Goal: Task Accomplishment & Management: Complete application form

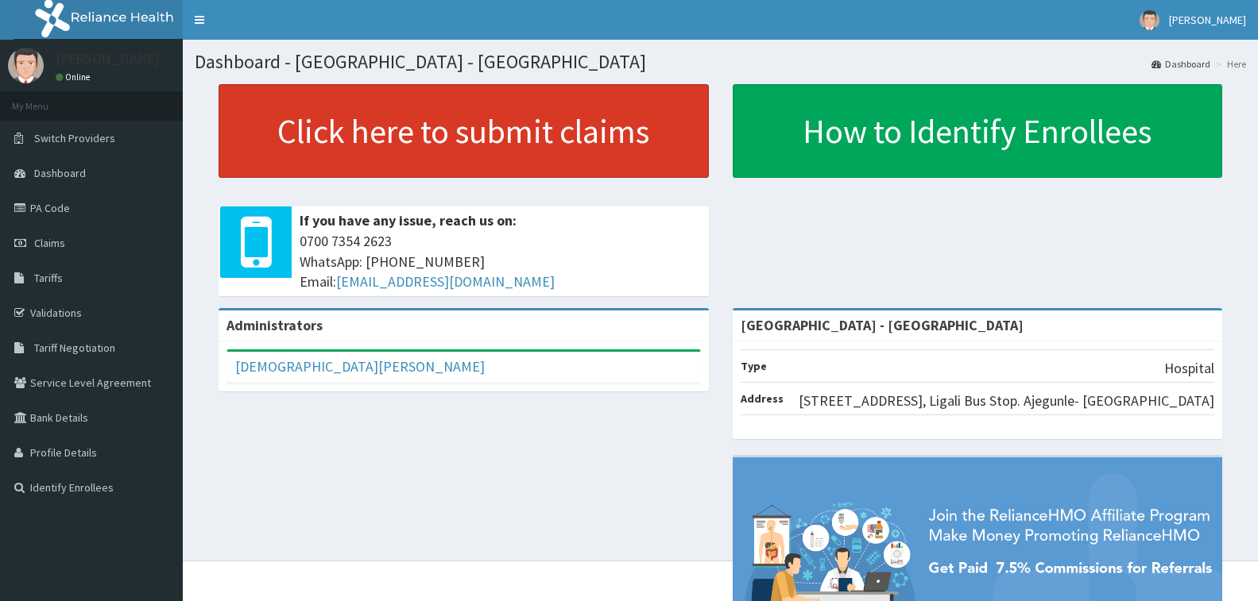
drag, startPoint x: 408, startPoint y: 136, endPoint x: 377, endPoint y: 133, distance: 30.3
click at [408, 137] on link "Click here to submit claims" at bounding box center [464, 131] width 490 height 94
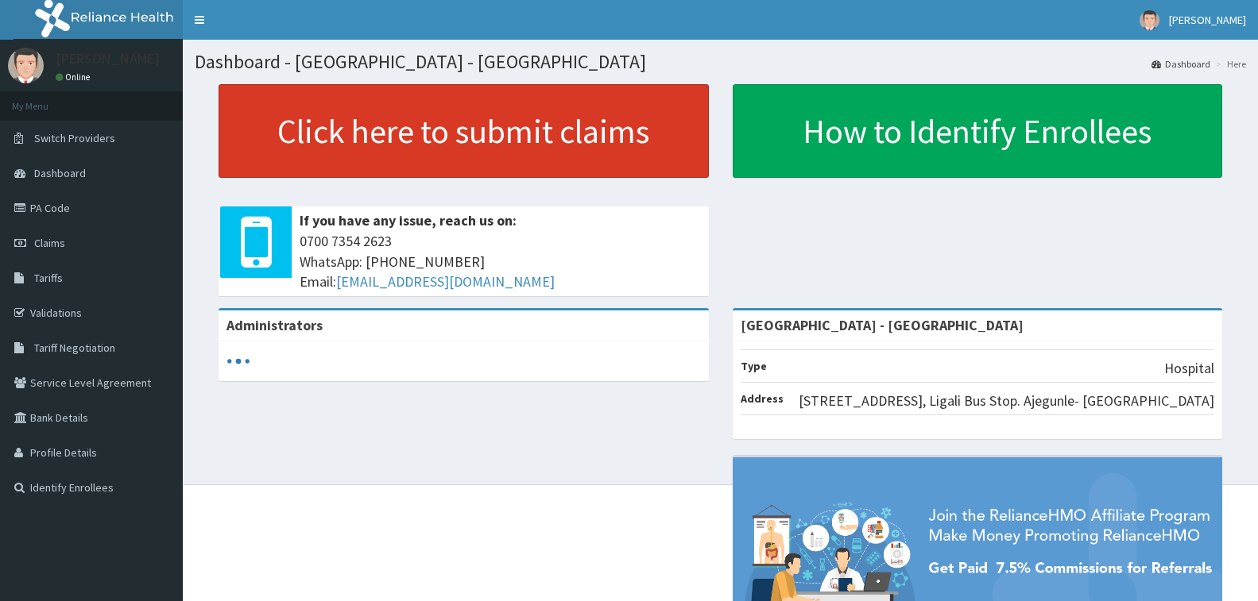
click at [495, 145] on link "Click here to submit claims" at bounding box center [464, 131] width 490 height 94
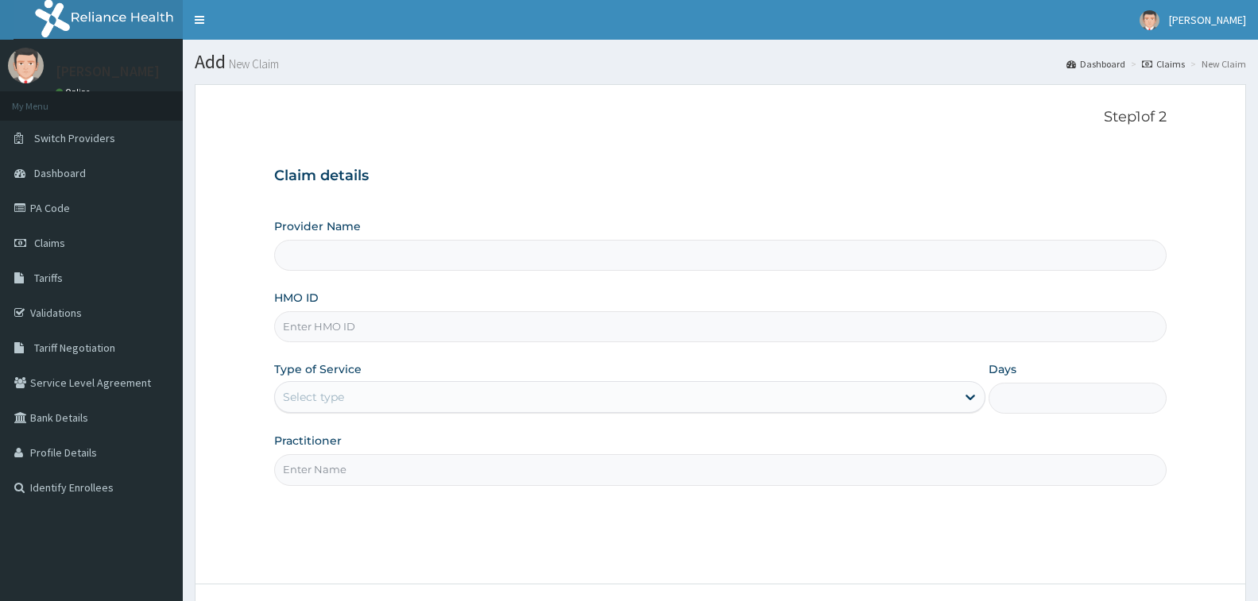
type input "[GEOGRAPHIC_DATA] - [GEOGRAPHIC_DATA]"
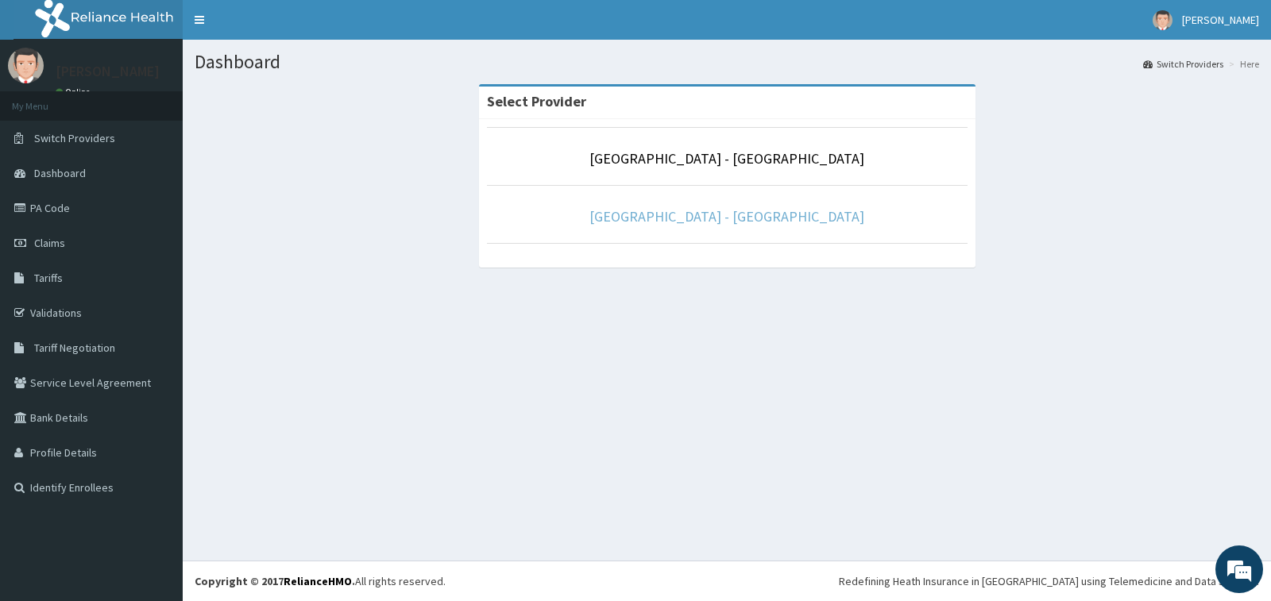
click at [714, 222] on link "[GEOGRAPHIC_DATA] - [GEOGRAPHIC_DATA]" at bounding box center [727, 216] width 275 height 18
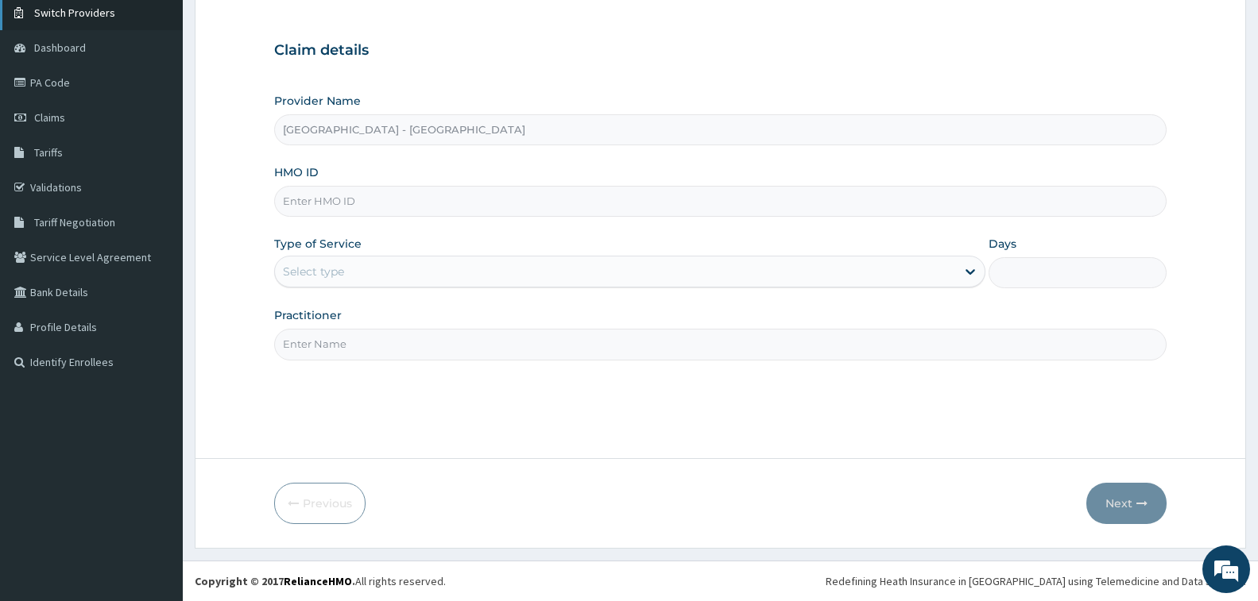
click at [70, 16] on span "Switch Providers" at bounding box center [74, 13] width 81 height 14
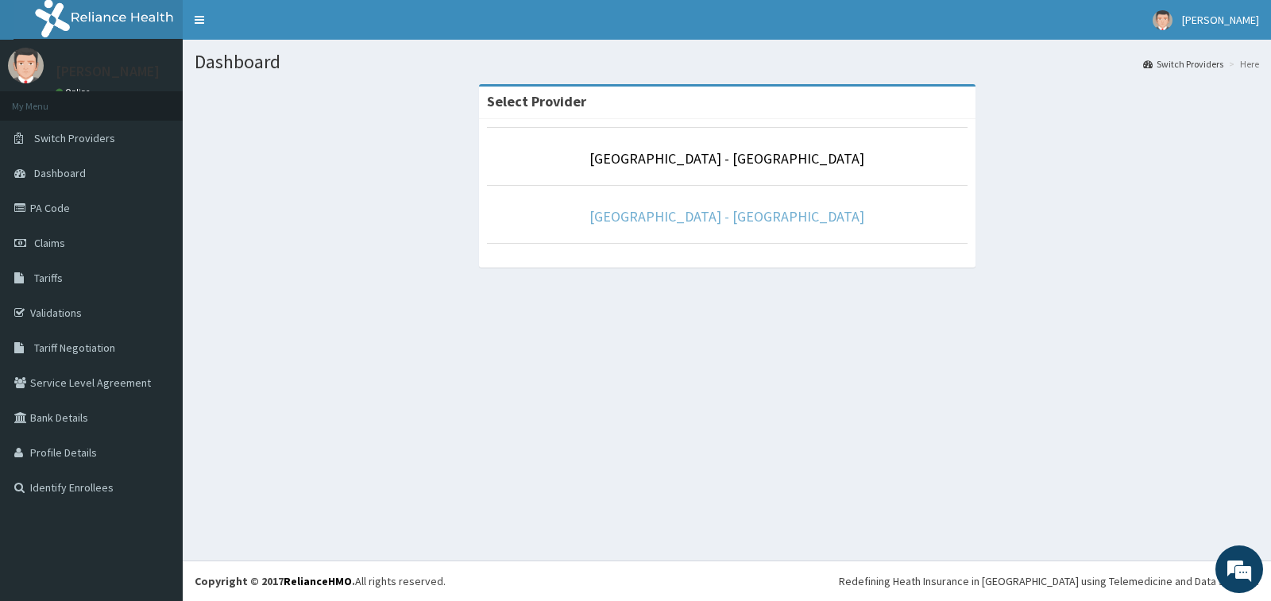
click at [662, 222] on link "Prince and Princess Hospital - Apapa" at bounding box center [727, 216] width 275 height 18
click at [757, 221] on link "[GEOGRAPHIC_DATA] - [GEOGRAPHIC_DATA]" at bounding box center [727, 216] width 275 height 18
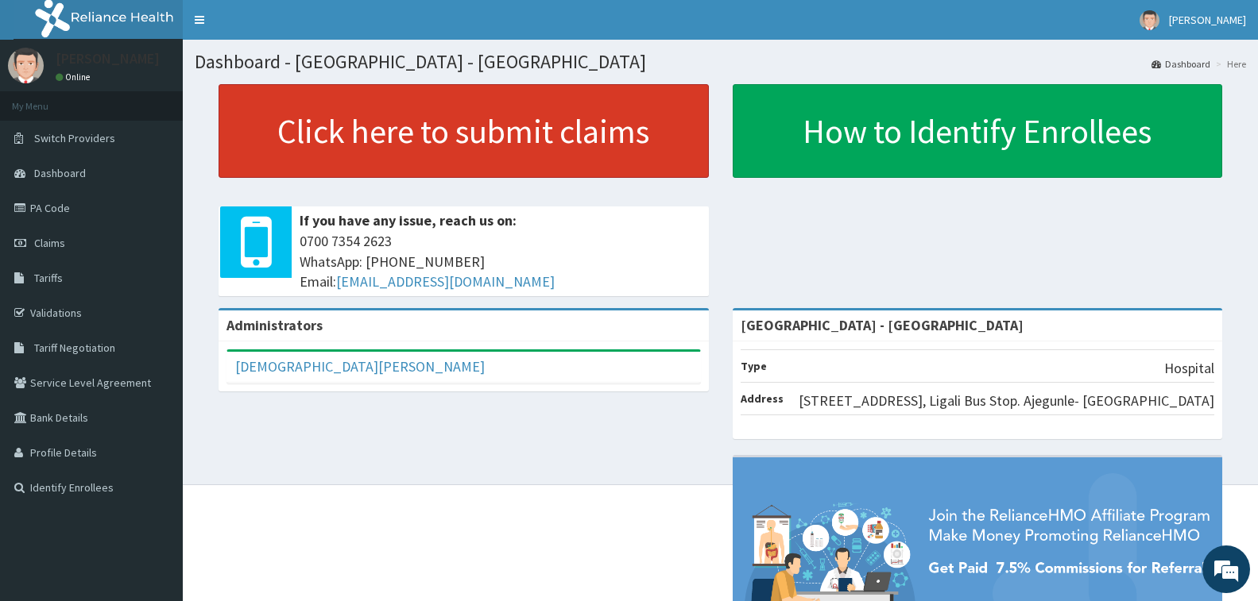
click at [431, 133] on link "Click here to submit claims" at bounding box center [464, 131] width 490 height 94
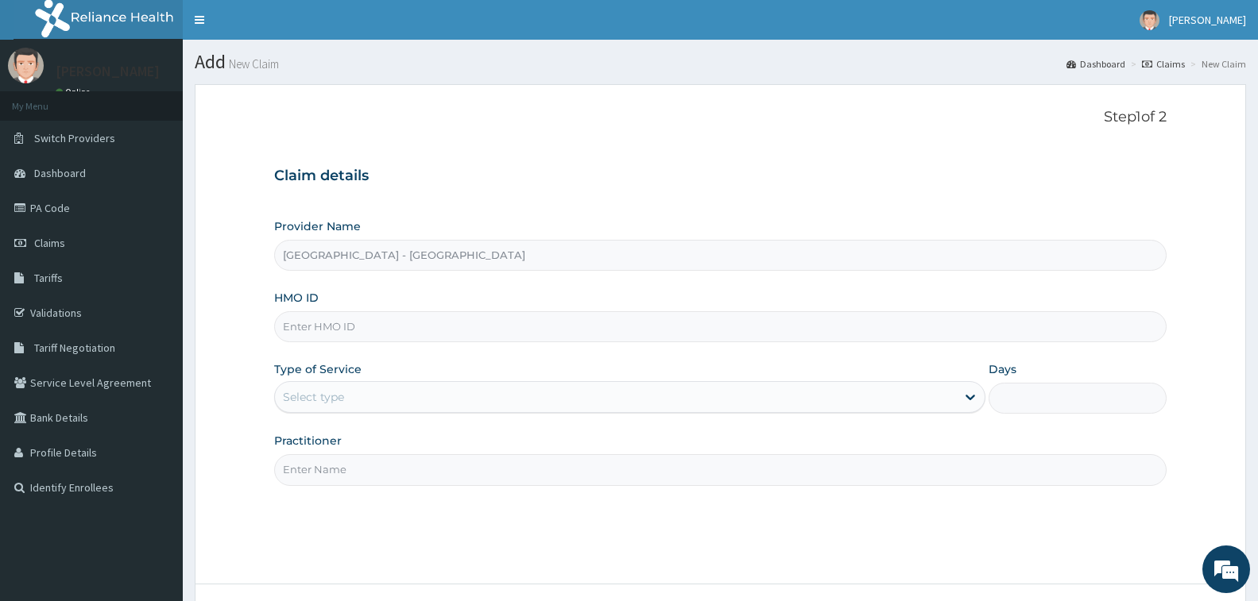
click at [340, 317] on input "HMO ID" at bounding box center [720, 326] width 892 height 31
paste input "IOD/10026/B"
drag, startPoint x: 362, startPoint y: 325, endPoint x: 187, endPoint y: 325, distance: 174.8
click at [187, 325] on section "Step 1 of 2 Claim details Provider Name [GEOGRAPHIC_DATA] - Apapa HMO ID IOD/10…" at bounding box center [720, 379] width 1075 height 614
type input "GSV/13463/A"
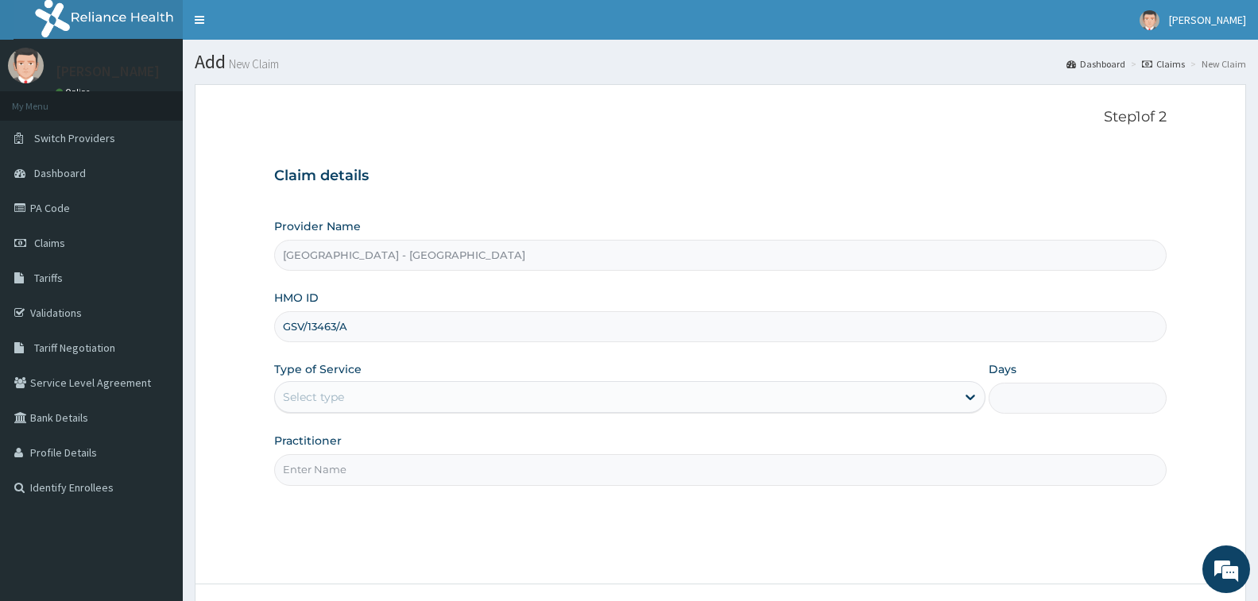
click at [315, 395] on div "Select type" at bounding box center [313, 397] width 61 height 16
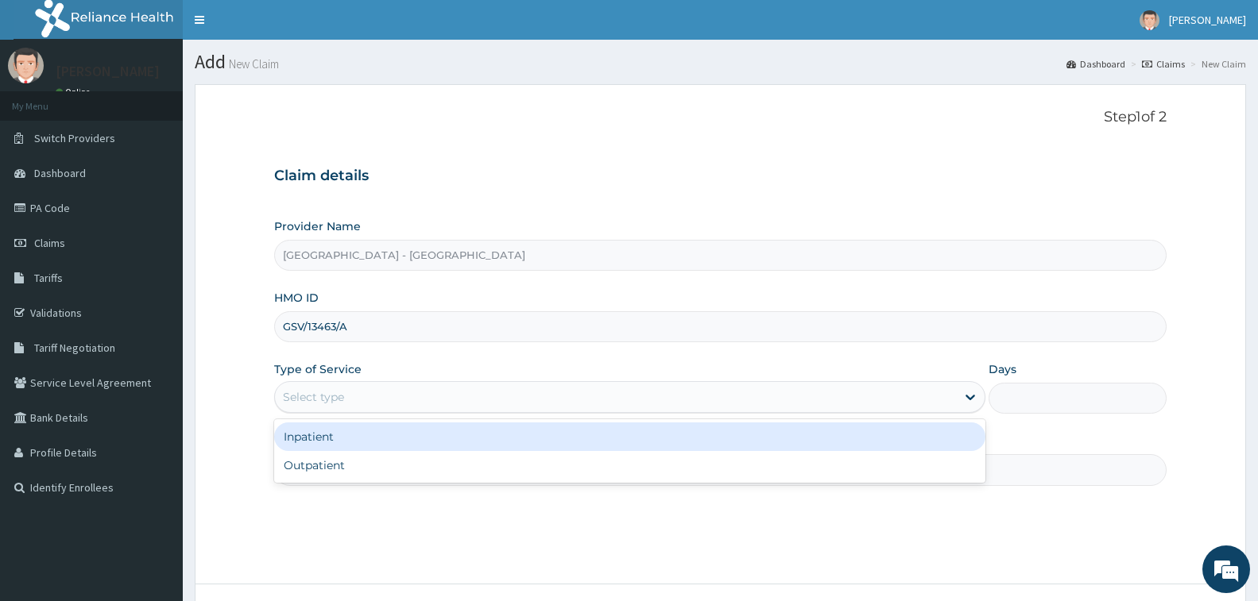
drag, startPoint x: 330, startPoint y: 435, endPoint x: 335, endPoint y: 451, distance: 16.6
click at [331, 438] on div "Inpatient" at bounding box center [629, 437] width 711 height 29
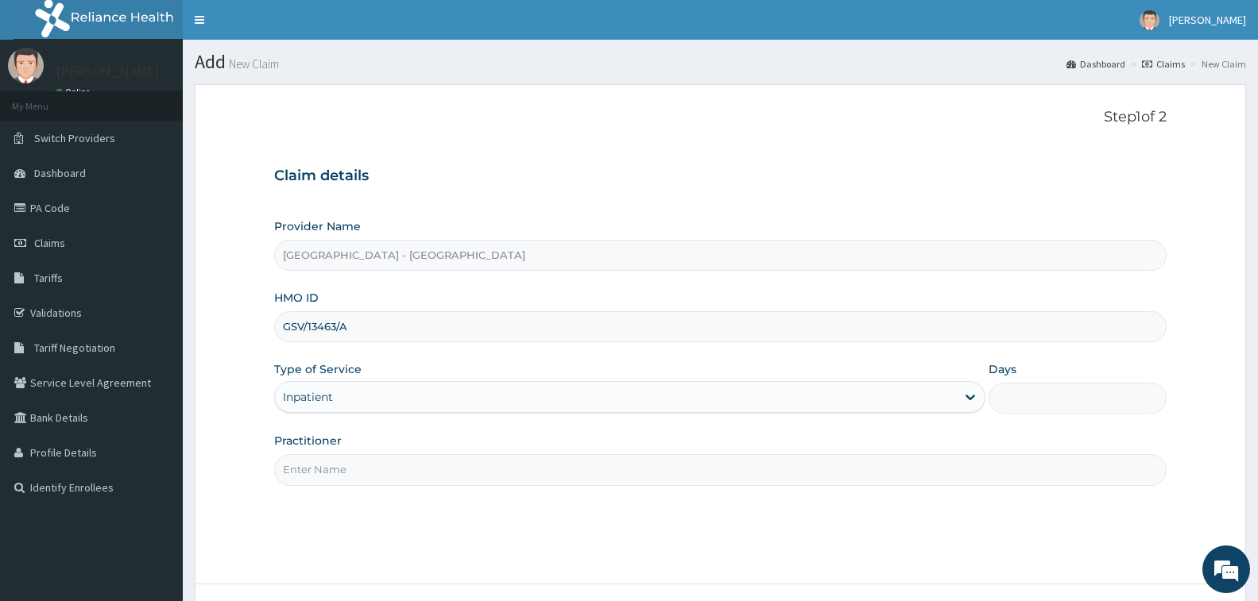
drag, startPoint x: 338, startPoint y: 462, endPoint x: 369, endPoint y: 486, distance: 39.1
click at [342, 466] on input "Practitioner" at bounding box center [720, 469] width 892 height 31
type input "DR. AHMED"
click at [1028, 391] on input "Days" at bounding box center [1077, 398] width 178 height 31
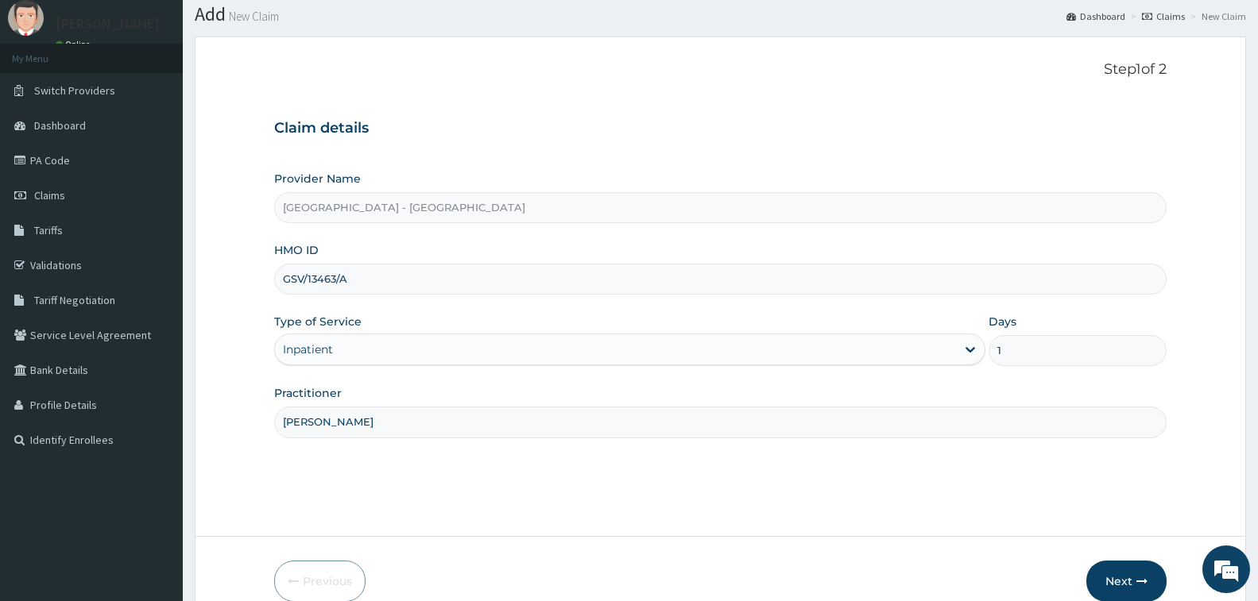
scroll to position [126, 0]
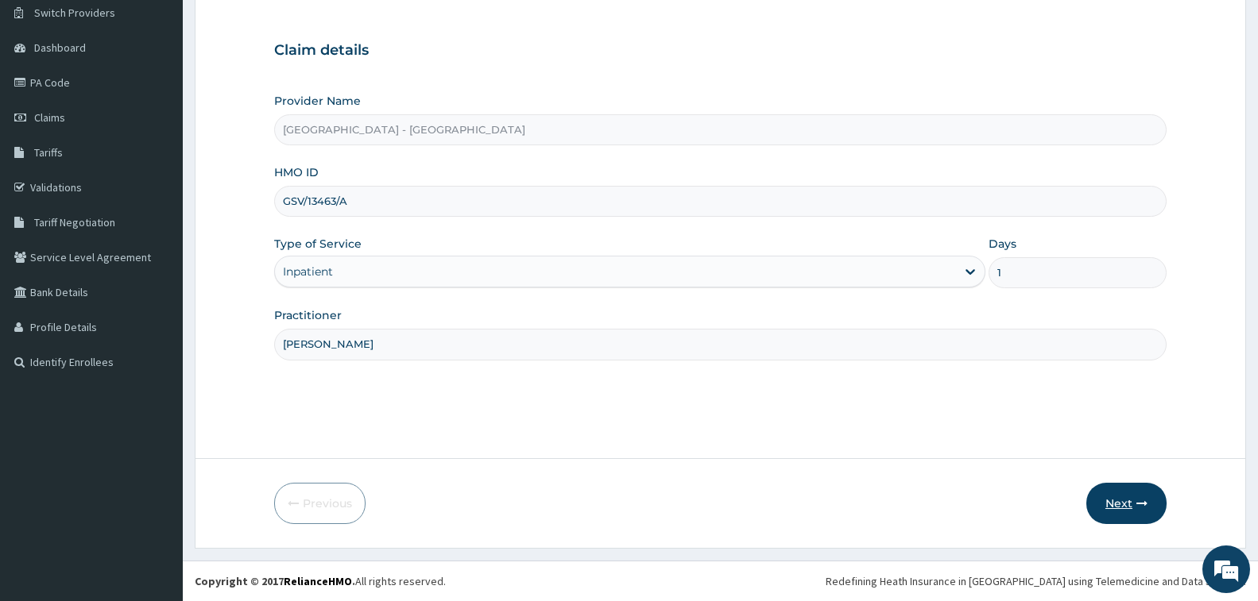
type input "1"
click at [1112, 502] on button "Next" at bounding box center [1126, 503] width 80 height 41
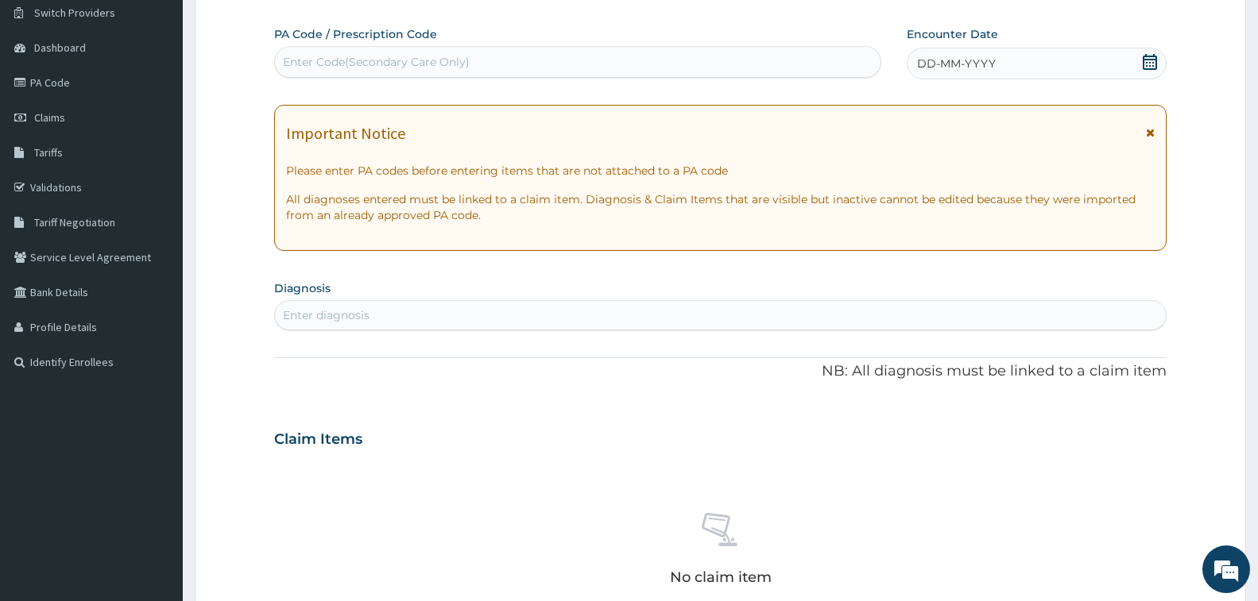
click at [369, 61] on div "Enter Code(Secondary Care Only)" at bounding box center [376, 62] width 187 height 16
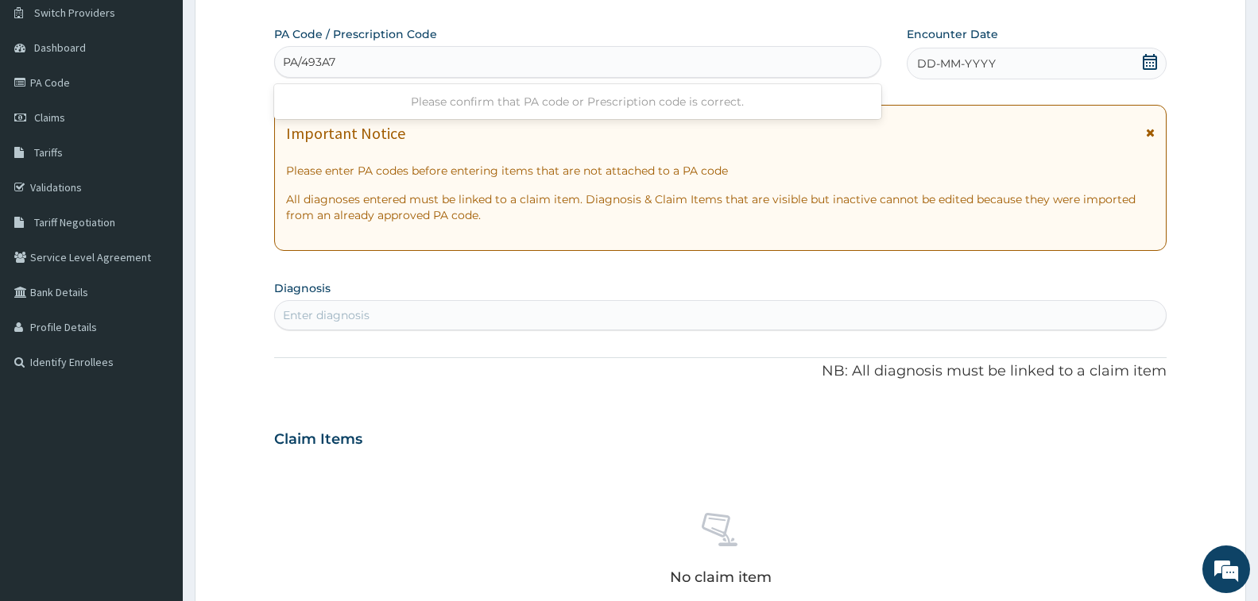
type input "PA/493A7C"
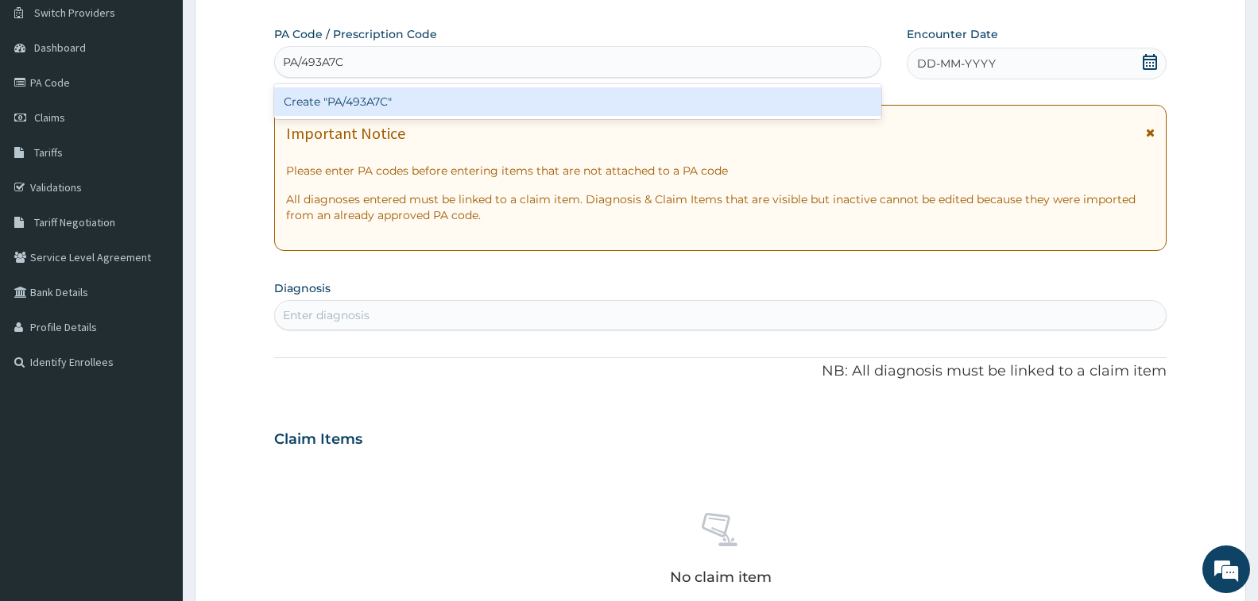
click at [372, 98] on div "Create "PA/493A7C"" at bounding box center [577, 101] width 607 height 29
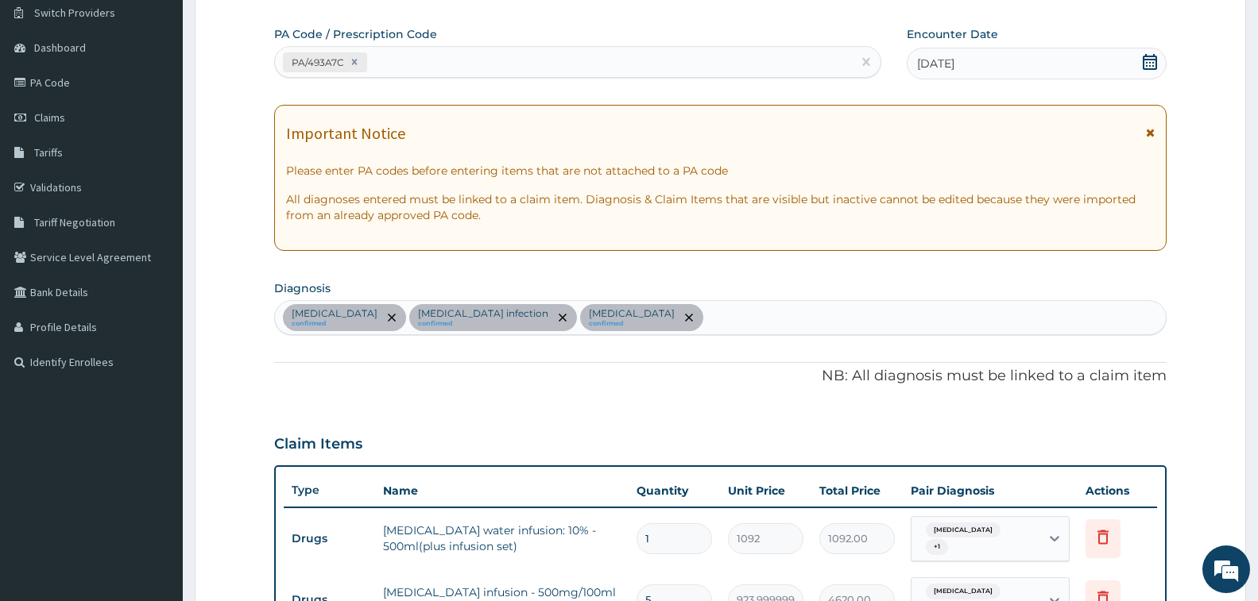
scroll to position [689, 0]
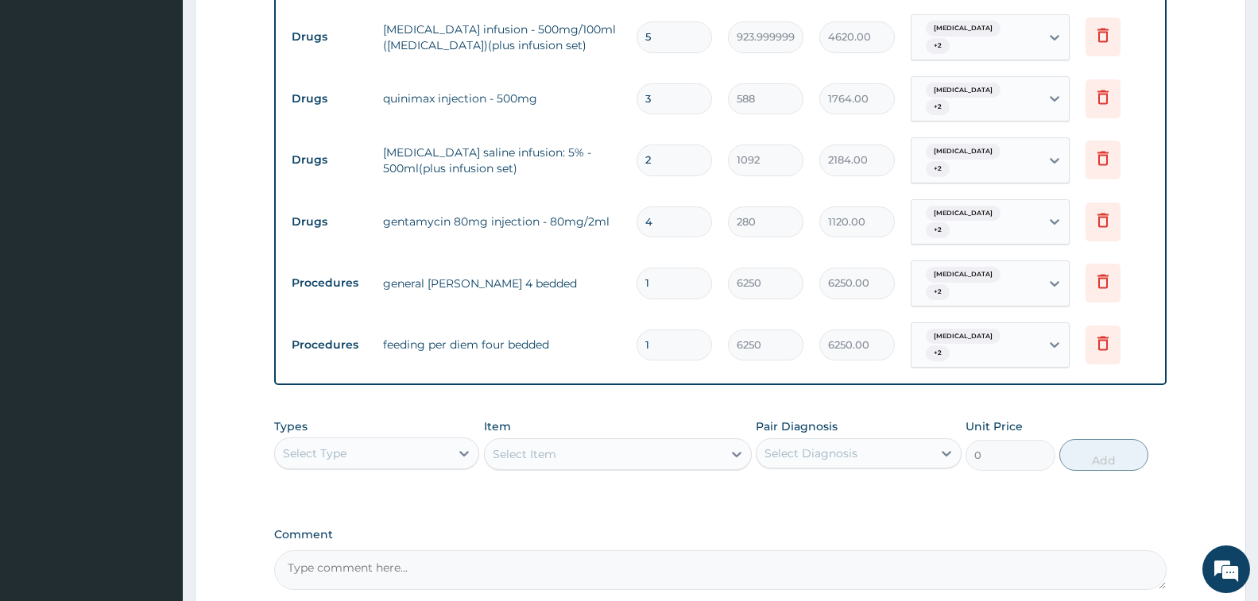
click at [385, 441] on div "Select Type" at bounding box center [362, 453] width 175 height 25
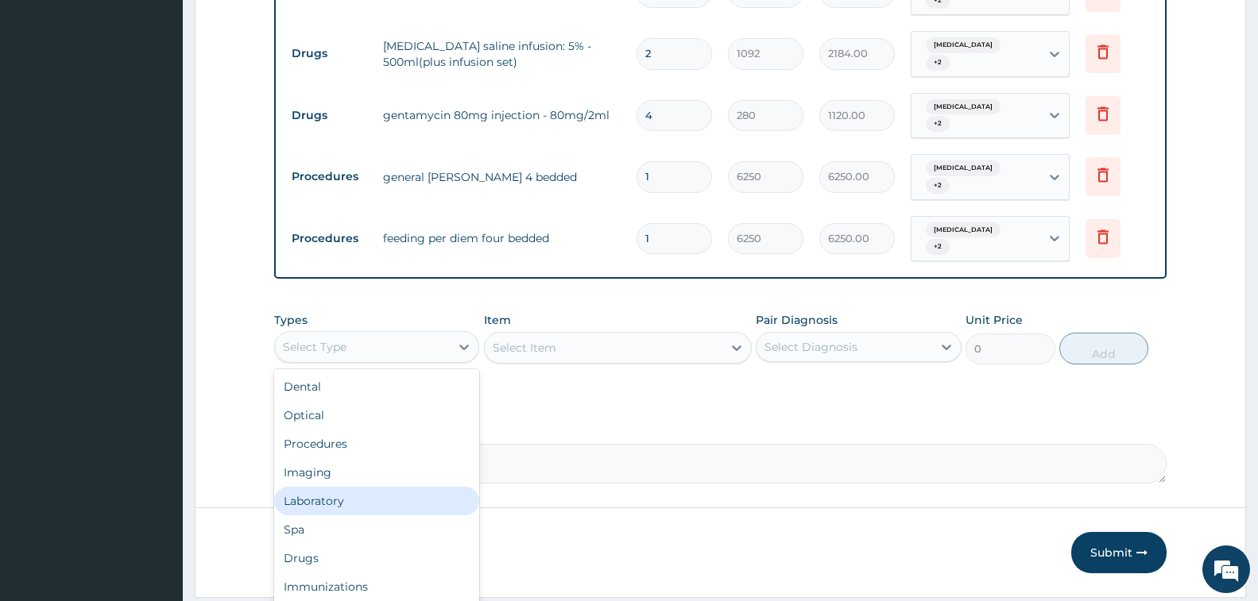
scroll to position [798, 0]
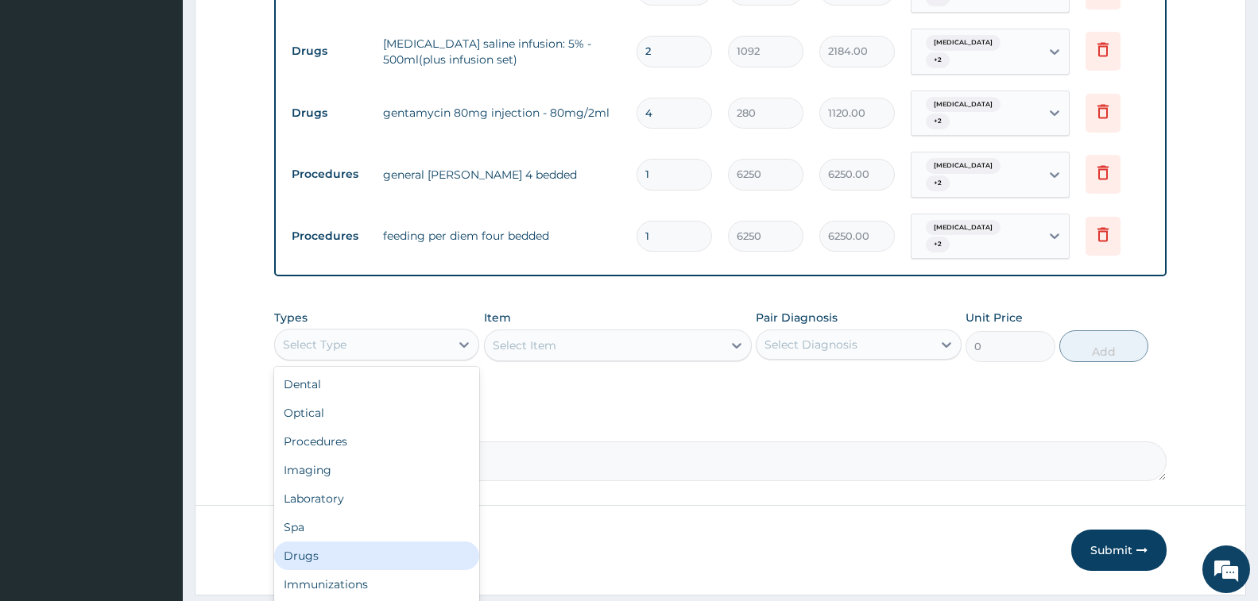
click at [370, 542] on div "Drugs" at bounding box center [376, 556] width 205 height 29
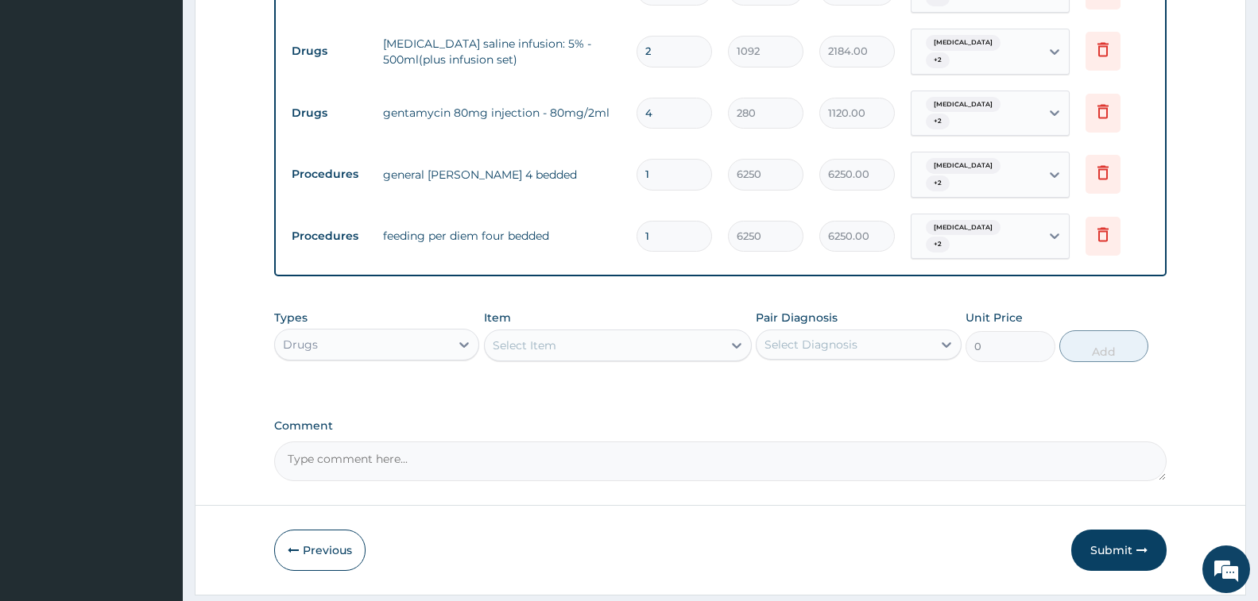
click at [540, 338] on div "Select Item" at bounding box center [525, 346] width 64 height 16
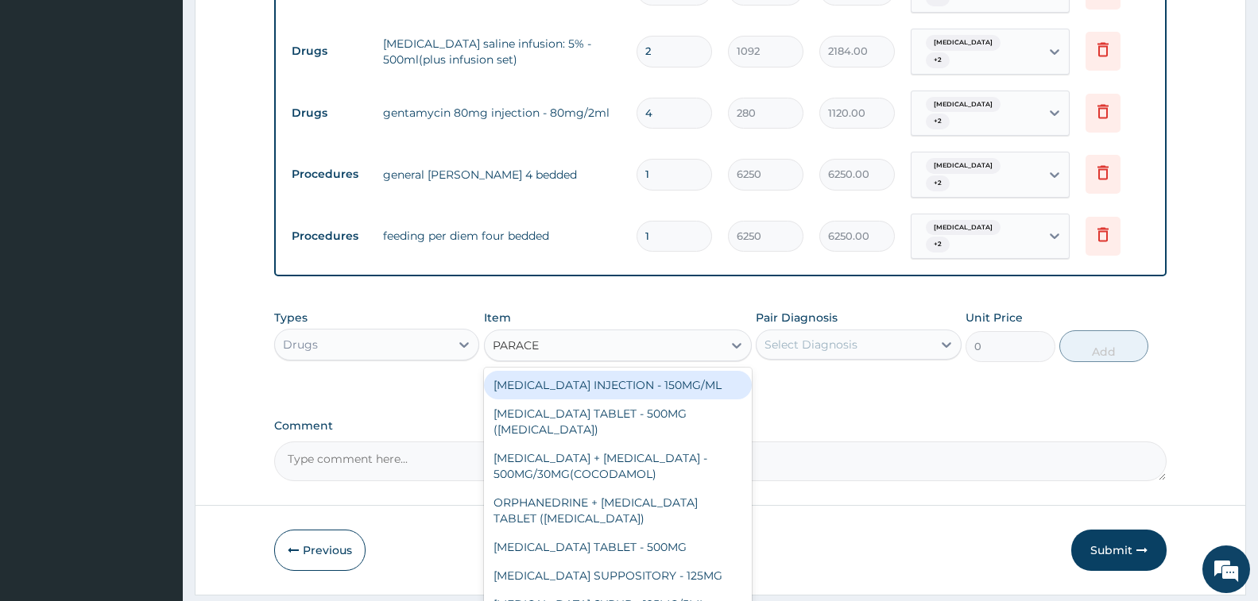
type input "PARACET"
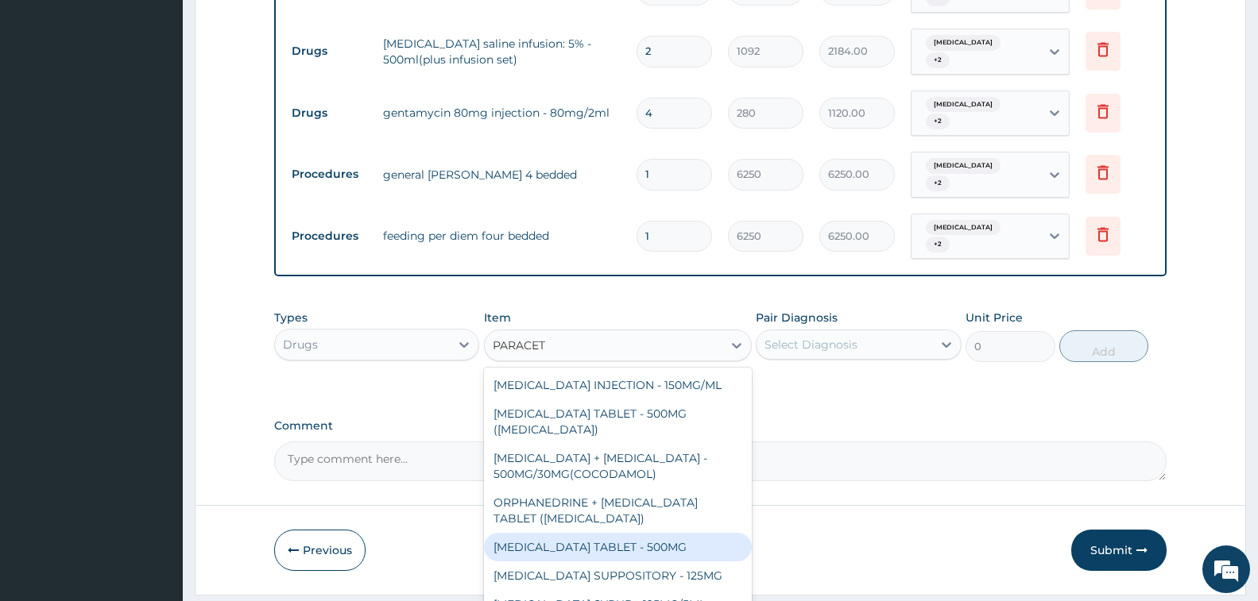
click at [587, 533] on div "[MEDICAL_DATA] TABLET - 500MG" at bounding box center [618, 547] width 268 height 29
type input "33.599999999999994"
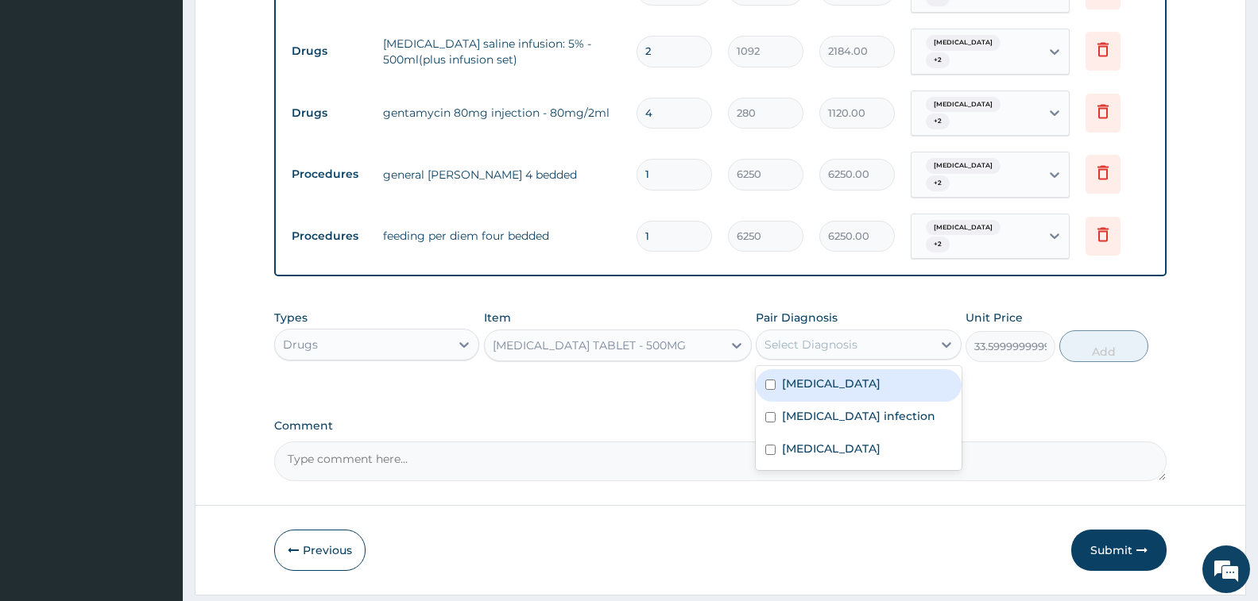
click at [829, 337] on div "Select Diagnosis" at bounding box center [810, 345] width 93 height 16
drag, startPoint x: 862, startPoint y: 347, endPoint x: 876, endPoint y: 377, distance: 32.4
click at [864, 369] on div "[MEDICAL_DATA]" at bounding box center [858, 385] width 205 height 33
checkbox input "true"
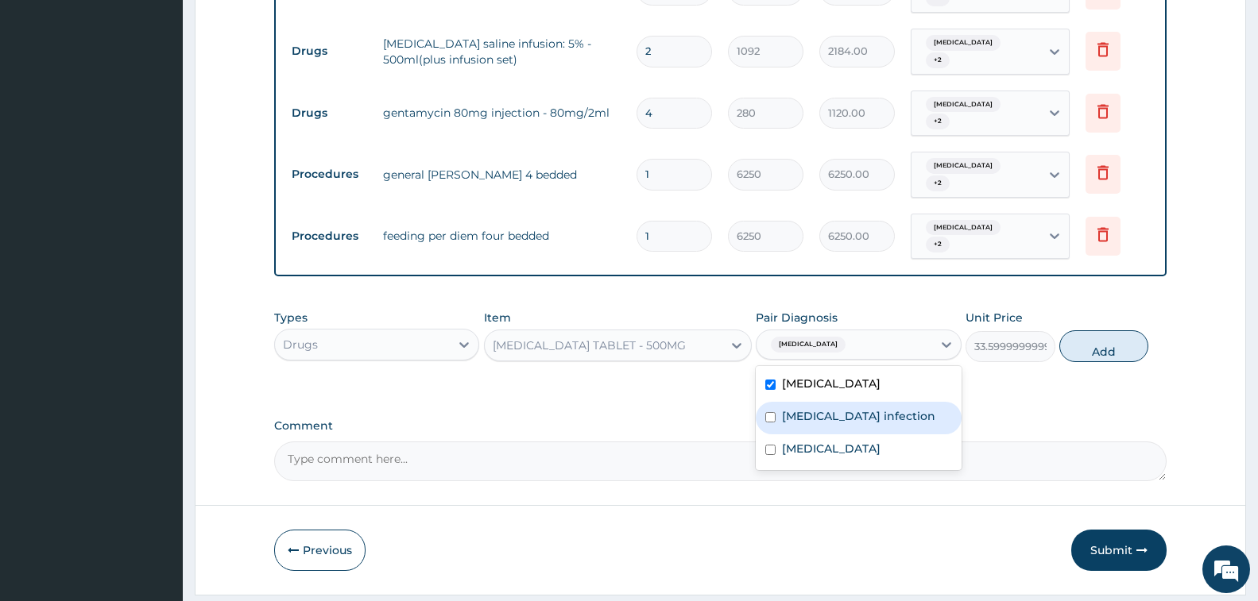
drag, startPoint x: 876, startPoint y: 377, endPoint x: 875, endPoint y: 394, distance: 16.7
click at [876, 402] on div "[MEDICAL_DATA] infection" at bounding box center [858, 418] width 205 height 33
checkbox input "true"
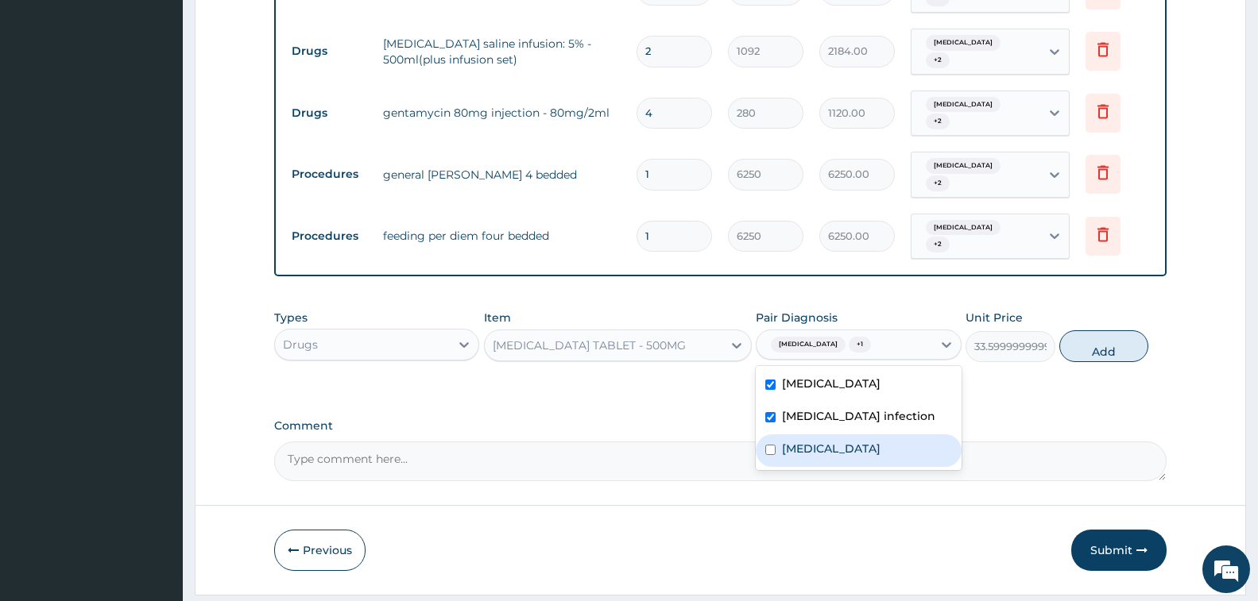
click at [874, 435] on div "Hypoglycemia" at bounding box center [858, 451] width 205 height 33
checkbox input "true"
click at [1089, 331] on button "Add" at bounding box center [1103, 347] width 89 height 32
type input "0"
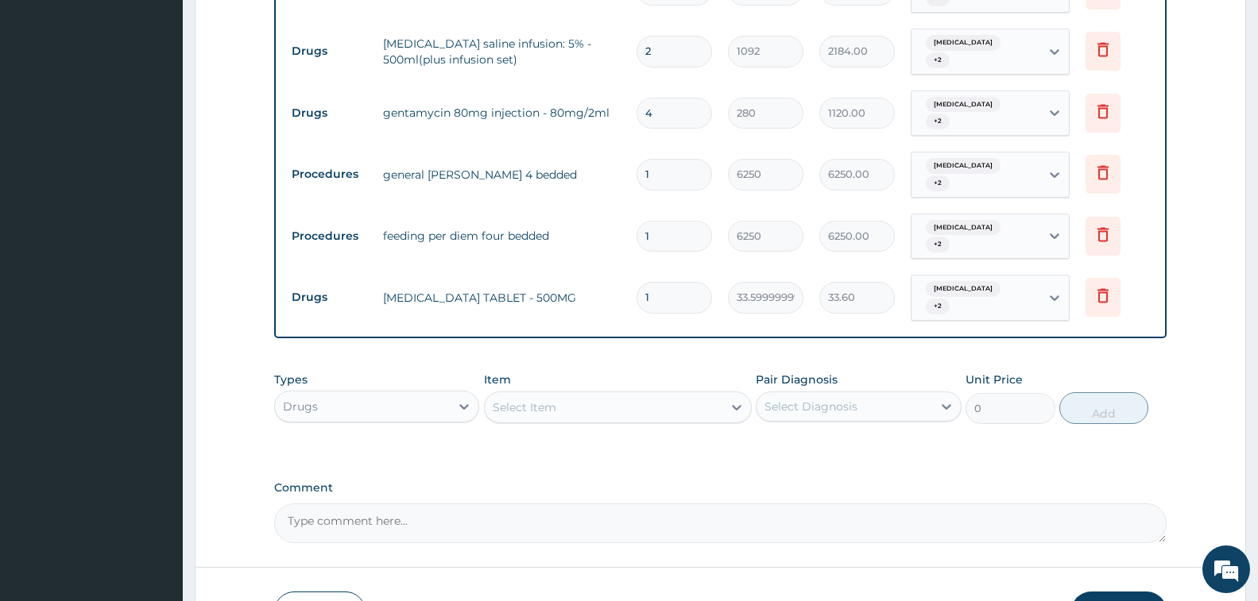
type input "12"
type input "403.20"
type input "12"
click at [653, 395] on div "Select Item" at bounding box center [604, 407] width 238 height 25
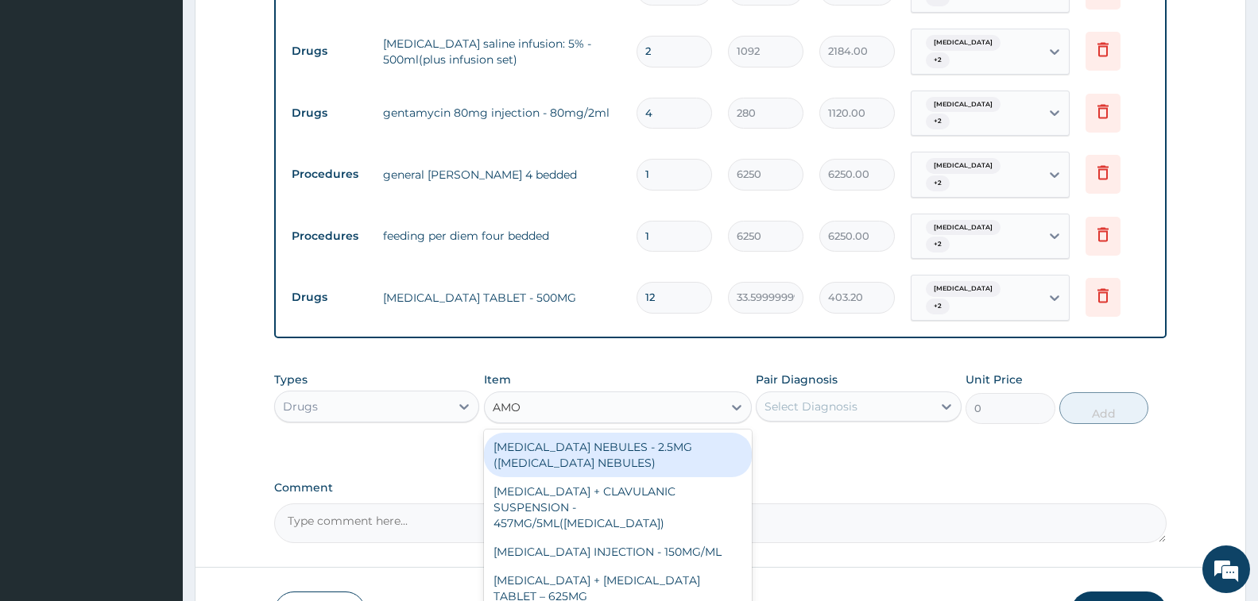
type input "AMOX"
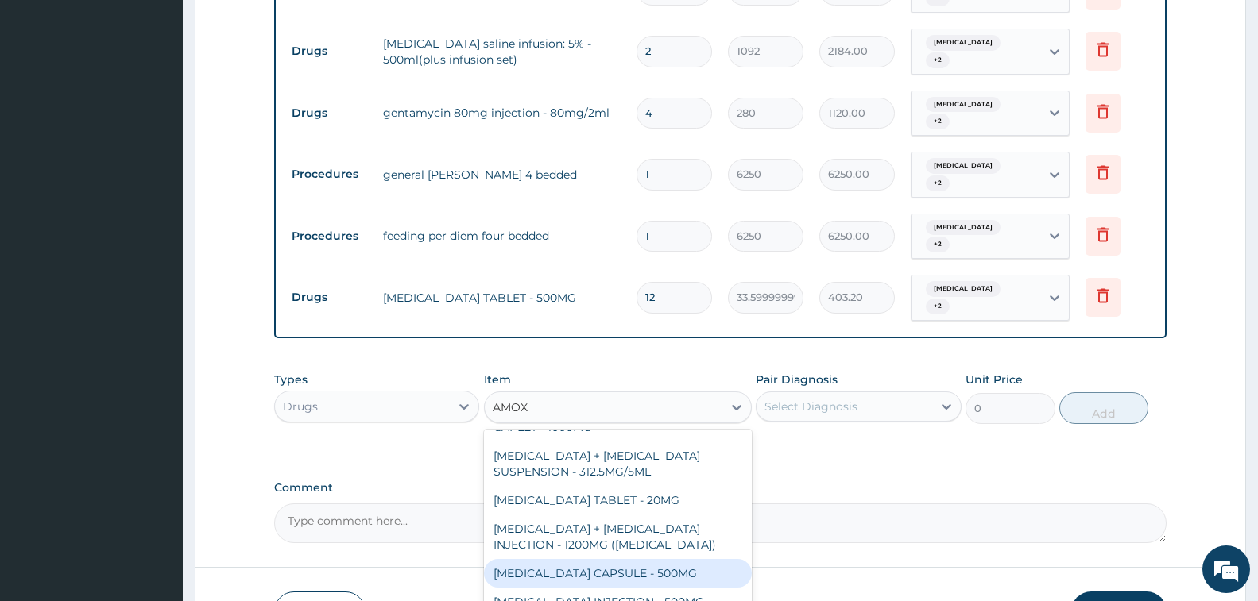
scroll to position [238, 0]
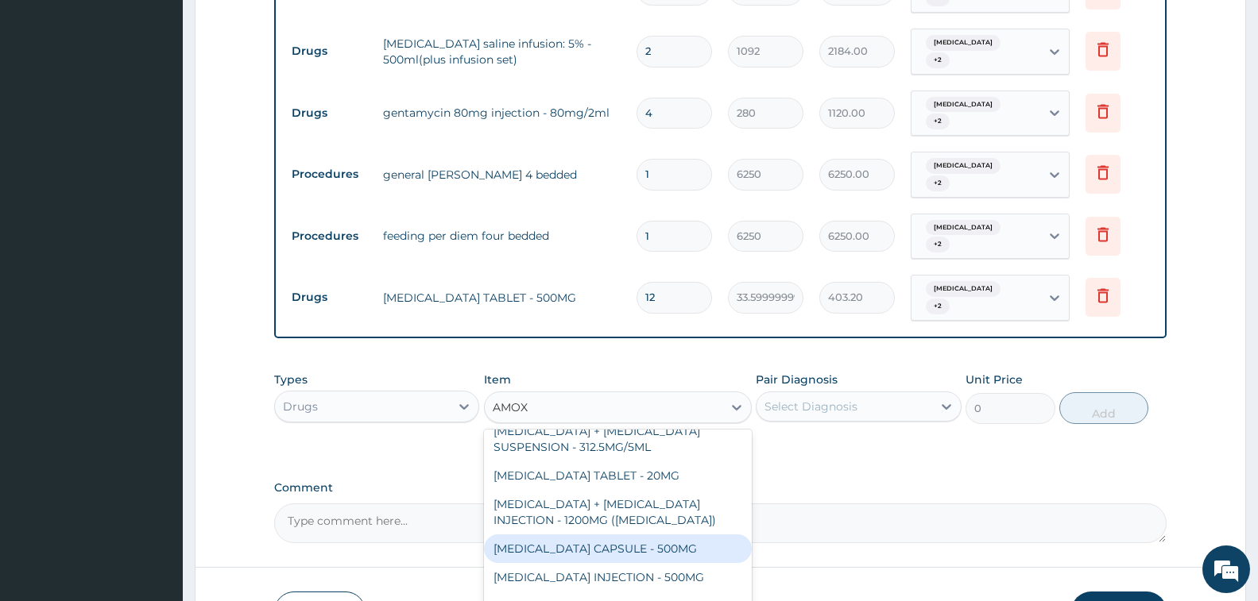
click at [672, 535] on div "[MEDICAL_DATA] CAPSULE - 500MG" at bounding box center [618, 549] width 268 height 29
type input "112"
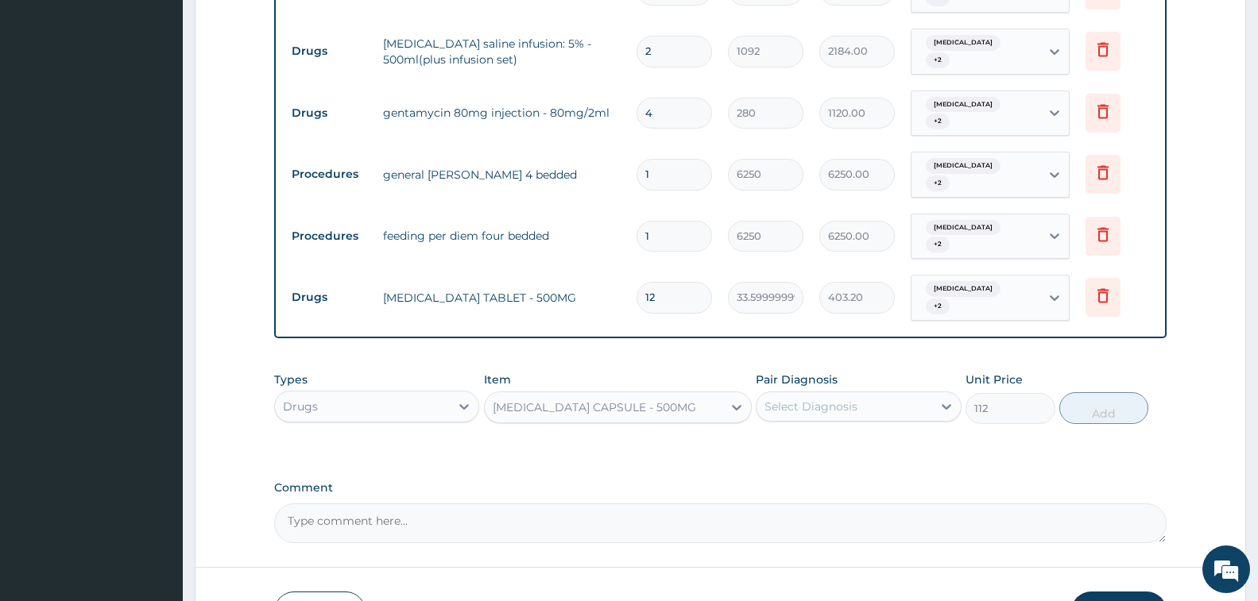
click at [875, 372] on div "Pair Diagnosis Select Diagnosis" at bounding box center [858, 398] width 205 height 52
click at [865, 394] on div "Select Diagnosis" at bounding box center [843, 406] width 175 height 25
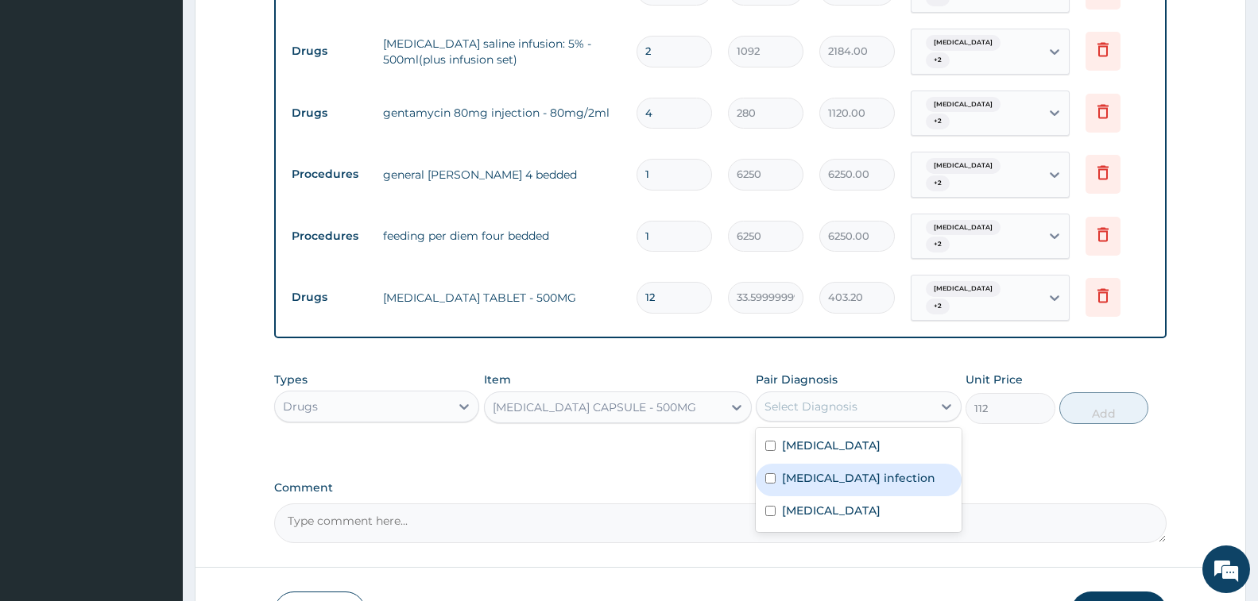
click at [878, 470] on label "Salmonella infection" at bounding box center [858, 478] width 153 height 16
checkbox input "true"
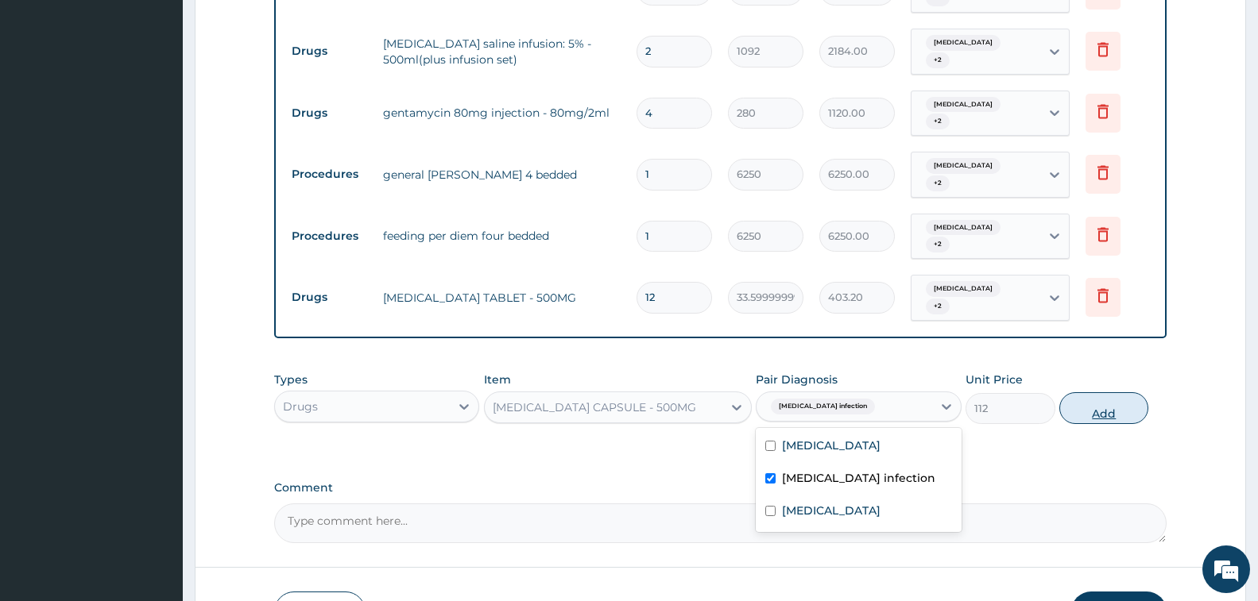
click at [1096, 393] on button "Add" at bounding box center [1103, 409] width 89 height 32
type input "0"
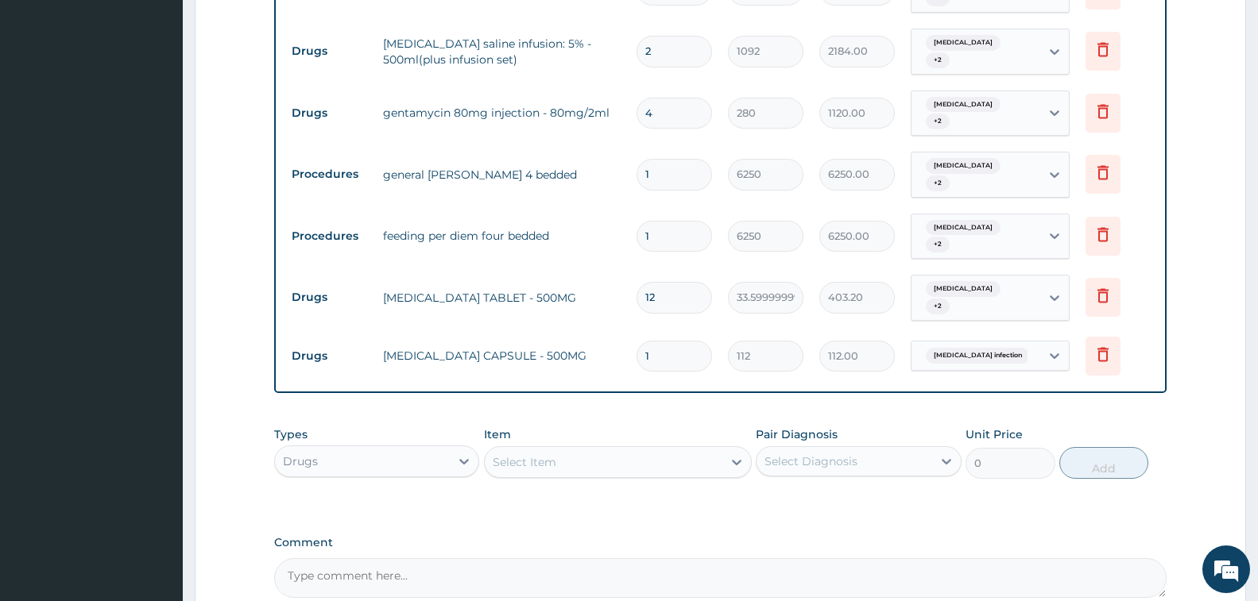
type input "16"
type input "1792.00"
type input "16"
click at [609, 450] on div "Select Item" at bounding box center [604, 462] width 238 height 25
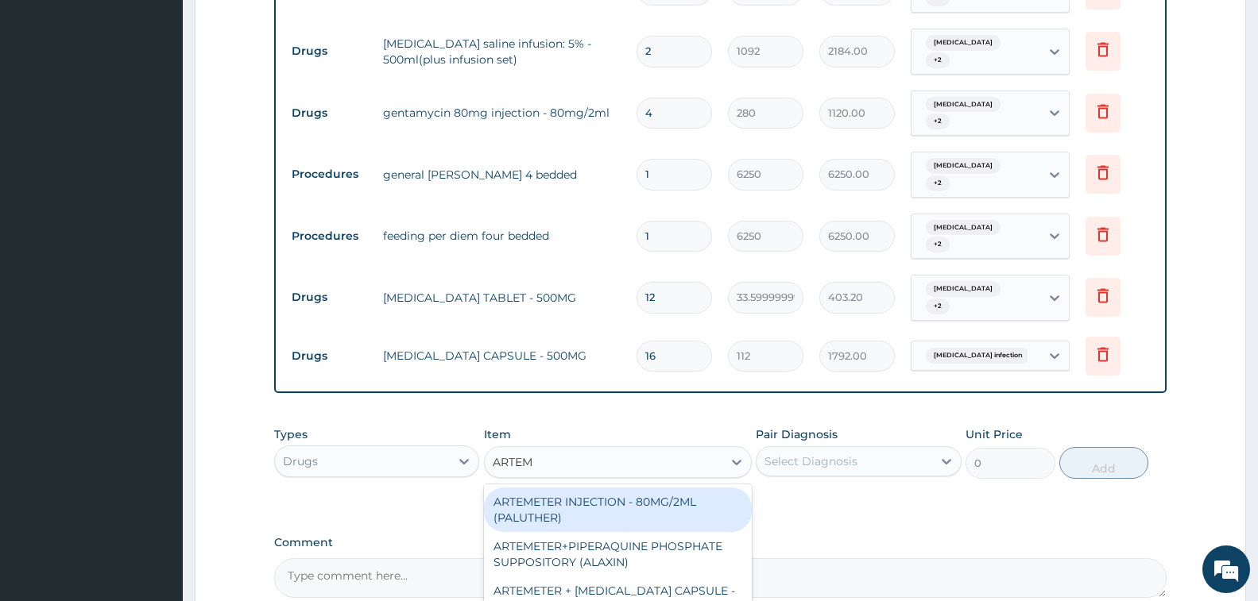
type input "ARTEME"
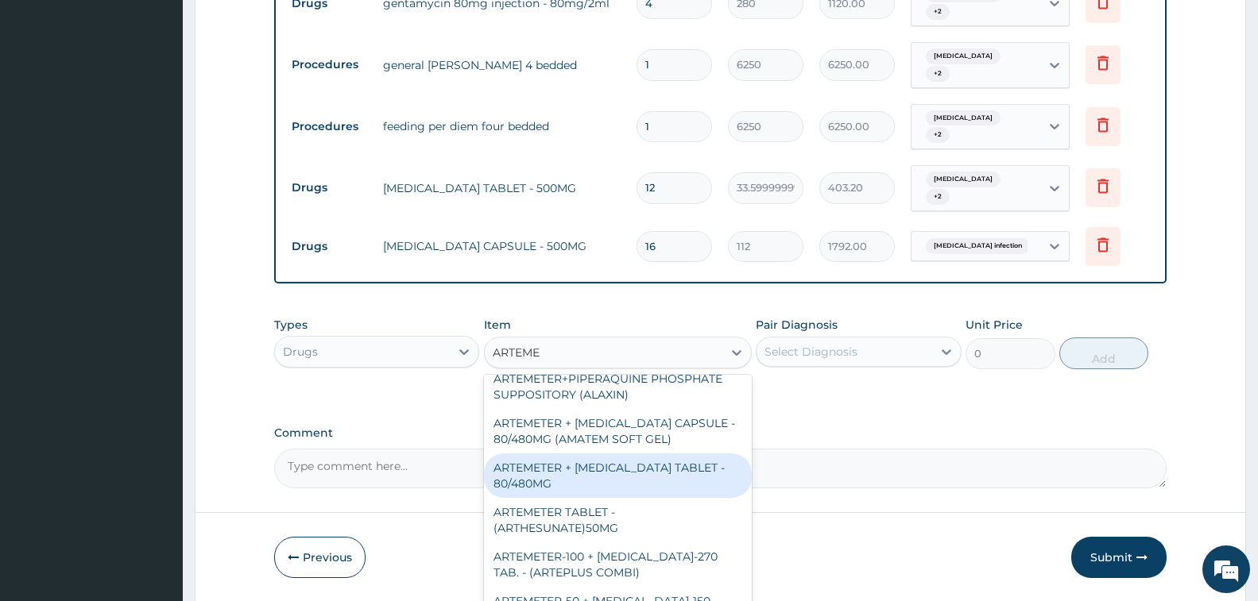
scroll to position [79, 0]
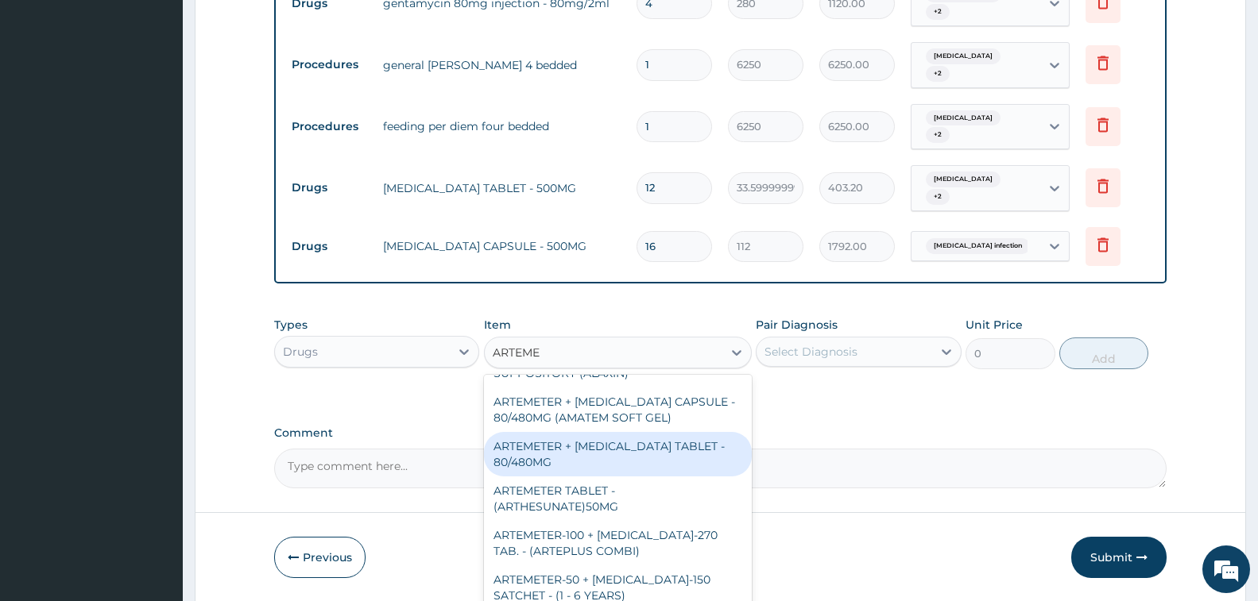
click at [663, 432] on div "ARTEMETER + LUMEFANTRINE TABLET - 80/480MG" at bounding box center [618, 454] width 268 height 44
type input "364"
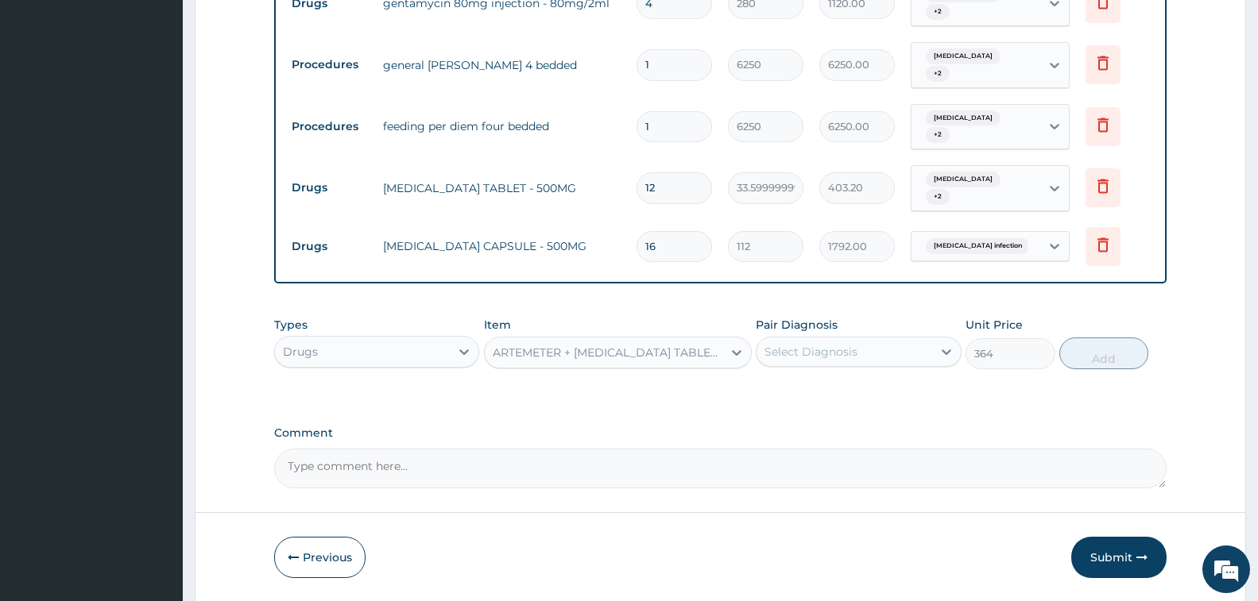
click at [839, 317] on div "Pair Diagnosis Select Diagnosis" at bounding box center [858, 343] width 205 height 52
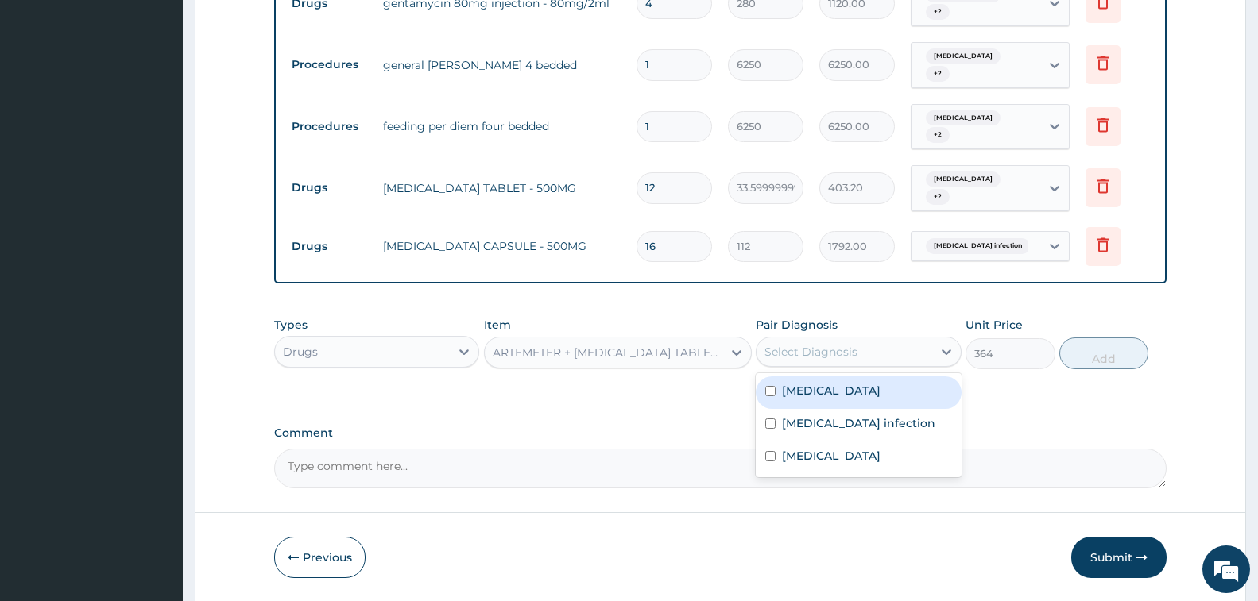
click at [847, 344] on div "Select Diagnosis" at bounding box center [810, 352] width 93 height 16
click at [864, 377] on div "Malaria" at bounding box center [858, 393] width 205 height 33
checkbox input "true"
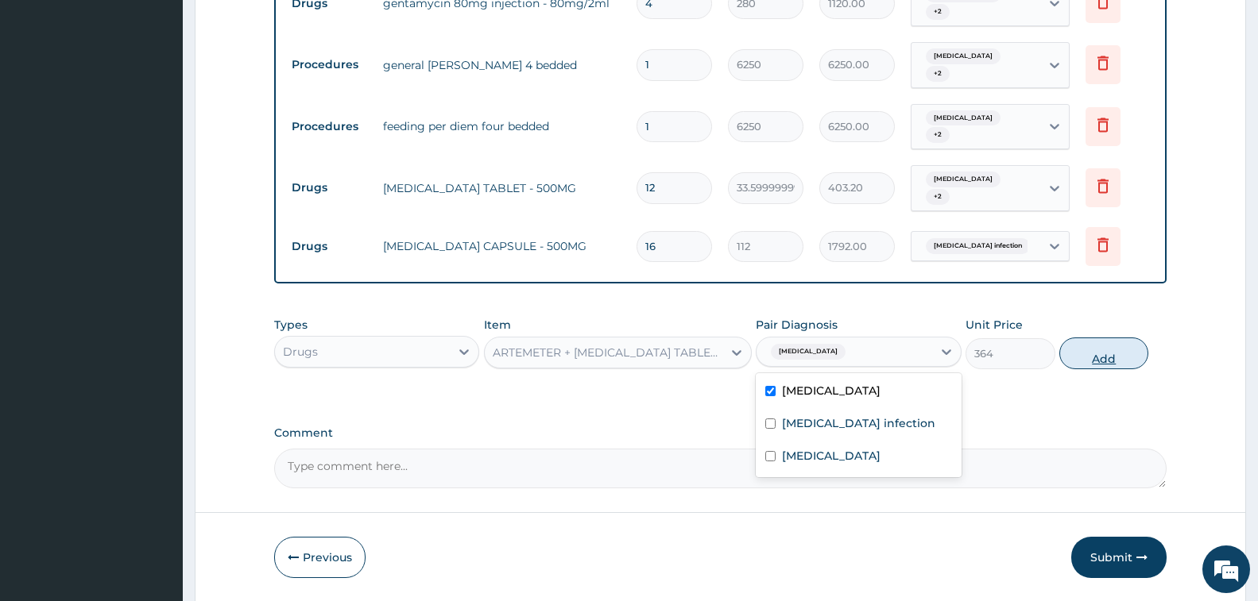
click at [1083, 338] on button "Add" at bounding box center [1103, 354] width 89 height 32
type input "0"
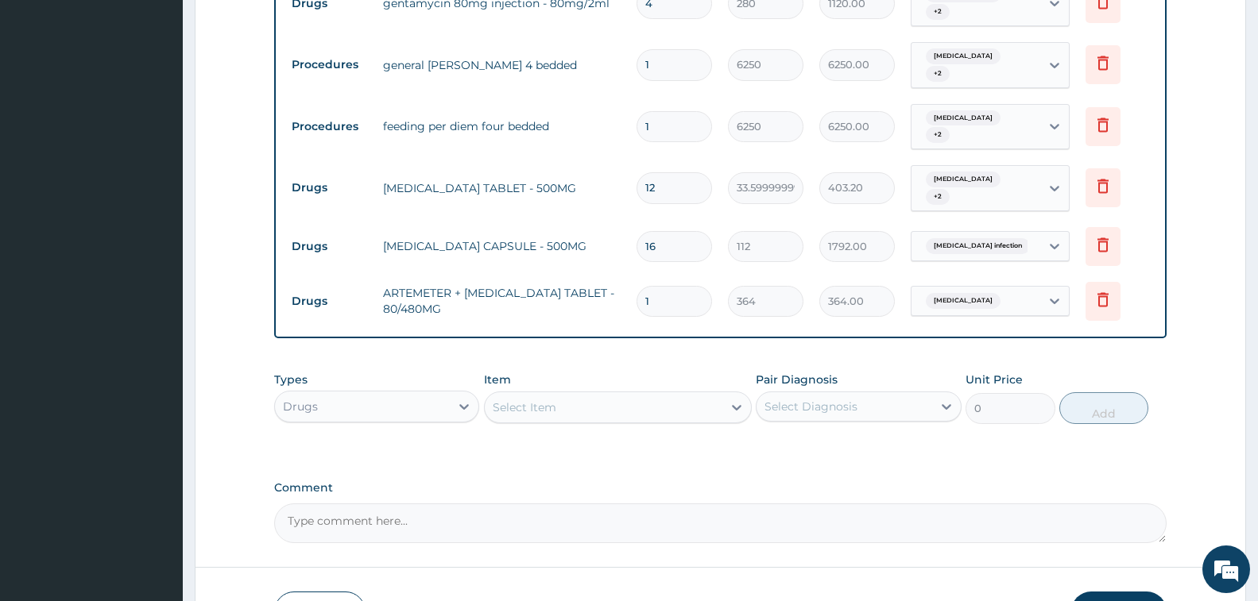
type input "0.00"
type input "6"
type input "2184.00"
type input "6"
click at [545, 395] on div "Select Item" at bounding box center [604, 407] width 238 height 25
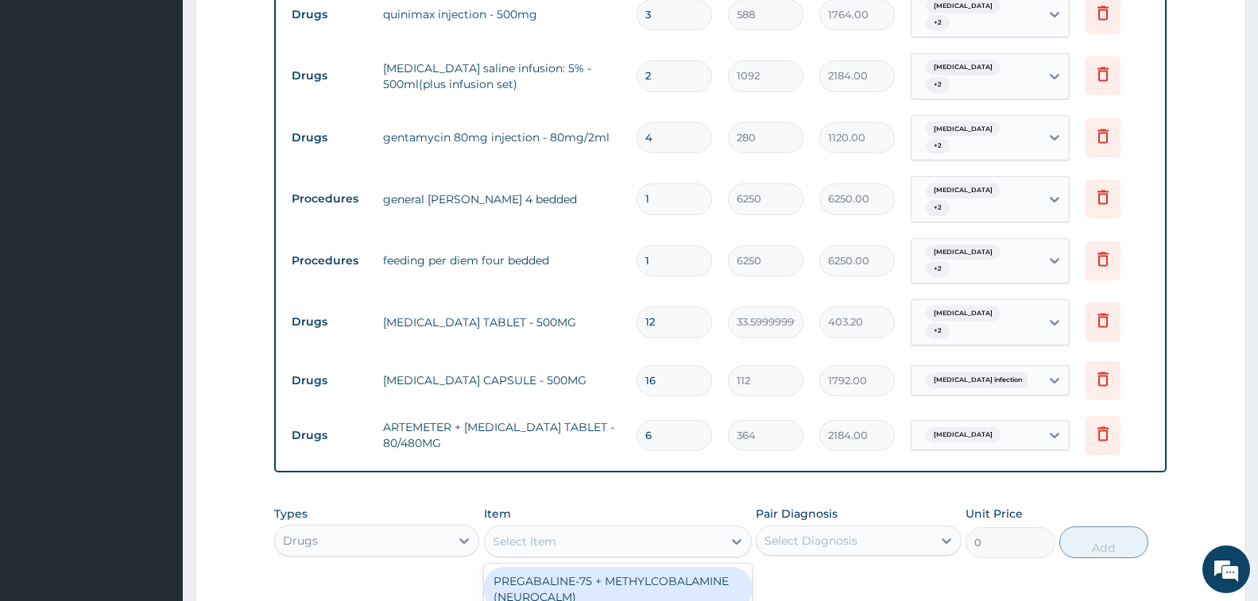
scroll to position [828, 0]
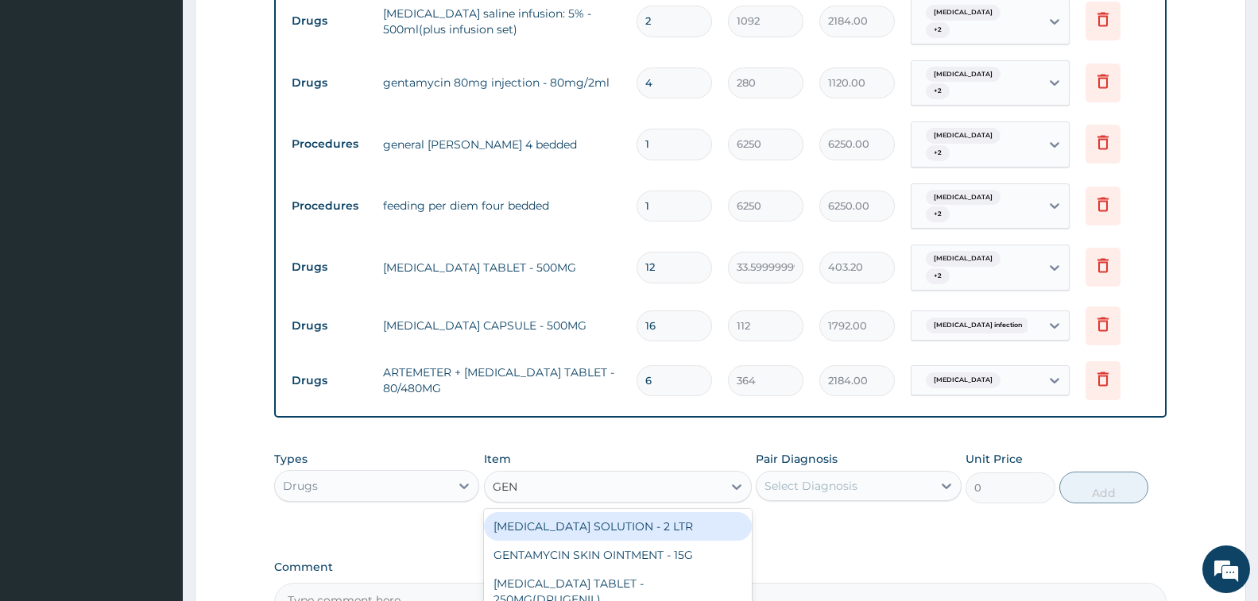
type input "GENT"
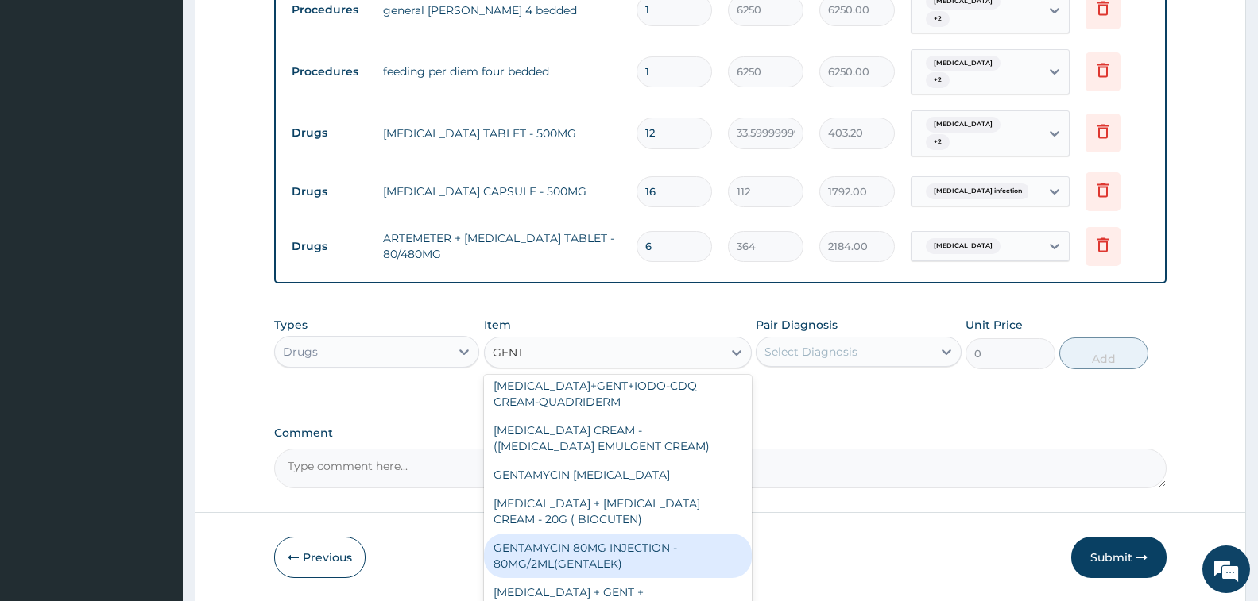
scroll to position [137, 0]
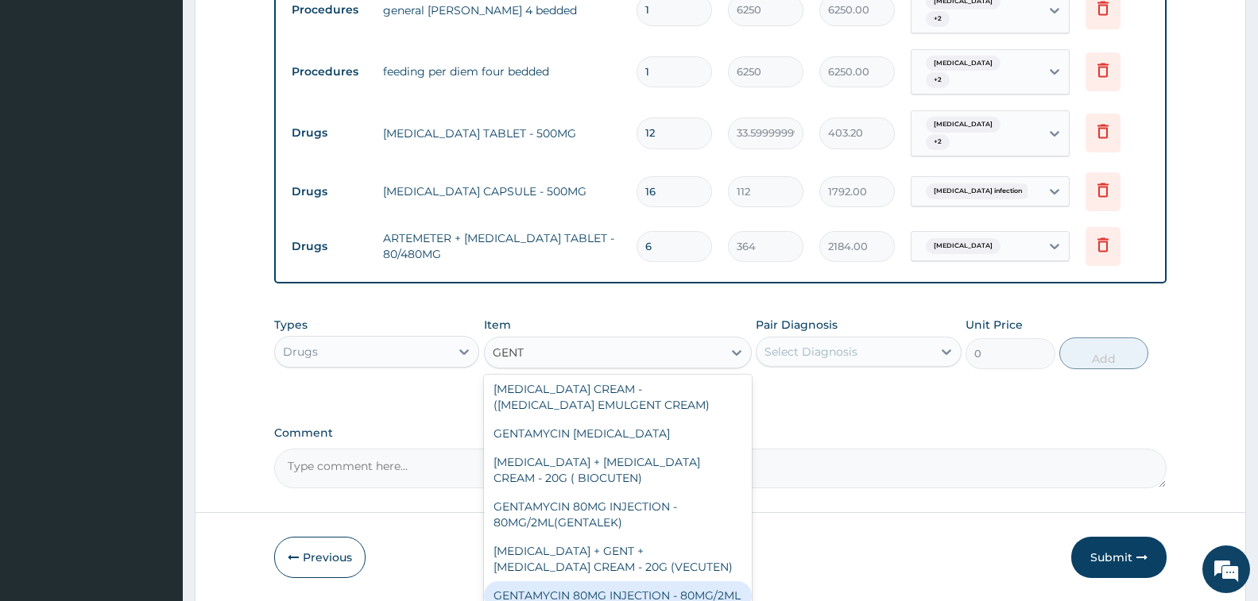
click at [628, 582] on div "GENTAMYCIN 80MG INJECTION - 80MG/2ML" at bounding box center [618, 596] width 268 height 29
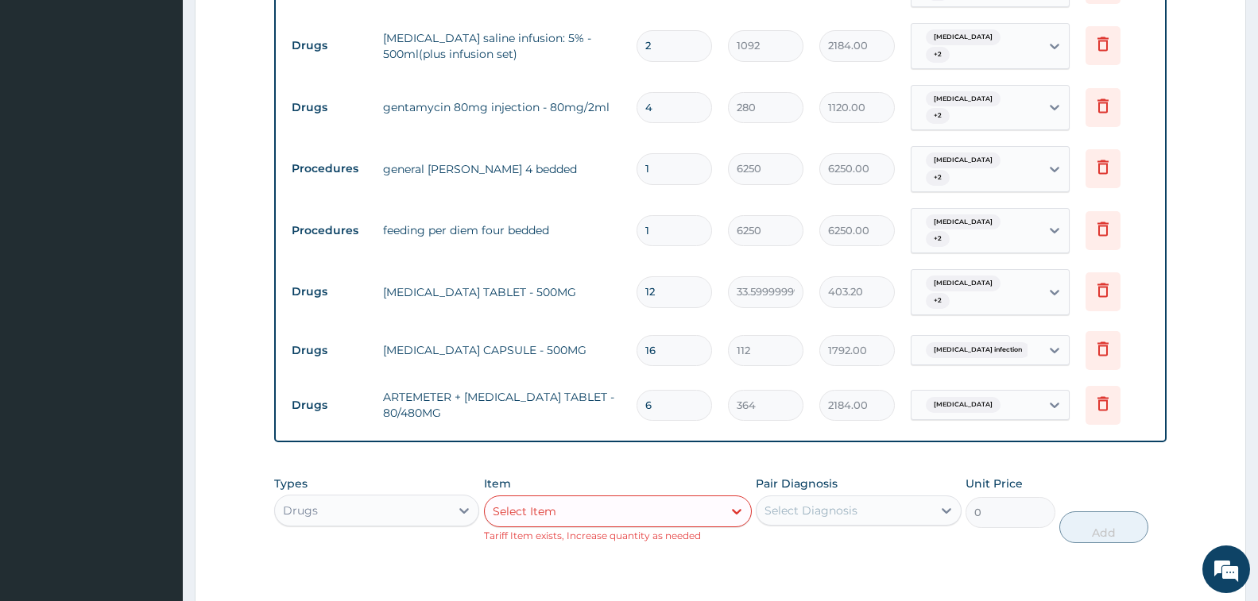
scroll to position [724, 0]
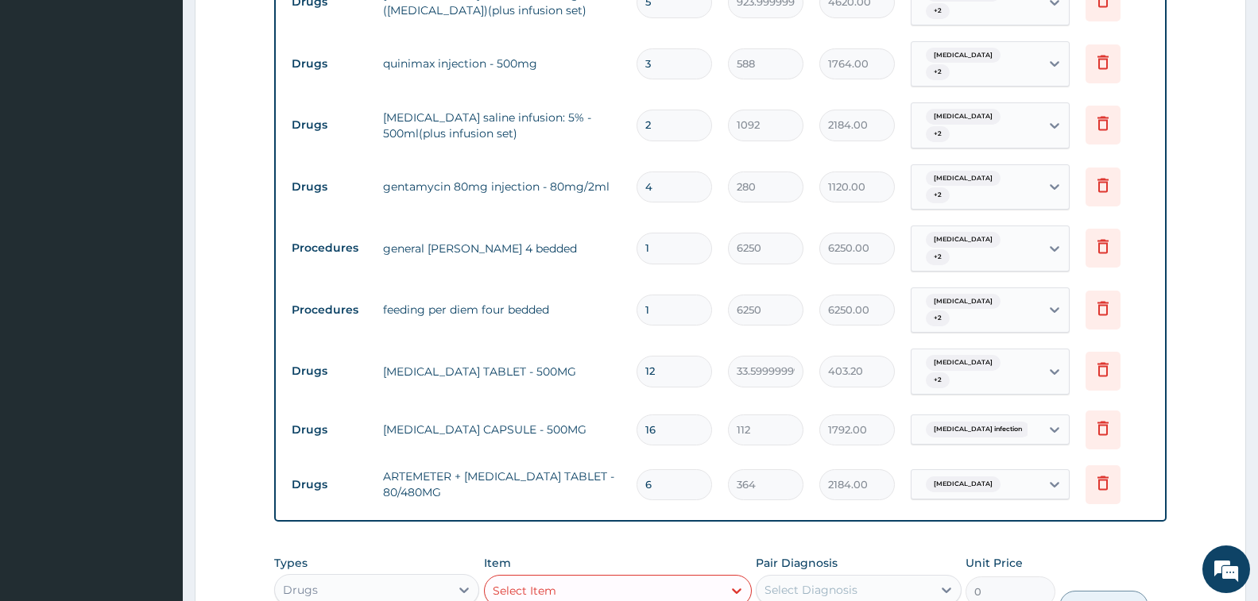
click at [661, 172] on input "4" at bounding box center [673, 187] width 75 height 31
type input "0.00"
type input "6"
type input "1680.00"
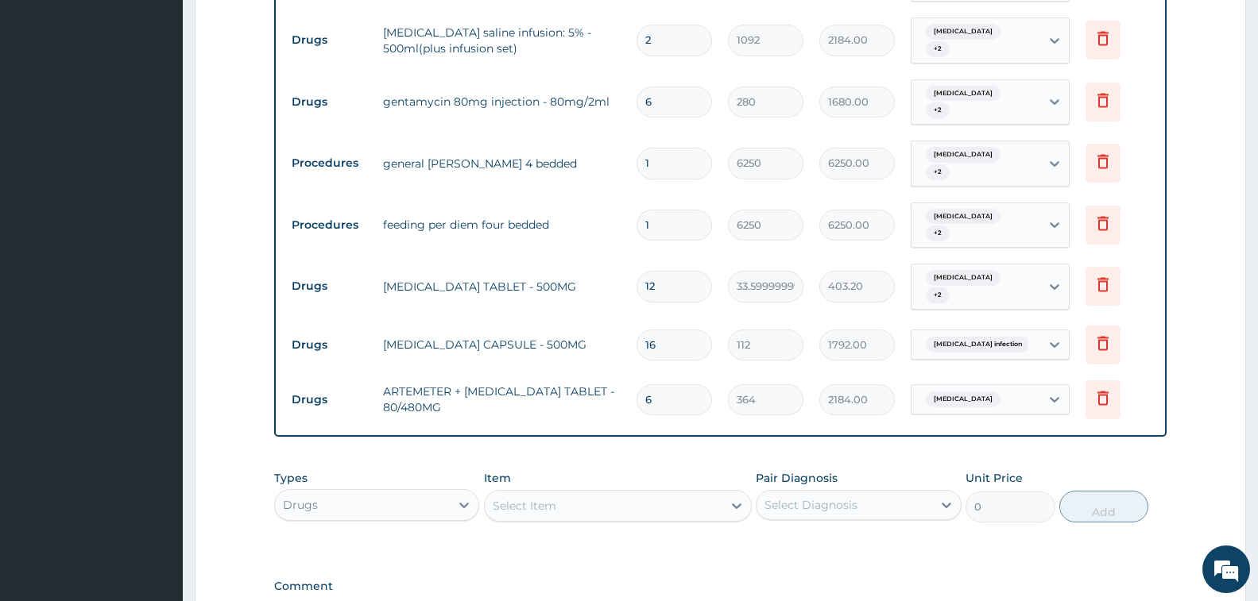
scroll to position [962, 0]
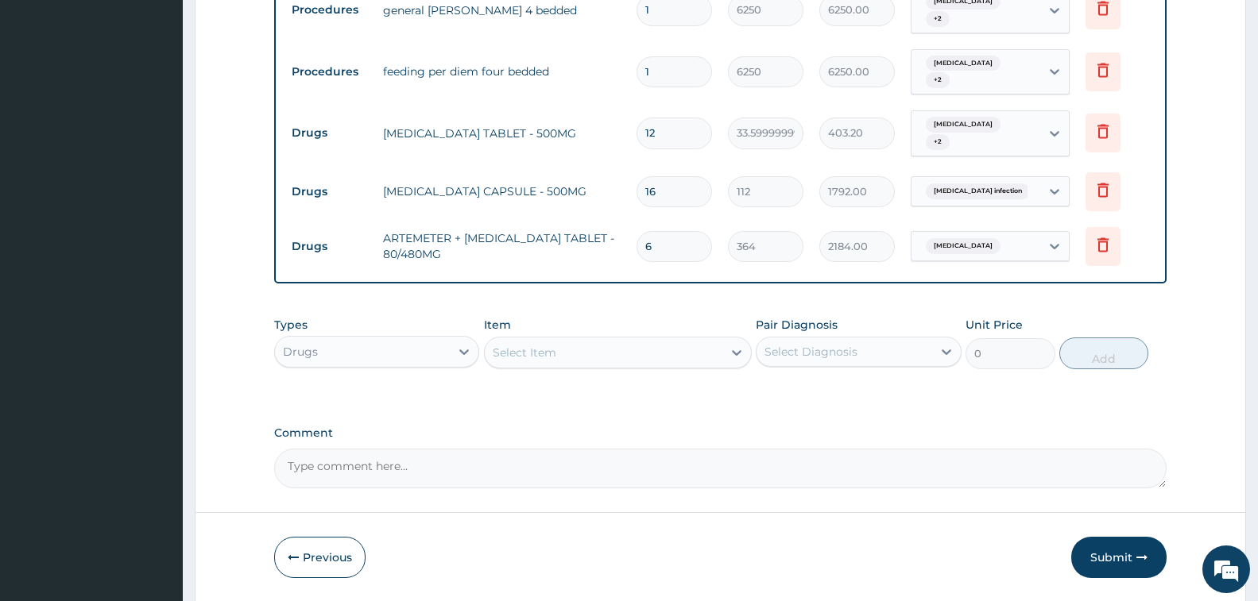
type input "6"
click at [537, 345] on div "Select Item" at bounding box center [525, 353] width 64 height 16
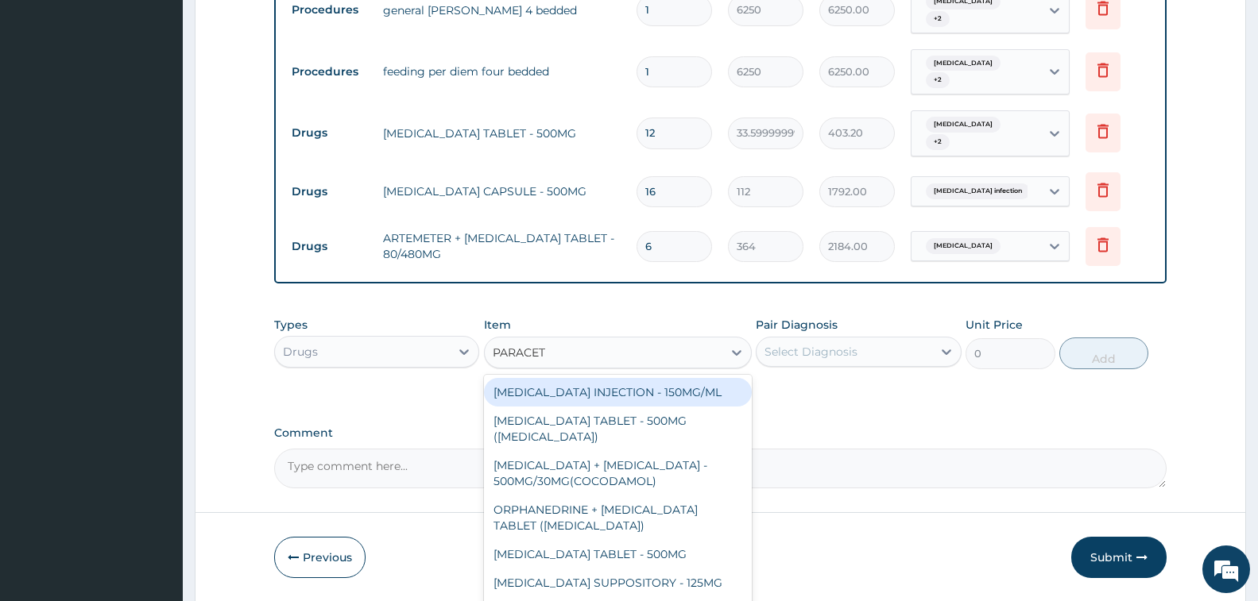
type input "PARACETA"
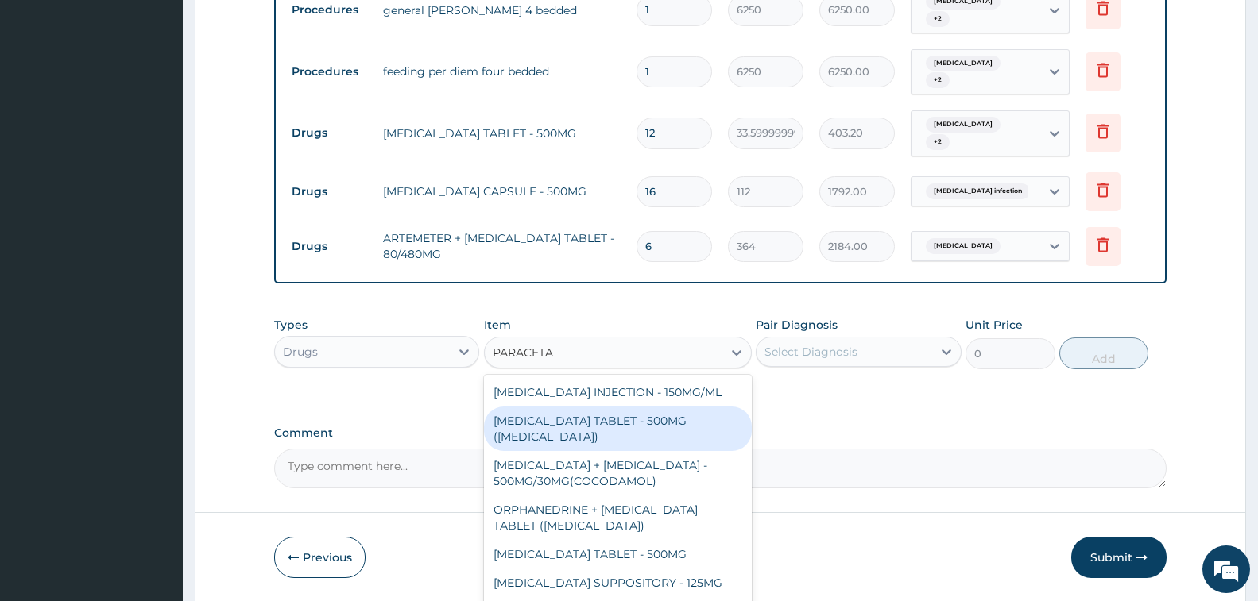
scroll to position [89, 0]
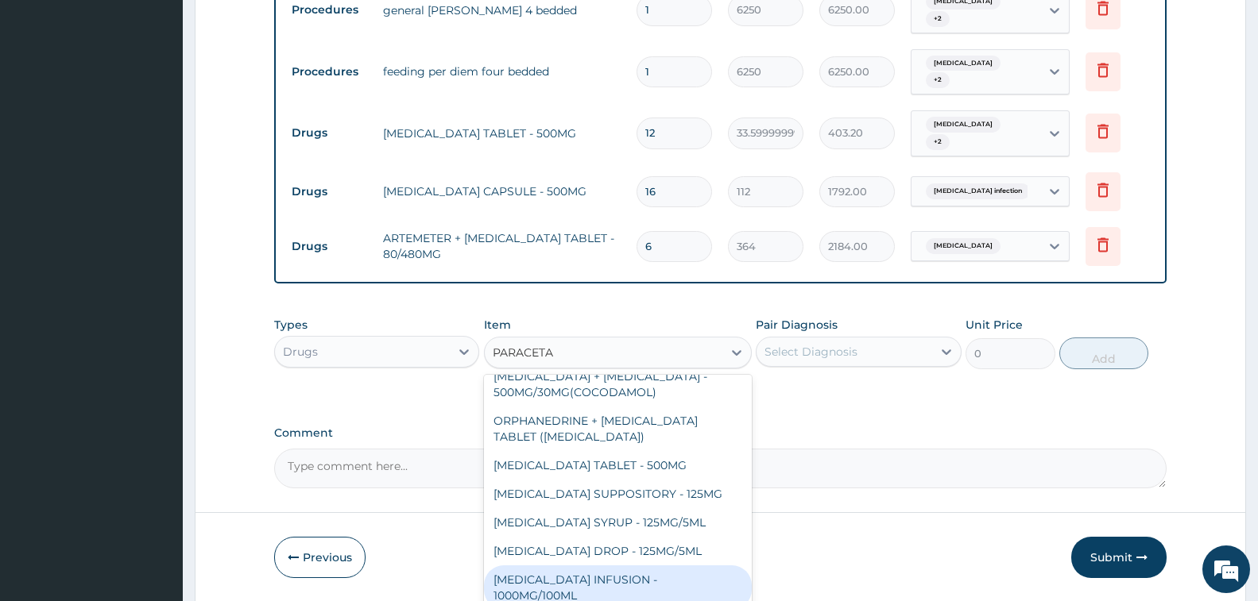
click at [617, 566] on div "PARACETAMOL INFUSION - 1000MG/100ML" at bounding box center [618, 588] width 268 height 44
type input "1819.9999999999998"
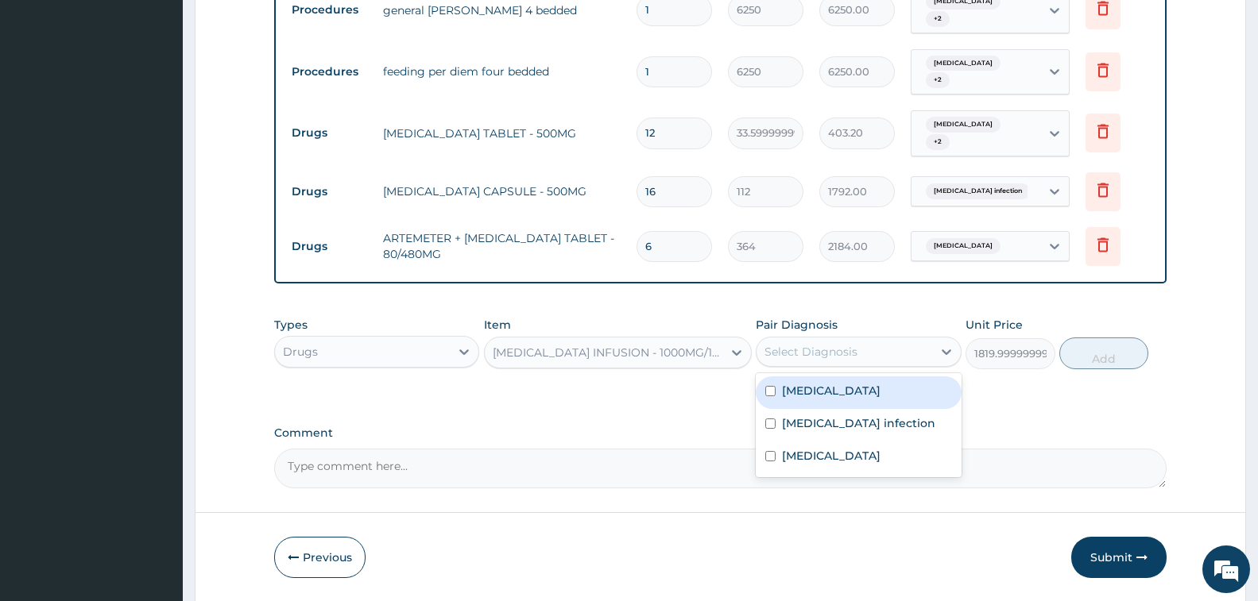
click at [810, 344] on div "Select Diagnosis" at bounding box center [810, 352] width 93 height 16
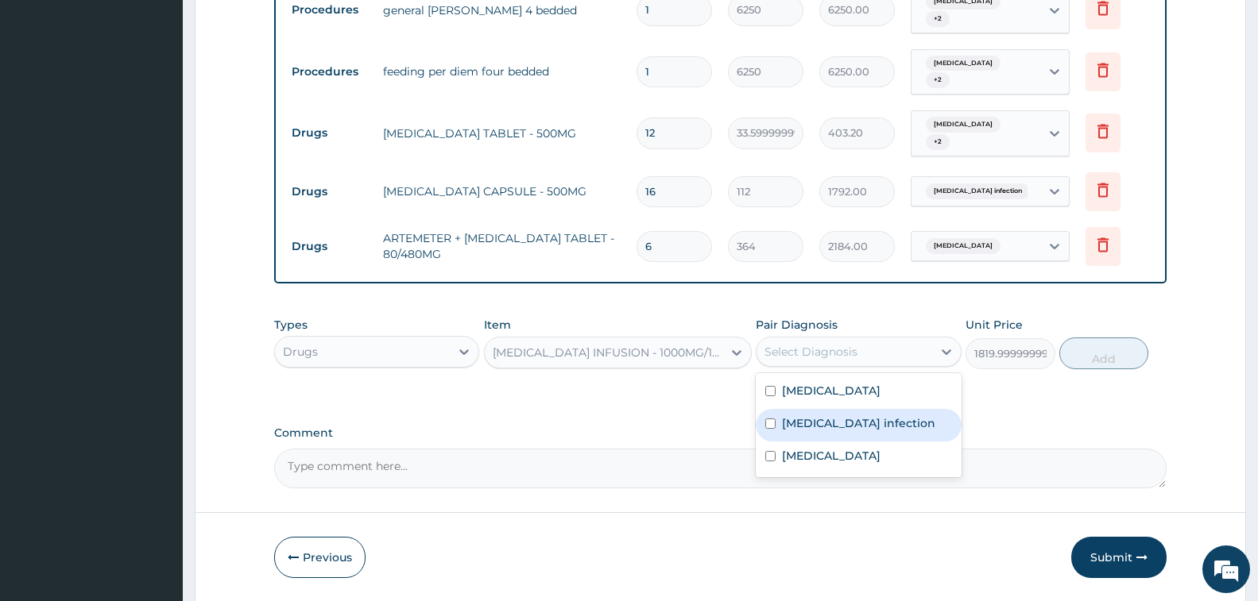
click at [827, 416] on label "Salmonella infection" at bounding box center [858, 424] width 153 height 16
checkbox input "true"
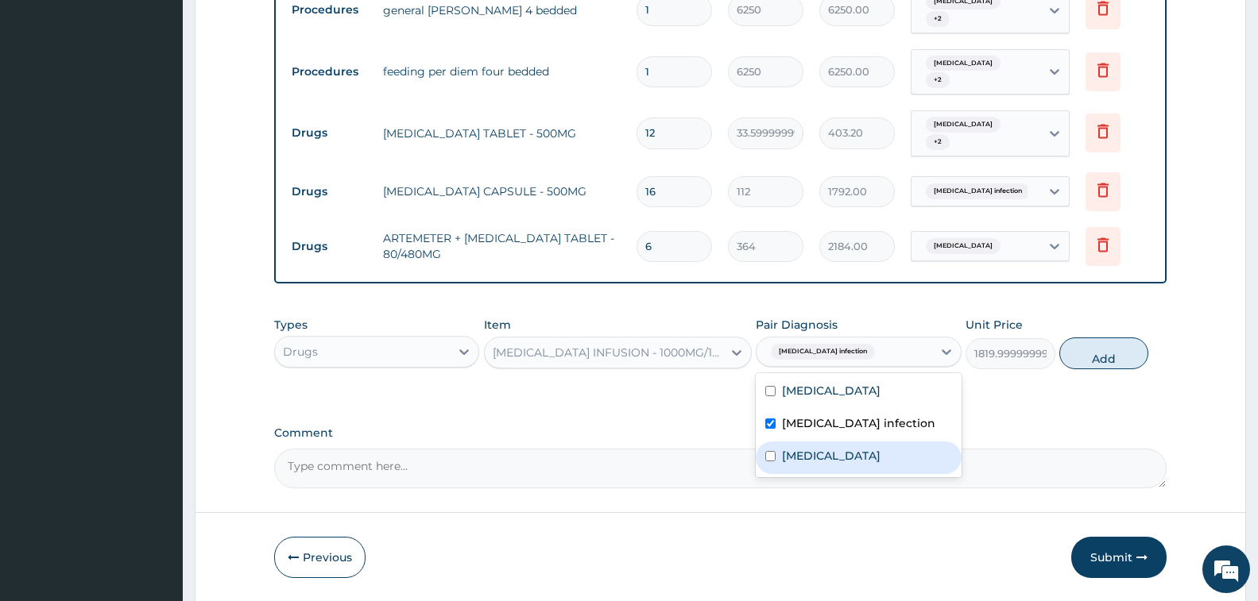
click at [833, 448] on label "Hypoglycemia" at bounding box center [831, 456] width 99 height 16
checkbox input "true"
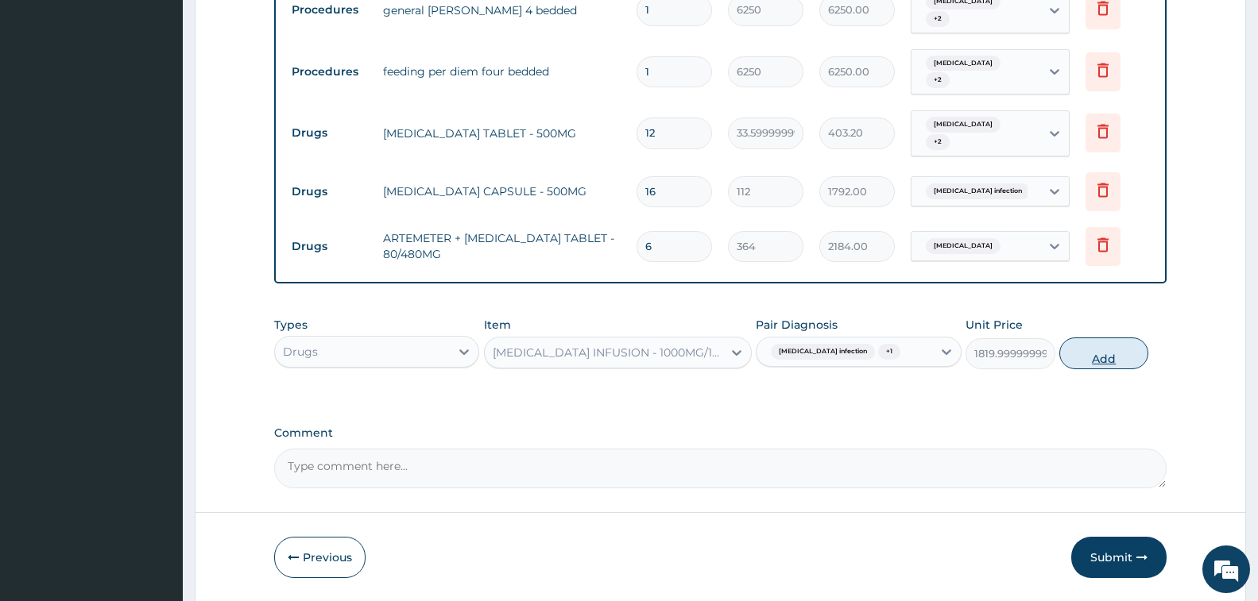
click at [1078, 338] on button "Add" at bounding box center [1103, 354] width 89 height 32
type input "0"
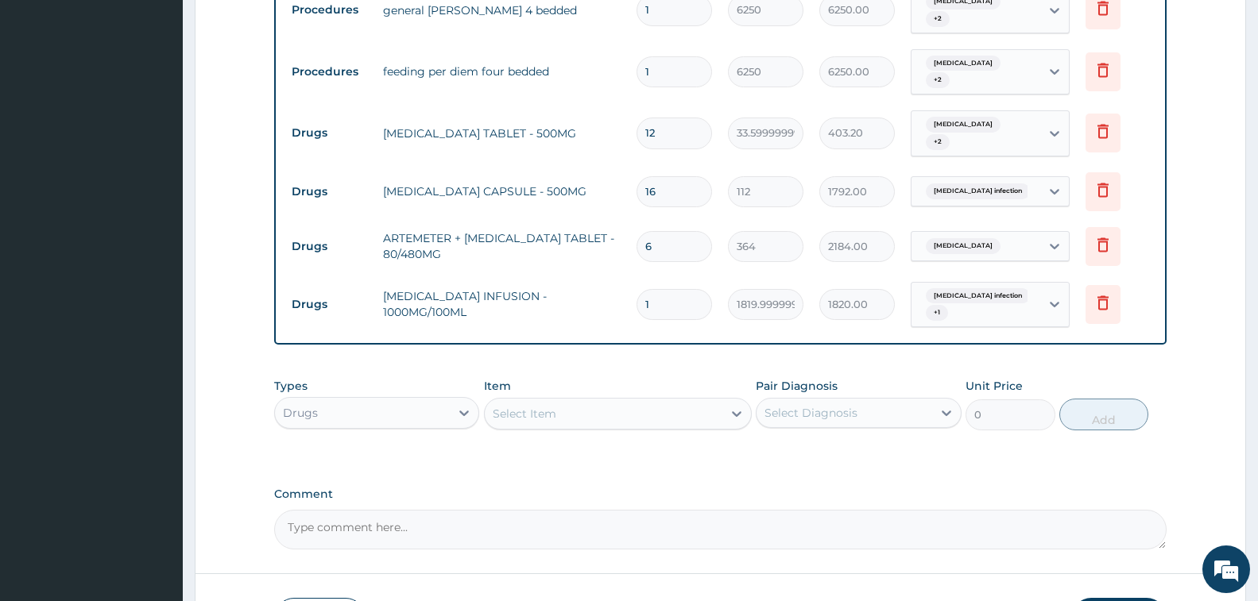
type input "0.00"
type input "3"
type input "5460.00"
type input "3"
click at [551, 406] on div "Select Item" at bounding box center [525, 414] width 64 height 16
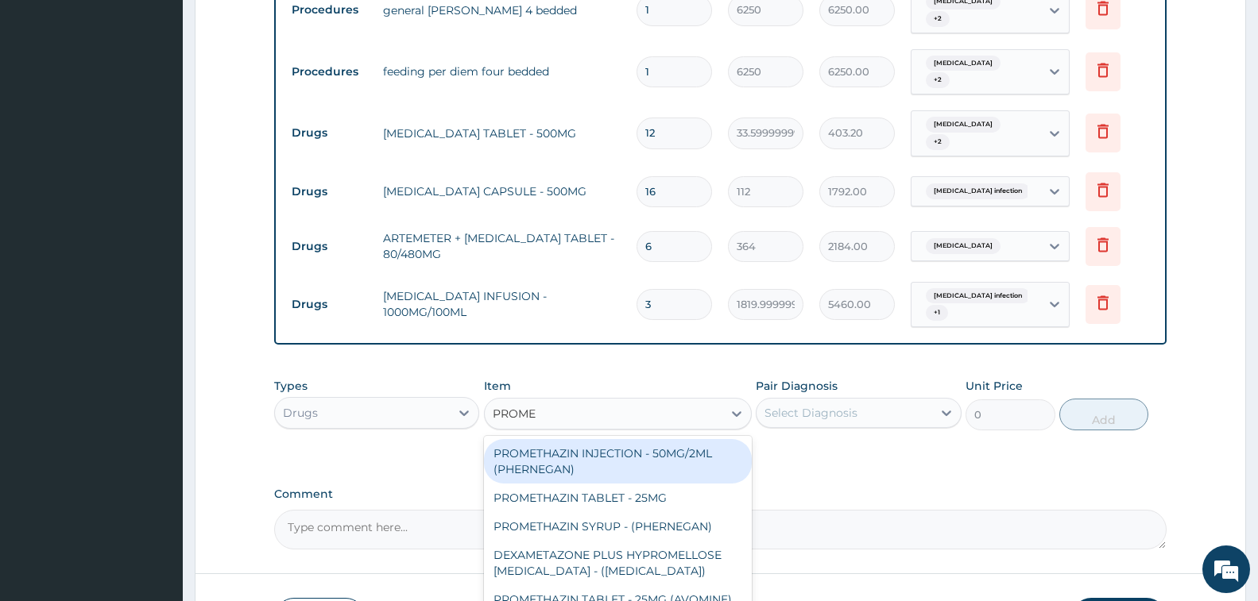
type input "PROMET"
click at [659, 439] on div "PROMETHAZIN INJECTION - 50MG/2ML (PHERNEGAN)" at bounding box center [618, 461] width 268 height 44
type input "319.2"
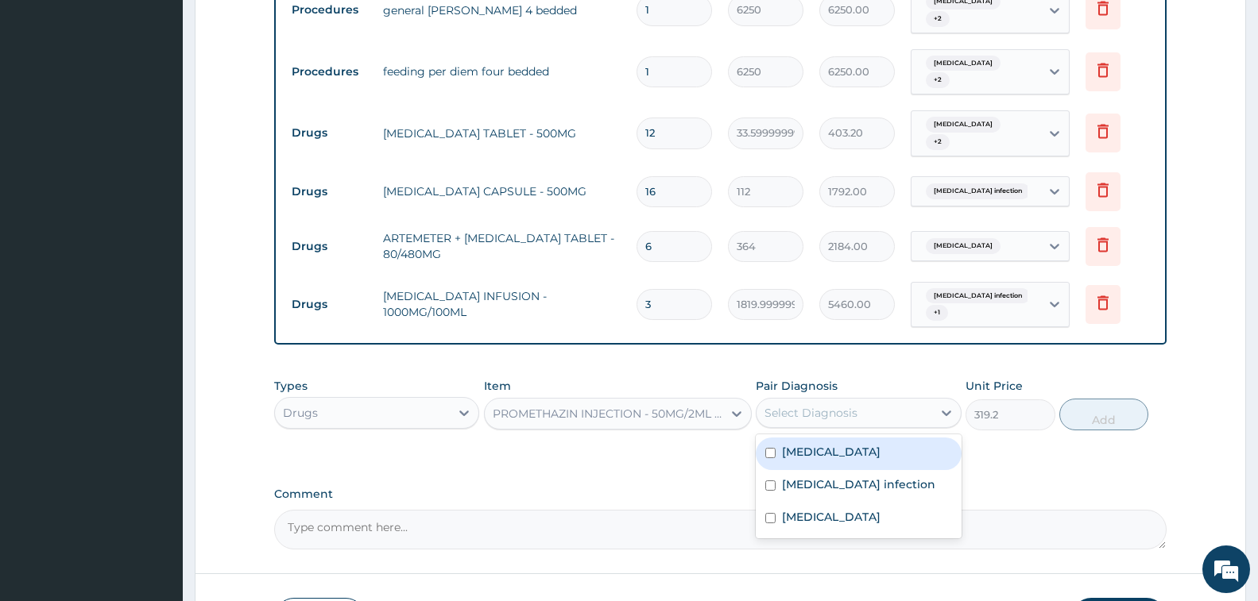
click at [829, 400] on div "Select Diagnosis" at bounding box center [843, 412] width 175 height 25
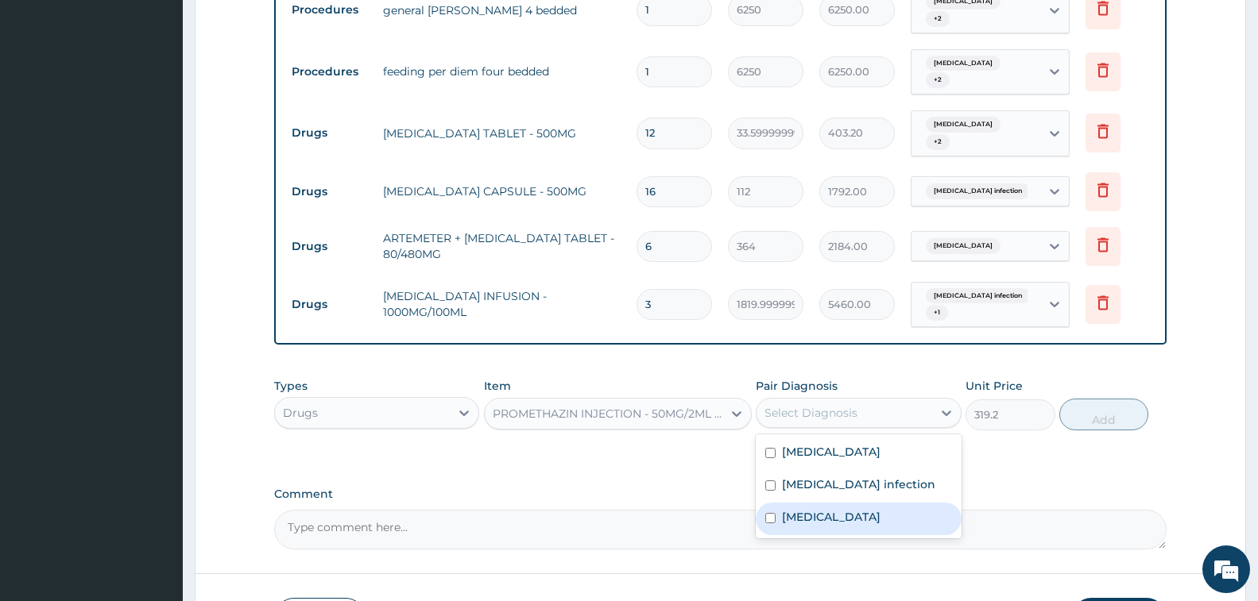
click at [848, 509] on label "Hypoglycemia" at bounding box center [831, 517] width 99 height 16
checkbox input "true"
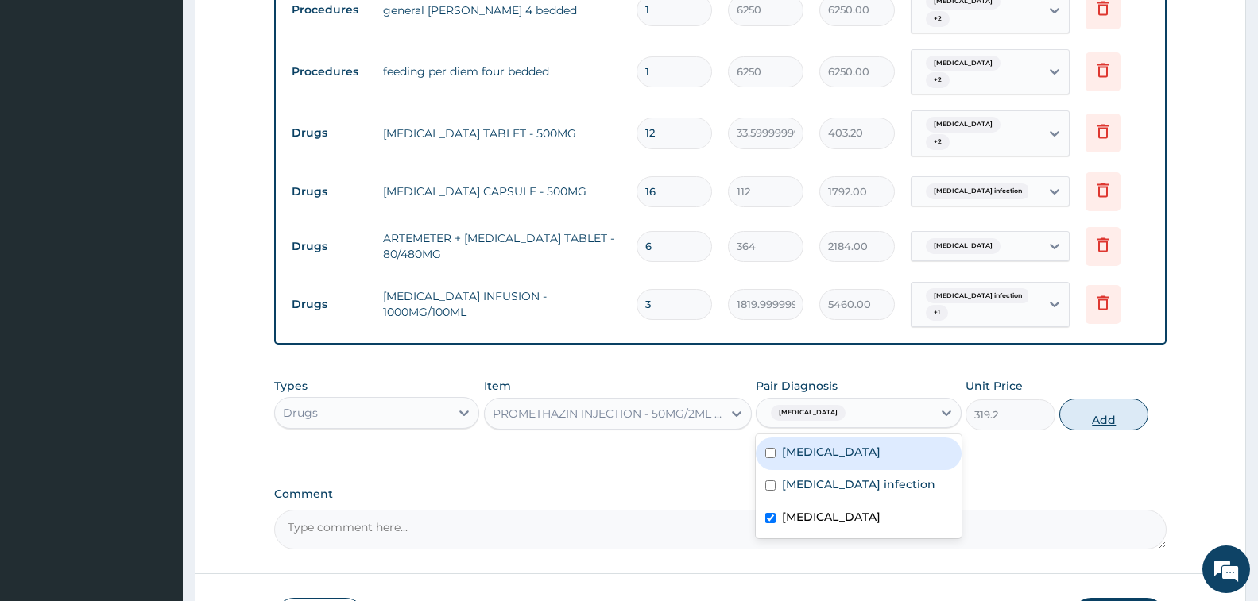
click at [1089, 399] on button "Add" at bounding box center [1103, 415] width 89 height 32
type input "0"
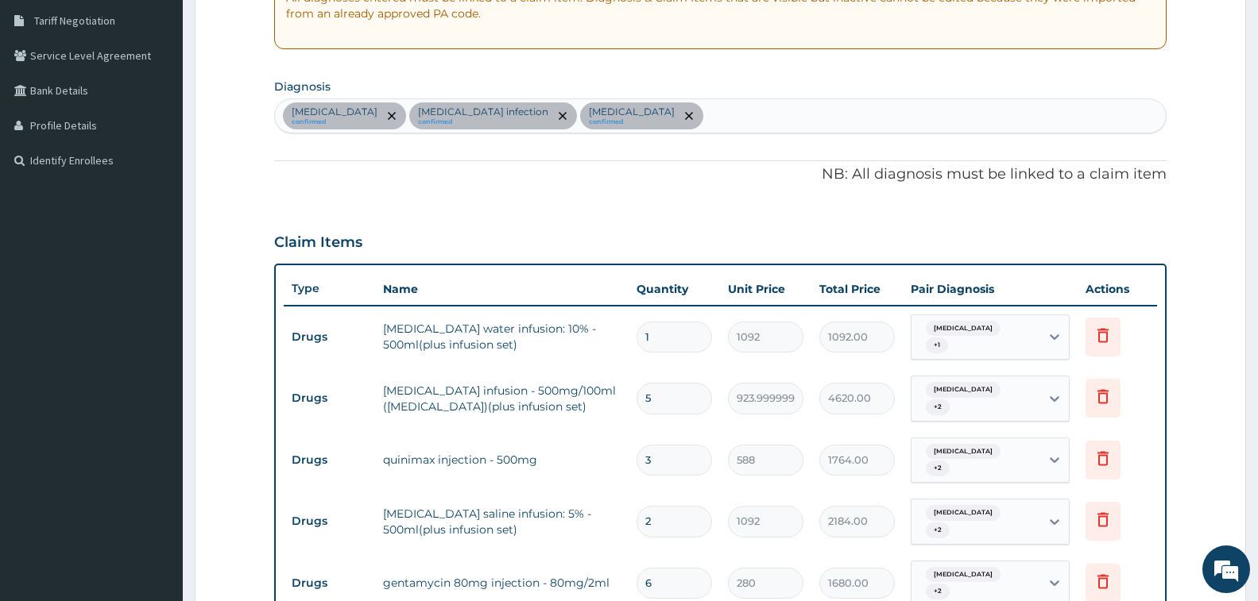
scroll to position [9, 0]
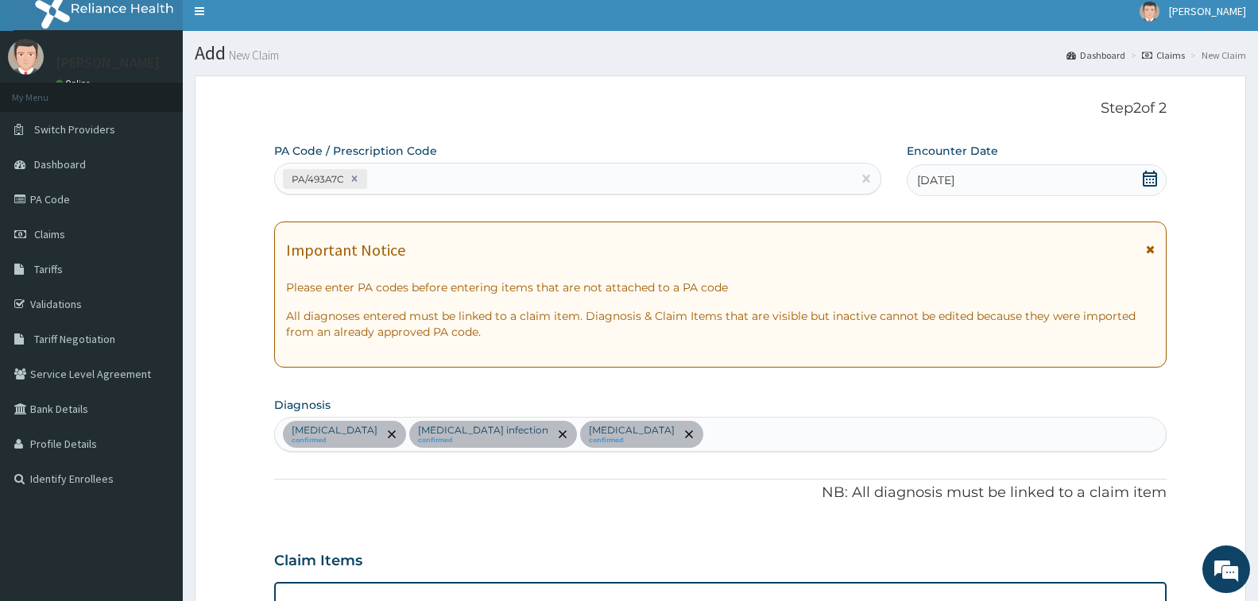
click at [666, 443] on div "Malaria confirmed Salmonella infection confirmed Hypoglycemia confirmed" at bounding box center [720, 434] width 891 height 33
type input "VOMIT"
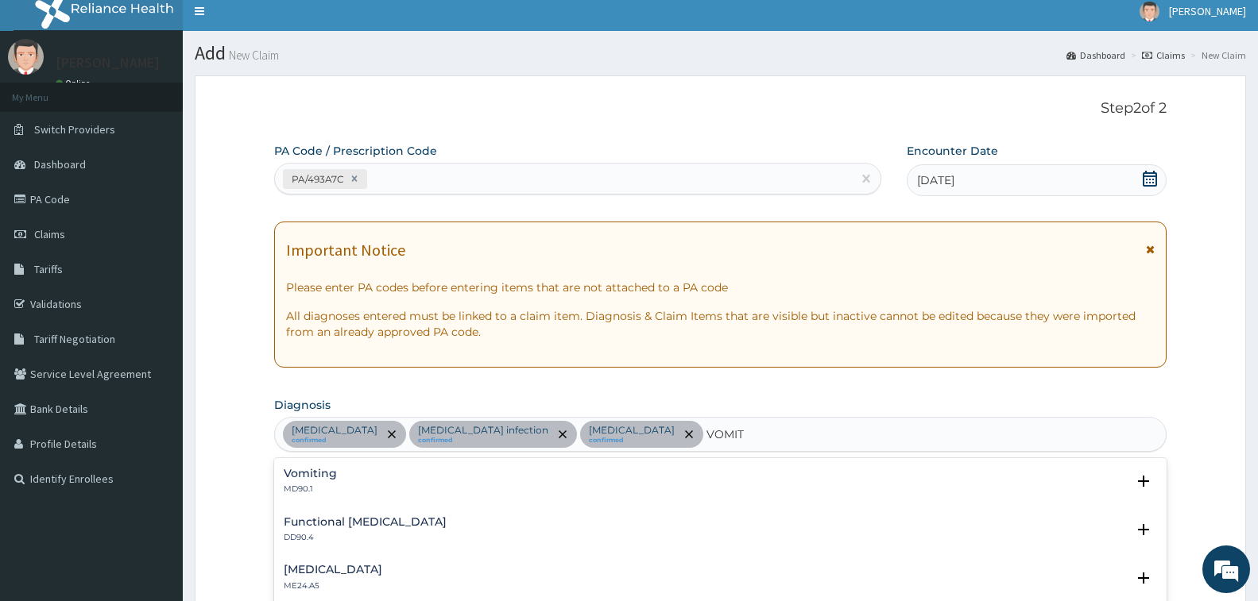
click at [311, 466] on div "Vomiting MD90.1 Select Status Query Query covers suspected (?), Keep in view (k…" at bounding box center [720, 486] width 892 height 48
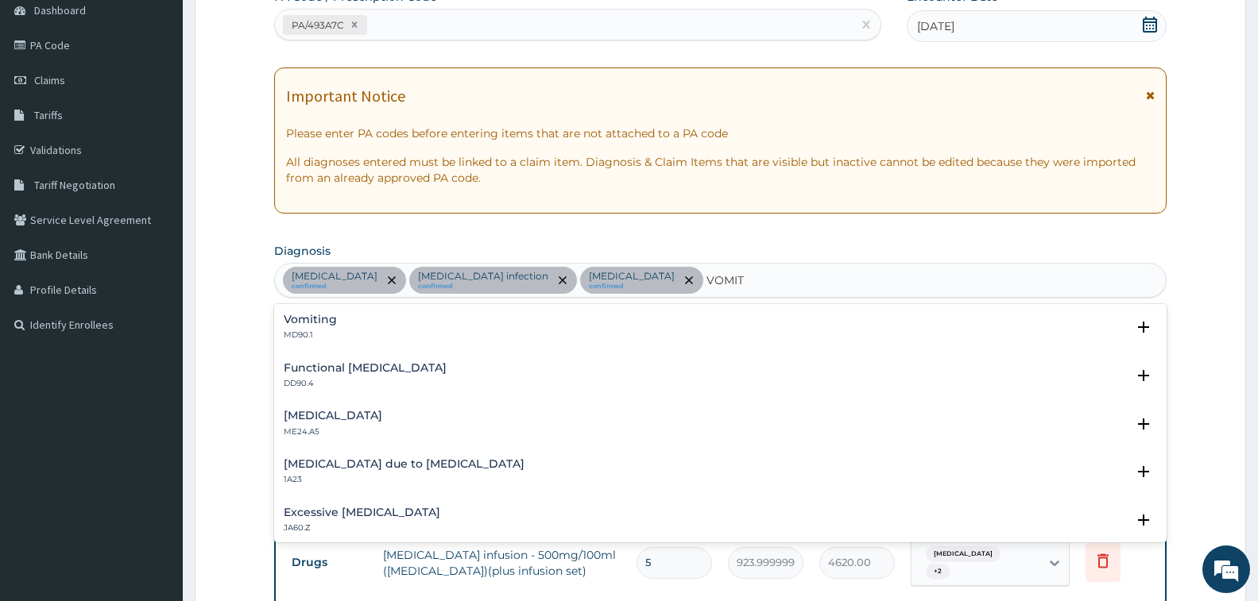
scroll to position [168, 0]
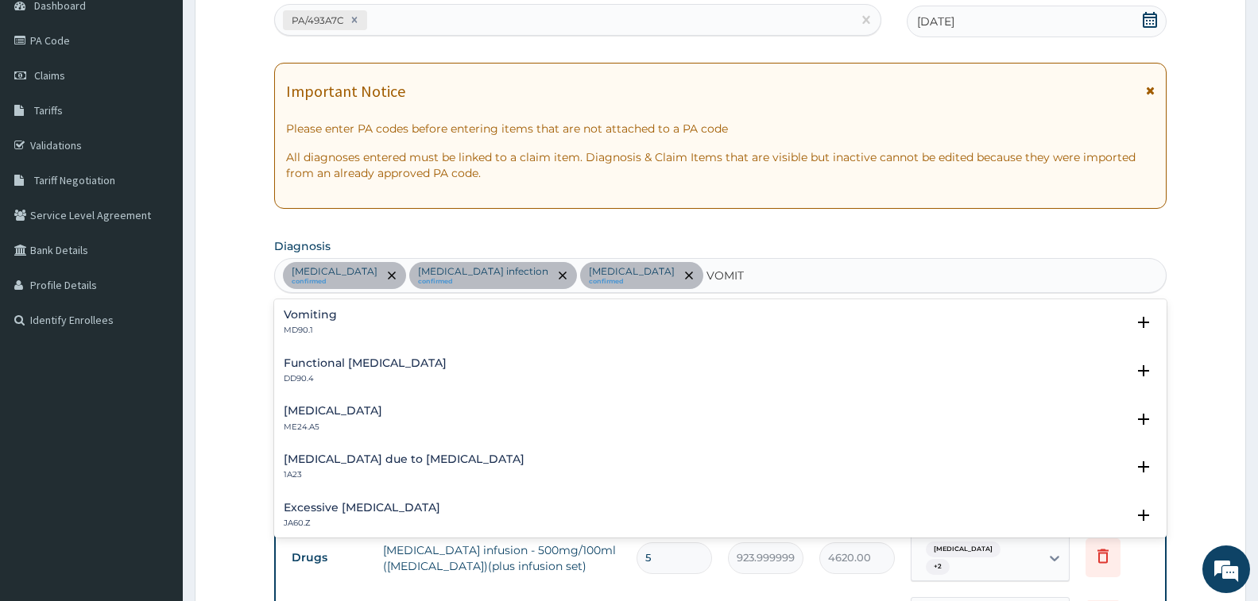
click at [331, 323] on div "Vomiting MD90.1" at bounding box center [310, 323] width 53 height 28
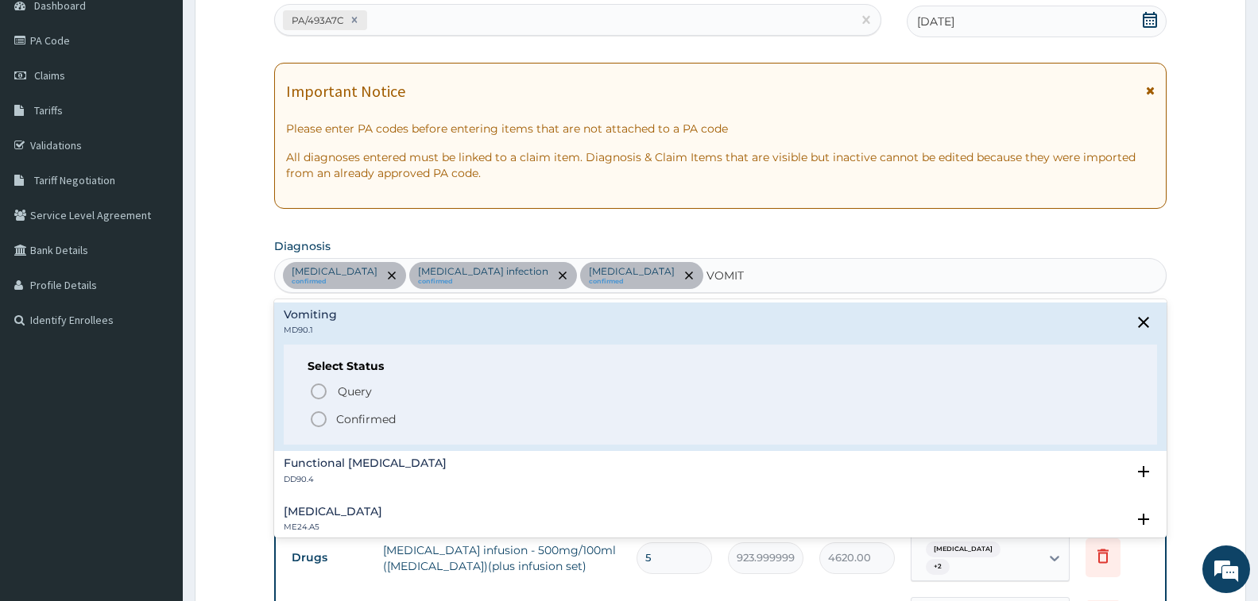
click at [359, 416] on p "Confirmed" at bounding box center [366, 420] width 60 height 16
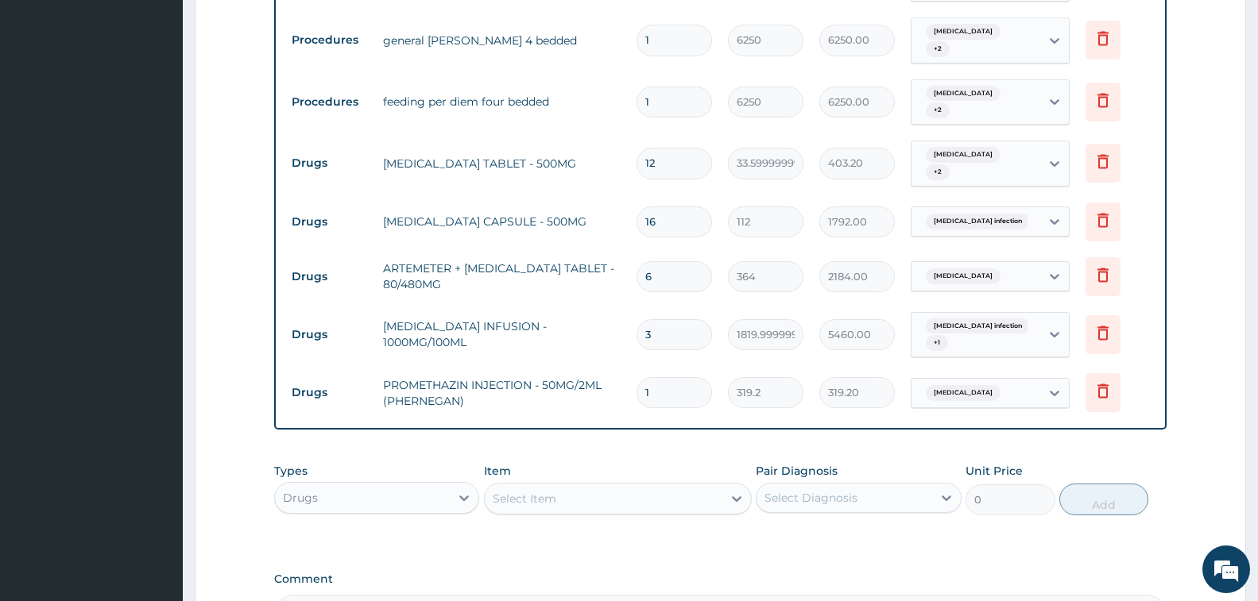
scroll to position [962, 0]
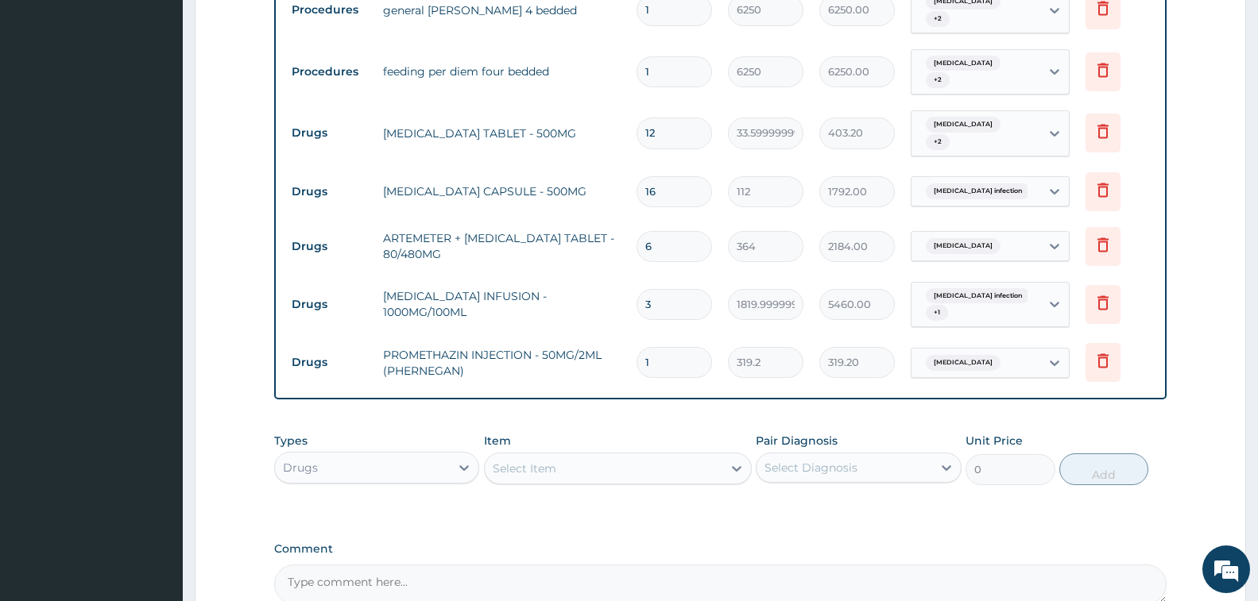
click at [972, 355] on span "Hypoglycemia" at bounding box center [963, 363] width 75 height 16
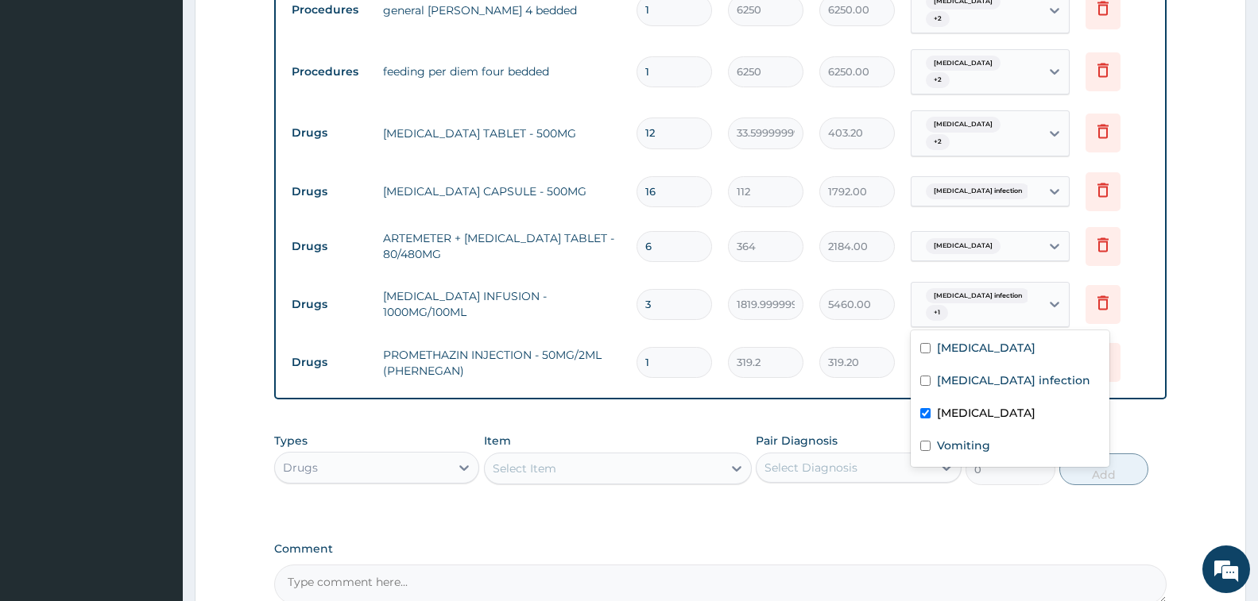
click at [978, 414] on label "Hypoglycemia" at bounding box center [986, 413] width 99 height 16
checkbox input "false"
click at [974, 439] on label "Vomiting" at bounding box center [963, 446] width 53 height 16
checkbox input "true"
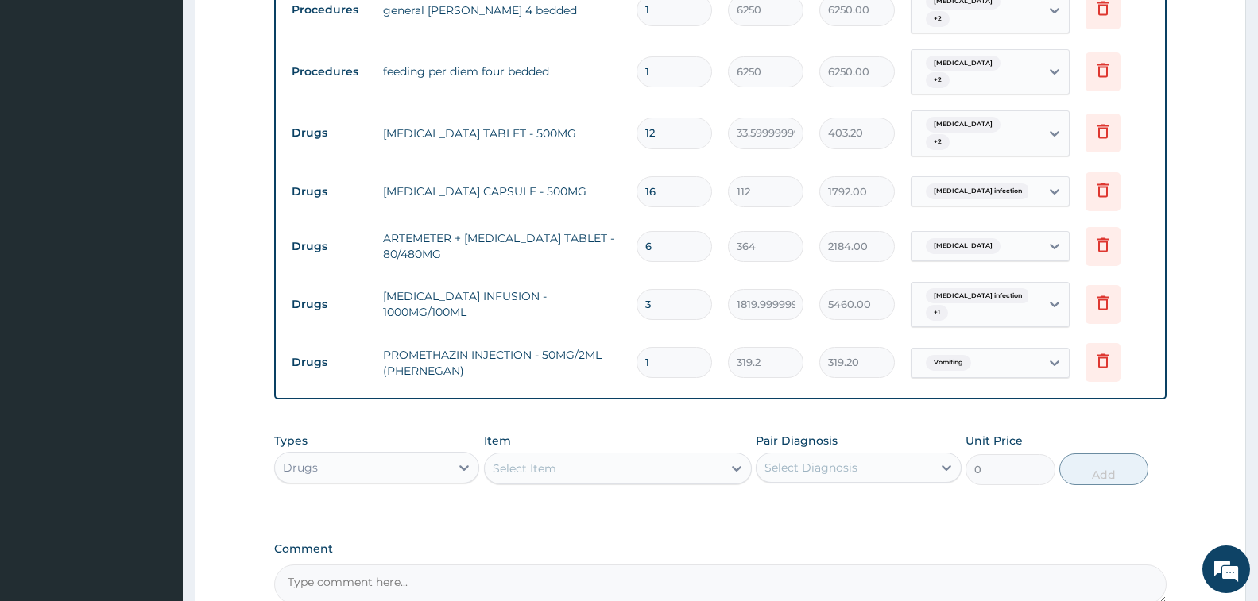
click at [694, 543] on div "Comment" at bounding box center [720, 574] width 892 height 62
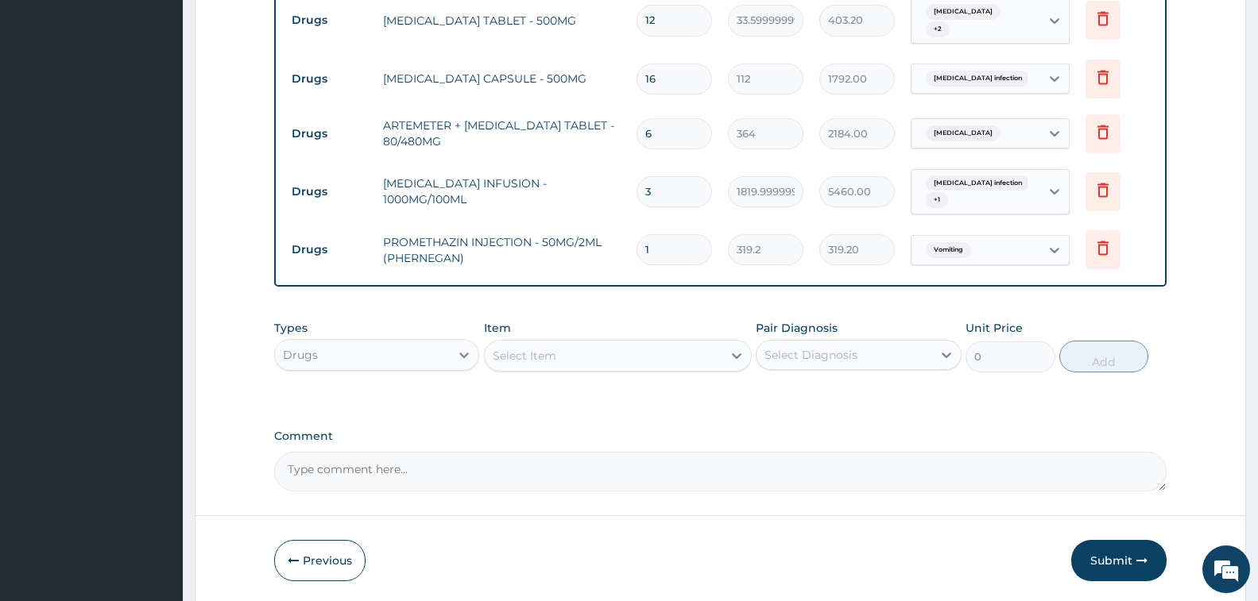
scroll to position [1078, 0]
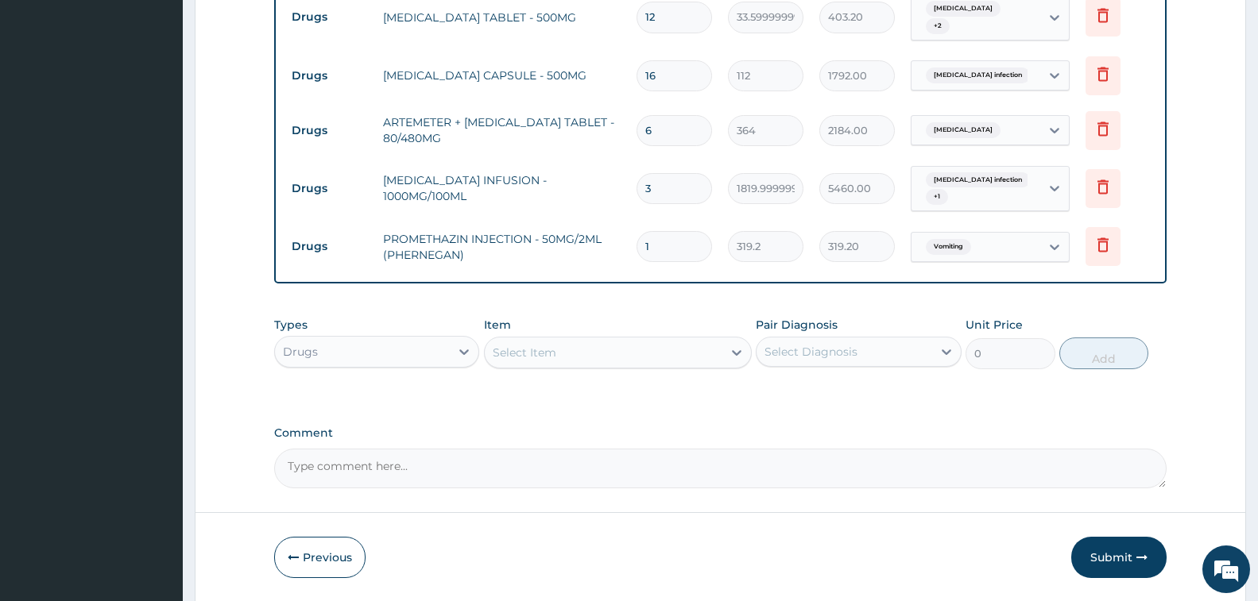
click at [400, 339] on div "Drugs" at bounding box center [362, 351] width 175 height 25
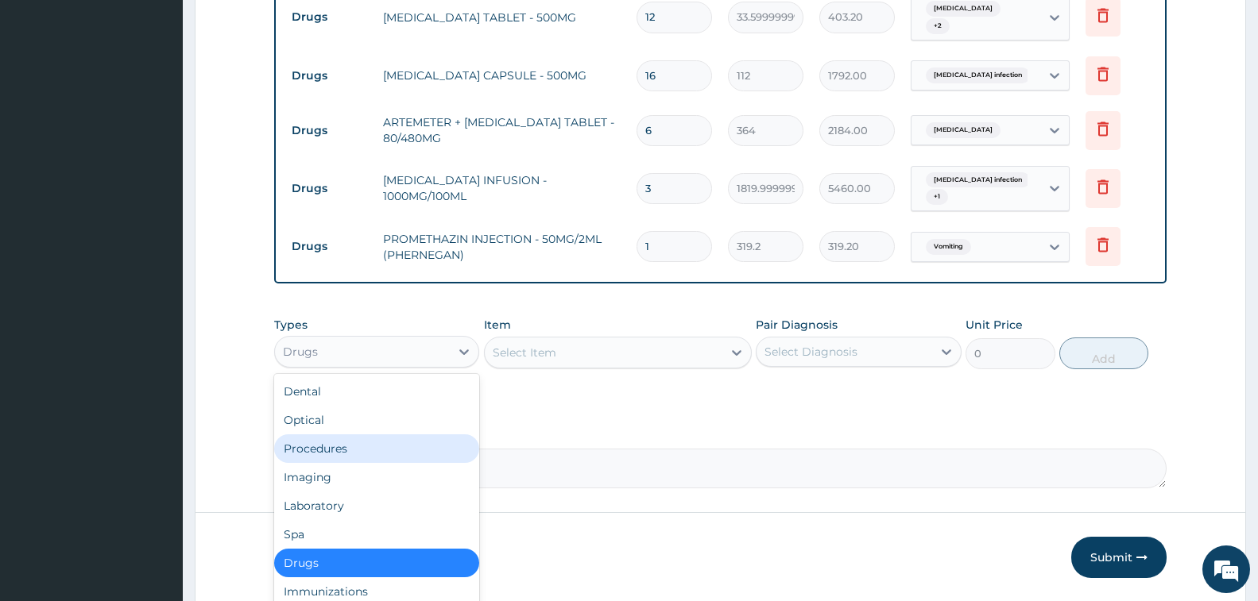
click at [364, 435] on div "Procedures" at bounding box center [376, 449] width 205 height 29
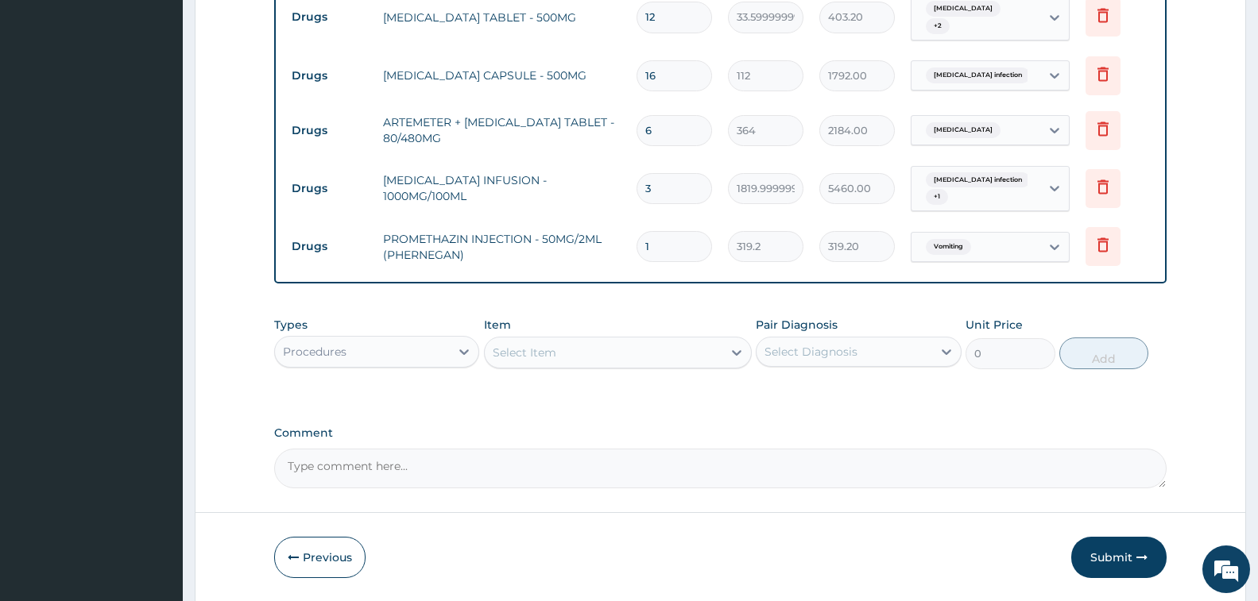
click at [557, 340] on div "Select Item" at bounding box center [604, 352] width 238 height 25
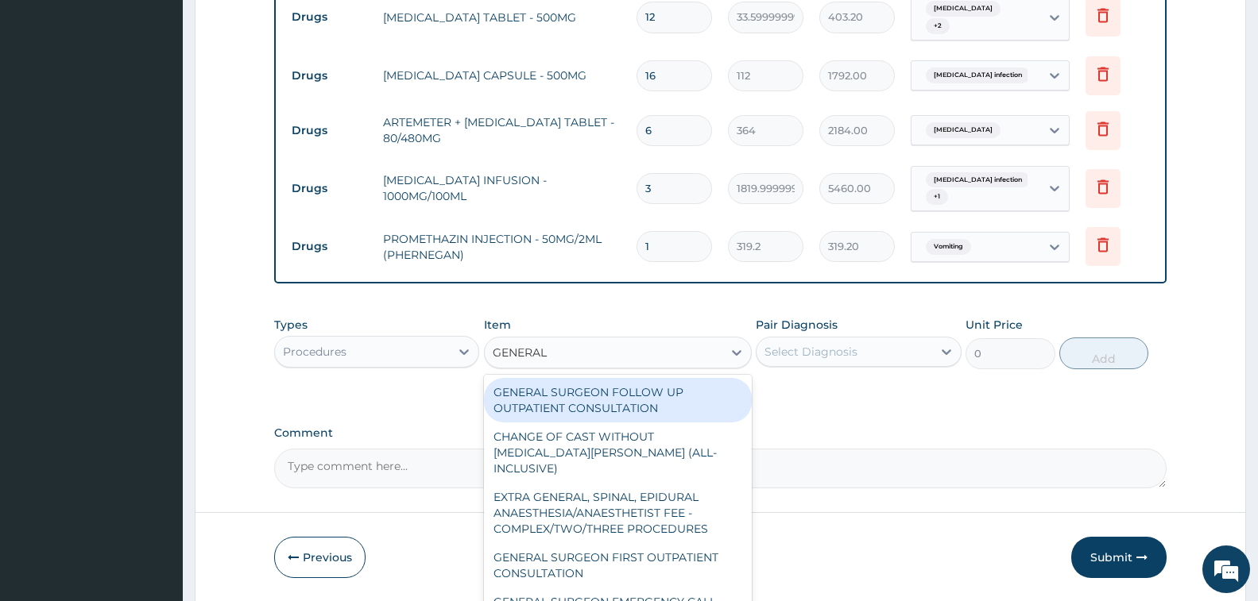
type input "GENERAL P"
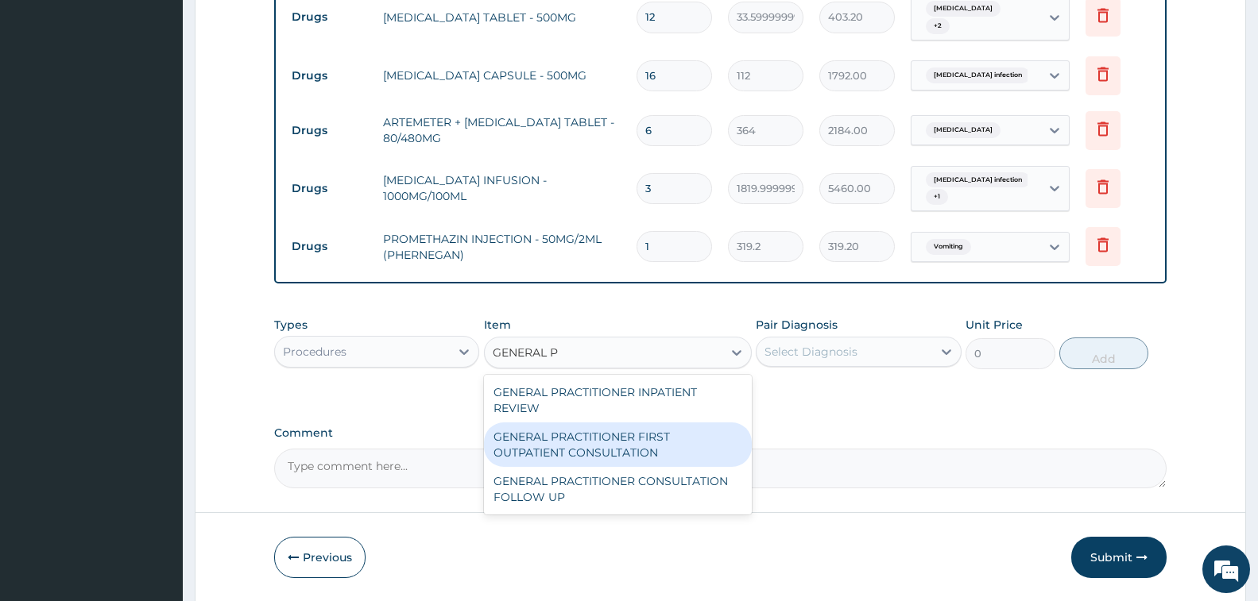
click at [625, 423] on div "GENERAL PRACTITIONER FIRST OUTPATIENT CONSULTATION" at bounding box center [618, 445] width 268 height 44
type input "3750"
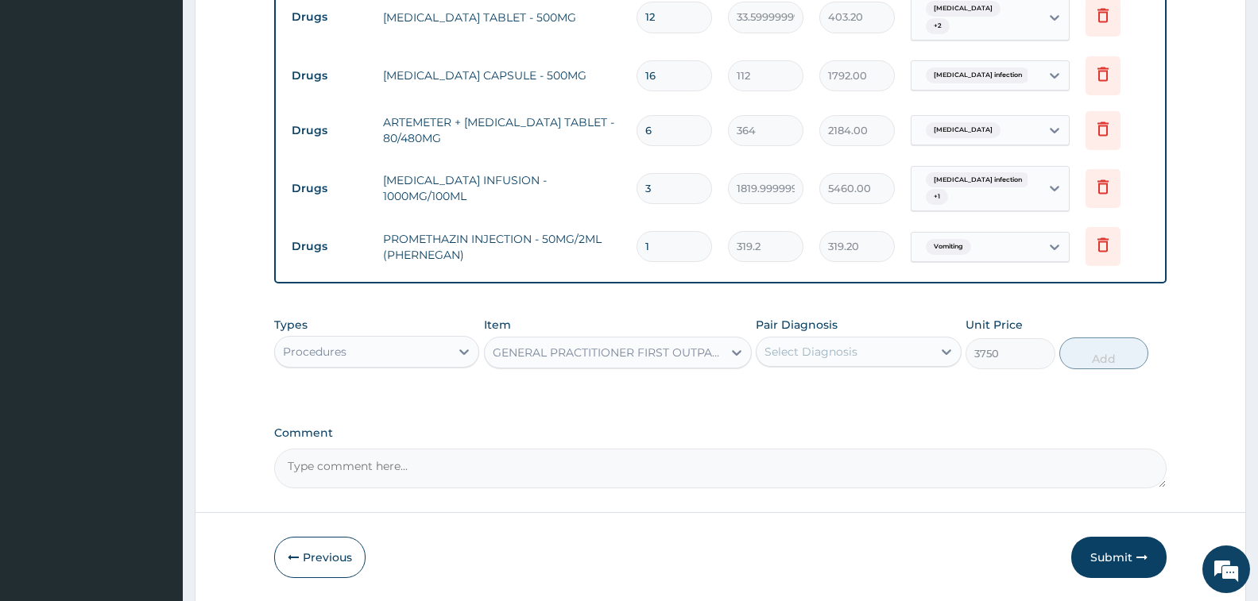
click at [859, 339] on div "Select Diagnosis" at bounding box center [843, 351] width 175 height 25
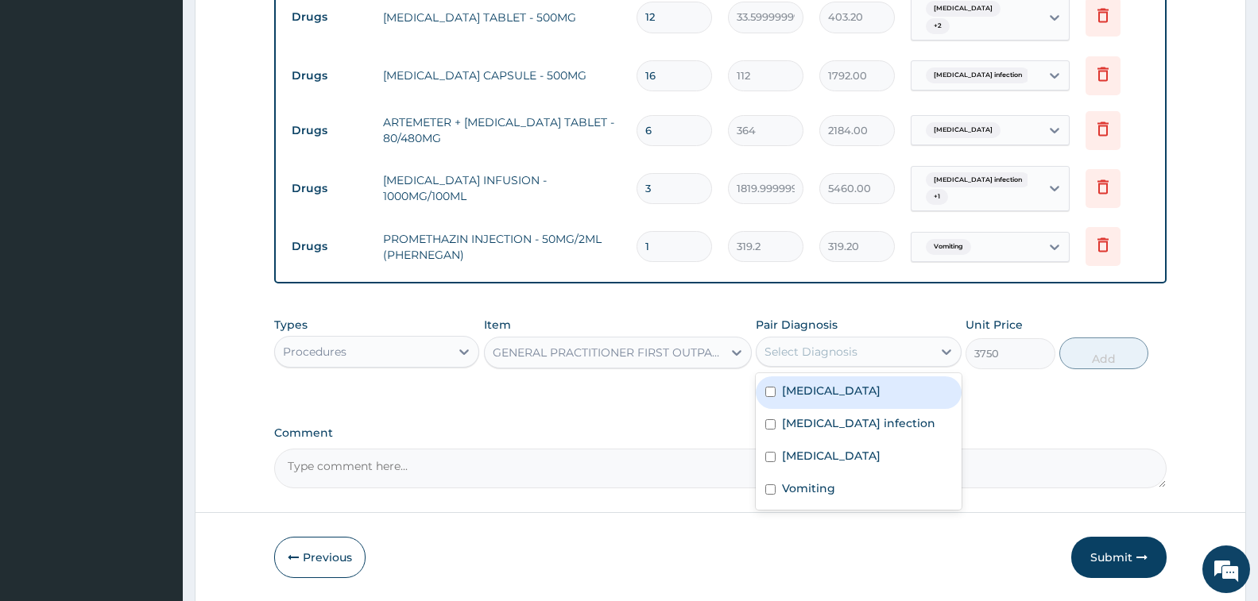
drag, startPoint x: 860, startPoint y: 337, endPoint x: 863, endPoint y: 350, distance: 13.1
click at [860, 377] on div "Malaria" at bounding box center [858, 393] width 205 height 33
checkbox input "true"
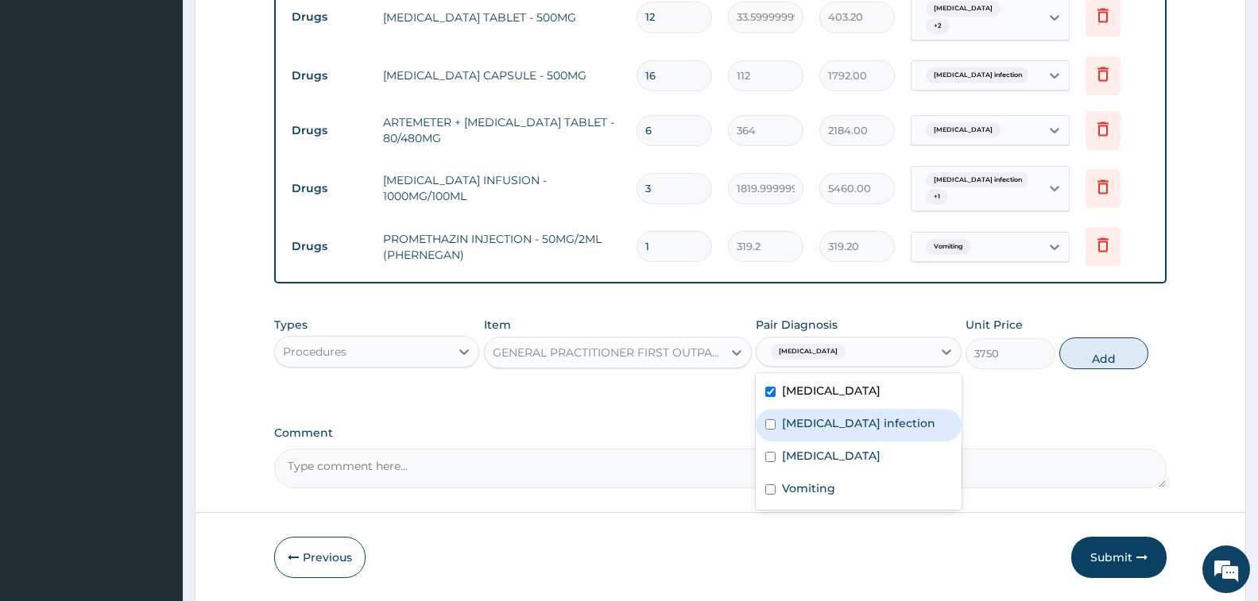
drag, startPoint x: 867, startPoint y: 373, endPoint x: 866, endPoint y: 402, distance: 28.6
click at [868, 416] on label "Salmonella infection" at bounding box center [858, 424] width 153 height 16
checkbox input "true"
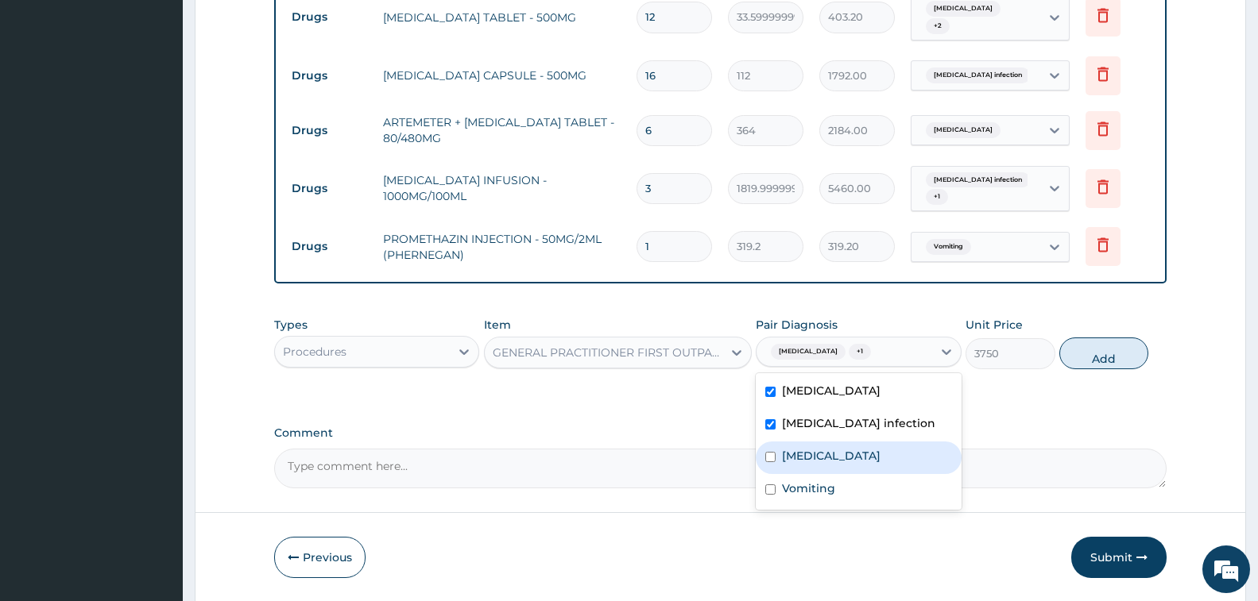
drag, startPoint x: 866, startPoint y: 402, endPoint x: 863, endPoint y: 420, distance: 18.5
click at [865, 442] on div "Hypoglycemia" at bounding box center [858, 458] width 205 height 33
checkbox input "true"
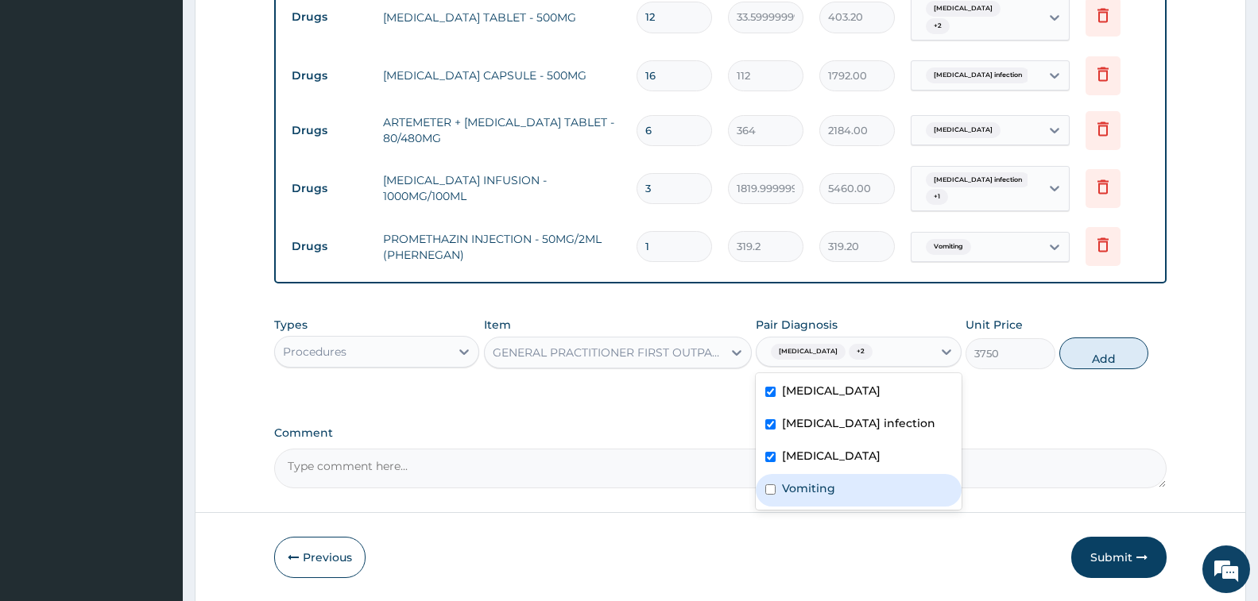
click at [861, 474] on div "Vomiting" at bounding box center [858, 490] width 205 height 33
checkbox input "true"
click at [1090, 338] on button "Add" at bounding box center [1103, 354] width 89 height 32
type input "0"
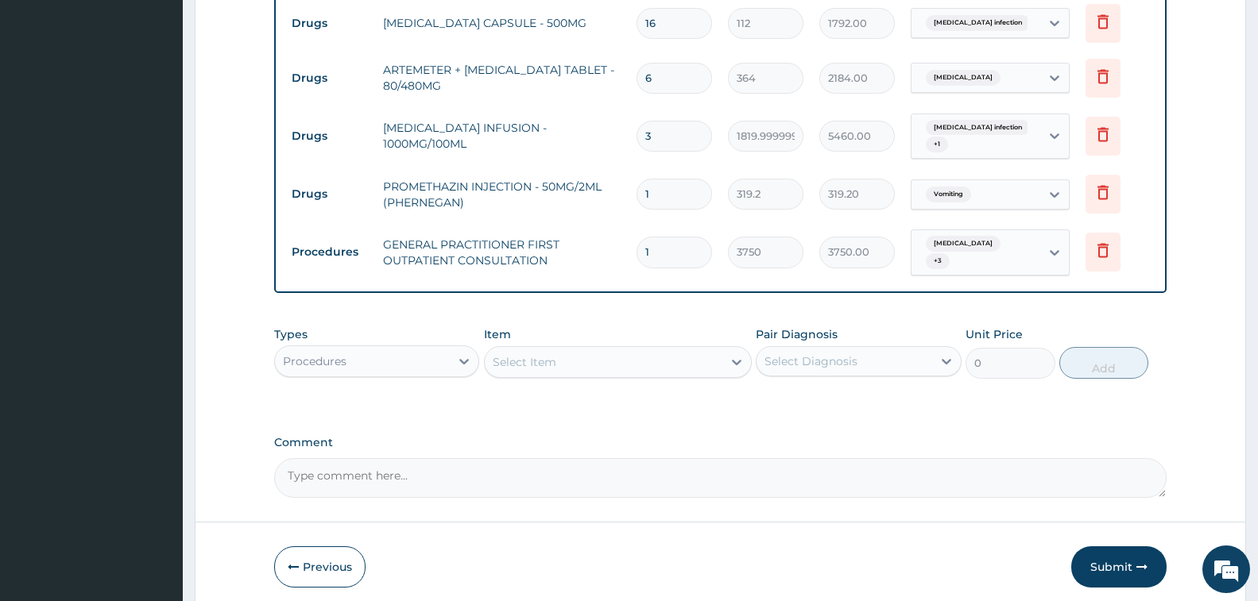
scroll to position [1133, 0]
click at [1107, 544] on button "Submit" at bounding box center [1118, 564] width 95 height 41
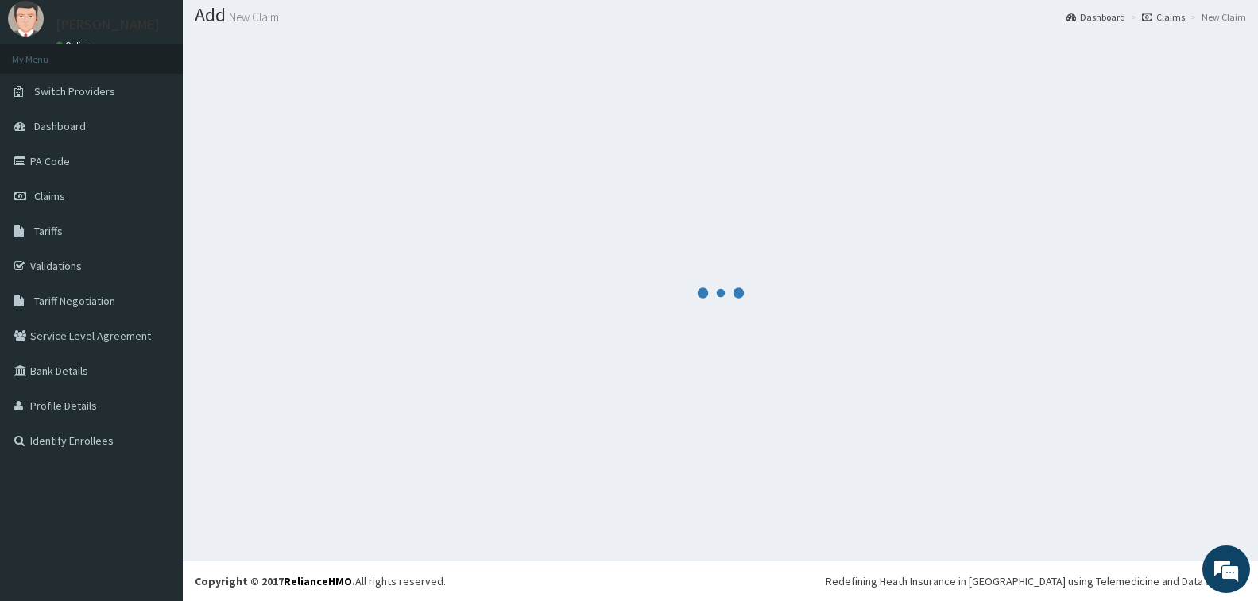
scroll to position [47, 0]
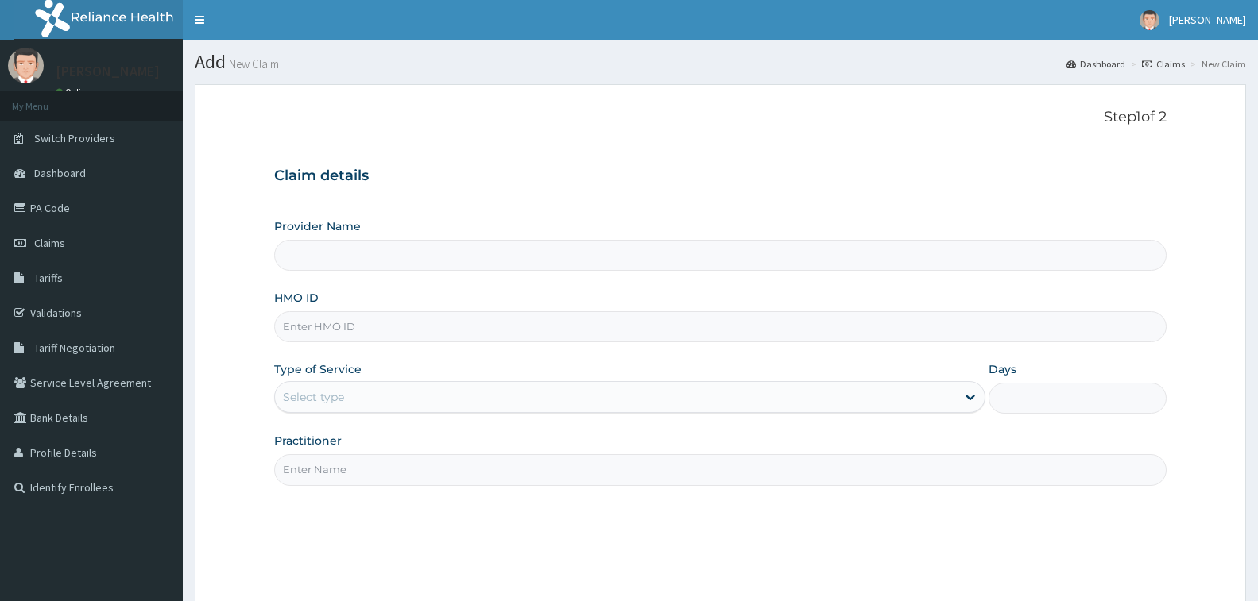
type input "[GEOGRAPHIC_DATA] - [GEOGRAPHIC_DATA]"
click at [364, 324] on input "HMO ID" at bounding box center [720, 326] width 892 height 31
type input "ELN/10495/C"
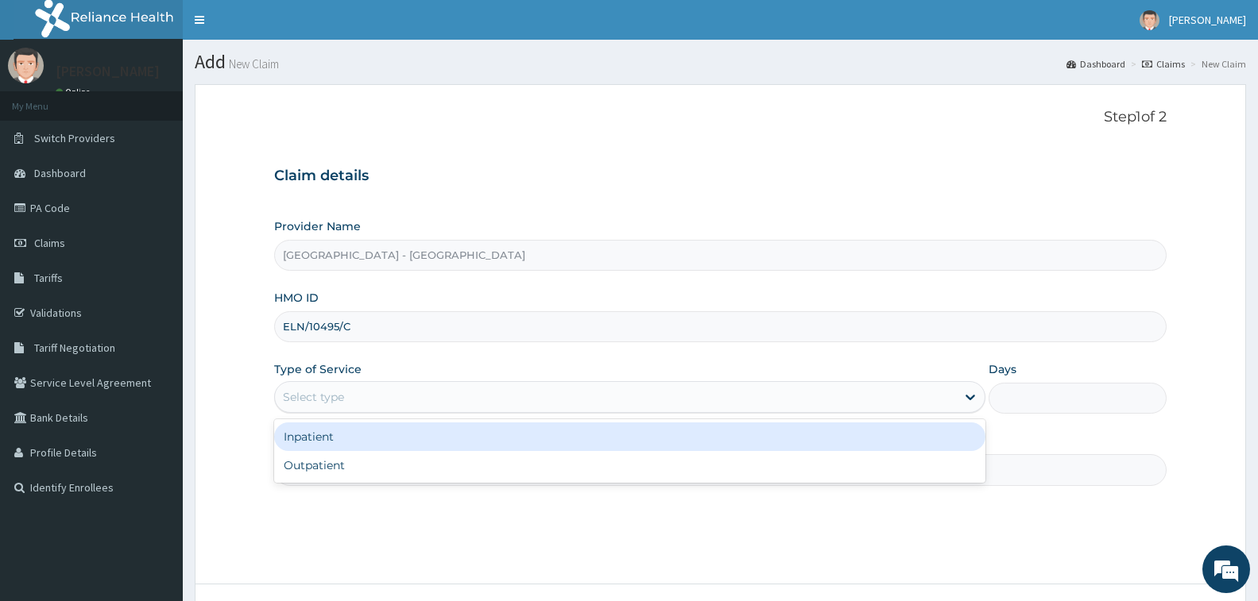
click at [335, 401] on div "Select type" at bounding box center [313, 397] width 61 height 16
click at [356, 440] on div "Inpatient" at bounding box center [629, 437] width 711 height 29
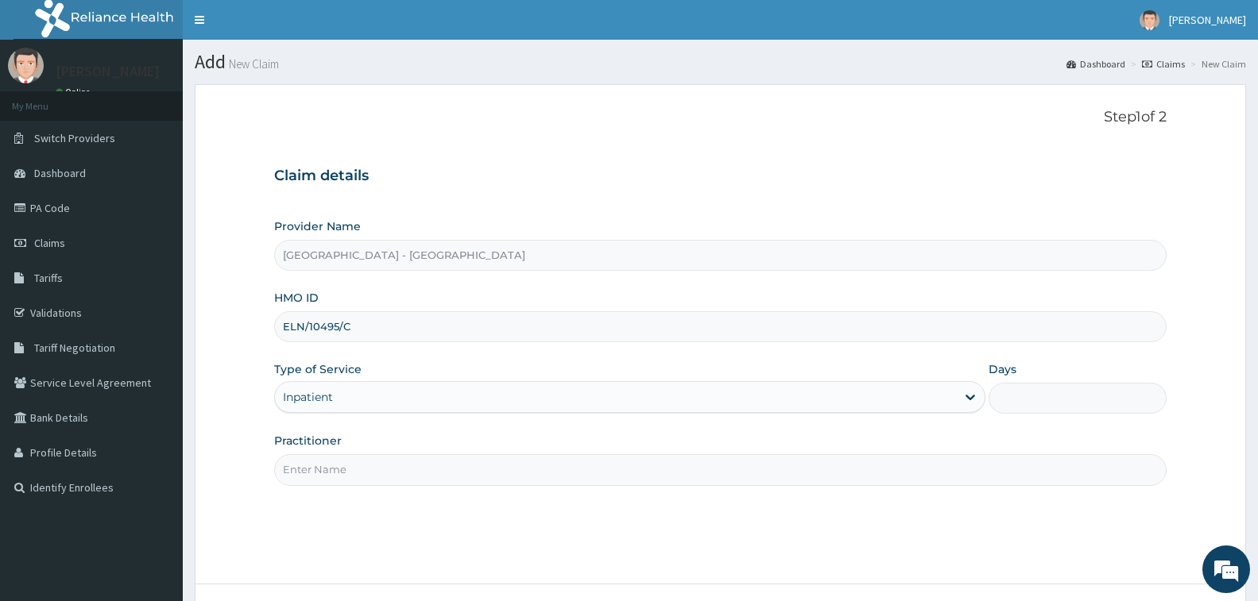
click at [1054, 394] on input "Days" at bounding box center [1077, 398] width 178 height 31
type input "1"
click at [485, 464] on input "Practitioner" at bounding box center [720, 469] width 892 height 31
type input "DR. AHMED"
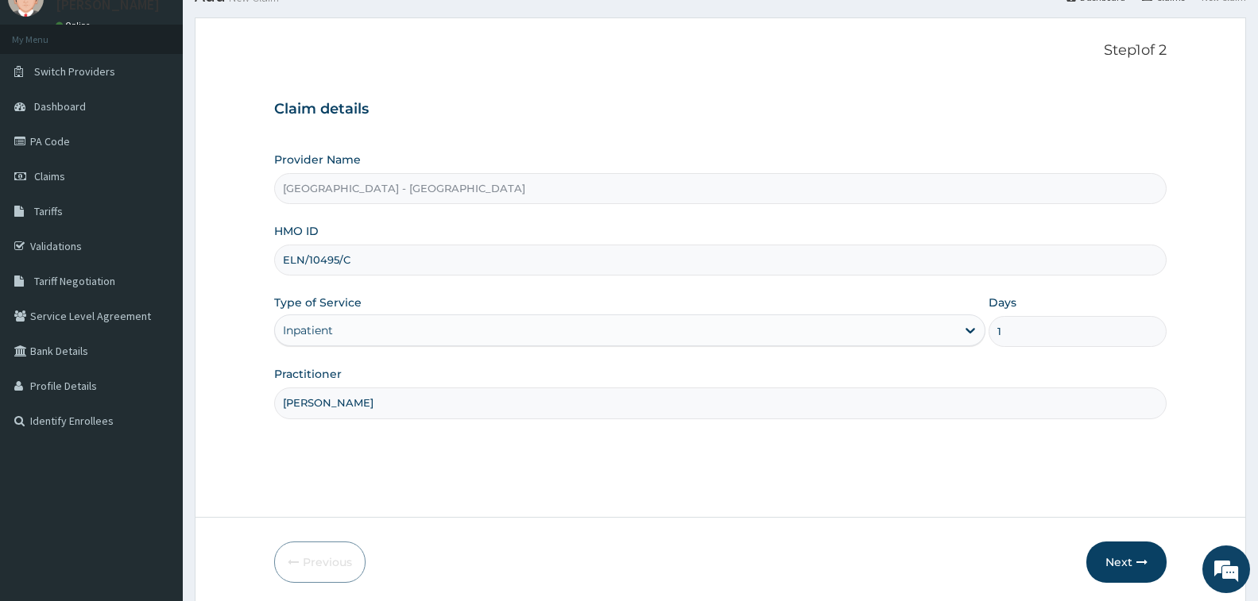
scroll to position [126, 0]
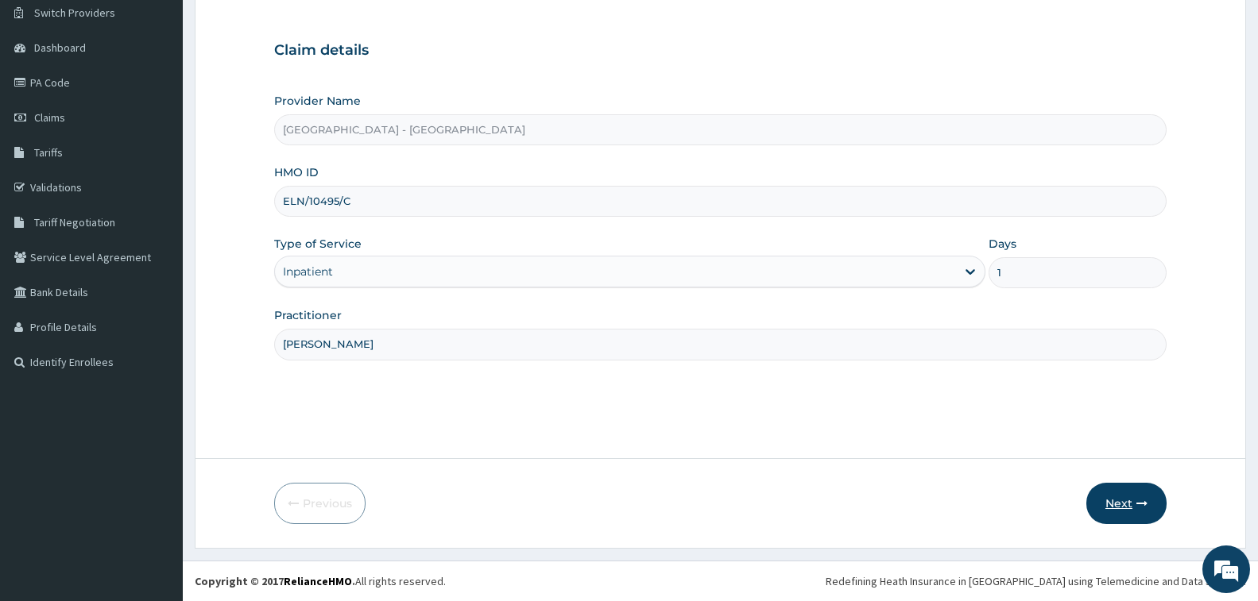
click at [1122, 501] on button "Next" at bounding box center [1126, 503] width 80 height 41
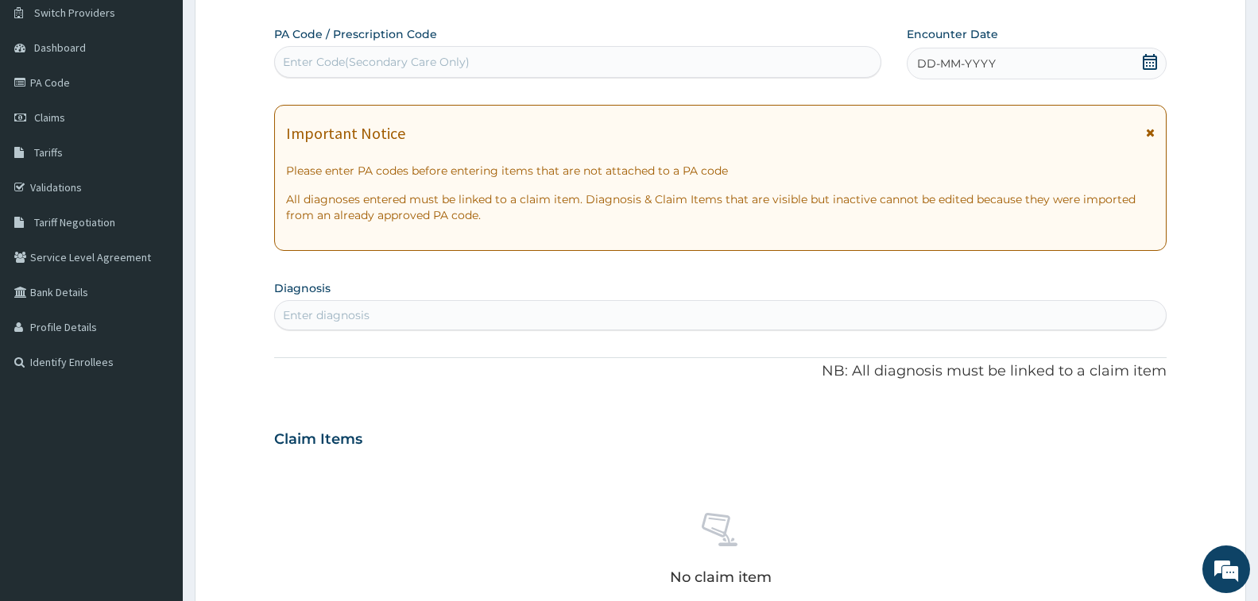
click at [358, 52] on div "Enter Code(Secondary Care Only)" at bounding box center [577, 61] width 605 height 25
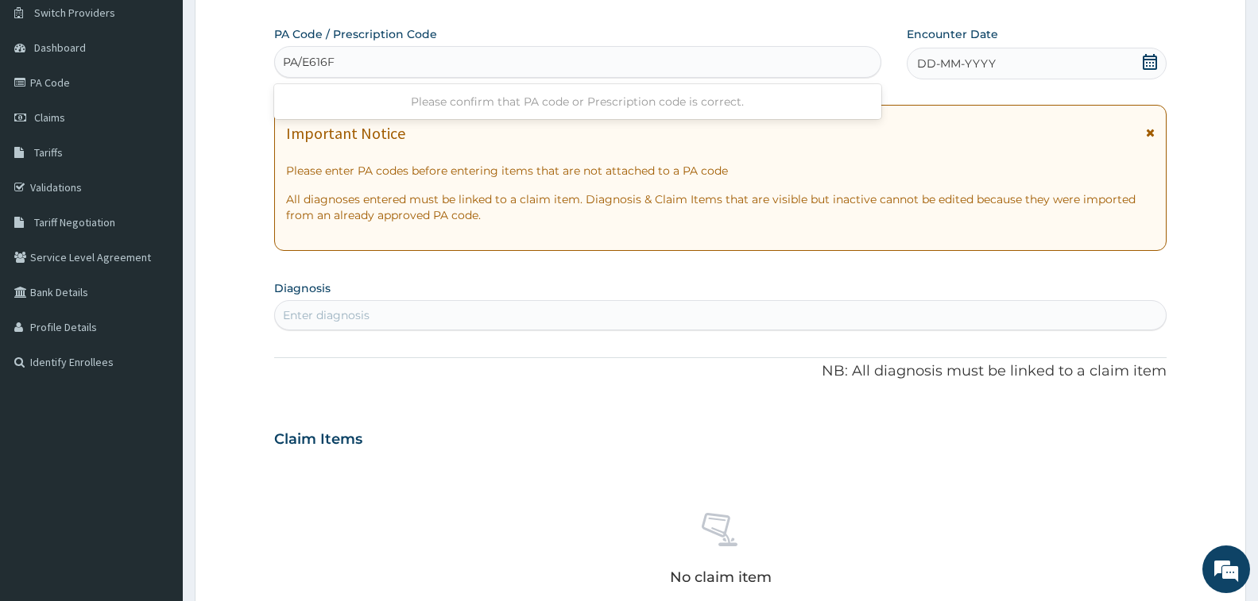
type input "PA/E616F7"
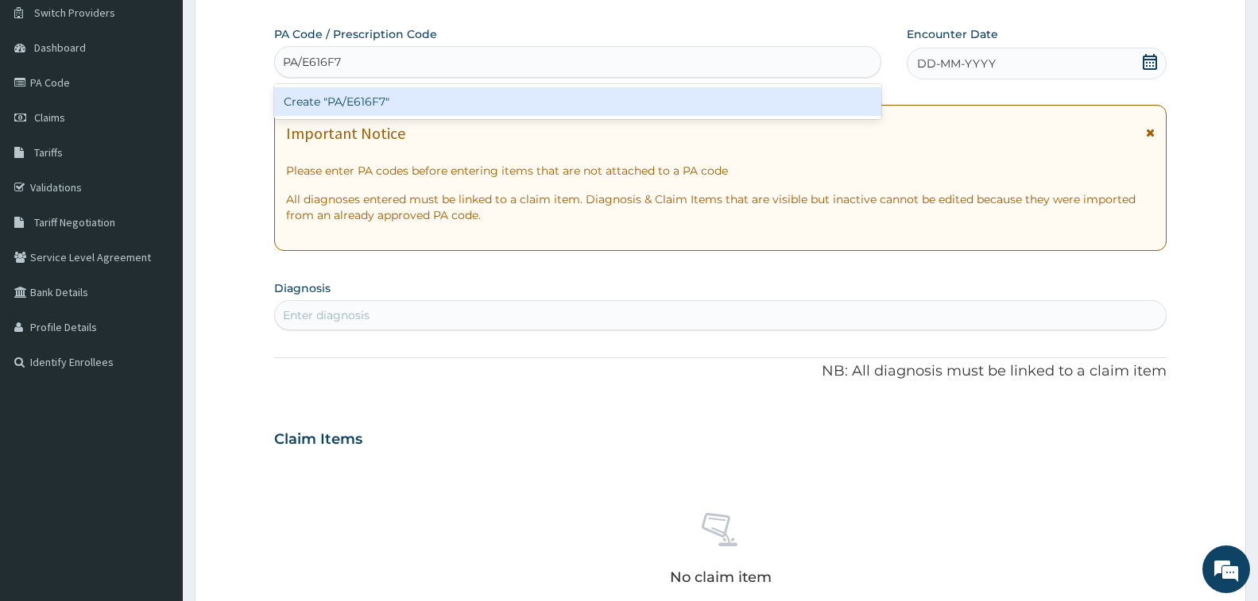
click at [334, 97] on div "Create "PA/E616F7"" at bounding box center [577, 101] width 607 height 29
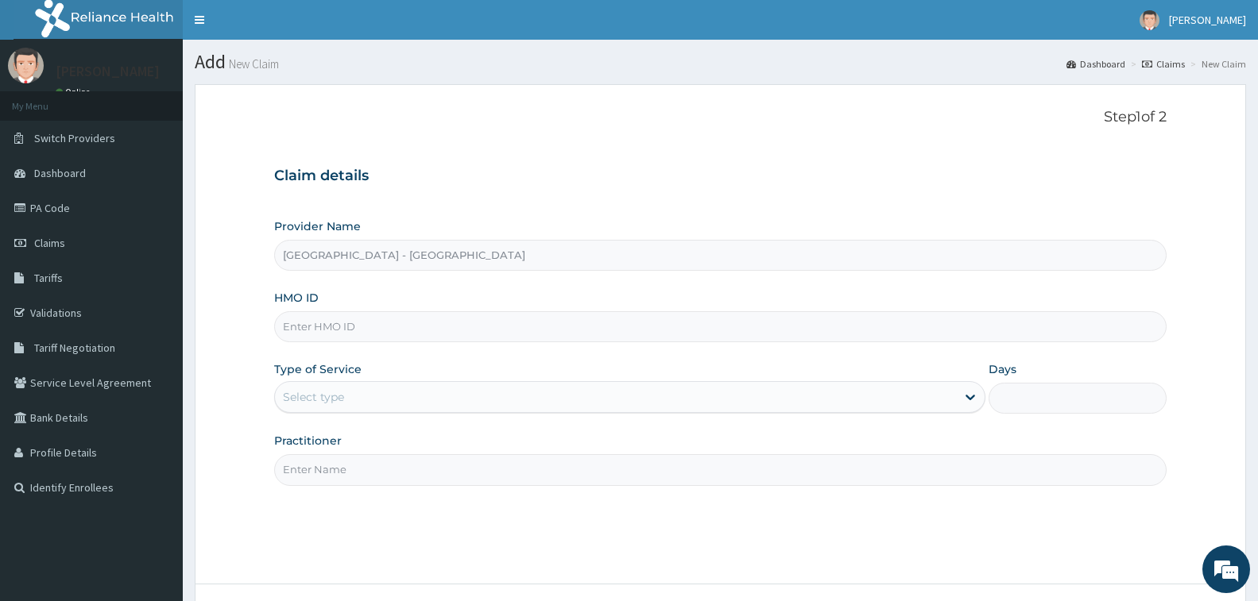
click at [326, 330] on input "HMO ID" at bounding box center [720, 326] width 892 height 31
drag, startPoint x: 371, startPoint y: 331, endPoint x: 264, endPoint y: 331, distance: 107.3
click at [264, 331] on form "Step 1 of 2 Claim details Provider Name [GEOGRAPHIC_DATA] - Apapa HMO ID IOD/10…" at bounding box center [720, 379] width 1051 height 590
type input "IOD/10026/B"
drag, startPoint x: 330, startPoint y: 396, endPoint x: 330, endPoint y: 414, distance: 18.3
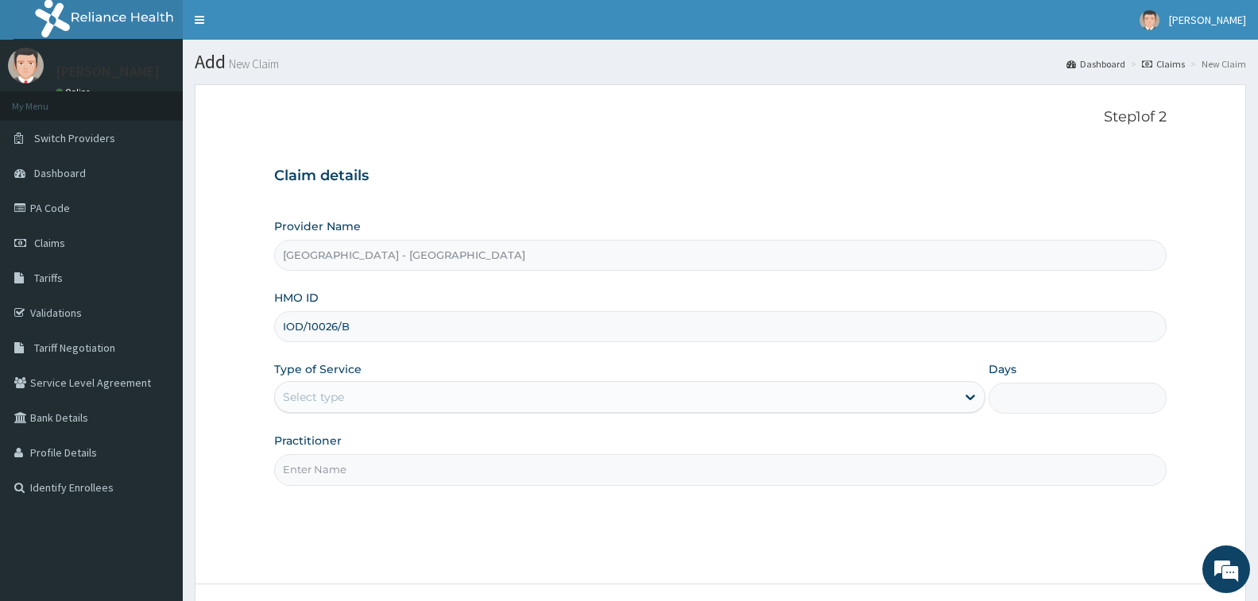
click at [330, 404] on div "Select type" at bounding box center [313, 397] width 61 height 16
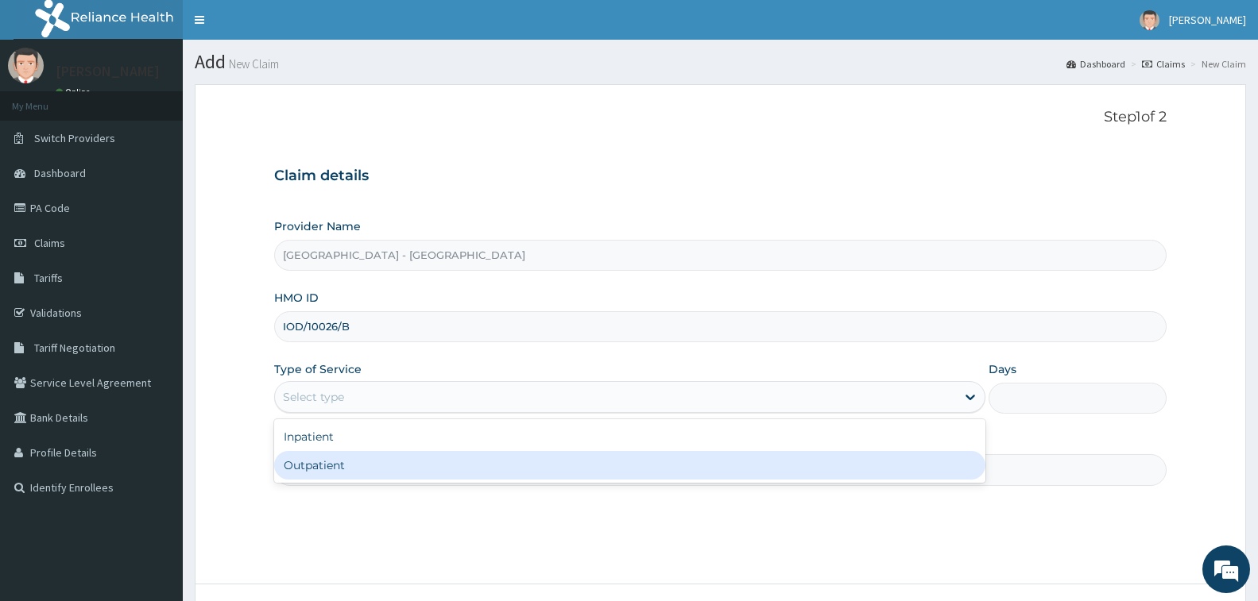
click at [337, 461] on div "Outpatient" at bounding box center [629, 465] width 711 height 29
type input "1"
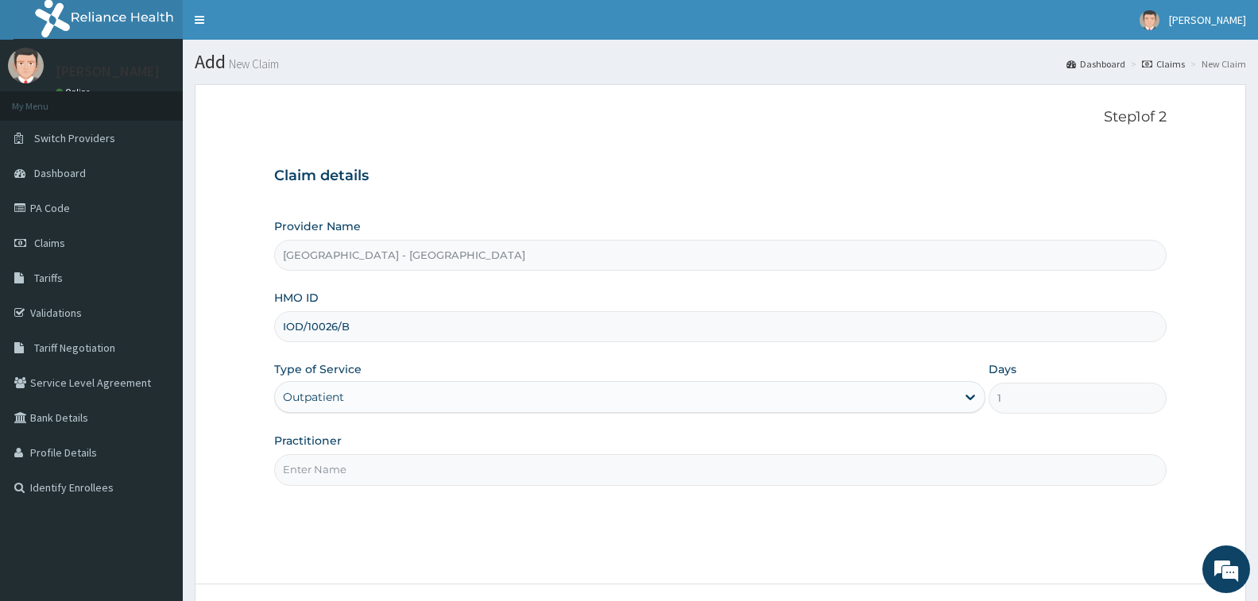
drag, startPoint x: 338, startPoint y: 461, endPoint x: 356, endPoint y: 469, distance: 19.9
click at [338, 462] on input "Practitioner" at bounding box center [720, 469] width 892 height 31
type input "[PERSON_NAME]"
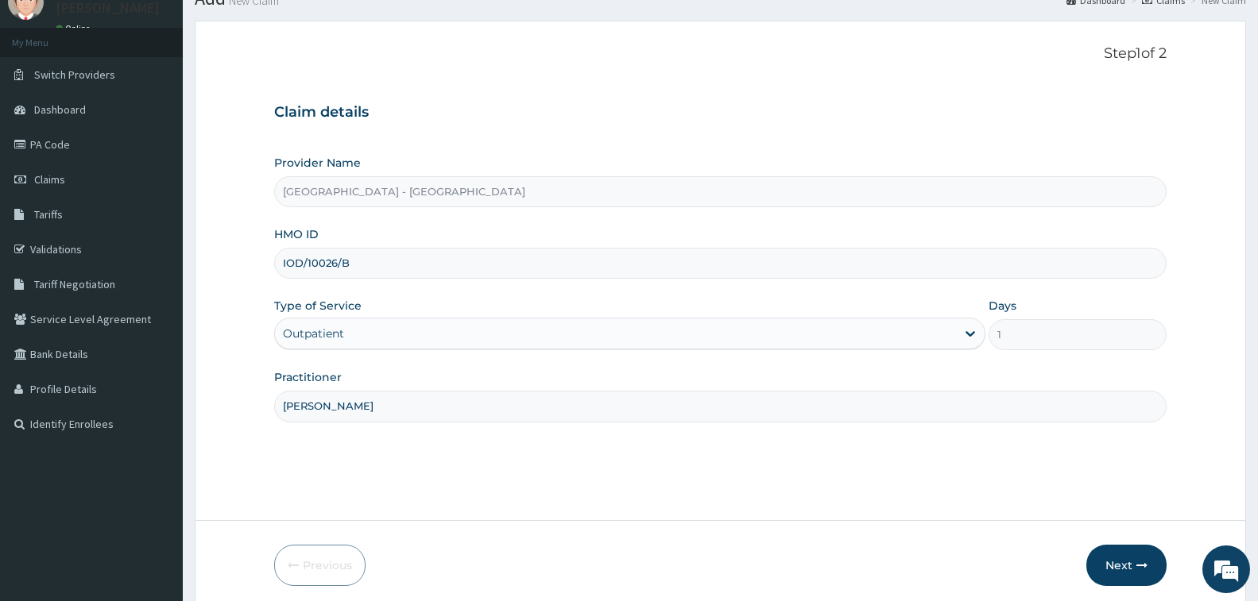
scroll to position [126, 0]
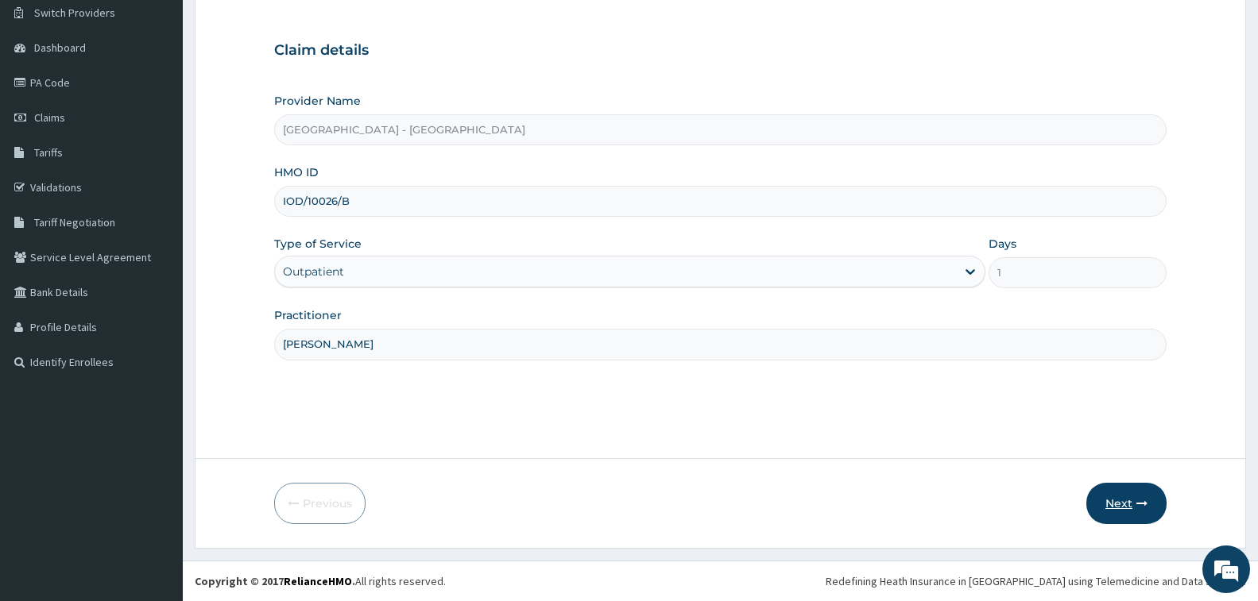
click at [1136, 497] on button "Next" at bounding box center [1126, 503] width 80 height 41
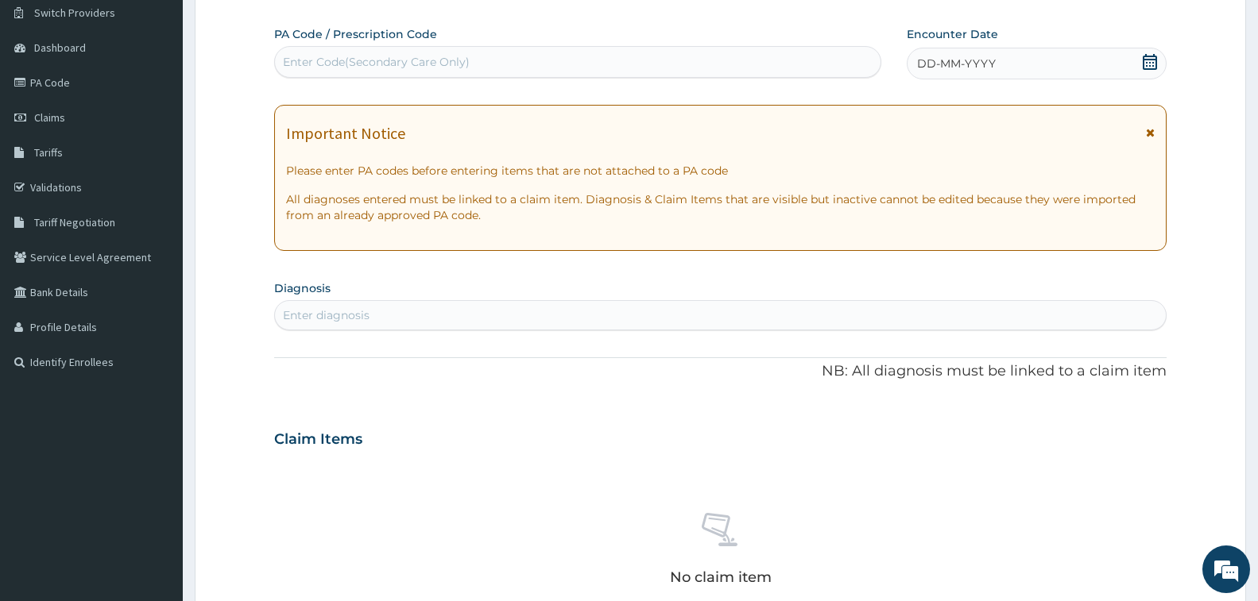
click at [328, 67] on div "Enter Code(Secondary Care Only)" at bounding box center [376, 62] width 187 height 16
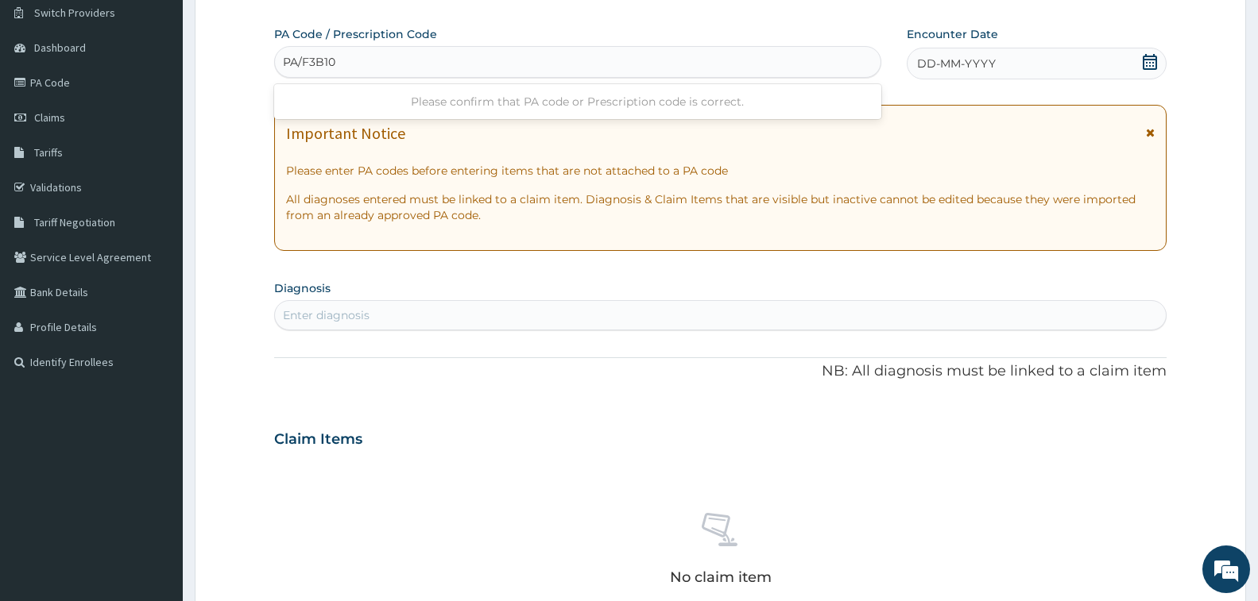
type input "PA/F3B10A"
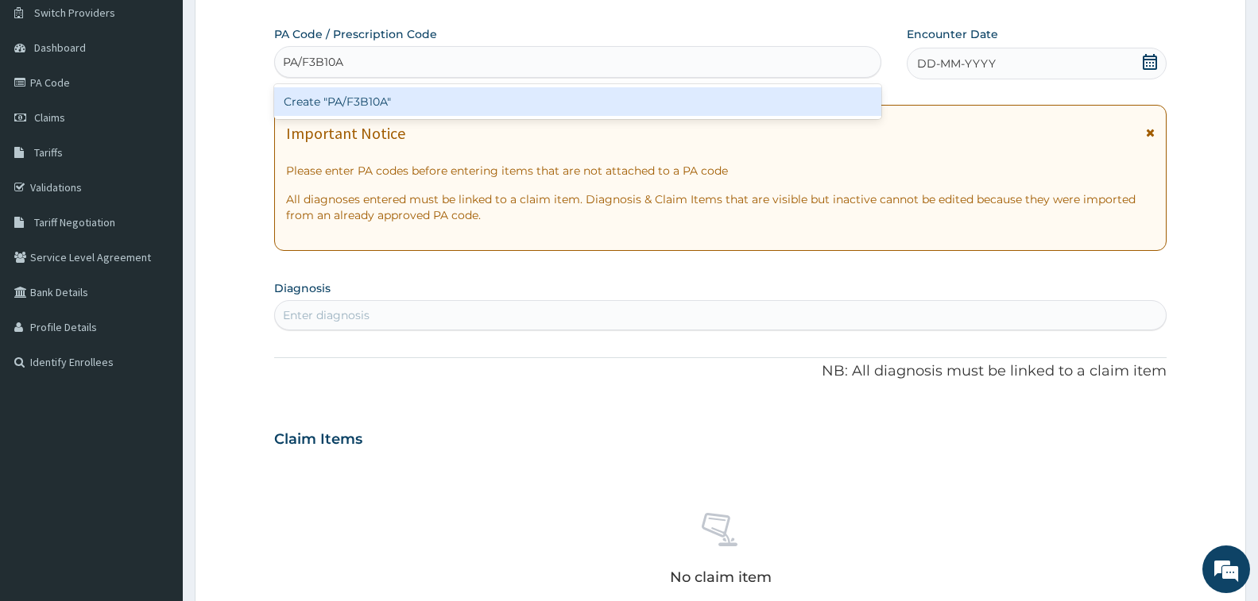
click at [342, 103] on div "Create "PA/F3B10A"" at bounding box center [577, 101] width 607 height 29
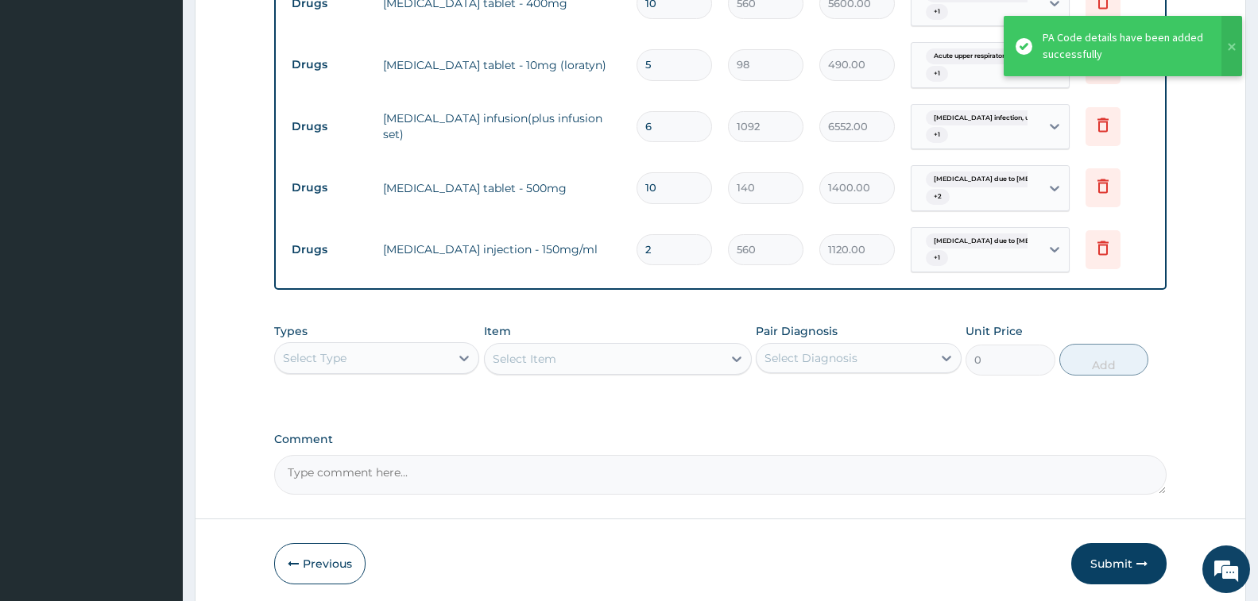
scroll to position [689, 0]
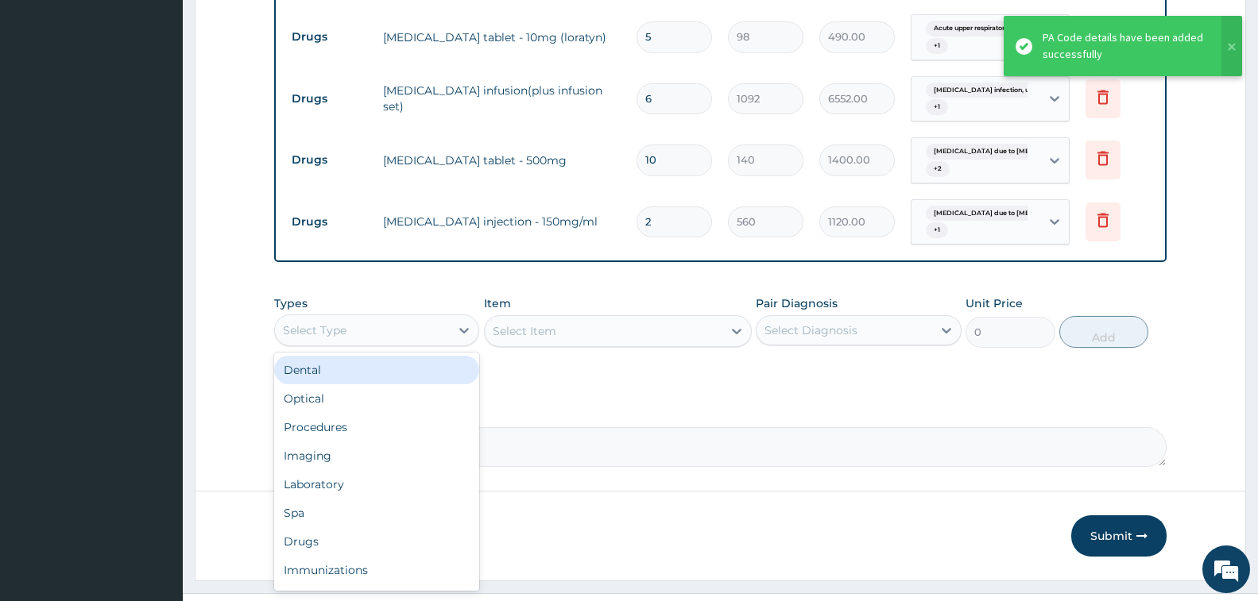
click at [404, 333] on div "Select Type" at bounding box center [362, 330] width 175 height 25
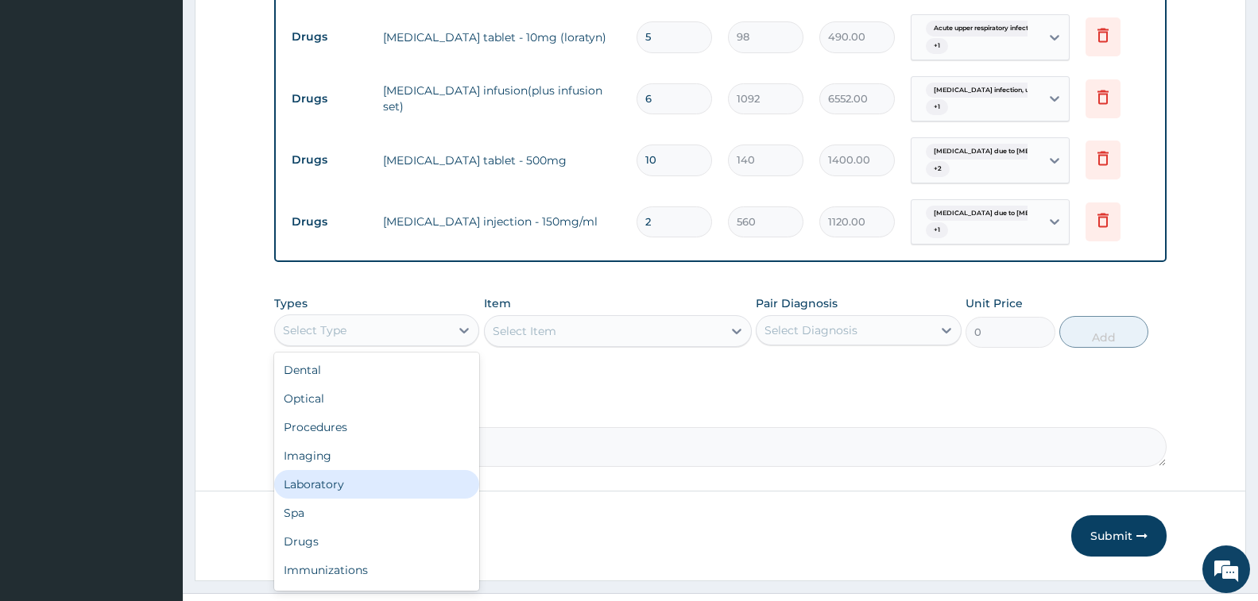
click at [373, 480] on div "Laboratory" at bounding box center [376, 484] width 205 height 29
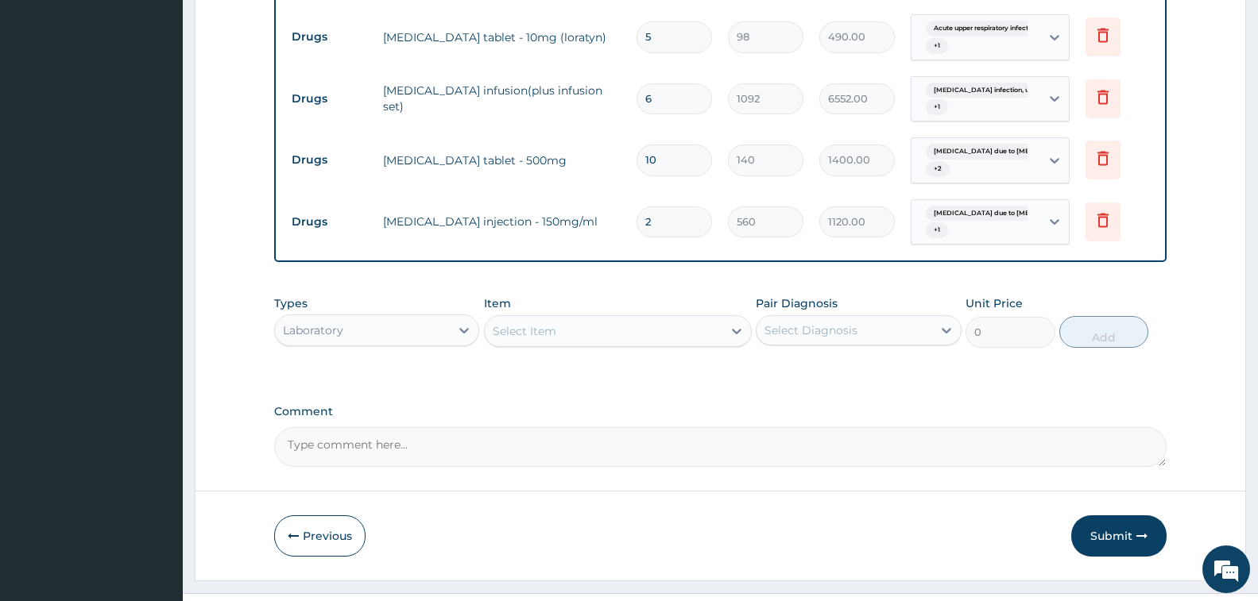
click at [560, 330] on div "Select Item" at bounding box center [604, 331] width 238 height 25
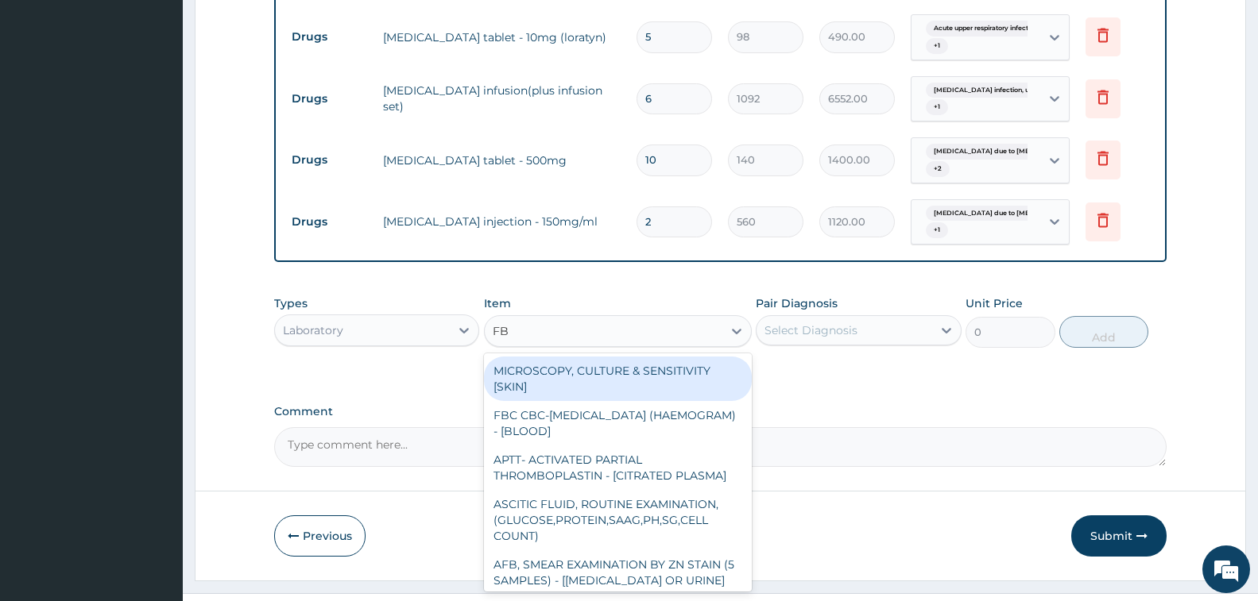
type input "FBC"
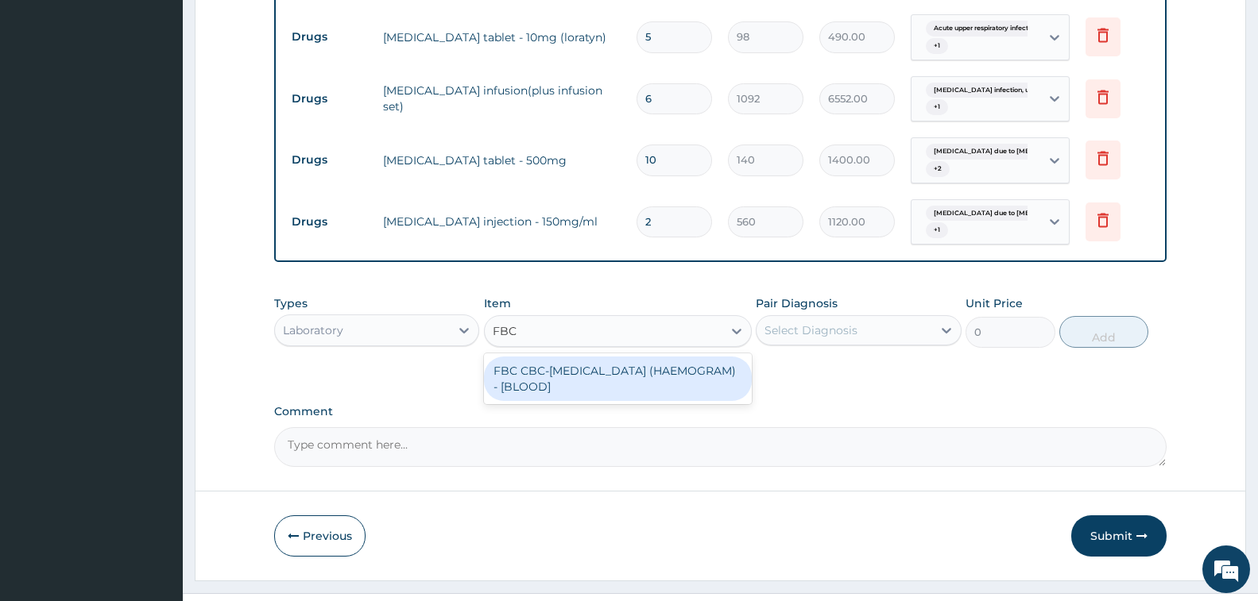
click at [587, 383] on div "FBC CBC-COMPLETE BLOOD COUNT (HAEMOGRAM) - [BLOOD]" at bounding box center [618, 379] width 268 height 44
type input "5000"
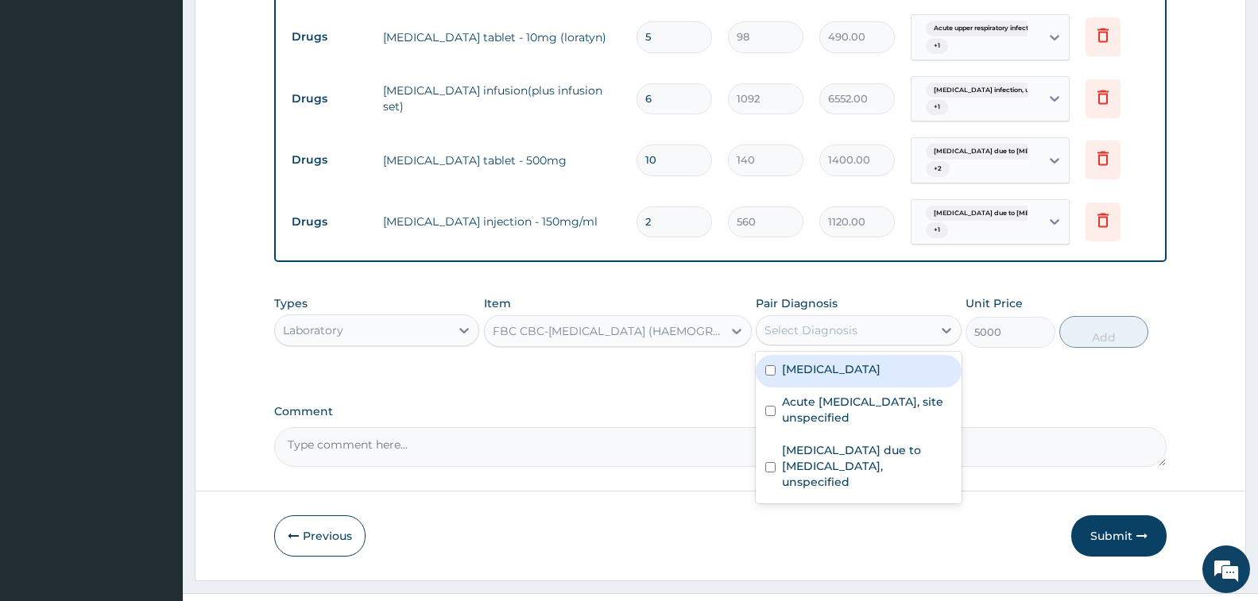
click at [824, 331] on div "Select Diagnosis" at bounding box center [810, 331] width 93 height 16
click at [849, 377] on label "Salmonella infection, unspecified" at bounding box center [831, 370] width 99 height 16
checkbox input "true"
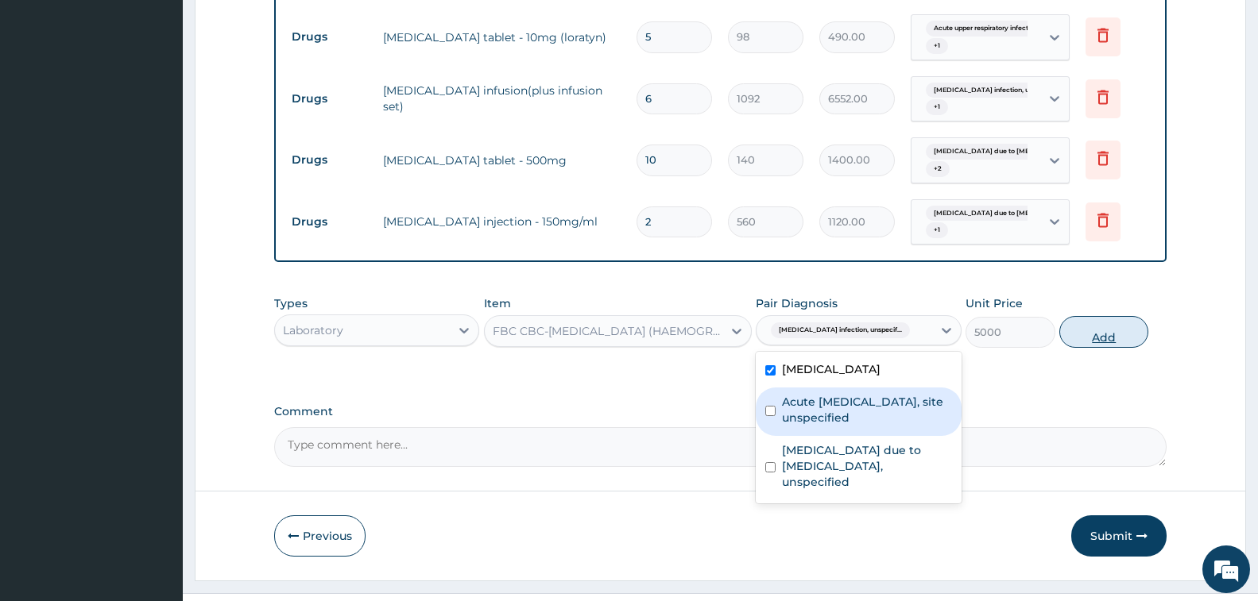
click at [1097, 323] on button "Add" at bounding box center [1103, 332] width 89 height 32
type input "0"
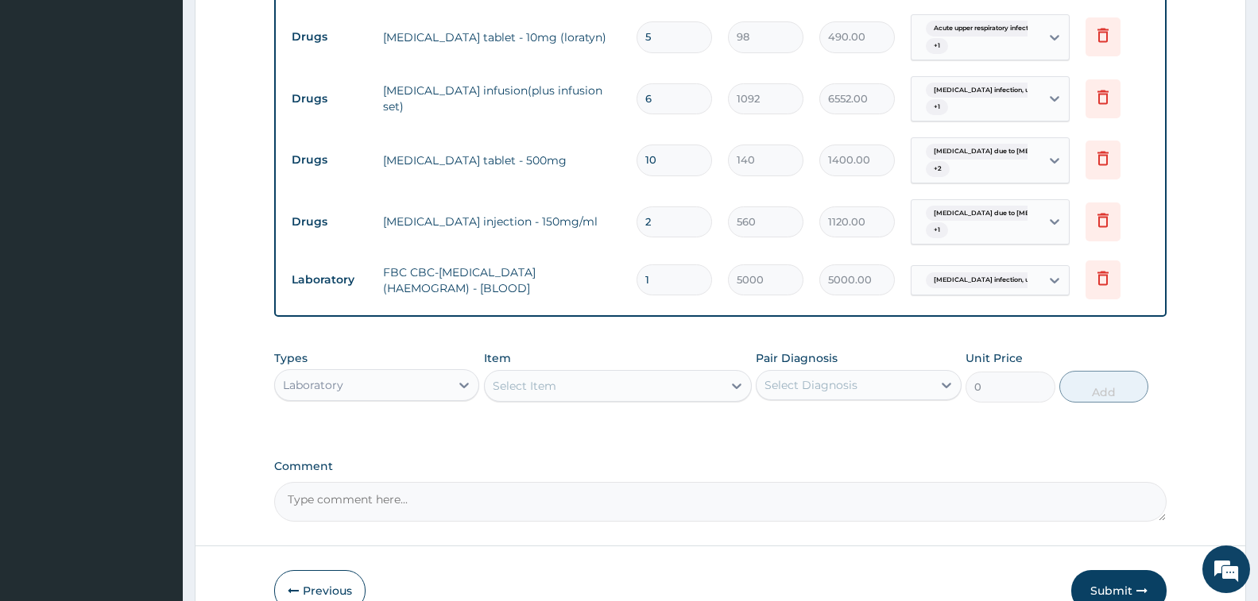
click at [539, 382] on div "Select Item" at bounding box center [525, 386] width 64 height 16
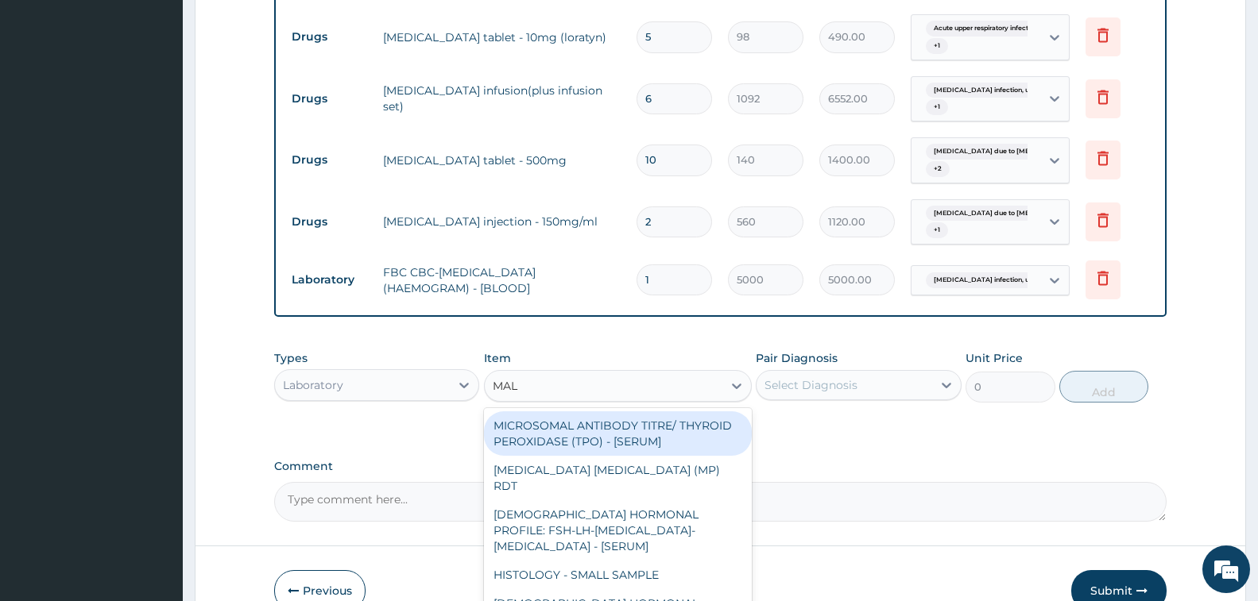
type input "MALA"
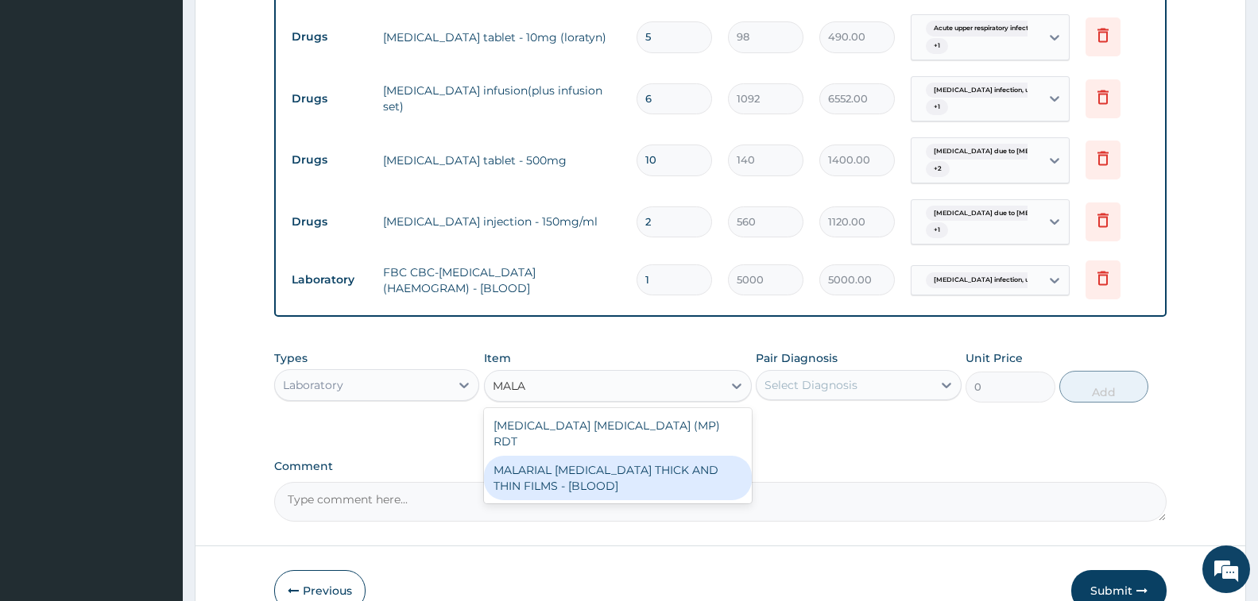
click at [617, 467] on div "MALARIAL PARASITE THICK AND THIN FILMS - [BLOOD]" at bounding box center [618, 478] width 268 height 44
type input "2187.5"
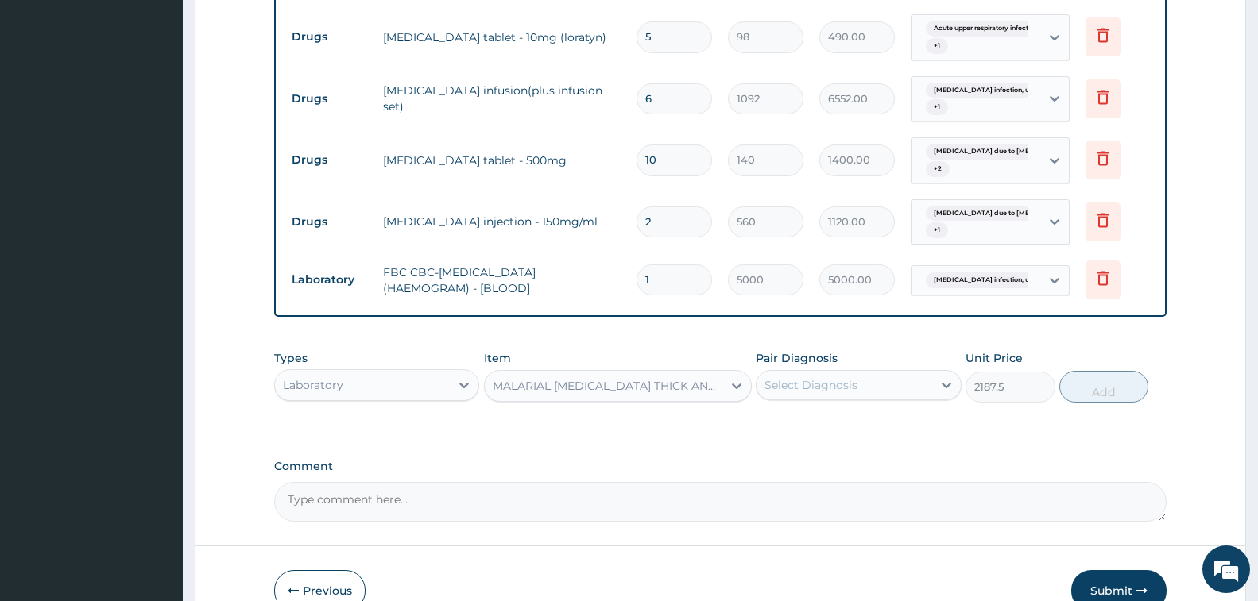
click at [821, 386] on div "Select Diagnosis" at bounding box center [810, 385] width 93 height 16
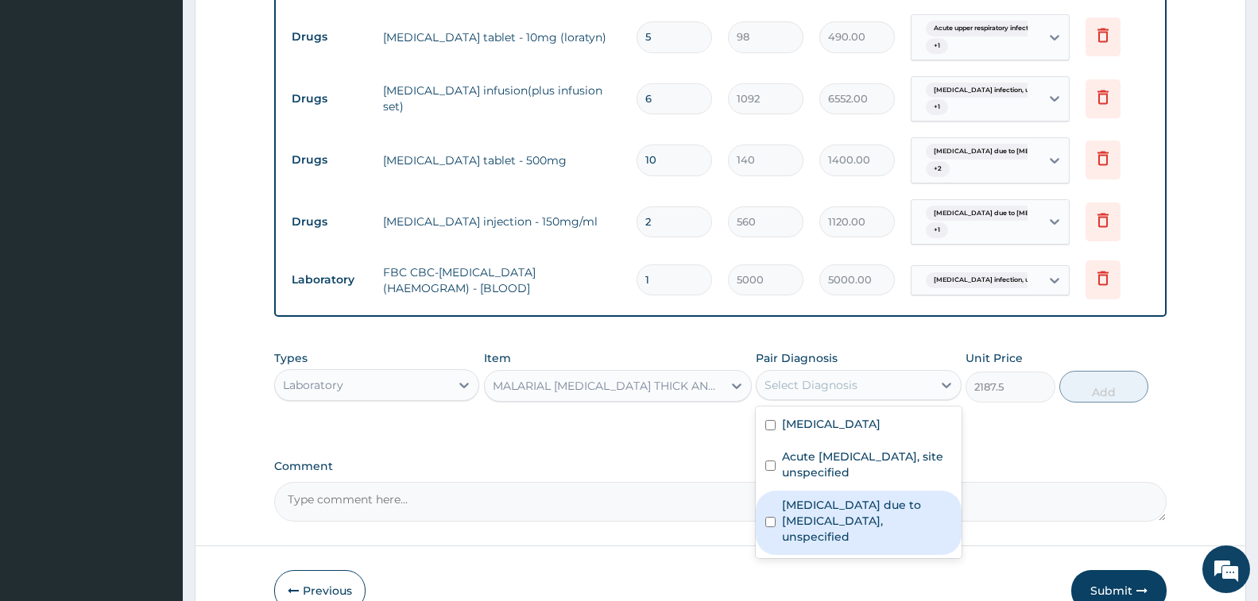
click at [872, 532] on label "Malaria due to Plasmodium falciparum, unspecified" at bounding box center [866, 521] width 169 height 48
checkbox input "true"
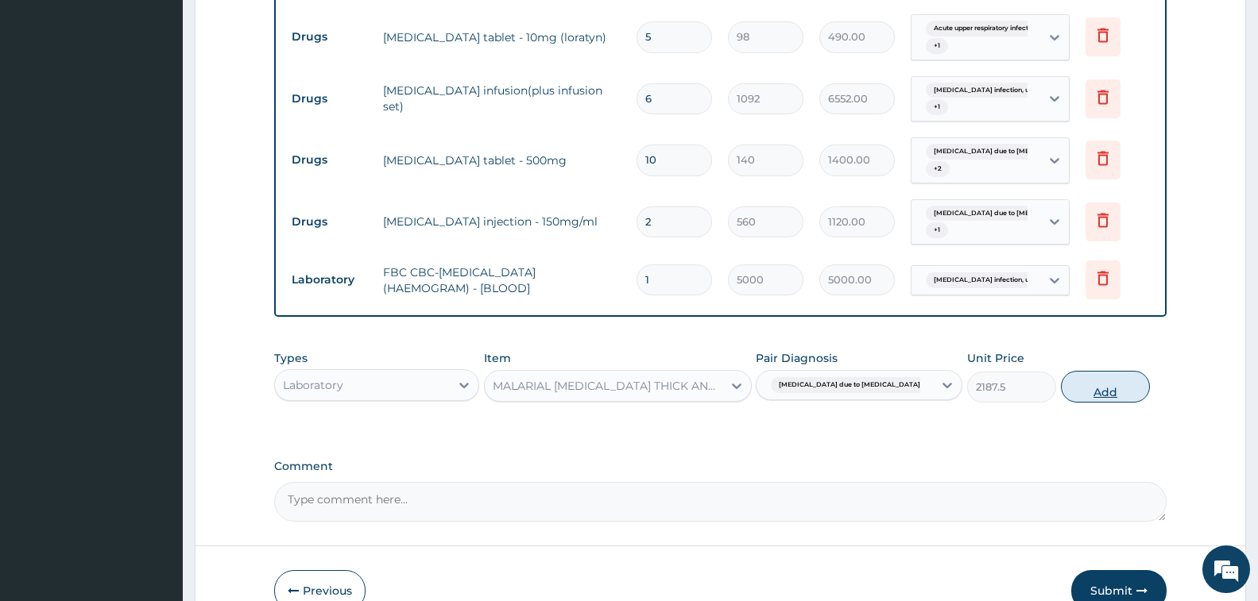
click at [1087, 388] on button "Add" at bounding box center [1105, 387] width 89 height 32
type input "0"
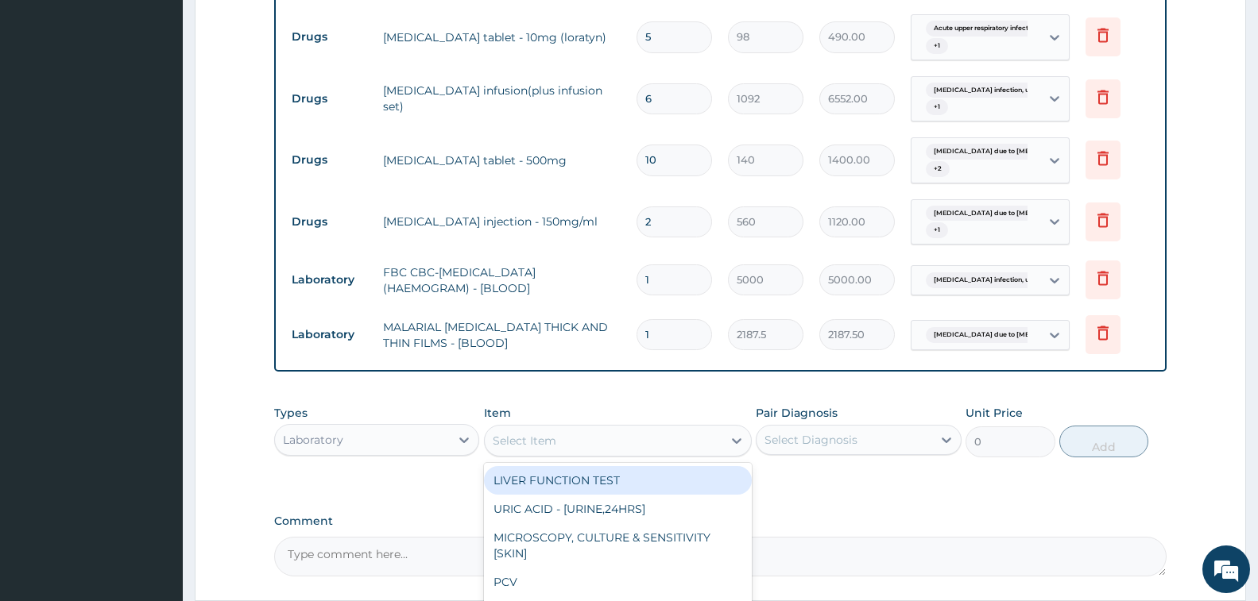
click at [590, 441] on div "Select Item" at bounding box center [604, 440] width 238 height 25
type input "URINA"
click at [590, 485] on div "[MEDICAL_DATA]" at bounding box center [618, 480] width 268 height 29
type input "2187.5"
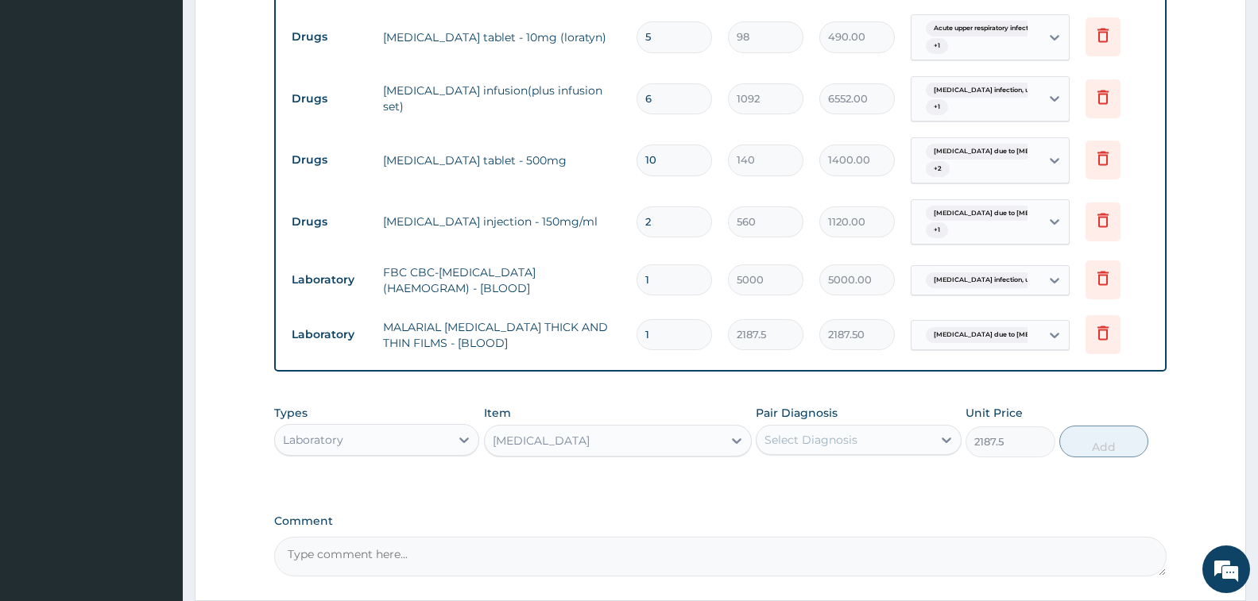
click at [830, 432] on div "Select Diagnosis" at bounding box center [810, 440] width 93 height 16
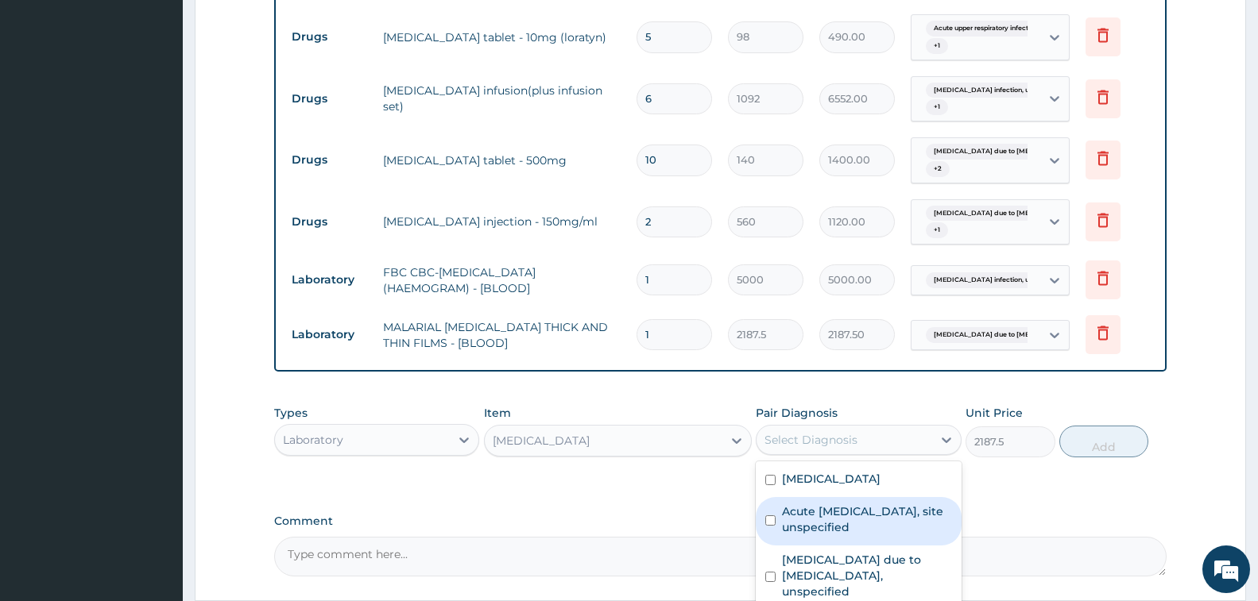
click at [861, 532] on label "Acute upper respiratory infection, site unspecified" at bounding box center [866, 520] width 169 height 32
checkbox input "true"
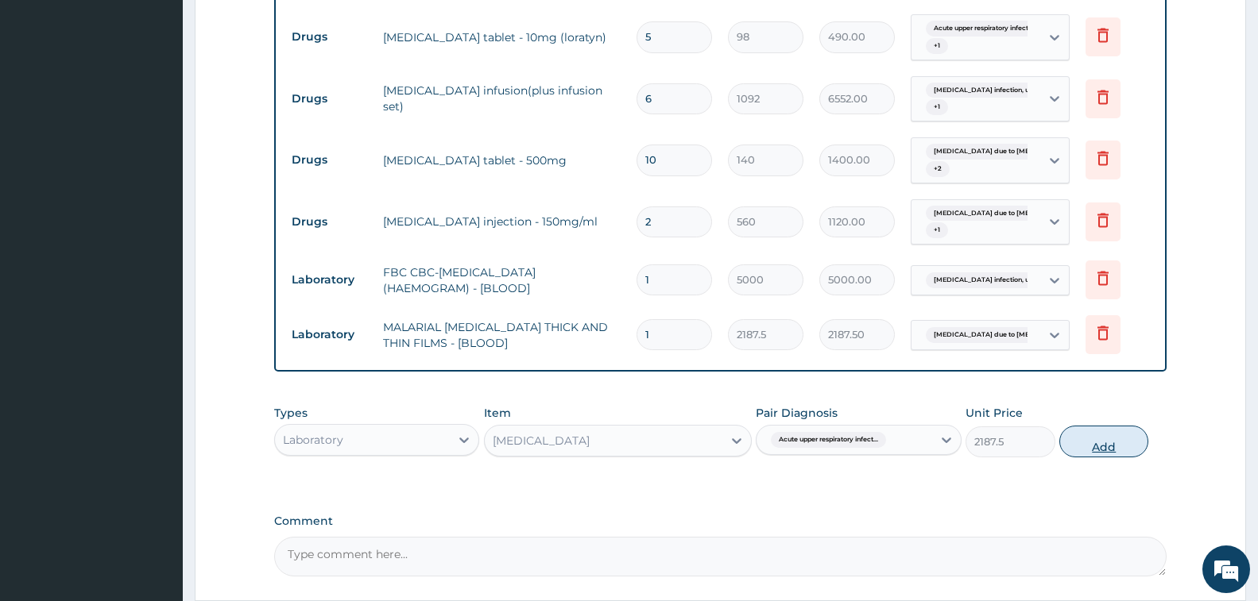
click at [1100, 442] on button "Add" at bounding box center [1103, 442] width 89 height 32
type input "0"
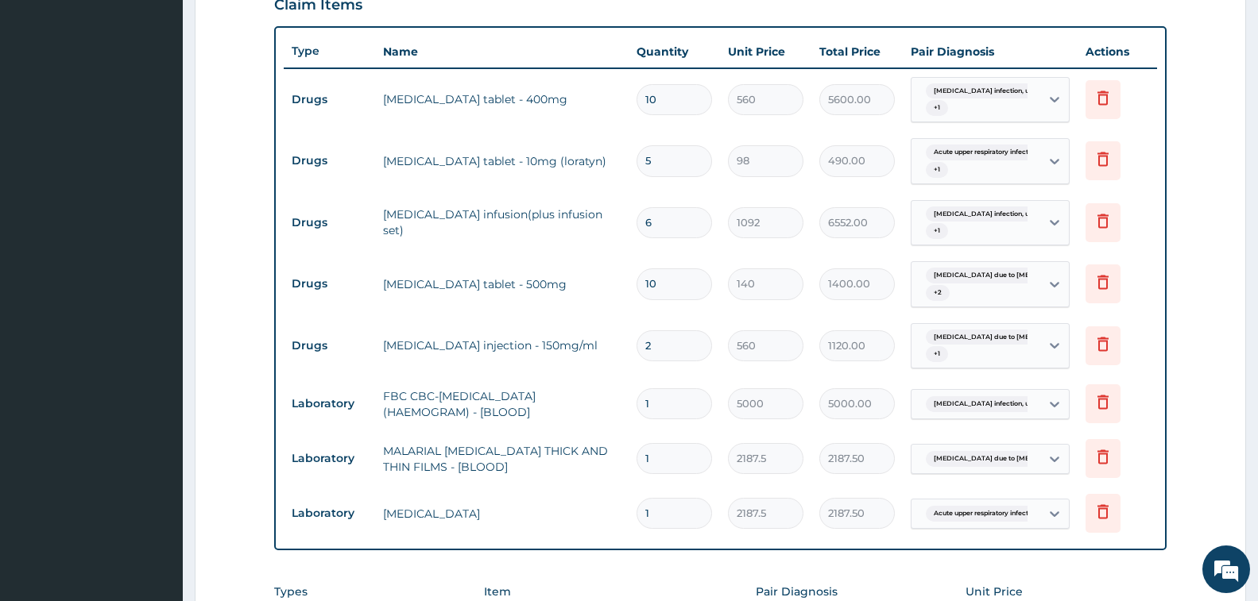
scroll to position [292, 0]
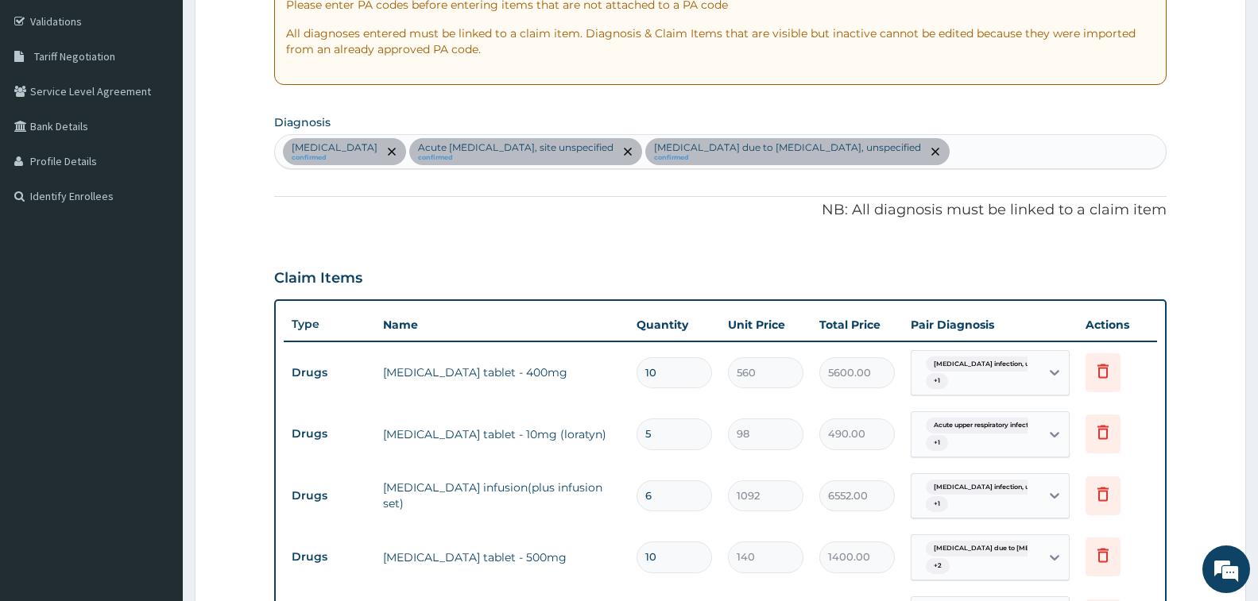
click at [1051, 149] on div "Salmonella infection, unspecified confirmed Acute upper respiratory infection, …" at bounding box center [720, 151] width 891 height 33
type input "A"
type input "O"
type input "P"
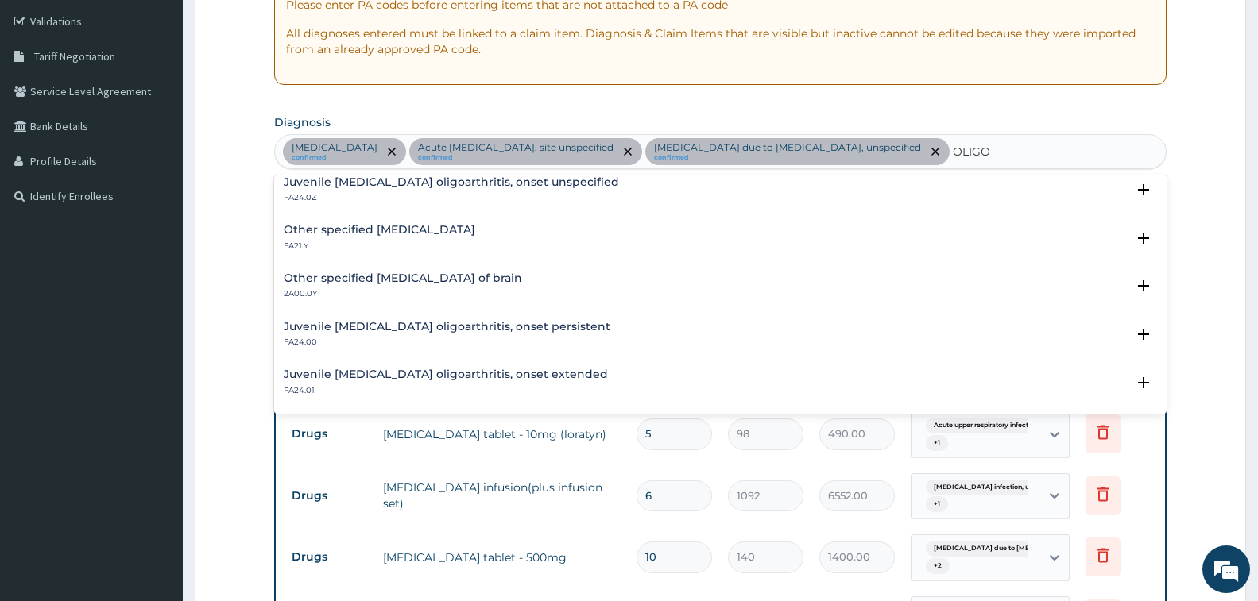
scroll to position [0, 0]
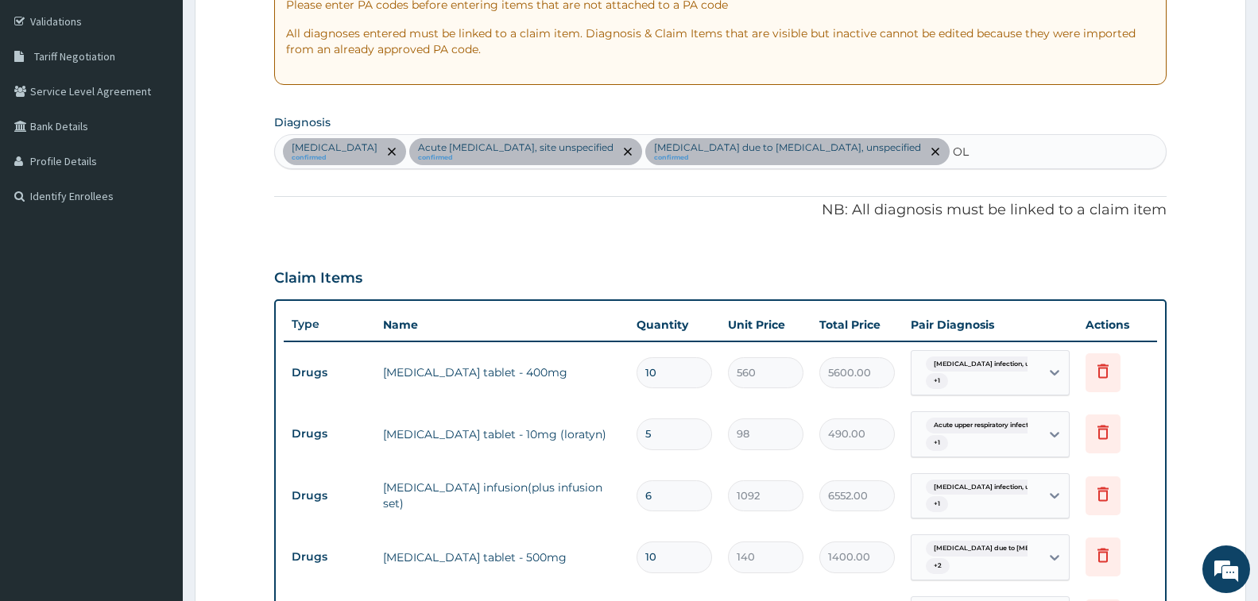
type input "O"
type input "A"
type input "G"
click at [517, 289] on div "Claim Items" at bounding box center [720, 274] width 892 height 41
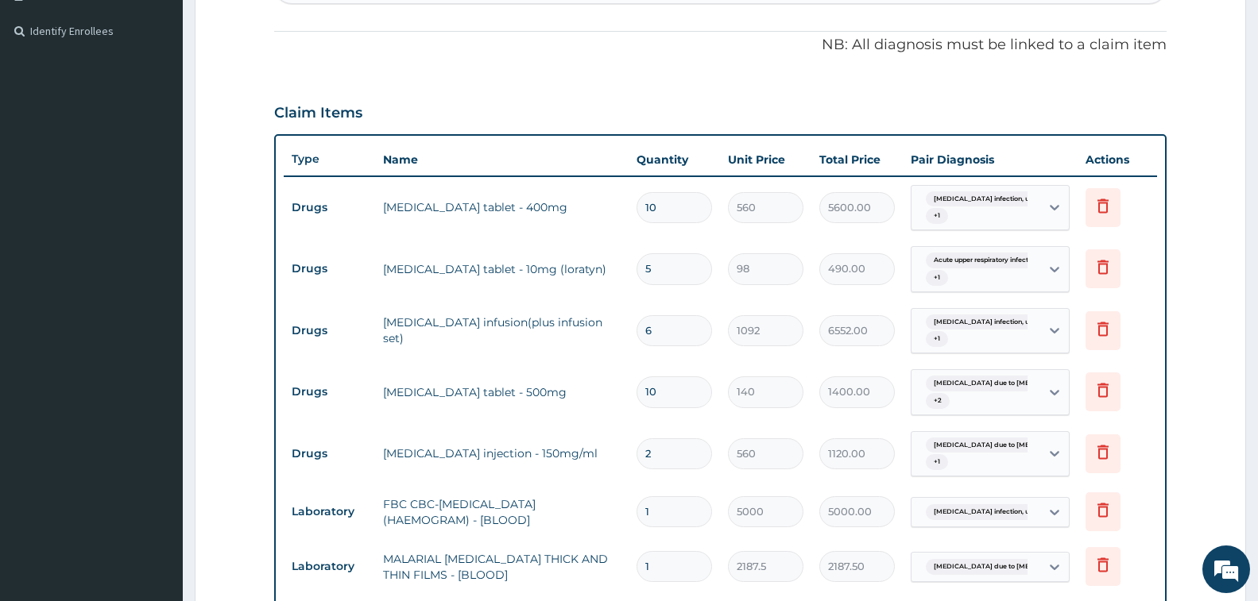
scroll to position [768, 0]
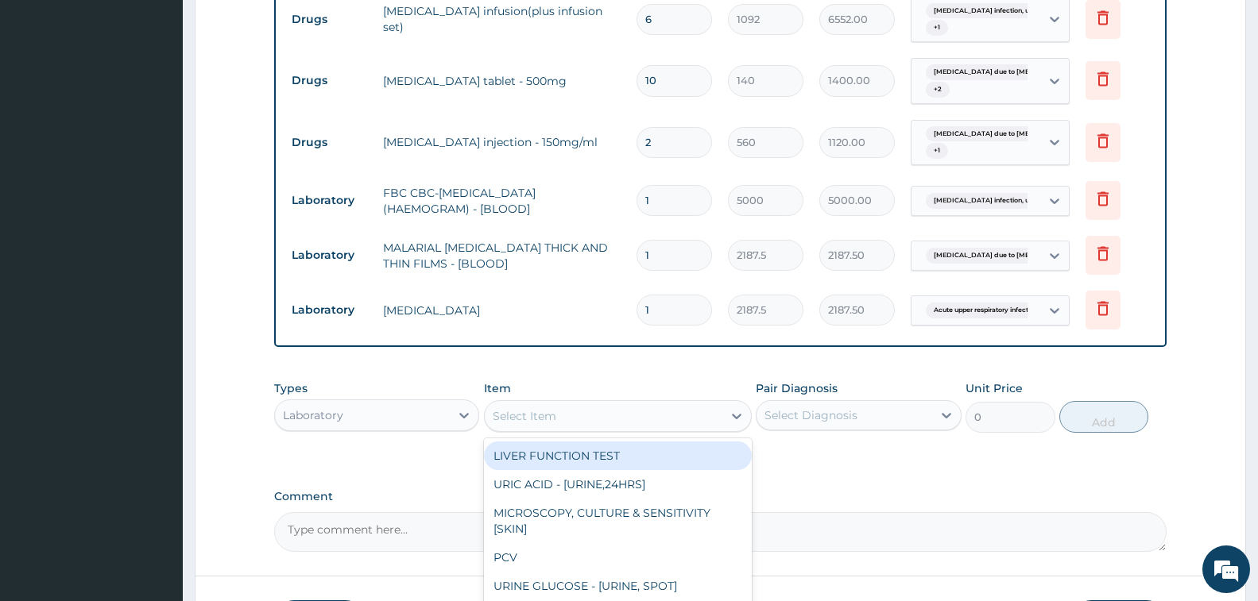
click at [552, 408] on div "Select Item" at bounding box center [525, 416] width 64 height 16
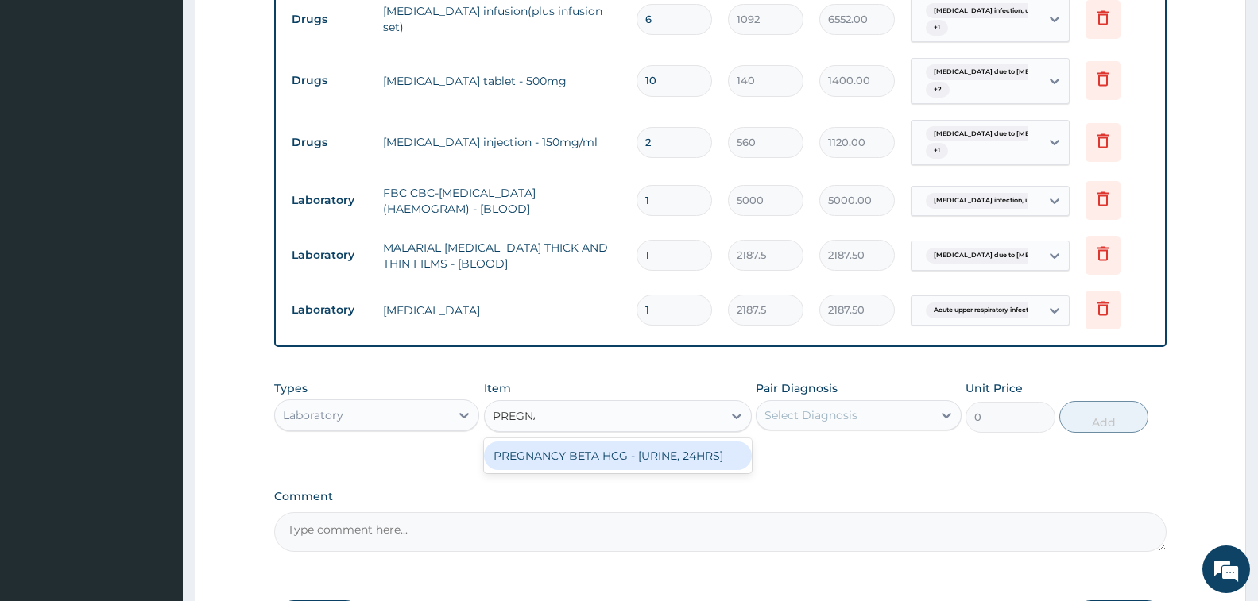
type input "PREGNAN"
click at [653, 465] on div "PREGNANCY BETA HCG - [URINE, 24HRS]" at bounding box center [618, 456] width 268 height 29
type input "2500"
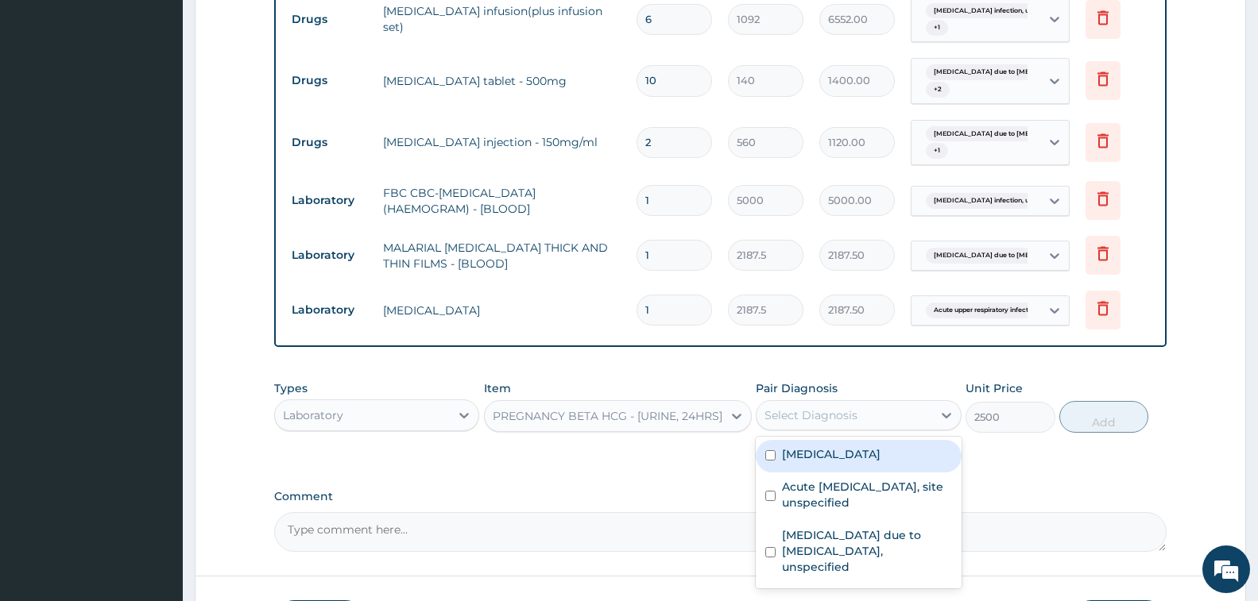
click at [815, 422] on div "Select Diagnosis" at bounding box center [810, 416] width 93 height 16
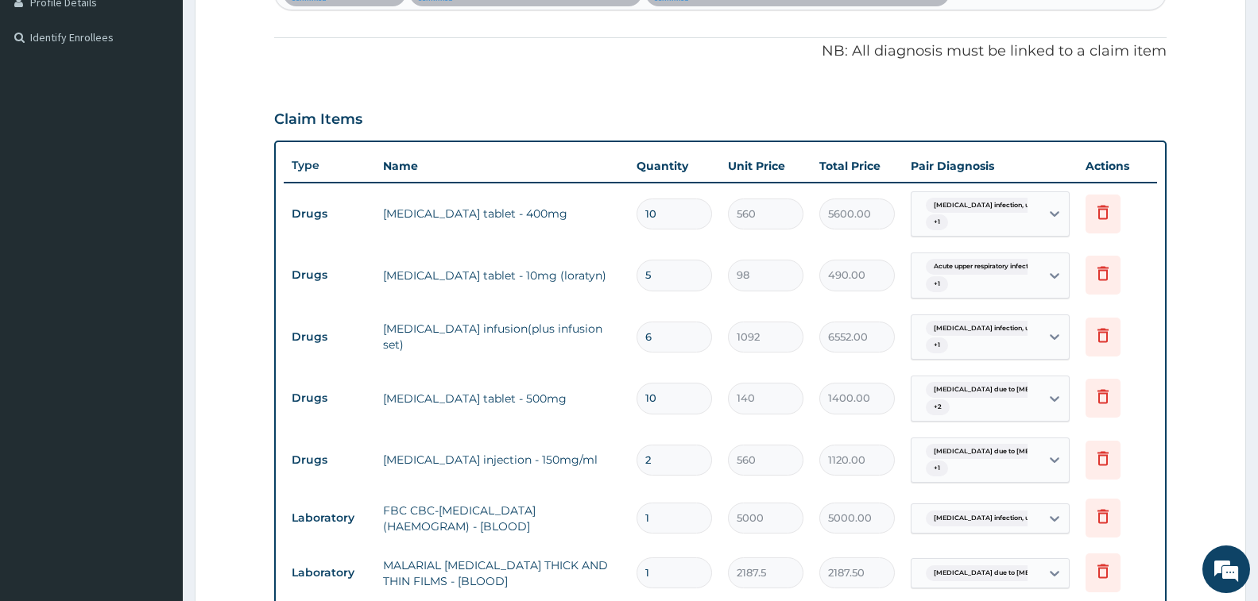
scroll to position [133, 0]
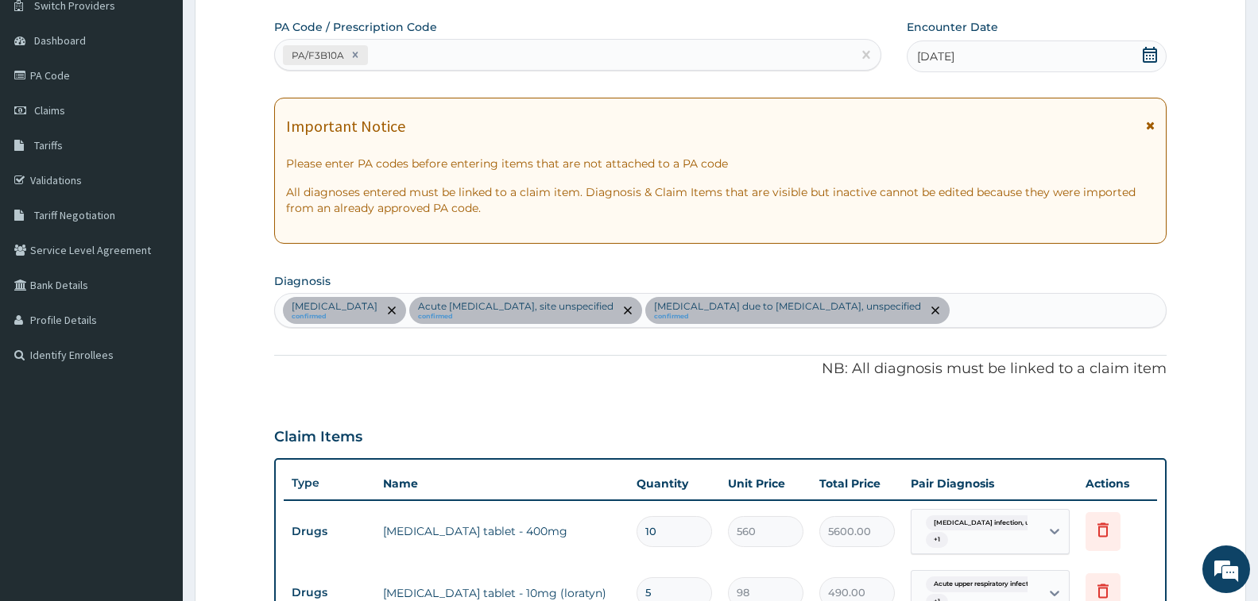
click at [1096, 317] on div "Salmonella infection, unspecified confirmed Acute upper respiratory infection, …" at bounding box center [720, 310] width 891 height 33
type input "N"
type input "PRIMARY"
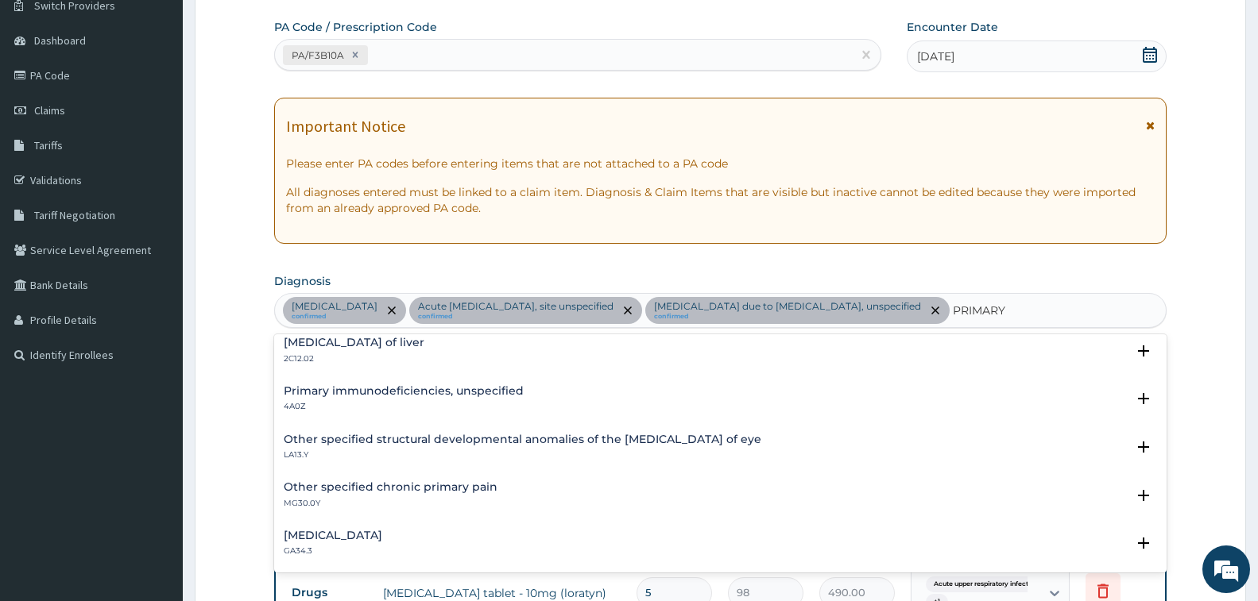
scroll to position [2179, 0]
click at [357, 530] on h4 "Dysmenorrhoea" at bounding box center [333, 534] width 99 height 12
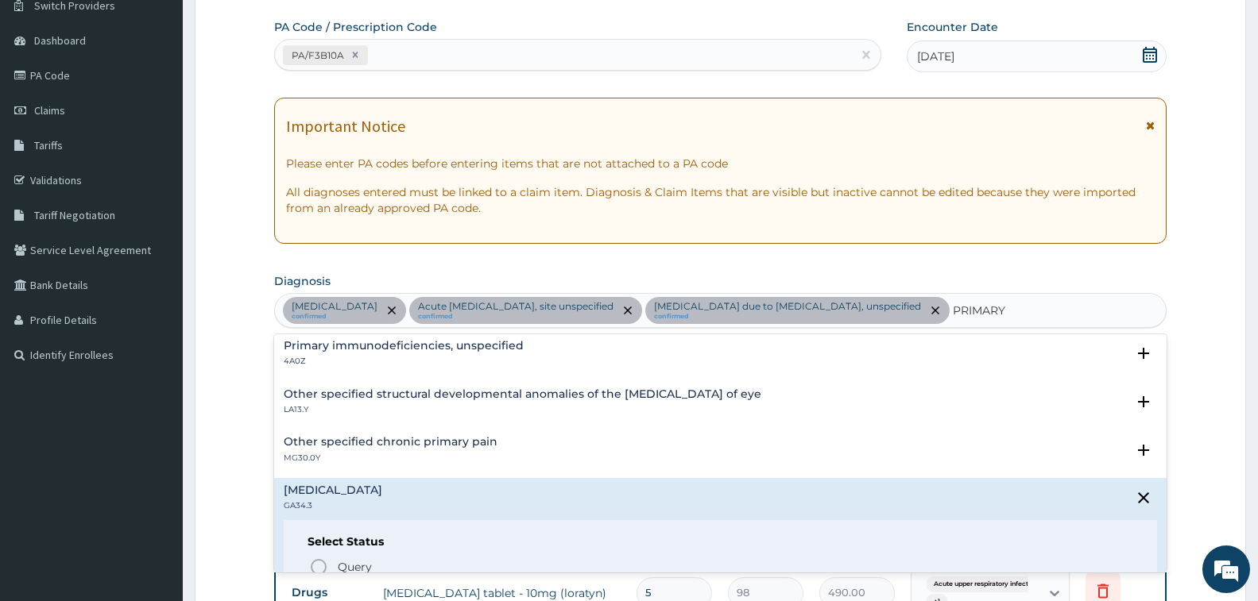
scroll to position [2258, 0]
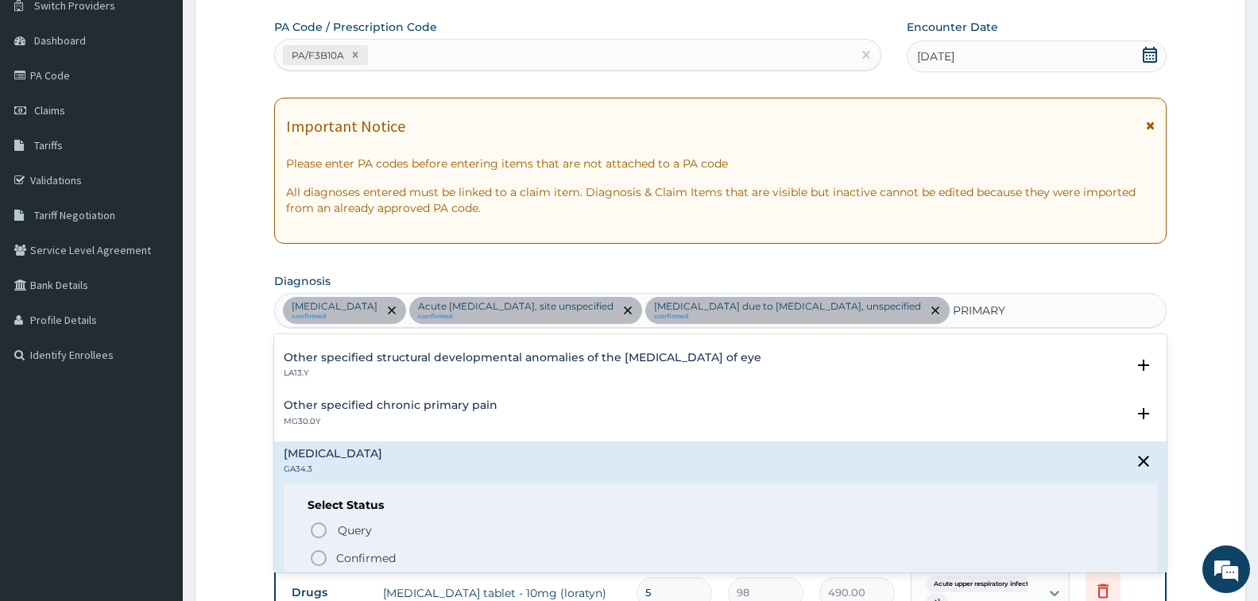
click at [355, 563] on p "Confirmed" at bounding box center [366, 559] width 60 height 16
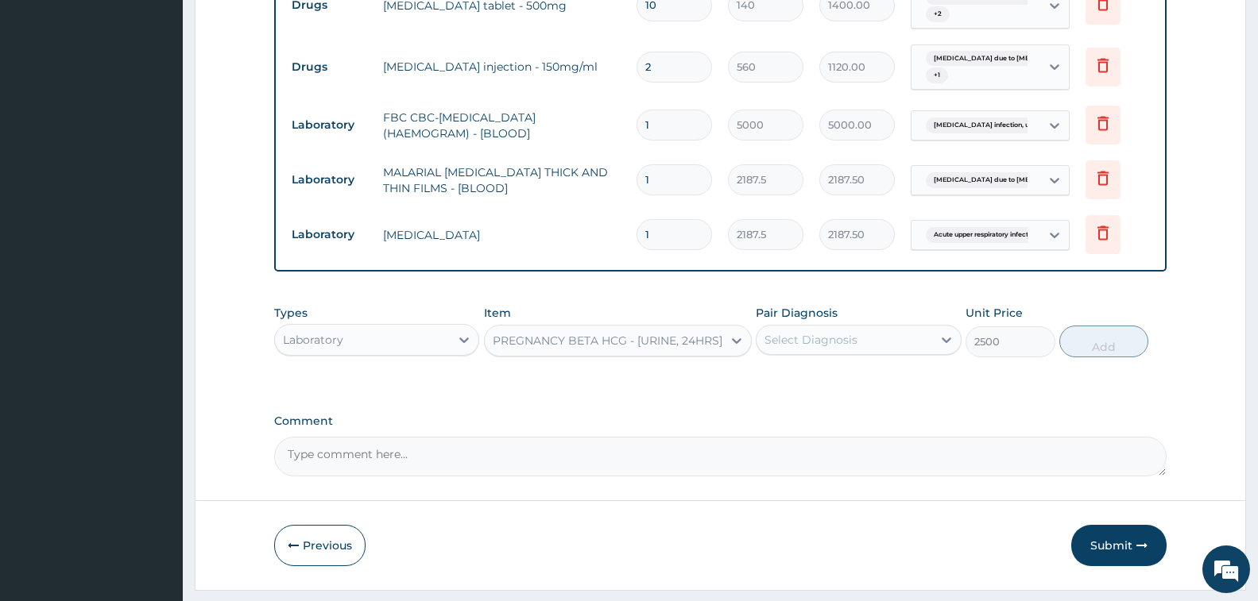
scroll to position [848, 0]
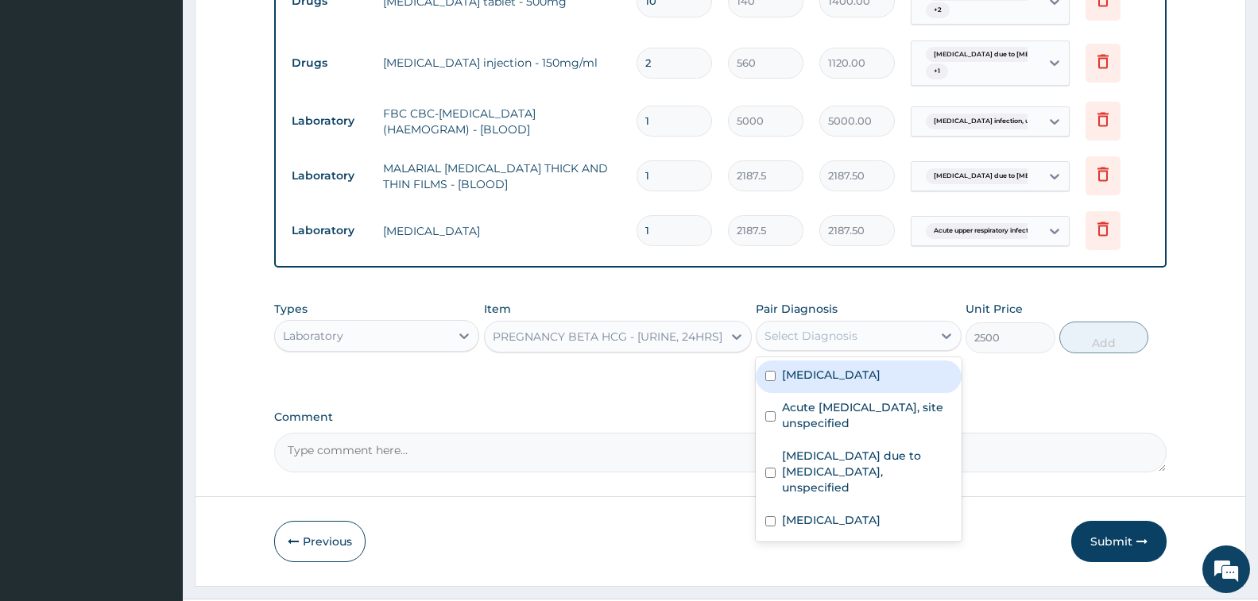
click at [865, 349] on div "Select Diagnosis" at bounding box center [843, 335] width 175 height 25
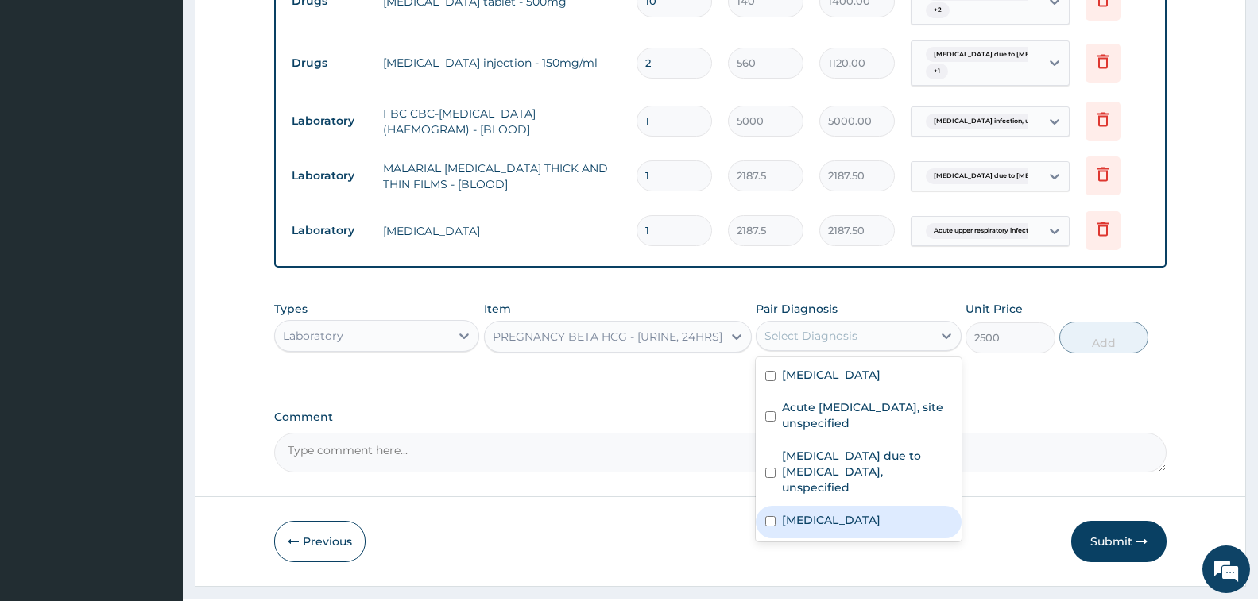
click at [826, 532] on div "Dysmenorrhoea" at bounding box center [858, 522] width 205 height 33
checkbox input "true"
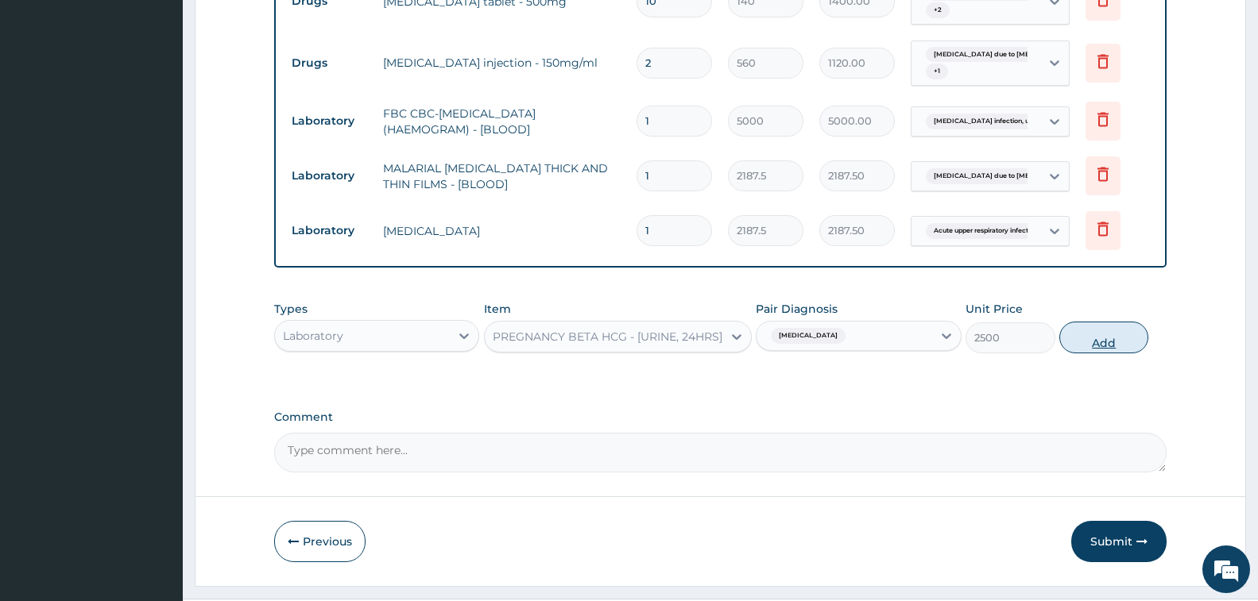
click at [1093, 354] on button "Add" at bounding box center [1103, 338] width 89 height 32
type input "0"
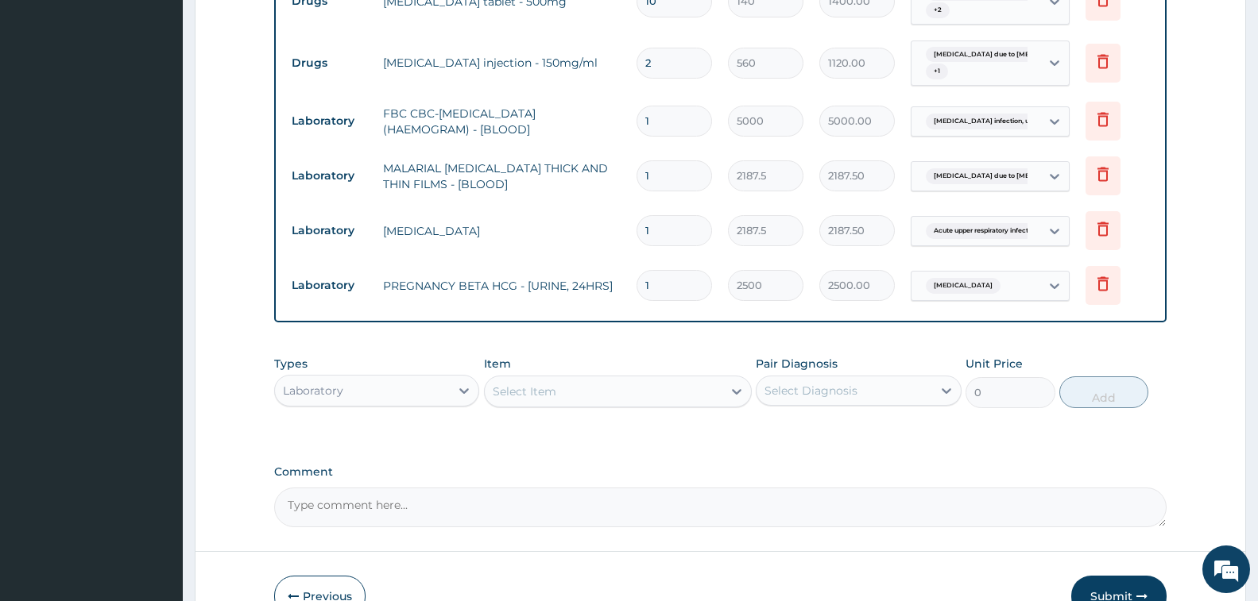
click at [365, 408] on div "Types Laboratory" at bounding box center [376, 382] width 205 height 52
click at [365, 404] on div "Laboratory" at bounding box center [362, 390] width 175 height 25
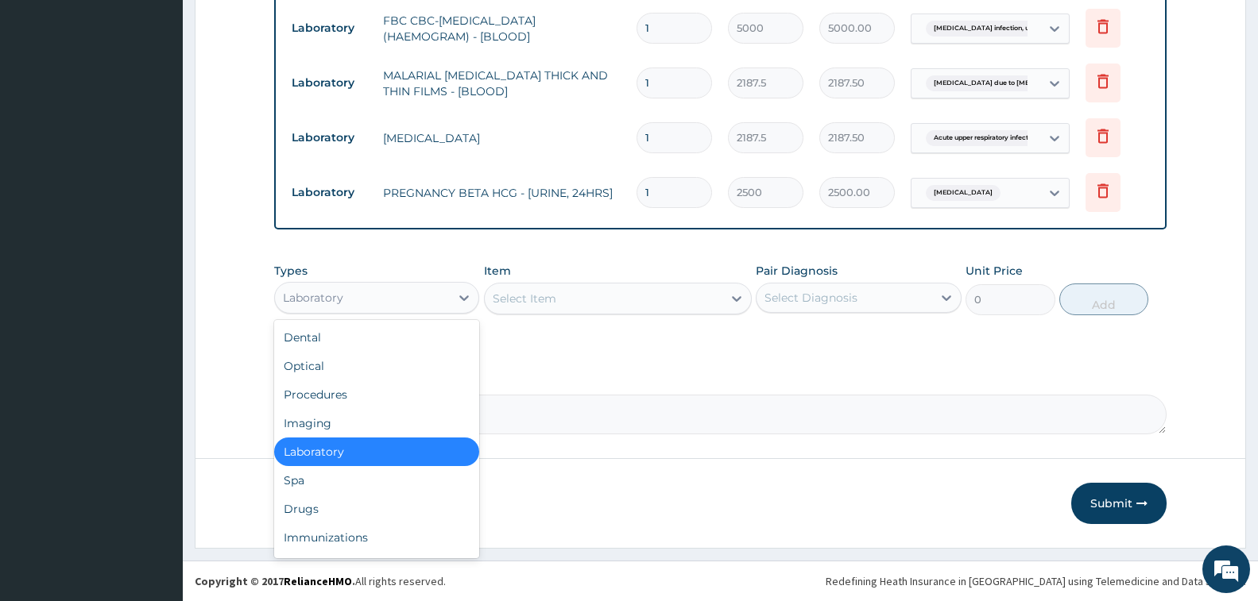
scroll to position [963, 0]
click at [337, 506] on div "Drugs" at bounding box center [376, 509] width 205 height 29
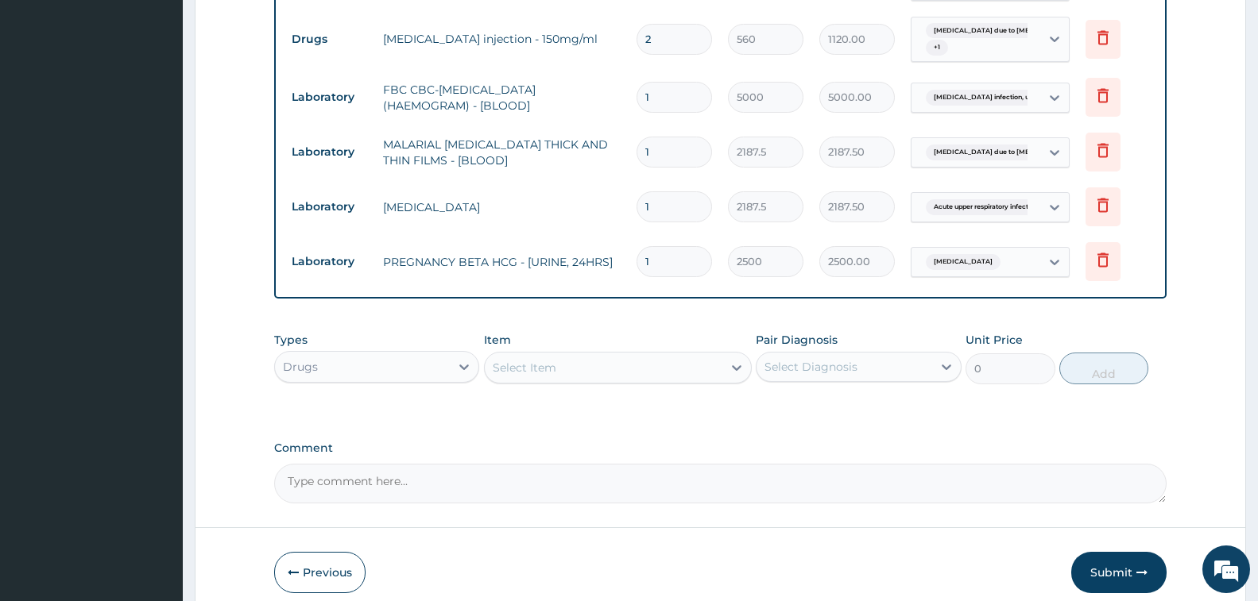
scroll to position [884, 0]
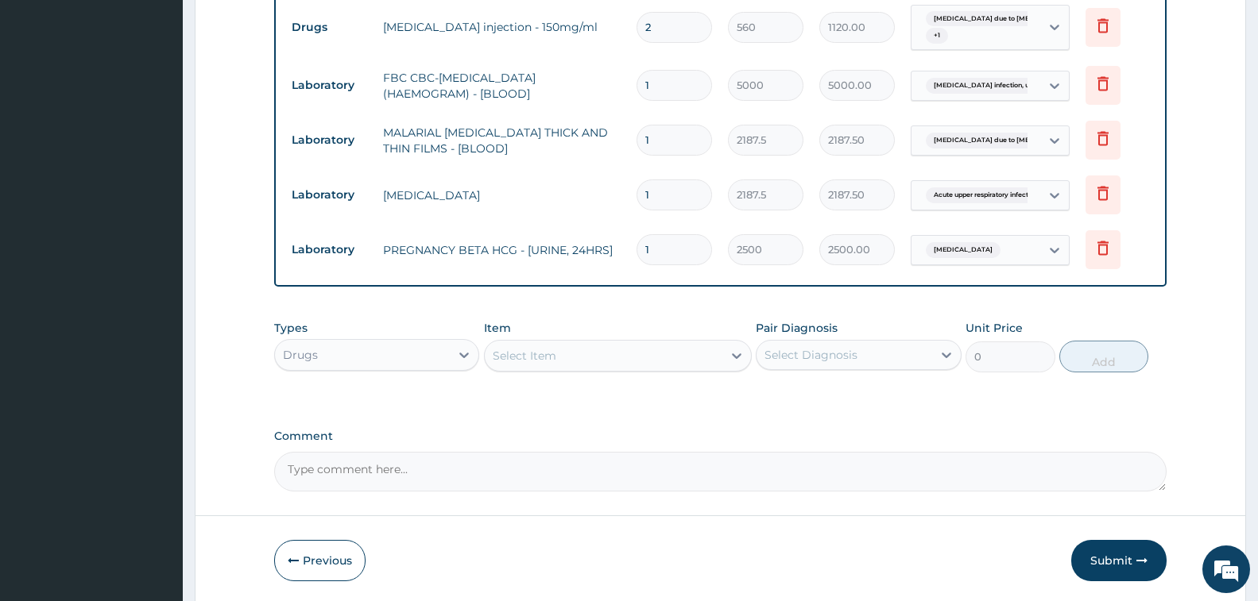
click at [585, 369] on div "Select Item" at bounding box center [604, 355] width 238 height 25
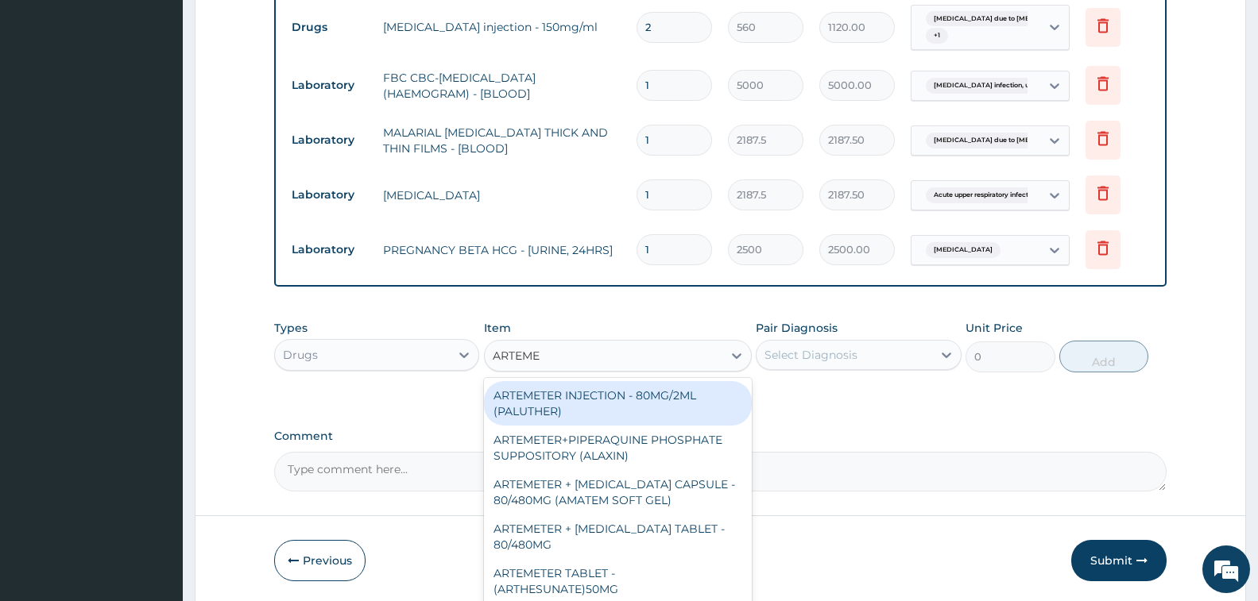
type input "ARTEMET"
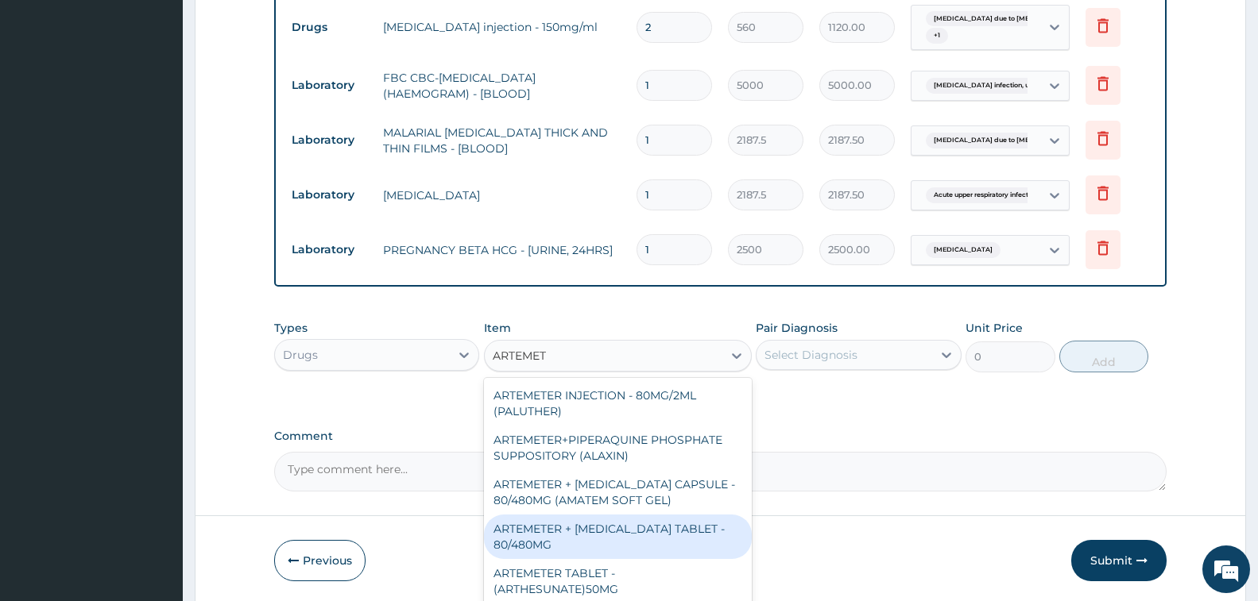
click at [663, 539] on div "ARTEMETER + LUMEFANTRINE TABLET - 80/480MG" at bounding box center [618, 537] width 268 height 44
type input "364"
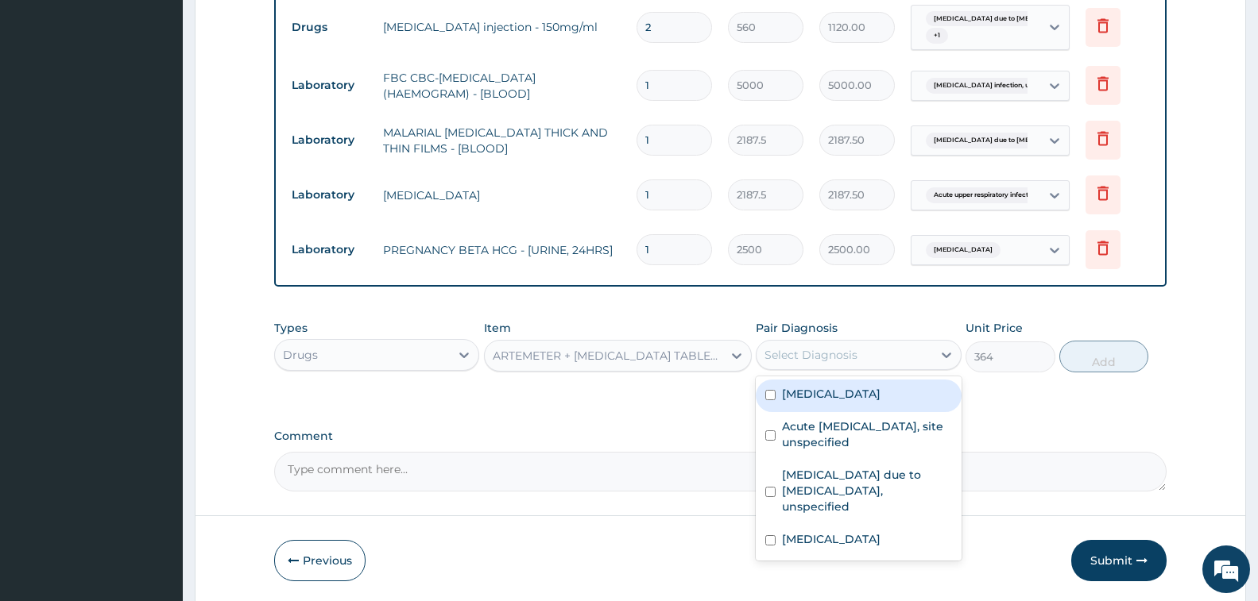
click at [876, 367] on div "Select Diagnosis" at bounding box center [843, 354] width 175 height 25
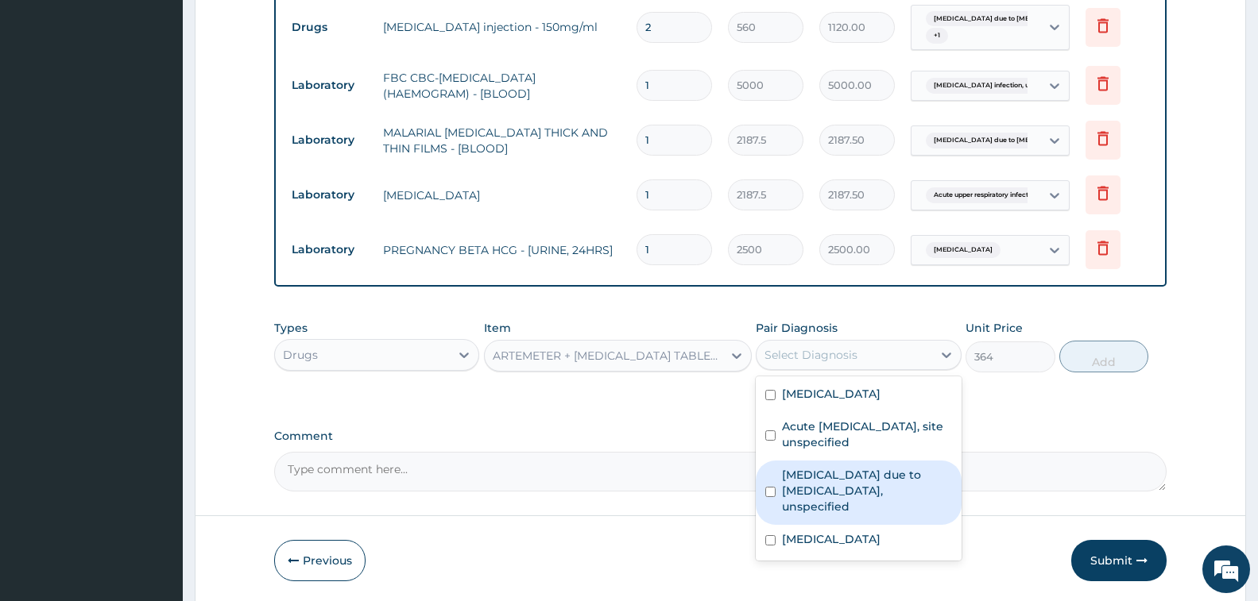
click at [855, 515] on label "[MEDICAL_DATA] due to [MEDICAL_DATA], unspecified" at bounding box center [866, 491] width 169 height 48
checkbox input "true"
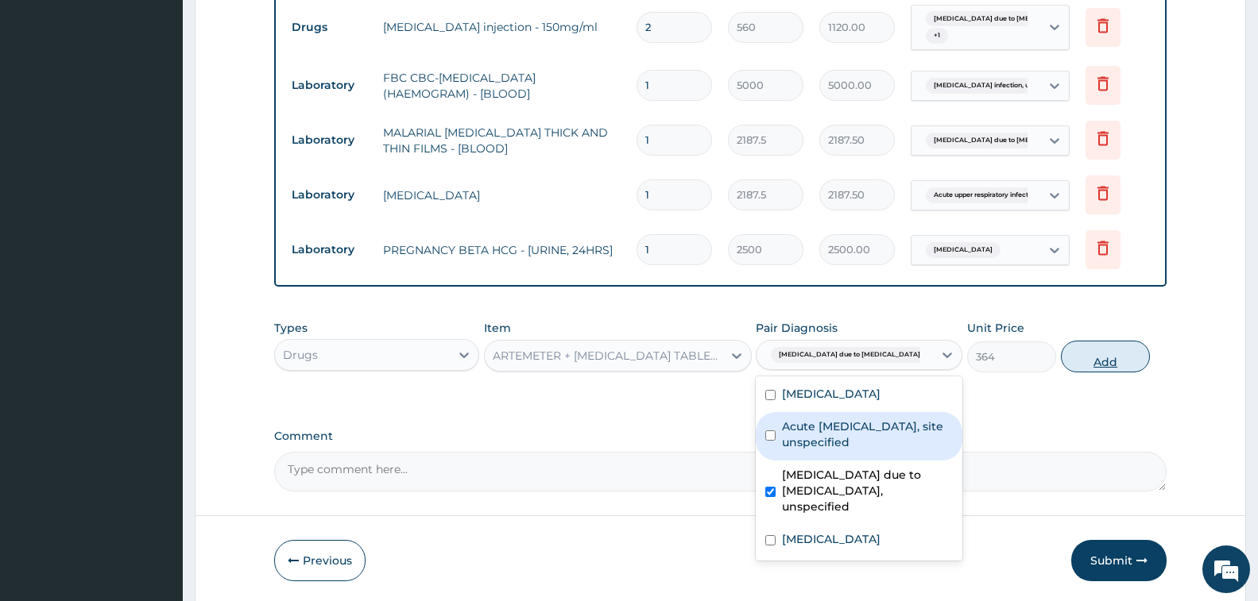
click at [1112, 373] on button "Add" at bounding box center [1105, 357] width 89 height 32
type input "0"
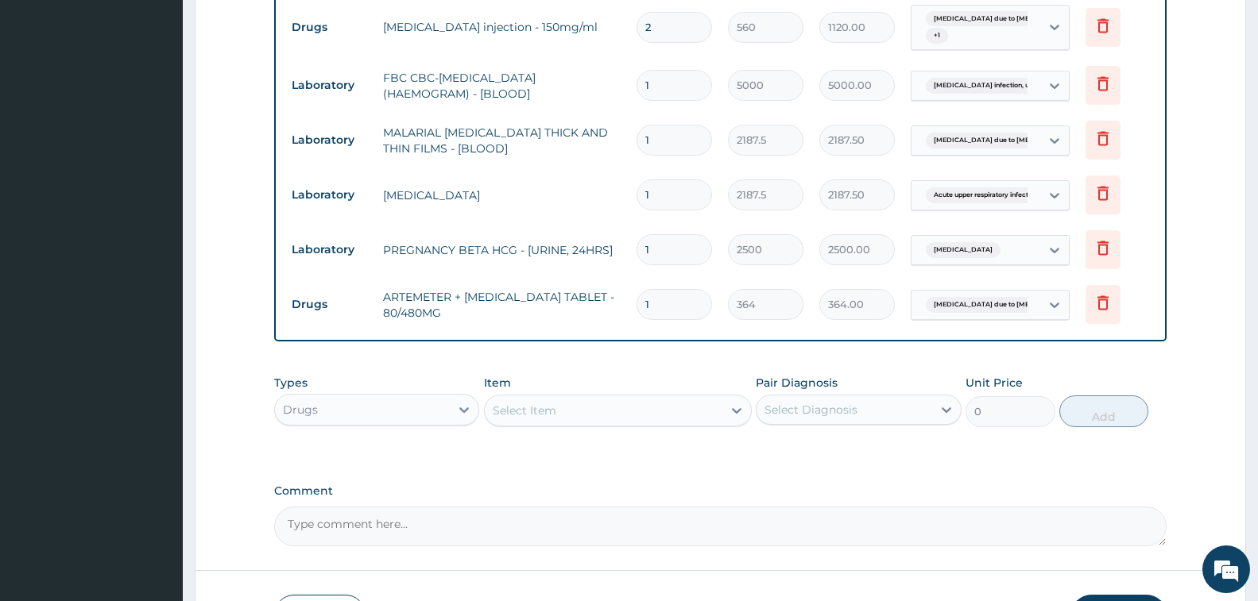
type input "0.00"
type input "6"
type input "2184.00"
type input "6"
click at [563, 423] on div "Select Item" at bounding box center [604, 410] width 238 height 25
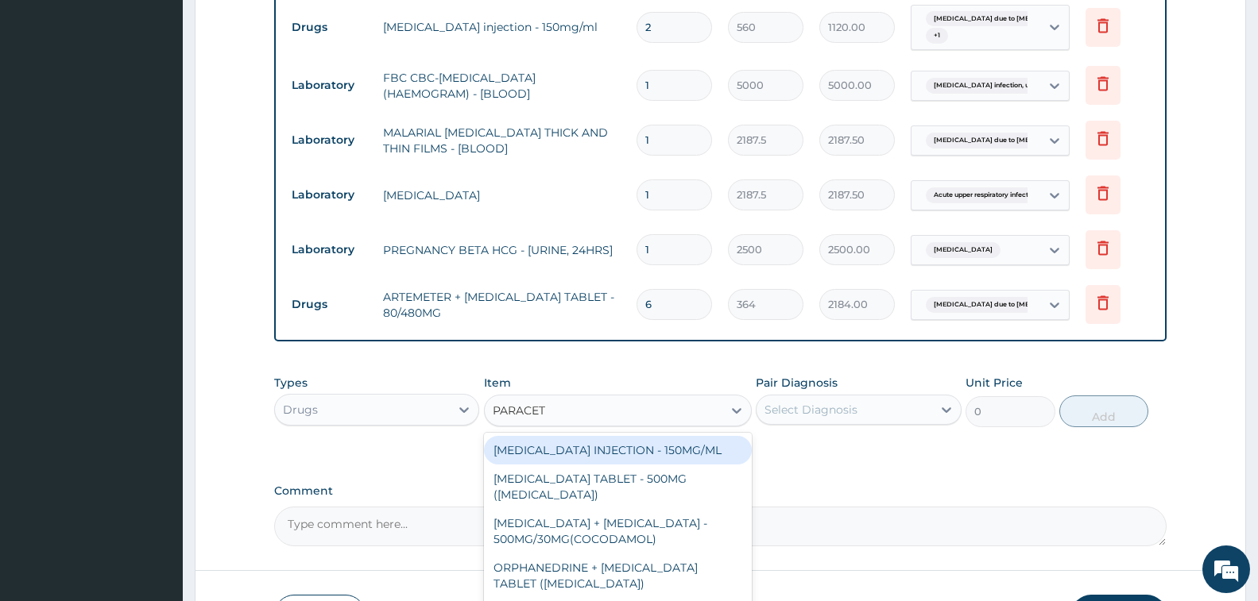
type input "PARACETA"
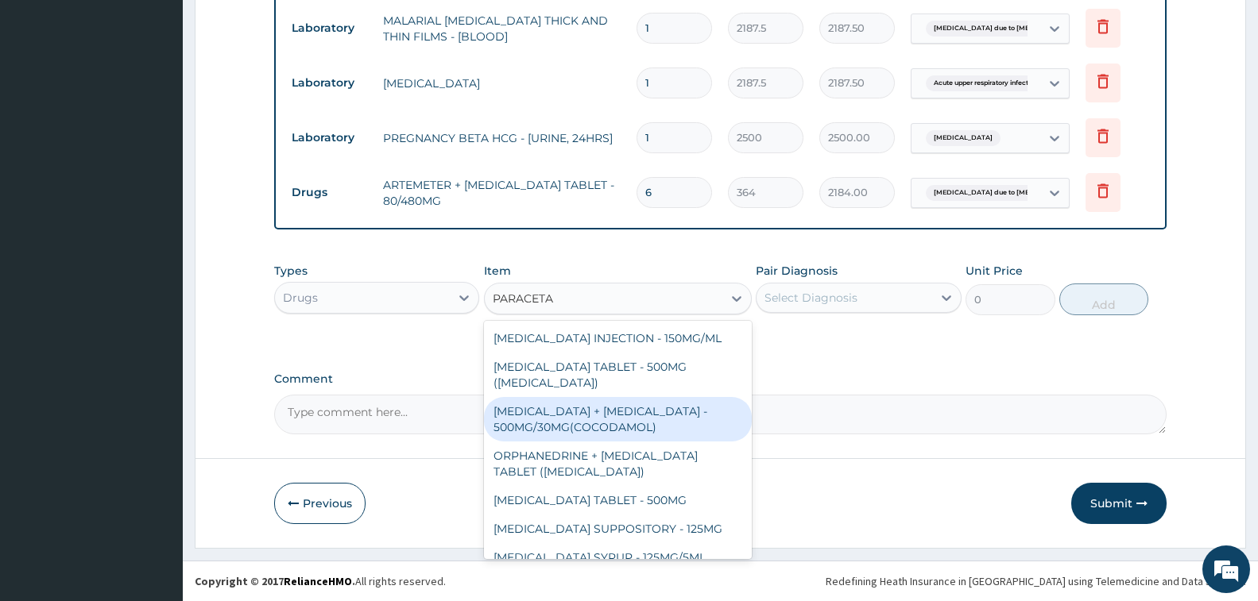
scroll to position [89, 0]
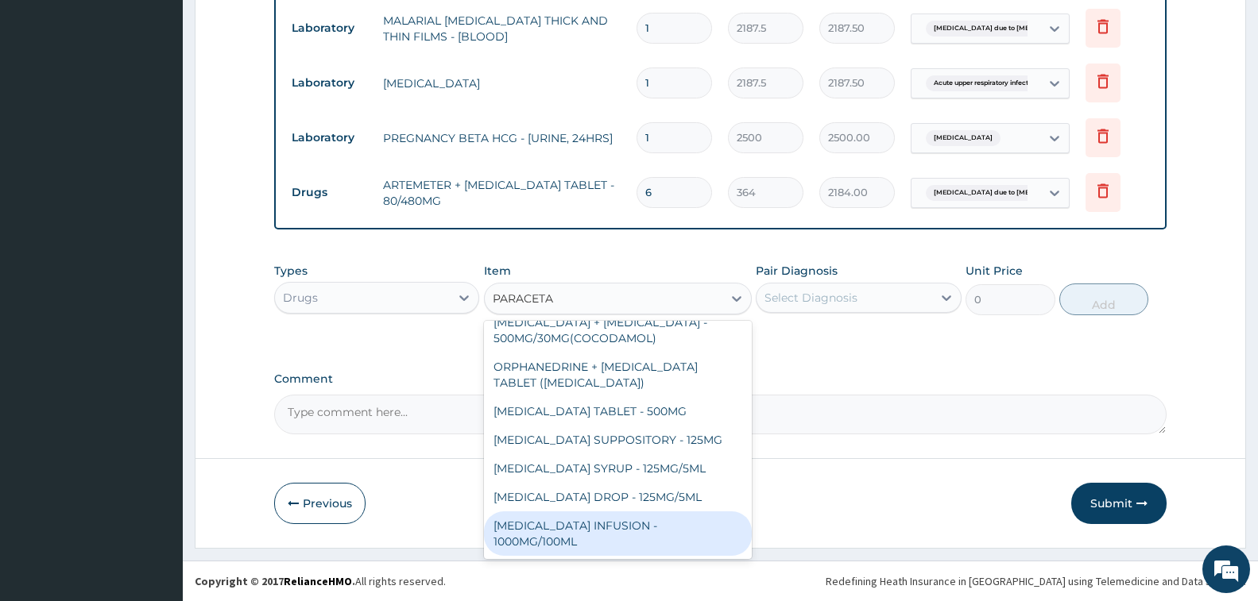
click at [644, 532] on div "PARACETAMOL INFUSION - 1000MG/100ML" at bounding box center [618, 534] width 268 height 44
type input "1819.9999999999998"
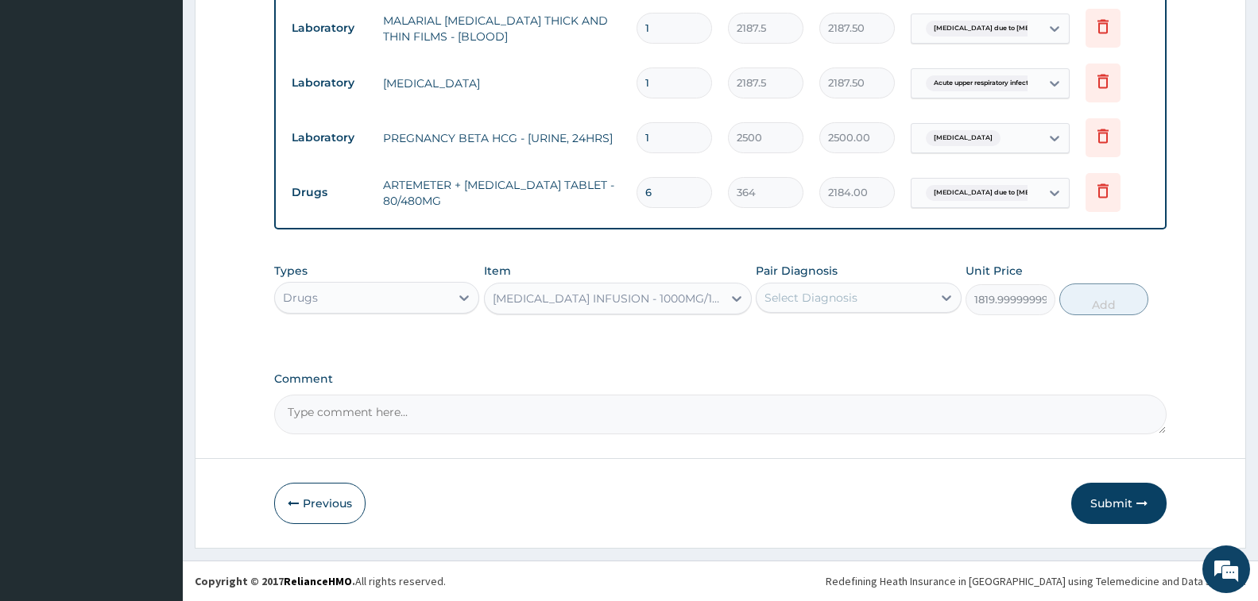
click at [807, 307] on div "Select Diagnosis" at bounding box center [843, 297] width 175 height 25
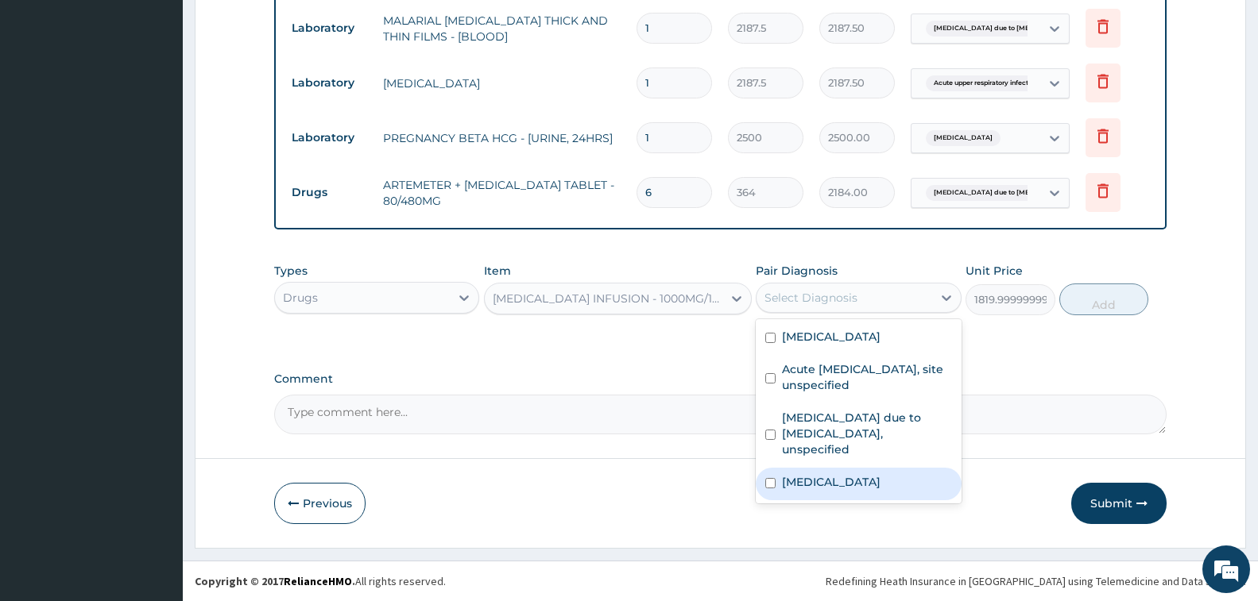
click at [862, 481] on label "Dysmenorrhoea" at bounding box center [831, 482] width 99 height 16
checkbox input "true"
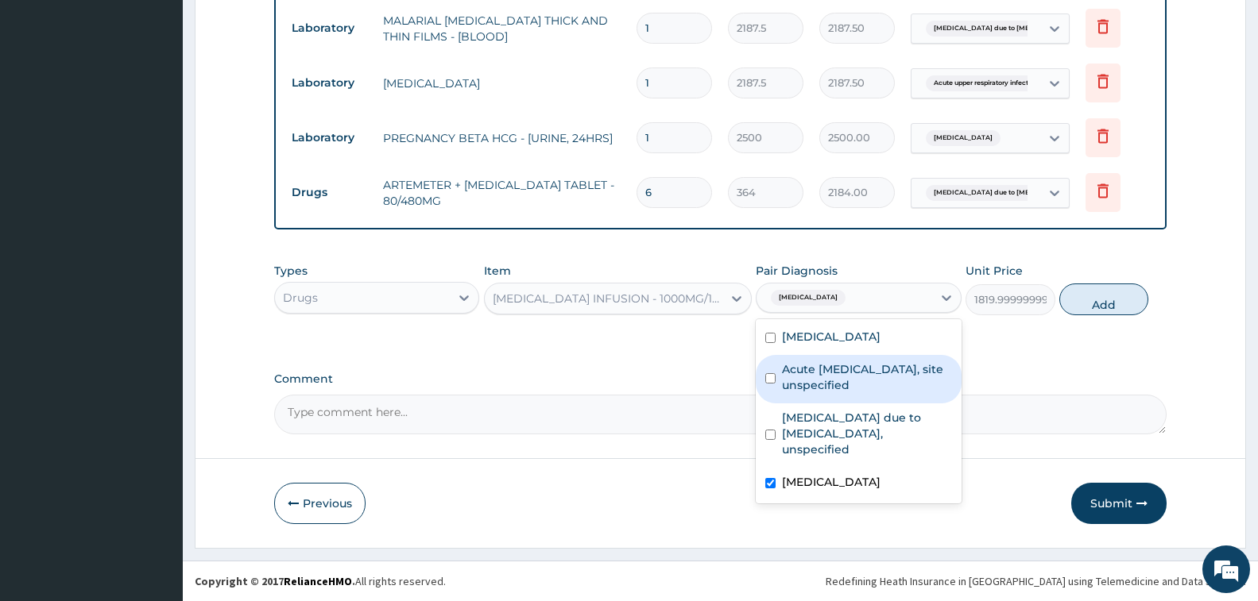
click at [868, 383] on label "Acute upper respiratory infection, site unspecified" at bounding box center [866, 378] width 169 height 32
checkbox input "true"
click at [1085, 302] on button "Add" at bounding box center [1103, 300] width 89 height 32
type input "0"
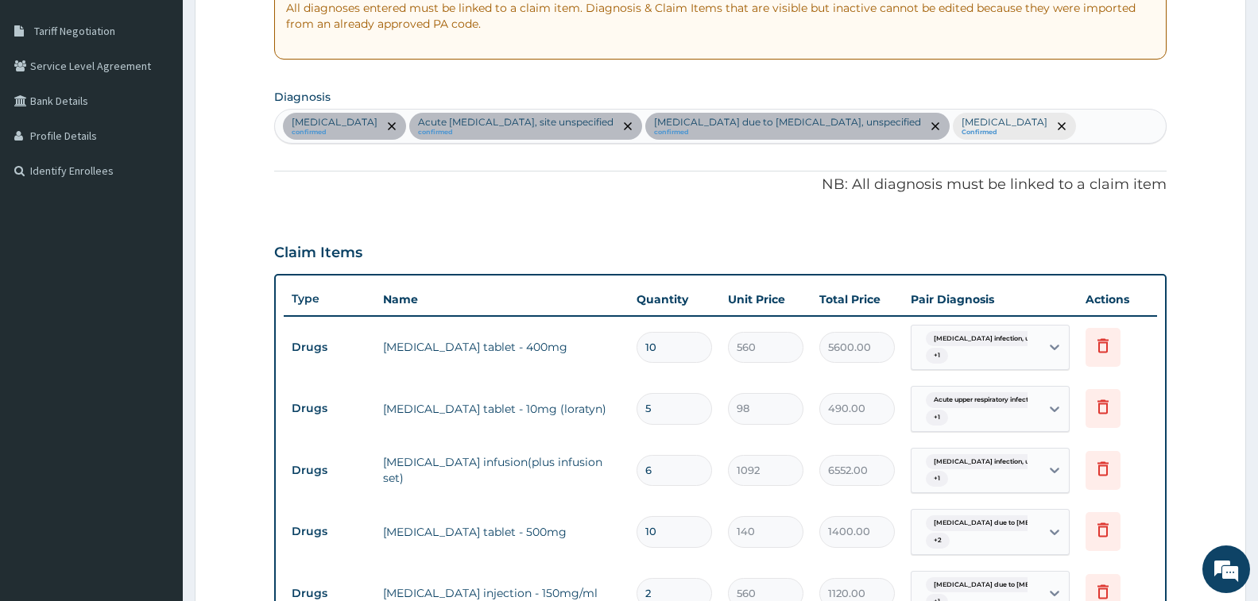
scroll to position [223, 0]
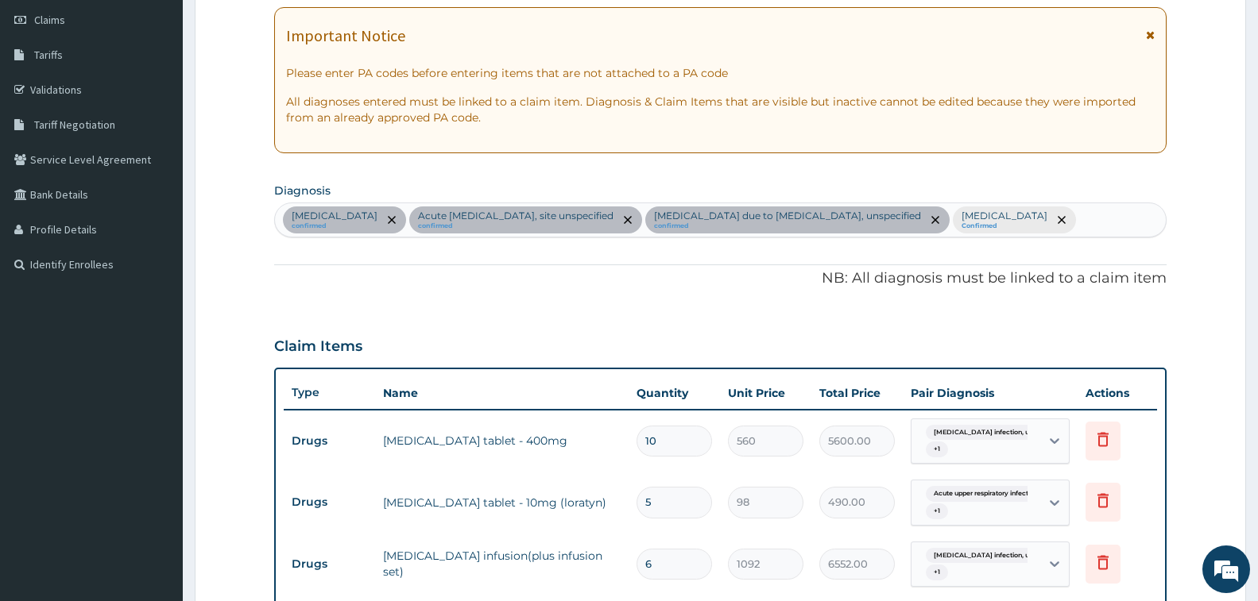
click at [1004, 237] on div "Salmonella infection, unspecified confirmed Acute upper respiratory infection, …" at bounding box center [720, 219] width 891 height 33
type input "M"
type input "SPASM"
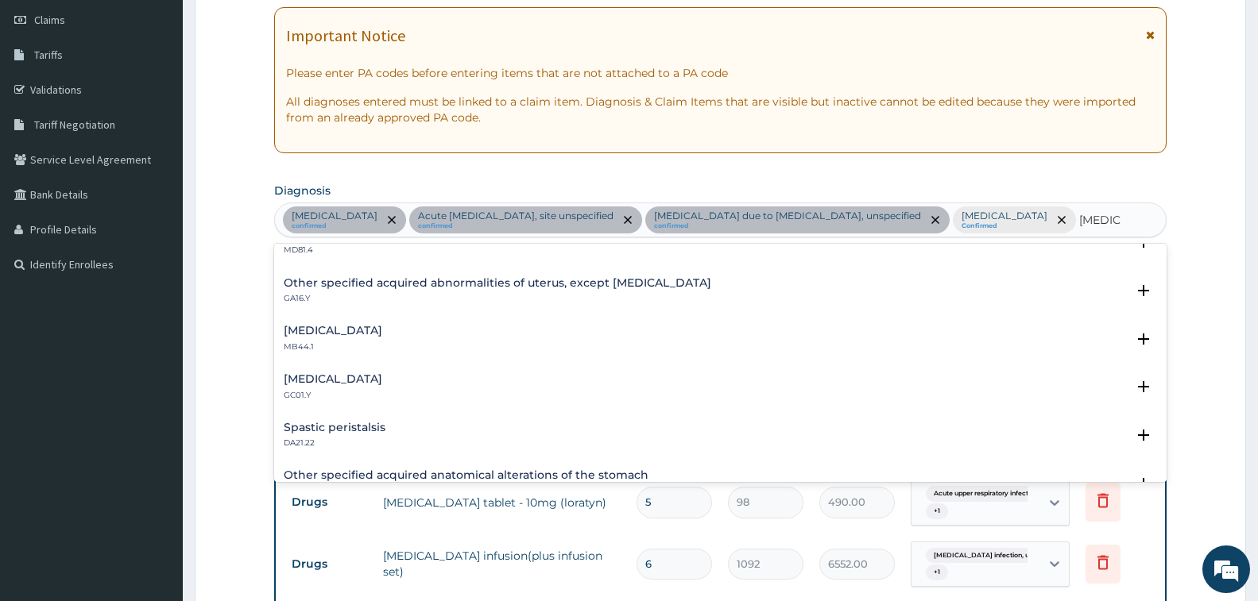
scroll to position [0, 0]
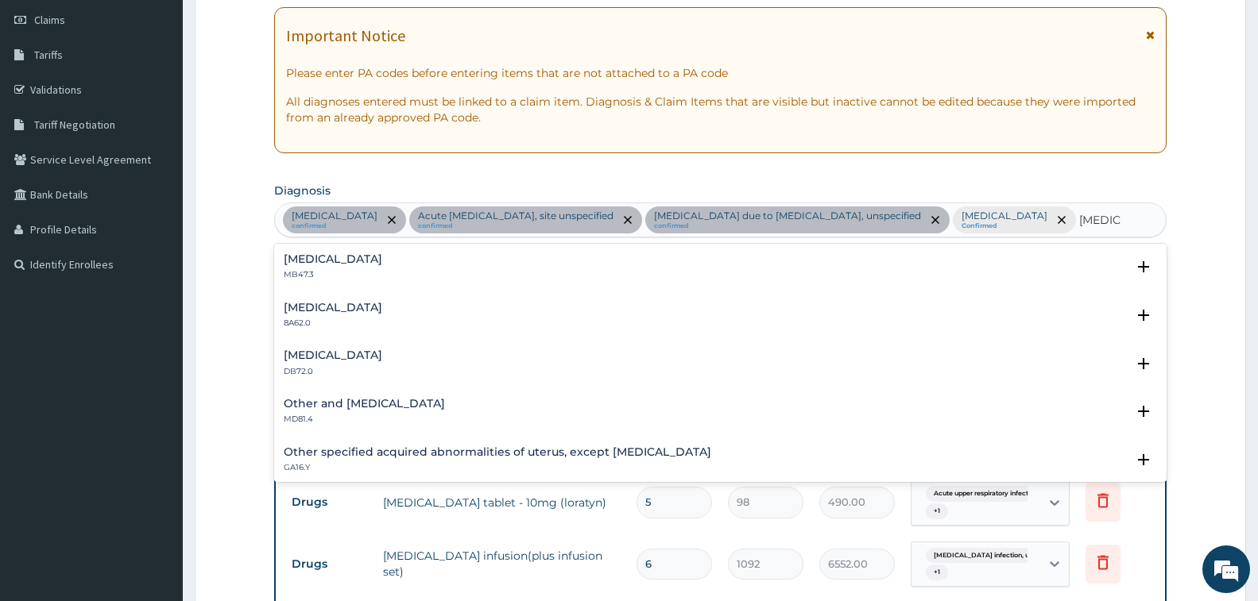
click at [326, 280] on p "MB47.3" at bounding box center [333, 274] width 99 height 11
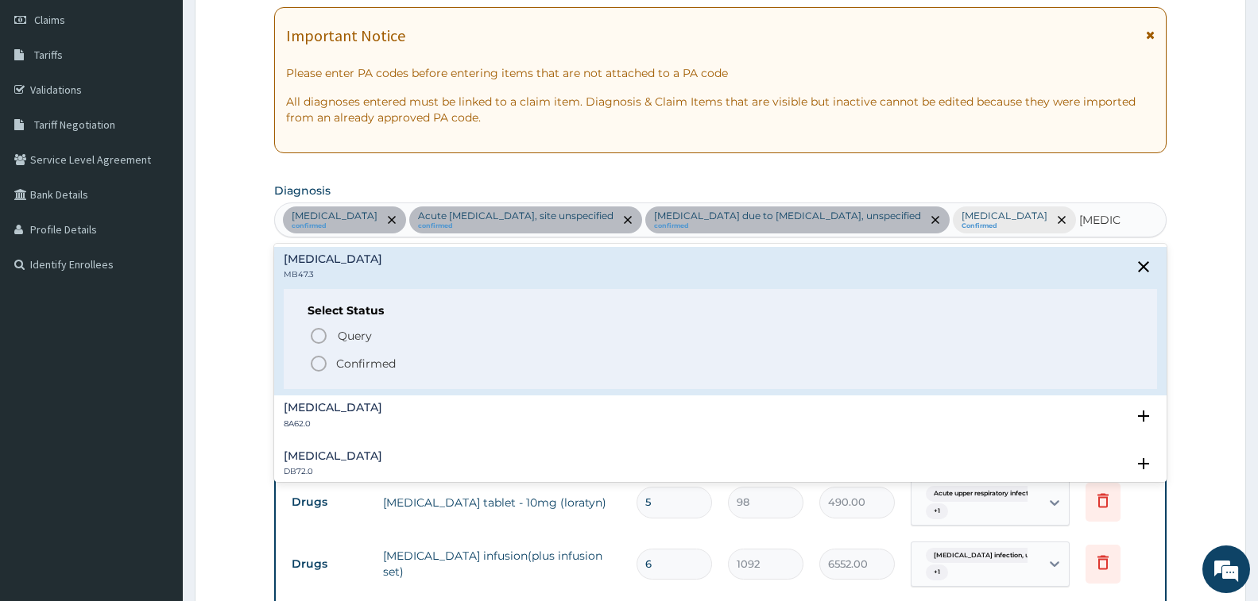
click at [375, 372] on p "Confirmed" at bounding box center [366, 364] width 60 height 16
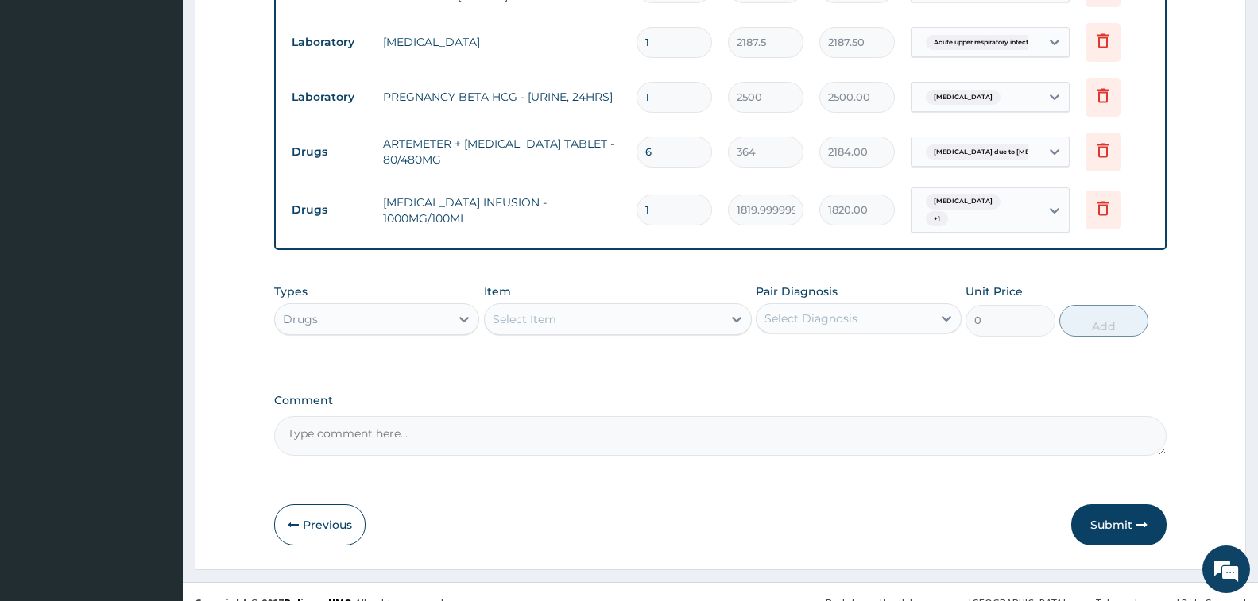
scroll to position [1081, 0]
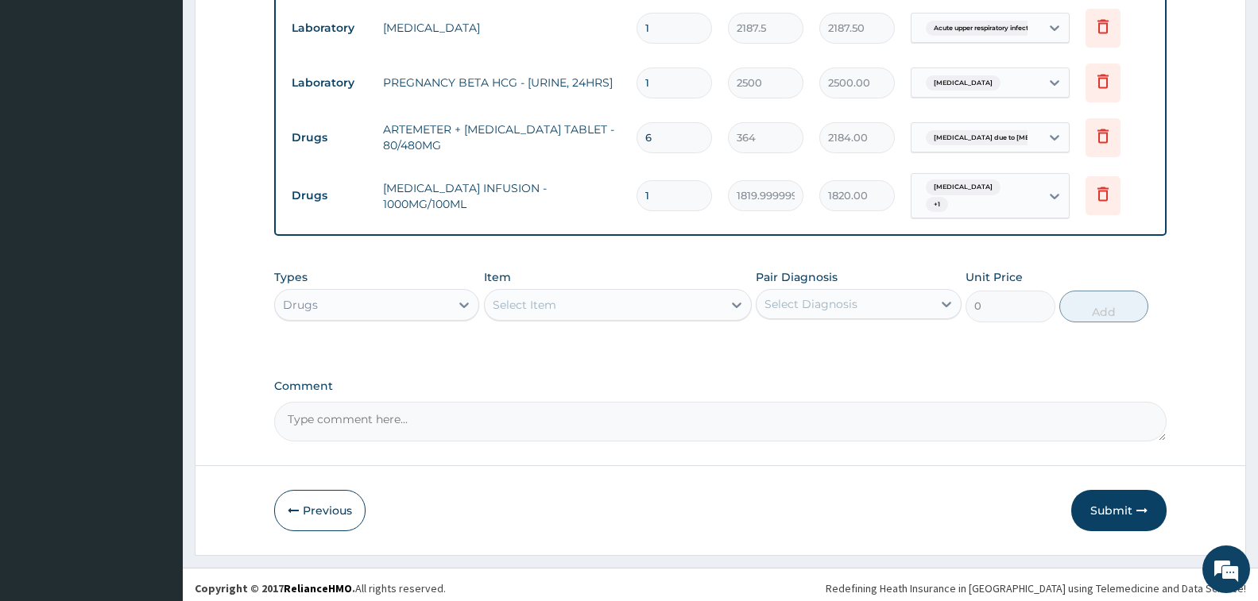
click at [569, 300] on div "Select Item" at bounding box center [604, 304] width 238 height 25
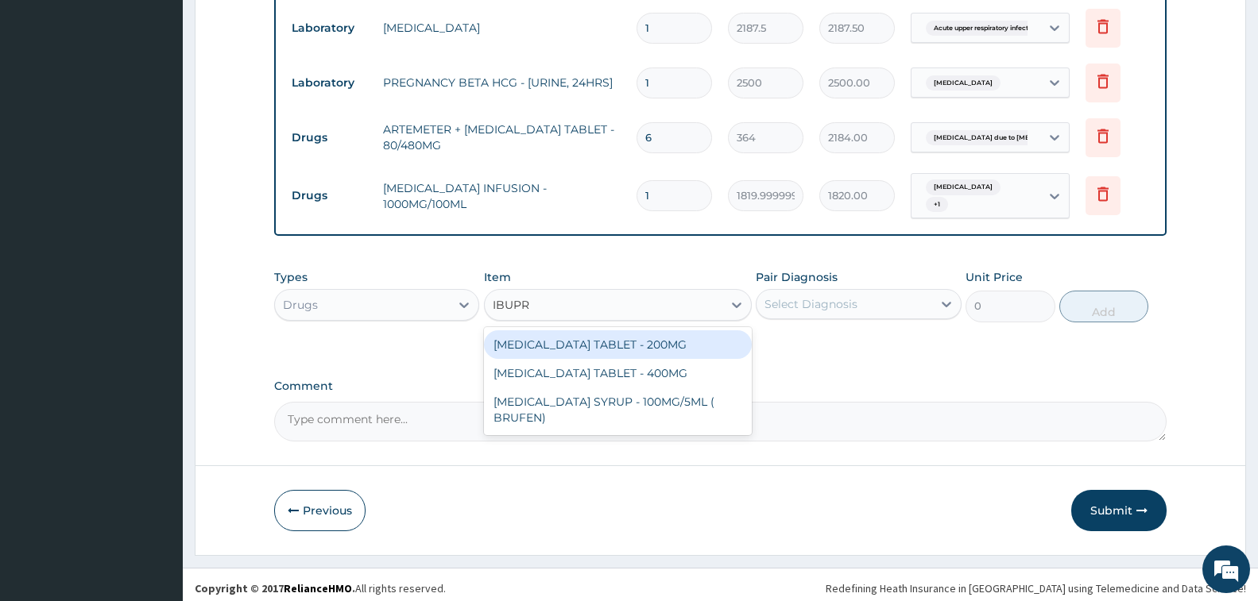
type input "IBUPRO"
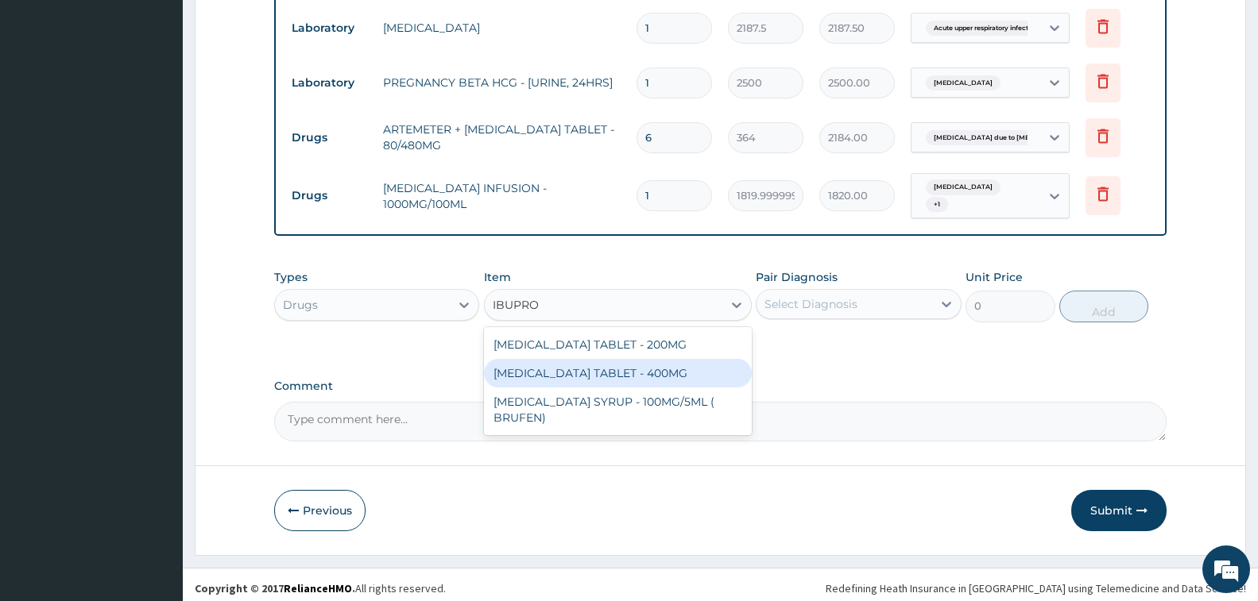
click at [625, 367] on div "IBUPROFEN TABLET - 400MG" at bounding box center [618, 373] width 268 height 29
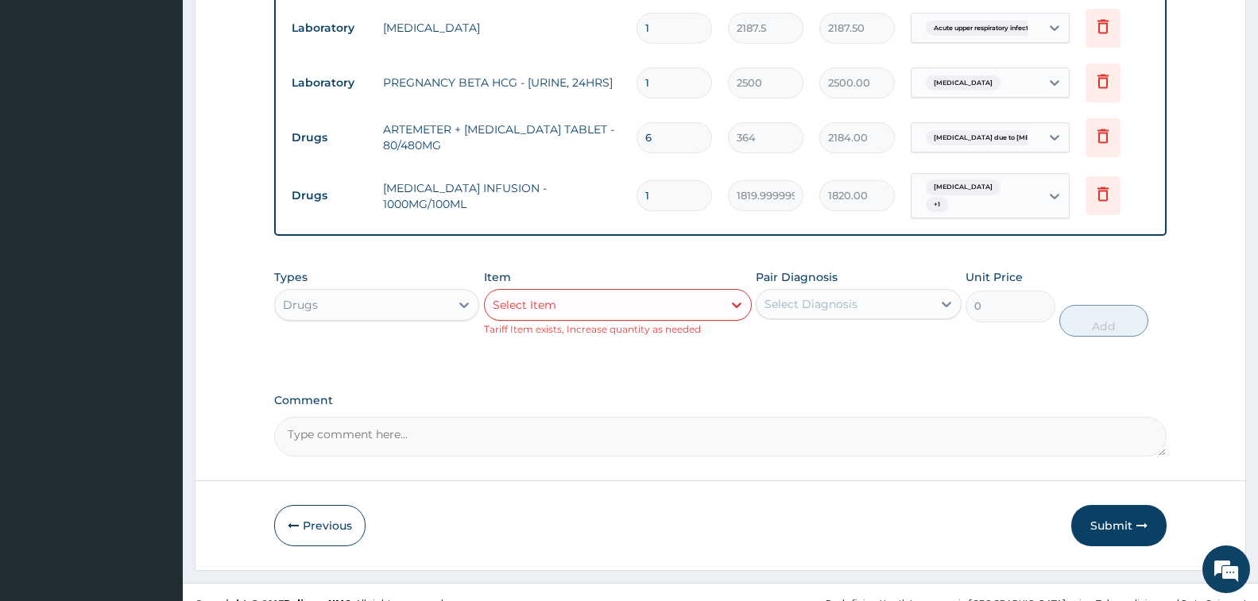
click at [590, 292] on div "Select Item" at bounding box center [604, 304] width 238 height 25
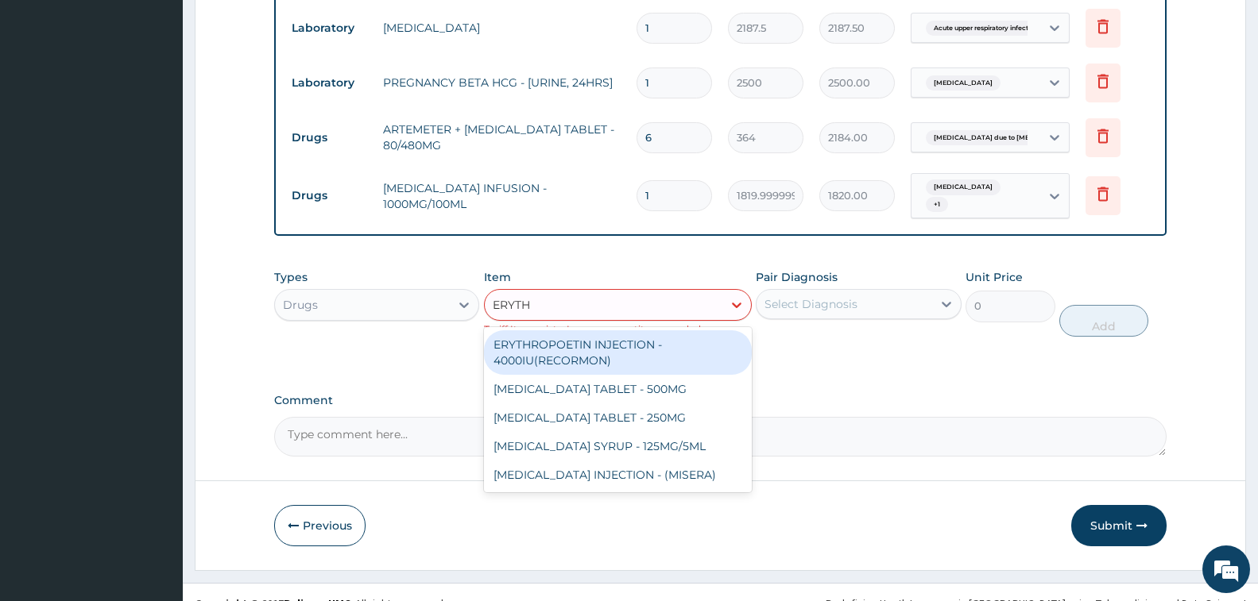
type input "ERYTHR"
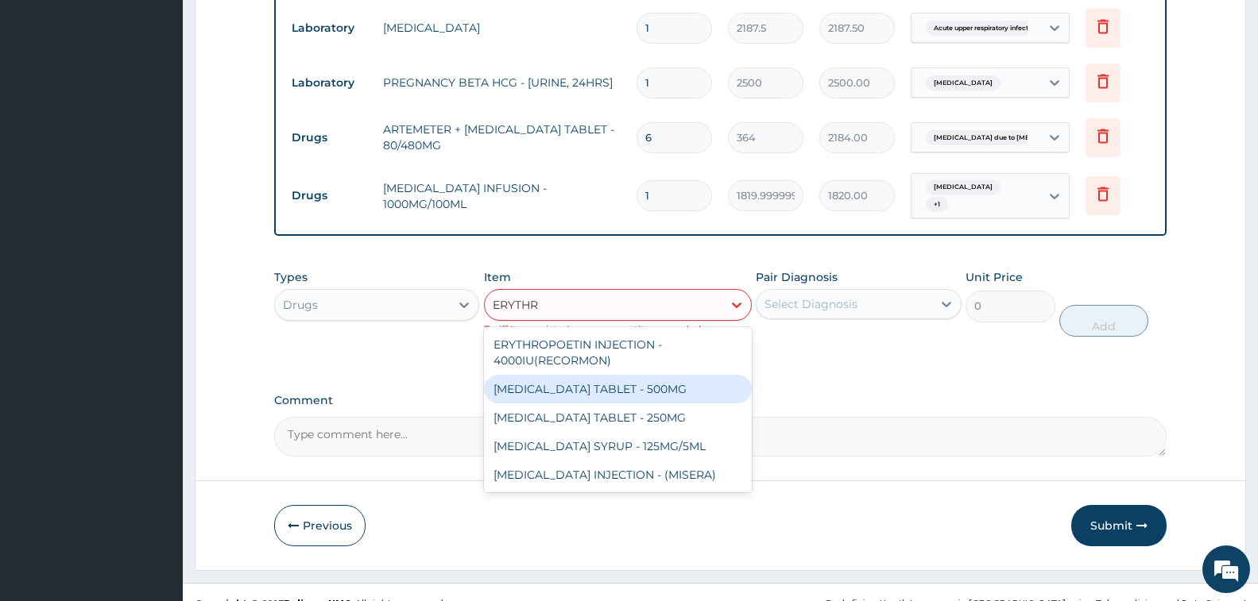
click at [666, 384] on div "ERYTHROMYCIN TABLET - 500MG" at bounding box center [618, 389] width 268 height 29
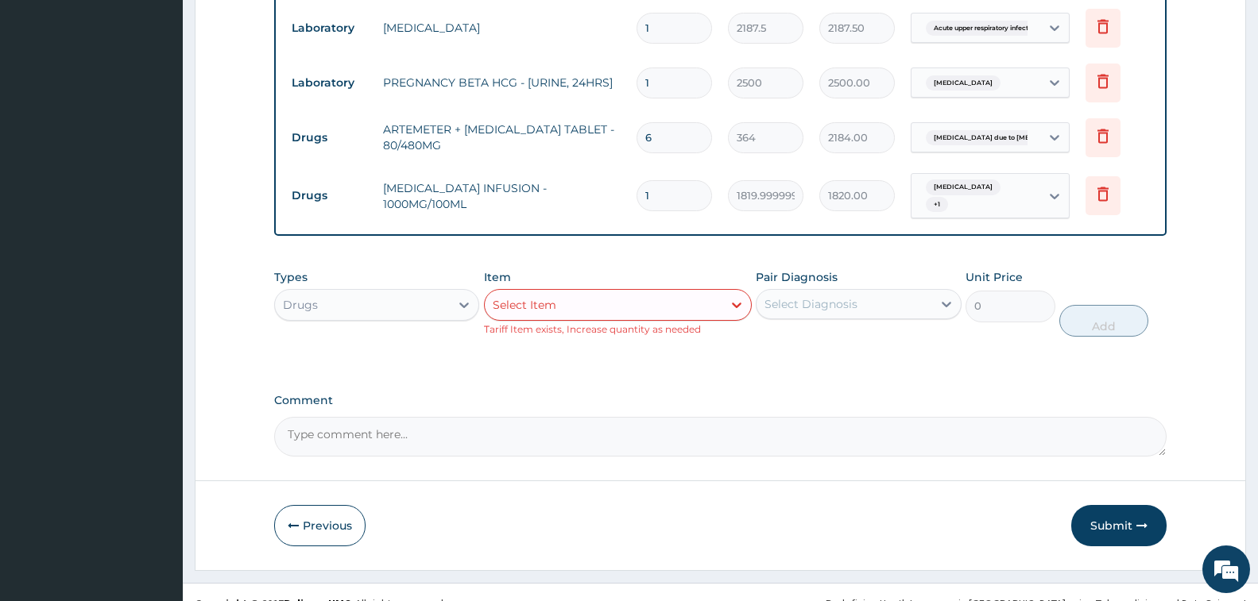
click at [657, 292] on div "Select Item" at bounding box center [604, 304] width 238 height 25
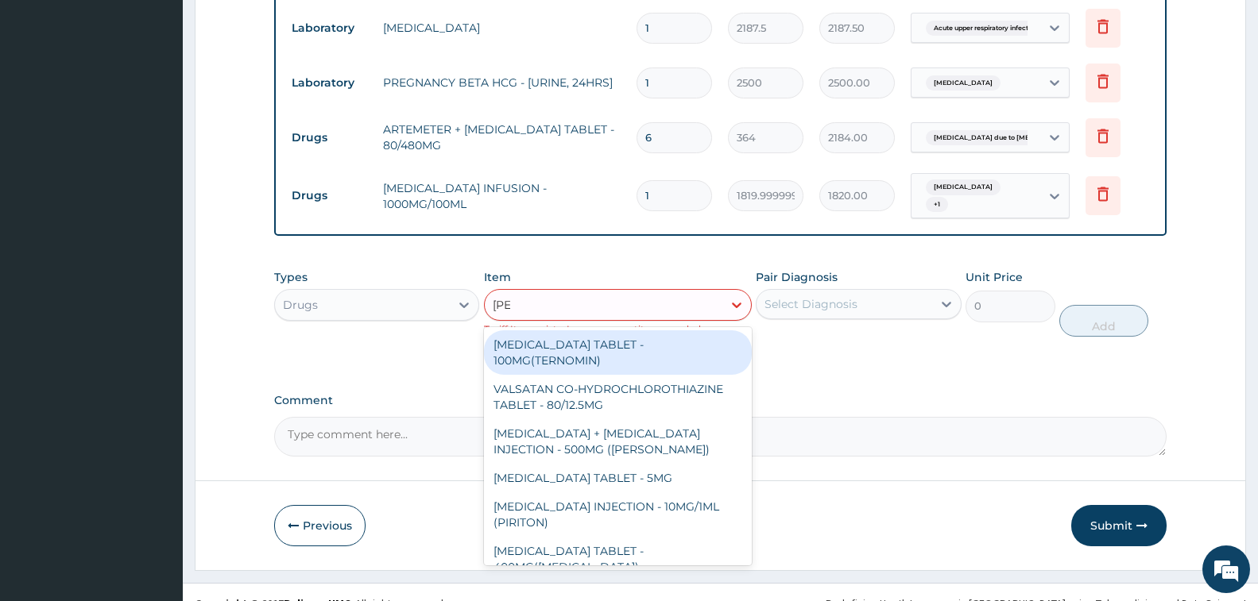
type input "LORAT"
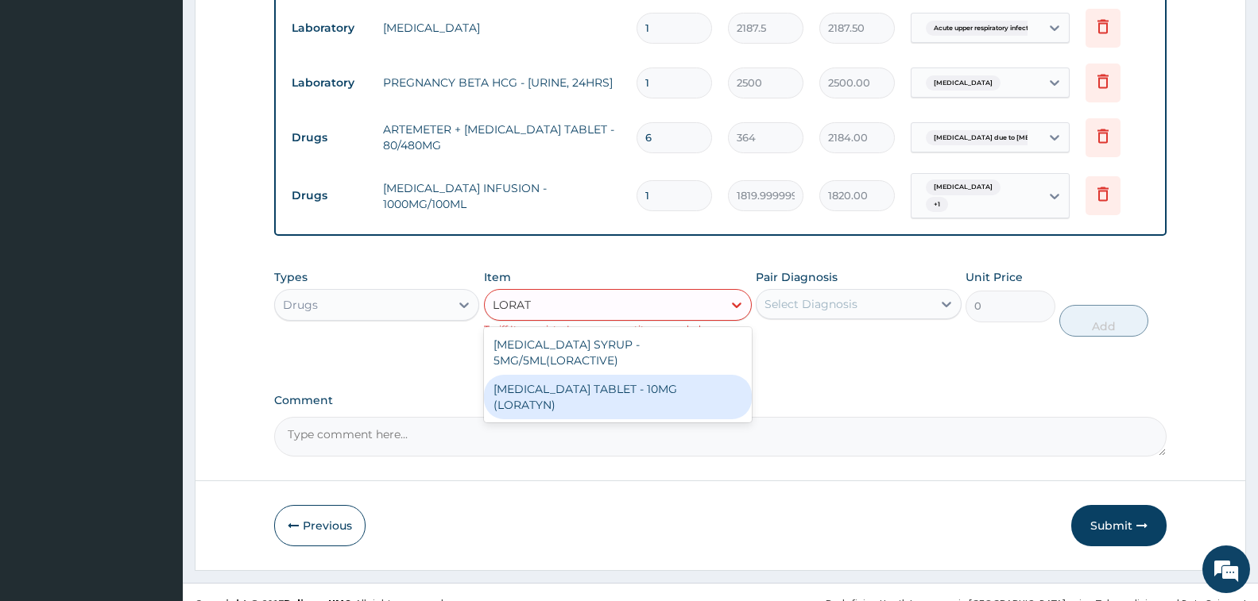
click at [657, 380] on div "LORATADINE TABLET - 10MG (LORATYN)" at bounding box center [618, 397] width 268 height 44
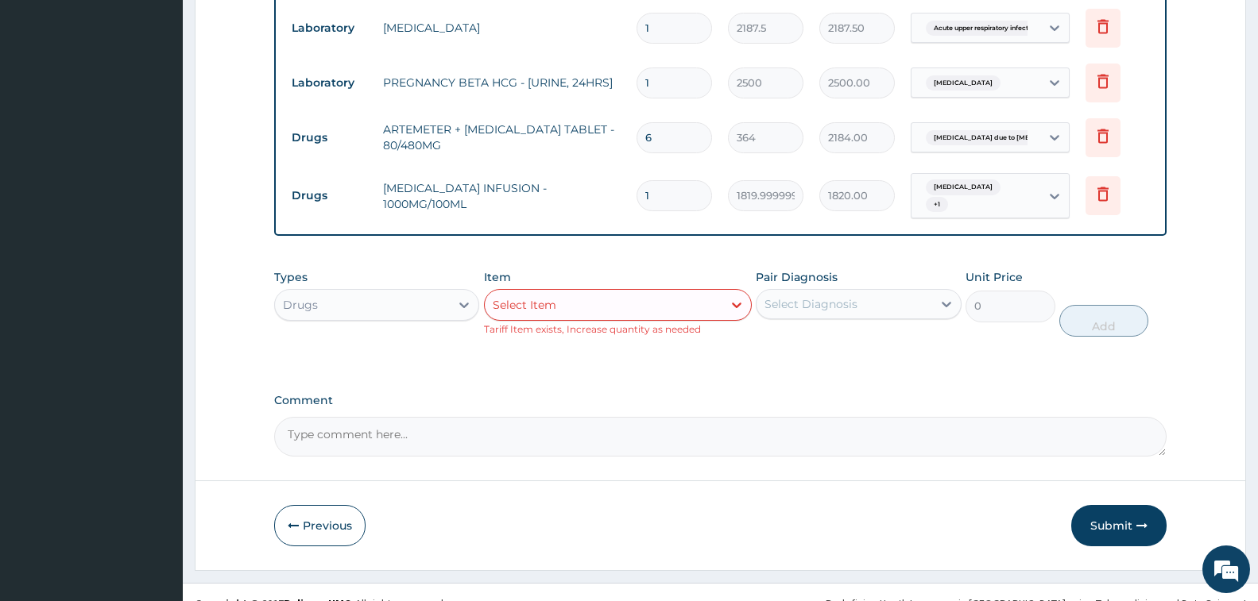
click at [574, 303] on div "Select Item" at bounding box center [604, 304] width 238 height 25
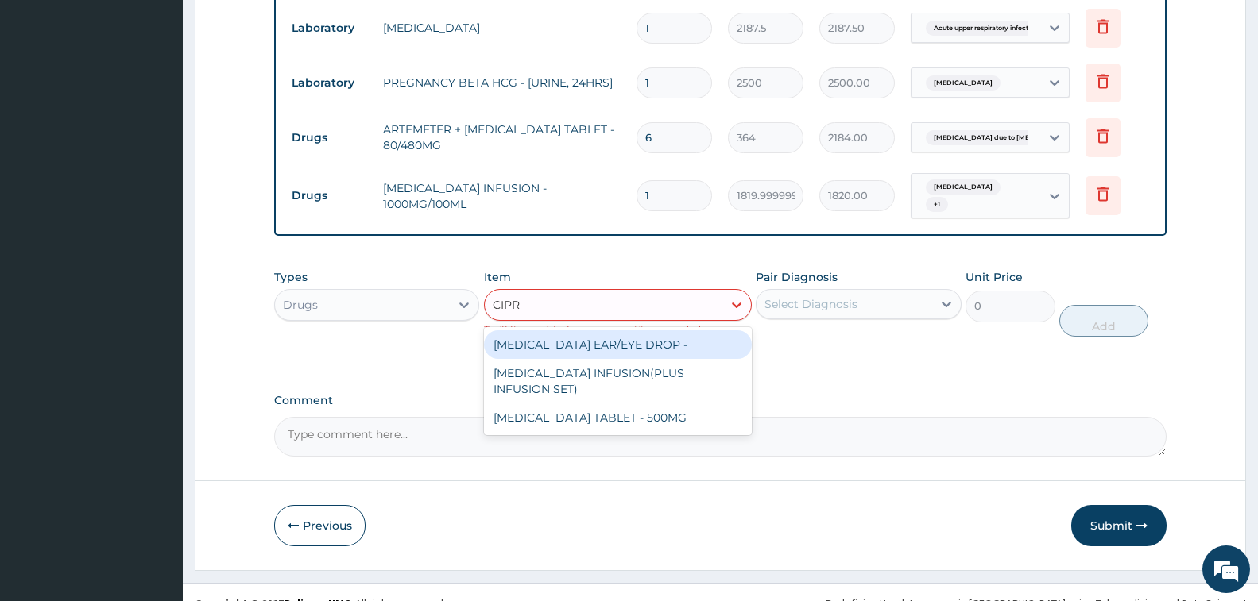
type input "CIPRO"
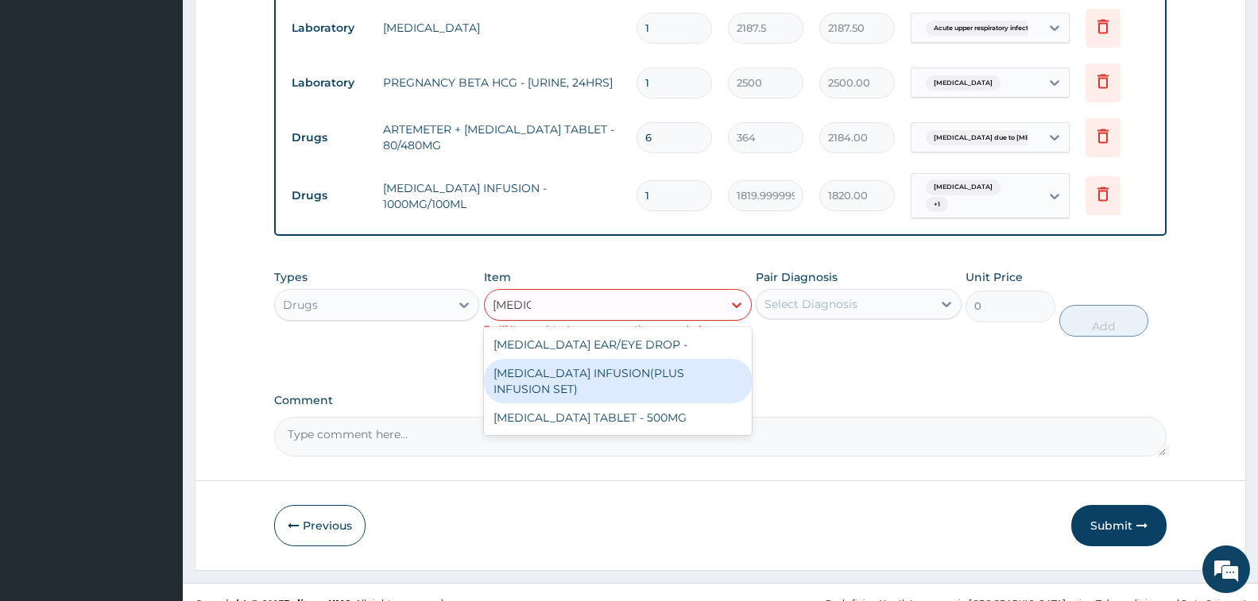
click at [652, 371] on div "CIPROFLOXACIN INFUSION(PLUS INFUSION SET)" at bounding box center [618, 381] width 268 height 44
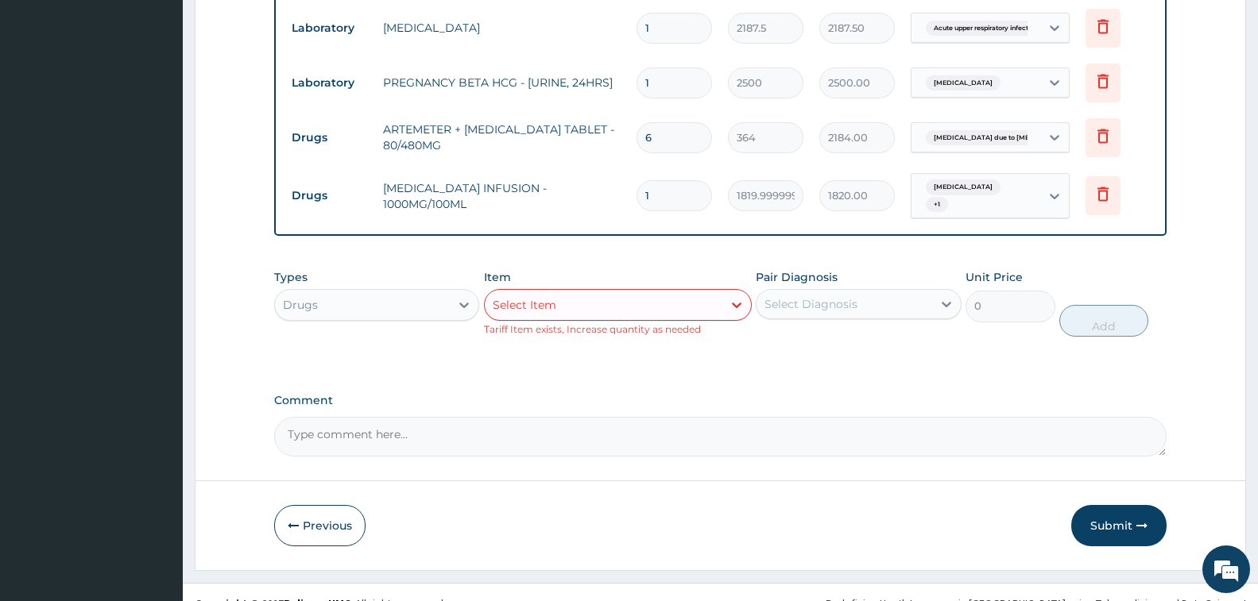
click at [554, 297] on div "Select Item" at bounding box center [525, 305] width 64 height 16
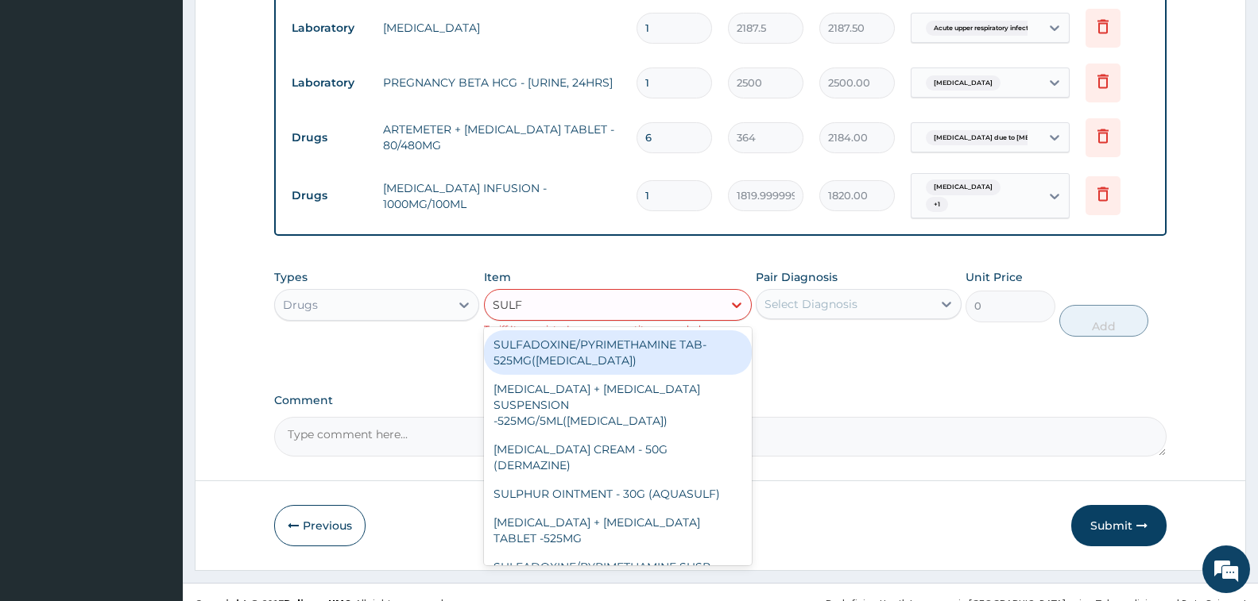
type input "SULFA"
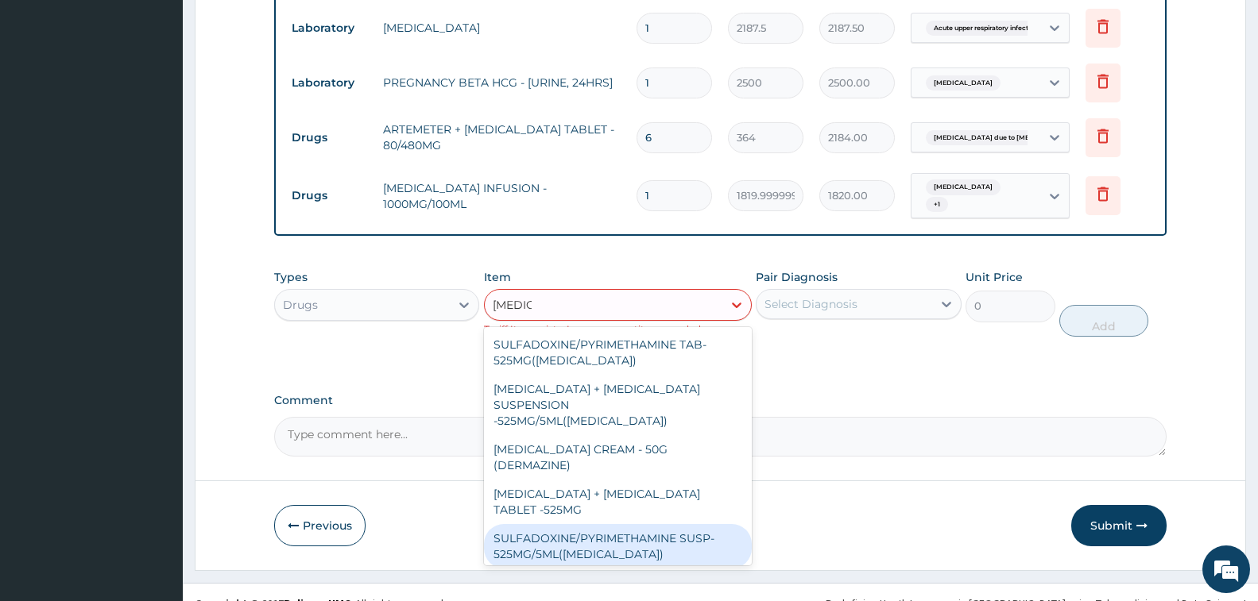
click at [636, 524] on div "SULFADOXINE/PYRIMETHAMINE SUSP- 525MG/5ML(FANSIDAR)" at bounding box center [618, 546] width 268 height 44
type input "588"
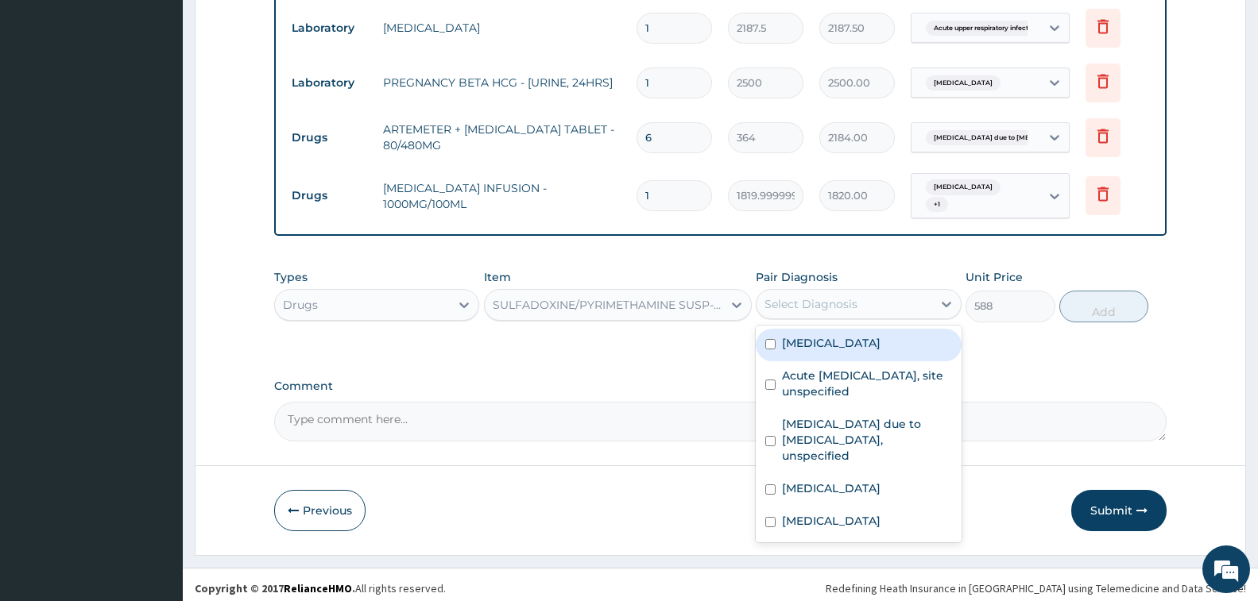
click at [826, 296] on div "Select Diagnosis" at bounding box center [810, 304] width 93 height 16
click at [850, 344] on label "[MEDICAL_DATA]" at bounding box center [831, 343] width 99 height 16
checkbox input "true"
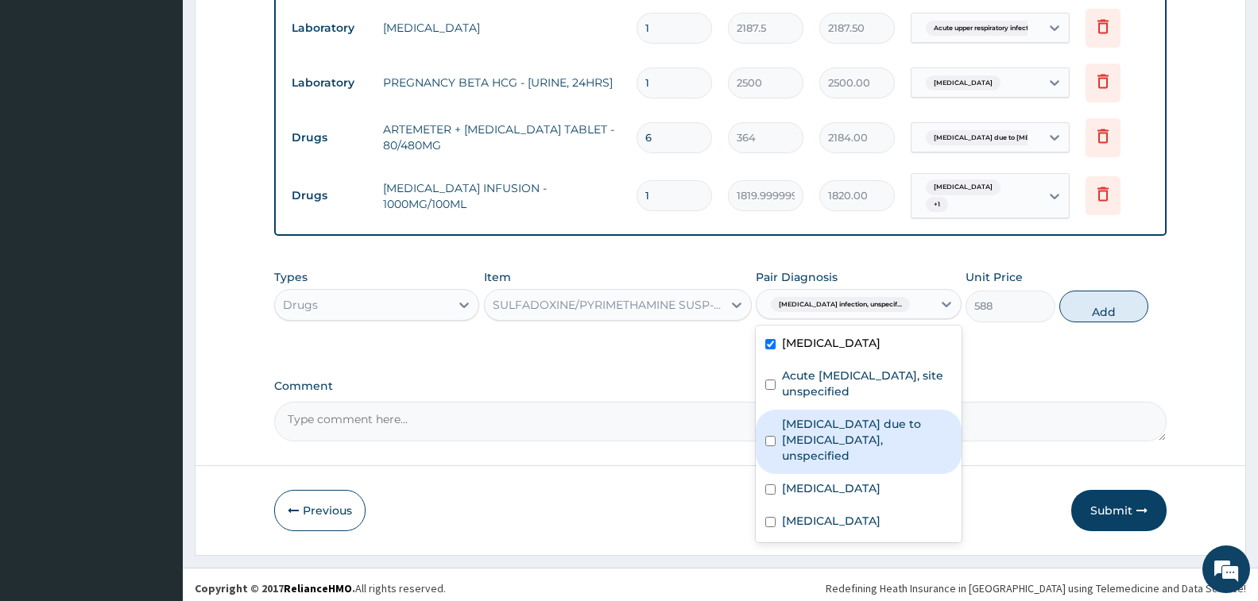
click at [855, 448] on label "Malaria due to Plasmodium falciparum, unspecified" at bounding box center [866, 440] width 169 height 48
checkbox input "true"
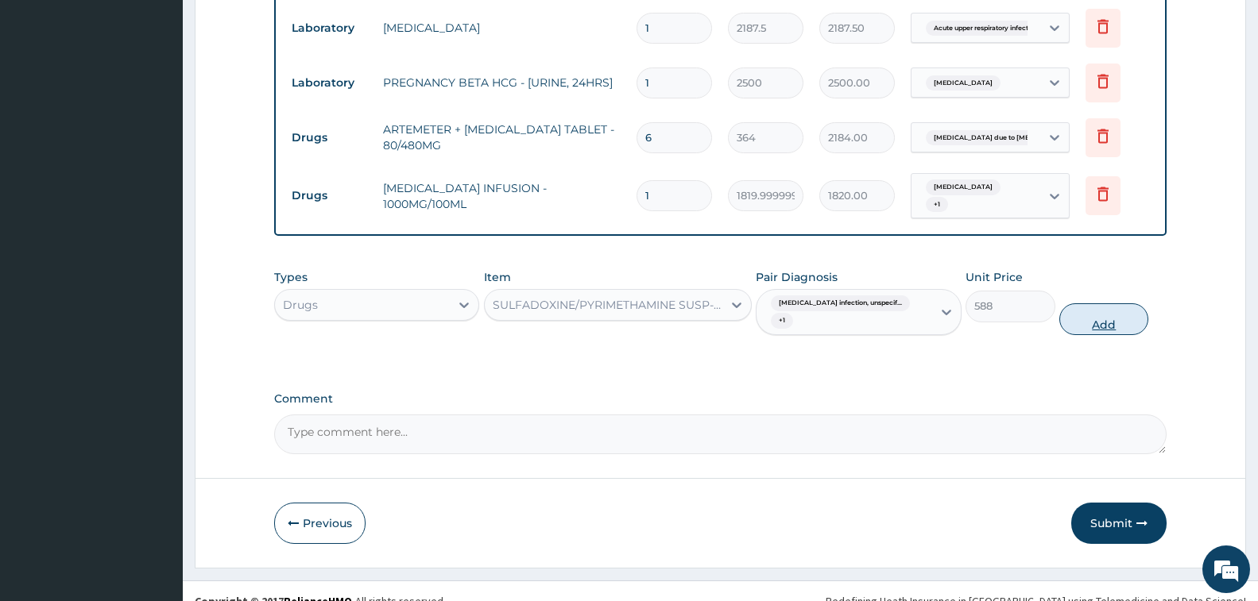
click at [1118, 304] on button "Add" at bounding box center [1103, 320] width 89 height 32
type input "0"
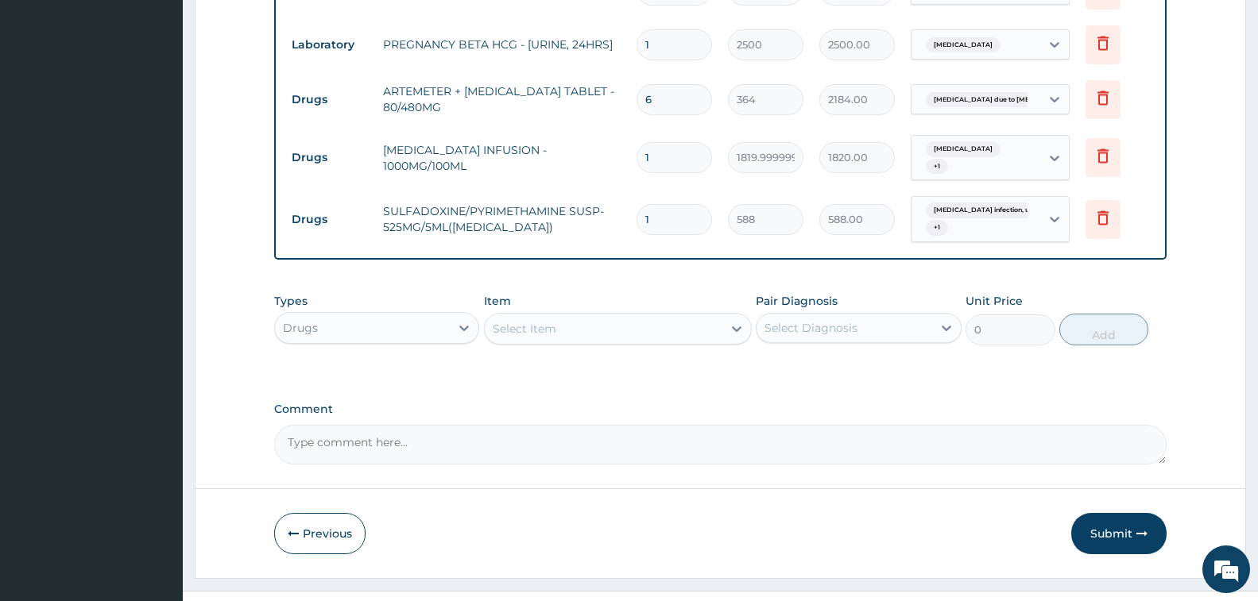
scroll to position [1143, 0]
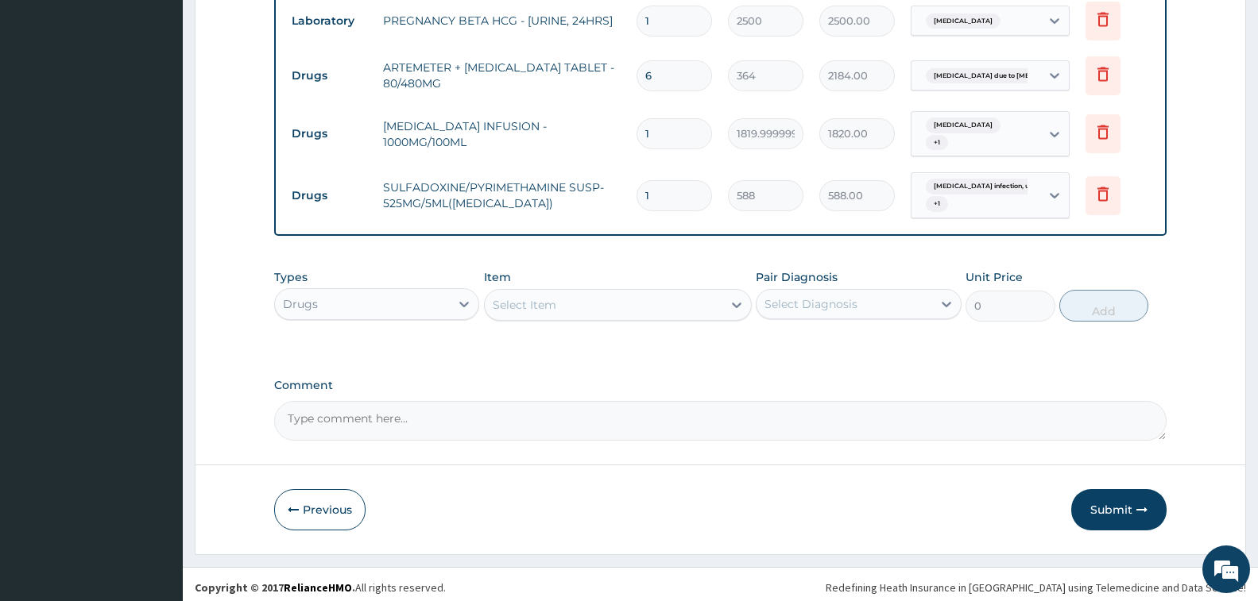
click at [393, 294] on div "Drugs" at bounding box center [362, 304] width 175 height 25
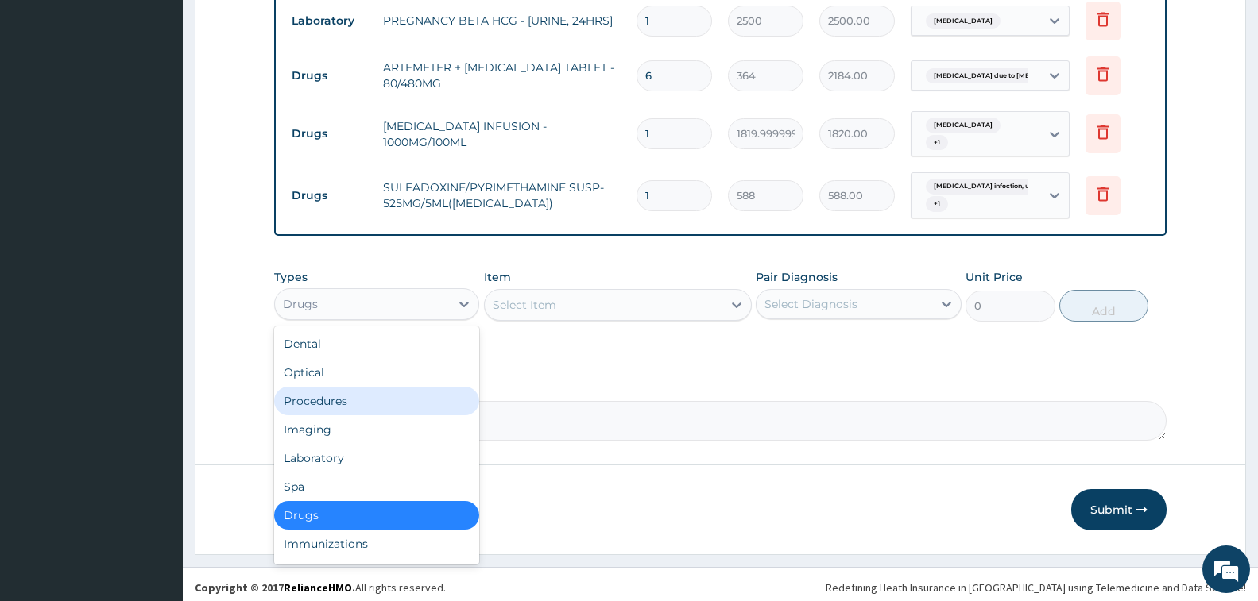
click at [363, 399] on div "Procedures" at bounding box center [376, 401] width 205 height 29
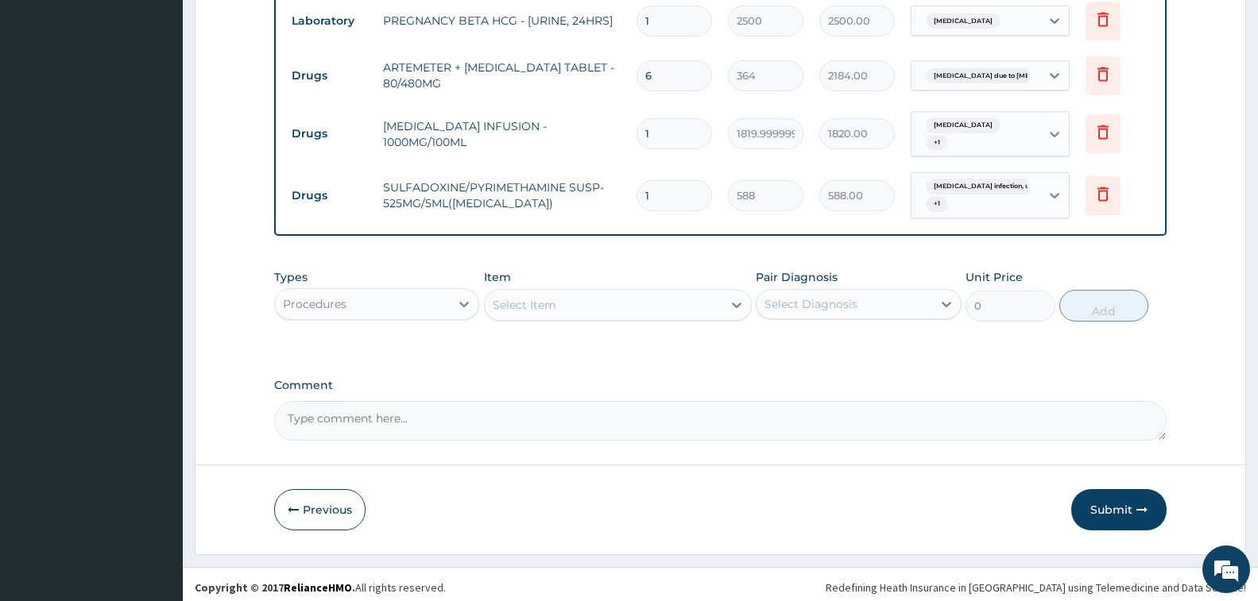
click at [555, 297] on div "Select Item" at bounding box center [525, 305] width 64 height 16
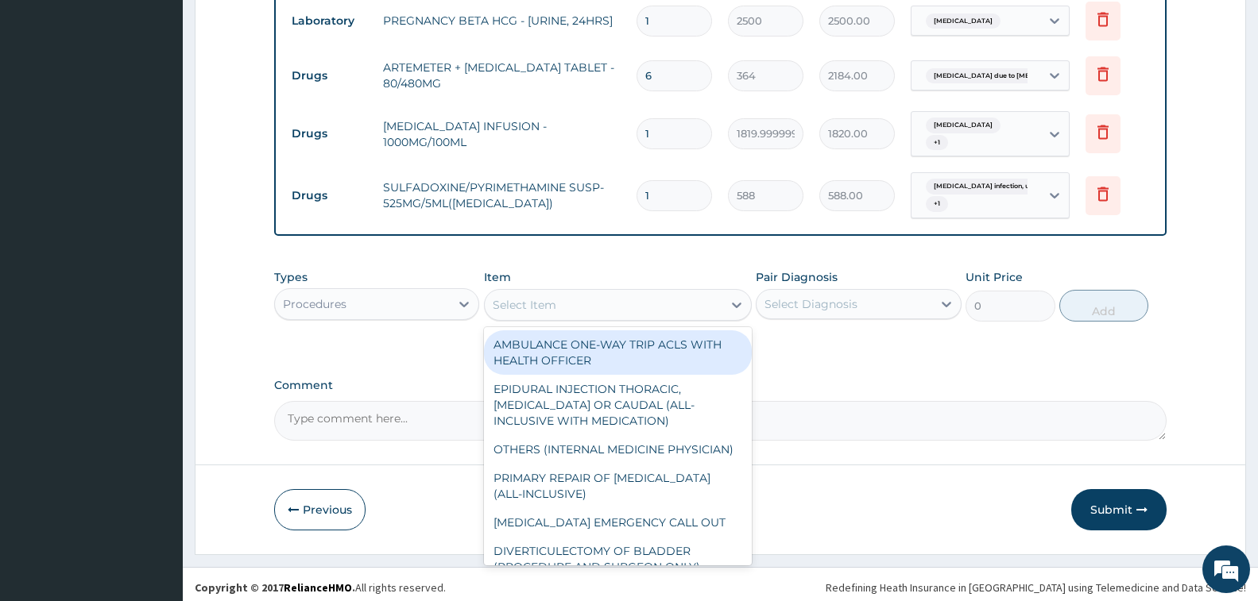
click at [559, 294] on div "Select Item" at bounding box center [604, 304] width 238 height 25
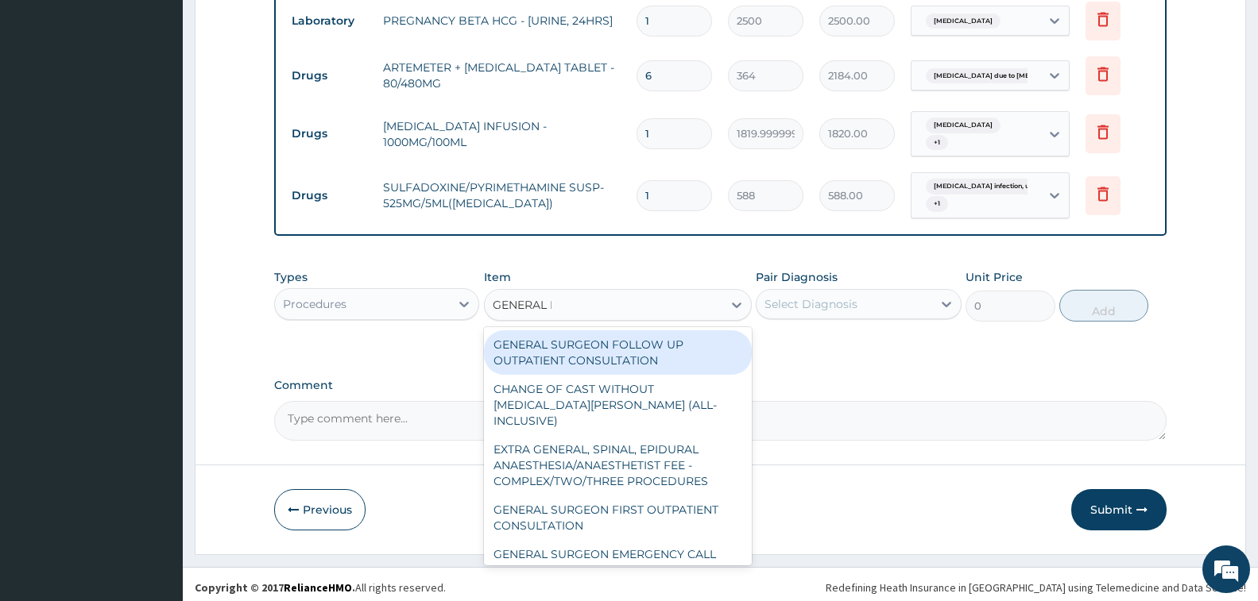
type input "GENERAL PR"
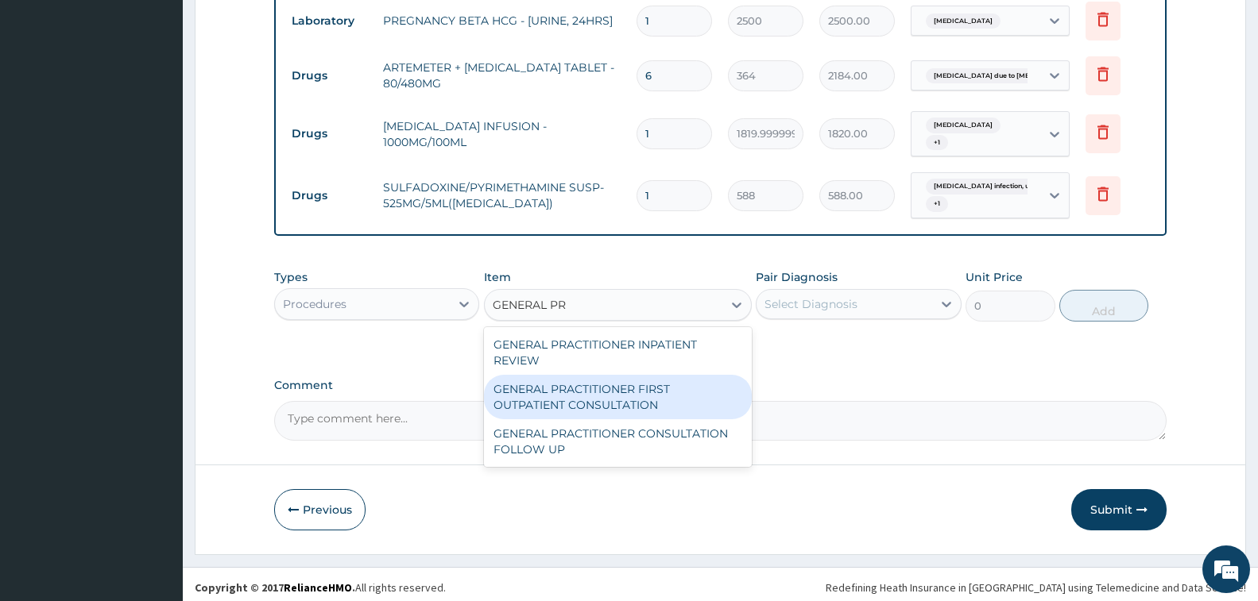
click at [594, 396] on div "GENERAL PRACTITIONER FIRST OUTPATIENT CONSULTATION" at bounding box center [618, 397] width 268 height 44
type input "3750"
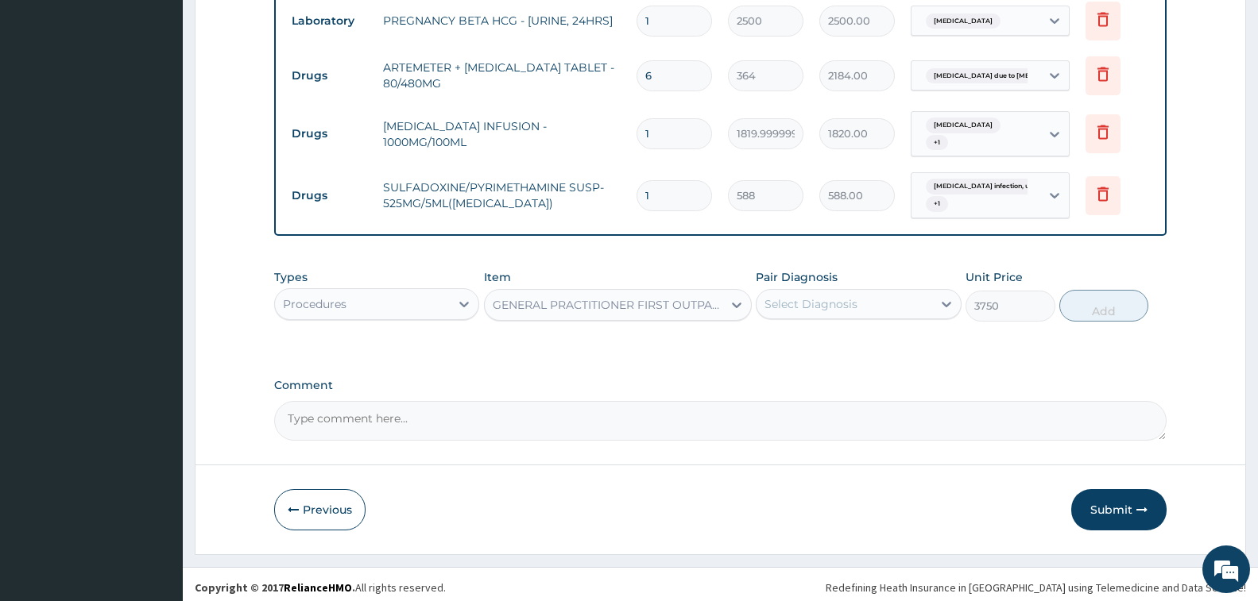
drag, startPoint x: 748, startPoint y: 335, endPoint x: 781, endPoint y: 331, distance: 33.7
click at [748, 335] on div "Types Procedures Item option GENERAL PRACTITIONER FIRST OUTPATIENT CONSULTATION…" at bounding box center [720, 307] width 892 height 92
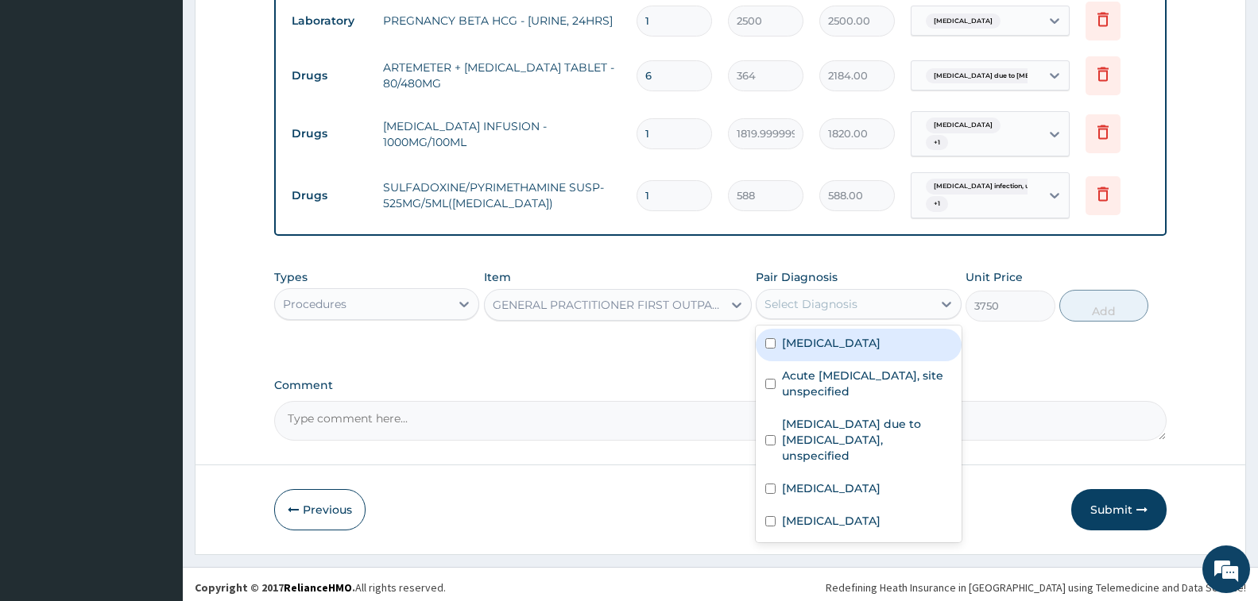
drag, startPoint x: 802, startPoint y: 295, endPoint x: 843, endPoint y: 342, distance: 62.6
click at [803, 296] on div "Select Diagnosis" at bounding box center [810, 304] width 93 height 16
click at [845, 351] on label "Salmonella infection, unspecified" at bounding box center [831, 343] width 99 height 16
checkbox input "true"
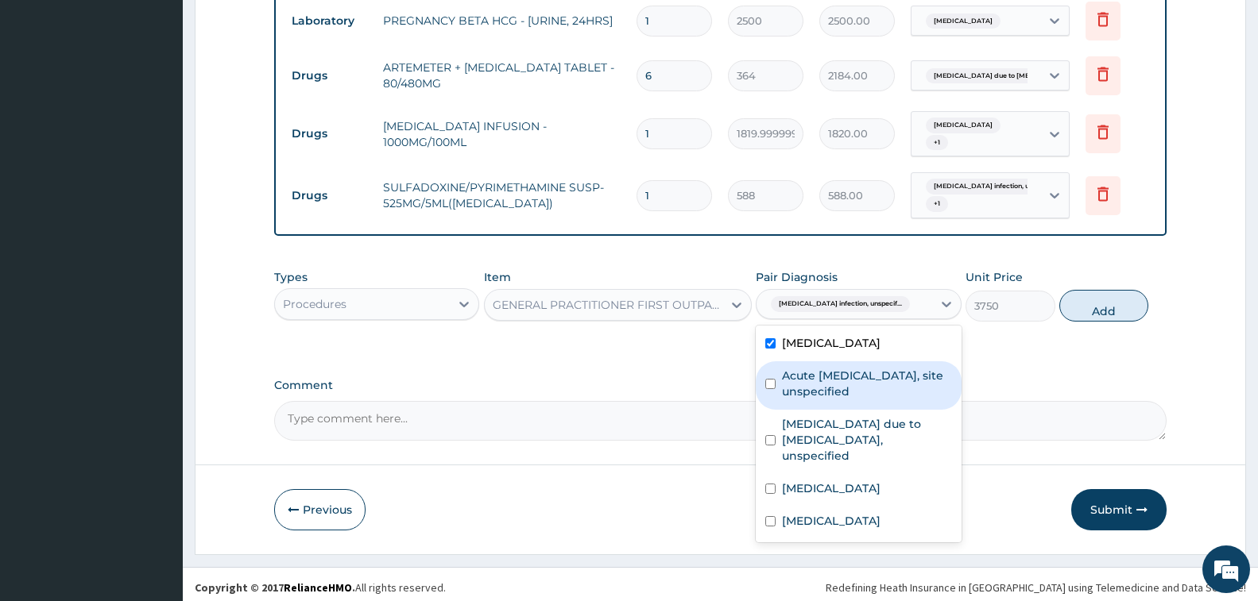
drag, startPoint x: 858, startPoint y: 396, endPoint x: 866, endPoint y: 434, distance: 38.2
click at [858, 399] on label "Acute upper respiratory infection, site unspecified" at bounding box center [866, 384] width 169 height 32
checkbox input "true"
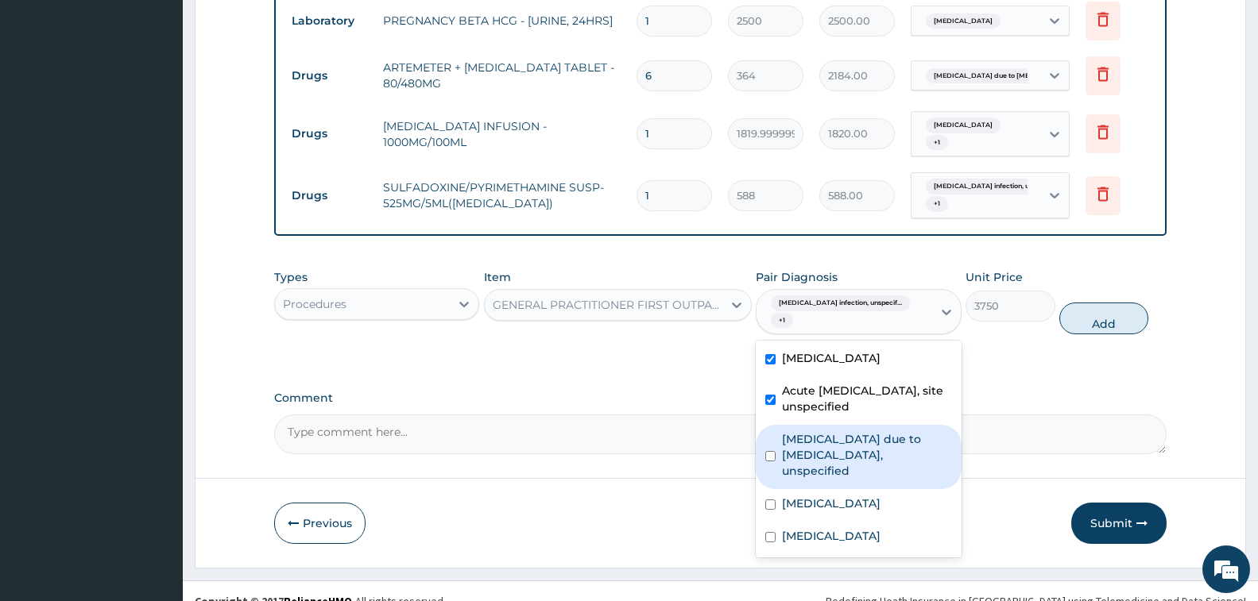
drag, startPoint x: 868, startPoint y: 444, endPoint x: 868, endPoint y: 454, distance: 10.3
click at [868, 450] on label "Malaria due to Plasmodium falciparum, unspecified" at bounding box center [866, 455] width 169 height 48
checkbox input "true"
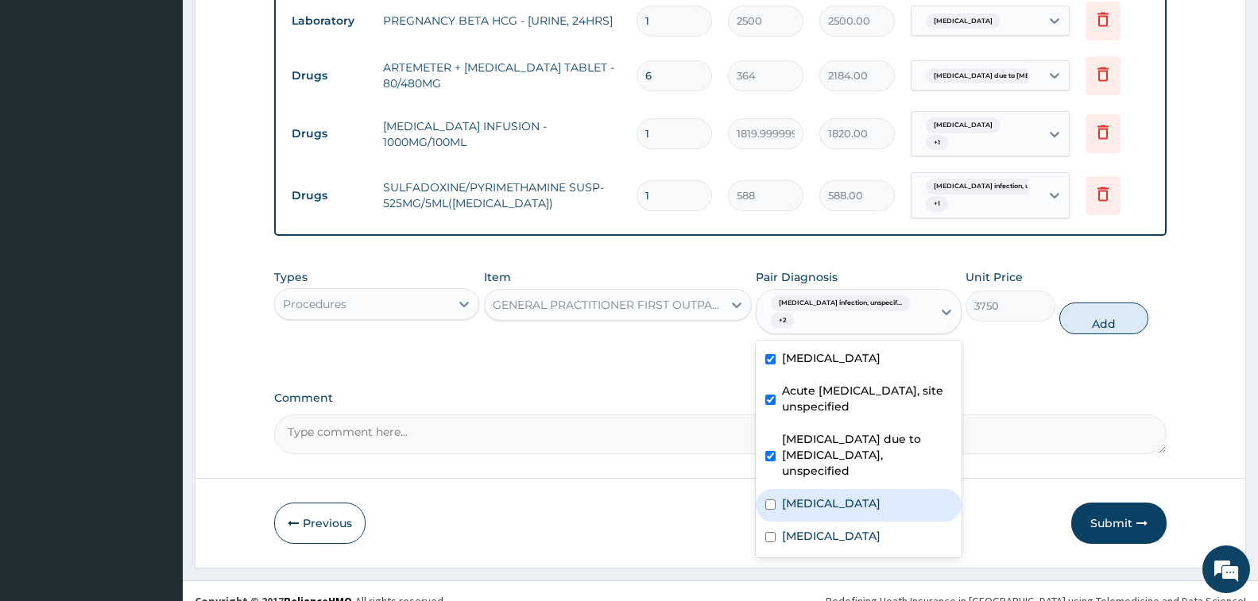
drag, startPoint x: 860, startPoint y: 489, endPoint x: 857, endPoint y: 512, distance: 23.4
click at [860, 493] on div "Dysmenorrhoea" at bounding box center [858, 505] width 205 height 33
checkbox input "true"
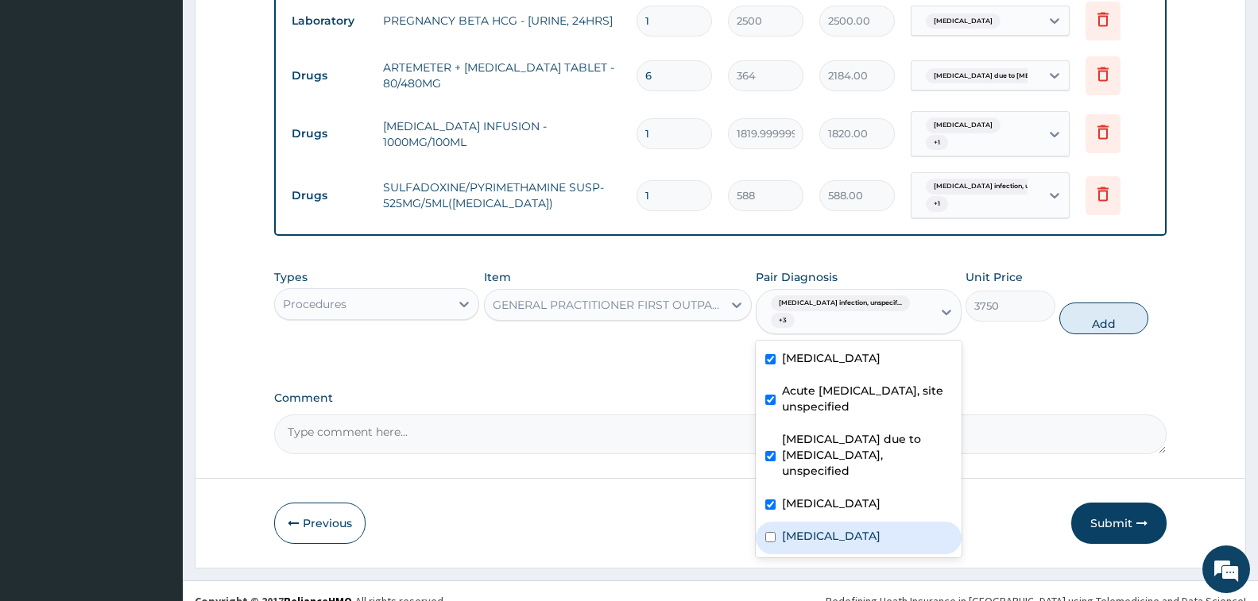
click at [857, 528] on label "Cramp or spasm" at bounding box center [831, 536] width 99 height 16
checkbox input "true"
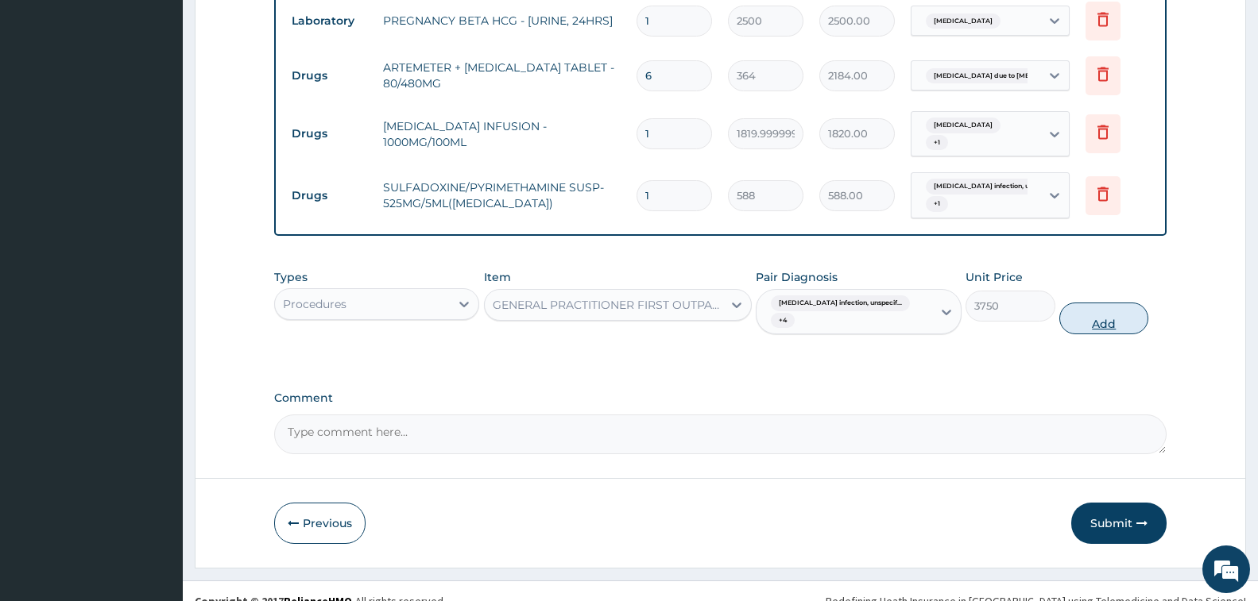
click at [1088, 303] on button "Add" at bounding box center [1103, 319] width 89 height 32
type input "0"
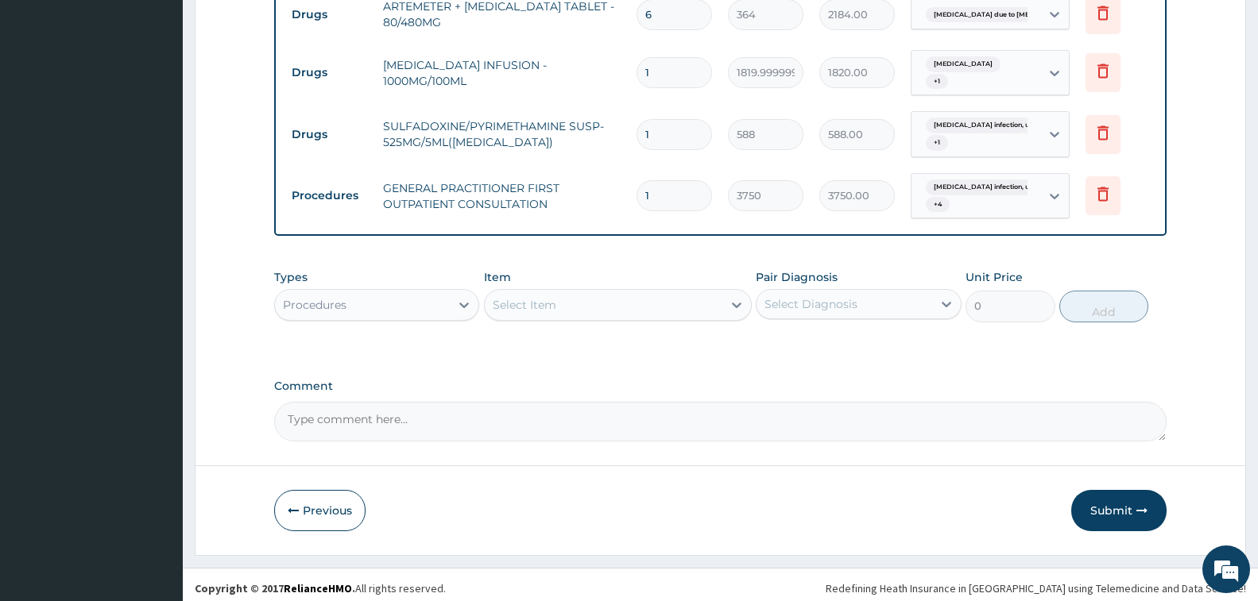
drag, startPoint x: 1102, startPoint y: 490, endPoint x: 1096, endPoint y: 474, distance: 17.9
click at [1102, 490] on button "Submit" at bounding box center [1118, 510] width 95 height 41
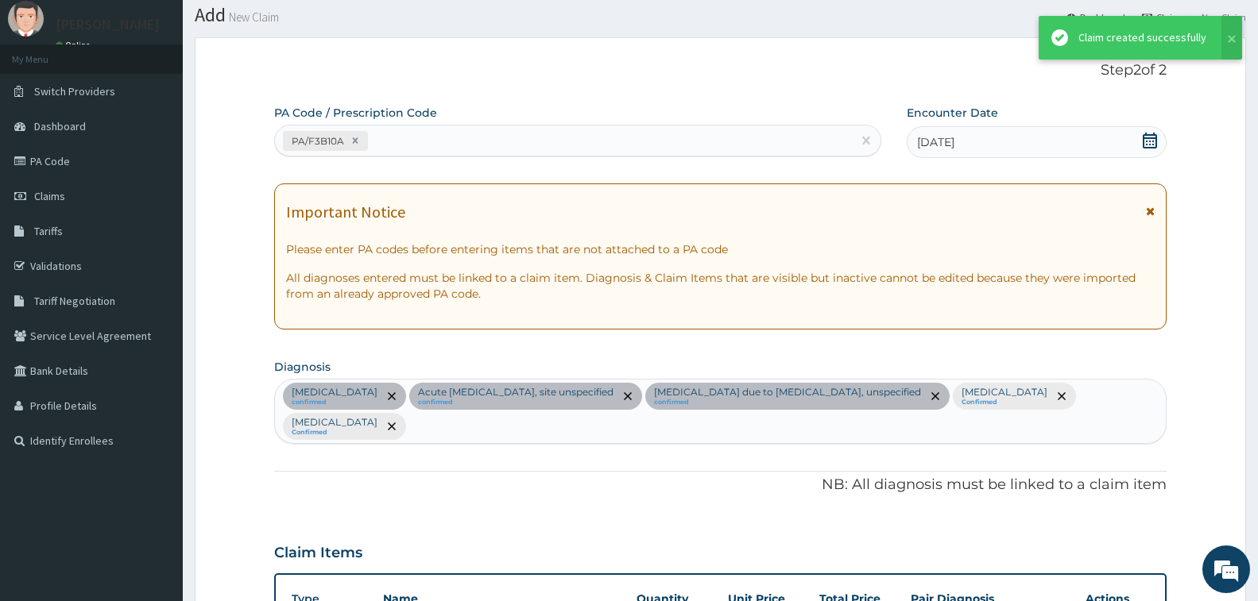
scroll to position [1204, 0]
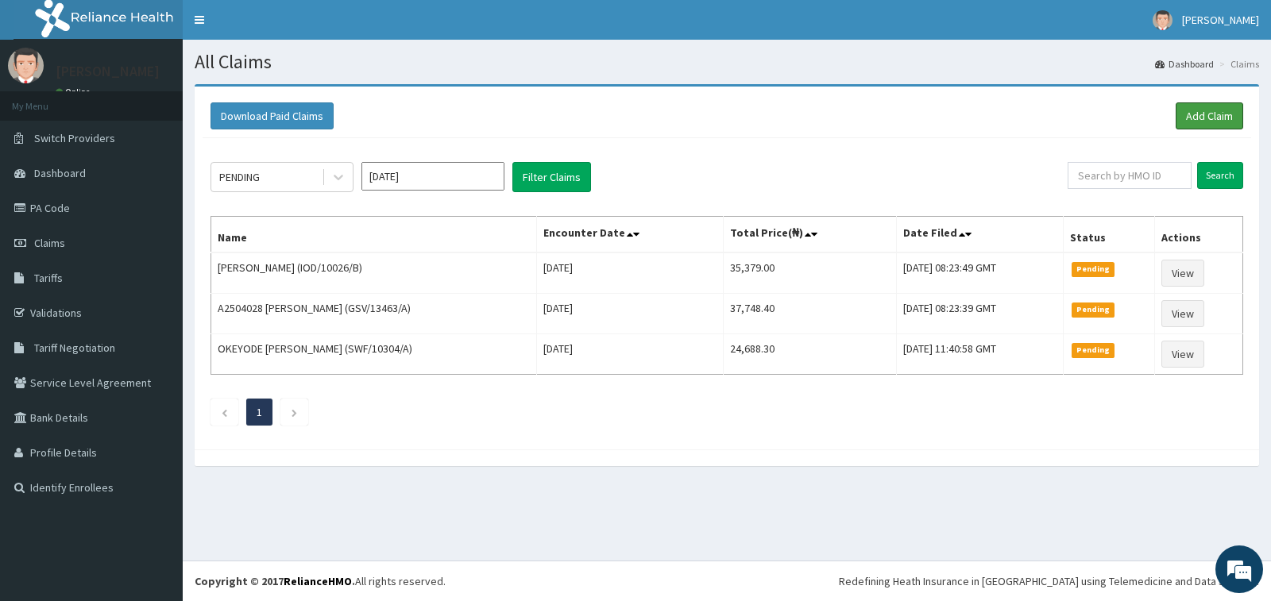
drag, startPoint x: 1228, startPoint y: 113, endPoint x: 870, endPoint y: 82, distance: 358.9
click at [1227, 113] on link "Add Claim" at bounding box center [1210, 115] width 68 height 27
click at [1210, 111] on link "Add Claim" at bounding box center [1210, 115] width 68 height 27
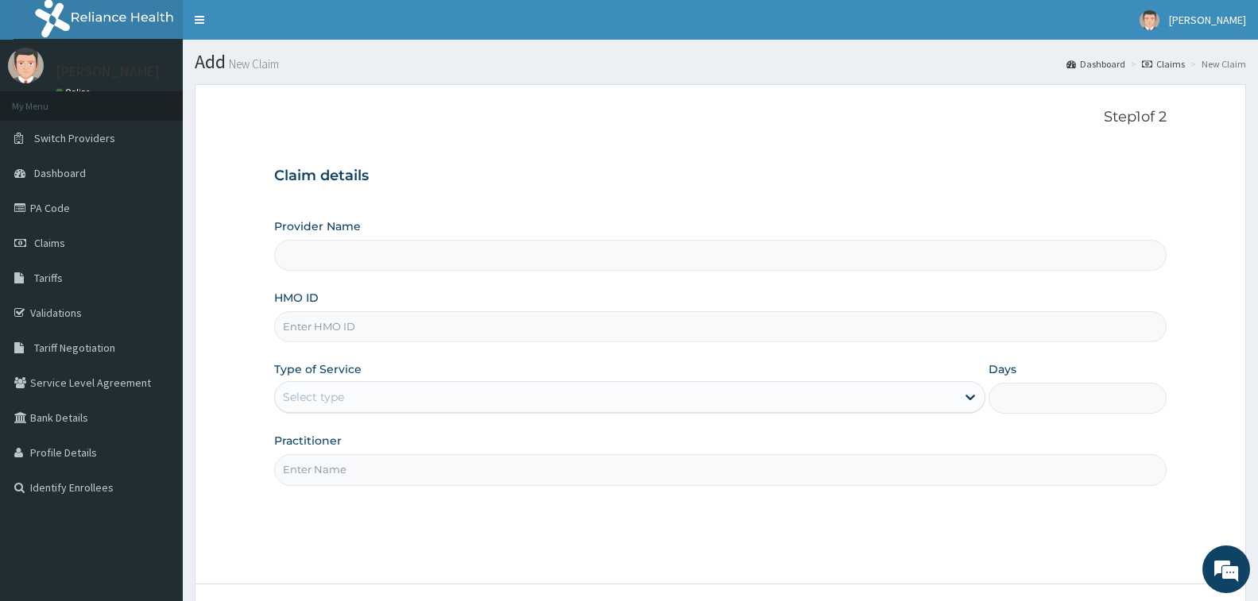
type input "[GEOGRAPHIC_DATA] - [GEOGRAPHIC_DATA]"
click at [361, 323] on input "HMO ID" at bounding box center [720, 326] width 892 height 31
type input "GSV/13586/A"
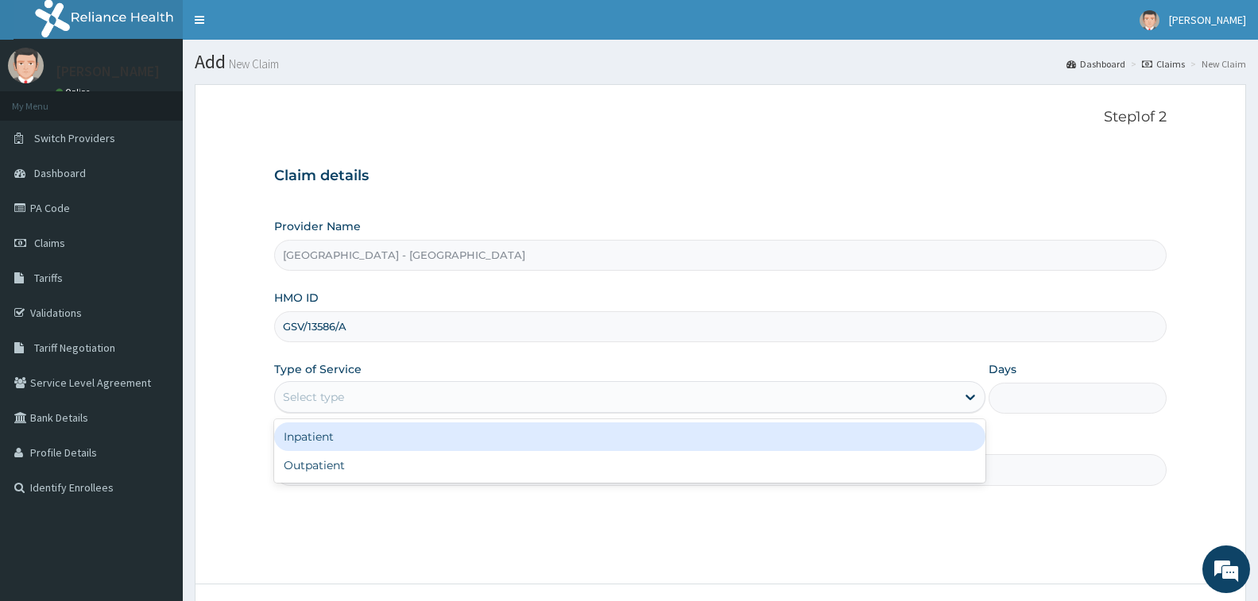
click at [337, 396] on div "Select type" at bounding box center [313, 397] width 61 height 16
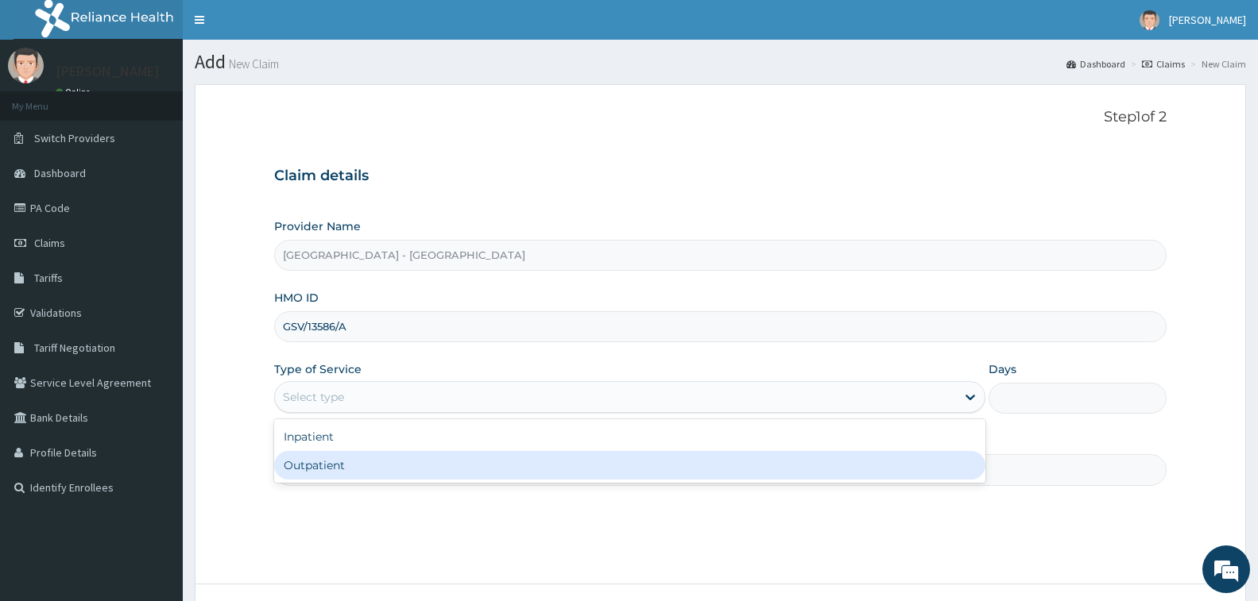
click at [346, 464] on div "Outpatient" at bounding box center [629, 465] width 711 height 29
type input "1"
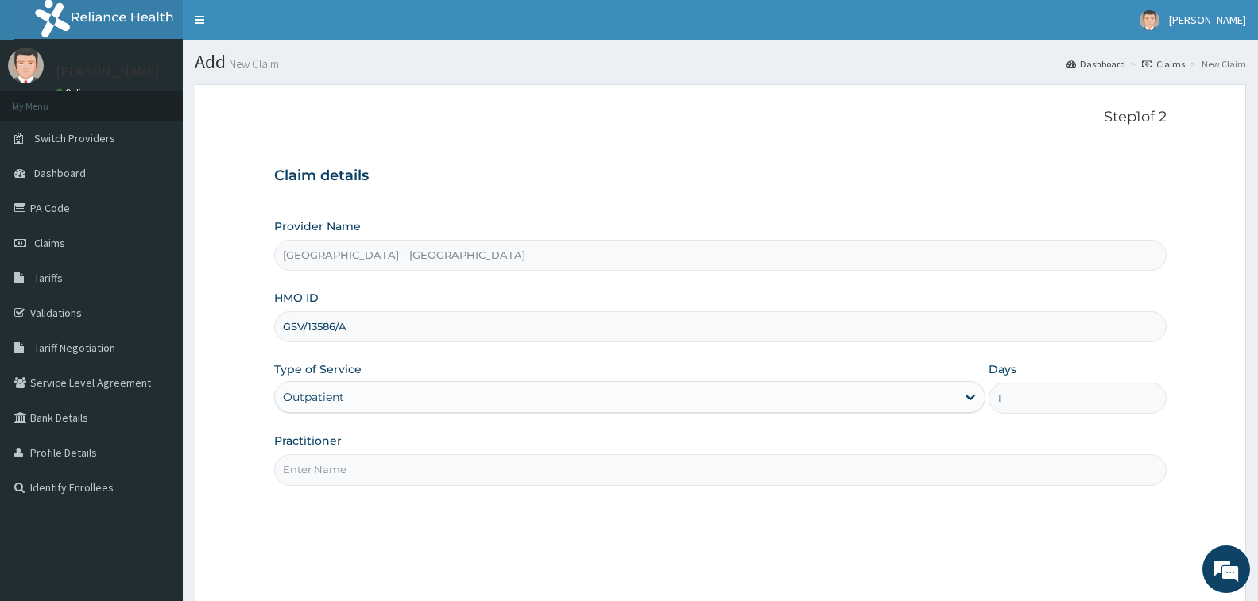
drag, startPoint x: 346, startPoint y: 464, endPoint x: 353, endPoint y: 474, distance: 11.9
click at [346, 464] on input "Practitioner" at bounding box center [720, 469] width 892 height 31
type input "[PERSON_NAME]"
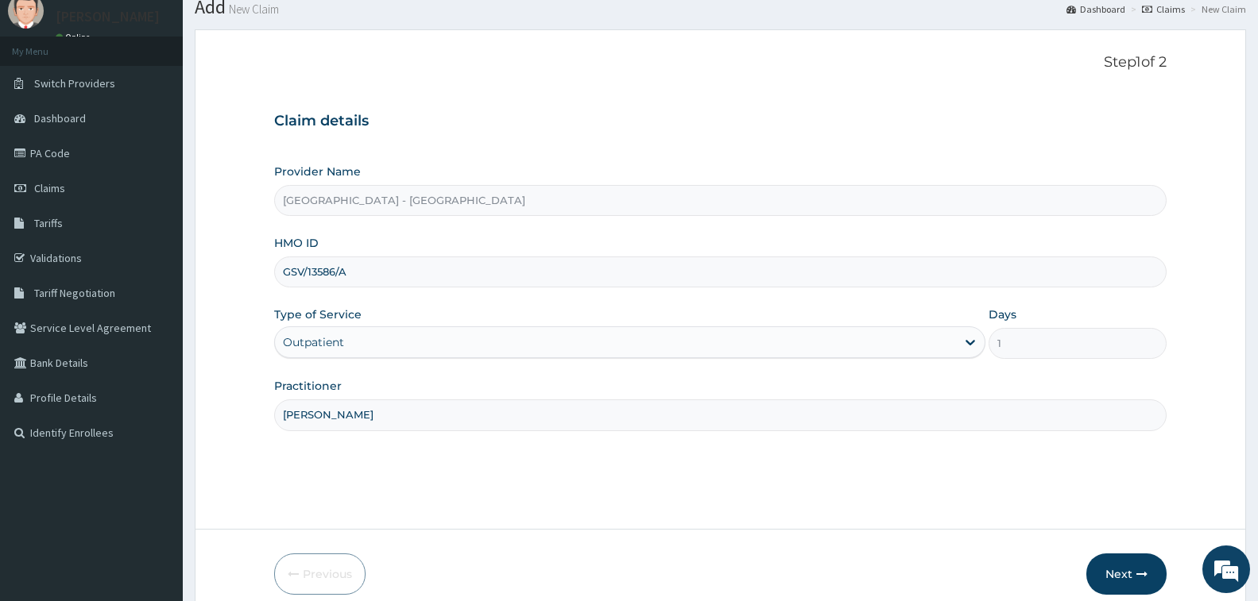
scroll to position [126, 0]
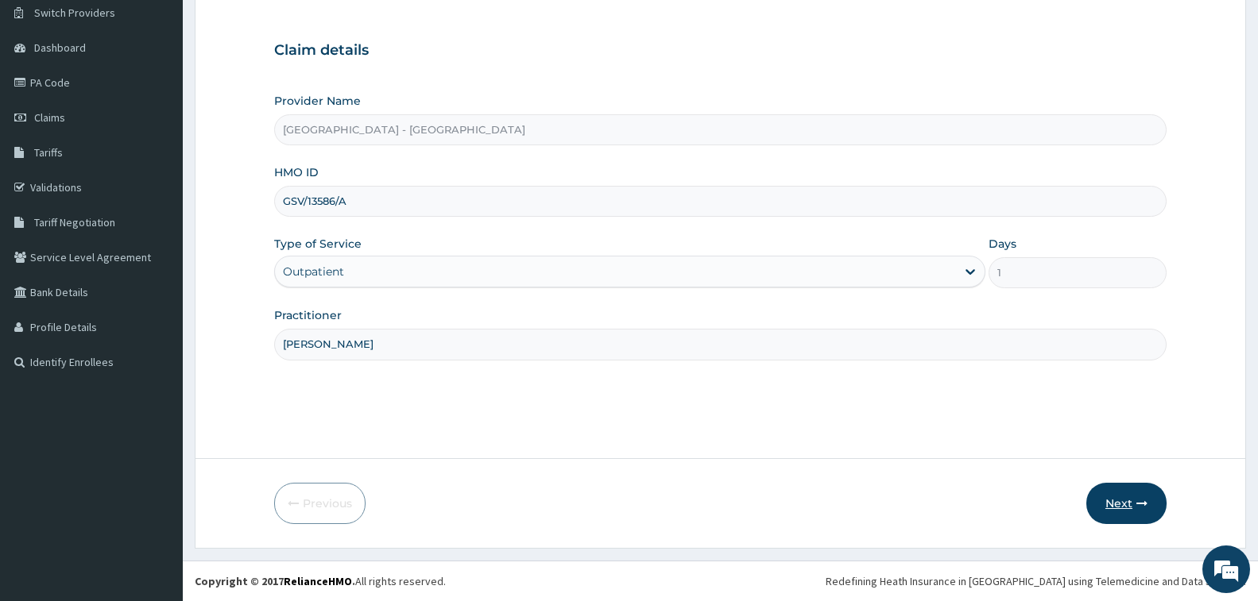
click at [1116, 493] on button "Next" at bounding box center [1126, 503] width 80 height 41
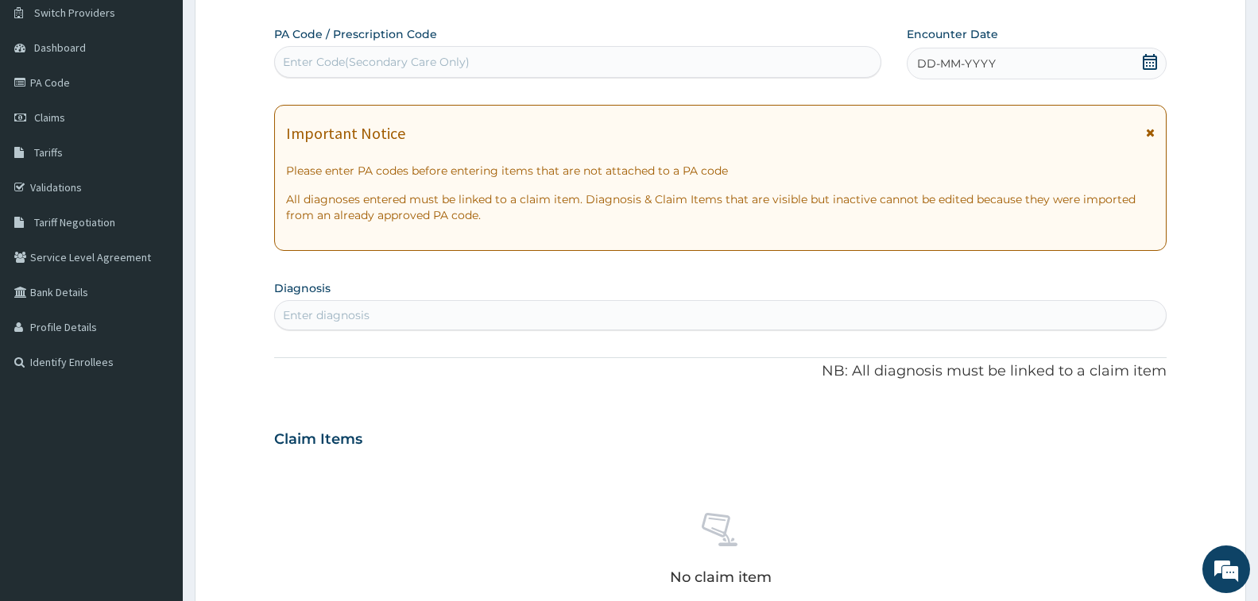
click at [429, 62] on div "Enter Code(Secondary Care Only)" at bounding box center [376, 62] width 187 height 16
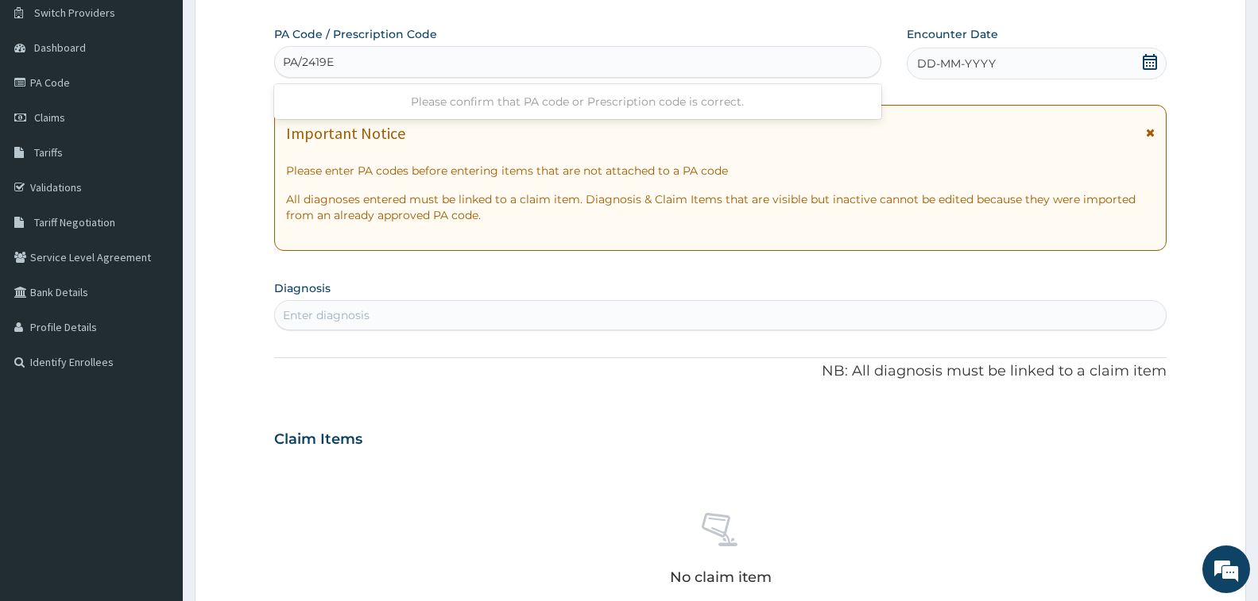
type input "PA/2419E4"
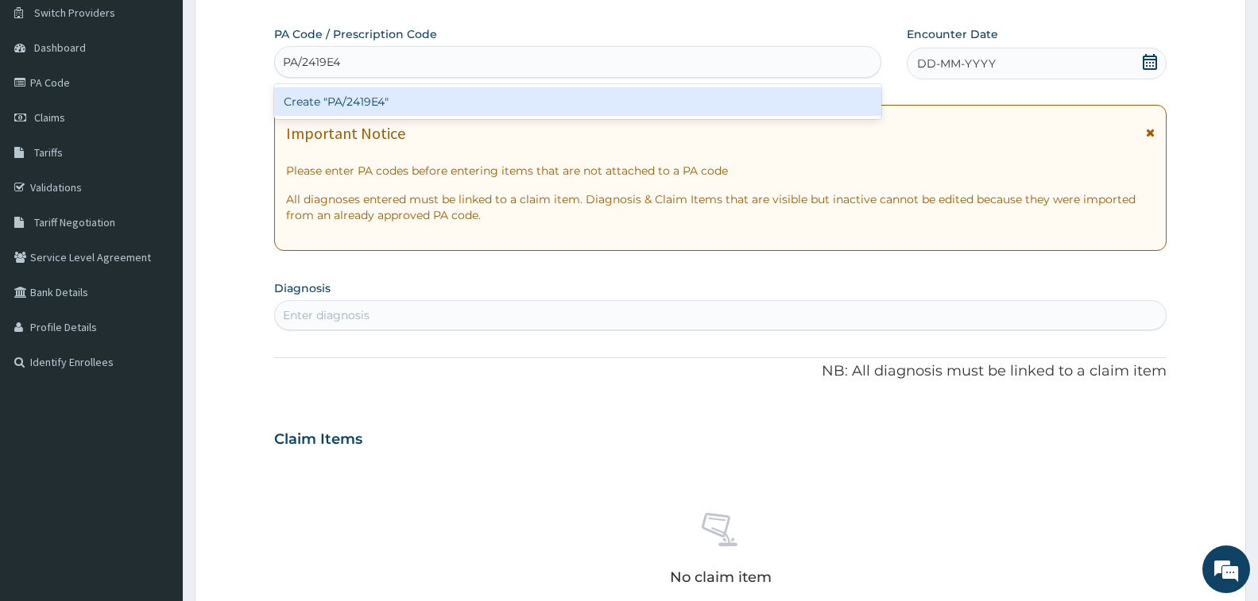
click at [352, 100] on div "Create "PA/2419E4"" at bounding box center [577, 101] width 607 height 29
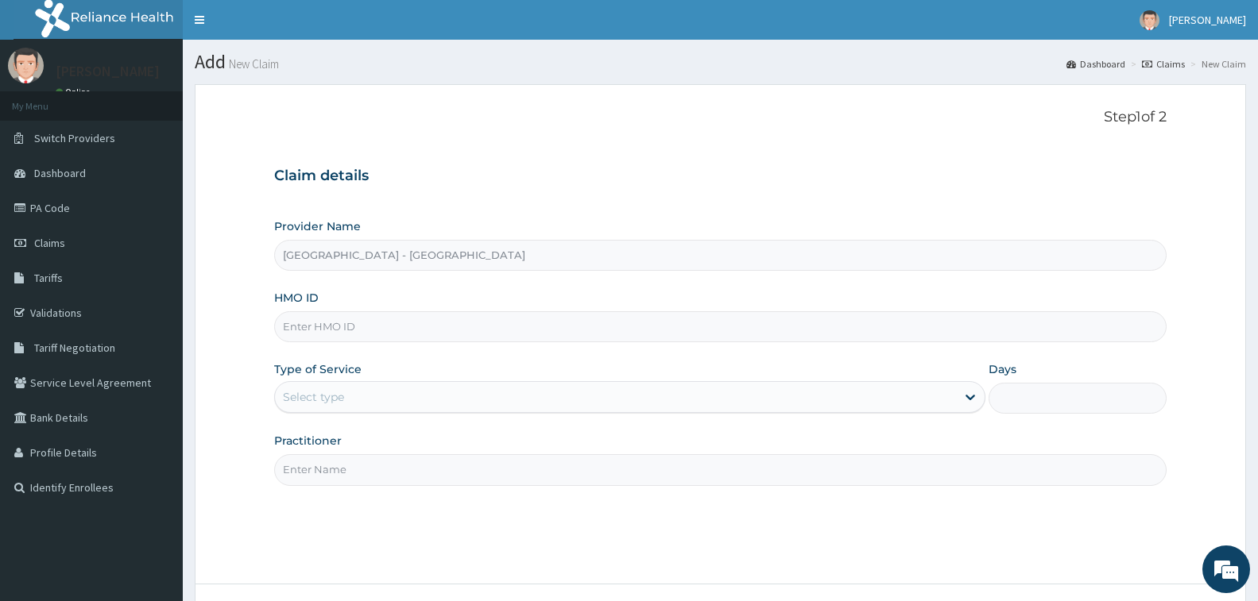
click at [341, 329] on input "HMO ID" at bounding box center [720, 326] width 892 height 31
type input "ELN/10495/C"
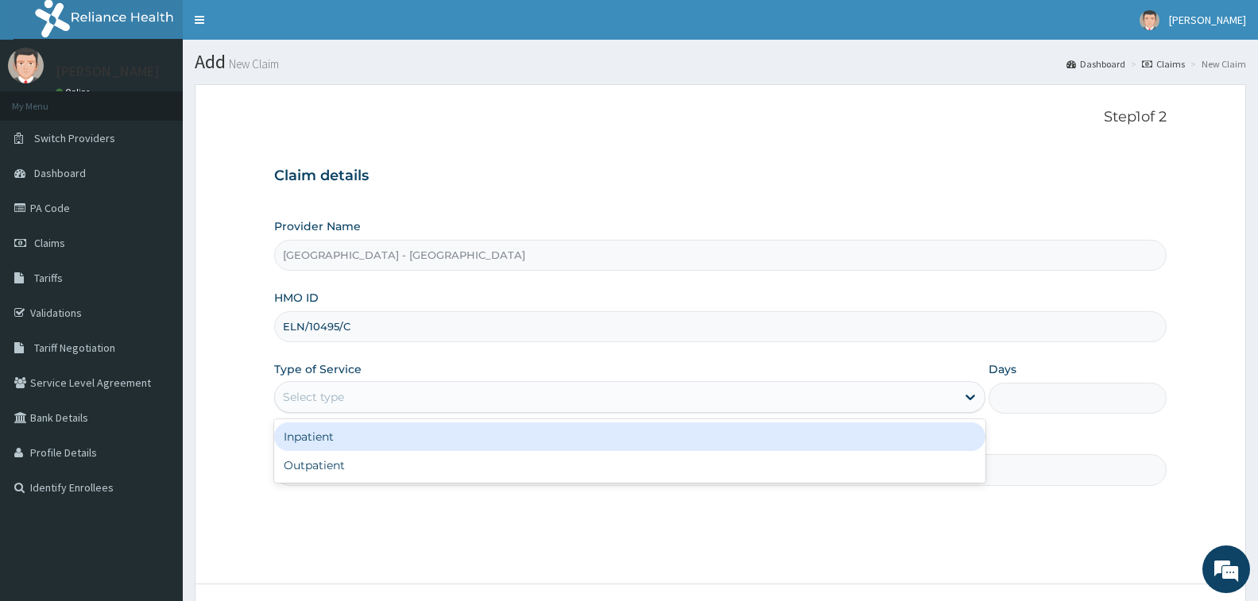
click at [362, 401] on div "Select type" at bounding box center [615, 397] width 681 height 25
click at [372, 435] on div "Inpatient" at bounding box center [629, 437] width 711 height 29
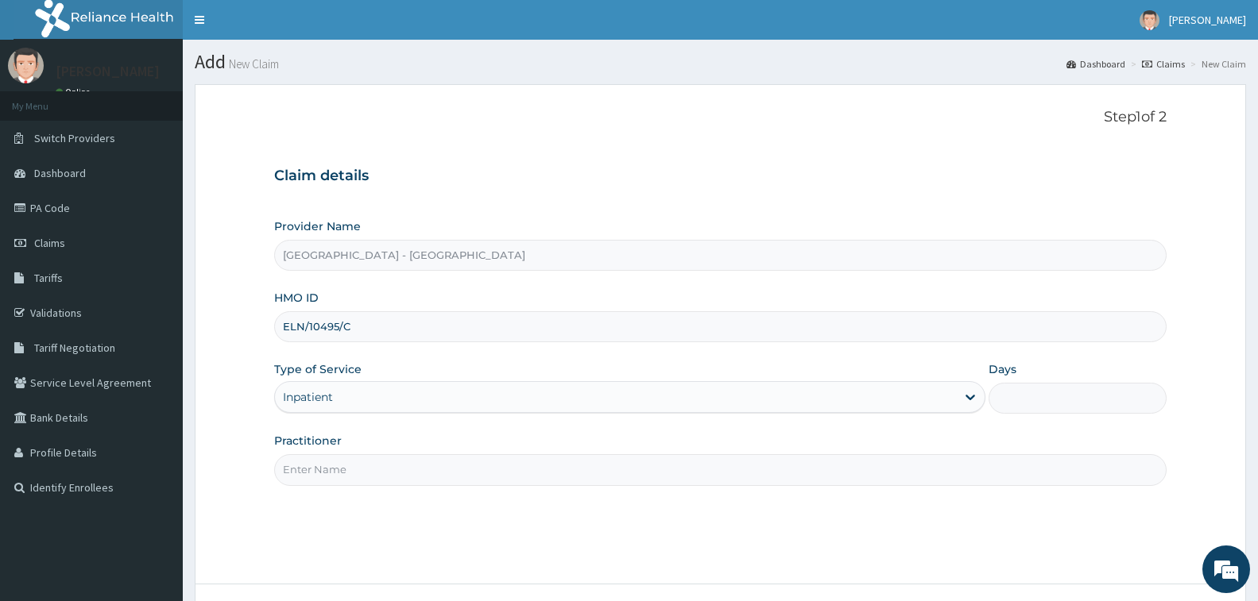
drag, startPoint x: 371, startPoint y: 472, endPoint x: 388, endPoint y: 485, distance: 21.5
click at [371, 472] on input "Practitioner" at bounding box center [720, 469] width 892 height 31
click at [1040, 403] on input "Days" at bounding box center [1077, 398] width 178 height 31
type input "1"
click at [337, 466] on input "Practitioner" at bounding box center [720, 469] width 892 height 31
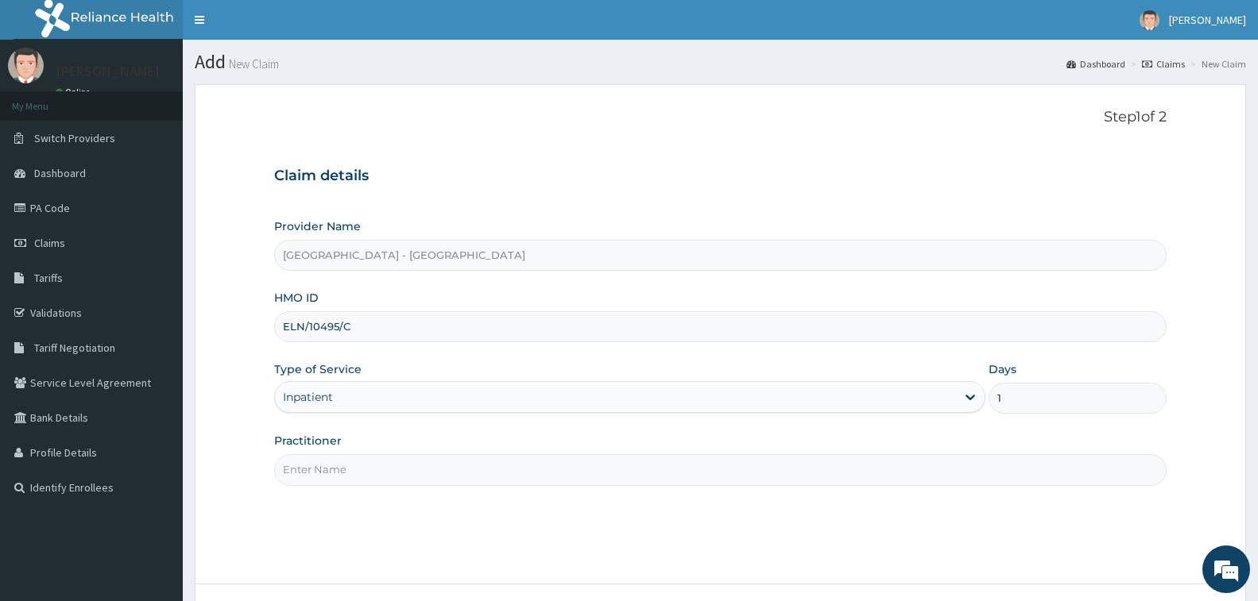
type input "[PERSON_NAME]"
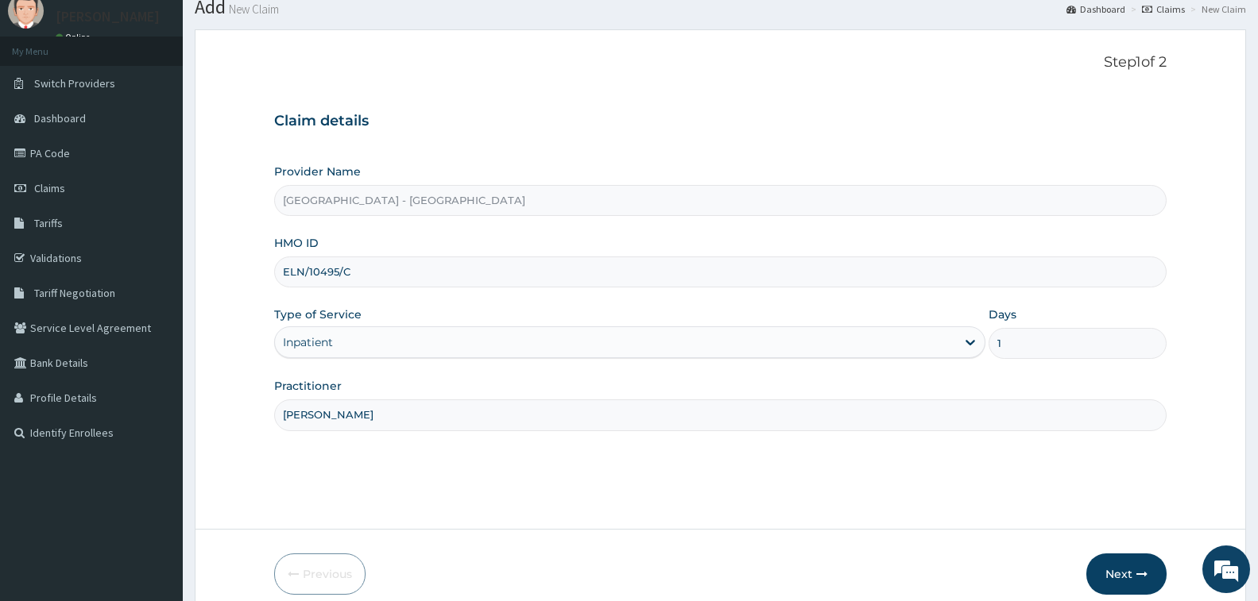
scroll to position [126, 0]
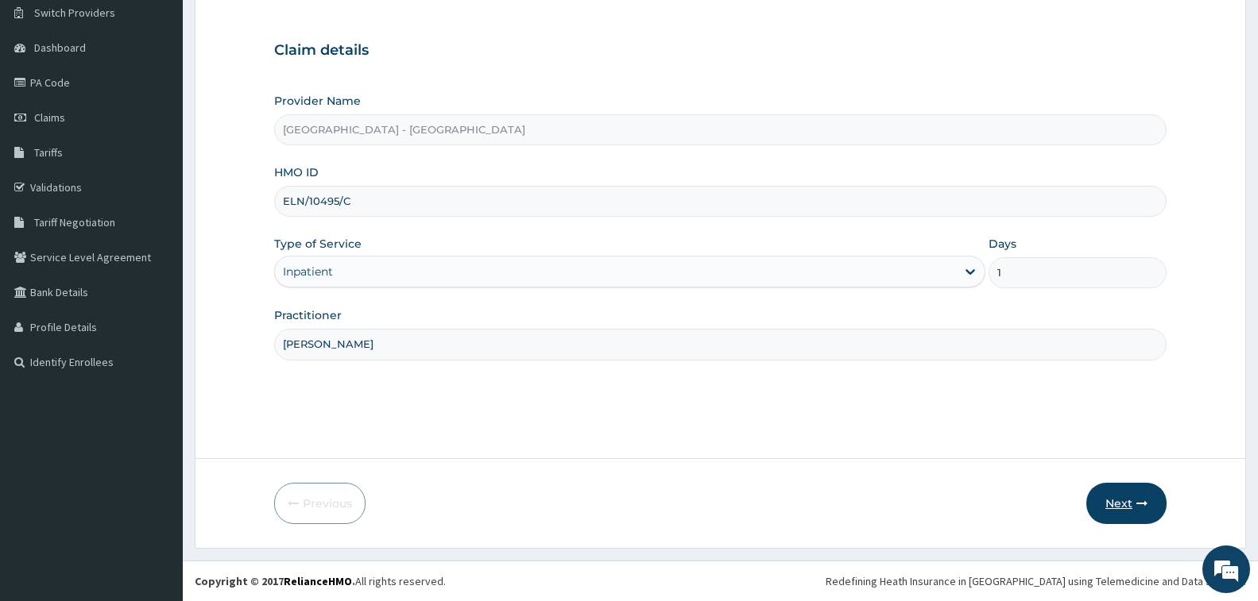
click at [1113, 497] on button "Next" at bounding box center [1126, 503] width 80 height 41
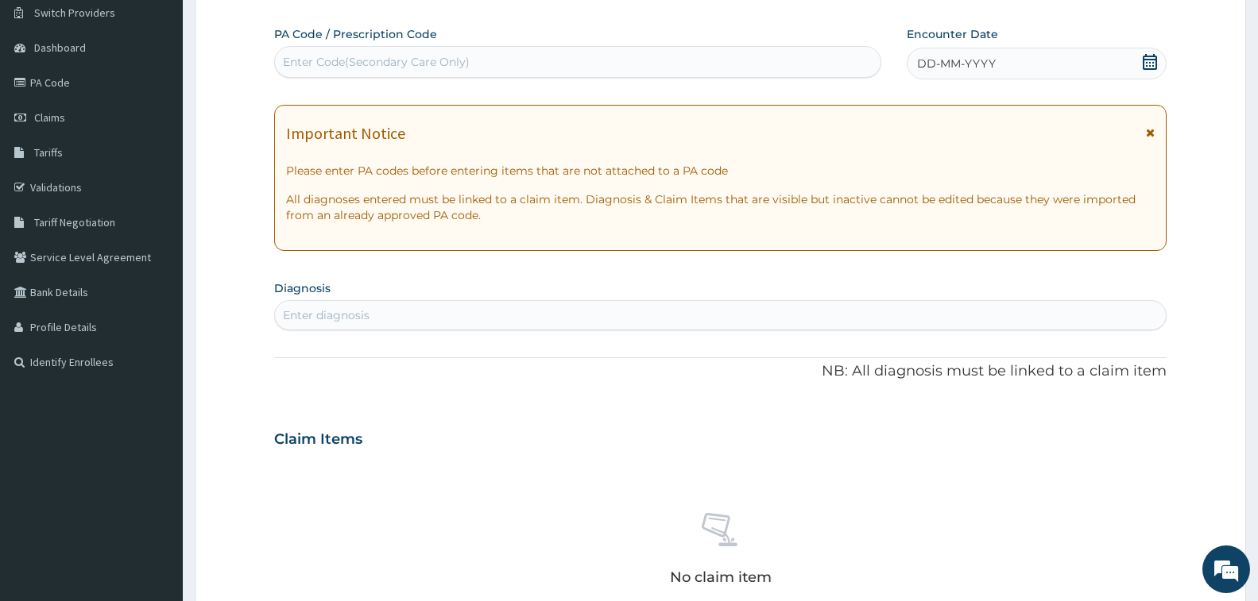
click at [396, 55] on div "Enter Code(Secondary Care Only)" at bounding box center [376, 62] width 187 height 16
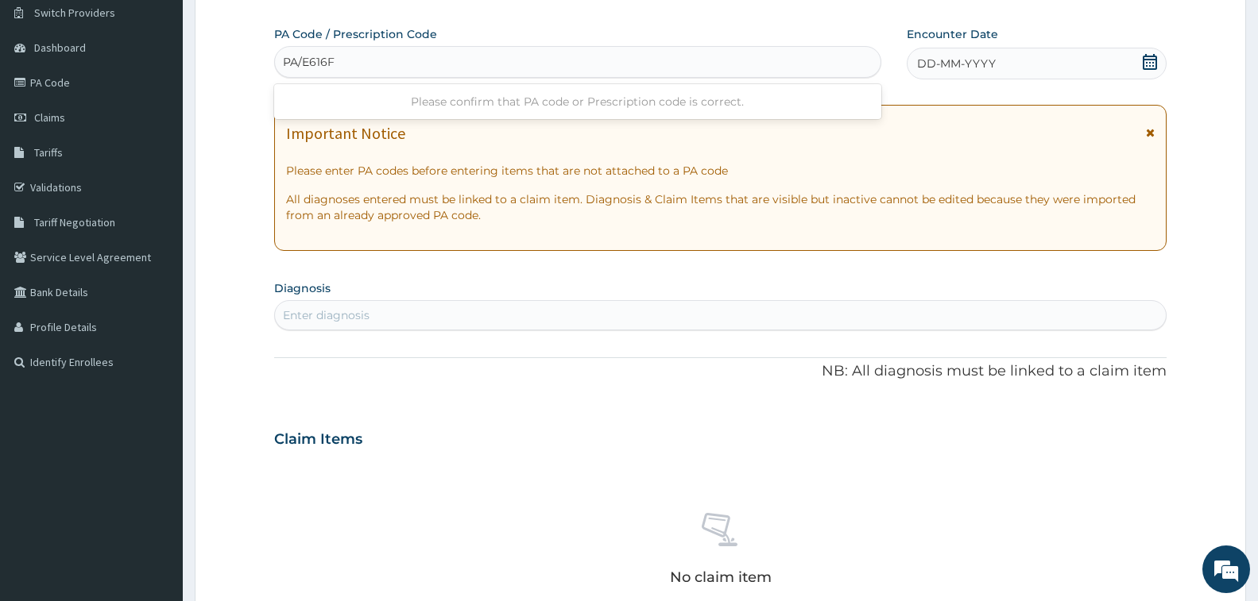
type input "PA/E616F7"
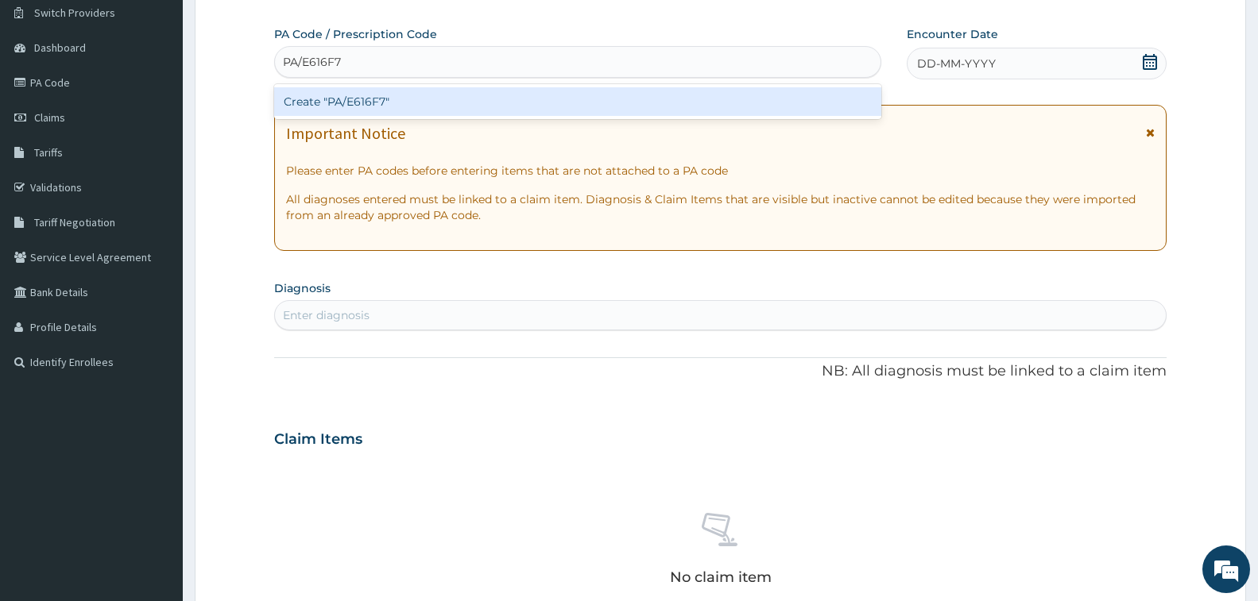
click at [369, 99] on div "Create "PA/E616F7"" at bounding box center [577, 101] width 607 height 29
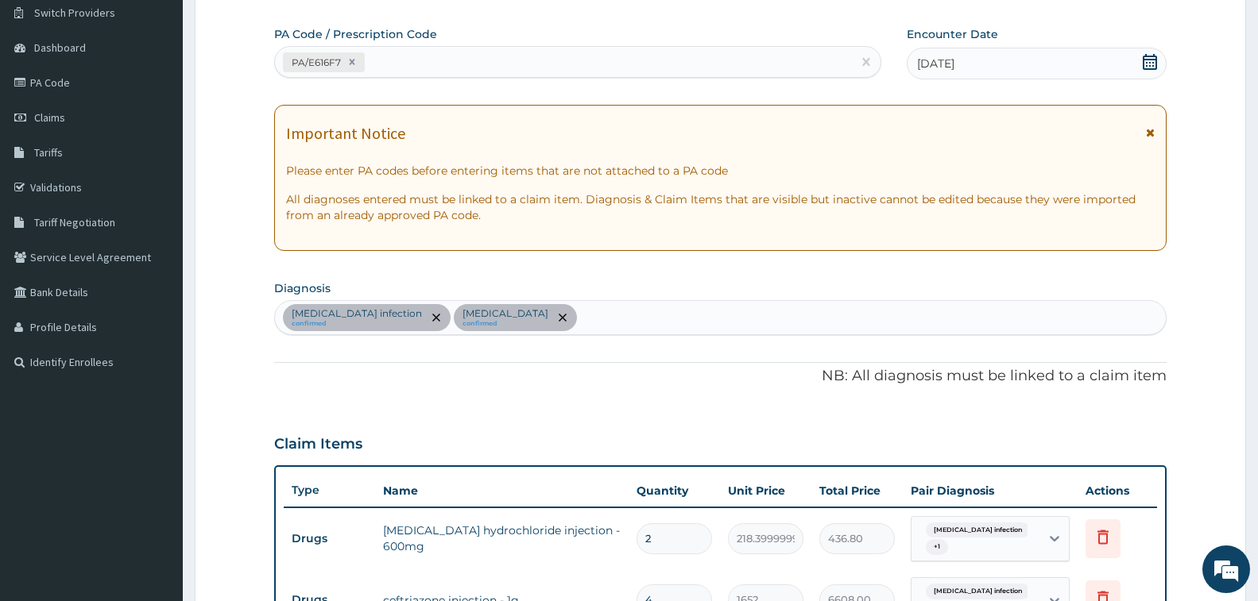
scroll to position [596, 0]
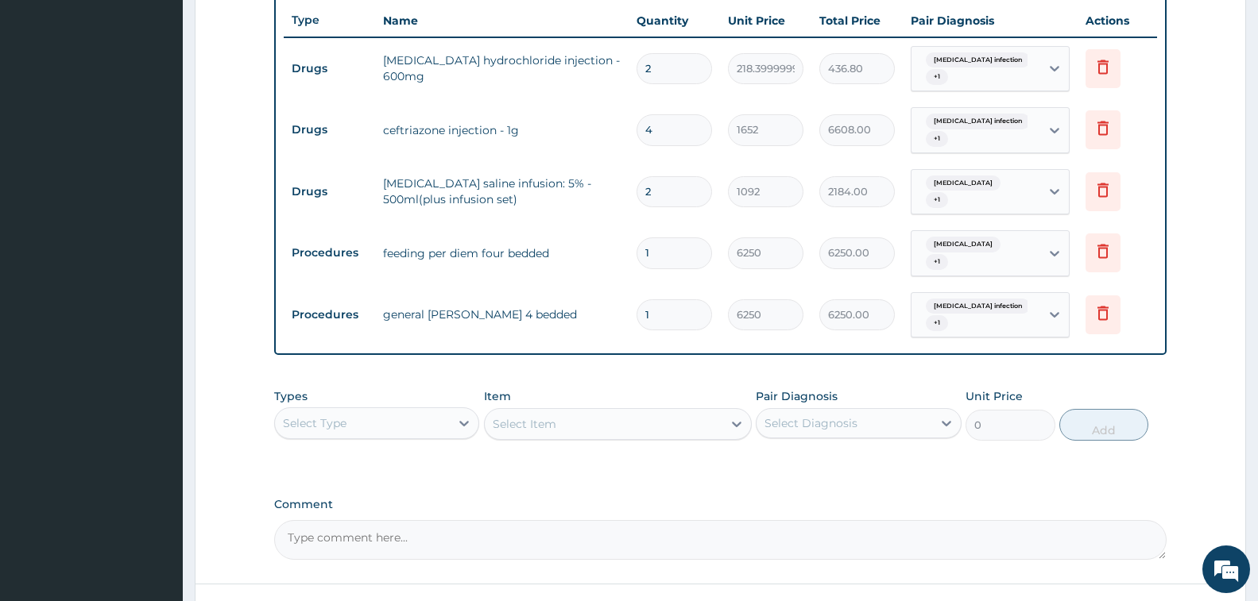
click at [389, 411] on div "Select Type" at bounding box center [362, 423] width 175 height 25
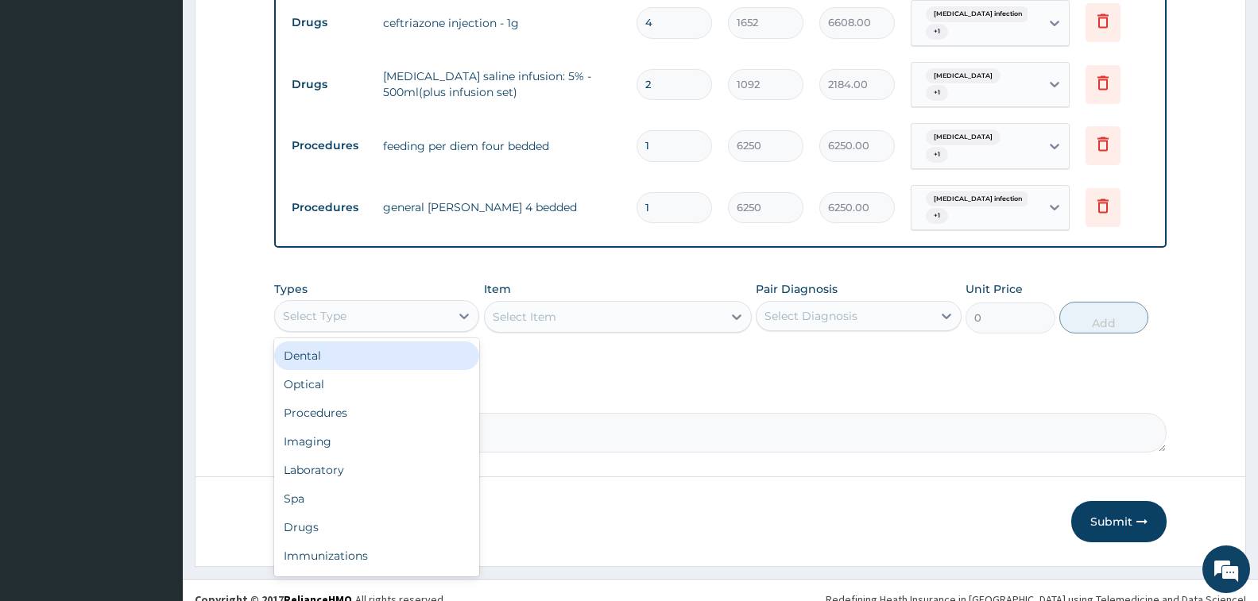
scroll to position [708, 0]
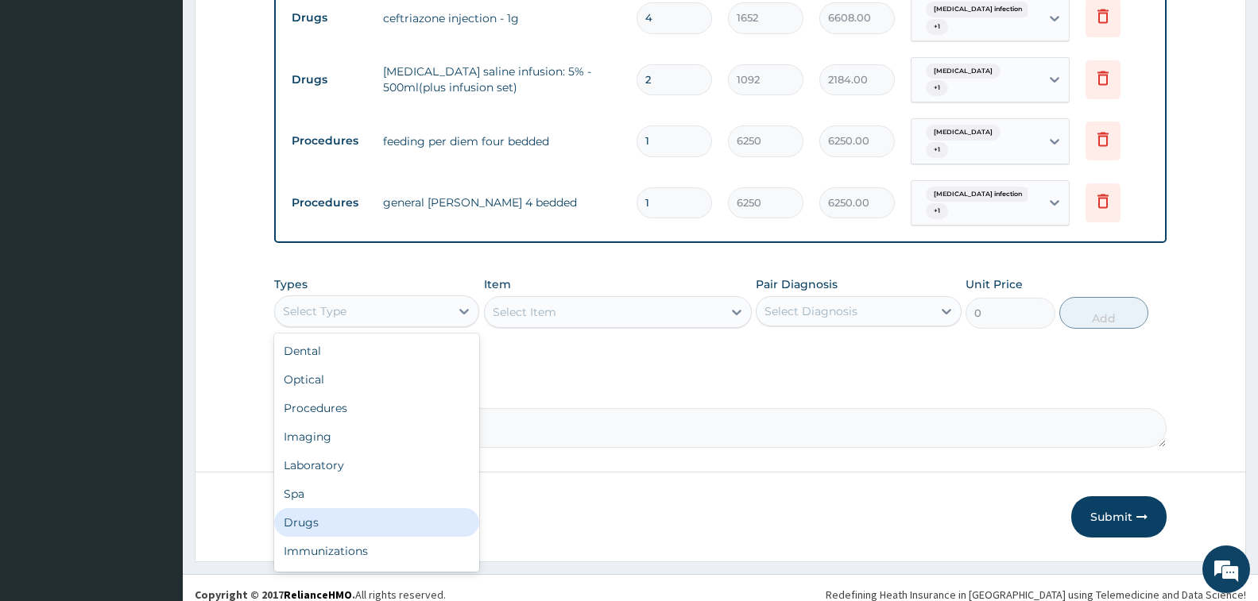
click at [333, 509] on div "Drugs" at bounding box center [376, 523] width 205 height 29
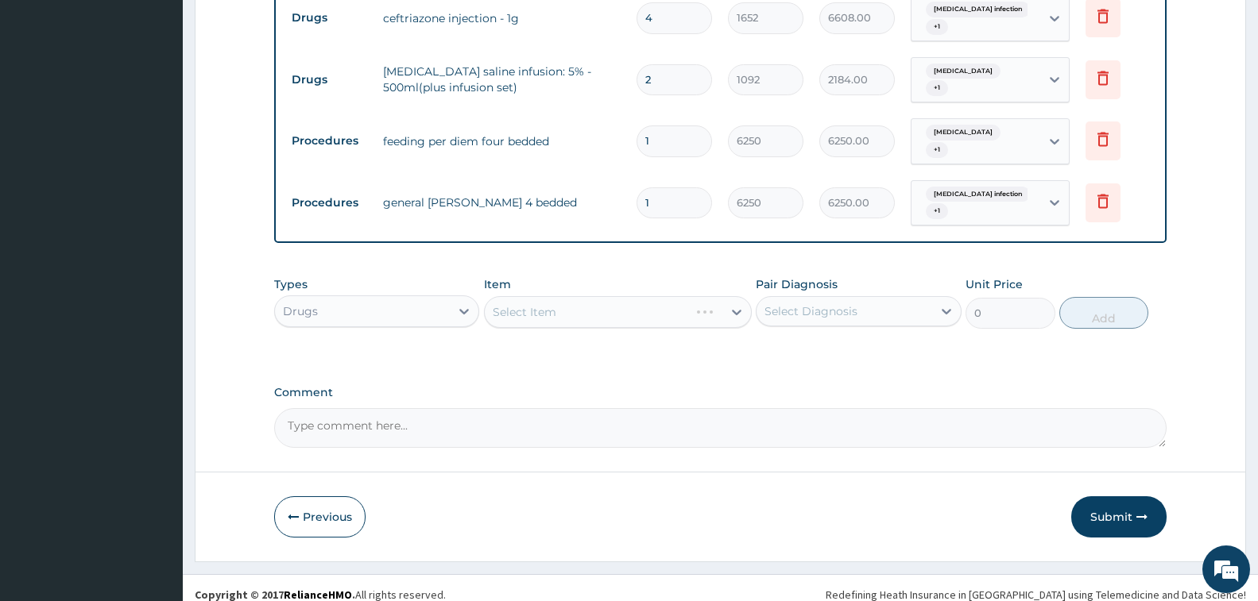
click at [567, 296] on div "Select Item" at bounding box center [618, 312] width 268 height 32
click at [543, 306] on div "Select Item" at bounding box center [525, 312] width 64 height 16
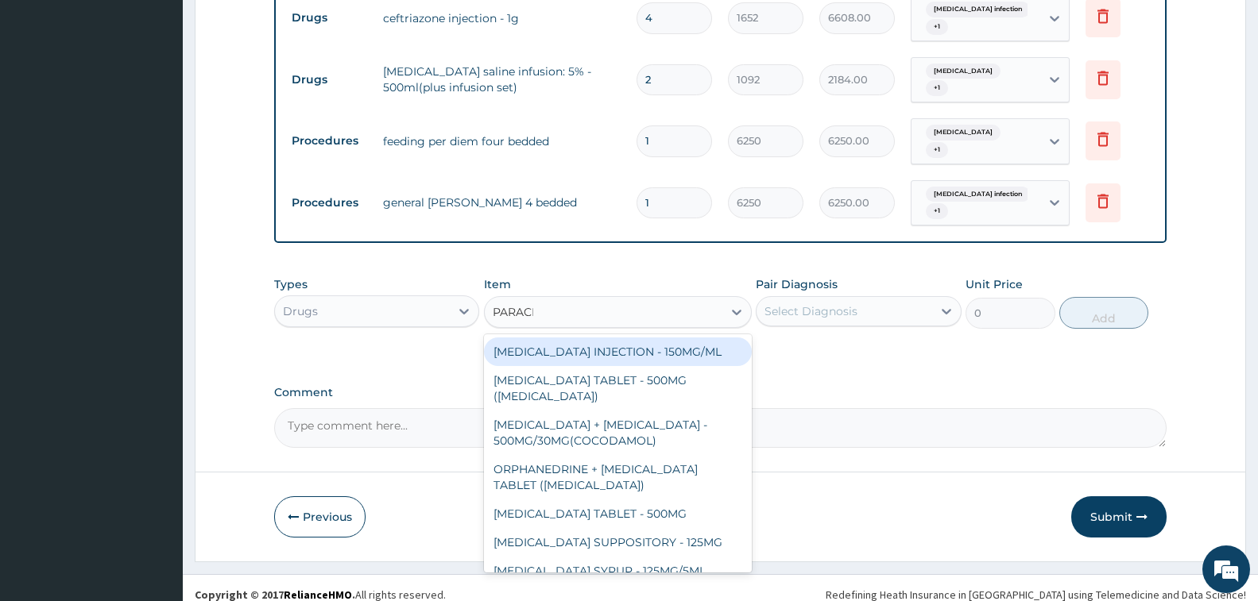
type input "PARACET"
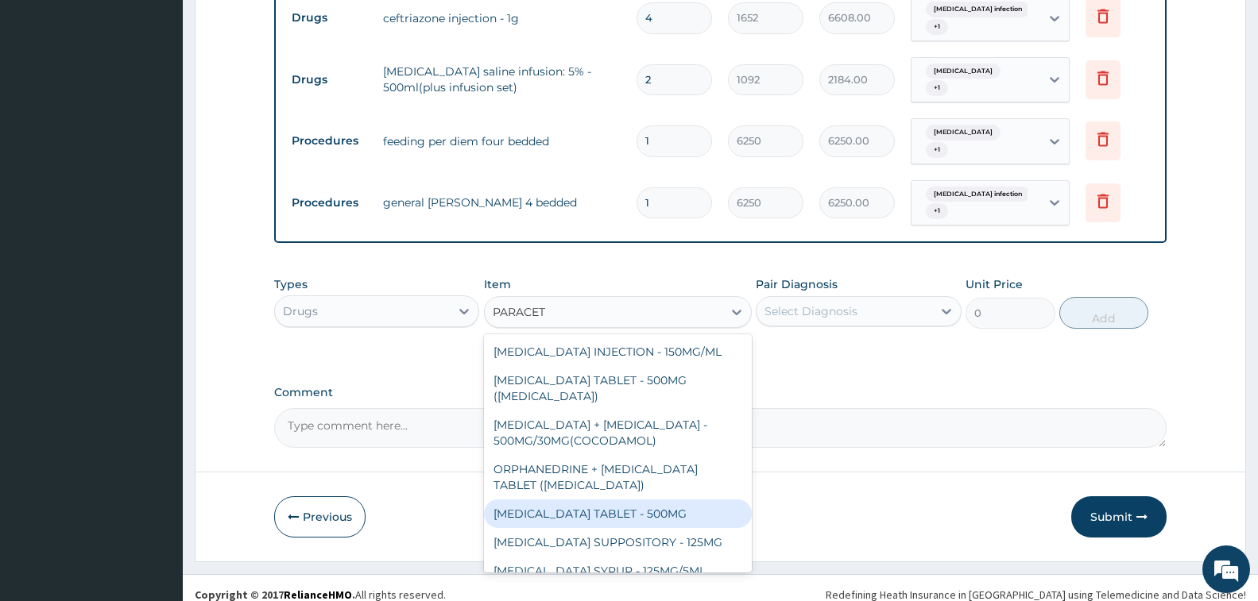
click at [653, 500] on div "PARACETAMOL TABLET - 500MG" at bounding box center [618, 514] width 268 height 29
type input "33.599999999999994"
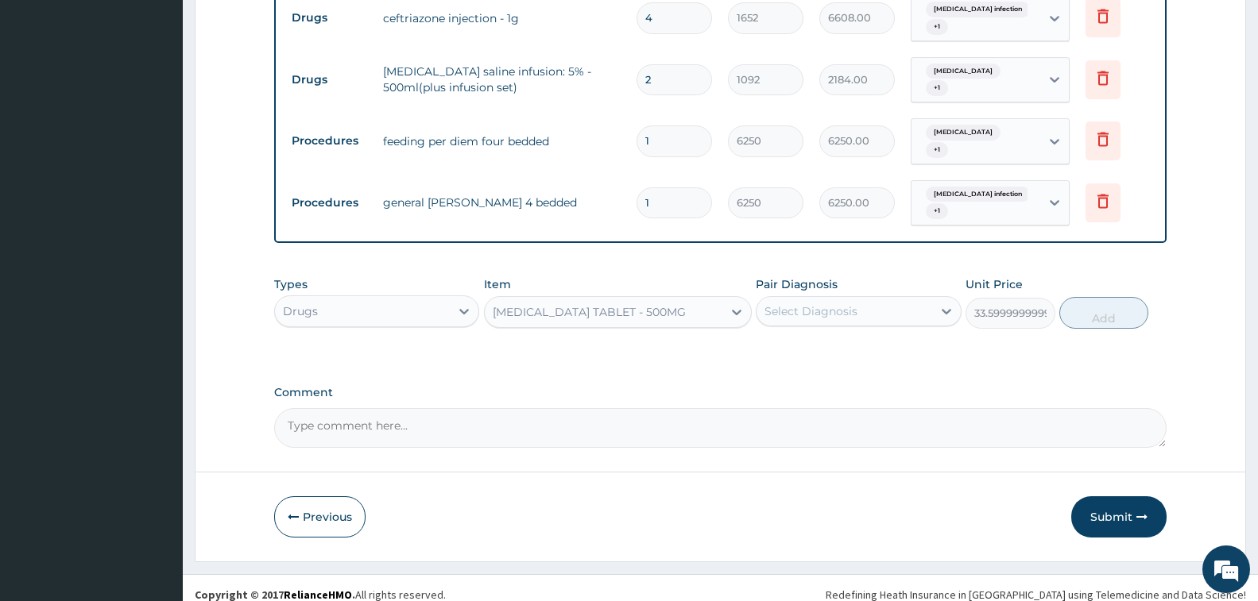
click at [871, 299] on div "Select Diagnosis" at bounding box center [843, 311] width 175 height 25
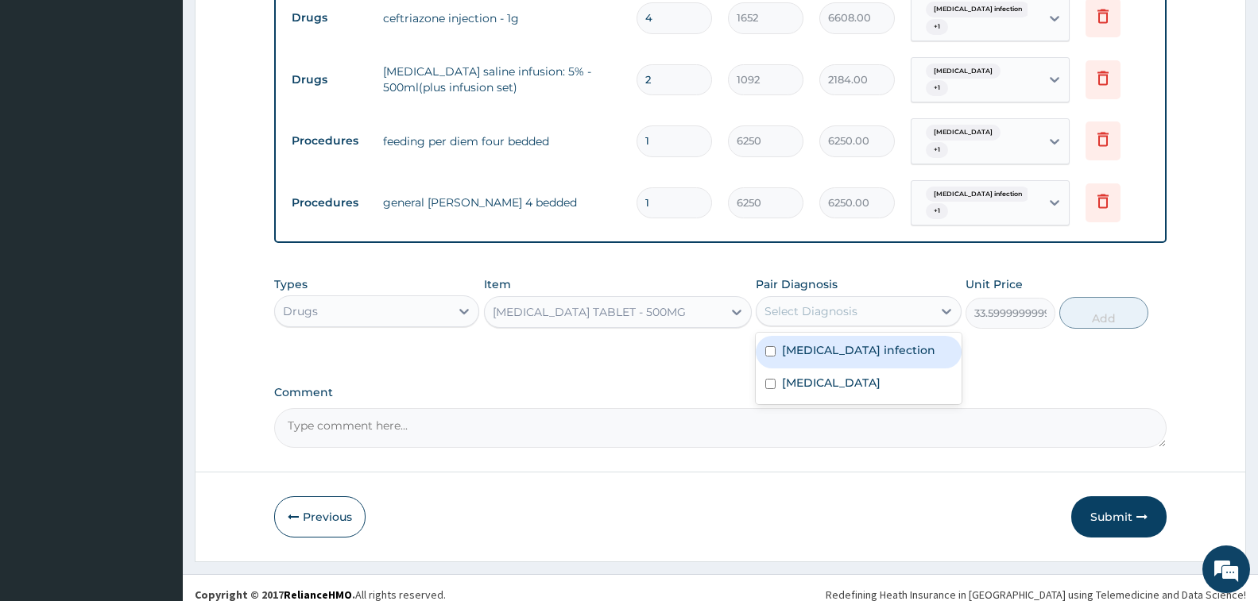
click at [856, 352] on div "Salmonella infection" at bounding box center [858, 352] width 205 height 33
checkbox input "true"
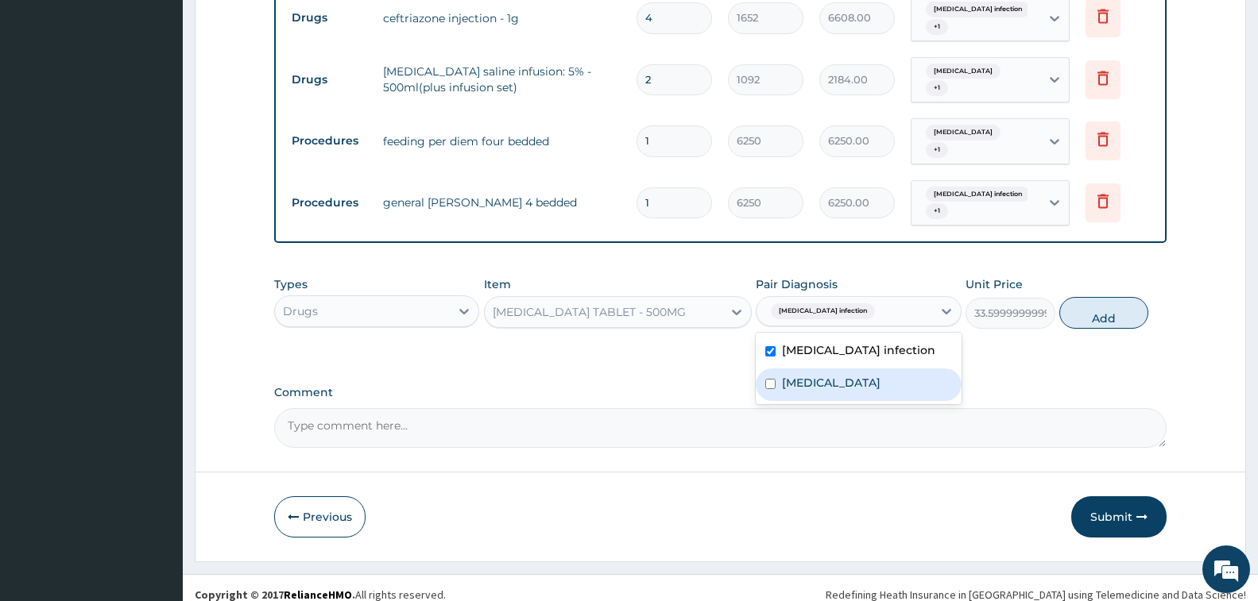
click at [853, 377] on div "Malaria" at bounding box center [858, 385] width 205 height 33
checkbox input "true"
click at [1085, 300] on button "Add" at bounding box center [1103, 313] width 89 height 32
type input "0"
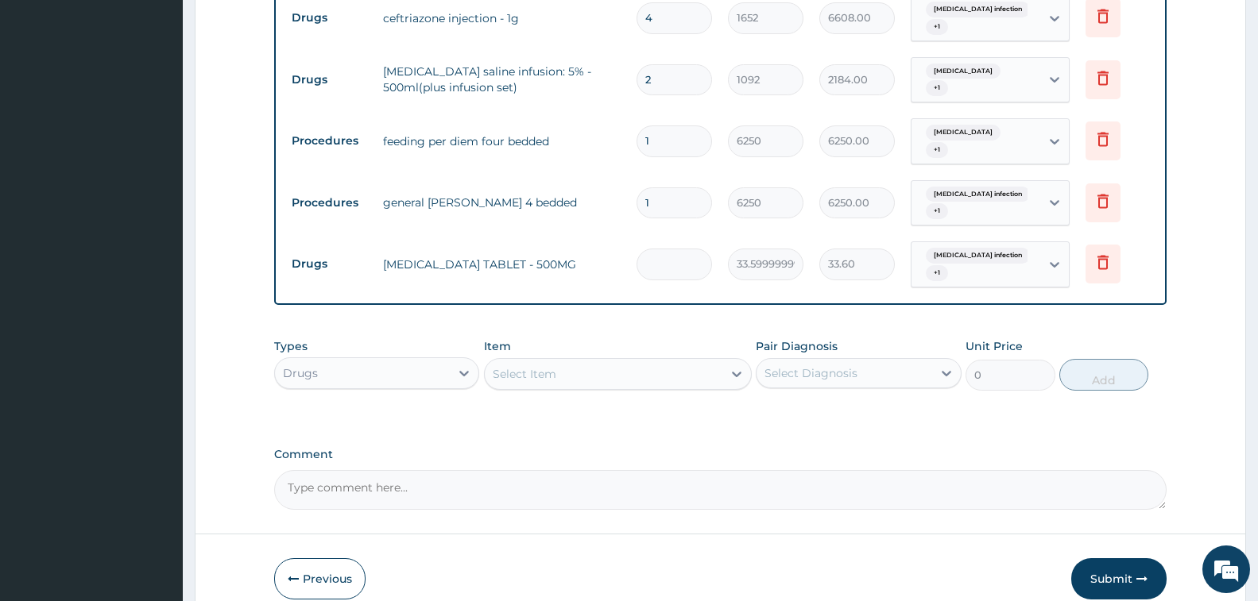
type input "0.00"
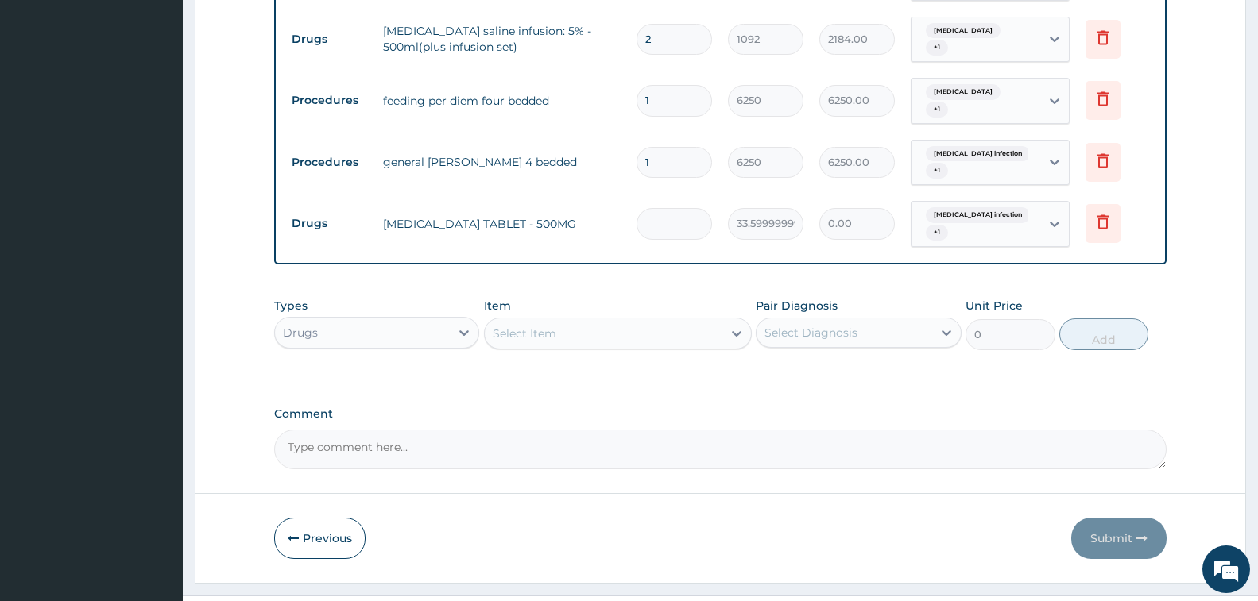
scroll to position [770, 0]
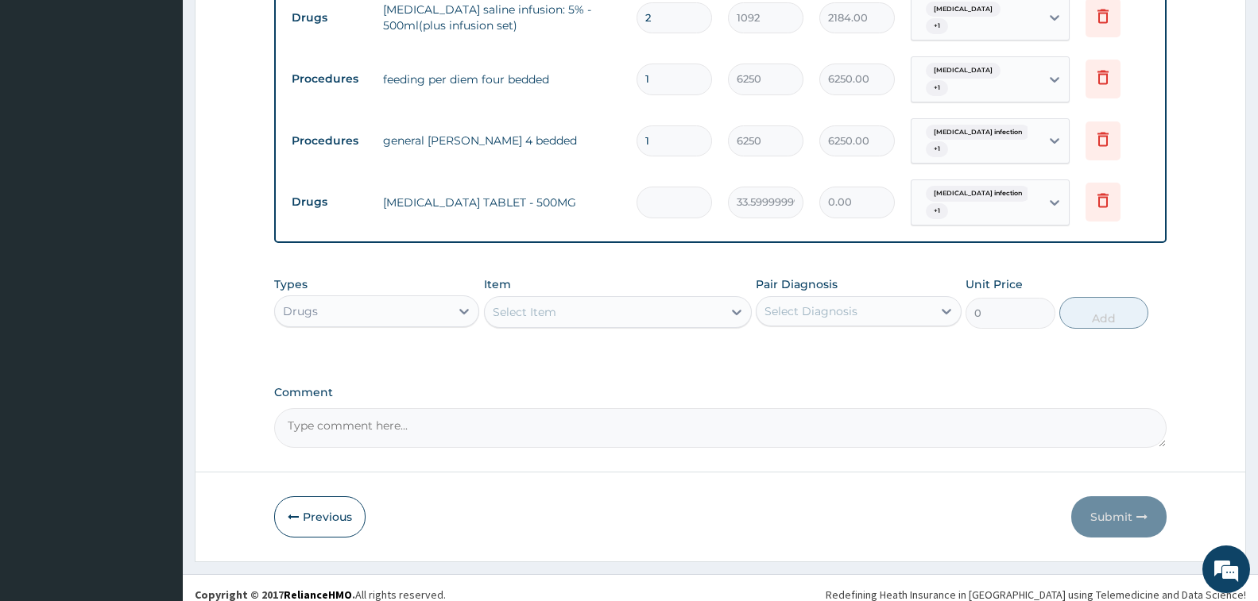
type input "9"
type input "302.40"
type input "9"
click at [578, 277] on div "Item Select Item" at bounding box center [618, 303] width 268 height 52
click at [572, 296] on div "Select Item" at bounding box center [618, 312] width 268 height 32
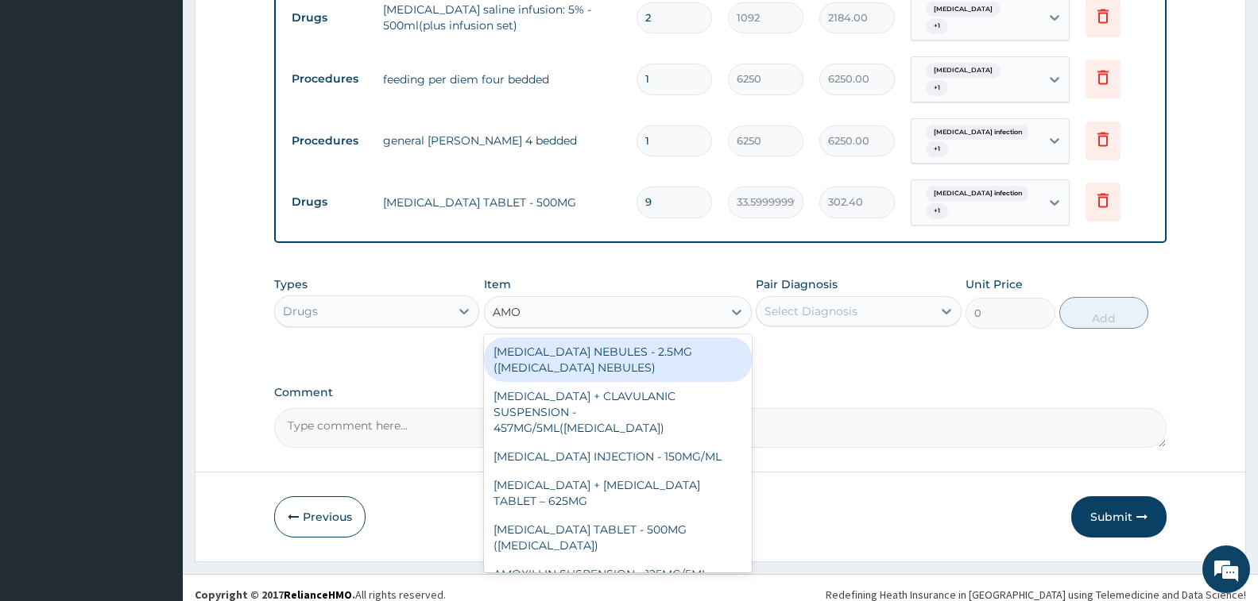
type input "AMOX"
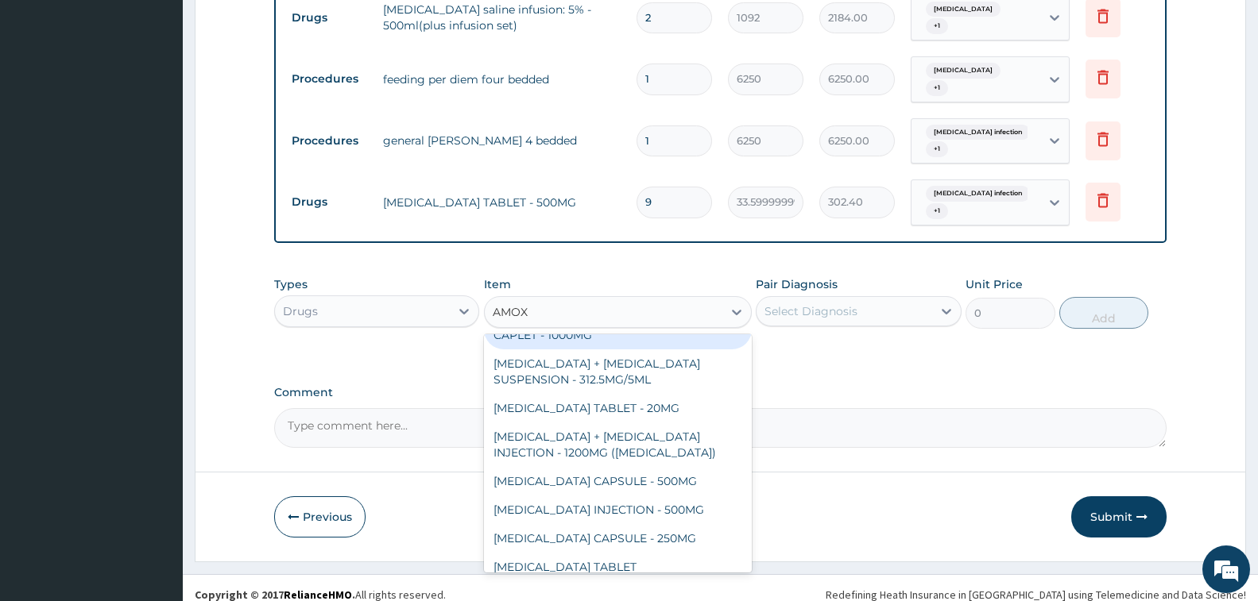
scroll to position [238, 0]
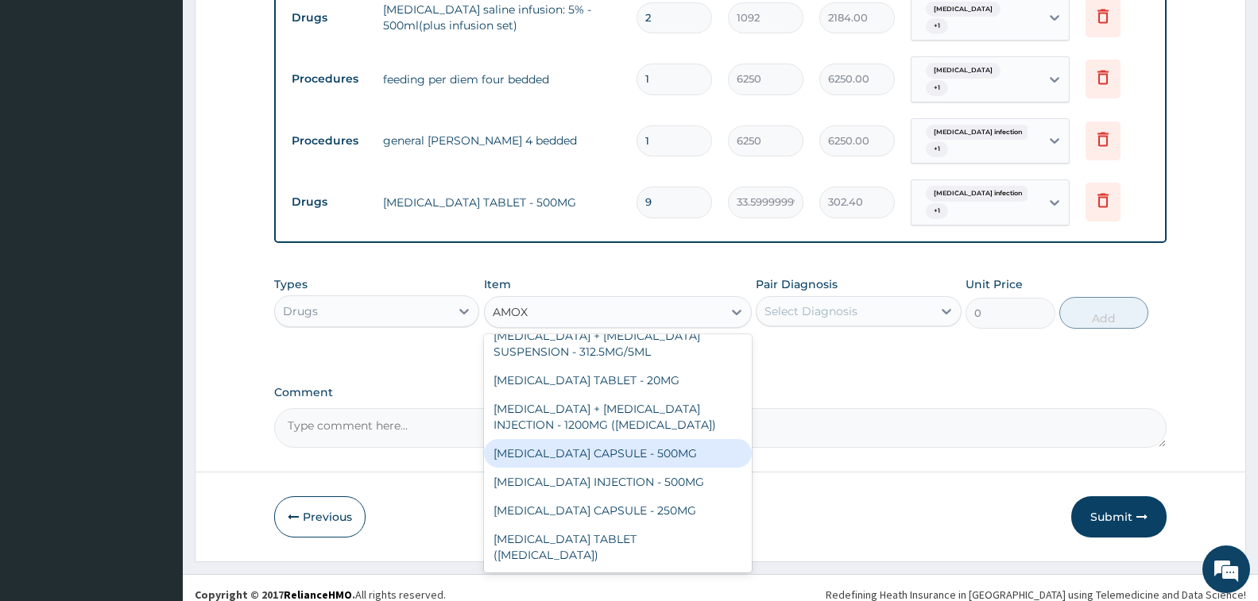
click at [666, 439] on div "AMOXICILLIN CAPSULE - 500MG" at bounding box center [618, 453] width 268 height 29
type input "112"
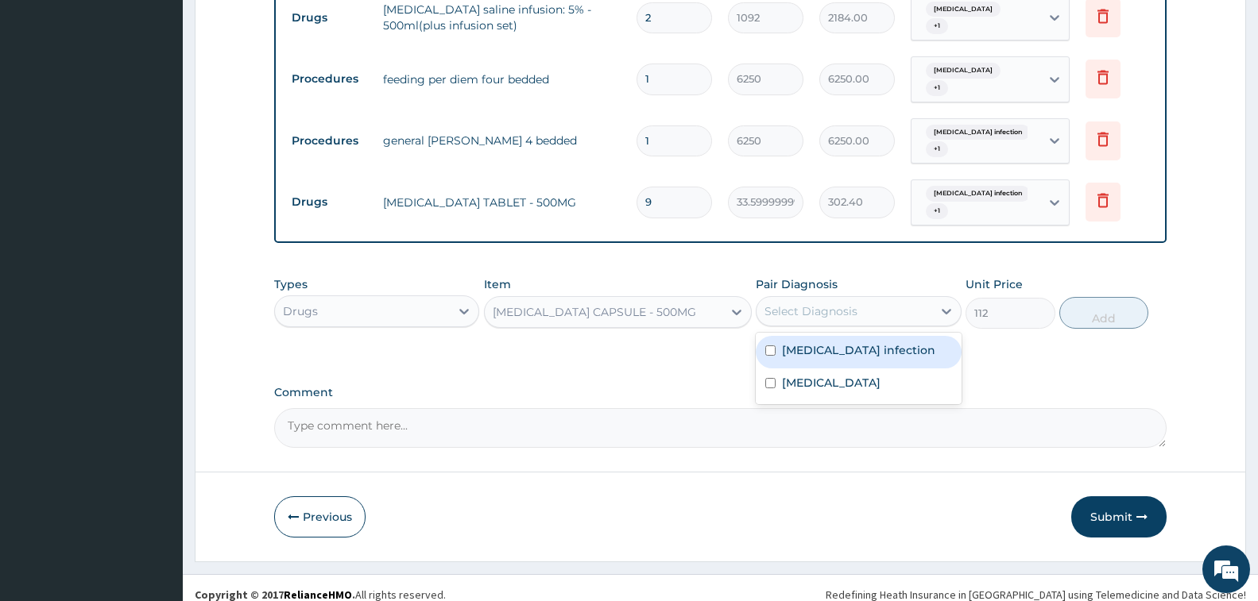
click at [827, 299] on div "Select Diagnosis" at bounding box center [843, 311] width 175 height 25
click at [859, 342] on label "Salmonella infection" at bounding box center [858, 350] width 153 height 16
checkbox input "true"
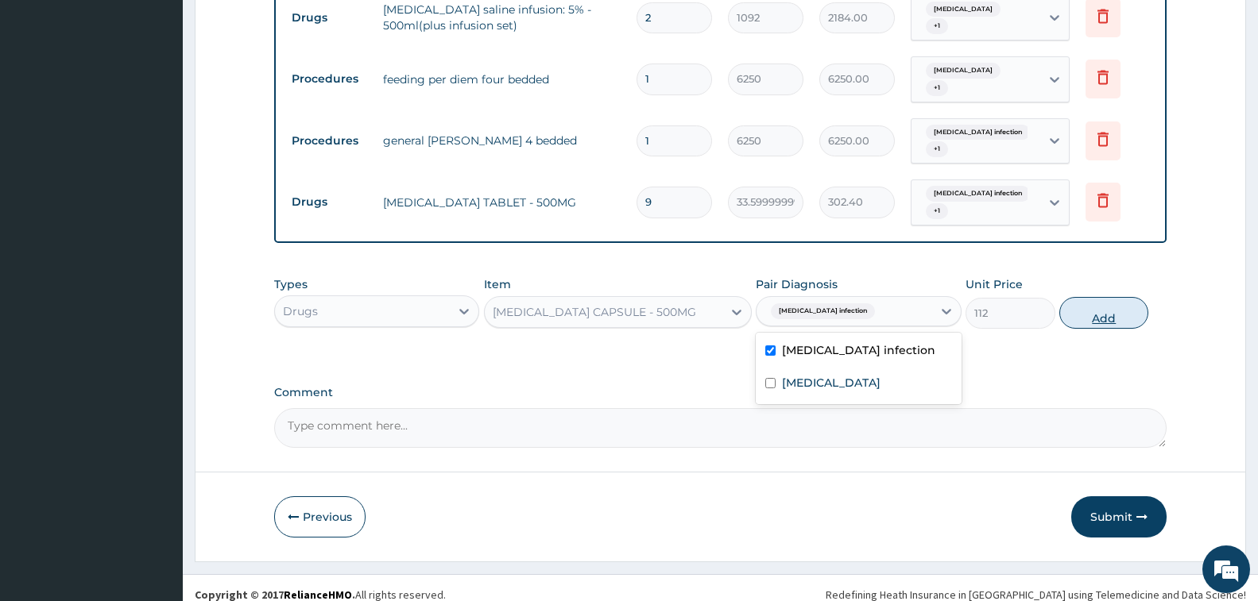
click at [1092, 297] on button "Add" at bounding box center [1103, 313] width 89 height 32
type input "0"
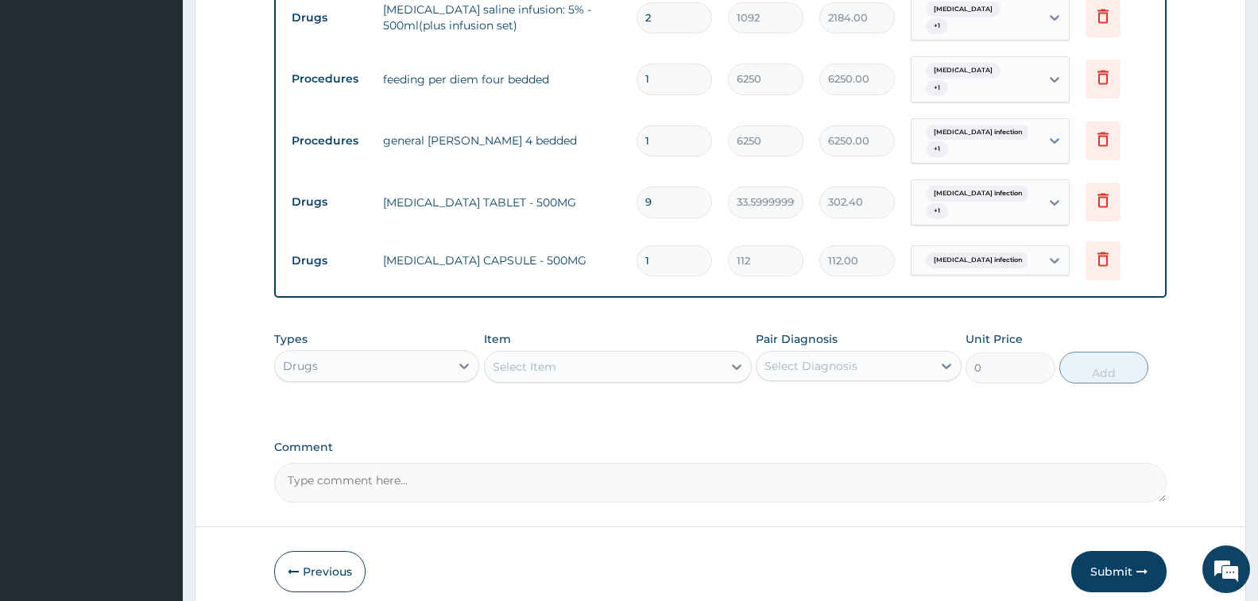
type input "16"
type input "1792.00"
type input "16"
click at [597, 336] on div "Item Select Item" at bounding box center [618, 357] width 268 height 52
click at [624, 362] on div "Select Item" at bounding box center [604, 366] width 238 height 25
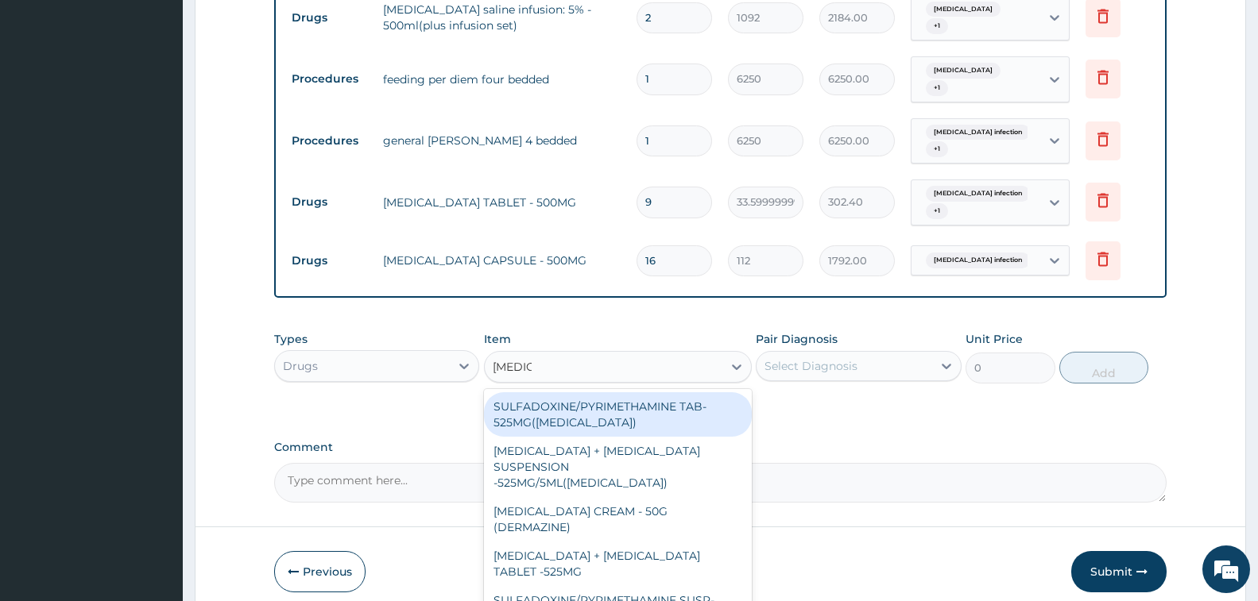
type input "SULFAD"
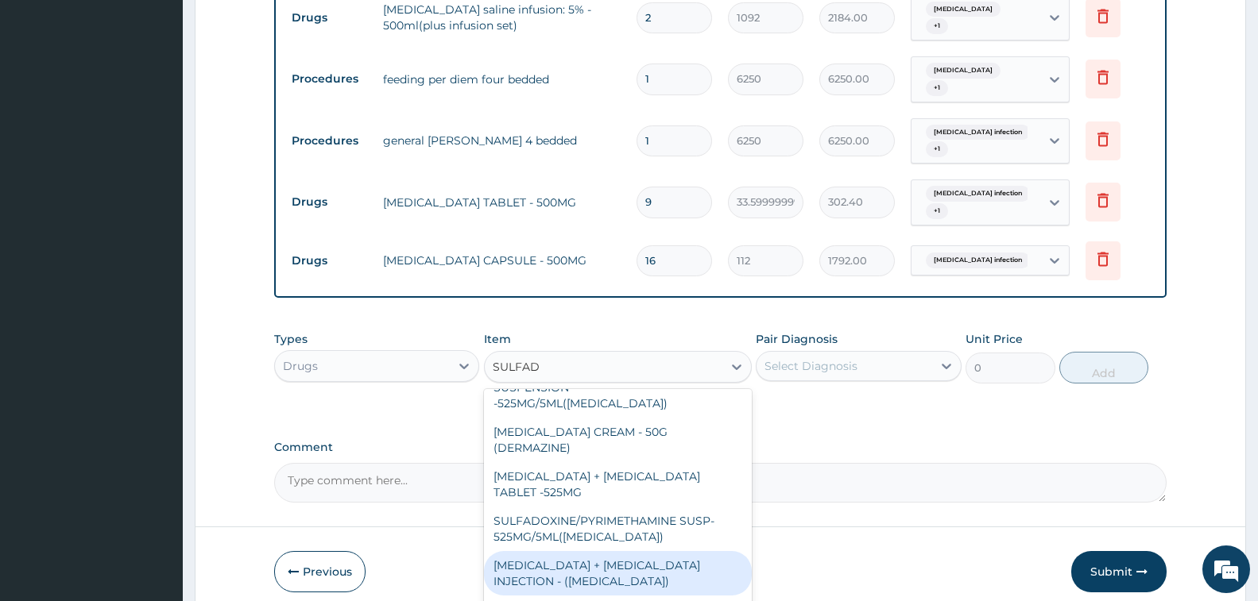
scroll to position [124, 0]
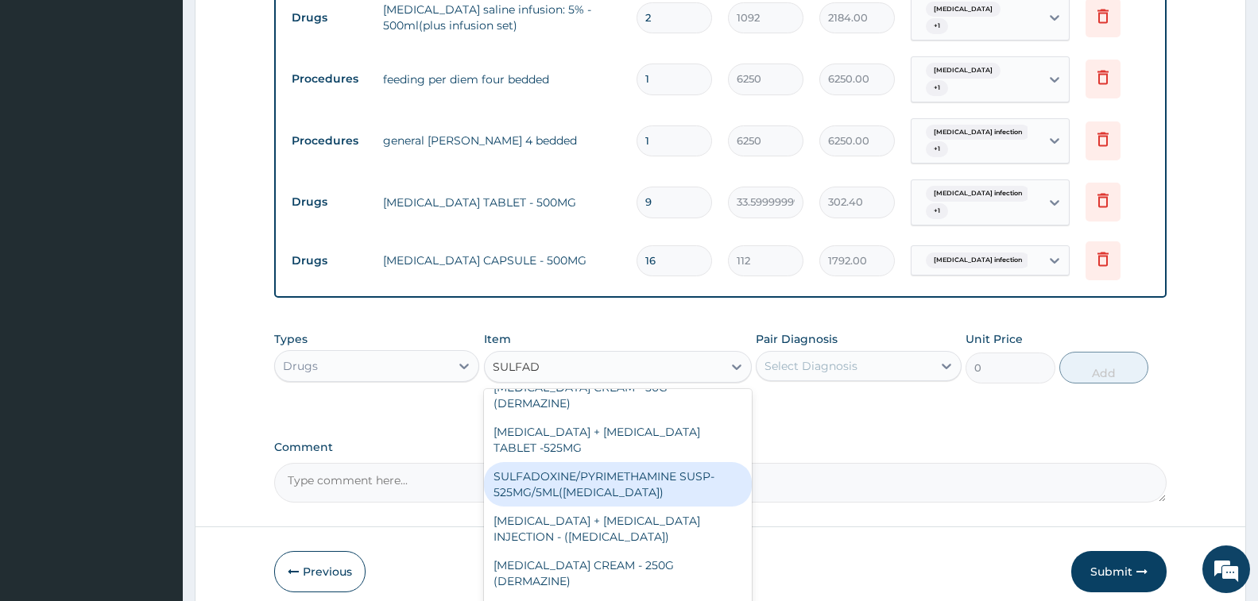
click at [632, 462] on div "SULFADOXINE/PYRIMETHAMINE SUSP- 525MG/5ML(FANSIDAR)" at bounding box center [618, 484] width 268 height 44
type input "588"
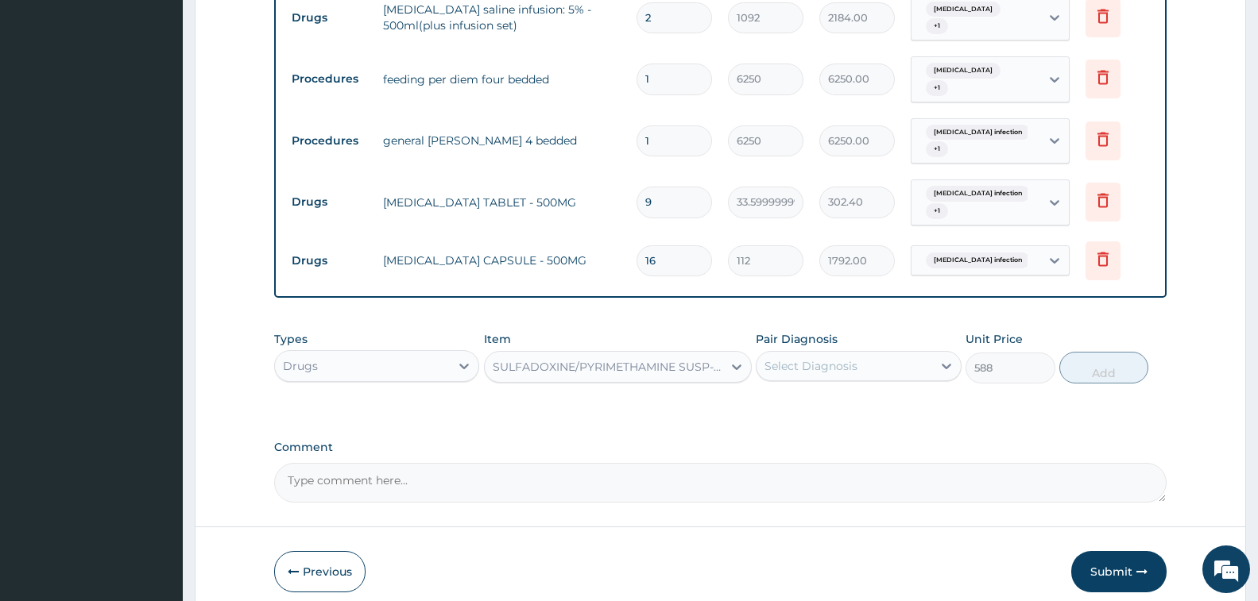
click at [807, 354] on div "Select Diagnosis" at bounding box center [843, 366] width 175 height 25
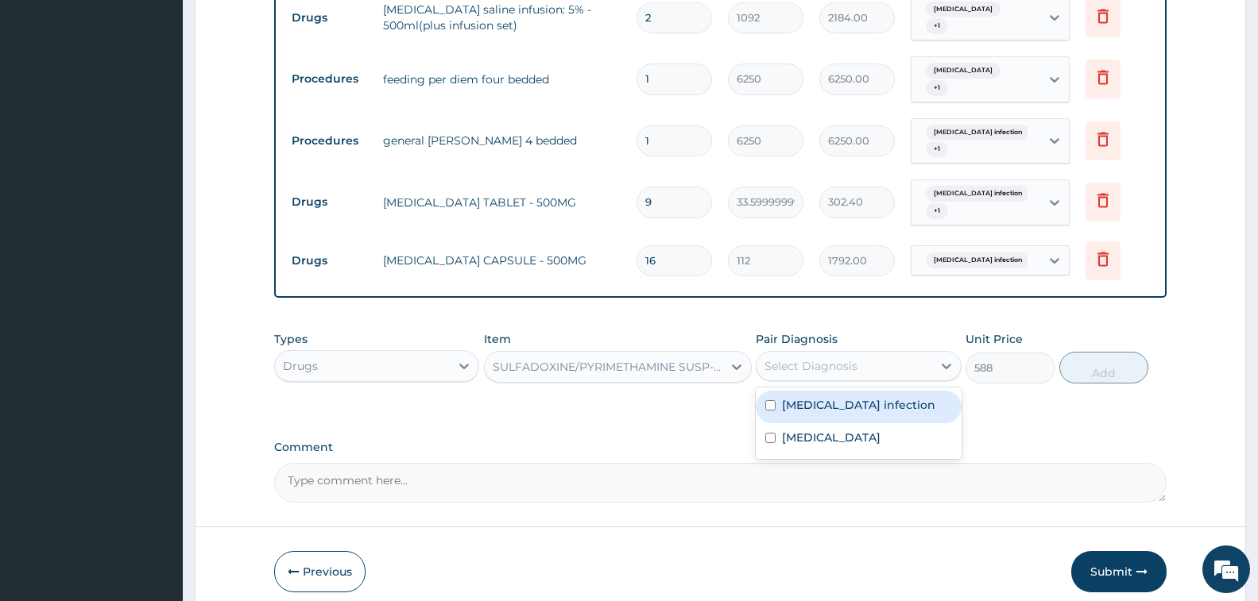
click at [834, 398] on label "Salmonella infection" at bounding box center [858, 405] width 153 height 16
checkbox input "true"
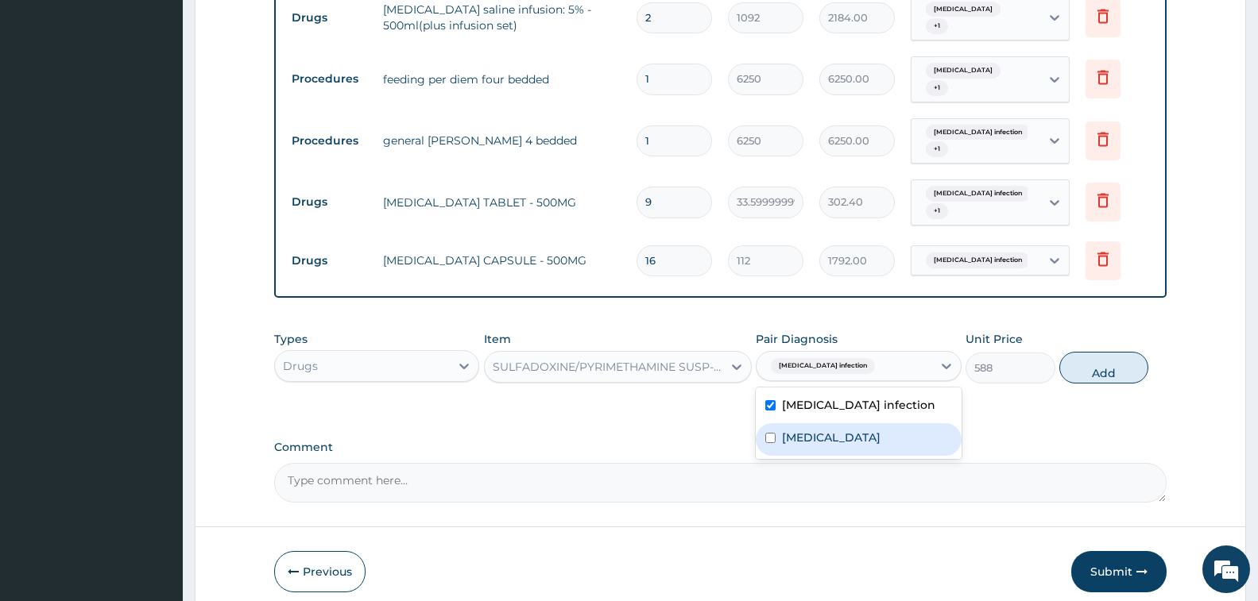
click at [856, 426] on div "Malaria" at bounding box center [858, 439] width 205 height 33
checkbox input "true"
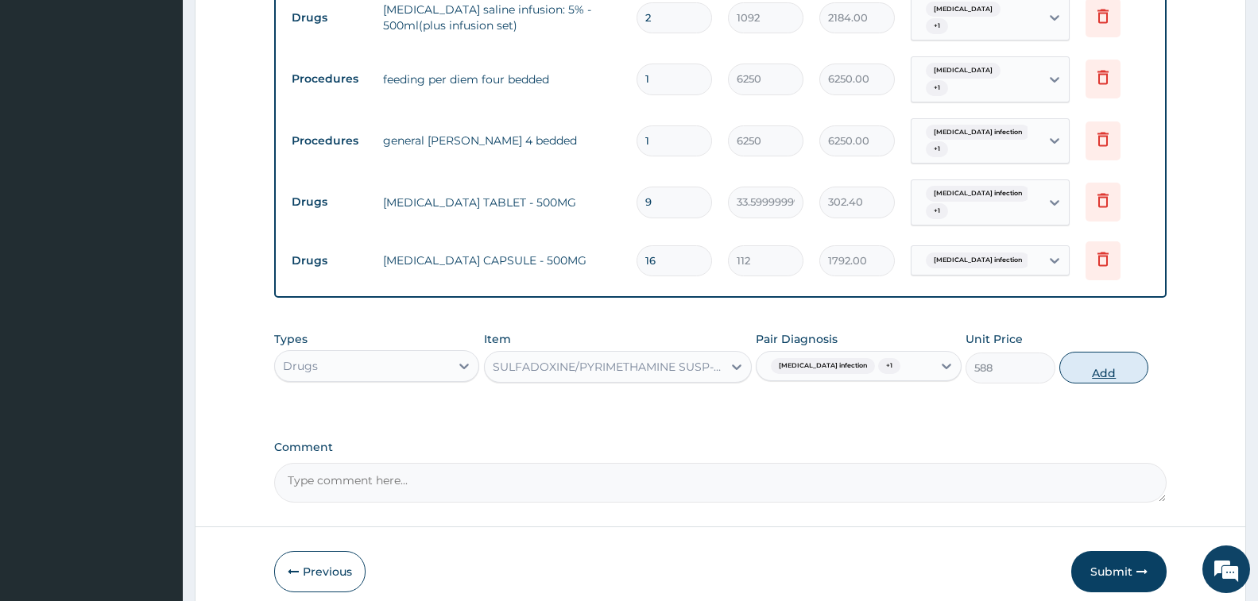
click at [1090, 360] on button "Add" at bounding box center [1103, 368] width 89 height 32
type input "0"
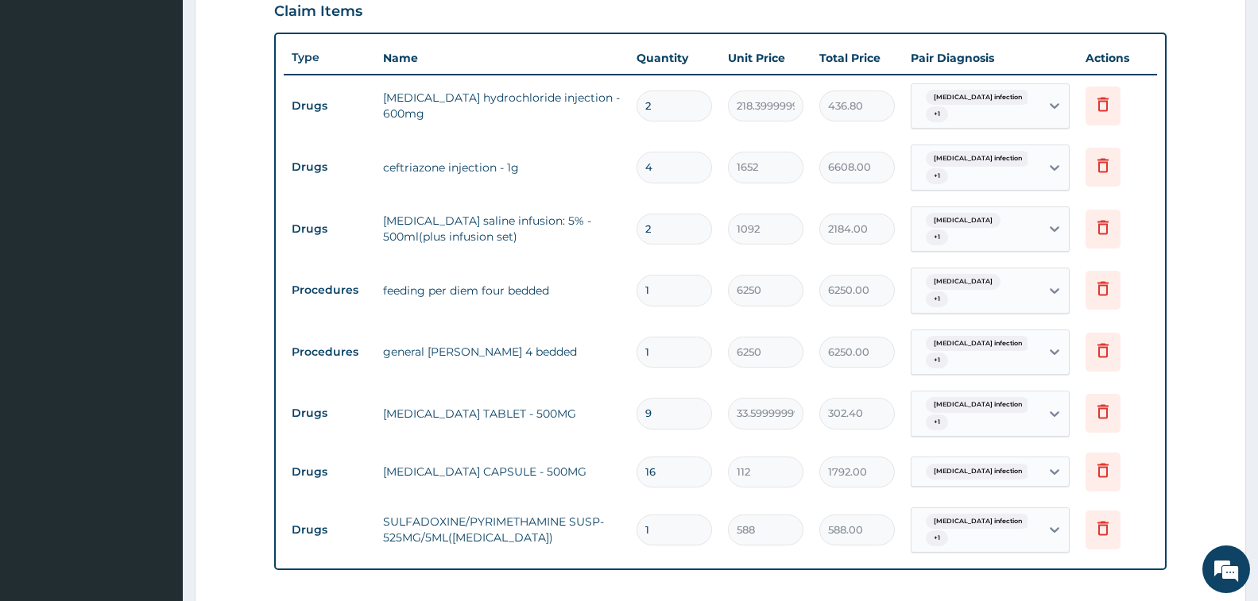
scroll to position [770, 0]
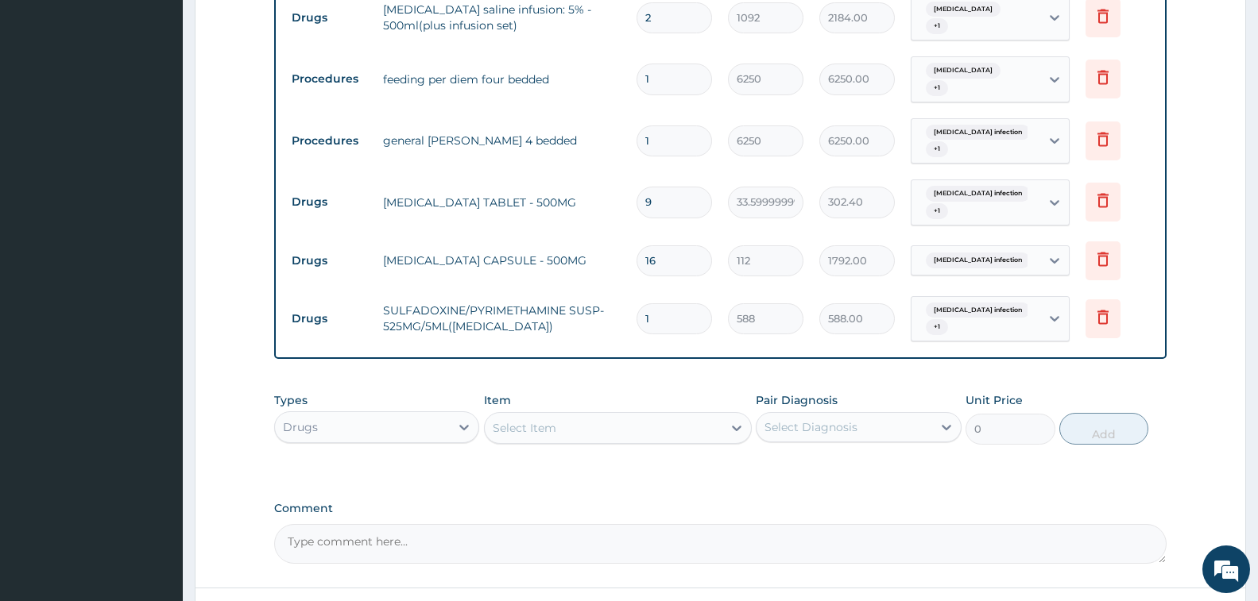
click at [573, 398] on div "Item Select Item" at bounding box center [618, 419] width 268 height 52
click at [571, 416] on div "Select Item" at bounding box center [604, 428] width 238 height 25
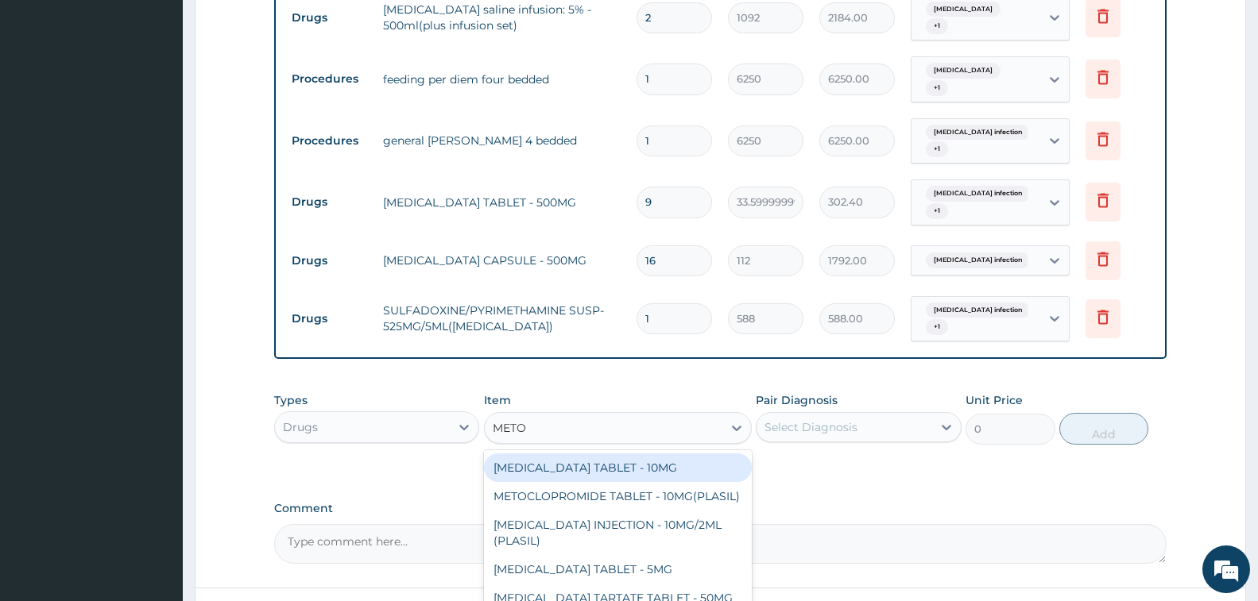
type input "METOC"
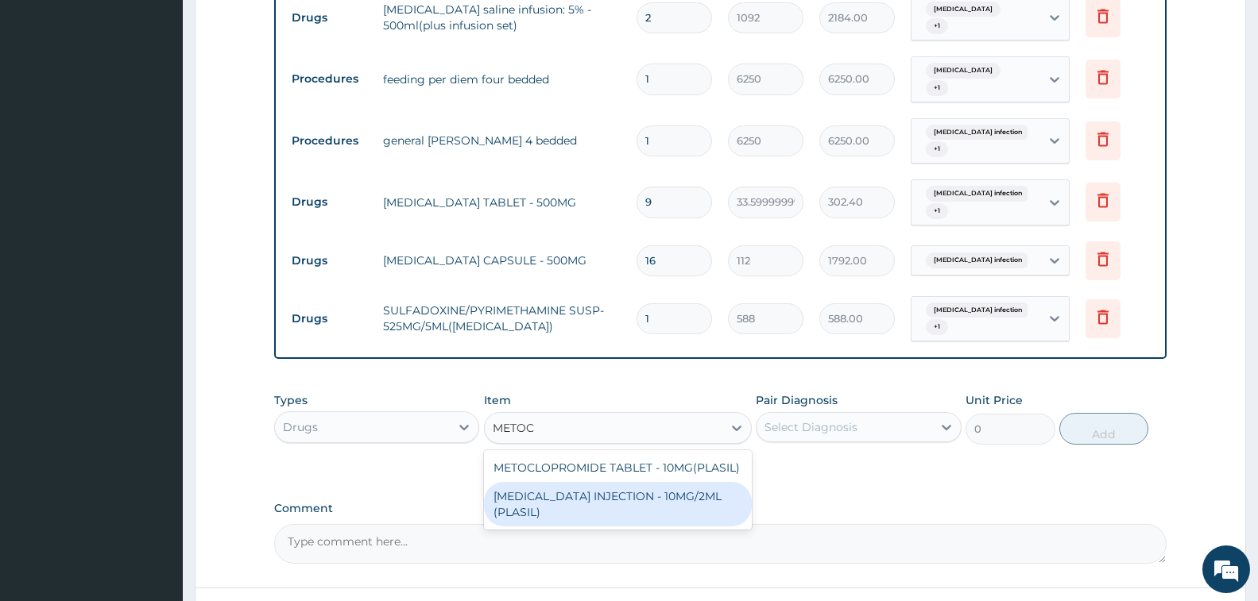
click at [679, 488] on div "METOCLOPRAMIDE INJECTION - 10MG/2ML (PLASIL)" at bounding box center [618, 504] width 268 height 44
type input "274.4"
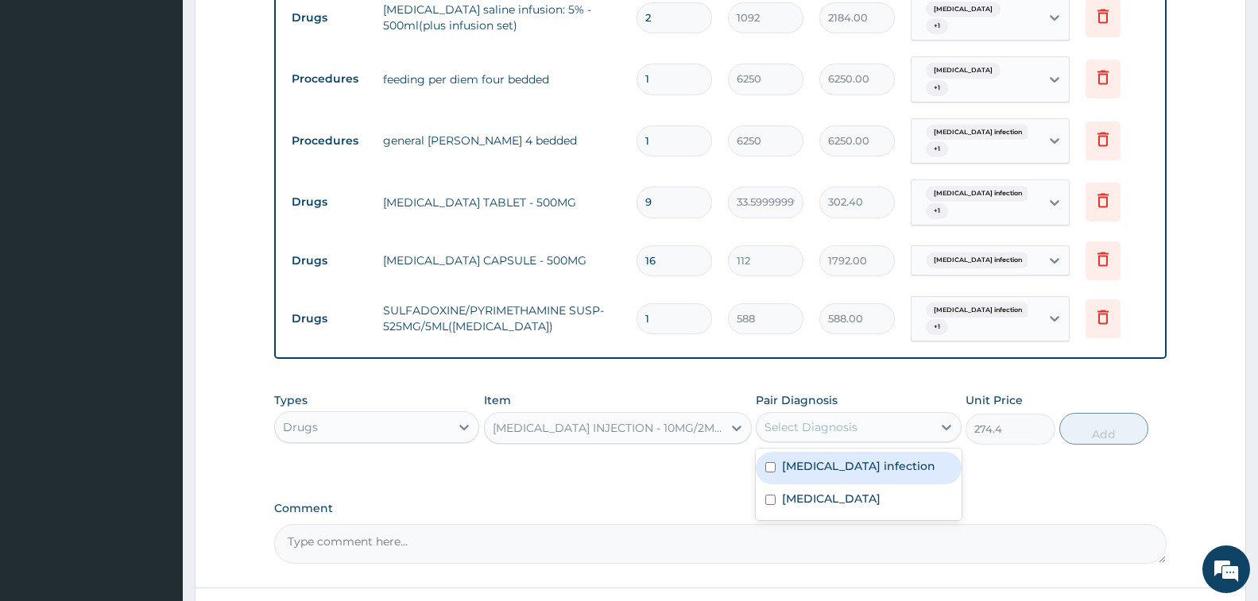
click at [842, 420] on div "Select Diagnosis" at bounding box center [810, 428] width 93 height 16
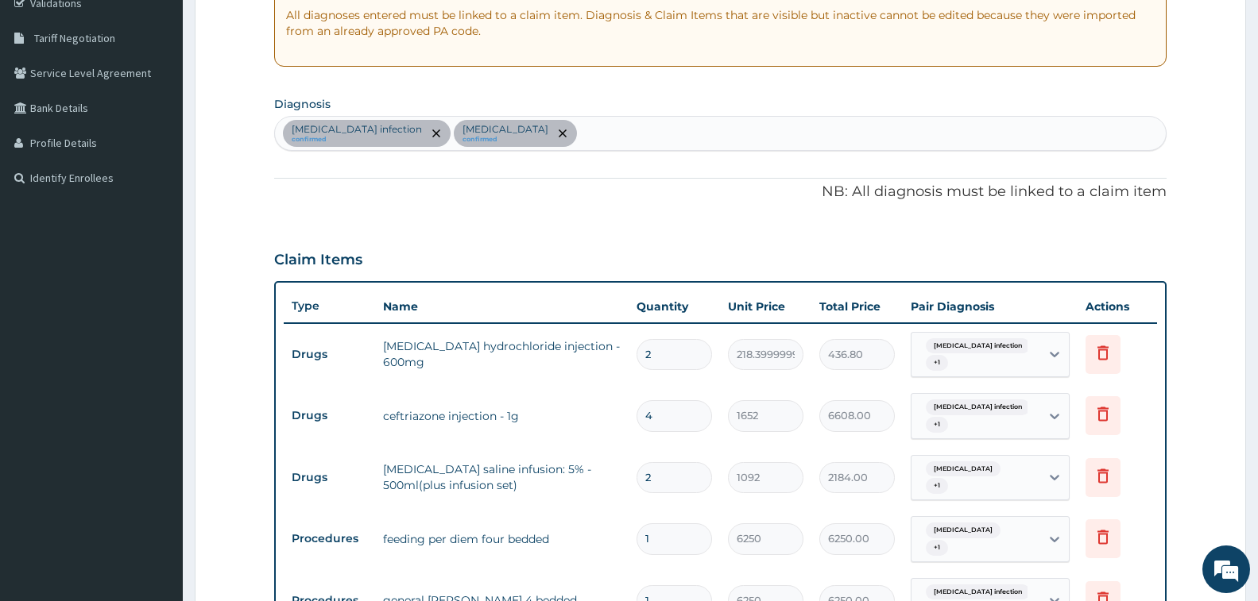
scroll to position [293, 0]
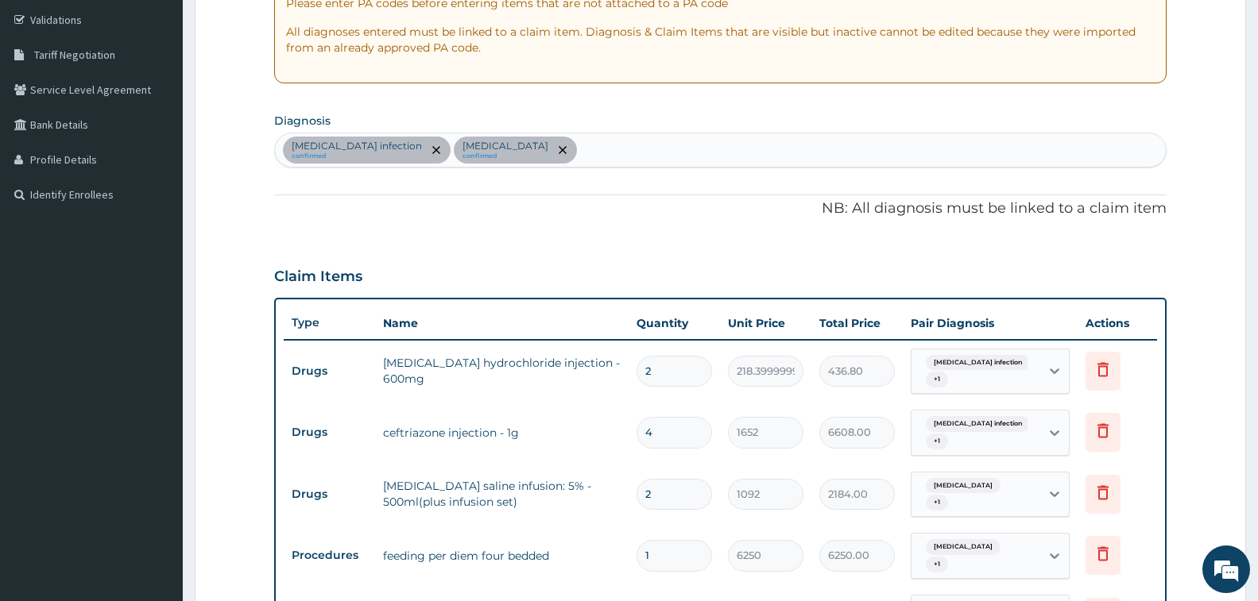
click at [559, 144] on div "Salmonella infection confirmed Malaria confirmed" at bounding box center [720, 149] width 891 height 33
type input "ABDOMEN"
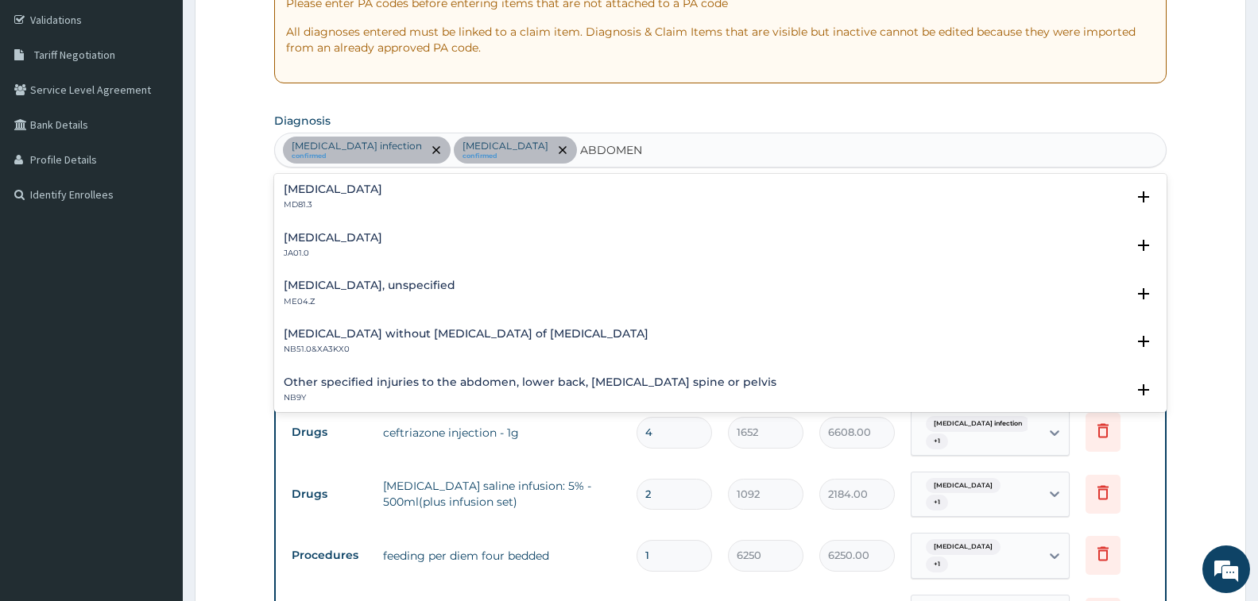
click at [308, 194] on h4 "Acute abdomen" at bounding box center [333, 190] width 99 height 12
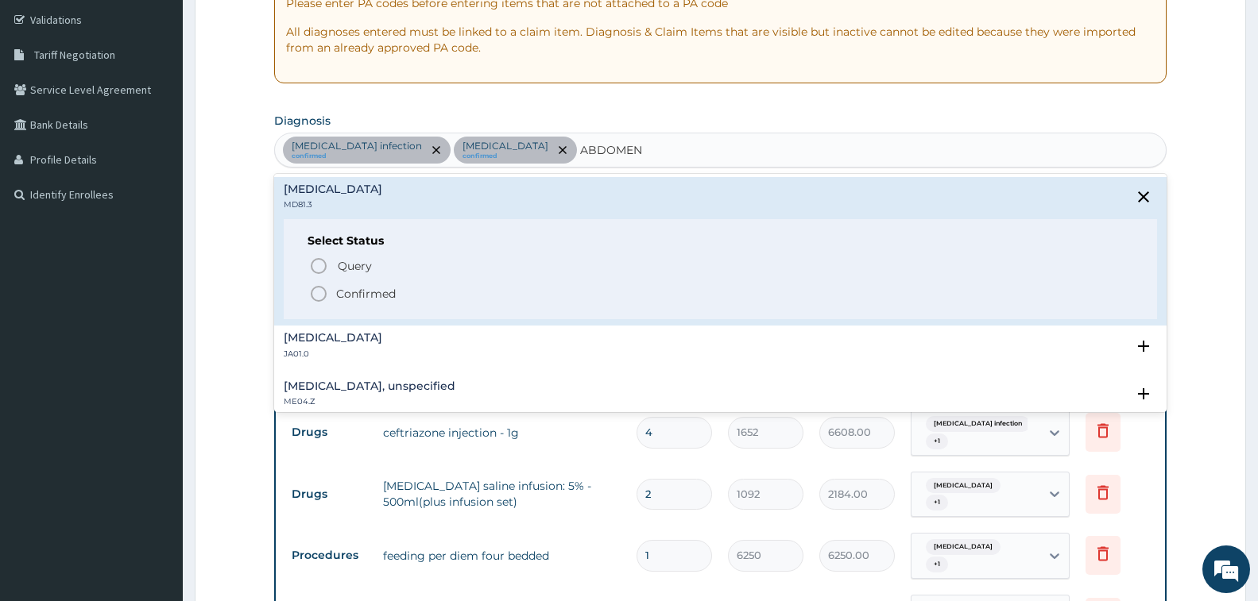
click at [362, 293] on p "Confirmed" at bounding box center [366, 294] width 60 height 16
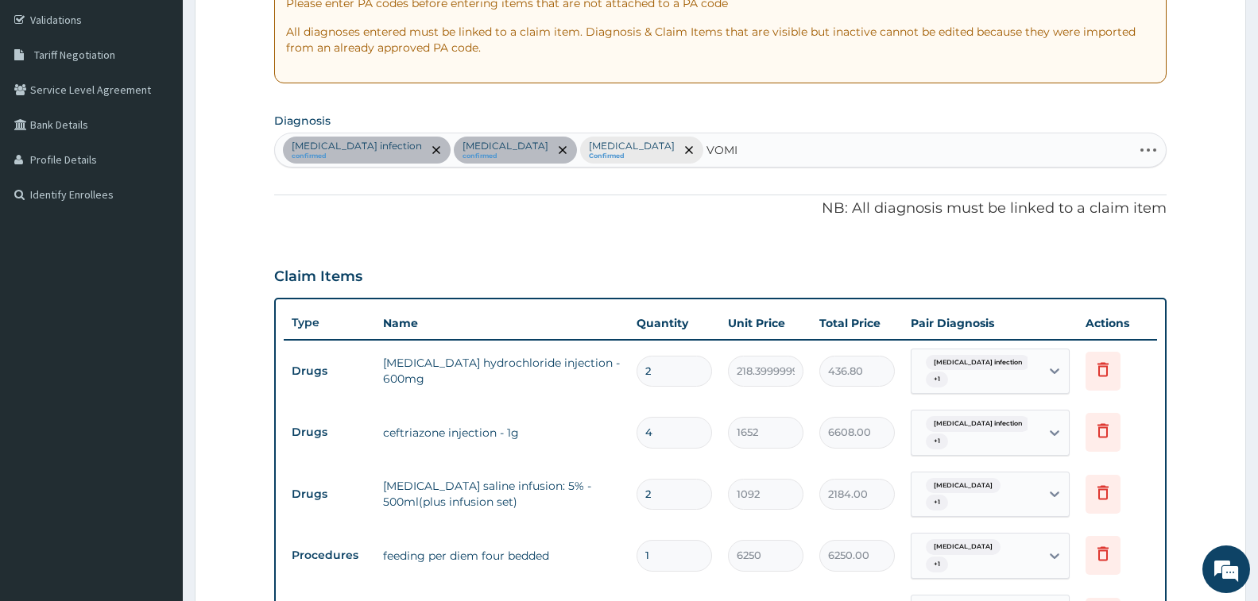
type input "VOMIT"
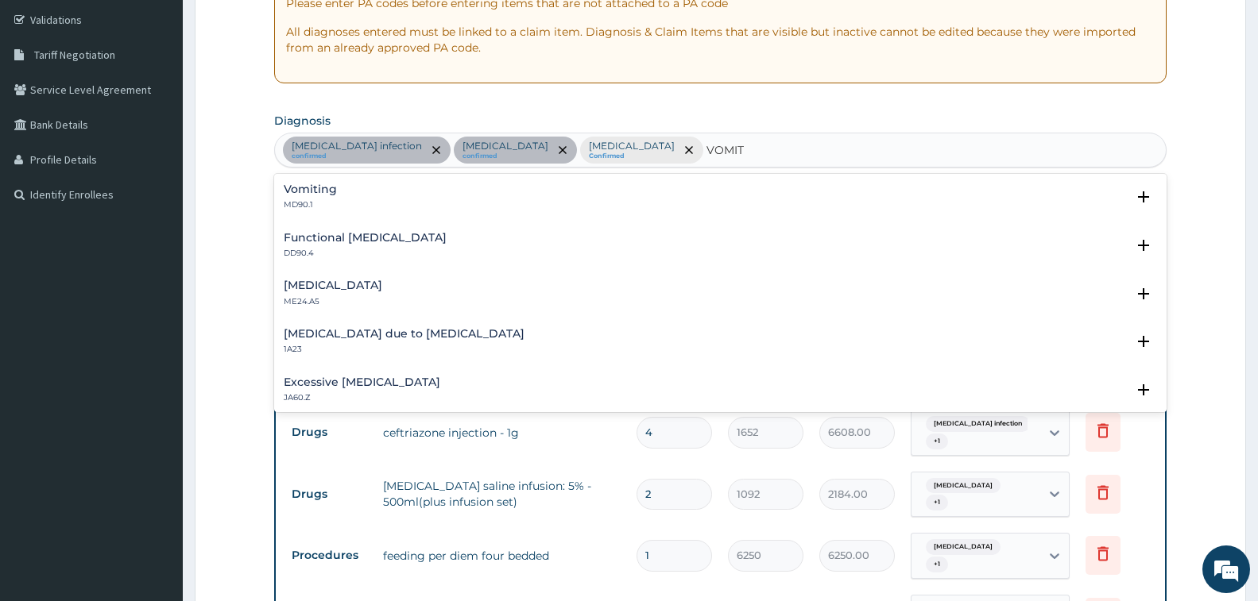
click at [313, 195] on h4 "Vomiting" at bounding box center [310, 190] width 53 height 12
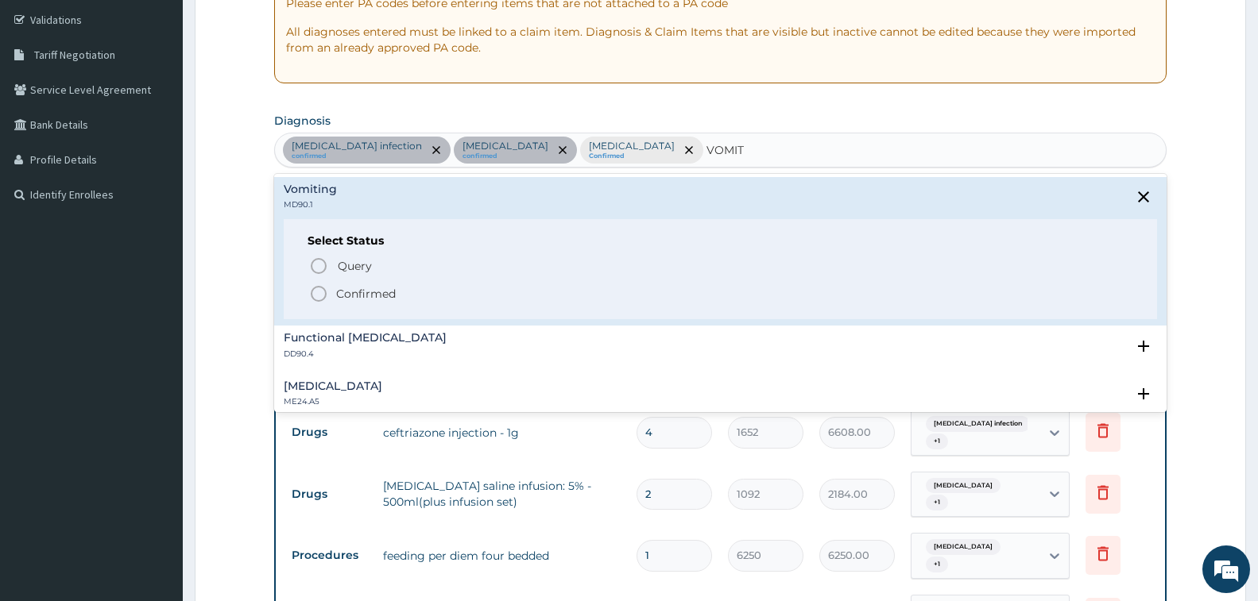
click at [345, 288] on p "Confirmed" at bounding box center [366, 294] width 60 height 16
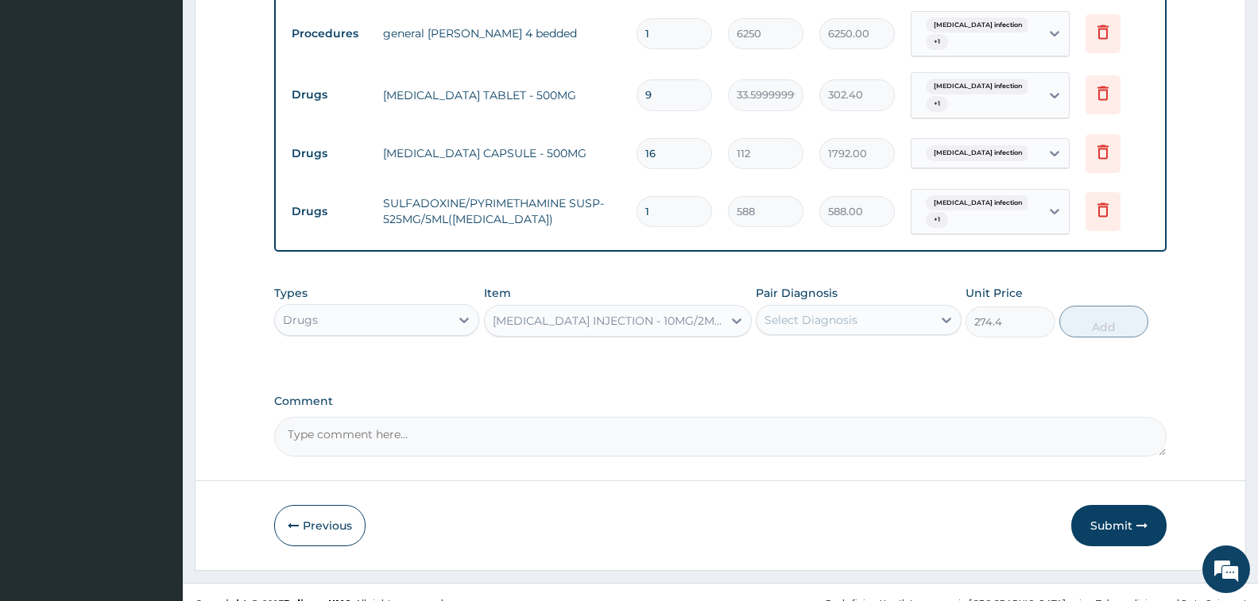
scroll to position [886, 0]
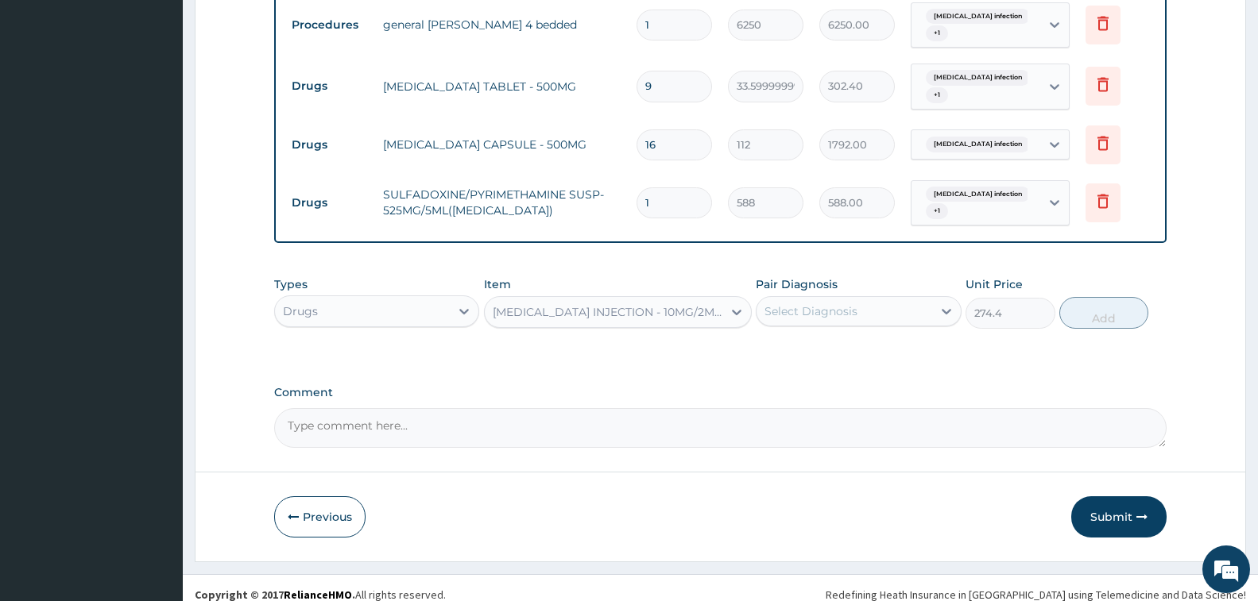
click at [845, 304] on div "Select Diagnosis" at bounding box center [810, 312] width 93 height 16
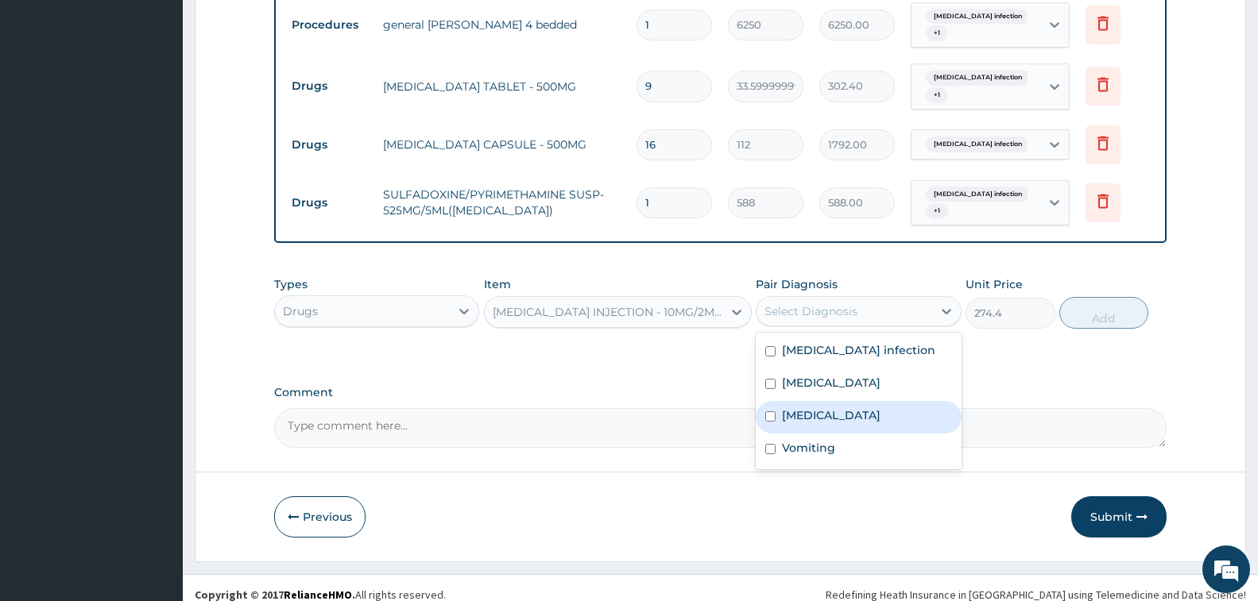
click at [837, 412] on div "Acute abdomen" at bounding box center [858, 417] width 205 height 33
checkbox input "true"
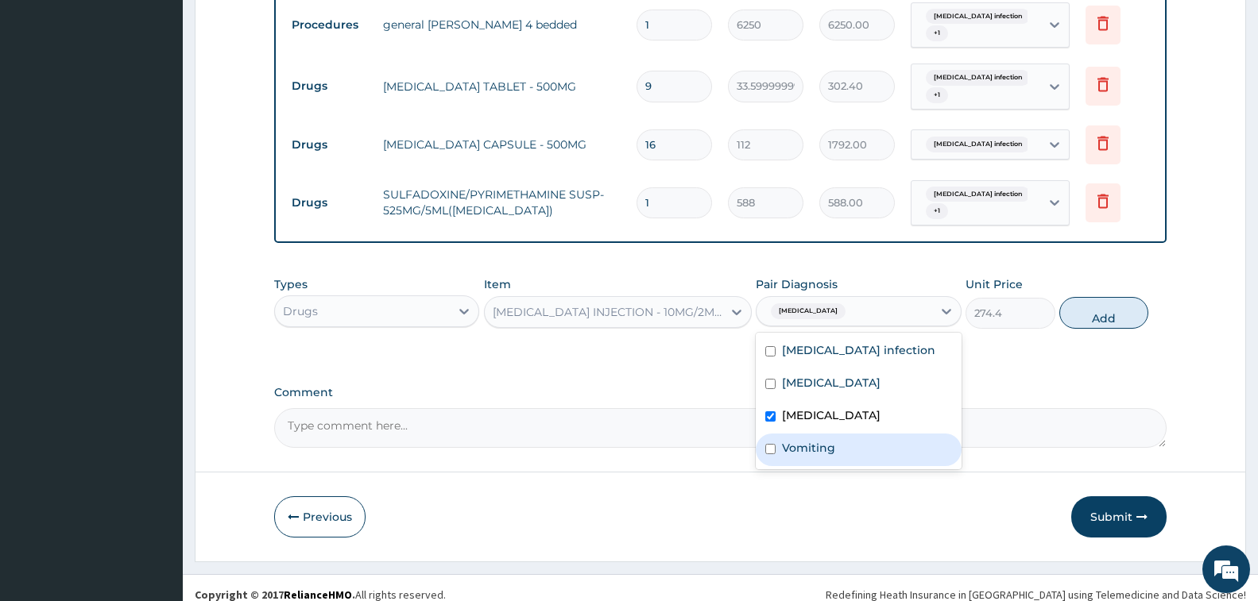
click at [844, 434] on div "Vomiting" at bounding box center [858, 450] width 205 height 33
checkbox input "true"
click at [1081, 299] on button "Add" at bounding box center [1103, 313] width 89 height 32
type input "0"
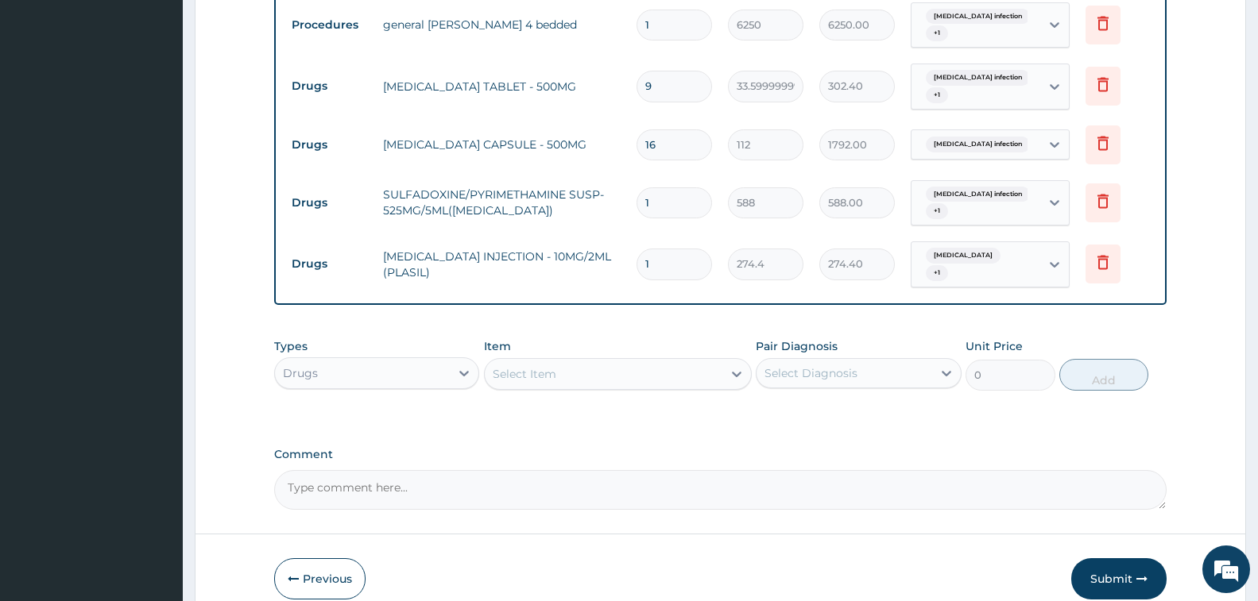
click at [582, 362] on div "Select Item" at bounding box center [604, 374] width 238 height 25
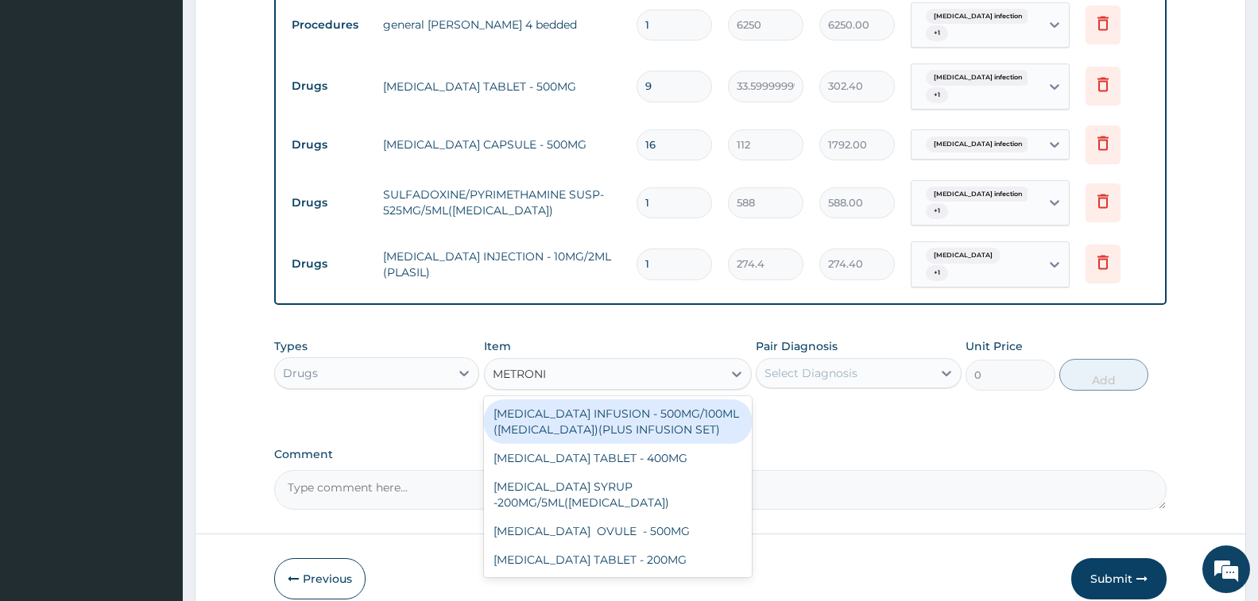
type input "METRONID"
click at [671, 416] on div "METRONIDAZOLE INFUSION - 500MG/100ML (FLAGYL)(PLUS INFUSION SET)" at bounding box center [618, 422] width 268 height 44
type input "923.9999999999999"
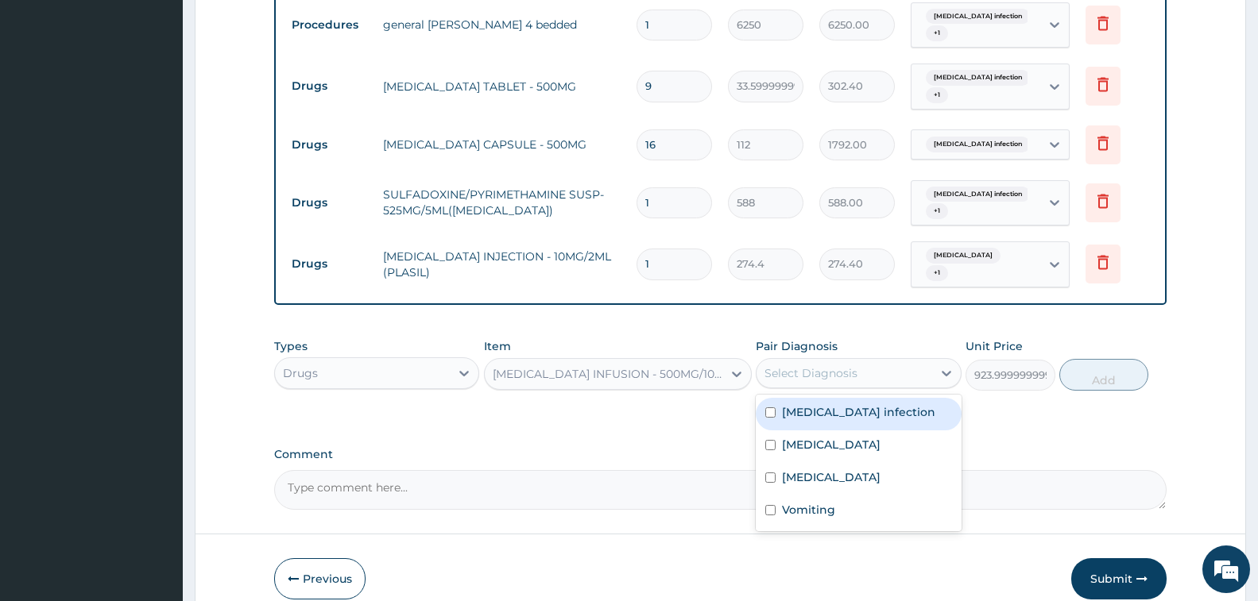
click at [833, 361] on div "Select Diagnosis" at bounding box center [843, 373] width 175 height 25
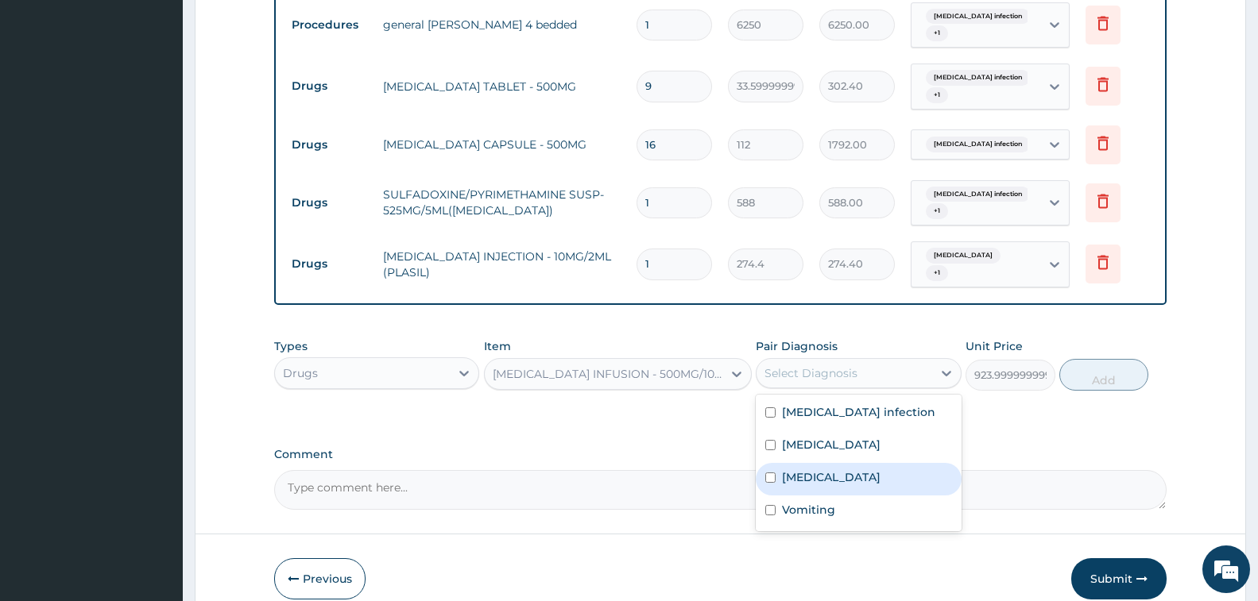
drag, startPoint x: 841, startPoint y: 462, endPoint x: 841, endPoint y: 471, distance: 9.5
click at [841, 470] on label "Acute abdomen" at bounding box center [831, 478] width 99 height 16
checkbox input "true"
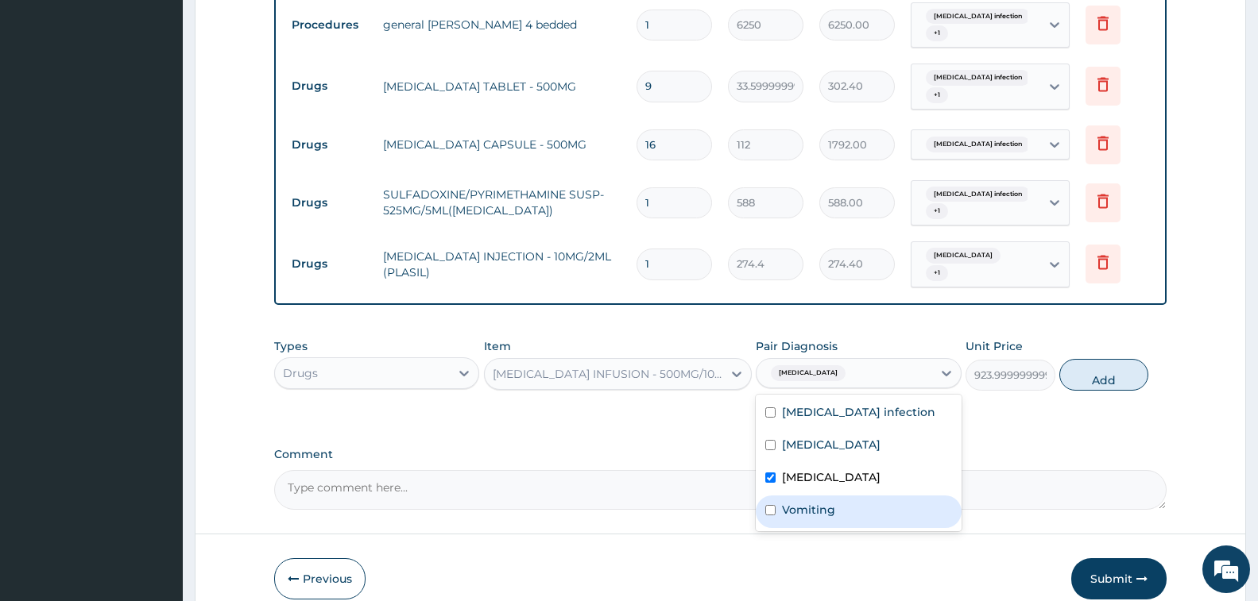
click at [841, 496] on div "Vomiting" at bounding box center [858, 512] width 205 height 33
checkbox input "true"
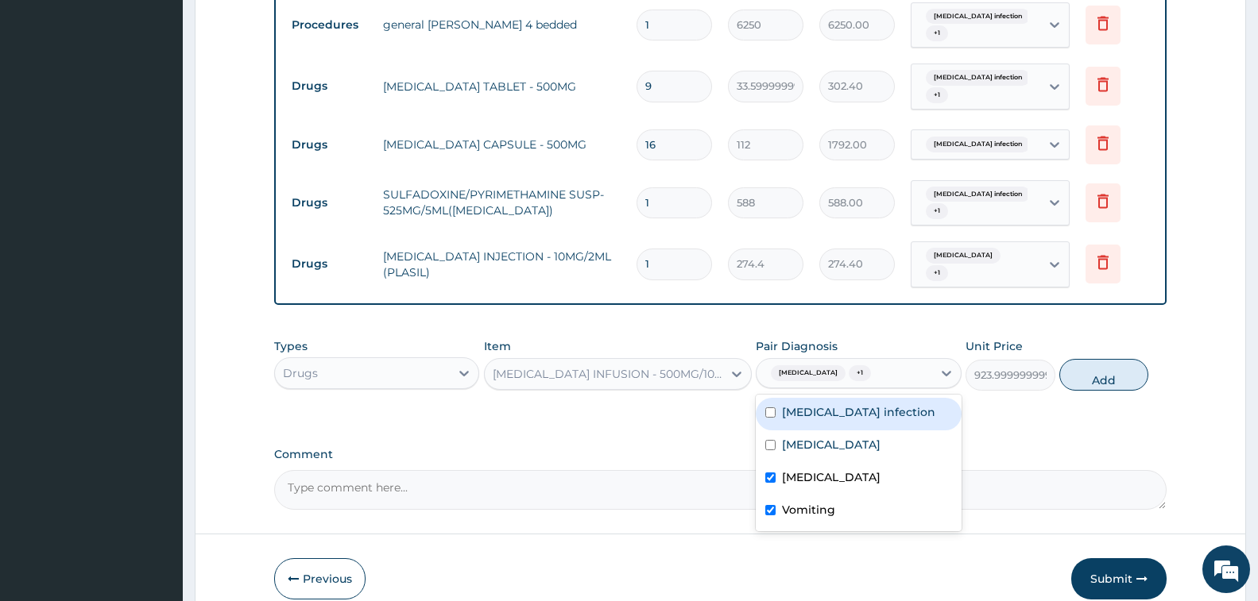
click at [891, 404] on label "Salmonella infection" at bounding box center [858, 412] width 153 height 16
checkbox input "true"
click at [1110, 359] on button "Add" at bounding box center [1103, 375] width 89 height 32
type input "0"
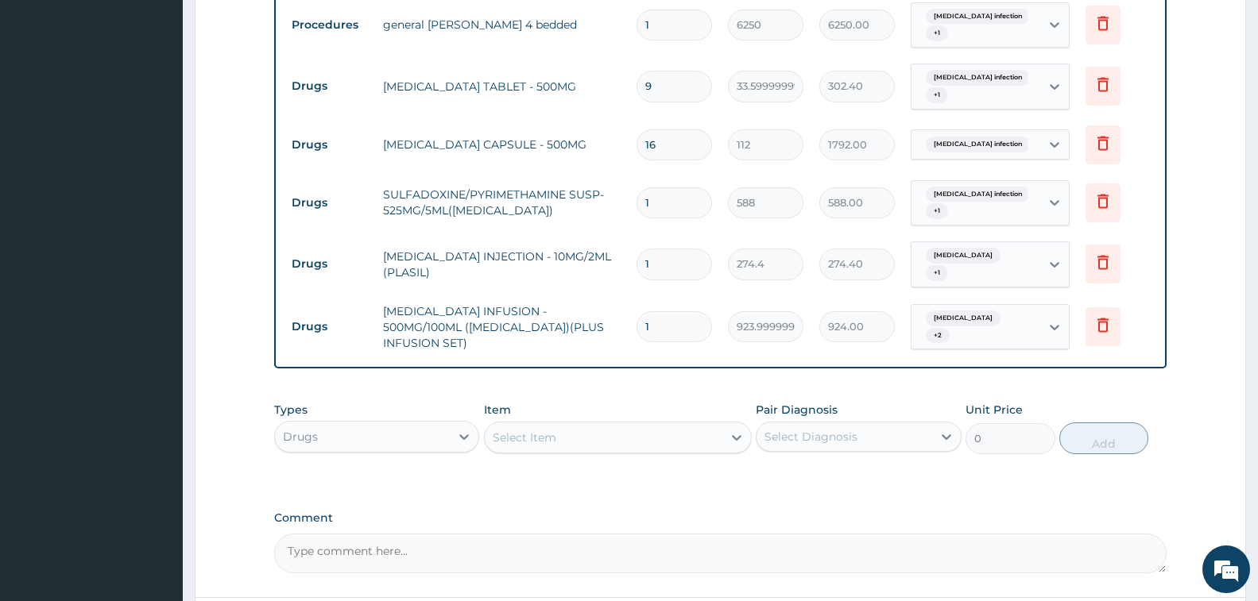
click at [608, 425] on div "Select Item" at bounding box center [604, 437] width 238 height 25
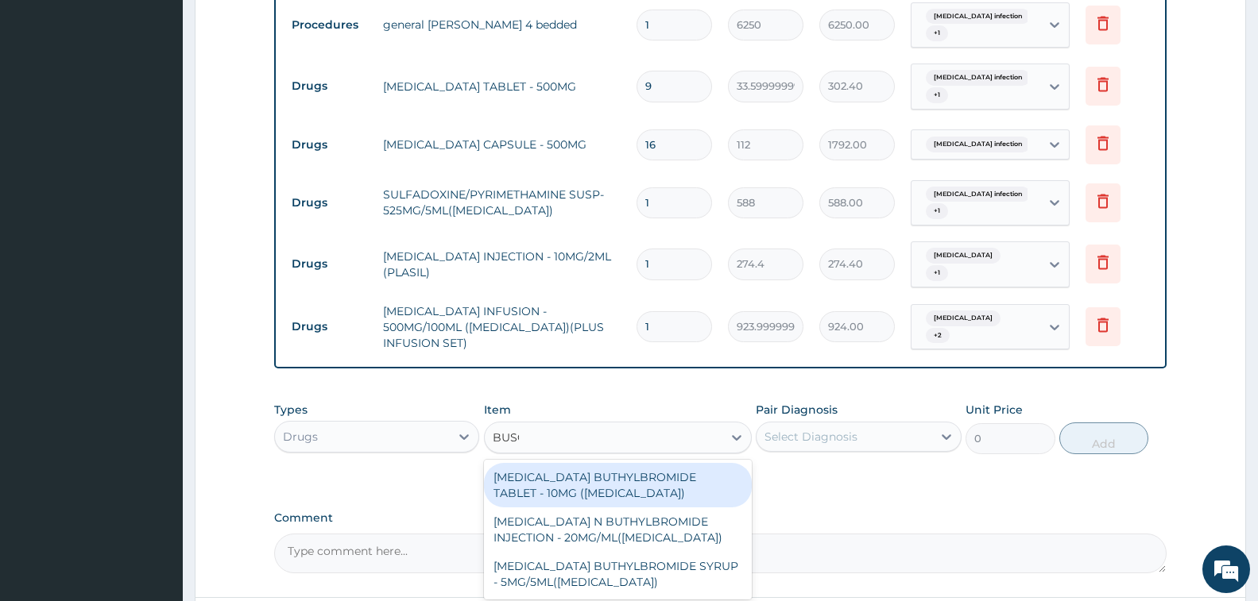
type input "BUSCO"
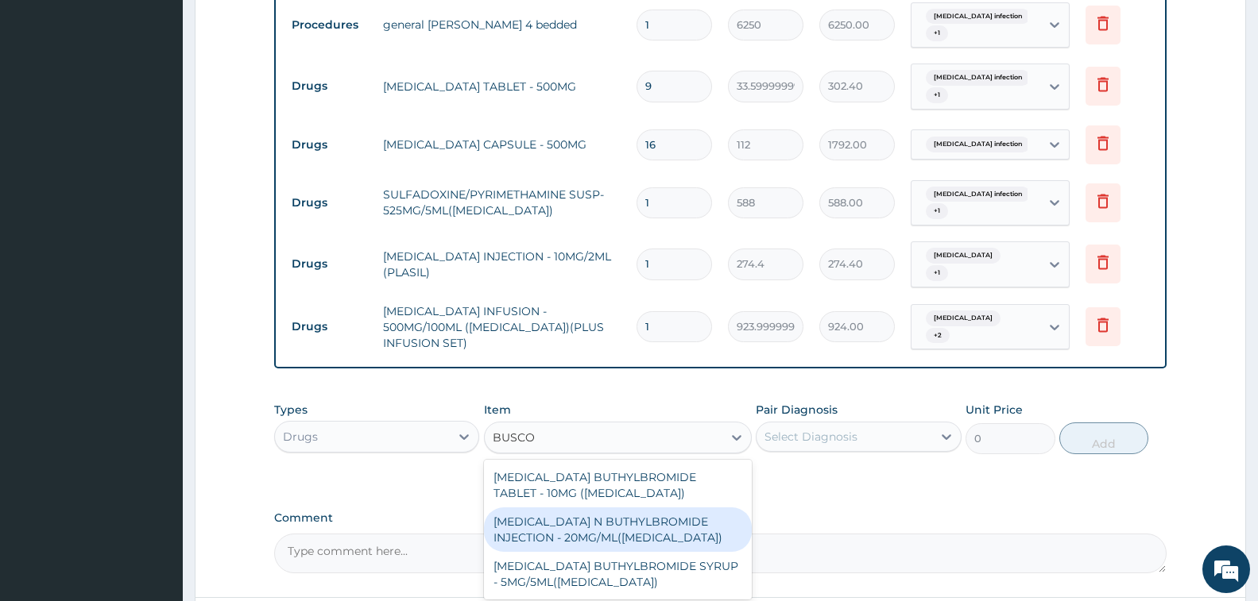
click at [640, 508] on div "HYOSCINE N BUTHYLBROMIDE INJECTION - 20MG/ML(BUSCOPAN)" at bounding box center [618, 530] width 268 height 44
type input "308"
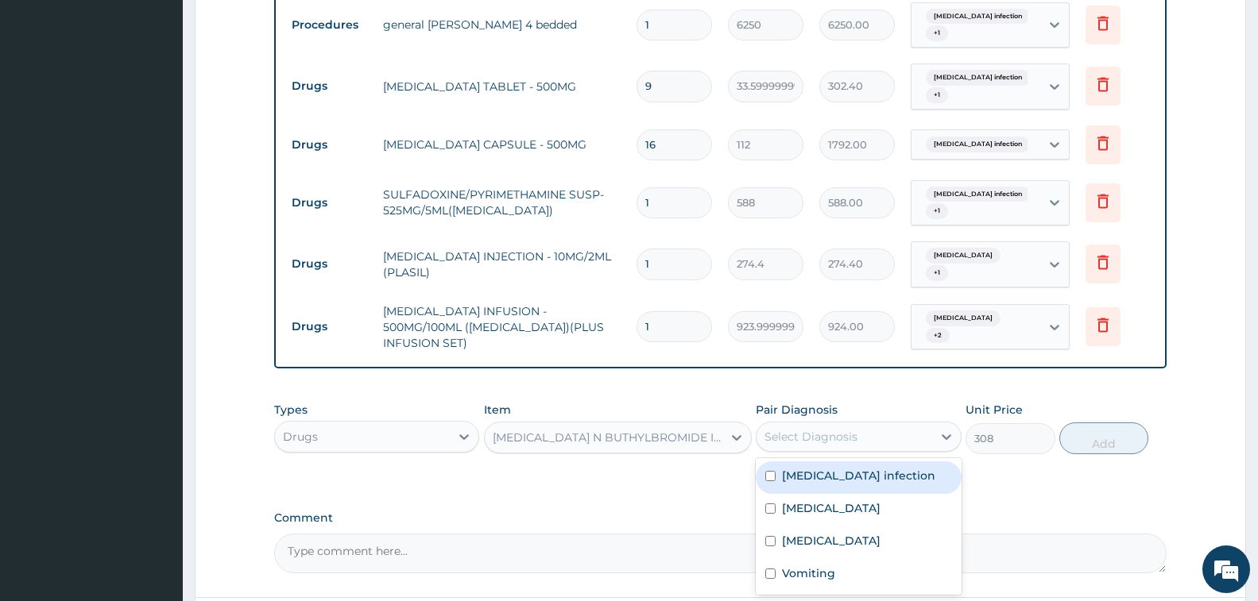
click at [813, 429] on div "Select Diagnosis" at bounding box center [810, 437] width 93 height 16
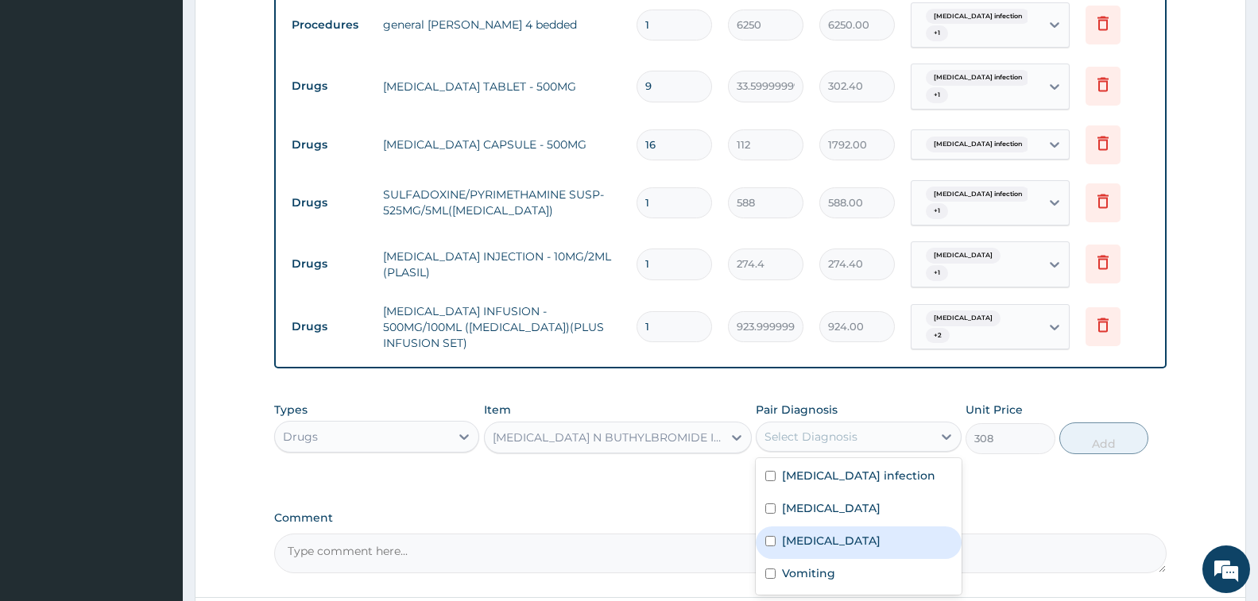
click at [845, 533] on label "Acute abdomen" at bounding box center [831, 541] width 99 height 16
checkbox input "true"
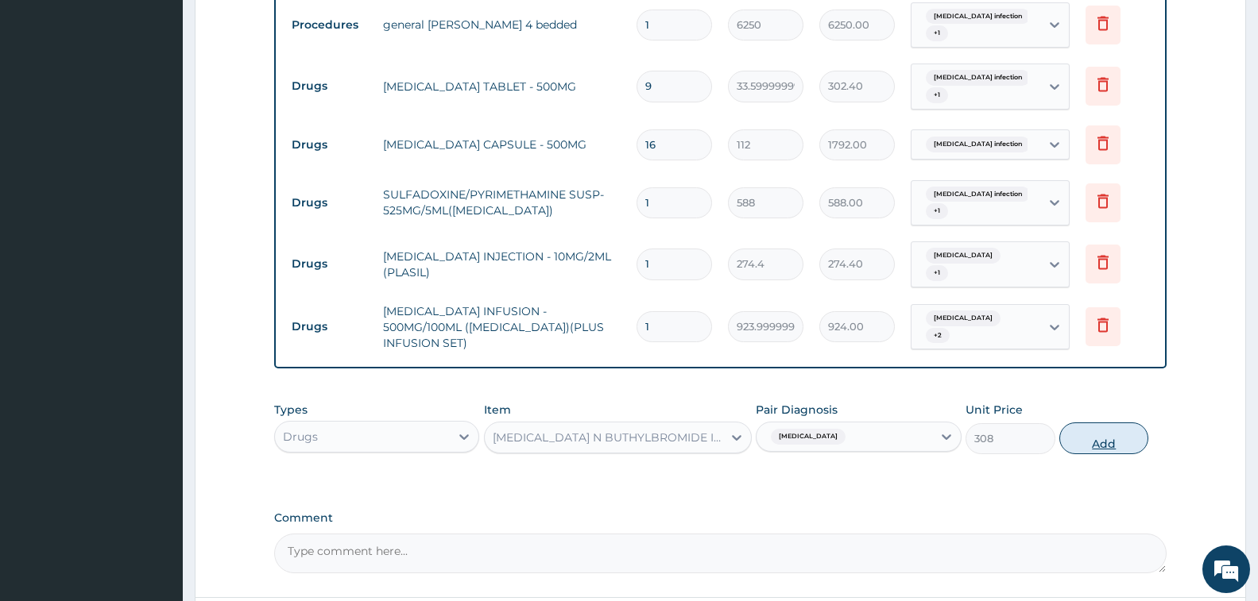
click at [1101, 423] on button "Add" at bounding box center [1103, 439] width 89 height 32
type input "0"
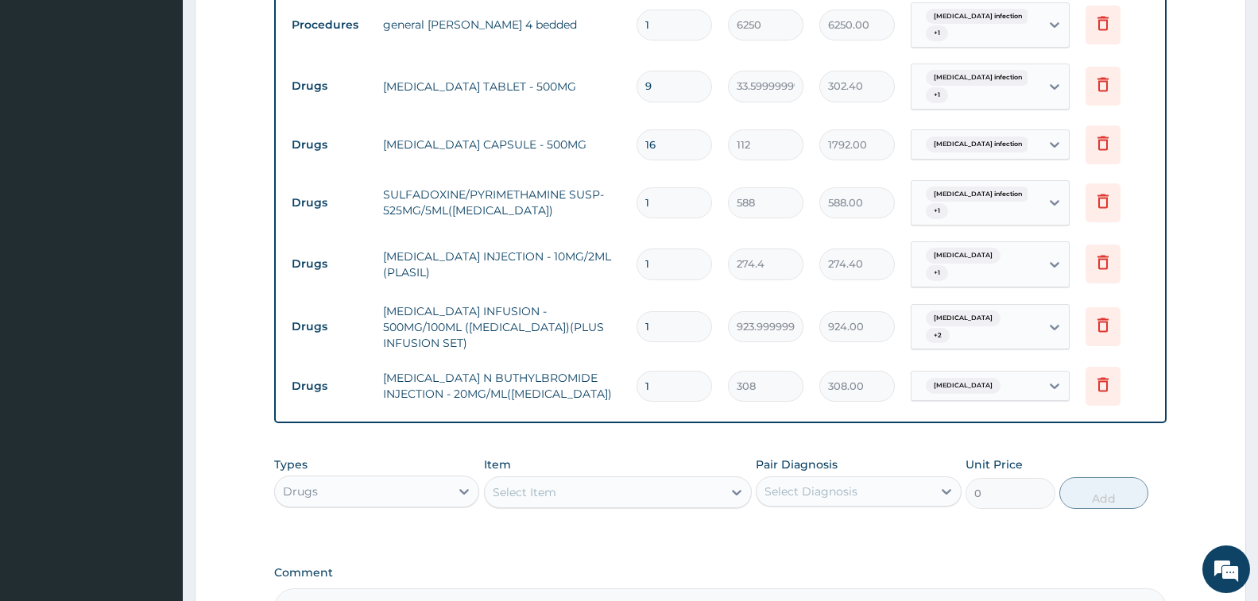
click at [568, 480] on div "Select Item" at bounding box center [604, 492] width 238 height 25
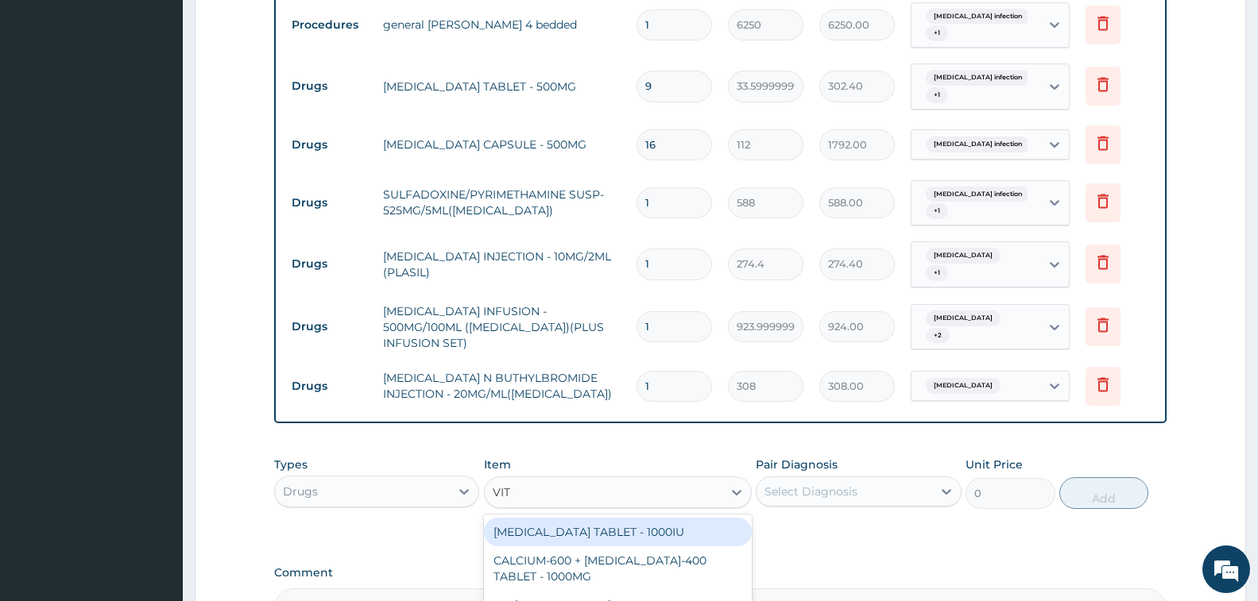
type input "VIT B"
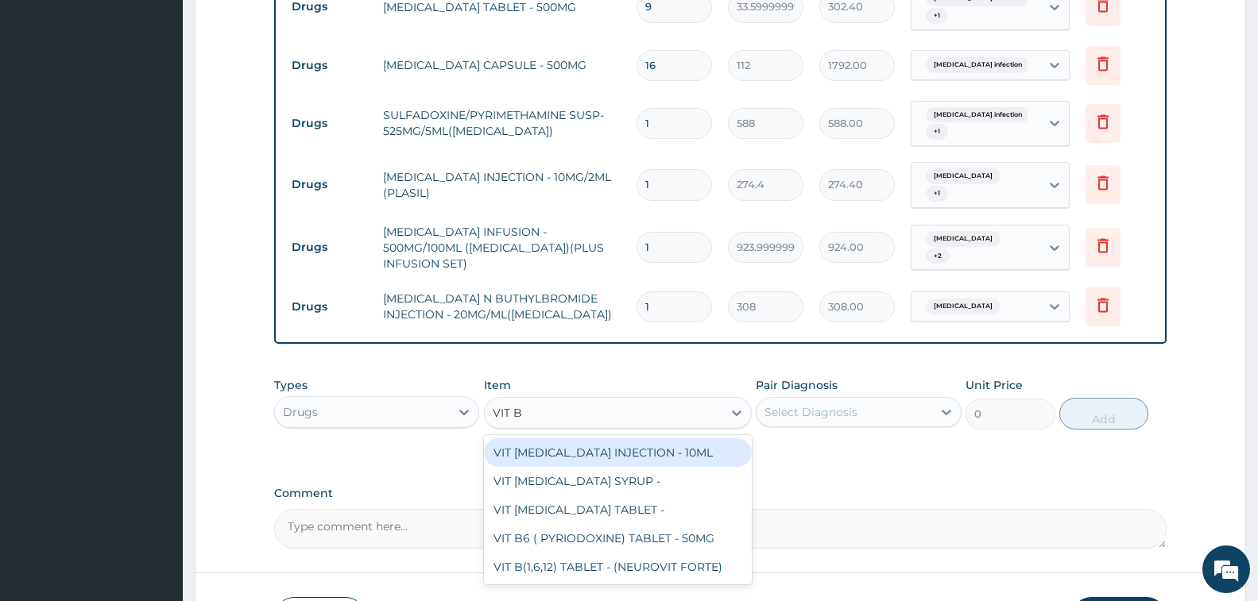
click at [650, 441] on div "VIT [MEDICAL_DATA] INJECTION - 10ML" at bounding box center [618, 453] width 268 height 29
type input "154"
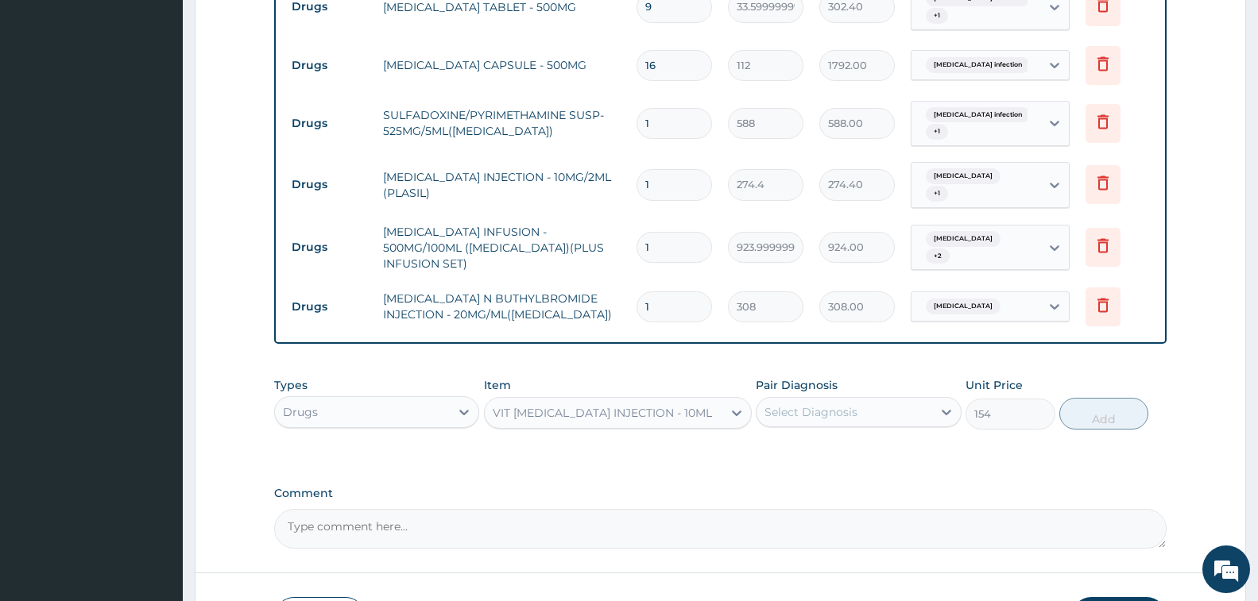
click at [828, 404] on div "Select Diagnosis" at bounding box center [810, 412] width 93 height 16
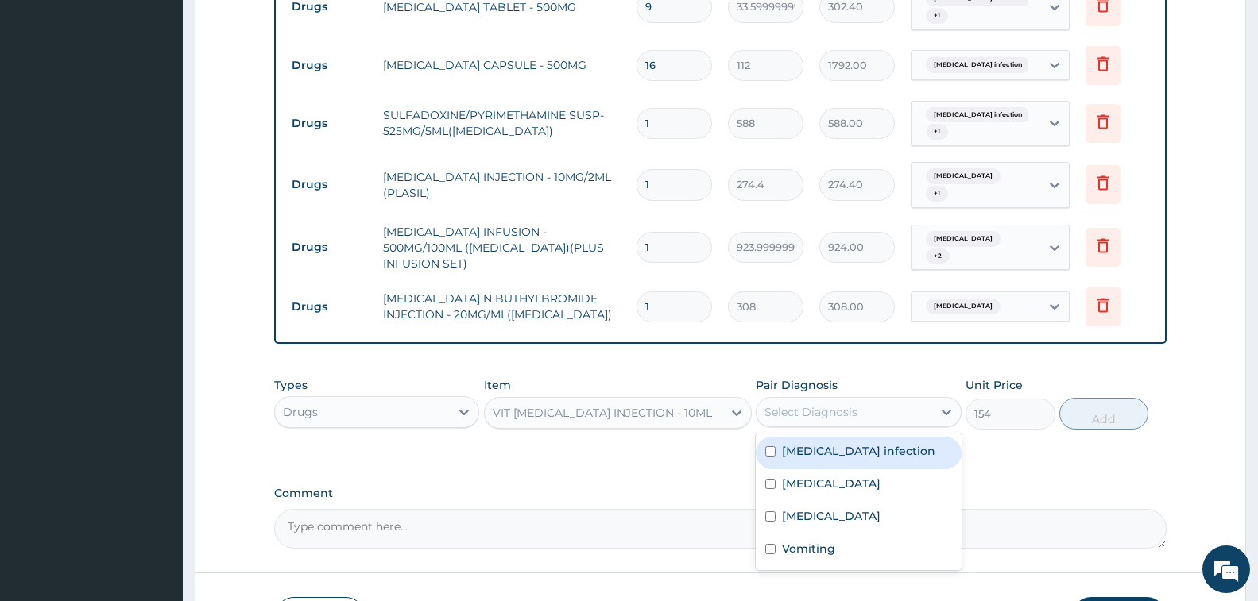
click at [857, 443] on label "Salmonella infection" at bounding box center [858, 451] width 153 height 16
checkbox input "true"
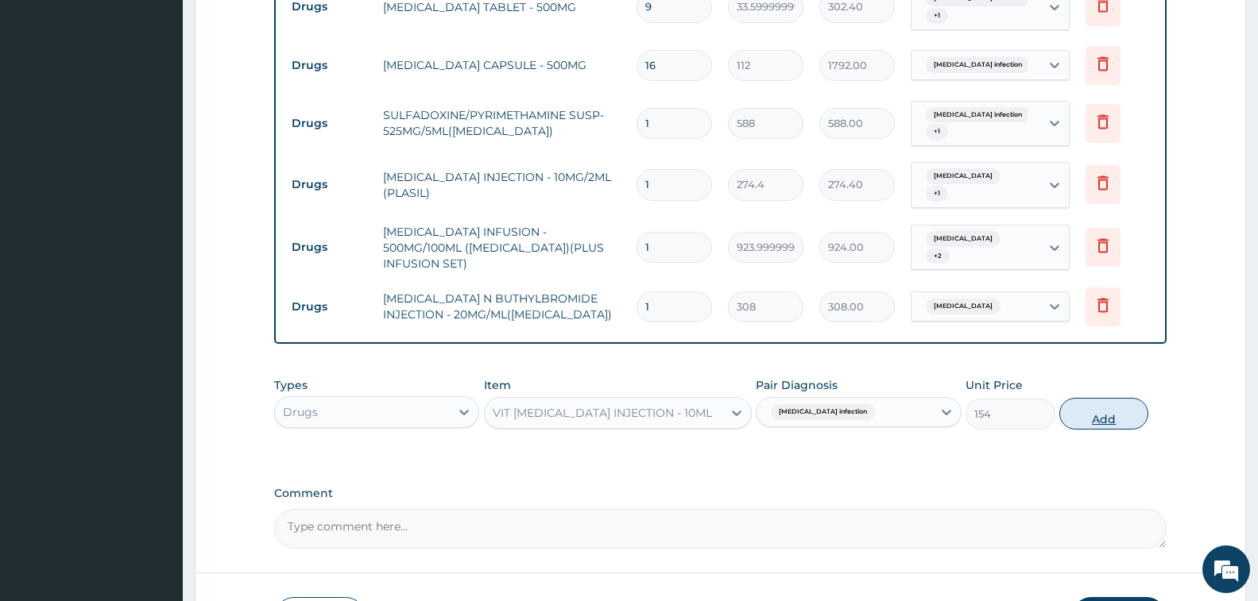
click at [1065, 398] on button "Add" at bounding box center [1103, 414] width 89 height 32
type input "0"
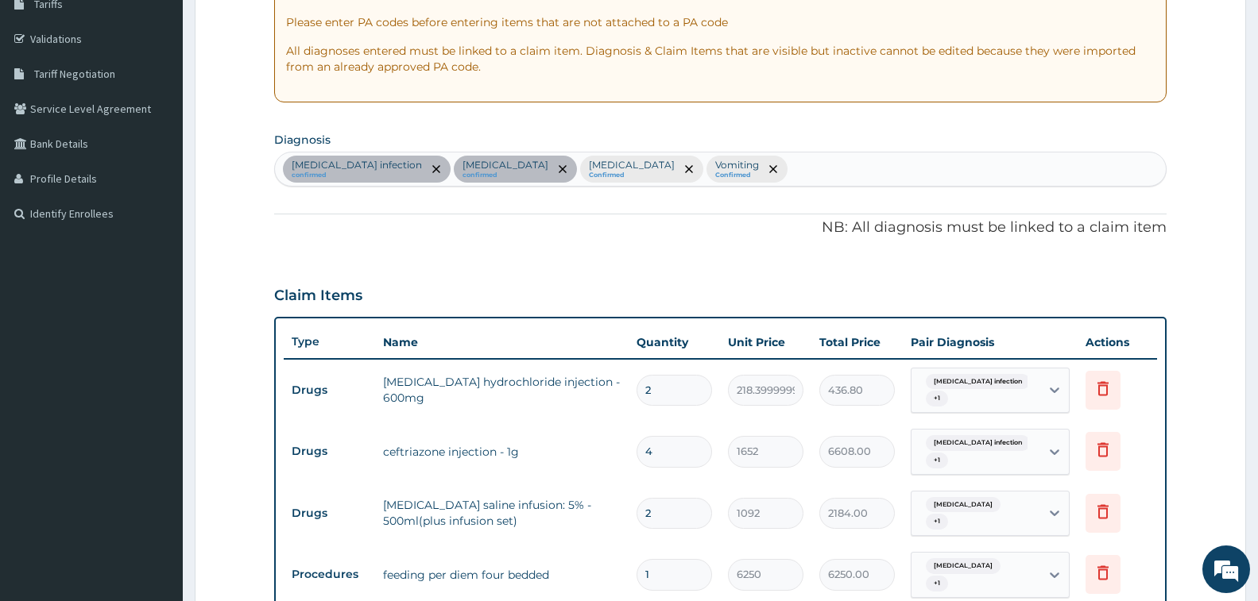
scroll to position [250, 0]
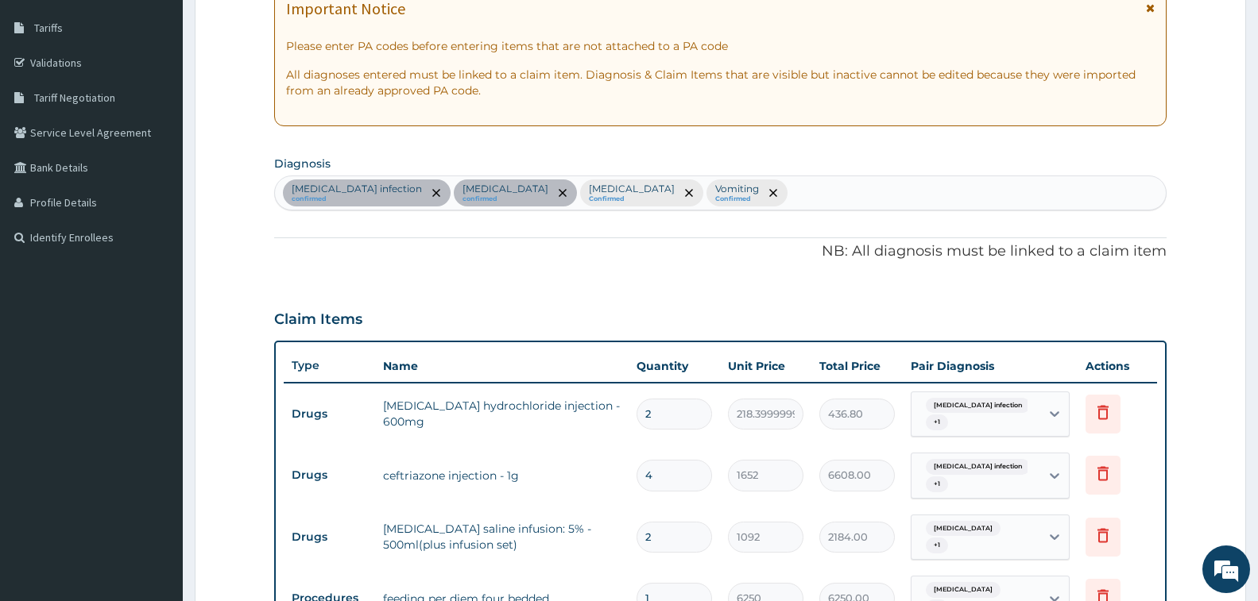
click at [720, 191] on div "Salmonella infection confirmed Malaria confirmed Acute abdomen Confirmed Vomiti…" at bounding box center [720, 192] width 891 height 33
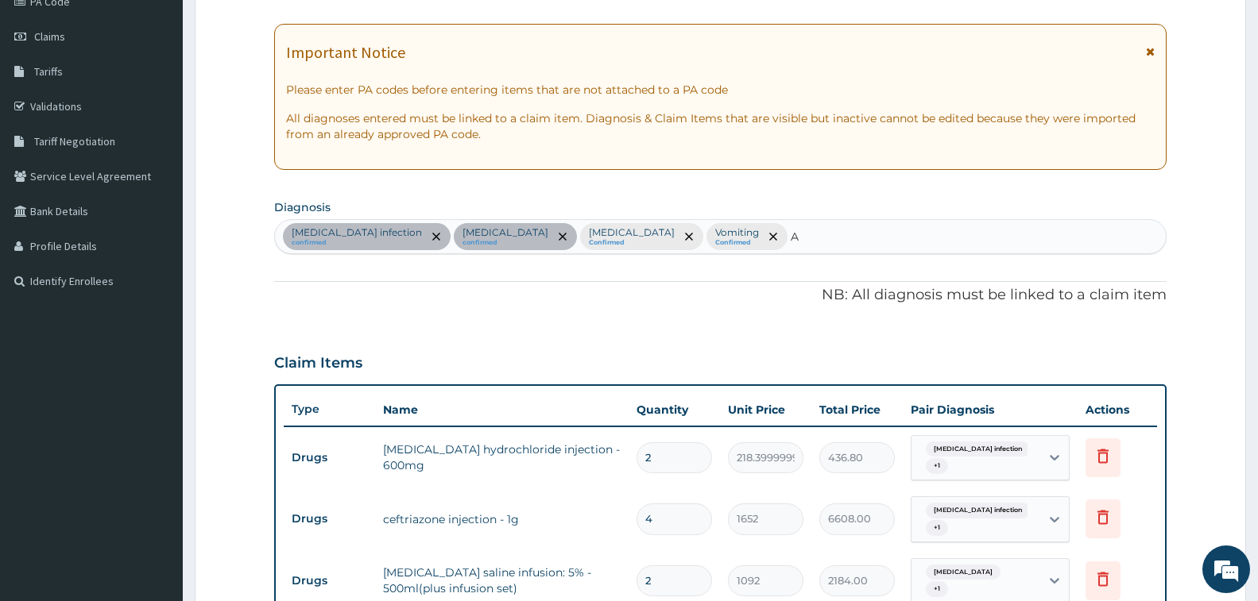
scroll to position [12, 0]
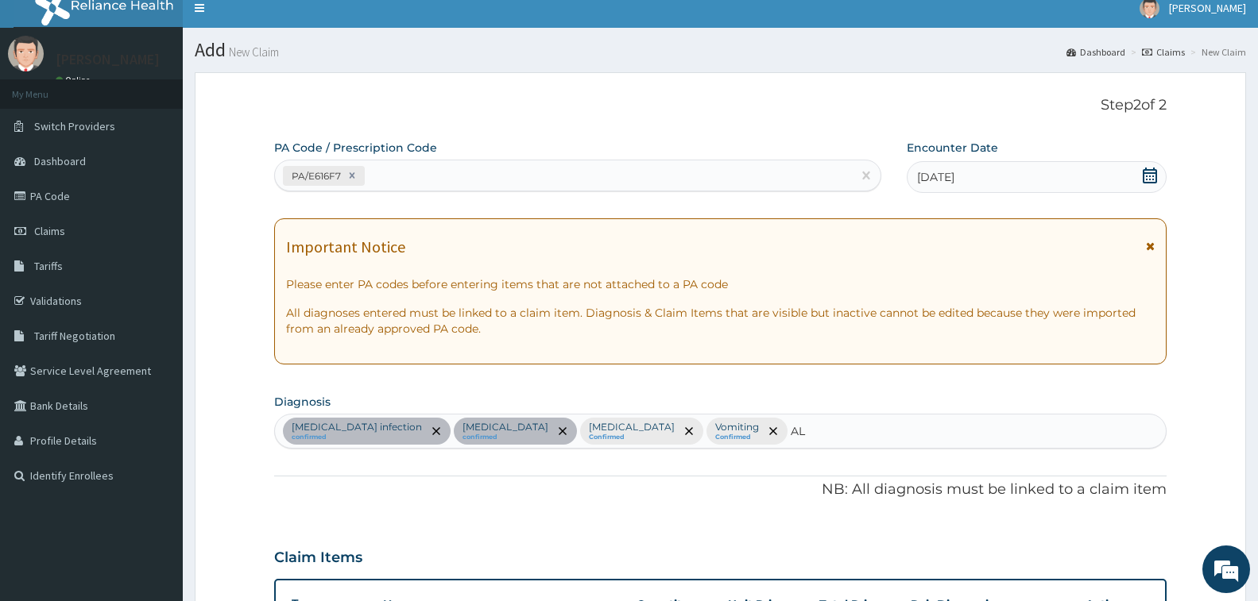
type input "A"
type input "RHINITI"
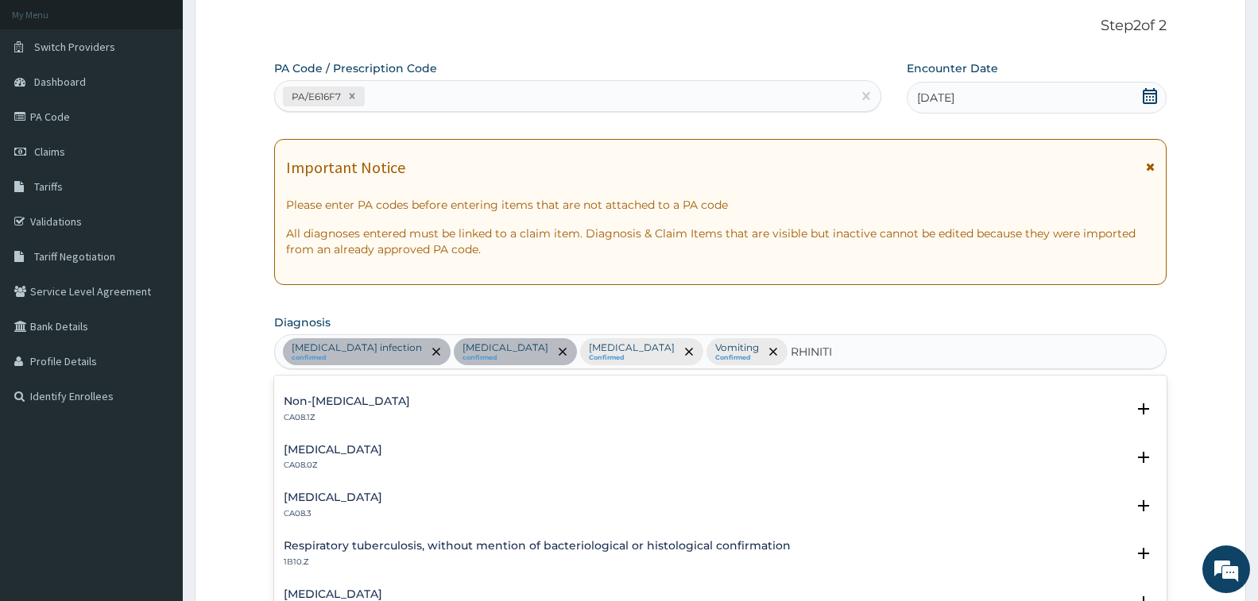
scroll to position [318, 0]
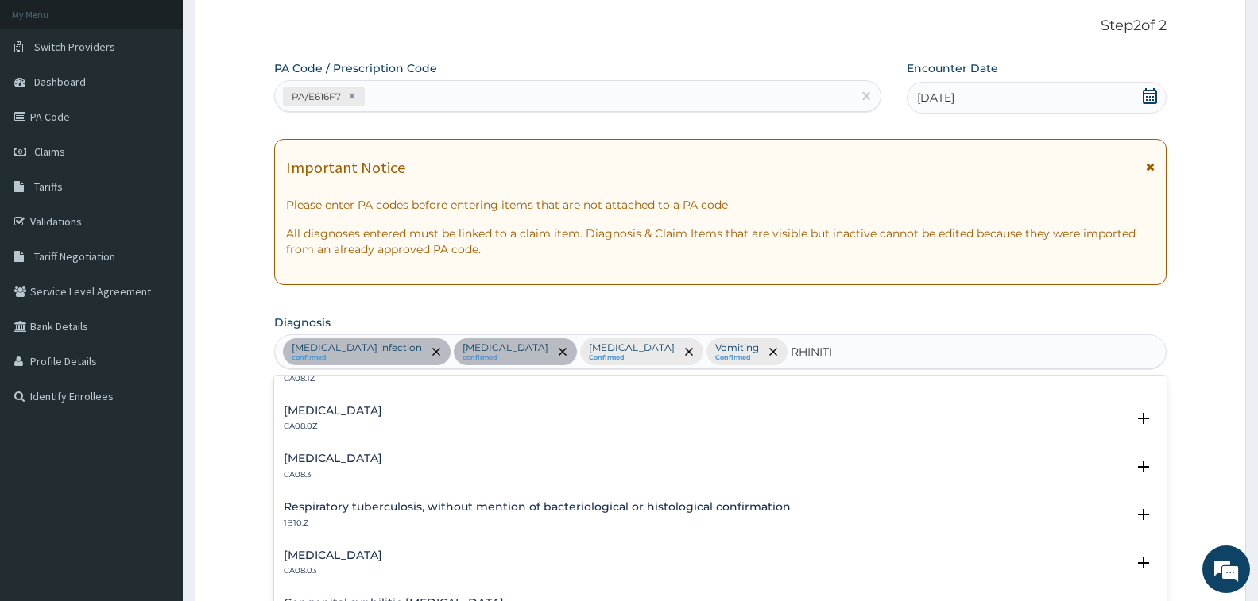
click at [382, 415] on h4 "Allergic rhinitis, unspecified" at bounding box center [333, 411] width 99 height 12
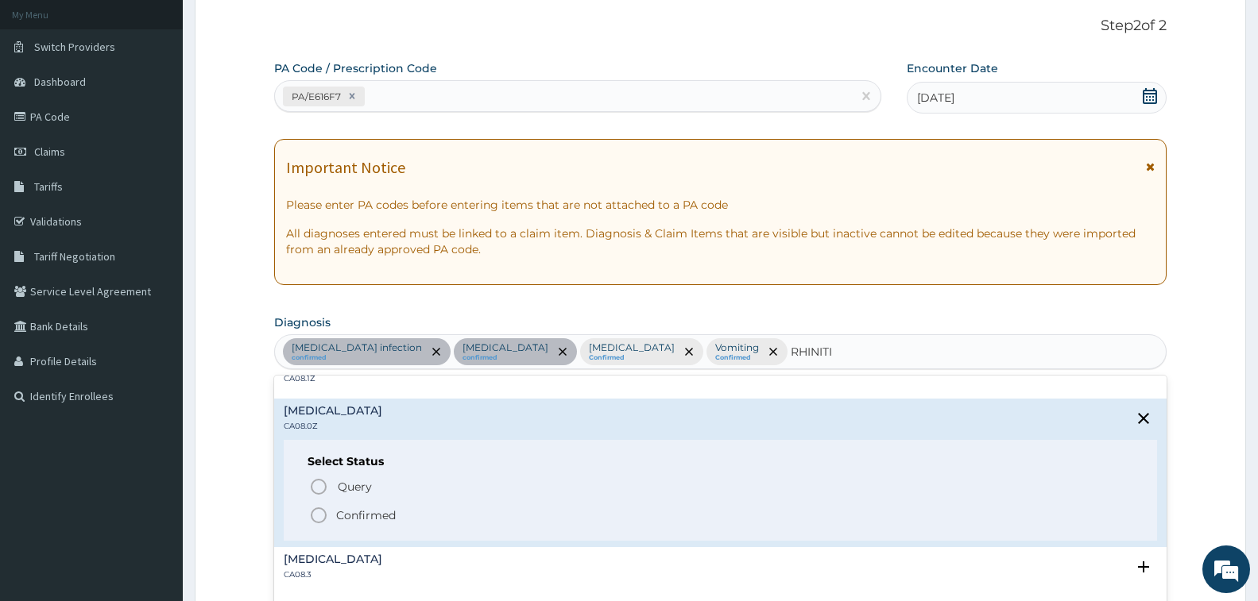
click at [368, 512] on p "Confirmed" at bounding box center [366, 516] width 60 height 16
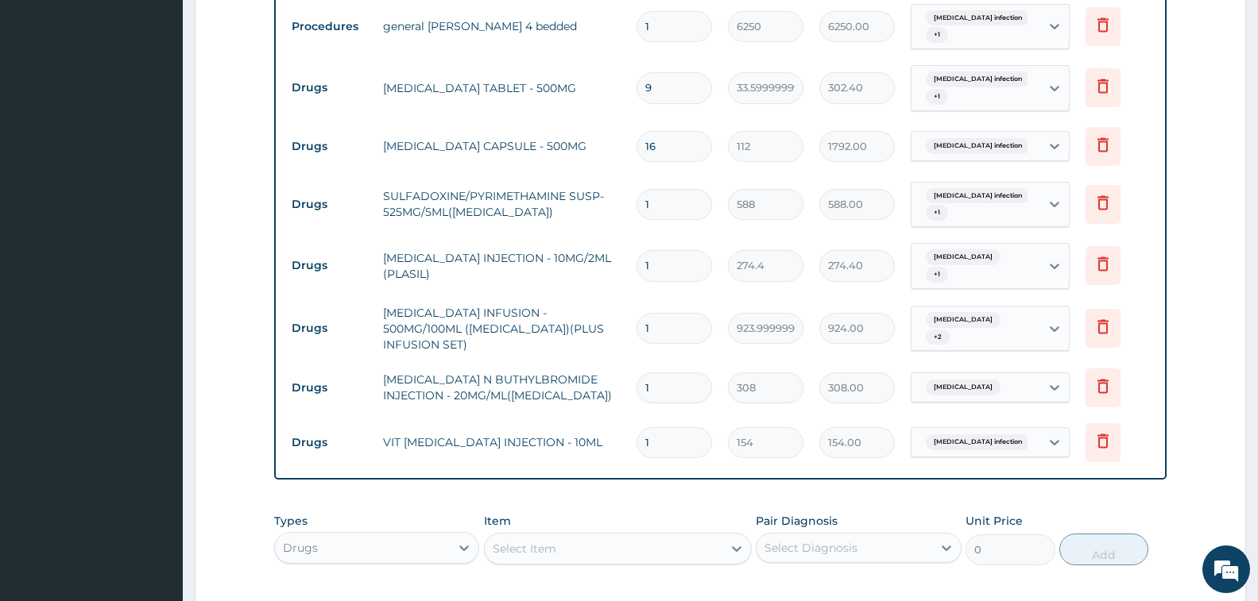
scroll to position [886, 0]
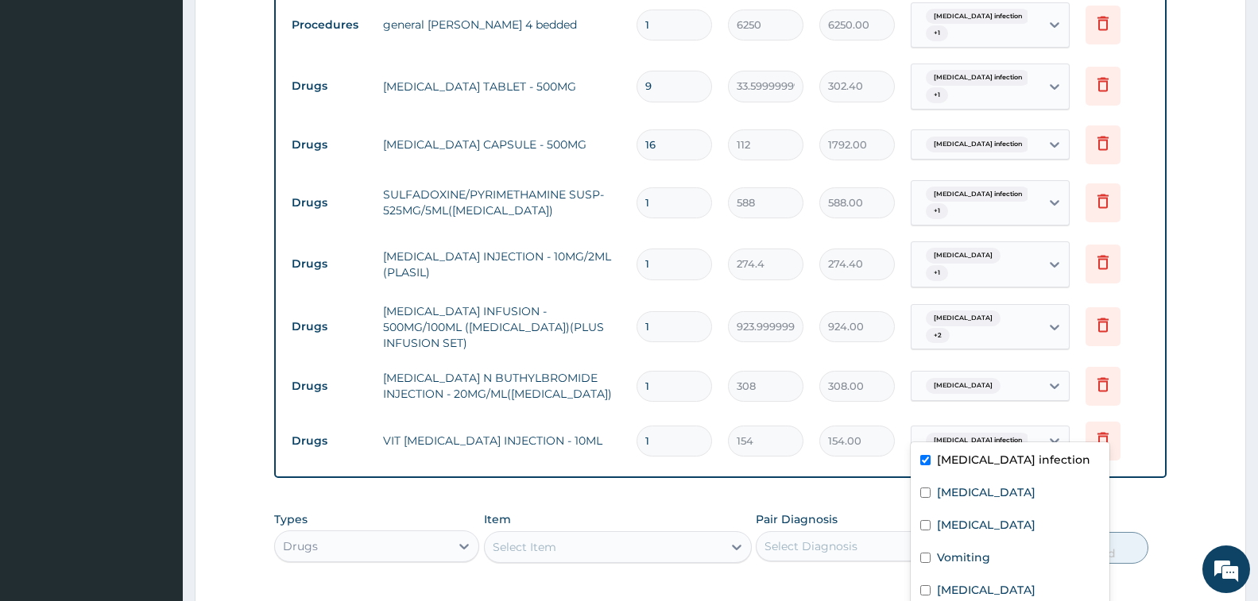
click at [955, 433] on span "Salmonella infection" at bounding box center [978, 441] width 104 height 16
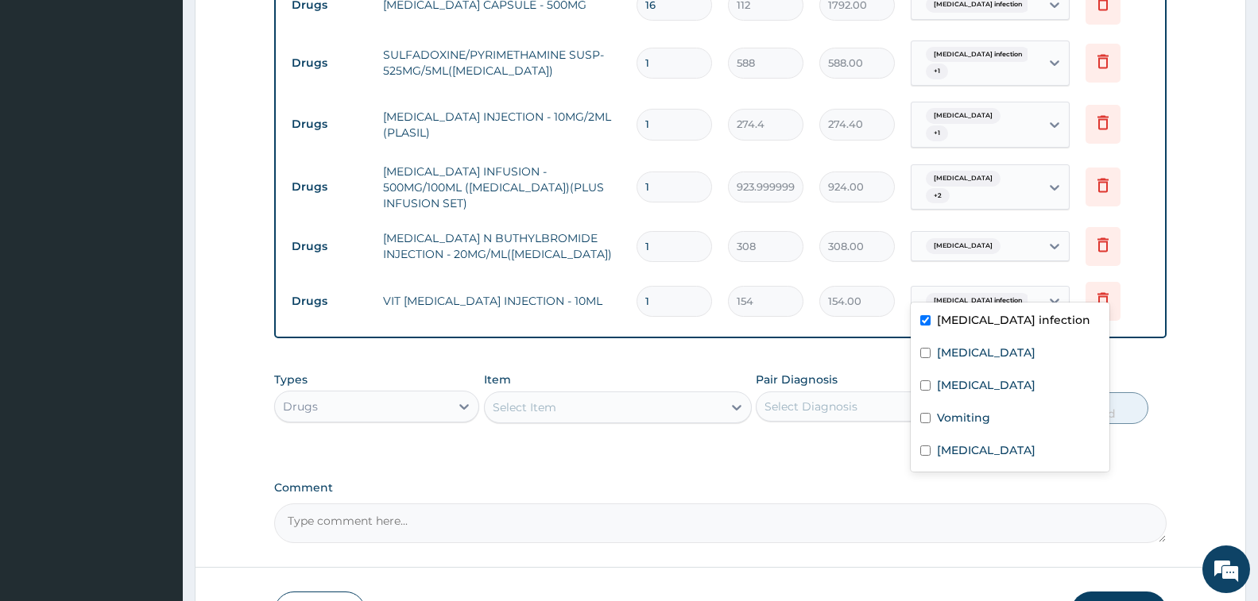
scroll to position [1114, 0]
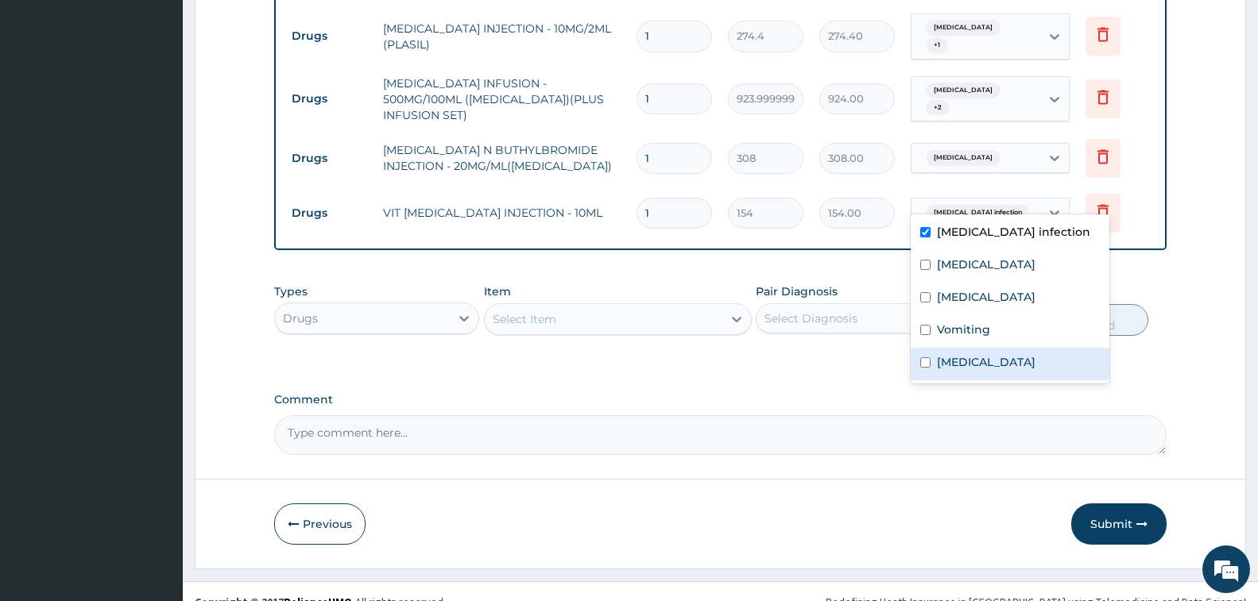
click at [1014, 356] on label "Allergic rhinitis, unspecified" at bounding box center [986, 362] width 99 height 16
checkbox input "true"
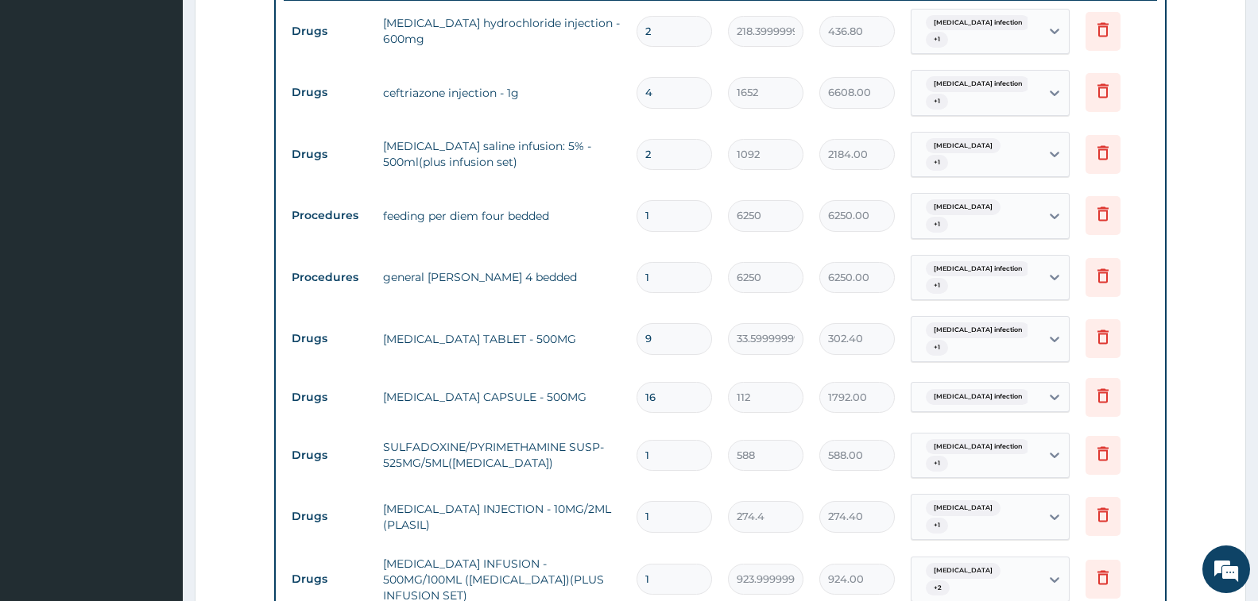
scroll to position [1121, 0]
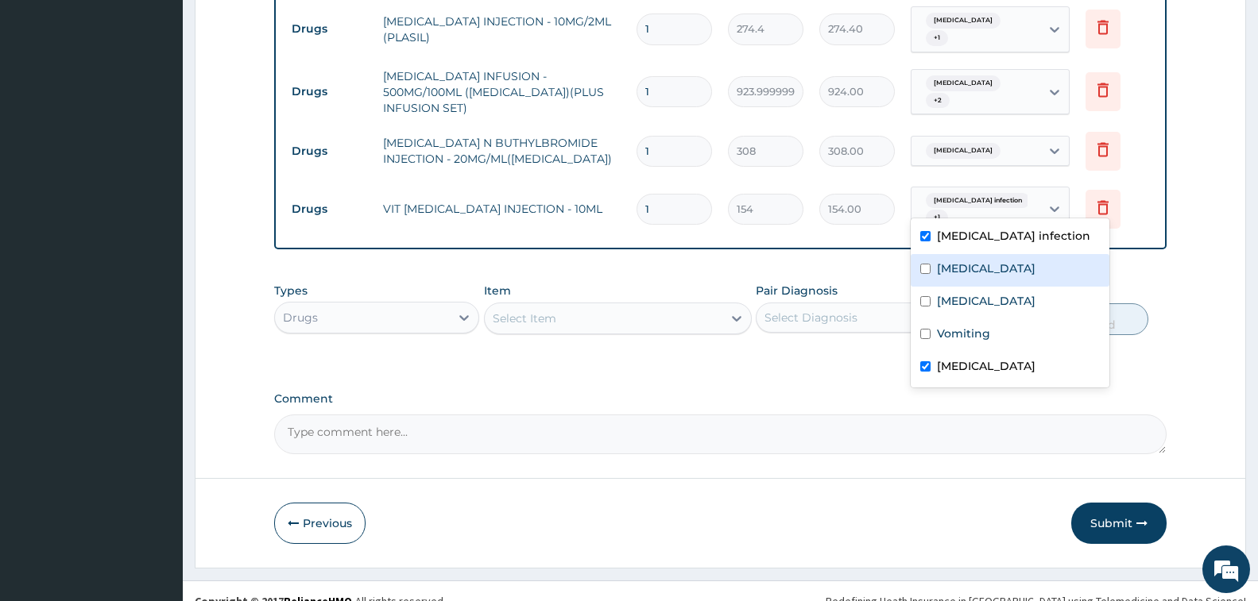
click at [389, 305] on div "Drugs" at bounding box center [362, 317] width 175 height 25
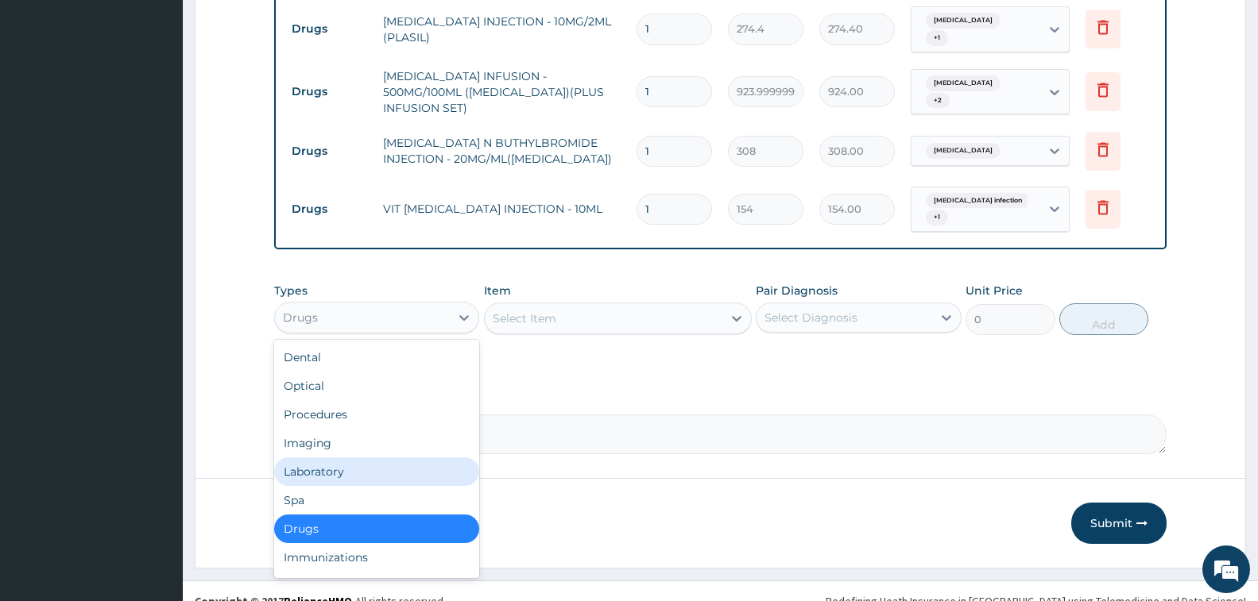
click at [366, 458] on div "Laboratory" at bounding box center [376, 472] width 205 height 29
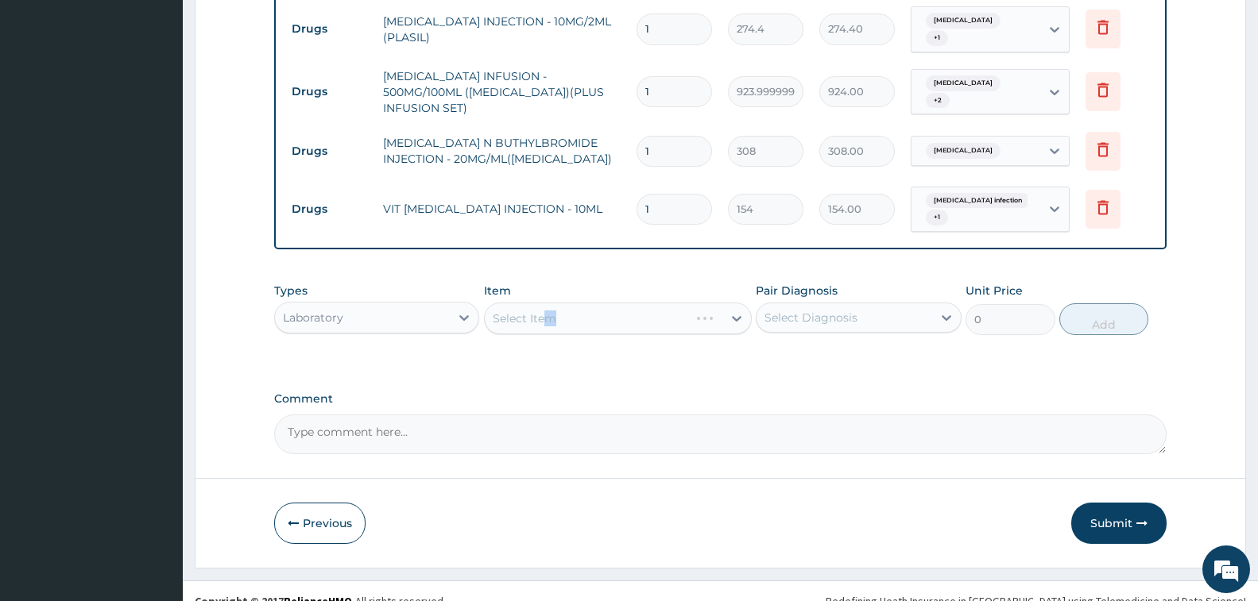
click at [549, 303] on div "Select Item" at bounding box center [618, 319] width 268 height 32
click at [605, 303] on div "Select Item" at bounding box center [618, 319] width 268 height 32
click at [512, 303] on div "Select Item" at bounding box center [618, 319] width 268 height 32
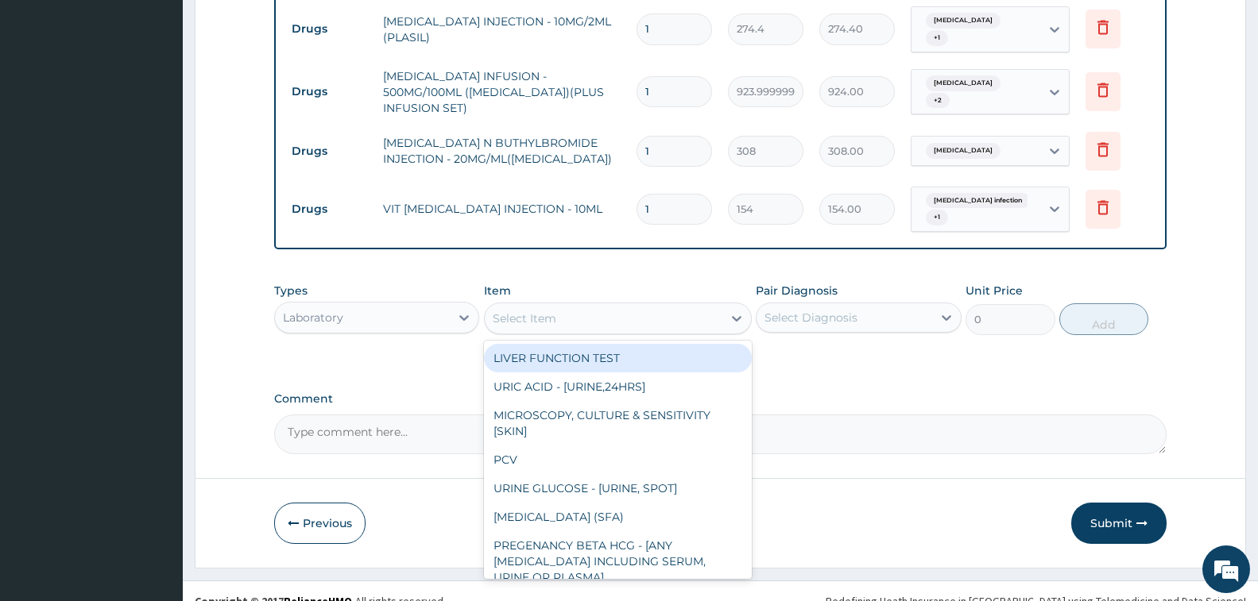
click at [538, 311] on div "Select Item" at bounding box center [525, 319] width 64 height 16
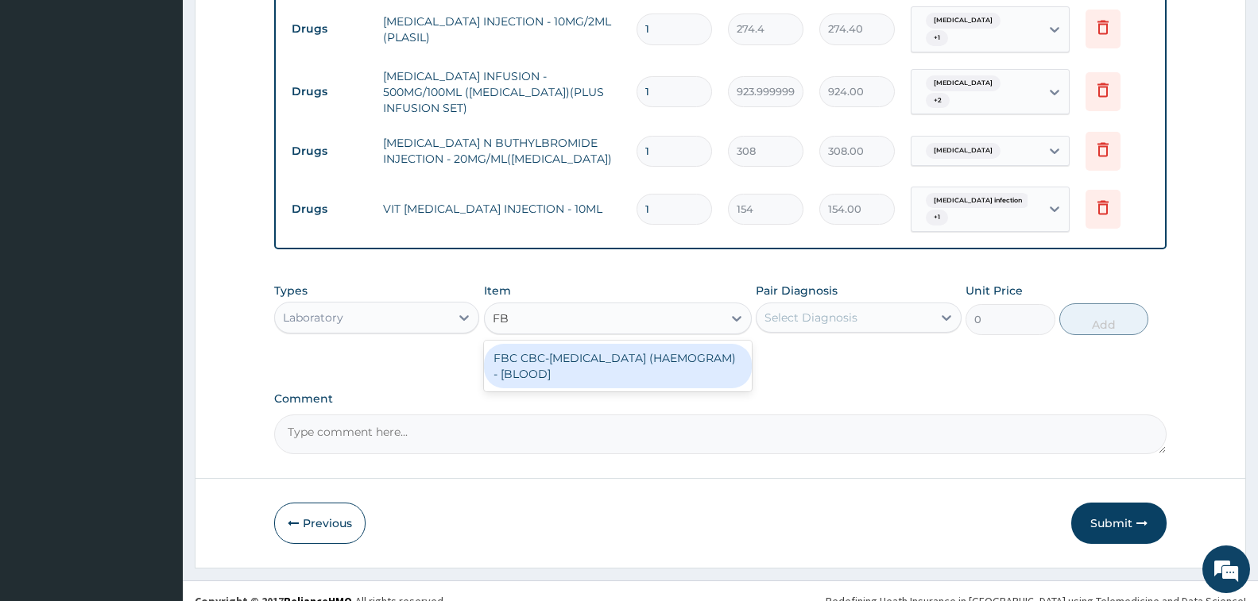
type input "FBC"
drag, startPoint x: 643, startPoint y: 345, endPoint x: 820, endPoint y: 328, distance: 178.0
click at [643, 346] on div "FBC CBC-COMPLETE BLOOD COUNT (HAEMOGRAM) - [BLOOD]" at bounding box center [618, 366] width 268 height 44
type input "5000"
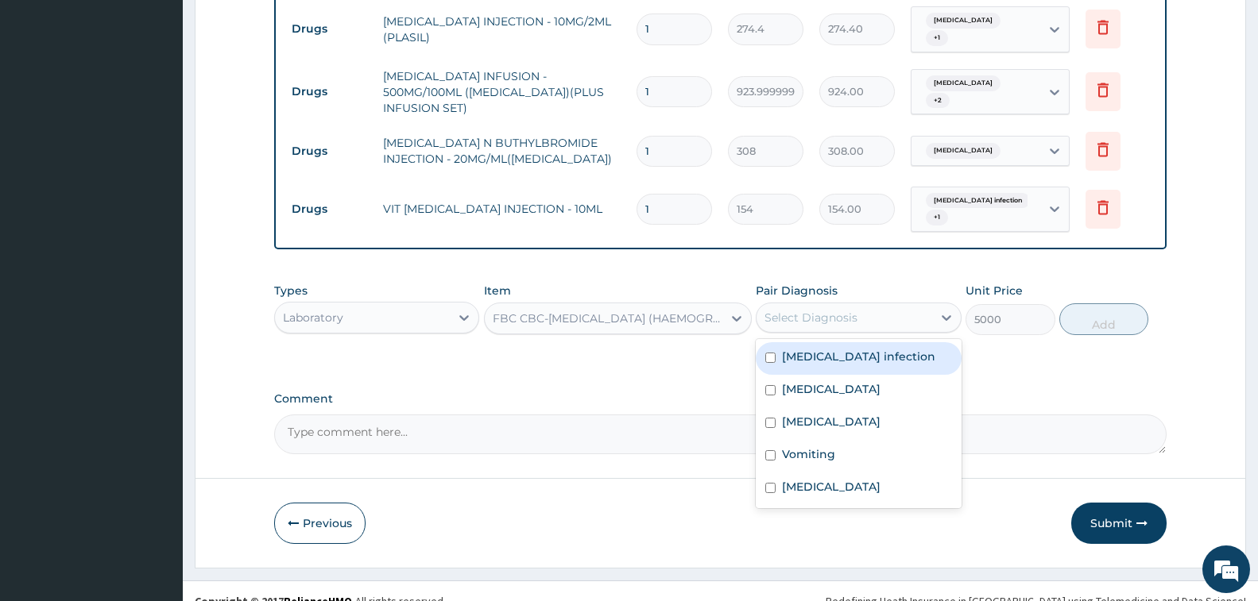
drag, startPoint x: 814, startPoint y: 292, endPoint x: 823, endPoint y: 284, distance: 11.8
click at [814, 310] on div "Select Diagnosis" at bounding box center [810, 318] width 93 height 16
click at [857, 349] on label "Salmonella infection" at bounding box center [858, 357] width 153 height 16
checkbox input "true"
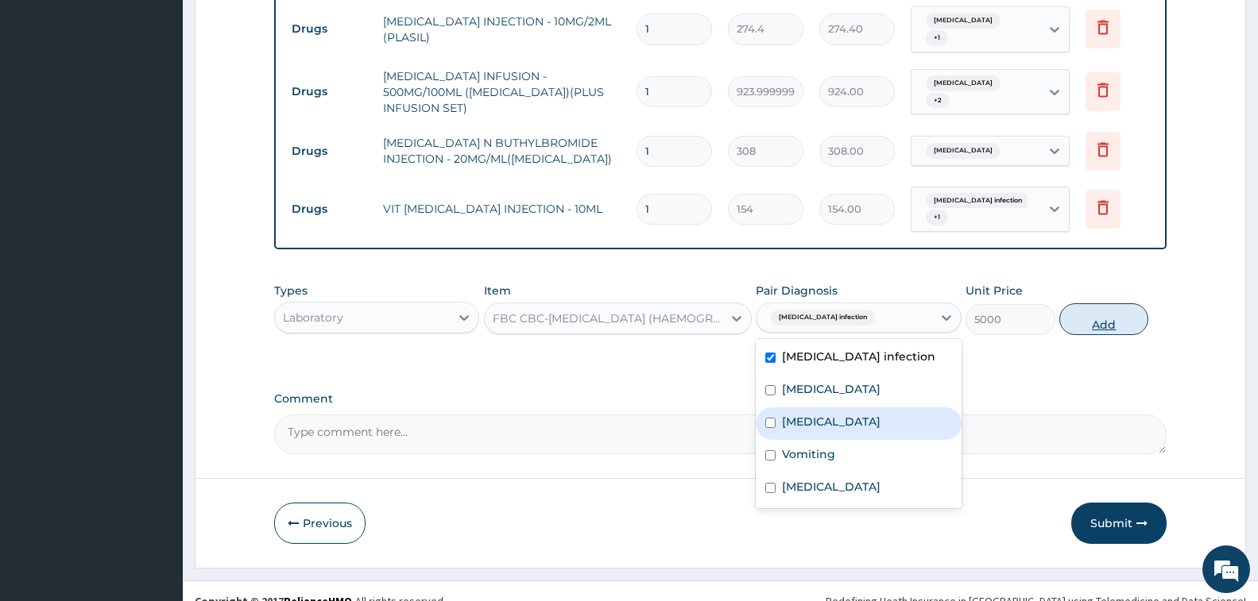
click at [1092, 304] on button "Add" at bounding box center [1103, 320] width 89 height 32
type input "0"
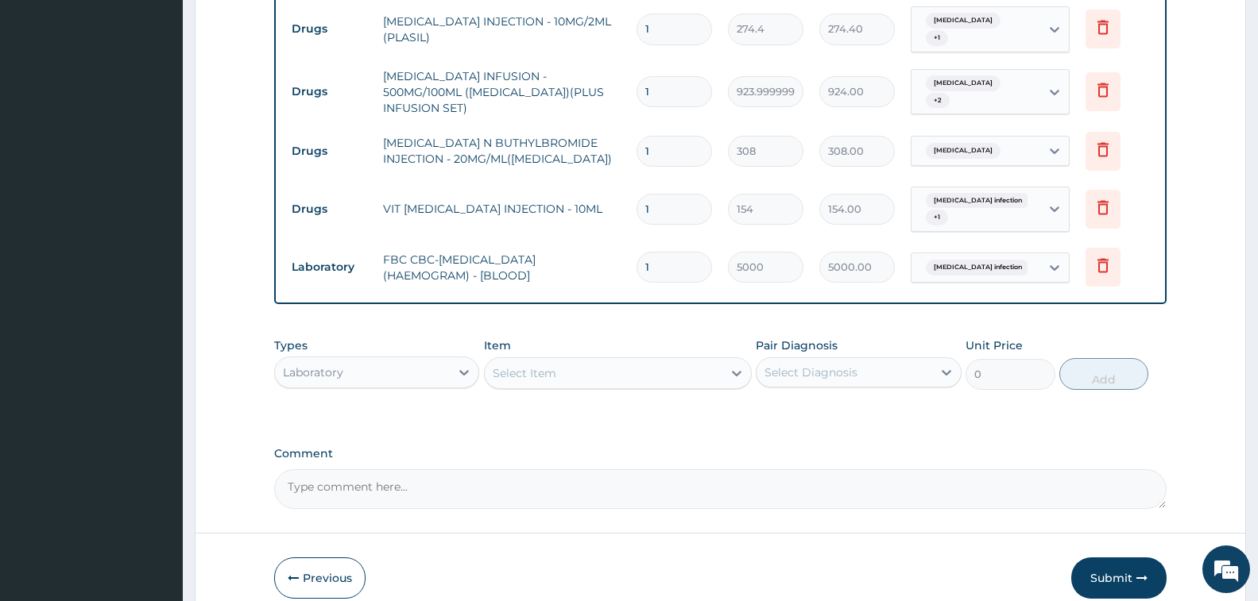
click at [570, 361] on div "Select Item" at bounding box center [604, 373] width 238 height 25
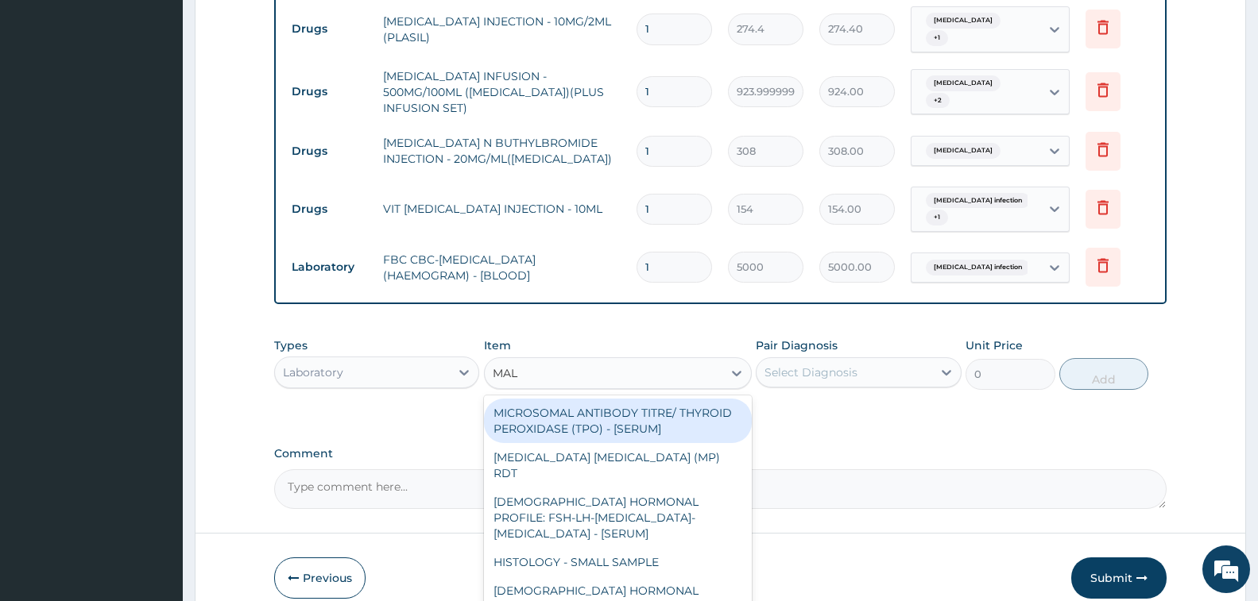
type input "MALA"
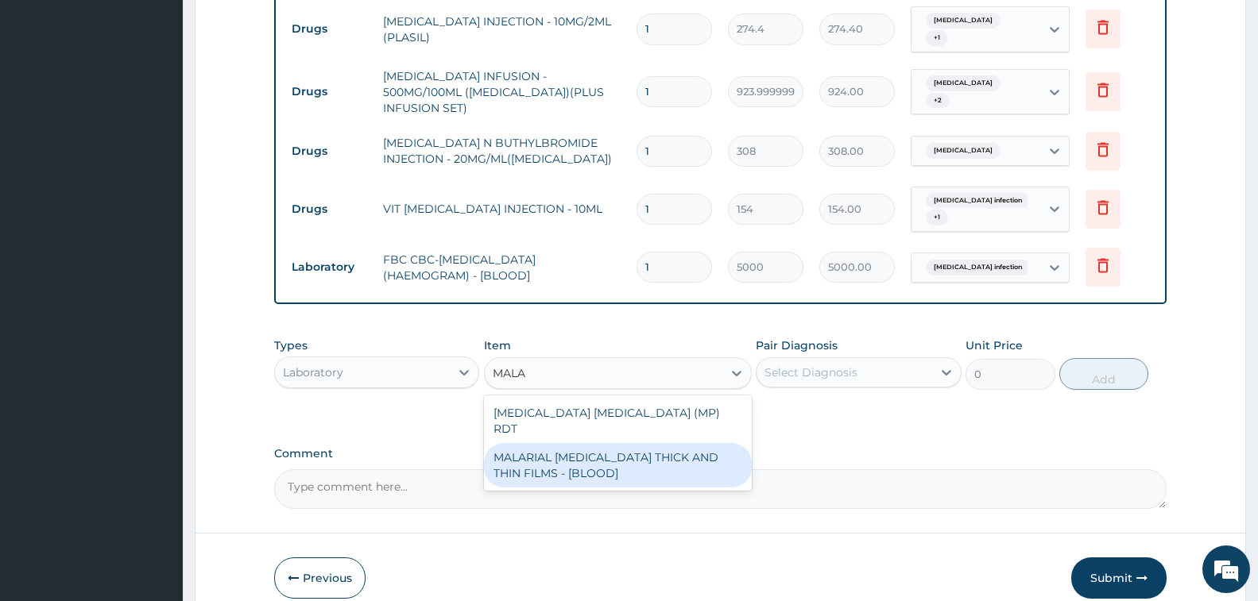
click at [662, 443] on div "MALARIAL PARASITE THICK AND THIN FILMS - [BLOOD]" at bounding box center [618, 465] width 268 height 44
type input "2187.5"
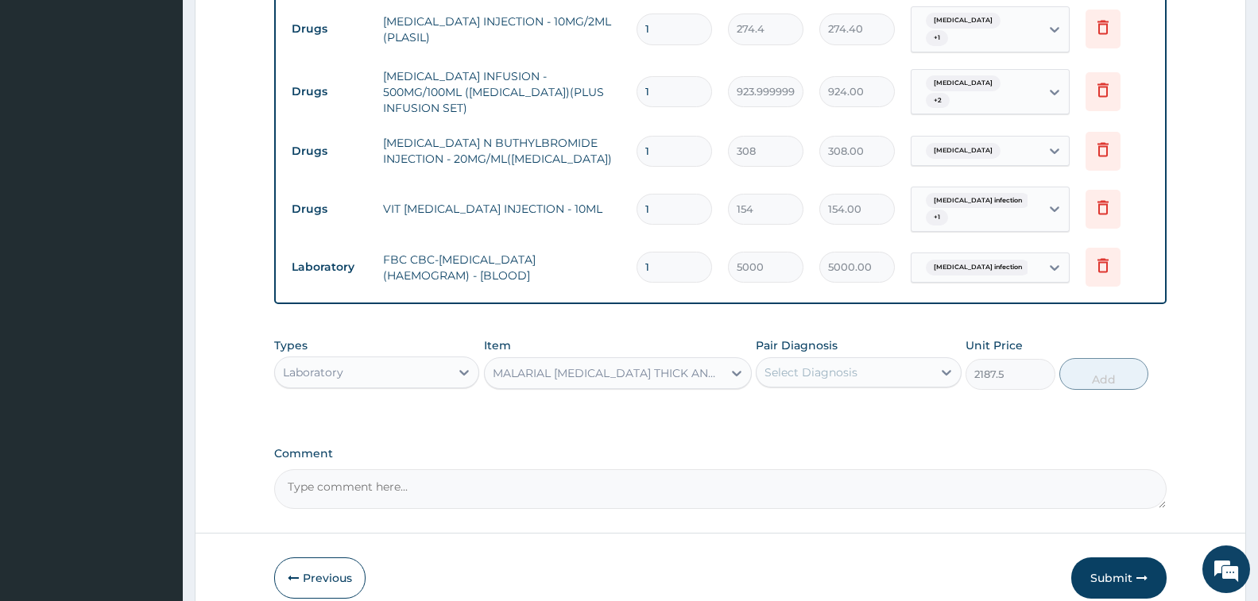
click at [842, 365] on div "Select Diagnosis" at bounding box center [810, 373] width 93 height 16
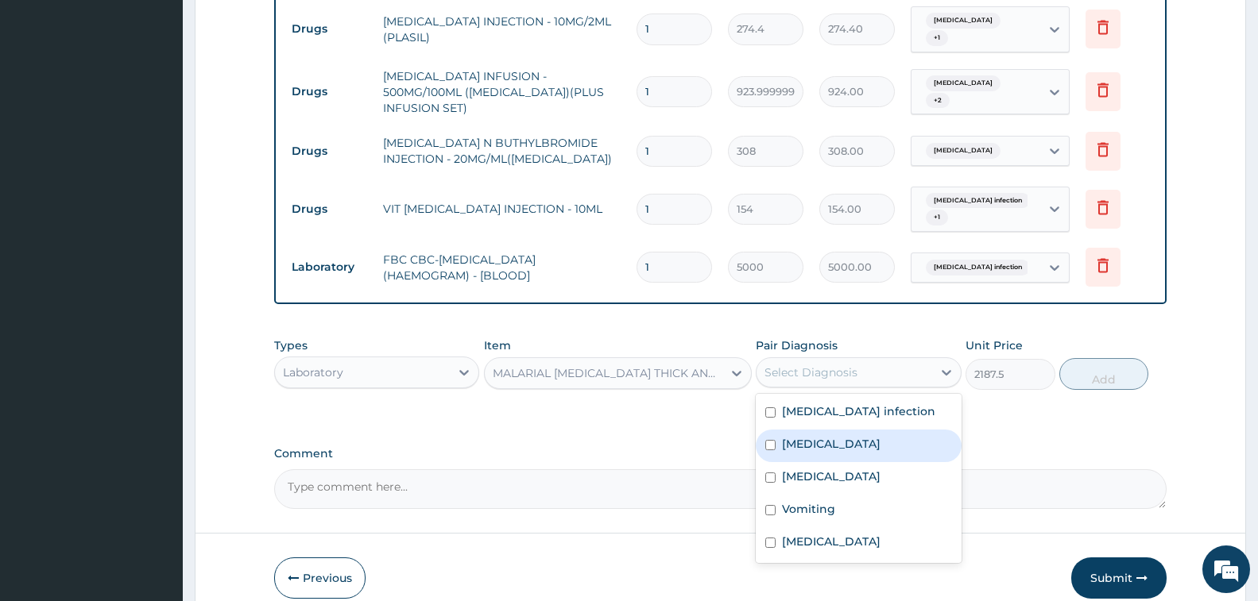
click at [853, 430] on div "Malaria" at bounding box center [858, 446] width 205 height 33
checkbox input "true"
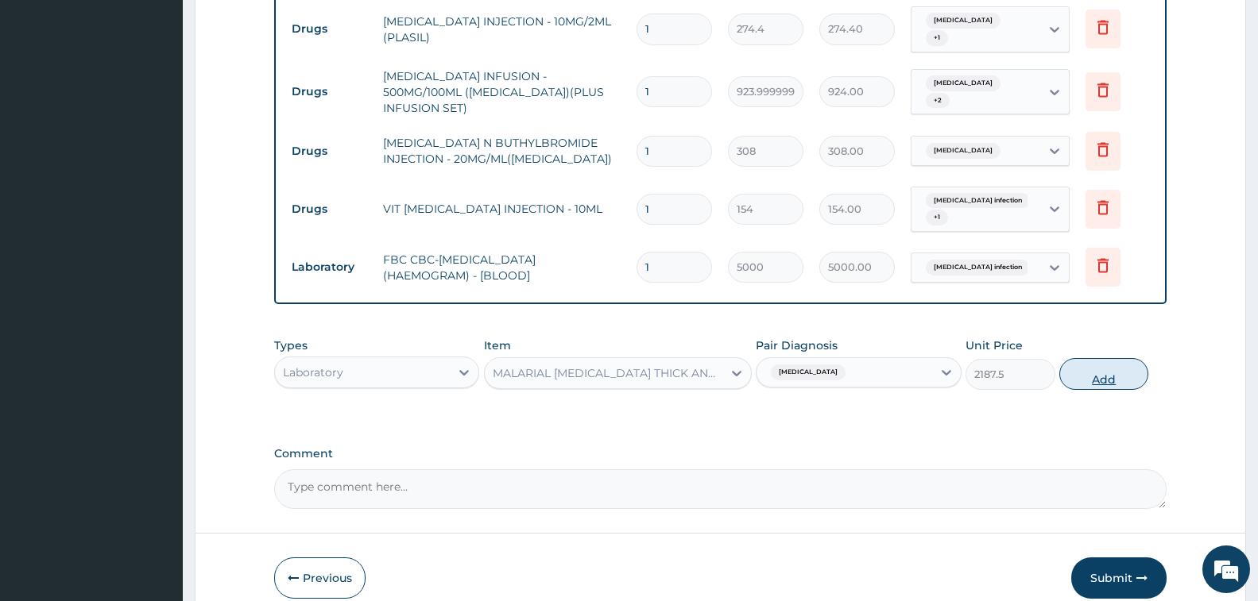
click at [1082, 358] on button "Add" at bounding box center [1103, 374] width 89 height 32
type input "0"
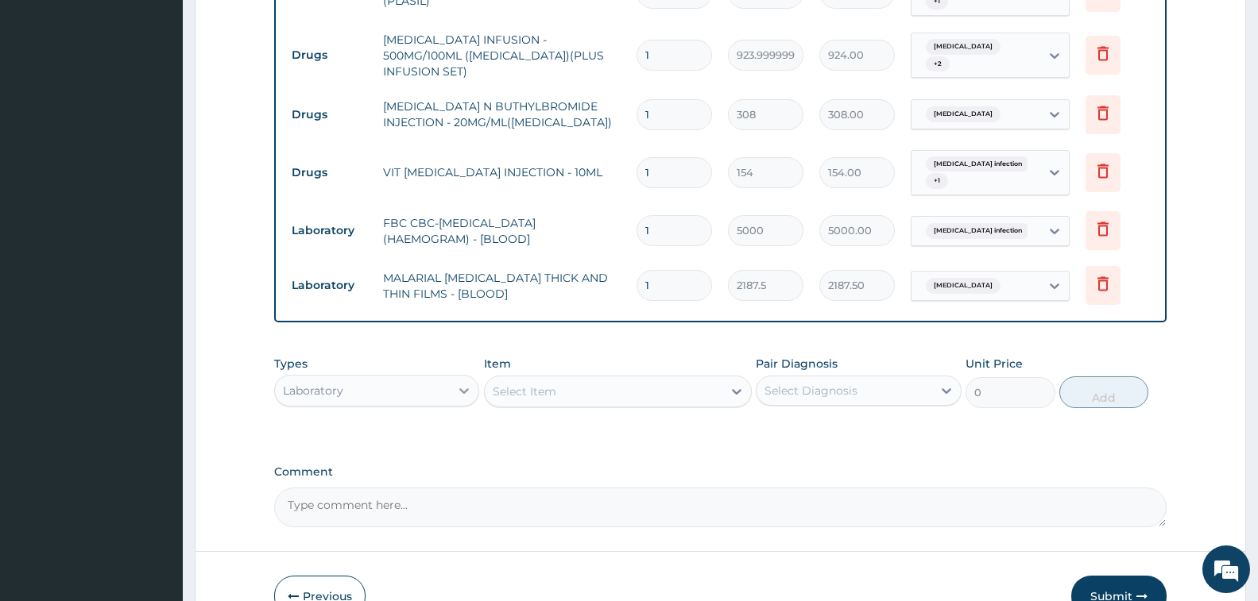
scroll to position [1231, 0]
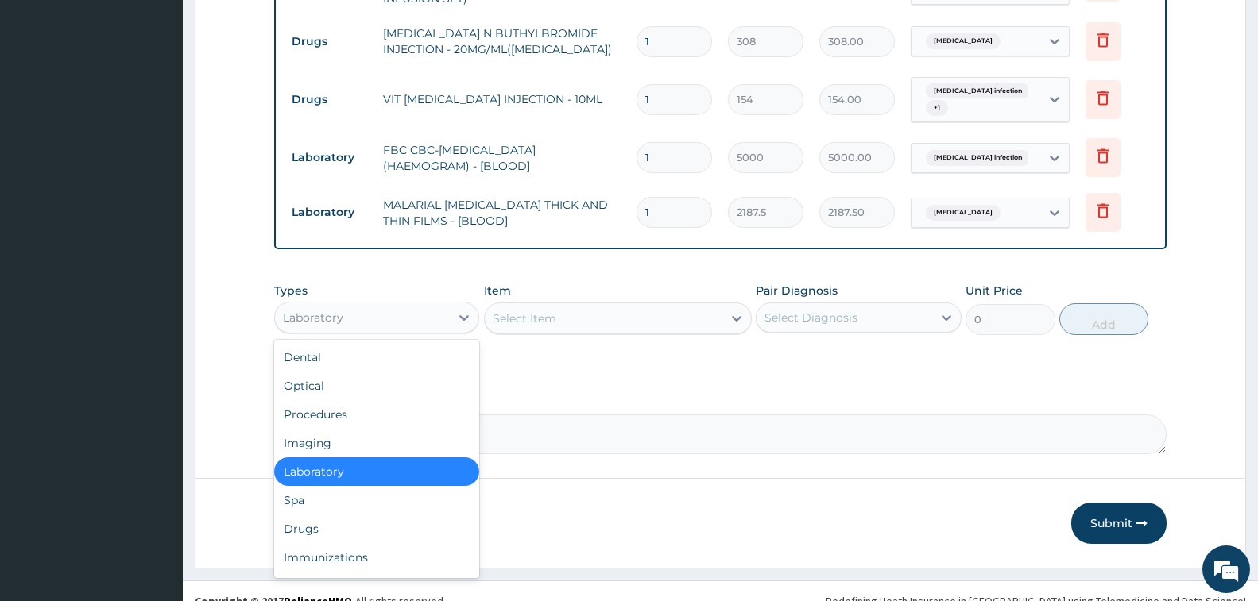
click at [353, 305] on div "Laboratory" at bounding box center [362, 317] width 175 height 25
click at [351, 400] on div "Procedures" at bounding box center [376, 414] width 205 height 29
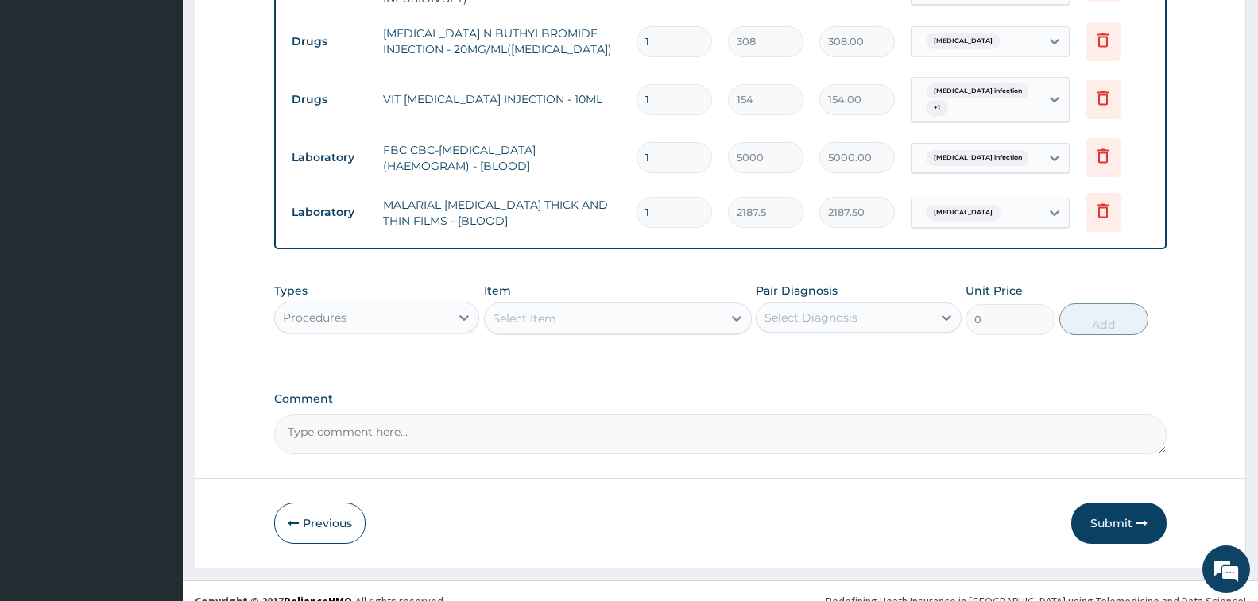
click at [561, 306] on div "Select Item" at bounding box center [604, 318] width 238 height 25
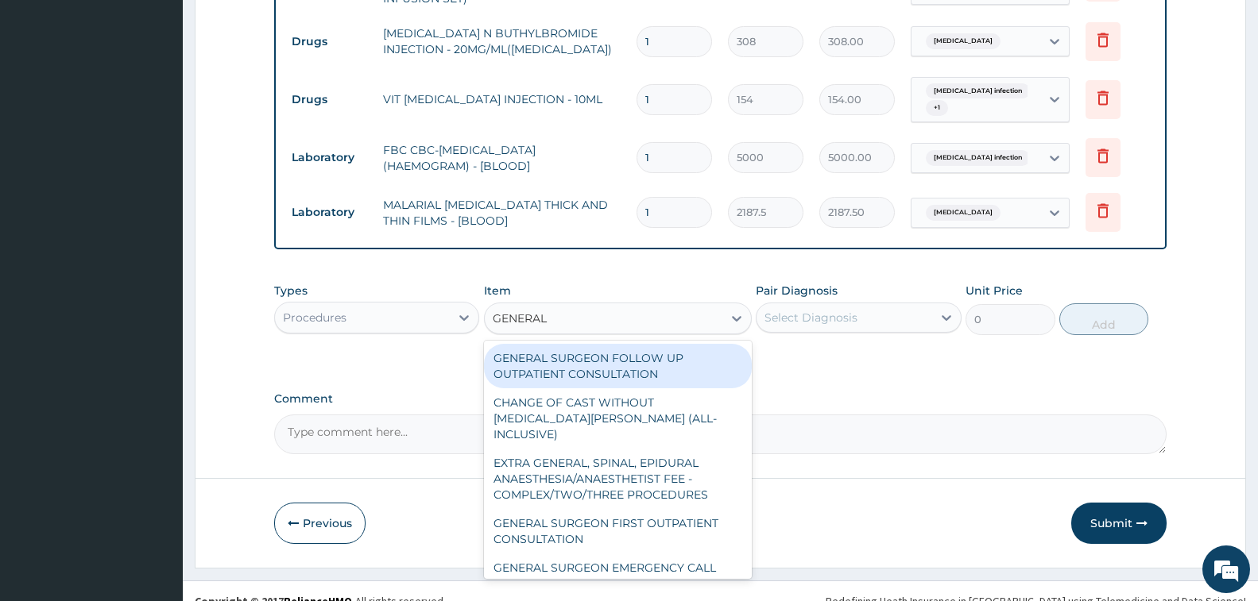
type input "GENERAL P"
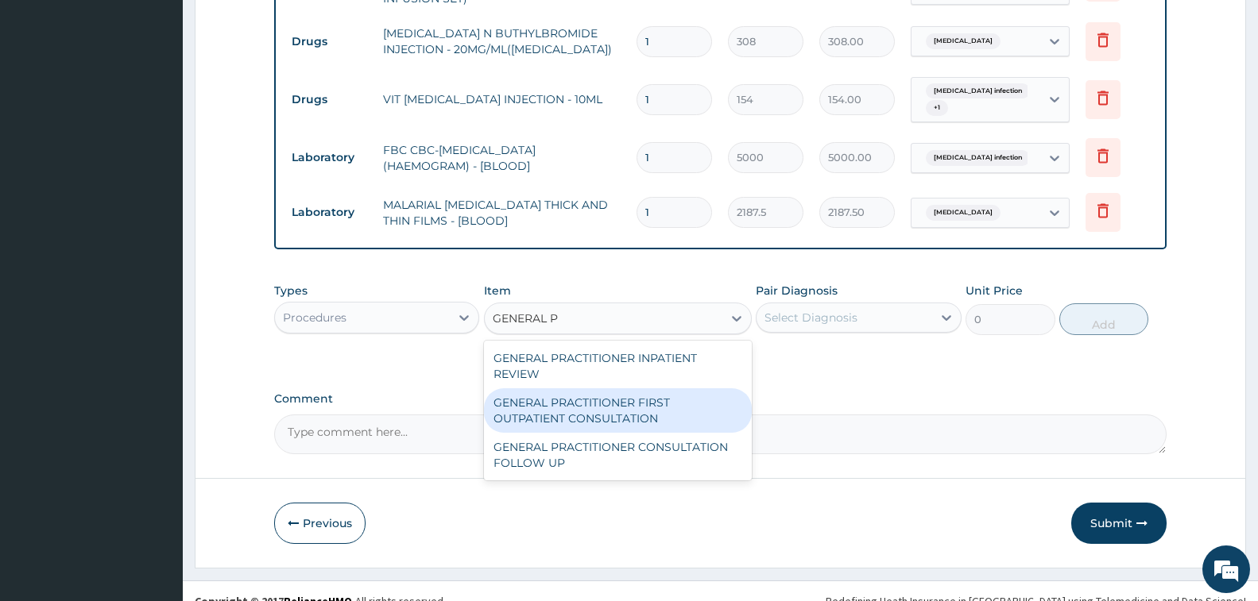
drag, startPoint x: 608, startPoint y: 390, endPoint x: 787, endPoint y: 340, distance: 185.6
click at [609, 390] on div "GENERAL PRACTITIONER FIRST OUTPATIENT CONSULTATION" at bounding box center [618, 411] width 268 height 44
type input "3750"
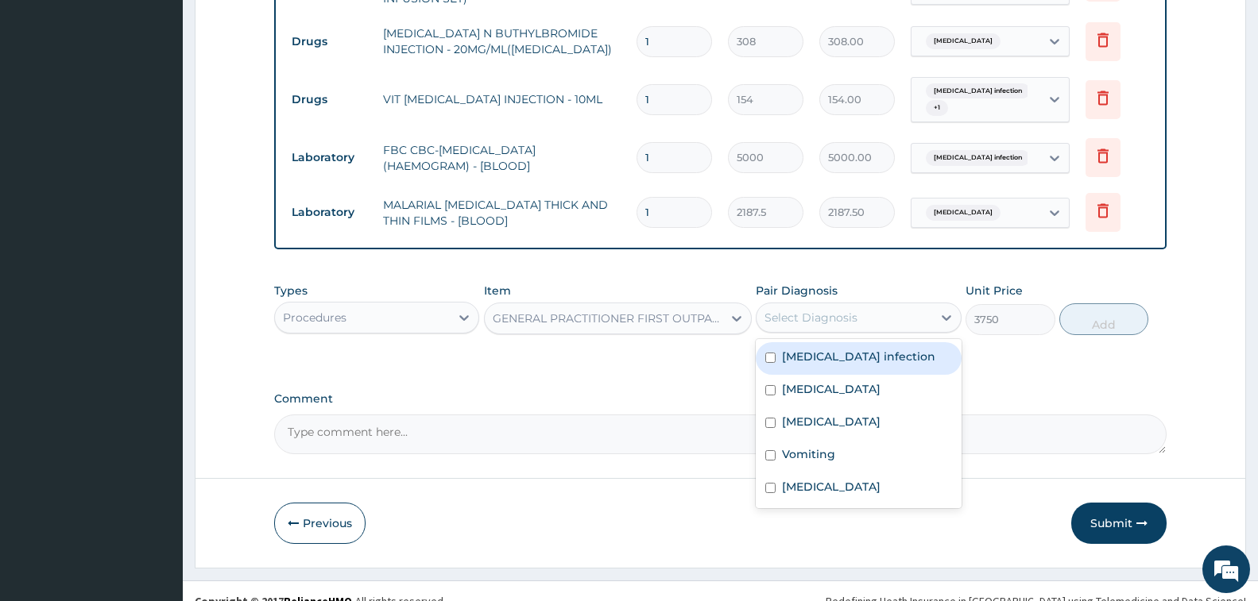
drag, startPoint x: 798, startPoint y: 299, endPoint x: 820, endPoint y: 342, distance: 48.3
click at [799, 310] on div "Select Diagnosis" at bounding box center [810, 318] width 93 height 16
drag, startPoint x: 822, startPoint y: 348, endPoint x: 835, endPoint y: 384, distance: 38.2
click at [824, 354] on div "Salmonella infection Malaria Acute abdomen Vomiting Allergic rhinitis, unspecif…" at bounding box center [858, 423] width 205 height 169
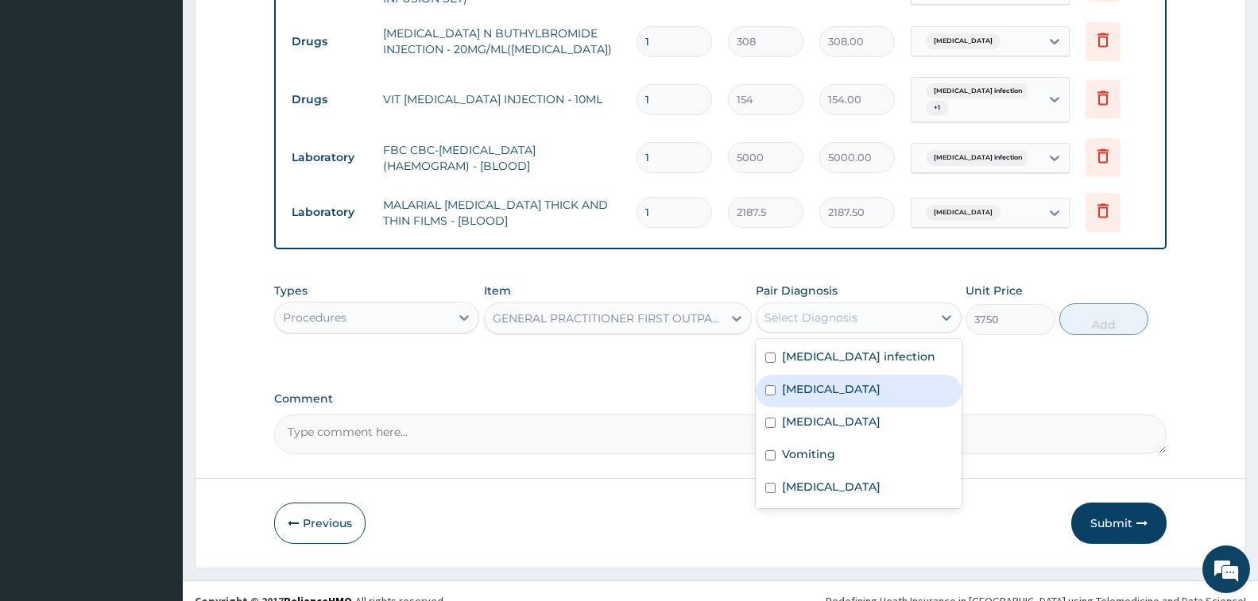
click at [833, 382] on div "Malaria" at bounding box center [858, 391] width 205 height 33
checkbox input "true"
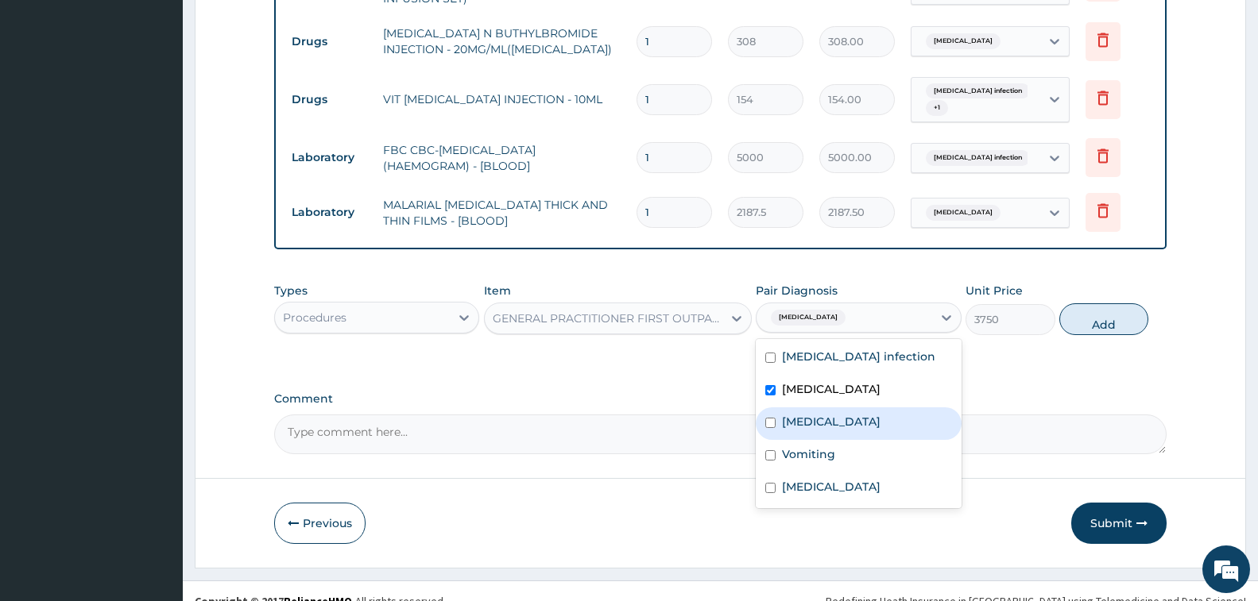
drag, startPoint x: 843, startPoint y: 408, endPoint x: 842, endPoint y: 424, distance: 16.7
click at [843, 414] on label "Acute abdomen" at bounding box center [831, 422] width 99 height 16
checkbox input "true"
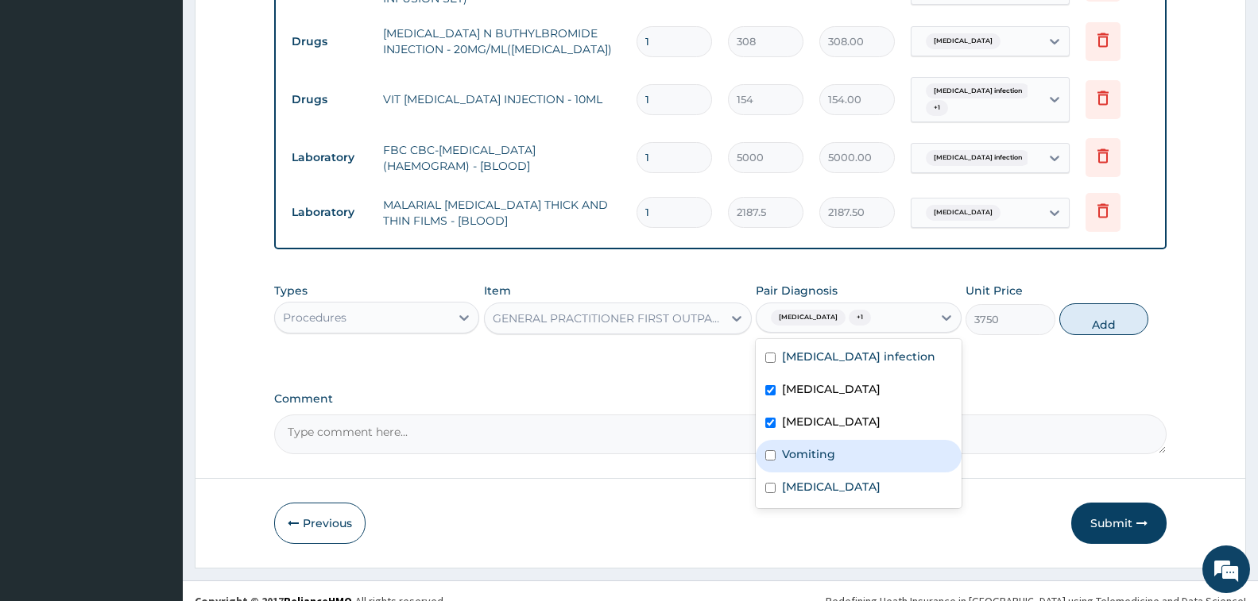
drag, startPoint x: 840, startPoint y: 432, endPoint x: 841, endPoint y: 440, distance: 8.0
click at [840, 440] on div "Vomiting" at bounding box center [858, 456] width 205 height 33
checkbox input "true"
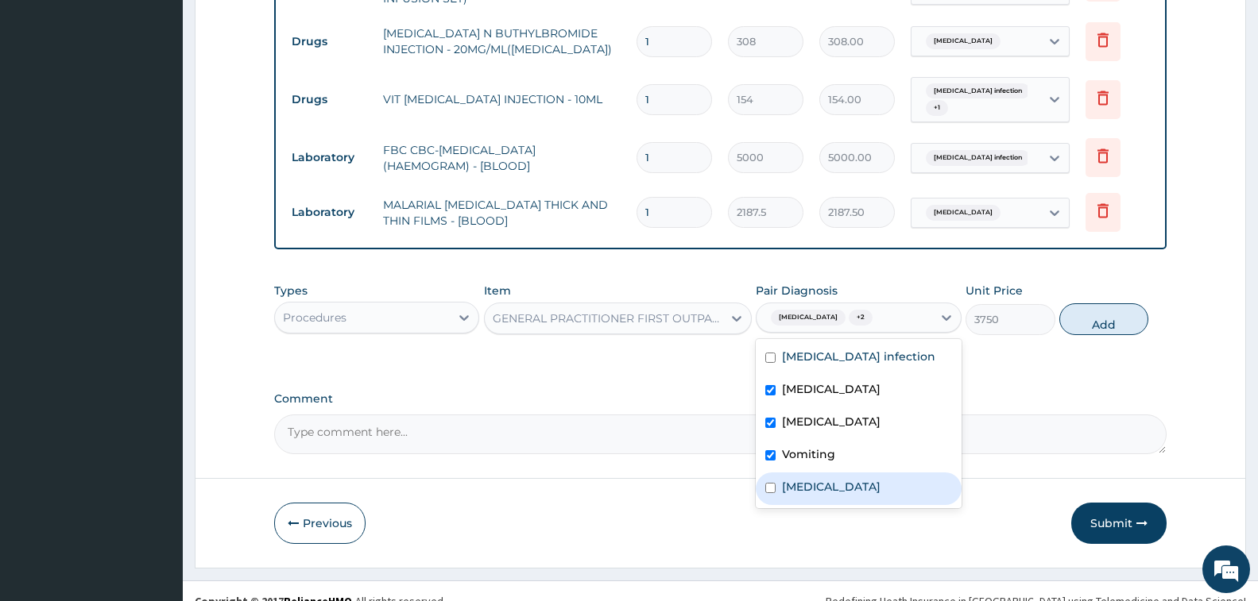
click at [848, 479] on label "Allergic rhinitis, unspecified" at bounding box center [831, 487] width 99 height 16
checkbox input "true"
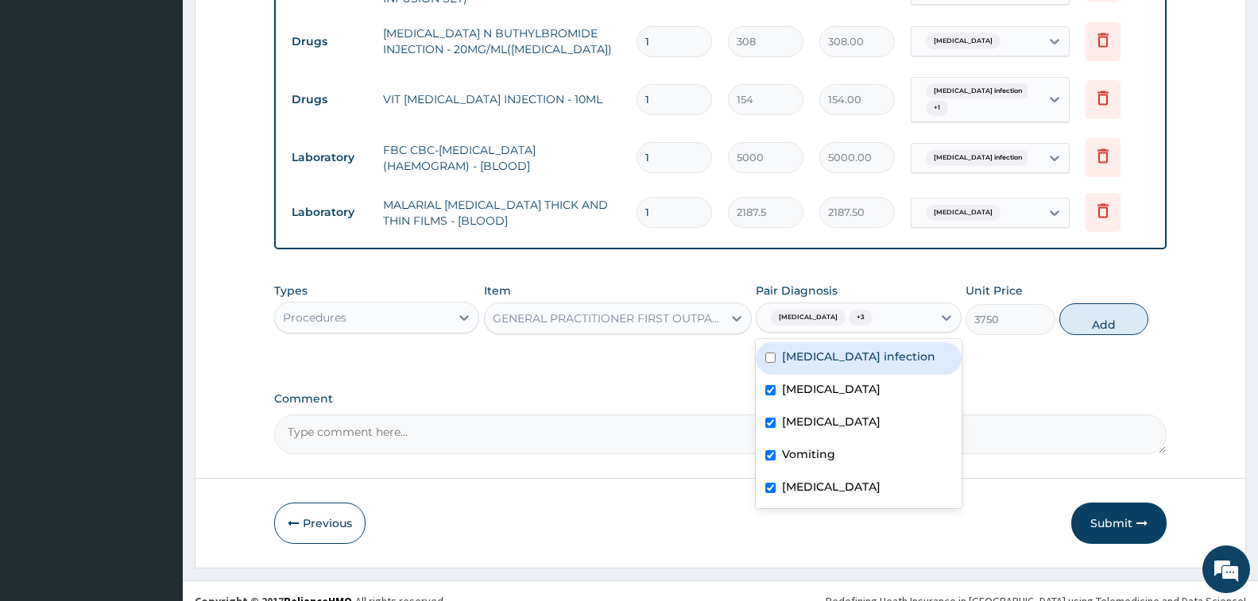
click at [853, 349] on label "Salmonella infection" at bounding box center [858, 357] width 153 height 16
checkbox input "true"
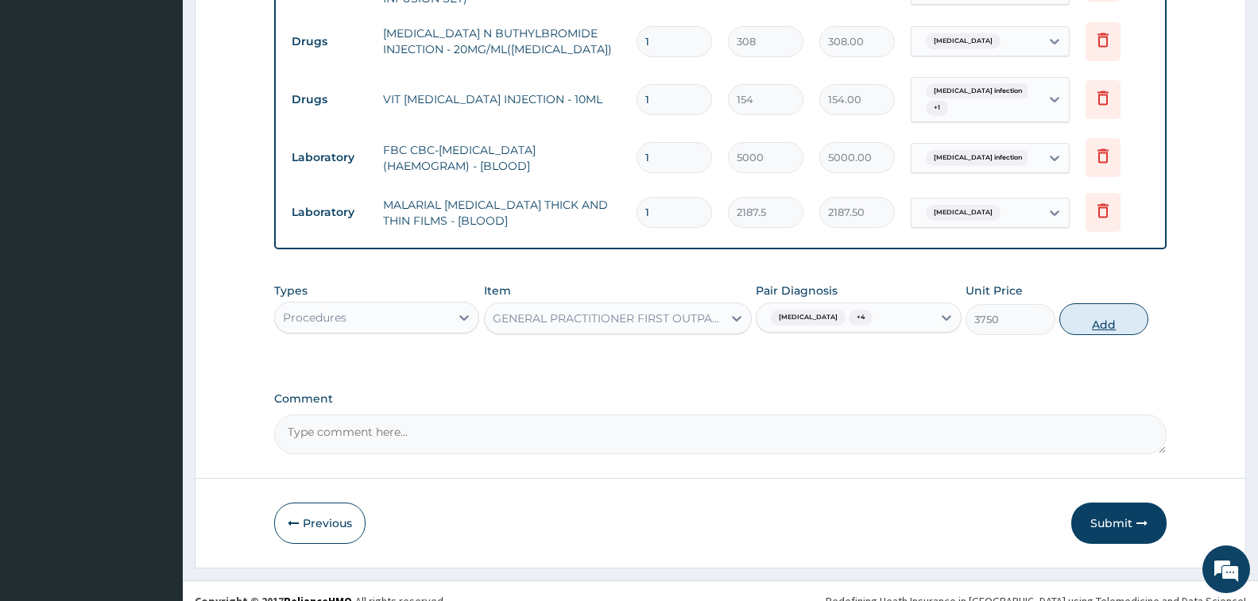
click at [1120, 304] on button "Add" at bounding box center [1103, 320] width 89 height 32
type input "0"
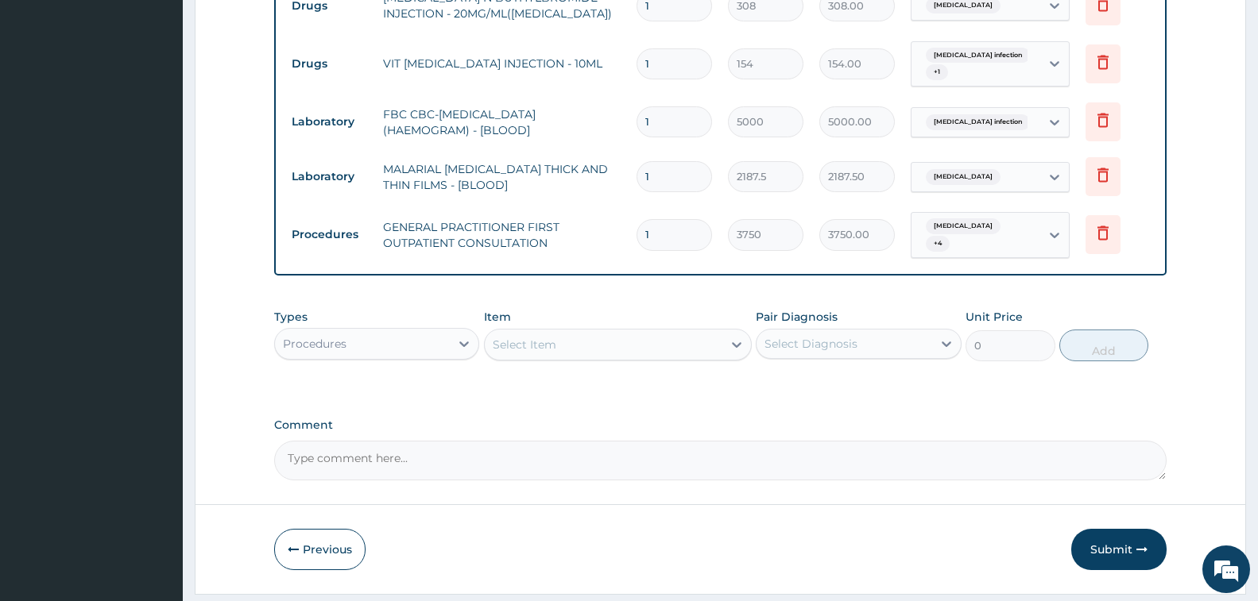
scroll to position [1286, 0]
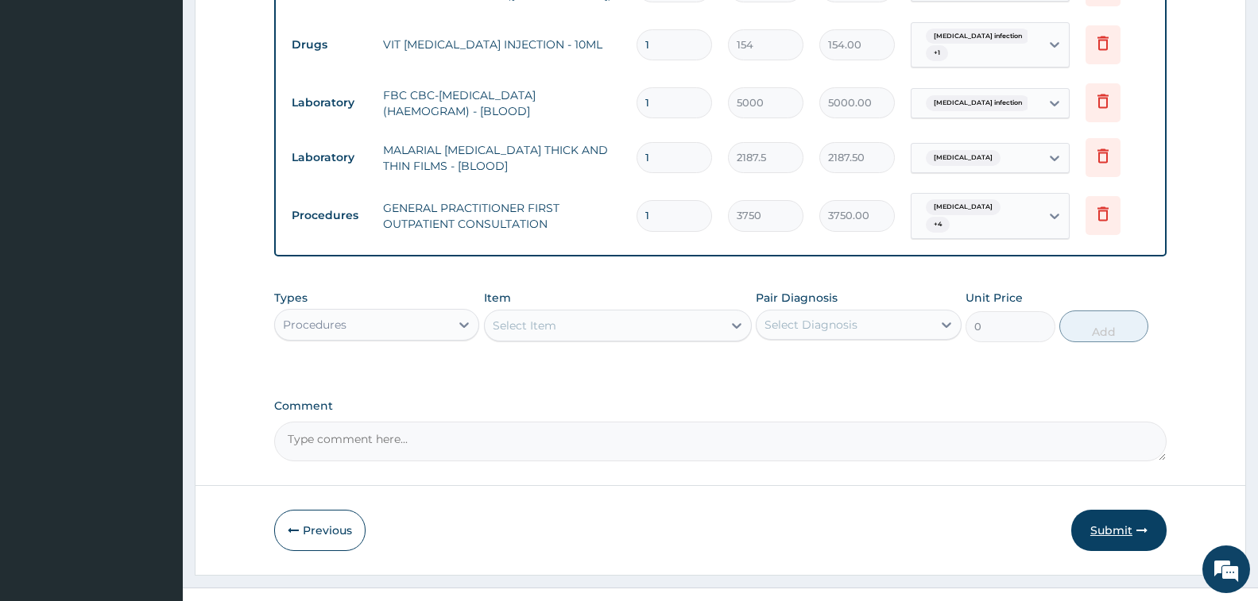
click at [1108, 510] on button "Submit" at bounding box center [1118, 530] width 95 height 41
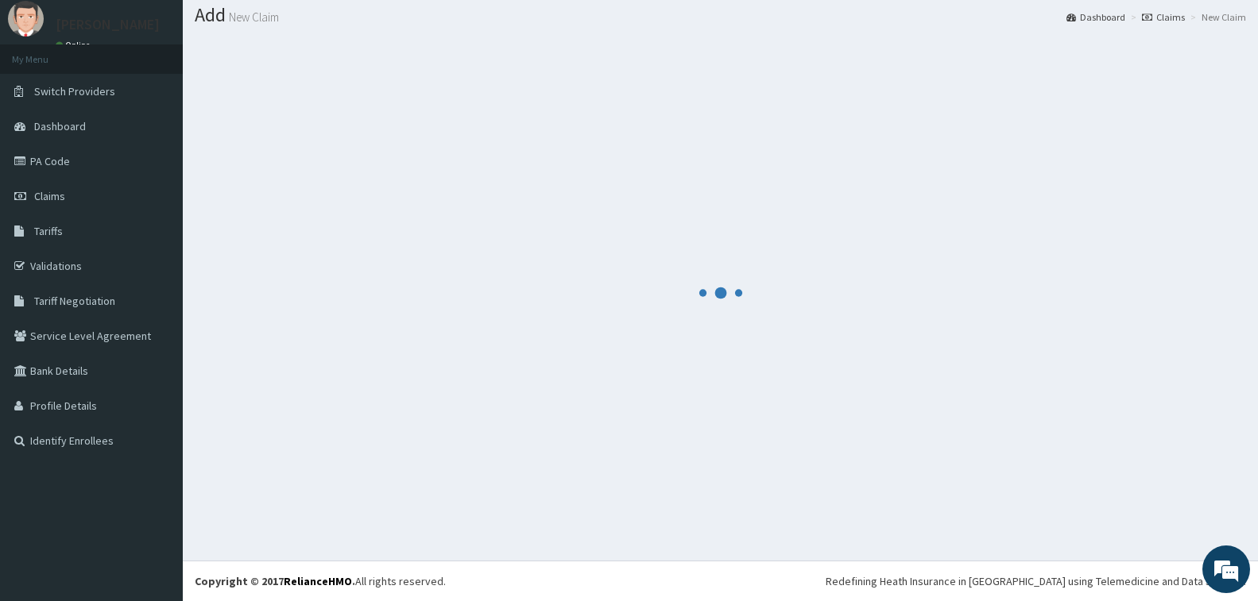
scroll to position [47, 0]
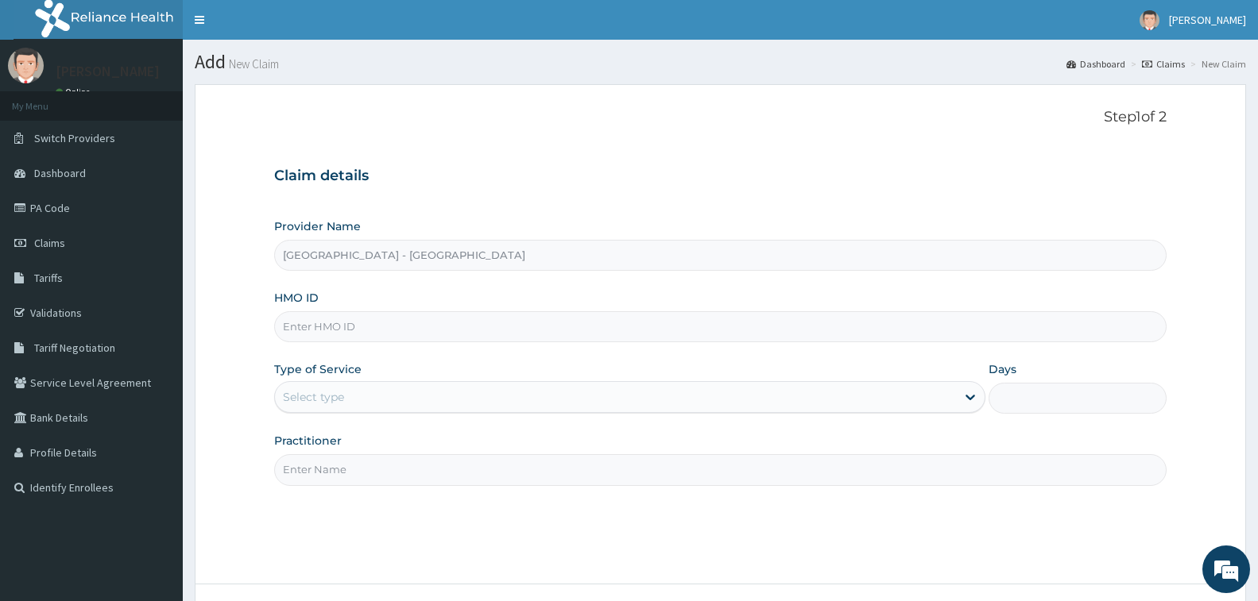
click at [340, 327] on input "HMO ID" at bounding box center [720, 326] width 892 height 31
type input "GSV/13586/A"
click at [336, 389] on div "Select type" at bounding box center [615, 397] width 681 height 25
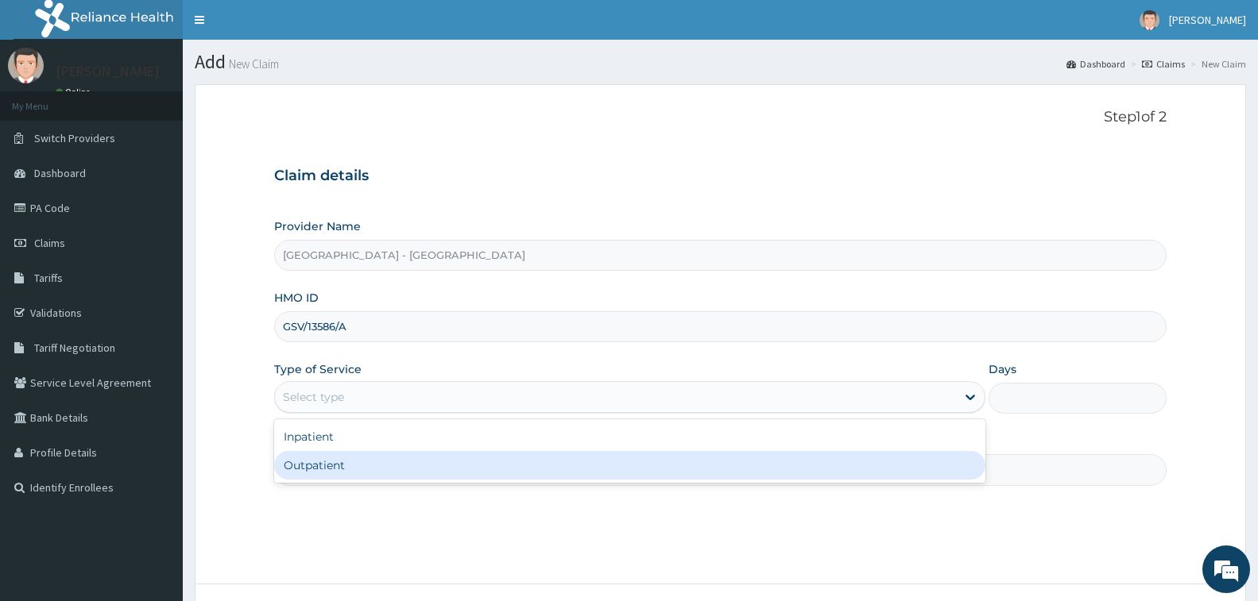
click at [345, 466] on div "Outpatient" at bounding box center [629, 465] width 711 height 29
type input "1"
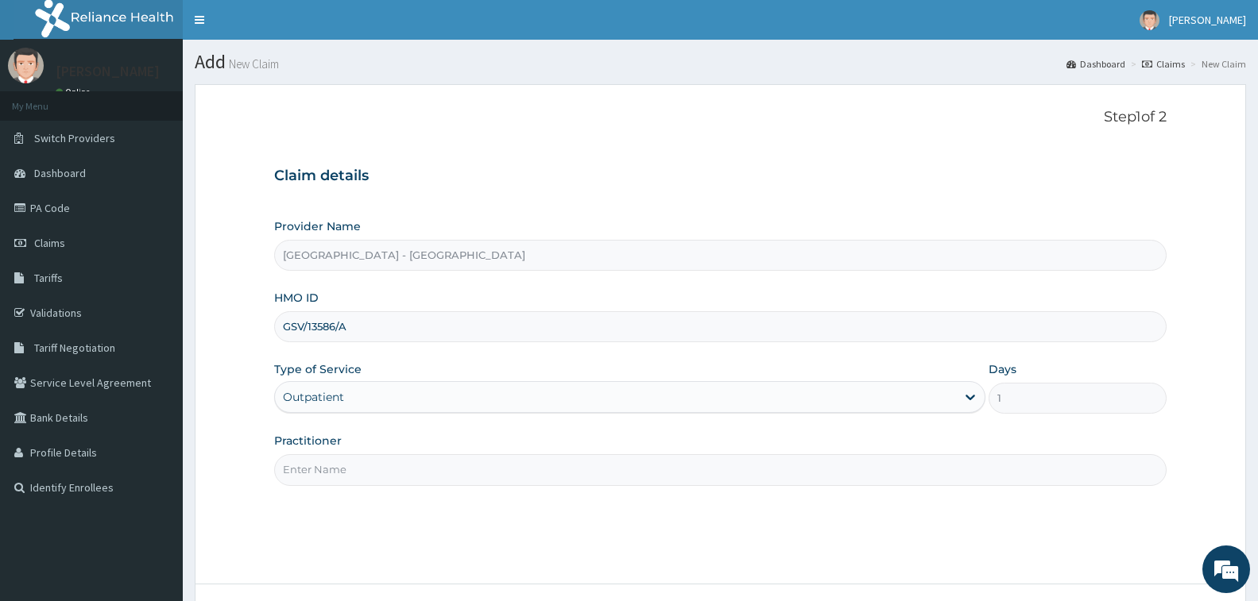
click at [345, 466] on input "Practitioner" at bounding box center [720, 469] width 892 height 31
type input "[PERSON_NAME]"
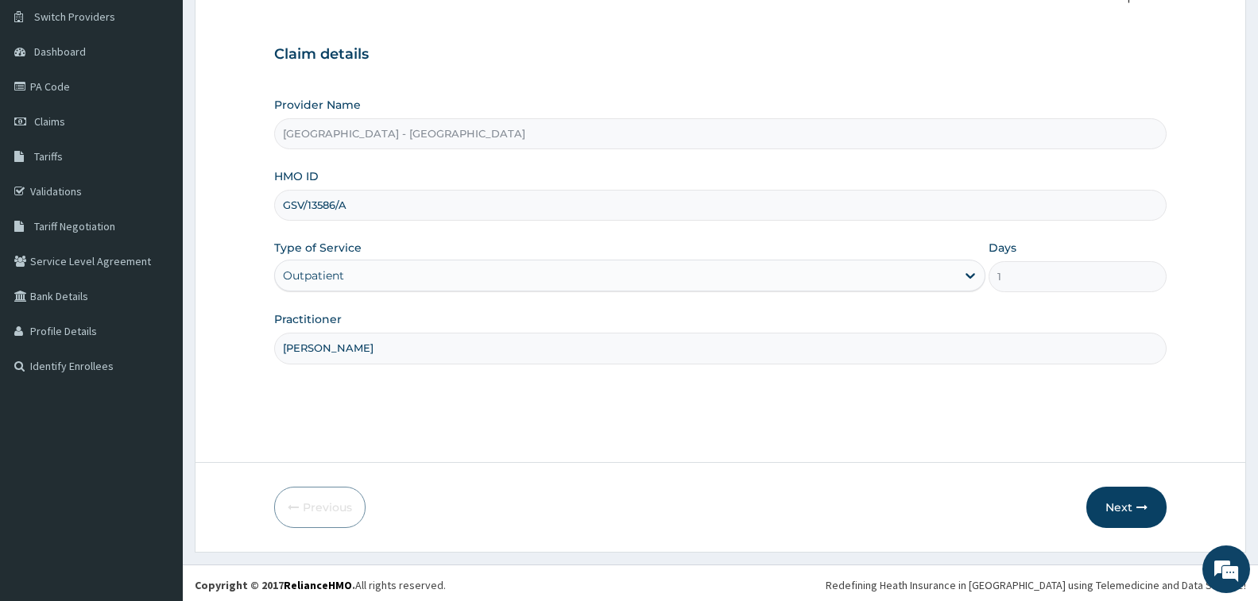
scroll to position [126, 0]
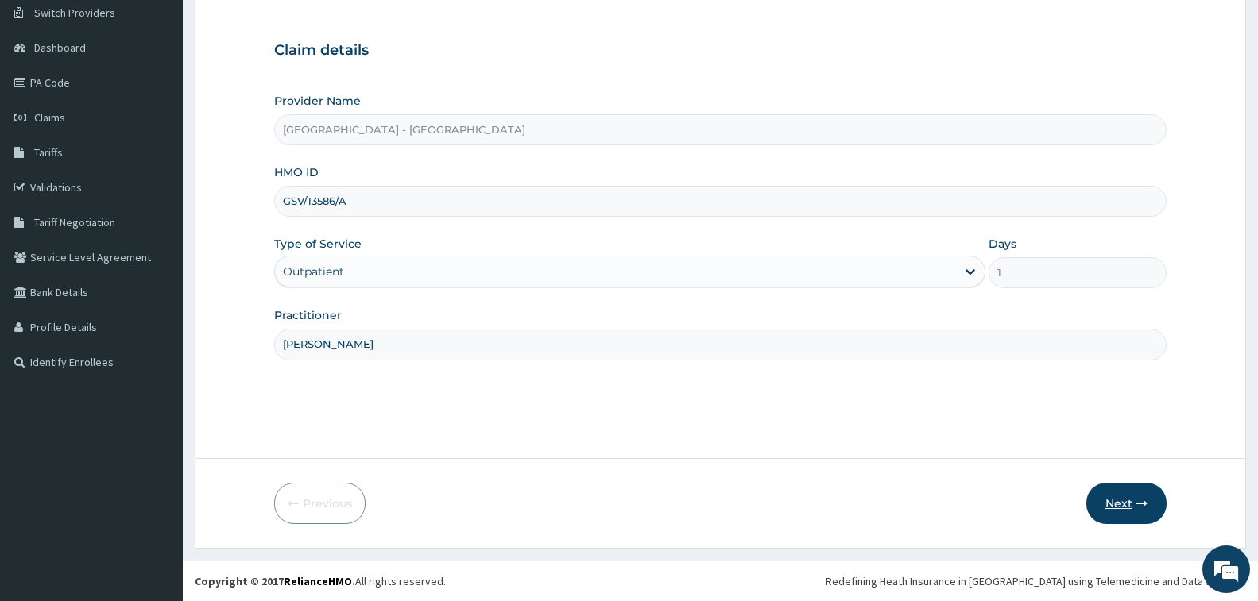
click at [1143, 496] on button "Next" at bounding box center [1126, 503] width 80 height 41
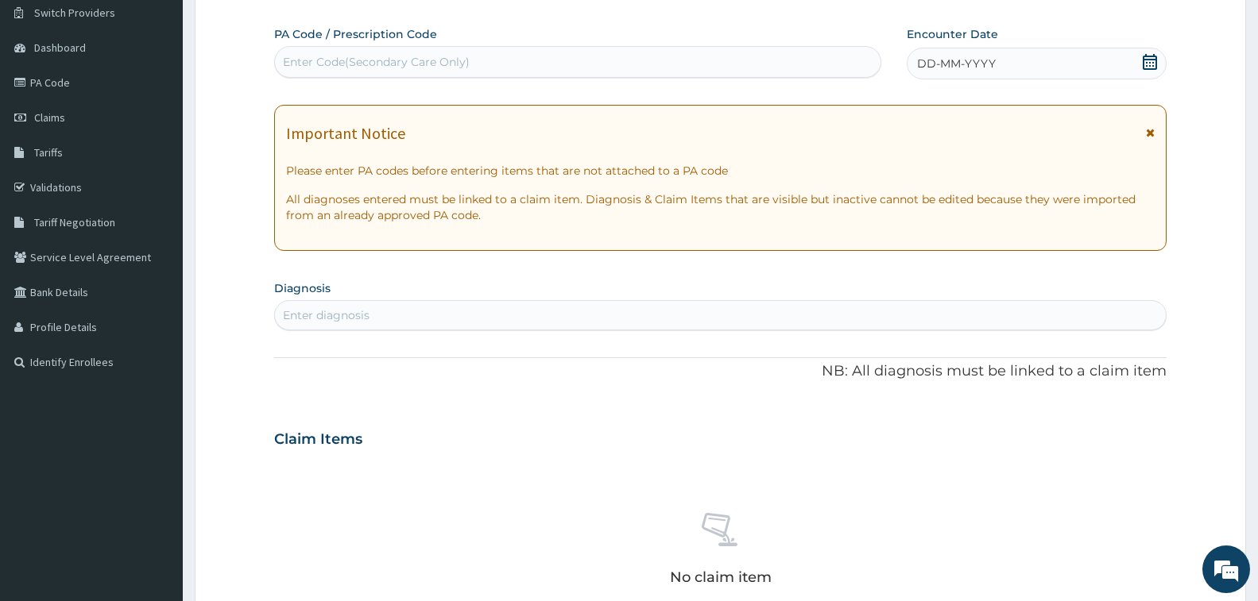
click at [393, 61] on div "Enter Code(Secondary Care Only)" at bounding box center [376, 62] width 187 height 16
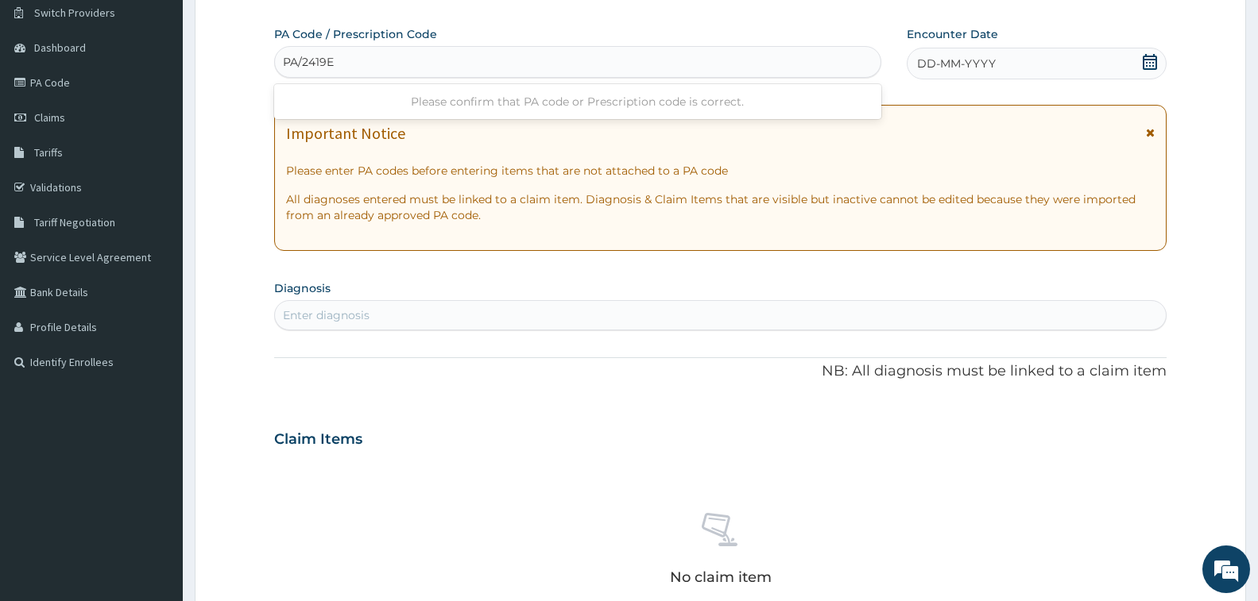
type input "PA/2419E4"
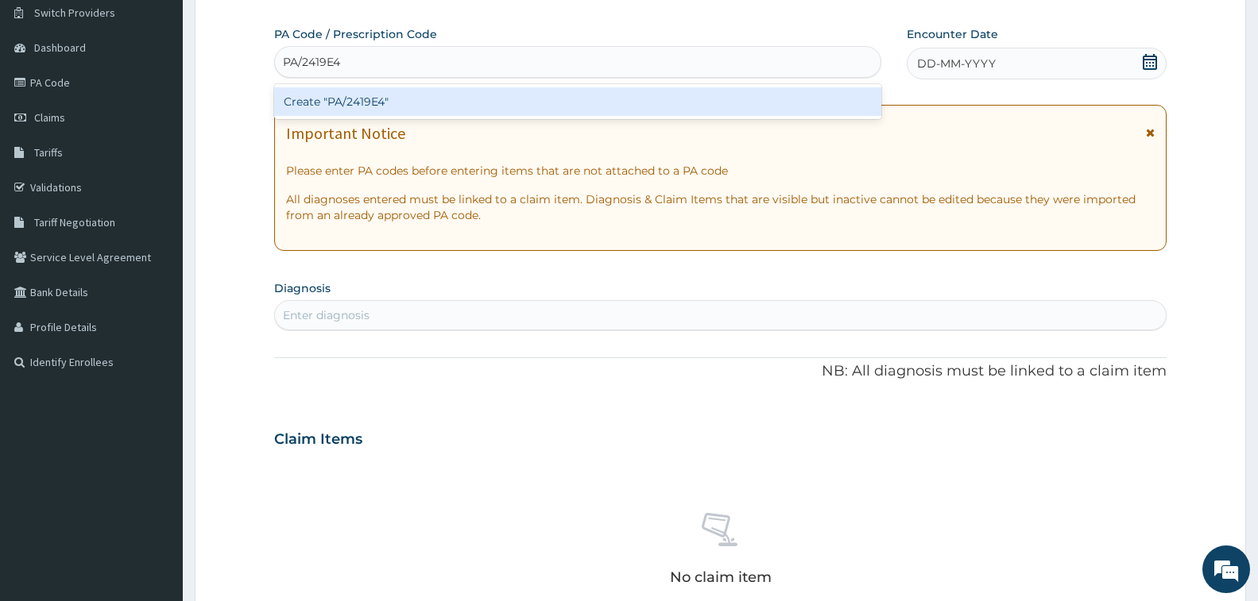
click at [338, 100] on div "Create "PA/2419E4"" at bounding box center [577, 101] width 607 height 29
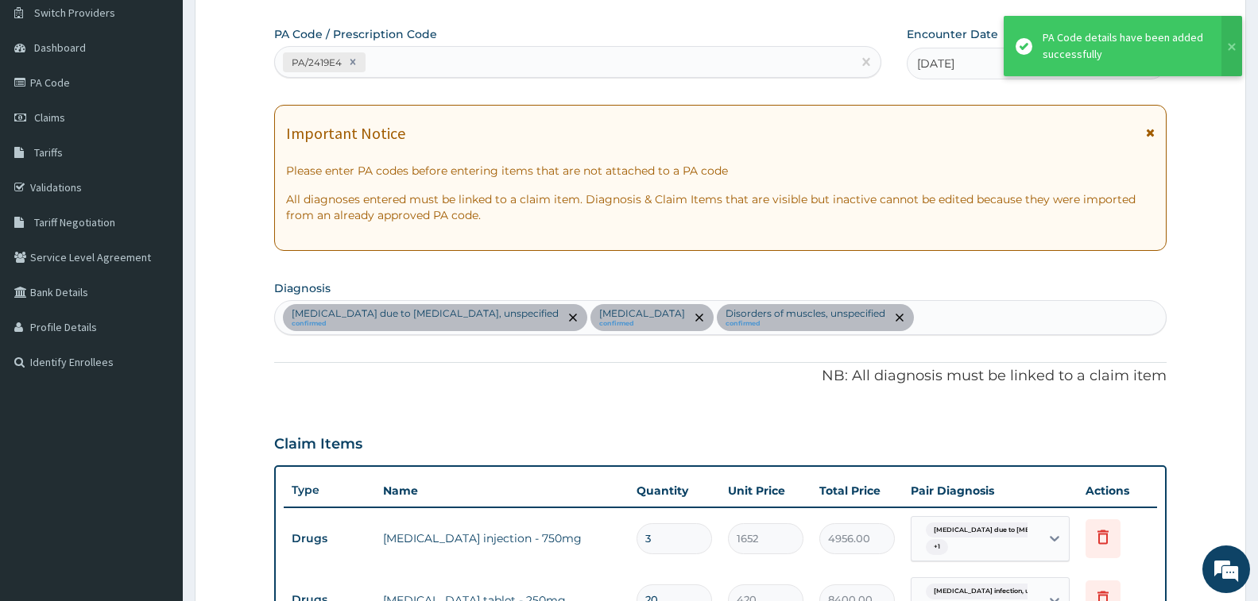
scroll to position [483, 0]
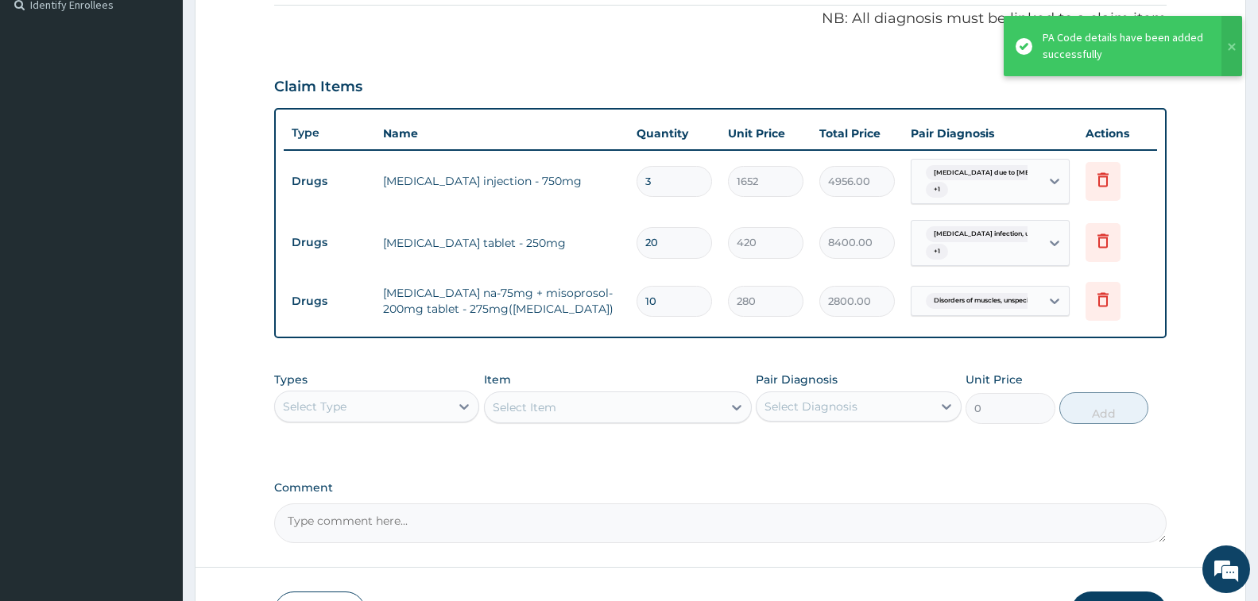
click at [380, 412] on div "Select Type" at bounding box center [362, 406] width 175 height 25
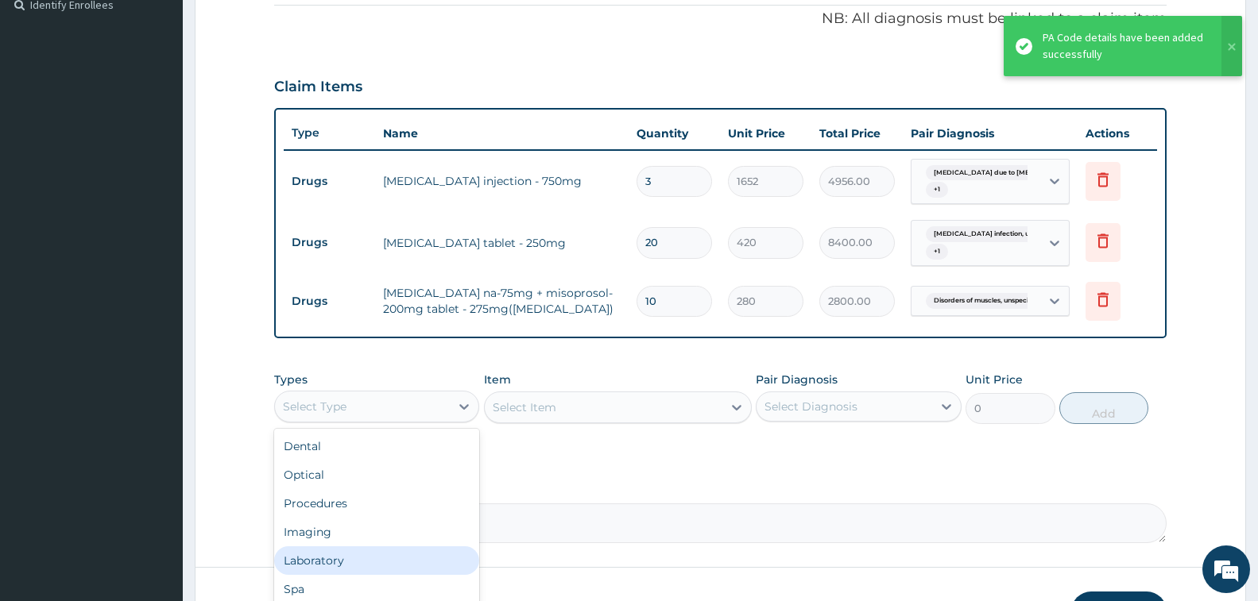
click at [362, 551] on div "Laboratory" at bounding box center [376, 561] width 205 height 29
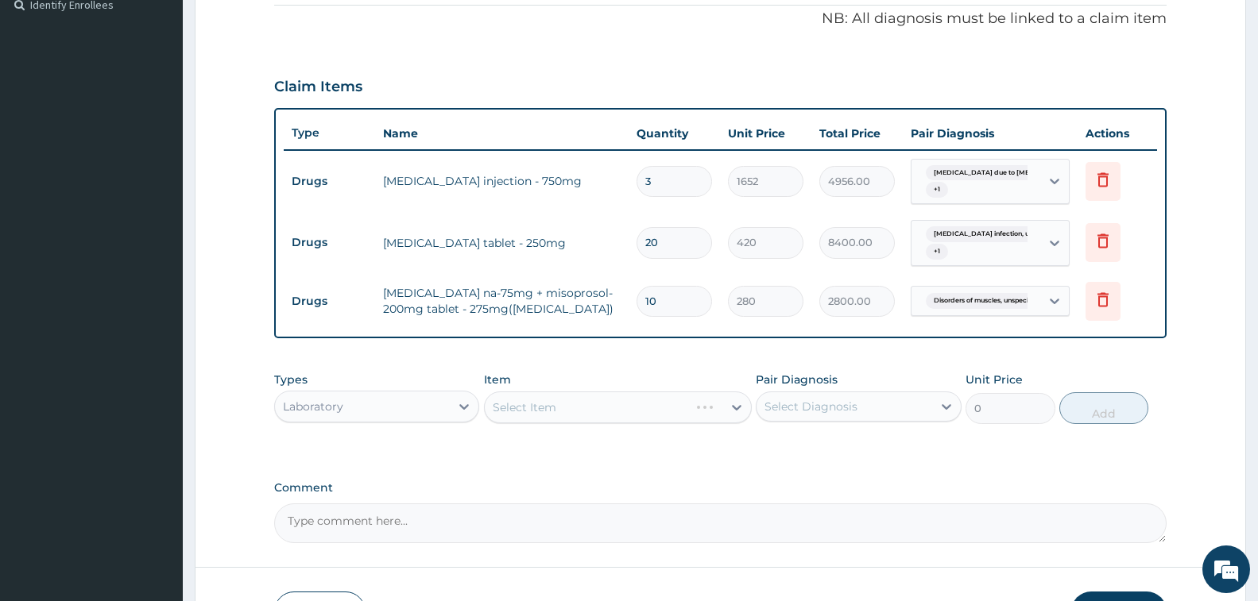
click at [589, 404] on div "Select Item" at bounding box center [618, 408] width 268 height 32
click at [569, 404] on div "Select Item" at bounding box center [618, 408] width 268 height 32
click at [568, 404] on div "Select Item" at bounding box center [618, 408] width 268 height 32
click at [597, 404] on div "Select Item" at bounding box center [604, 407] width 238 height 25
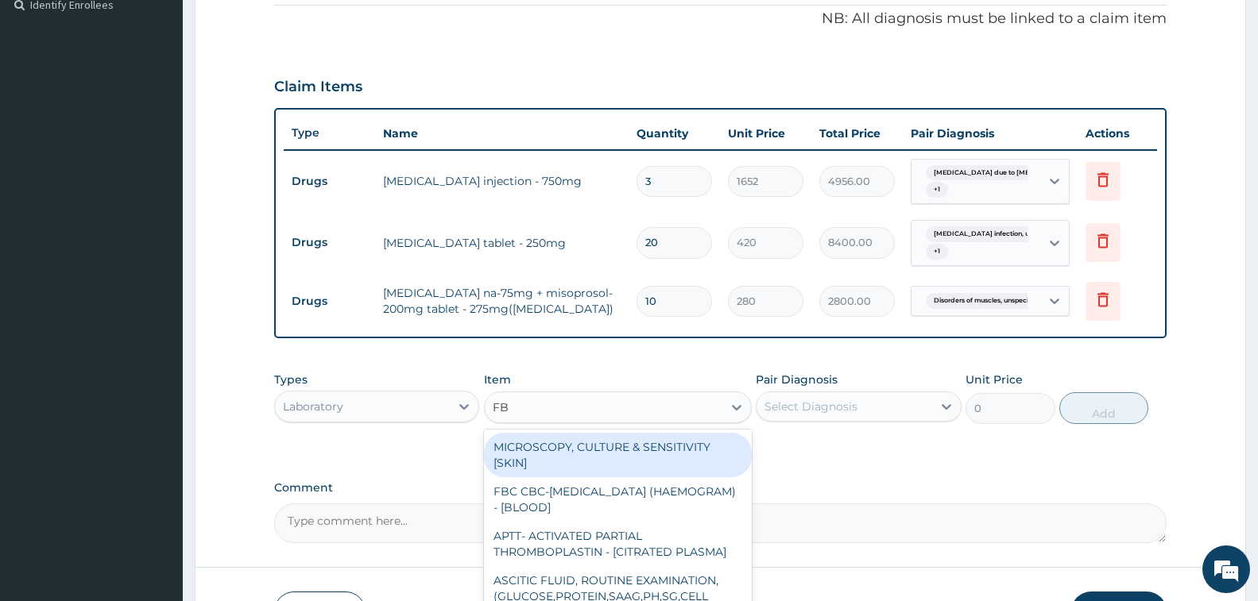
type input "FBC"
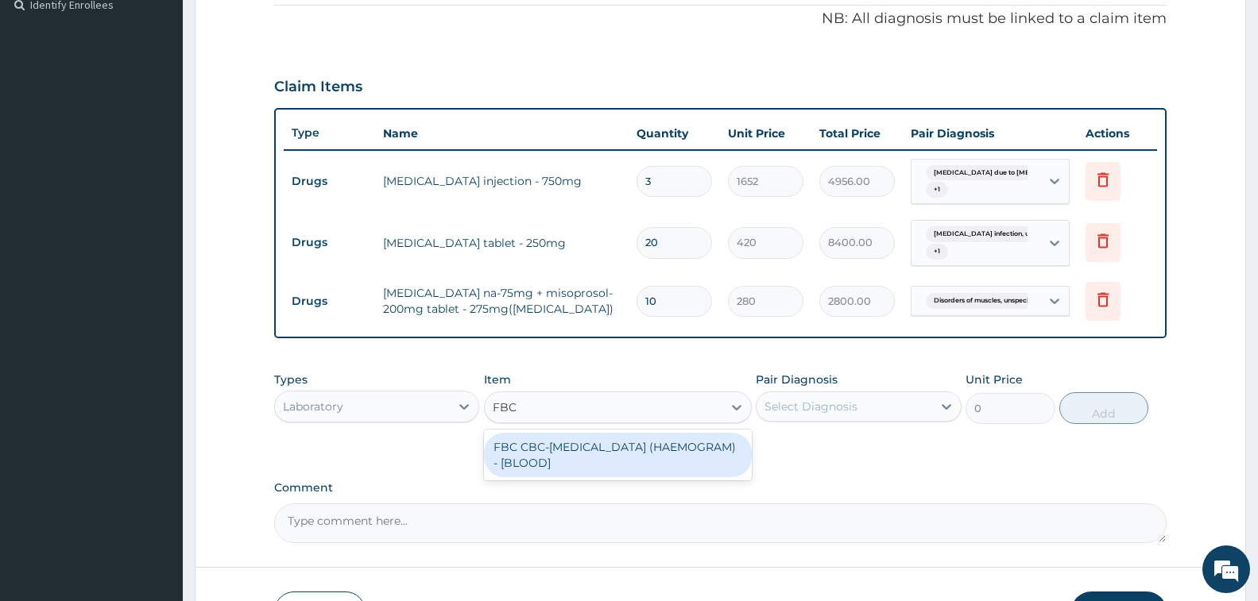
drag, startPoint x: 605, startPoint y: 459, endPoint x: 866, endPoint y: 417, distance: 264.0
click at [606, 459] on div "FBC CBC-[MEDICAL_DATA] (HAEMOGRAM) - [BLOOD]" at bounding box center [618, 455] width 268 height 44
type input "5000"
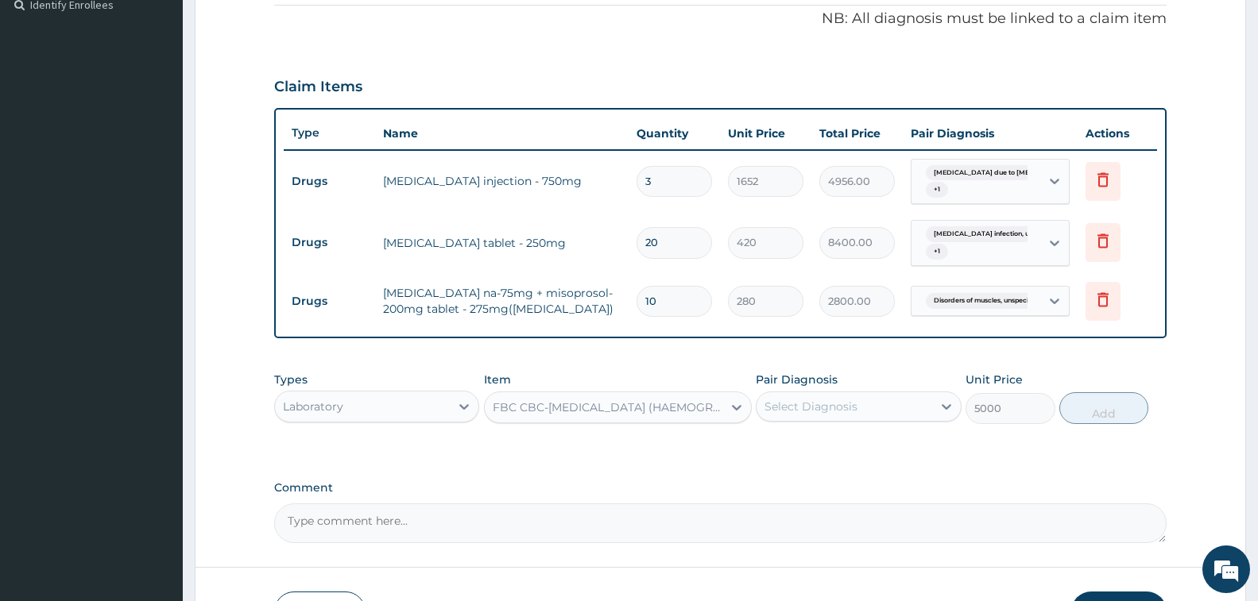
click at [858, 408] on div "Select Diagnosis" at bounding box center [843, 406] width 175 height 25
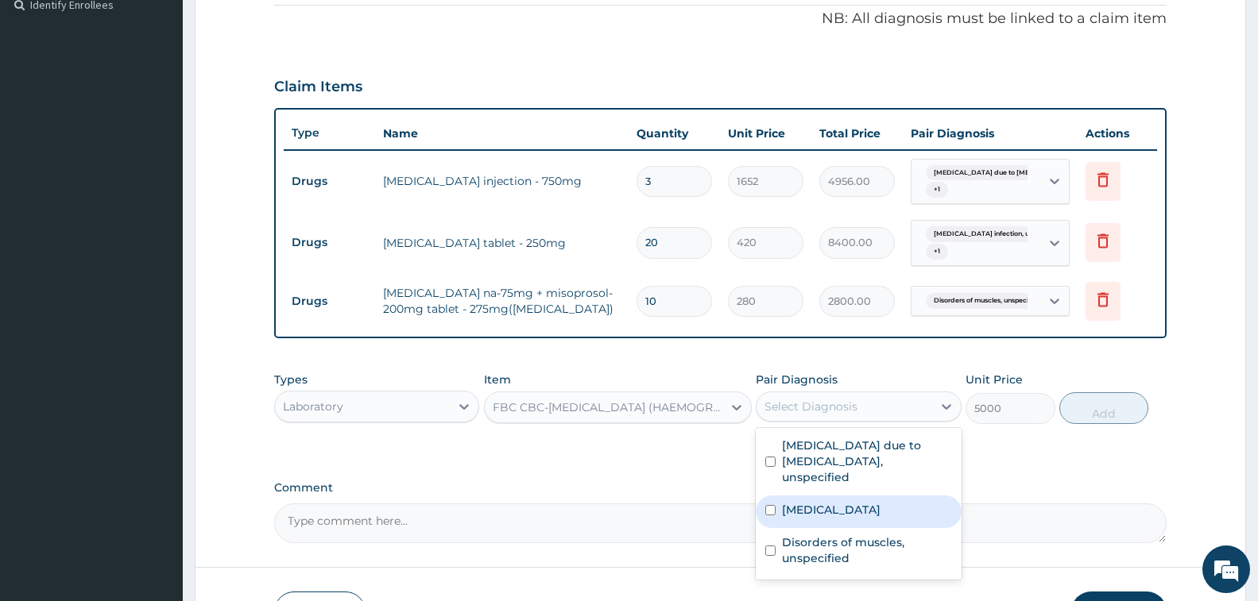
click at [848, 507] on label "[MEDICAL_DATA]" at bounding box center [831, 510] width 99 height 16
checkbox input "true"
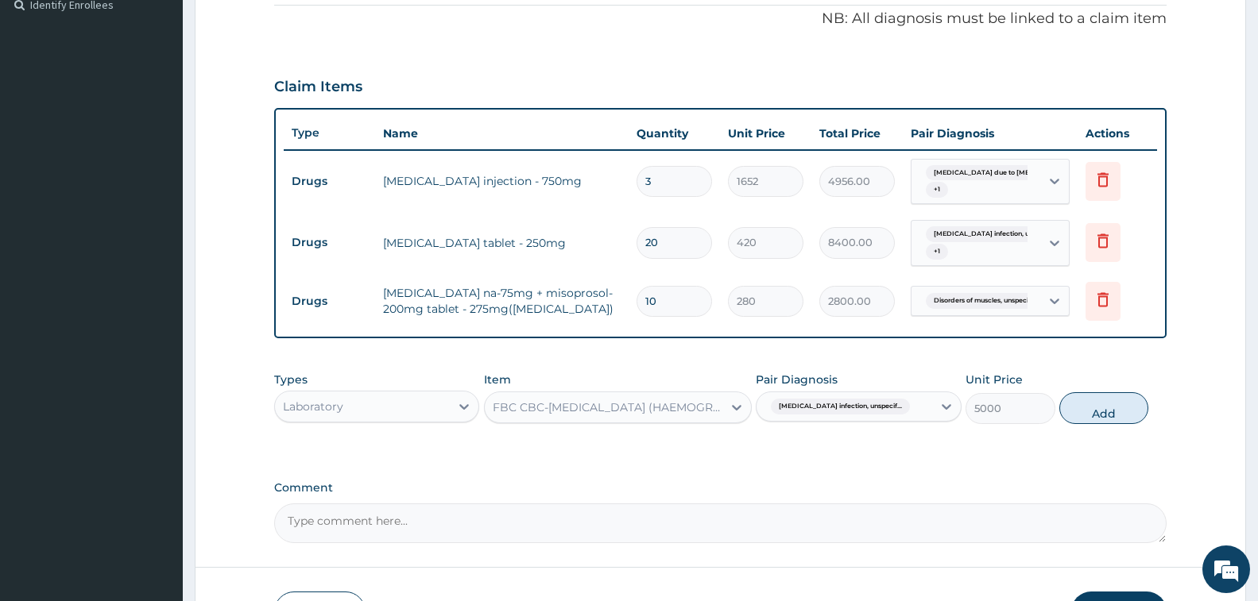
drag, startPoint x: 1084, startPoint y: 412, endPoint x: 714, endPoint y: 423, distance: 370.4
click at [1077, 404] on button "Add" at bounding box center [1103, 409] width 89 height 32
type input "0"
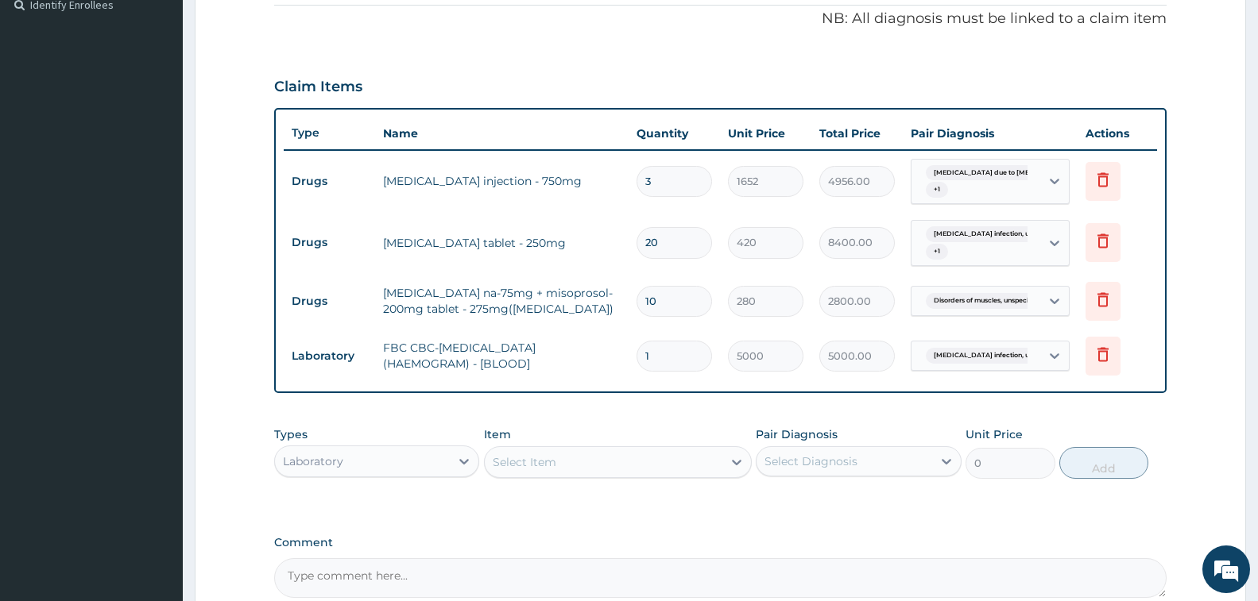
click at [600, 466] on div "Select Item" at bounding box center [604, 462] width 238 height 25
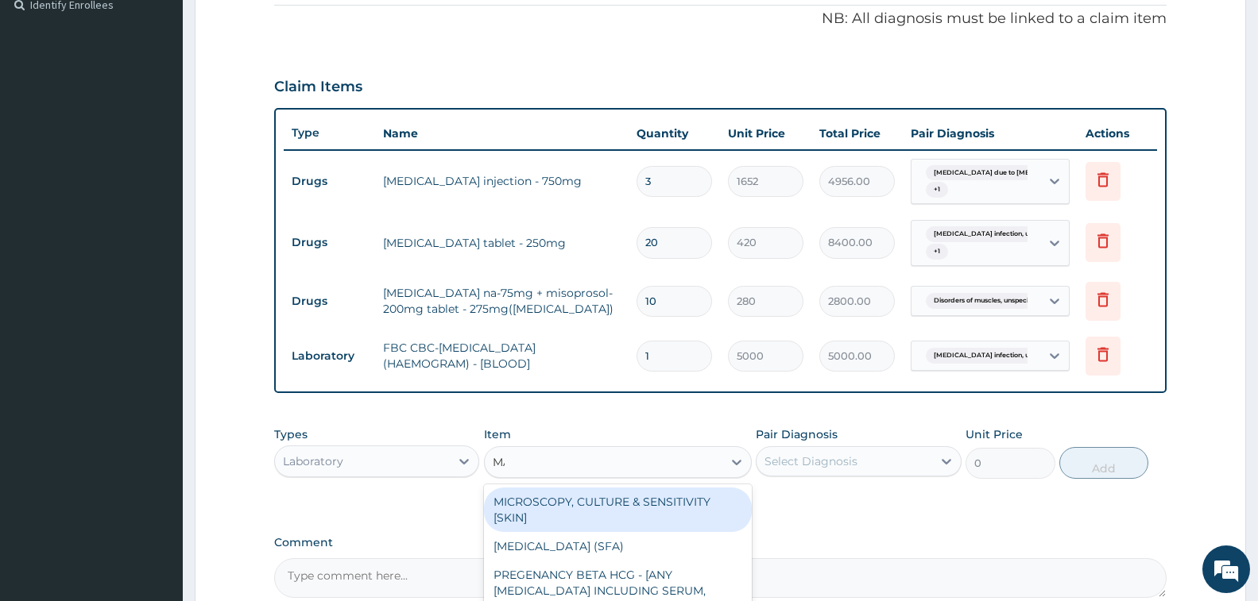
type input "MALA"
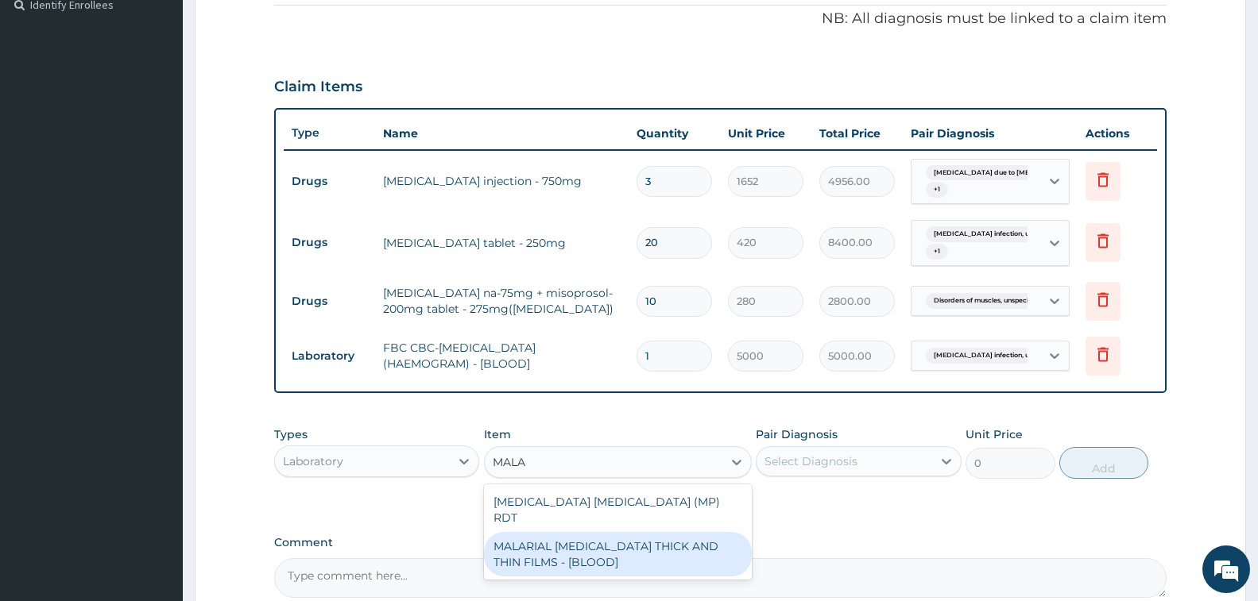
click at [619, 541] on div "MALARIAL [MEDICAL_DATA] THICK AND THIN FILMS - [BLOOD]" at bounding box center [618, 554] width 268 height 44
type input "2187.5"
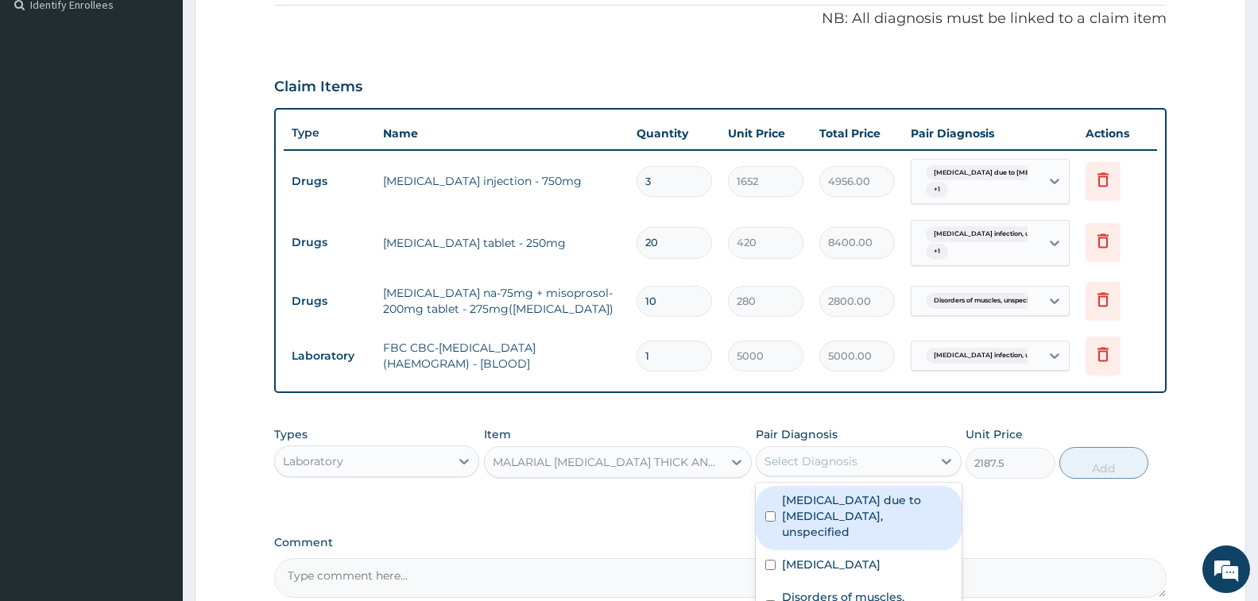
click at [859, 466] on div "Select Diagnosis" at bounding box center [843, 461] width 175 height 25
click at [857, 506] on label "[MEDICAL_DATA] due to [MEDICAL_DATA], unspecified" at bounding box center [866, 517] width 169 height 48
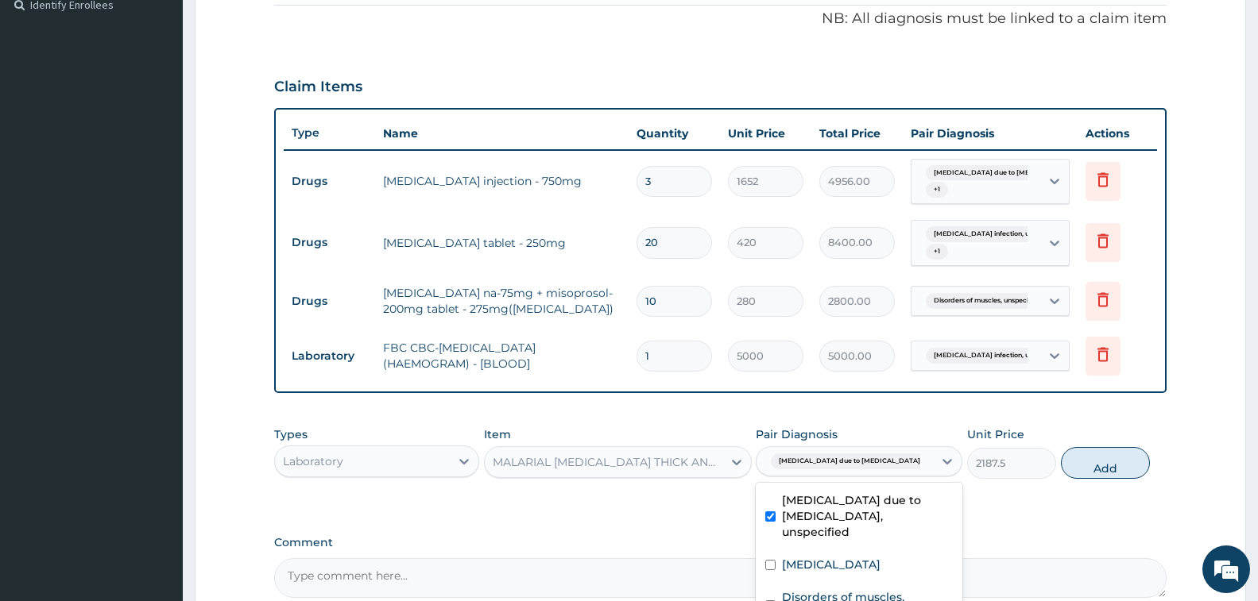
checkbox input "true"
click at [1088, 463] on button "Add" at bounding box center [1105, 463] width 89 height 32
type input "0"
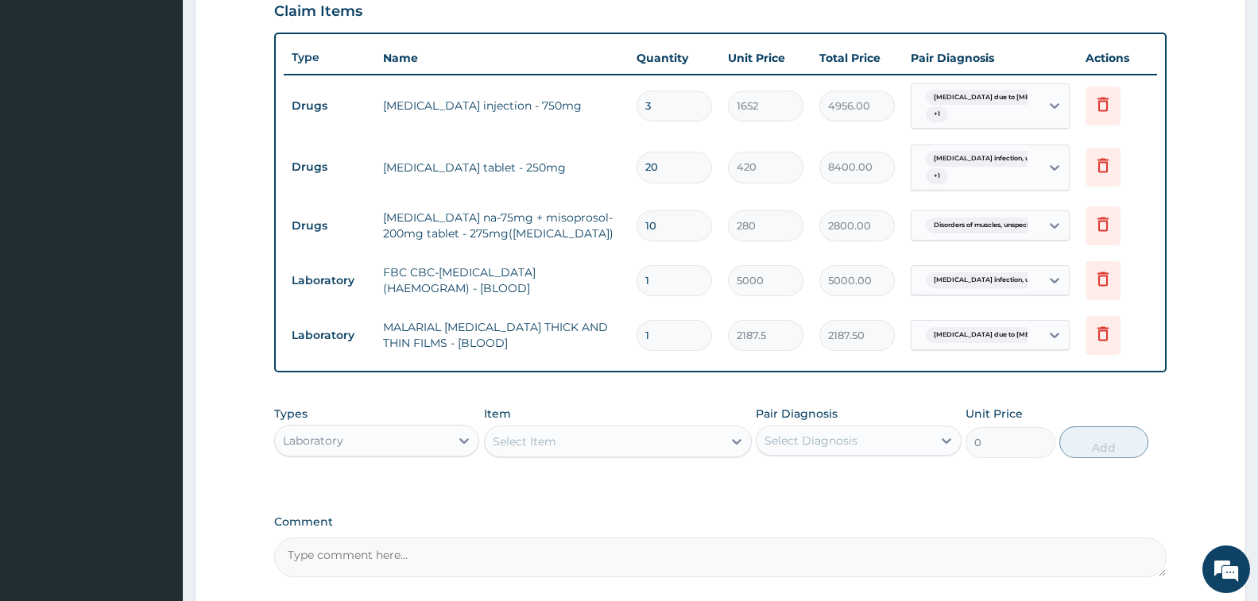
scroll to position [563, 0]
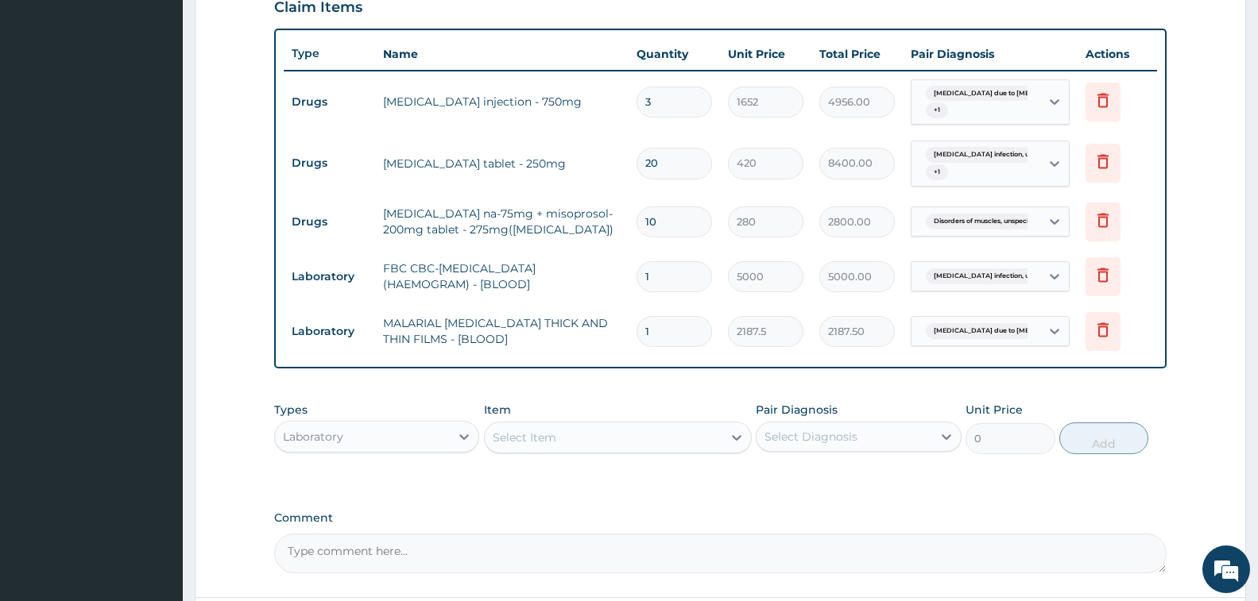
click at [408, 431] on div "Laboratory" at bounding box center [362, 436] width 175 height 25
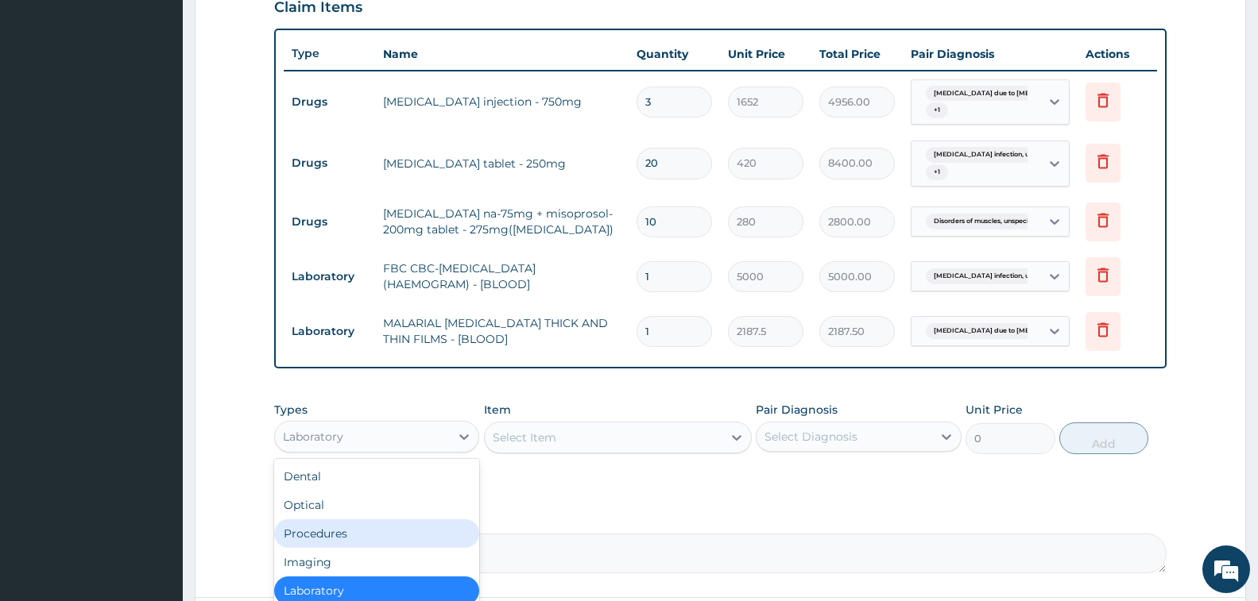
click at [393, 525] on div "Procedures" at bounding box center [376, 534] width 205 height 29
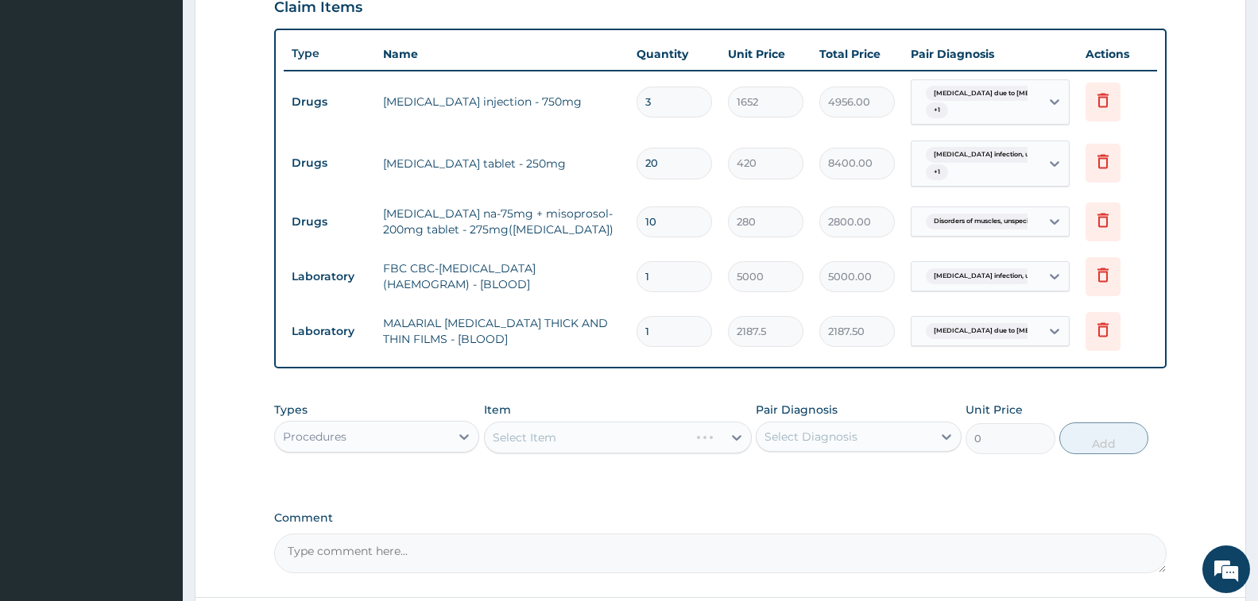
click at [606, 446] on div "Select Item" at bounding box center [618, 438] width 268 height 32
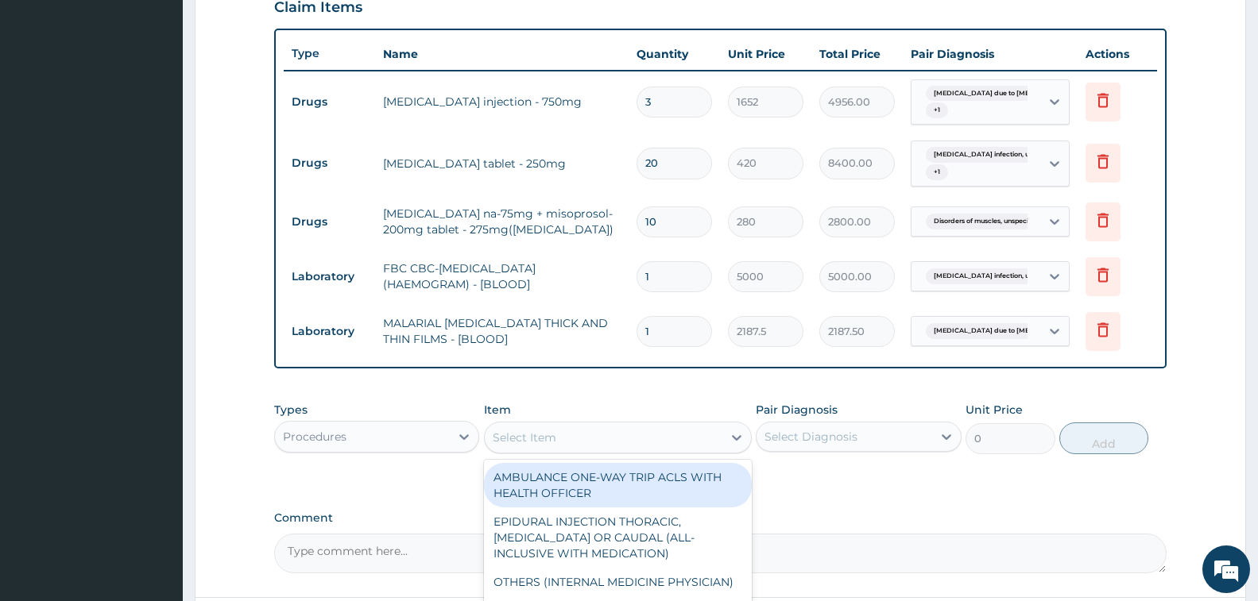
click at [551, 435] on div "Select Item" at bounding box center [525, 438] width 64 height 16
type input "GENERAL P"
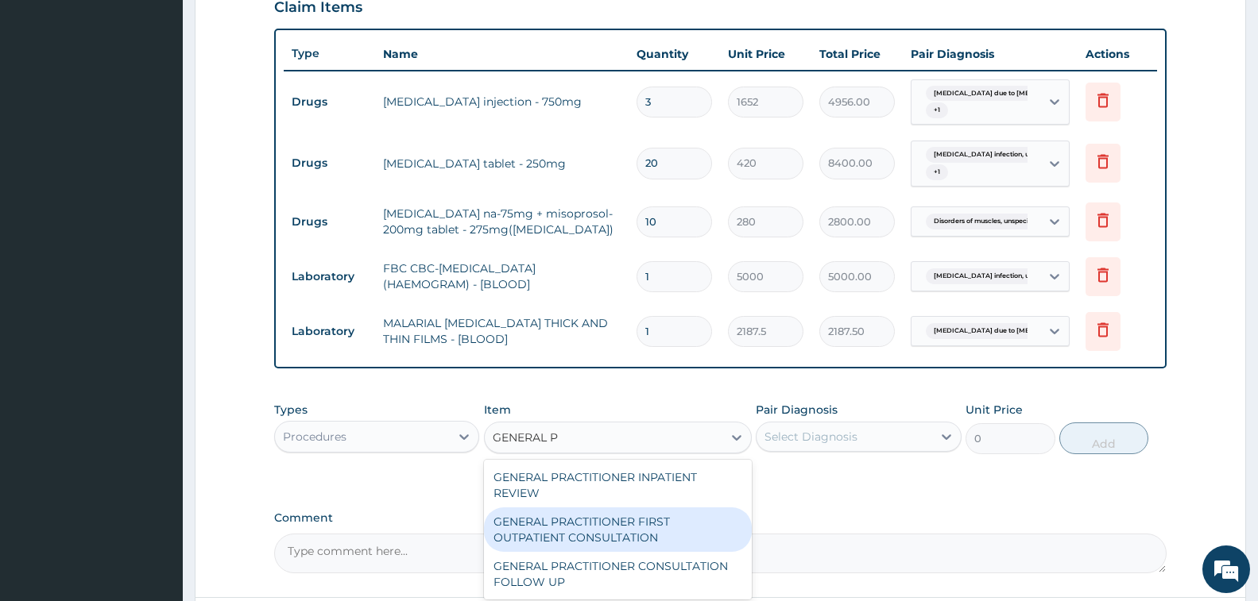
click at [628, 530] on div "GENERAL PRACTITIONER FIRST OUTPATIENT CONSULTATION" at bounding box center [618, 530] width 268 height 44
type input "3750"
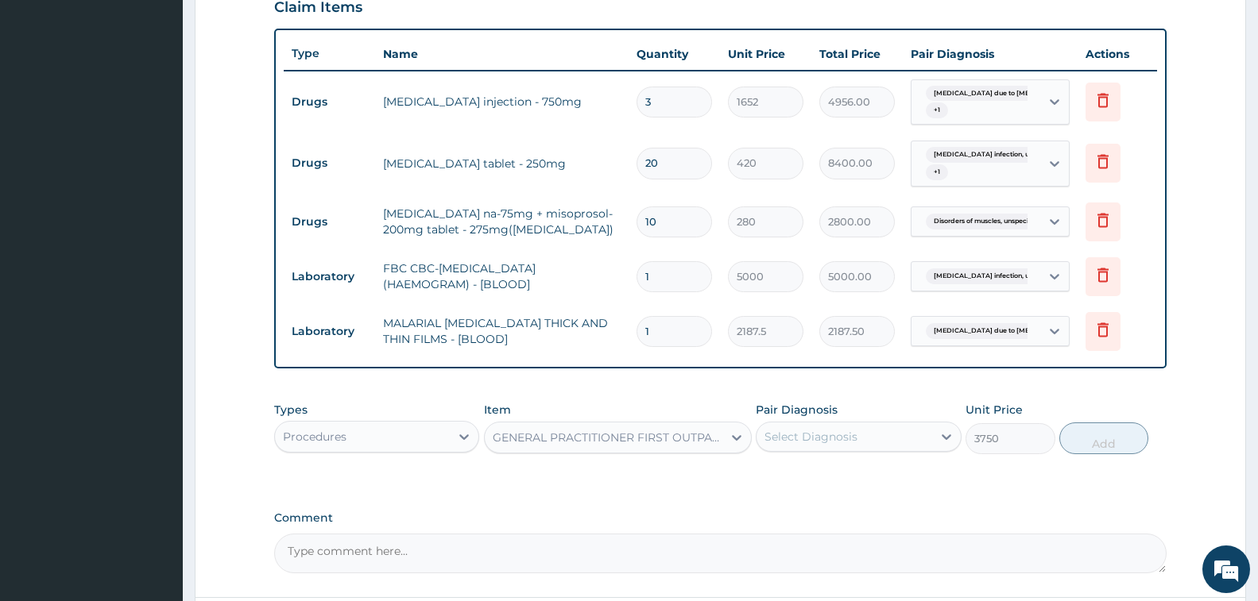
click at [841, 446] on div "Select Diagnosis" at bounding box center [843, 436] width 175 height 25
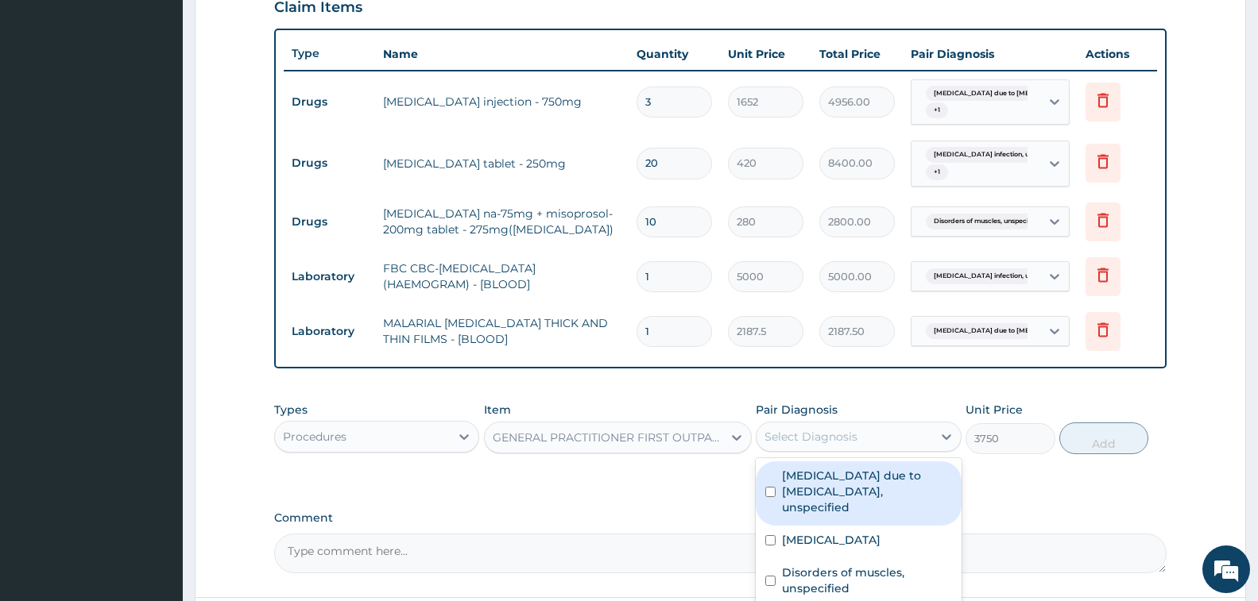
drag, startPoint x: 846, startPoint y: 494, endPoint x: 850, endPoint y: 507, distance: 13.3
click at [847, 496] on label "[MEDICAL_DATA] due to [MEDICAL_DATA], unspecified" at bounding box center [866, 492] width 169 height 48
checkbox input "true"
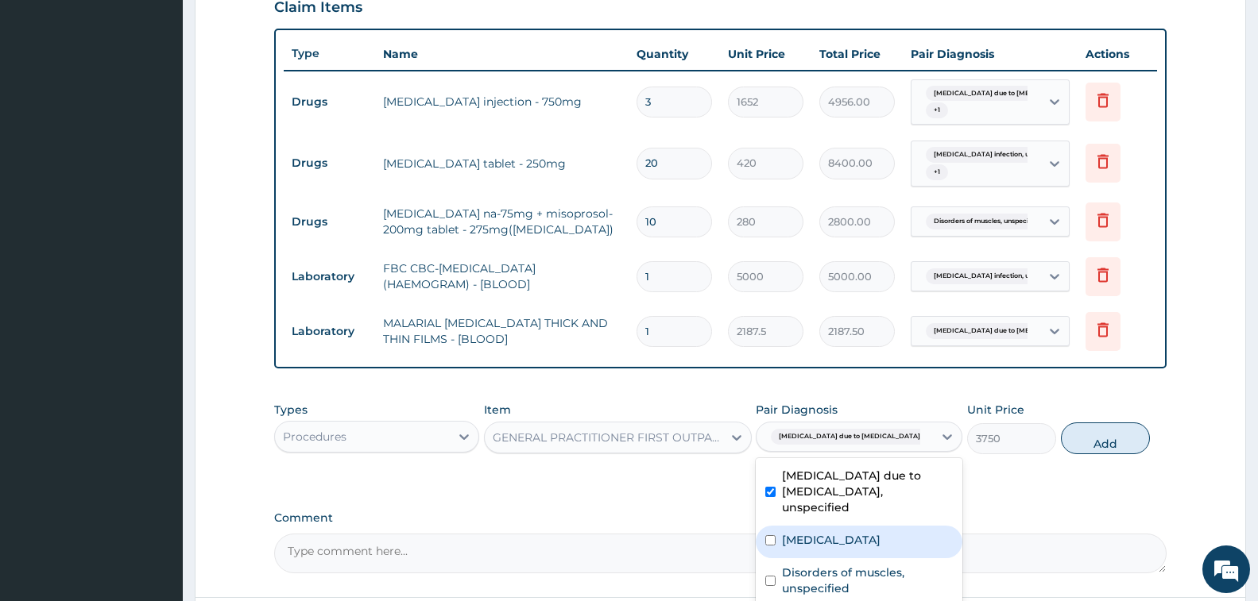
click at [853, 538] on label "[MEDICAL_DATA]" at bounding box center [831, 540] width 99 height 16
checkbox input "true"
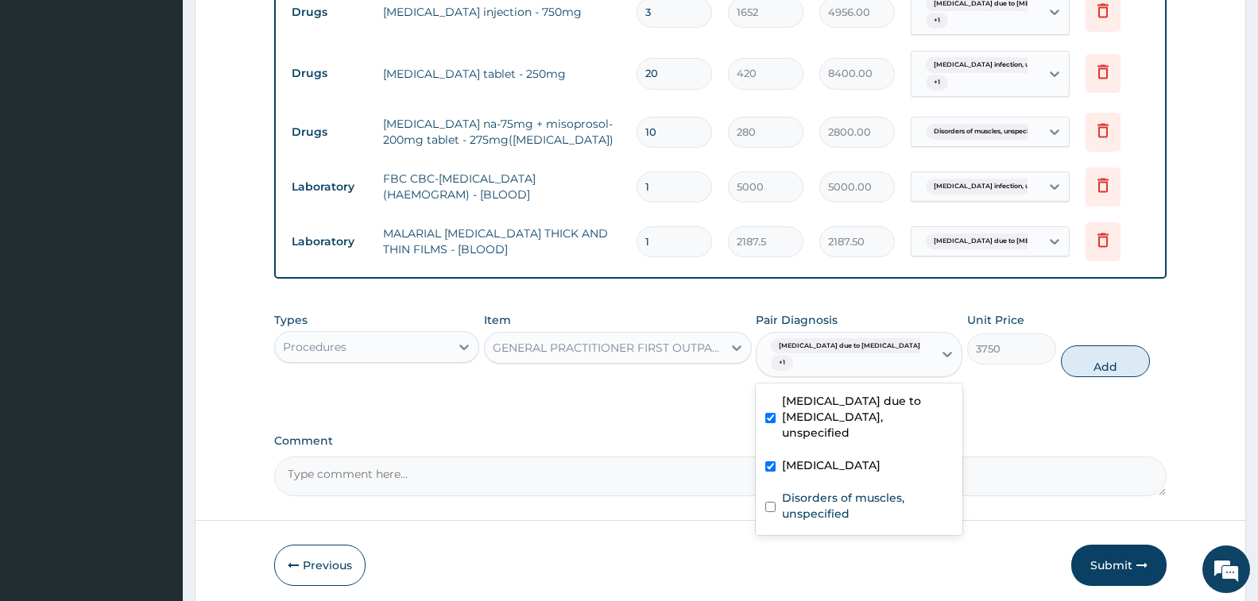
scroll to position [714, 0]
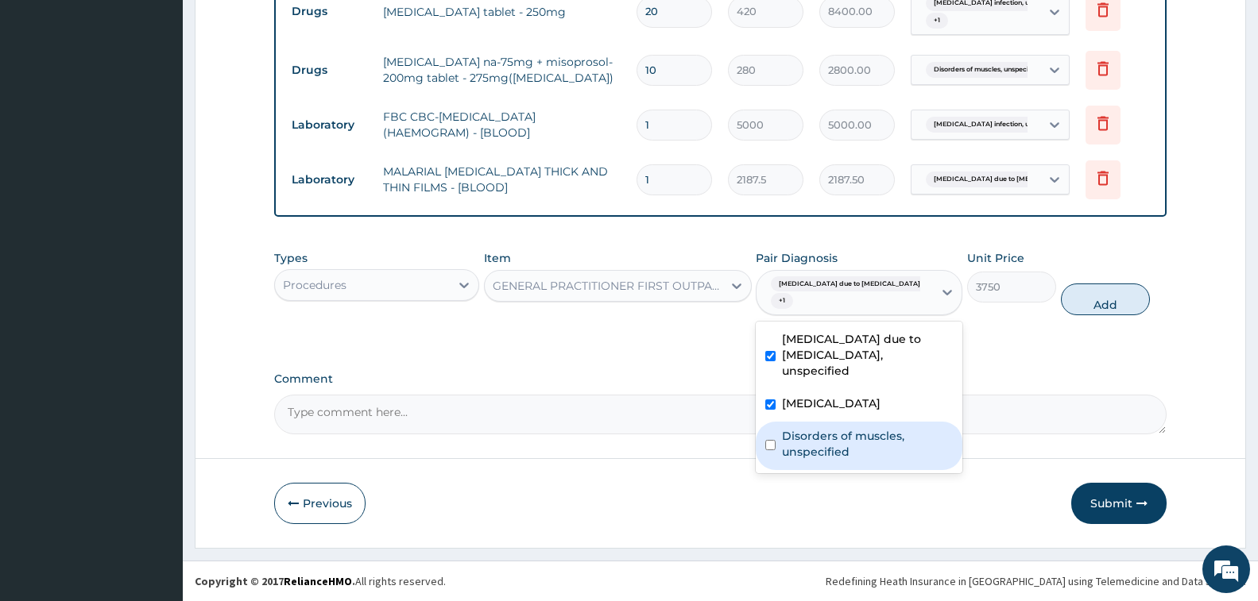
drag, startPoint x: 859, startPoint y: 447, endPoint x: 874, endPoint y: 440, distance: 16.4
click at [858, 447] on label "Disorders of muscles, unspecified" at bounding box center [867, 444] width 171 height 32
checkbox input "true"
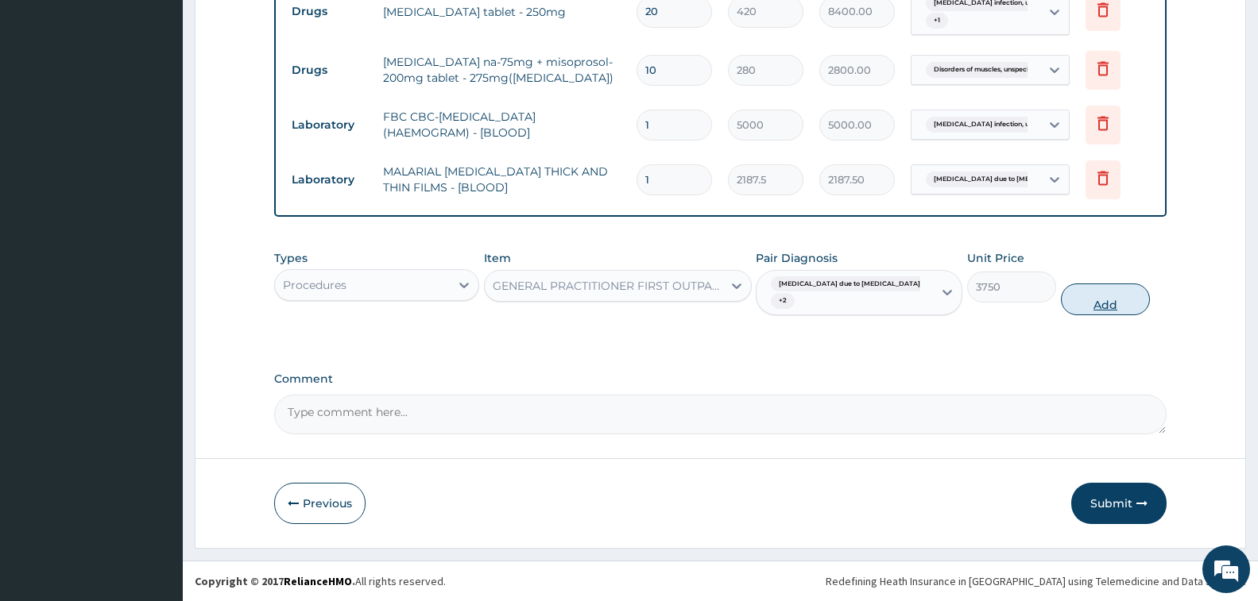
click at [1093, 300] on button "Add" at bounding box center [1105, 300] width 89 height 32
type input "0"
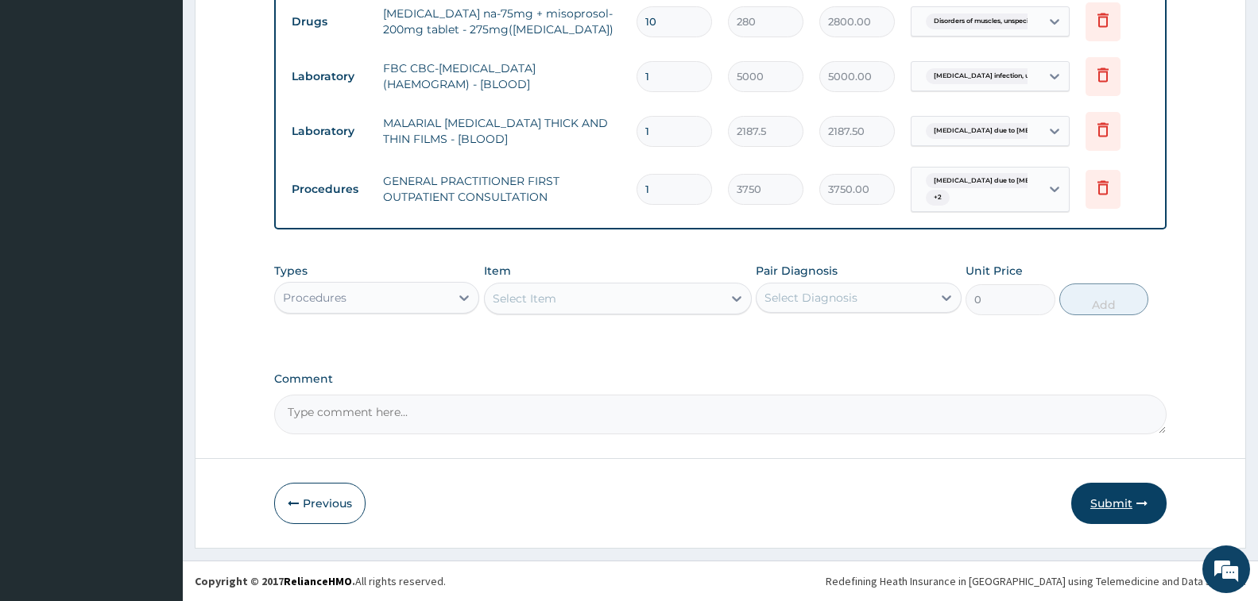
click at [1100, 492] on button "Submit" at bounding box center [1118, 503] width 95 height 41
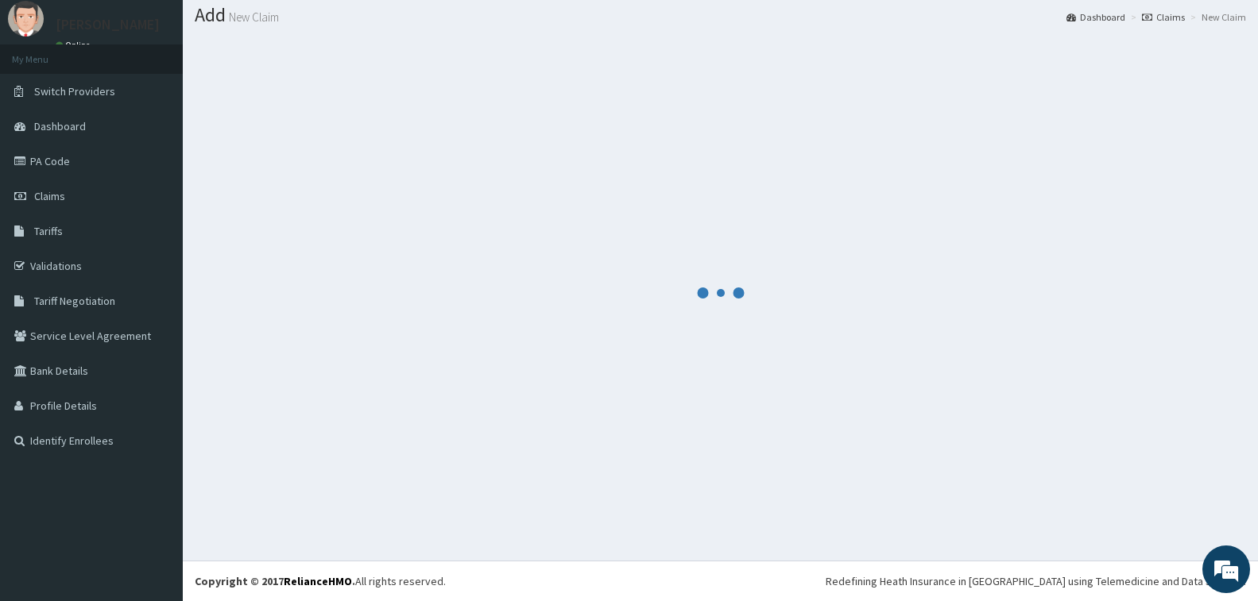
scroll to position [47, 0]
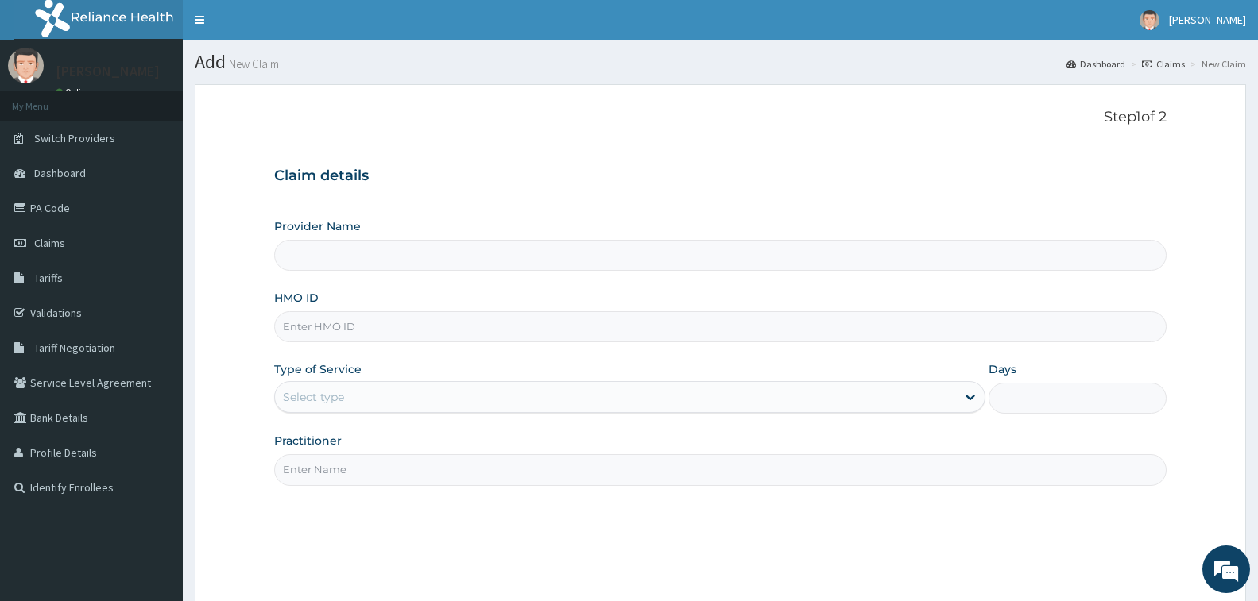
type input "[GEOGRAPHIC_DATA] - [GEOGRAPHIC_DATA]"
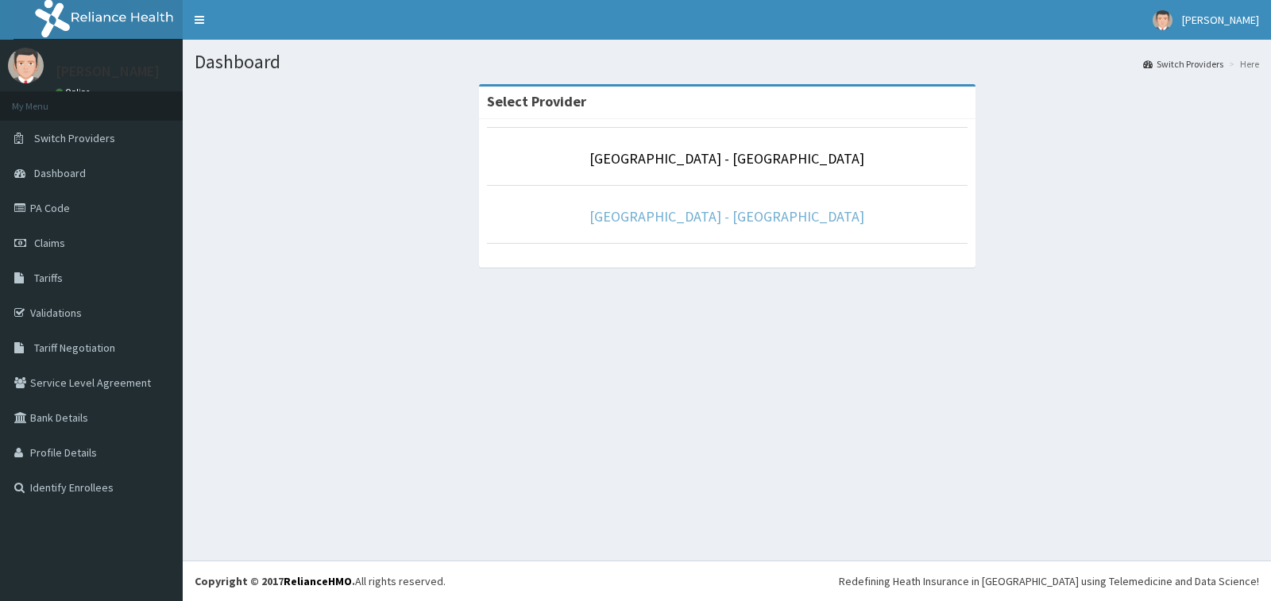
click at [674, 215] on link "[GEOGRAPHIC_DATA] - [GEOGRAPHIC_DATA]" at bounding box center [727, 216] width 275 height 18
click at [674, 214] on link "Prince and Princess Hospital - Apapa" at bounding box center [727, 216] width 275 height 18
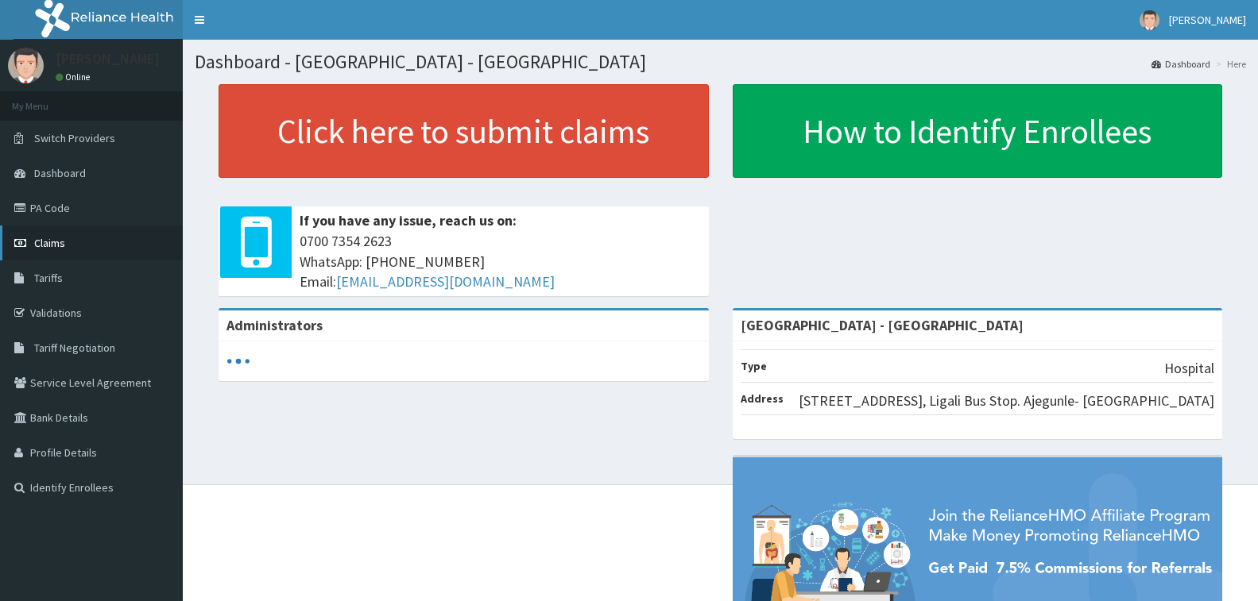
click at [49, 244] on span "Claims" at bounding box center [49, 243] width 31 height 14
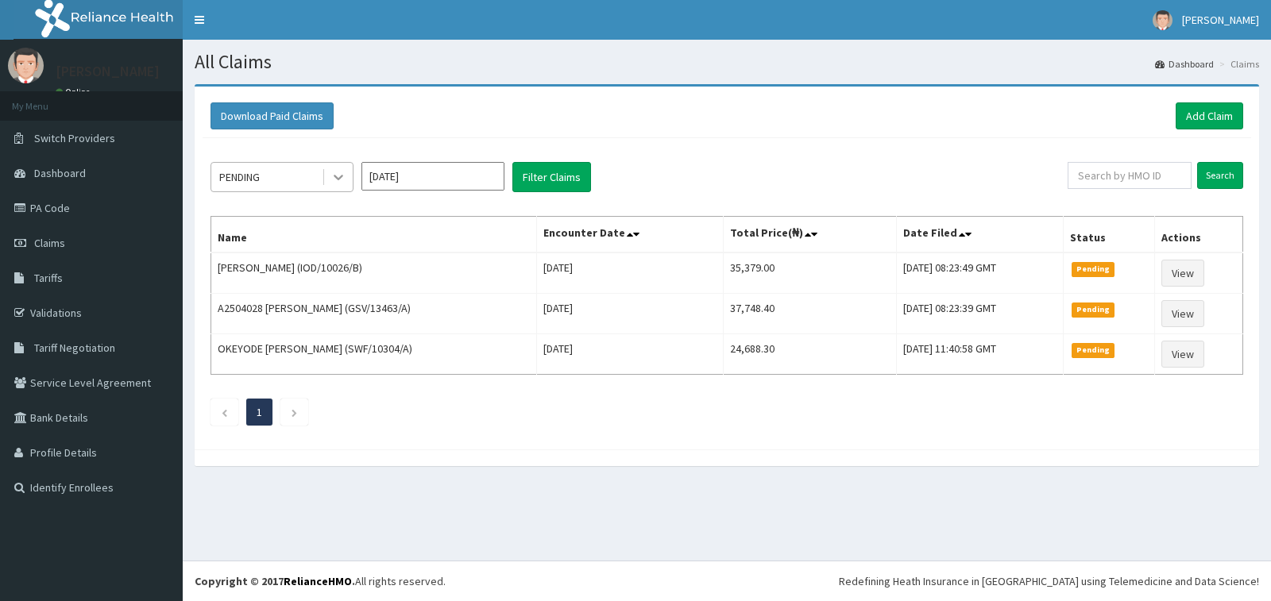
click at [337, 176] on icon at bounding box center [339, 177] width 16 height 16
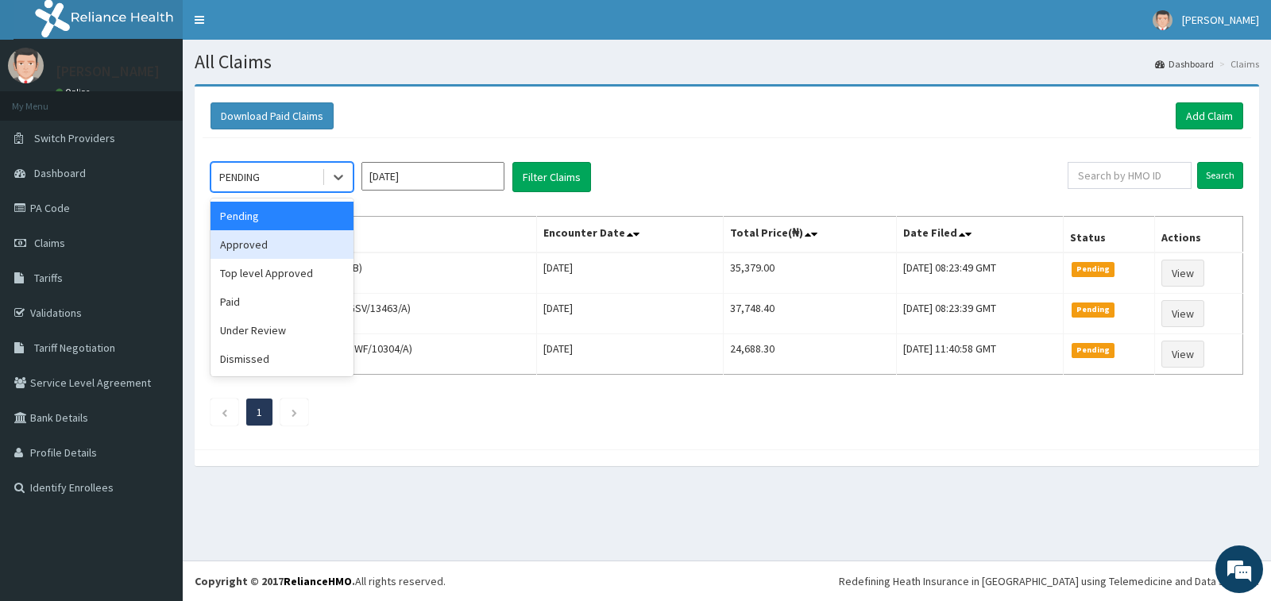
click at [292, 249] on div "Approved" at bounding box center [282, 244] width 143 height 29
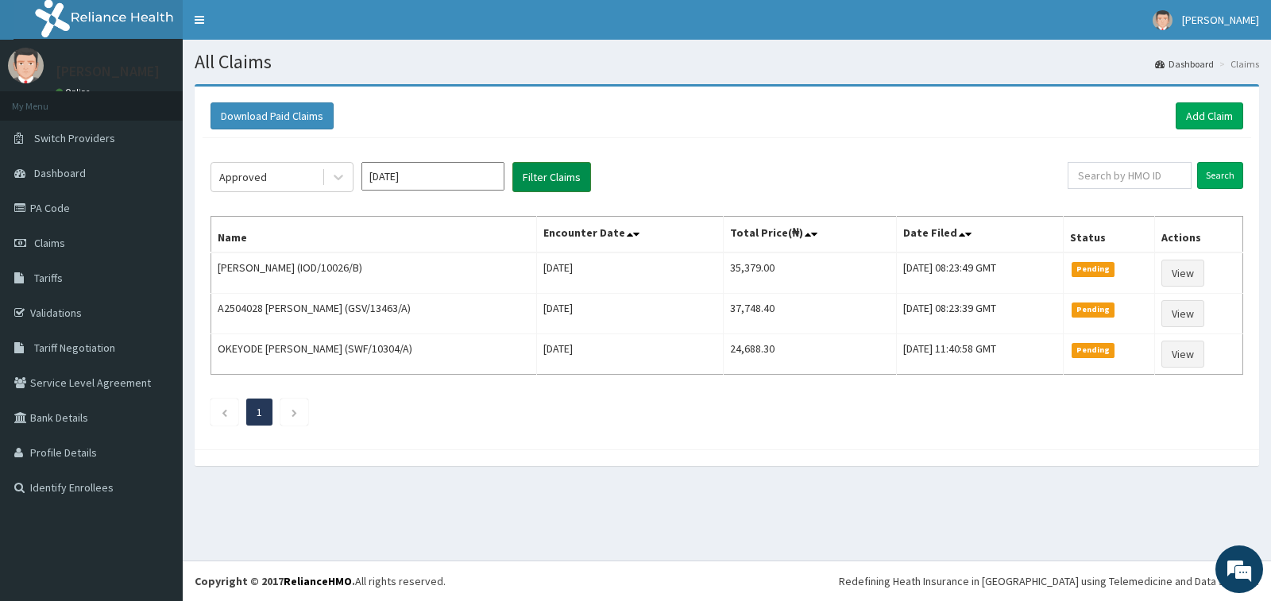
click at [541, 178] on button "Filter Claims" at bounding box center [551, 177] width 79 height 30
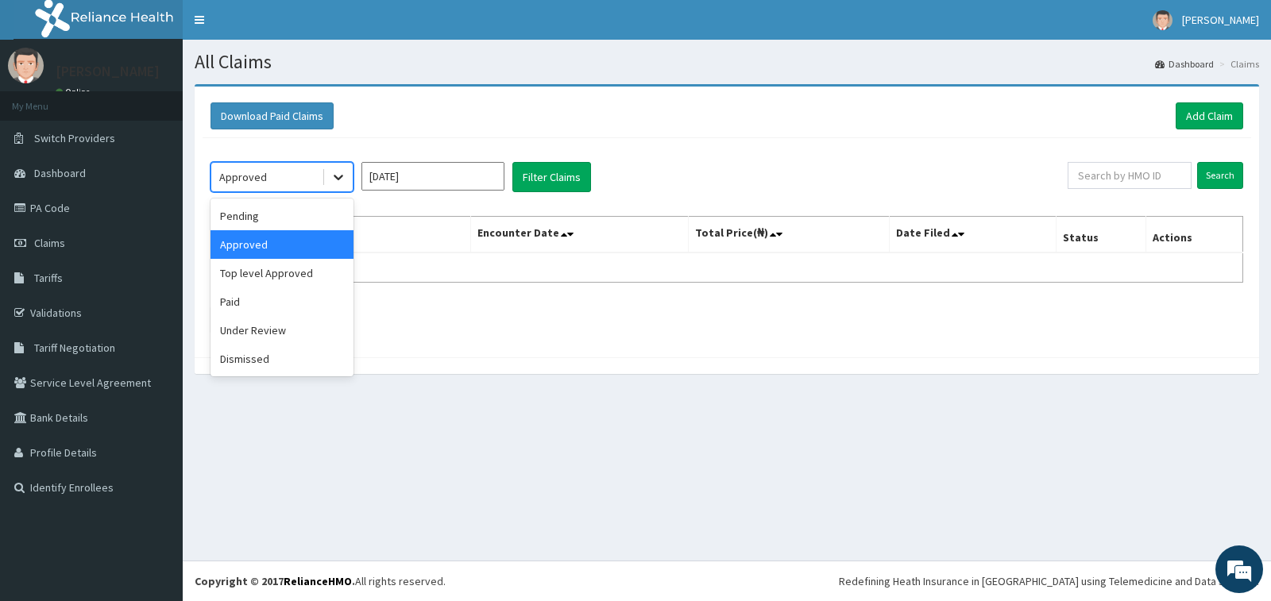
click at [335, 178] on icon at bounding box center [339, 177] width 16 height 16
click at [313, 331] on div "Under Review" at bounding box center [282, 330] width 143 height 29
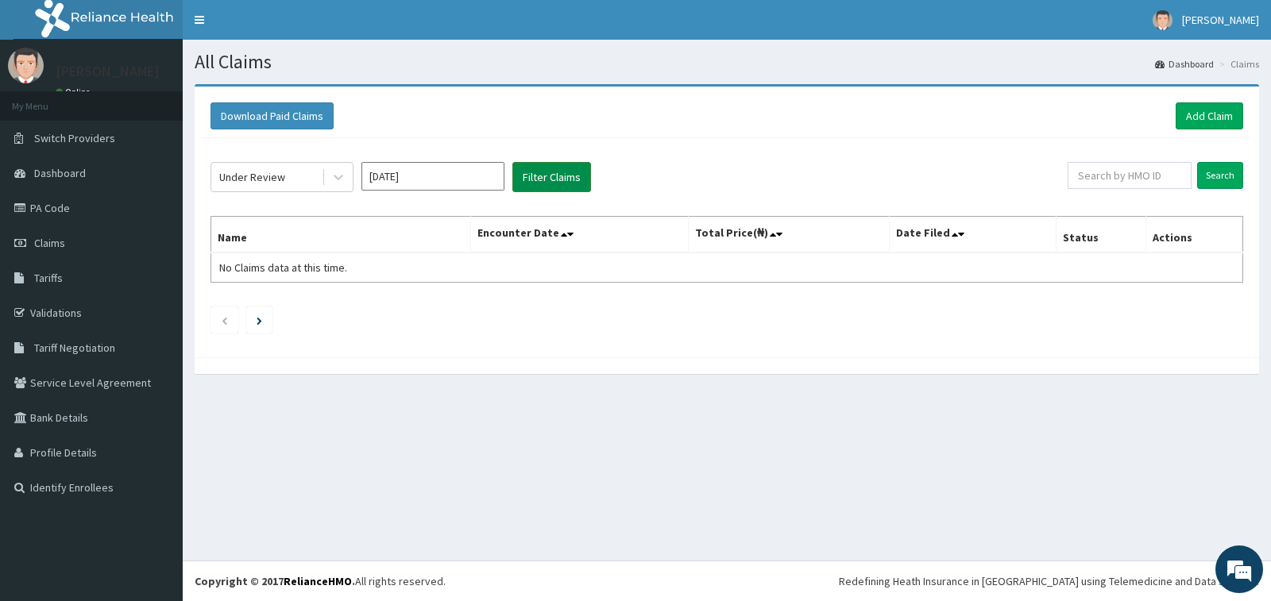
click at [531, 180] on button "Filter Claims" at bounding box center [551, 177] width 79 height 30
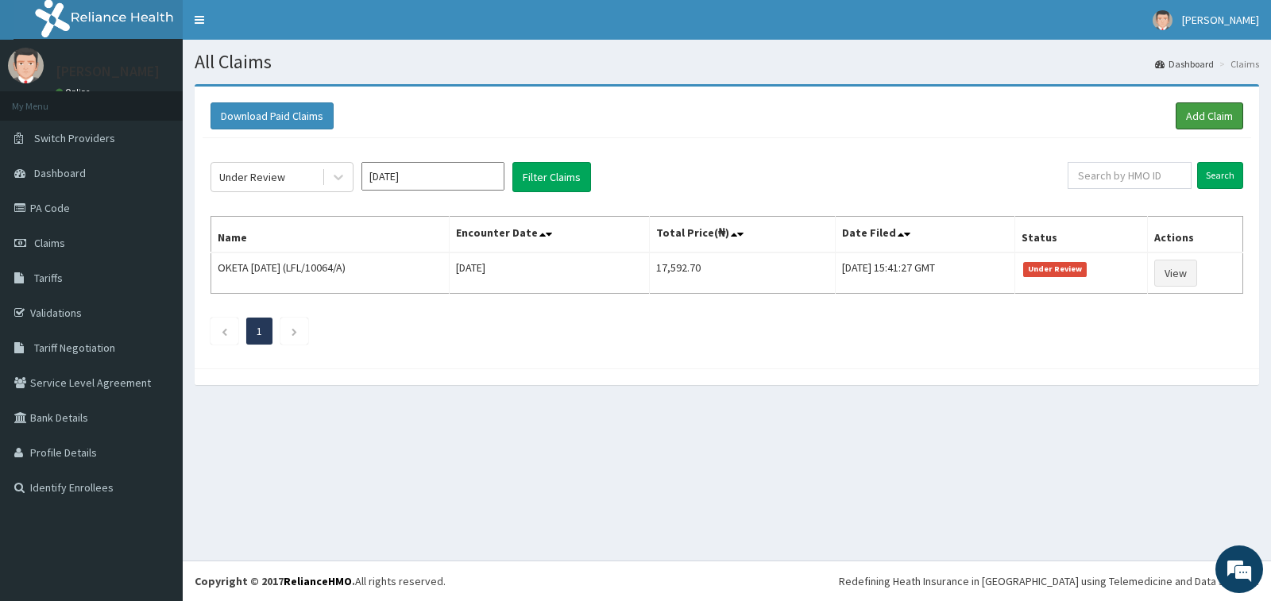
drag, startPoint x: 1218, startPoint y: 113, endPoint x: 1054, endPoint y: 113, distance: 164.5
click at [1216, 113] on link "Add Claim" at bounding box center [1210, 115] width 68 height 27
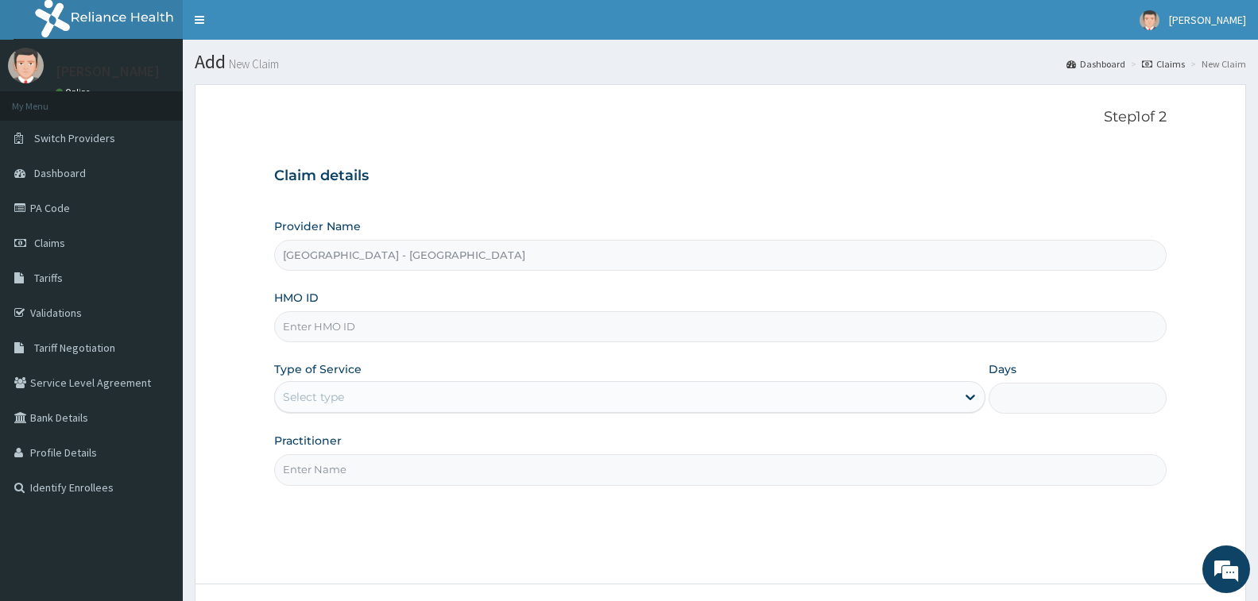
click at [408, 333] on input "HMO ID" at bounding box center [720, 326] width 892 height 31
type input "GSV/13586/A"
drag, startPoint x: 381, startPoint y: 389, endPoint x: 388, endPoint y: 380, distance: 11.9
click at [381, 389] on div "Select type" at bounding box center [615, 397] width 681 height 25
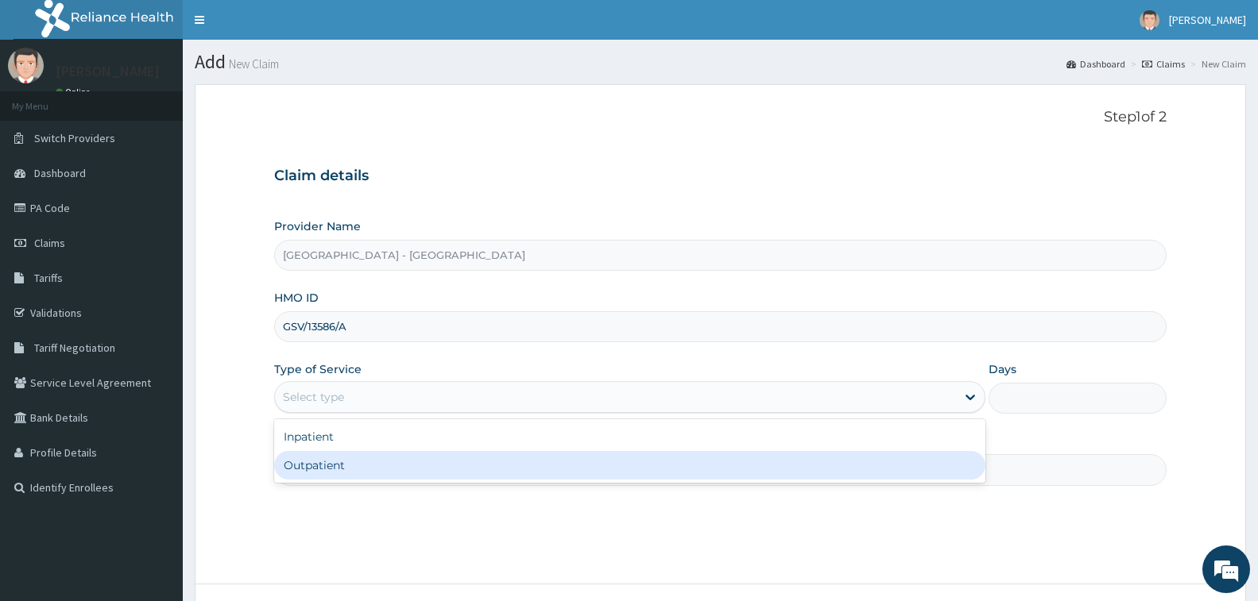
click at [369, 462] on div "Outpatient" at bounding box center [629, 465] width 711 height 29
type input "1"
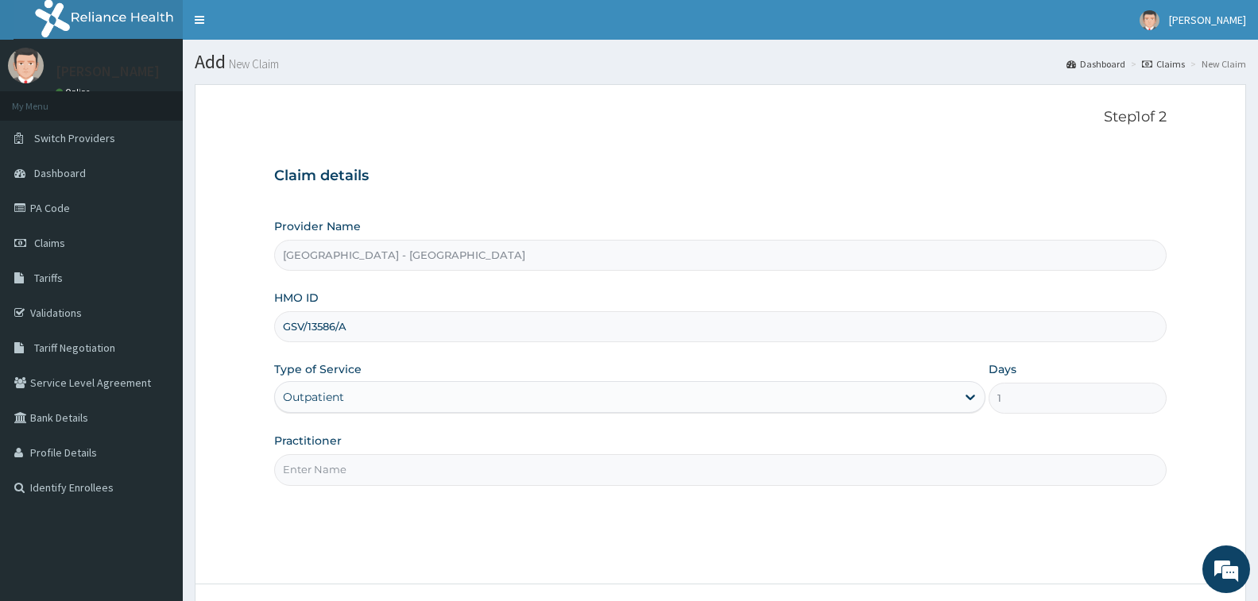
click at [379, 474] on input "Practitioner" at bounding box center [720, 469] width 892 height 31
type input "DR. AHMED"
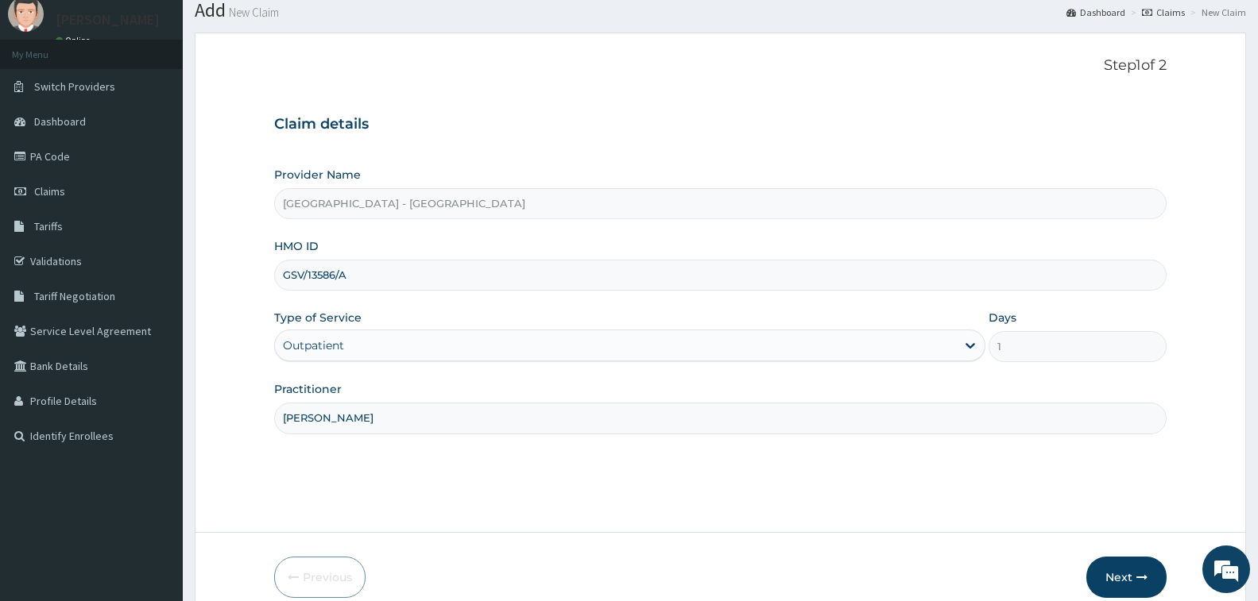
scroll to position [126, 0]
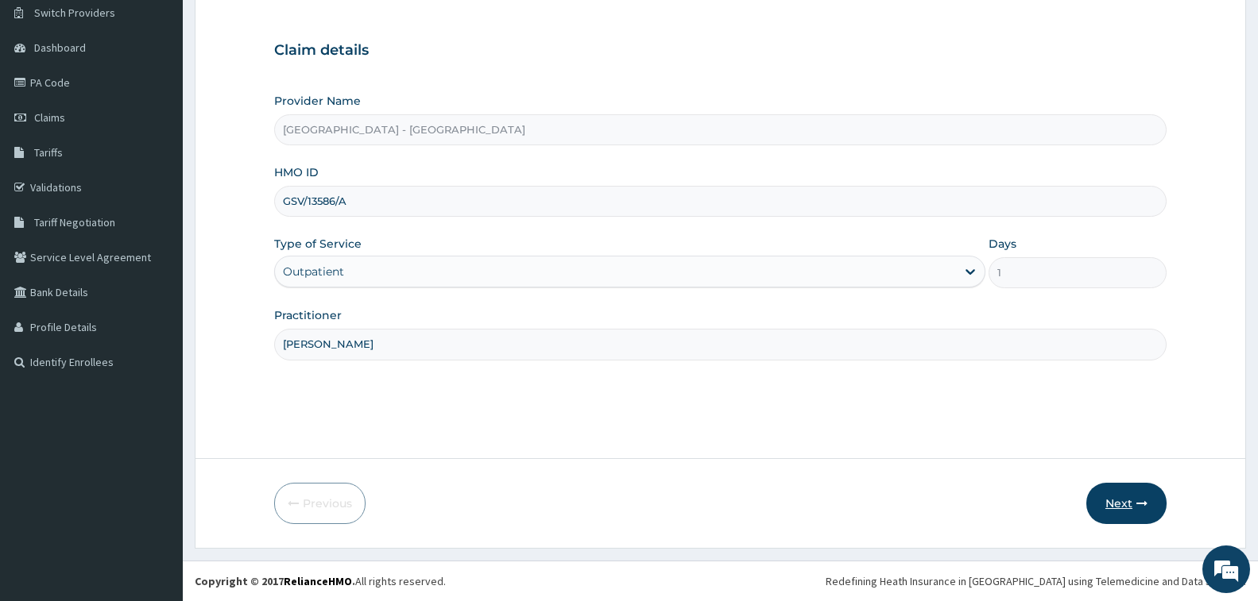
click at [1113, 501] on button "Next" at bounding box center [1126, 503] width 80 height 41
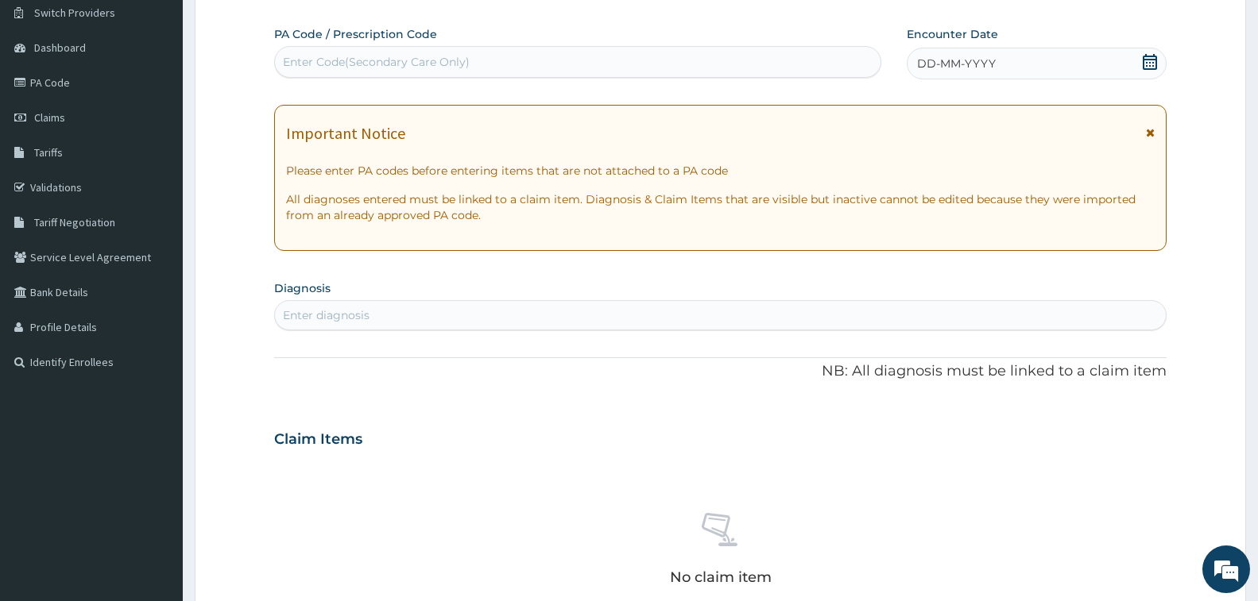
click at [336, 63] on div "Enter Code(Secondary Care Only)" at bounding box center [376, 62] width 187 height 16
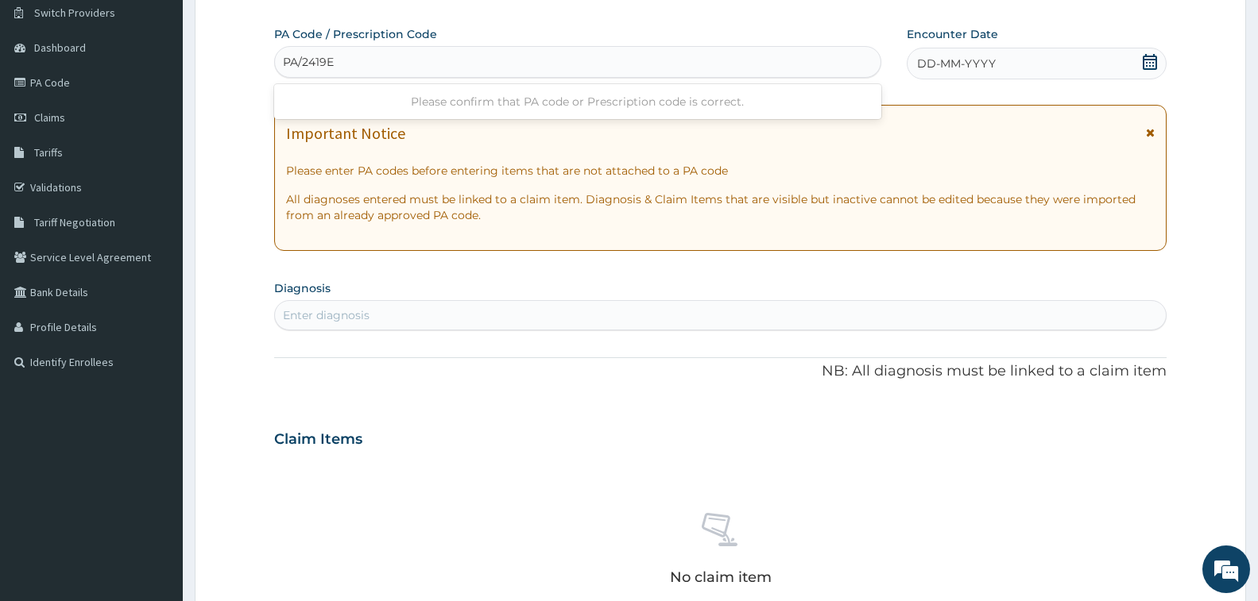
type input "PA/2419E4"
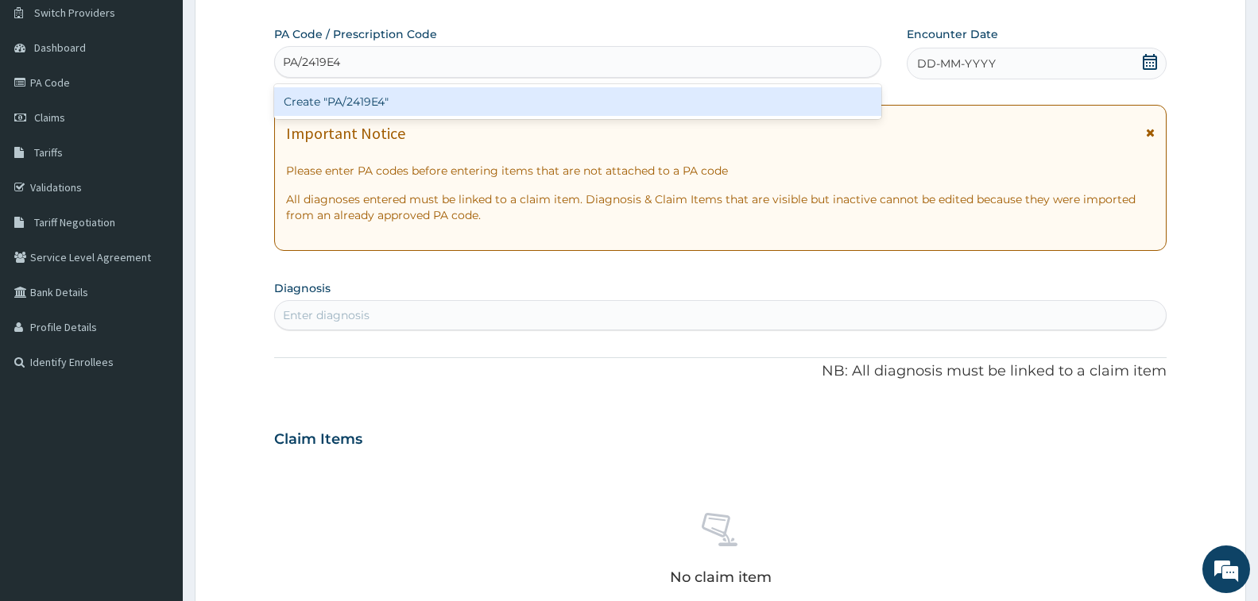
click at [383, 99] on div "Create "PA/2419E4"" at bounding box center [577, 101] width 607 height 29
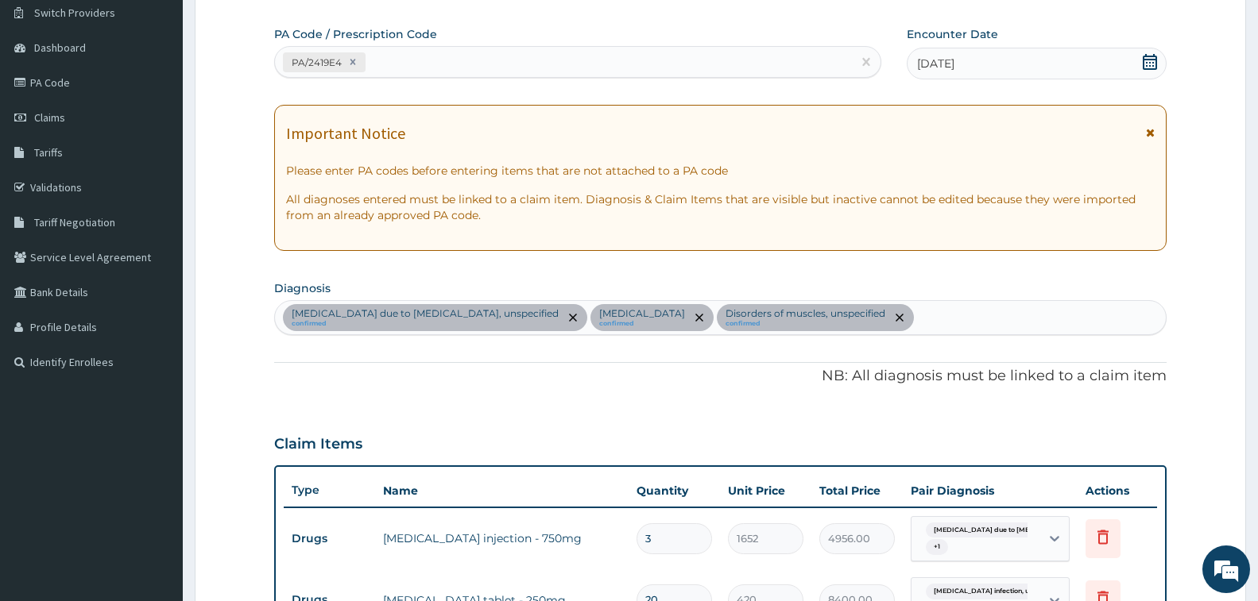
scroll to position [483, 0]
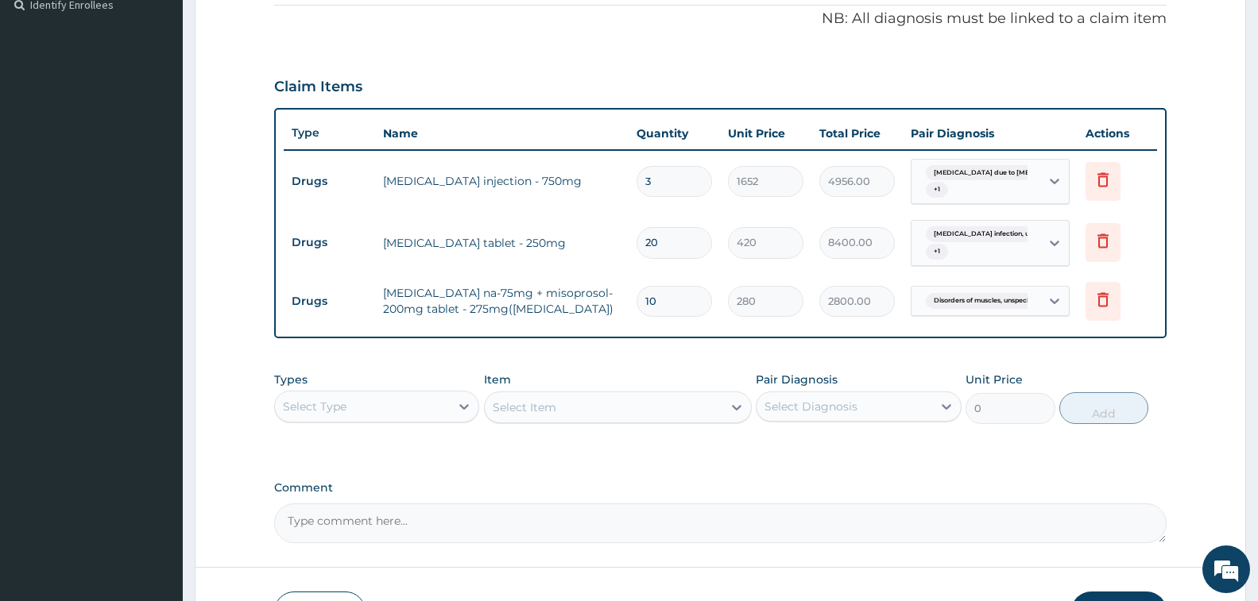
click at [398, 422] on div "Types Select Type Item Select Item Pair Diagnosis Select Diagnosis Unit Price 0…" at bounding box center [720, 398] width 892 height 68
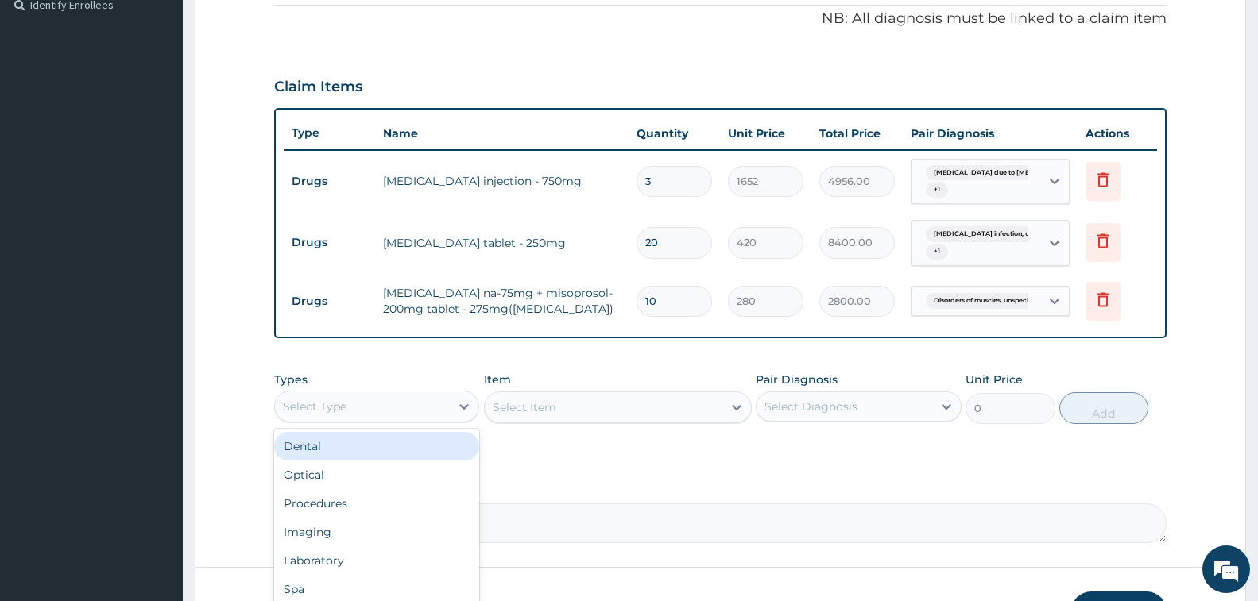
click at [399, 400] on div "Select Type" at bounding box center [362, 406] width 175 height 25
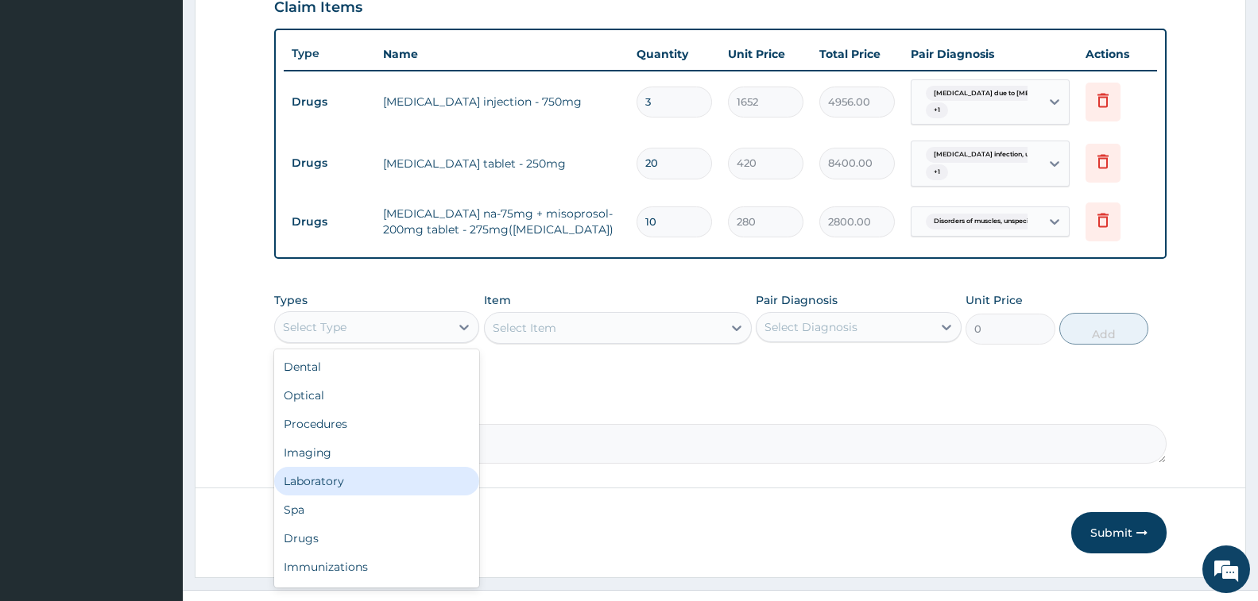
click at [377, 477] on div "Laboratory" at bounding box center [376, 481] width 205 height 29
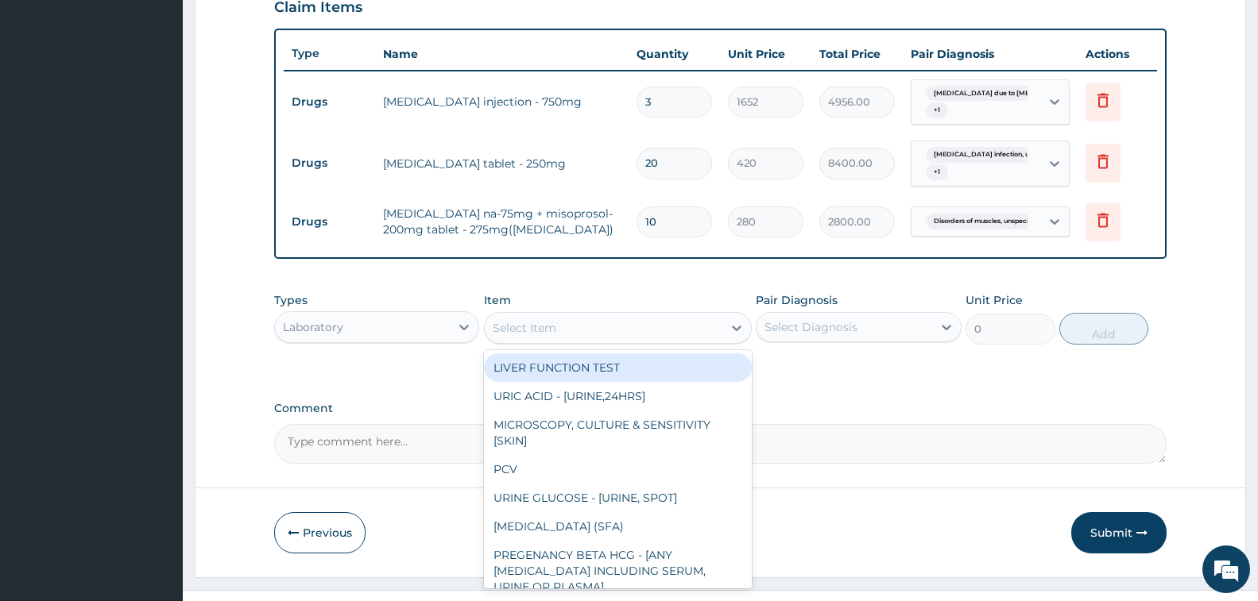
click at [541, 330] on div "Select Item" at bounding box center [525, 328] width 64 height 16
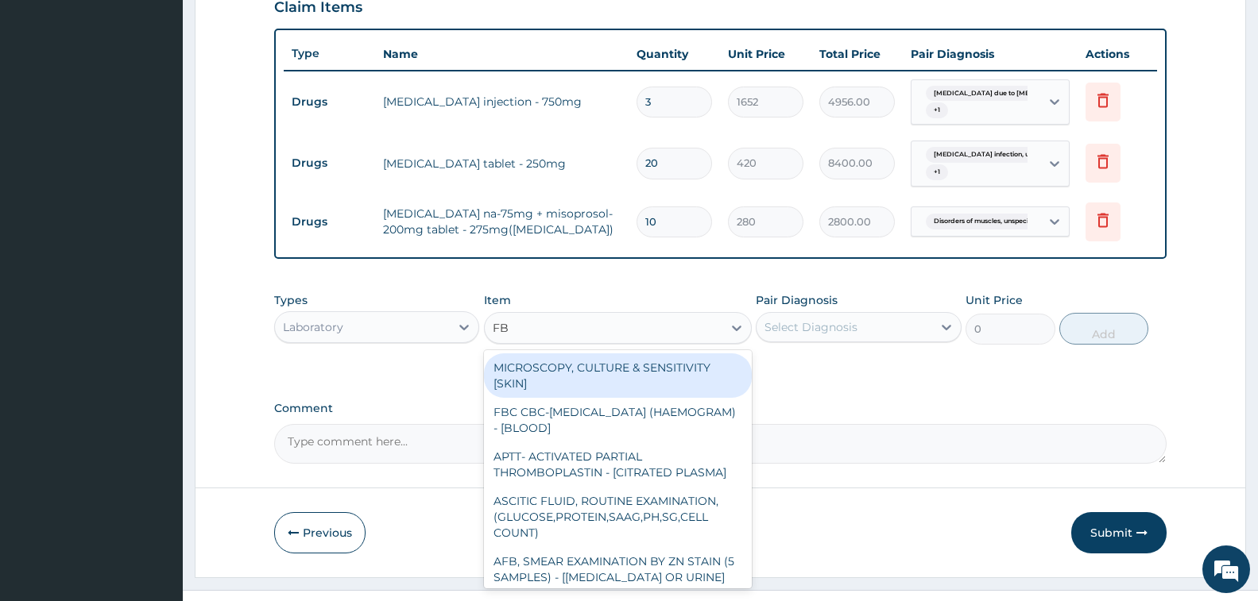
type input "FBC"
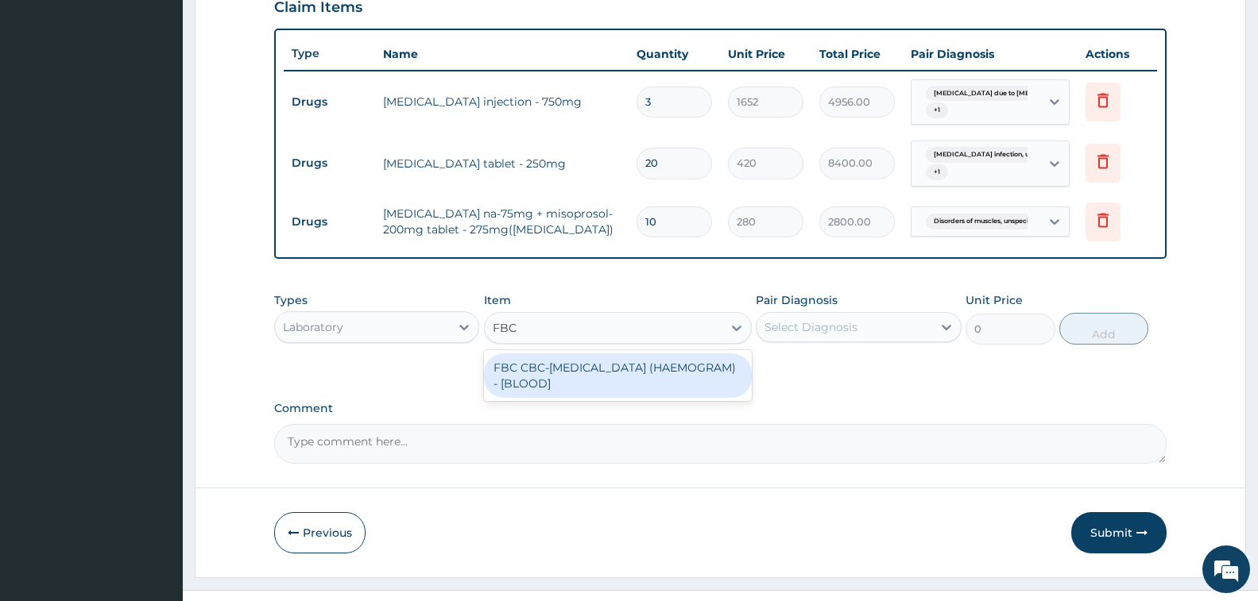
drag, startPoint x: 633, startPoint y: 365, endPoint x: 666, endPoint y: 373, distance: 33.5
click at [634, 366] on div "FBC CBC-COMPLETE BLOOD COUNT (HAEMOGRAM) - [BLOOD]" at bounding box center [618, 376] width 268 height 44
type input "5000"
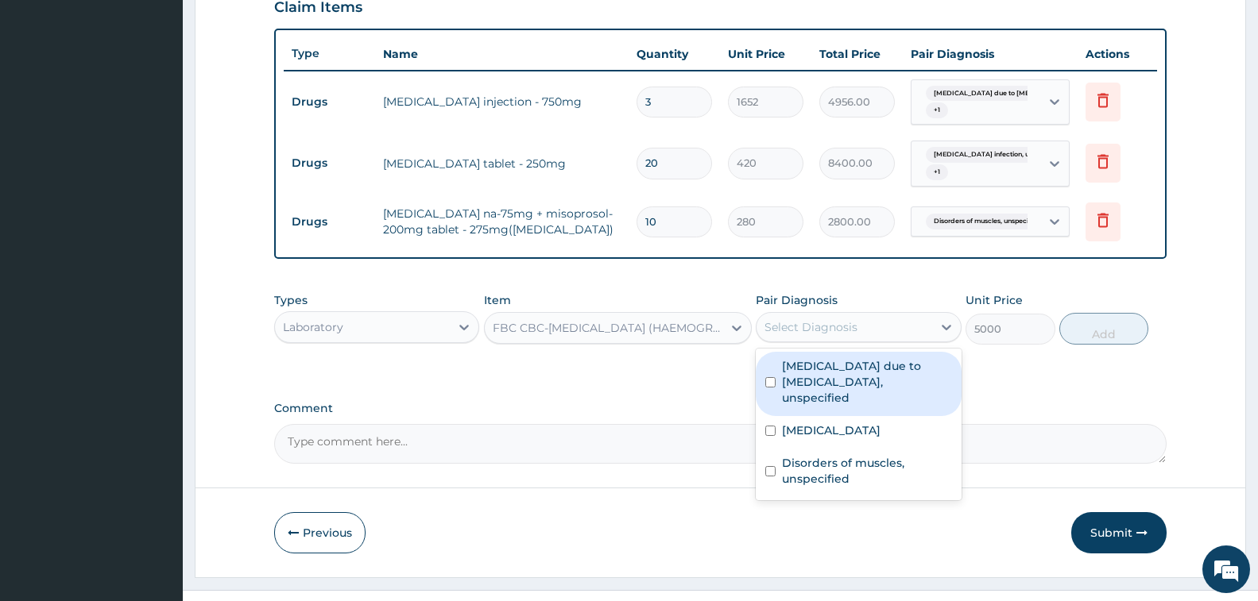
drag, startPoint x: 809, startPoint y: 329, endPoint x: 876, endPoint y: 393, distance: 92.7
click at [809, 328] on div "Select Diagnosis" at bounding box center [810, 327] width 93 height 16
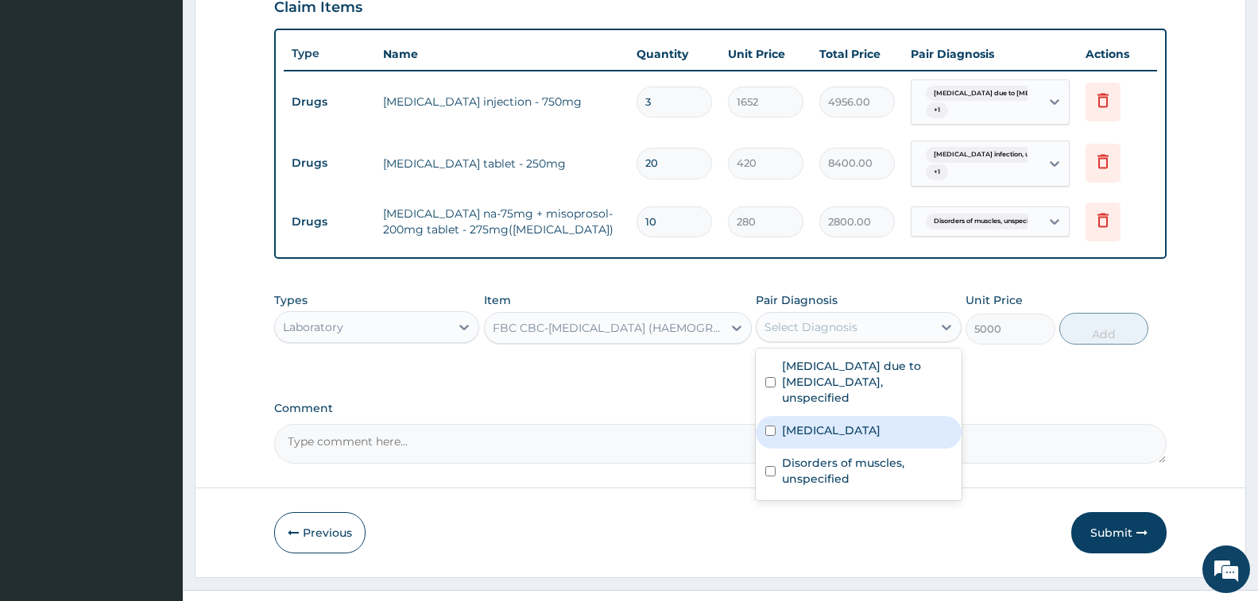
drag, startPoint x: 866, startPoint y: 420, endPoint x: 905, endPoint y: 421, distance: 39.0
click at [865, 423] on label "[MEDICAL_DATA]" at bounding box center [831, 431] width 99 height 16
checkbox input "true"
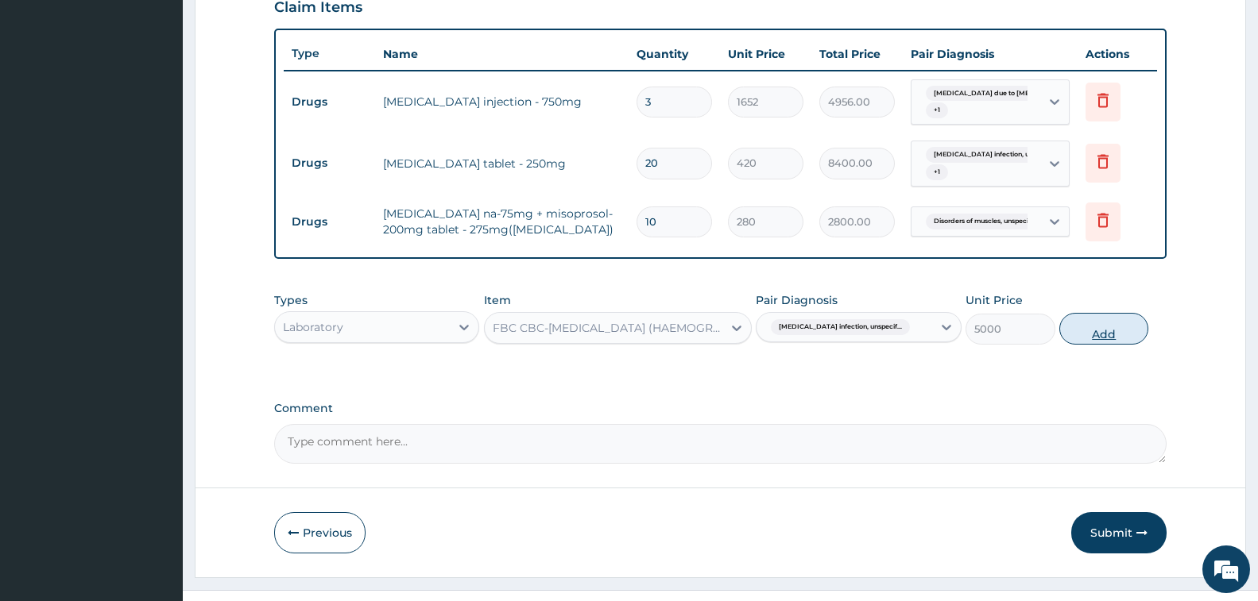
click at [1082, 328] on button "Add" at bounding box center [1103, 329] width 89 height 32
type input "0"
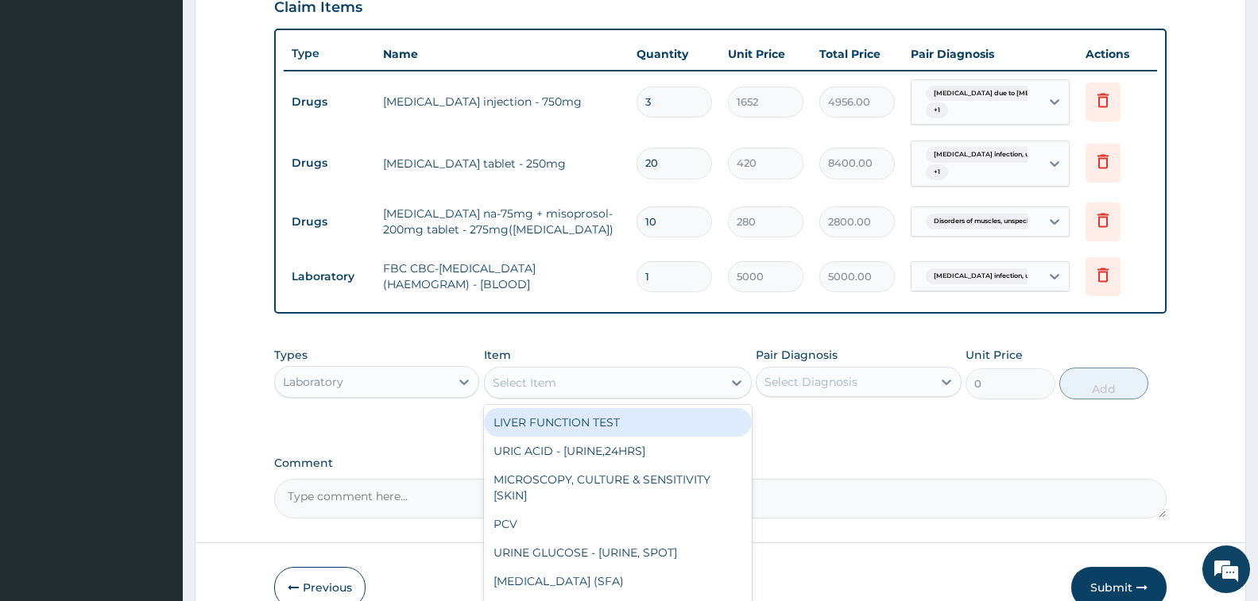
click at [586, 382] on div "Select Item" at bounding box center [604, 382] width 238 height 25
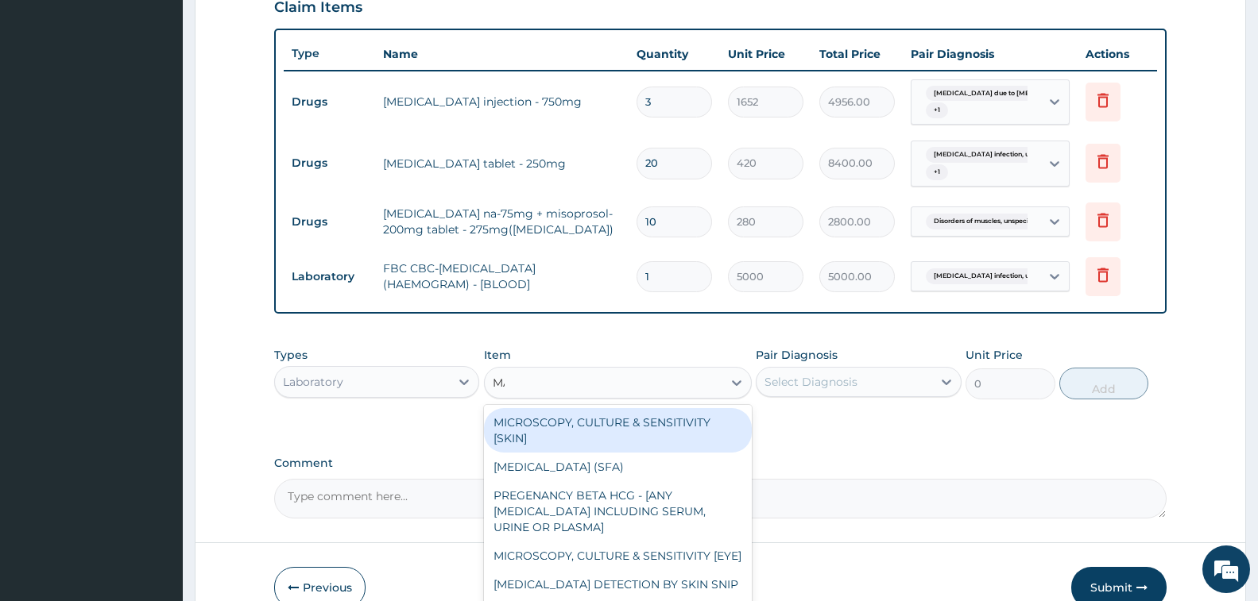
type input "MALA"
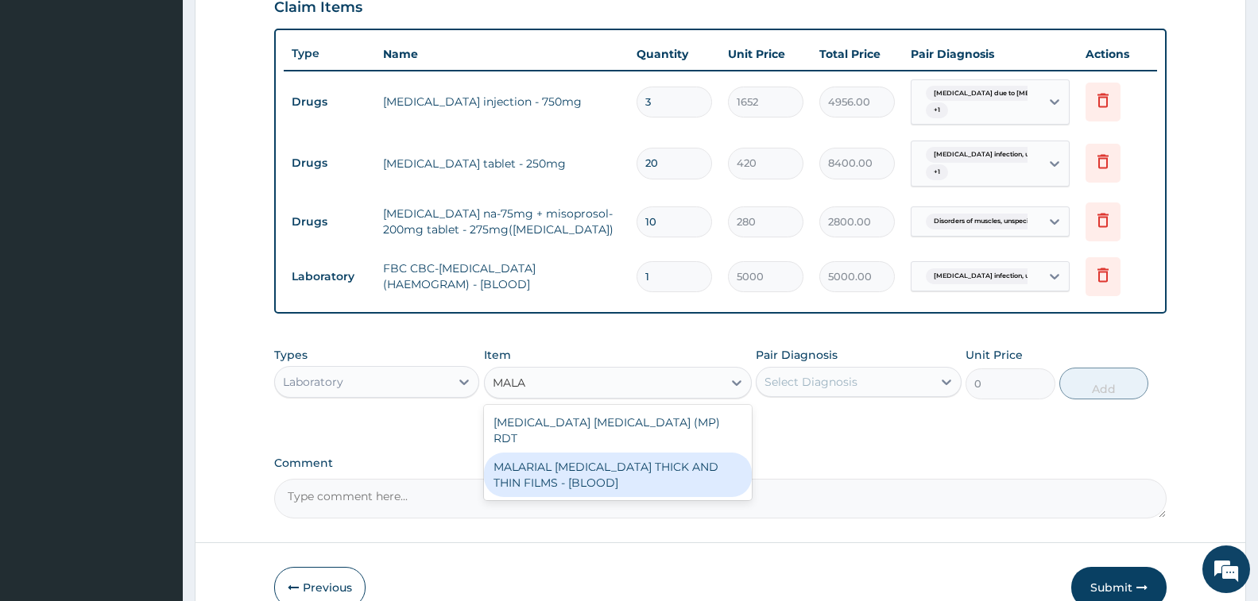
drag, startPoint x: 632, startPoint y: 460, endPoint x: 887, endPoint y: 413, distance: 259.3
click at [639, 460] on div "MALARIAL PARASITE THICK AND THIN FILMS - [BLOOD]" at bounding box center [618, 475] width 268 height 44
type input "2187.5"
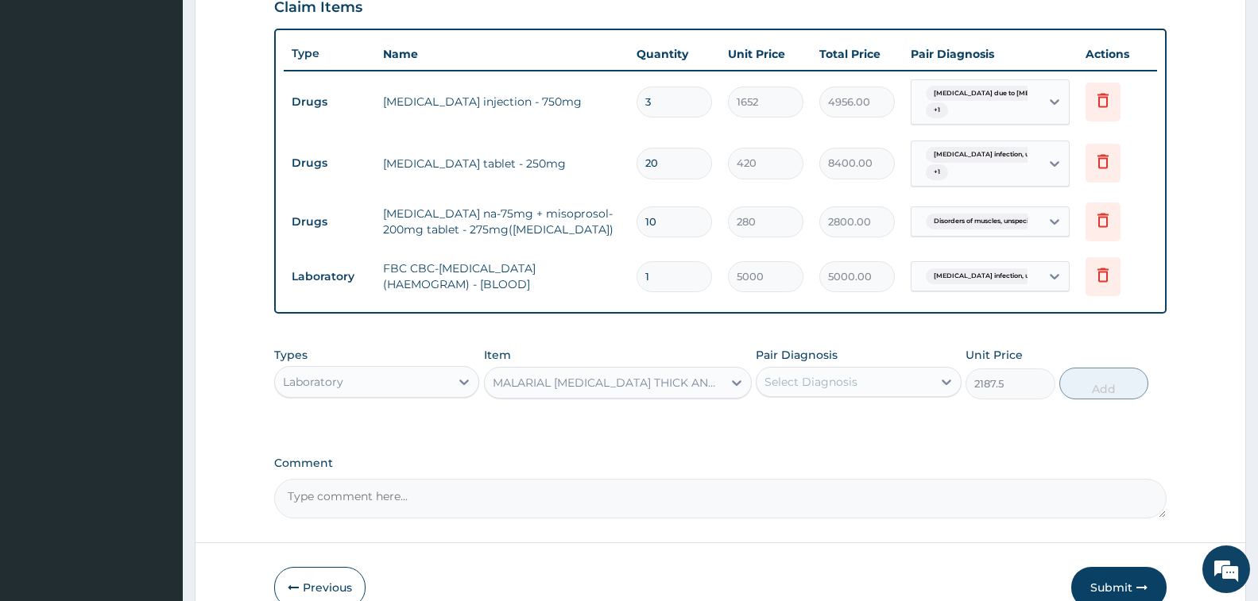
drag, startPoint x: 835, startPoint y: 367, endPoint x: 832, endPoint y: 379, distance: 12.3
click at [833, 379] on div "Select Diagnosis" at bounding box center [858, 382] width 205 height 30
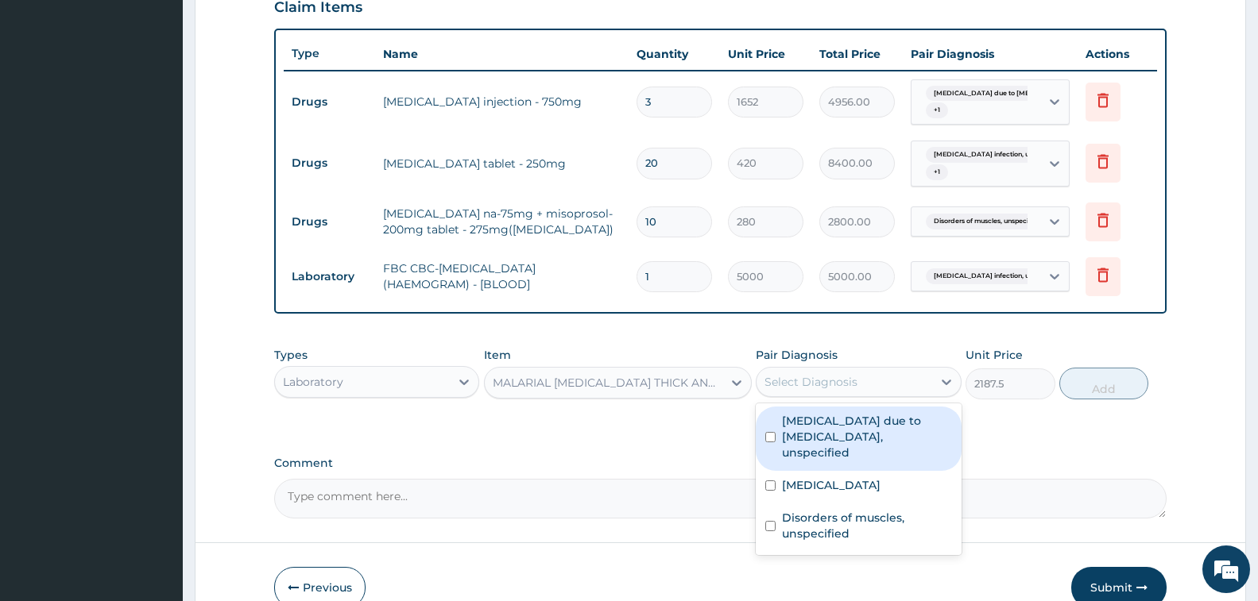
click at [860, 429] on label "[MEDICAL_DATA] due to [MEDICAL_DATA], unspecified" at bounding box center [866, 437] width 169 height 48
checkbox input "true"
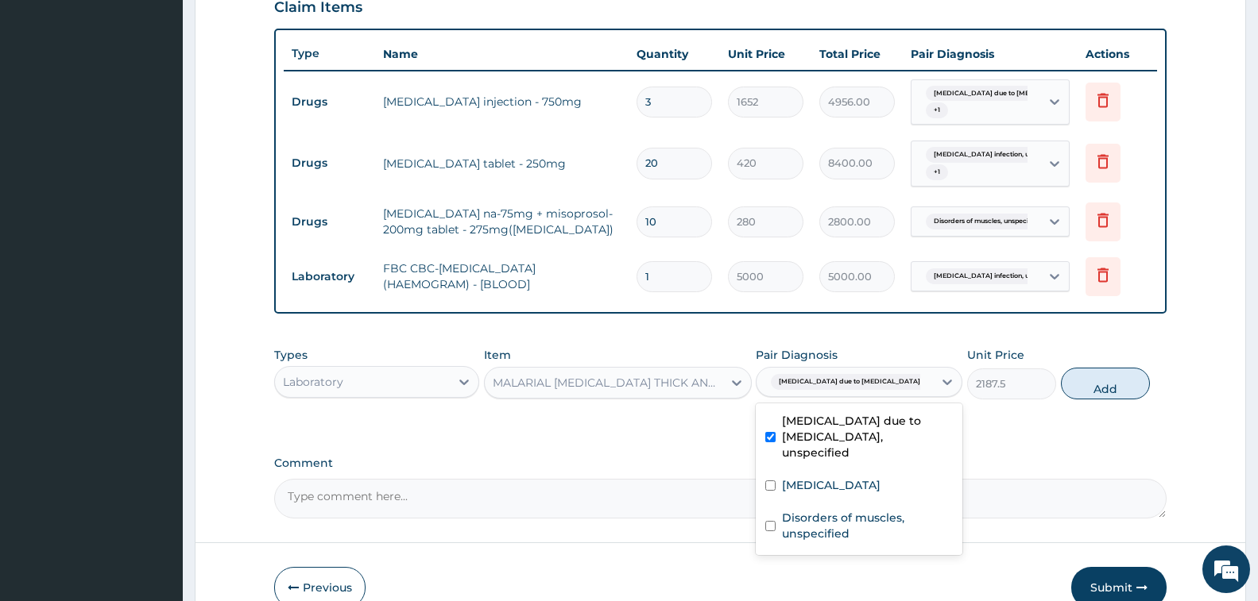
click at [1093, 393] on button "Add" at bounding box center [1105, 384] width 89 height 32
type input "0"
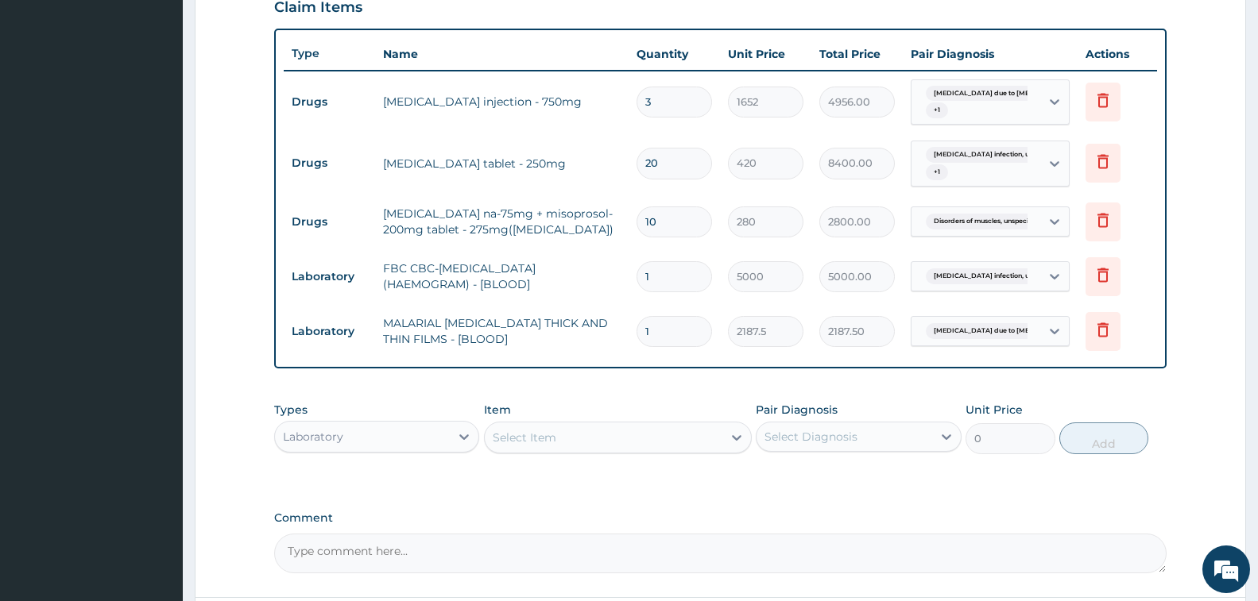
click at [380, 431] on div "Laboratory" at bounding box center [362, 436] width 175 height 25
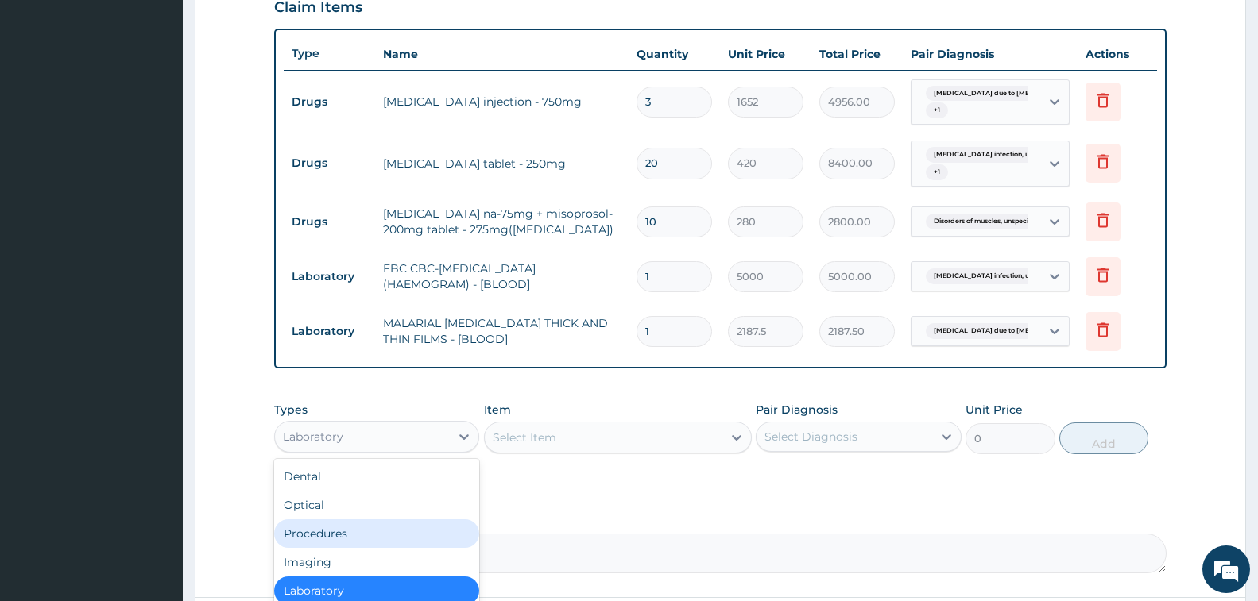
click at [396, 528] on div "Procedures" at bounding box center [376, 534] width 205 height 29
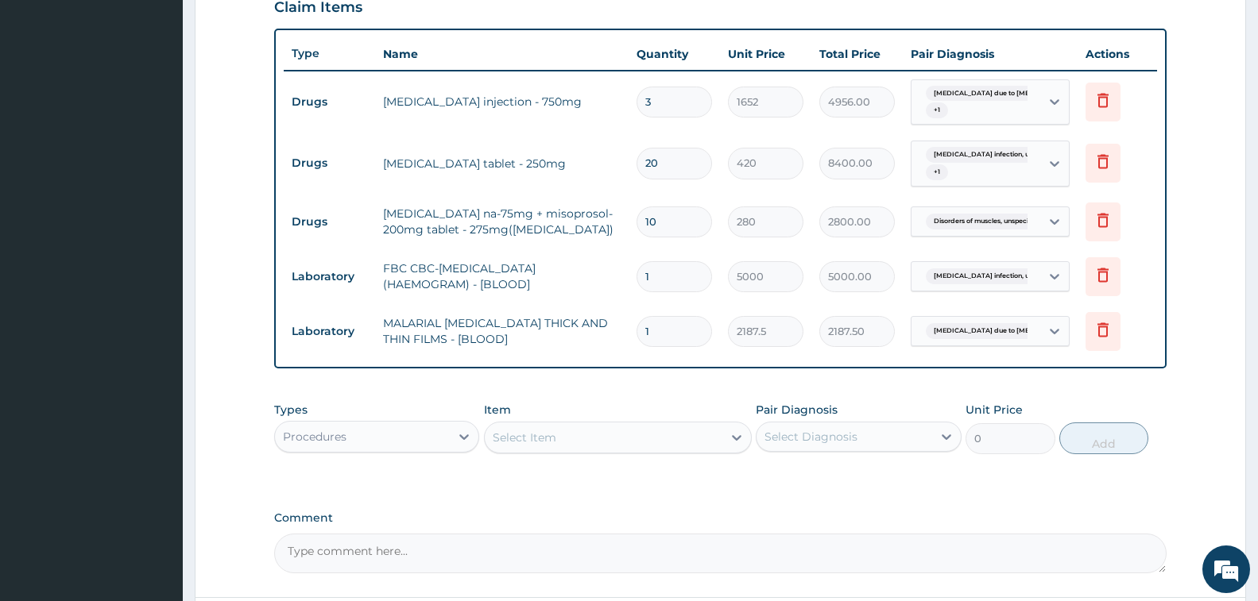
click at [563, 432] on div "Select Item" at bounding box center [604, 437] width 238 height 25
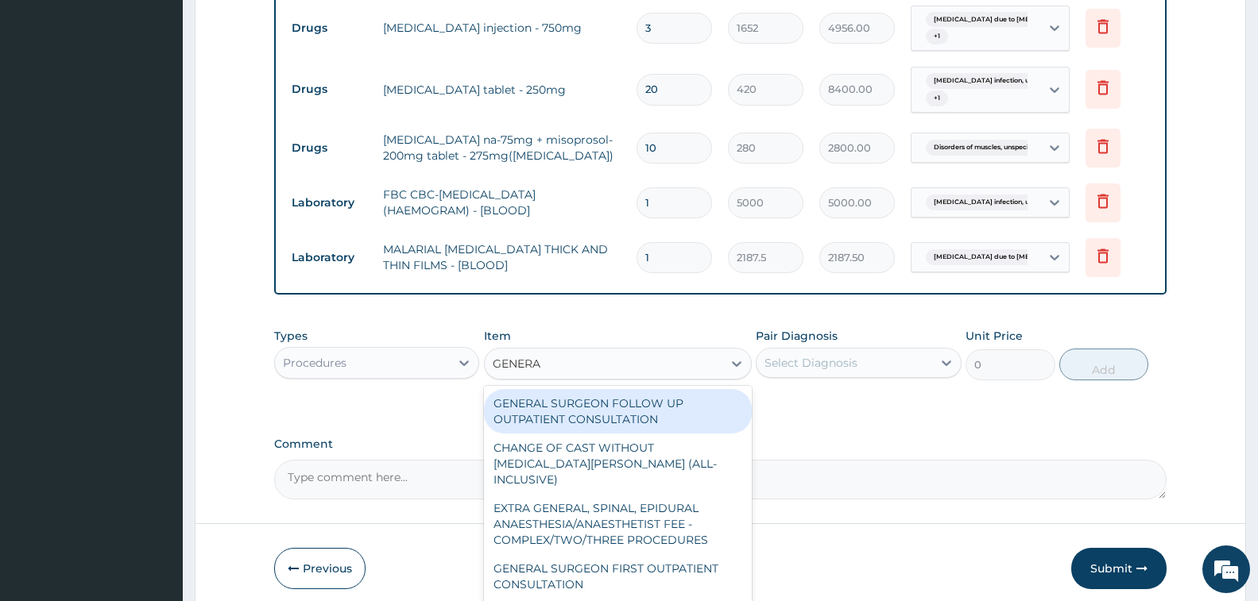
scroll to position [702, 0]
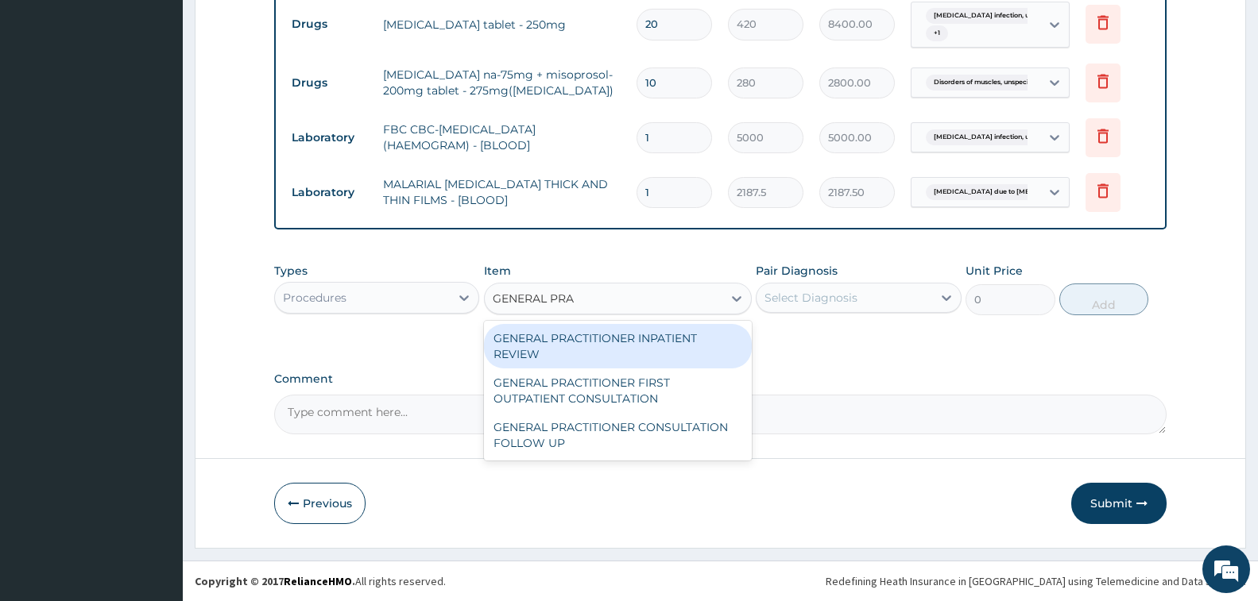
type input "GENERAL PRAC"
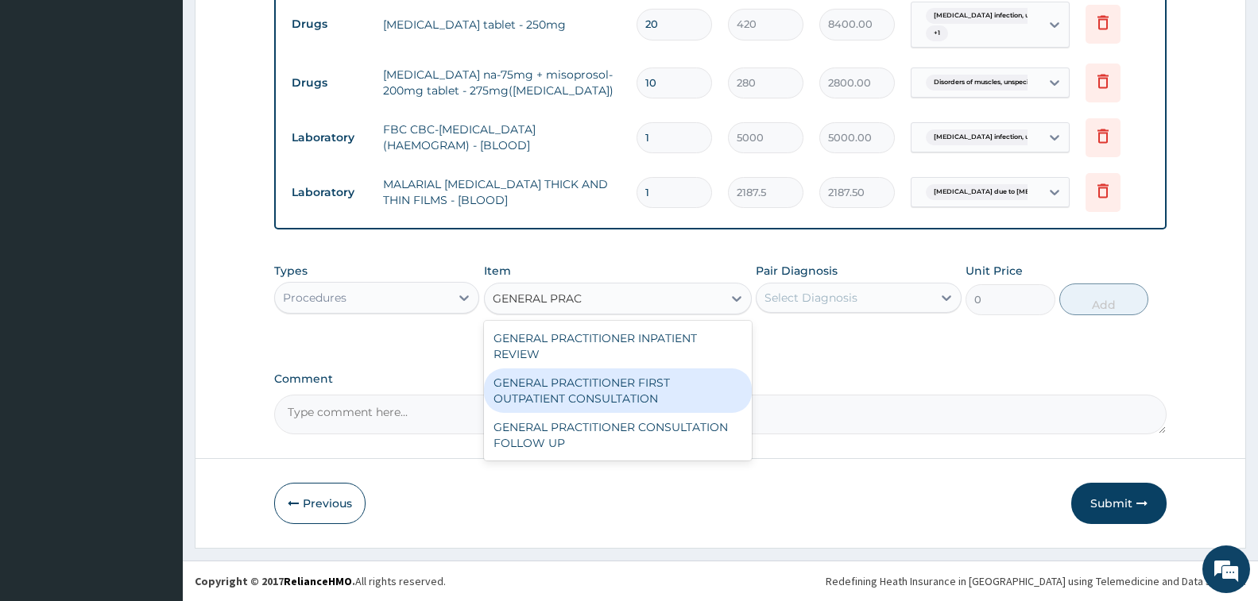
drag, startPoint x: 601, startPoint y: 388, endPoint x: 616, endPoint y: 381, distance: 15.7
click at [603, 389] on div "GENERAL PRACTITIONER FIRST OUTPATIENT CONSULTATION" at bounding box center [618, 391] width 268 height 44
type input "3750"
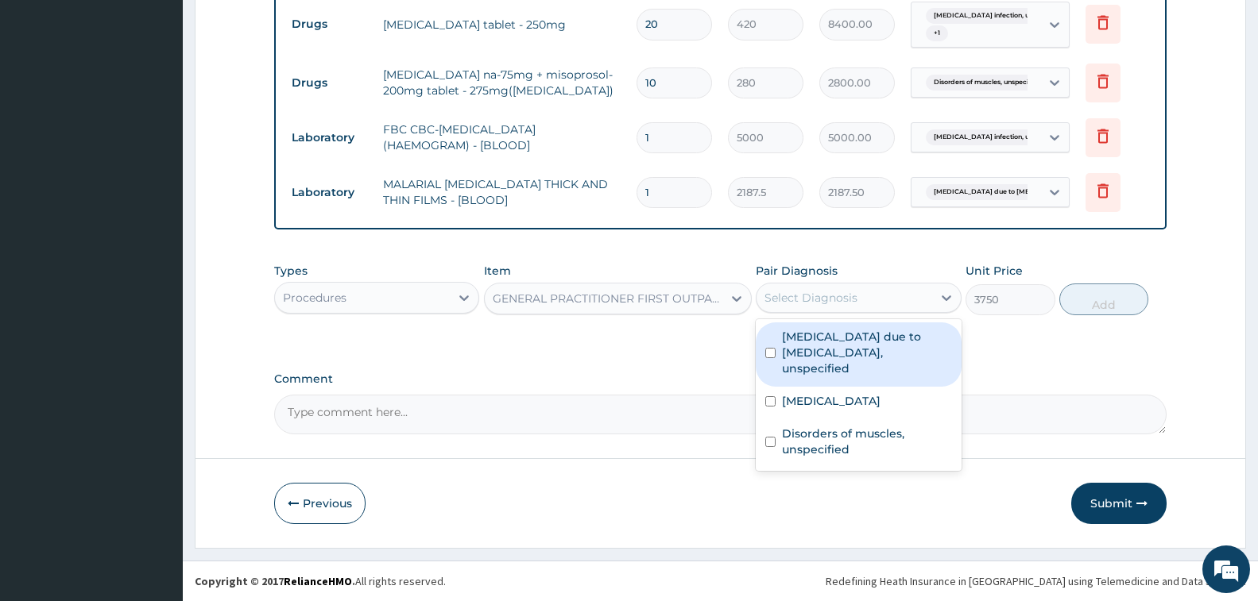
drag, startPoint x: 822, startPoint y: 300, endPoint x: 829, endPoint y: 311, distance: 13.9
click at [818, 306] on div "Select Diagnosis" at bounding box center [843, 297] width 175 height 25
drag, startPoint x: 860, startPoint y: 348, endPoint x: 865, endPoint y: 377, distance: 29.8
click at [858, 349] on label "Malaria due to Plasmodium falciparum, unspecified" at bounding box center [866, 353] width 169 height 48
checkbox input "true"
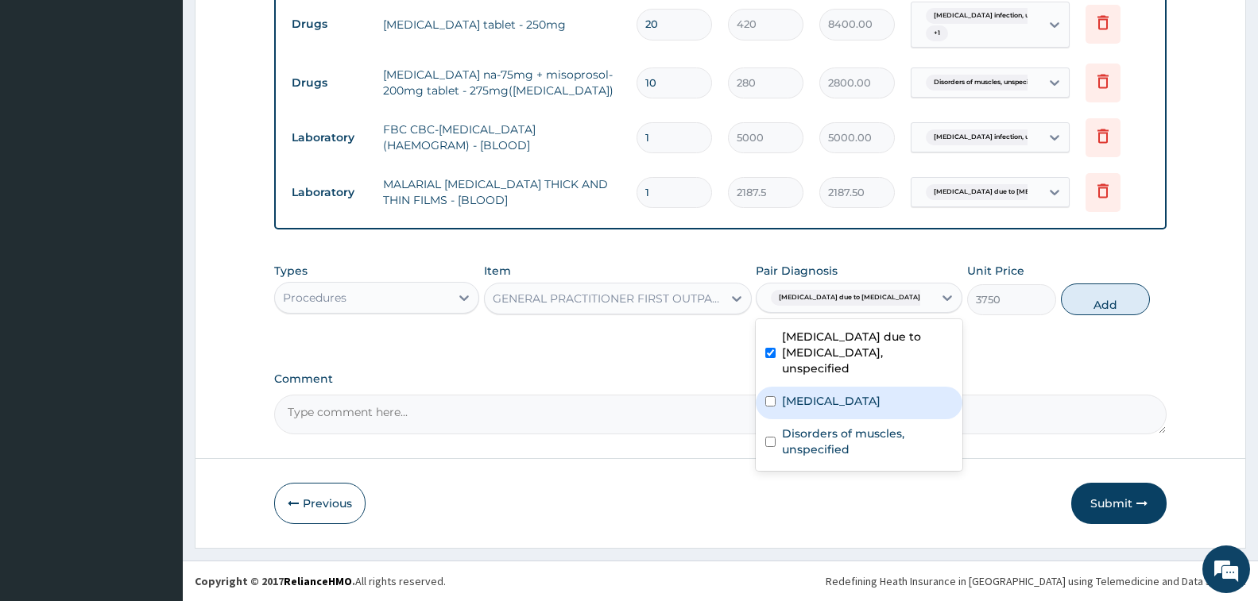
drag, startPoint x: 868, startPoint y: 403, endPoint x: 868, endPoint y: 420, distance: 16.7
click at [868, 408] on label "[MEDICAL_DATA]" at bounding box center [831, 401] width 99 height 16
checkbox input "true"
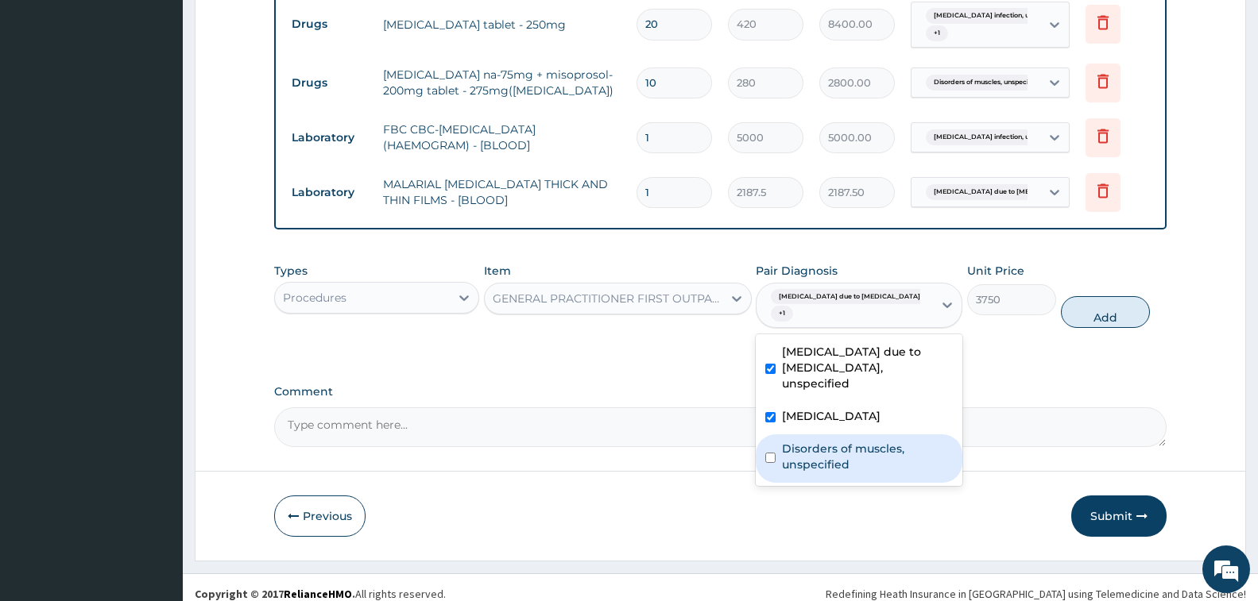
click at [868, 439] on div "Malaria due to Plasmodium falciparum, unspecified Salmonella infection, unspeci…" at bounding box center [859, 411] width 207 height 152
click at [876, 459] on label "Disorders of muscles, unspecified" at bounding box center [867, 457] width 171 height 32
checkbox input "true"
click at [1102, 306] on button "Add" at bounding box center [1105, 312] width 89 height 32
type input "0"
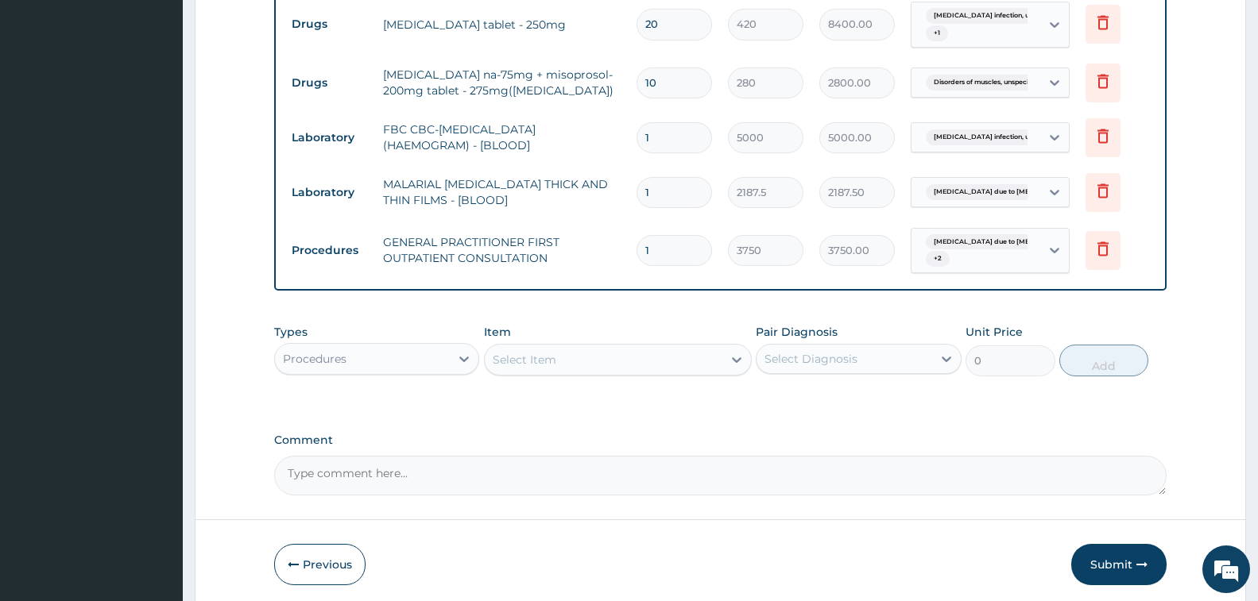
scroll to position [763, 0]
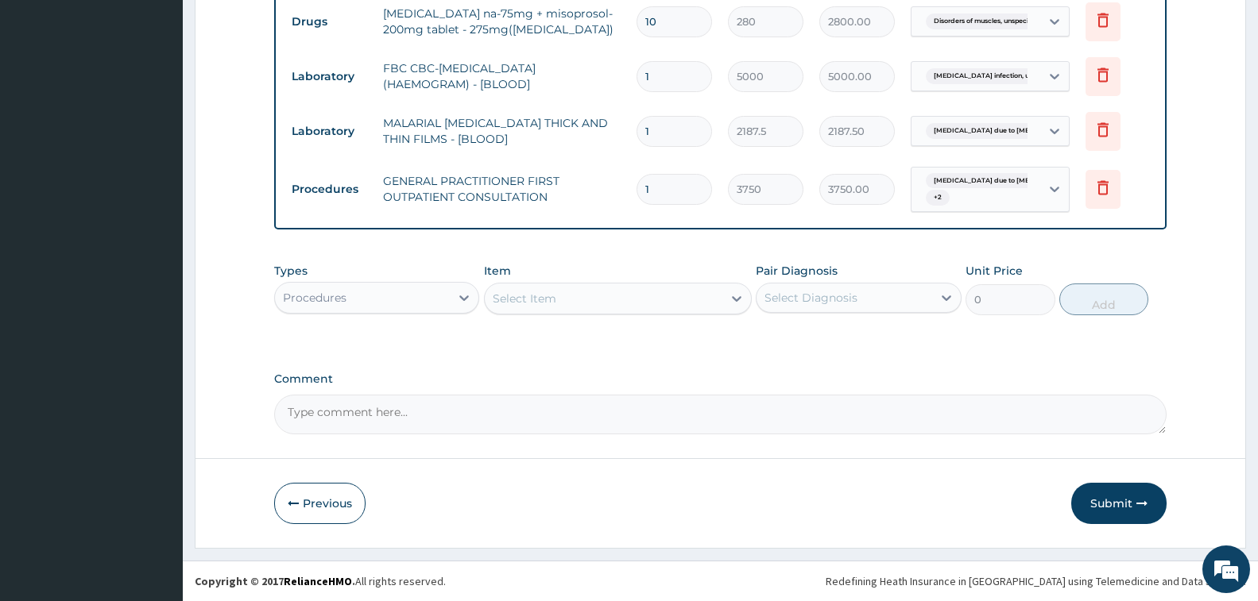
click at [1116, 501] on button "Submit" at bounding box center [1118, 503] width 95 height 41
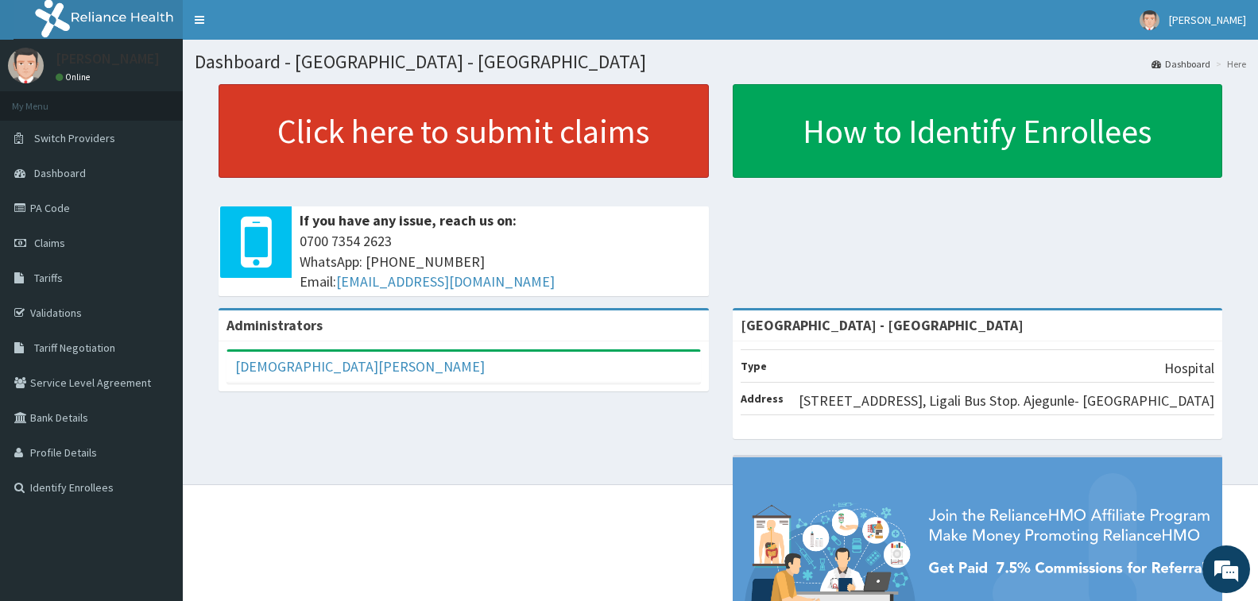
drag, startPoint x: 333, startPoint y: 167, endPoint x: 197, endPoint y: 2, distance: 213.9
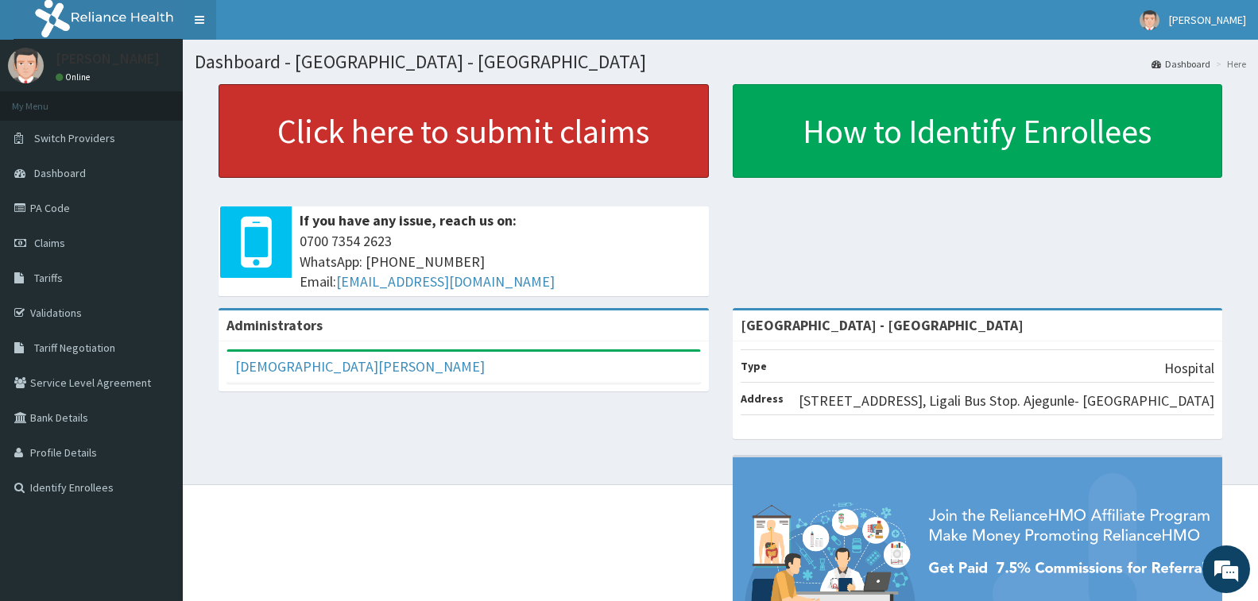
click at [333, 164] on link "Click here to submit claims" at bounding box center [464, 131] width 490 height 94
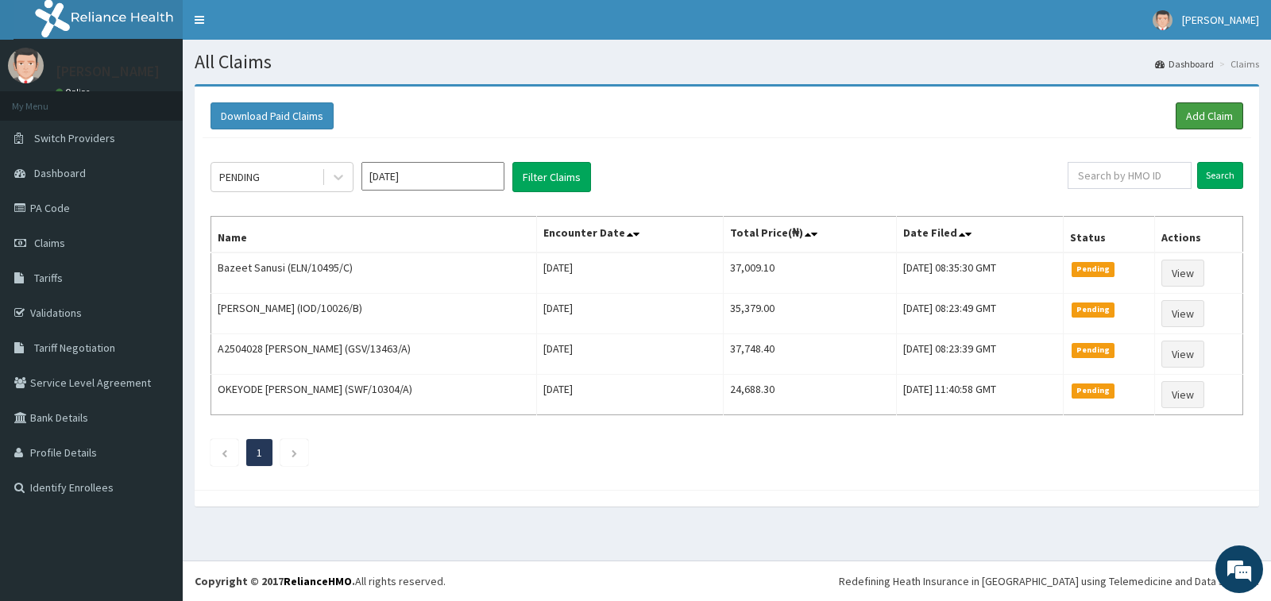
click at [1210, 110] on link "Add Claim" at bounding box center [1210, 115] width 68 height 27
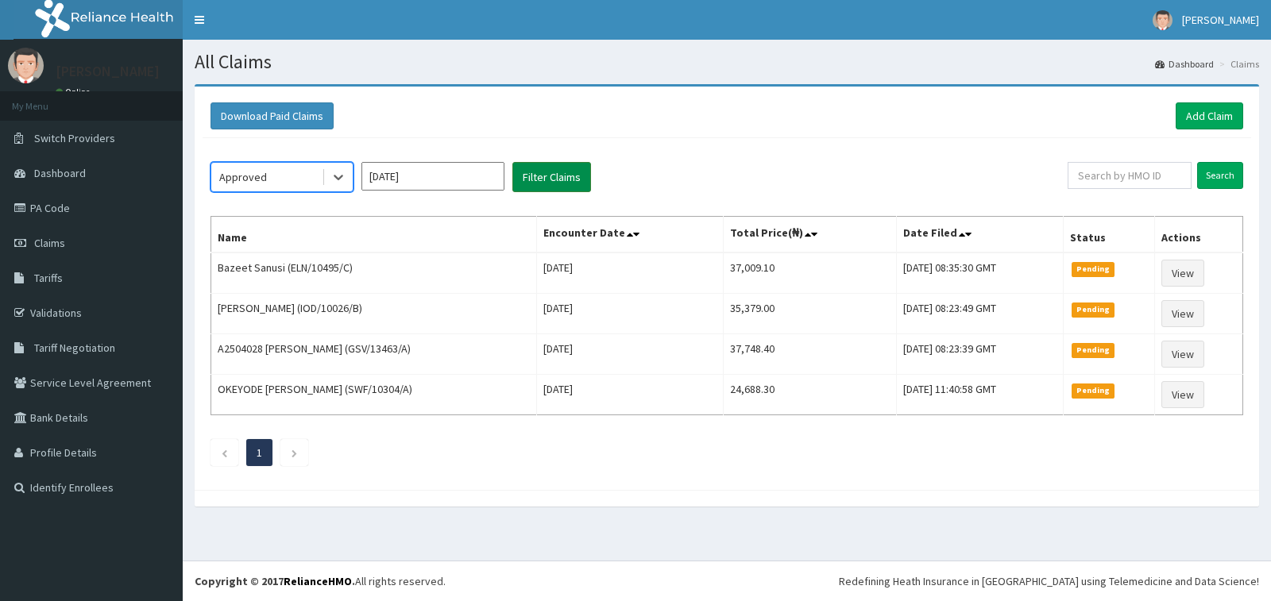
click at [549, 175] on button "Filter Claims" at bounding box center [551, 177] width 79 height 30
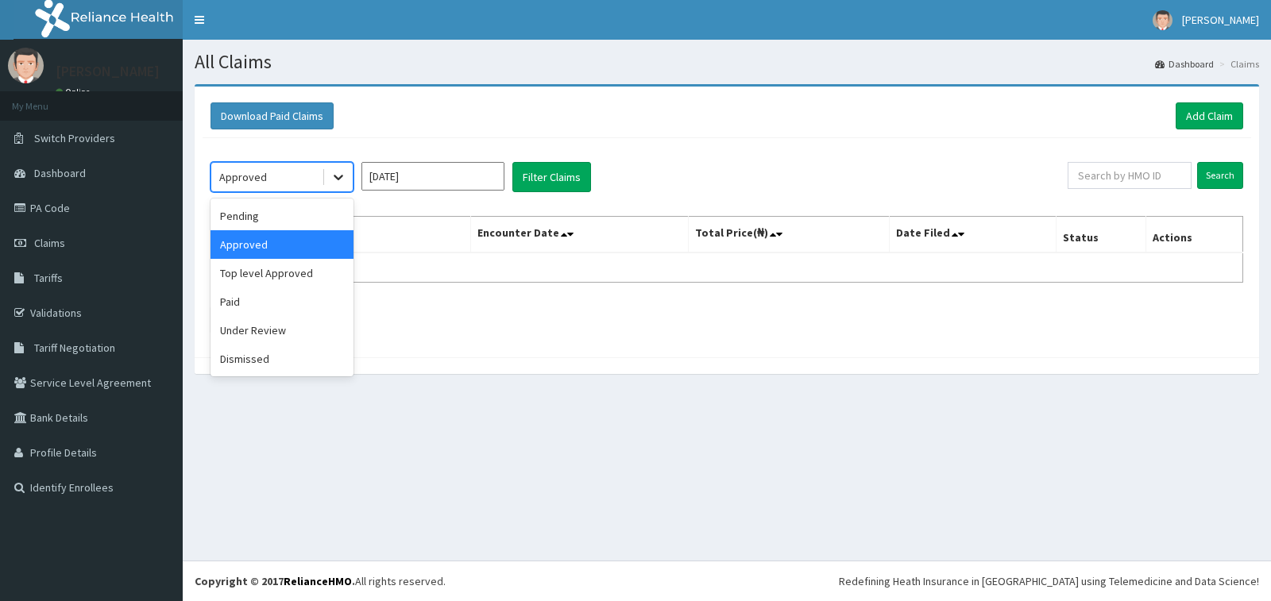
click at [334, 173] on icon at bounding box center [339, 177] width 16 height 16
click at [325, 331] on div "Under Review" at bounding box center [282, 330] width 143 height 29
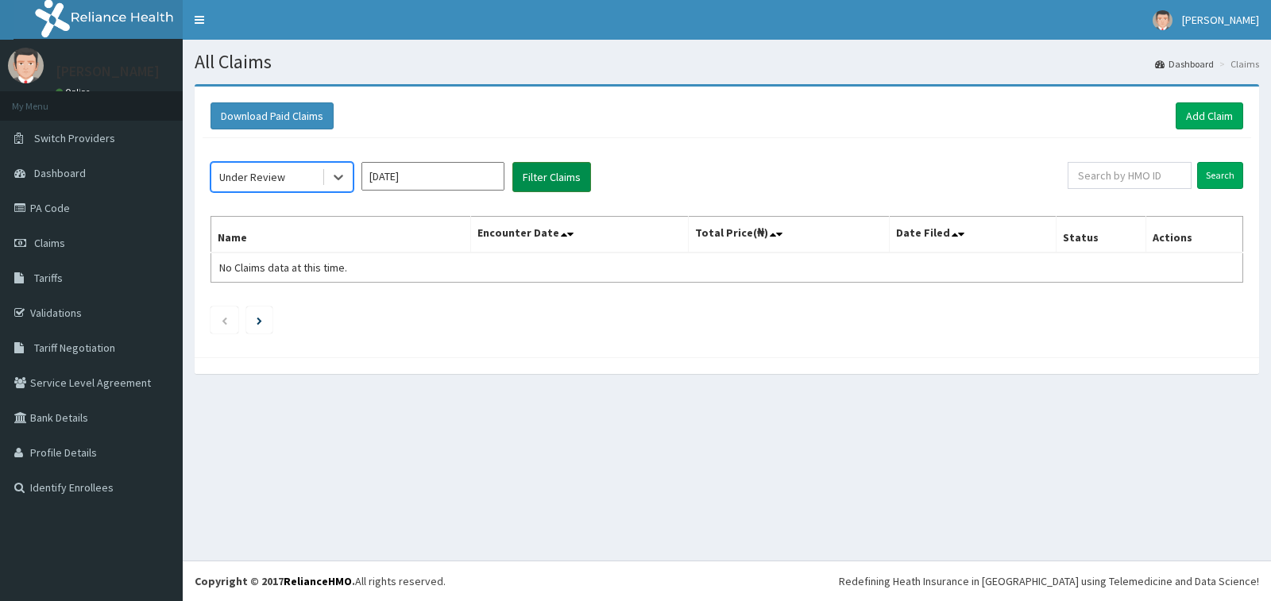
click at [536, 179] on button "Filter Claims" at bounding box center [551, 177] width 79 height 30
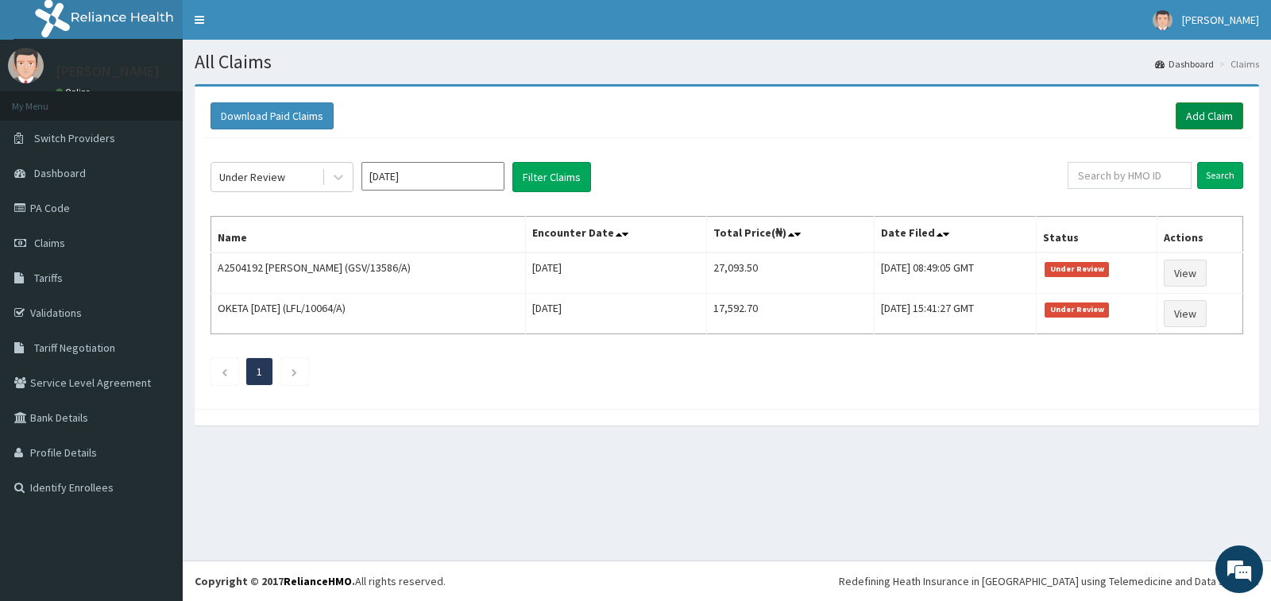
click at [1216, 111] on link "Add Claim" at bounding box center [1210, 115] width 68 height 27
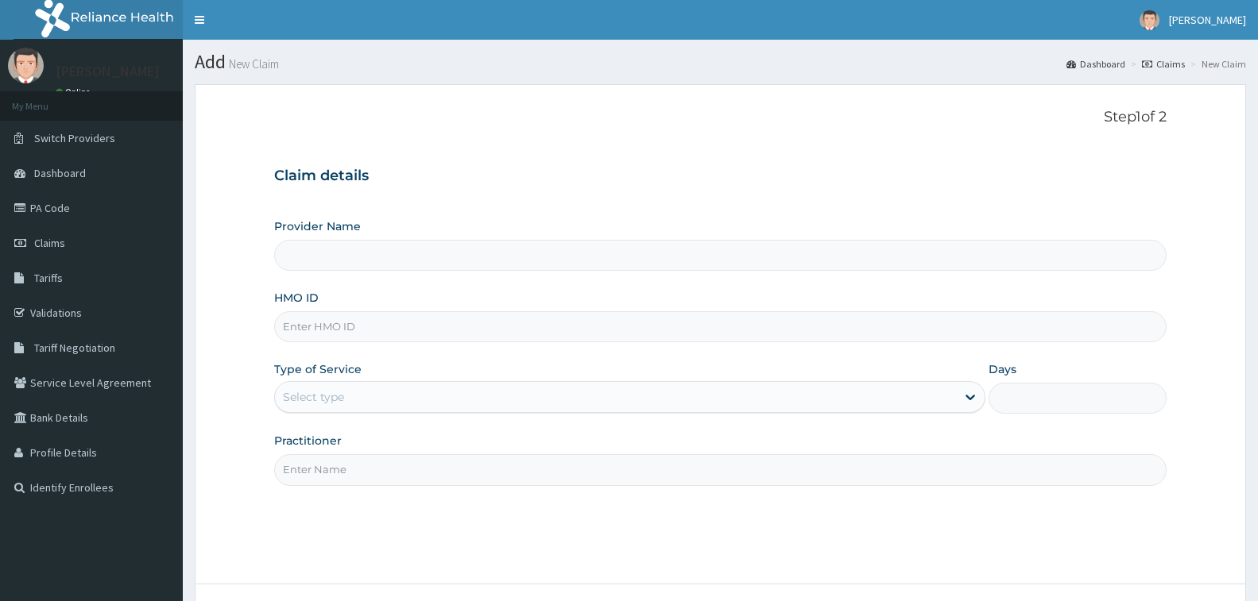
type input "[GEOGRAPHIC_DATA] - [GEOGRAPHIC_DATA]"
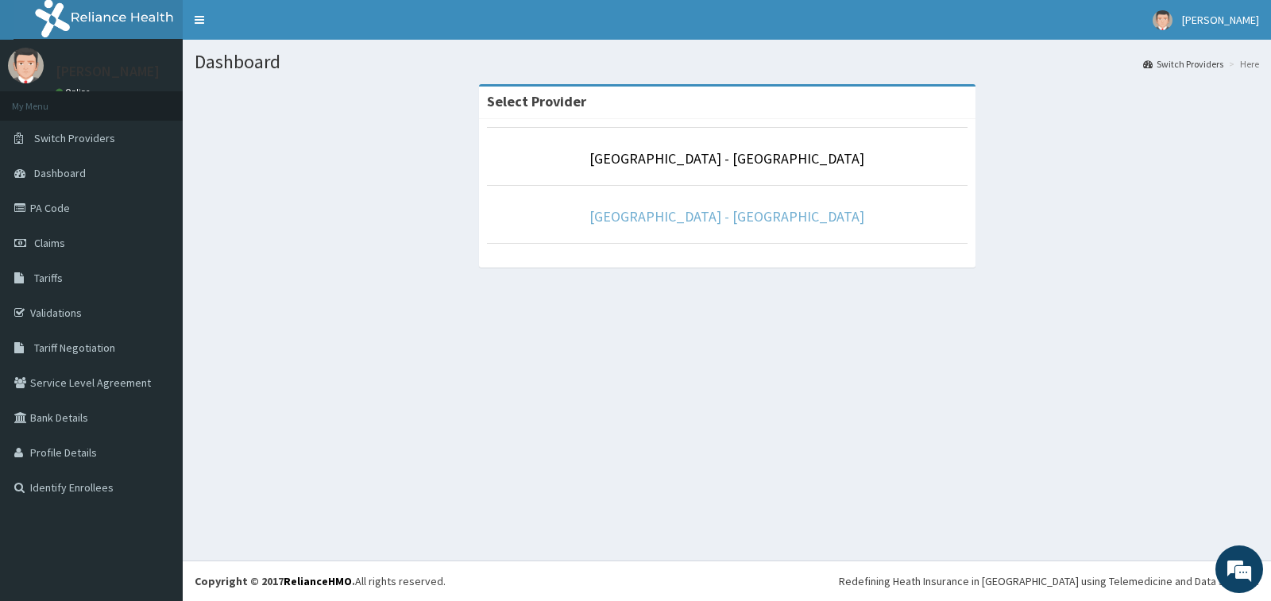
click at [652, 213] on link "Prince and Princess Hospital - Apapa" at bounding box center [727, 216] width 275 height 18
click at [729, 217] on link "[GEOGRAPHIC_DATA] - [GEOGRAPHIC_DATA]" at bounding box center [727, 216] width 275 height 18
click at [675, 210] on link "[GEOGRAPHIC_DATA] - [GEOGRAPHIC_DATA]" at bounding box center [727, 216] width 275 height 18
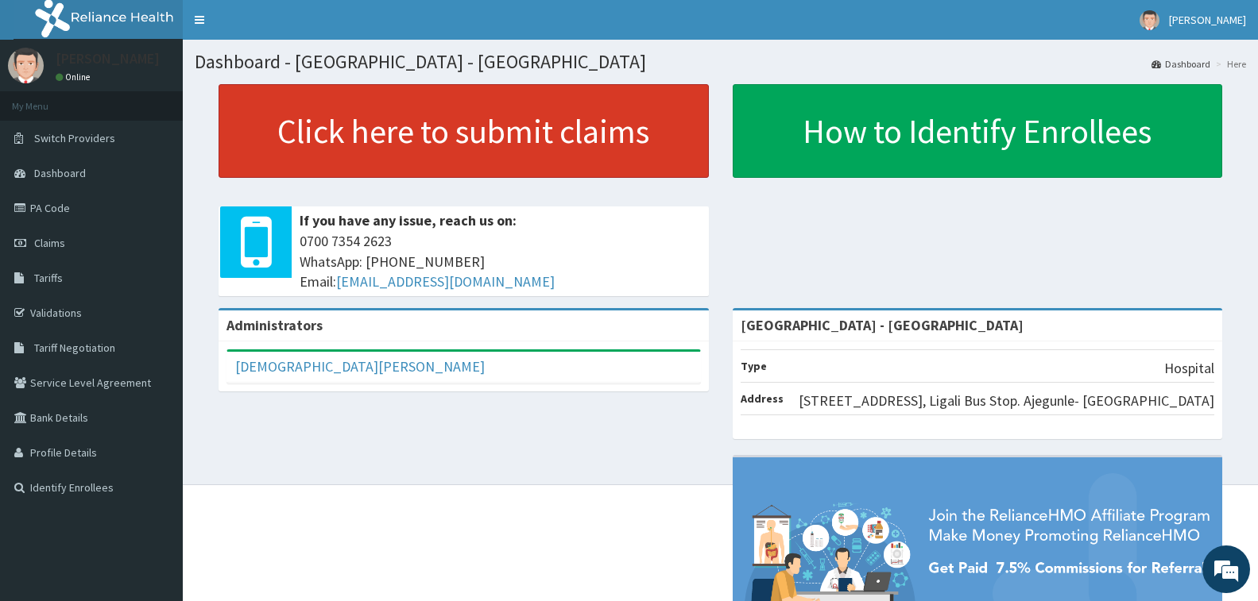
click at [514, 126] on link "Click here to submit claims" at bounding box center [464, 131] width 490 height 94
drag, startPoint x: 485, startPoint y: 155, endPoint x: 423, endPoint y: 3, distance: 163.9
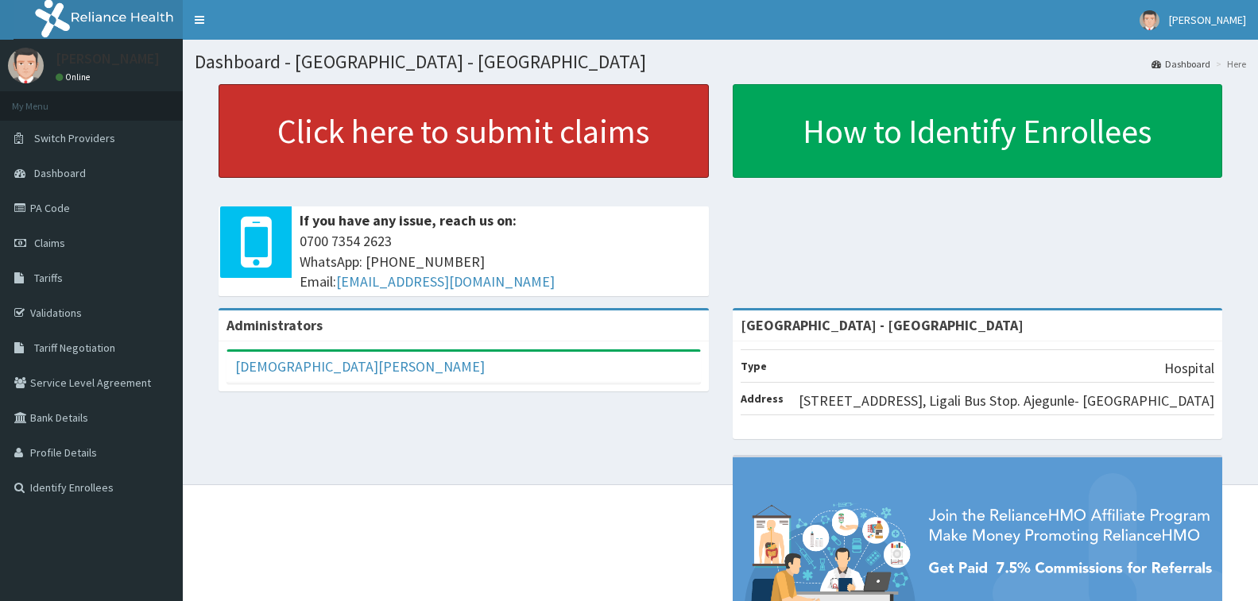
click at [484, 155] on link "Click here to submit claims" at bounding box center [464, 131] width 490 height 94
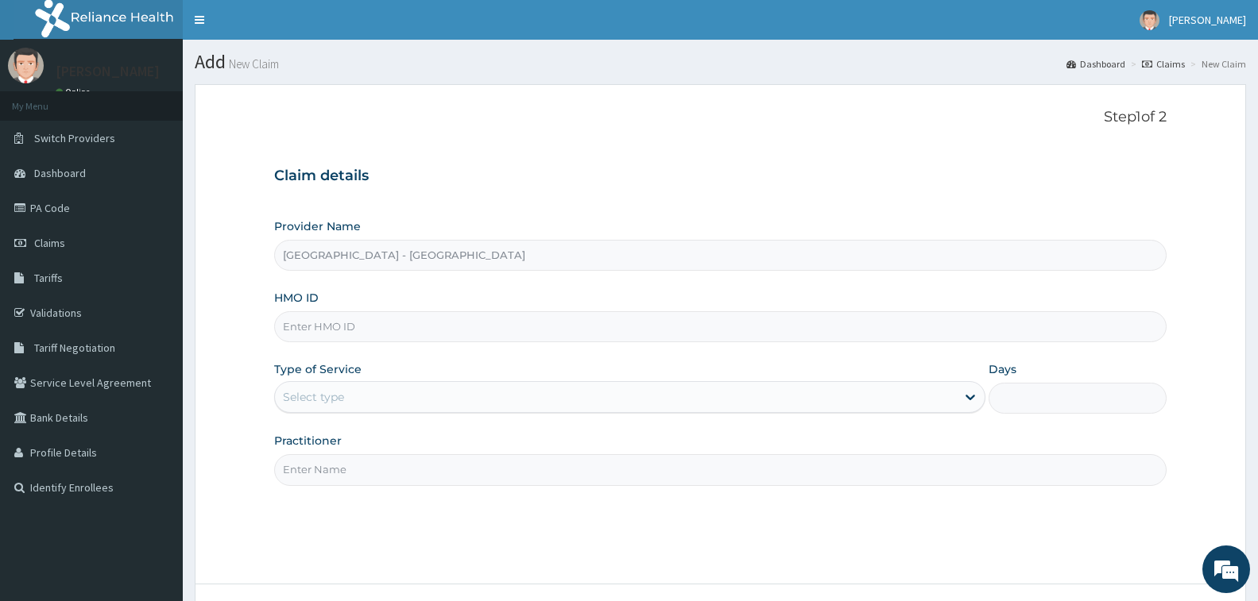
click at [322, 334] on input "HMO ID" at bounding box center [720, 326] width 892 height 31
type input "ELN/10571/D"
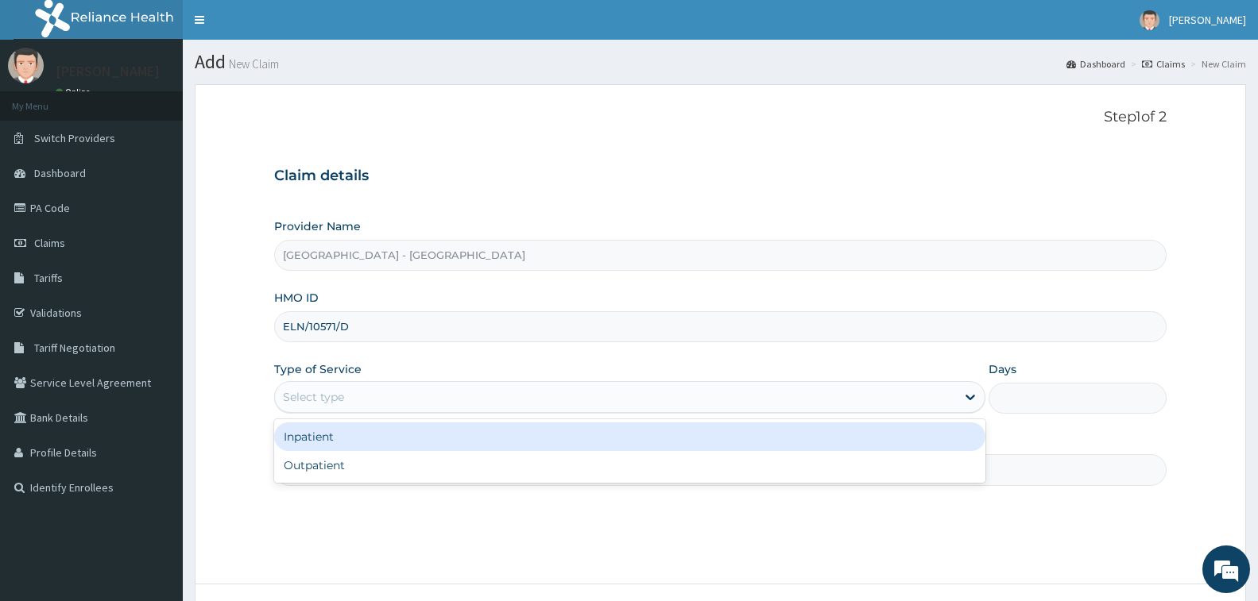
click at [342, 398] on div "Select type" at bounding box center [313, 397] width 61 height 16
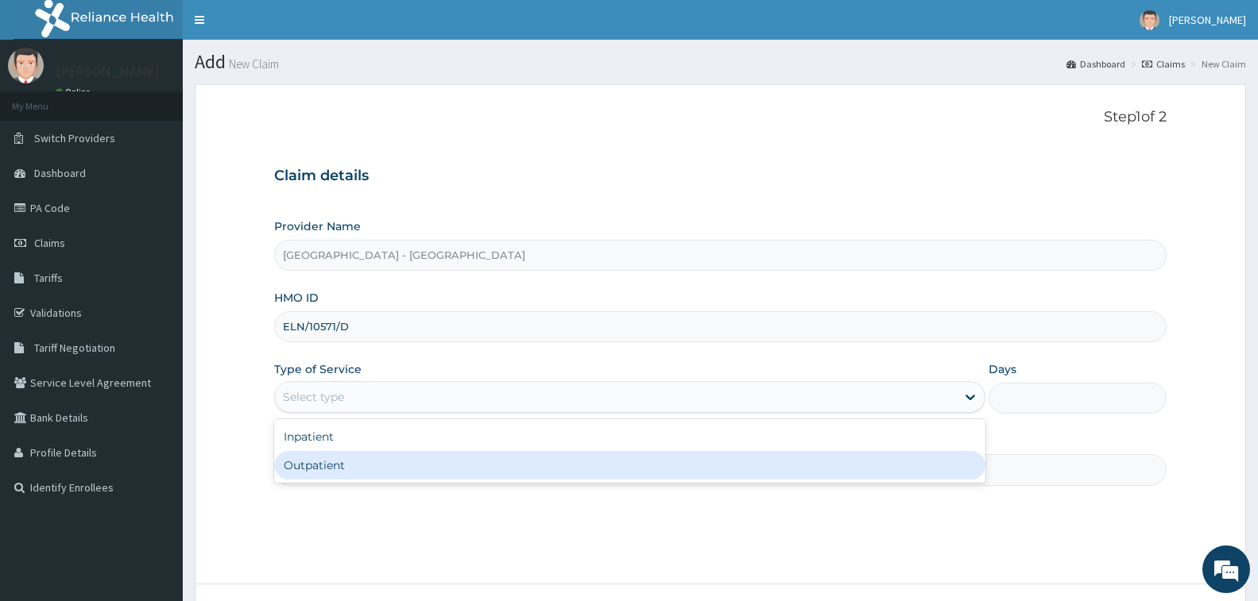
click at [342, 462] on div "Outpatient" at bounding box center [629, 465] width 711 height 29
type input "1"
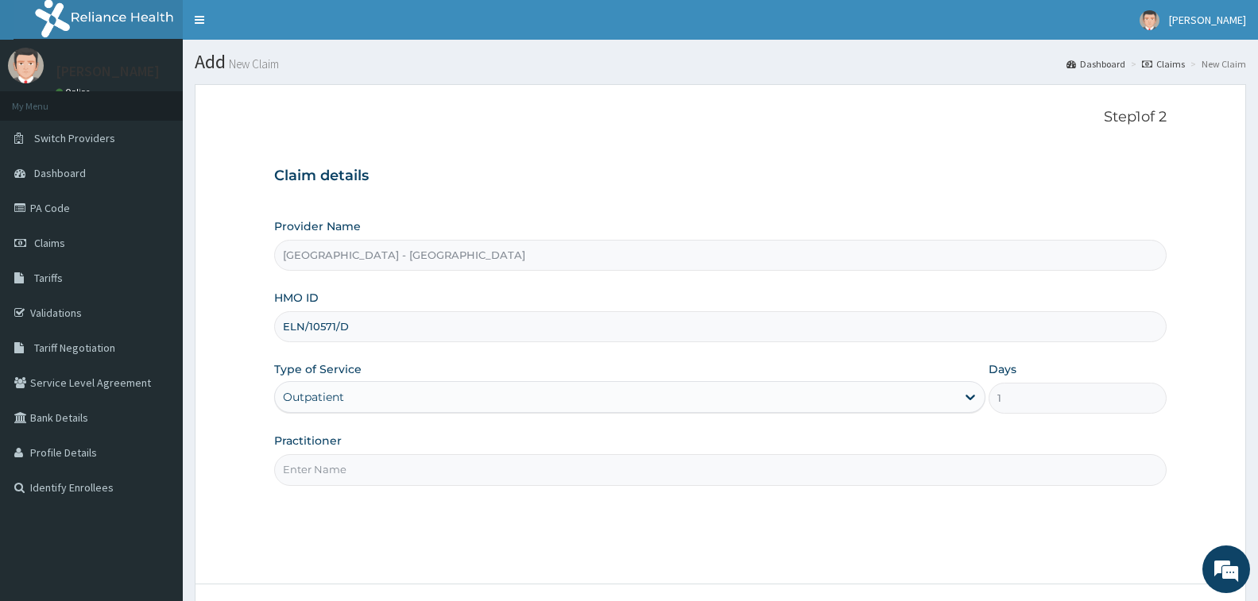
click at [342, 462] on input "Practitioner" at bounding box center [720, 469] width 892 height 31
type input "[PERSON_NAME]"
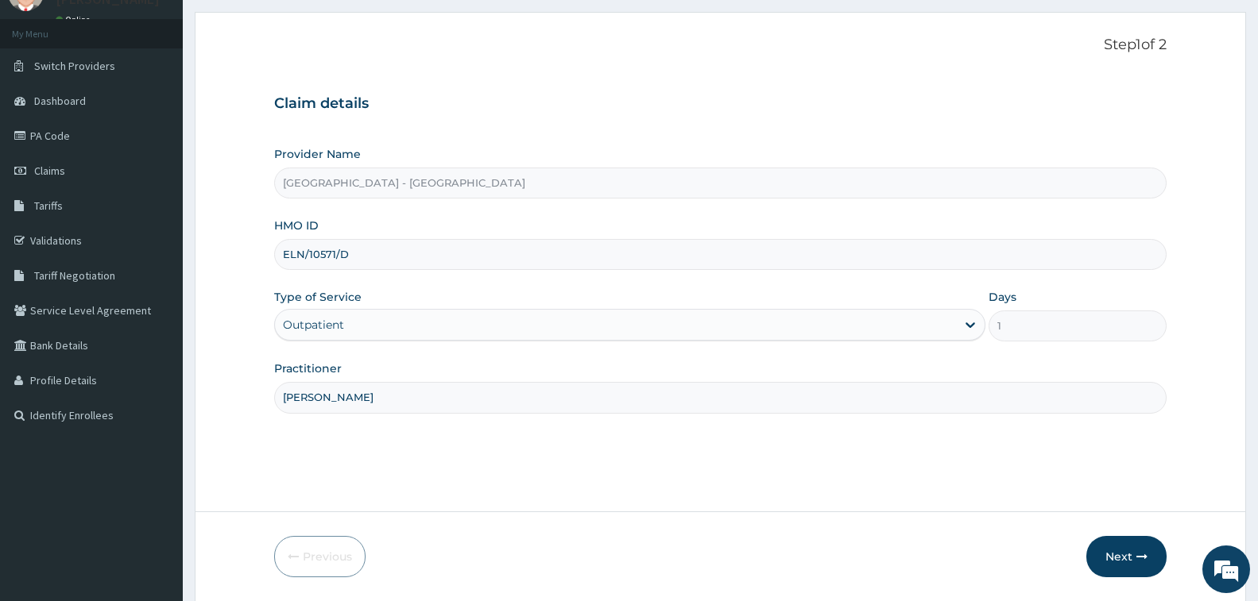
scroll to position [126, 0]
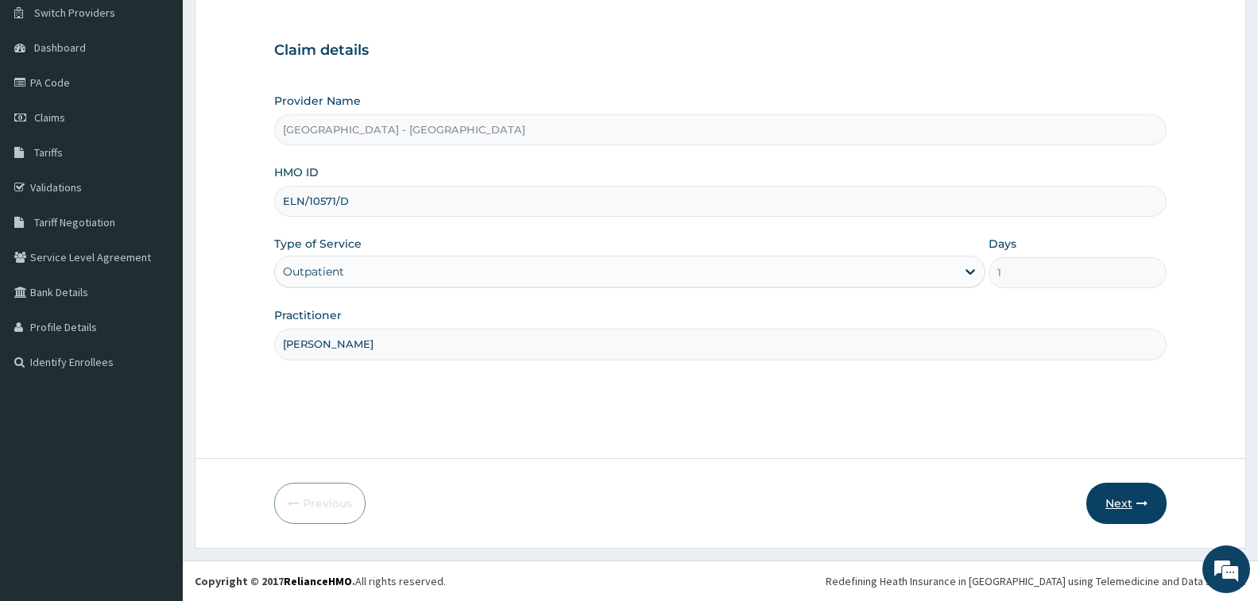
drag, startPoint x: 1122, startPoint y: 508, endPoint x: 1112, endPoint y: 508, distance: 9.5
click at [1112, 508] on button "Next" at bounding box center [1126, 503] width 80 height 41
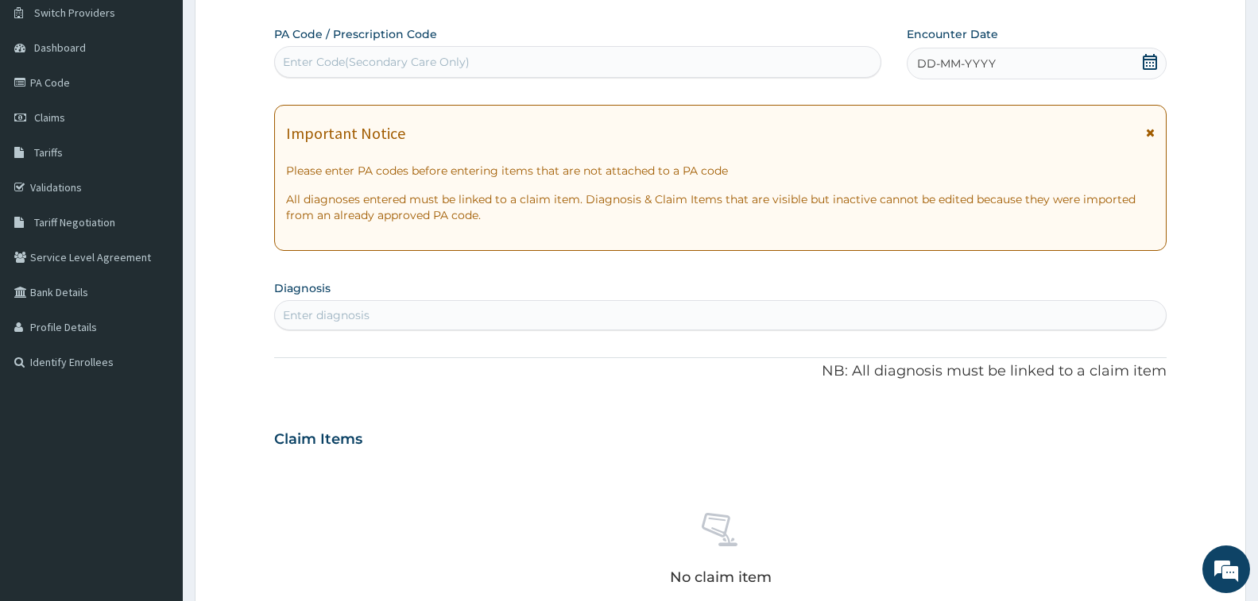
click at [329, 57] on div "Enter Code(Secondary Care Only)" at bounding box center [376, 62] width 187 height 16
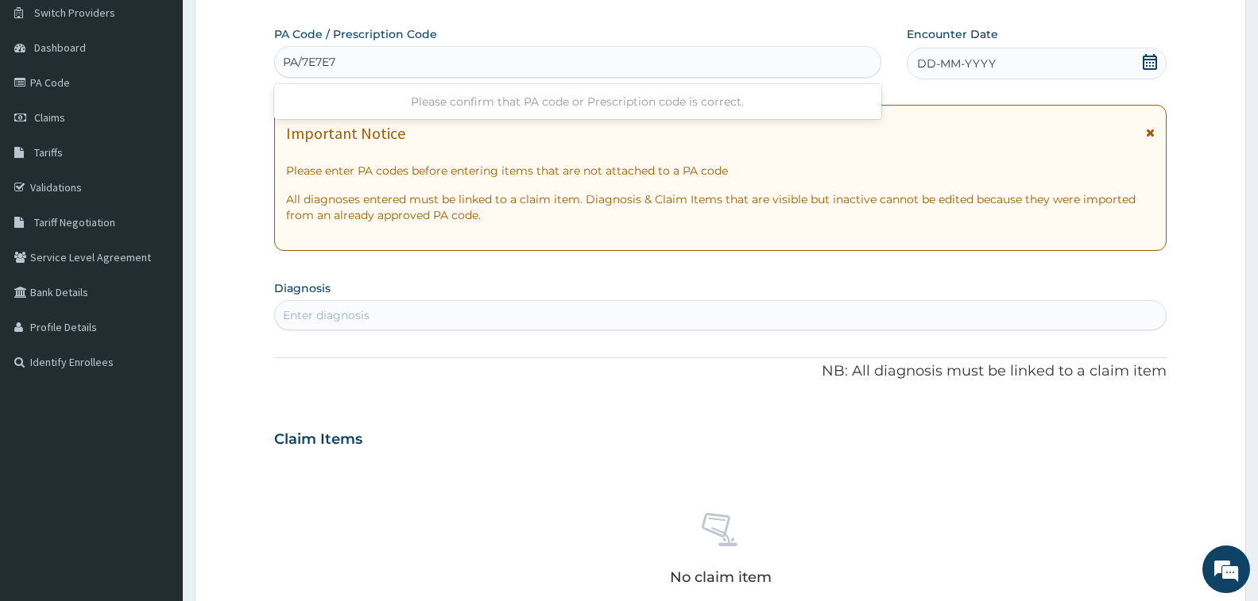
type input "PA/7E7E7F"
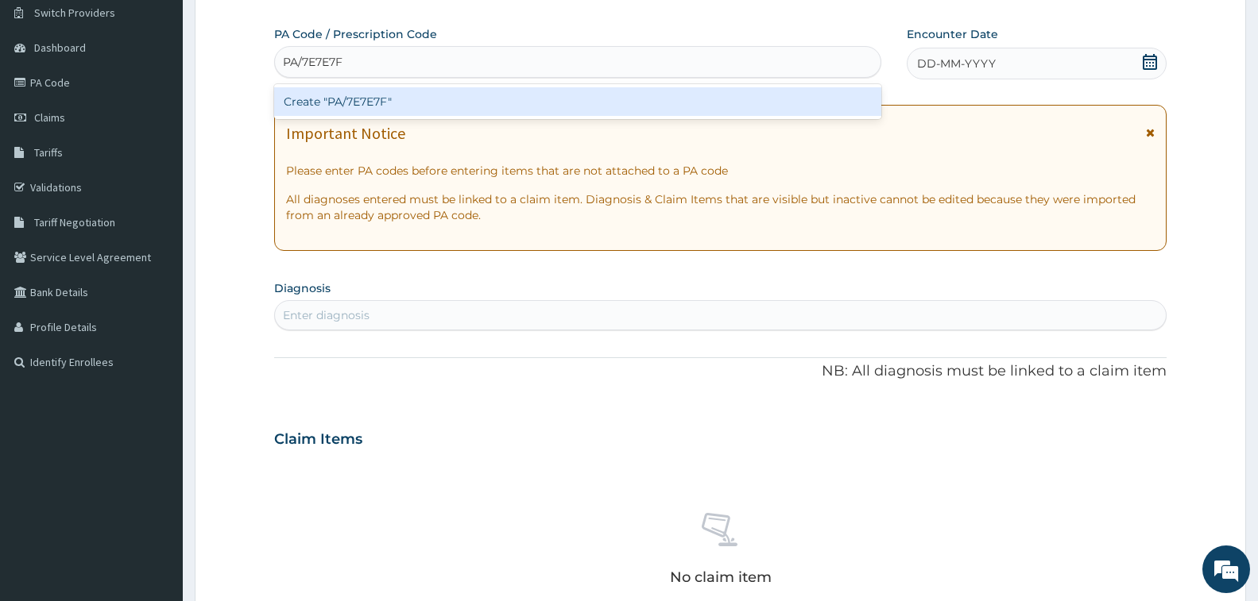
click at [378, 101] on div "Create "PA/7E7E7F"" at bounding box center [577, 101] width 607 height 29
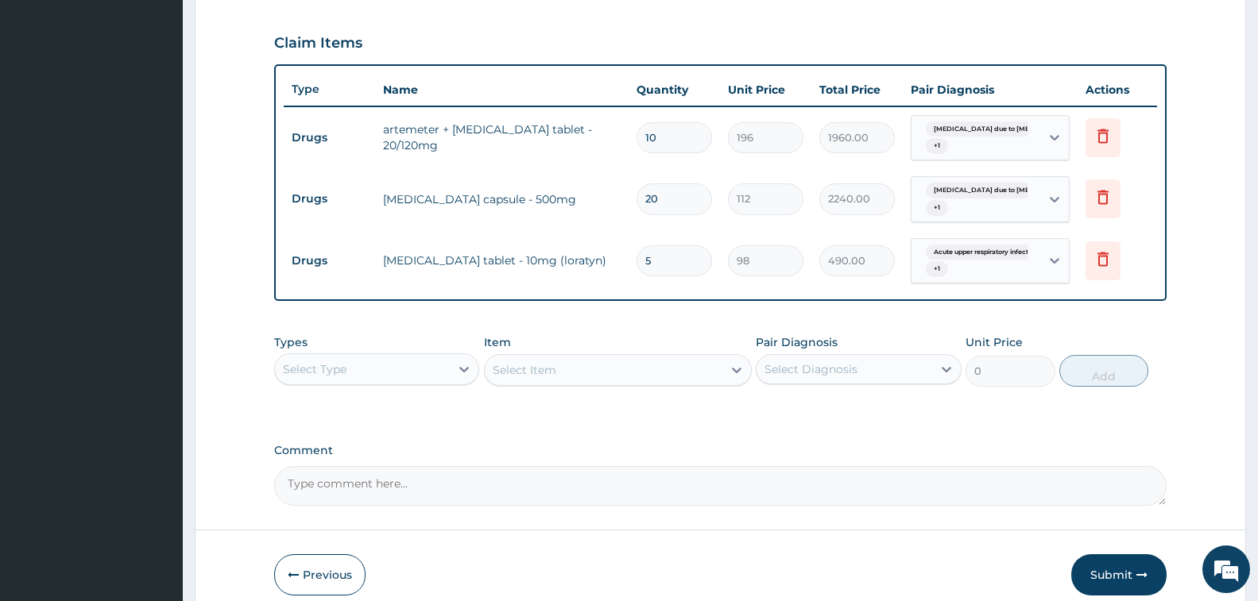
scroll to position [566, 0]
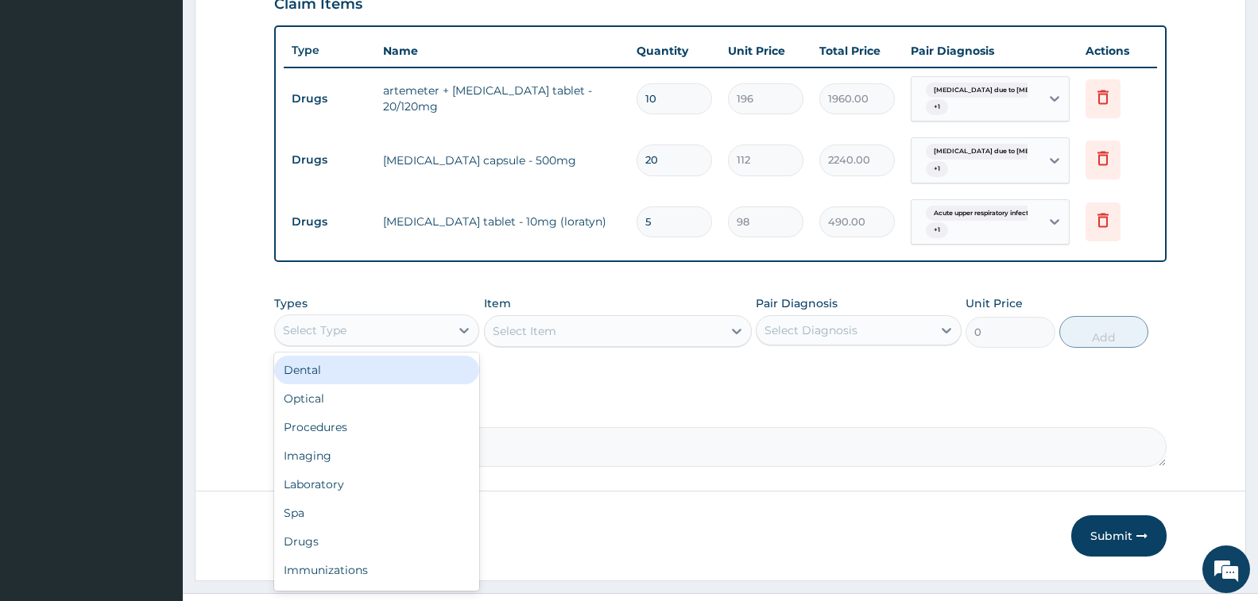
click at [397, 338] on div "Select Type" at bounding box center [362, 330] width 175 height 25
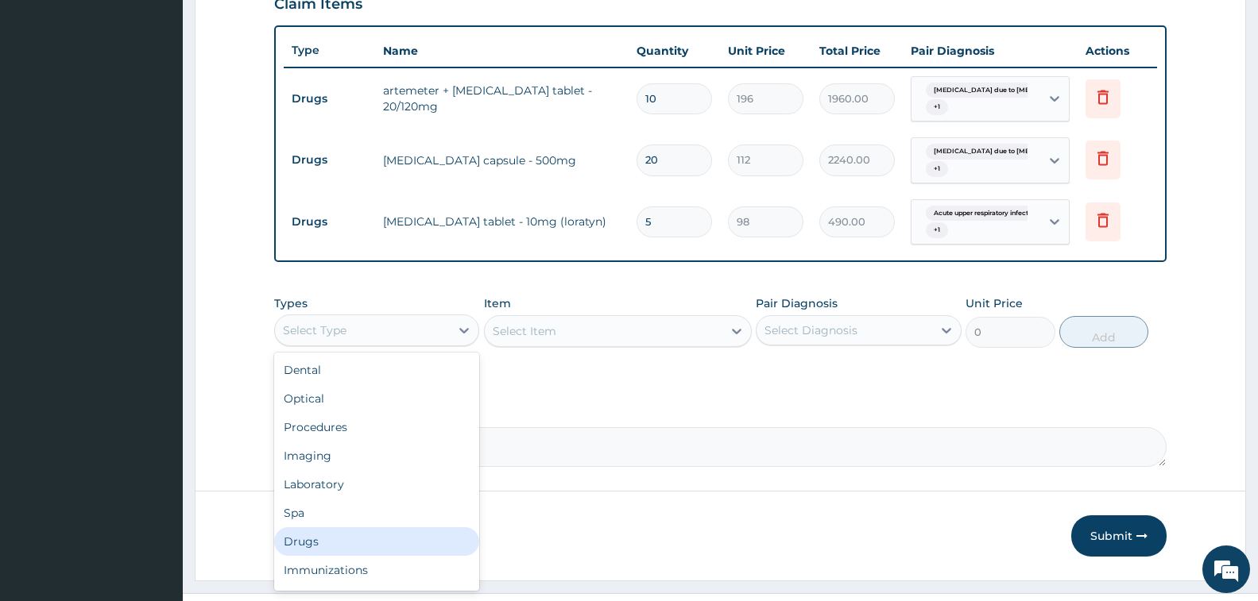
click at [302, 537] on div "Drugs" at bounding box center [376, 542] width 205 height 29
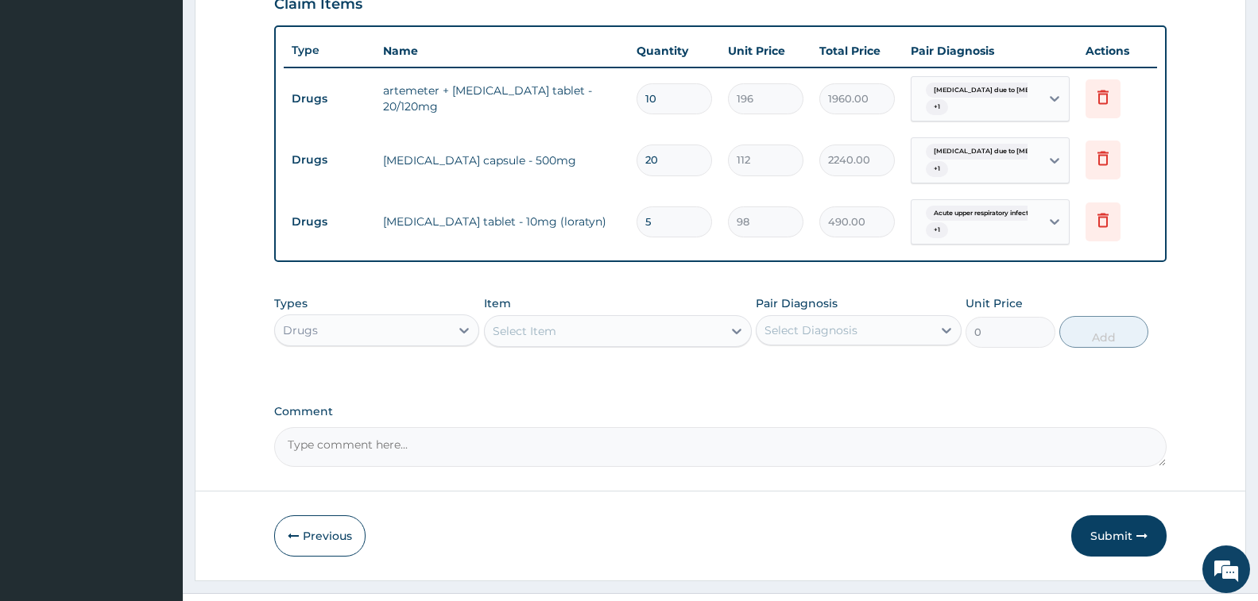
click at [501, 337] on div "Select Item" at bounding box center [525, 331] width 64 height 16
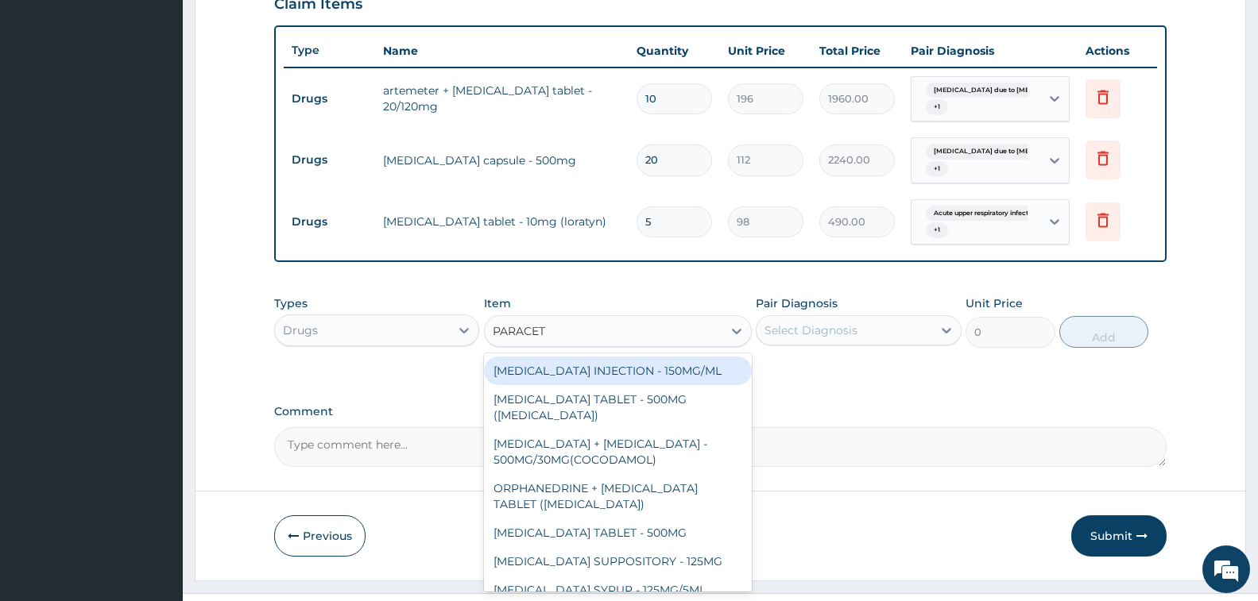
type input "PARACETA"
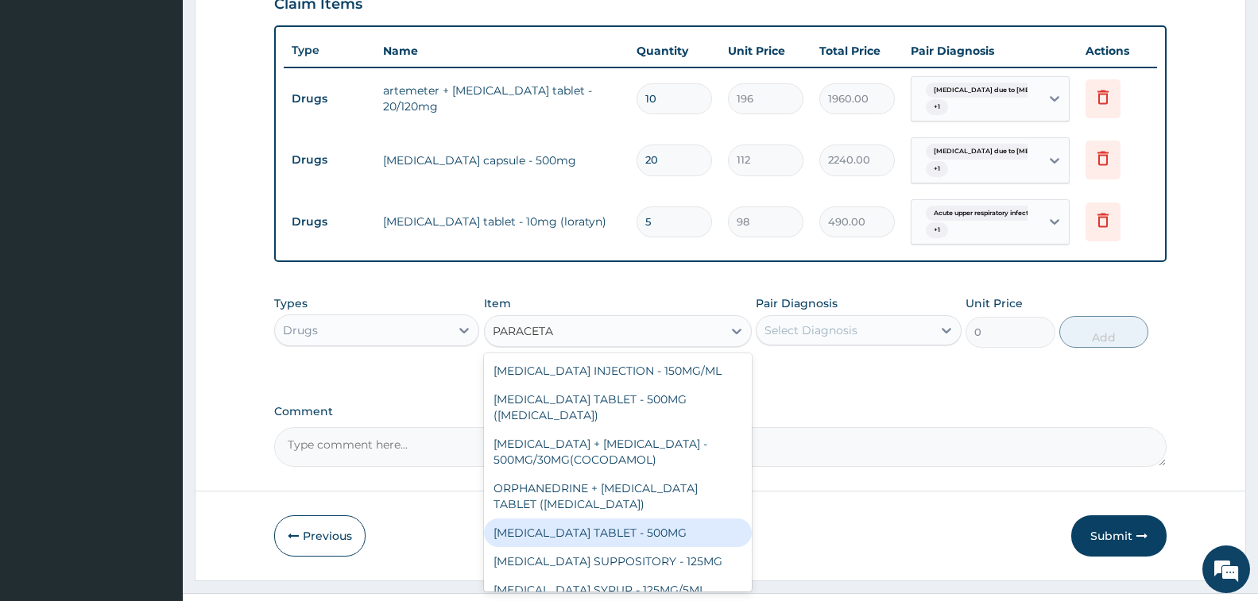
click at [634, 531] on div "[MEDICAL_DATA] TABLET - 500MG" at bounding box center [618, 533] width 268 height 29
type input "33.599999999999994"
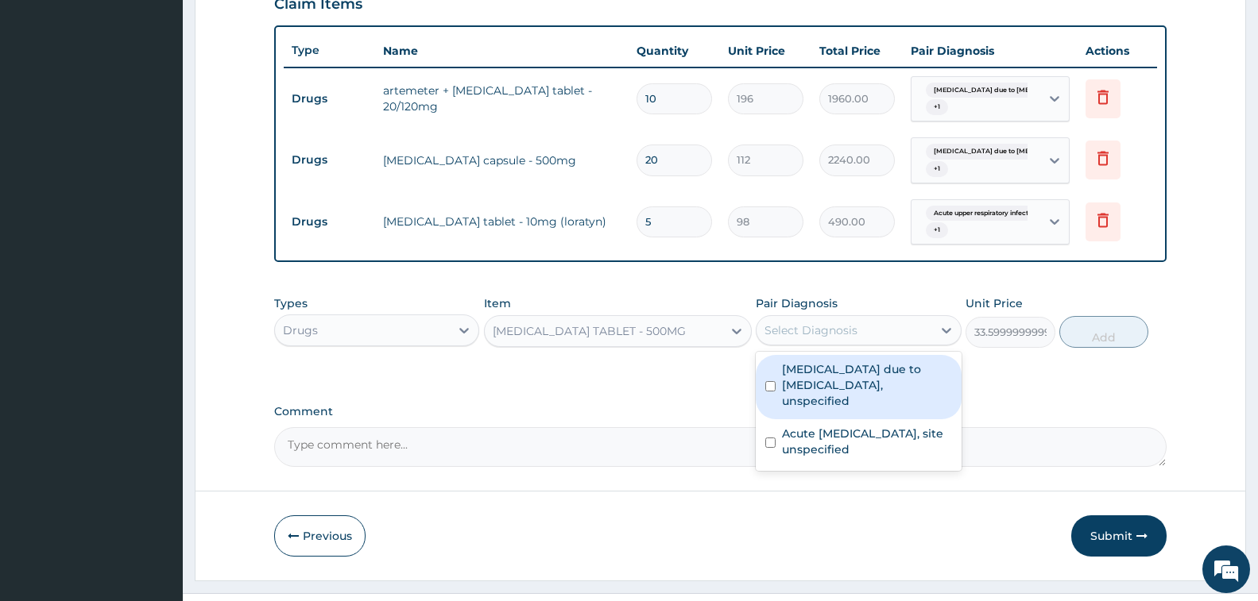
drag, startPoint x: 821, startPoint y: 335, endPoint x: 830, endPoint y: 345, distance: 13.5
click at [822, 335] on div "Select Diagnosis" at bounding box center [810, 331] width 93 height 16
click at [853, 392] on label "[MEDICAL_DATA] due to [MEDICAL_DATA], unspecified" at bounding box center [866, 386] width 169 height 48
checkbox input "true"
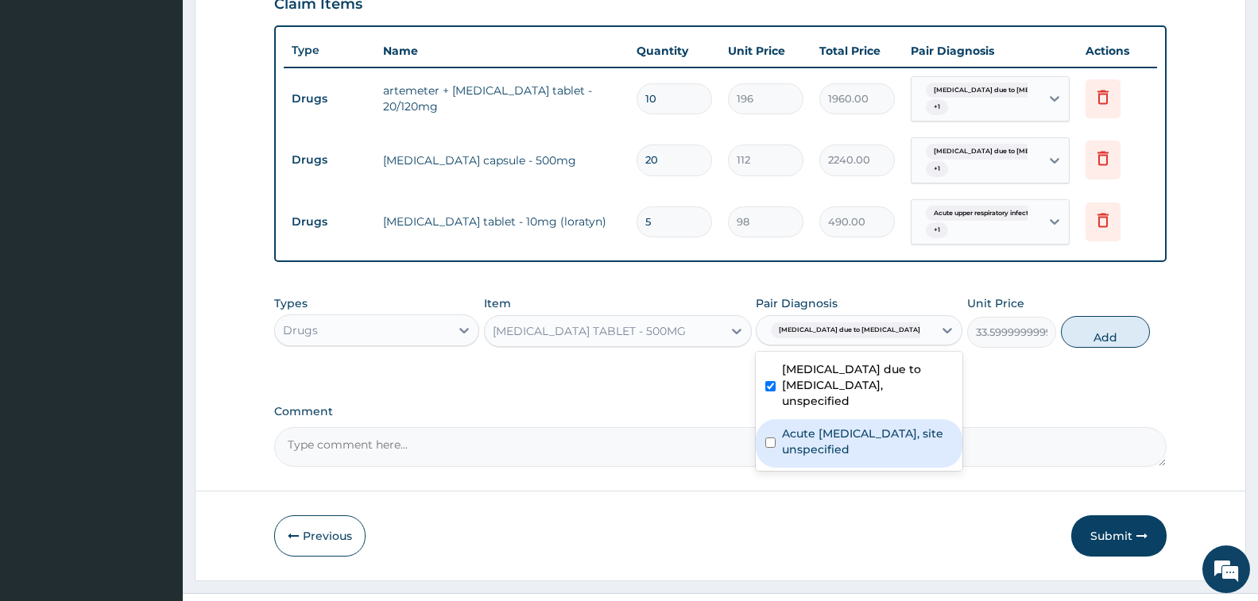
click at [864, 436] on label "Acute upper respiratory infection, site unspecified" at bounding box center [867, 442] width 171 height 32
checkbox input "true"
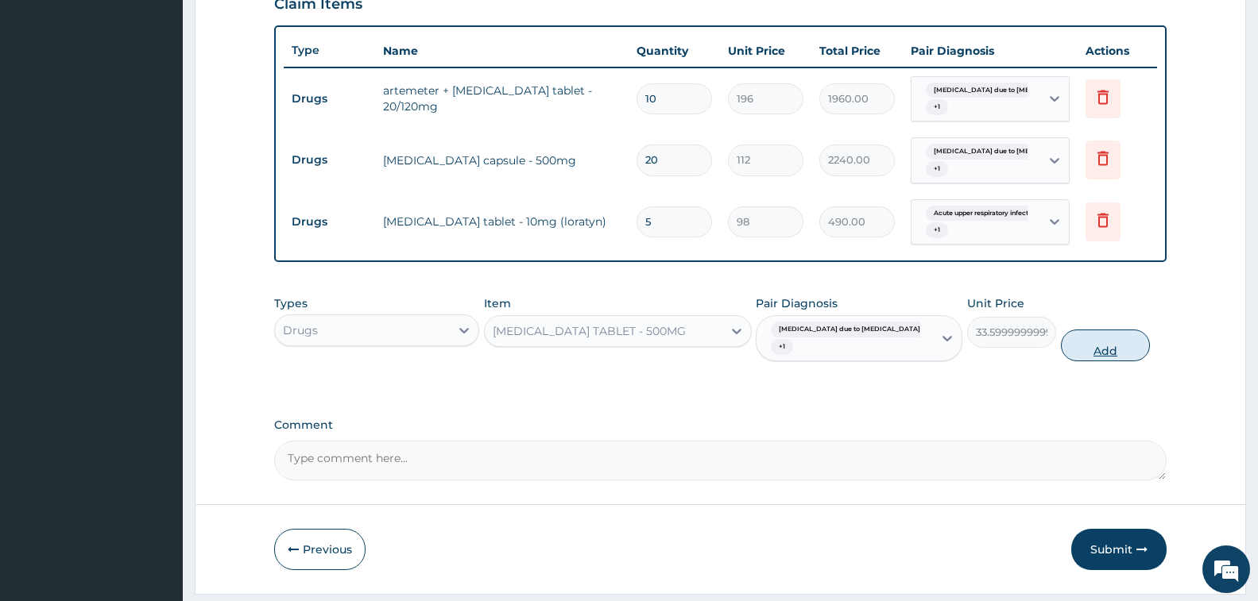
click at [1104, 347] on button "Add" at bounding box center [1105, 346] width 89 height 32
type input "0"
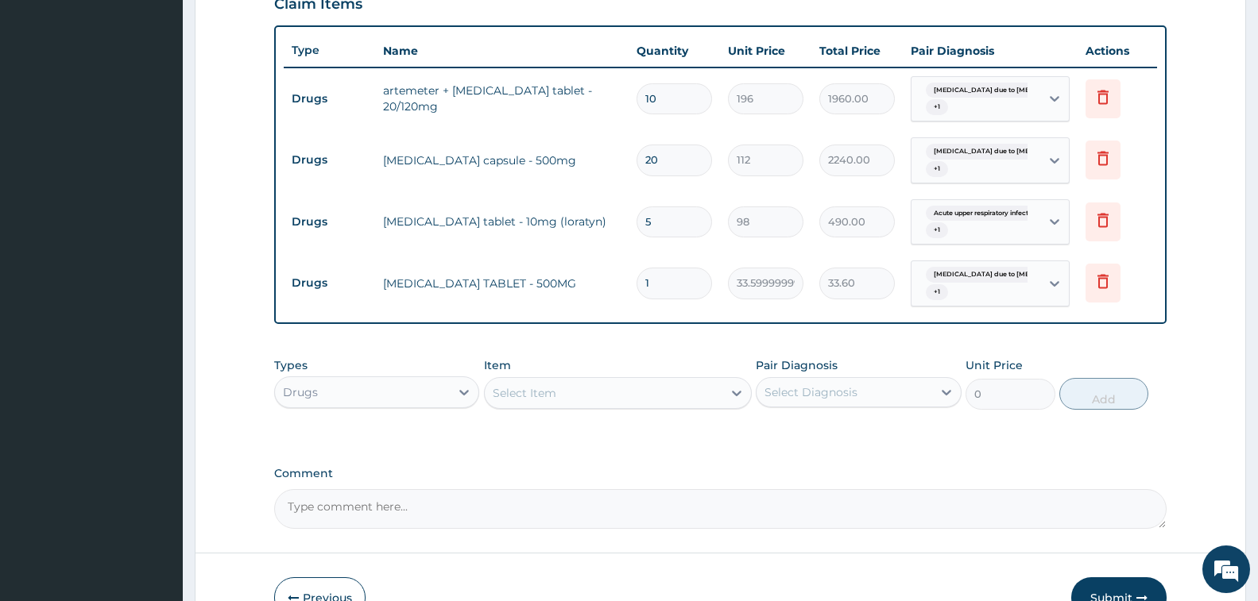
type input "12"
type input "403.20"
type input "12"
click at [408, 400] on div "Drugs" at bounding box center [362, 392] width 175 height 25
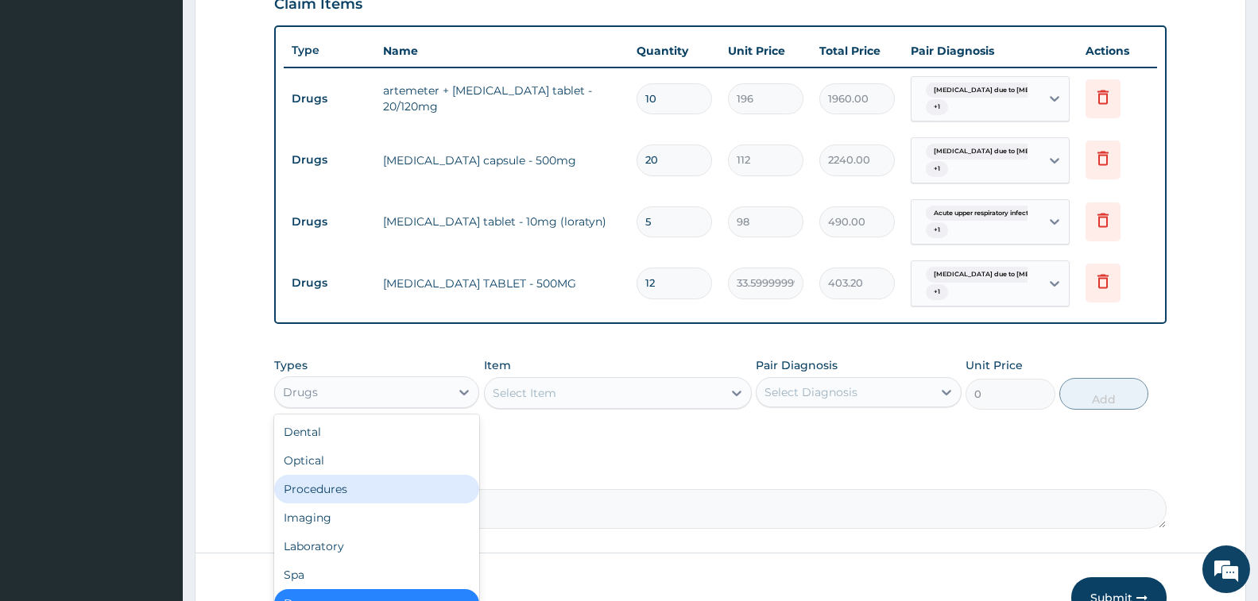
drag, startPoint x: 372, startPoint y: 491, endPoint x: 322, endPoint y: 129, distance: 365.8
click at [372, 492] on div "Procedures" at bounding box center [376, 489] width 205 height 29
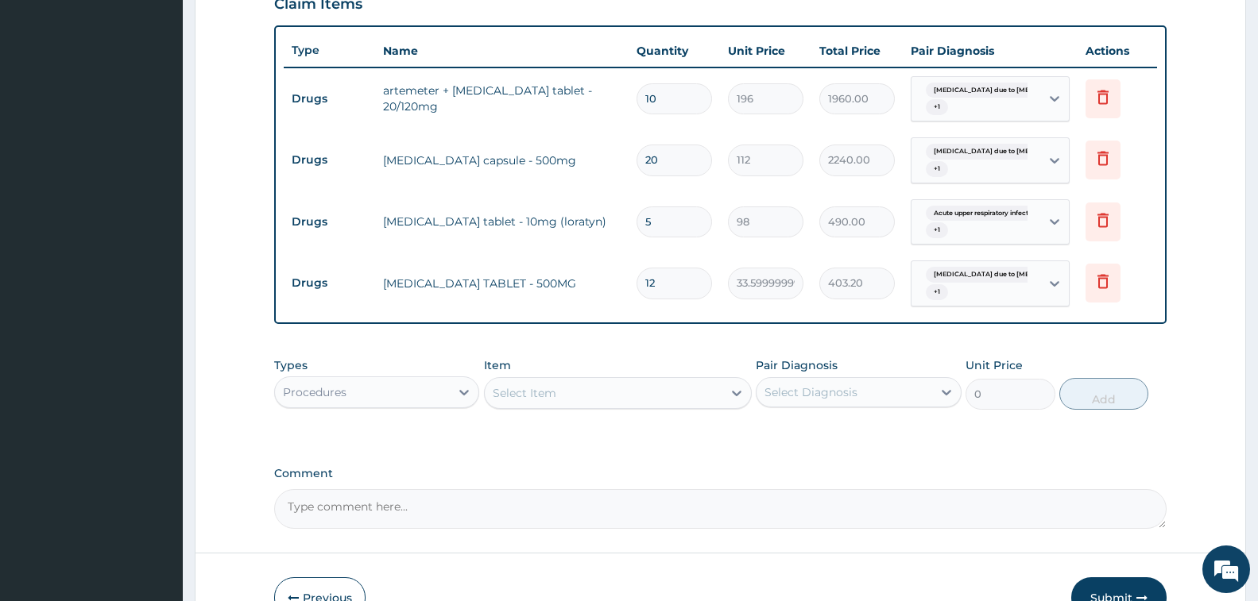
click at [546, 402] on div "Select Item" at bounding box center [604, 393] width 238 height 25
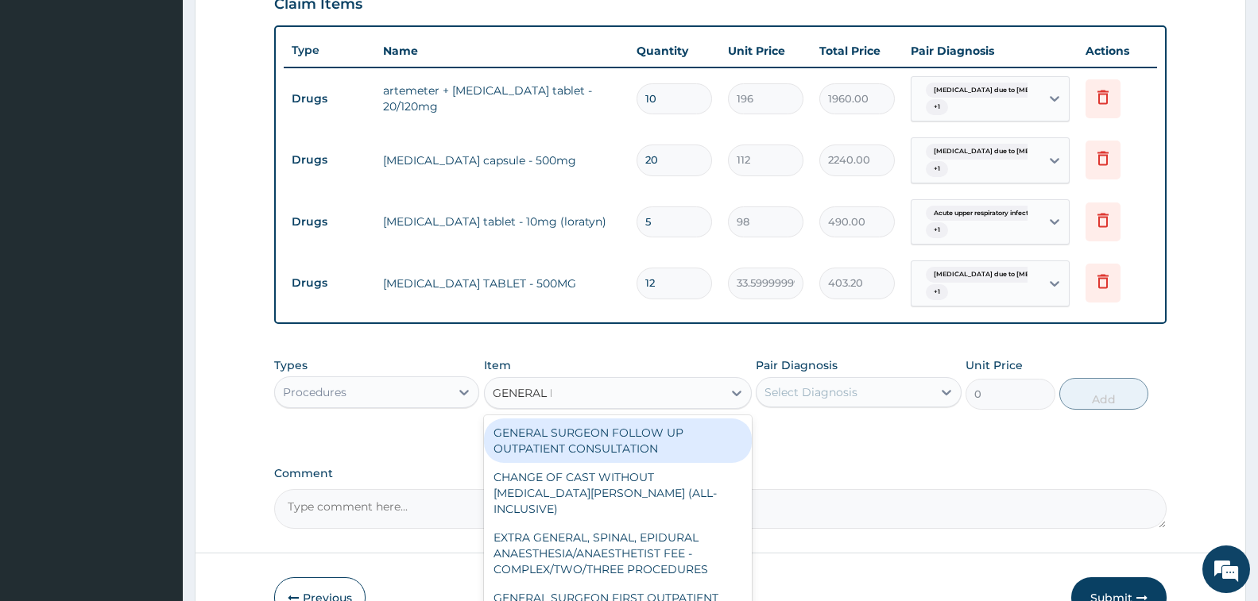
type input "GENERAL PR"
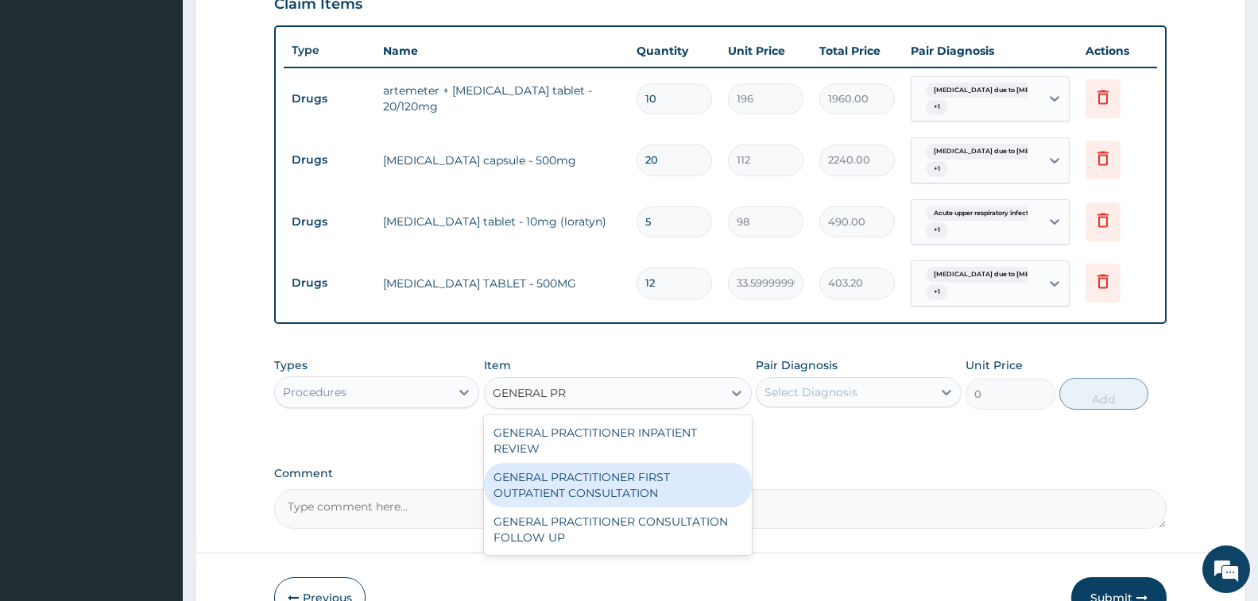
click at [608, 489] on div "GENERAL PRACTITIONER FIRST OUTPATIENT CONSULTATION" at bounding box center [618, 485] width 268 height 44
type input "3750"
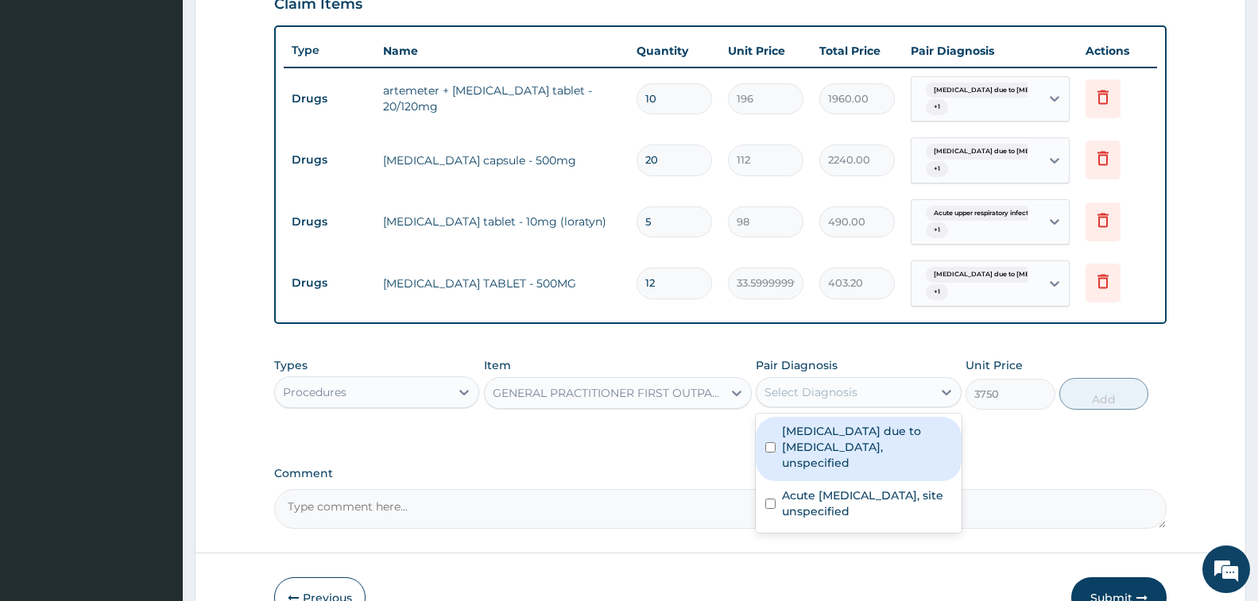
click at [855, 385] on div "Select Diagnosis" at bounding box center [810, 393] width 93 height 16
click at [854, 450] on label "[MEDICAL_DATA] due to [MEDICAL_DATA], unspecified" at bounding box center [866, 447] width 169 height 48
checkbox input "true"
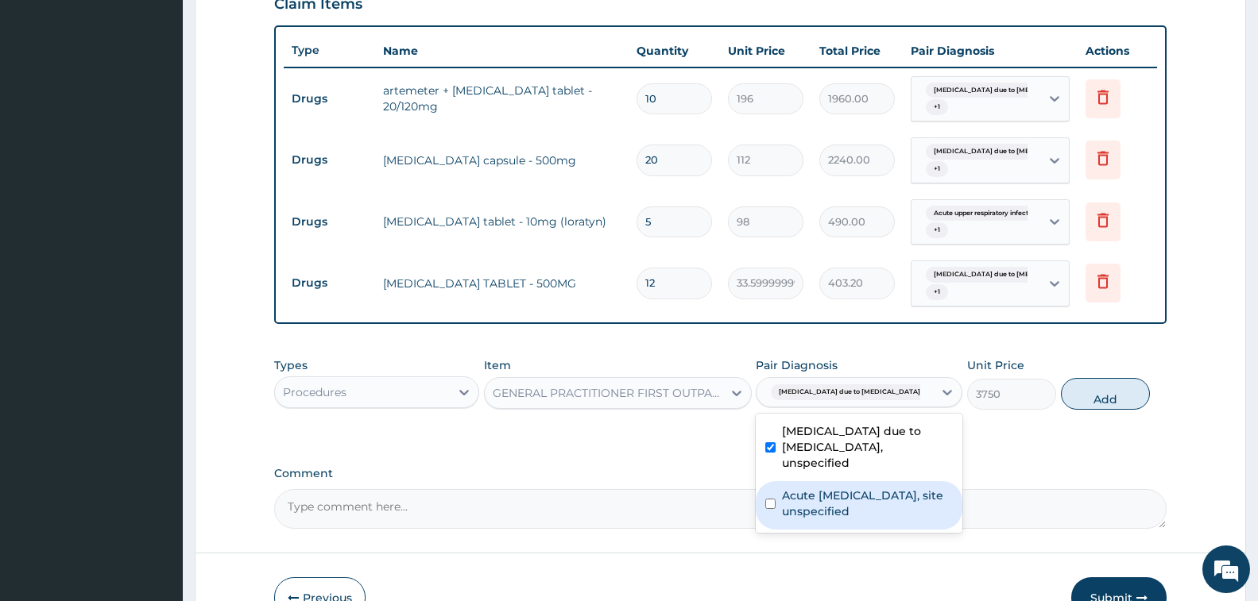
drag, startPoint x: 864, startPoint y: 481, endPoint x: 931, endPoint y: 481, distance: 66.7
click at [864, 488] on label "Acute upper respiratory infection, site unspecified" at bounding box center [867, 504] width 171 height 32
checkbox input "true"
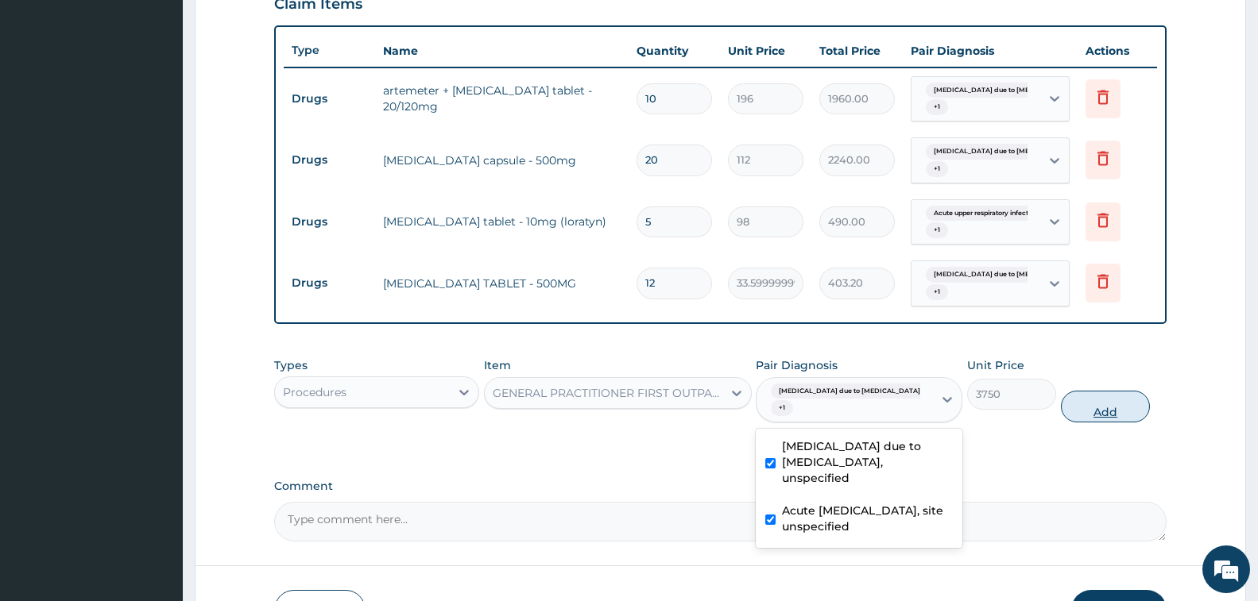
click at [1101, 410] on button "Add" at bounding box center [1105, 407] width 89 height 32
type input "0"
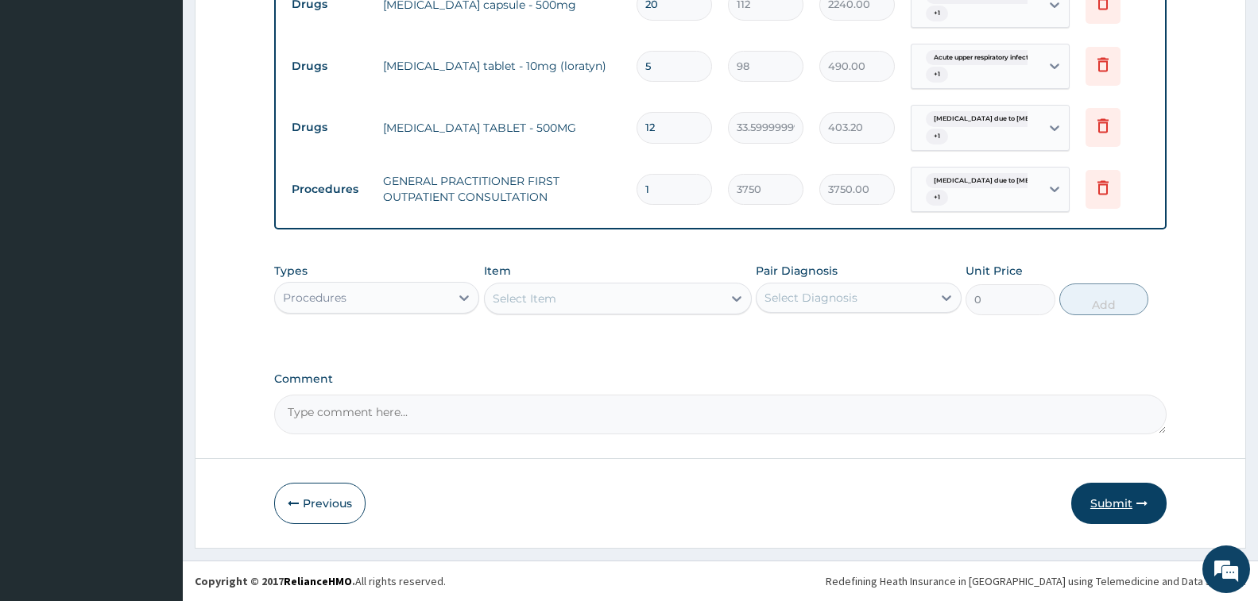
click at [1100, 492] on button "Submit" at bounding box center [1118, 503] width 95 height 41
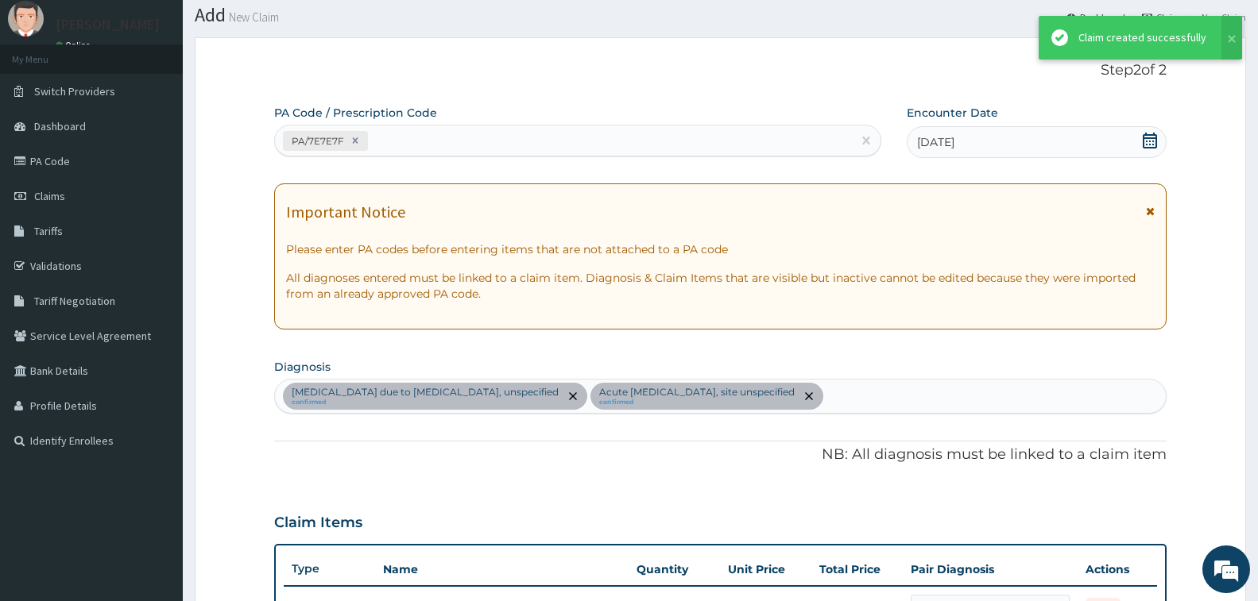
scroll to position [721, 0]
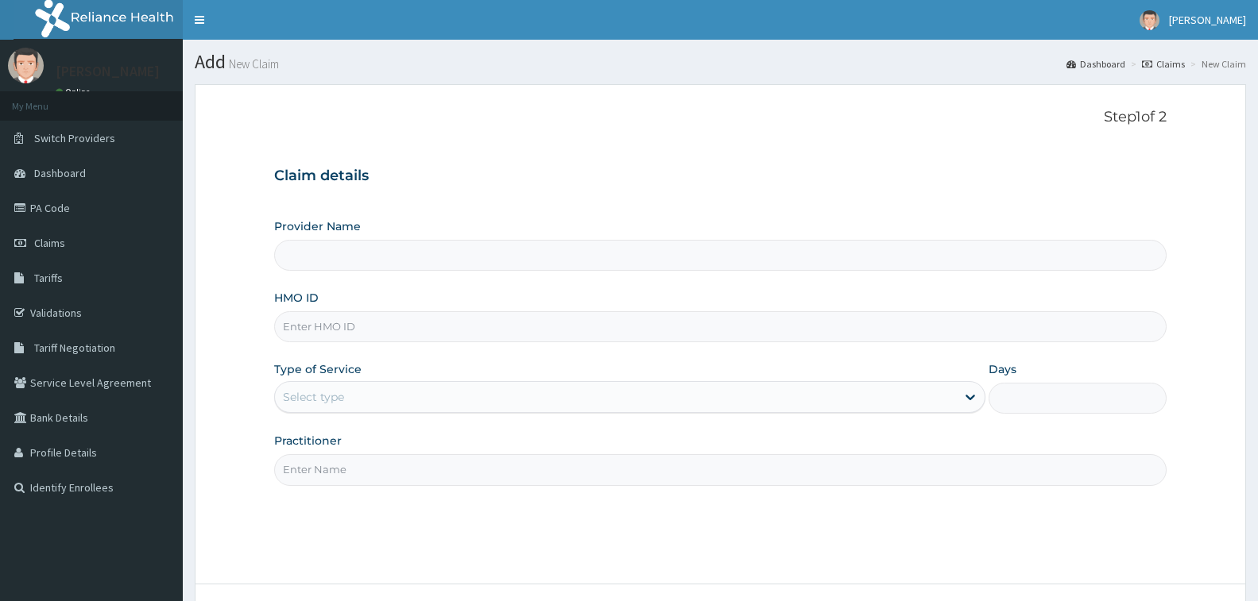
type input "[GEOGRAPHIC_DATA] - [GEOGRAPHIC_DATA]"
click at [379, 338] on input "HMO ID" at bounding box center [720, 326] width 892 height 31
type input "PRN/10070/A"
click at [331, 399] on div "Select type" at bounding box center [313, 397] width 61 height 16
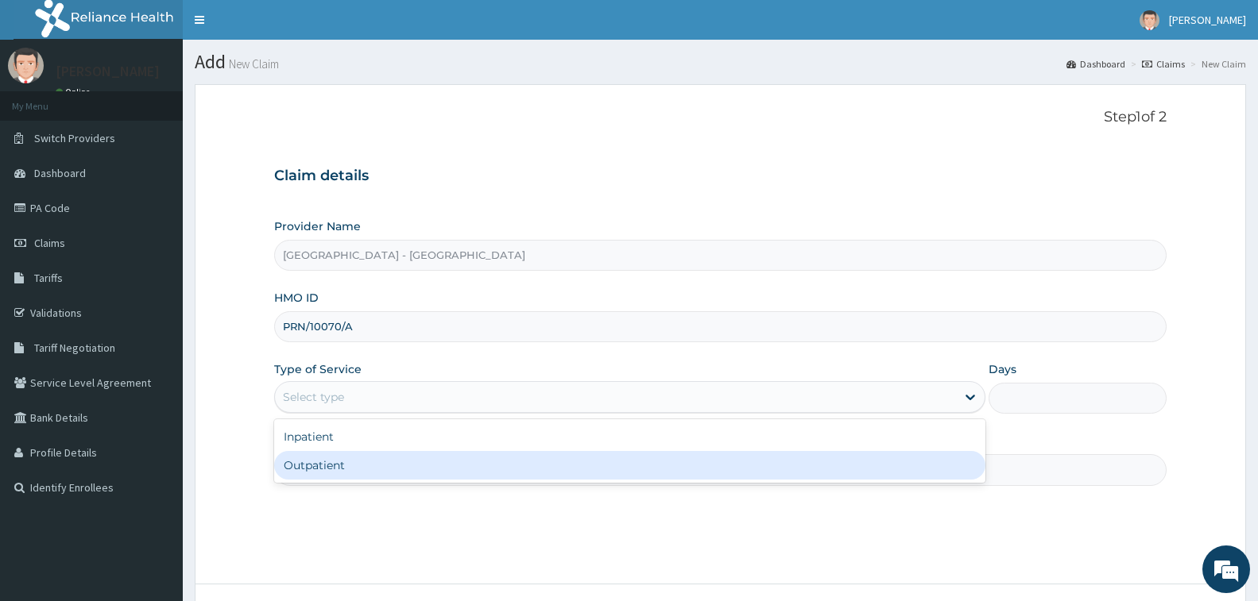
click at [330, 468] on div "Outpatient" at bounding box center [629, 465] width 711 height 29
type input "1"
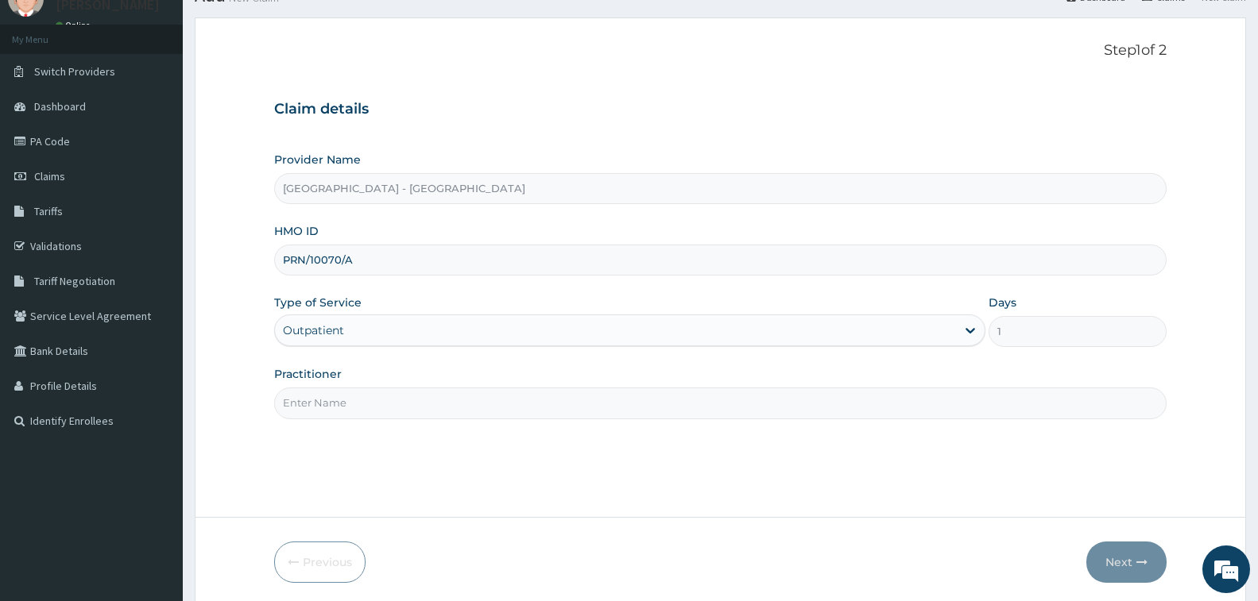
scroll to position [126, 0]
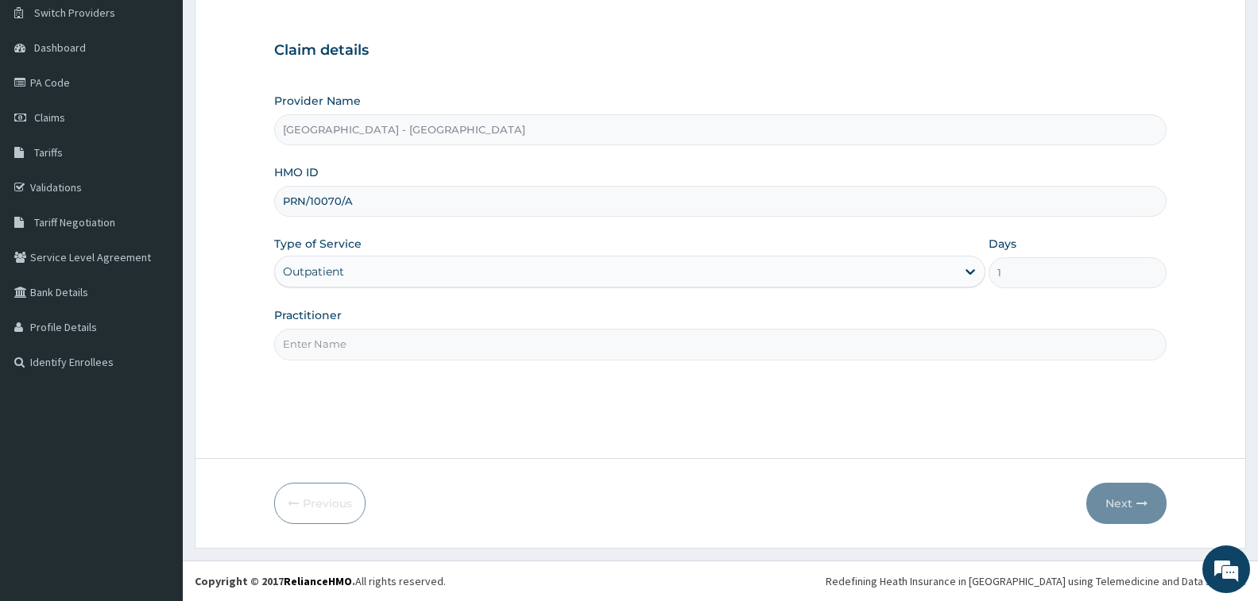
click at [377, 347] on input "Practitioner" at bounding box center [720, 344] width 892 height 31
type input "[PERSON_NAME]"
click at [1127, 497] on button "Next" at bounding box center [1126, 503] width 80 height 41
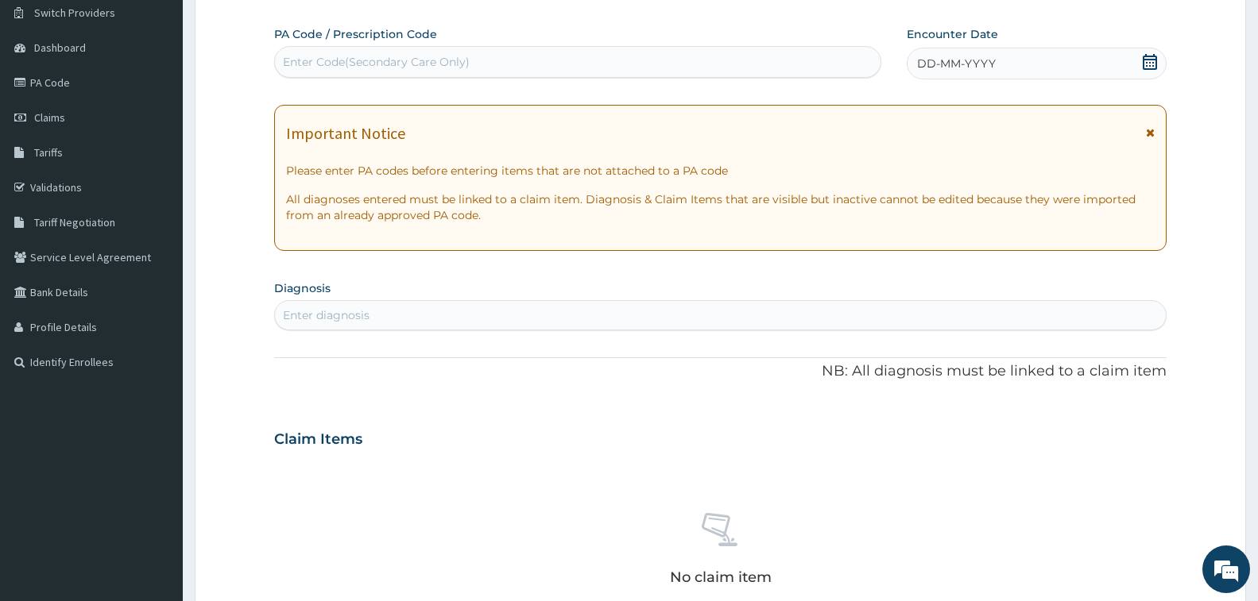
drag, startPoint x: 394, startPoint y: 46, endPoint x: 388, endPoint y: 34, distance: 13.5
click at [393, 46] on div "Enter Code(Secondary Care Only)" at bounding box center [577, 62] width 607 height 32
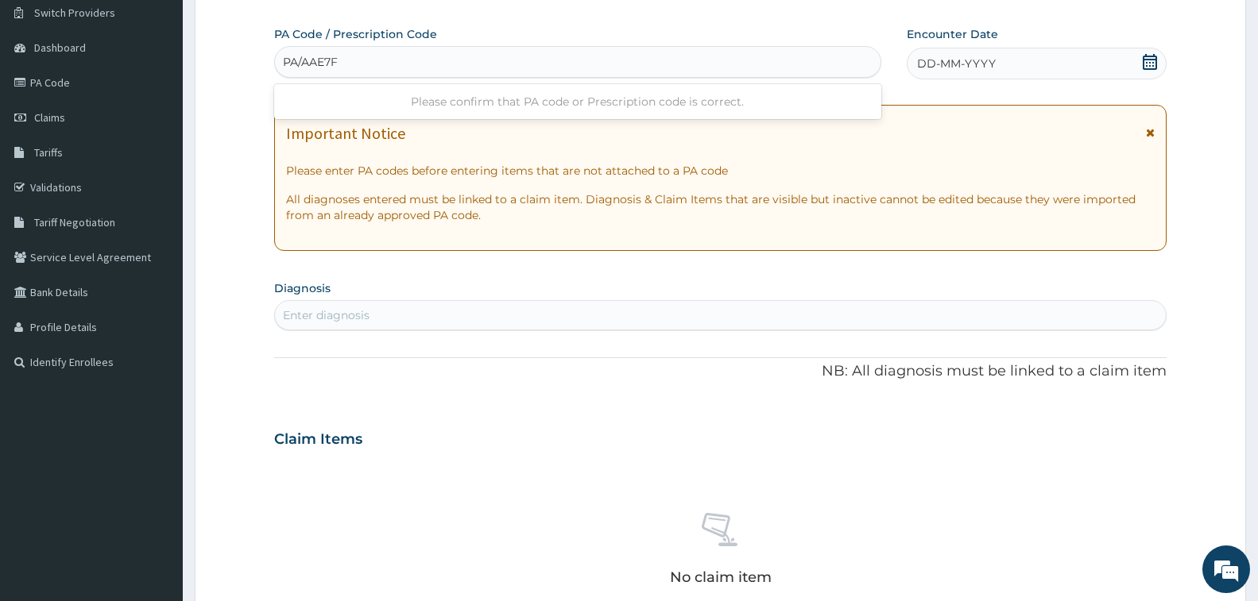
type input "PA/AAE7F2"
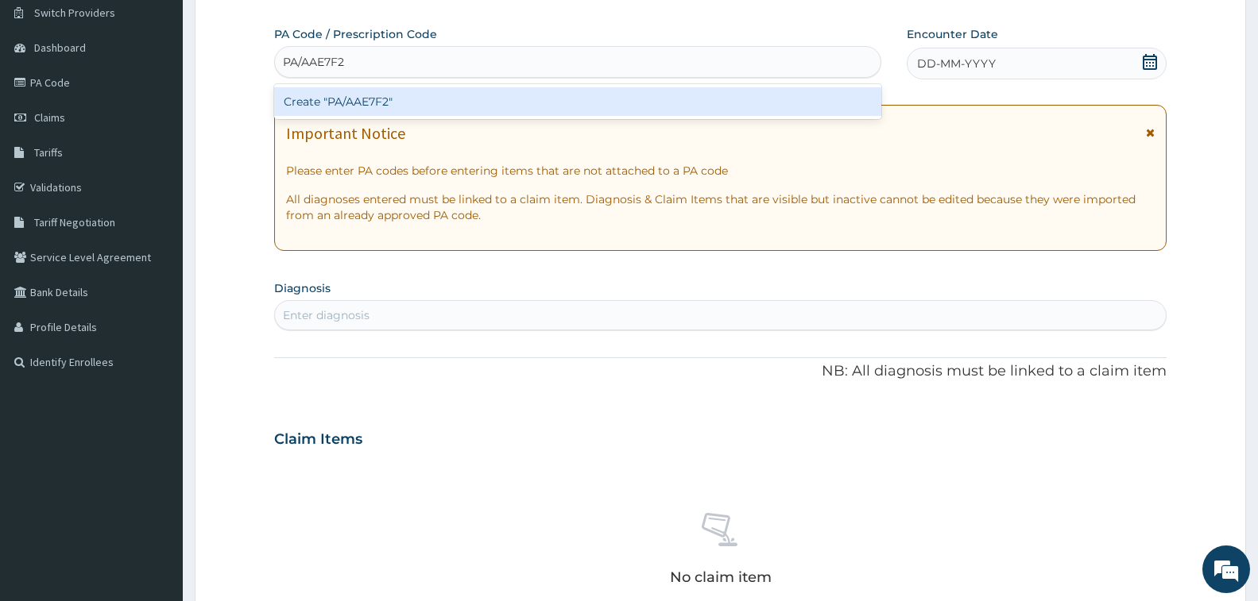
click at [367, 100] on div "Create "PA/AAE7F2"" at bounding box center [577, 101] width 607 height 29
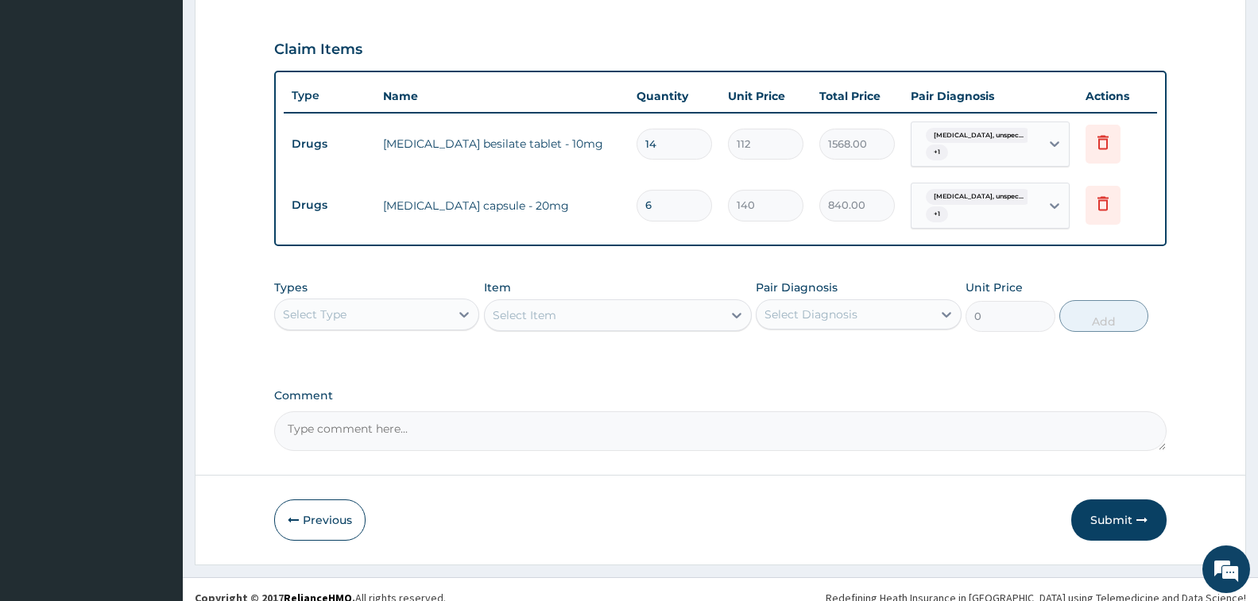
scroll to position [537, 0]
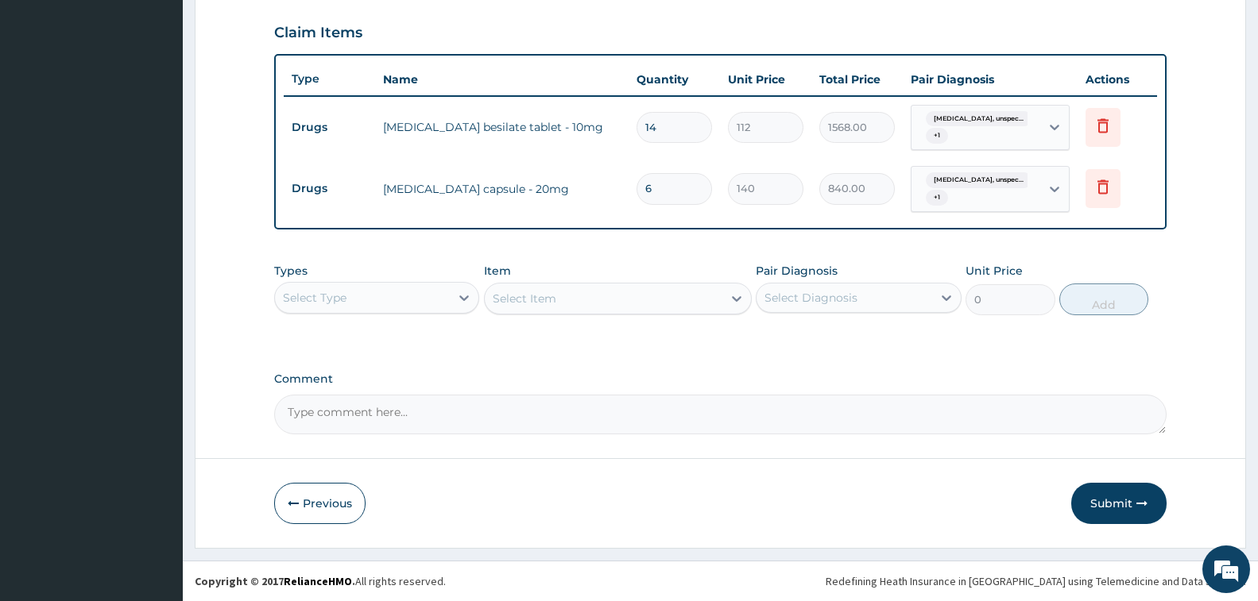
click at [384, 300] on div "Select Type" at bounding box center [362, 297] width 175 height 25
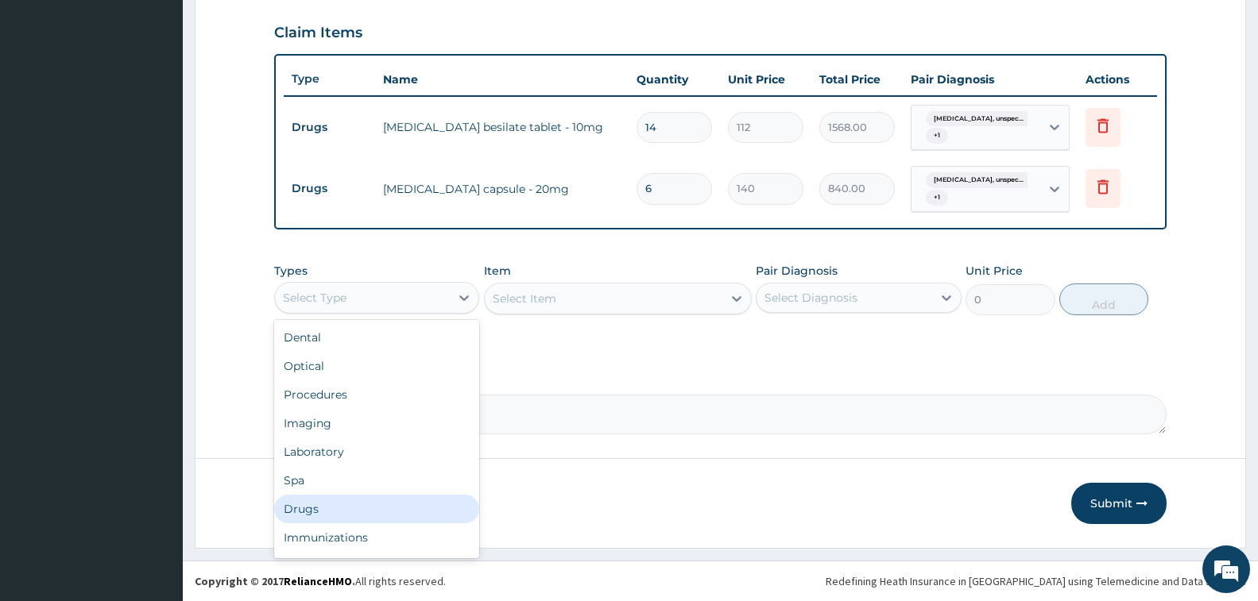
click at [342, 503] on div "Drugs" at bounding box center [376, 509] width 205 height 29
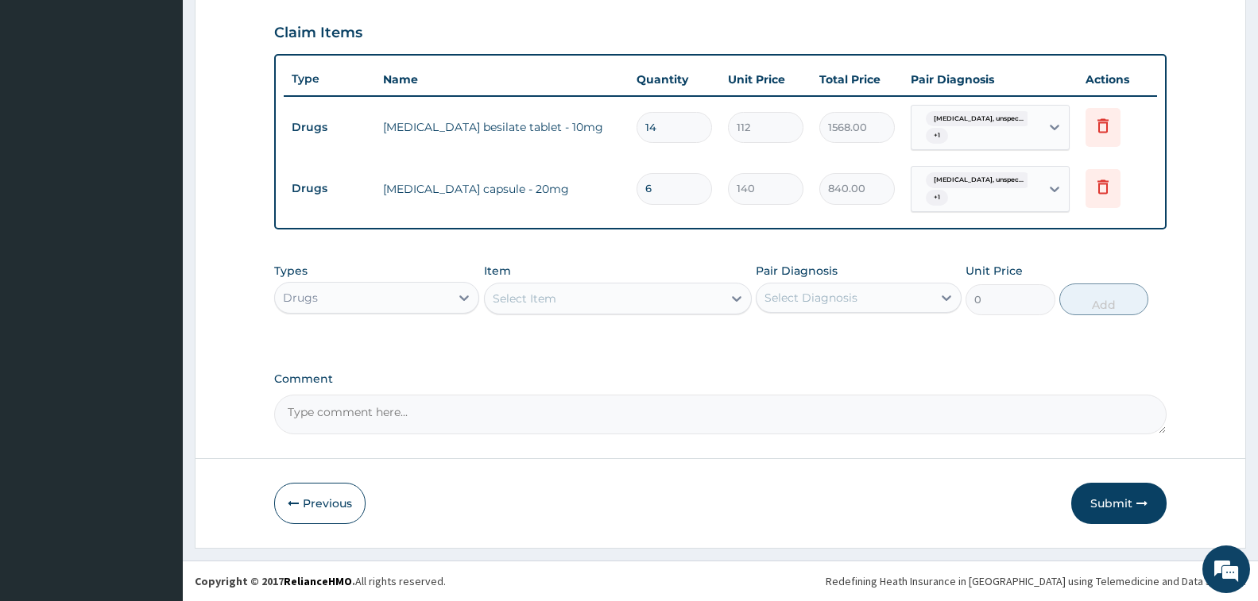
click at [609, 296] on div "Select Item" at bounding box center [604, 298] width 238 height 25
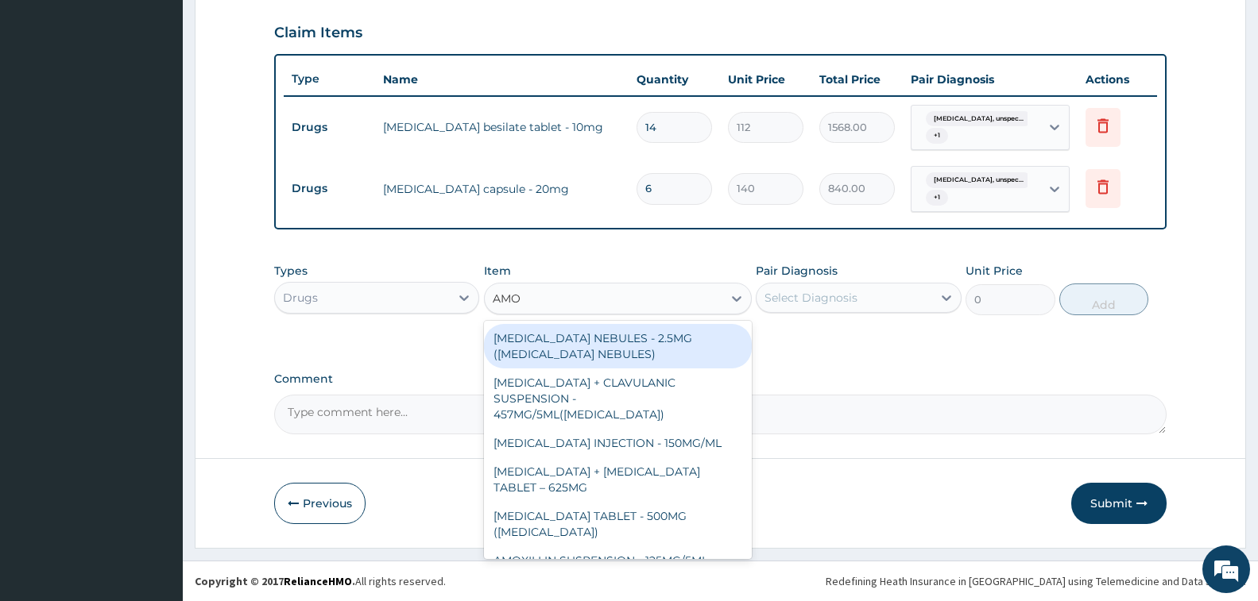
type input "AMOX"
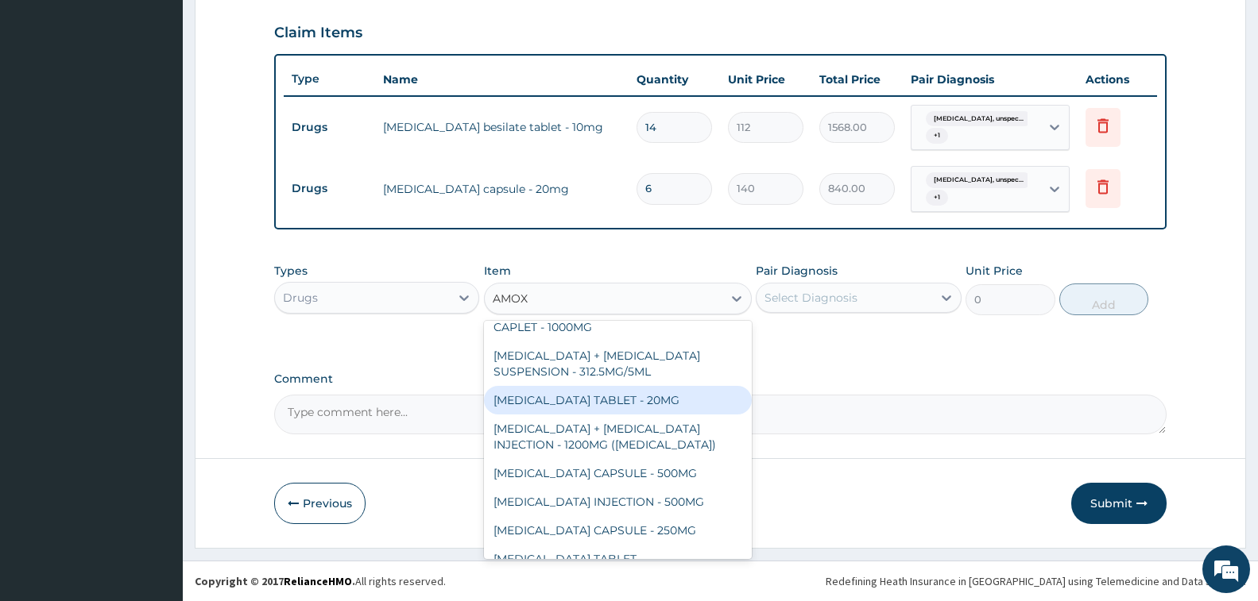
scroll to position [238, 0]
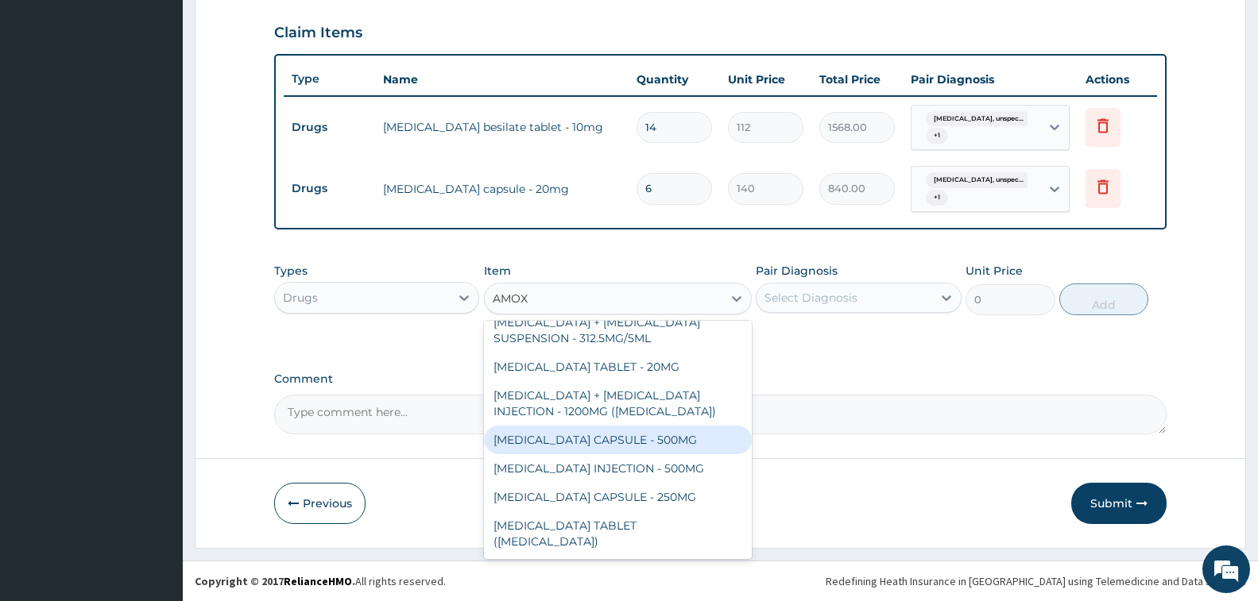
click at [668, 427] on div "[MEDICAL_DATA] CAPSULE - 500MG" at bounding box center [618, 440] width 268 height 29
type input "112"
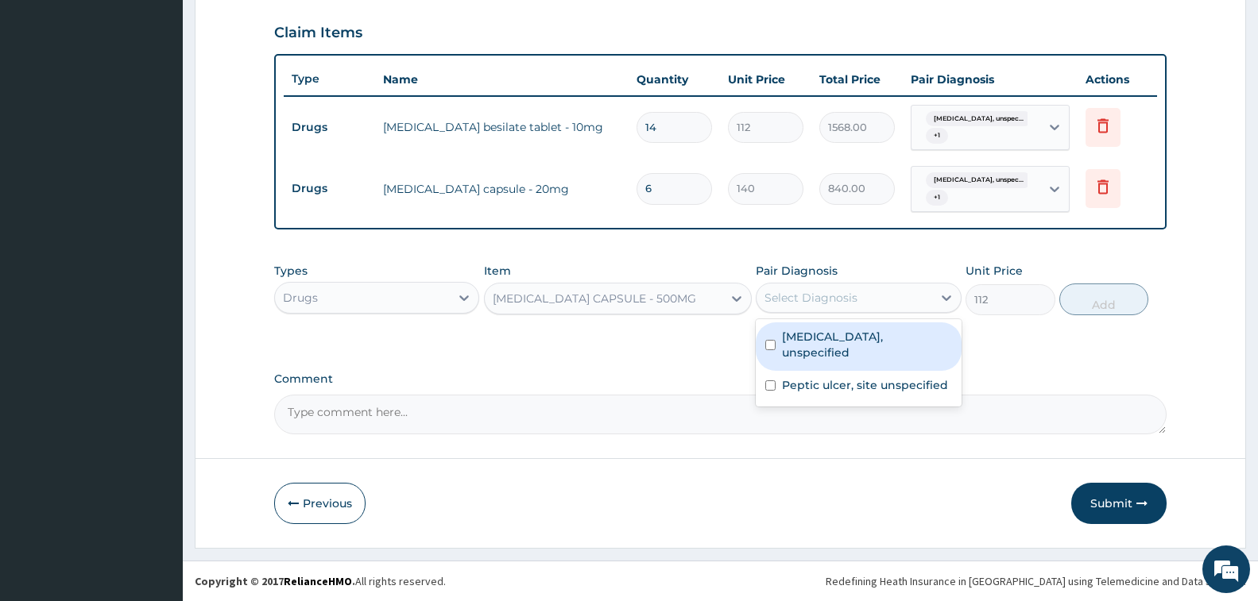
click at [821, 288] on div "Select Diagnosis" at bounding box center [843, 297] width 175 height 25
click at [881, 369] on div "[MEDICAL_DATA], unspecified" at bounding box center [858, 347] width 205 height 48
checkbox input "true"
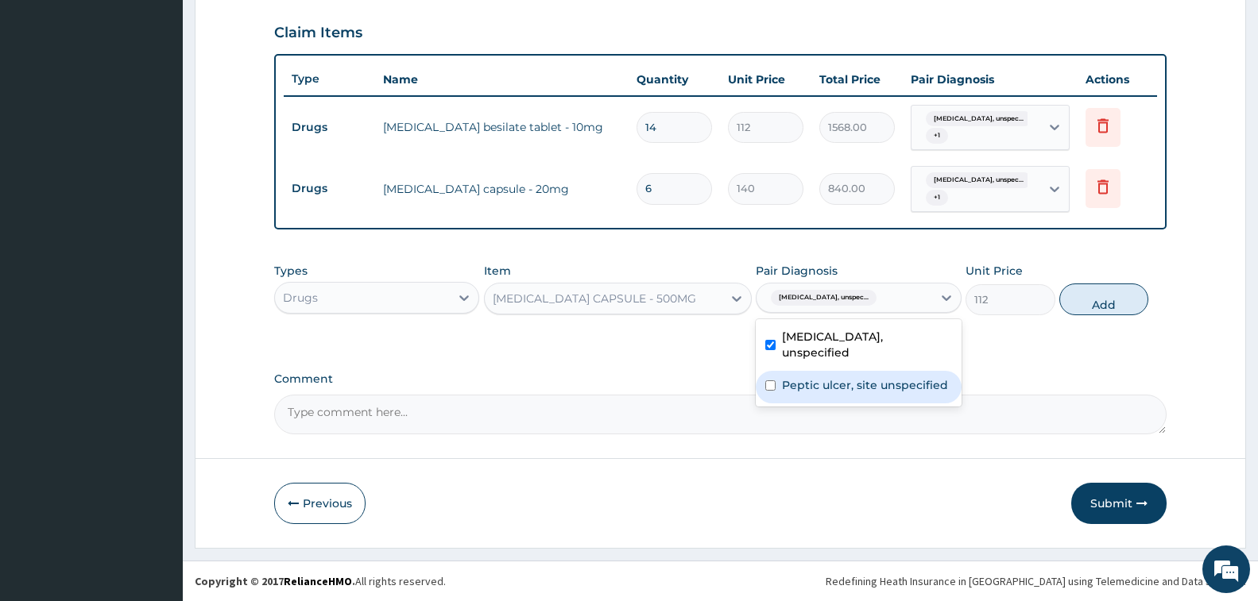
drag, startPoint x: 902, startPoint y: 386, endPoint x: 929, endPoint y: 377, distance: 28.4
click at [903, 385] on label "Peptic ulcer, site unspecified" at bounding box center [865, 385] width 166 height 16
checkbox input "true"
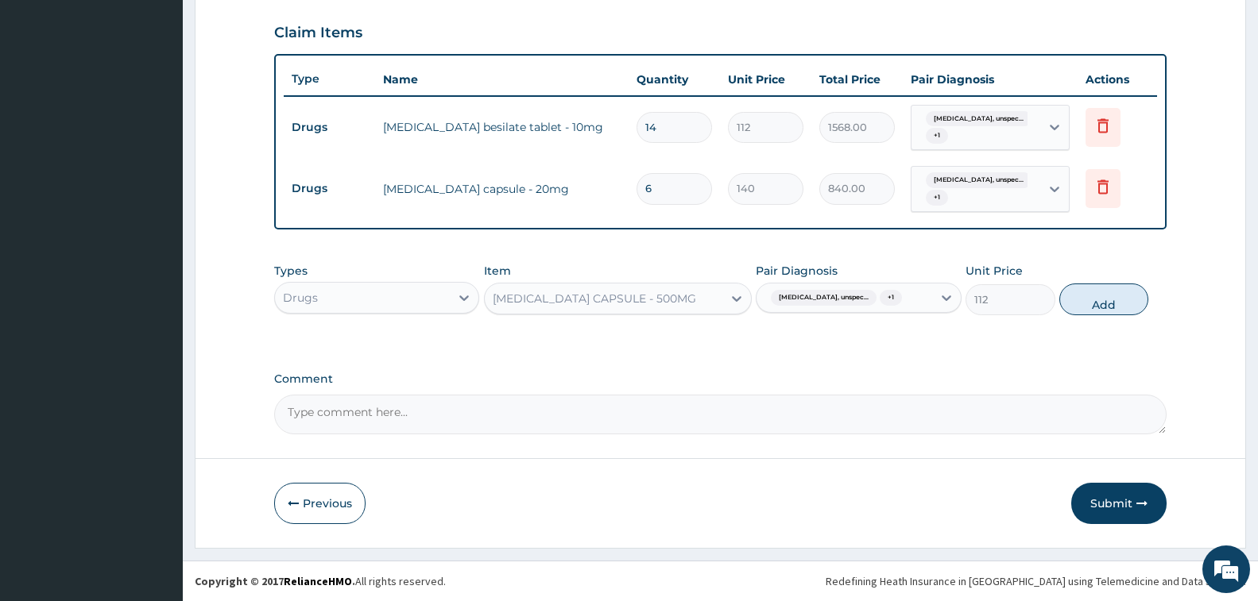
drag, startPoint x: 1082, startPoint y: 315, endPoint x: 1042, endPoint y: 304, distance: 41.8
click at [1082, 313] on button "Add" at bounding box center [1103, 300] width 89 height 32
type input "0"
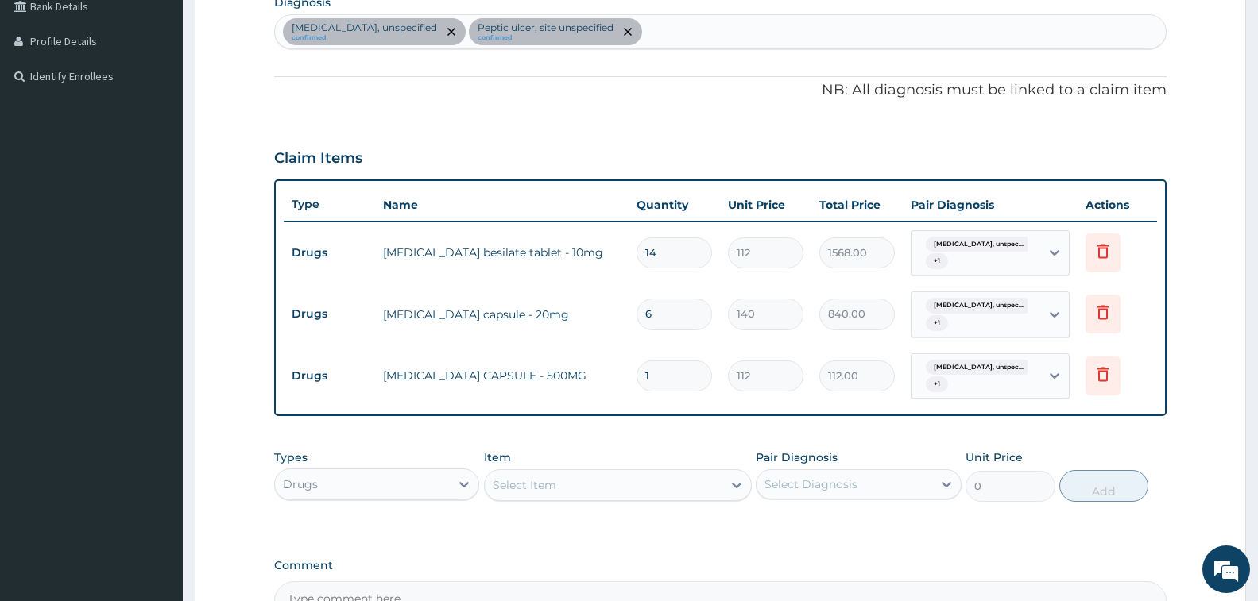
scroll to position [140, 0]
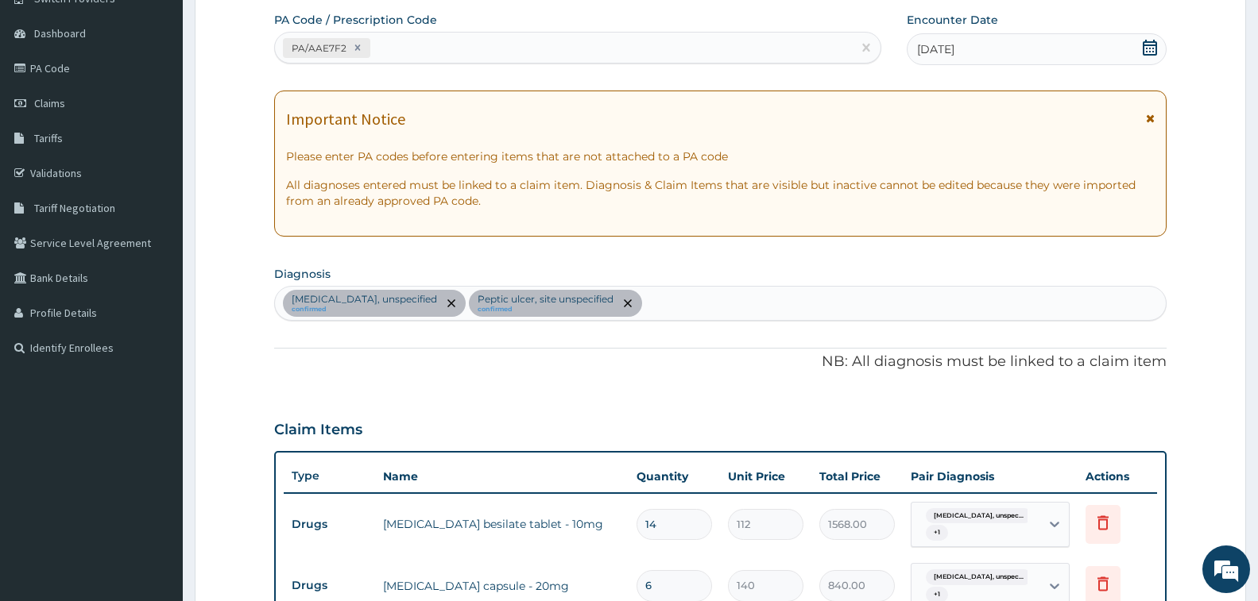
click at [721, 304] on div "[MEDICAL_DATA], unspecified confirmed [MEDICAL_DATA], site unspecified confirmed" at bounding box center [720, 303] width 891 height 33
type input "[MEDICAL_DATA] S"
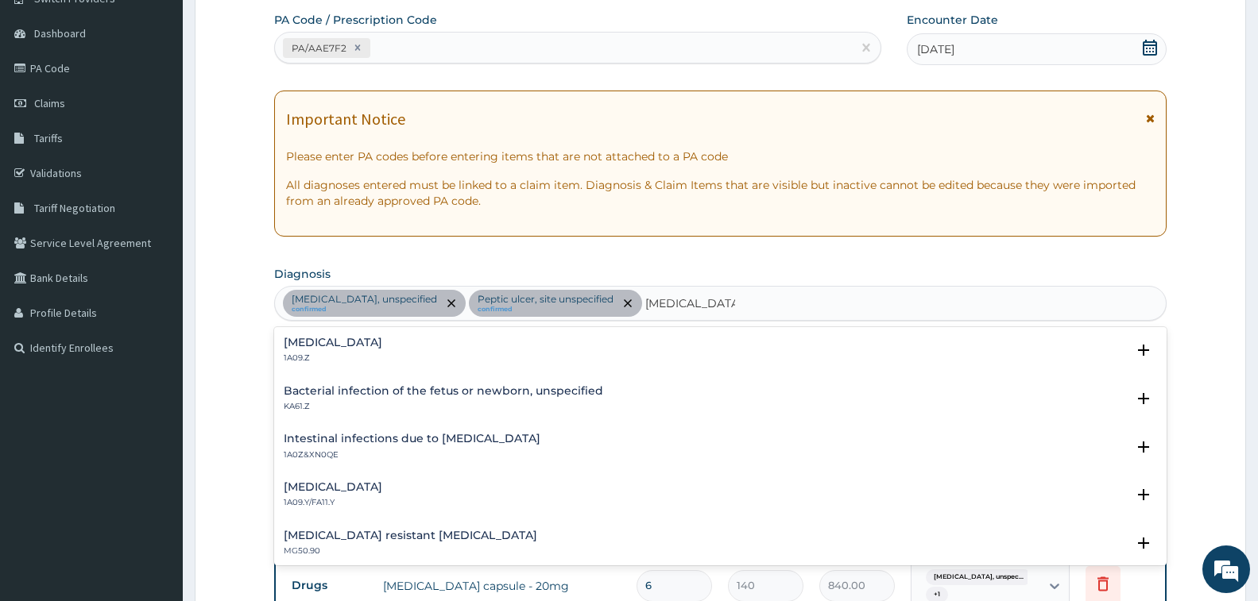
click at [382, 344] on h4 "[MEDICAL_DATA]" at bounding box center [333, 343] width 99 height 12
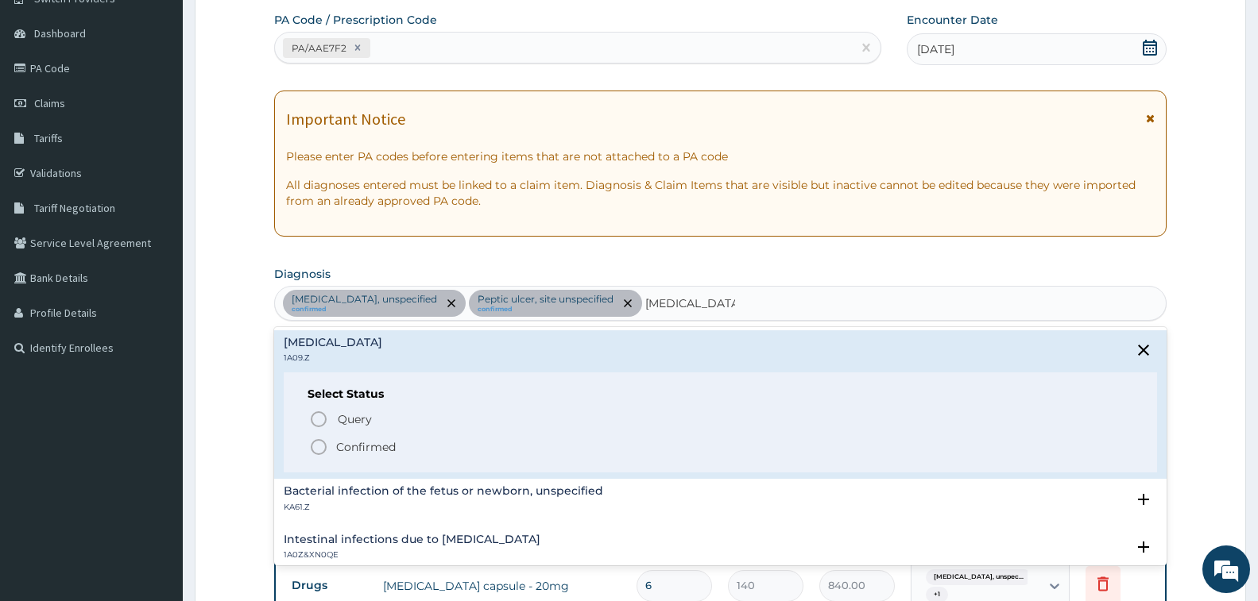
click at [385, 444] on p "Confirmed" at bounding box center [366, 447] width 60 height 16
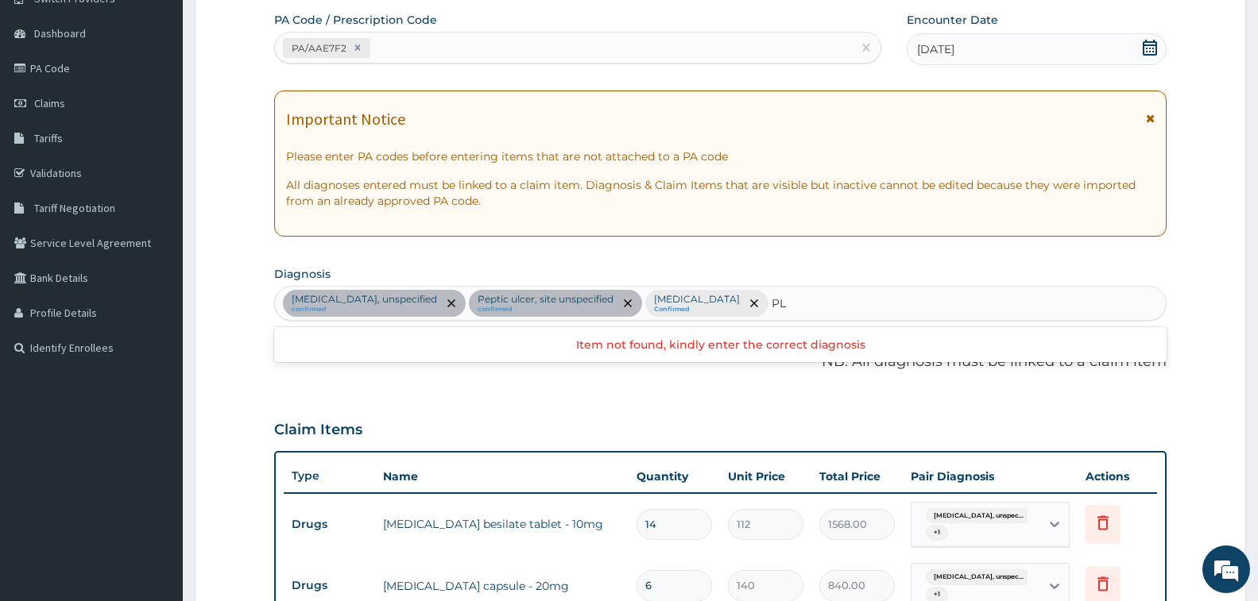
type input "P"
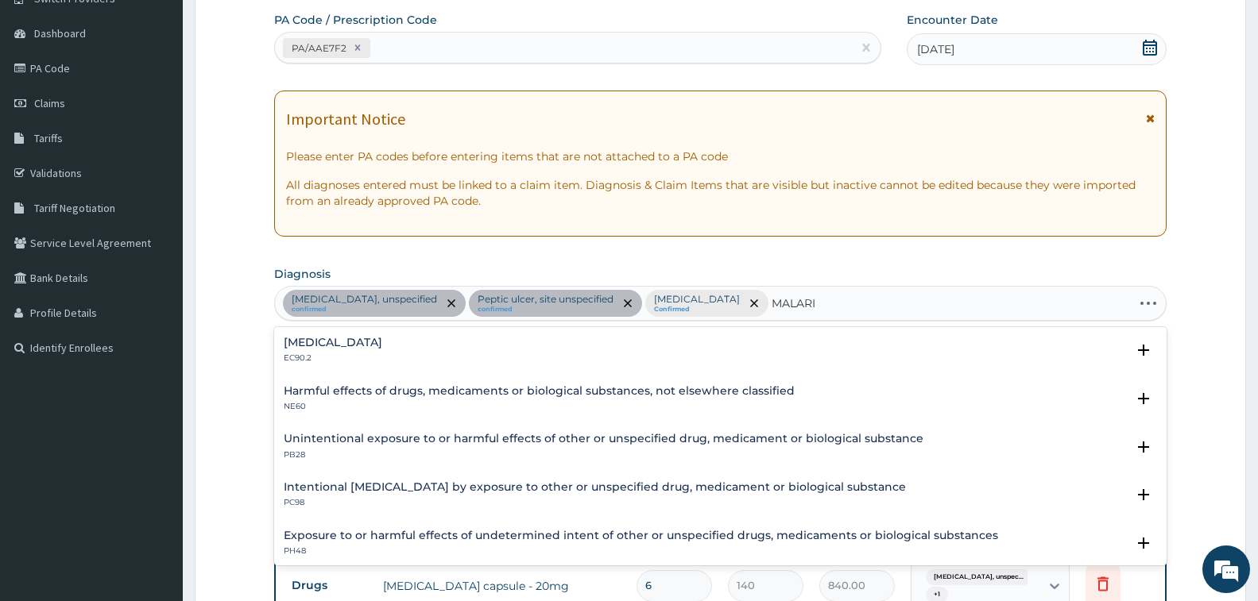
type input "[MEDICAL_DATA]"
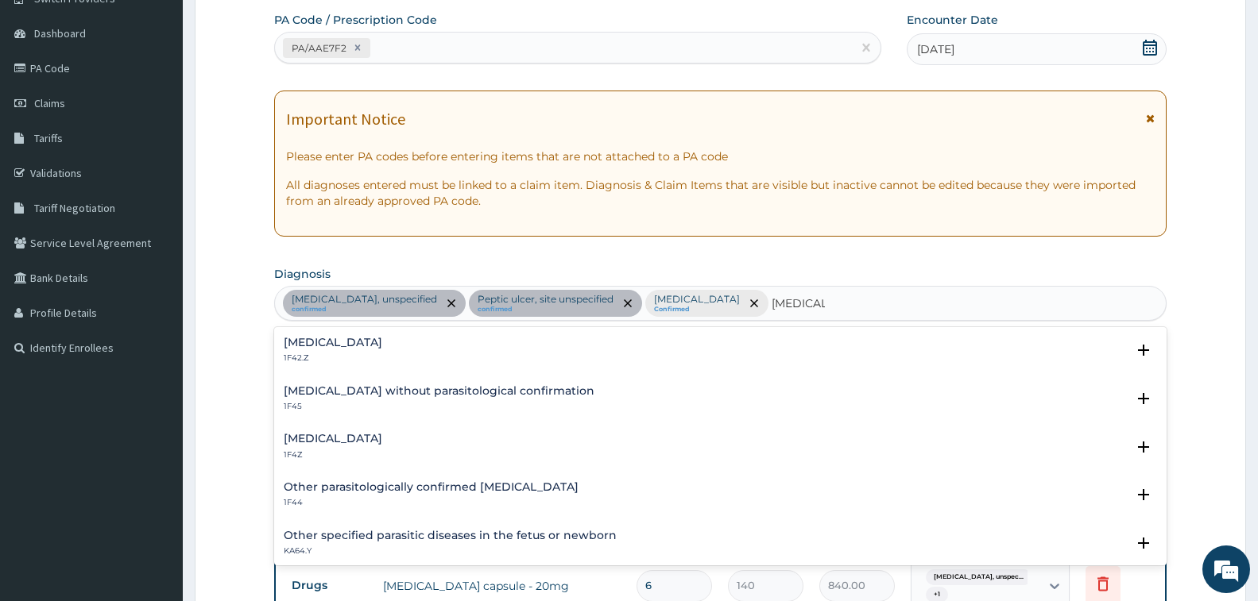
click at [382, 348] on h4 "[MEDICAL_DATA]" at bounding box center [333, 343] width 99 height 12
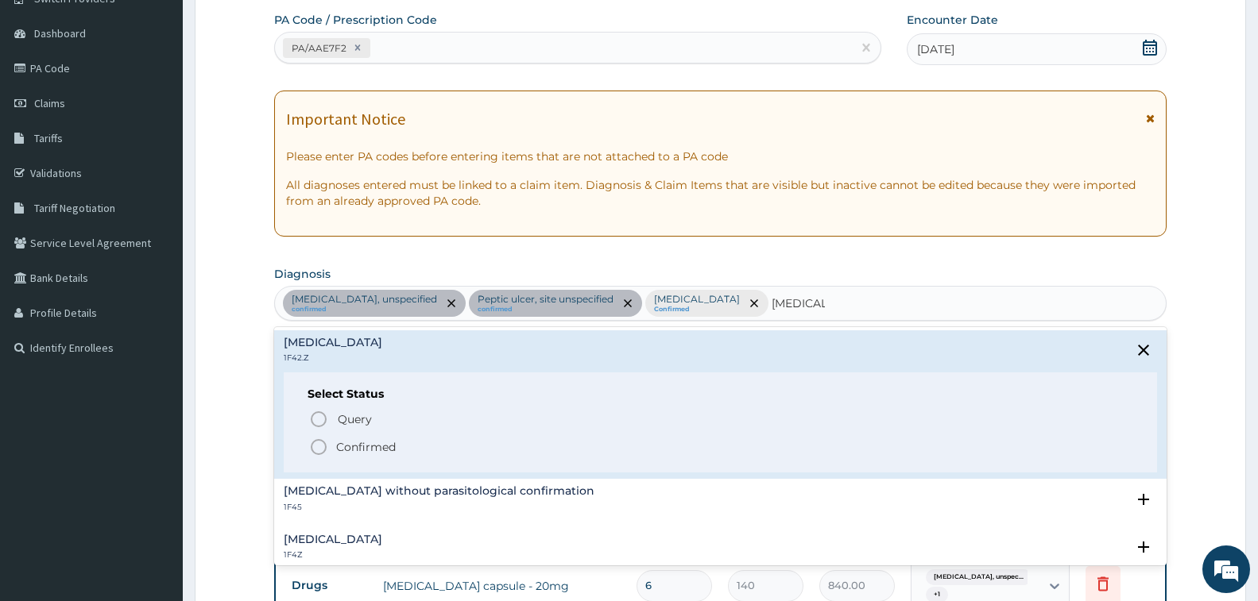
click at [377, 438] on span "Confirmed" at bounding box center [721, 447] width 824 height 19
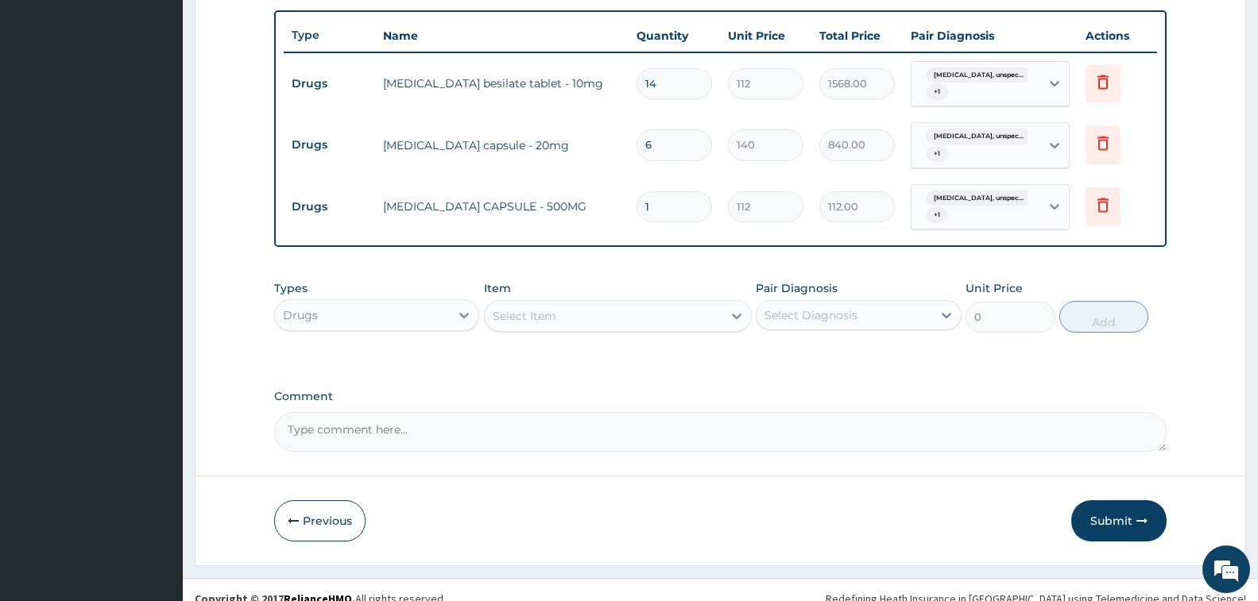
scroll to position [598, 0]
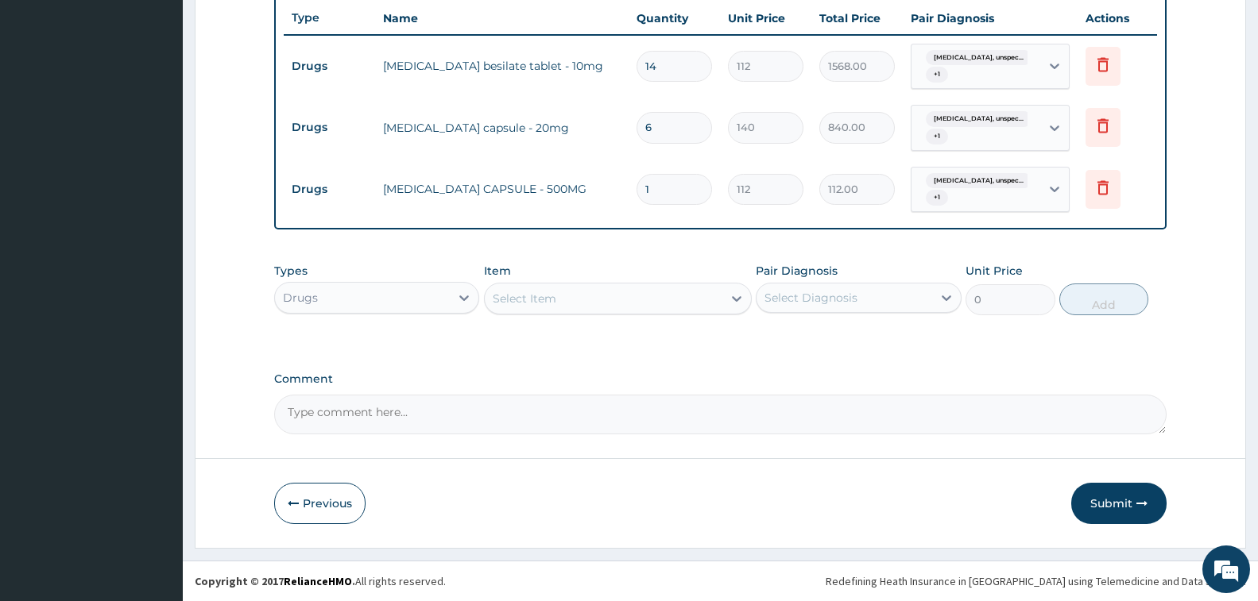
click at [963, 197] on div "[MEDICAL_DATA], unspec... + 1" at bounding box center [973, 190] width 108 height 38
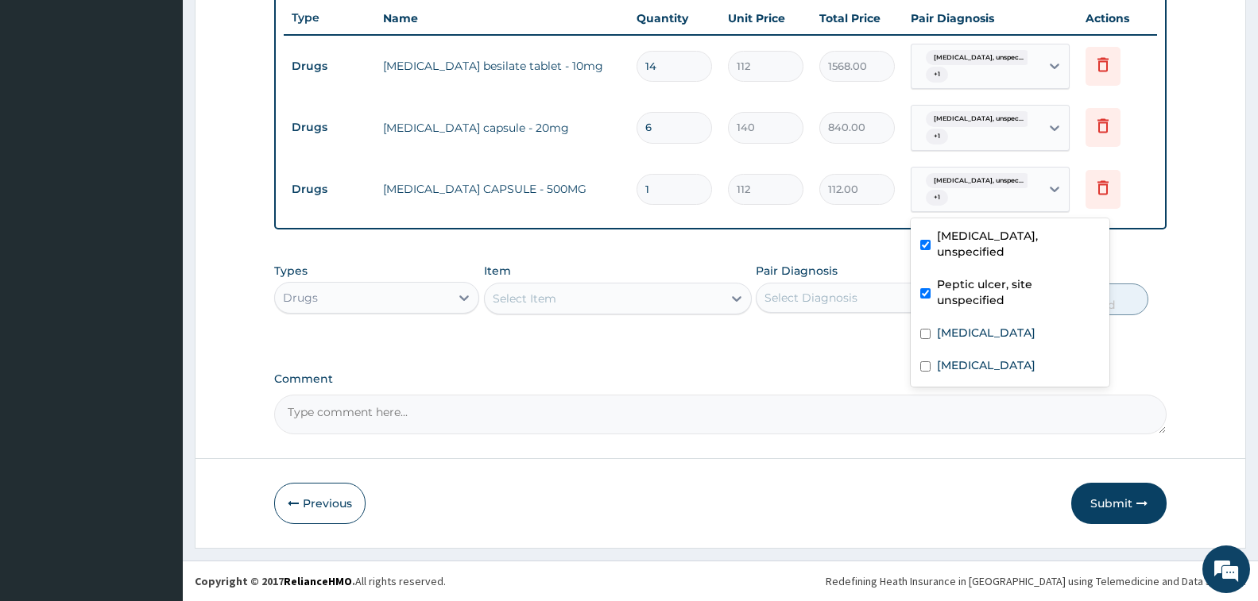
click at [973, 246] on label "[MEDICAL_DATA], unspecified" at bounding box center [1018, 244] width 163 height 32
checkbox input "false"
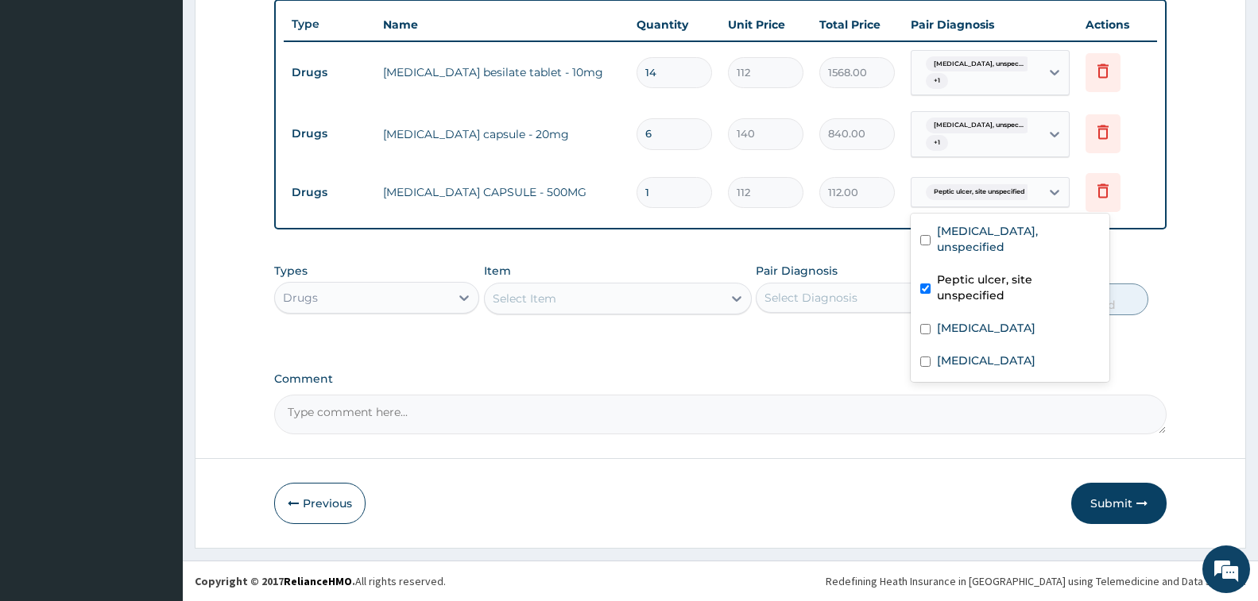
click at [979, 294] on label "Peptic ulcer, site unspecified" at bounding box center [1018, 288] width 163 height 32
checkbox input "false"
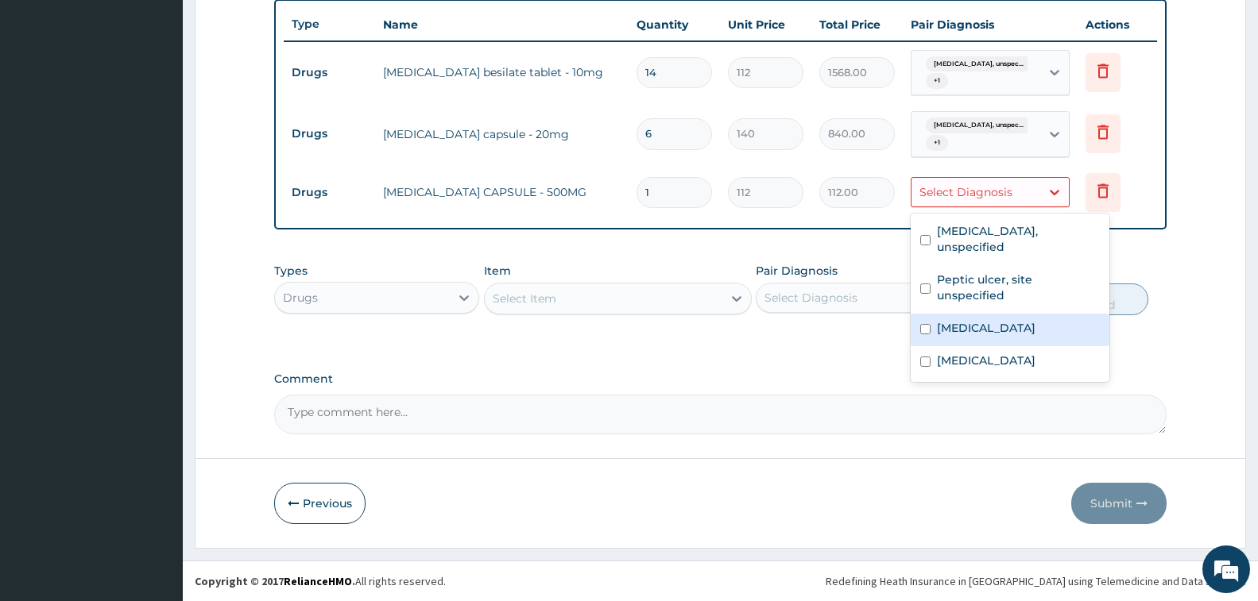
click at [976, 336] on label "[MEDICAL_DATA]" at bounding box center [986, 328] width 99 height 16
checkbox input "true"
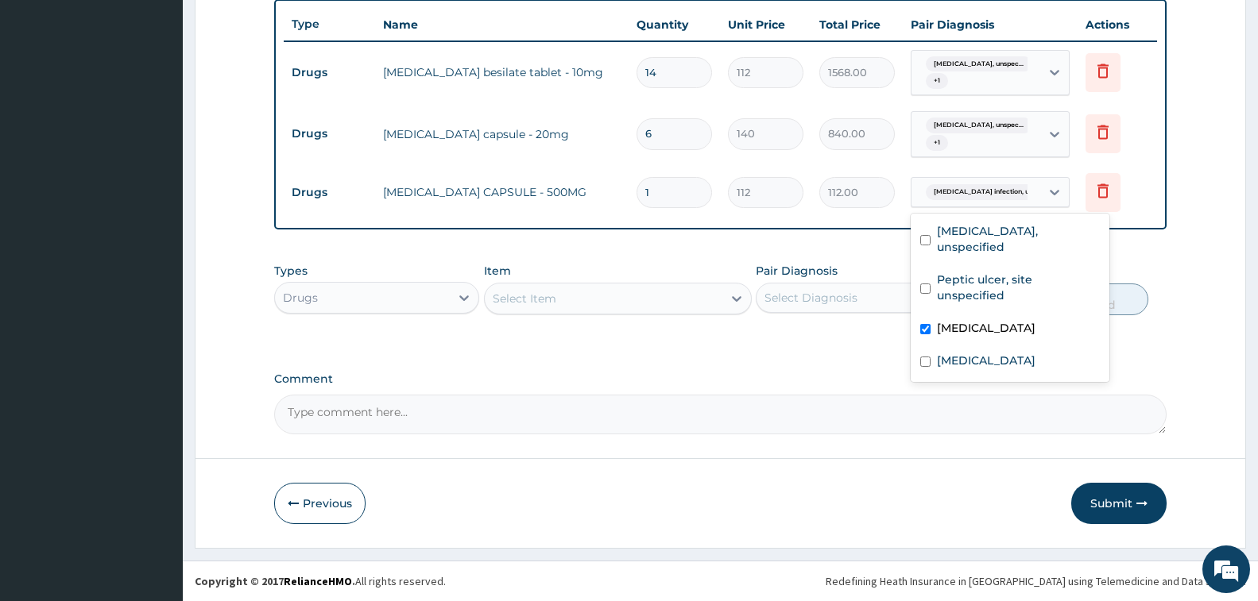
click at [524, 305] on div "Select Item" at bounding box center [525, 299] width 64 height 16
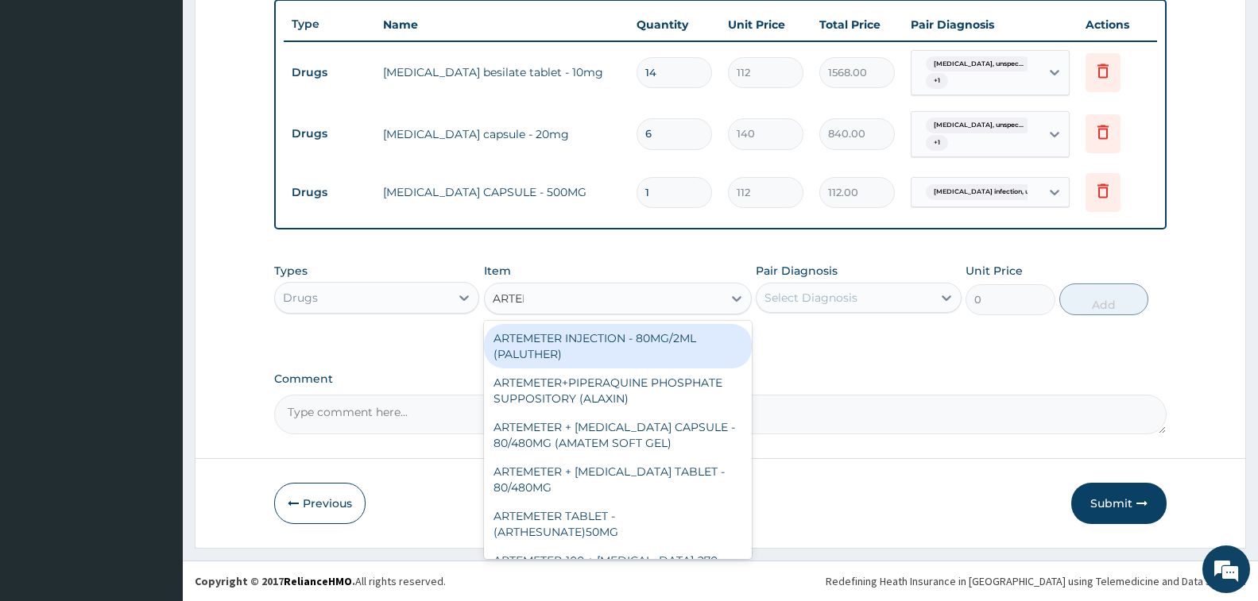
type input "ARTEME"
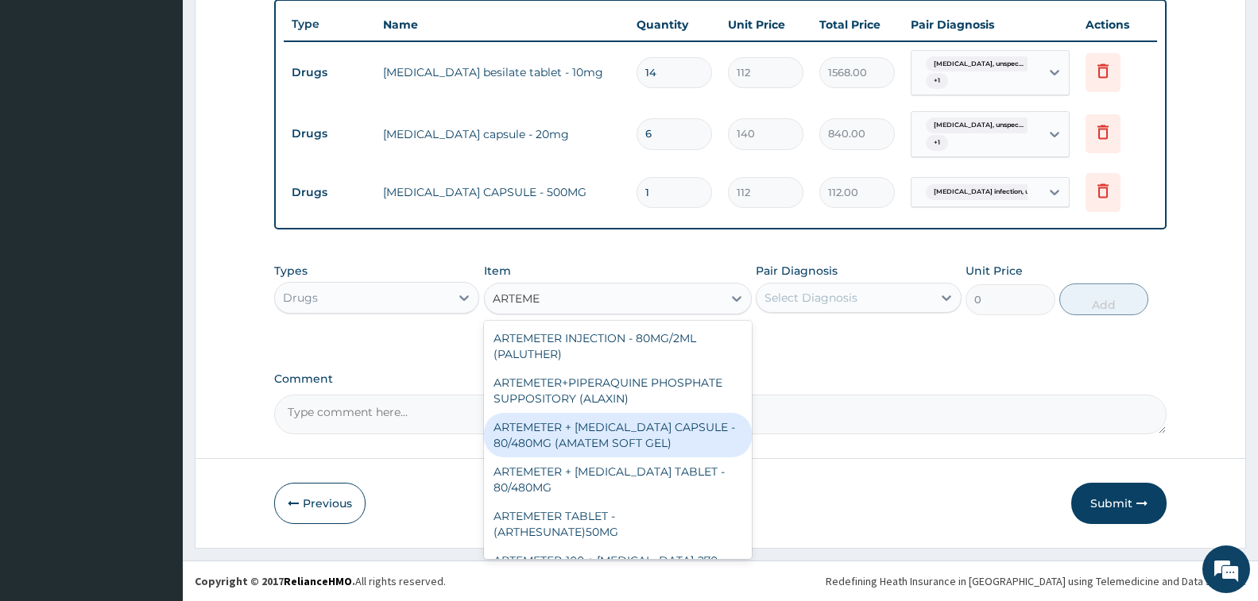
scroll to position [79, 0]
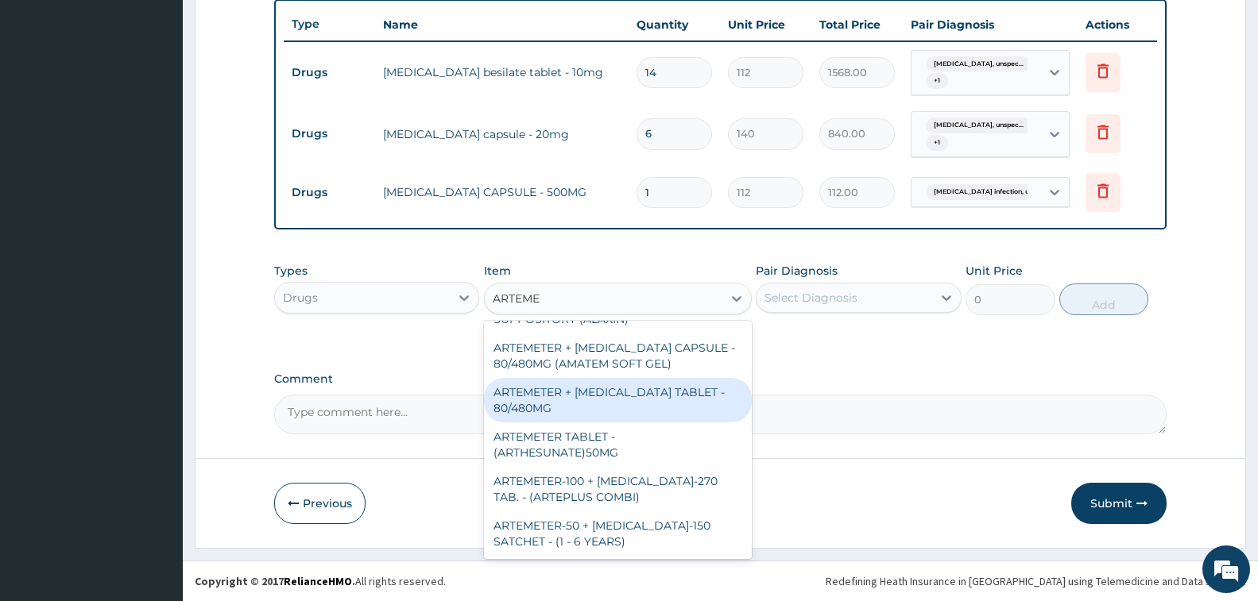
drag, startPoint x: 592, startPoint y: 403, endPoint x: 628, endPoint y: 378, distance: 43.4
click at [592, 399] on div "ARTEMETER + [MEDICAL_DATA] TABLET - 80/480MG" at bounding box center [618, 400] width 268 height 44
type input "364"
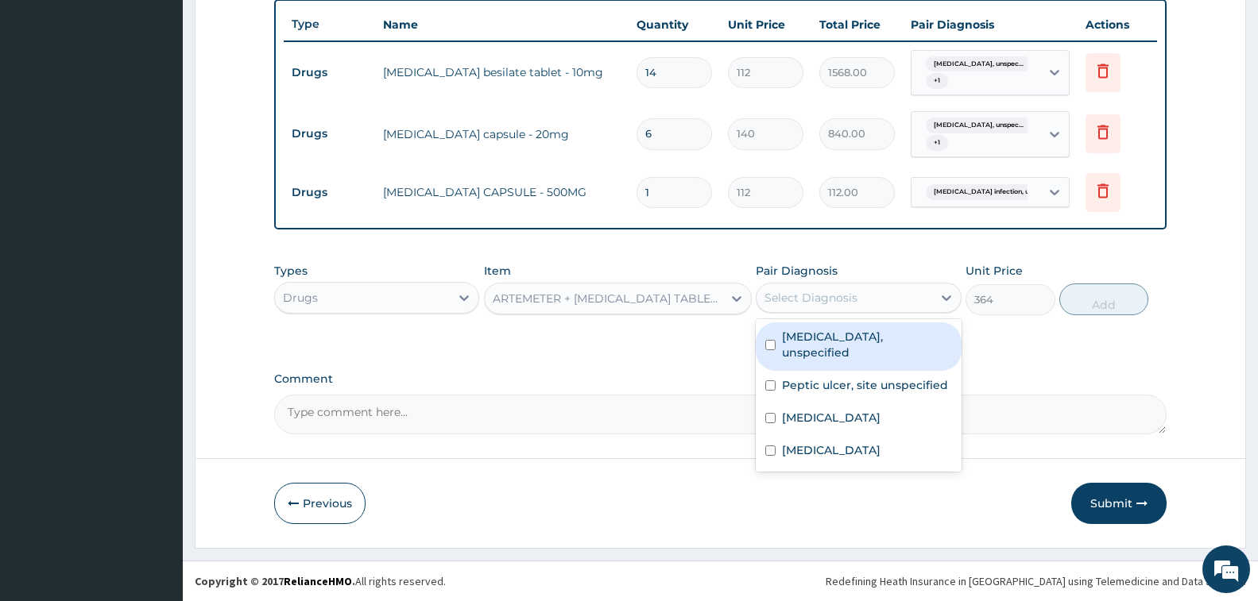
click at [802, 304] on div "Select Diagnosis" at bounding box center [810, 298] width 93 height 16
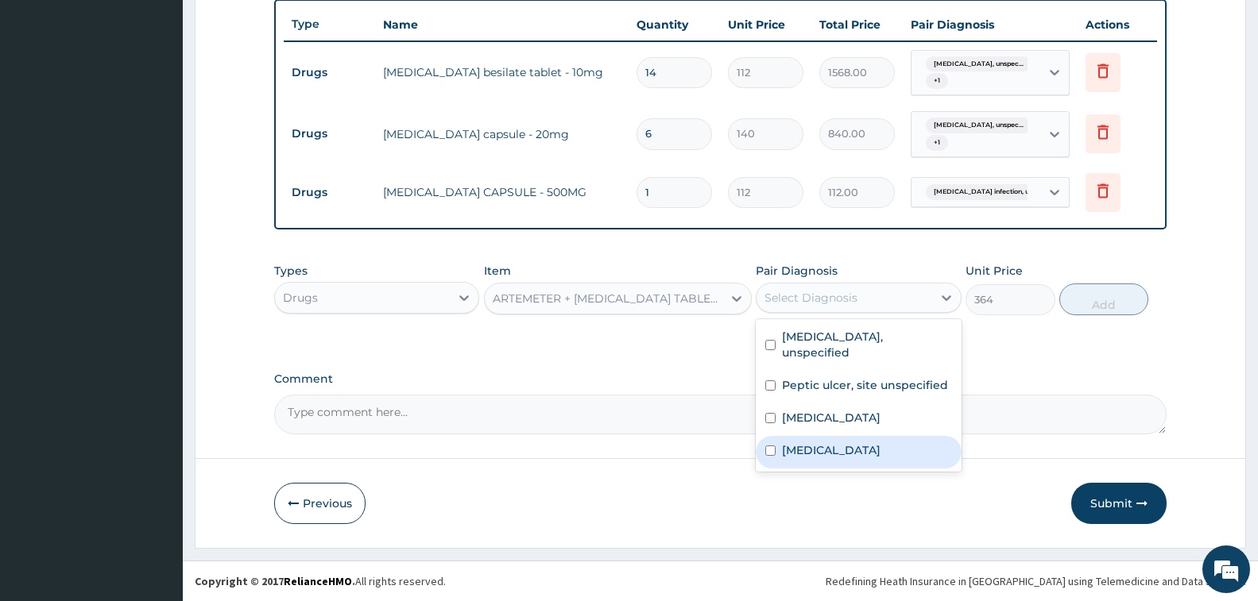
click at [862, 458] on label "[MEDICAL_DATA]" at bounding box center [831, 451] width 99 height 16
checkbox input "true"
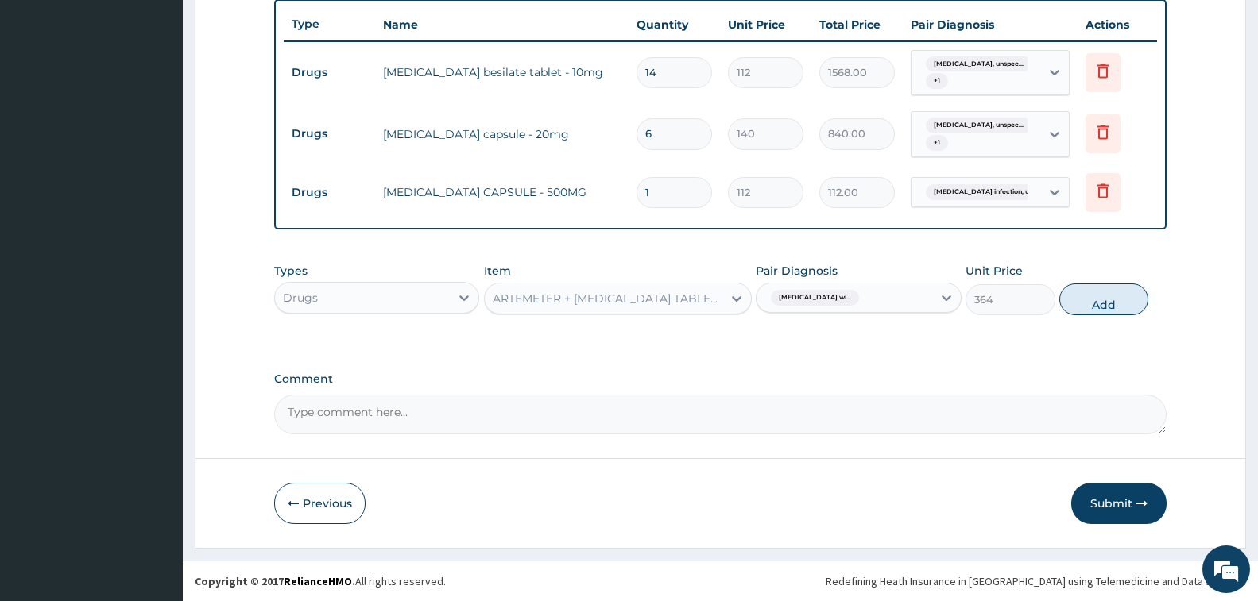
click at [1102, 311] on button "Add" at bounding box center [1103, 300] width 89 height 32
type input "0"
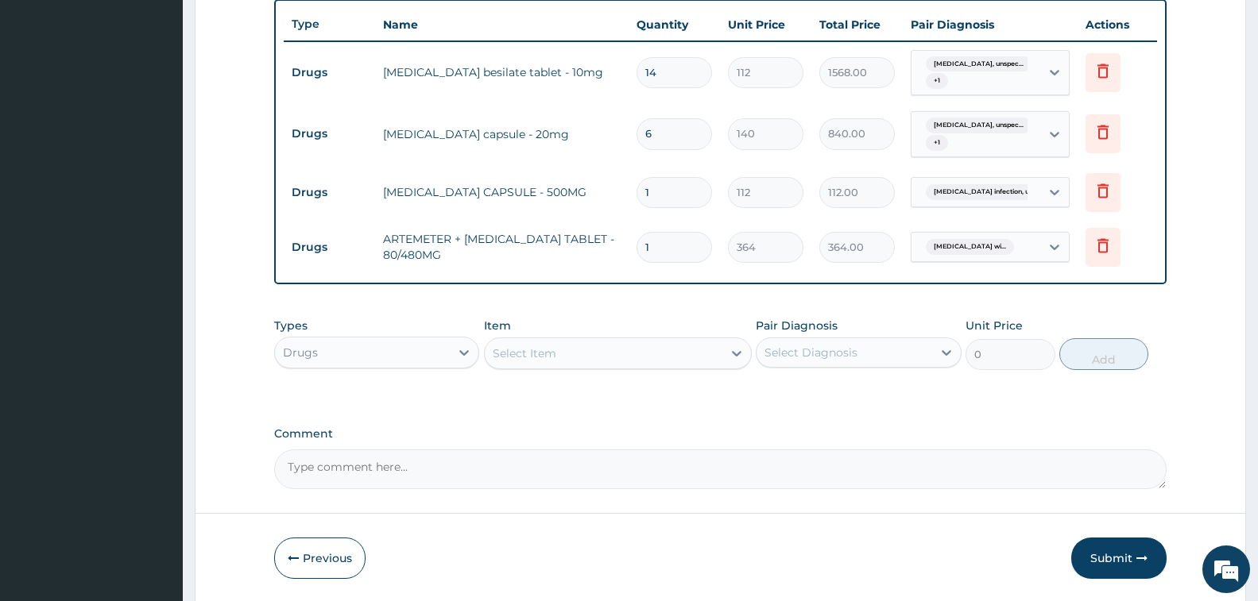
type input "0.00"
type input "6"
type input "2184.00"
type input "6"
click at [574, 350] on div "Select Item" at bounding box center [604, 353] width 238 height 25
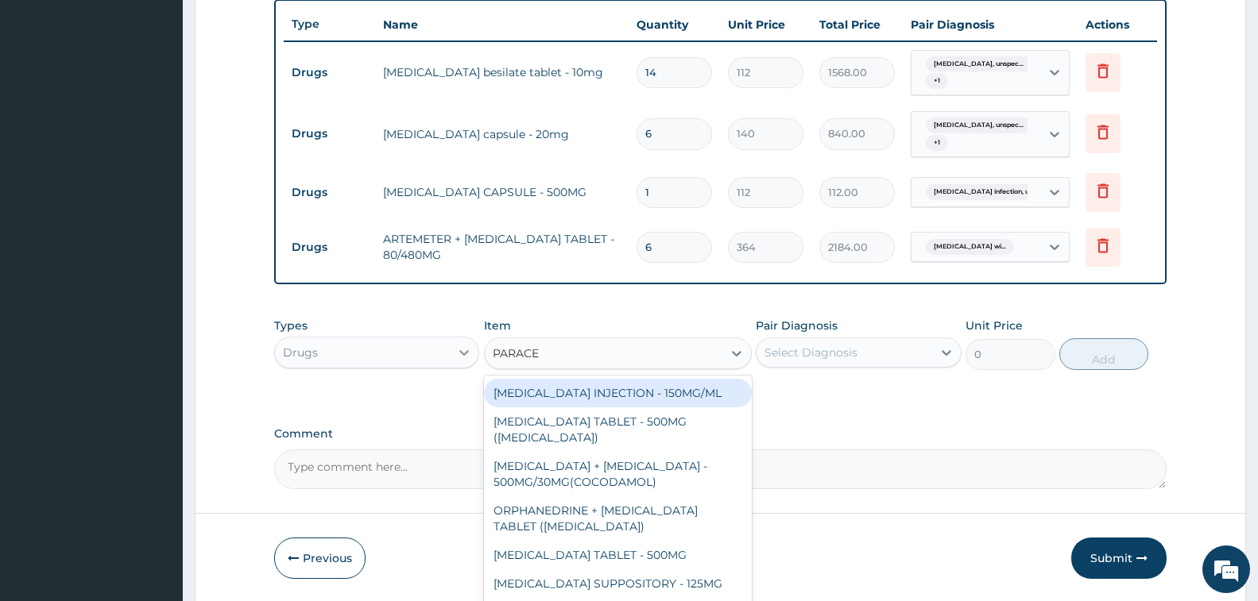
type input "PARACET"
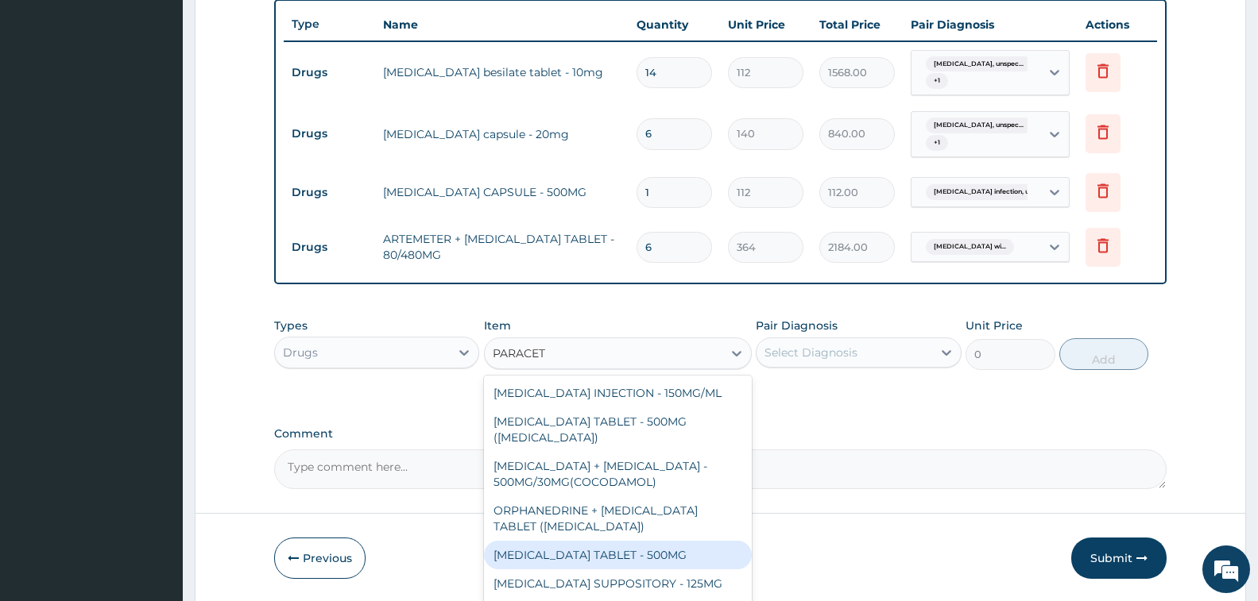
click at [648, 547] on div "[MEDICAL_DATA] TABLET - 500MG" at bounding box center [618, 555] width 268 height 29
type input "33.599999999999994"
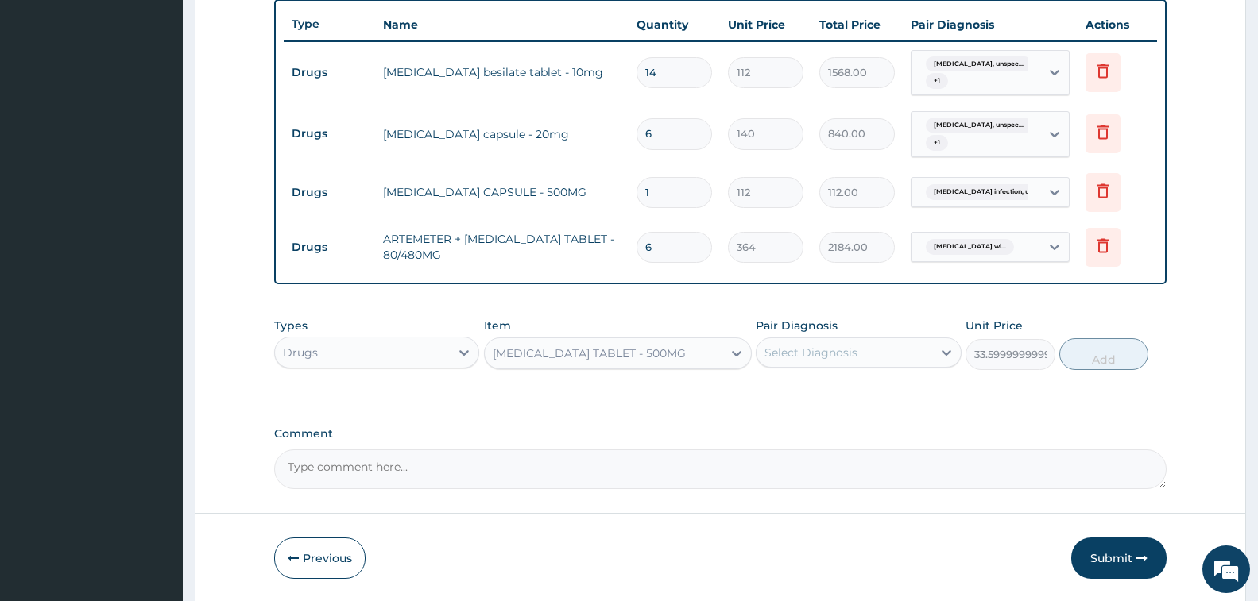
click at [792, 357] on div "Select Diagnosis" at bounding box center [810, 353] width 93 height 16
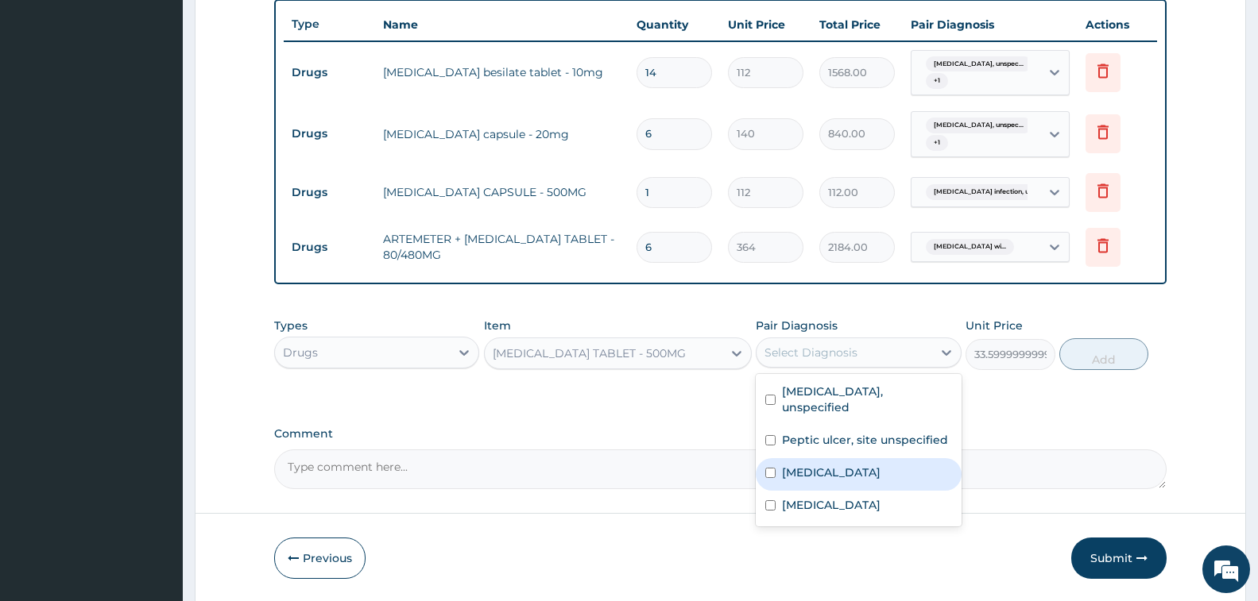
click at [853, 478] on label "[MEDICAL_DATA]" at bounding box center [831, 473] width 99 height 16
checkbox input "true"
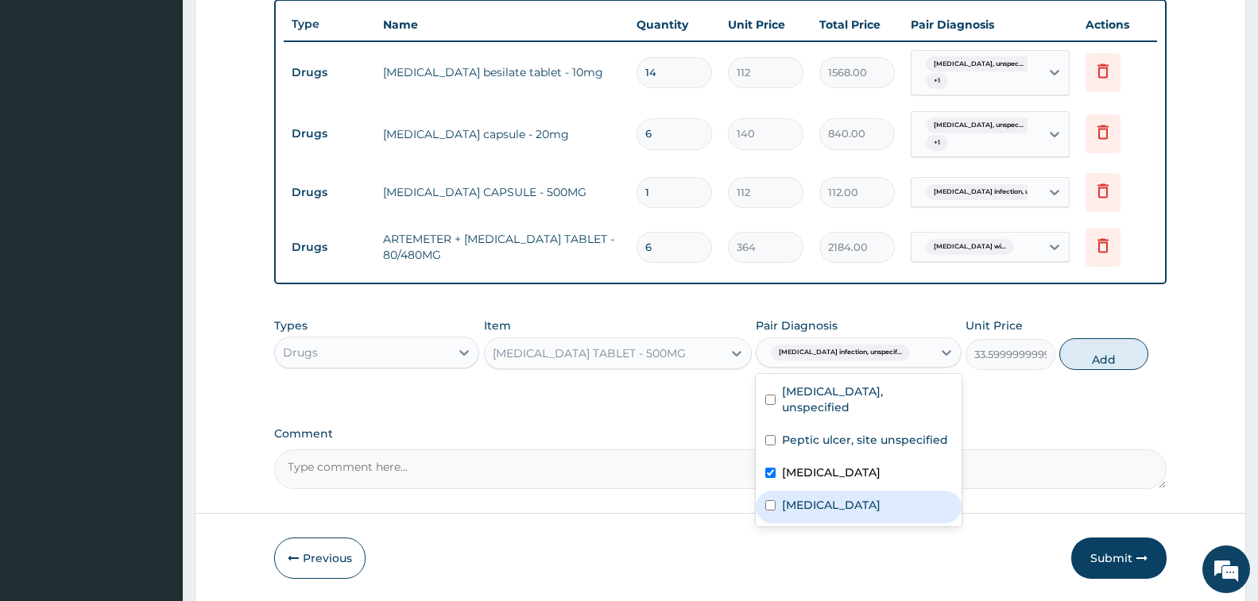
click at [880, 513] on label "[MEDICAL_DATA]" at bounding box center [831, 505] width 99 height 16
checkbox input "true"
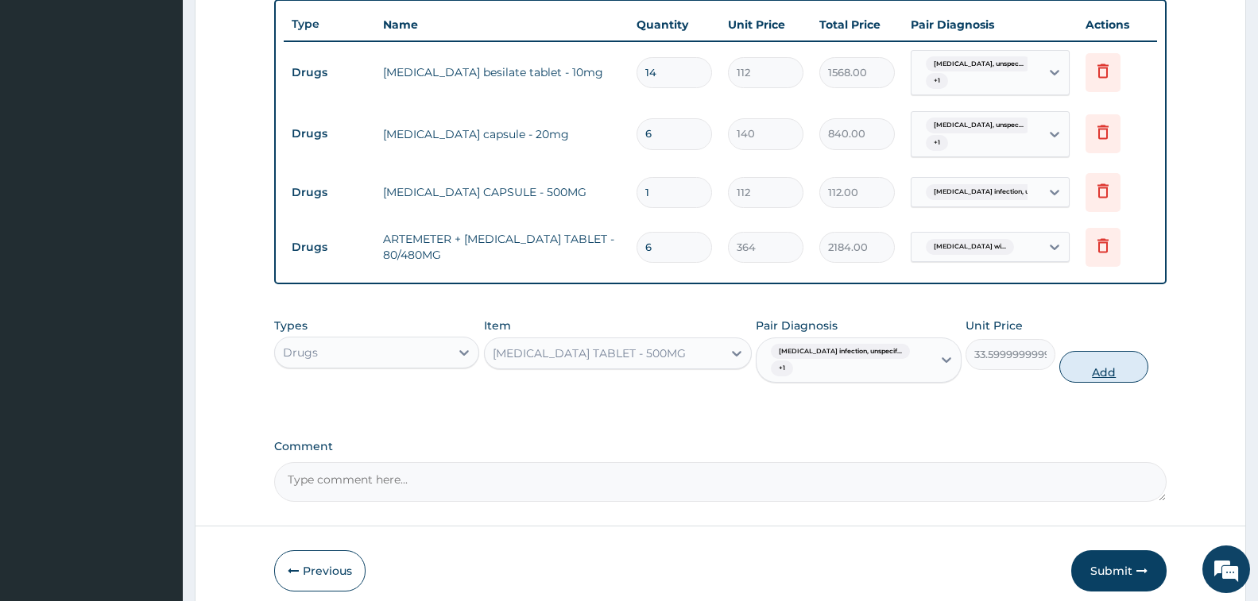
click at [1098, 357] on button "Add" at bounding box center [1103, 367] width 89 height 32
type input "0"
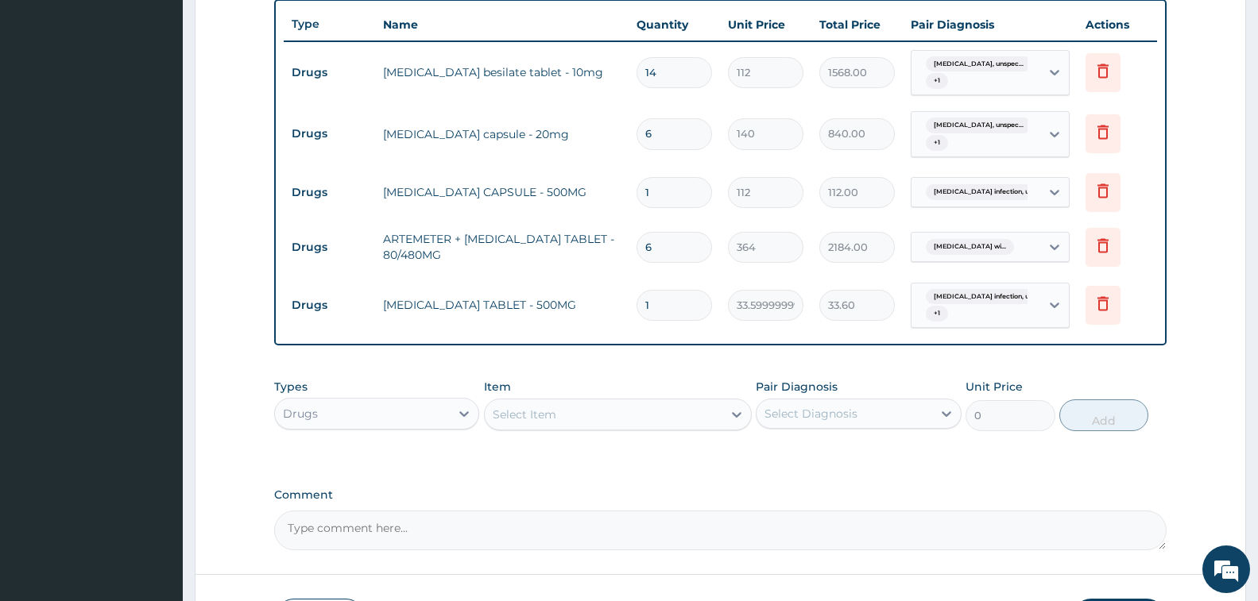
type input "12"
type input "403.20"
type input "12"
click at [601, 412] on div "Select Item" at bounding box center [604, 414] width 238 height 25
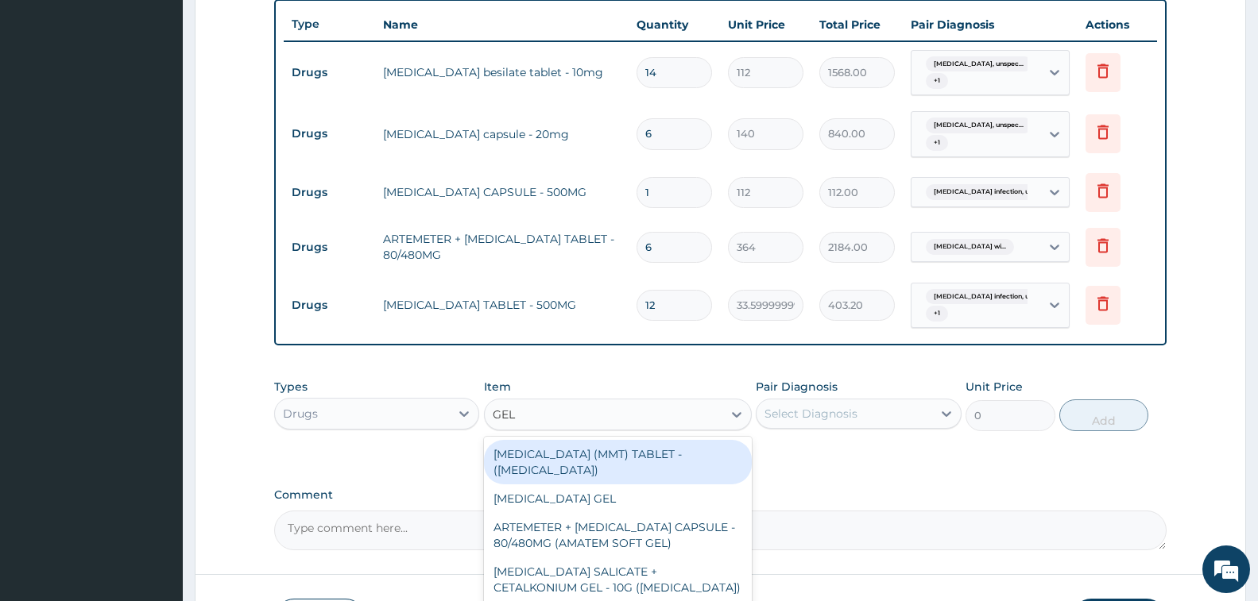
type input "GELU"
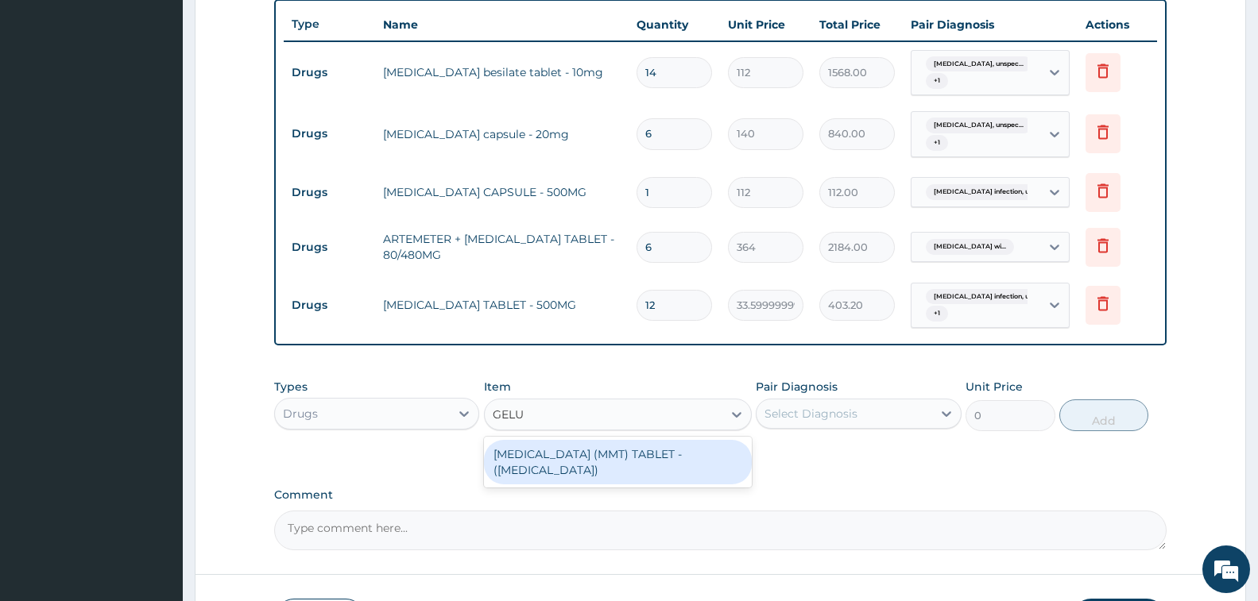
click at [647, 461] on div "[MEDICAL_DATA] (MMT) TABLET - ([MEDICAL_DATA])" at bounding box center [618, 462] width 268 height 44
type input "28"
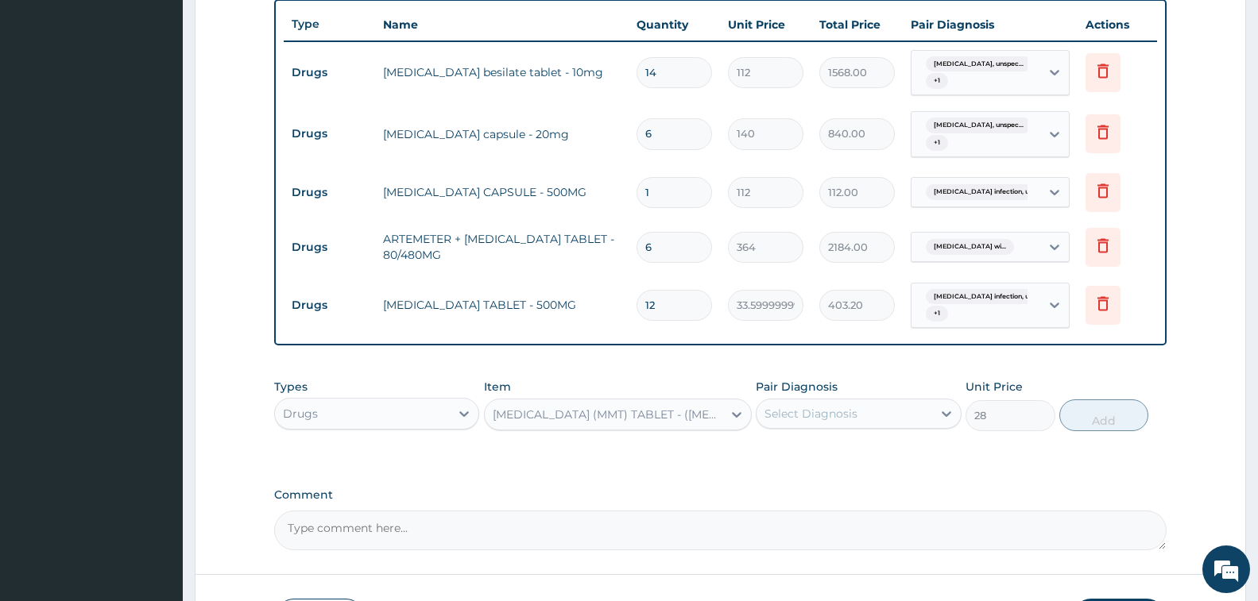
click at [790, 418] on div "Select Diagnosis" at bounding box center [810, 414] width 93 height 16
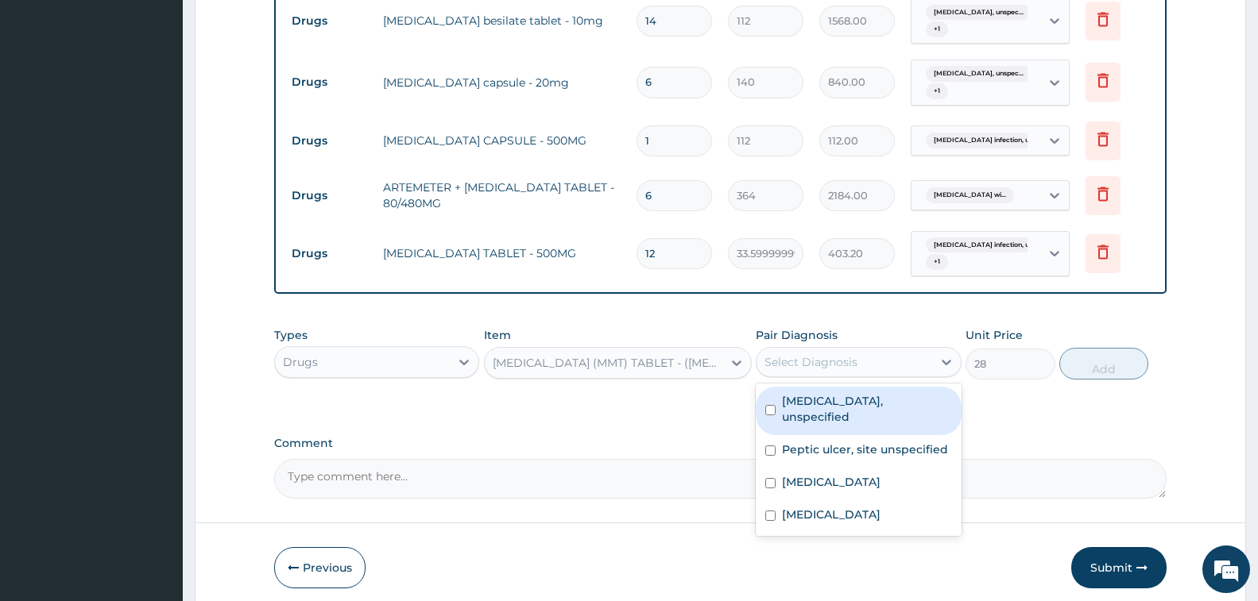
scroll to position [671, 0]
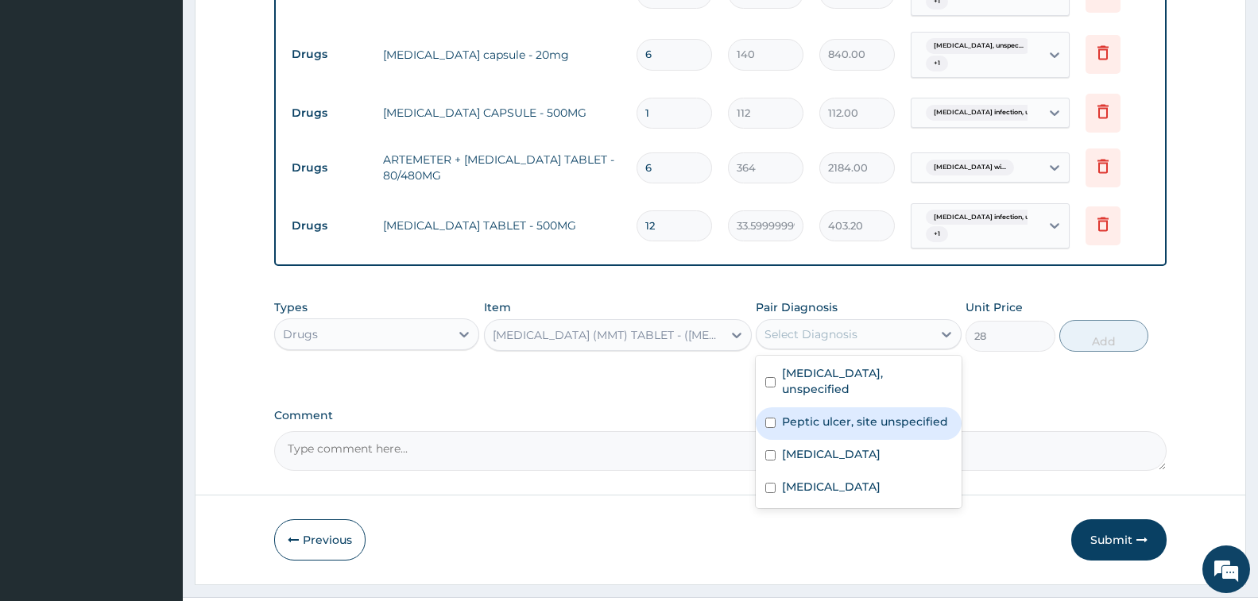
click at [880, 416] on label "Peptic ulcer, site unspecified" at bounding box center [865, 422] width 166 height 16
checkbox input "true"
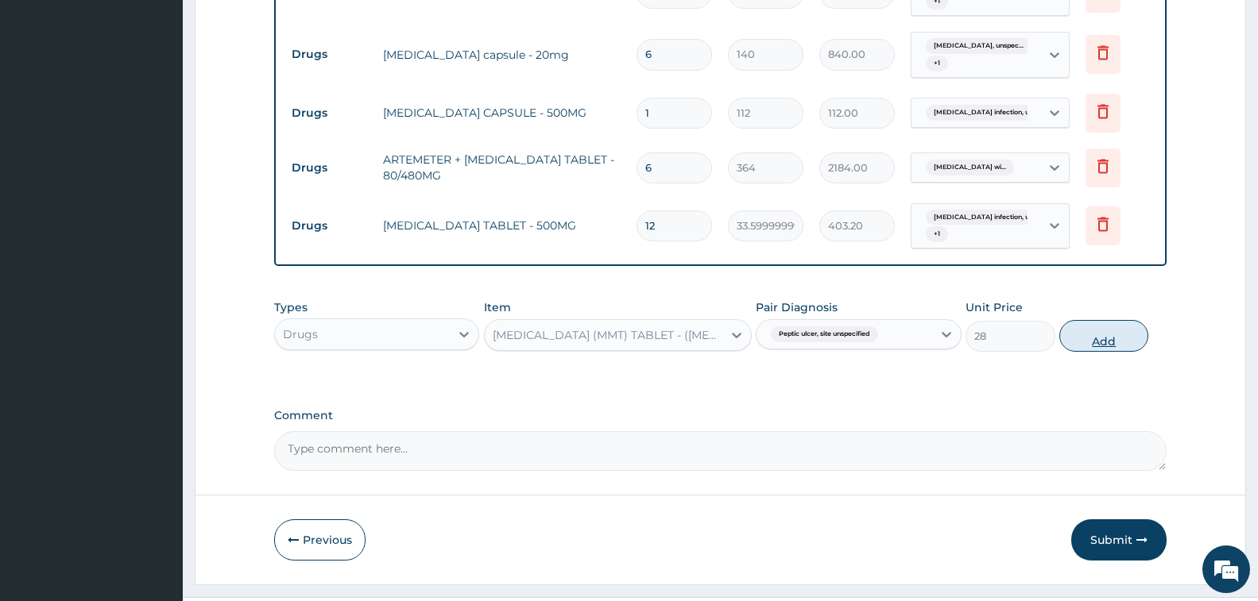
click at [1103, 346] on button "Add" at bounding box center [1103, 336] width 89 height 32
type input "0"
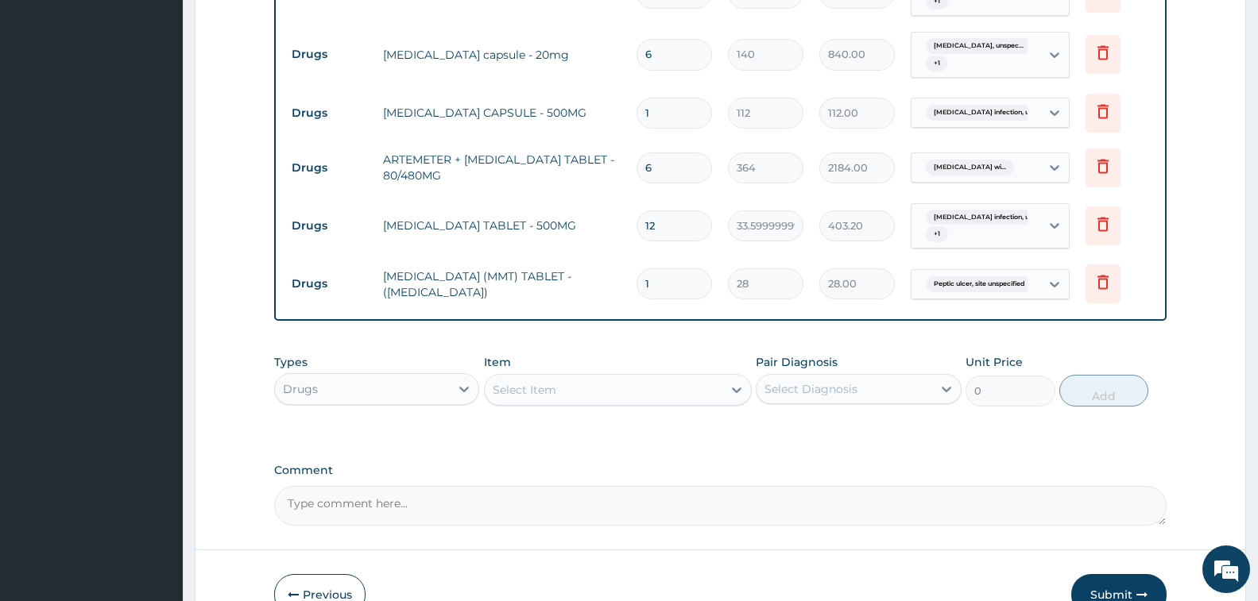
type input "0.00"
type input "9"
type input "252.00"
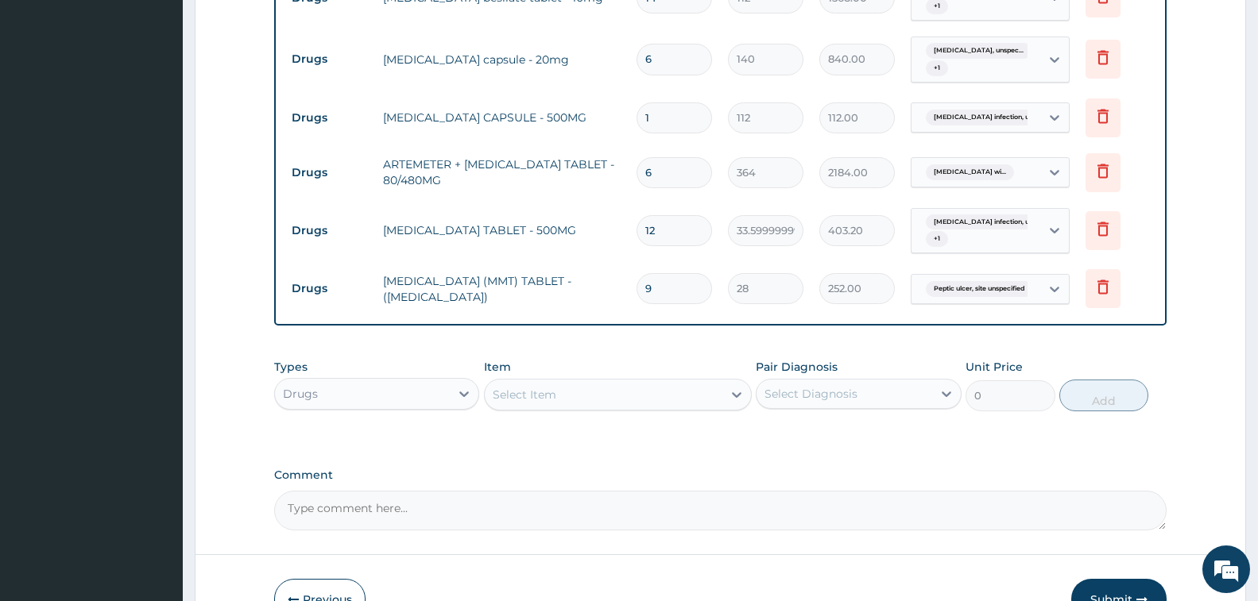
scroll to position [592, 0]
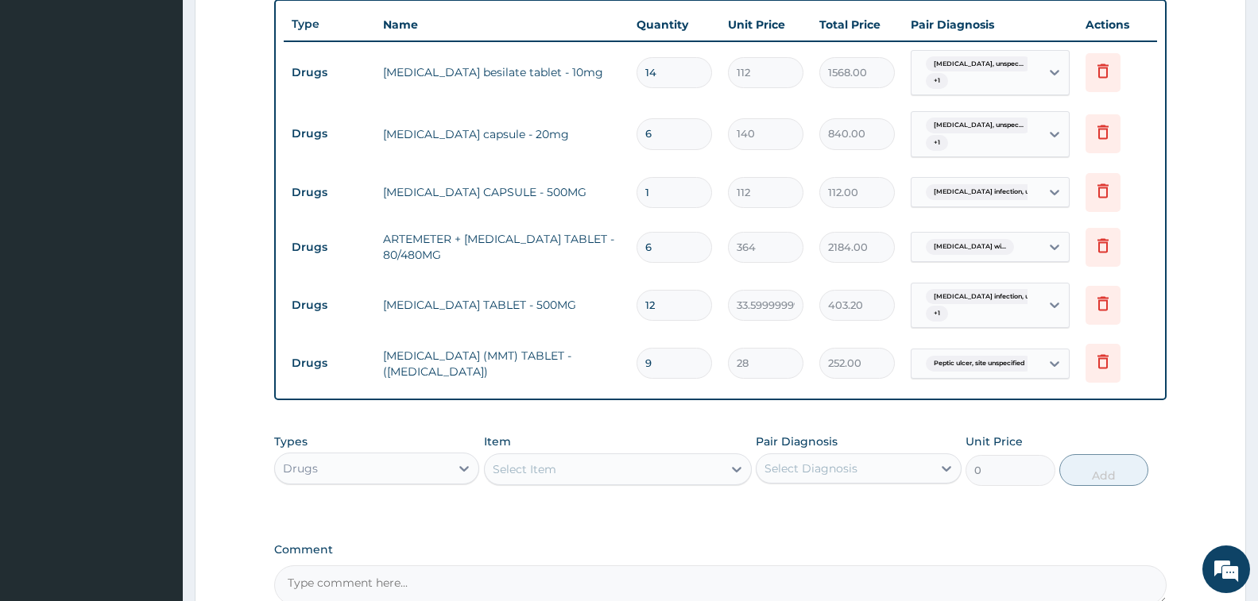
type input "9"
click at [585, 478] on div "Select Item" at bounding box center [604, 469] width 238 height 25
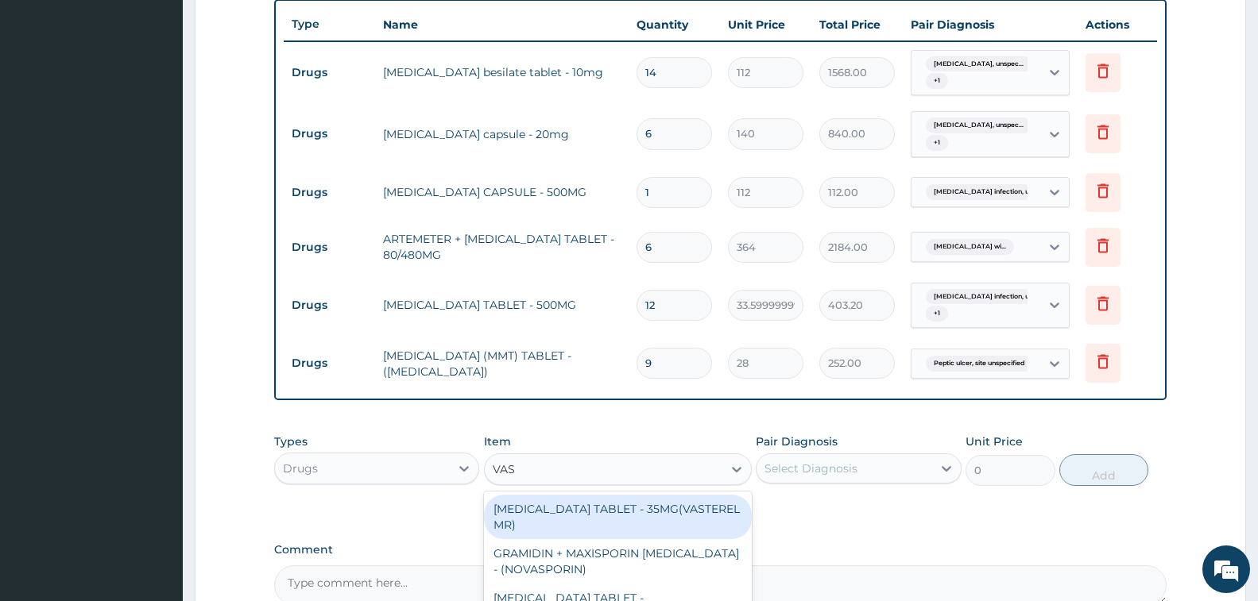
type input "VASO"
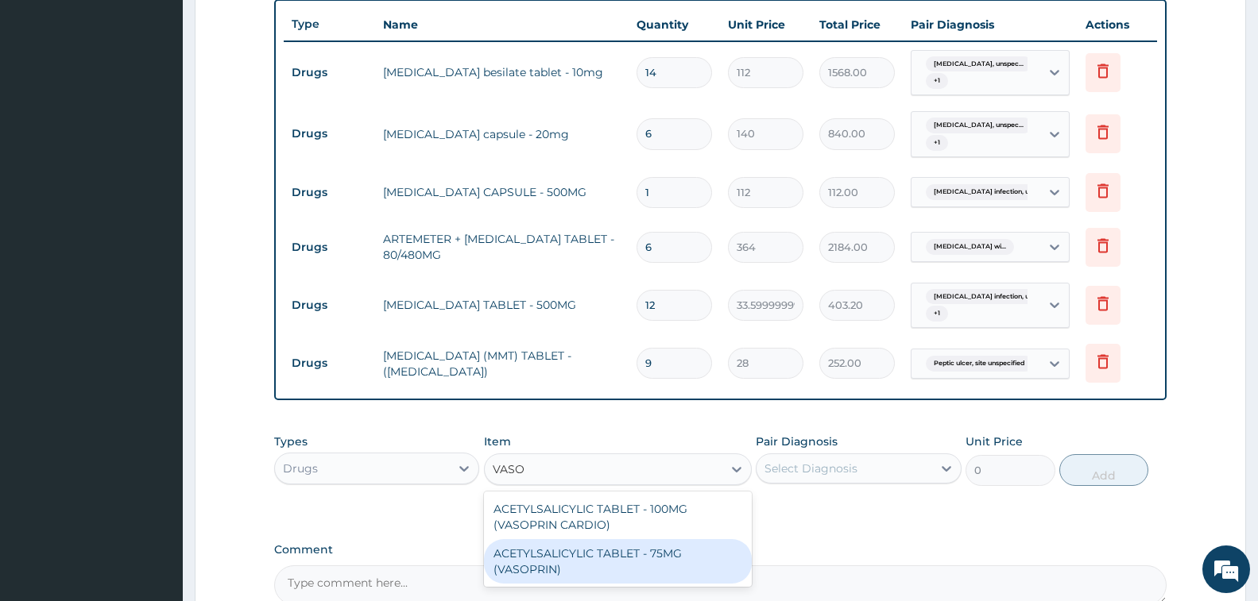
drag, startPoint x: 645, startPoint y: 559, endPoint x: 891, endPoint y: 437, distance: 275.0
click at [645, 560] on div "ACETYLSALICYLIC TABLET - 75MG (VASOPRIN)" at bounding box center [618, 561] width 268 height 44
type input "16.799999999999997"
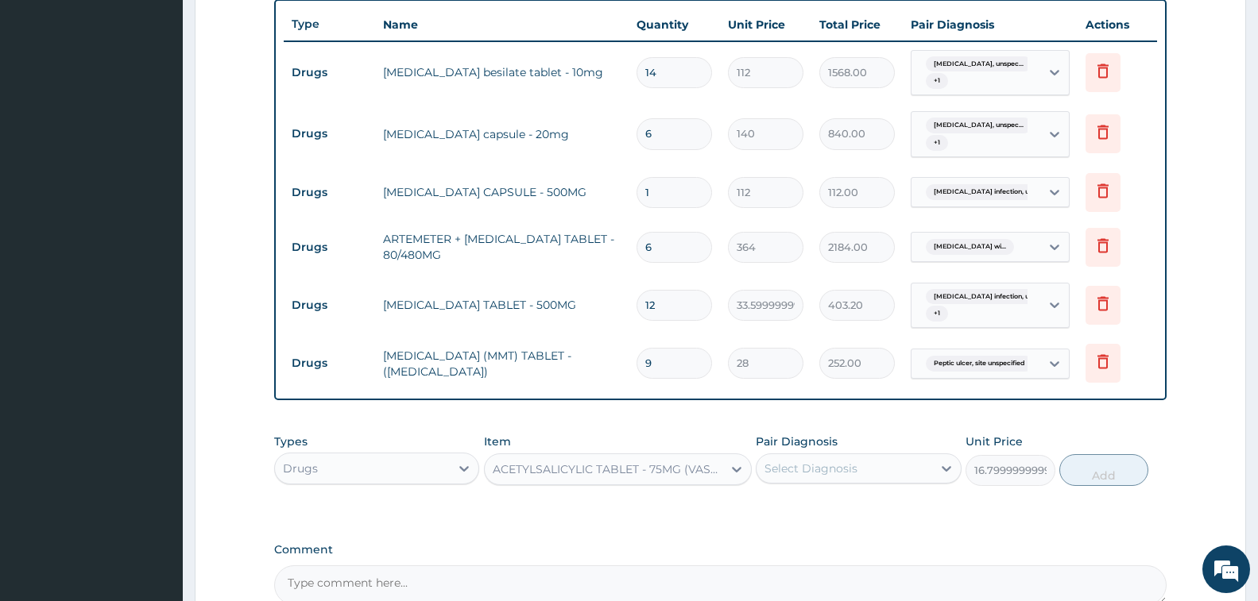
drag, startPoint x: 848, startPoint y: 454, endPoint x: 856, endPoint y: 415, distance: 39.7
click at [848, 455] on div "Select Diagnosis" at bounding box center [858, 469] width 205 height 30
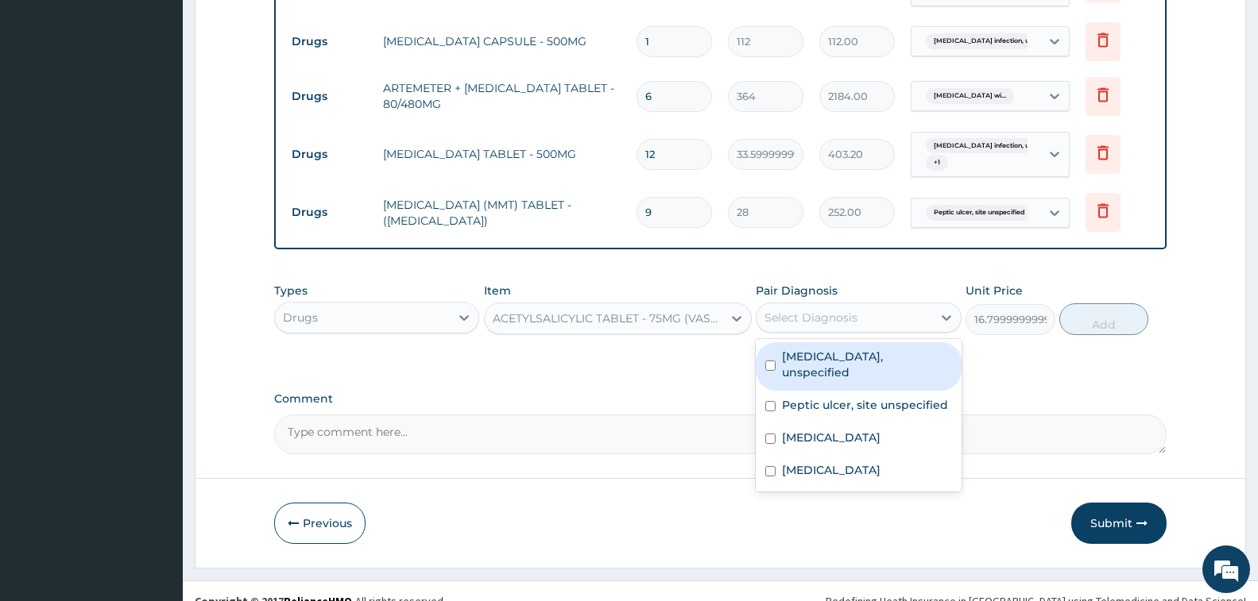
scroll to position [751, 0]
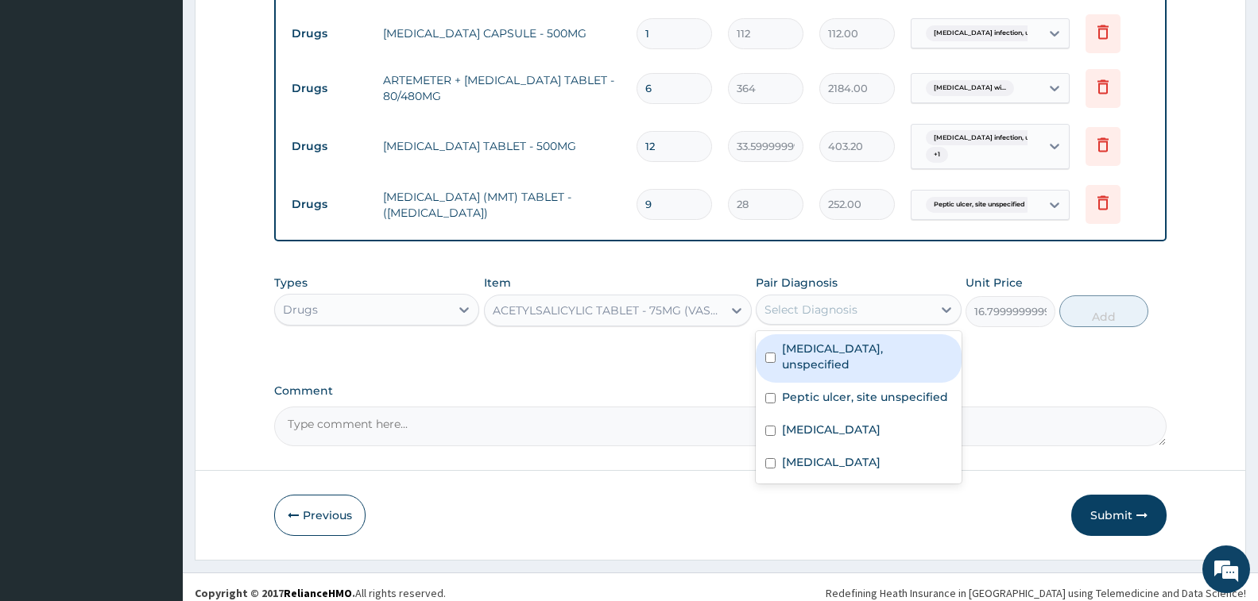
click at [875, 362] on label "[MEDICAL_DATA], unspecified" at bounding box center [866, 357] width 169 height 32
checkbox input "true"
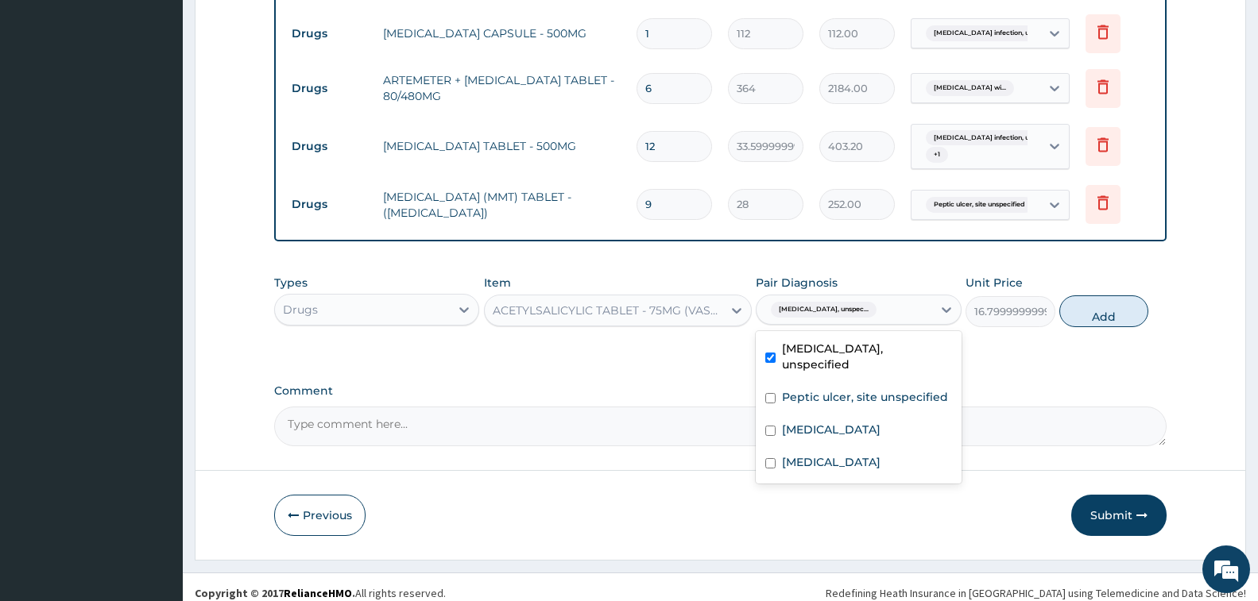
click at [1093, 315] on button "Add" at bounding box center [1103, 312] width 89 height 32
type input "0"
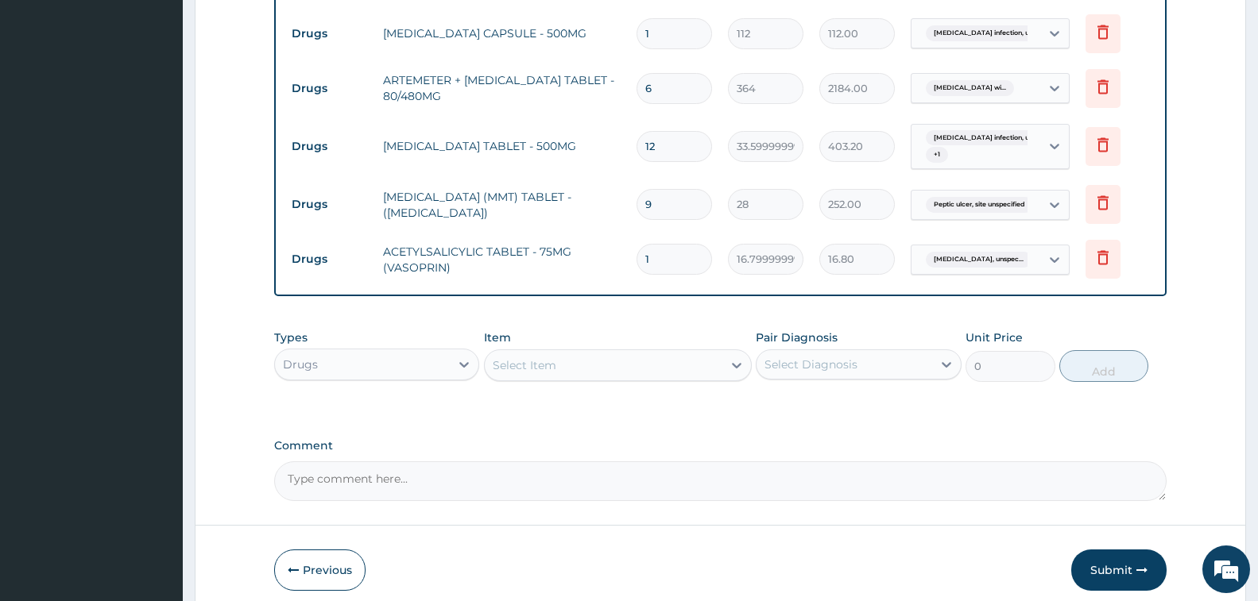
type input "14"
type input "235.20"
type input "14"
click at [404, 358] on div "Drugs" at bounding box center [362, 364] width 175 height 25
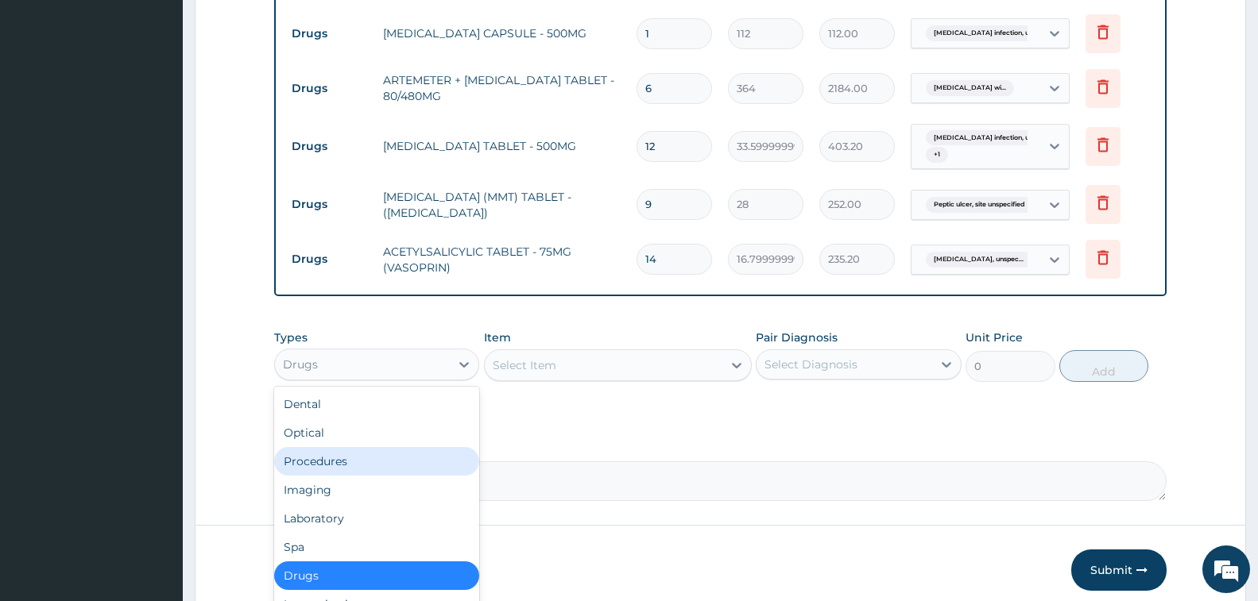
drag, startPoint x: 338, startPoint y: 463, endPoint x: 320, endPoint y: 339, distance: 125.2
click at [338, 462] on div "Procedures" at bounding box center [376, 461] width 205 height 29
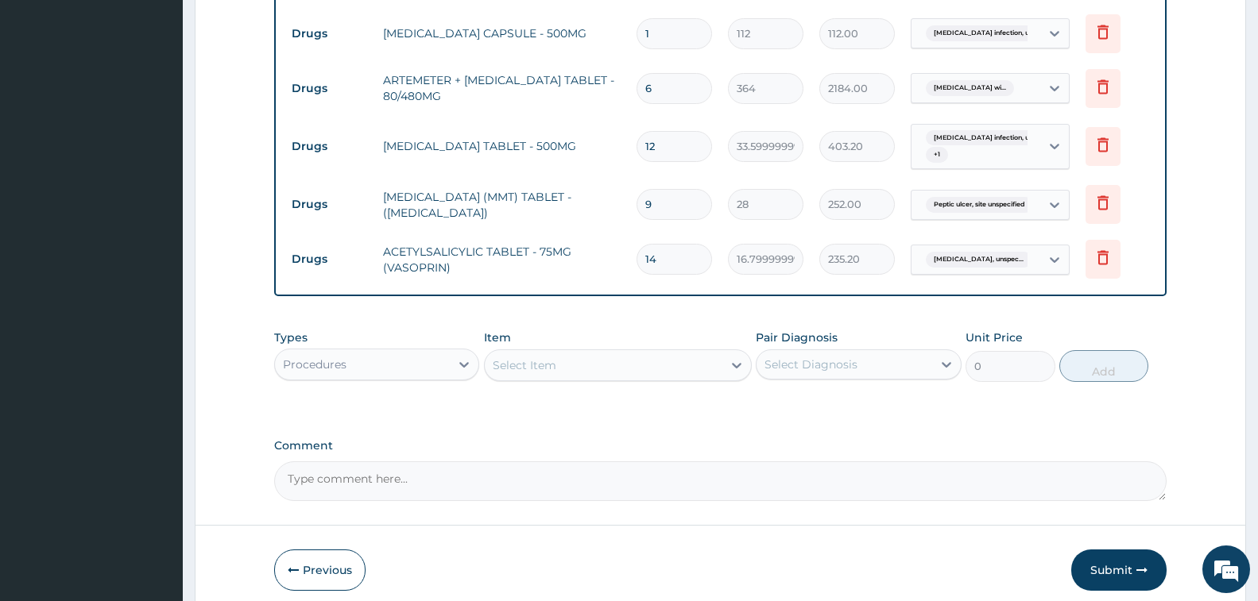
click at [569, 364] on div "Select Item" at bounding box center [604, 365] width 238 height 25
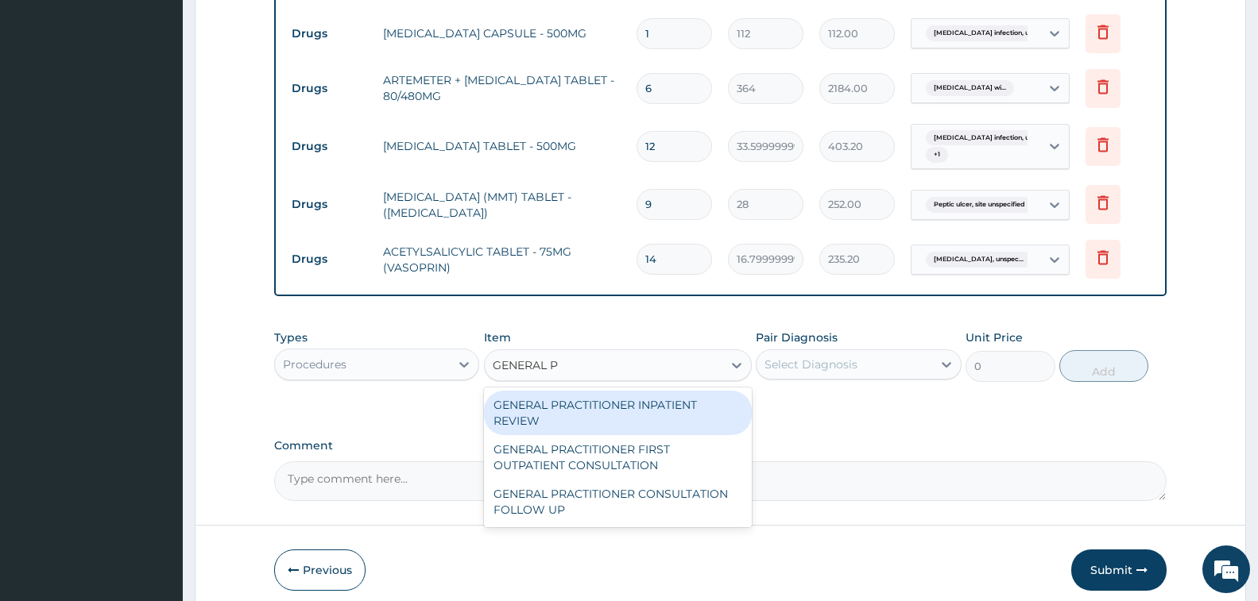
type input "GENERAL PR"
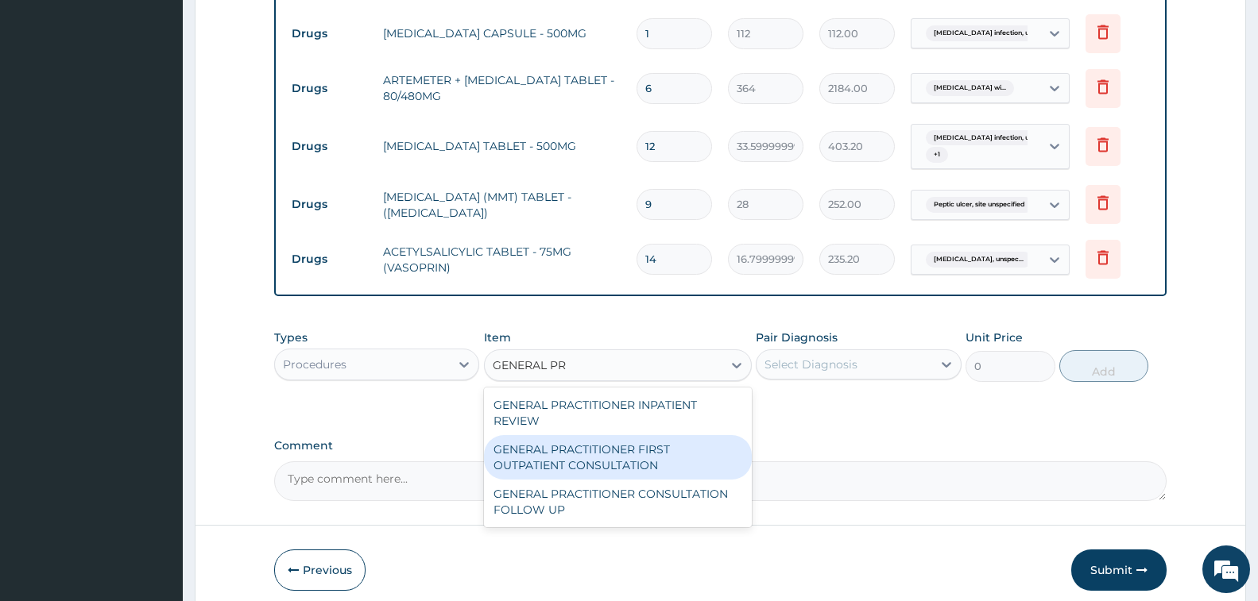
click at [594, 461] on div "GENERAL PRACTITIONER FIRST OUTPATIENT CONSULTATION" at bounding box center [618, 457] width 268 height 44
type input "3750"
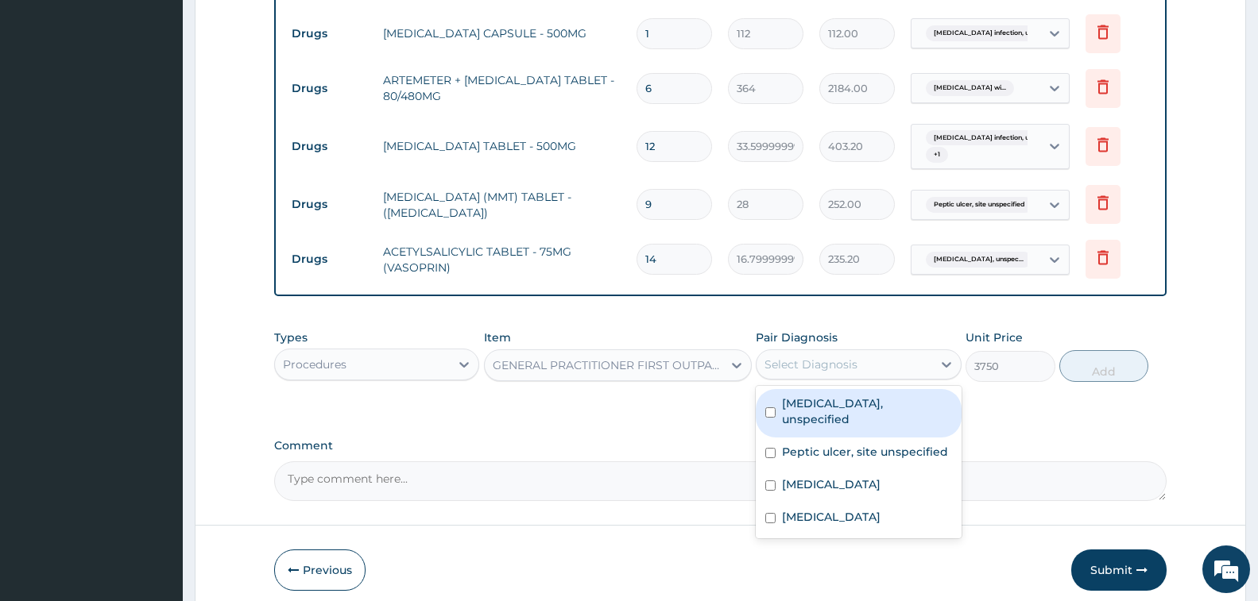
drag, startPoint x: 876, startPoint y: 363, endPoint x: 822, endPoint y: 393, distance: 61.5
click at [876, 363] on div "Select Diagnosis" at bounding box center [843, 364] width 175 height 25
drag, startPoint x: 826, startPoint y: 427, endPoint x: 830, endPoint y: 452, distance: 25.7
click at [826, 428] on div "Essential hypertension, unspecified" at bounding box center [858, 413] width 205 height 48
checkbox input "true"
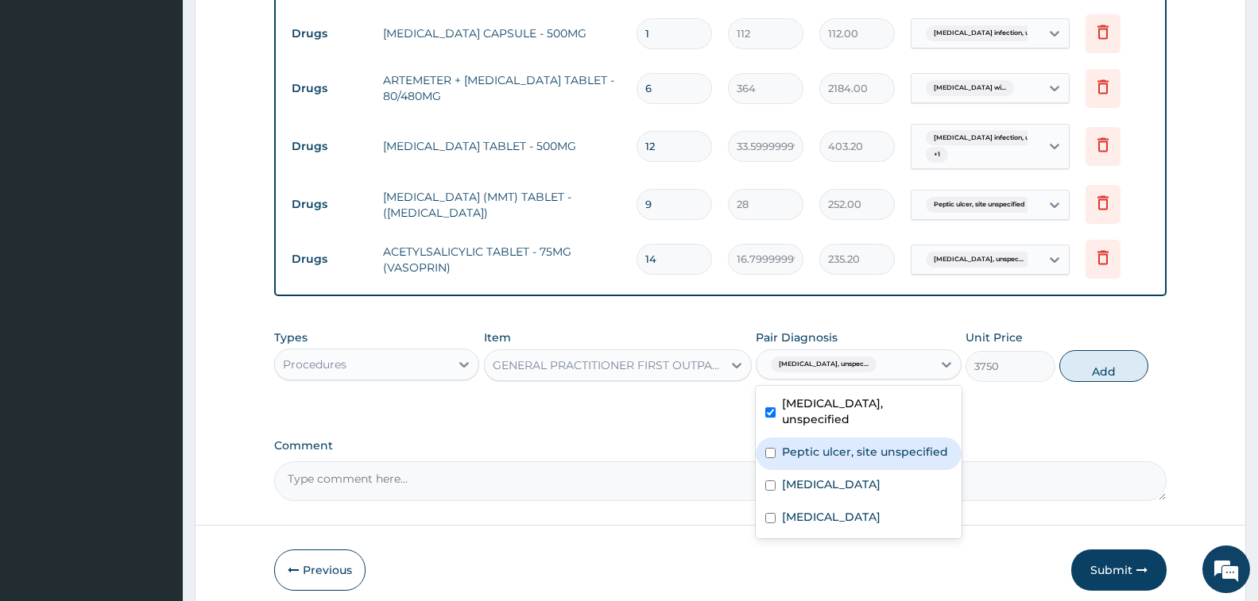
drag, startPoint x: 832, startPoint y: 461, endPoint x: 833, endPoint y: 488, distance: 27.1
click at [832, 466] on div "Peptic ulcer, site unspecified" at bounding box center [858, 454] width 205 height 33
checkbox input "true"
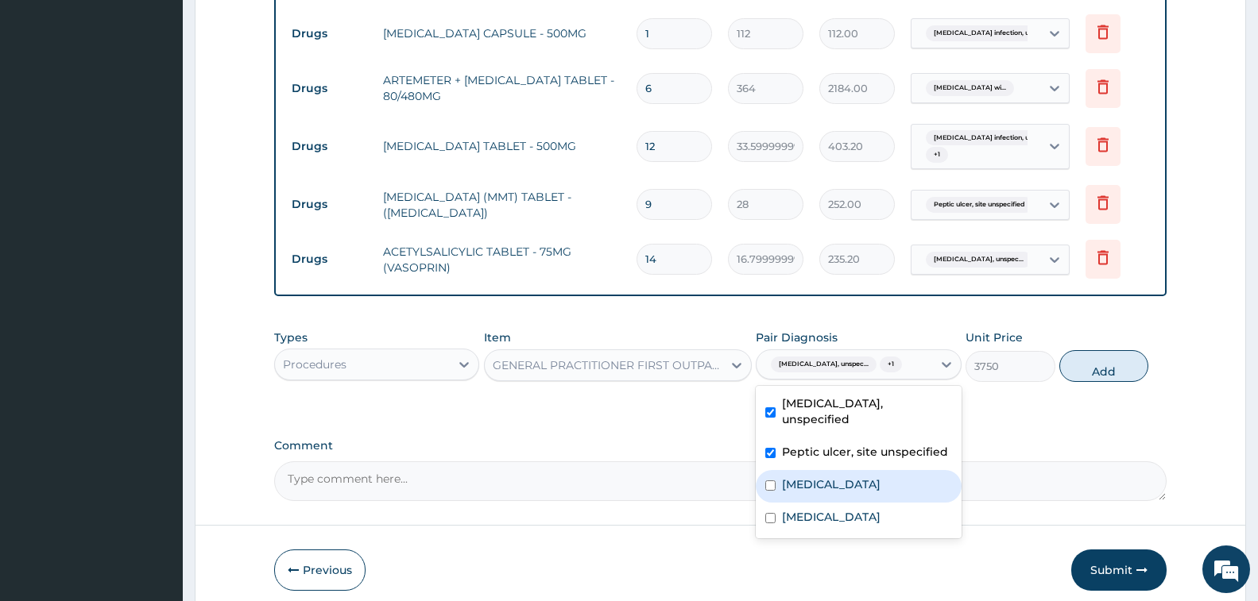
click at [835, 489] on label "Salmonella infection, unspecified" at bounding box center [831, 485] width 99 height 16
checkbox input "true"
click at [850, 525] on label "Plasmodium malariae malaria without complication" at bounding box center [831, 517] width 99 height 16
checkbox input "true"
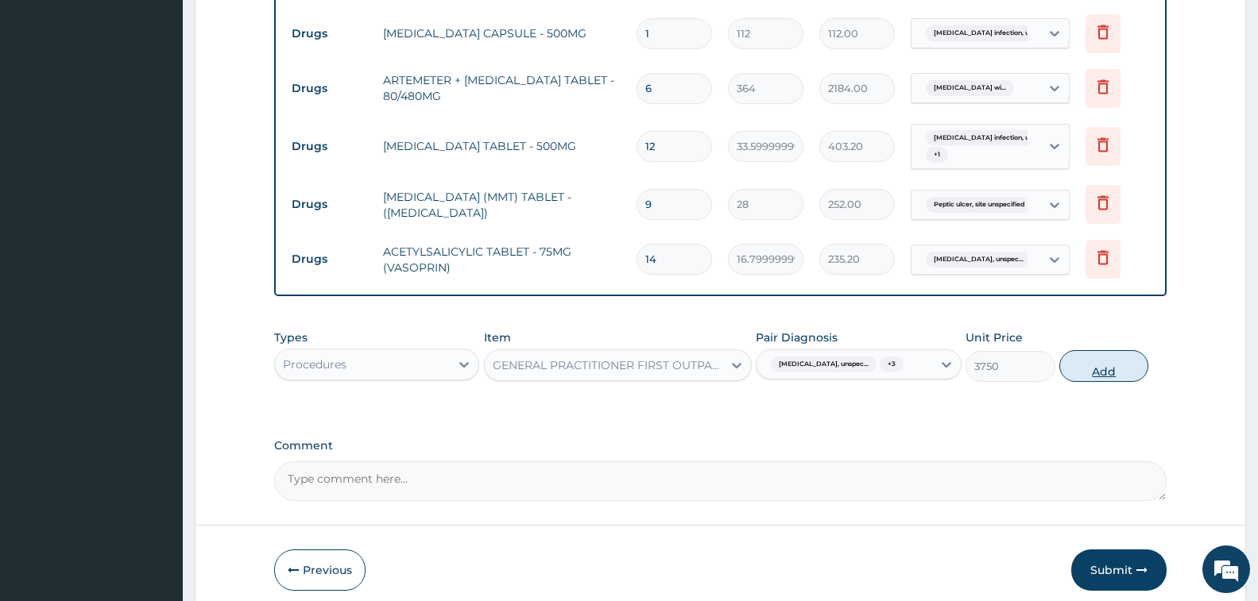
click at [1084, 371] on button "Add" at bounding box center [1103, 366] width 89 height 32
type input "0"
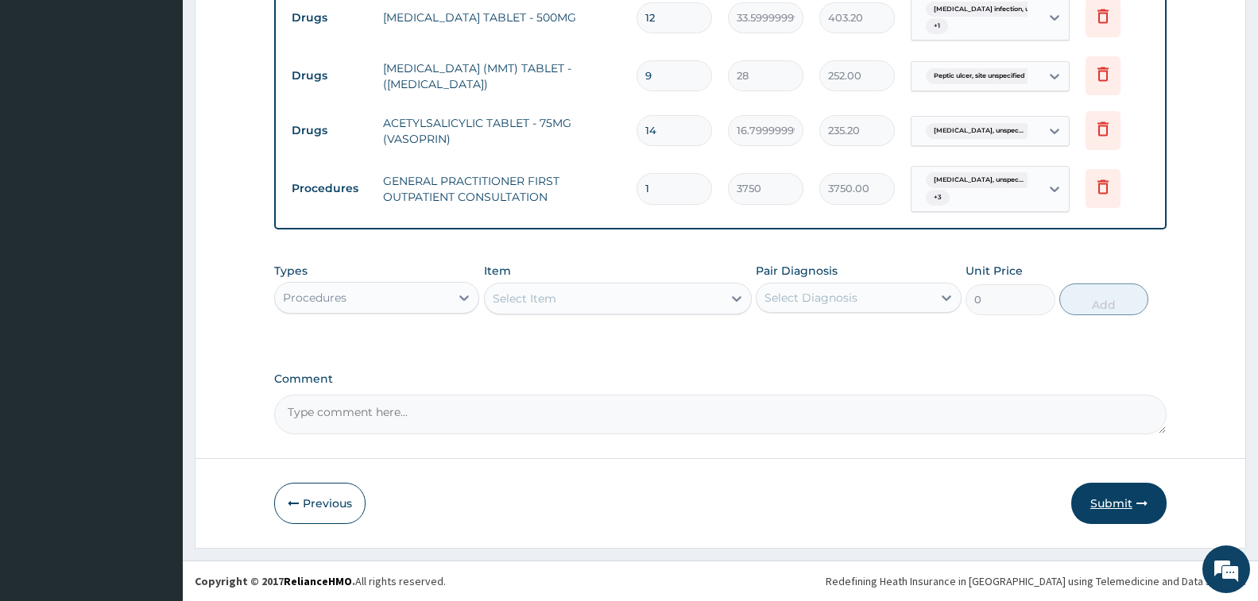
click at [1104, 497] on button "Submit" at bounding box center [1118, 503] width 95 height 41
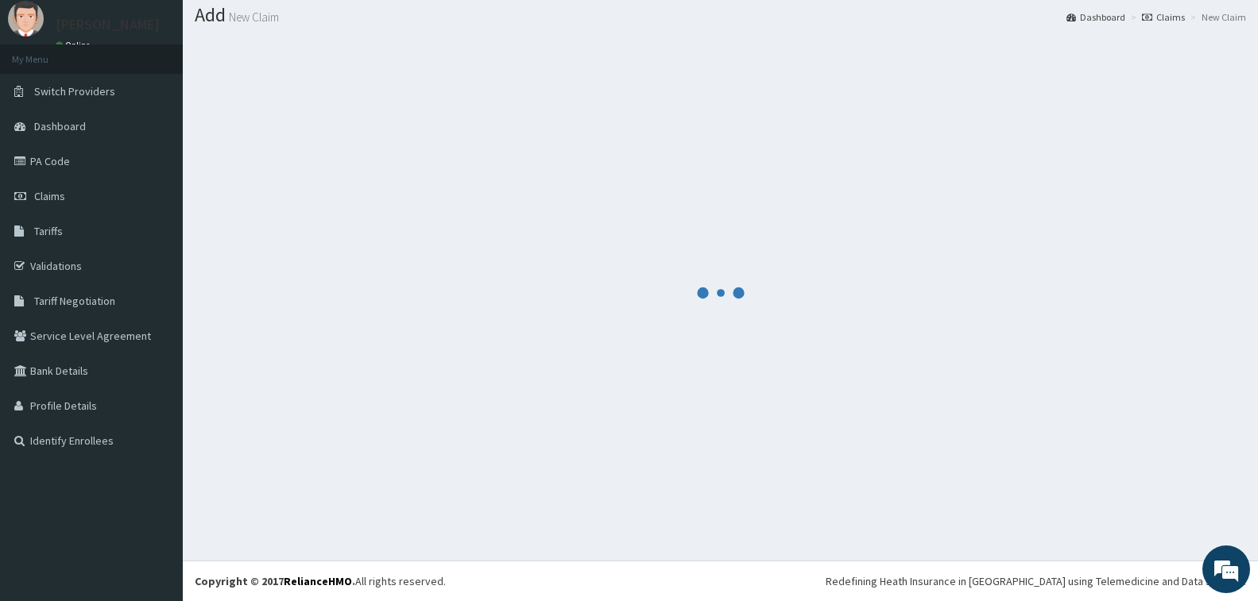
scroll to position [47, 0]
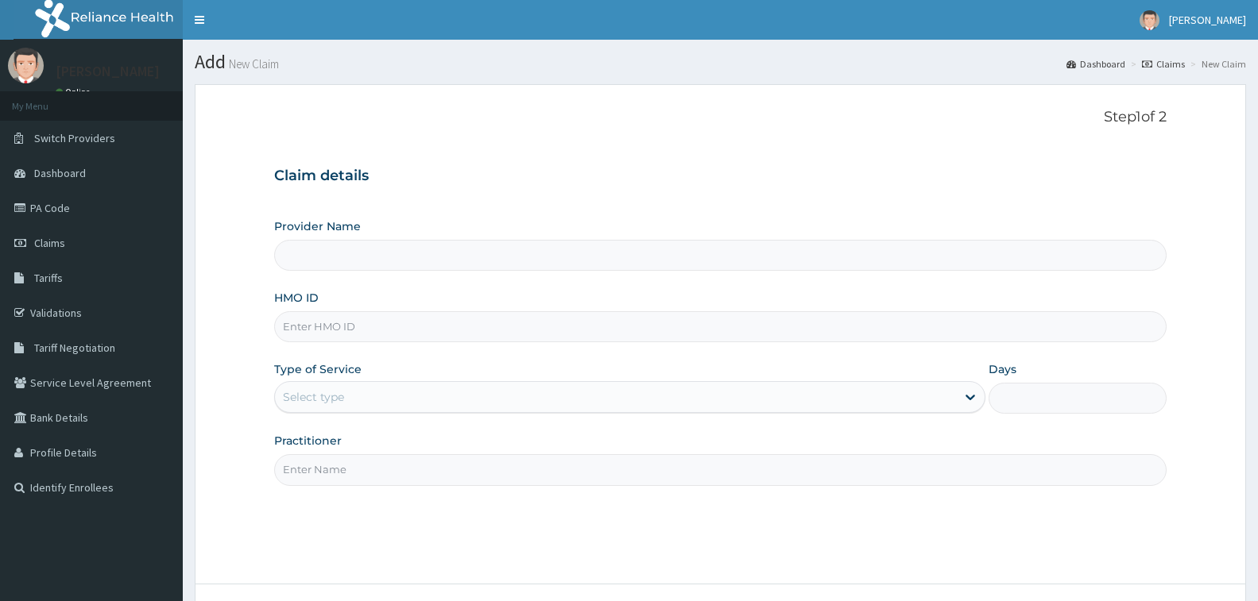
type input "[GEOGRAPHIC_DATA] - [GEOGRAPHIC_DATA]"
click at [365, 322] on input "HMO ID" at bounding box center [720, 326] width 892 height 31
type input "N"
type input "GCE/10070/B"
click at [342, 396] on div "Select type" at bounding box center [313, 397] width 61 height 16
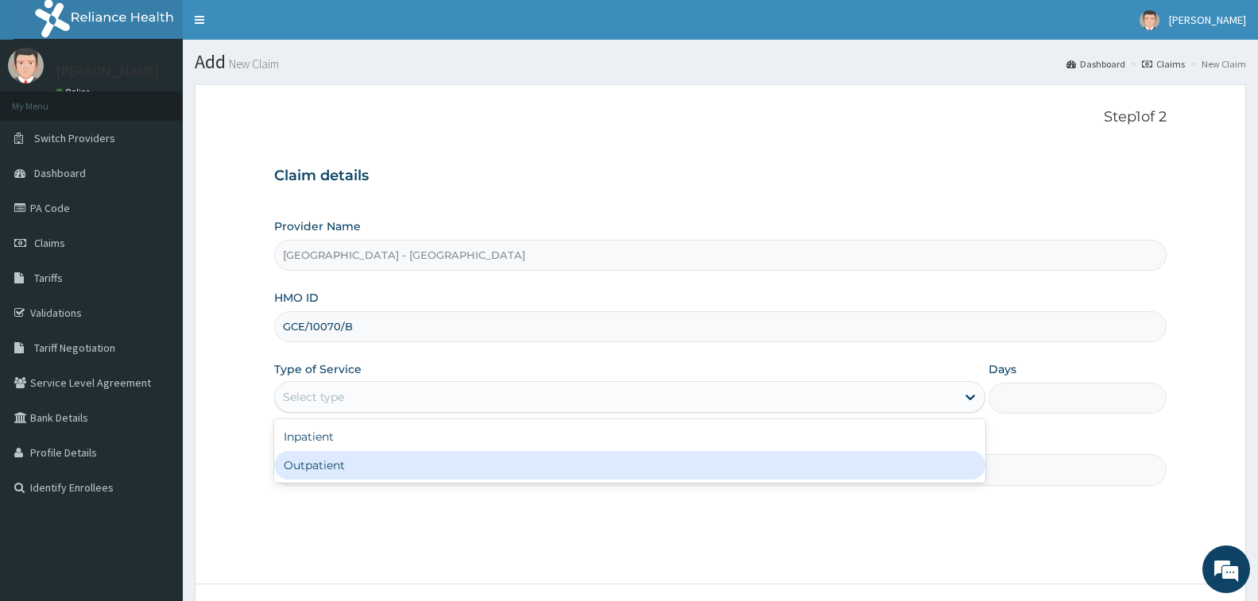
click at [357, 462] on div "Outpatient" at bounding box center [629, 465] width 711 height 29
type input "1"
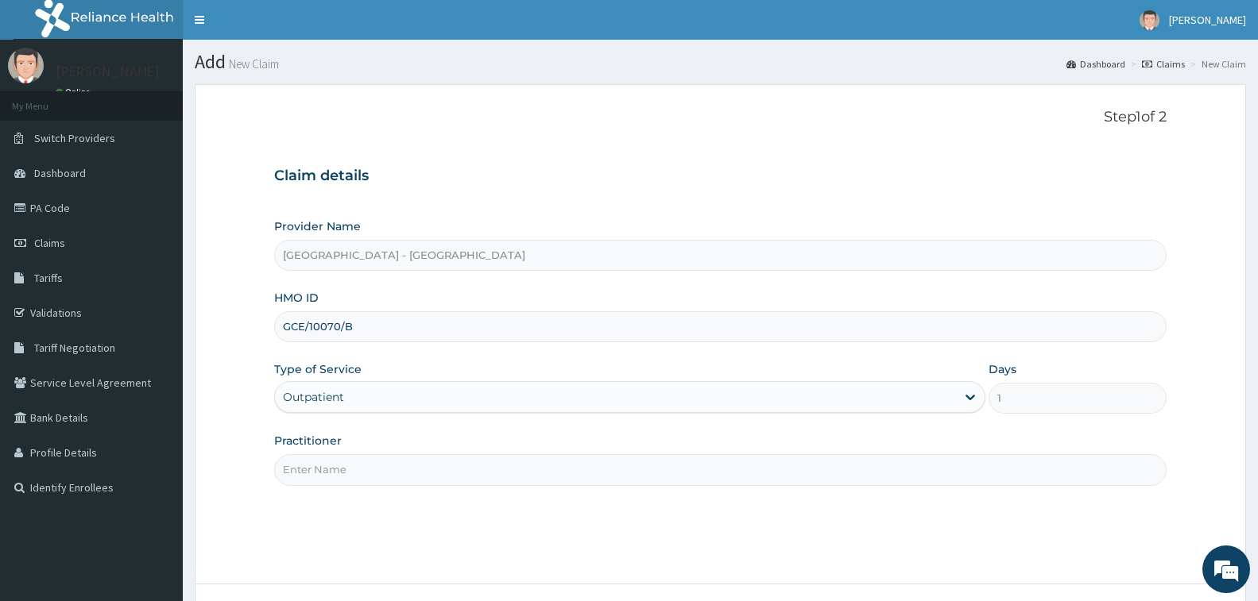
click at [362, 464] on input "Practitioner" at bounding box center [720, 469] width 892 height 31
type input "[PERSON_NAME]"
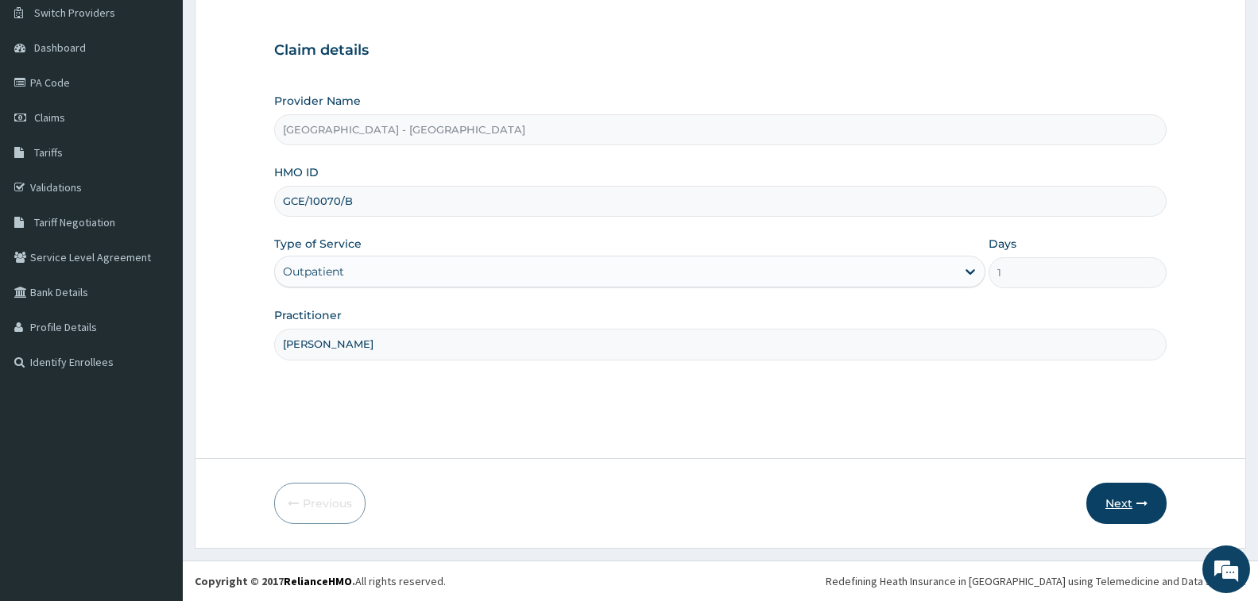
click at [1108, 503] on button "Next" at bounding box center [1126, 503] width 80 height 41
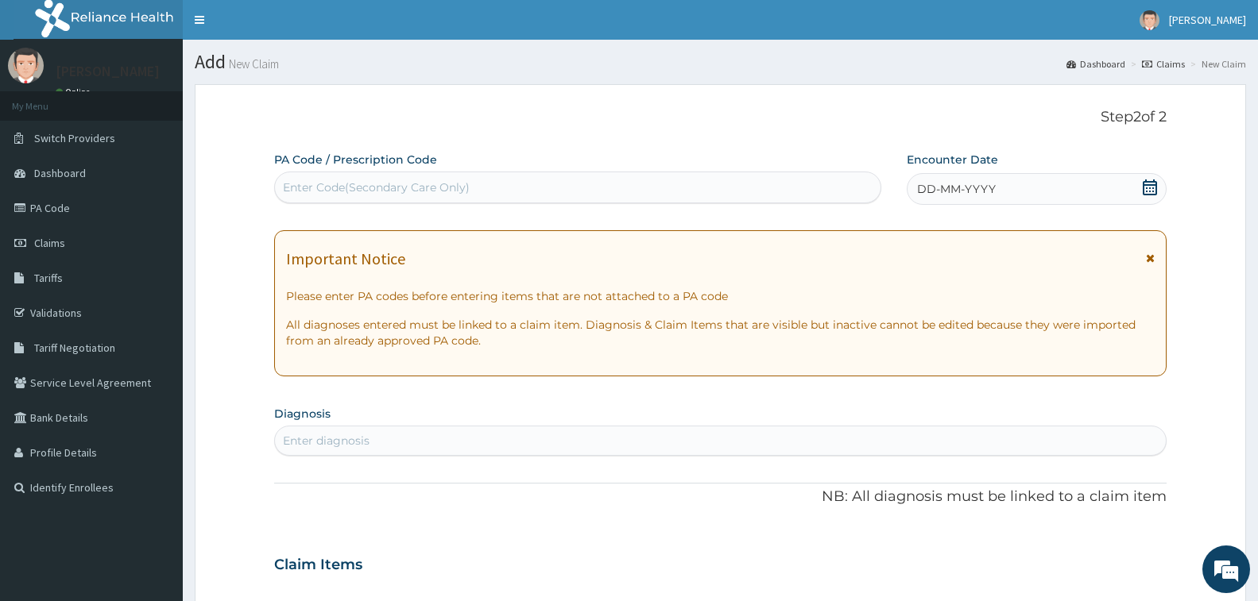
click at [407, 191] on div "Enter Code(Secondary Care Only)" at bounding box center [376, 188] width 187 height 16
type input "PA/85551D"
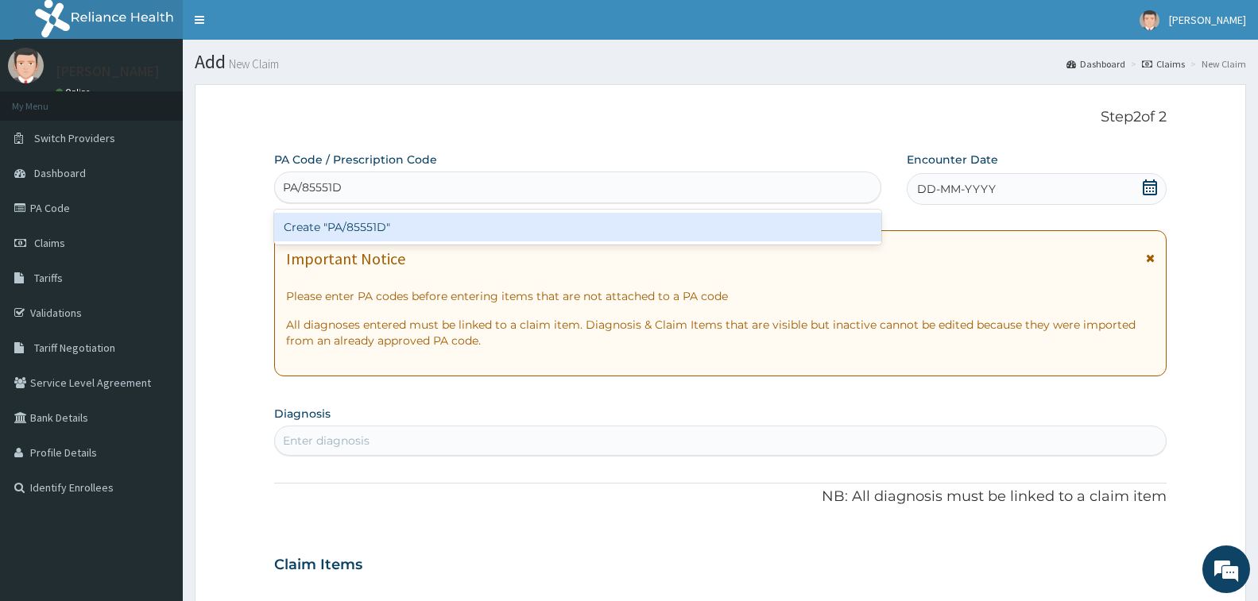
drag, startPoint x: 372, startPoint y: 227, endPoint x: 289, endPoint y: 101, distance: 151.0
click at [371, 227] on div "Create "PA/85551D"" at bounding box center [577, 227] width 607 height 29
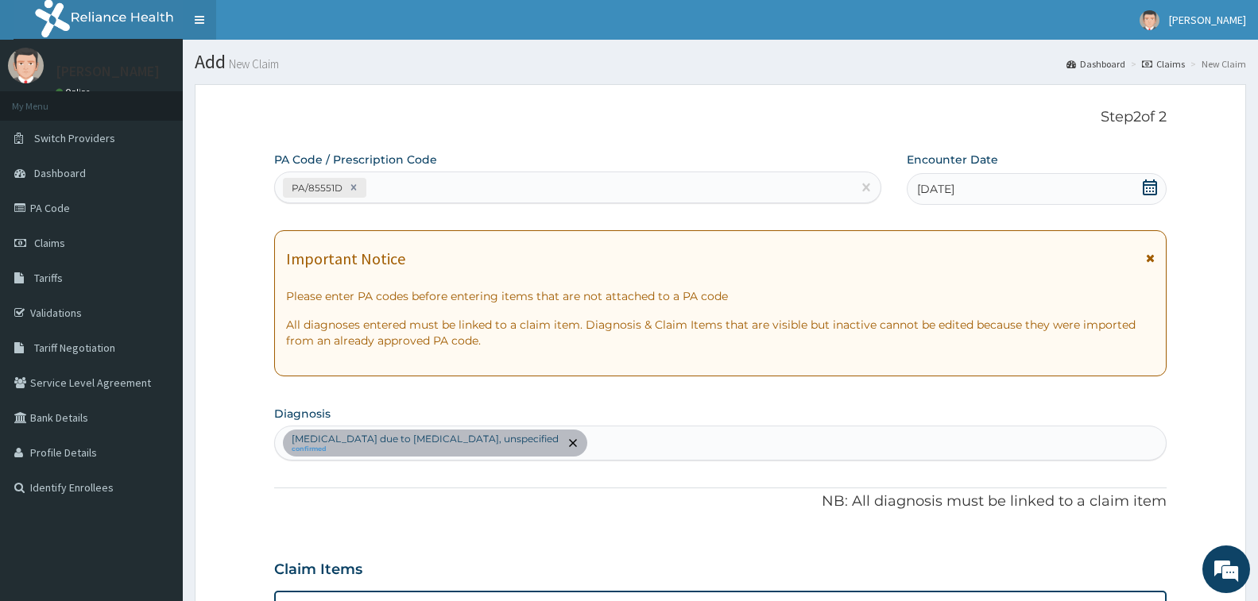
scroll to position [360, 0]
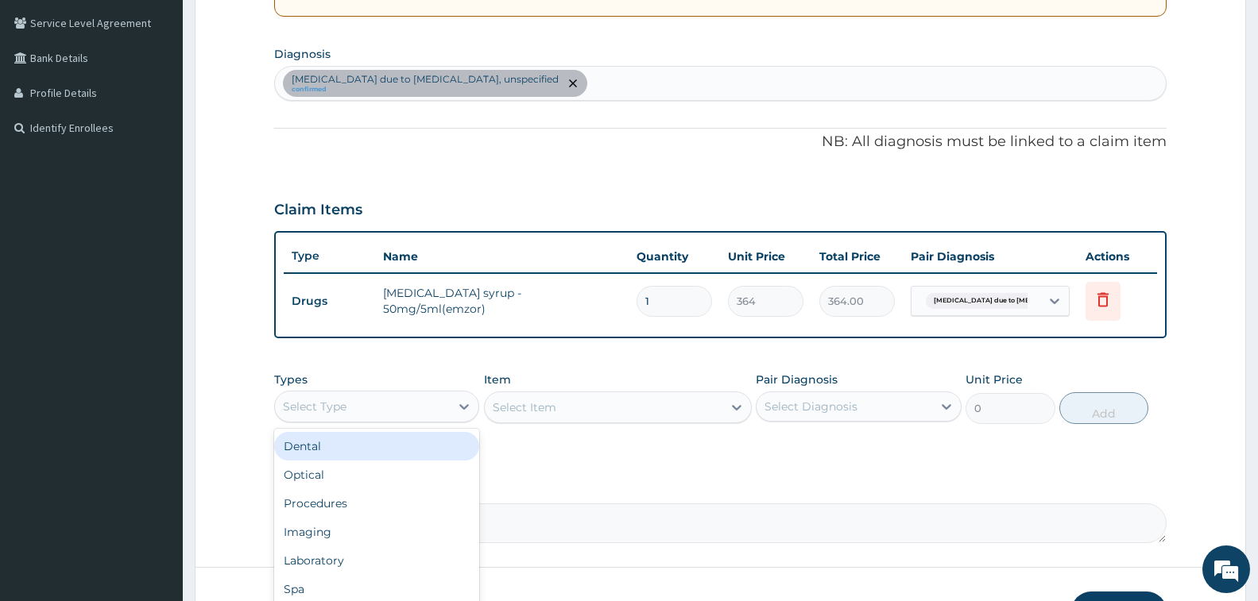
click at [385, 404] on div "Select Type" at bounding box center [362, 406] width 175 height 25
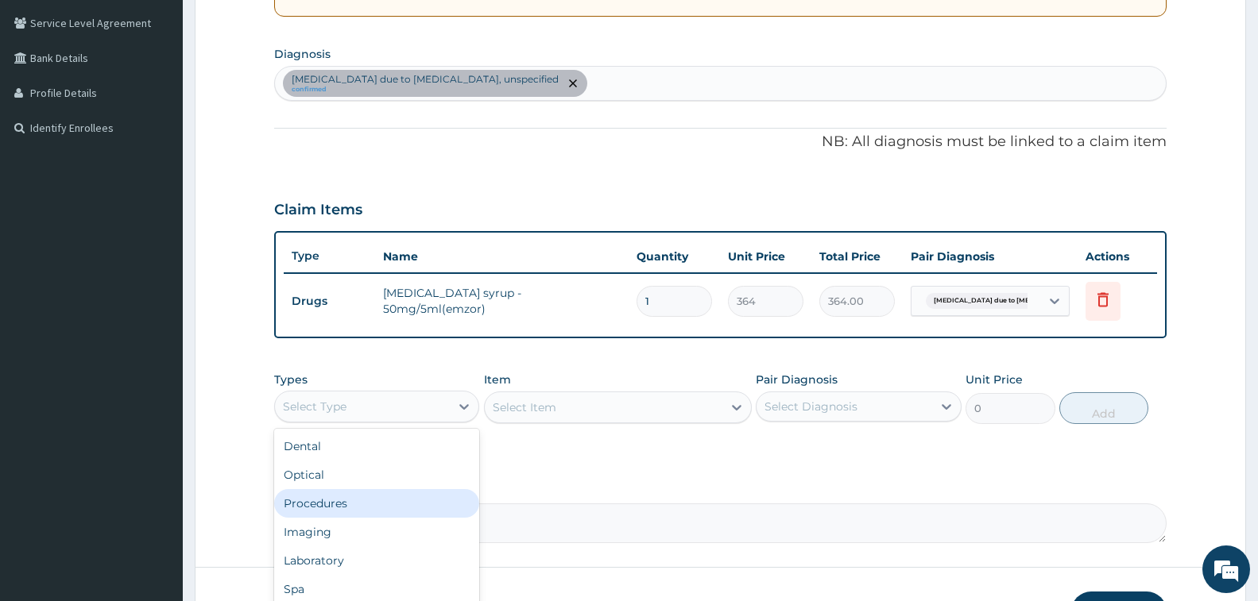
click at [364, 500] on div "Procedures" at bounding box center [376, 503] width 205 height 29
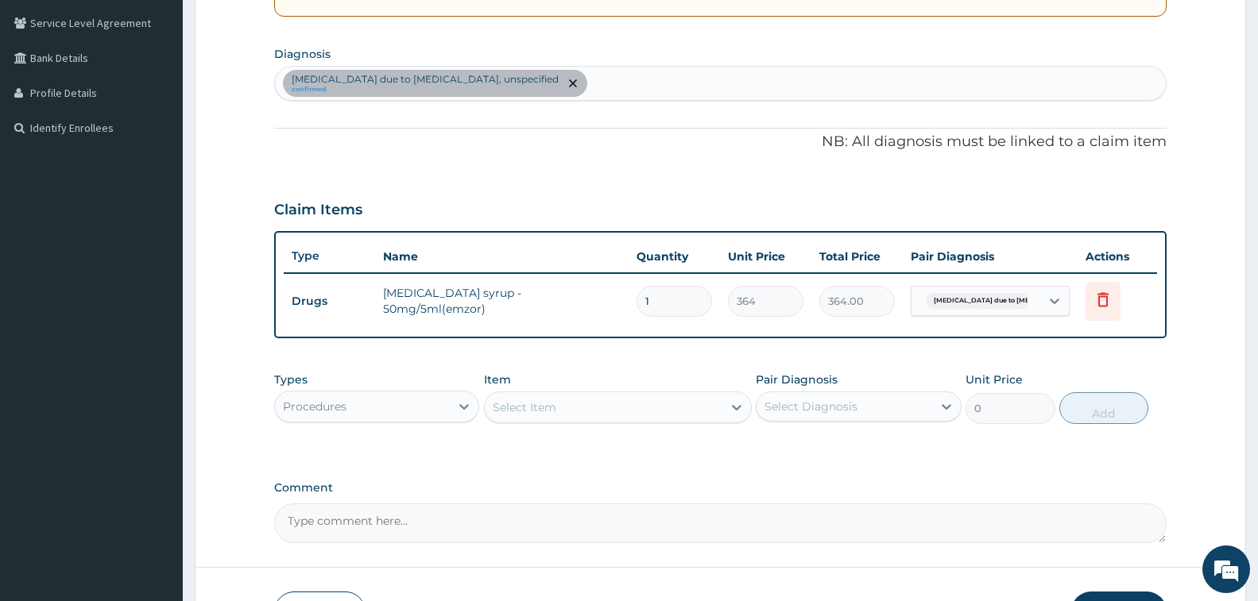
click at [548, 416] on div "Select Item" at bounding box center [604, 407] width 238 height 25
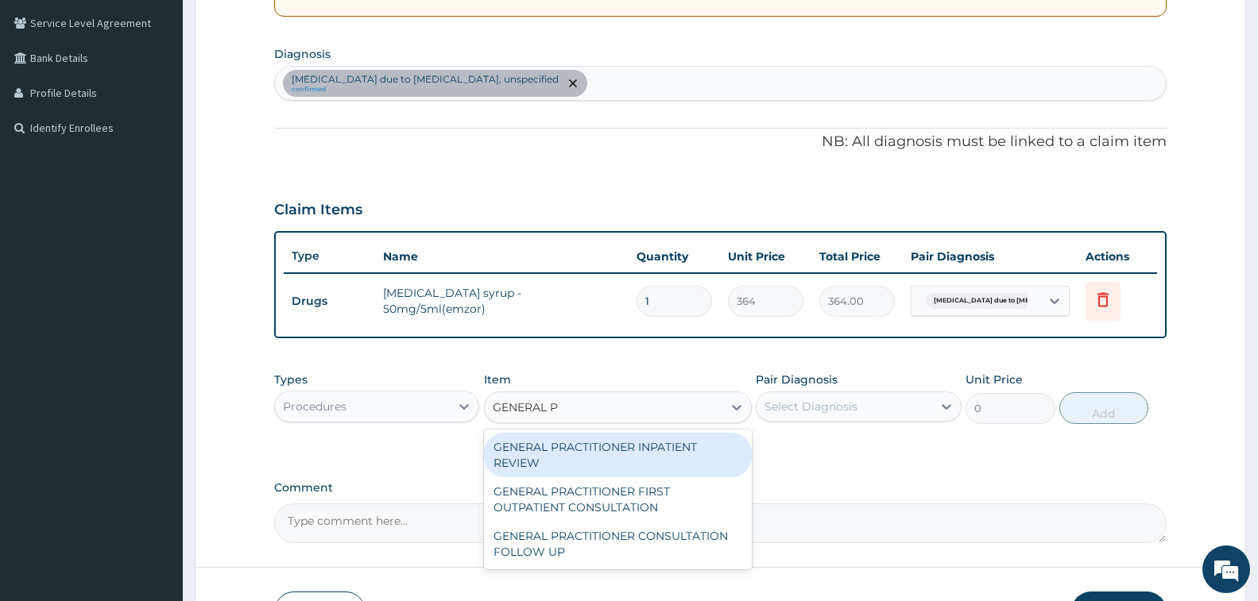
type input "GENERAL PR"
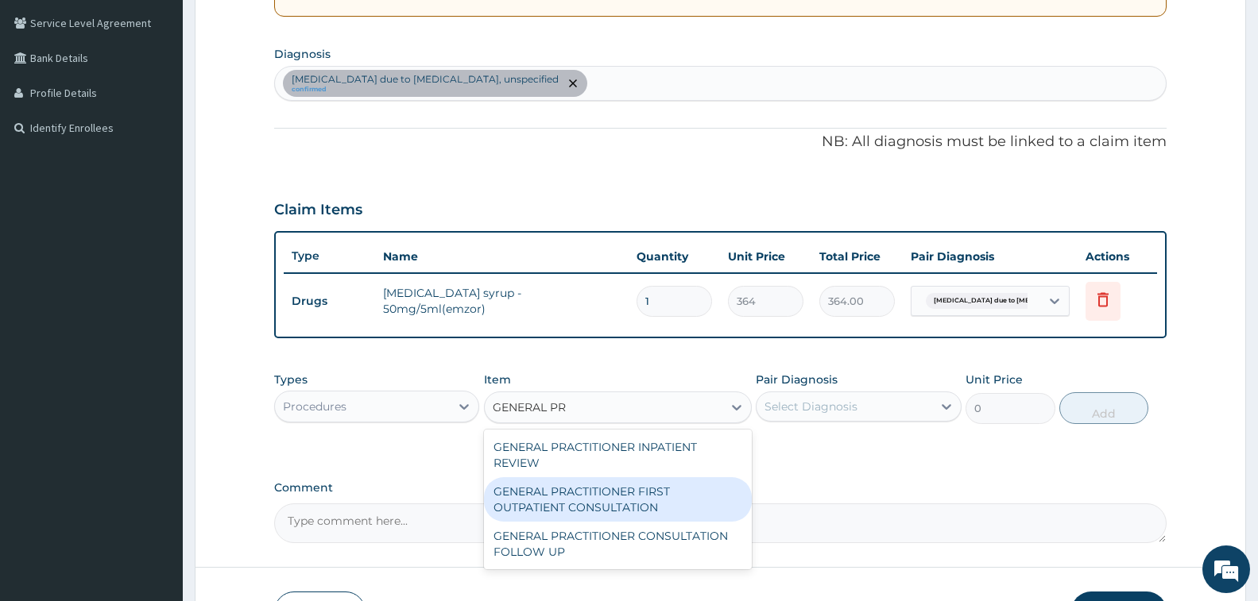
drag, startPoint x: 653, startPoint y: 499, endPoint x: 908, endPoint y: 402, distance: 272.8
click at [653, 498] on div "GENERAL PRACTITIONER FIRST OUTPATIENT CONSULTATION" at bounding box center [618, 500] width 268 height 44
type input "3750"
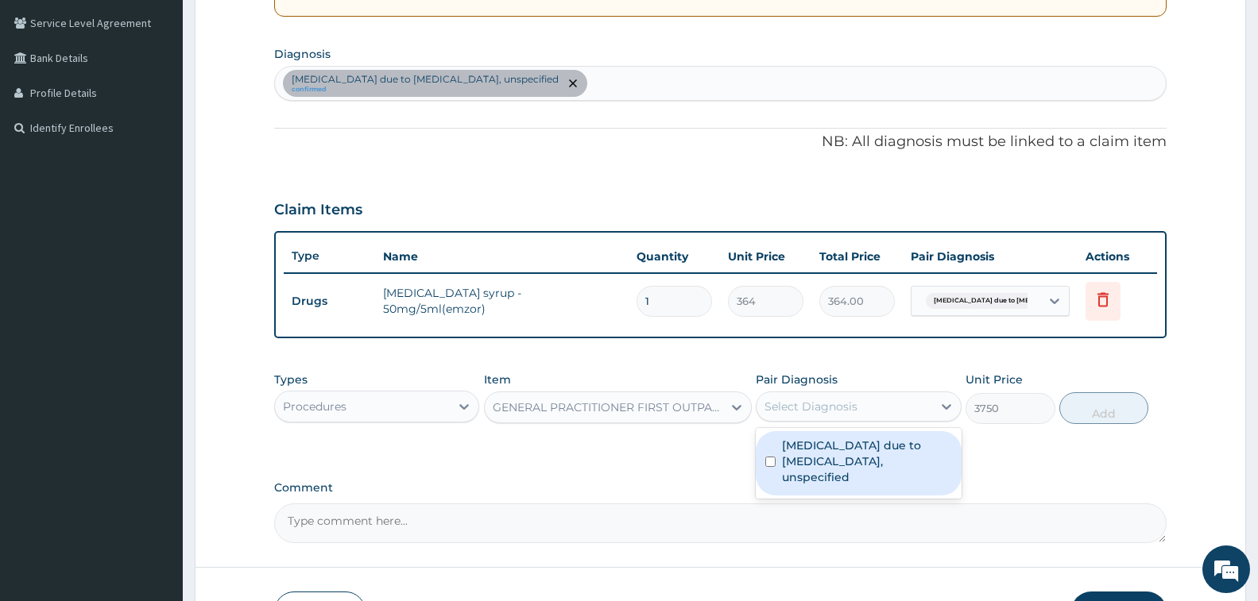
click at [903, 393] on div "Select Diagnosis" at bounding box center [858, 407] width 205 height 30
click at [882, 459] on label "Malaria due to Plasmodium falciparum, unspecified" at bounding box center [866, 462] width 169 height 48
checkbox input "true"
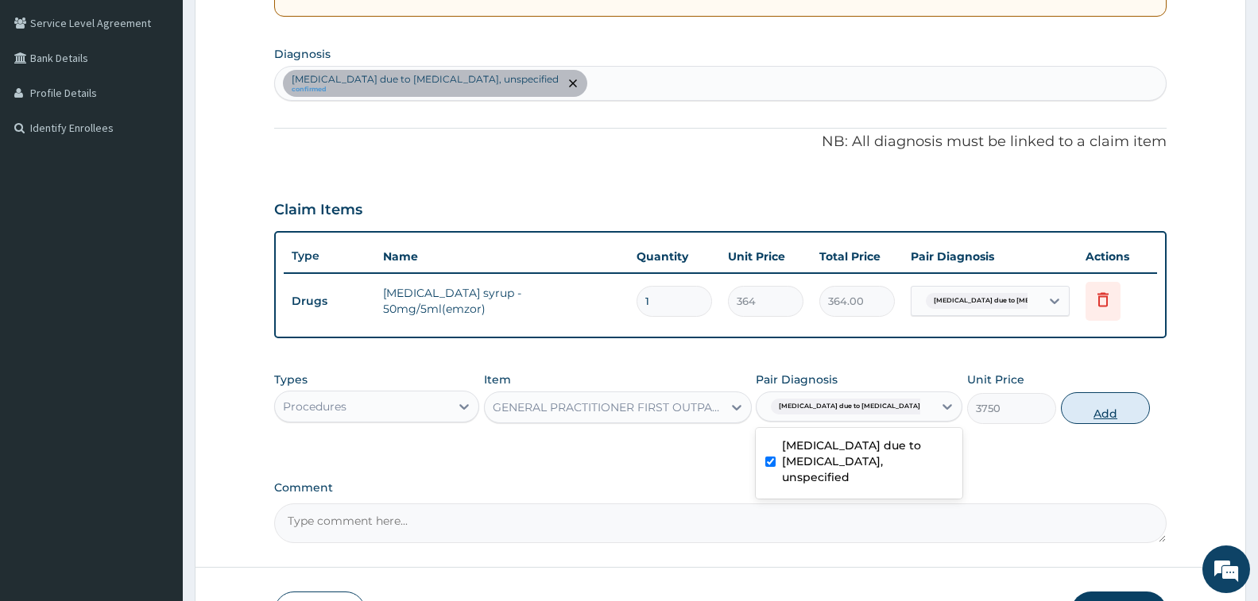
click at [1088, 412] on button "Add" at bounding box center [1105, 409] width 89 height 32
type input "0"
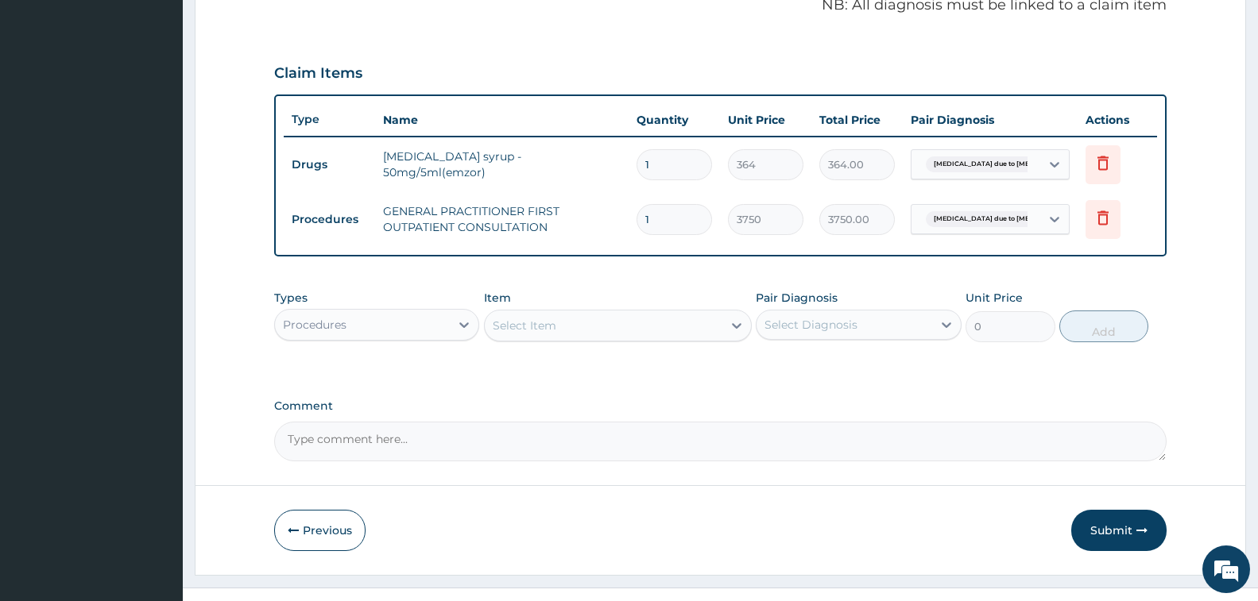
scroll to position [519, 0]
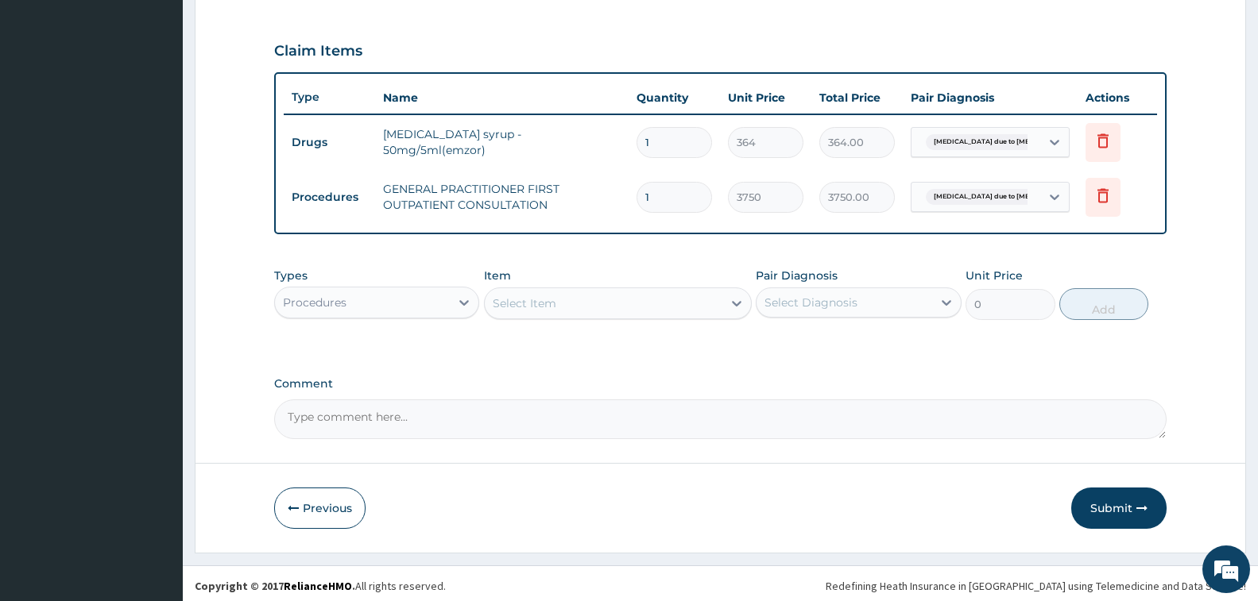
click at [1104, 501] on button "Submit" at bounding box center [1118, 508] width 95 height 41
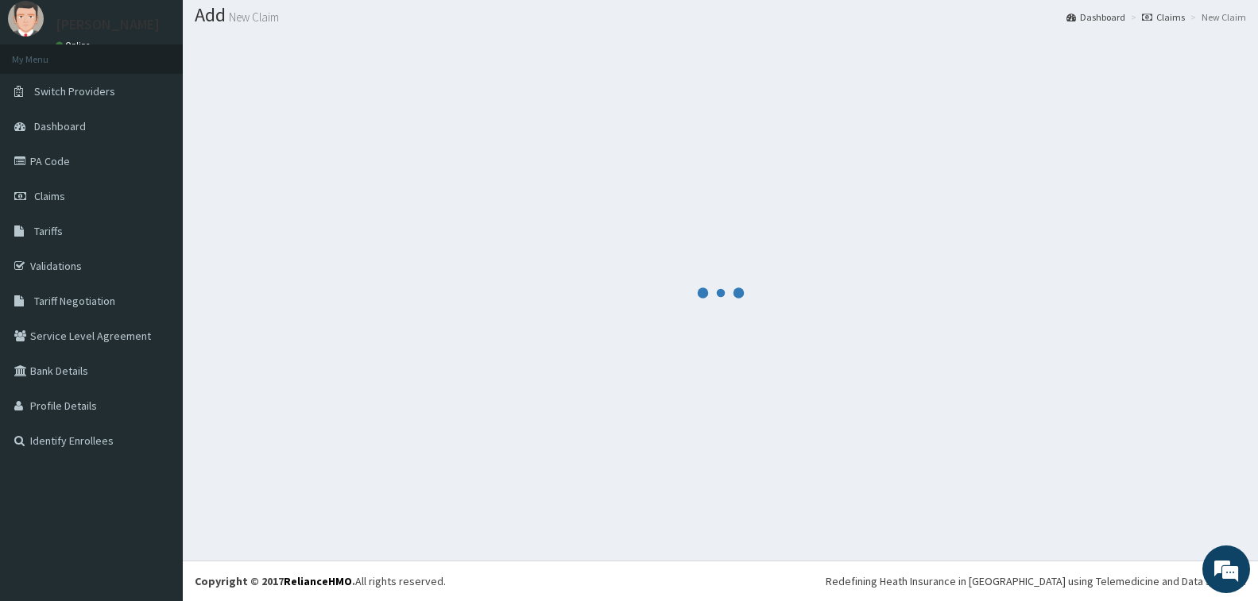
scroll to position [47, 0]
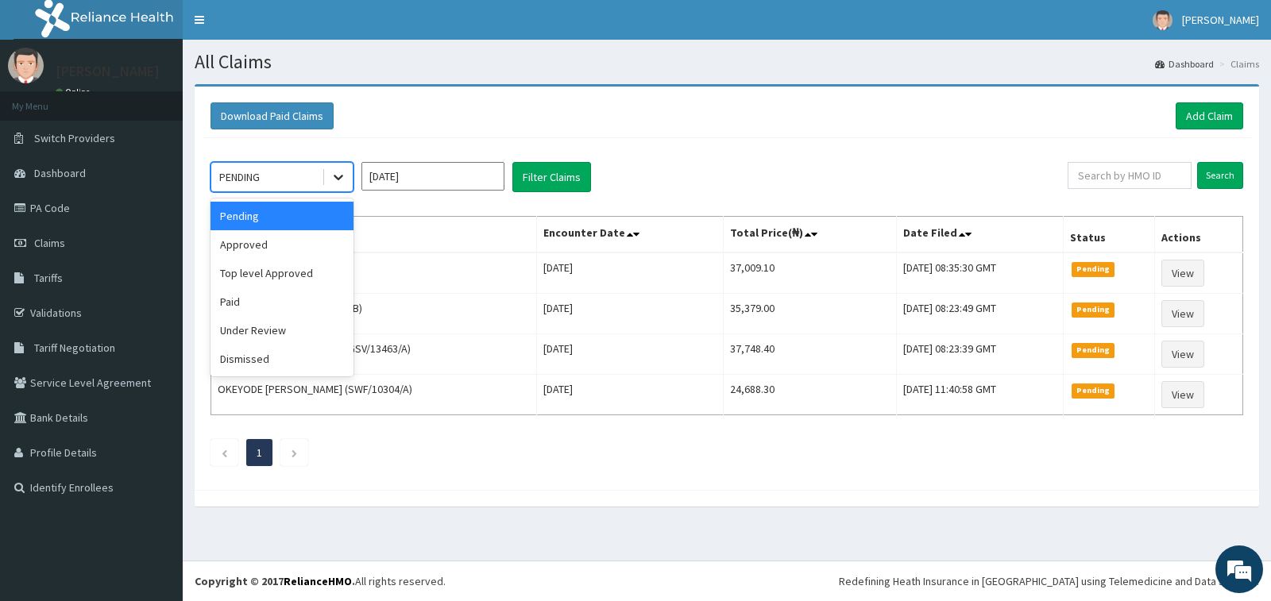
click at [344, 171] on icon at bounding box center [339, 177] width 16 height 16
click at [321, 253] on div "Approved" at bounding box center [282, 244] width 143 height 29
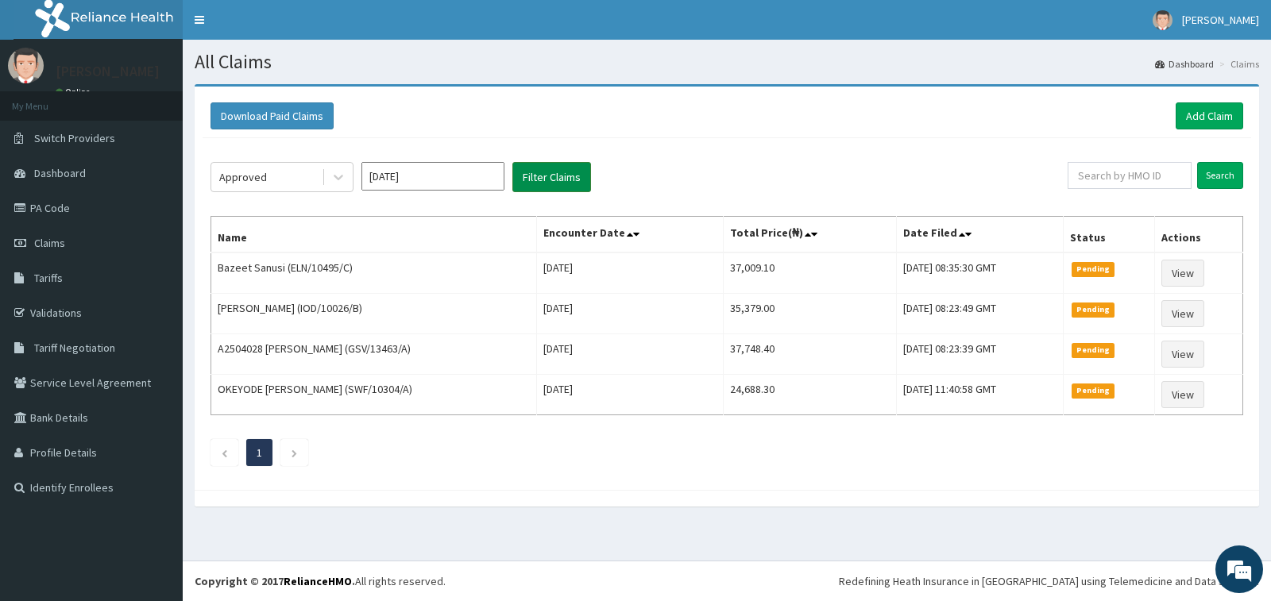
click at [528, 177] on button "Filter Claims" at bounding box center [551, 177] width 79 height 30
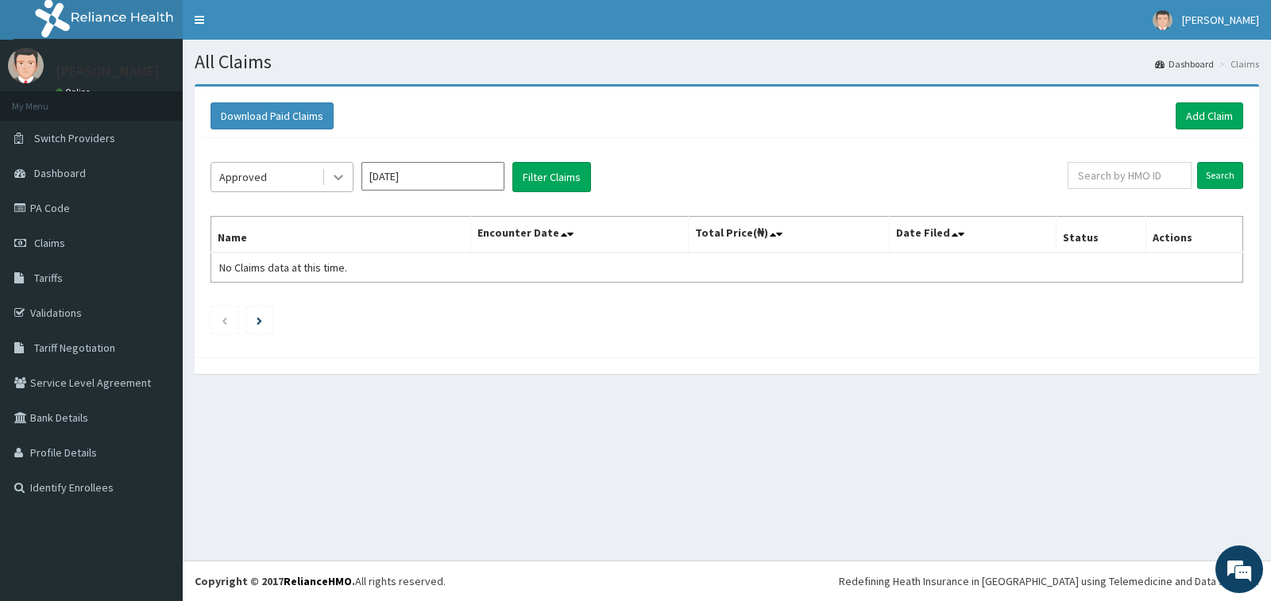
click at [334, 176] on icon at bounding box center [339, 177] width 16 height 16
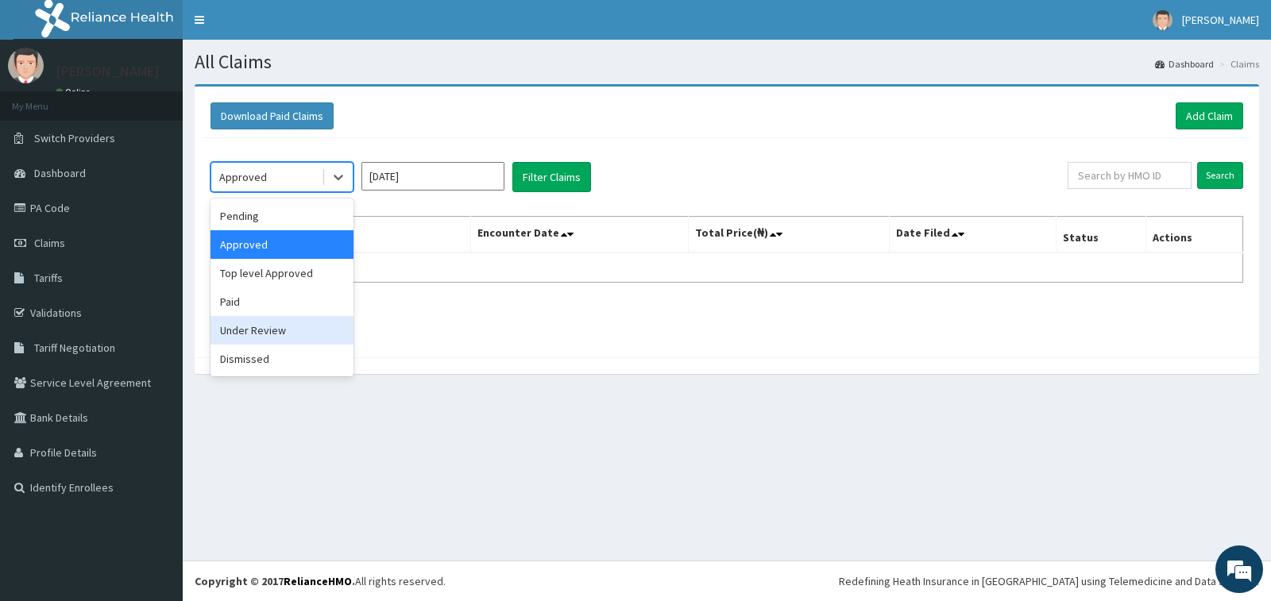
click at [322, 327] on div "Under Review" at bounding box center [282, 330] width 143 height 29
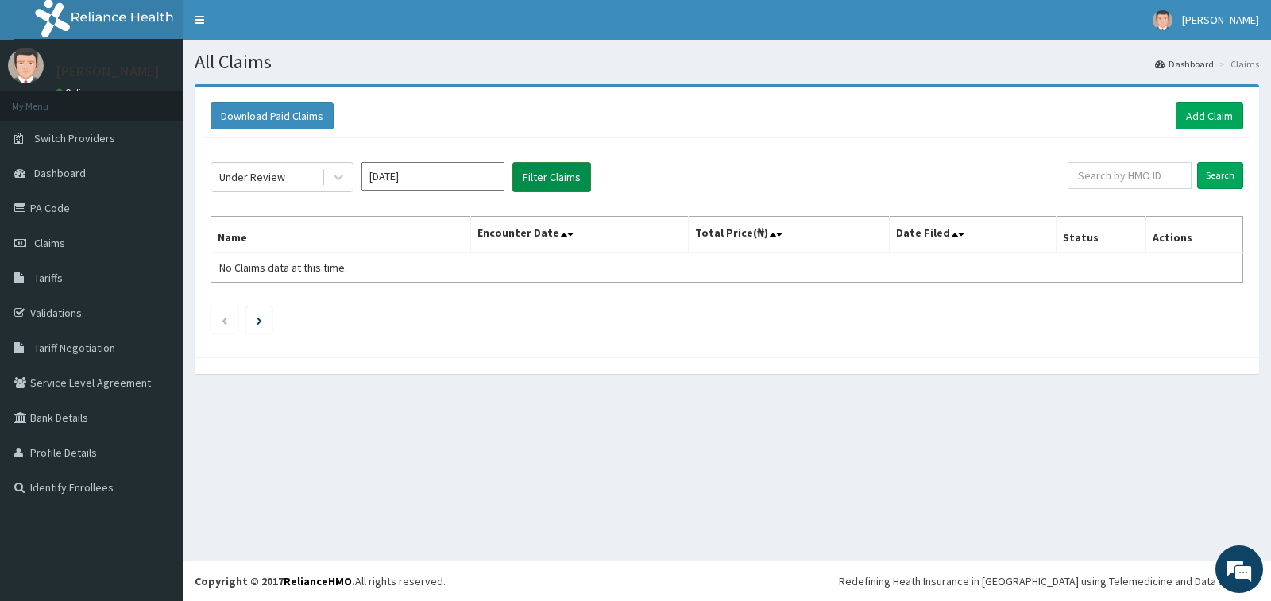
click at [557, 181] on button "Filter Claims" at bounding box center [551, 177] width 79 height 30
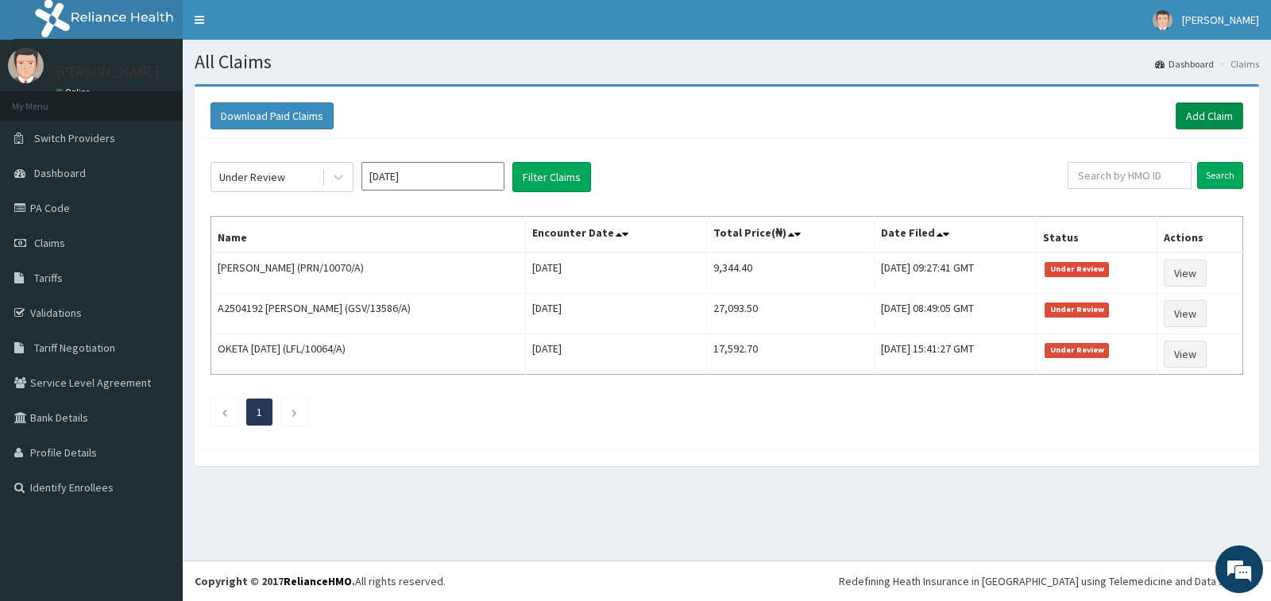
click at [1198, 114] on link "Add Claim" at bounding box center [1210, 115] width 68 height 27
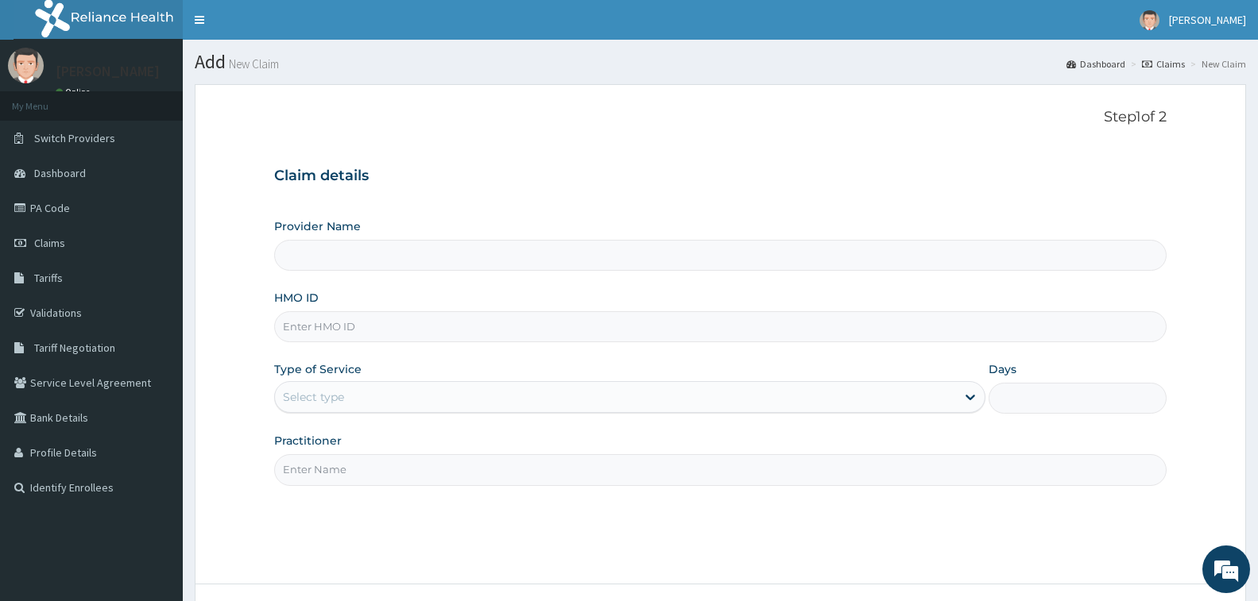
type input "[GEOGRAPHIC_DATA] - [GEOGRAPHIC_DATA]"
click at [403, 331] on input "HMO ID" at bounding box center [720, 326] width 892 height 31
type input "BCT/10051/A"
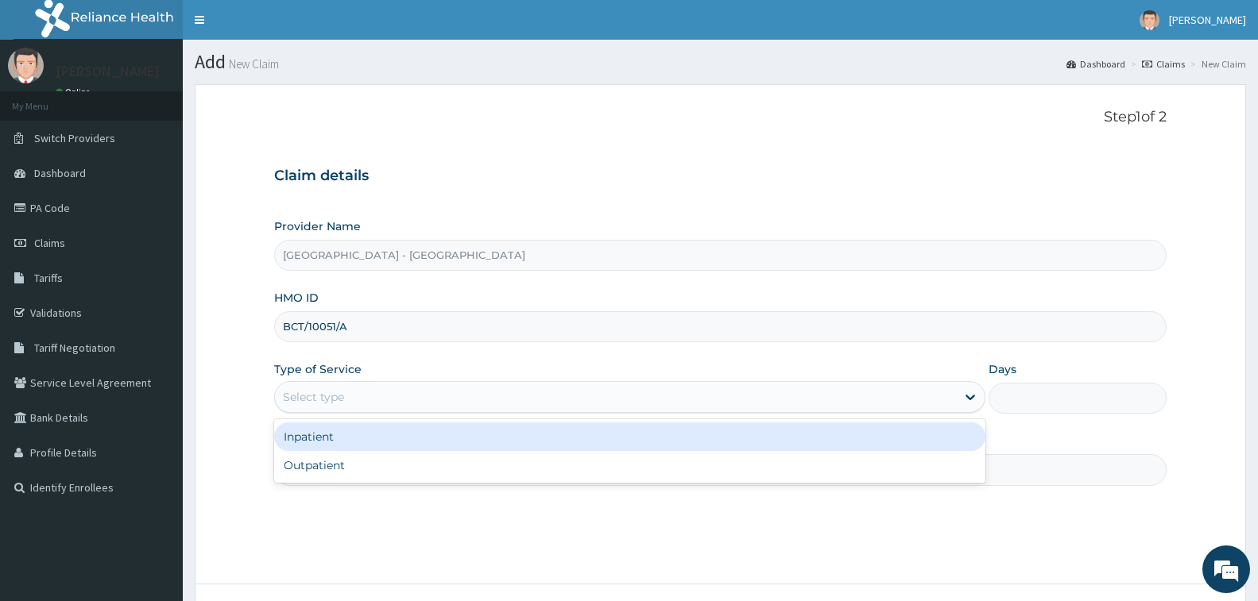
click at [367, 394] on div "Select type" at bounding box center [615, 397] width 681 height 25
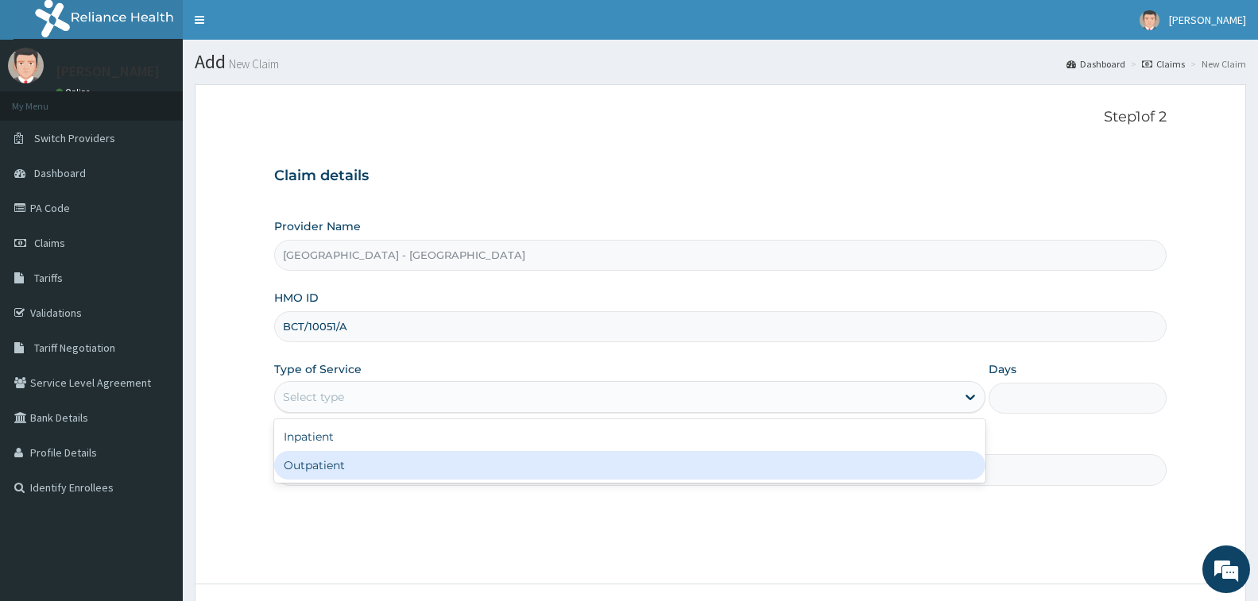
click at [353, 466] on div "Outpatient" at bounding box center [629, 465] width 711 height 29
type input "1"
click at [353, 466] on input "Practitioner" at bounding box center [720, 469] width 892 height 31
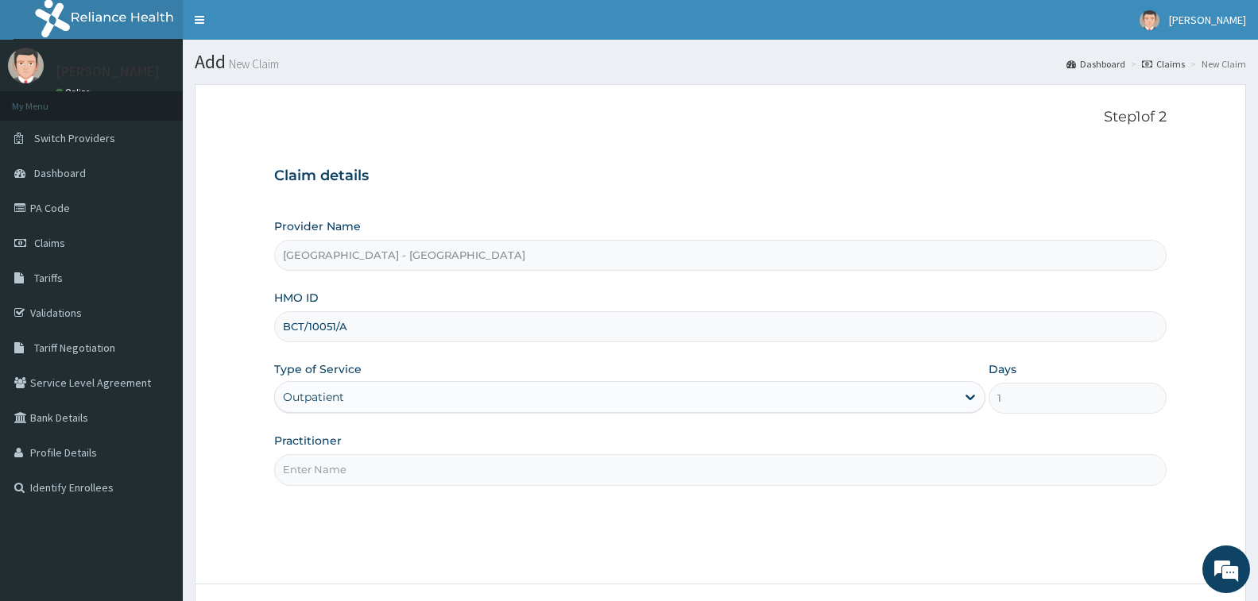
type input "[PERSON_NAME]"
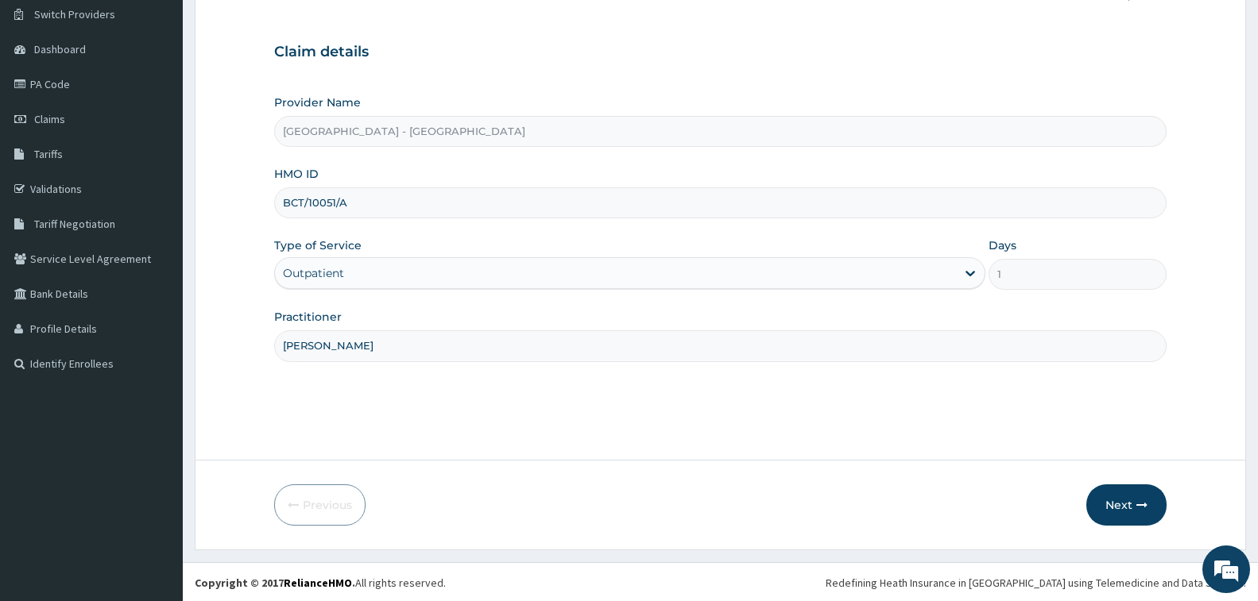
scroll to position [126, 0]
click at [1104, 501] on button "Next" at bounding box center [1126, 503] width 80 height 41
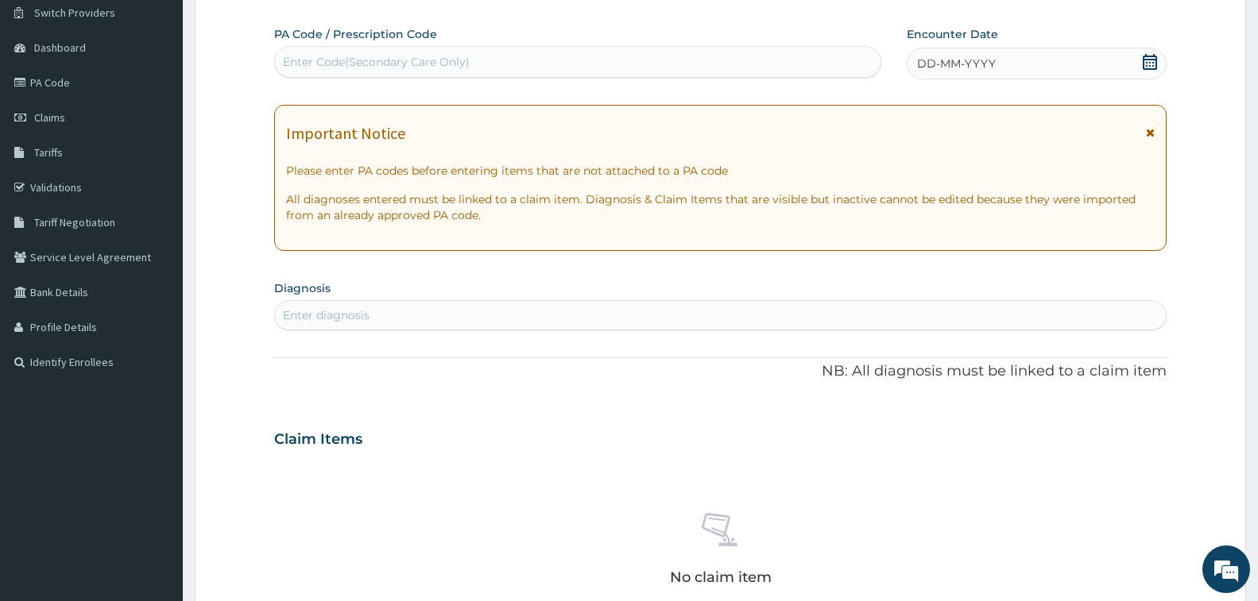
click at [422, 57] on div "Enter Code(Secondary Care Only)" at bounding box center [376, 62] width 187 height 16
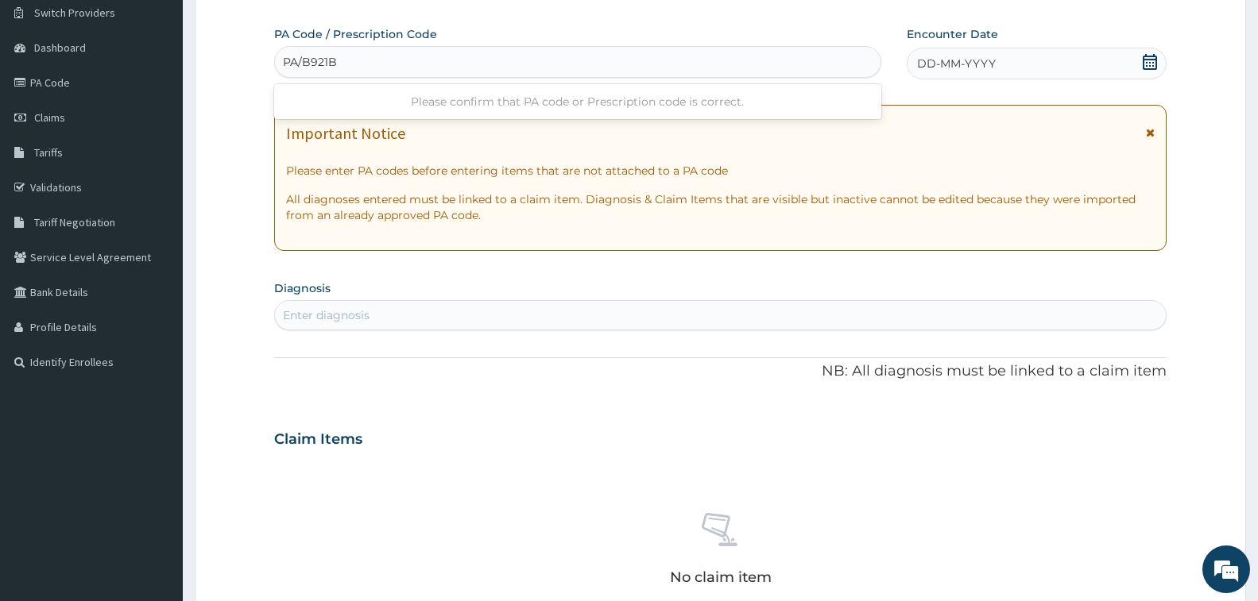
type input "PA/B921B4"
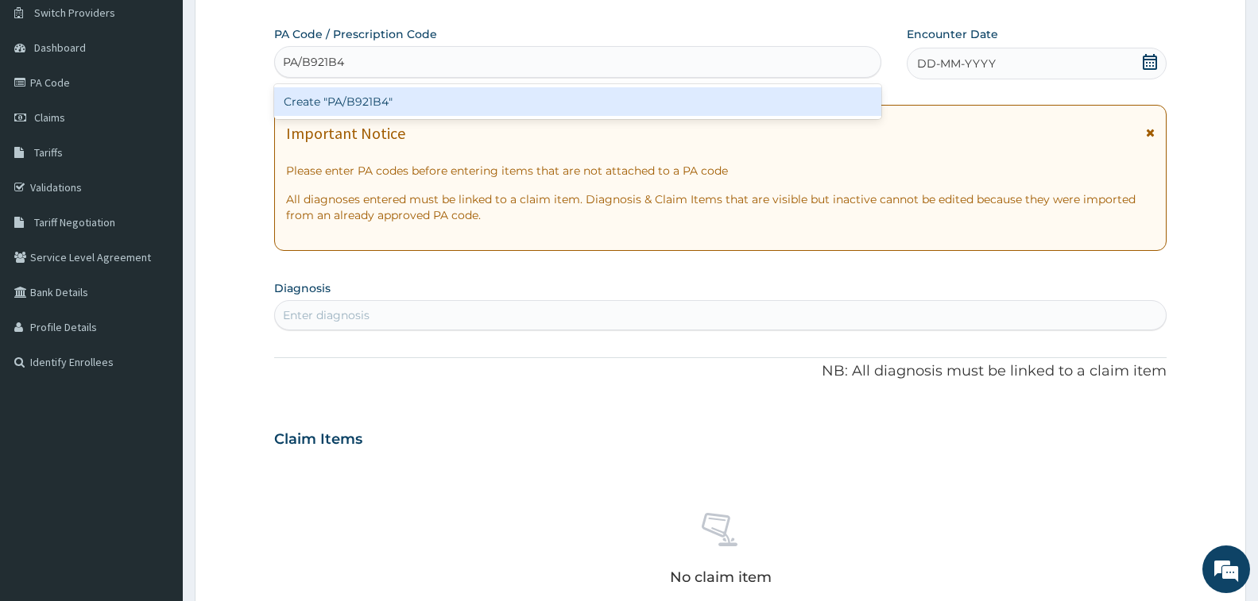
click at [366, 91] on div "Create "PA/B921B4"" at bounding box center [577, 101] width 607 height 29
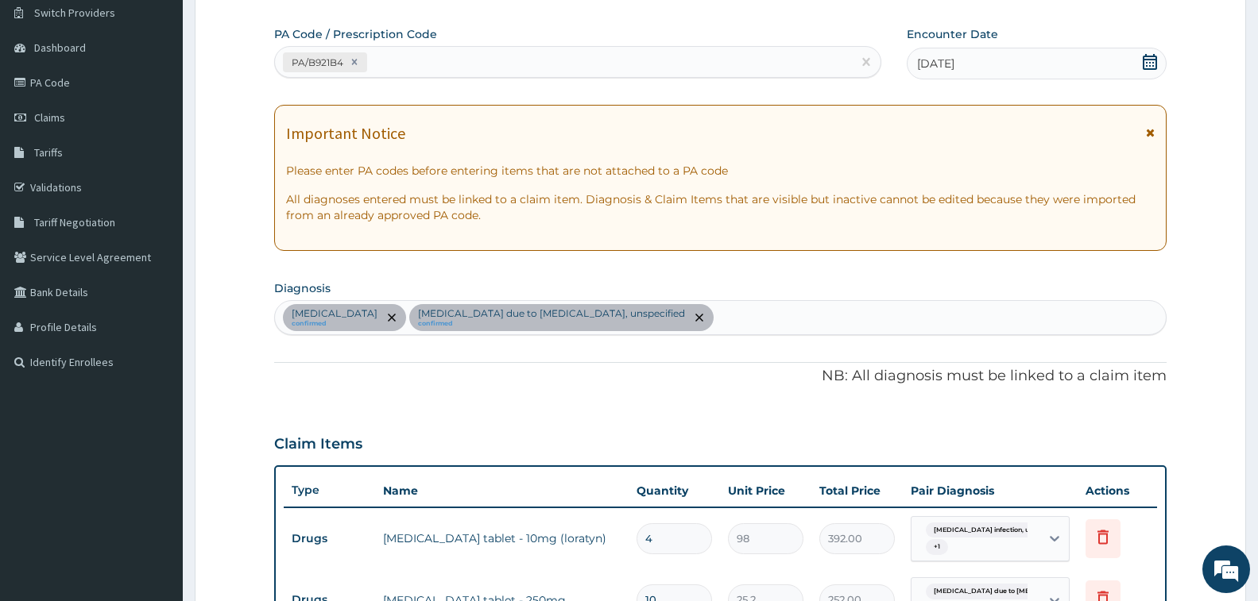
scroll to position [486, 0]
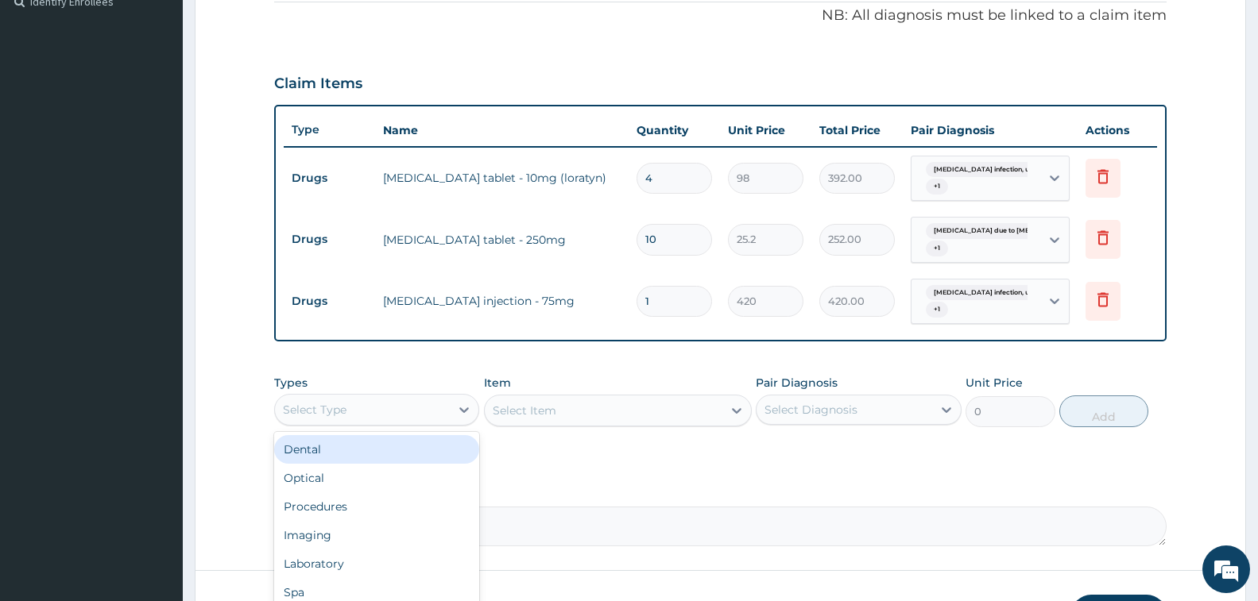
click at [379, 423] on div "Select Type" at bounding box center [362, 409] width 175 height 25
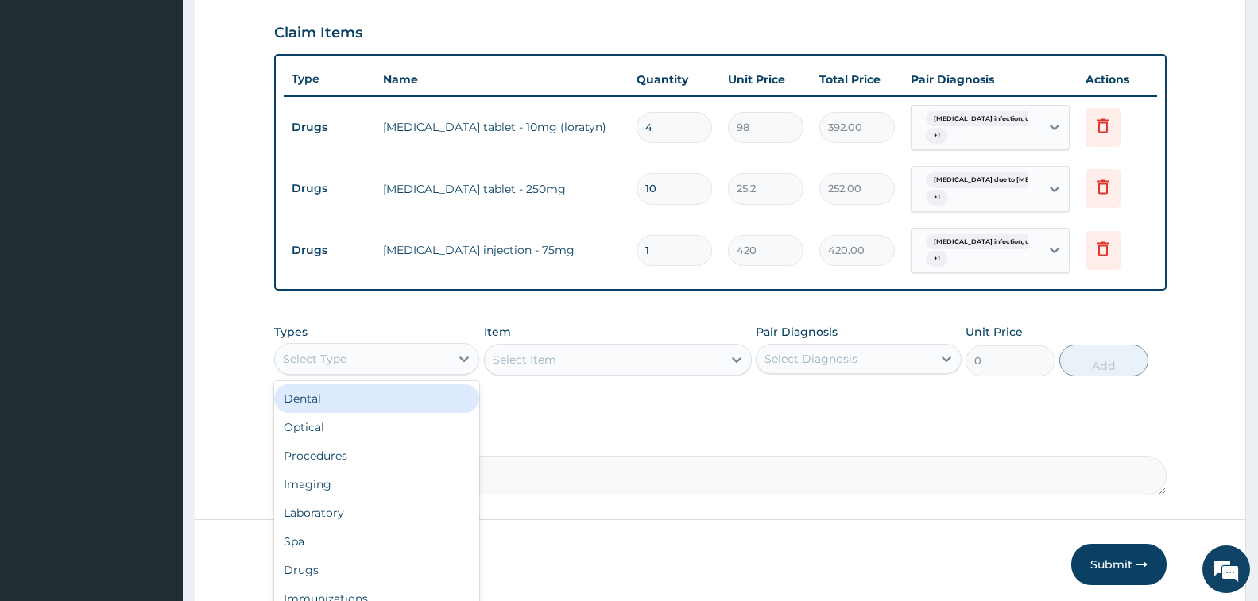
scroll to position [598, 0]
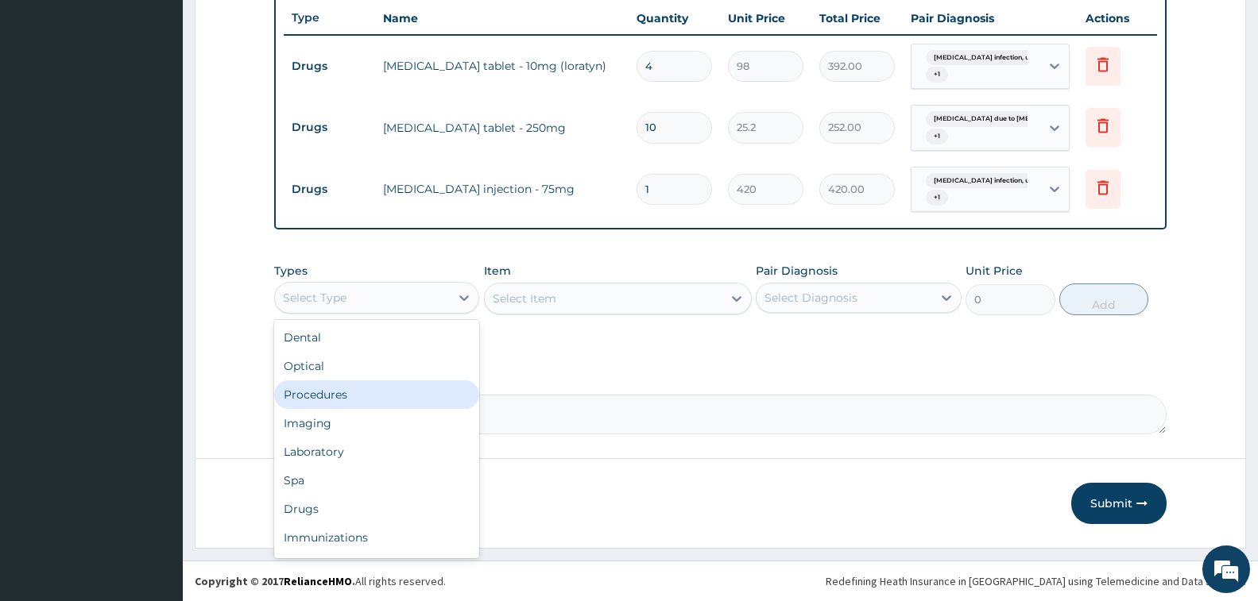
click at [378, 393] on div "Procedures" at bounding box center [376, 395] width 205 height 29
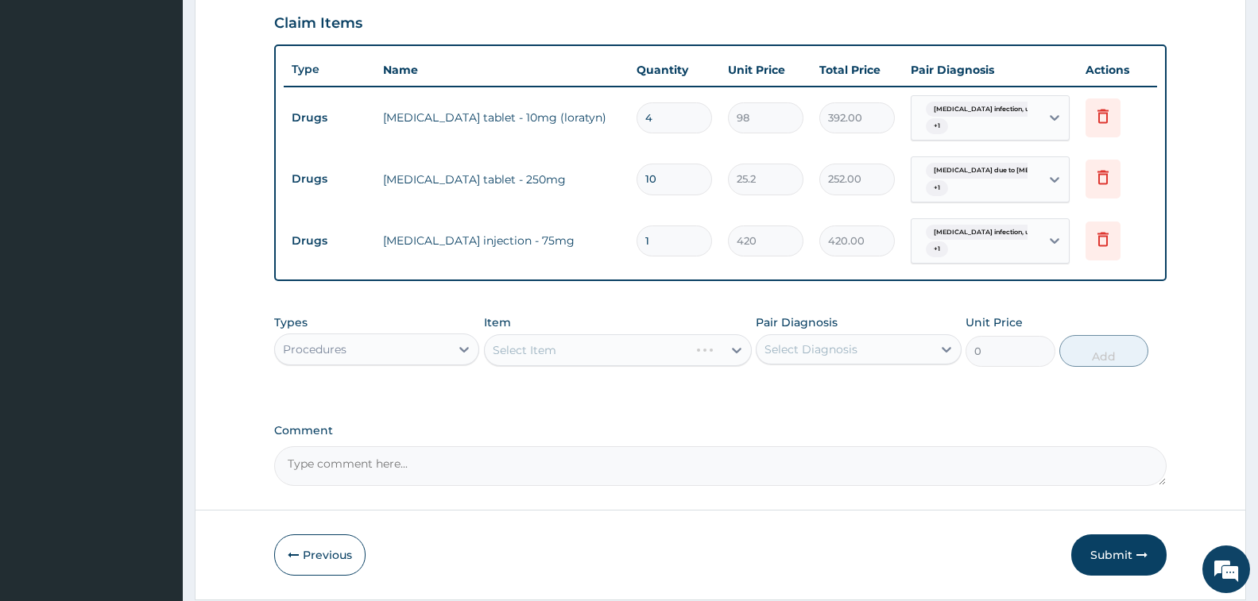
scroll to position [519, 0]
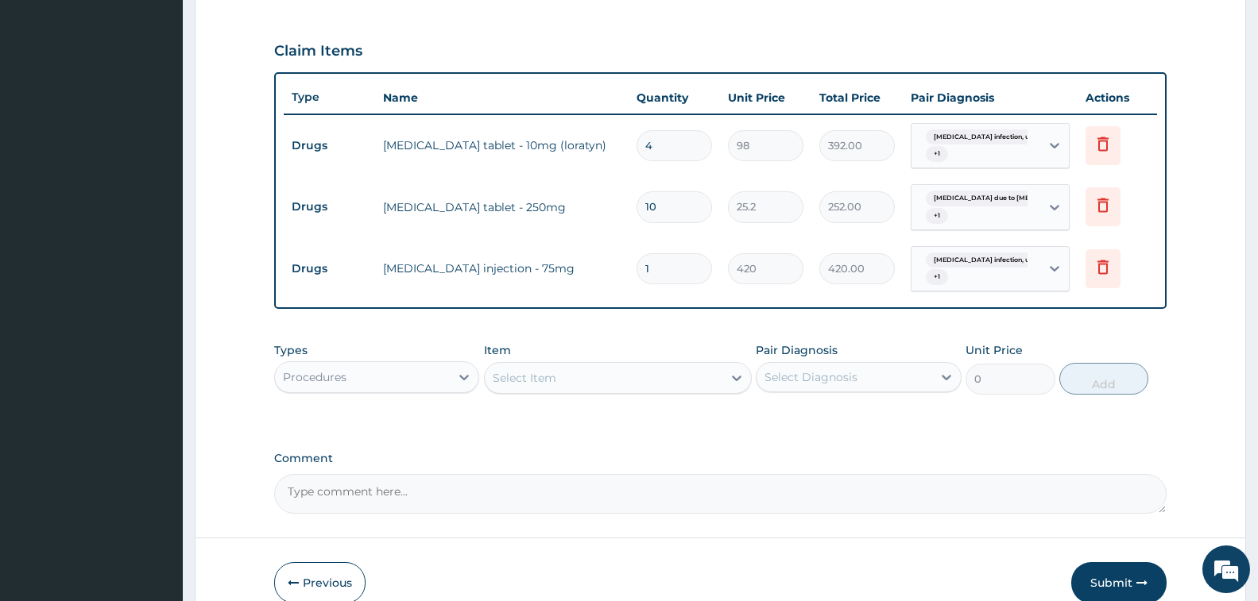
click at [550, 377] on div "Select Item" at bounding box center [525, 378] width 64 height 16
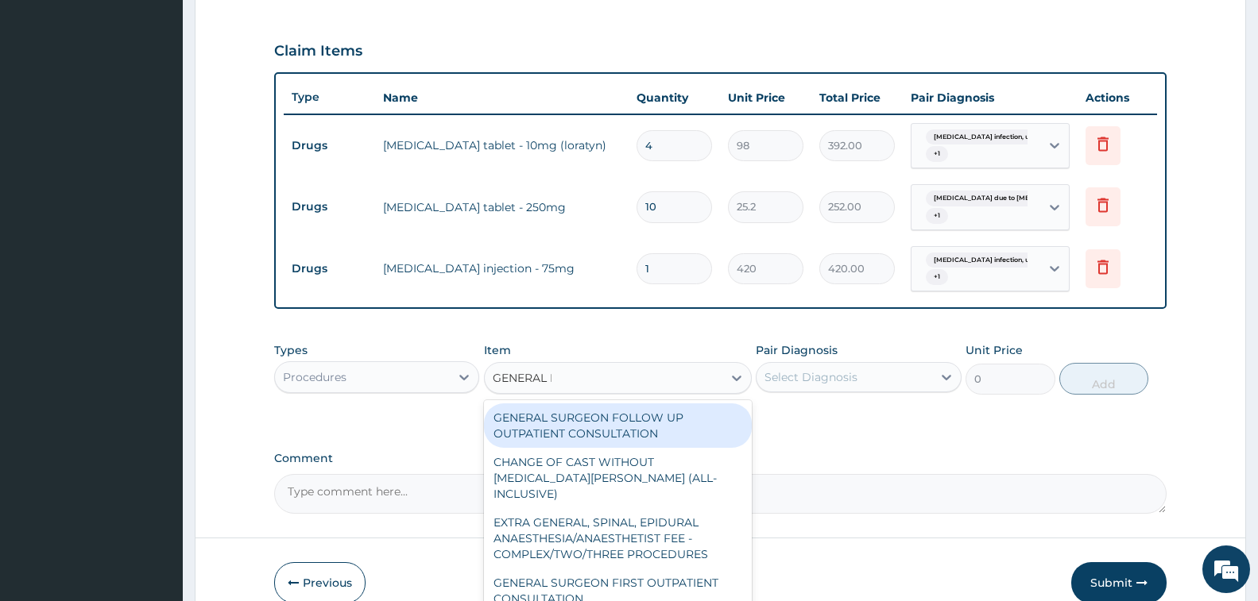
type input "GENERAL PR"
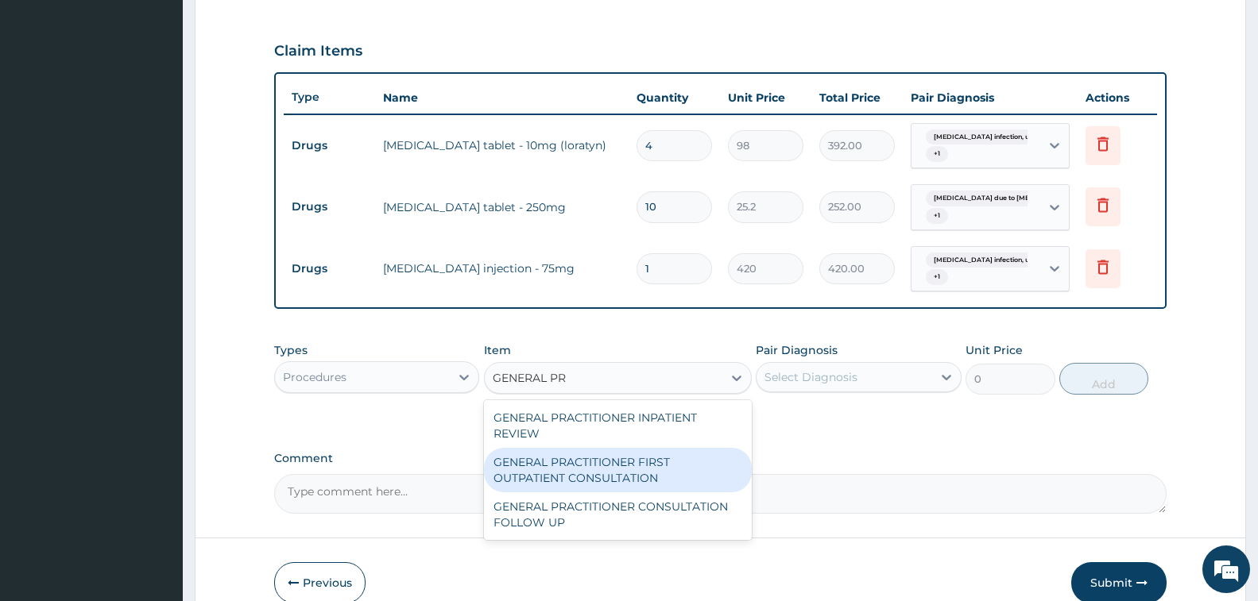
click at [644, 461] on div "GENERAL PRACTITIONER FIRST OUTPATIENT CONSULTATION" at bounding box center [618, 470] width 268 height 44
type input "3750"
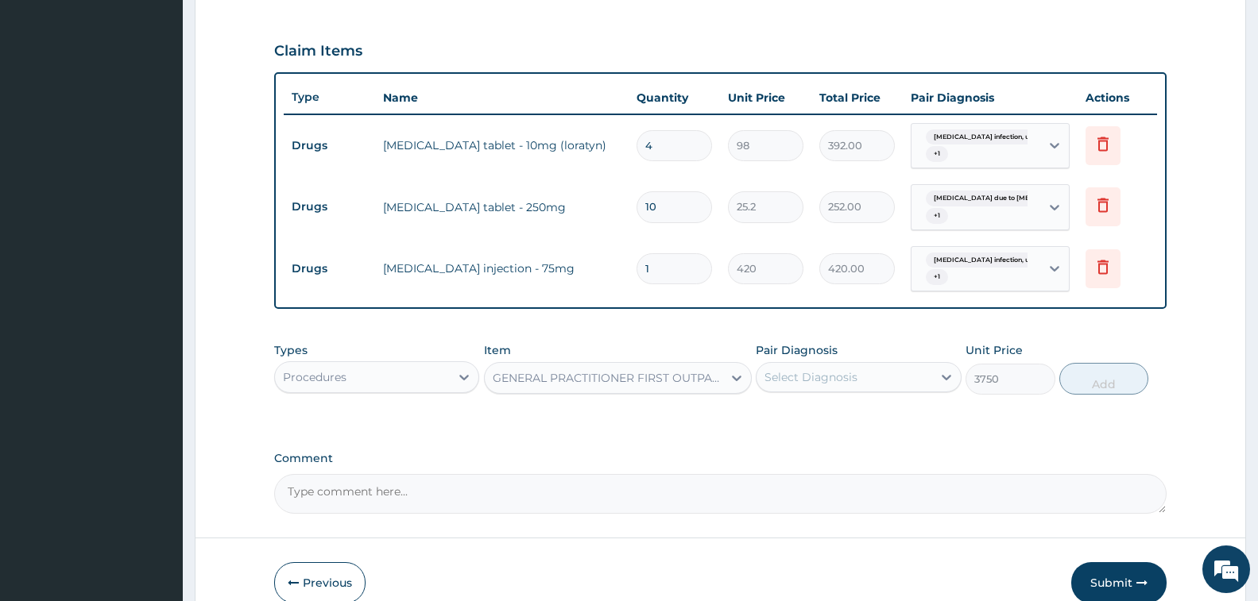
click at [785, 377] on div "Select Diagnosis" at bounding box center [810, 377] width 93 height 16
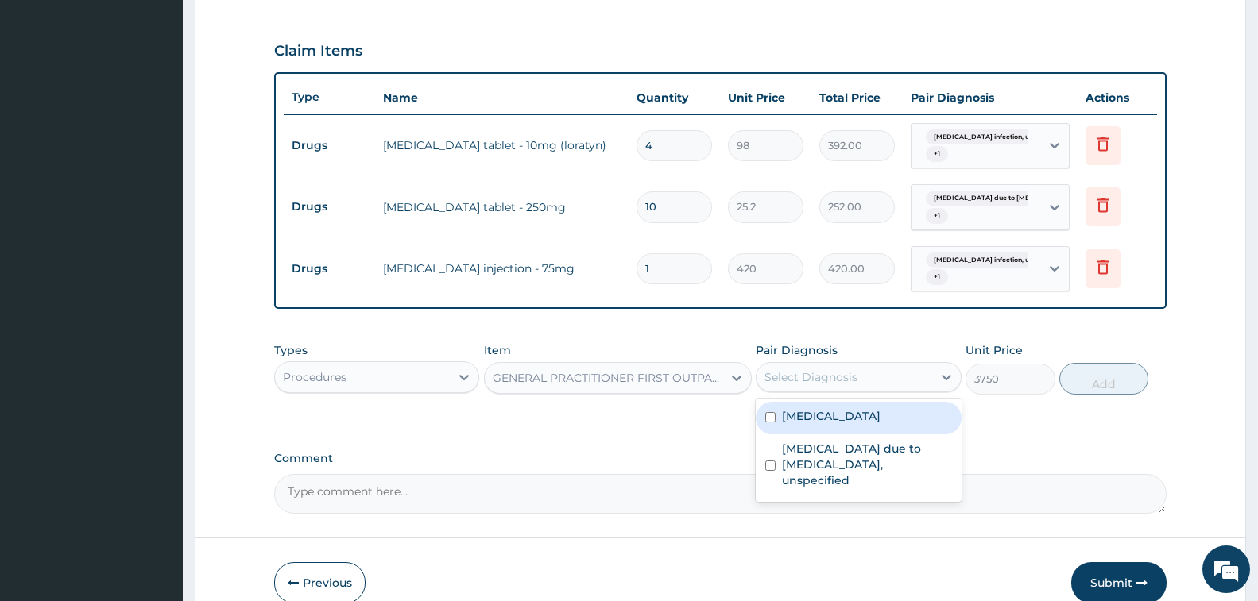
drag, startPoint x: 830, startPoint y: 423, endPoint x: 855, endPoint y: 457, distance: 42.0
click at [833, 424] on label "Salmonella infection, unspecified" at bounding box center [831, 416] width 99 height 16
checkbox input "true"
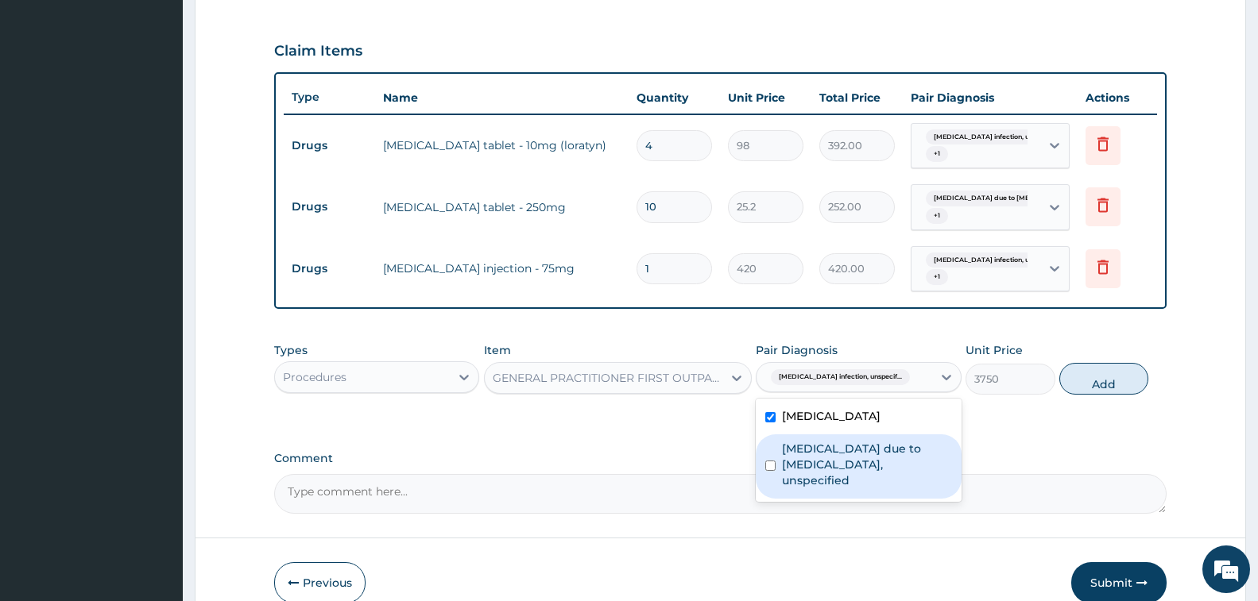
drag, startPoint x: 858, startPoint y: 471, endPoint x: 1027, endPoint y: 450, distance: 169.8
click at [859, 474] on label "Malaria due to Plasmodium falciparum, unspecified" at bounding box center [866, 465] width 169 height 48
checkbox input "true"
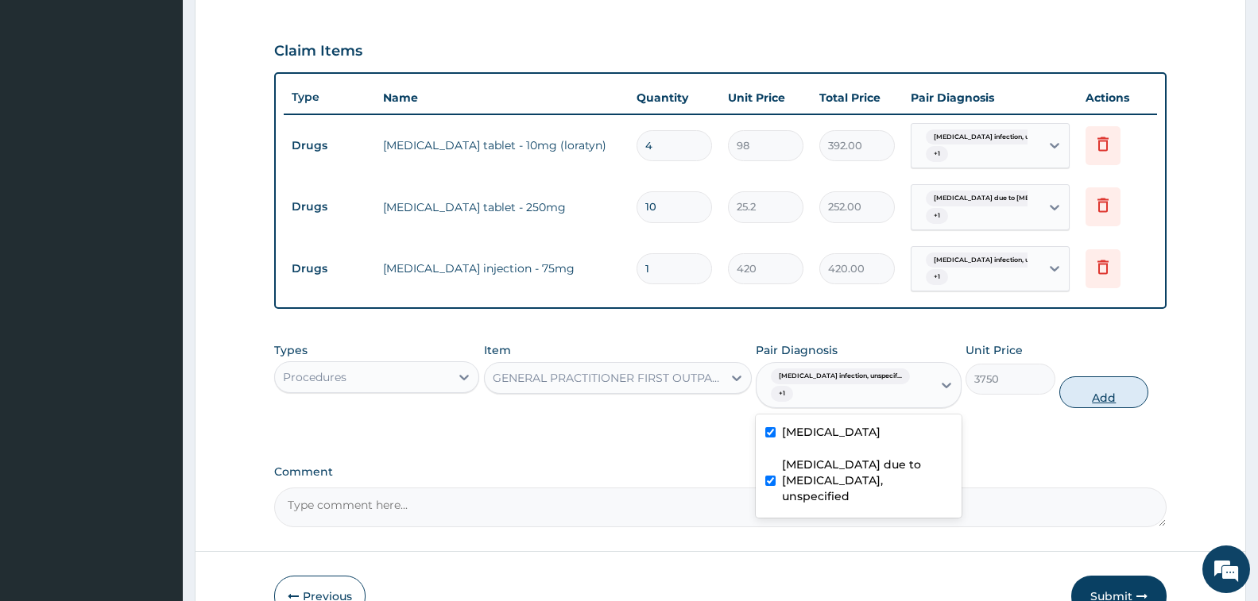
click at [1106, 381] on button "Add" at bounding box center [1103, 393] width 89 height 32
type input "0"
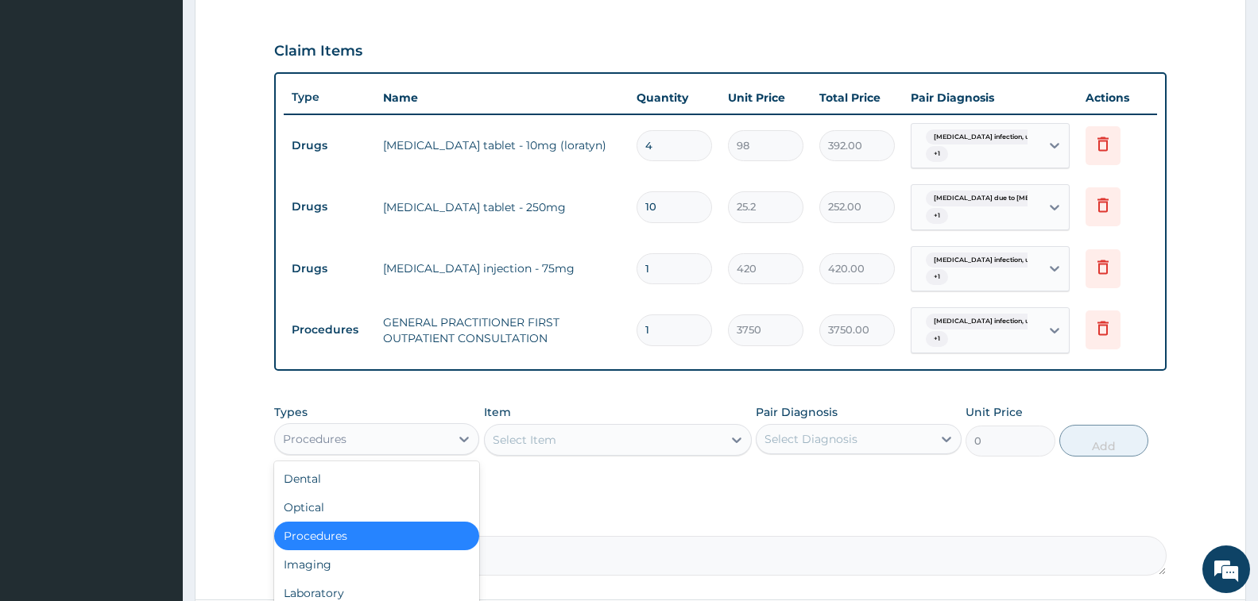
click at [424, 454] on div "Procedures" at bounding box center [376, 439] width 205 height 32
click at [396, 590] on div "Laboratory" at bounding box center [376, 593] width 205 height 29
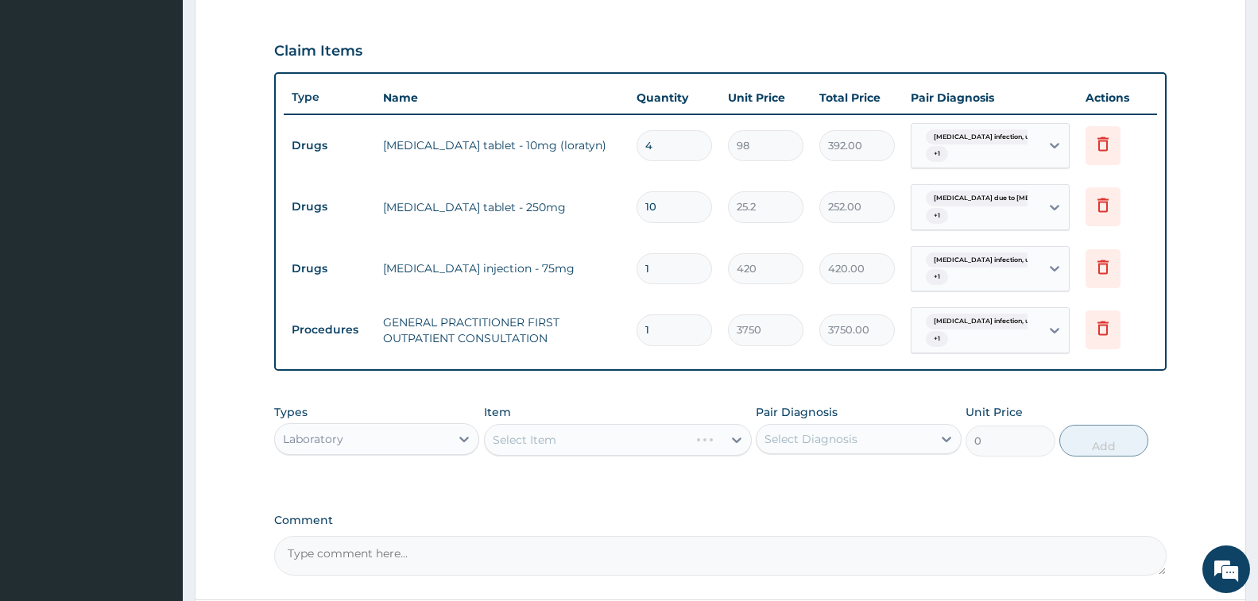
click at [564, 445] on div "Select Item" at bounding box center [618, 440] width 268 height 32
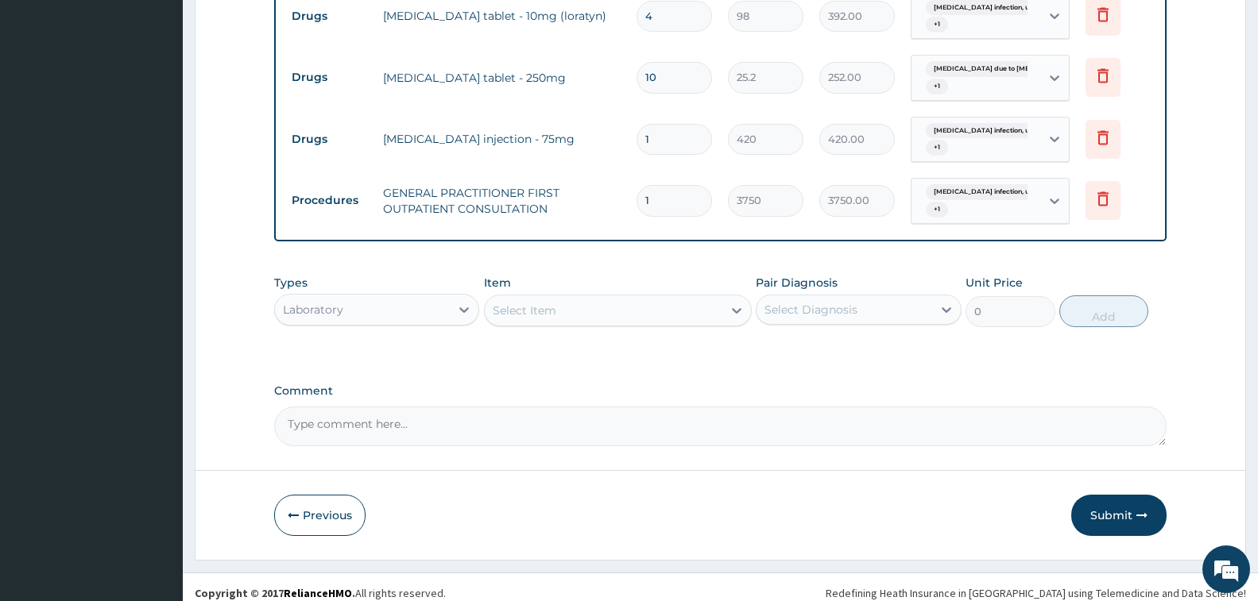
scroll to position [660, 0]
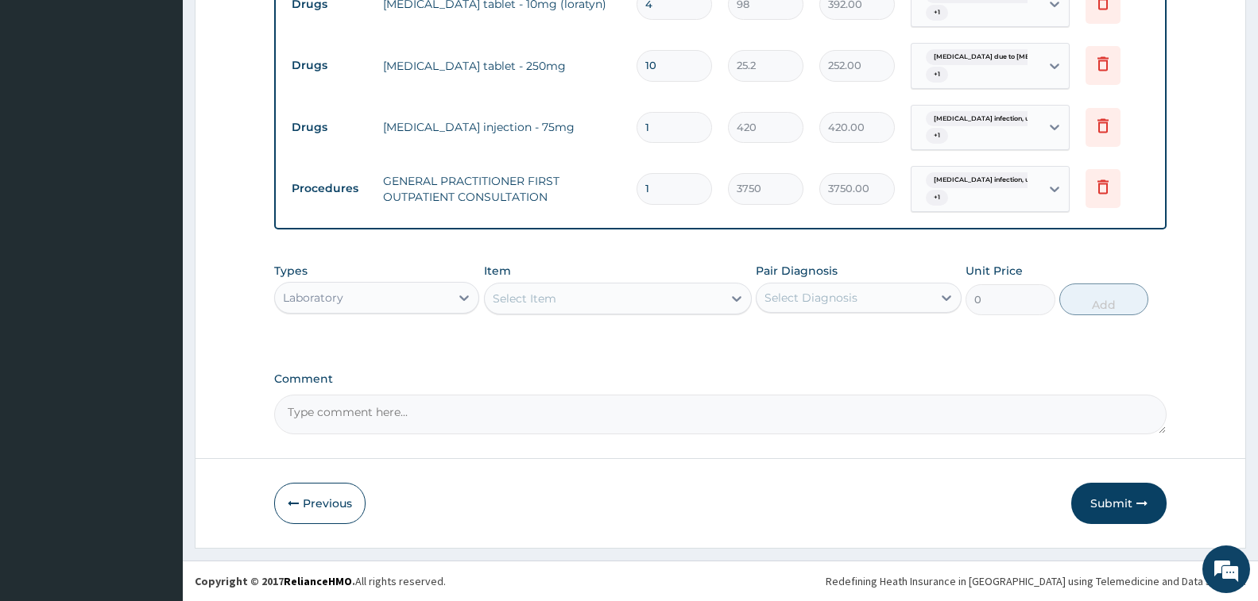
click at [571, 299] on div "Select Item" at bounding box center [604, 298] width 238 height 25
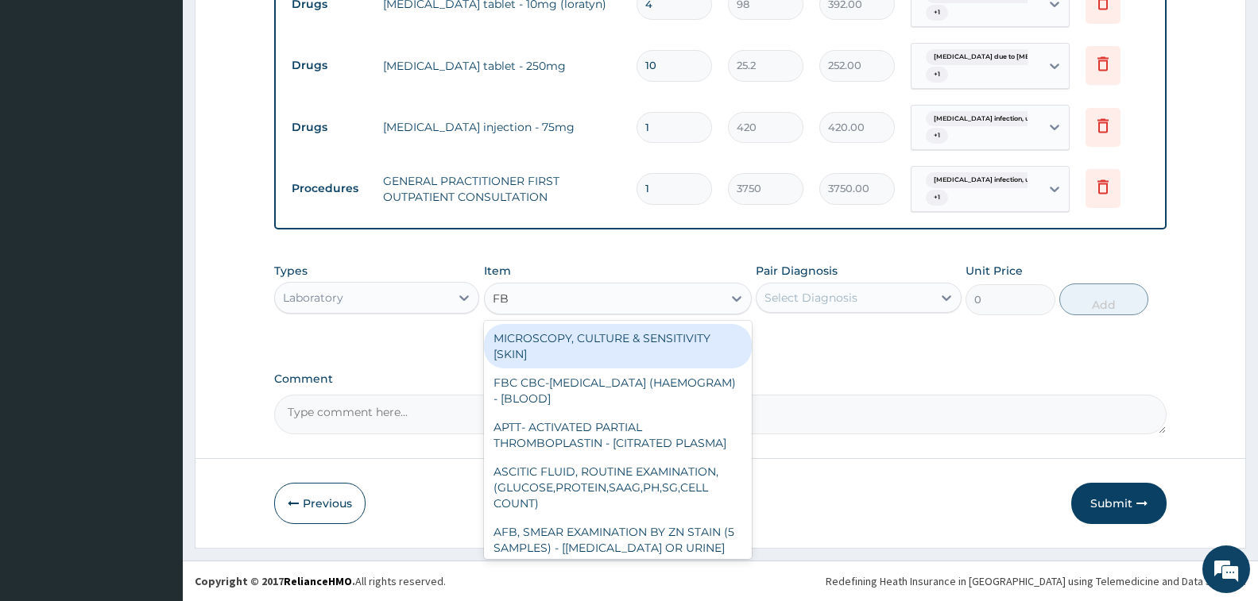
type input "FBC"
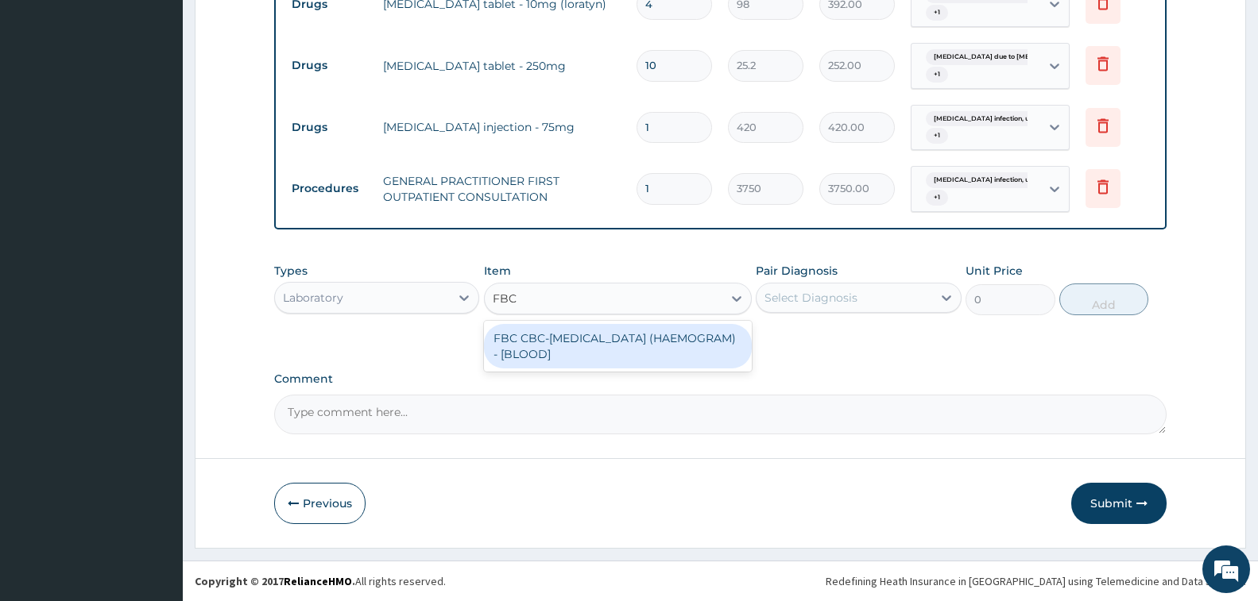
click at [613, 354] on div "FBC CBC-COMPLETE BLOOD COUNT (HAEMOGRAM) - [BLOOD]" at bounding box center [618, 346] width 268 height 44
type input "5000"
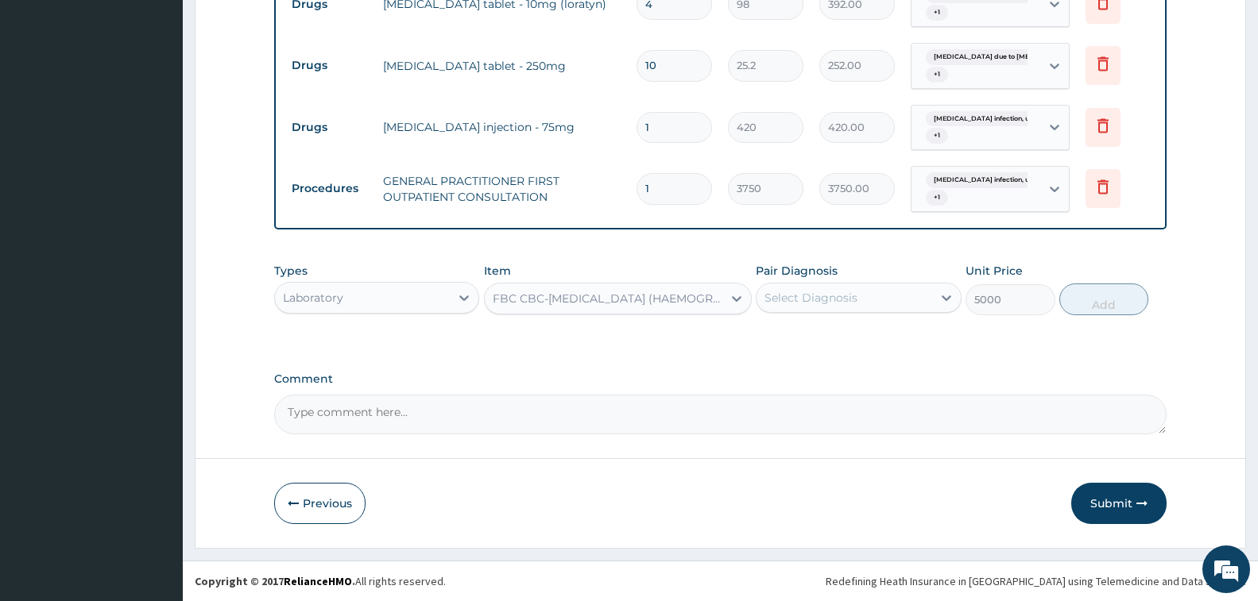
click at [852, 299] on div "Select Diagnosis" at bounding box center [810, 298] width 93 height 16
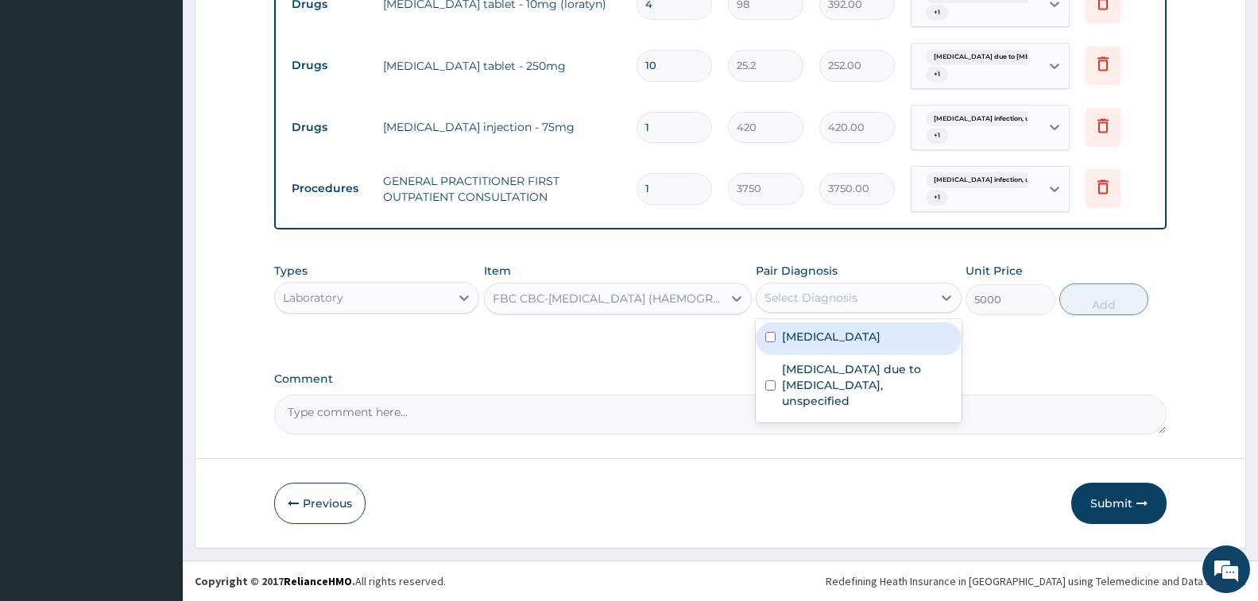
click at [862, 345] on label "Salmonella infection, unspecified" at bounding box center [831, 337] width 99 height 16
checkbox input "true"
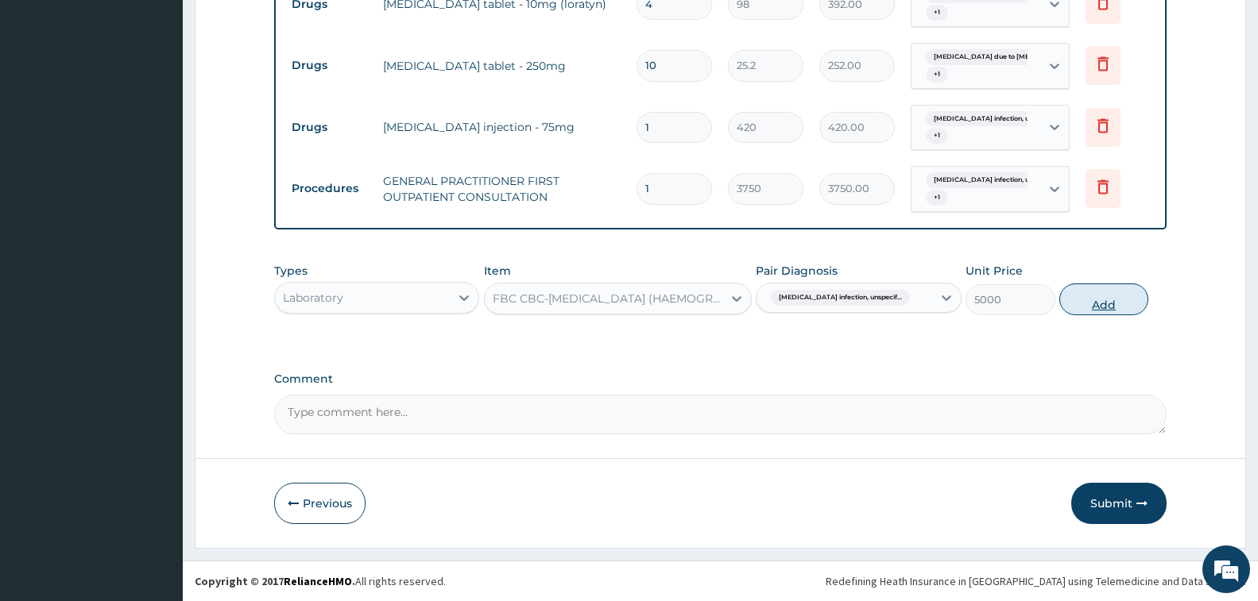
click at [1094, 303] on button "Add" at bounding box center [1103, 300] width 89 height 32
type input "0"
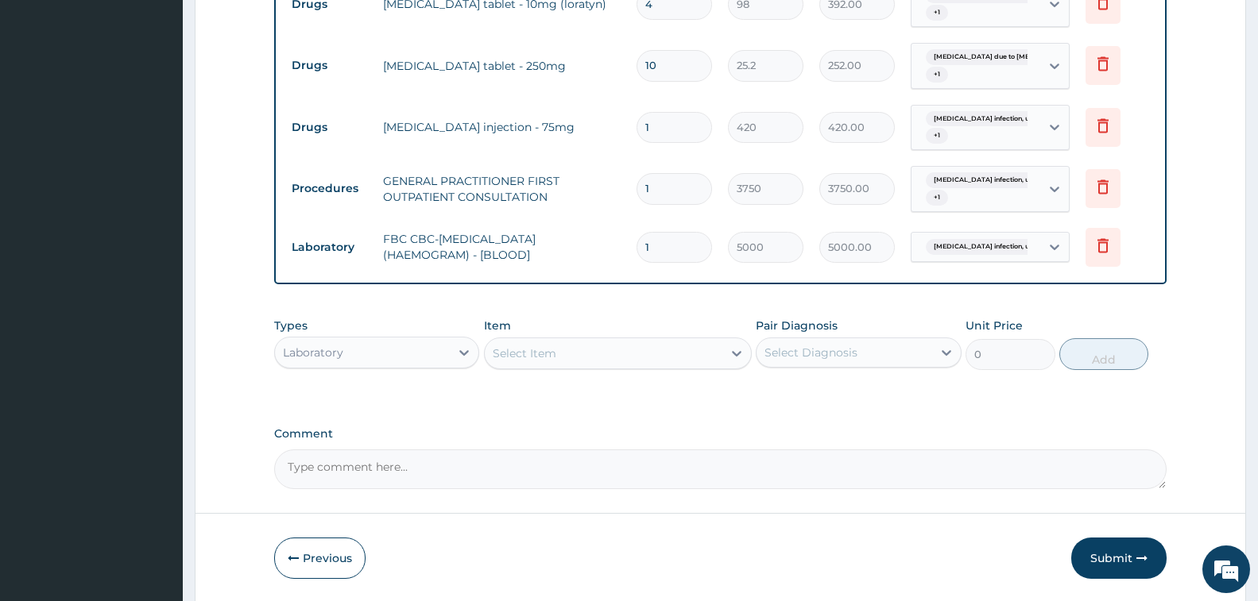
click at [563, 361] on div "Select Item" at bounding box center [604, 353] width 238 height 25
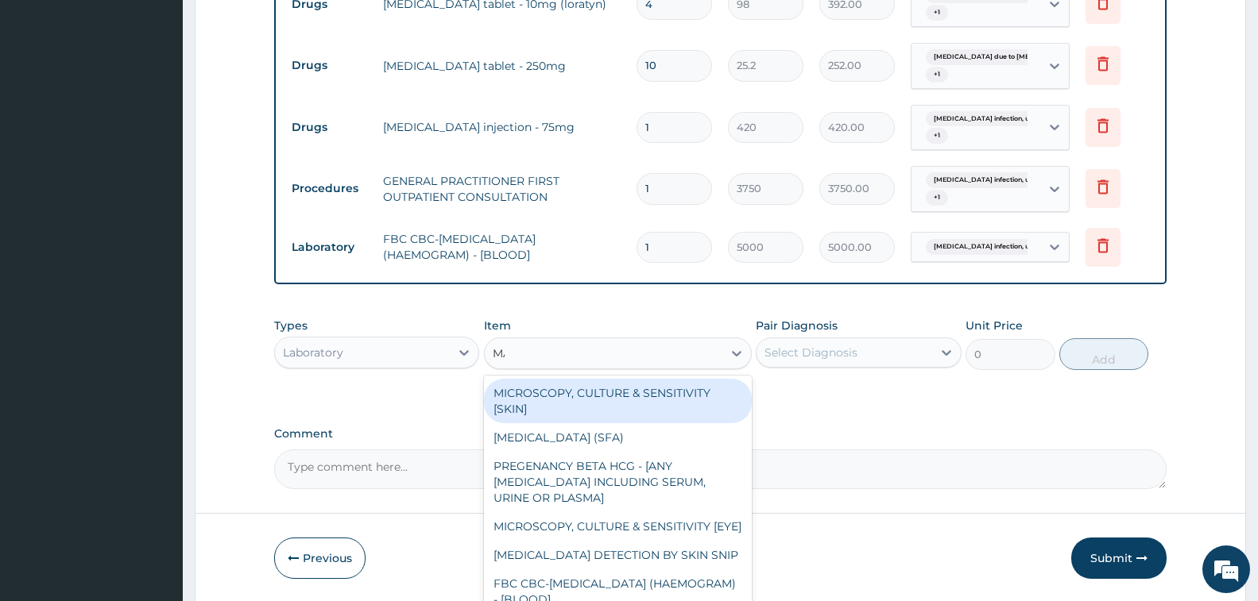
type input "MALA"
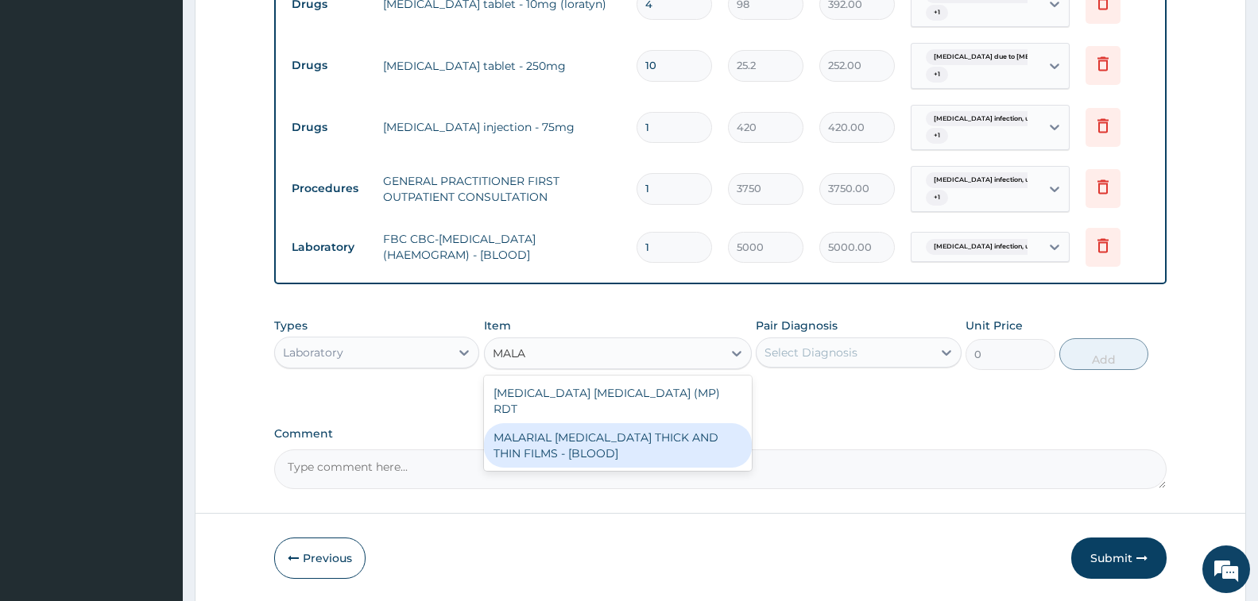
click at [594, 438] on div "MALARIAL PARASITE THICK AND THIN FILMS - [BLOOD]" at bounding box center [618, 445] width 268 height 44
type input "2187.5"
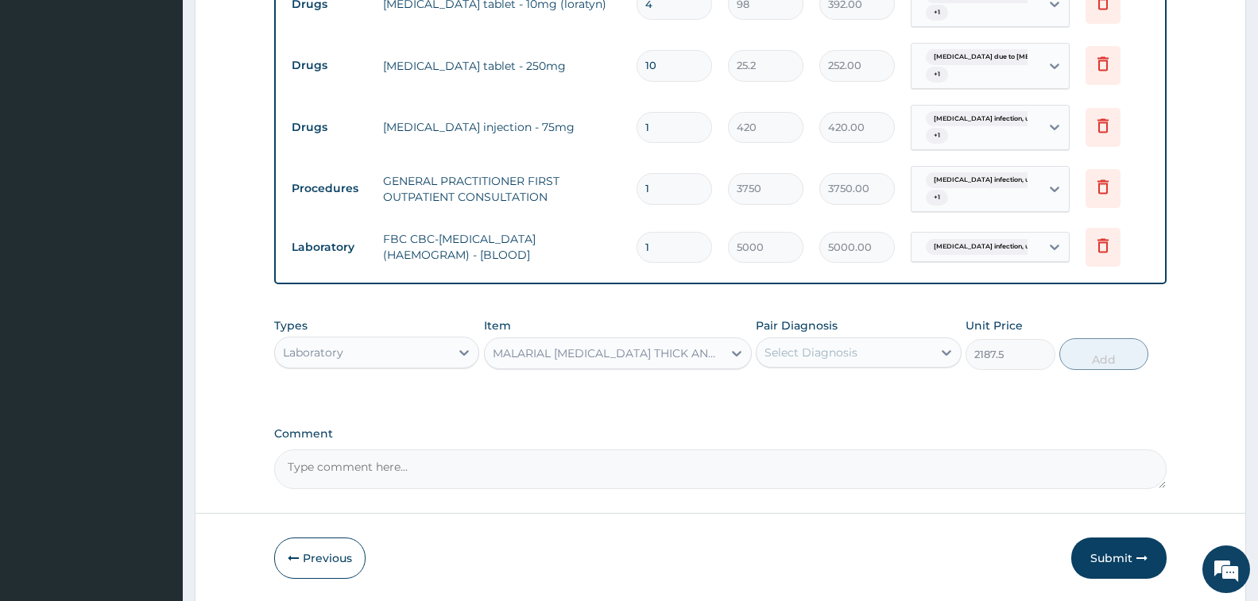
click at [878, 347] on div "Select Diagnosis" at bounding box center [843, 352] width 175 height 25
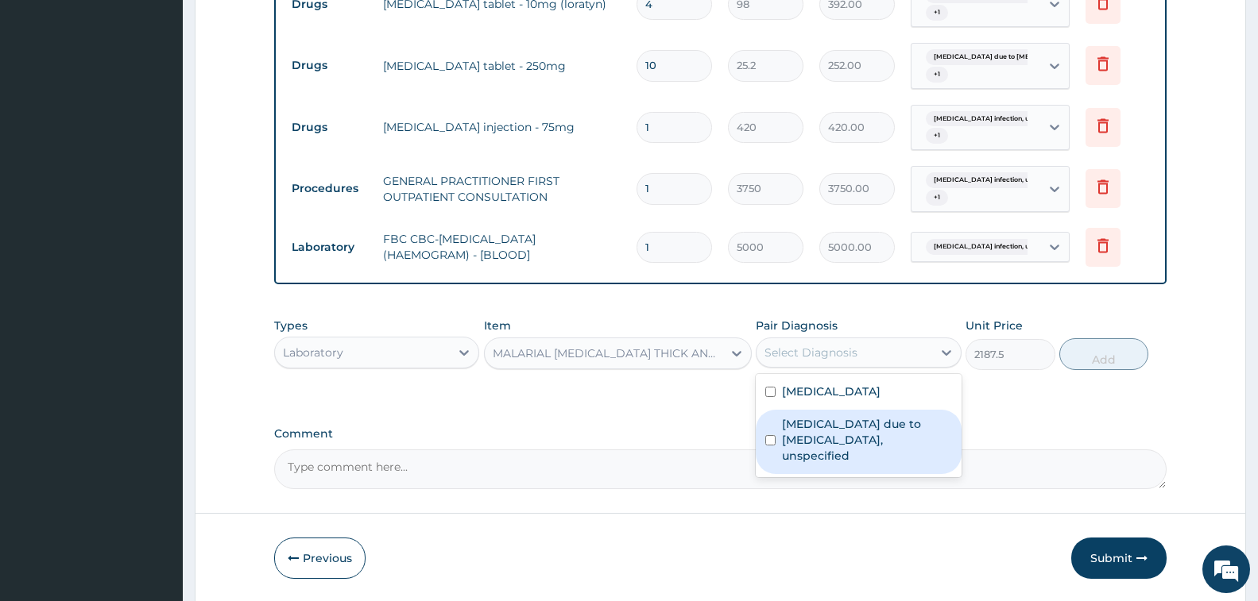
click at [865, 439] on label "Malaria due to Plasmodium falciparum, unspecified" at bounding box center [866, 440] width 169 height 48
checkbox input "true"
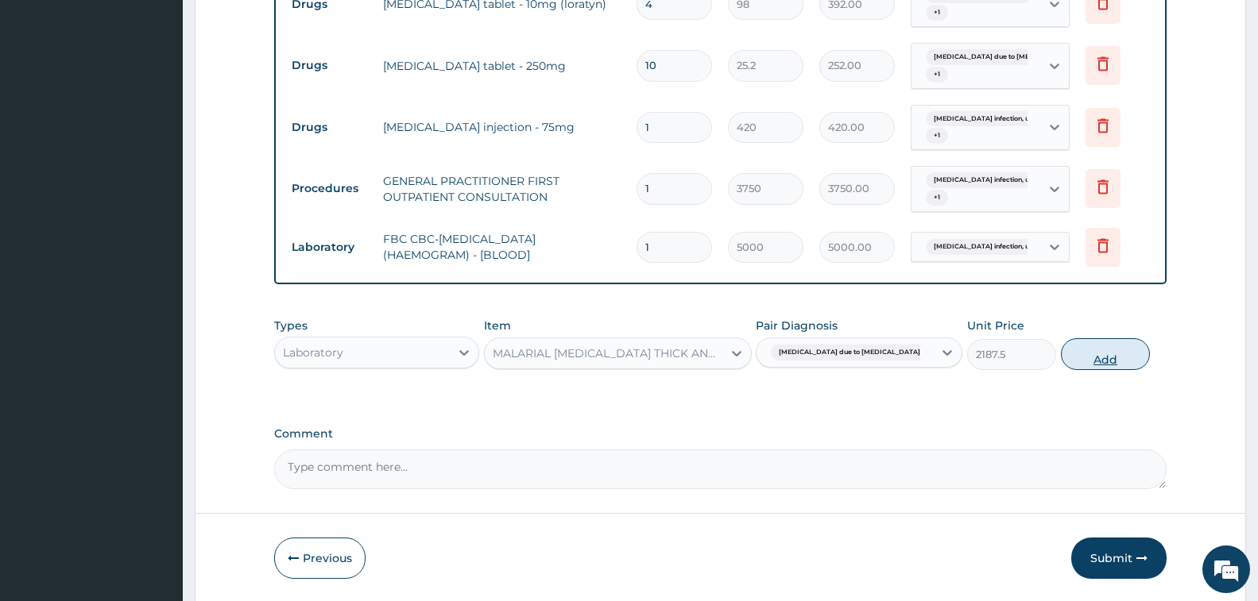
click at [1106, 346] on button "Add" at bounding box center [1105, 354] width 89 height 32
type input "0"
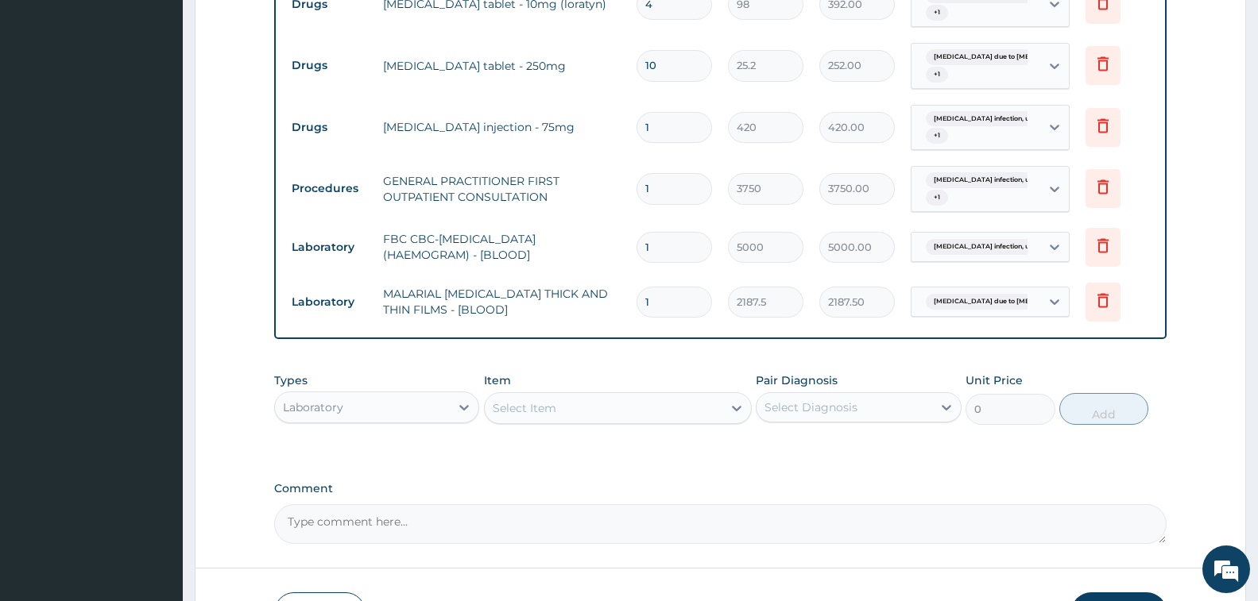
click at [360, 407] on div "Laboratory" at bounding box center [362, 407] width 175 height 25
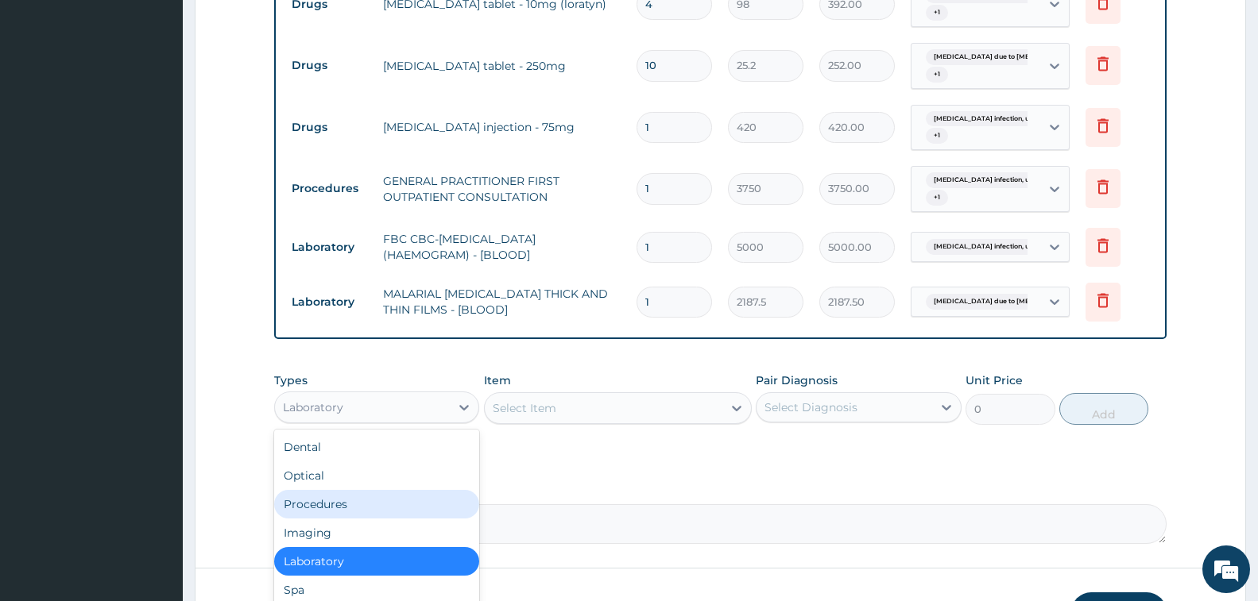
scroll to position [54, 0]
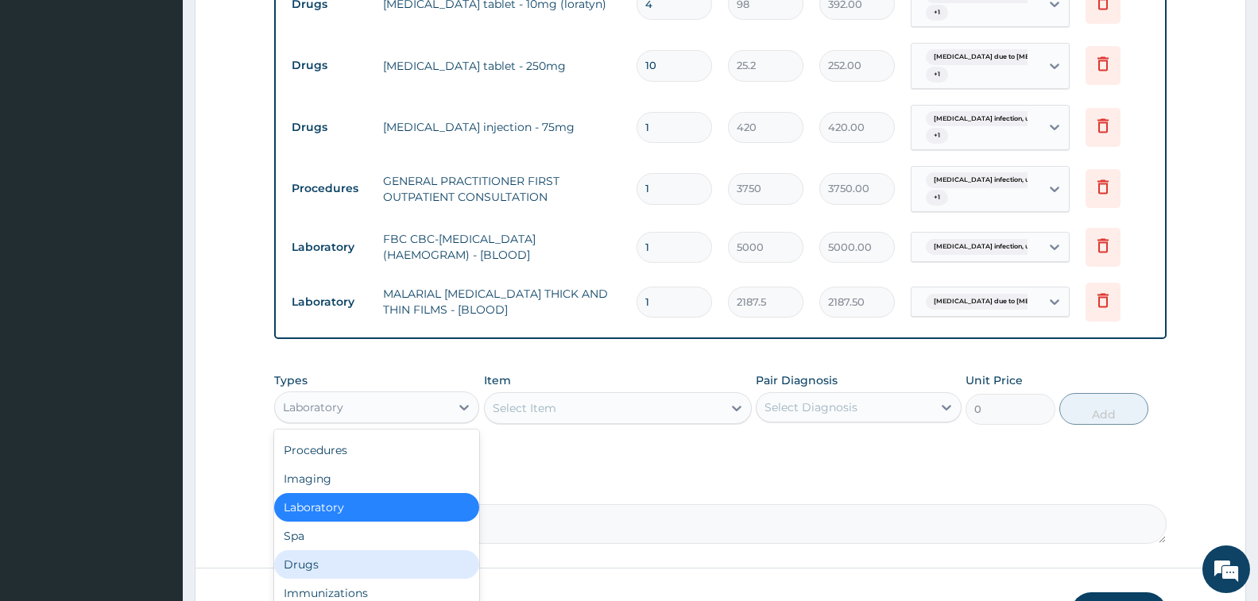
click at [369, 559] on div "Drugs" at bounding box center [376, 565] width 205 height 29
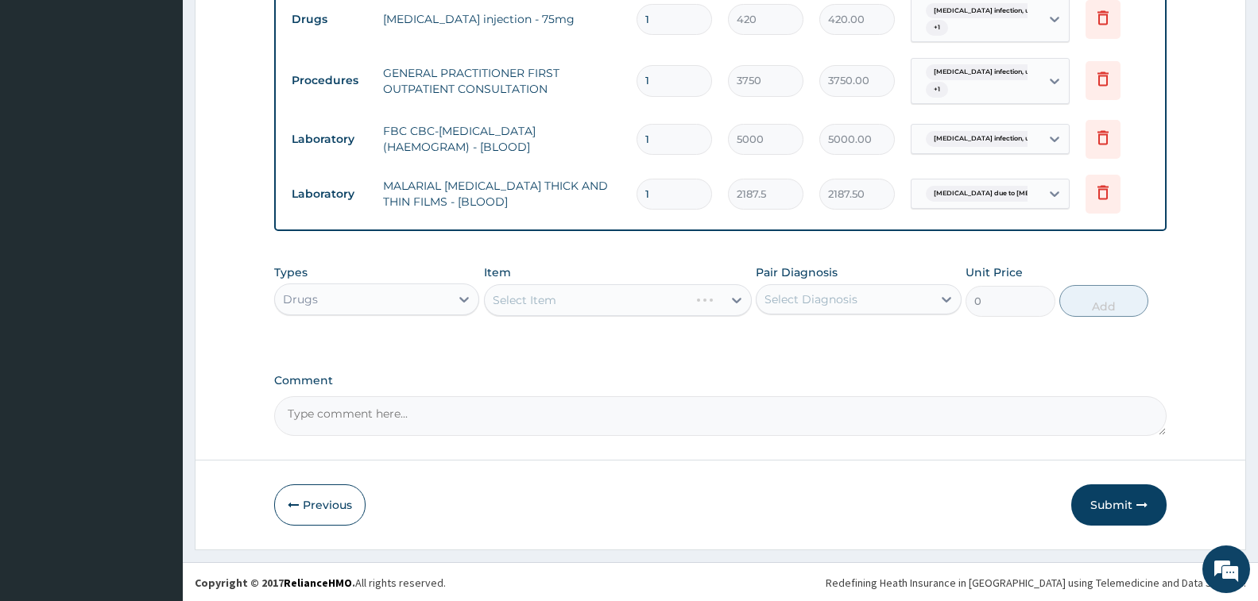
scroll to position [770, 0]
click at [545, 298] on div "Select Item" at bounding box center [618, 299] width 268 height 32
click at [559, 302] on div "Select Item" at bounding box center [618, 299] width 268 height 32
click at [534, 306] on div "Select Item" at bounding box center [525, 299] width 64 height 16
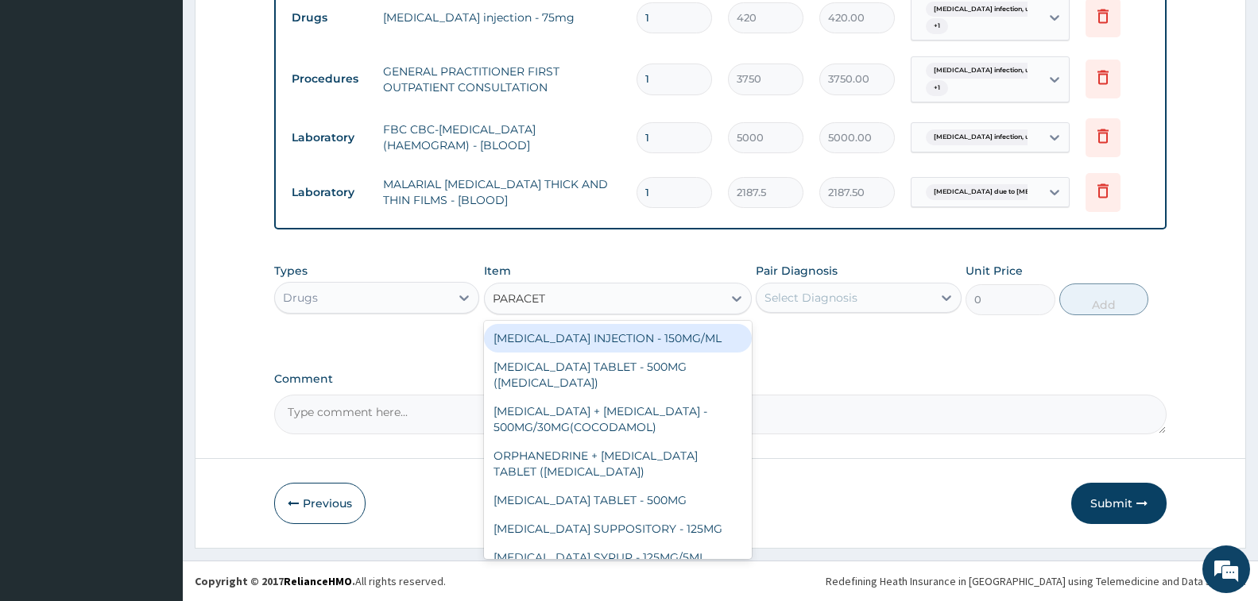
type input "PARACETA"
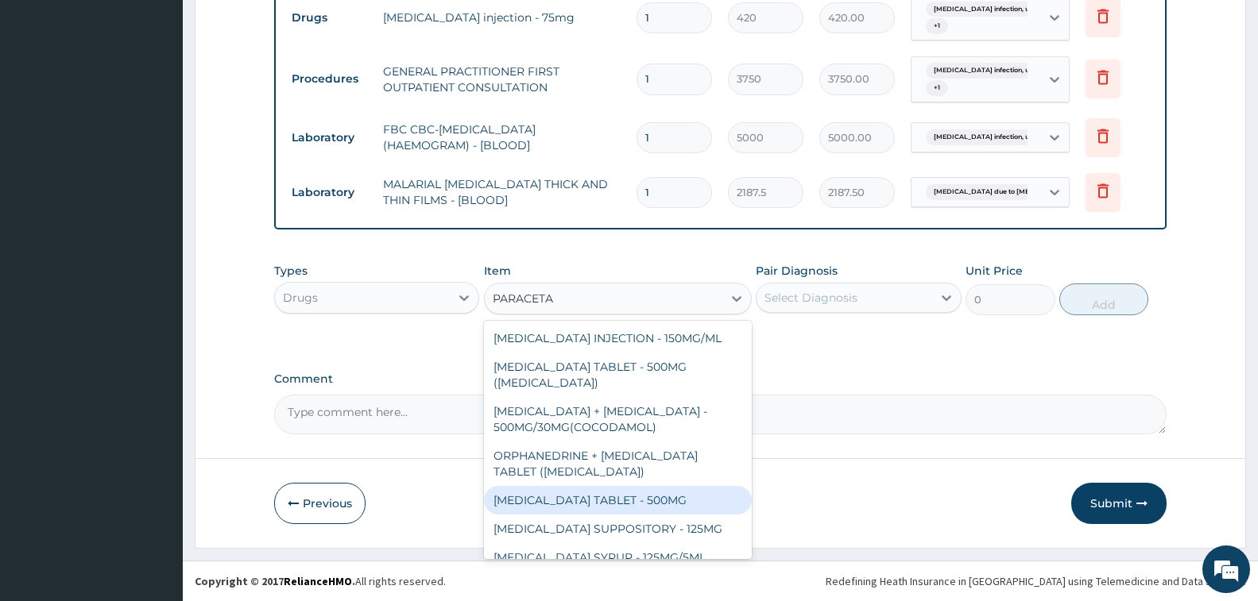
click at [659, 492] on div "PARACETAMOL TABLET - 500MG" at bounding box center [618, 500] width 268 height 29
type input "33.599999999999994"
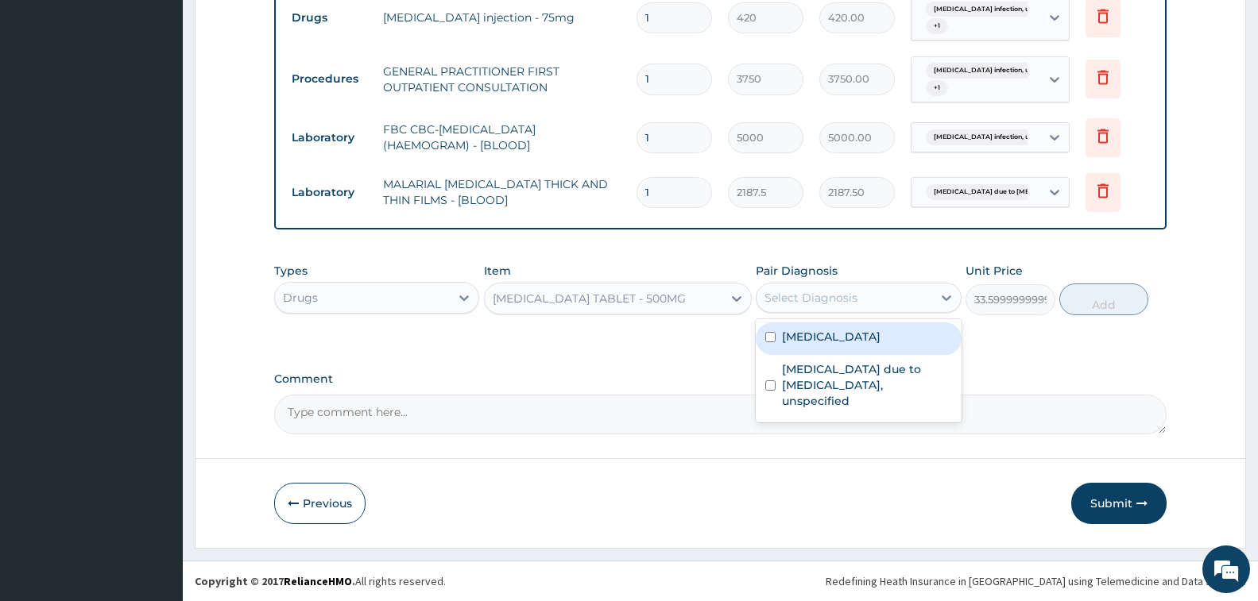
click at [812, 304] on div "Select Diagnosis" at bounding box center [810, 298] width 93 height 16
click at [840, 345] on label "Salmonella infection, unspecified" at bounding box center [831, 337] width 99 height 16
checkbox input "true"
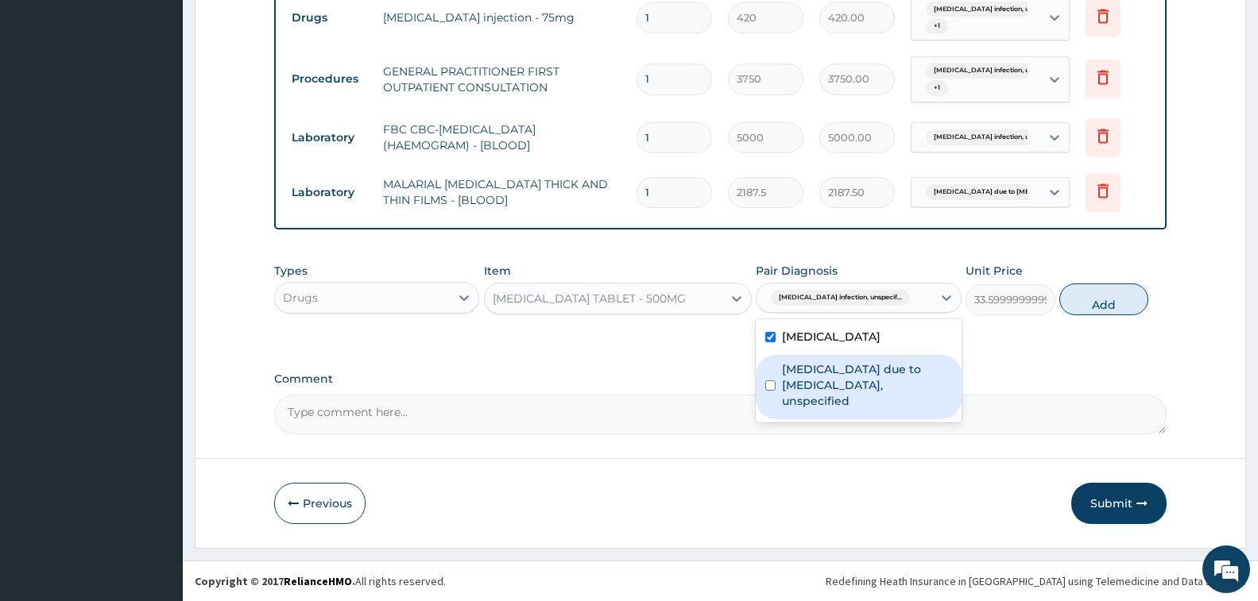
click at [864, 400] on label "Malaria due to Plasmodium falciparum, unspecified" at bounding box center [866, 386] width 169 height 48
checkbox input "true"
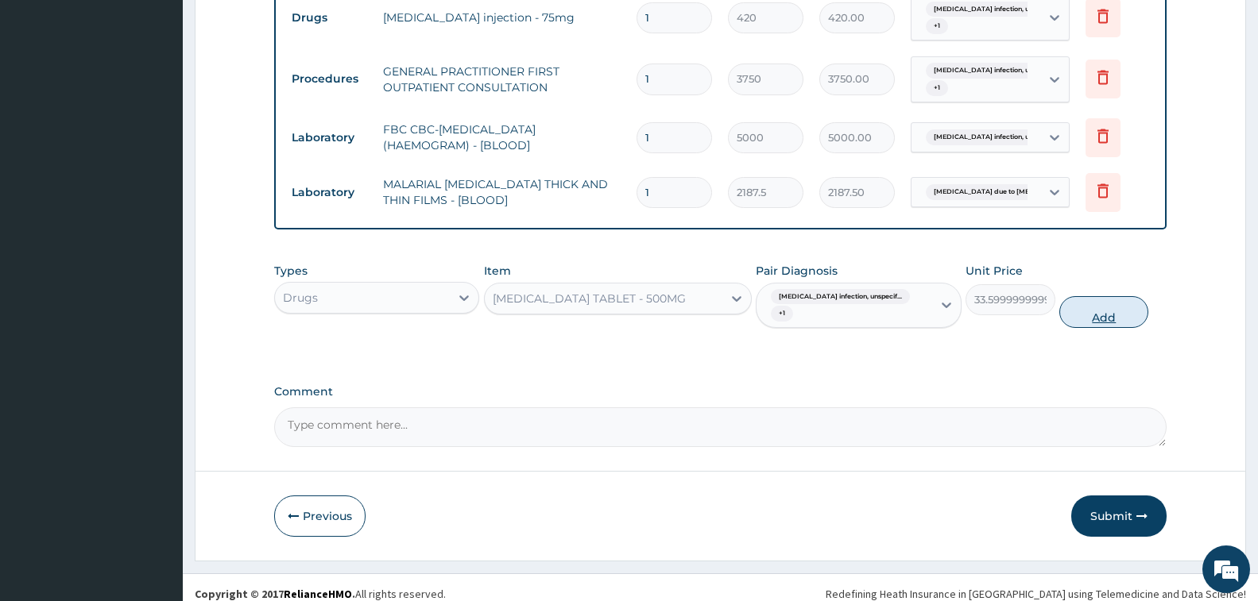
click at [1089, 307] on button "Add" at bounding box center [1103, 312] width 89 height 32
type input "0"
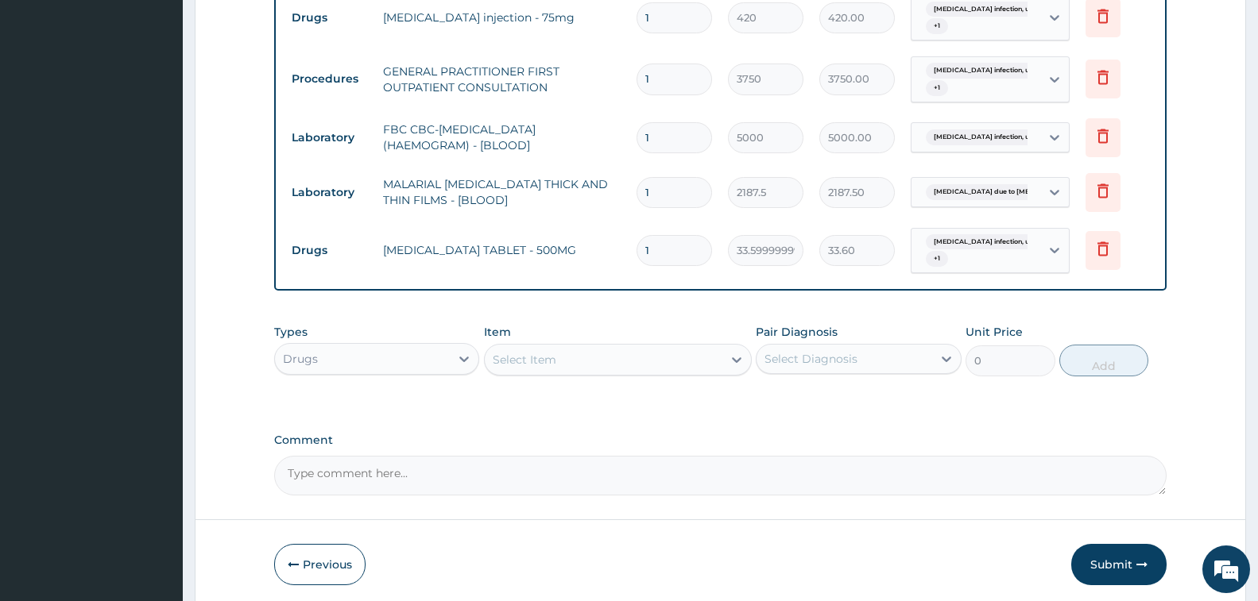
type input "12"
type input "403.20"
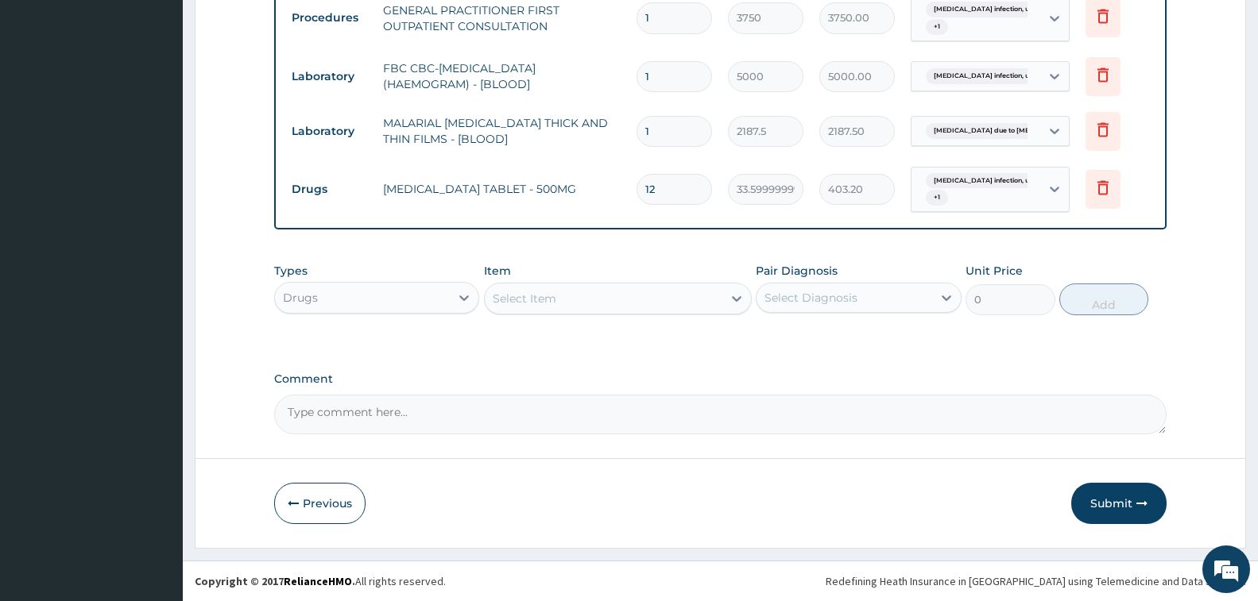
type input "12"
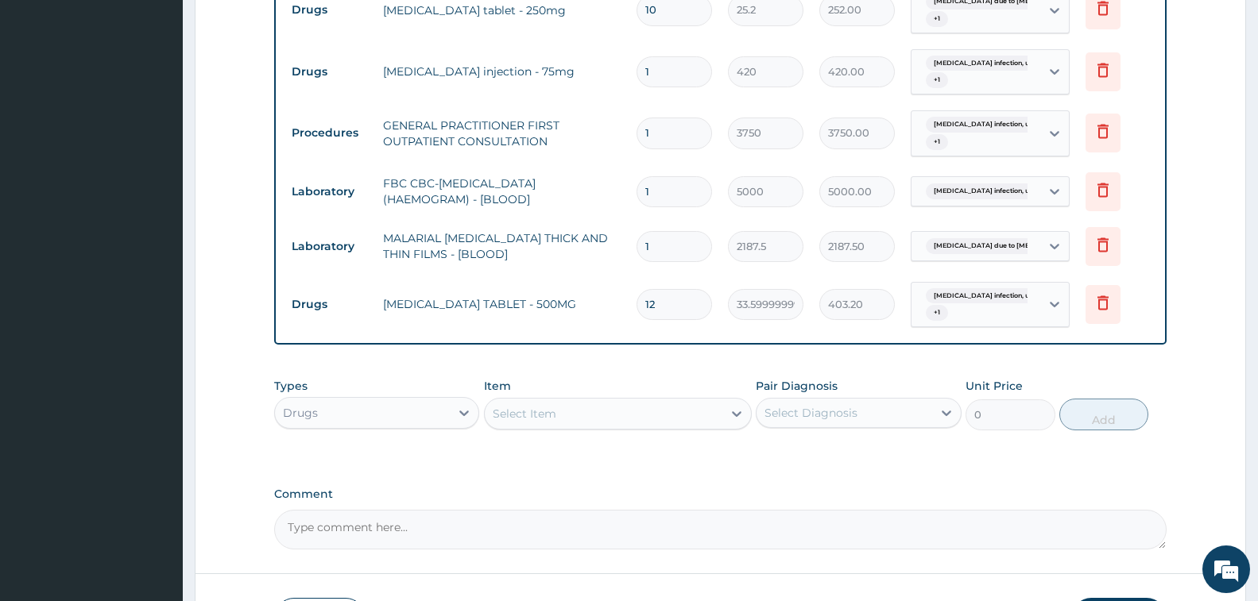
scroll to position [831, 0]
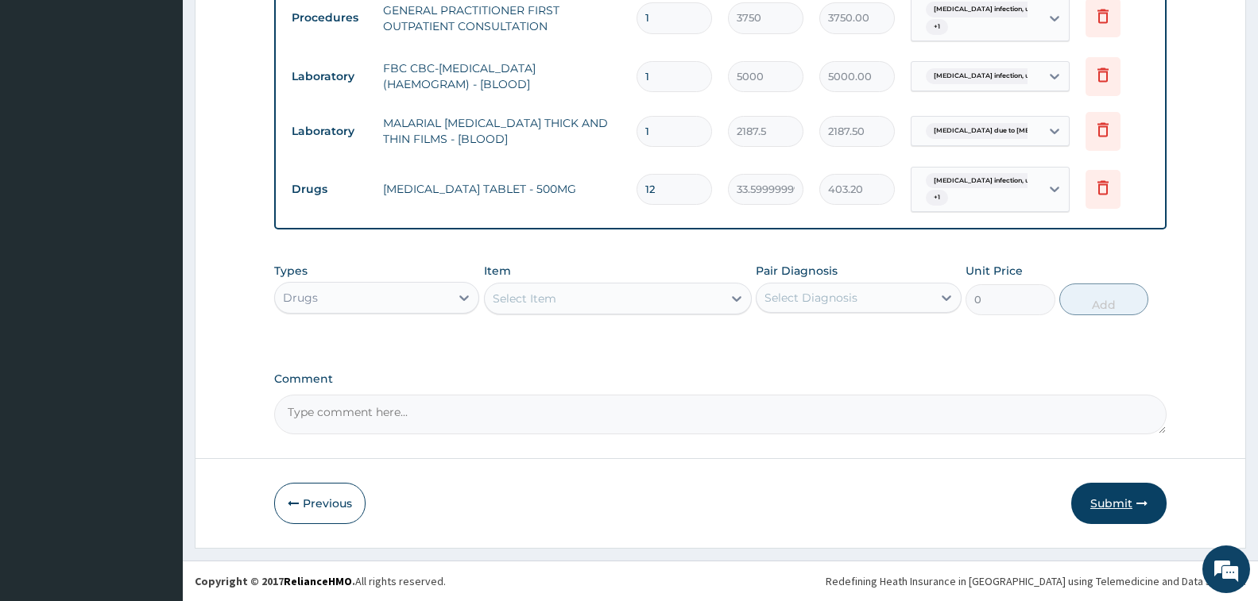
click at [1109, 512] on button "Submit" at bounding box center [1118, 503] width 95 height 41
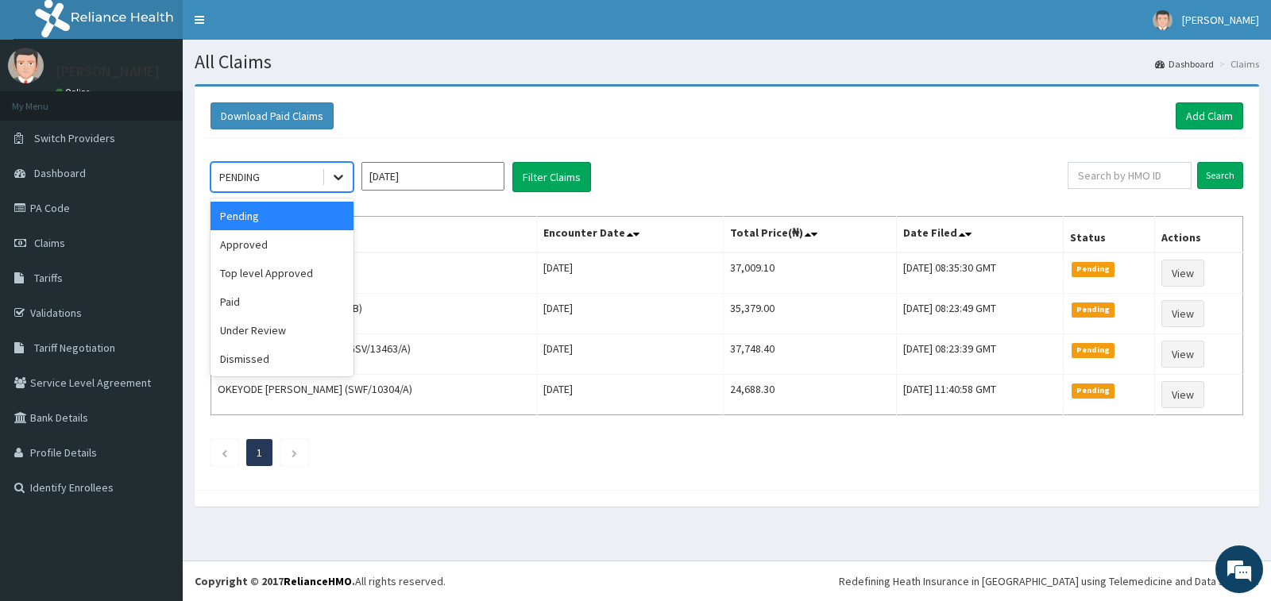
click at [335, 176] on icon at bounding box center [339, 179] width 10 height 6
click at [315, 244] on div "Approved" at bounding box center [282, 244] width 143 height 29
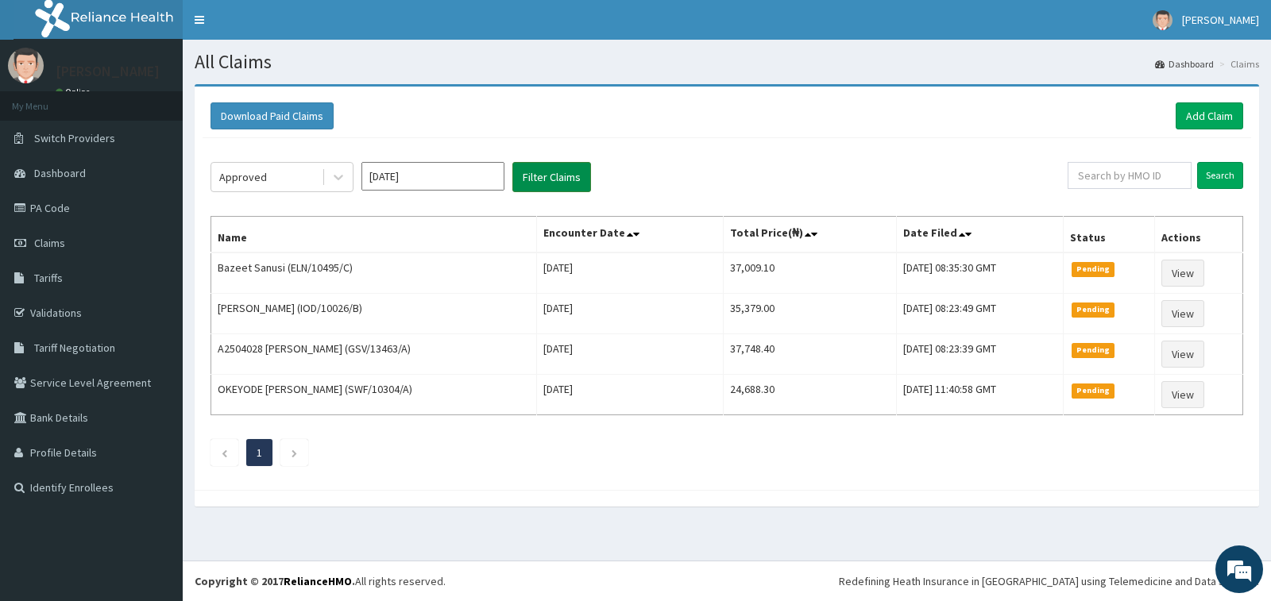
click at [568, 172] on button "Filter Claims" at bounding box center [551, 177] width 79 height 30
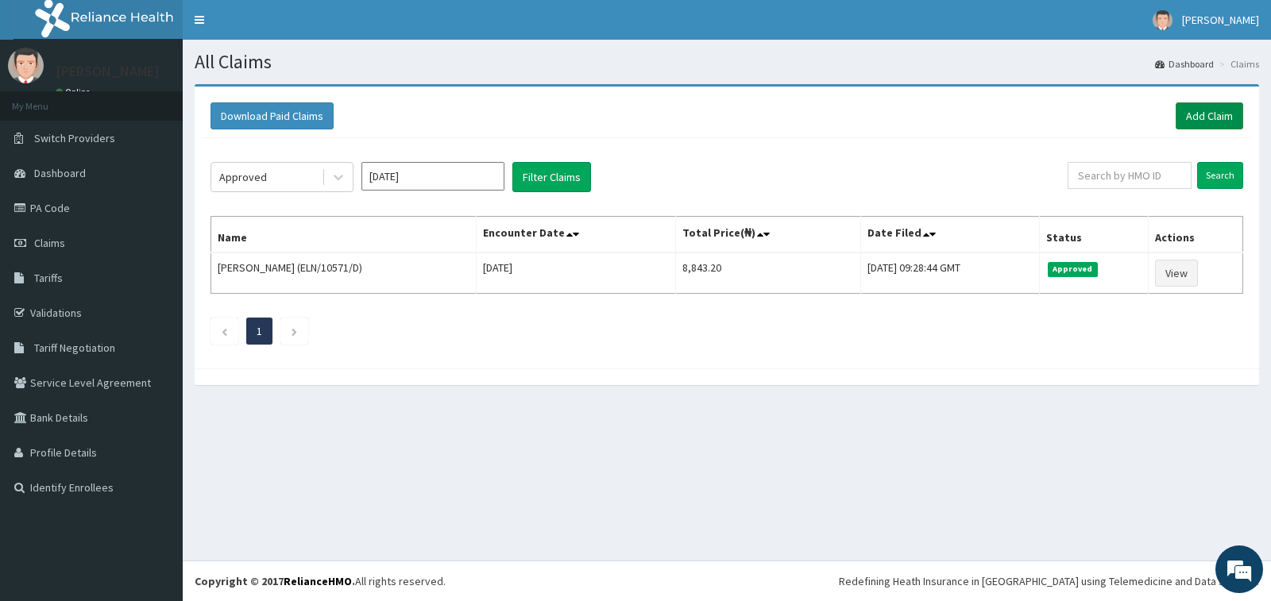
click at [1203, 110] on link "Add Claim" at bounding box center [1210, 115] width 68 height 27
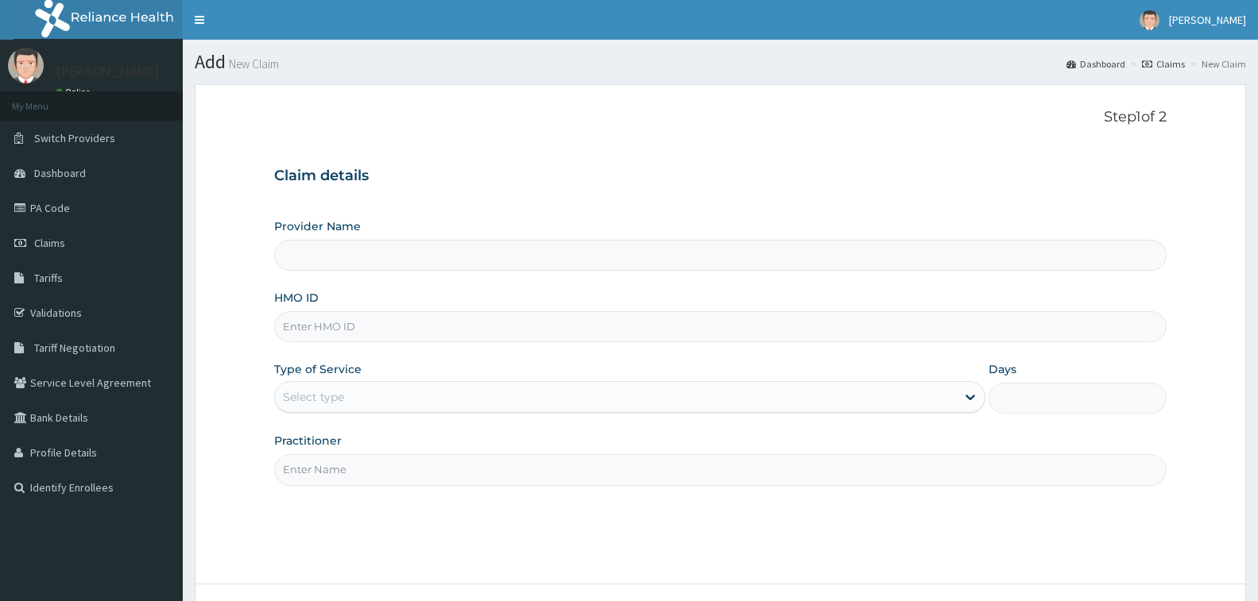
type input "[GEOGRAPHIC_DATA] - [GEOGRAPHIC_DATA]"
click at [366, 328] on input "HMO ID" at bounding box center [720, 326] width 892 height 31
type input "CFM/10025/A"
drag, startPoint x: 389, startPoint y: 401, endPoint x: 359, endPoint y: 408, distance: 30.1
click at [387, 401] on div "Select type" at bounding box center [615, 397] width 681 height 25
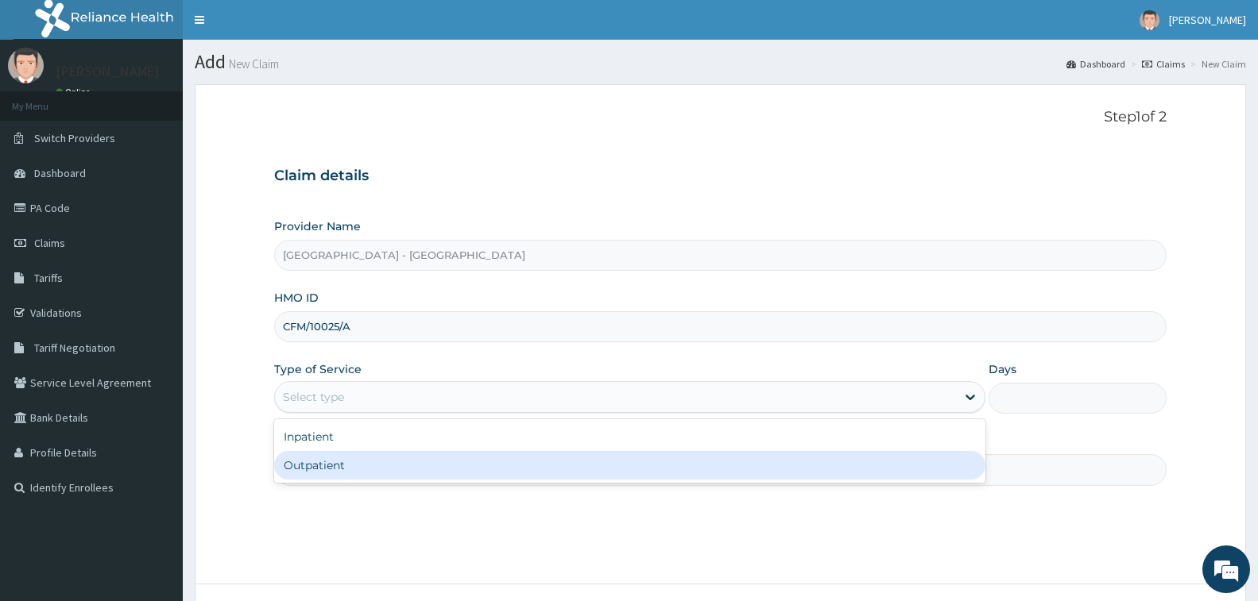
click at [355, 458] on div "Outpatient" at bounding box center [629, 465] width 711 height 29
type input "1"
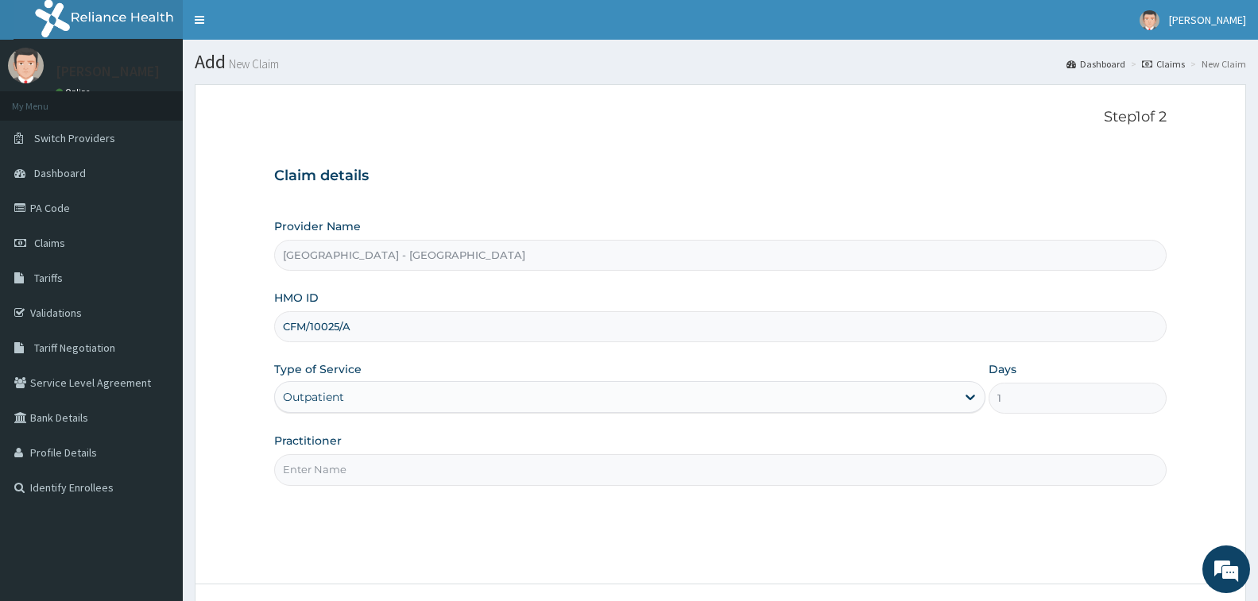
drag, startPoint x: 355, startPoint y: 458, endPoint x: 369, endPoint y: 474, distance: 20.8
click at [355, 458] on input "Practitioner" at bounding box center [720, 469] width 892 height 31
type input "[PERSON_NAME]"
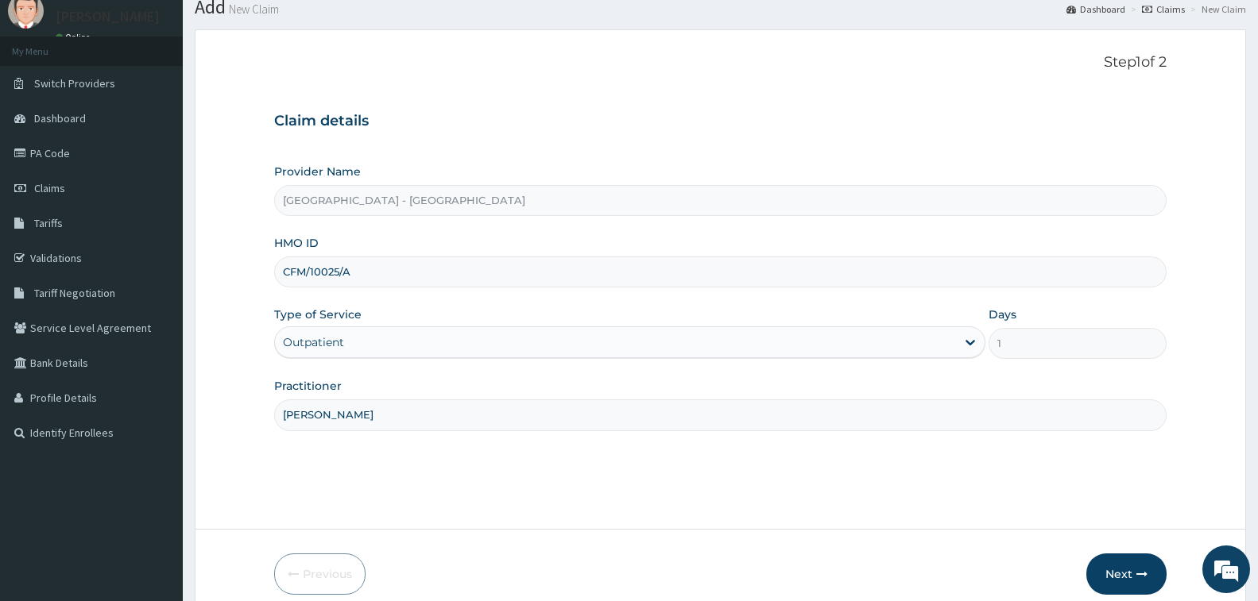
scroll to position [126, 0]
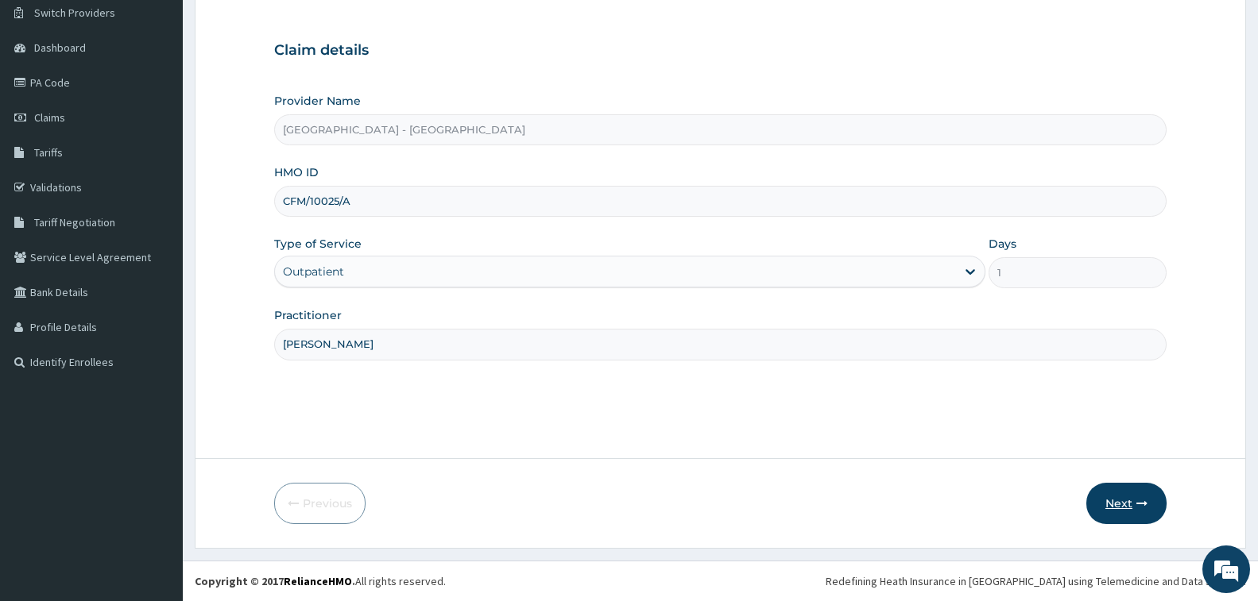
click at [1131, 500] on button "Next" at bounding box center [1126, 503] width 80 height 41
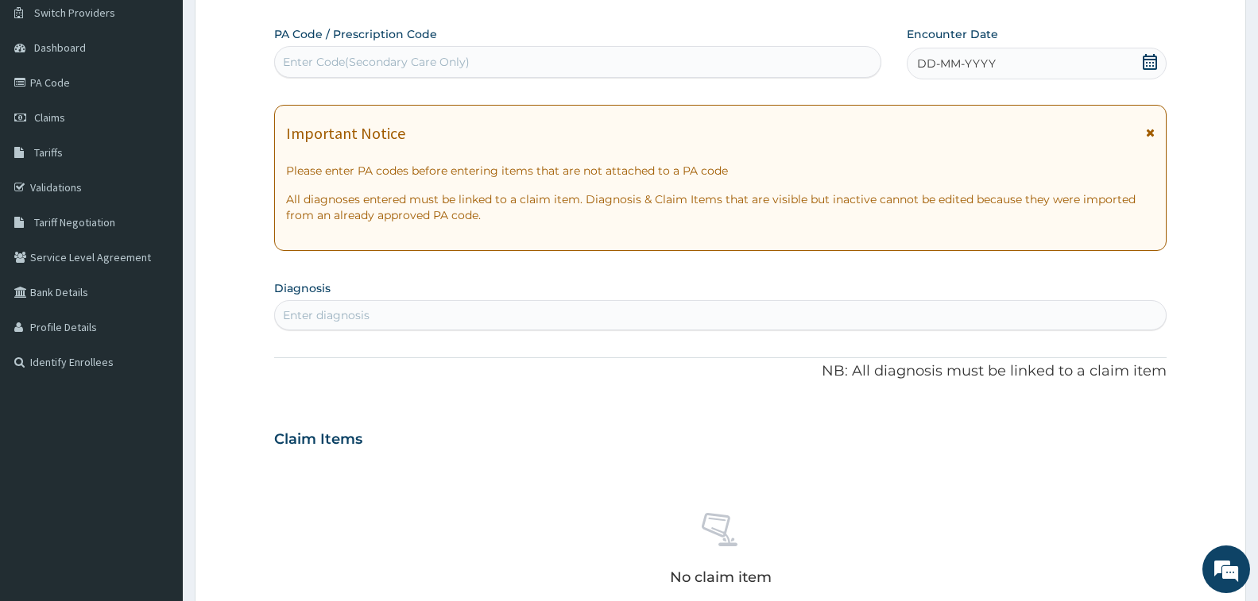
click at [343, 62] on div "Enter Code(Secondary Care Only)" at bounding box center [376, 62] width 187 height 16
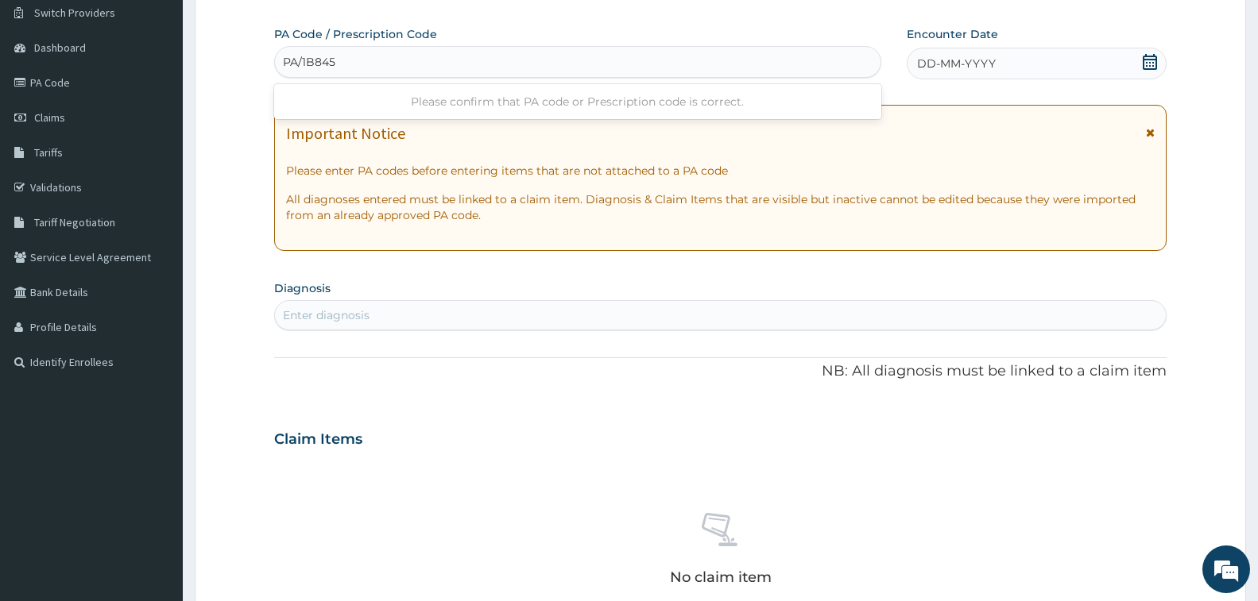
type input "PA/1B8456"
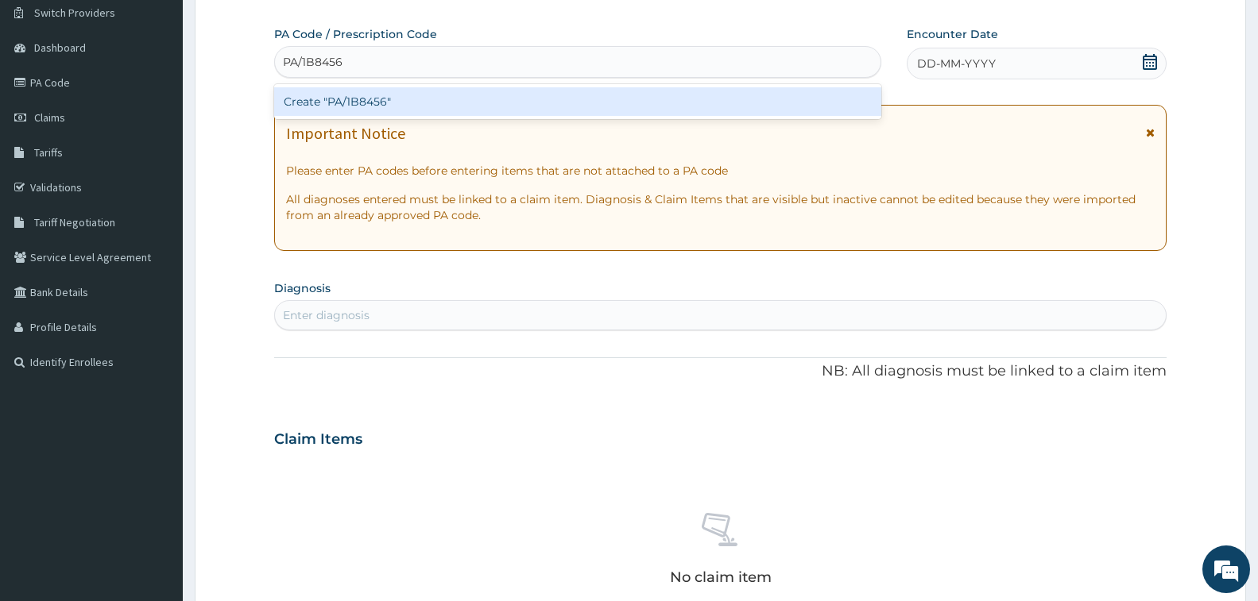
click at [315, 101] on div "Create "PA/1B8456"" at bounding box center [577, 101] width 607 height 29
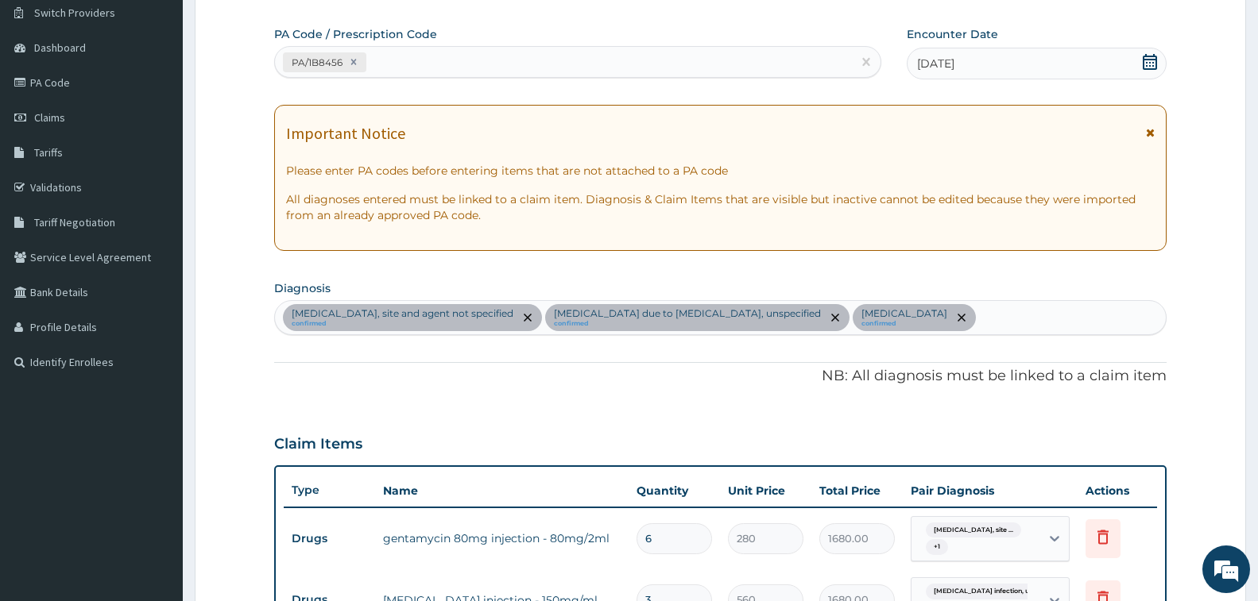
scroll to position [548, 0]
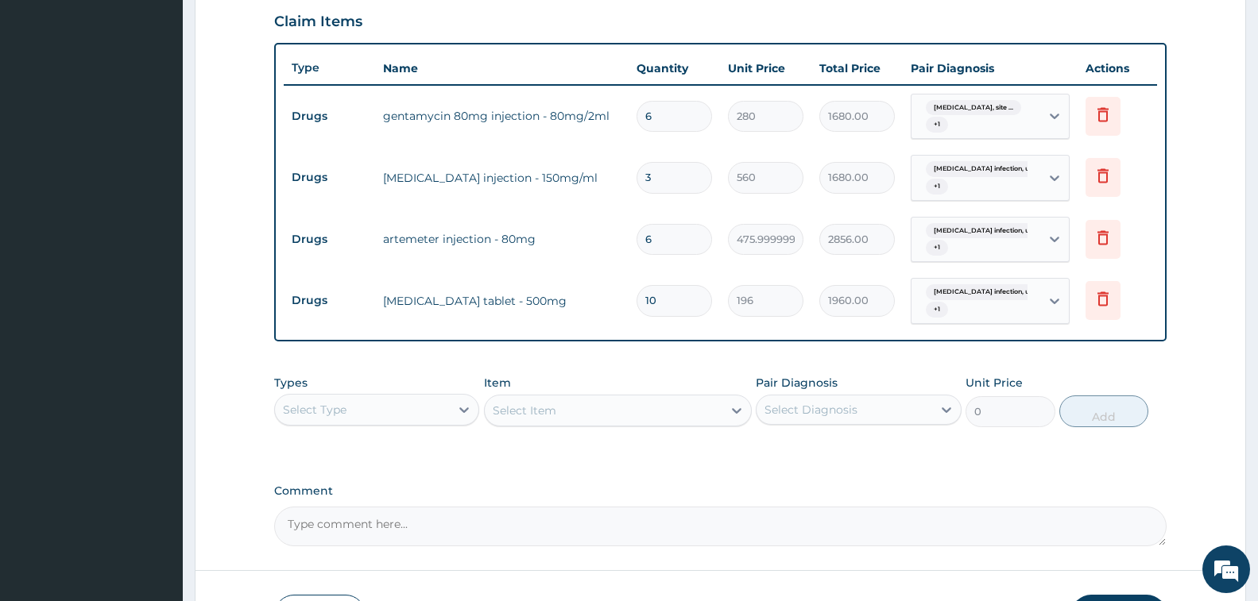
click at [391, 423] on div "Select Type" at bounding box center [376, 410] width 205 height 32
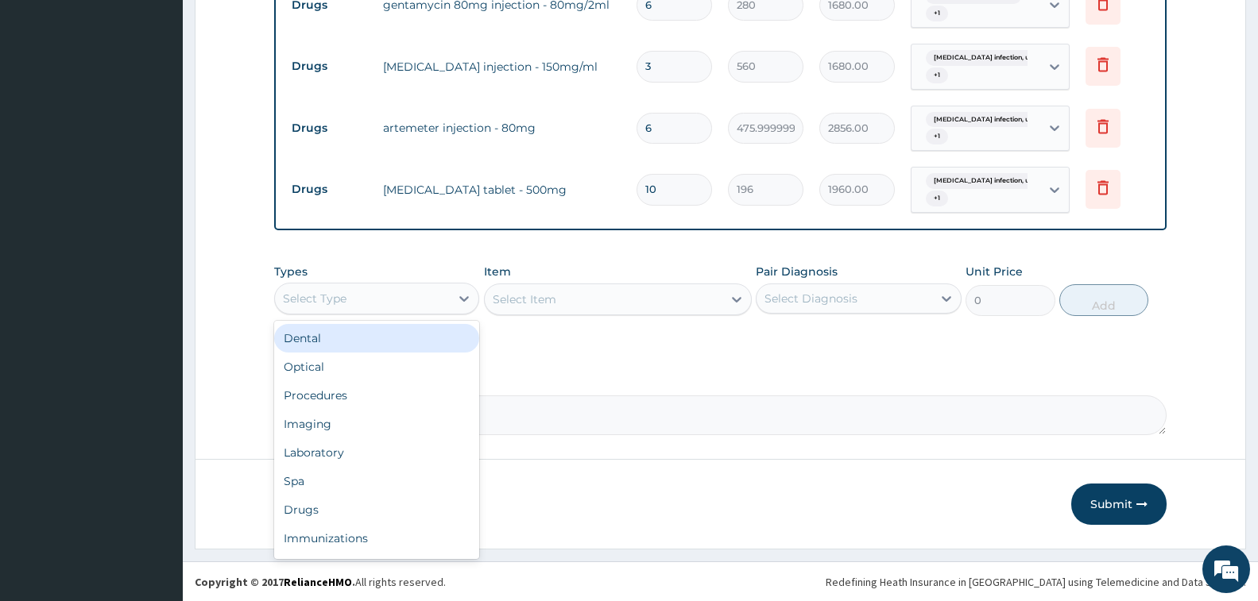
scroll to position [660, 0]
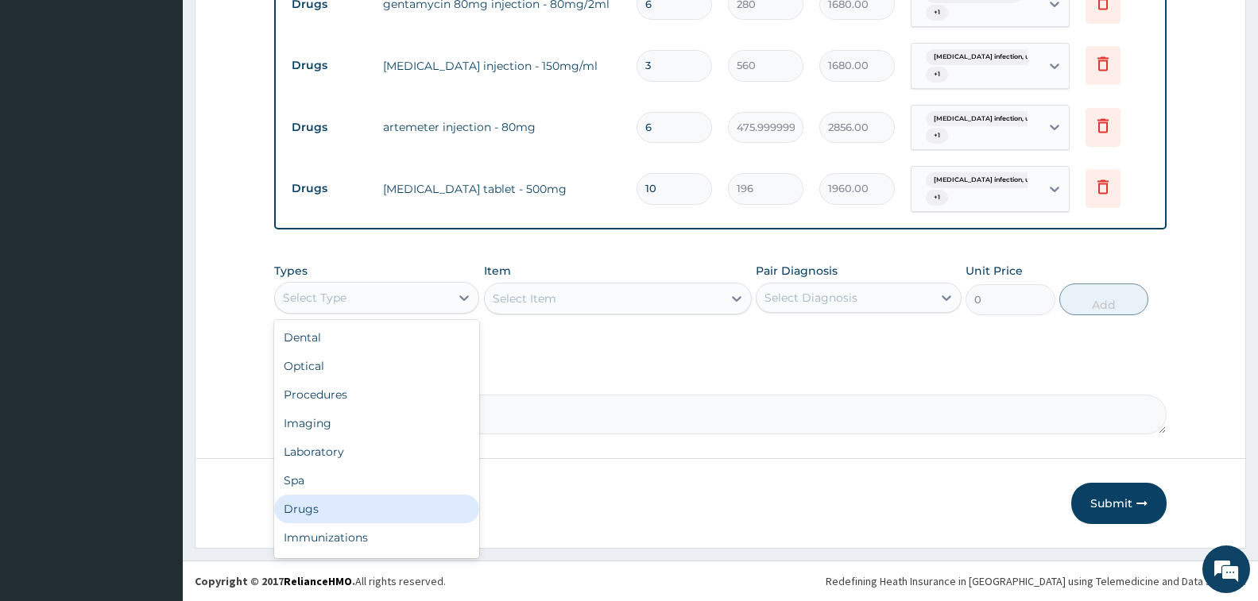
click at [345, 515] on div "Drugs" at bounding box center [376, 509] width 205 height 29
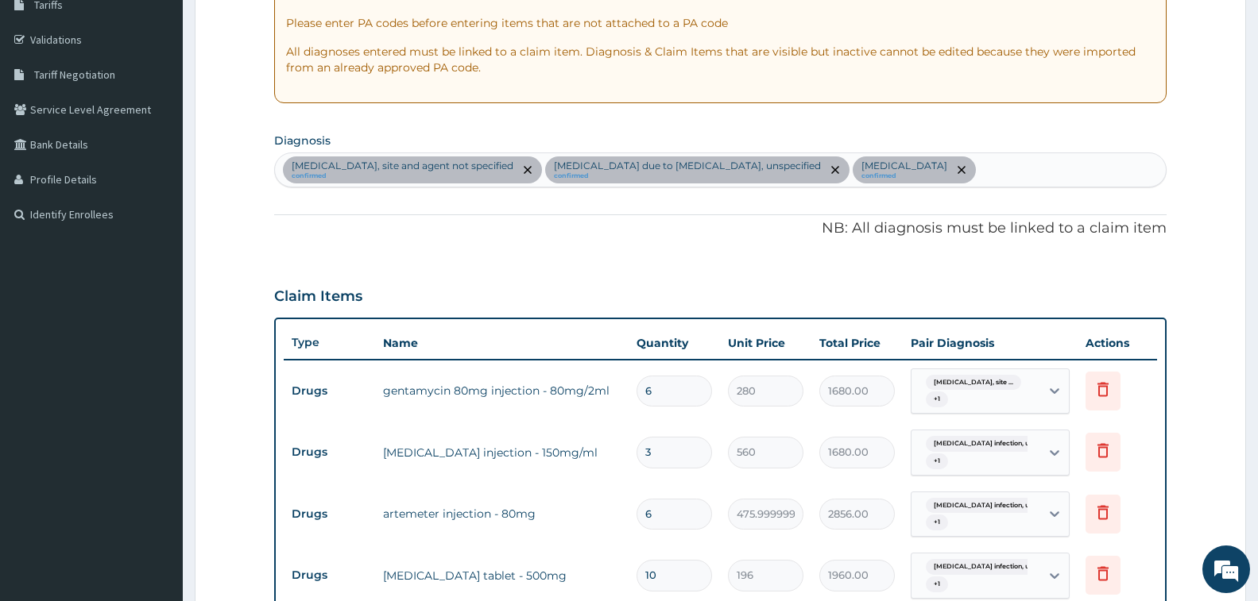
scroll to position [263, 0]
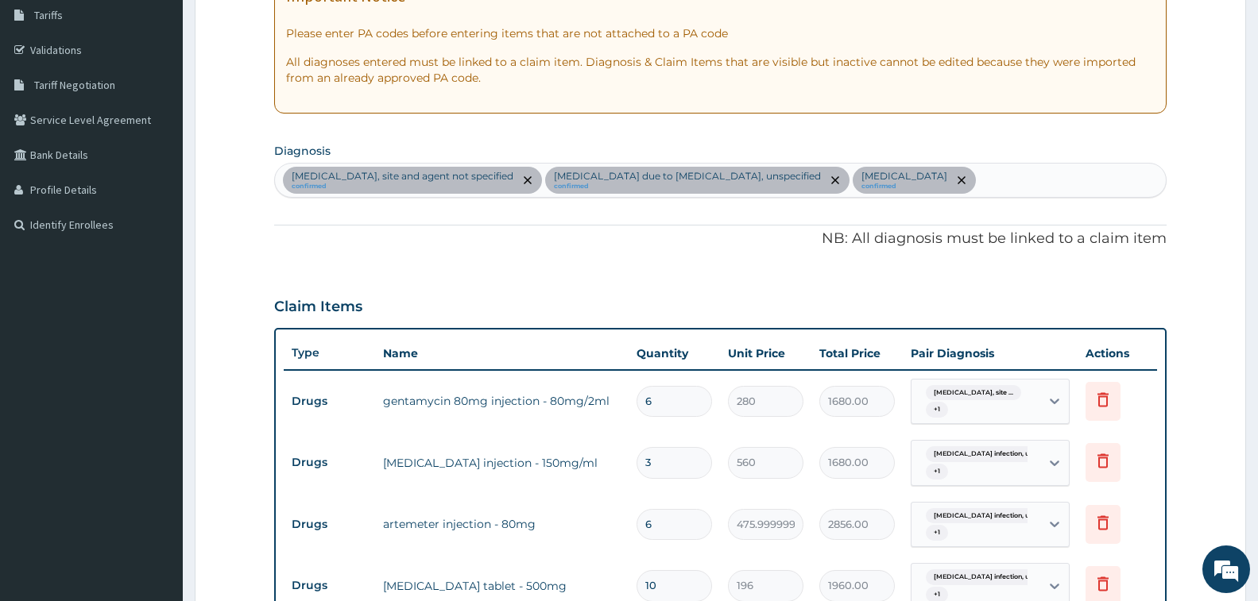
click at [1090, 176] on div "Urinary tract infection, site and agent not specified confirmed Malaria due to …" at bounding box center [720, 180] width 891 height 33
type input "H"
type input "WORM"
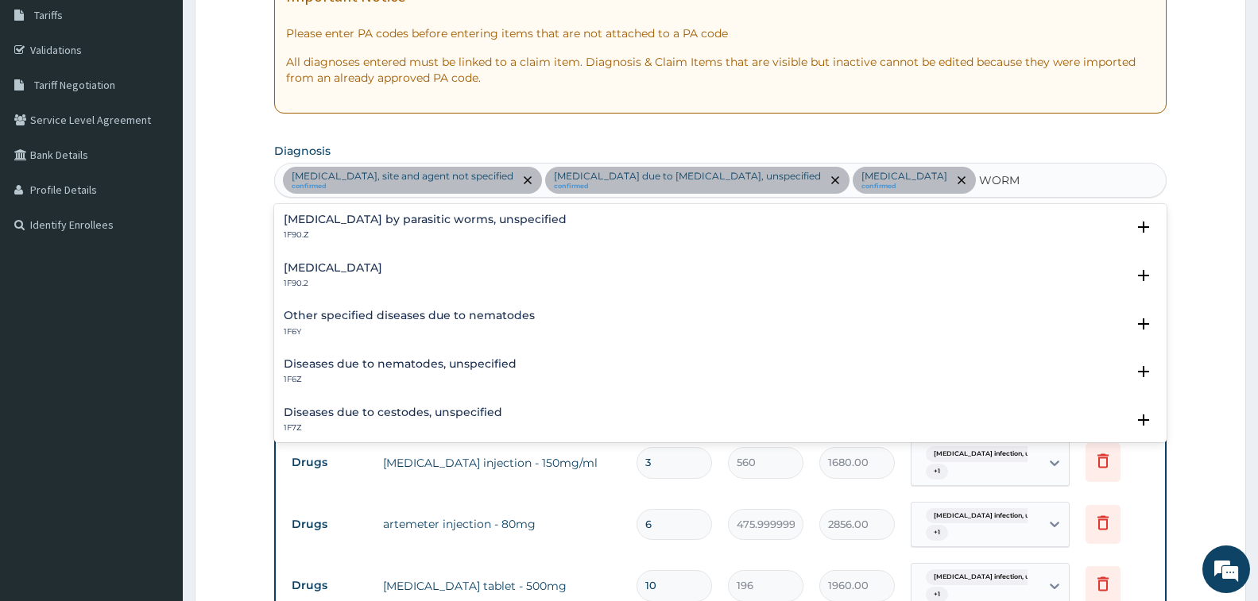
click at [360, 227] on div "Infestation by parasitic worms, unspecified 1F90.Z" at bounding box center [425, 228] width 283 height 28
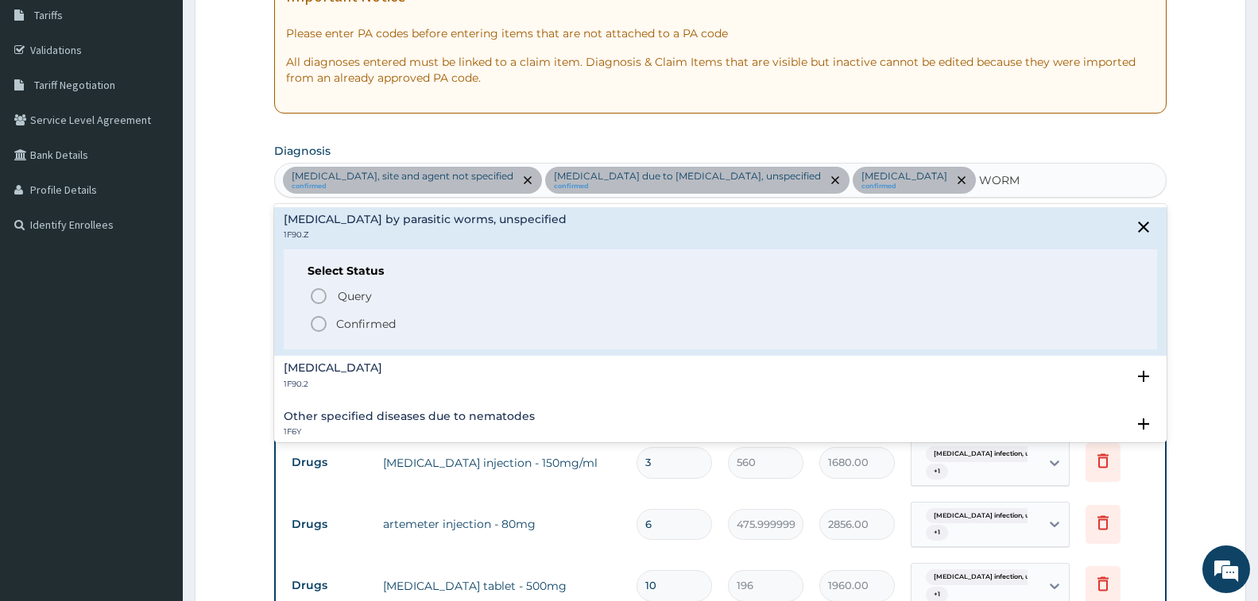
click at [375, 326] on p "Confirmed" at bounding box center [366, 324] width 60 height 16
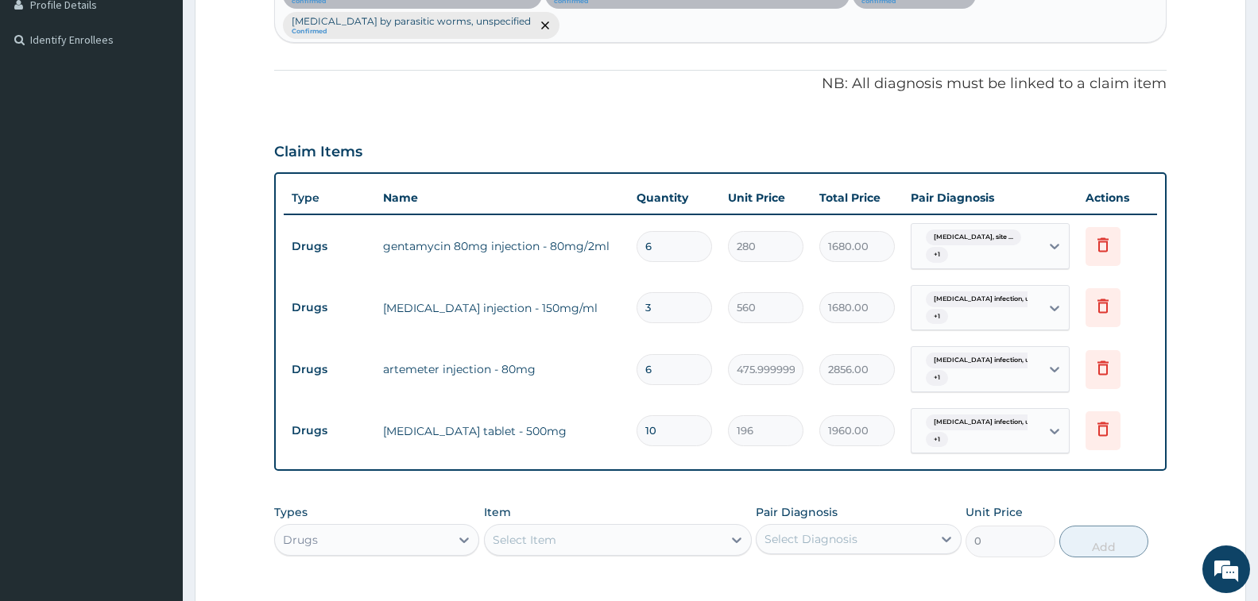
scroll to position [690, 0]
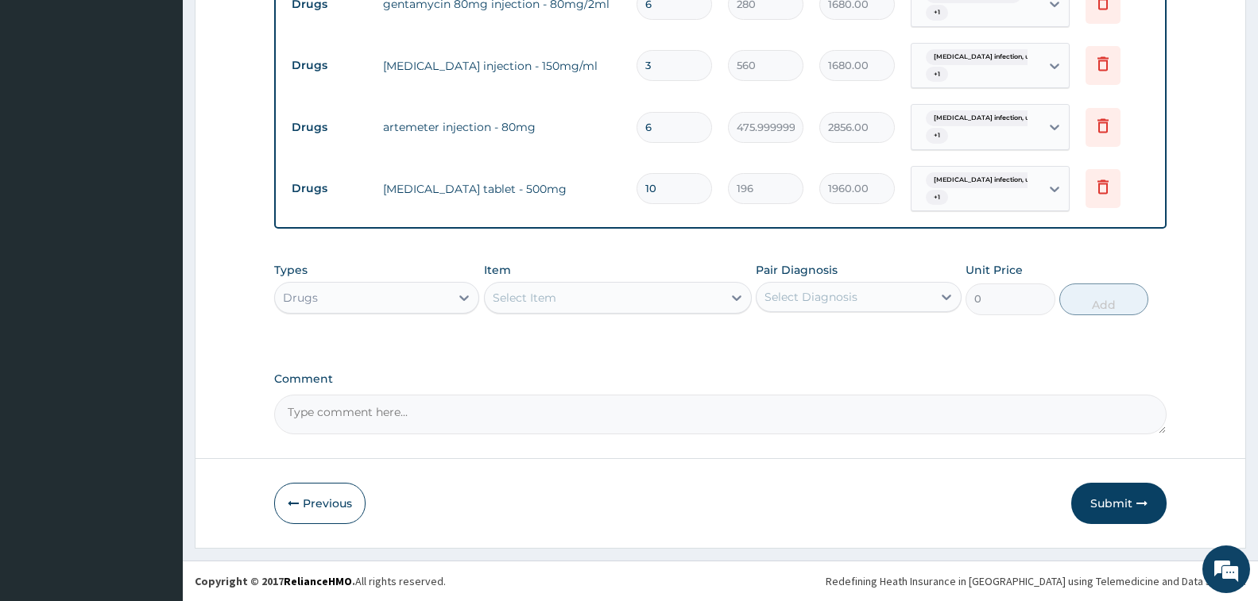
click at [582, 307] on div "Select Item" at bounding box center [604, 297] width 238 height 25
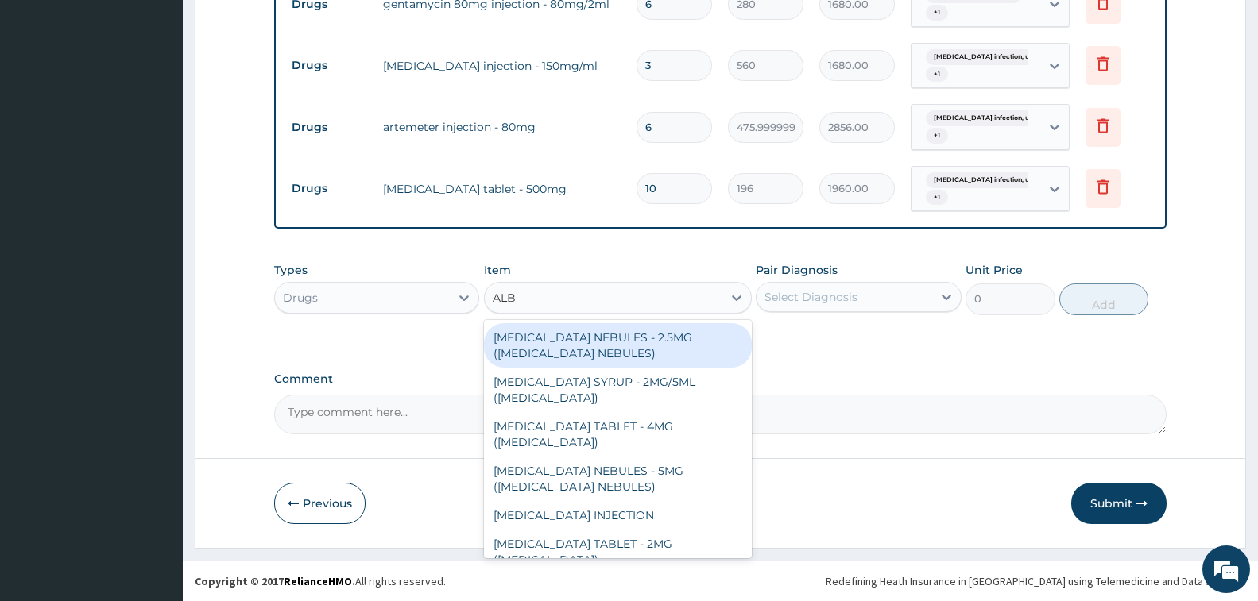
type input "ALBEND"
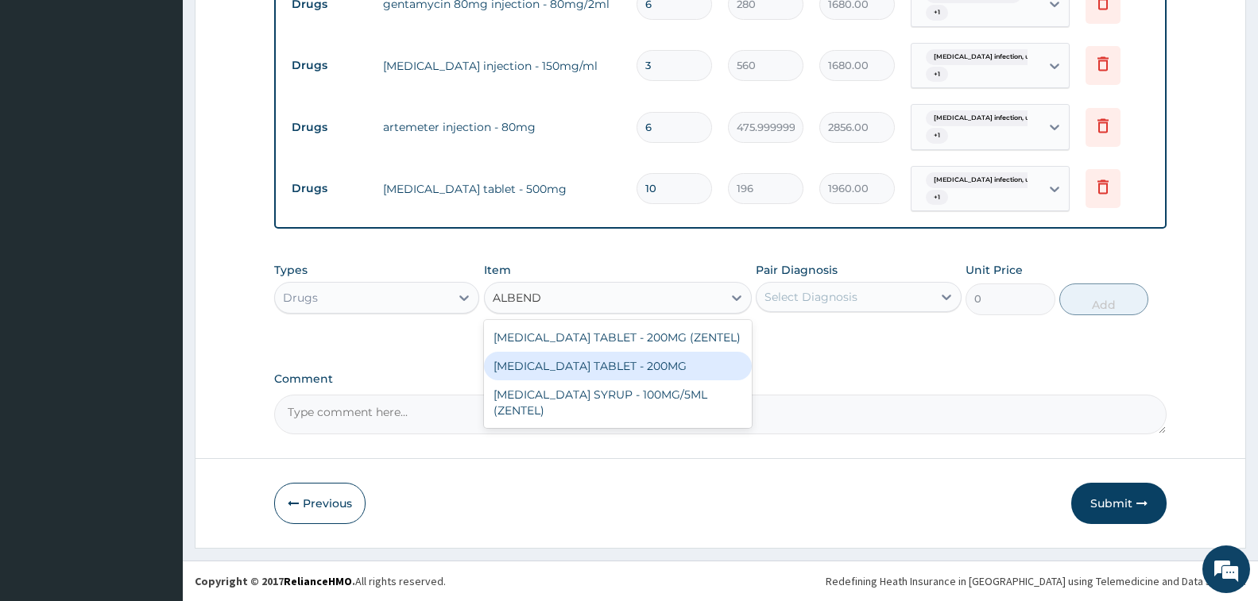
click at [625, 376] on div "ALBENDAZOLE TABLET - 200MG" at bounding box center [618, 366] width 268 height 29
type input "280"
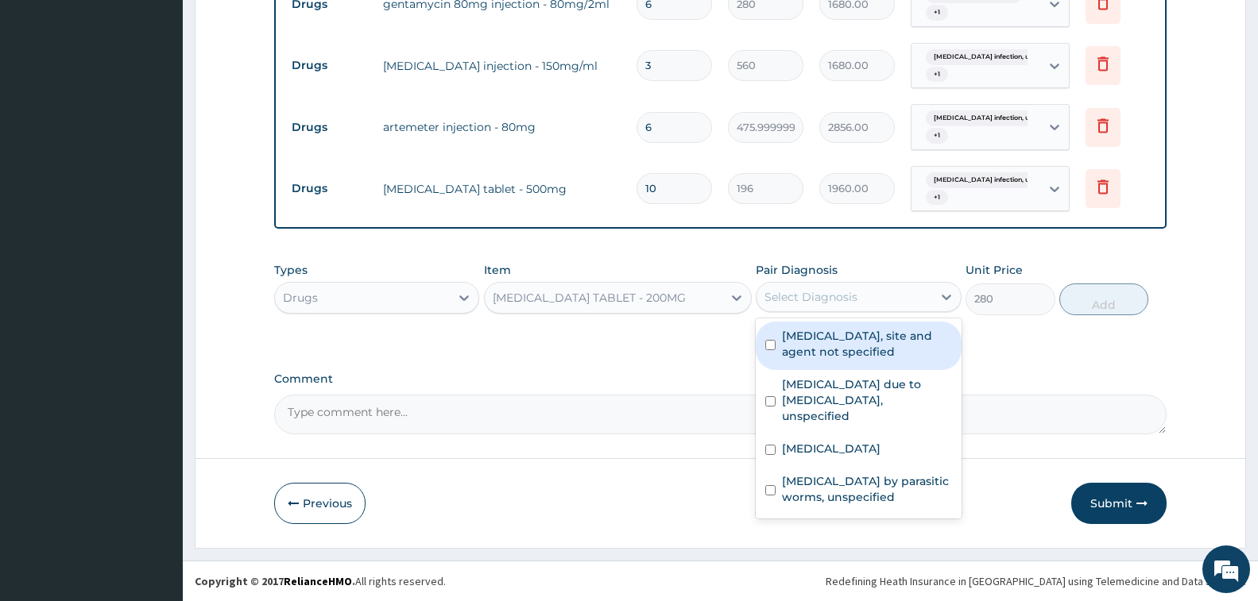
click at [820, 293] on div "Select Diagnosis" at bounding box center [810, 297] width 93 height 16
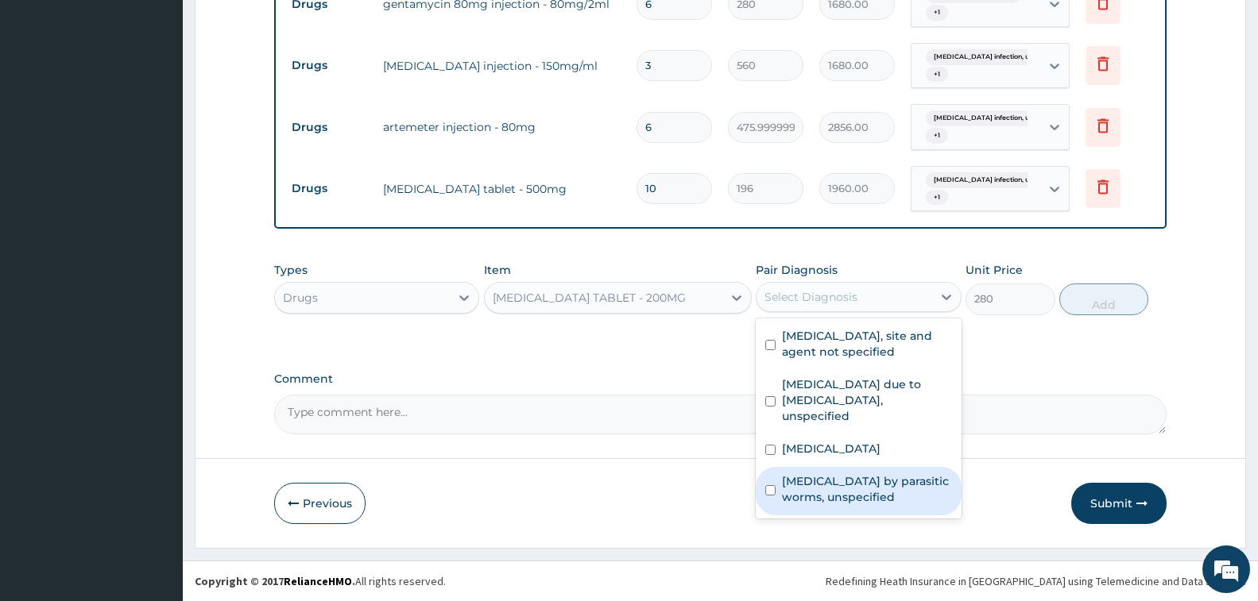
click at [853, 489] on label "Infestation by parasitic worms, unspecified" at bounding box center [866, 490] width 169 height 32
checkbox input "true"
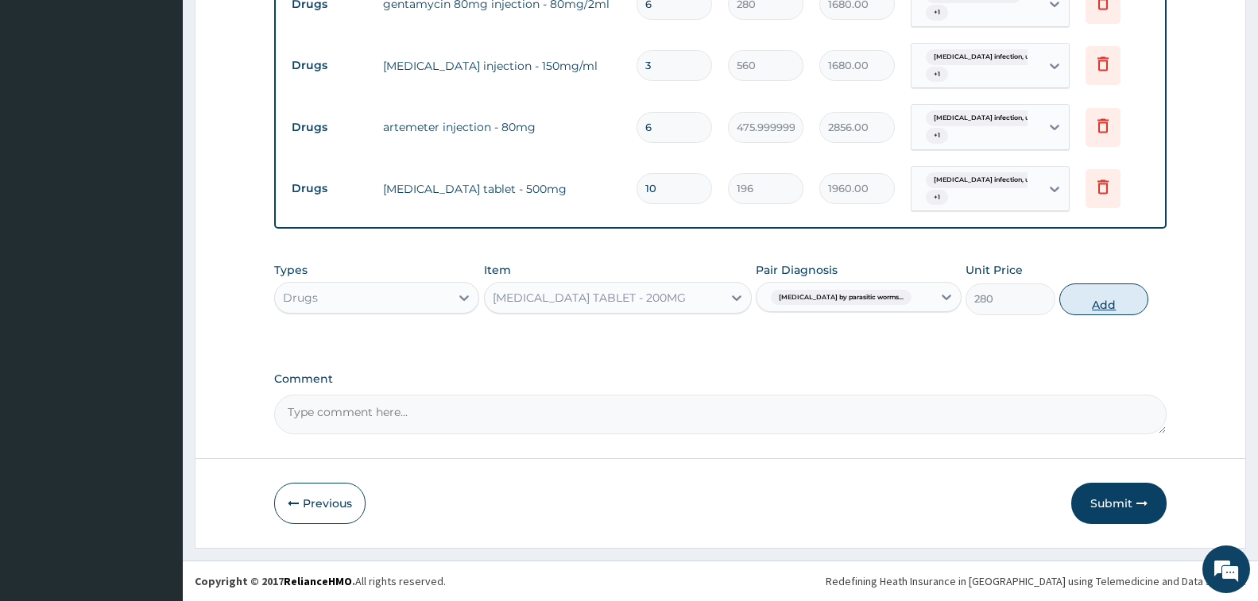
click at [1108, 305] on button "Add" at bounding box center [1103, 300] width 89 height 32
type input "0"
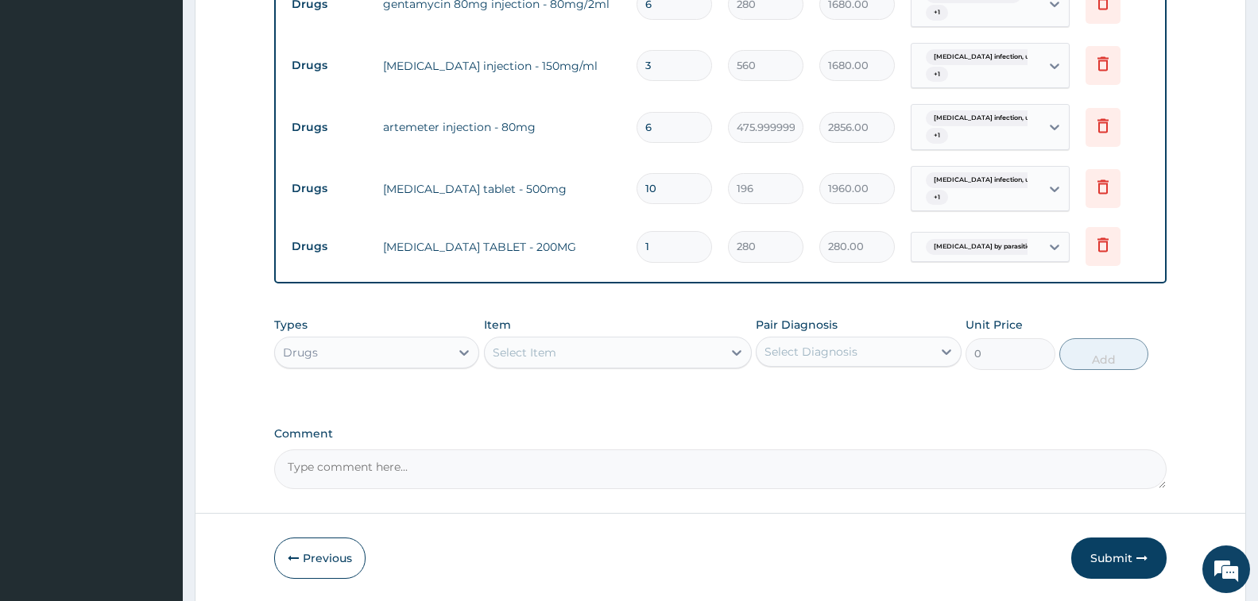
type input "0.00"
type input "2"
type input "560.00"
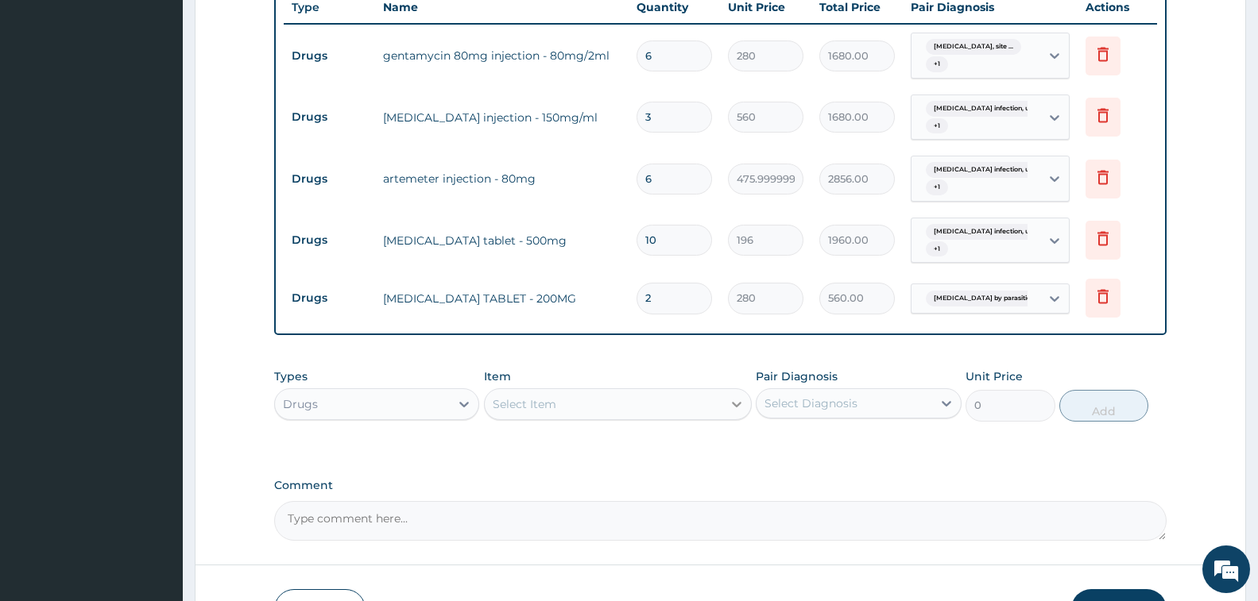
scroll to position [611, 0]
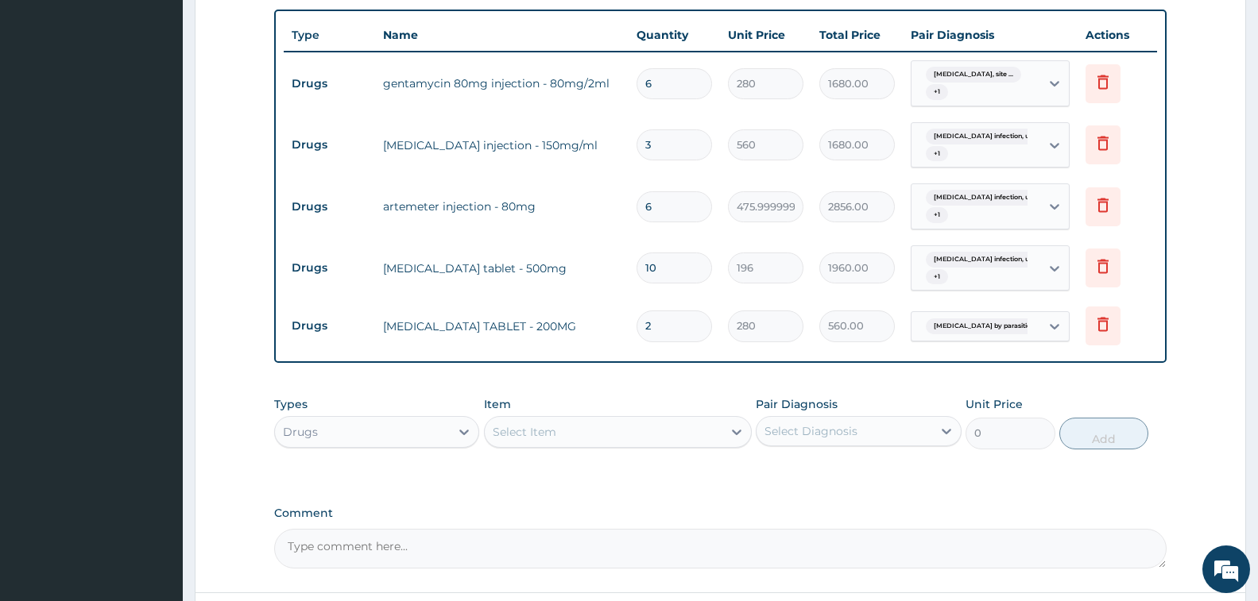
type input "2"
click at [551, 431] on div "Select Item" at bounding box center [525, 432] width 64 height 16
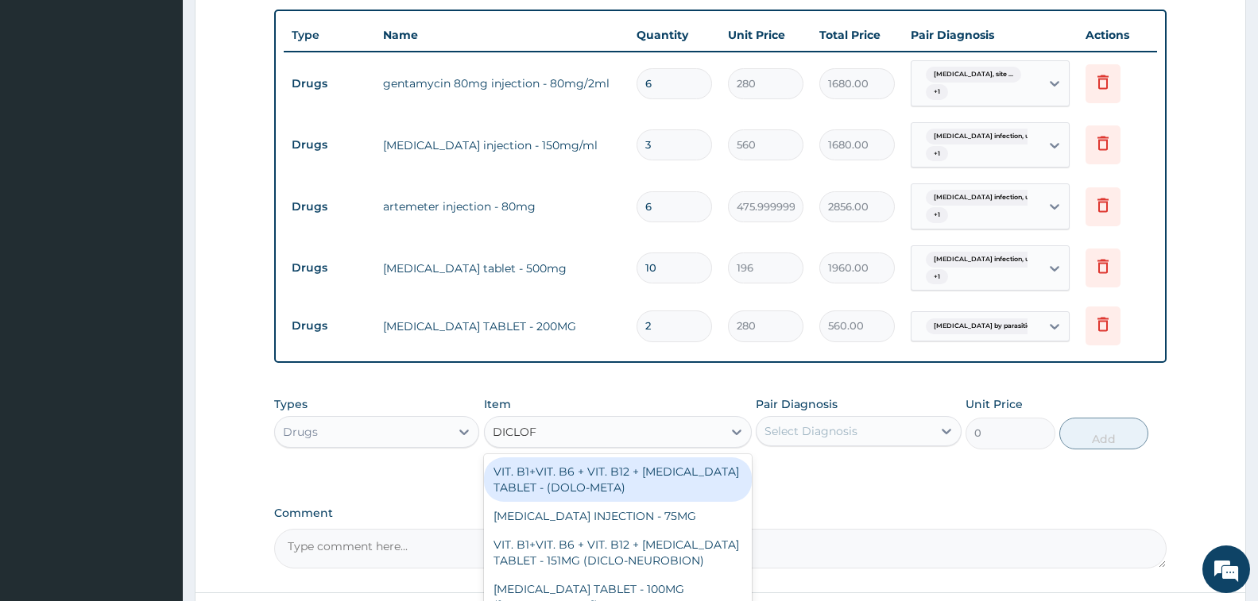
type input "DICLOFE"
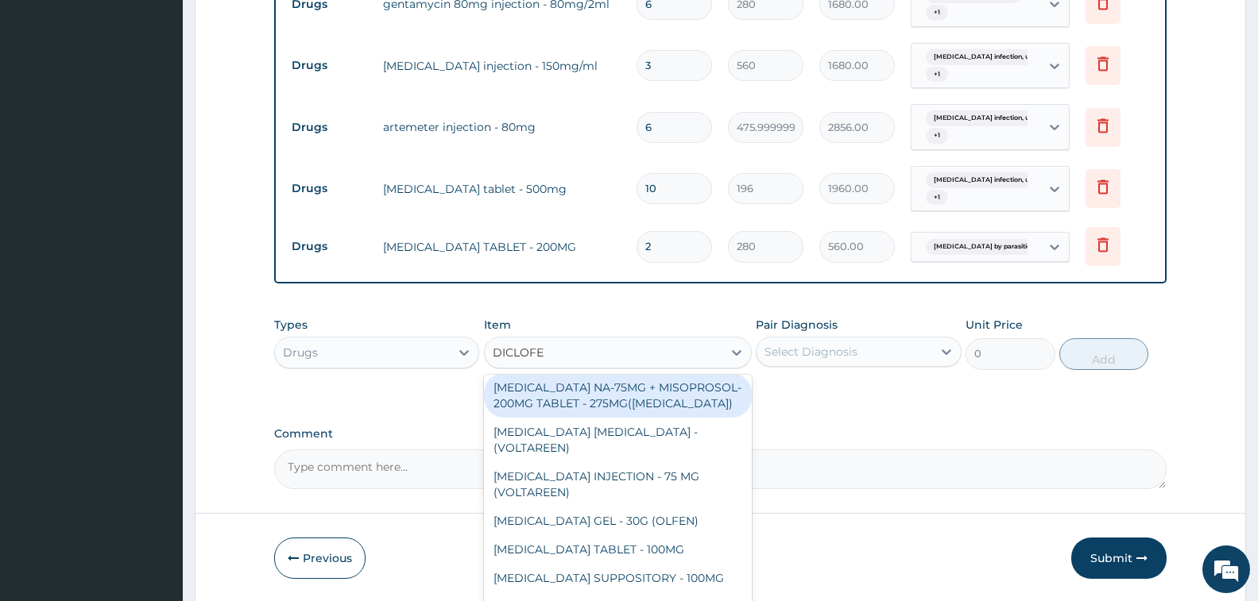
scroll to position [238, 0]
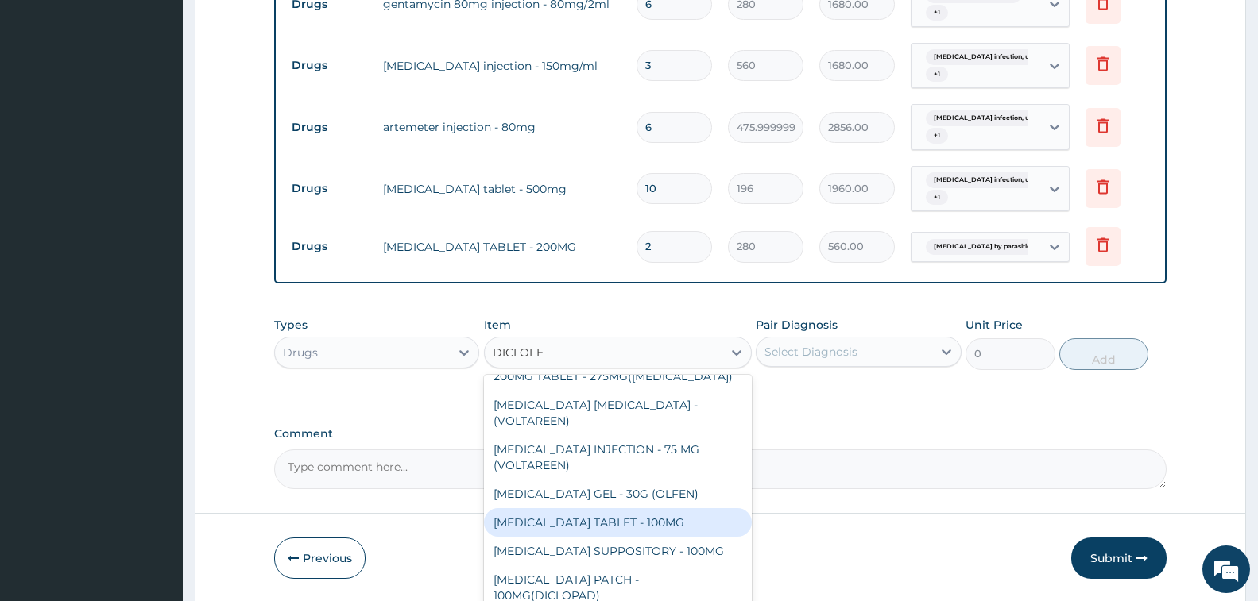
click at [659, 509] on div "DICLOFENAC TABLET - 100MG" at bounding box center [618, 523] width 268 height 29
type input "112"
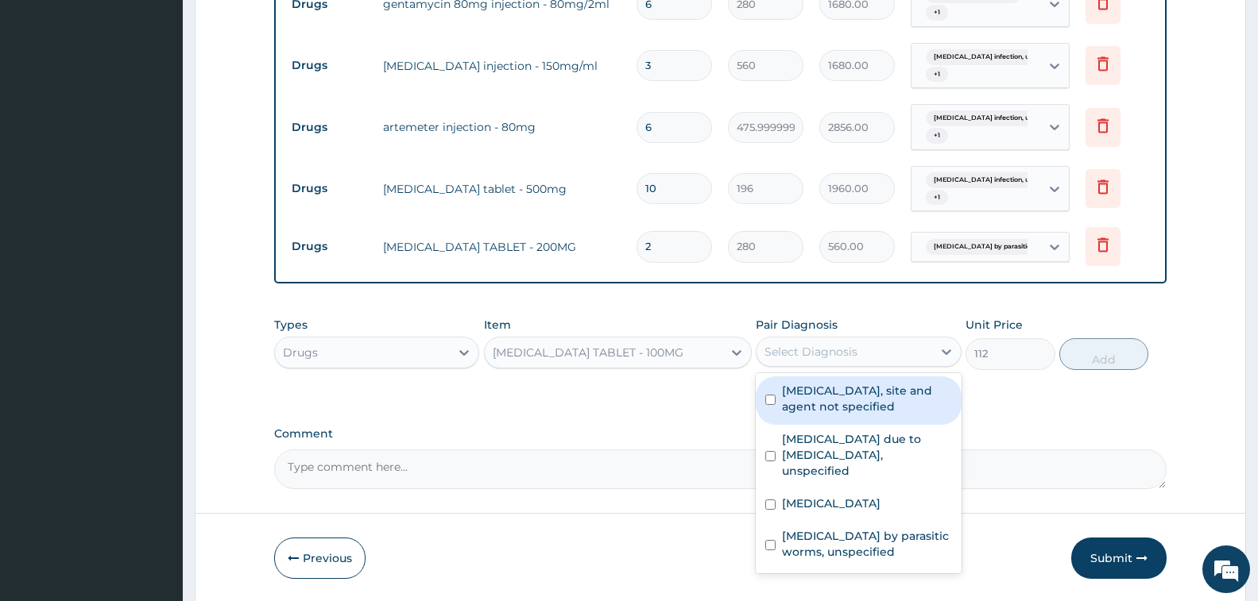
click at [811, 347] on div "Select Diagnosis" at bounding box center [810, 352] width 93 height 16
click at [866, 389] on label "Urinary tract infection, site and agent not specified" at bounding box center [866, 399] width 169 height 32
checkbox input "true"
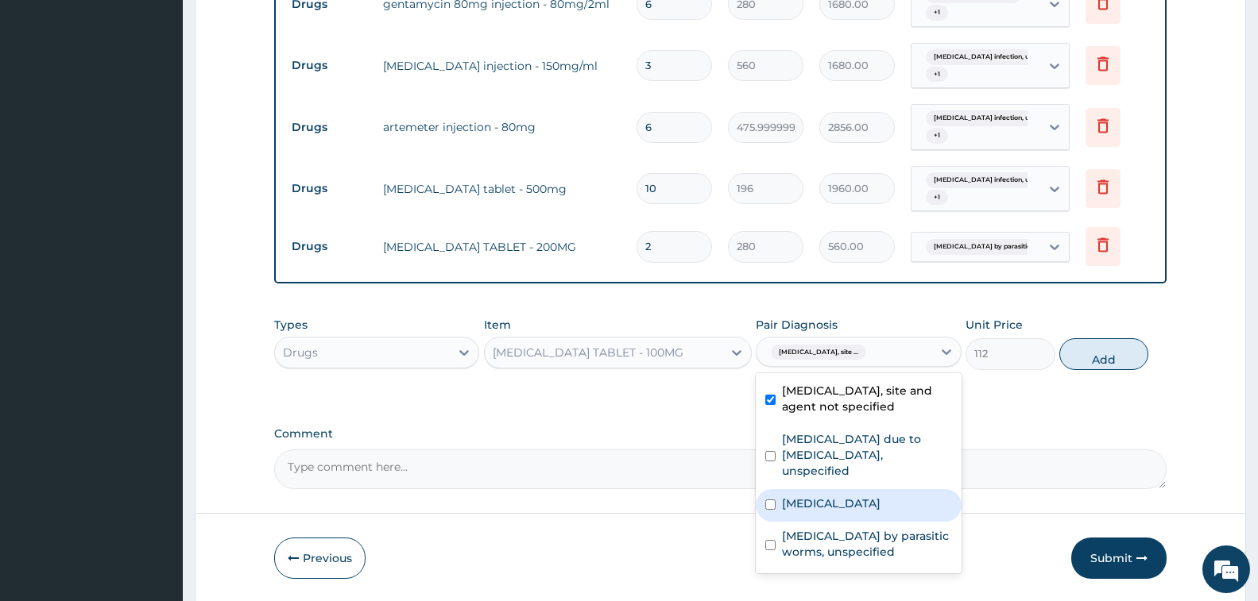
click at [845, 502] on label "Salmonella infection, unspecified" at bounding box center [831, 504] width 99 height 16
checkbox input "true"
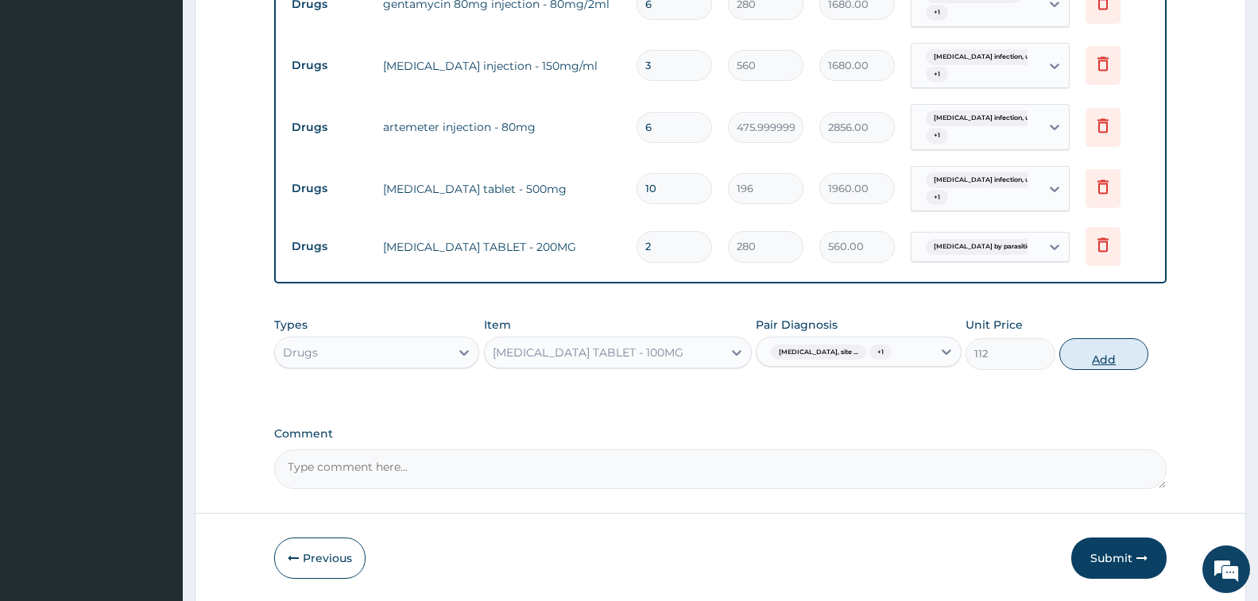
click at [1084, 355] on button "Add" at bounding box center [1103, 354] width 89 height 32
type input "0"
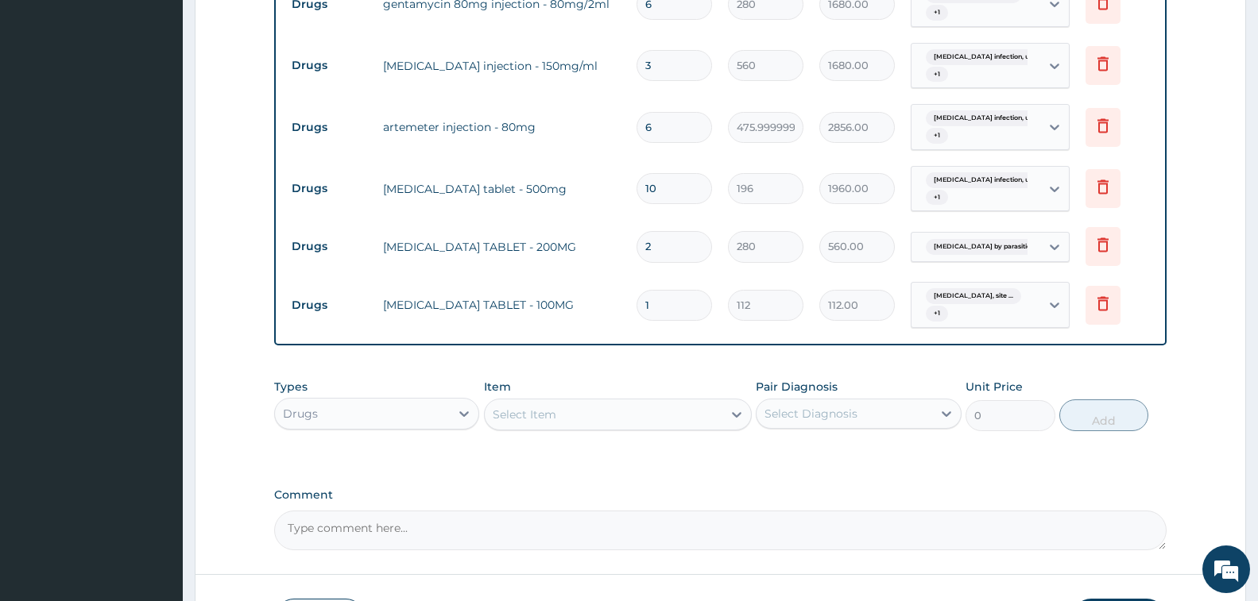
type input "0.00"
type input "6"
type input "672.00"
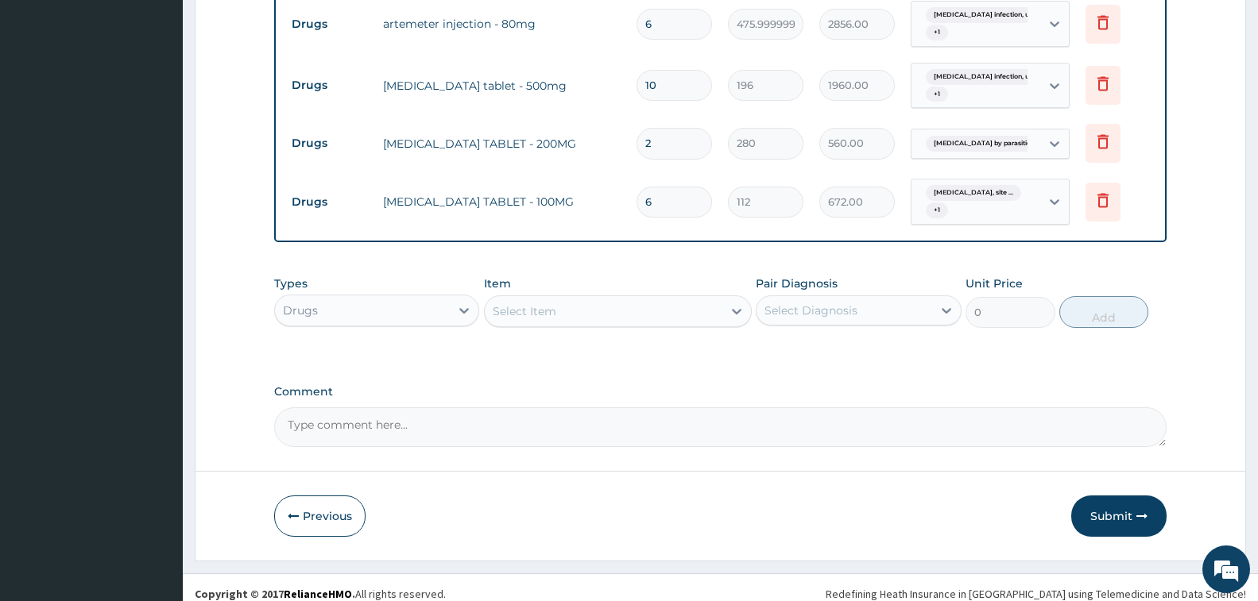
scroll to position [806, 0]
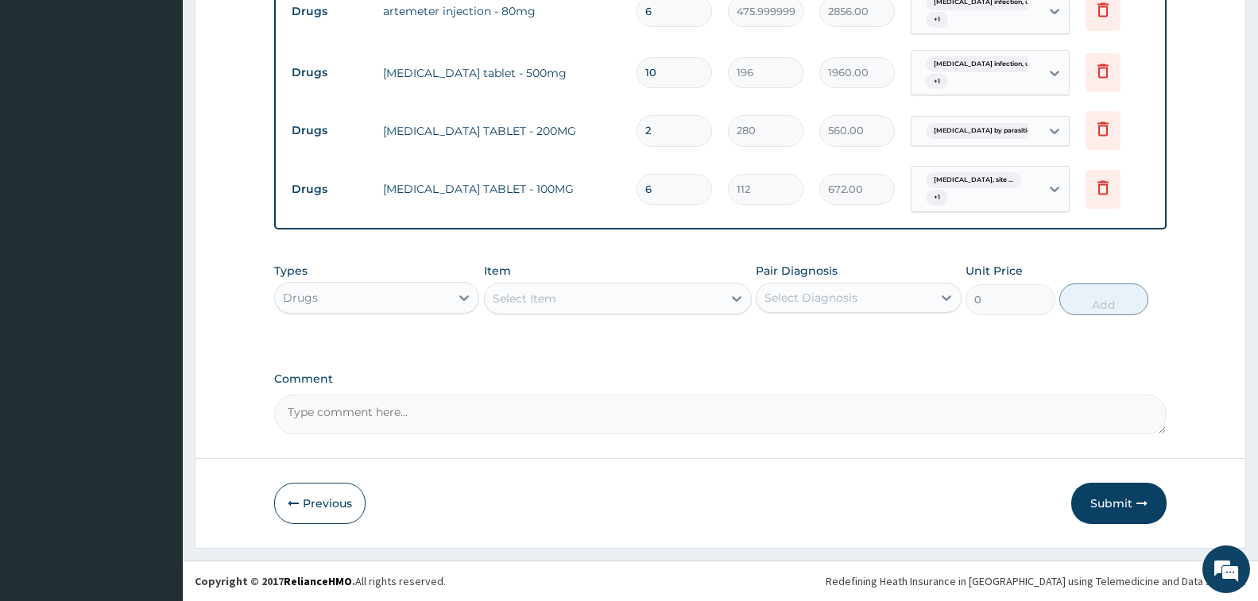
type input "6"
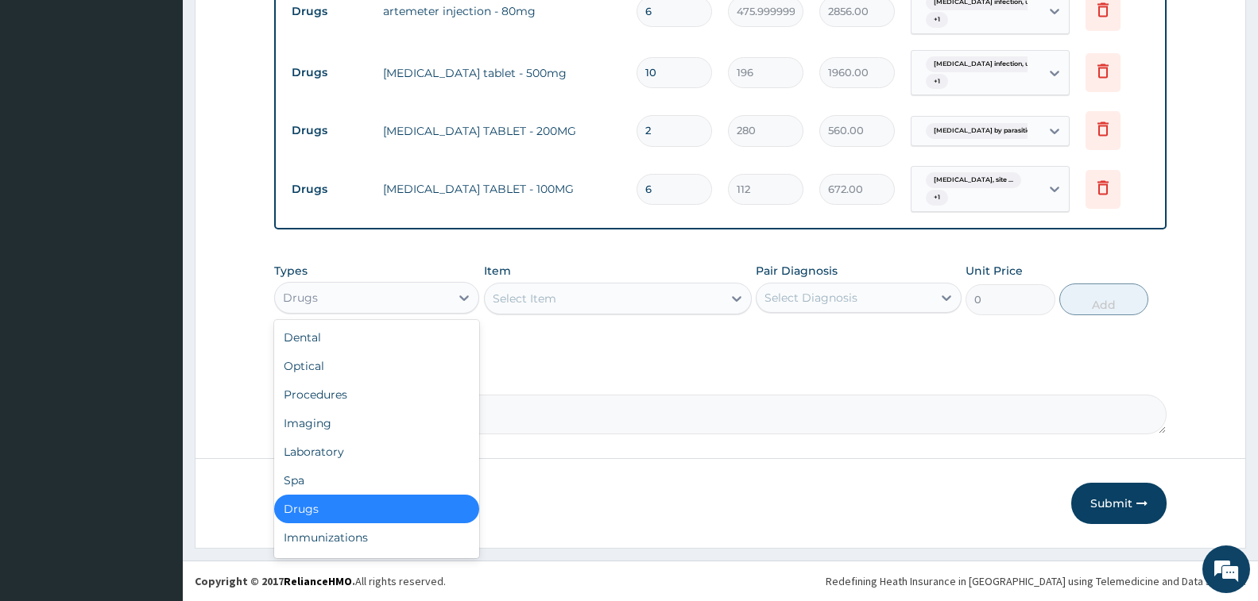
click at [389, 288] on div "Drugs" at bounding box center [362, 297] width 175 height 25
click at [328, 458] on div "Laboratory" at bounding box center [376, 452] width 205 height 29
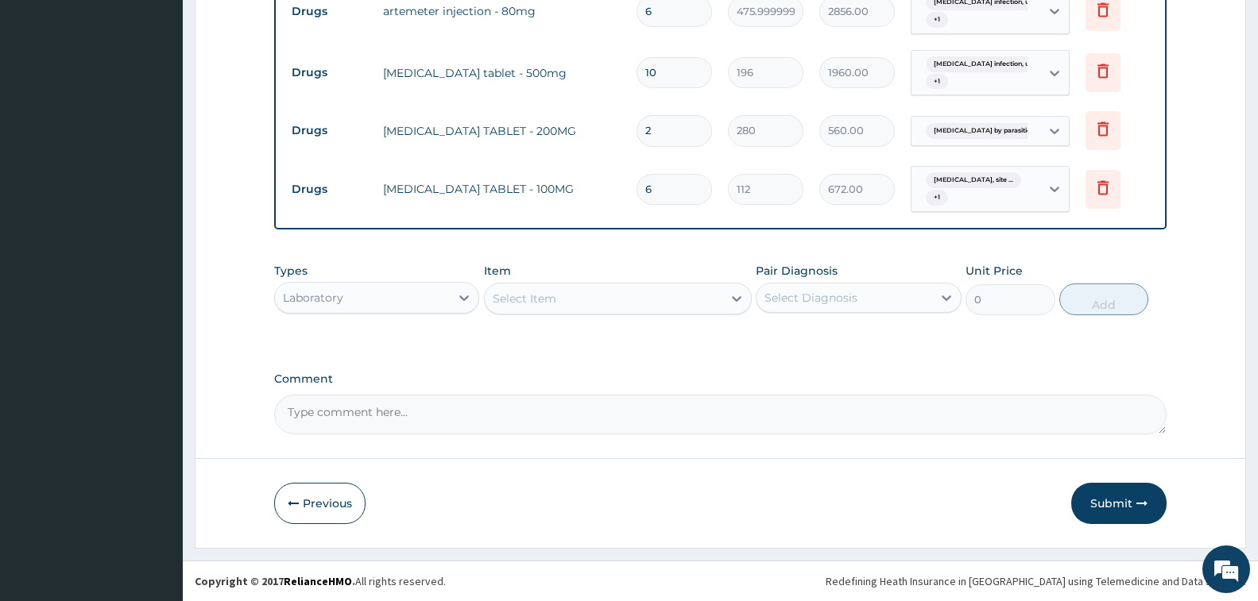
click at [570, 311] on div "Select Item" at bounding box center [618, 299] width 268 height 32
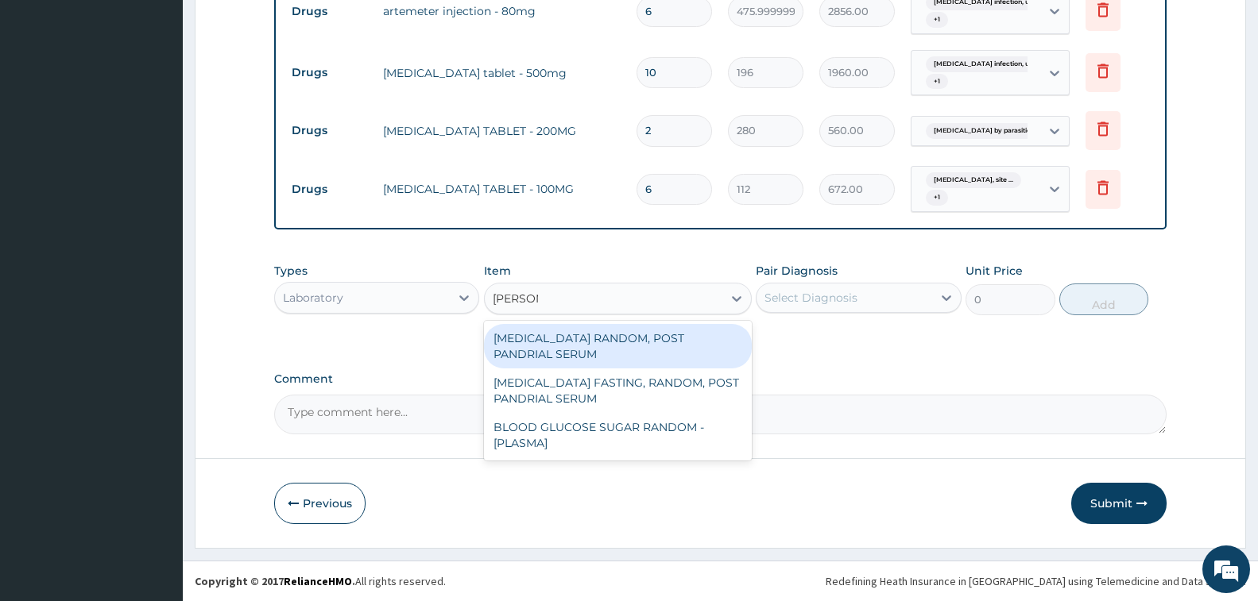
type input "RANDOM"
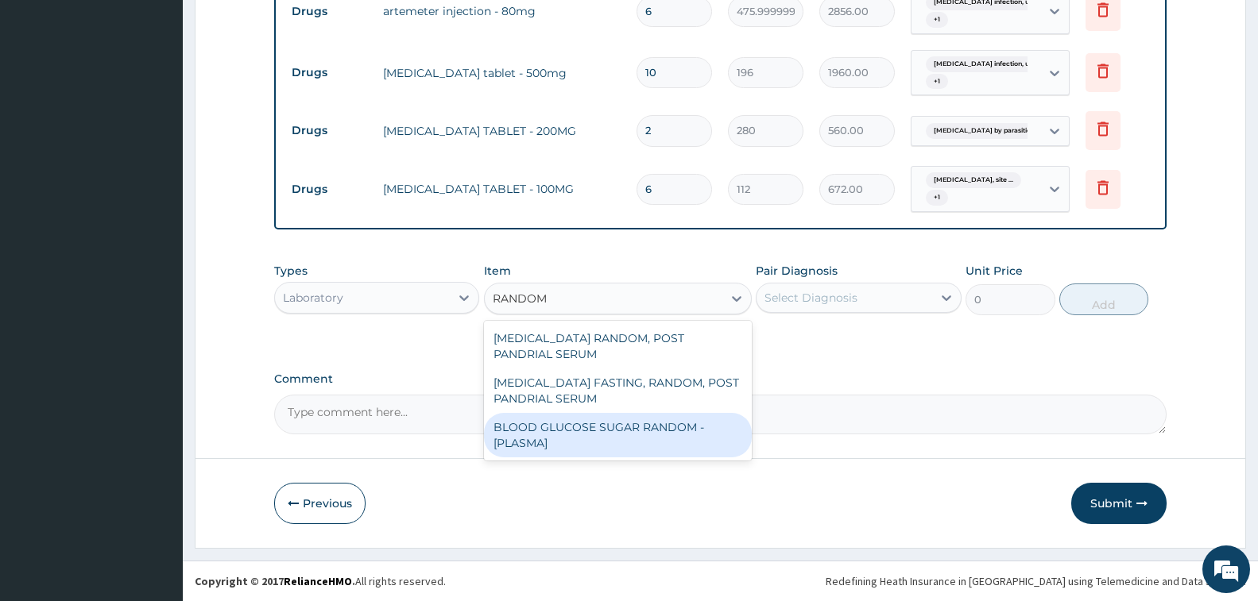
click at [626, 413] on div "BLOOD GLUCOSE SUGAR RANDOM - [PLASMA]" at bounding box center [618, 435] width 268 height 44
type input "1875"
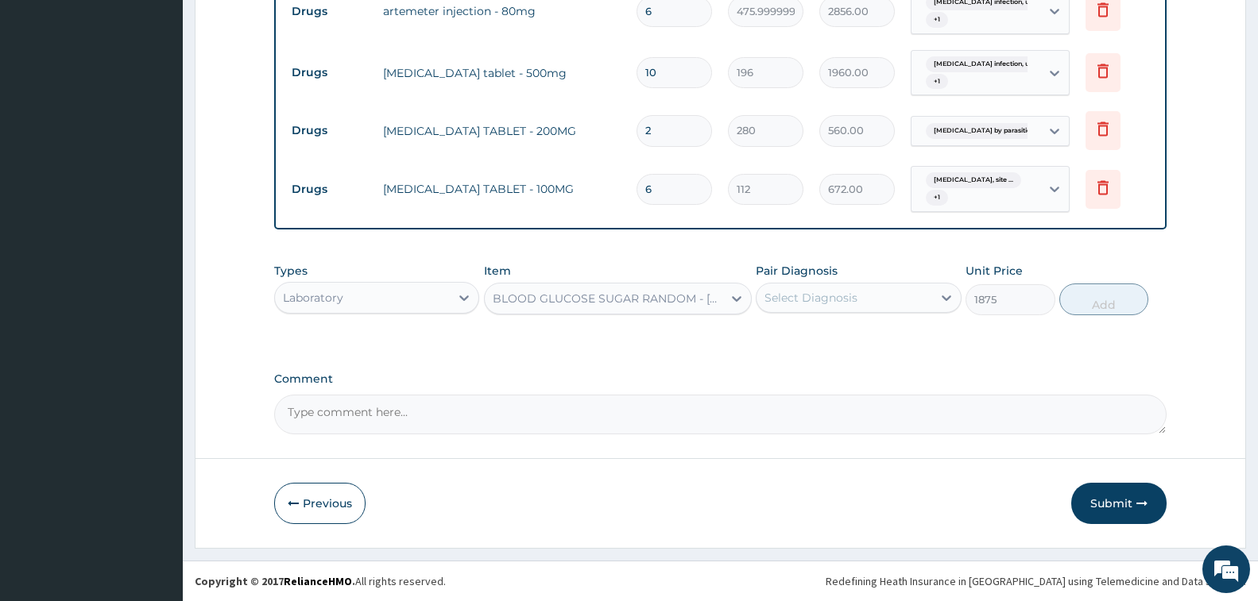
click at [857, 288] on div "Select Diagnosis" at bounding box center [843, 297] width 175 height 25
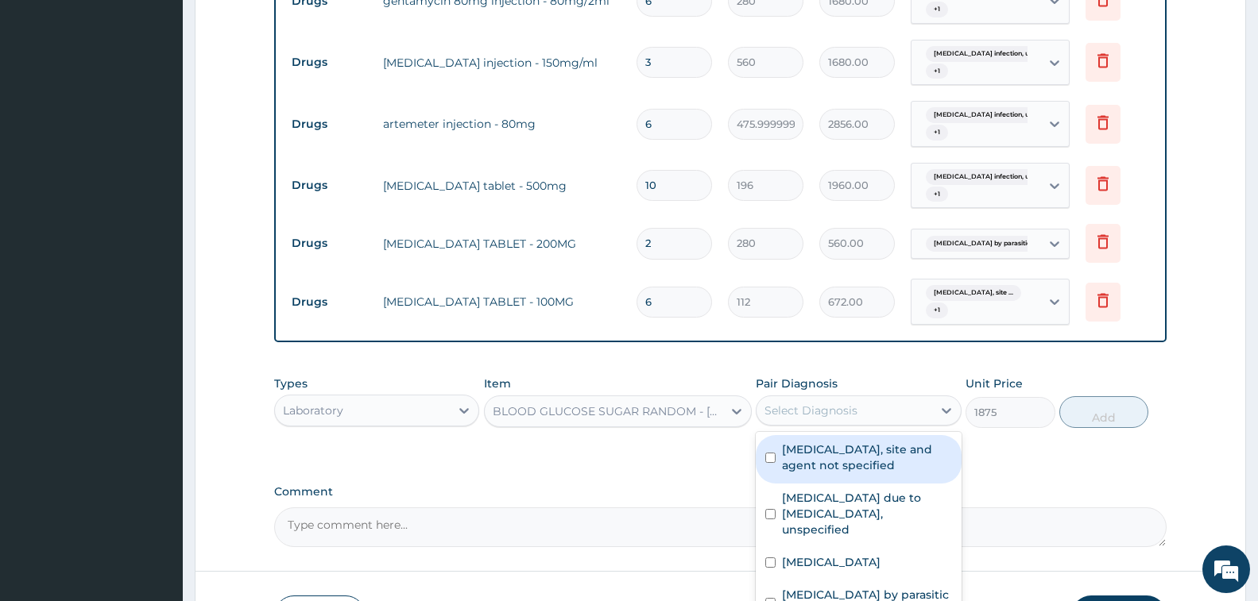
scroll to position [409, 0]
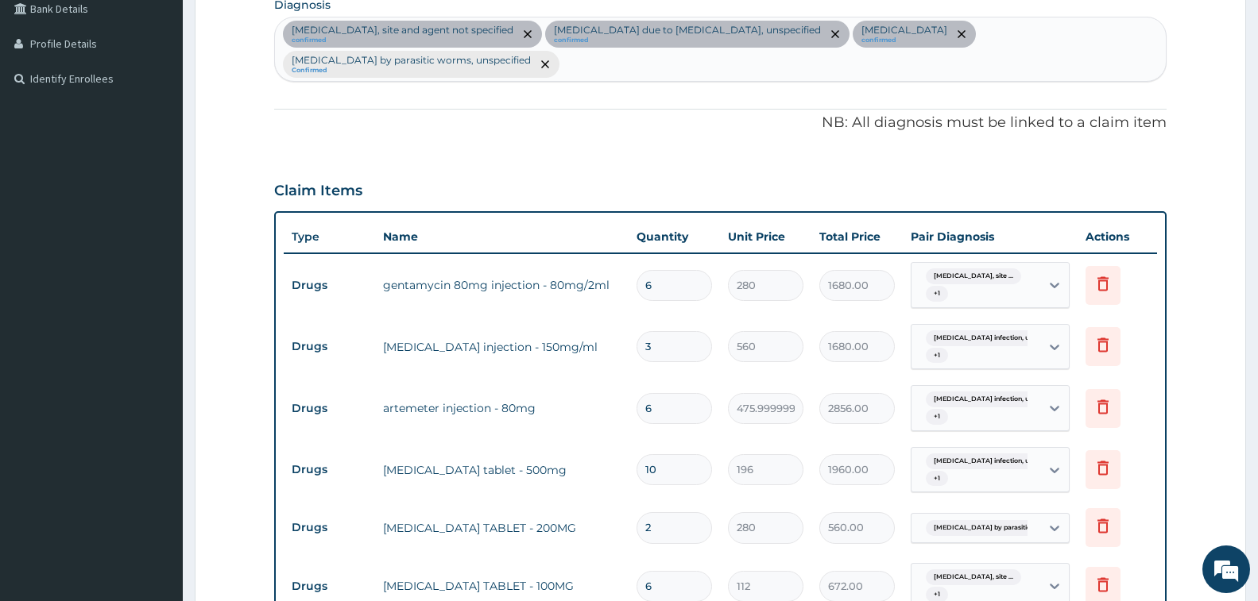
click at [617, 65] on div "Urinary tract infection, site and agent not specified confirmed Malaria due to …" at bounding box center [720, 49] width 891 height 64
type input "ANEM"
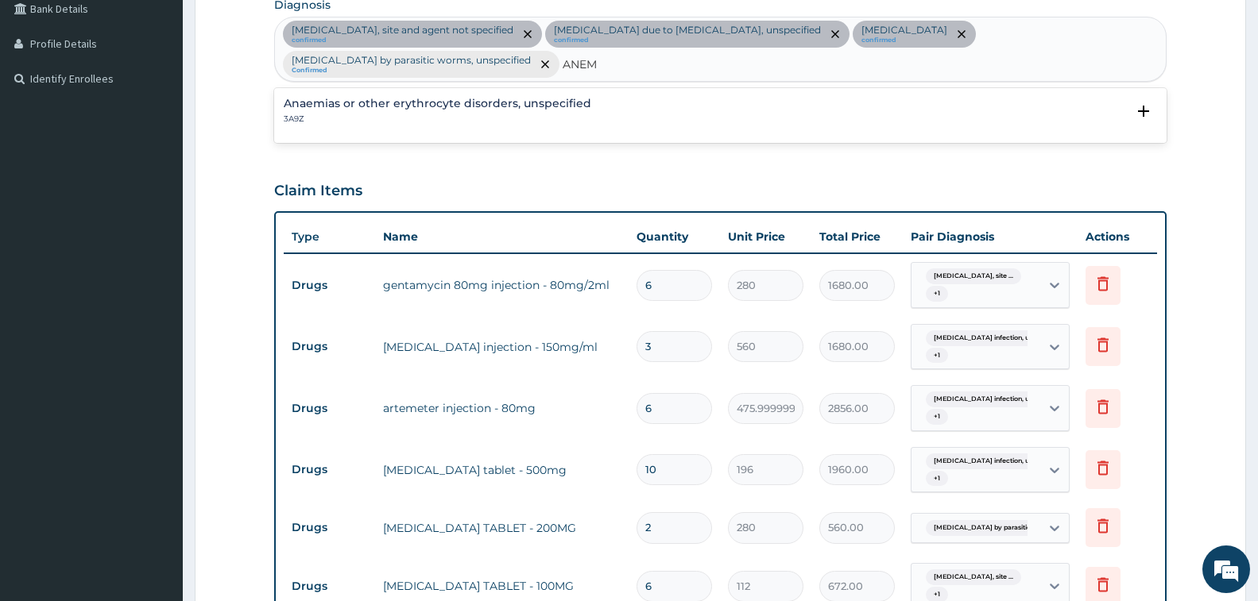
click at [531, 109] on h4 "Anaemias or other erythrocyte disorders, unspecified" at bounding box center [437, 104] width 307 height 12
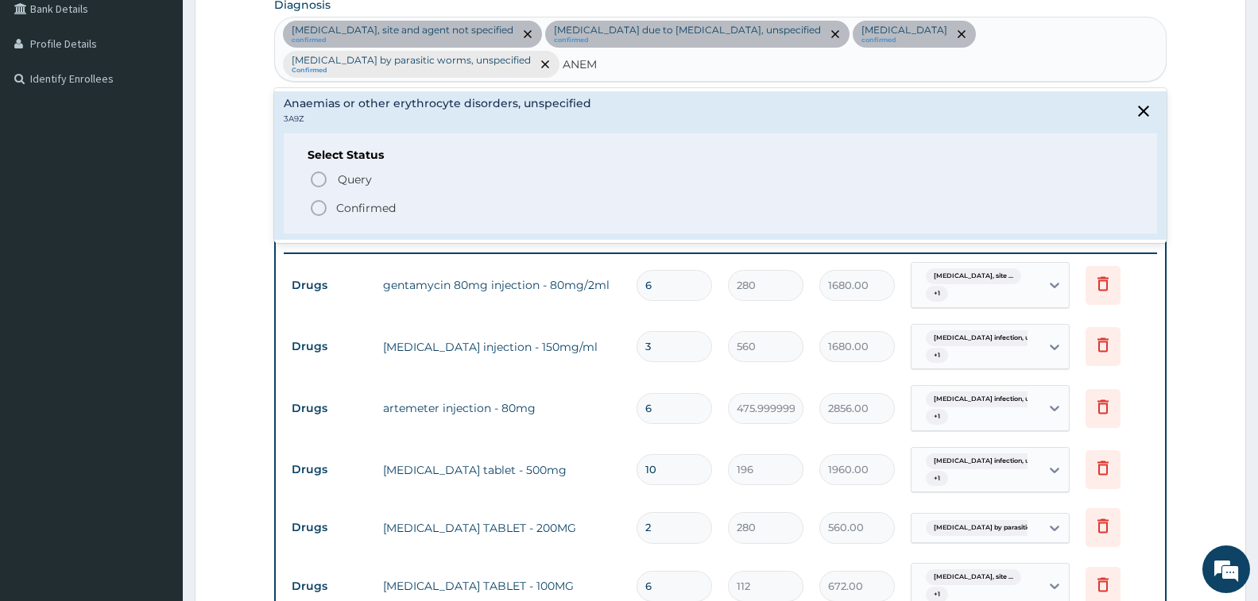
click at [366, 198] on div "Query Query covers suspected (?), Keep in view (kiv), Ruled out (r/o) Confirmed" at bounding box center [720, 193] width 826 height 48
click at [368, 216] on p "Confirmed" at bounding box center [366, 208] width 60 height 16
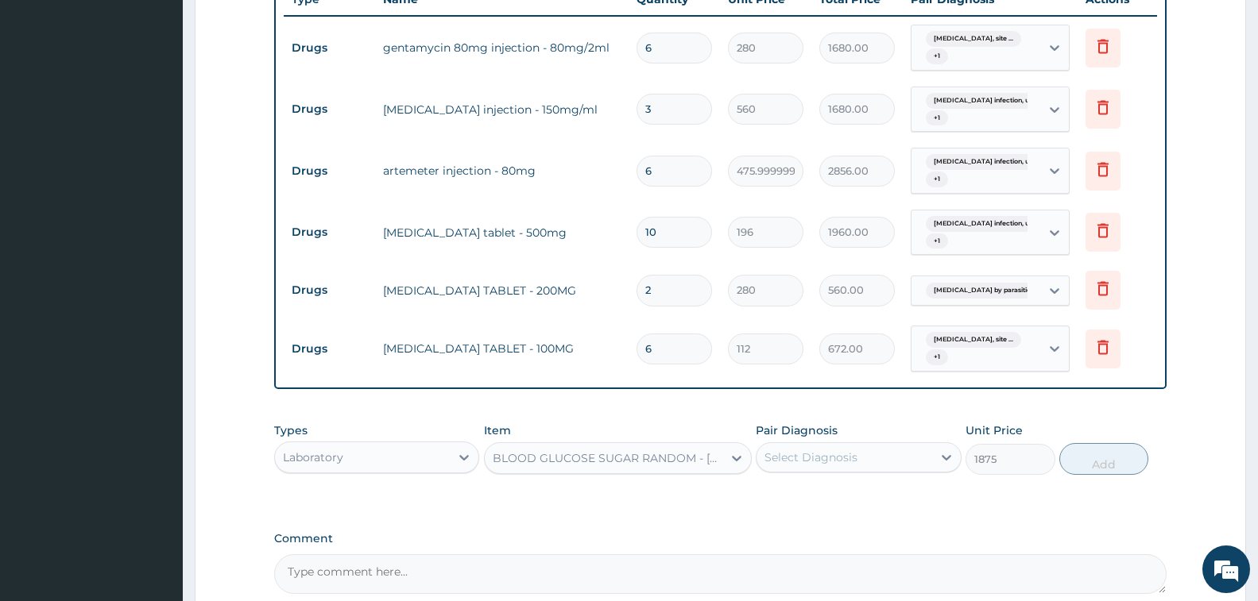
scroll to position [806, 0]
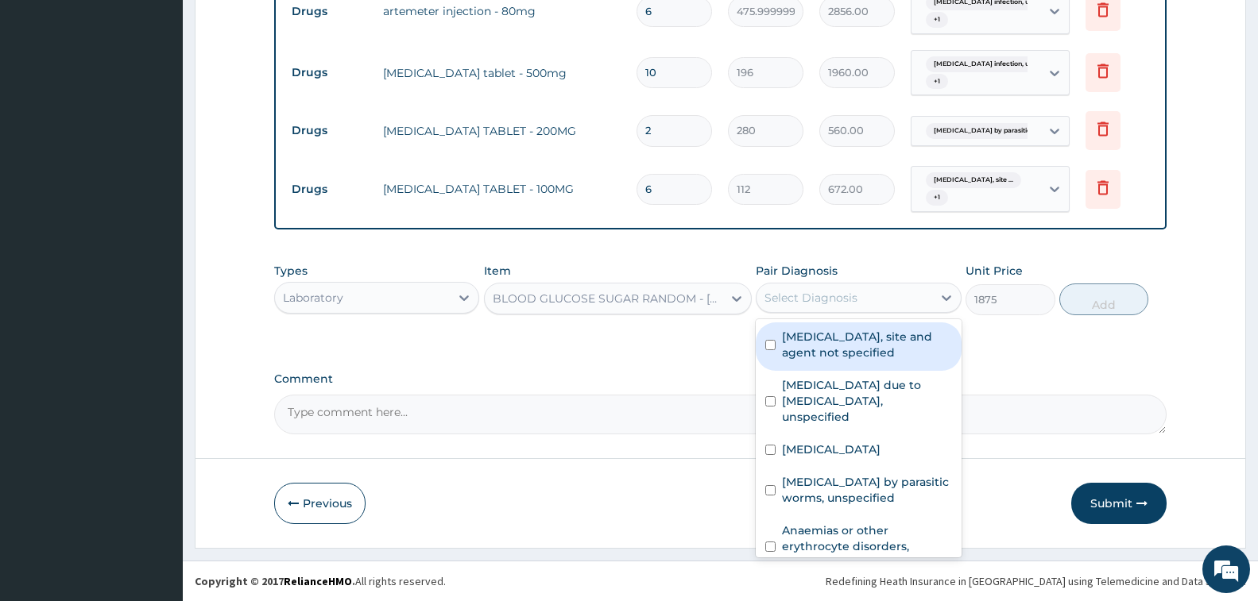
click at [861, 300] on div "Select Diagnosis" at bounding box center [843, 297] width 175 height 25
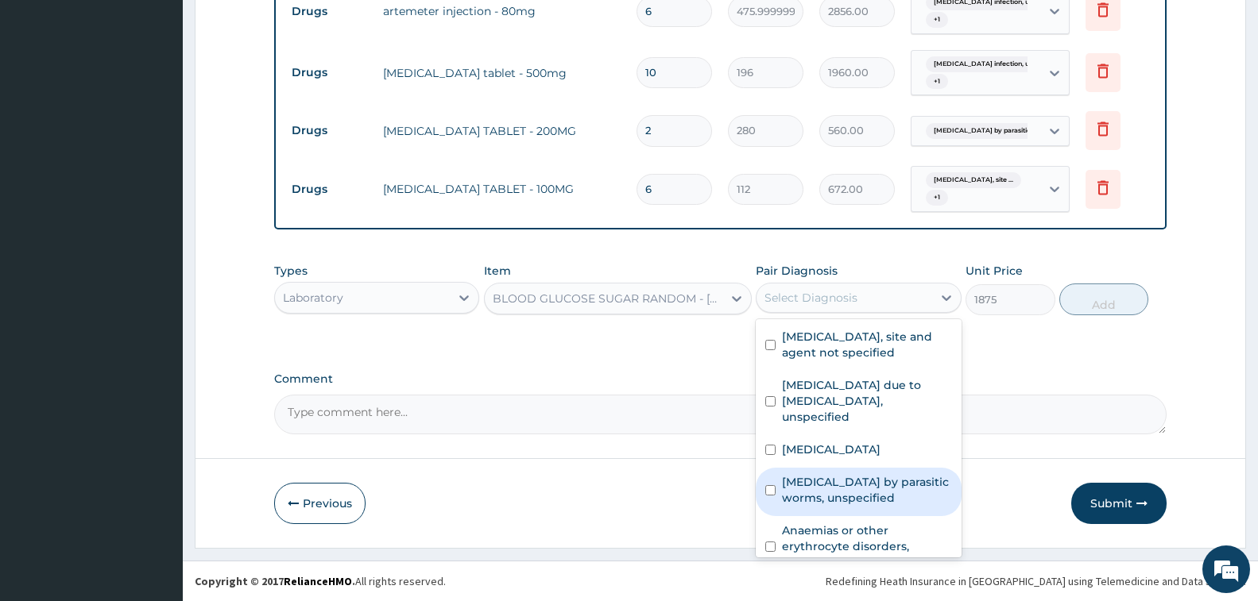
scroll to position [42, 0]
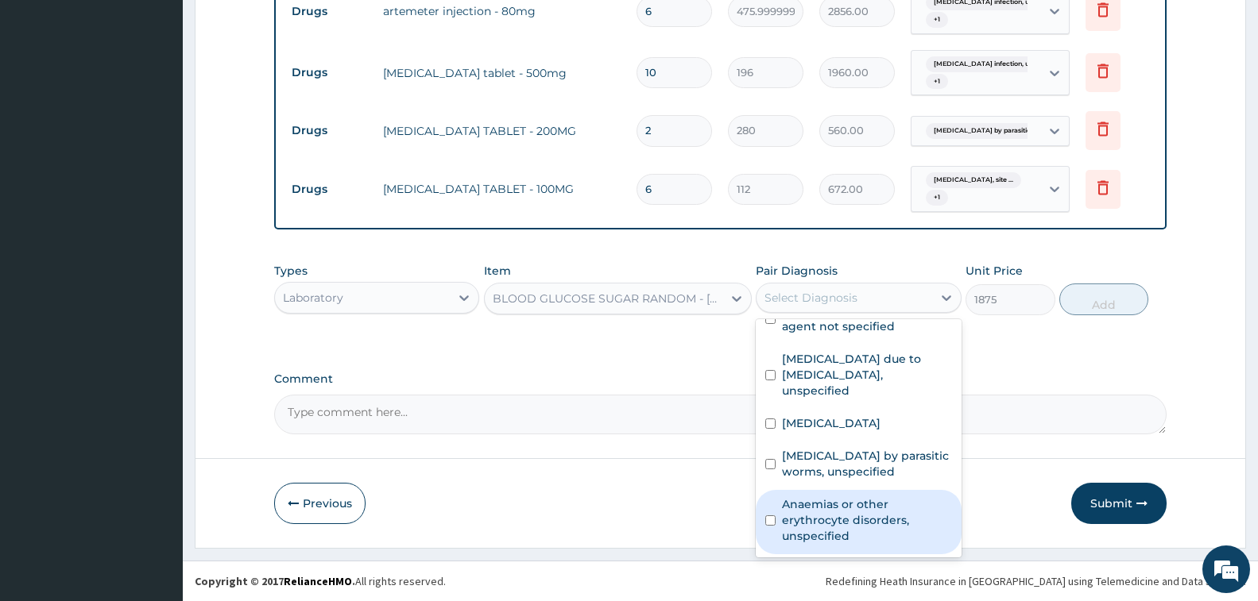
click at [851, 526] on label "Anaemias or other erythrocyte disorders, unspecified" at bounding box center [866, 521] width 169 height 48
checkbox input "true"
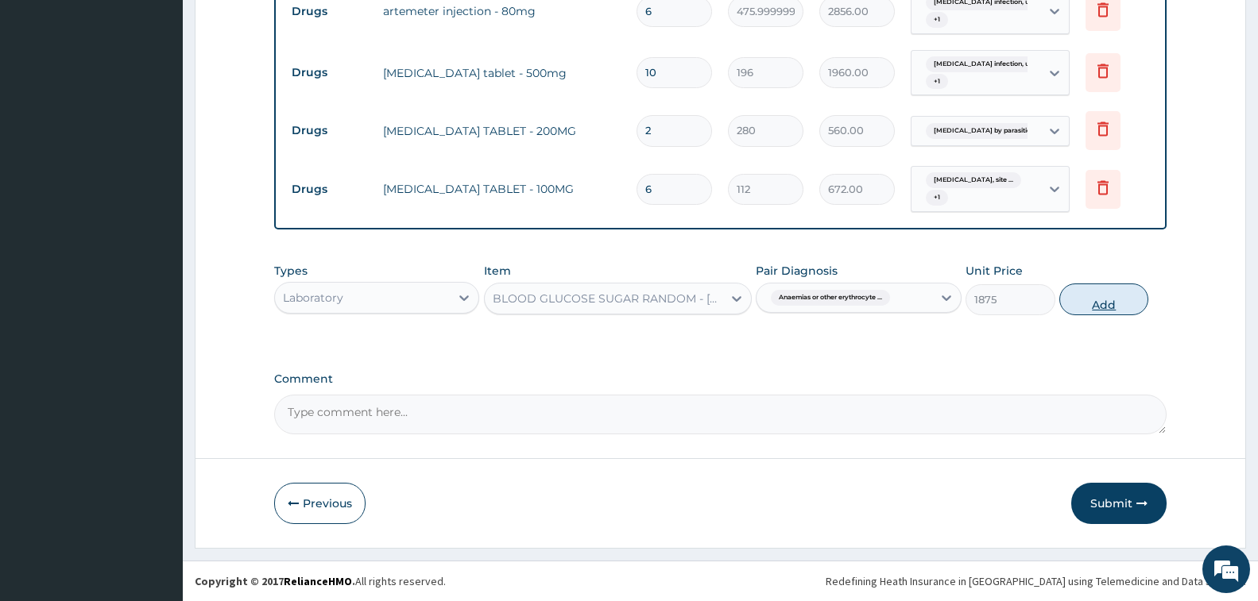
click at [1075, 288] on button "Add" at bounding box center [1103, 300] width 89 height 32
type input "0"
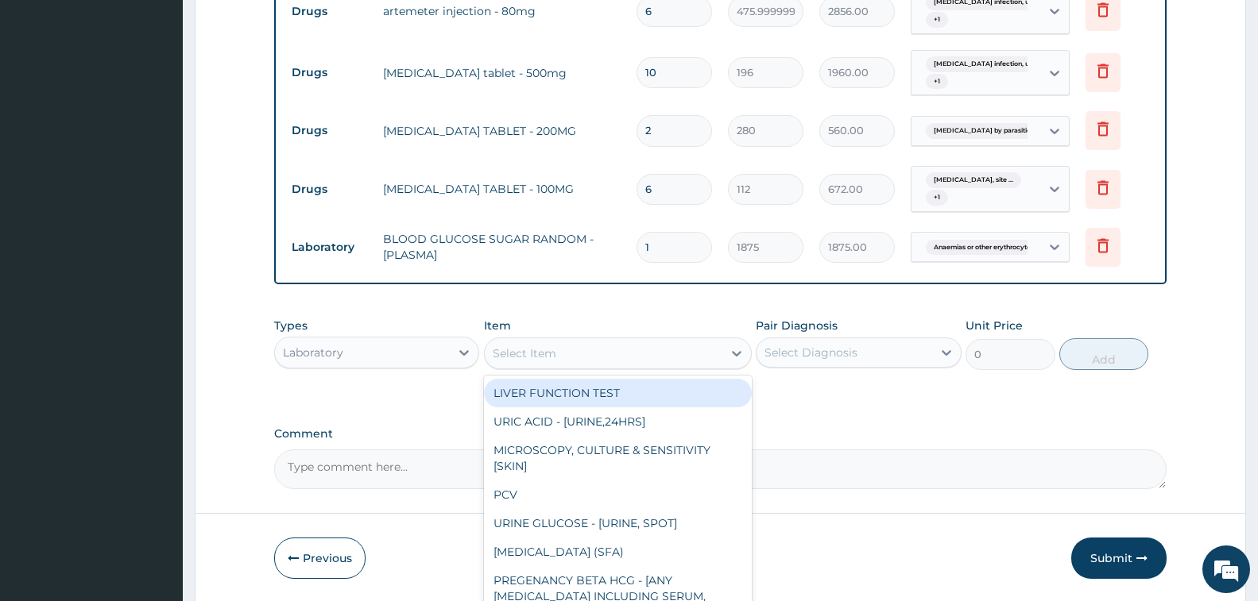
click at [554, 348] on div "Select Item" at bounding box center [525, 354] width 64 height 16
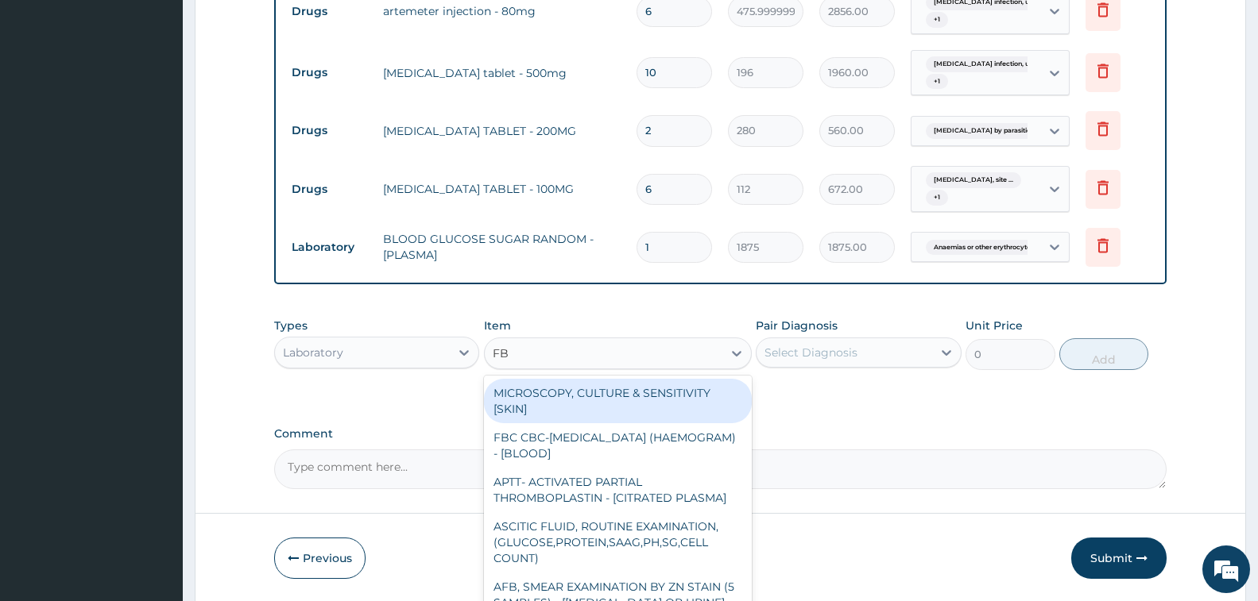
type input "FBC"
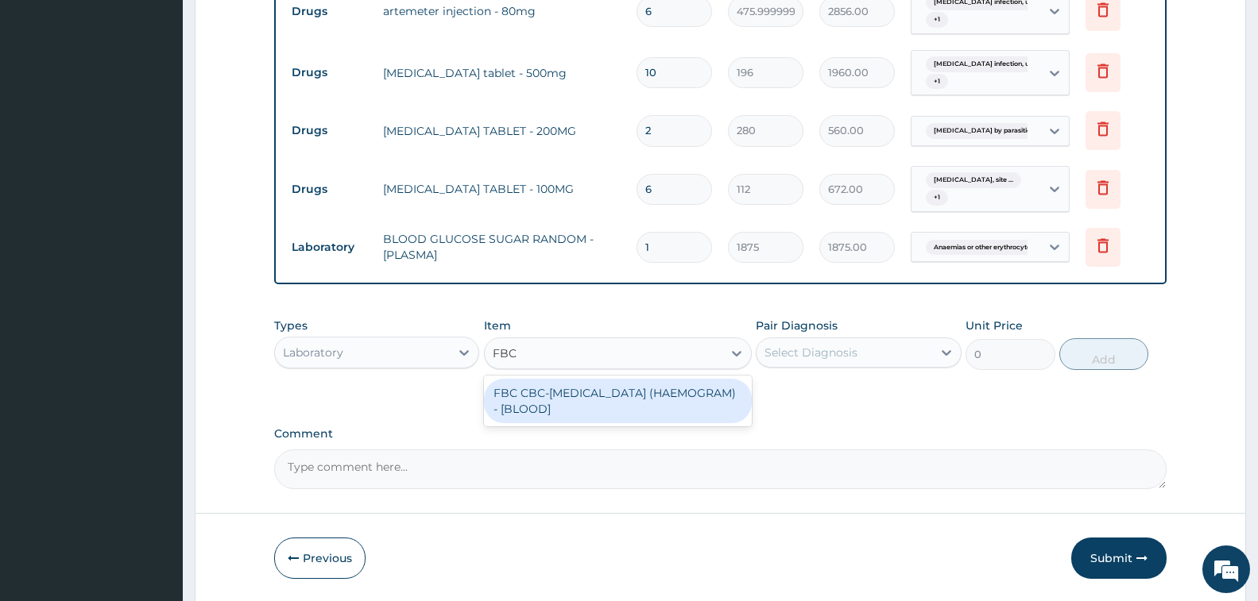
click at [667, 399] on div "FBC CBC-COMPLETE BLOOD COUNT (HAEMOGRAM) - [BLOOD]" at bounding box center [618, 401] width 268 height 44
type input "5000"
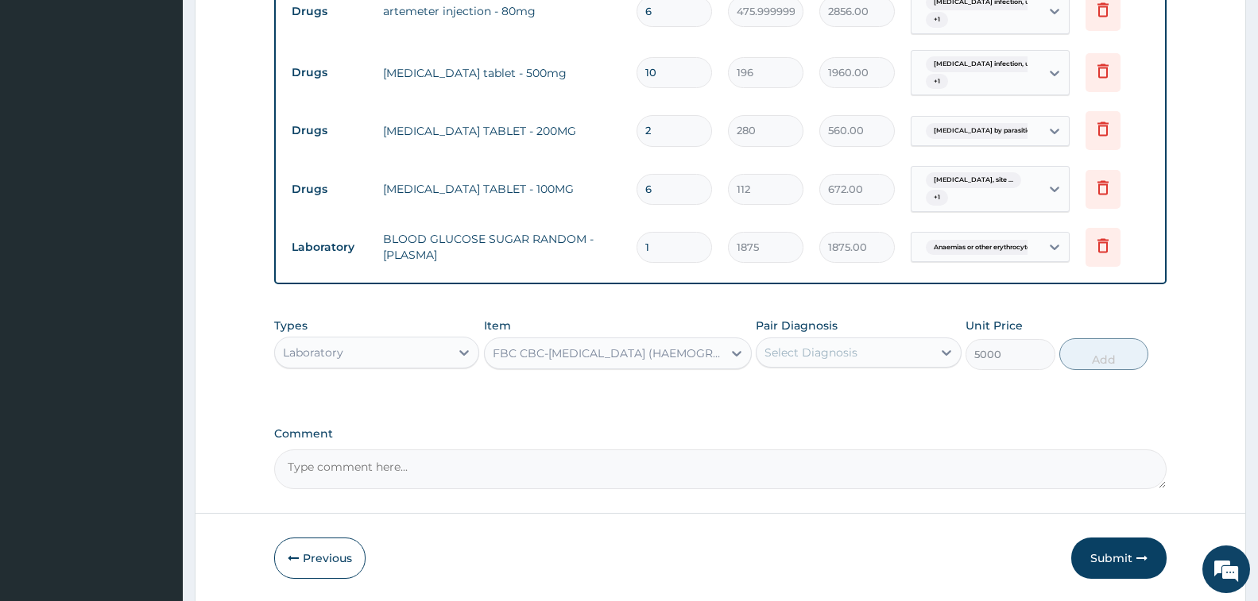
click at [806, 355] on div "Select Diagnosis" at bounding box center [810, 353] width 93 height 16
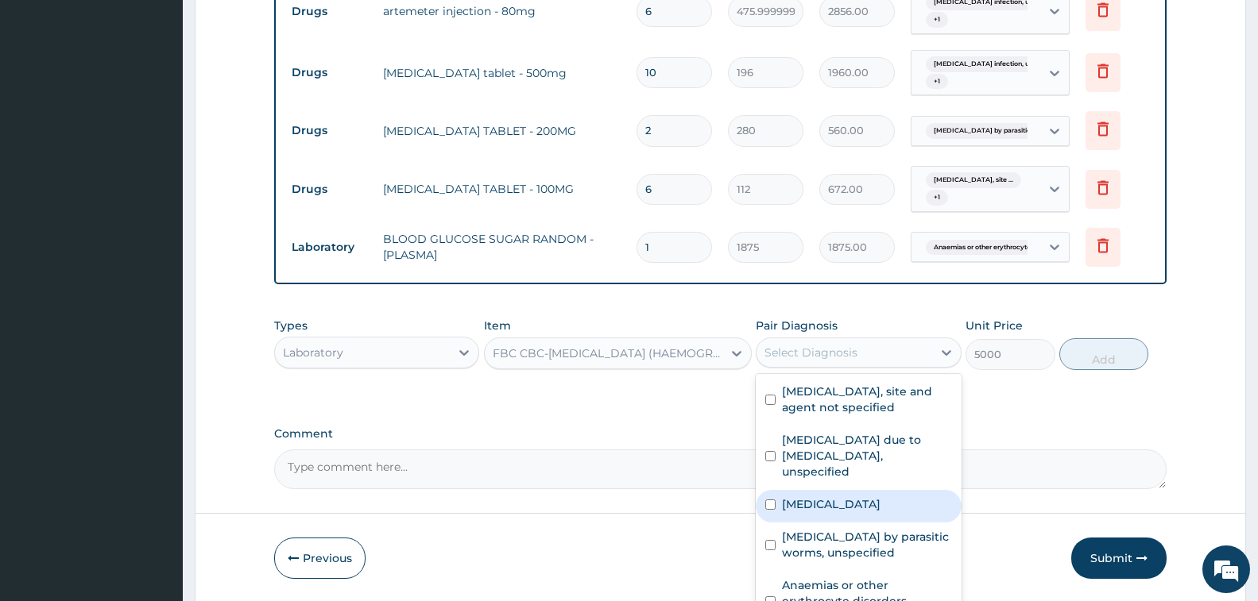
click at [838, 512] on label "[MEDICAL_DATA]" at bounding box center [831, 505] width 99 height 16
checkbox input "true"
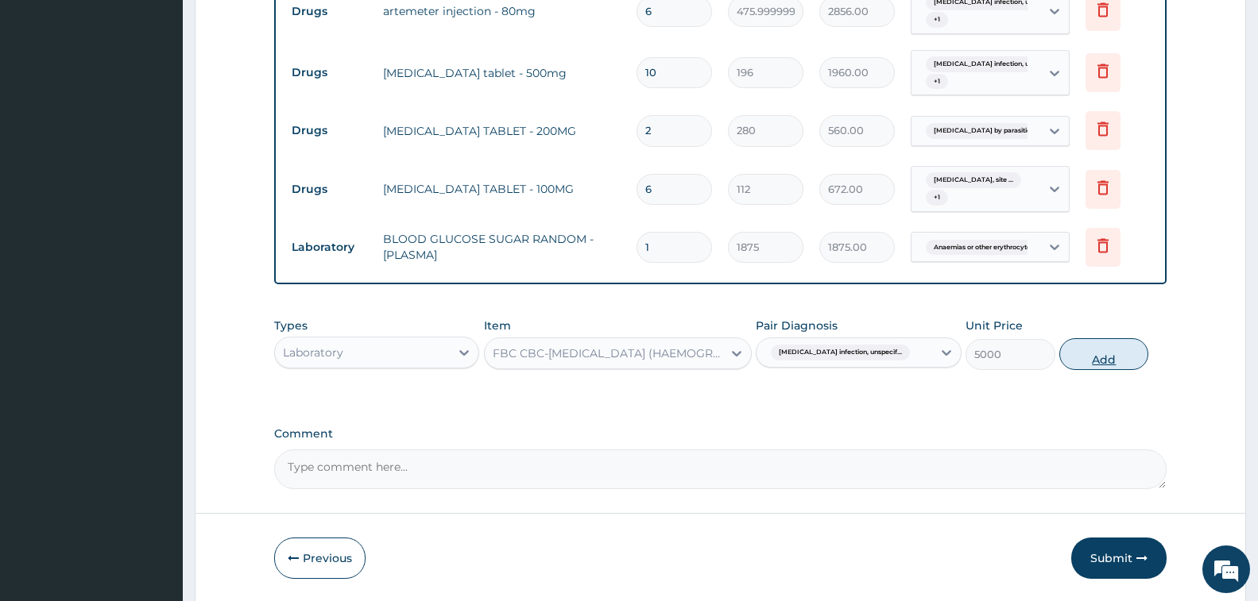
click at [1077, 356] on button "Add" at bounding box center [1103, 354] width 89 height 32
type input "0"
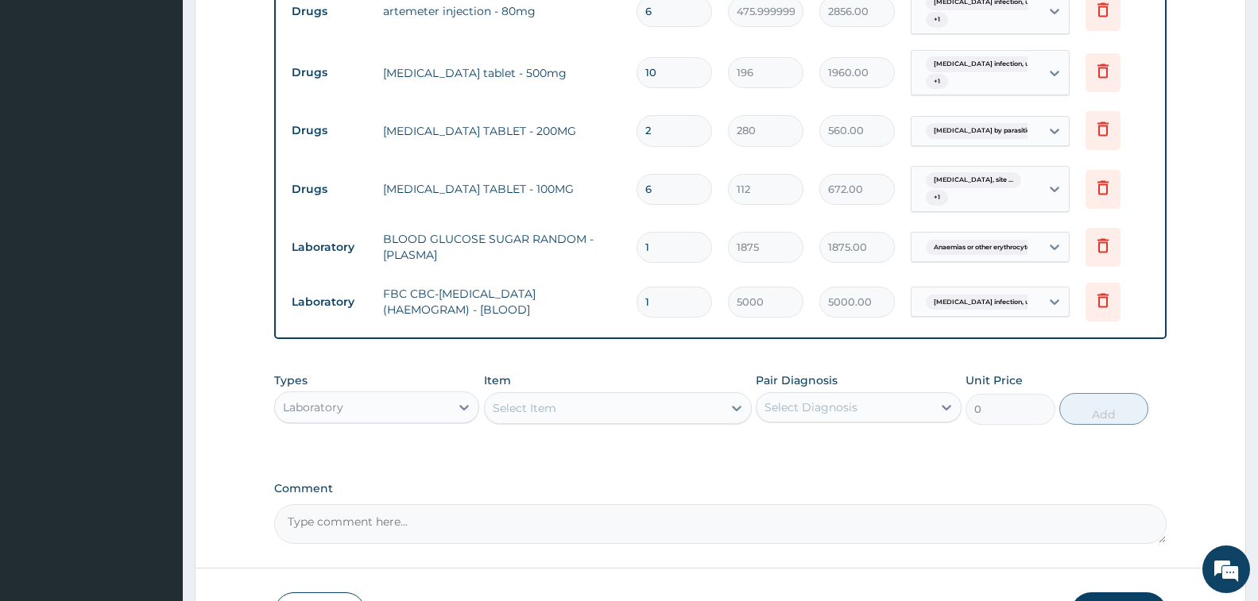
click at [560, 376] on div "Item Select Item" at bounding box center [618, 399] width 268 height 52
click at [563, 412] on div "Select Item" at bounding box center [604, 408] width 238 height 25
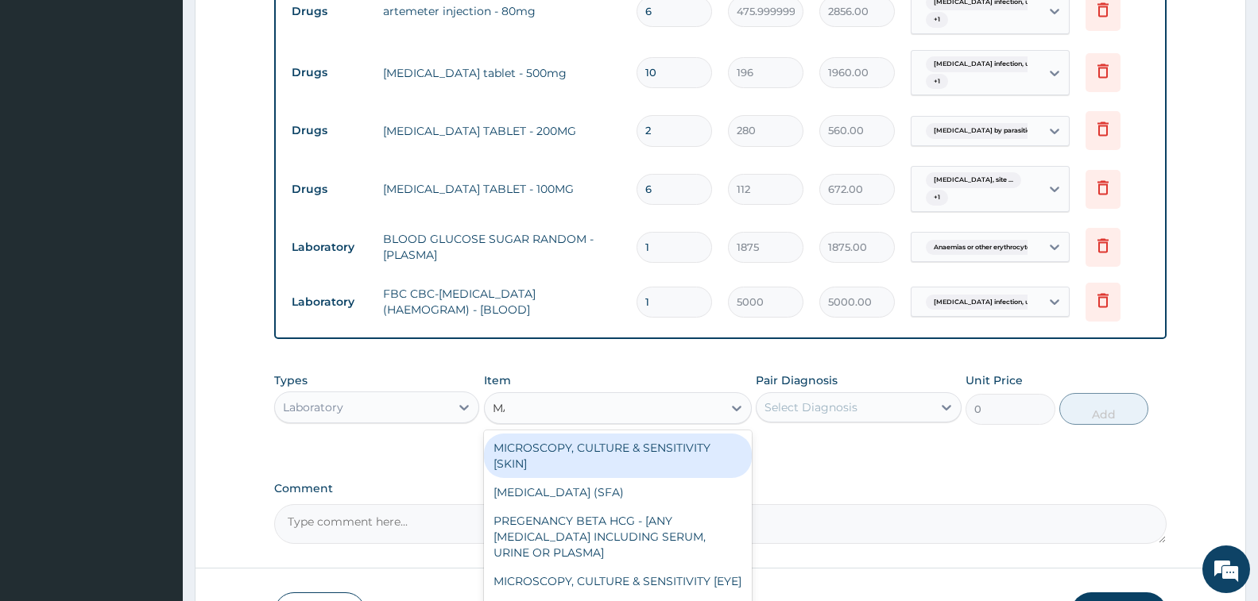
type input "MALA"
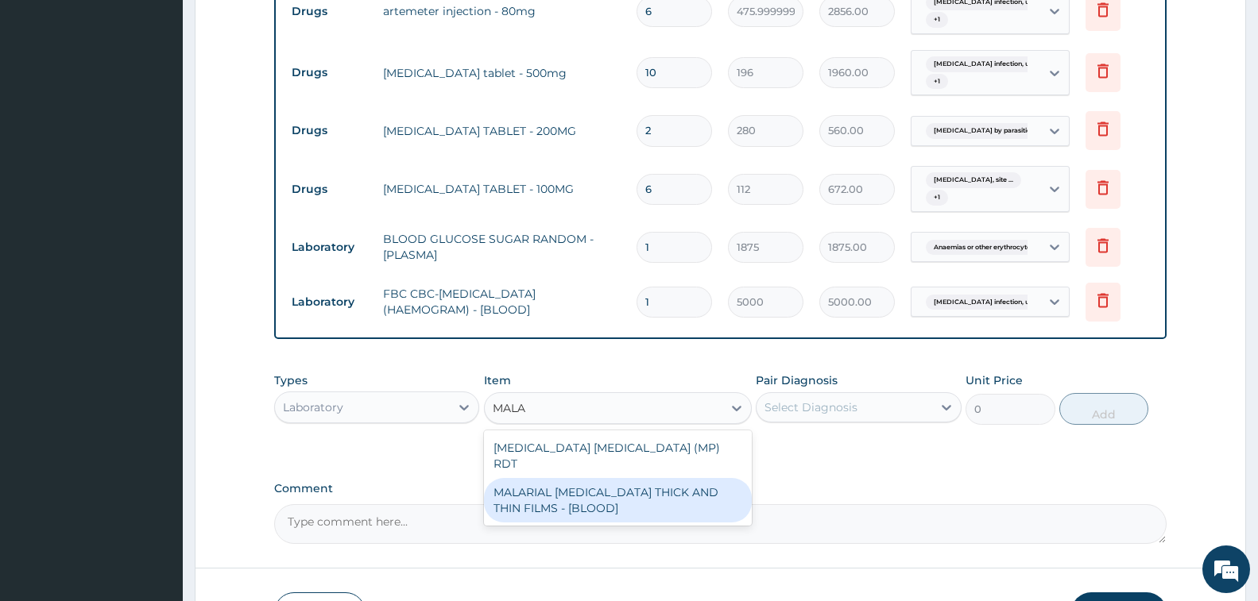
click at [605, 481] on div "MALARIAL PARASITE THICK AND THIN FILMS - [BLOOD]" at bounding box center [618, 500] width 268 height 44
type input "2187.5"
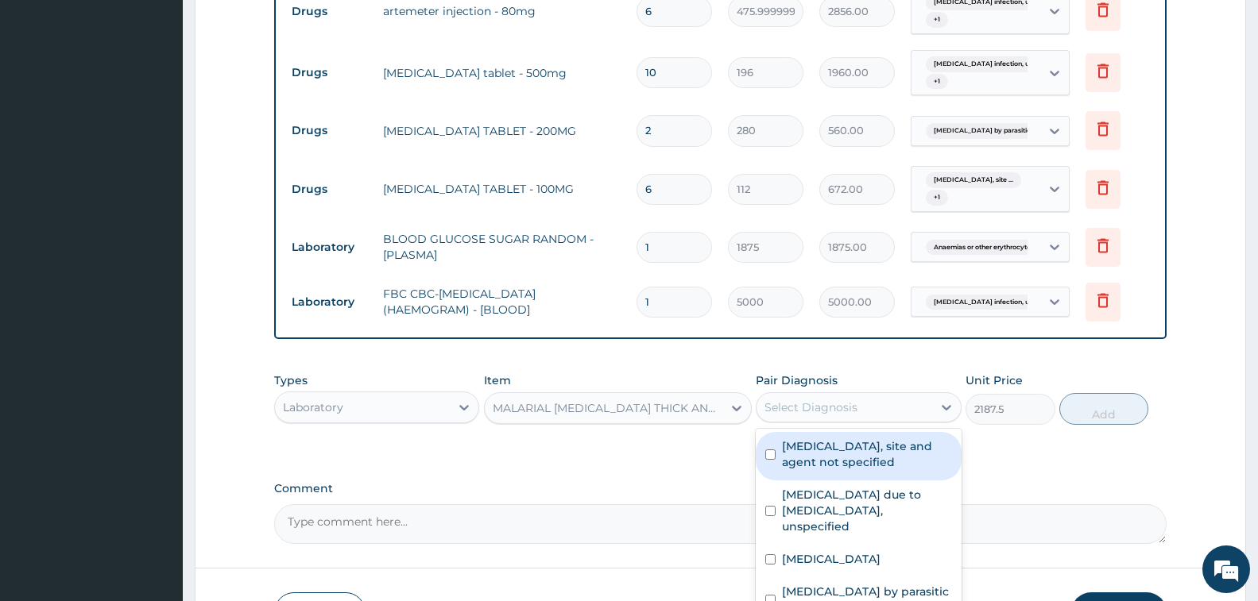
click at [776, 403] on div "Select Diagnosis" at bounding box center [810, 408] width 93 height 16
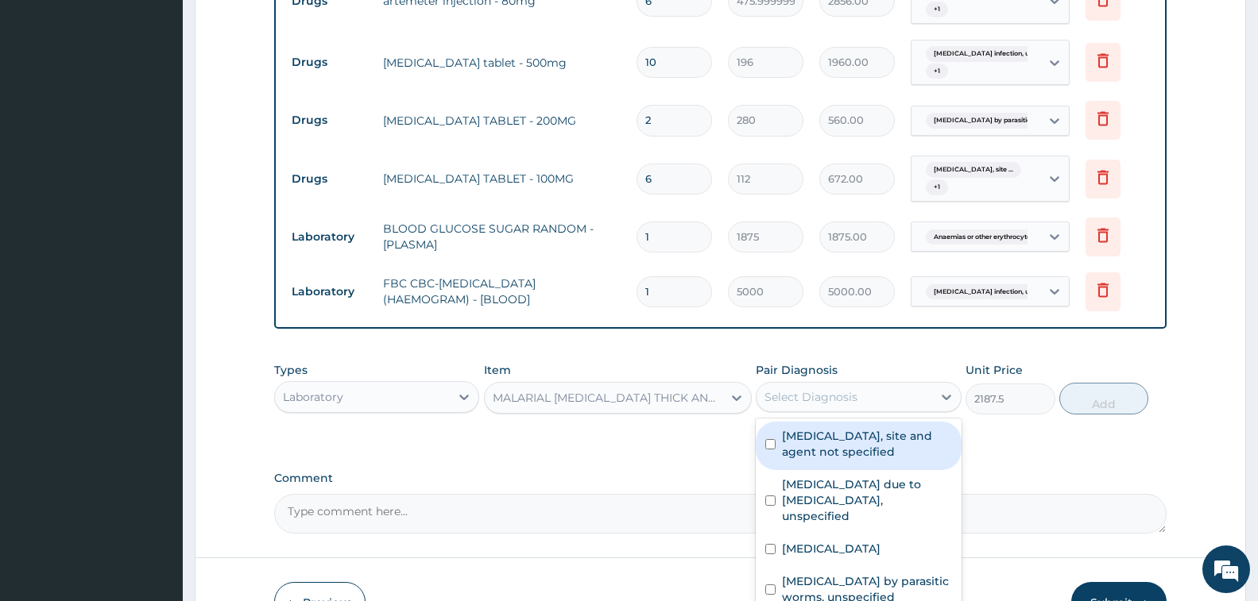
scroll to position [916, 0]
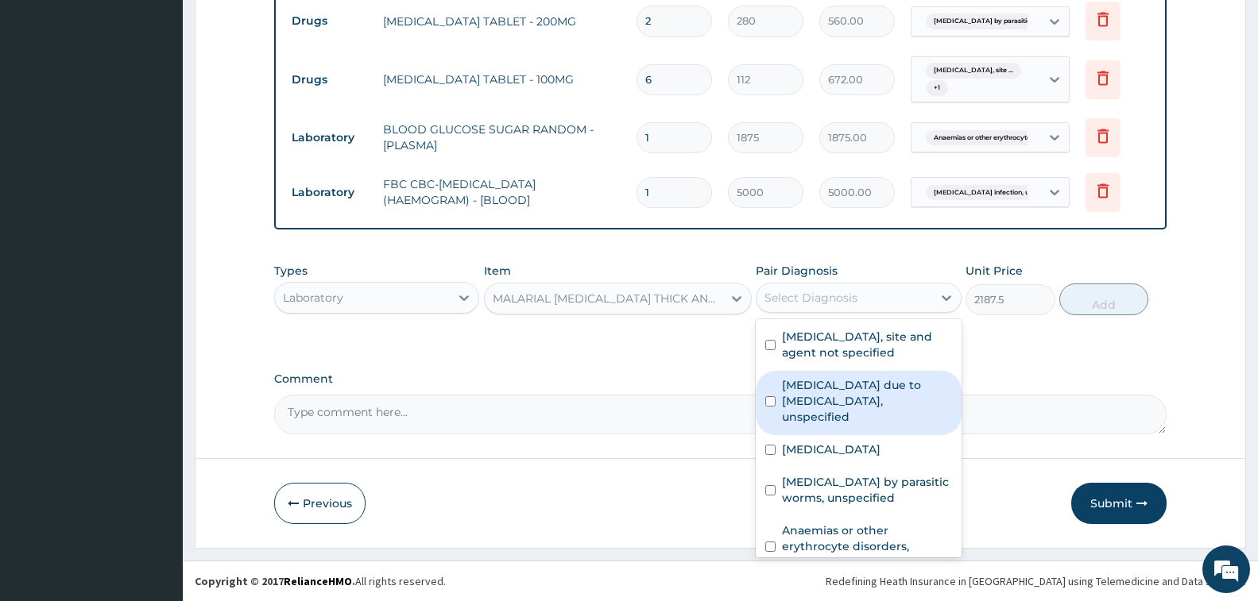
click at [822, 391] on label "Malaria due to Plasmodium falciparum, unspecified" at bounding box center [866, 401] width 169 height 48
checkbox input "true"
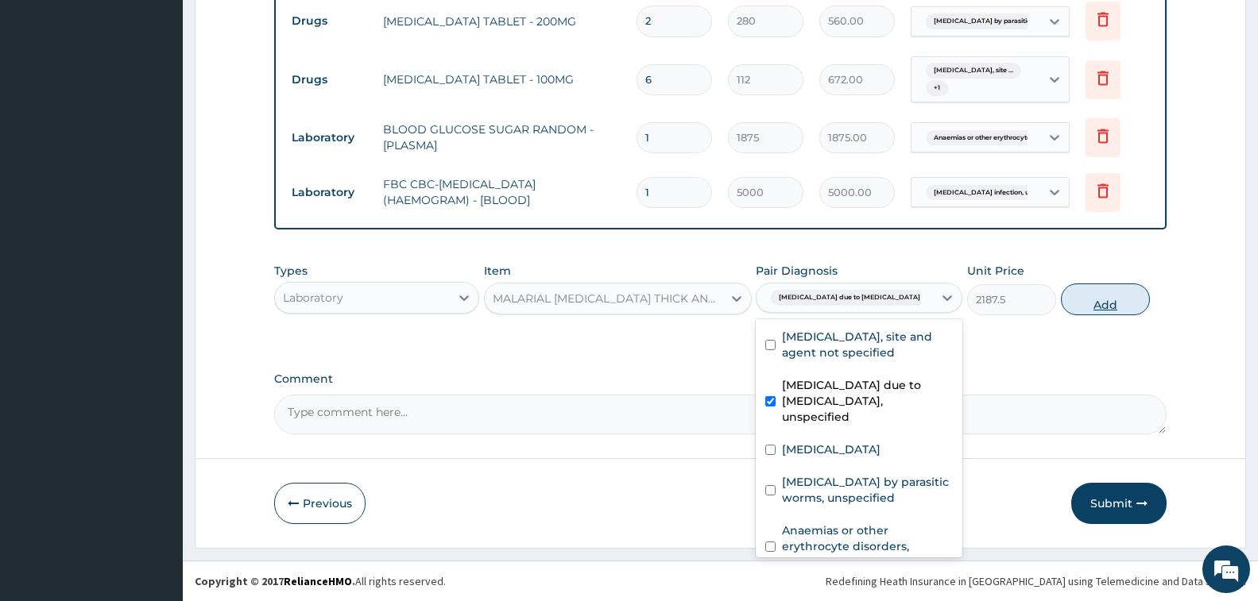
click at [1083, 300] on button "Add" at bounding box center [1105, 300] width 89 height 32
type input "0"
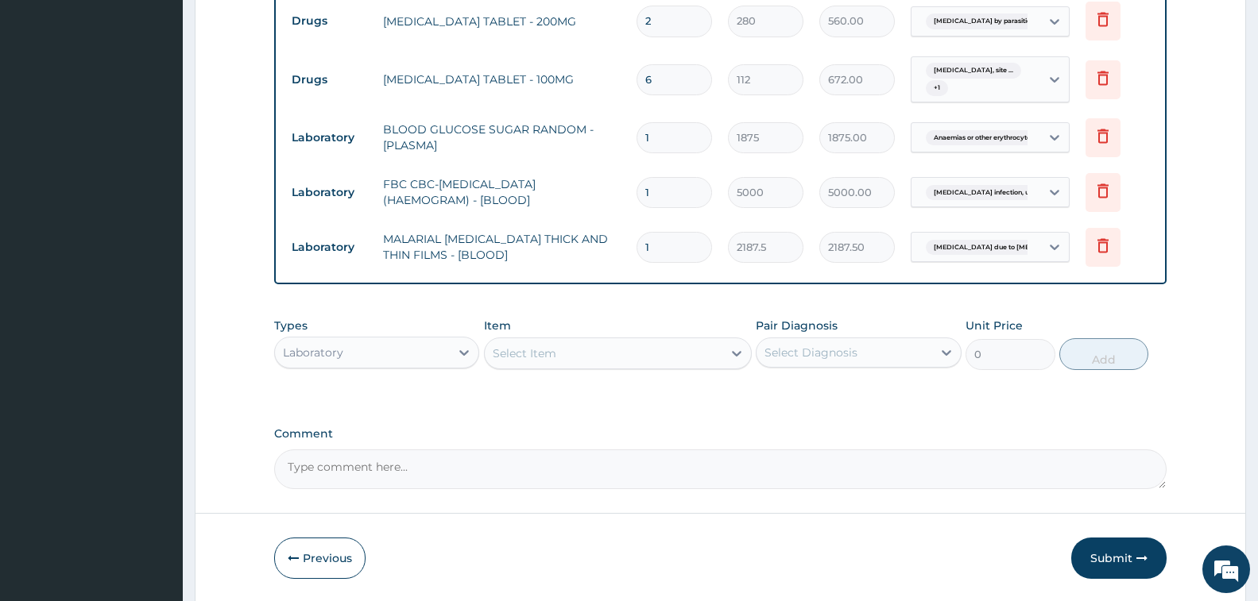
click at [578, 362] on div "Select Item" at bounding box center [604, 353] width 238 height 25
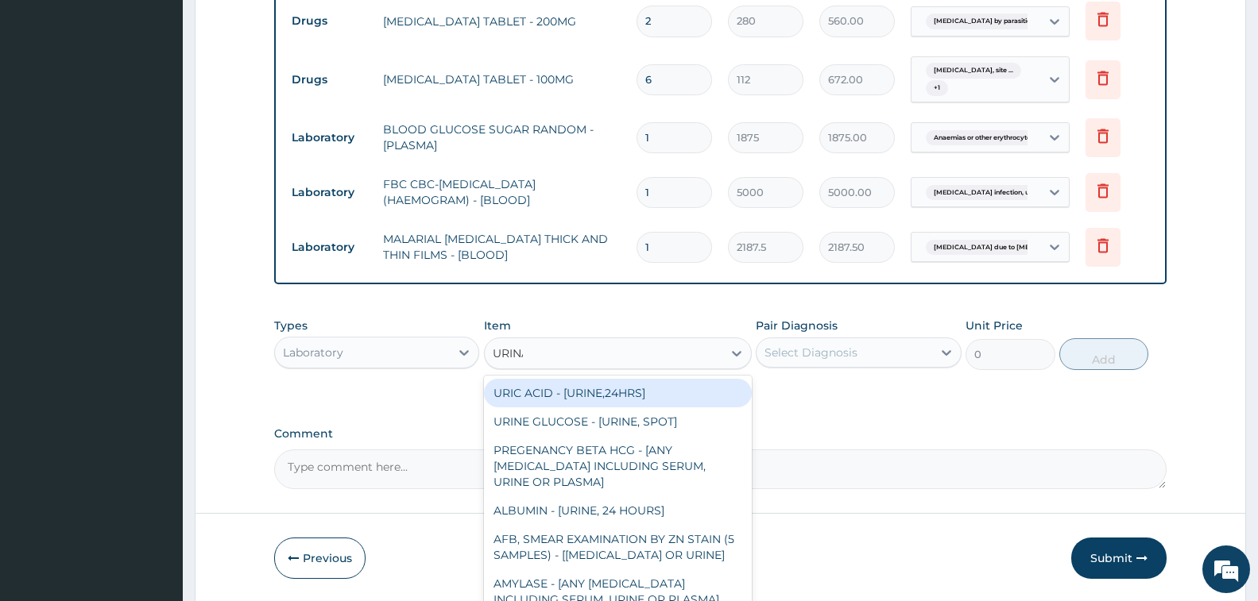
type input "URINAL"
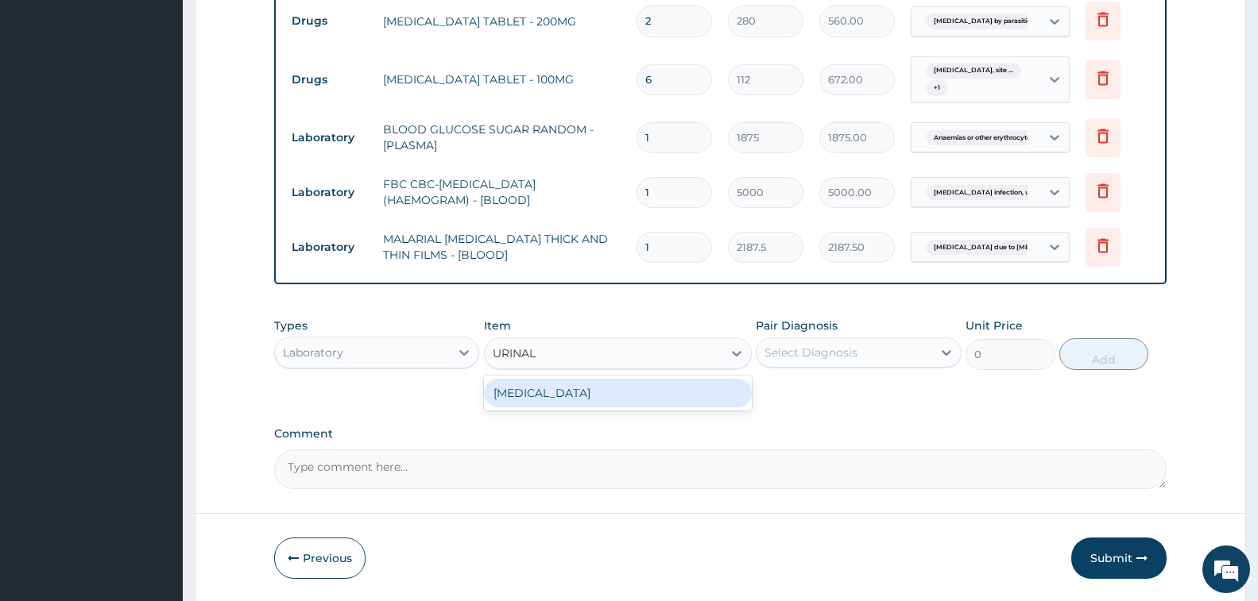
drag, startPoint x: 551, startPoint y: 395, endPoint x: 826, endPoint y: 393, distance: 274.9
click at [553, 395] on div "URINALYSIS" at bounding box center [618, 393] width 268 height 29
type input "2187.5"
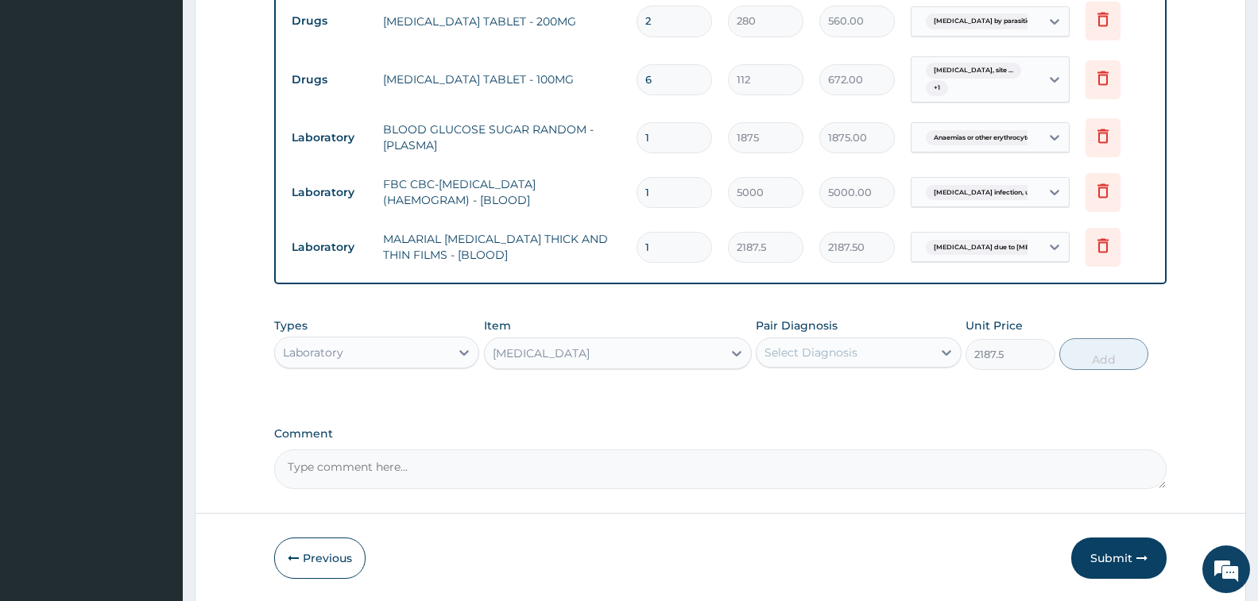
click at [850, 362] on div "Select Diagnosis" at bounding box center [843, 352] width 175 height 25
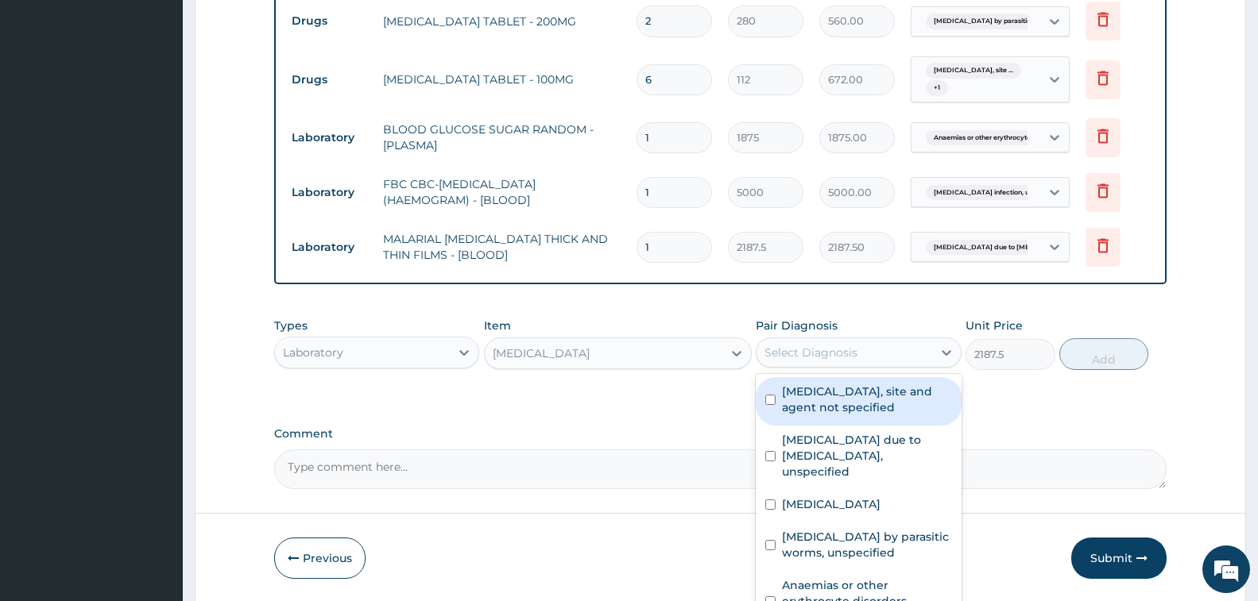
click at [845, 404] on label "Urinary tract infection, site and agent not specified" at bounding box center [866, 400] width 169 height 32
checkbox input "true"
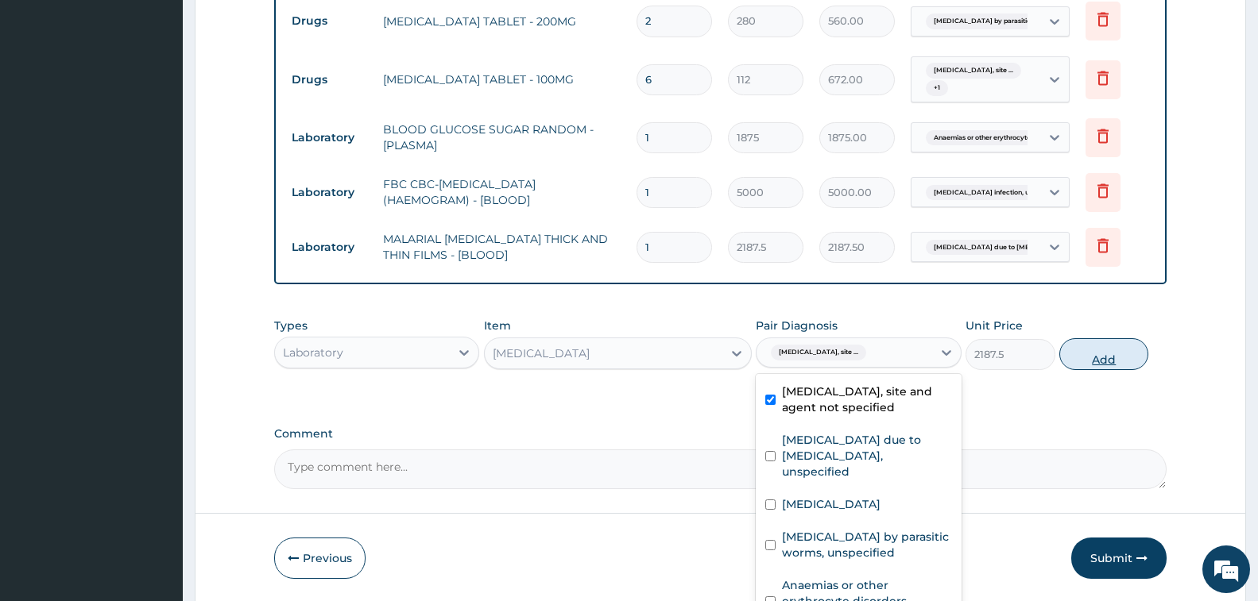
click at [1106, 350] on button "Add" at bounding box center [1103, 354] width 89 height 32
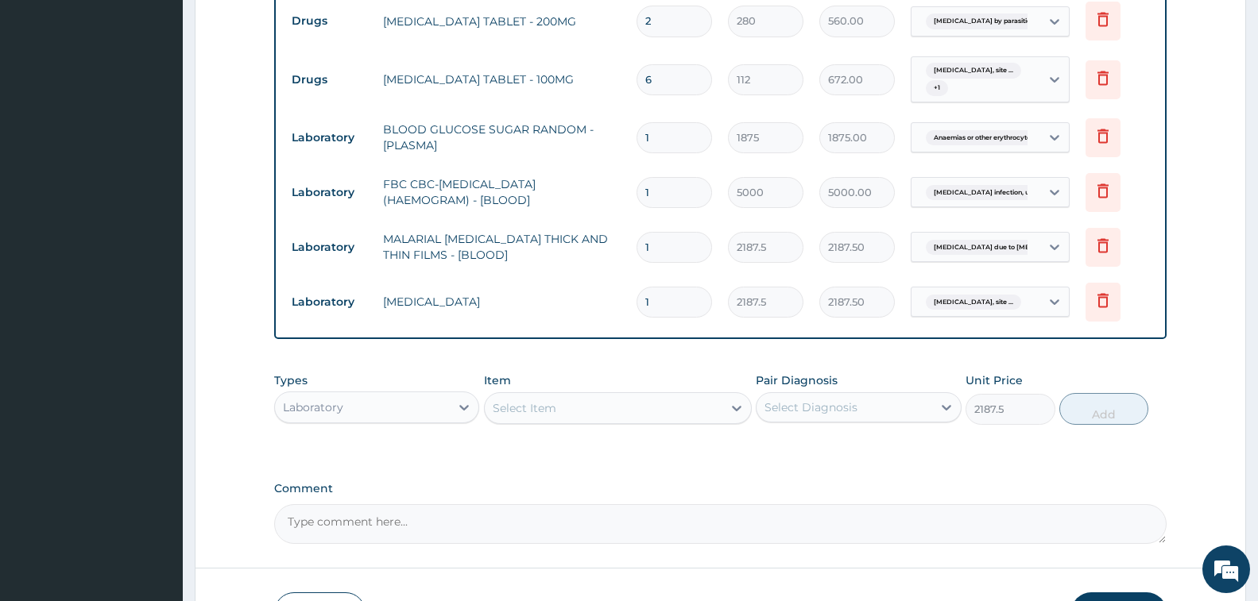
type input "0"
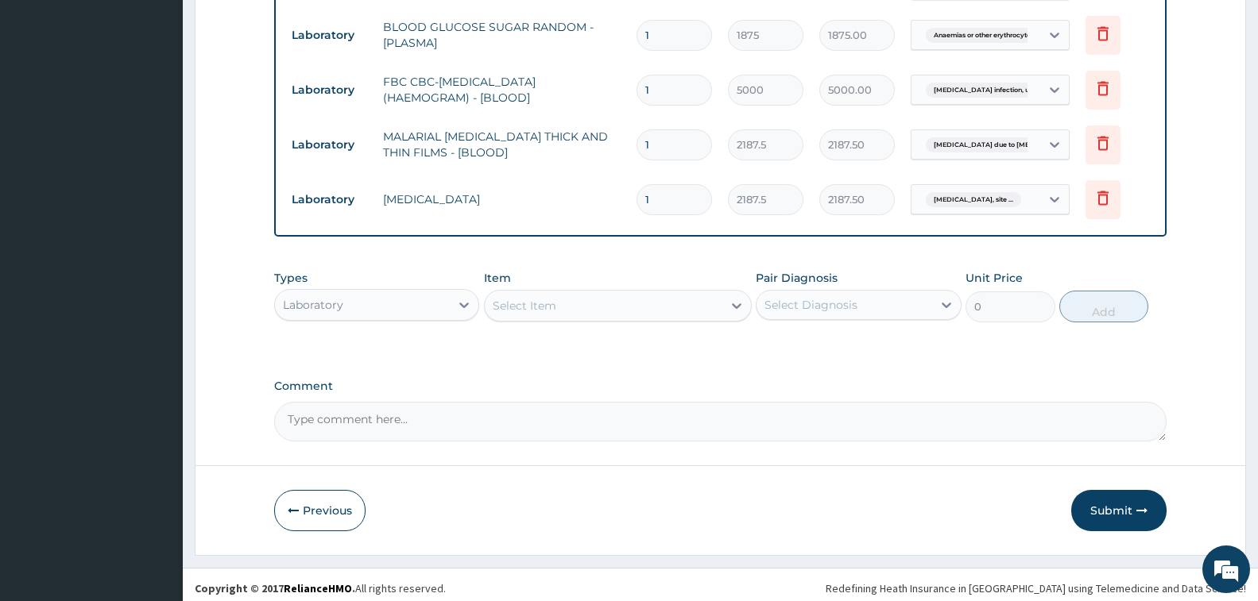
scroll to position [1026, 0]
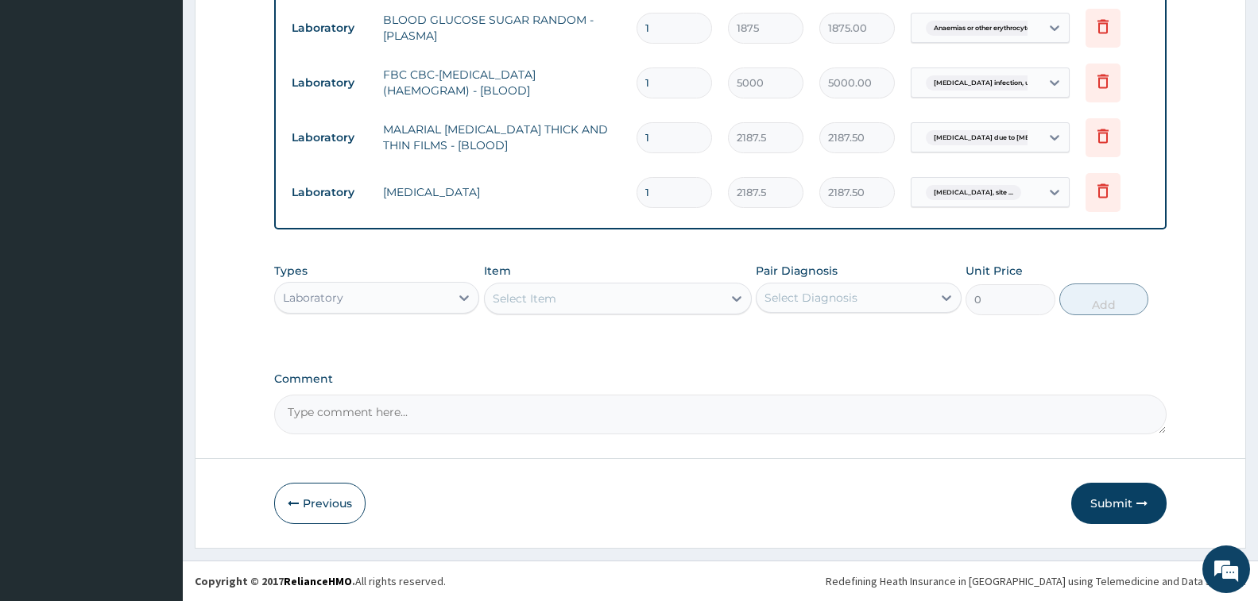
click at [342, 301] on div "Laboratory" at bounding box center [313, 298] width 60 height 16
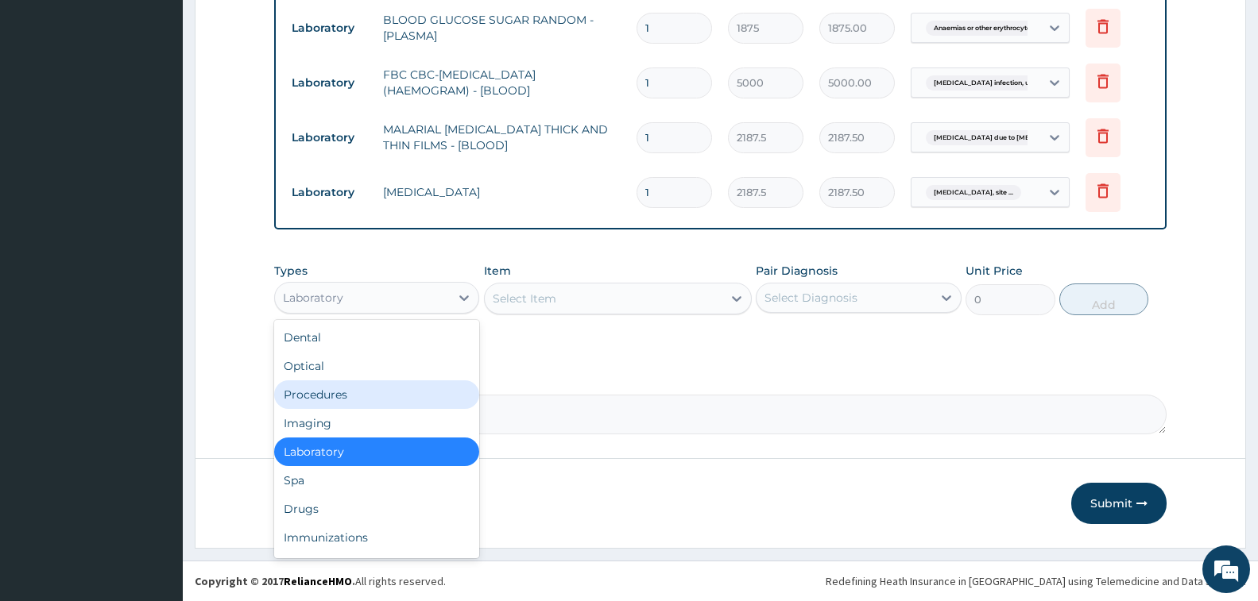
click at [356, 399] on div "Procedures" at bounding box center [376, 395] width 205 height 29
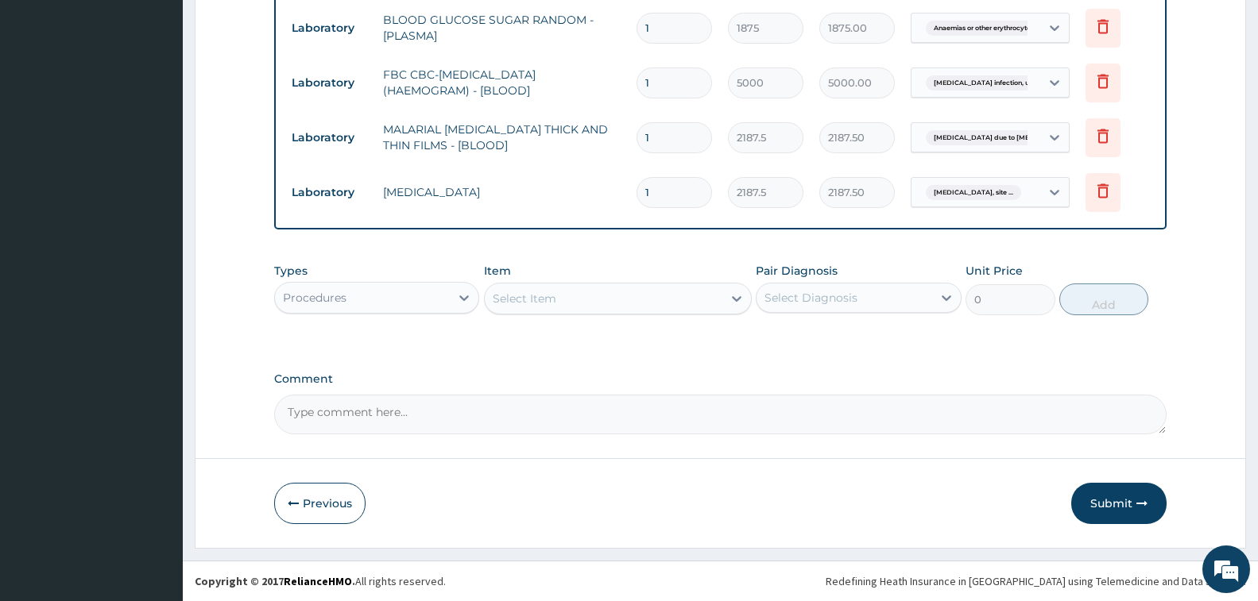
click at [597, 307] on div "Select Item" at bounding box center [604, 298] width 238 height 25
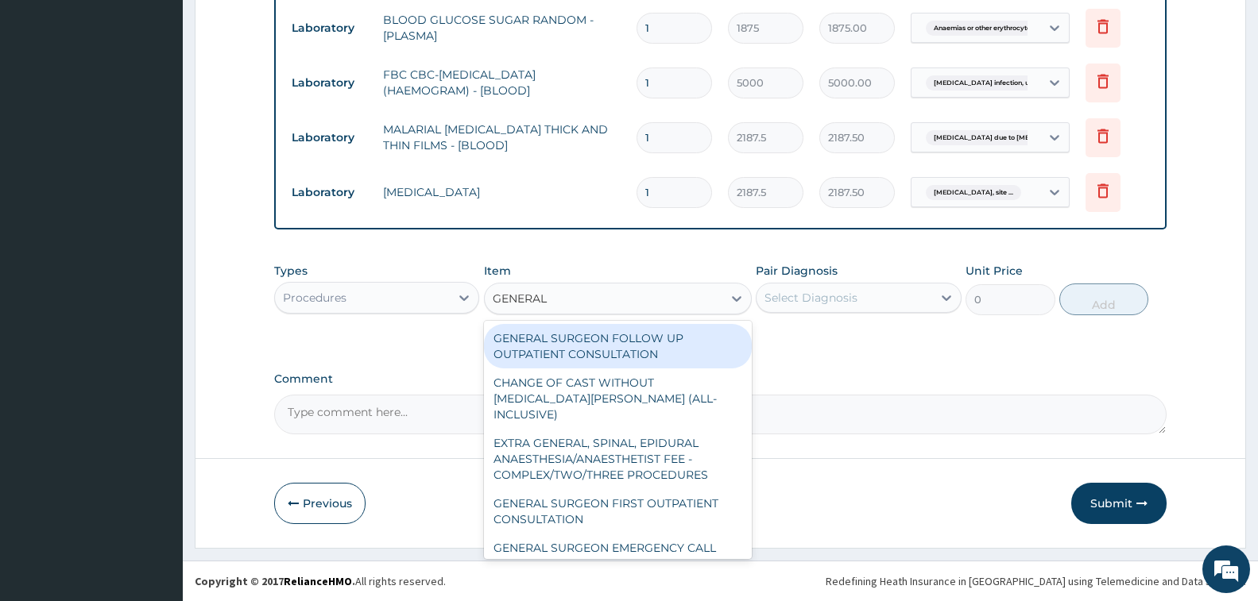
type input "GENERAL P"
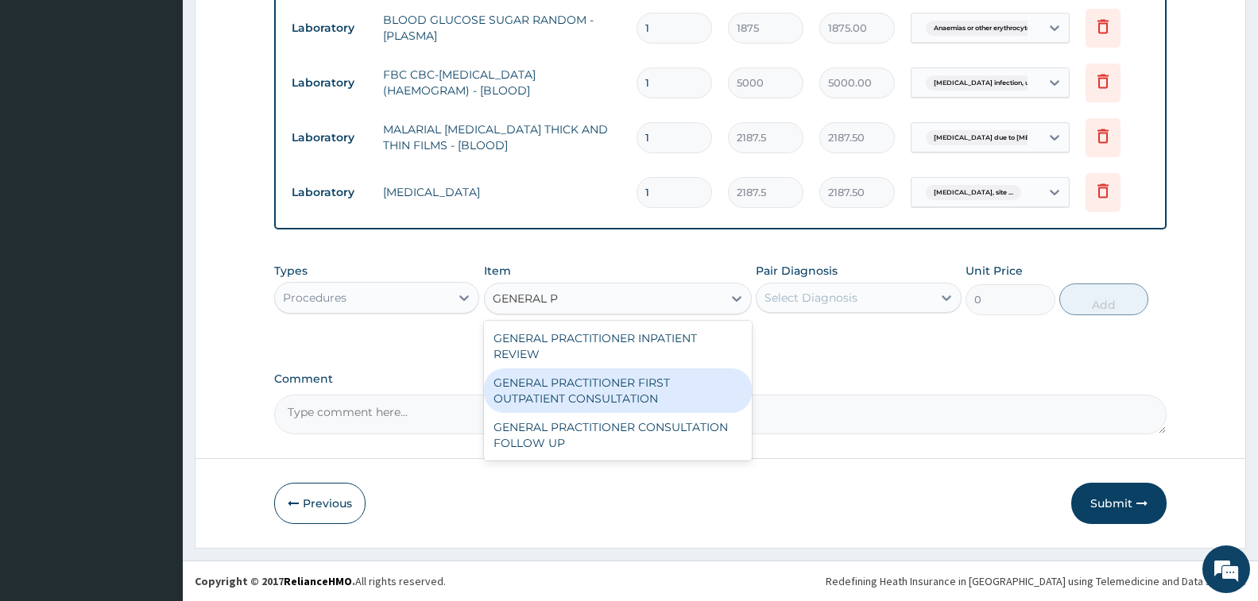
drag, startPoint x: 636, startPoint y: 386, endPoint x: 733, endPoint y: 336, distance: 108.4
click at [636, 387] on div "GENERAL PRACTITIONER FIRST OUTPATIENT CONSULTATION" at bounding box center [618, 391] width 268 height 44
type input "3750"
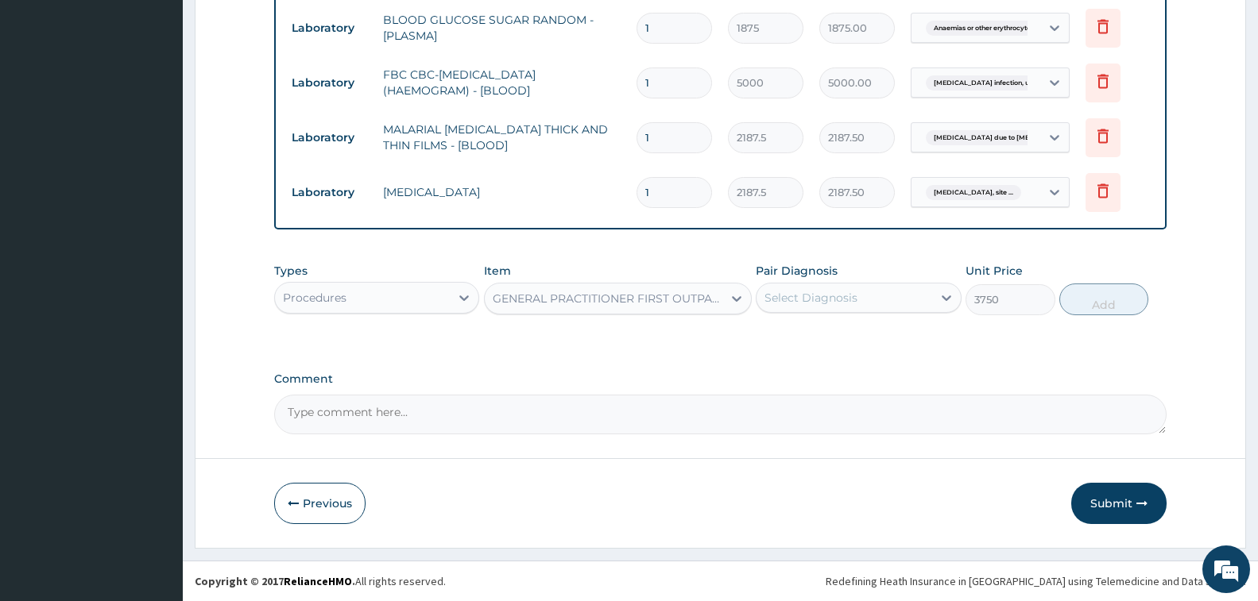
click at [818, 293] on div "Select Diagnosis" at bounding box center [810, 298] width 93 height 16
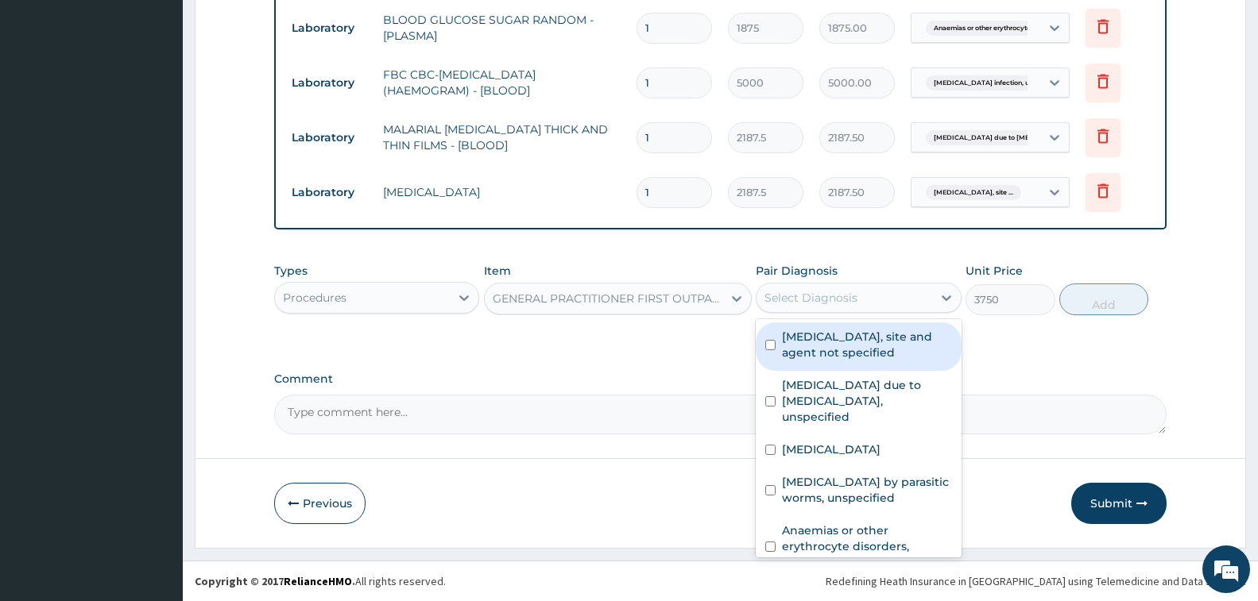
drag, startPoint x: 830, startPoint y: 359, endPoint x: 854, endPoint y: 399, distance: 46.7
click at [830, 359] on label "Urinary tract infection, site and agent not specified" at bounding box center [866, 345] width 169 height 32
checkbox input "true"
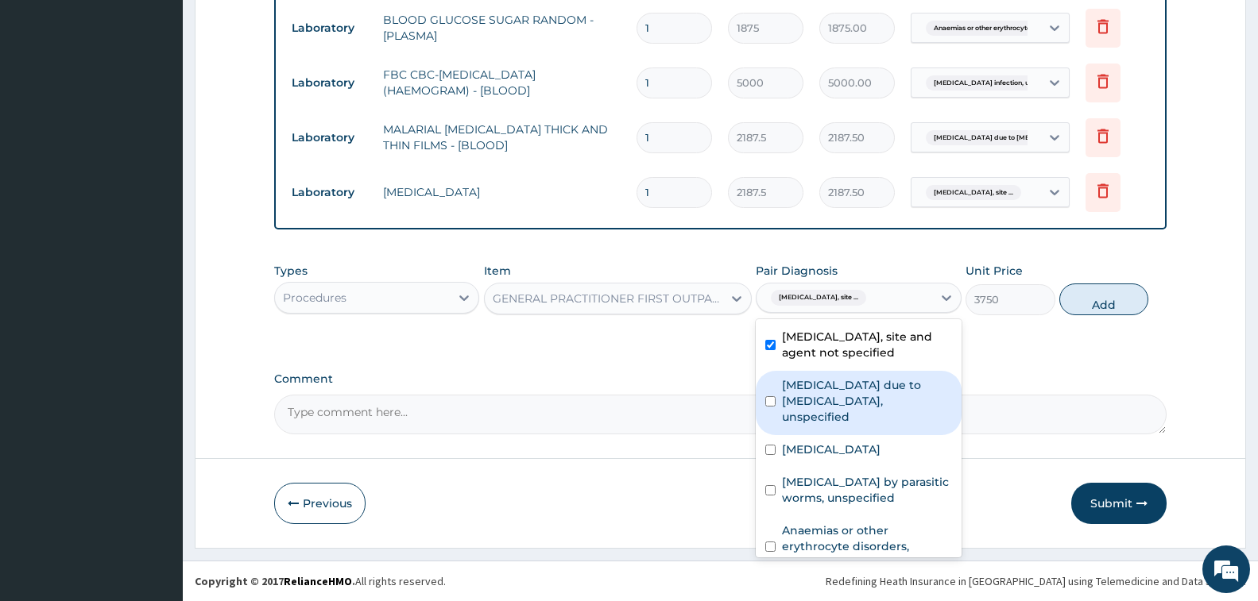
click at [852, 409] on label "[MEDICAL_DATA] due to [MEDICAL_DATA], unspecified" at bounding box center [866, 401] width 169 height 48
checkbox input "true"
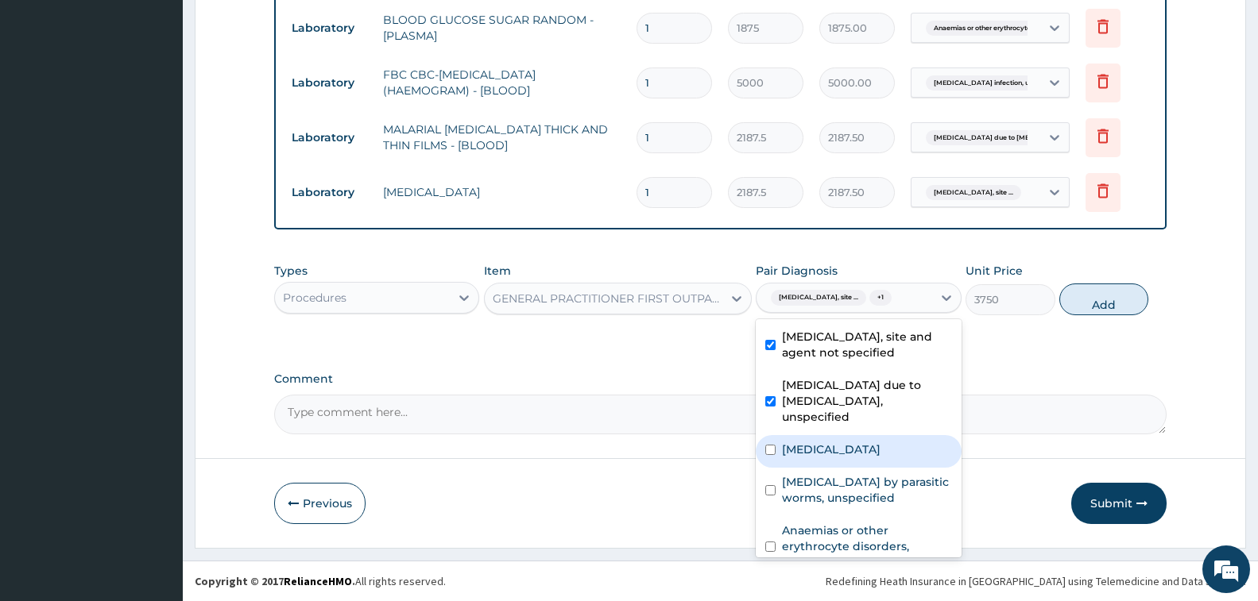
click at [853, 457] on label "[MEDICAL_DATA]" at bounding box center [831, 450] width 99 height 16
checkbox input "true"
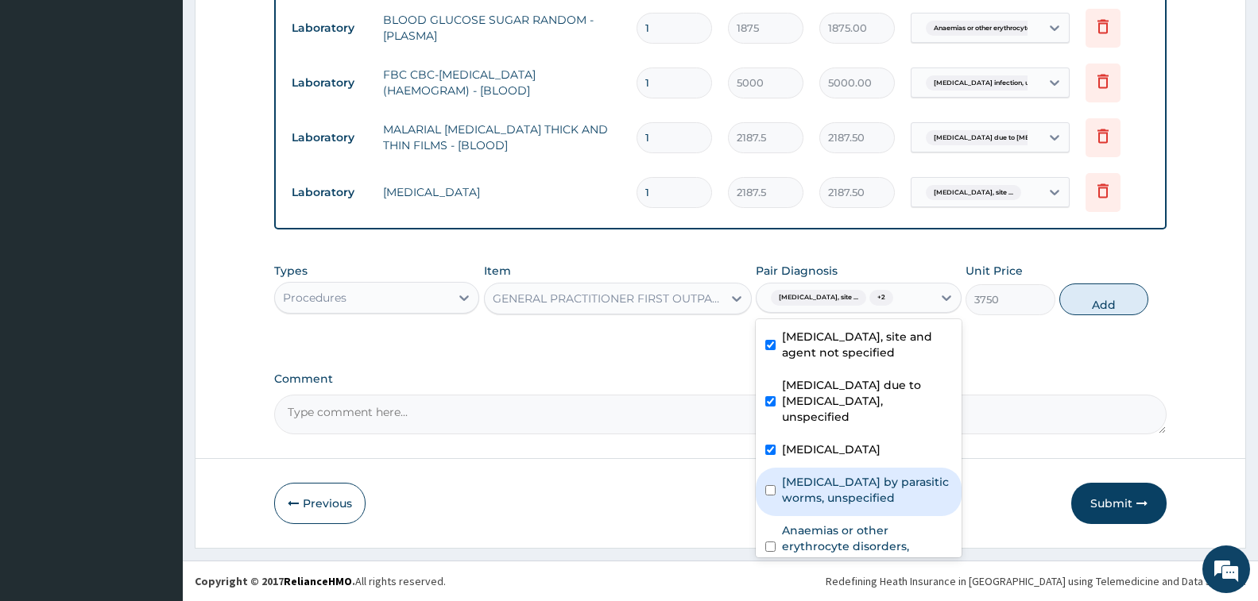
click at [853, 496] on label "[MEDICAL_DATA] by parasitic worms, unspecified" at bounding box center [866, 490] width 169 height 32
checkbox input "true"
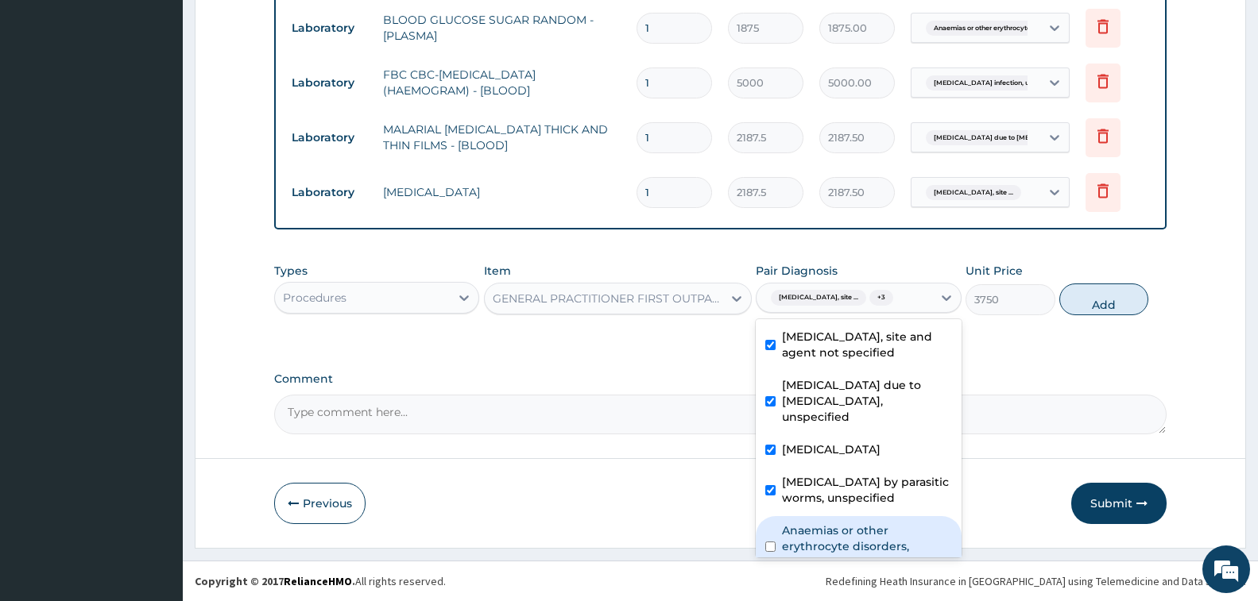
click at [857, 540] on label "Anaemias or other erythrocyte disorders, unspecified" at bounding box center [866, 547] width 169 height 48
checkbox input "true"
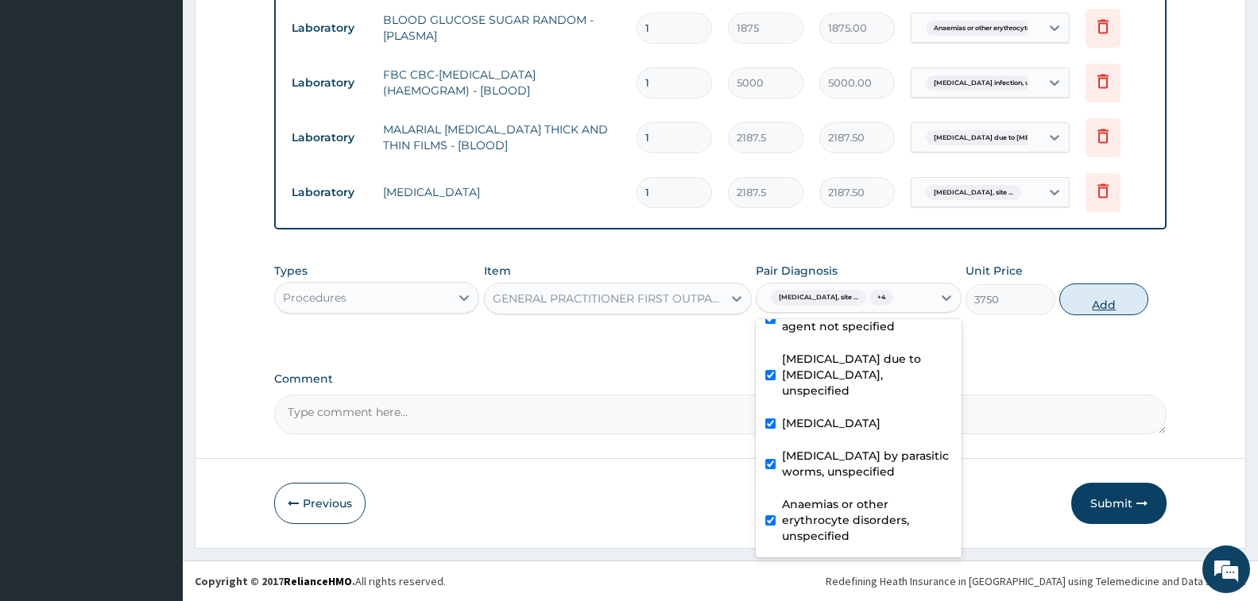
click at [1097, 300] on button "Add" at bounding box center [1103, 300] width 89 height 32
type input "0"
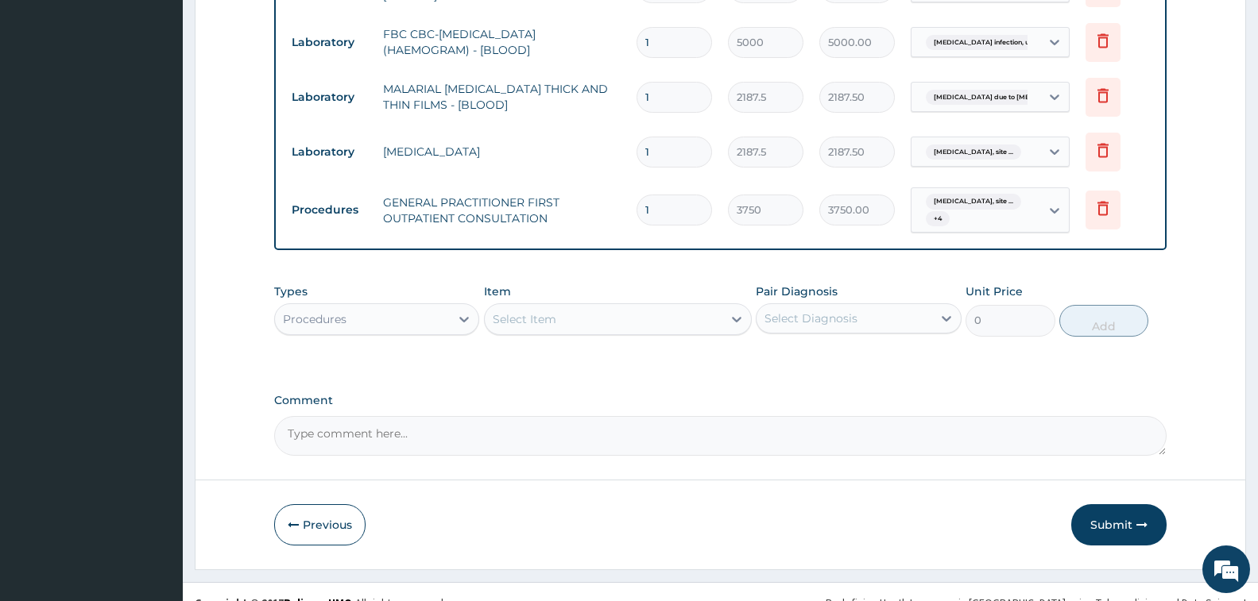
scroll to position [1088, 0]
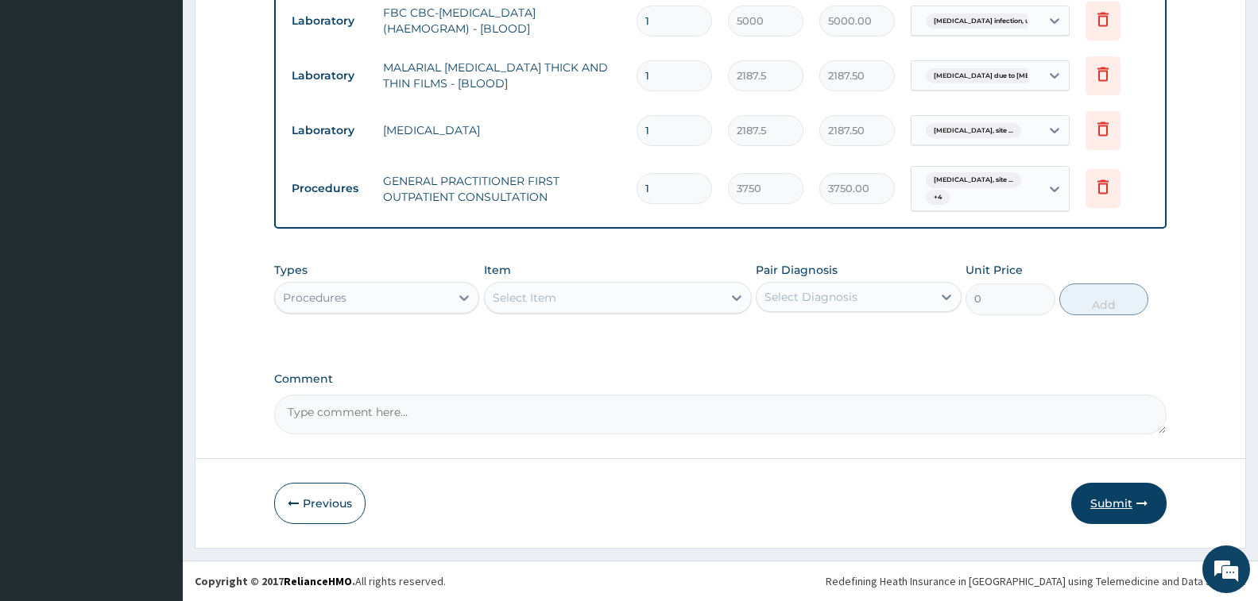
click at [1114, 494] on button "Submit" at bounding box center [1118, 503] width 95 height 41
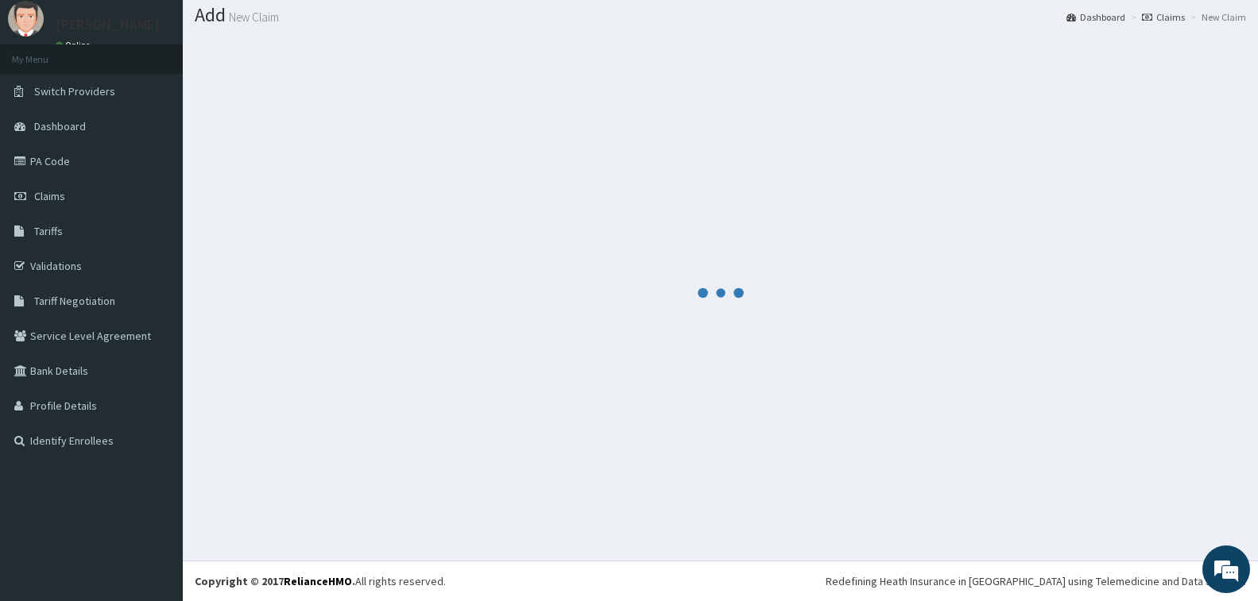
scroll to position [47, 0]
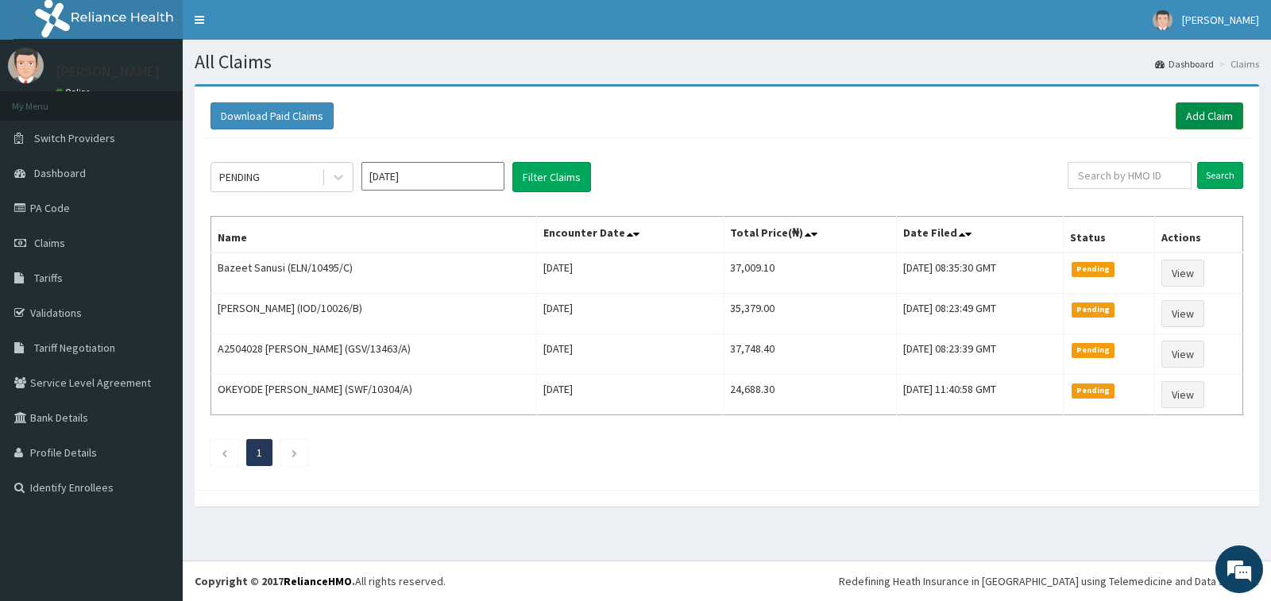
click at [1197, 106] on link "Add Claim" at bounding box center [1210, 115] width 68 height 27
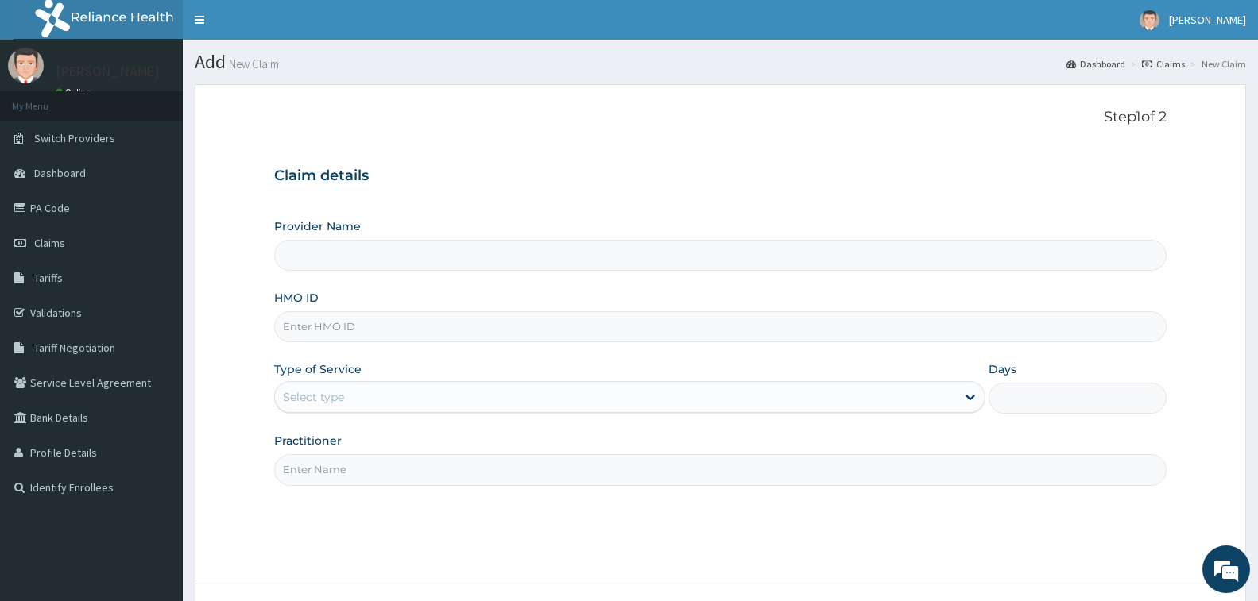
type input "[GEOGRAPHIC_DATA] - [GEOGRAPHIC_DATA]"
click at [314, 327] on input "HMO ID" at bounding box center [720, 326] width 892 height 31
type input "SWF/10293/B"
click at [306, 396] on div "Select type" at bounding box center [313, 397] width 61 height 16
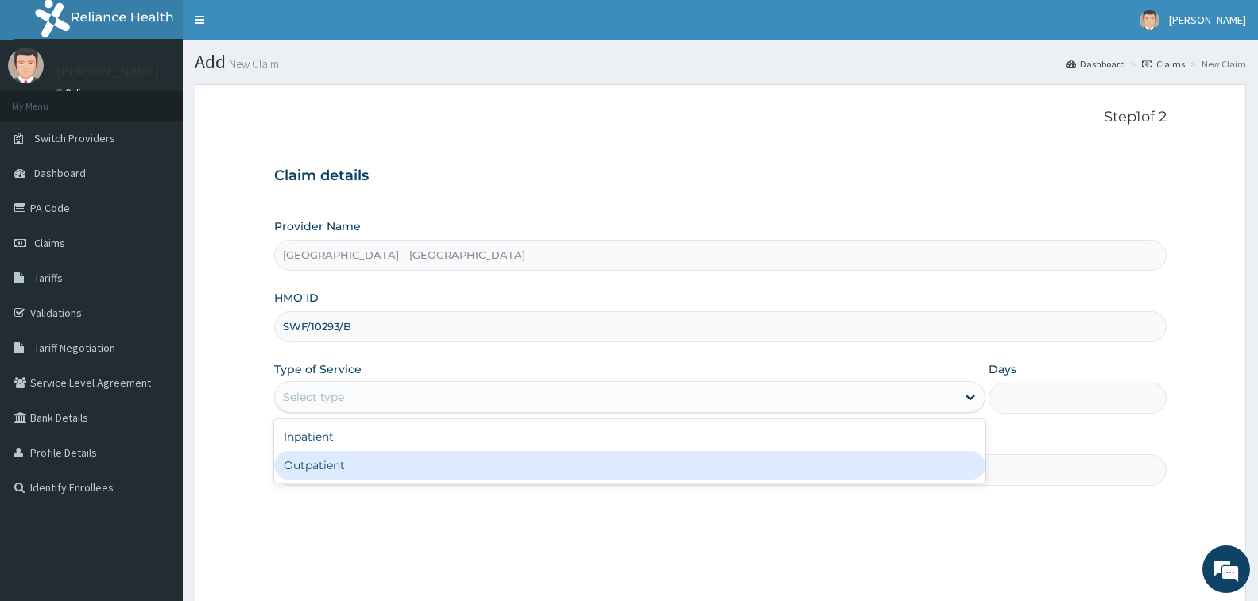
click at [326, 466] on div "Outpatient" at bounding box center [629, 465] width 711 height 29
type input "1"
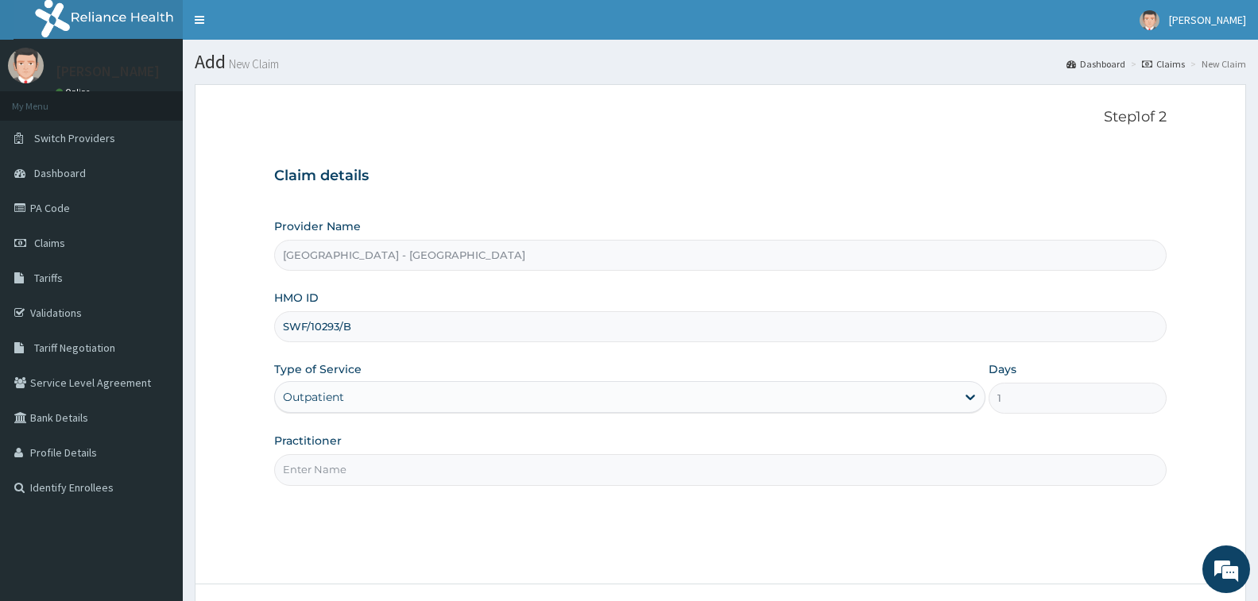
drag, startPoint x: 326, startPoint y: 466, endPoint x: 359, endPoint y: 480, distance: 36.3
click at [326, 466] on input "Practitioner" at bounding box center [720, 469] width 892 height 31
type input "[PERSON_NAME]"
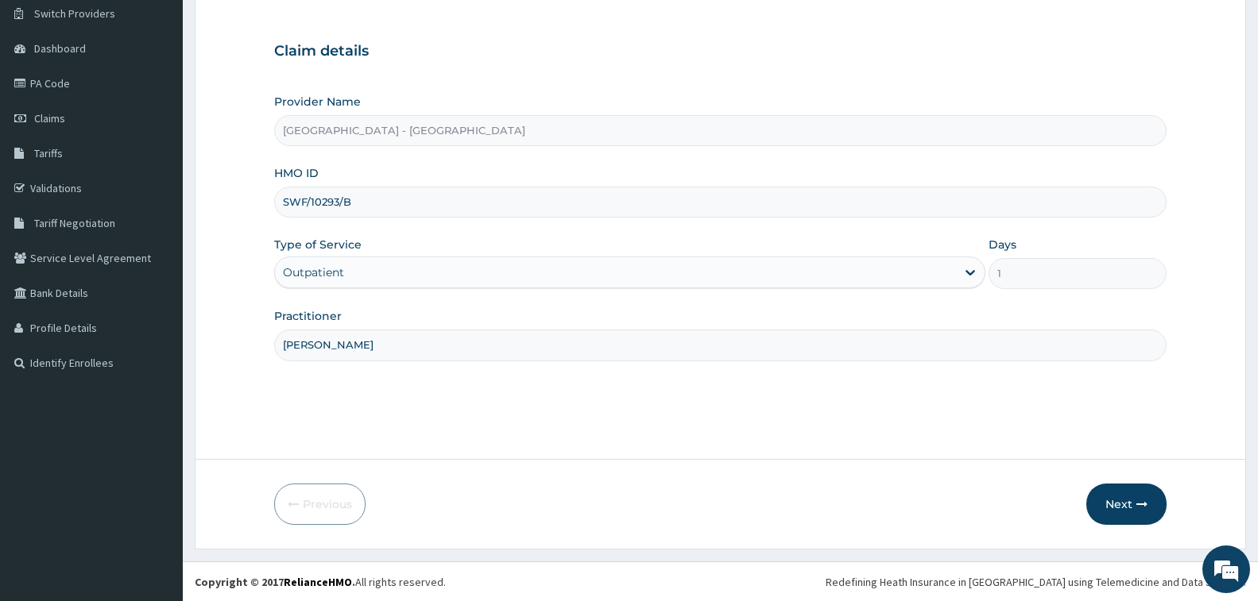
scroll to position [126, 0]
click at [1138, 503] on icon "button" at bounding box center [1141, 503] width 11 height 11
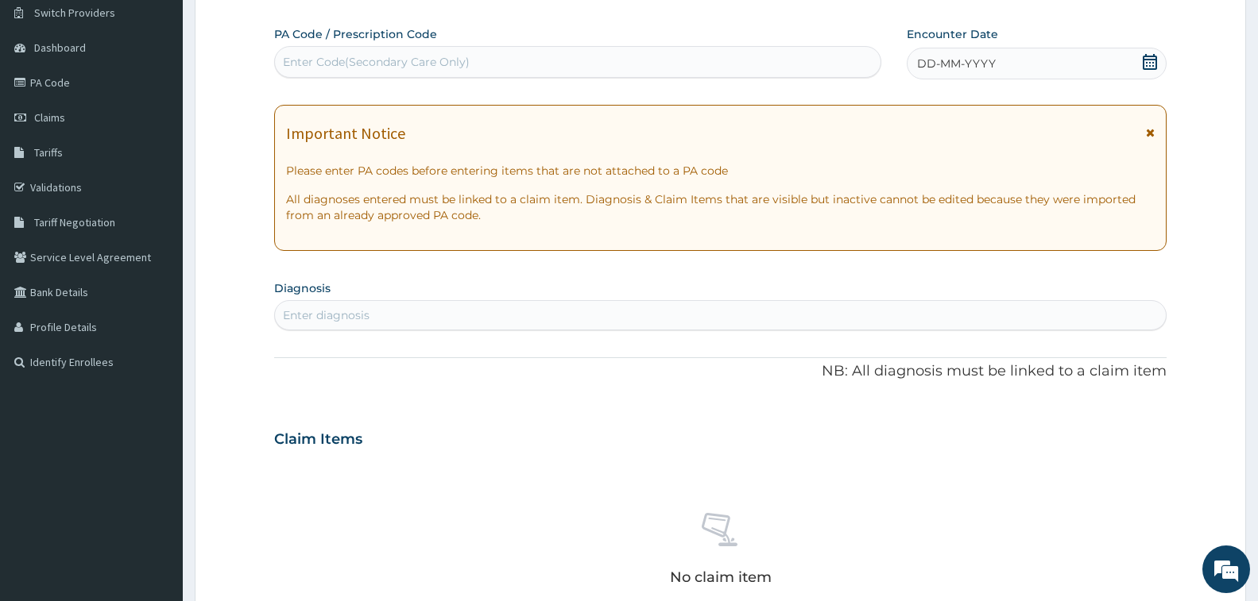
click at [415, 48] on div "Enter Code(Secondary Care Only)" at bounding box center [577, 62] width 607 height 32
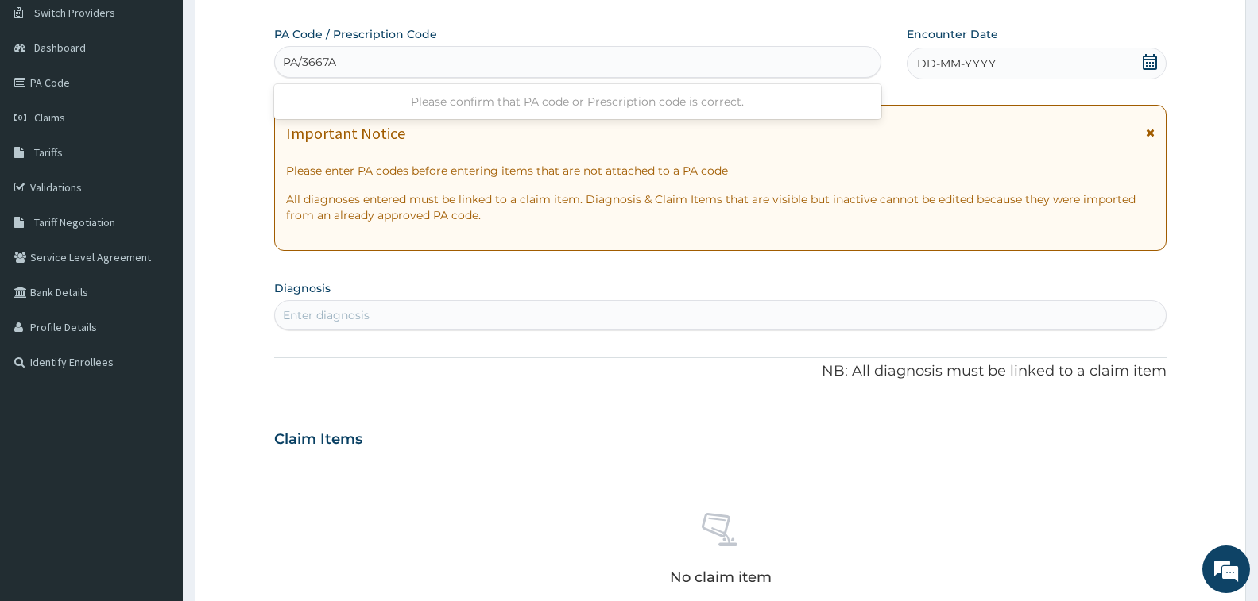
type input "PA/3667AB"
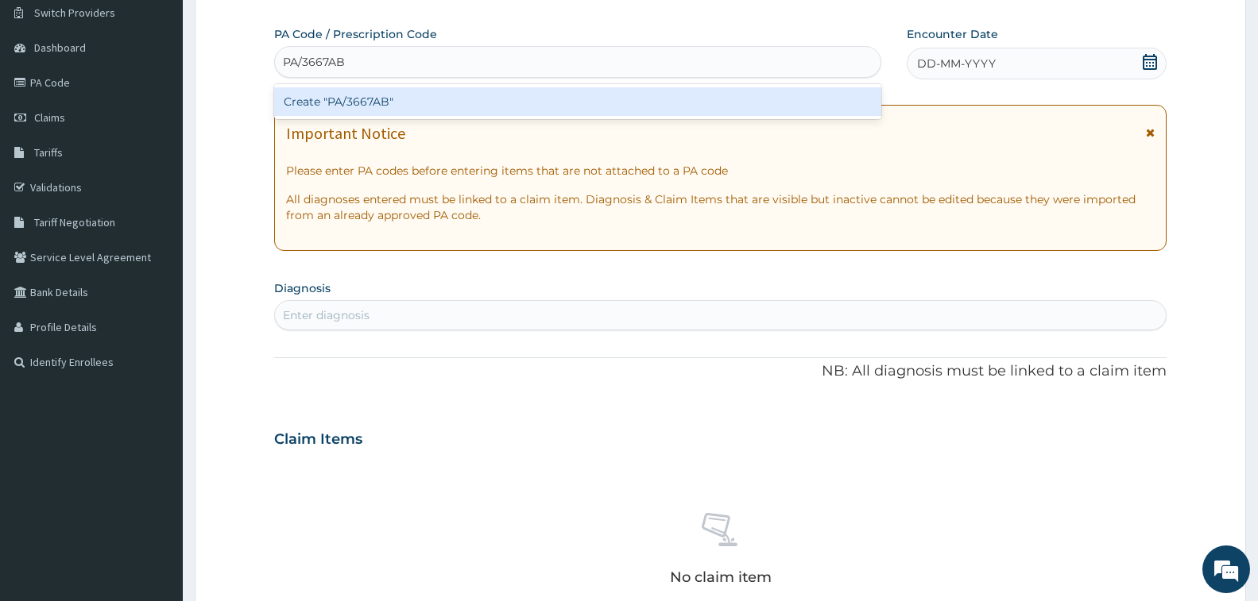
click at [349, 104] on div "Create "PA/3667AB"" at bounding box center [577, 101] width 607 height 29
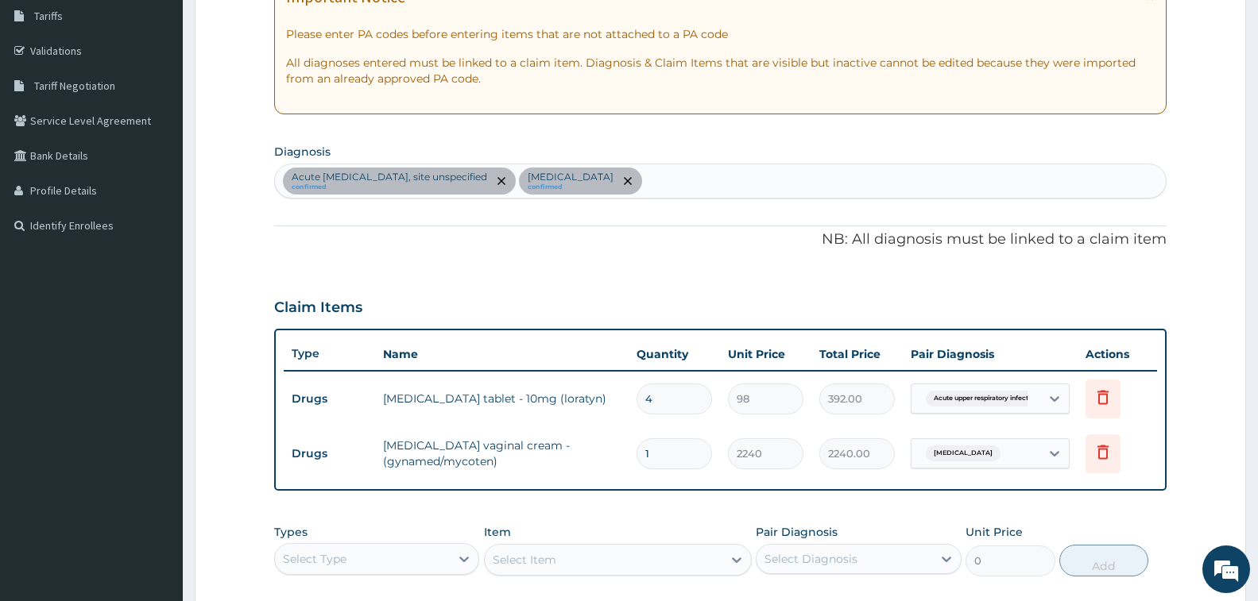
scroll to position [447, 0]
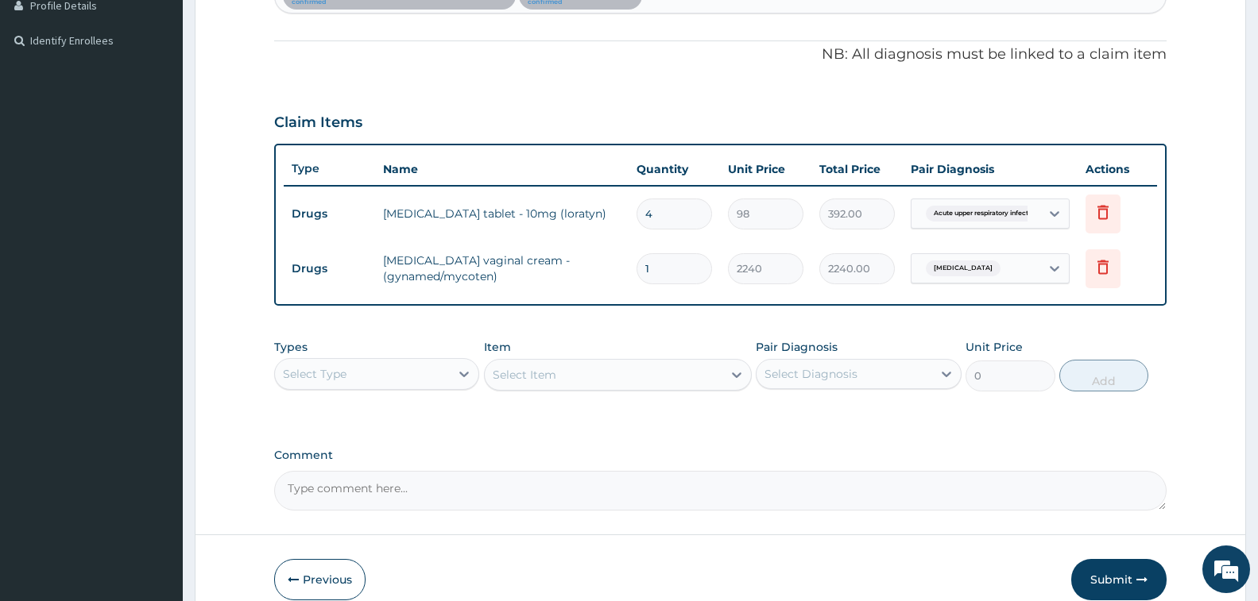
click at [350, 385] on div "Select Type" at bounding box center [362, 374] width 175 height 25
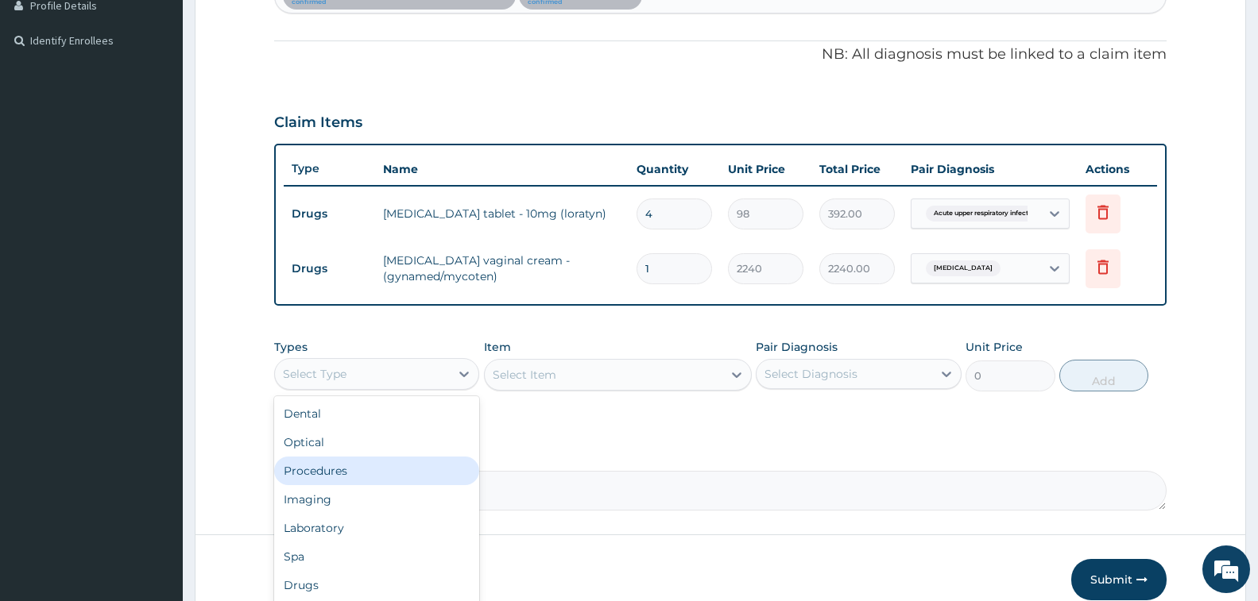
click at [350, 476] on div "Procedures" at bounding box center [376, 471] width 205 height 29
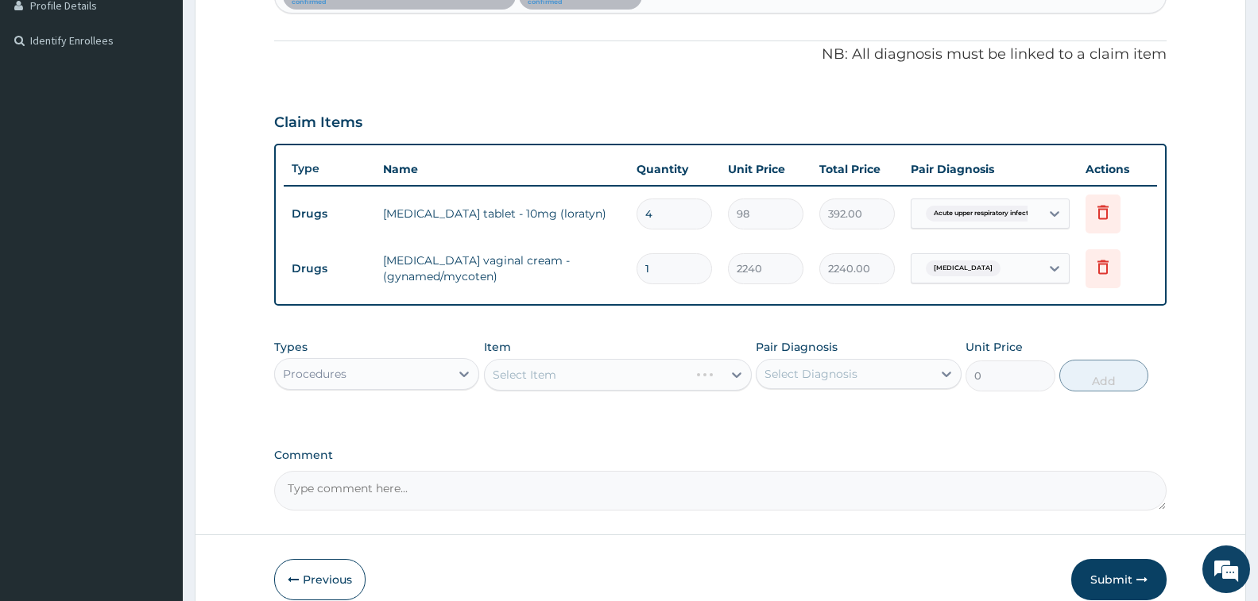
click at [532, 378] on div "Select Item" at bounding box center [618, 375] width 268 height 32
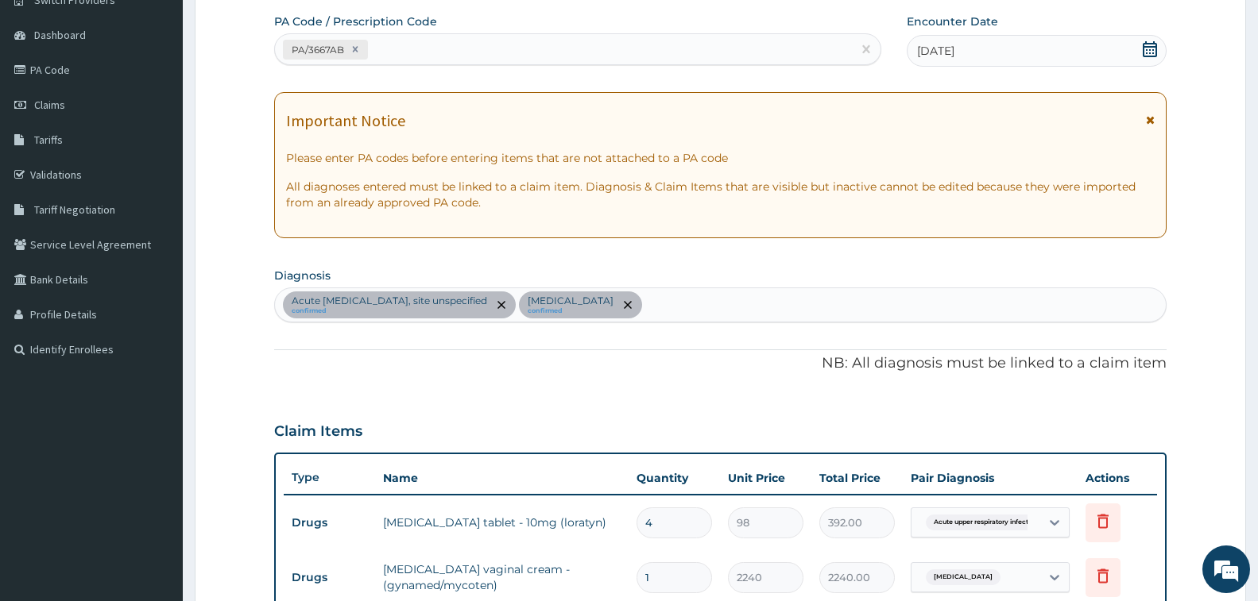
scroll to position [130, 0]
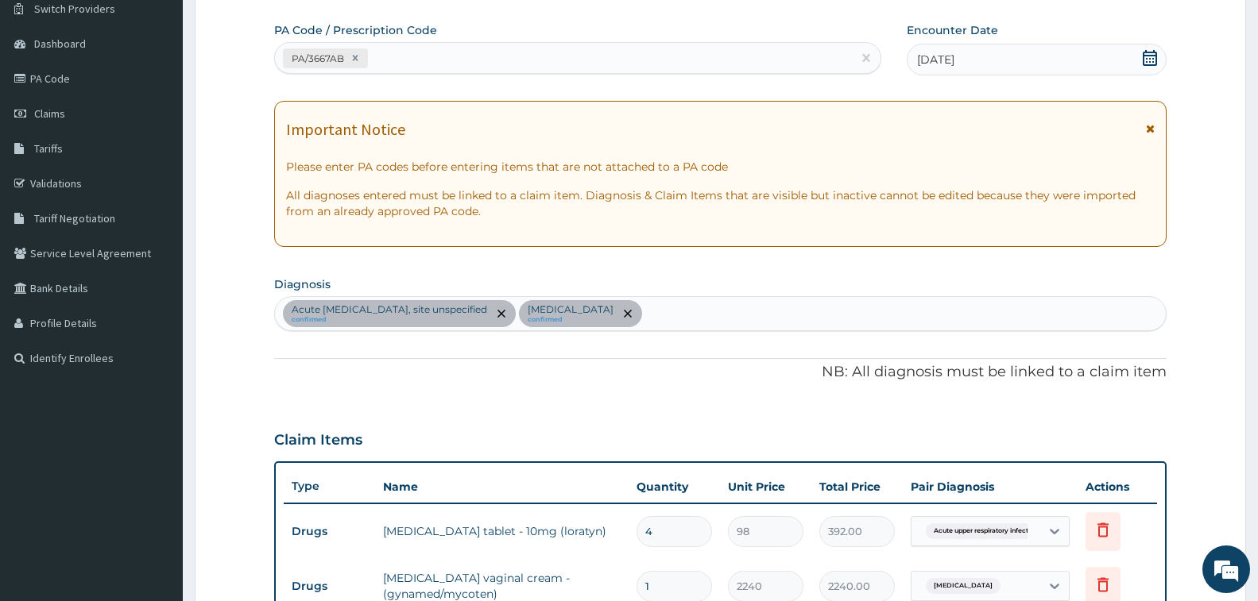
click at [814, 319] on div "Acute [MEDICAL_DATA], site unspecified confirmed [MEDICAL_DATA] confirmed" at bounding box center [720, 313] width 891 height 33
type input "D"
type input "M"
type input "B"
type input "D"
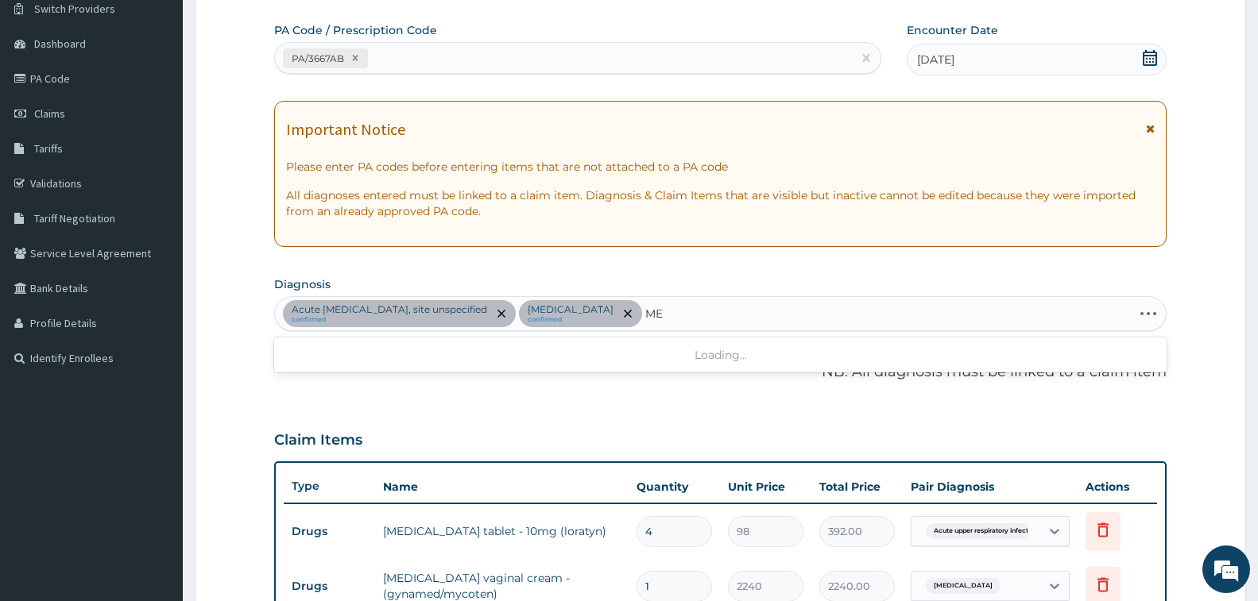
type input "M"
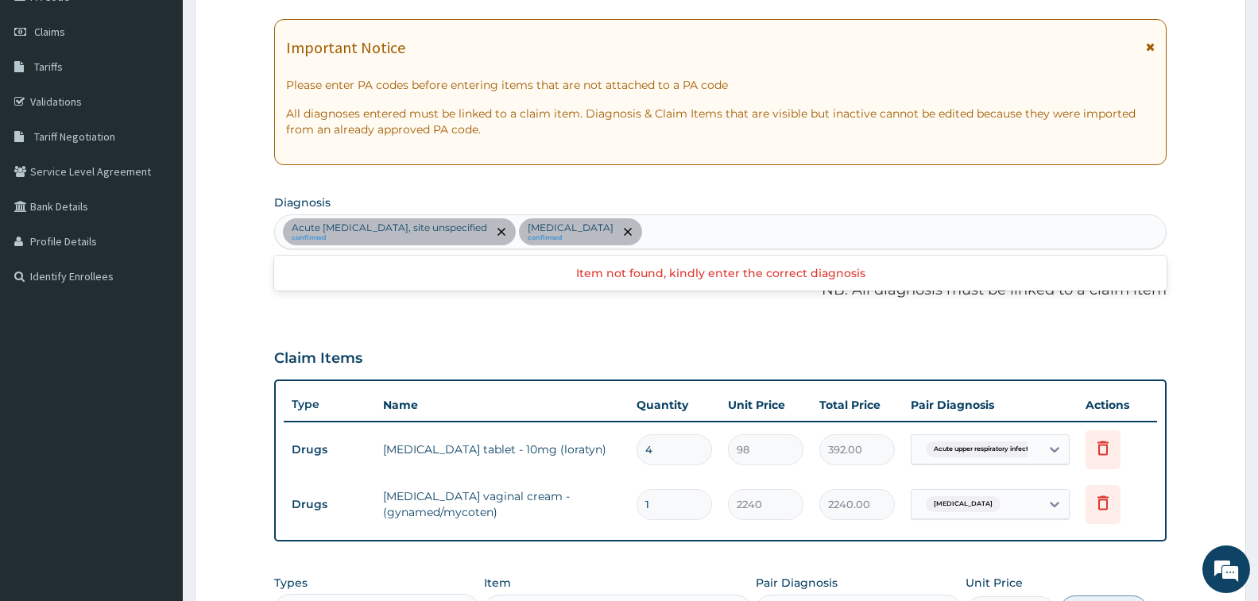
scroll to position [368, 0]
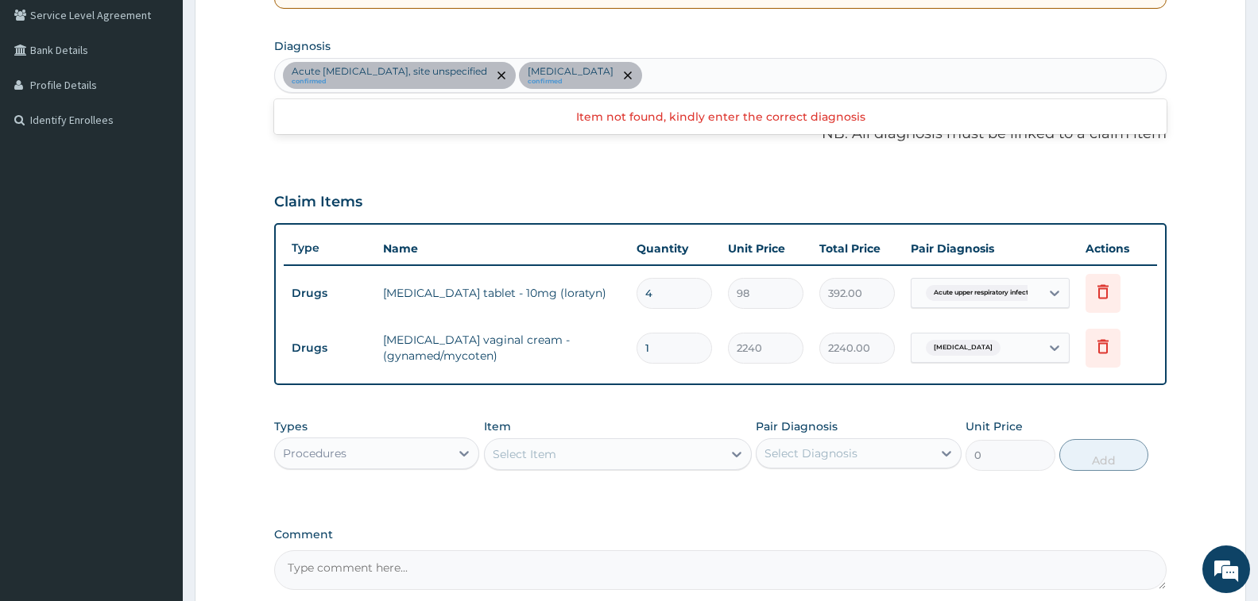
click at [524, 458] on div "Select Item" at bounding box center [525, 455] width 64 height 16
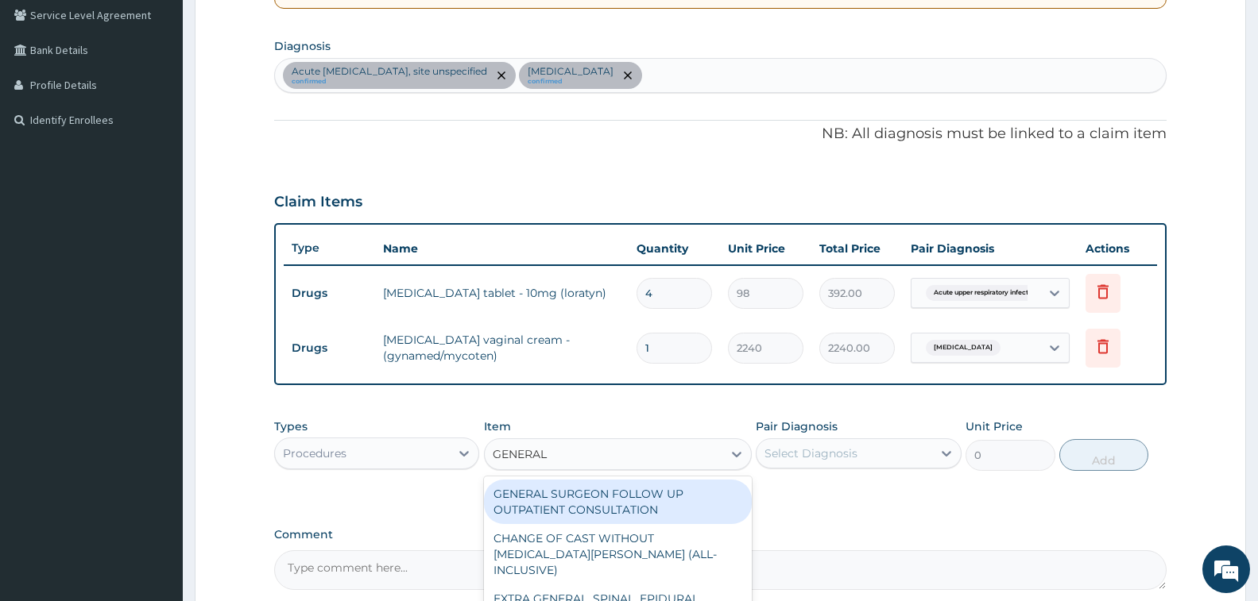
type input "GENERAL P"
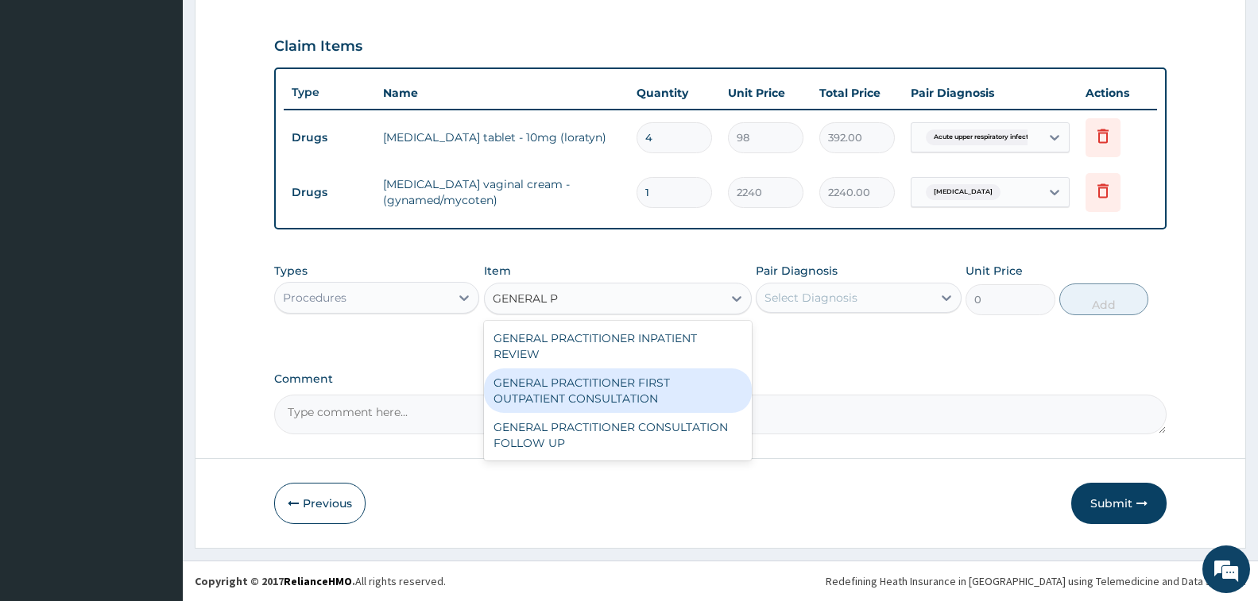
click at [609, 400] on div "GENERAL PRACTITIONER FIRST OUTPATIENT CONSULTATION" at bounding box center [618, 391] width 268 height 44
type input "3750"
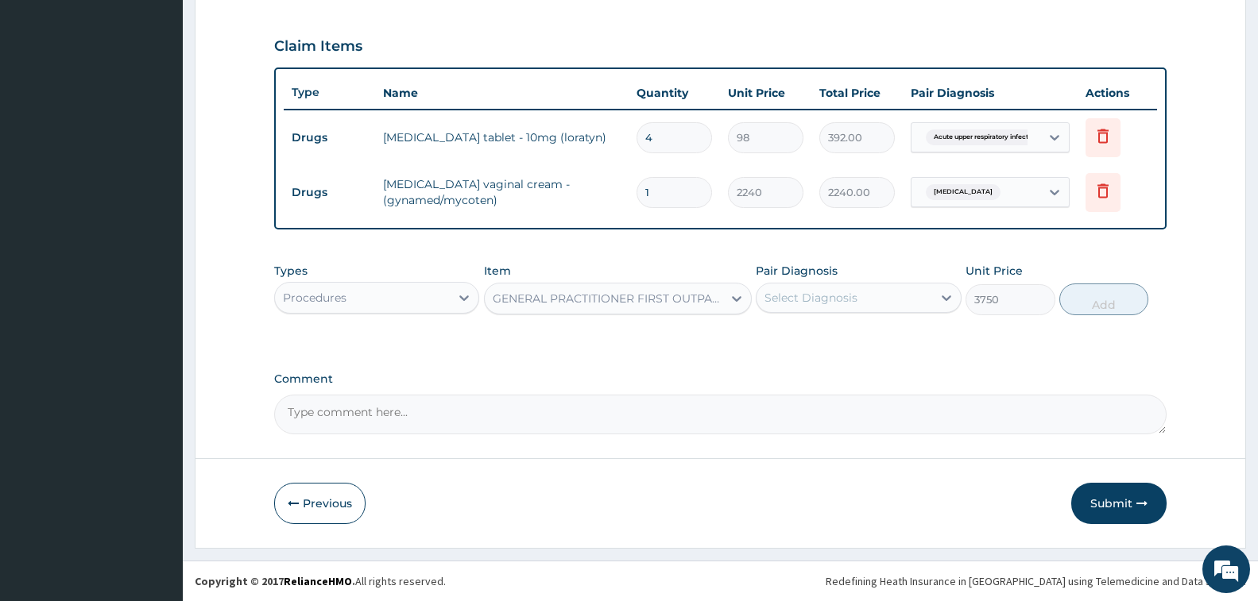
click at [837, 303] on div "Select Diagnosis" at bounding box center [810, 298] width 93 height 16
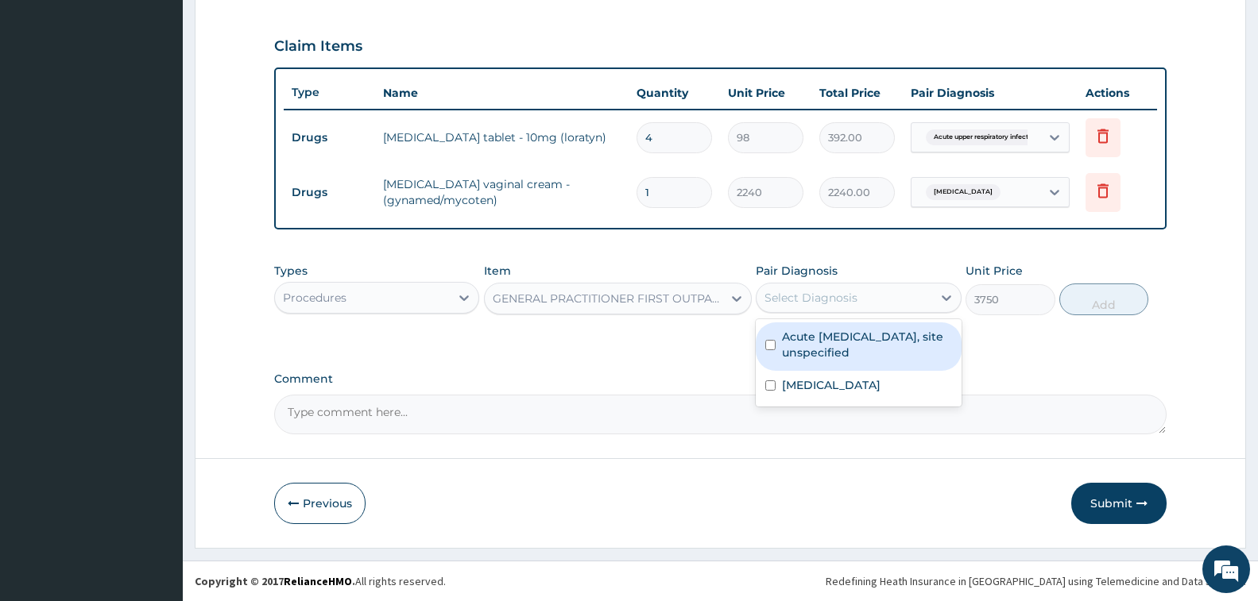
click at [853, 351] on label "Acute upper respiratory infection, site unspecified" at bounding box center [866, 345] width 169 height 32
checkbox input "true"
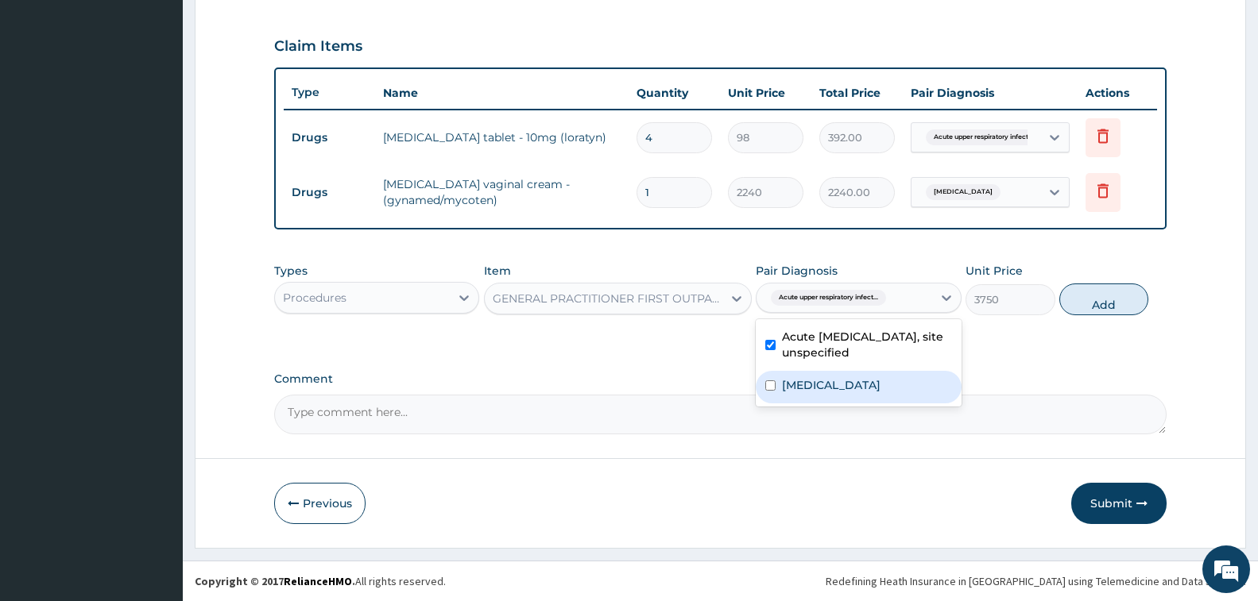
click at [870, 389] on label "Dermatophytosis, unspecified" at bounding box center [831, 385] width 99 height 16
checkbox input "true"
click at [1101, 304] on button "Add" at bounding box center [1103, 300] width 89 height 32
type input "0"
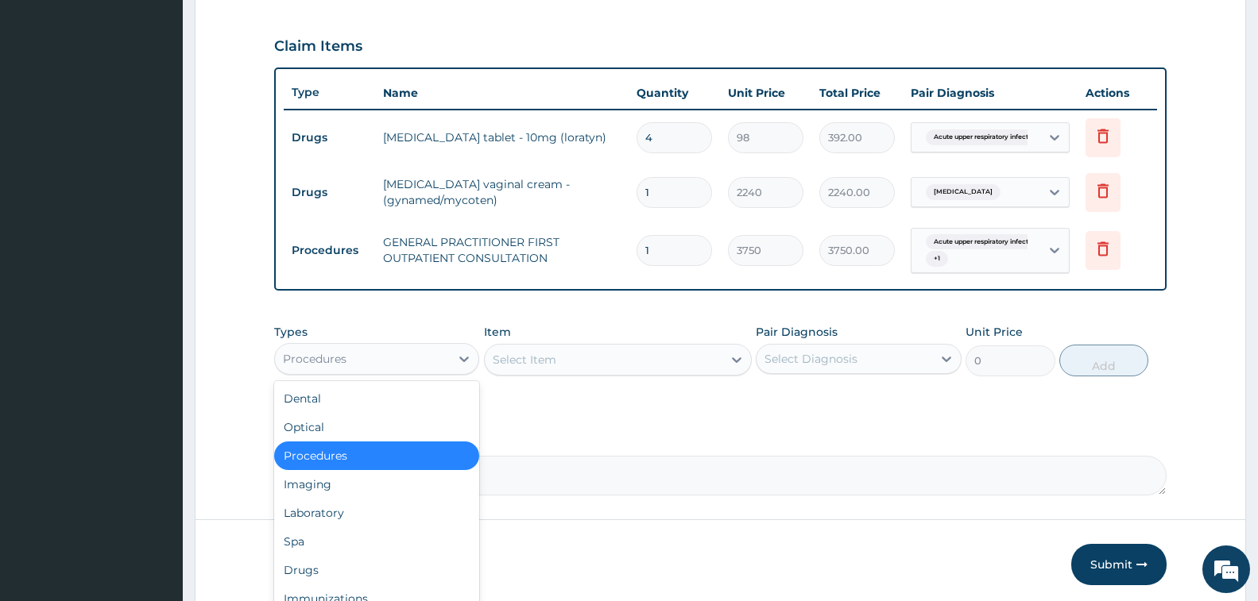
click at [379, 357] on div "Procedures" at bounding box center [362, 358] width 175 height 25
click at [344, 516] on div "Laboratory" at bounding box center [376, 513] width 205 height 29
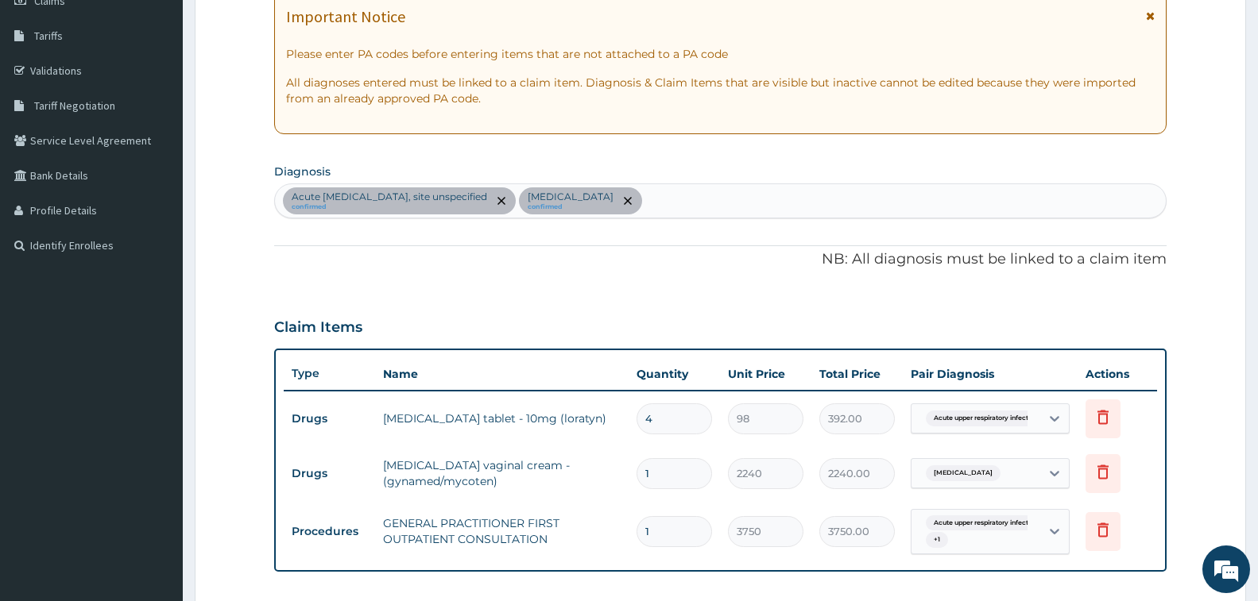
scroll to position [206, 0]
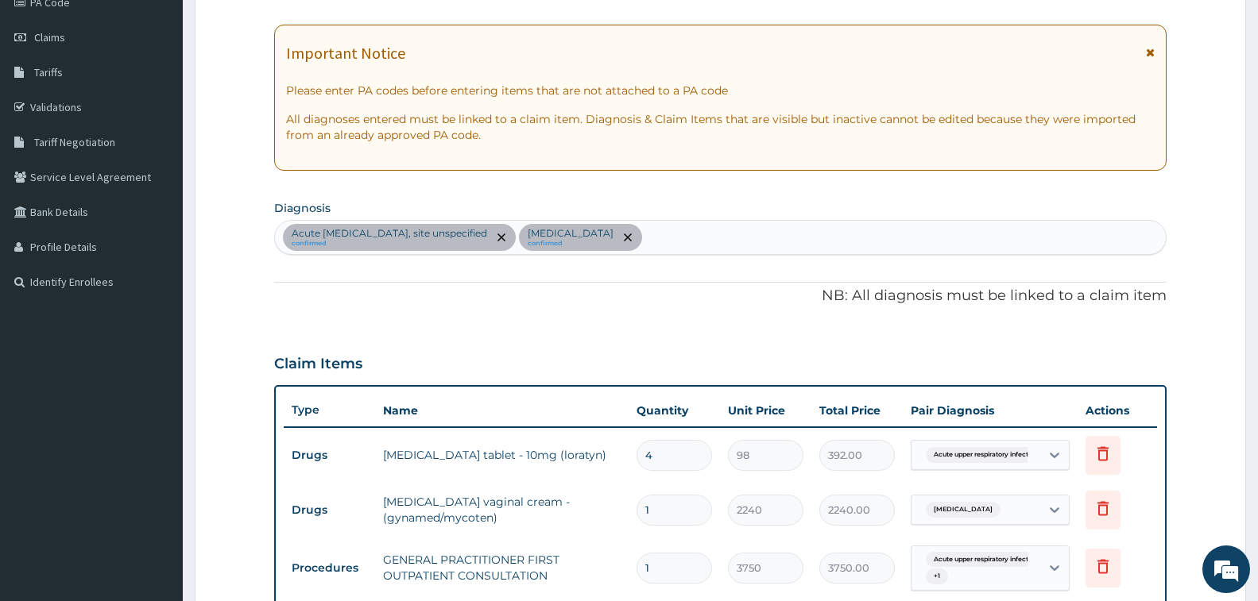
click at [797, 254] on div "Acute upper respiratory infection, site unspecified confirmed Dermatophytosis, …" at bounding box center [720, 237] width 891 height 33
type input "D"
type input "M"
type input "R"
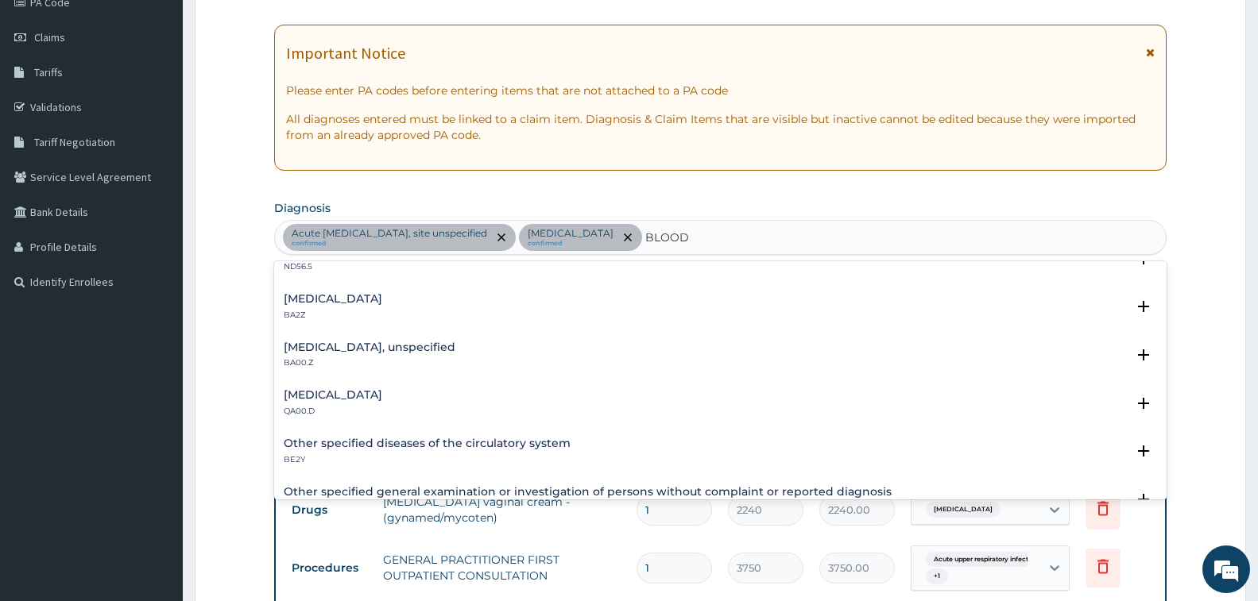
scroll to position [636, 0]
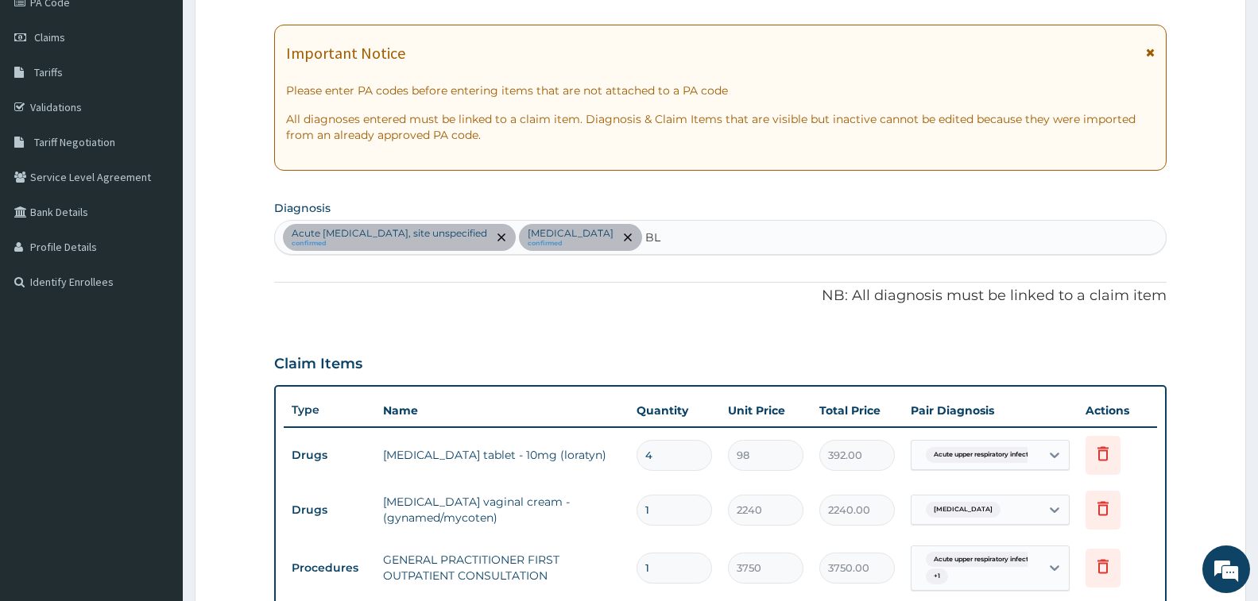
type input "B"
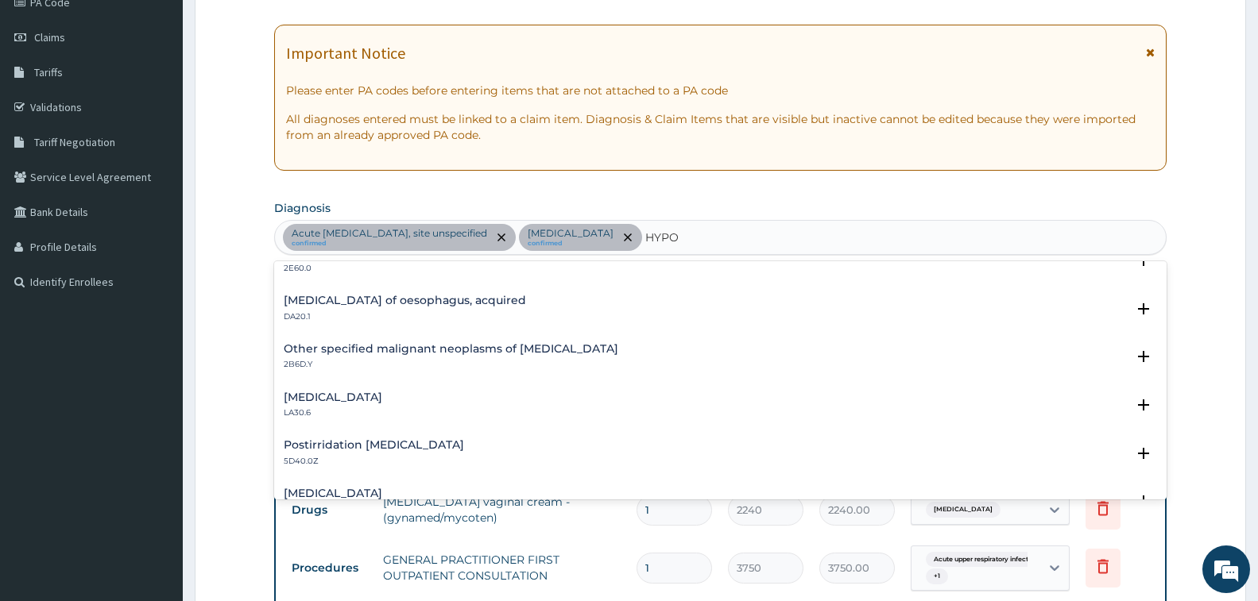
scroll to position [2179, 0]
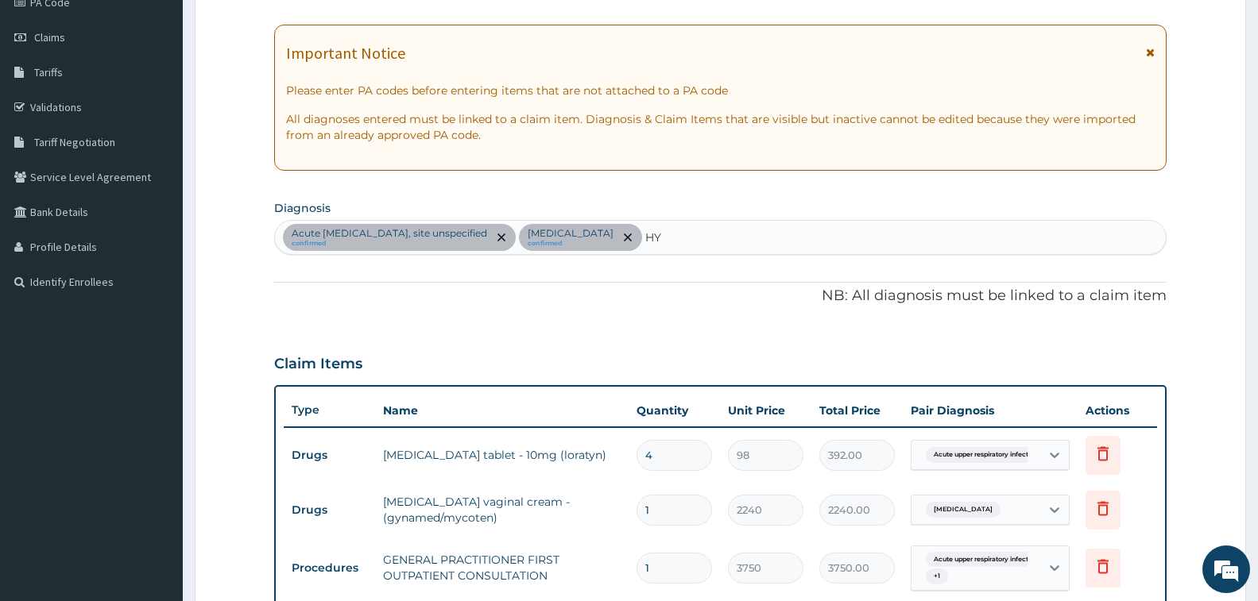
type input "H"
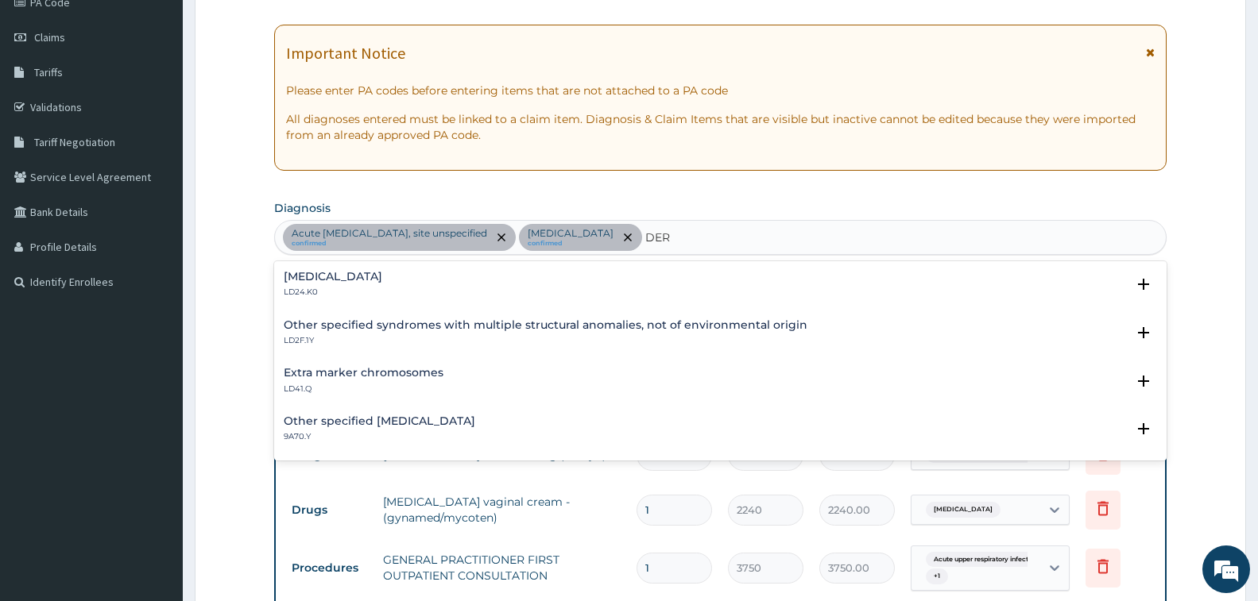
type input "DER"
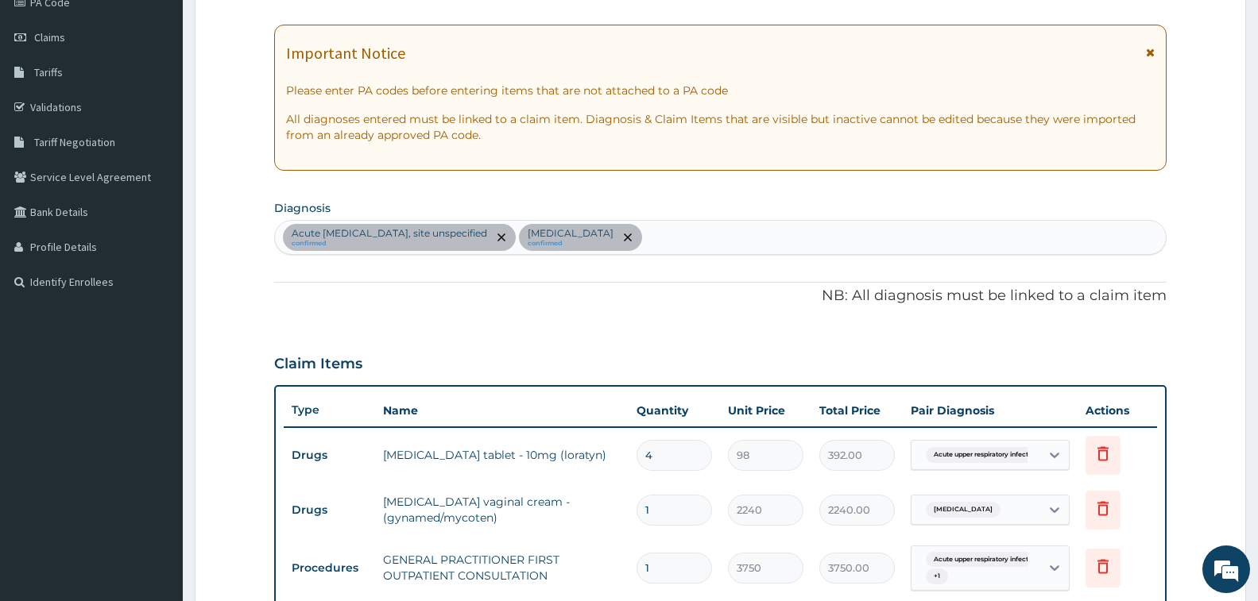
click at [246, 429] on form "Step 2 of 2 PA Code / Prescription Code PA/3667AB Encounter Date 09-10-2025 Imp…" at bounding box center [720, 403] width 1051 height 1050
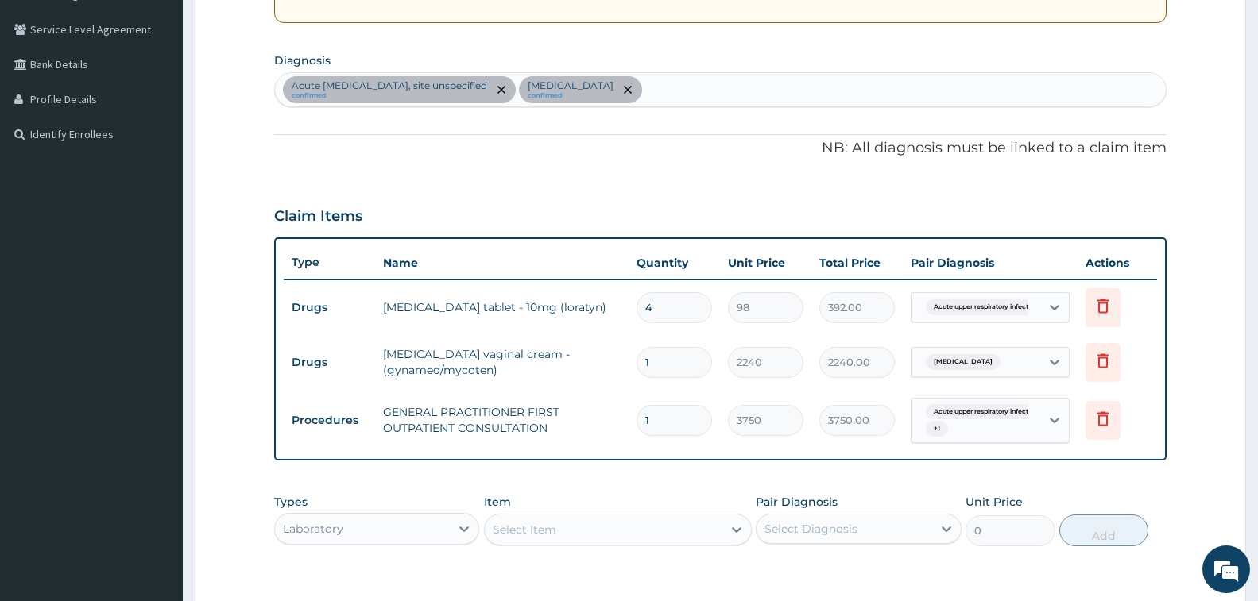
scroll to position [524, 0]
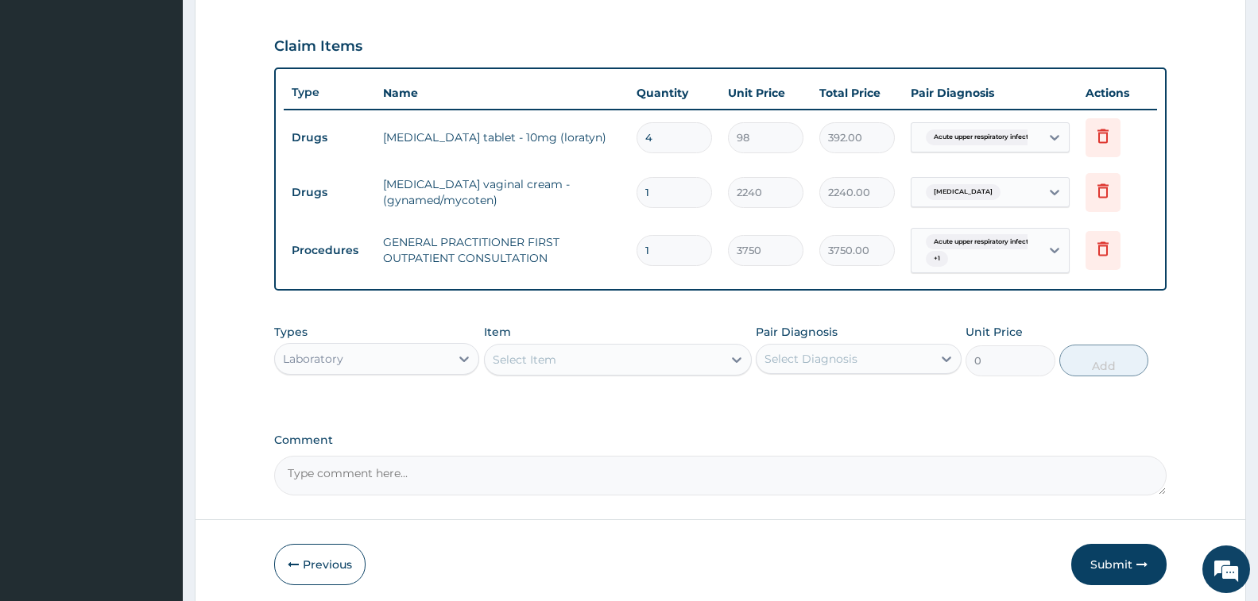
click at [605, 361] on div "Select Item" at bounding box center [604, 359] width 238 height 25
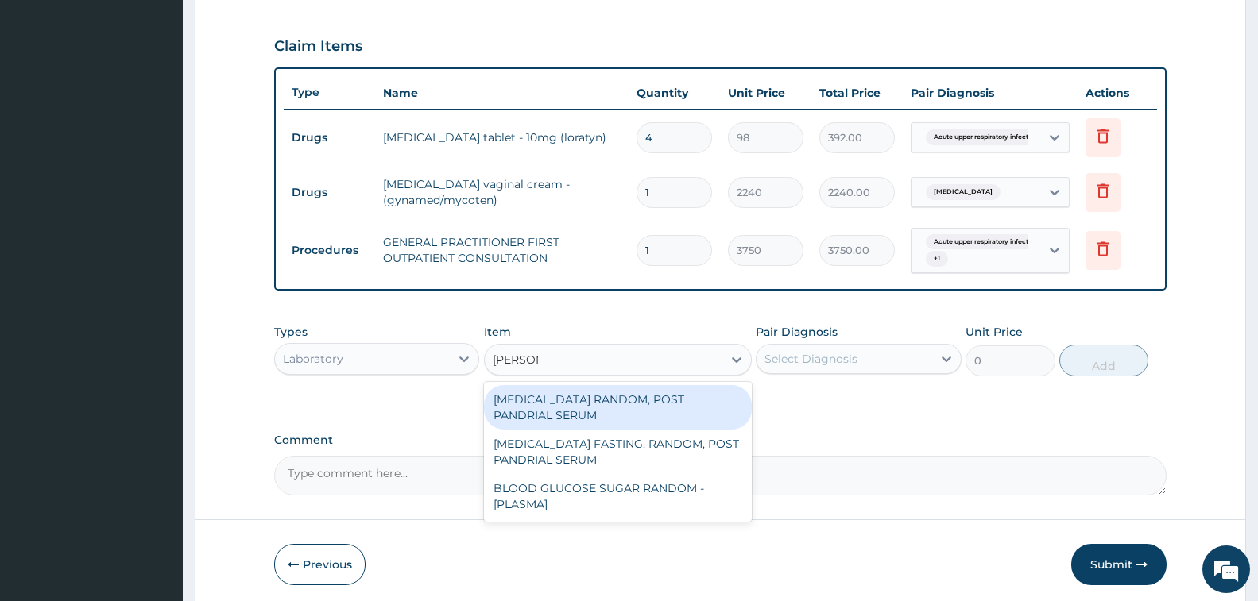
type input "RANDOM"
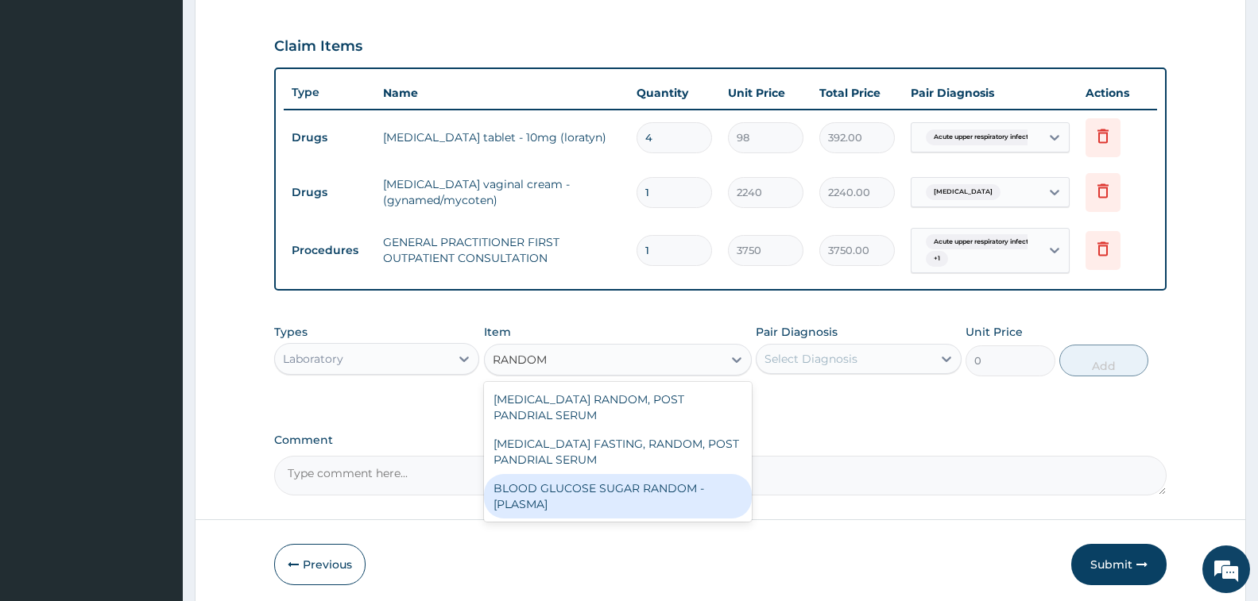
click at [627, 479] on div "BLOOD GLUCOSE SUGAR RANDOM - [PLASMA]" at bounding box center [618, 496] width 268 height 44
type input "1875"
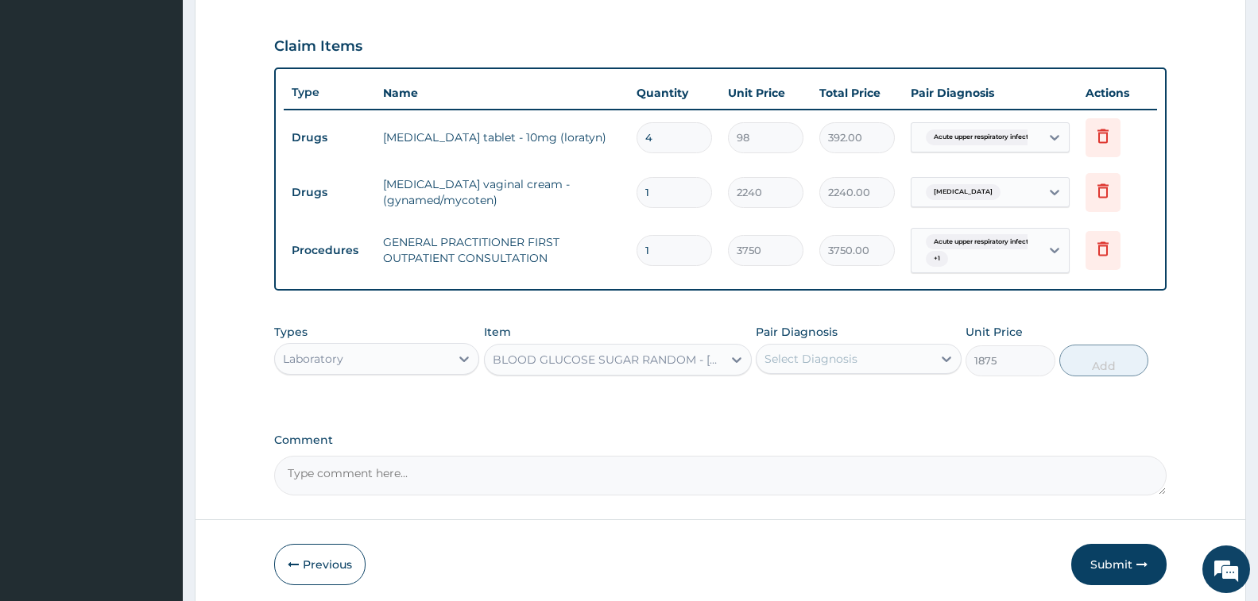
click at [803, 347] on div "Select Diagnosis" at bounding box center [843, 358] width 175 height 25
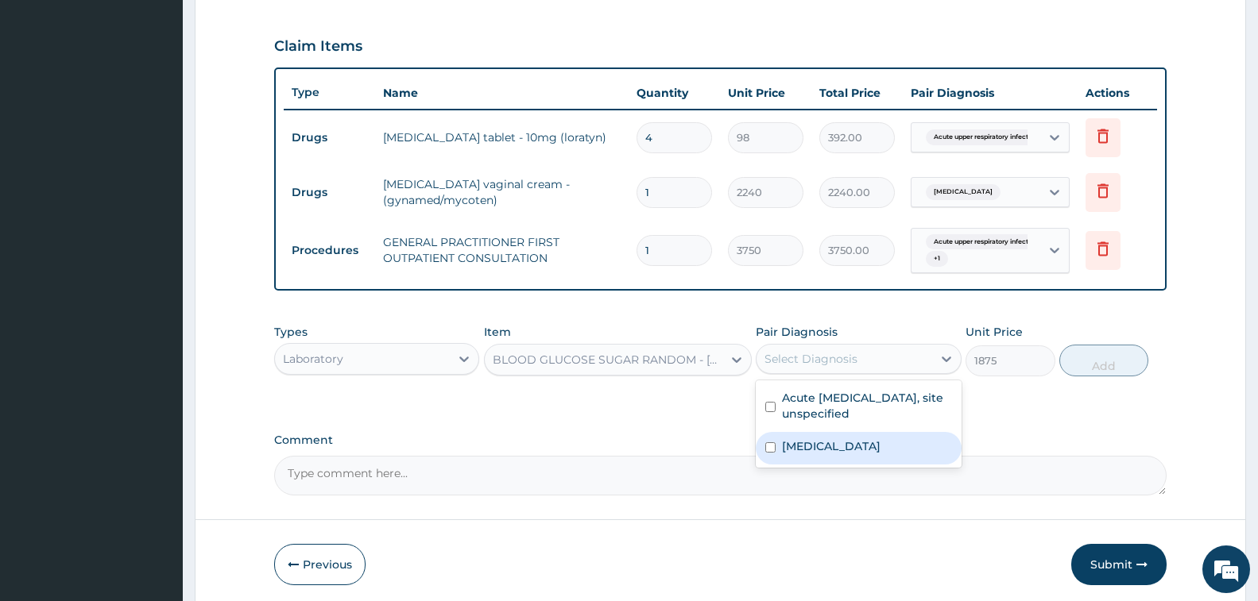
click at [864, 465] on div "Dermatophytosis, unspecified" at bounding box center [858, 448] width 205 height 33
checkbox input "true"
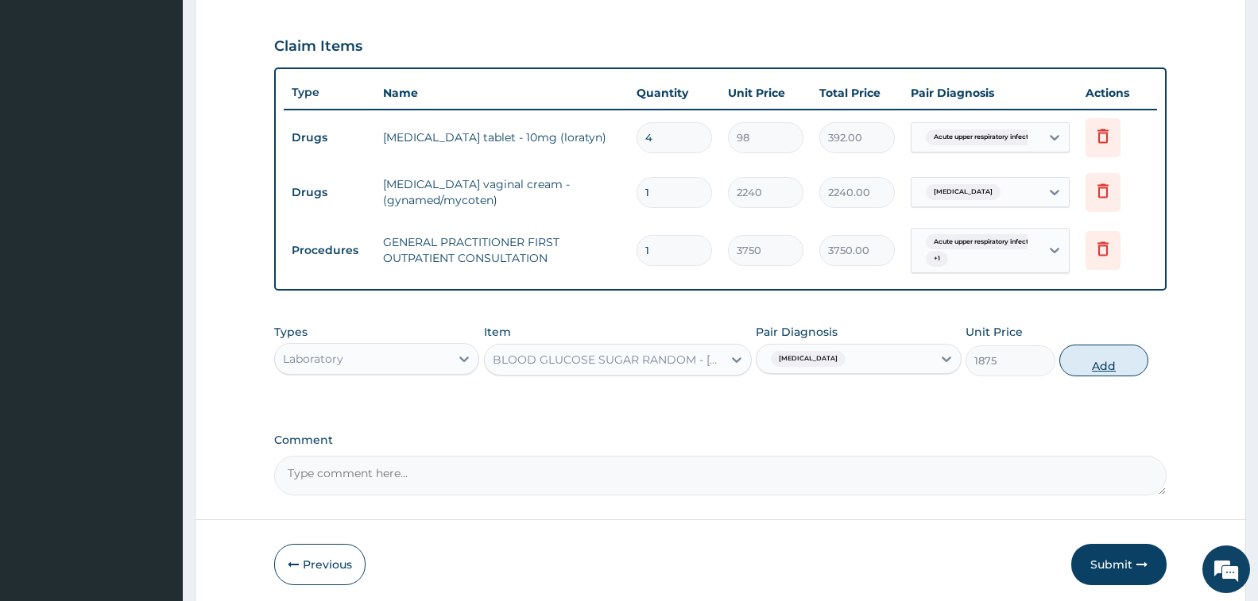
click at [1100, 349] on button "Add" at bounding box center [1103, 361] width 89 height 32
type input "0"
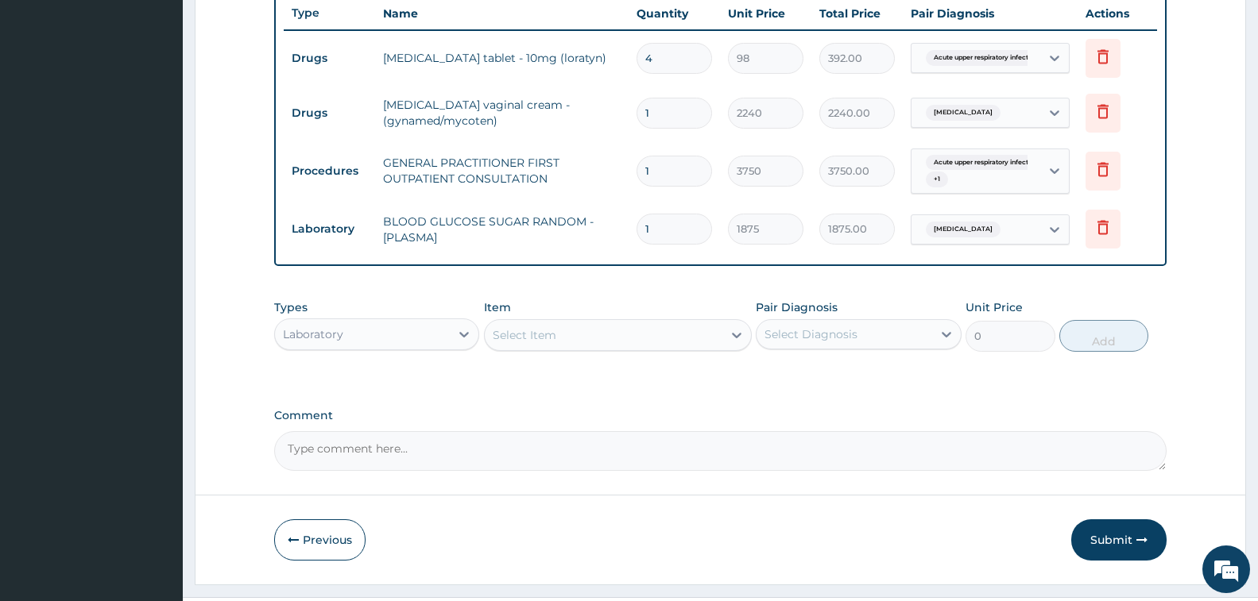
drag, startPoint x: 1117, startPoint y: 537, endPoint x: 859, endPoint y: 397, distance: 293.7
click at [1110, 527] on button "Submit" at bounding box center [1118, 540] width 95 height 41
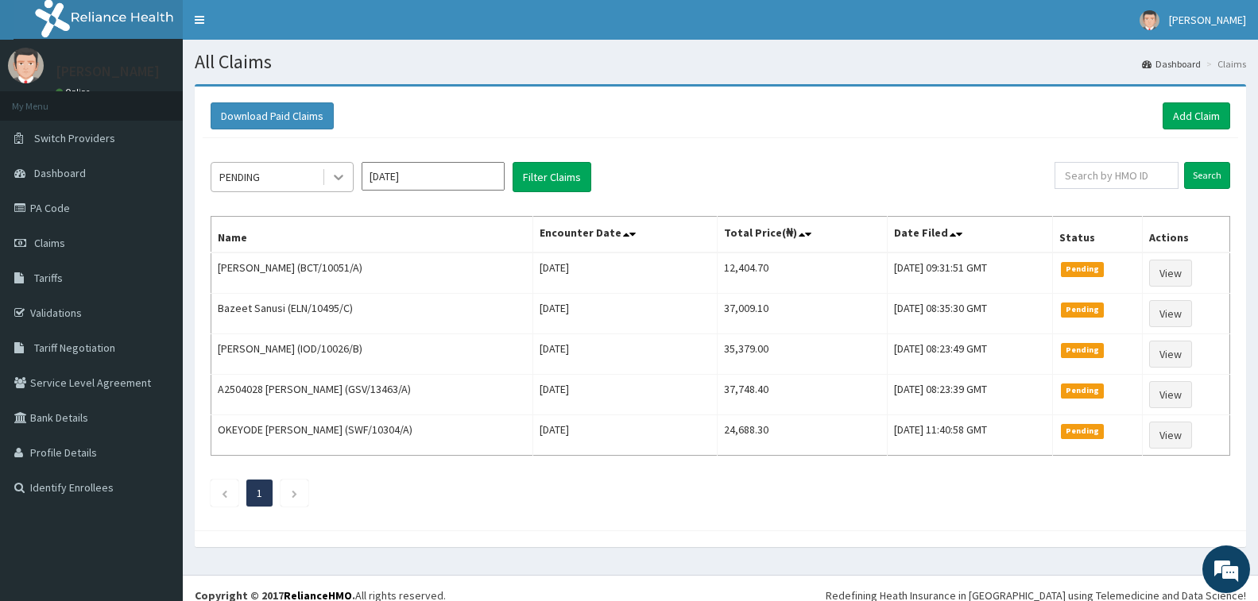
click at [343, 183] on icon at bounding box center [339, 177] width 16 height 16
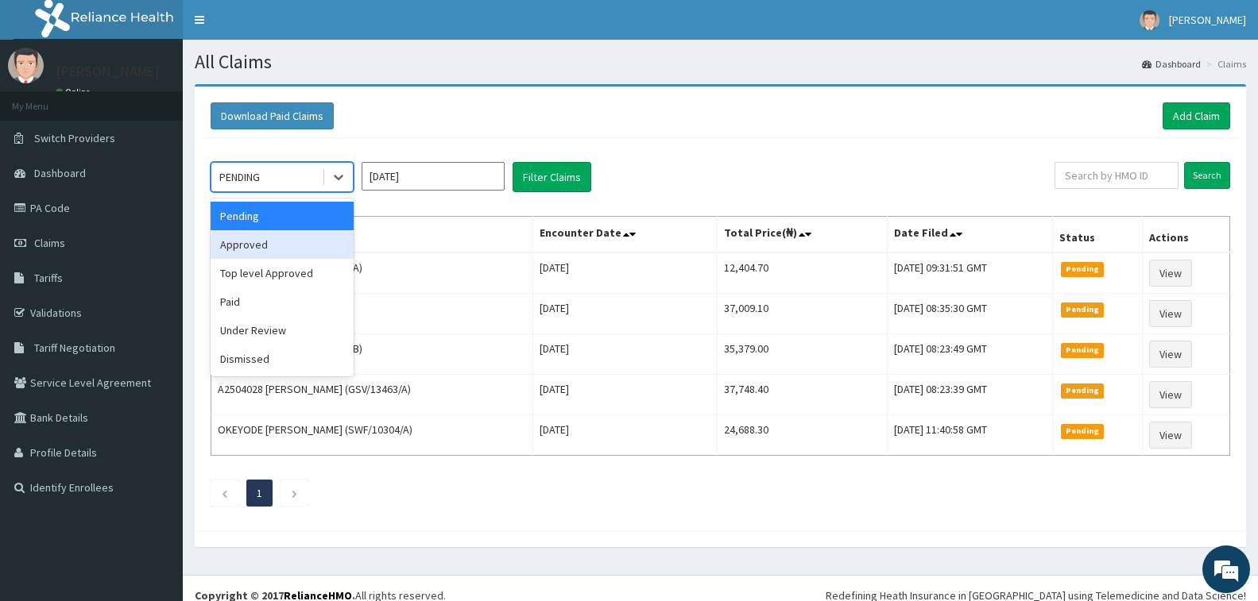
click at [298, 241] on div "Approved" at bounding box center [282, 244] width 143 height 29
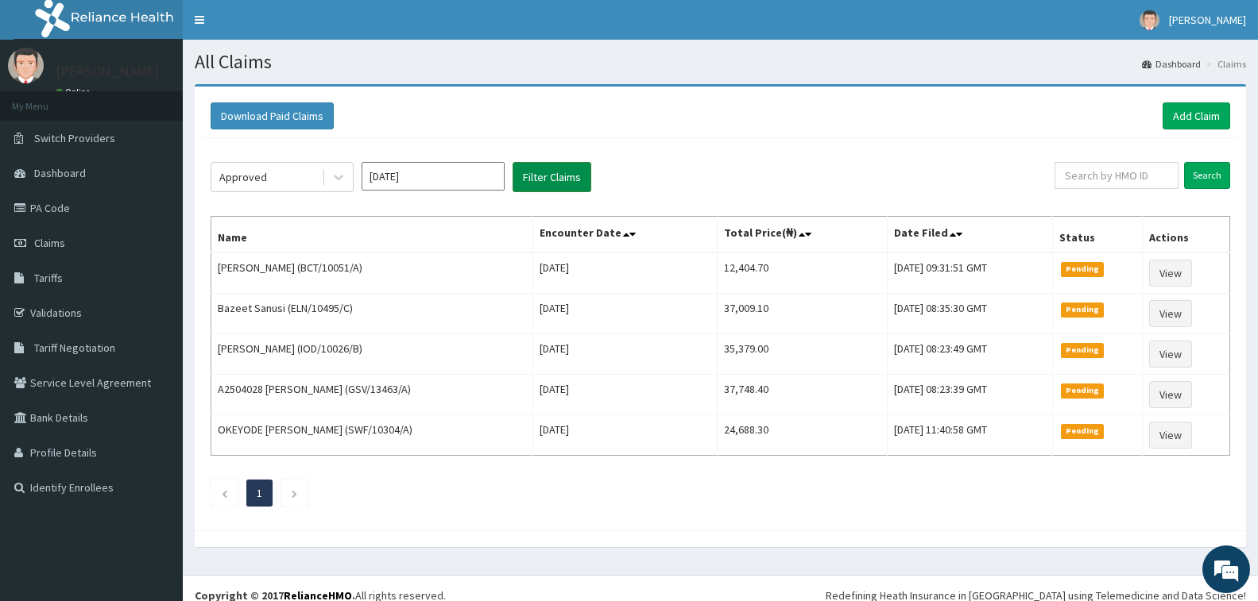
click at [557, 172] on button "Filter Claims" at bounding box center [551, 177] width 79 height 30
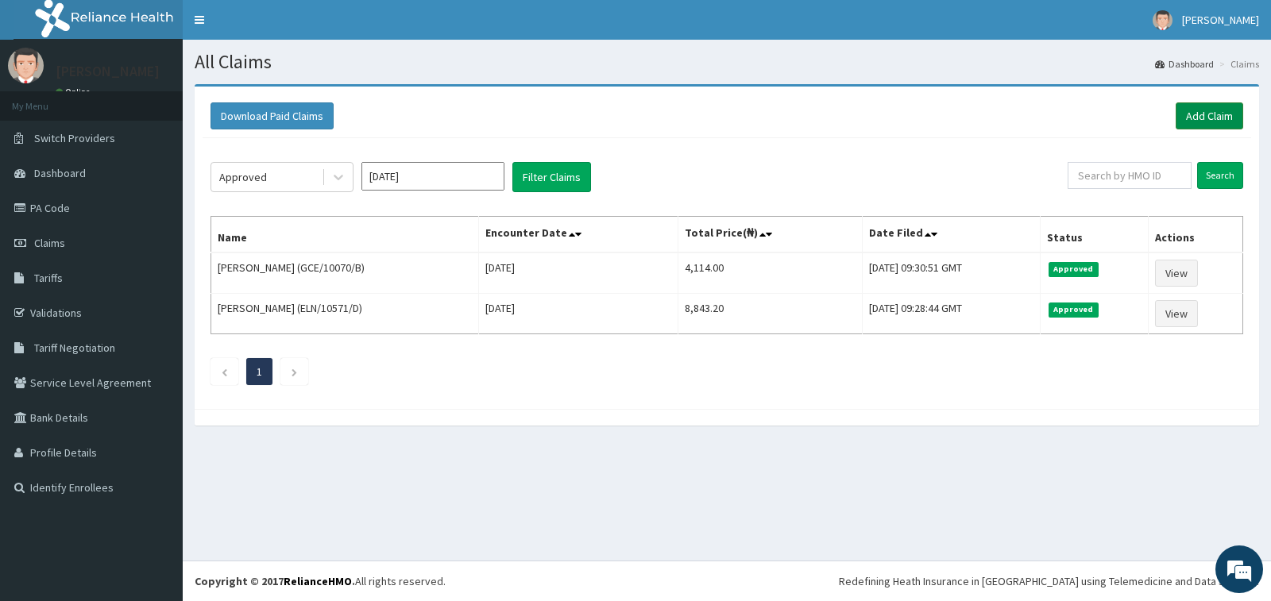
click at [1226, 108] on link "Add Claim" at bounding box center [1210, 115] width 68 height 27
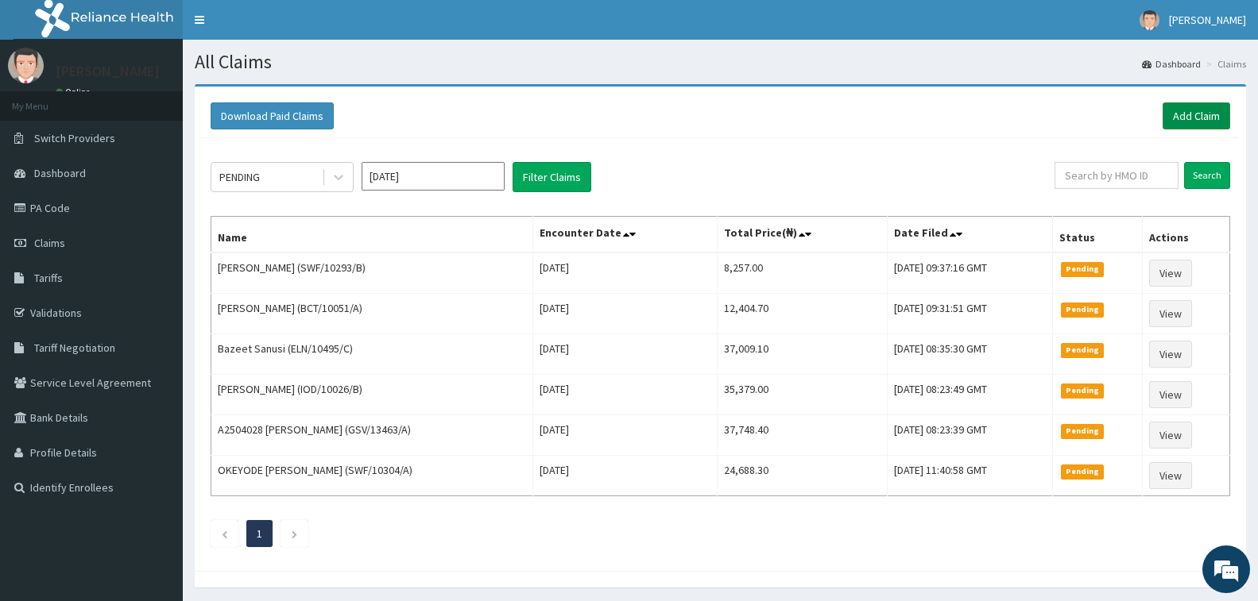
click at [1204, 108] on link "Add Claim" at bounding box center [1196, 115] width 68 height 27
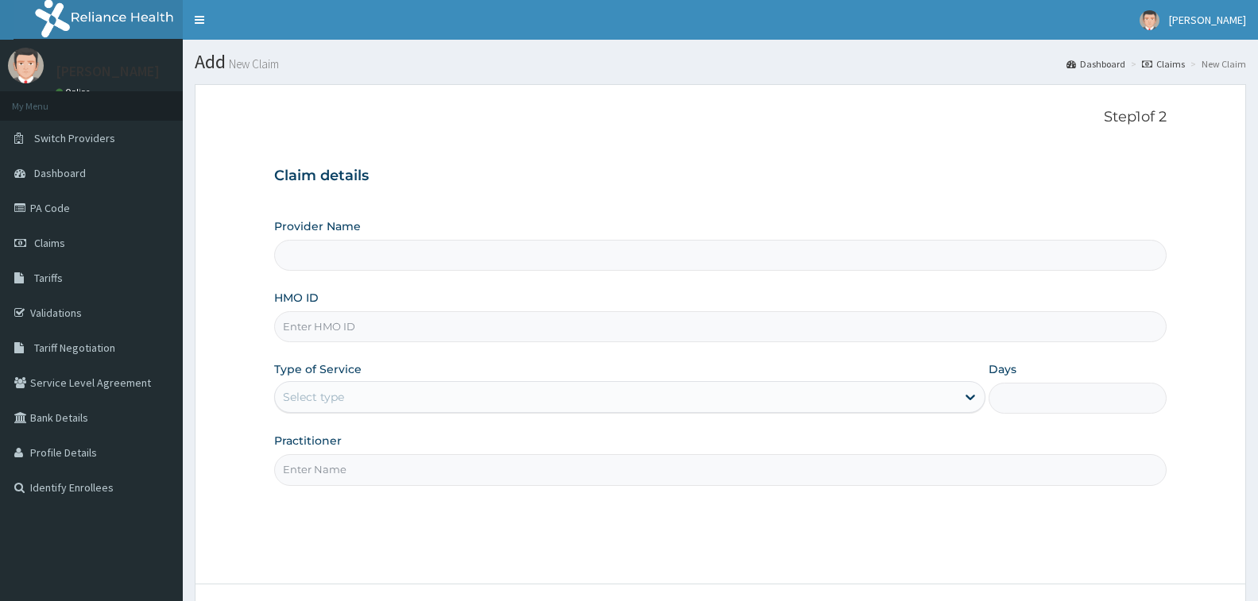
type input "[GEOGRAPHIC_DATA] - [GEOGRAPHIC_DATA]"
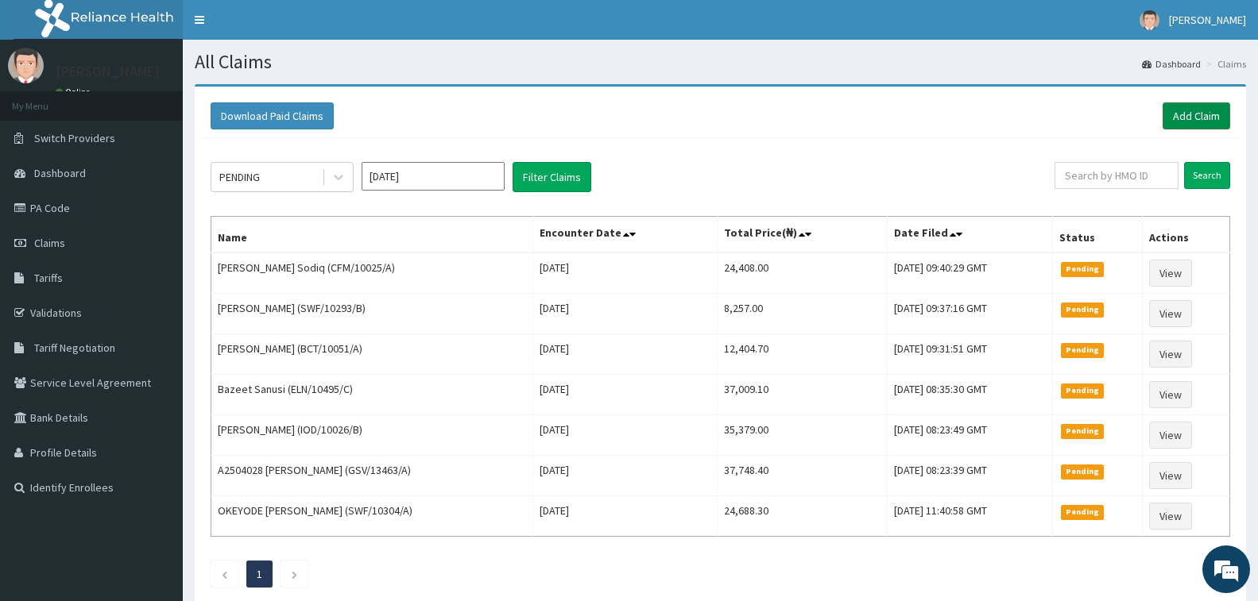
click at [1190, 113] on link "Add Claim" at bounding box center [1196, 115] width 68 height 27
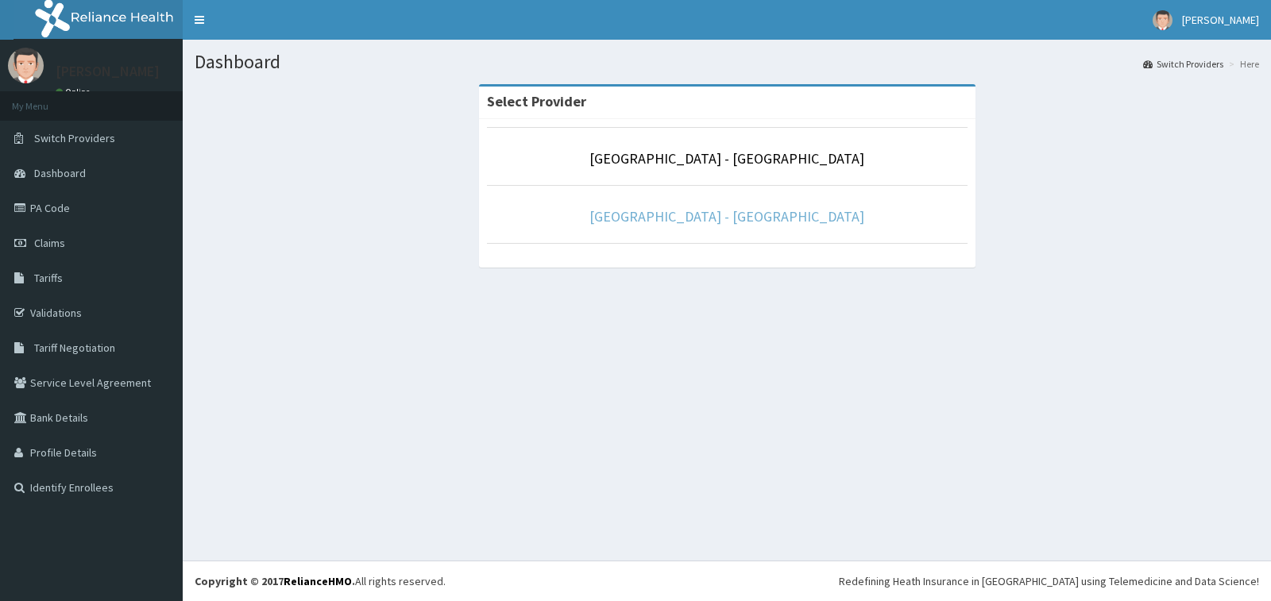
click at [688, 215] on link "[GEOGRAPHIC_DATA] - [GEOGRAPHIC_DATA]" at bounding box center [727, 216] width 275 height 18
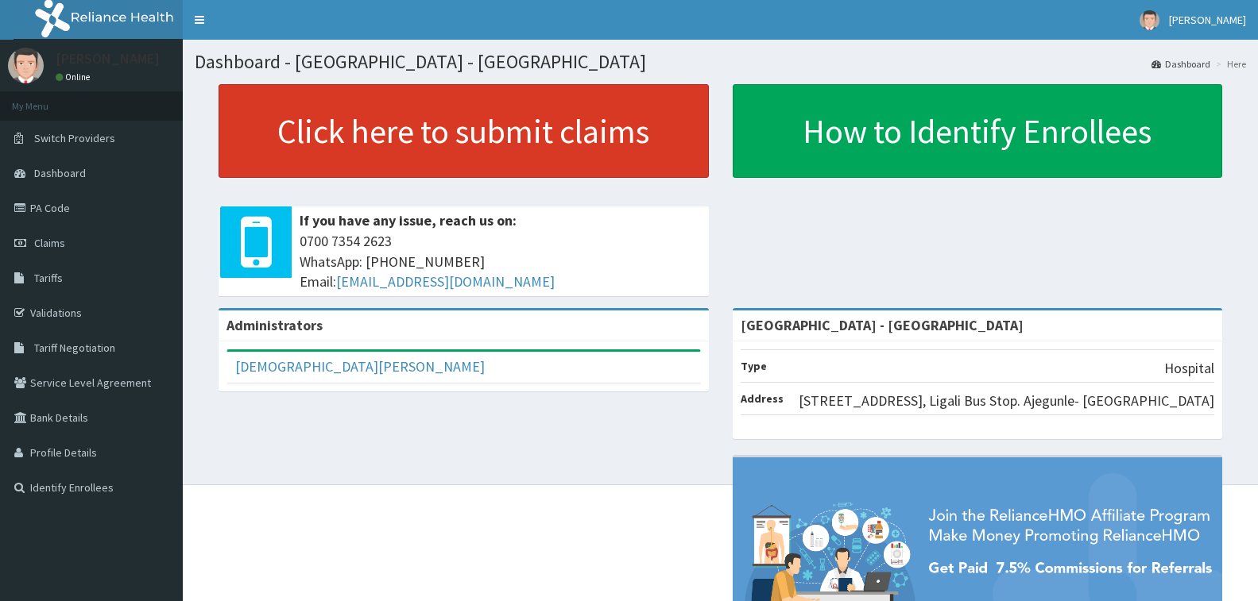
click at [432, 131] on link "Click here to submit claims" at bounding box center [464, 131] width 490 height 94
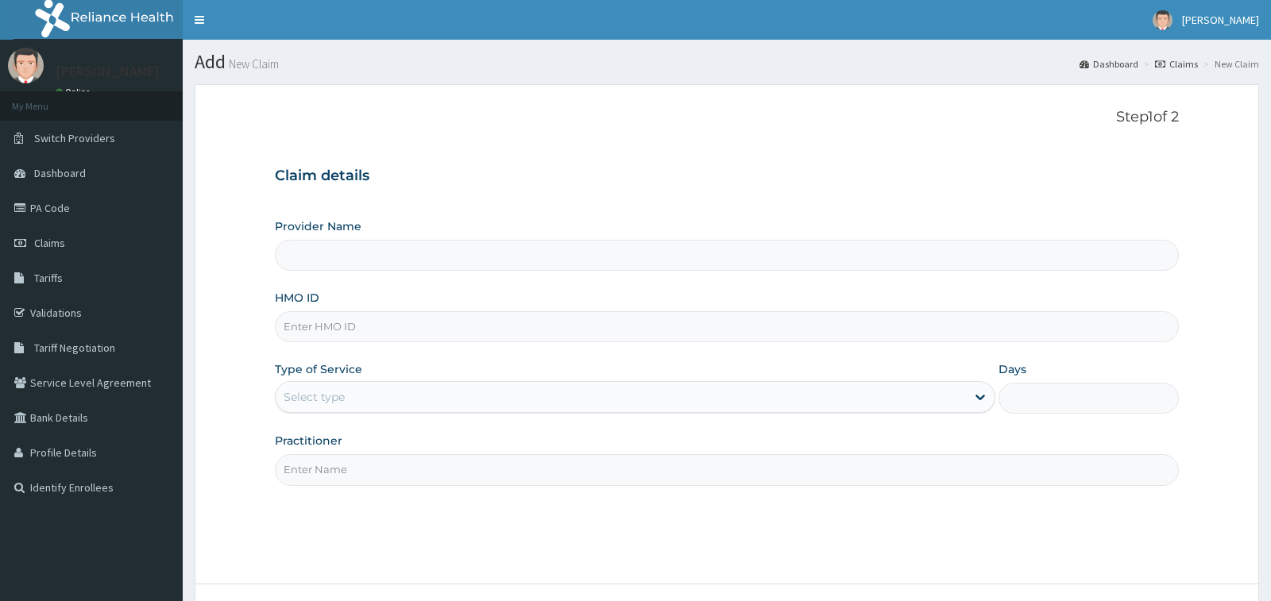
type input "[GEOGRAPHIC_DATA] - [GEOGRAPHIC_DATA]"
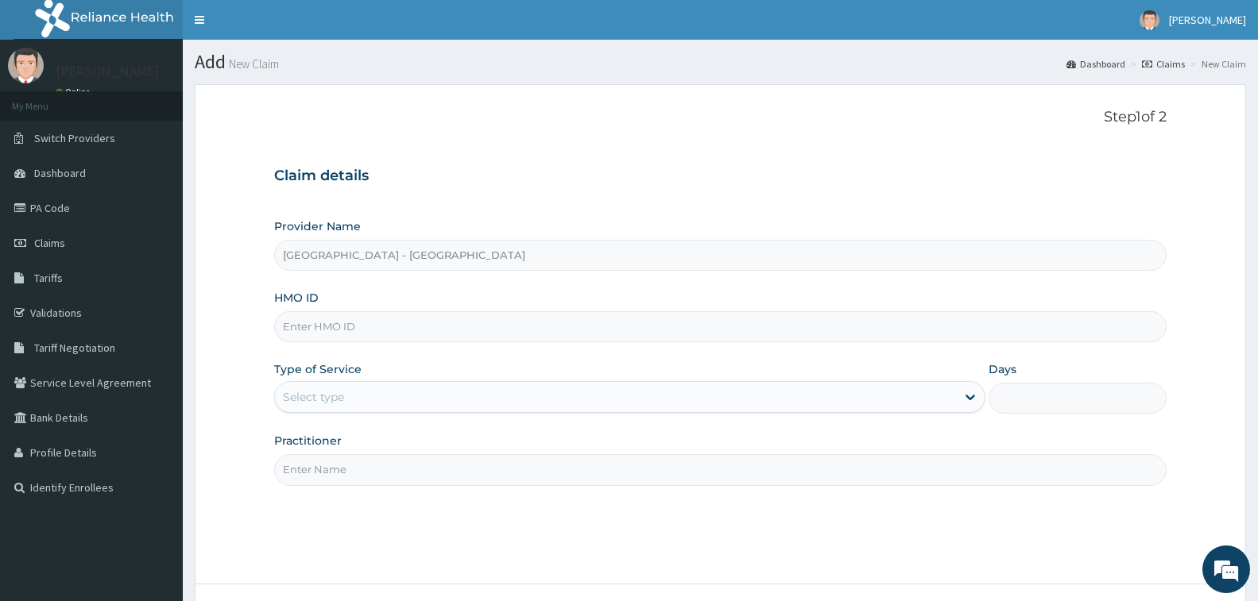
click at [337, 319] on input "HMO ID" at bounding box center [720, 326] width 892 height 31
drag, startPoint x: 357, startPoint y: 328, endPoint x: 277, endPoint y: 308, distance: 82.7
click at [277, 308] on div "HMO ID ELN/10625/B" at bounding box center [720, 316] width 892 height 52
type input "ELN/10625/B"
click at [329, 392] on div "Select type" at bounding box center [313, 397] width 61 height 16
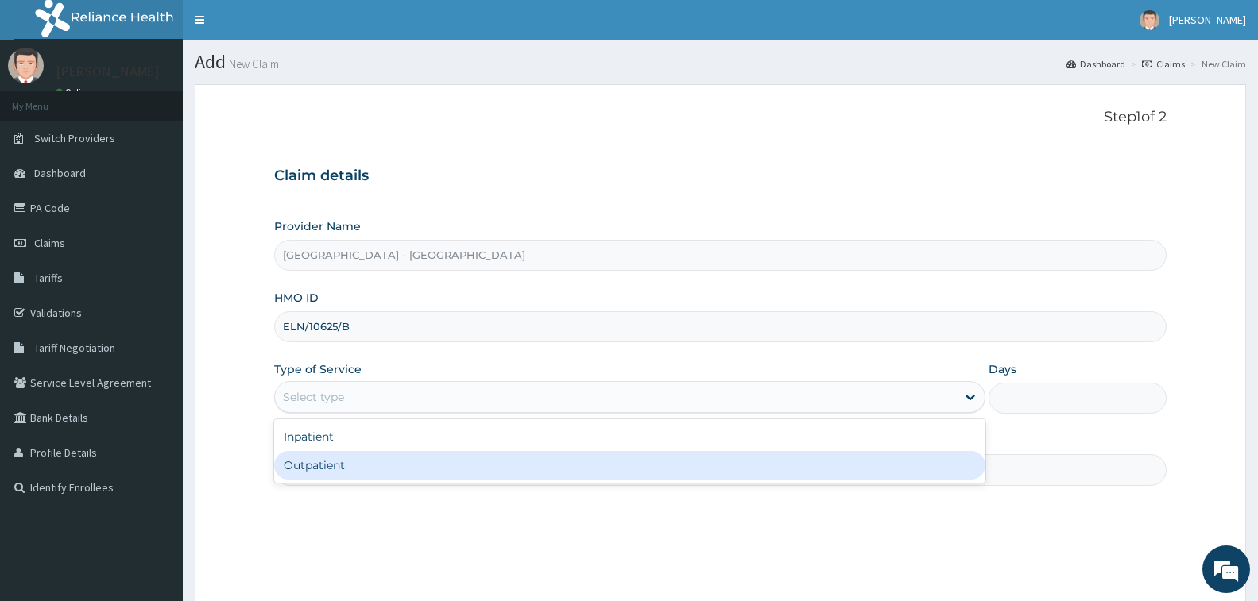
click at [339, 464] on div "Outpatient" at bounding box center [629, 465] width 711 height 29
type input "1"
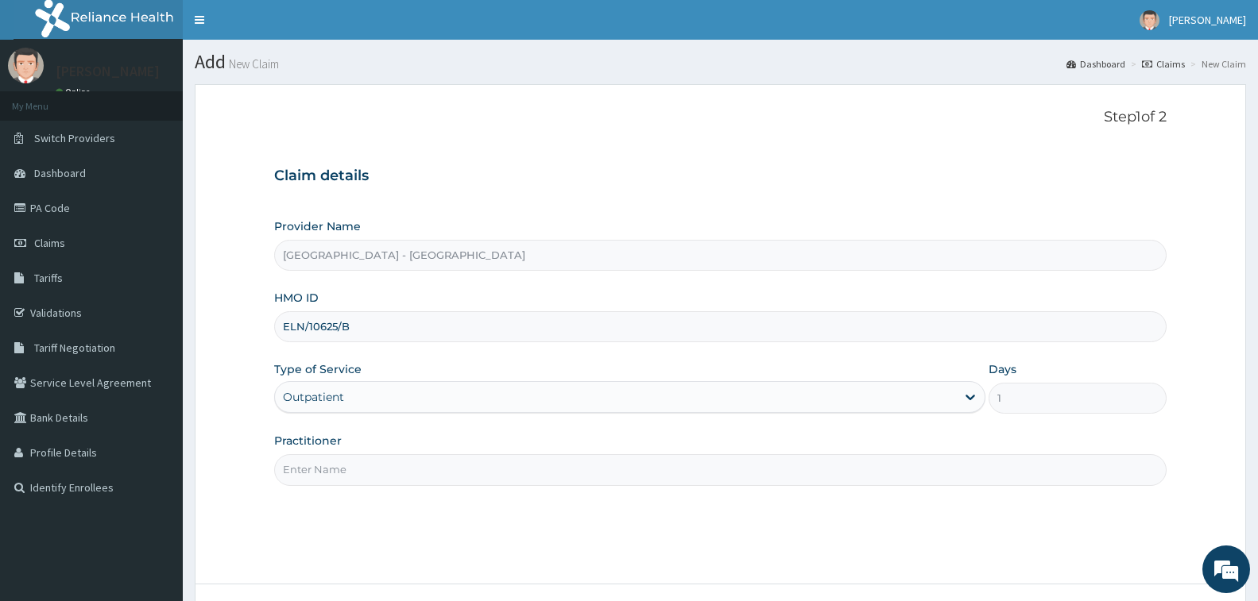
click at [339, 465] on input "Practitioner" at bounding box center [720, 469] width 892 height 31
type input "[PERSON_NAME]"
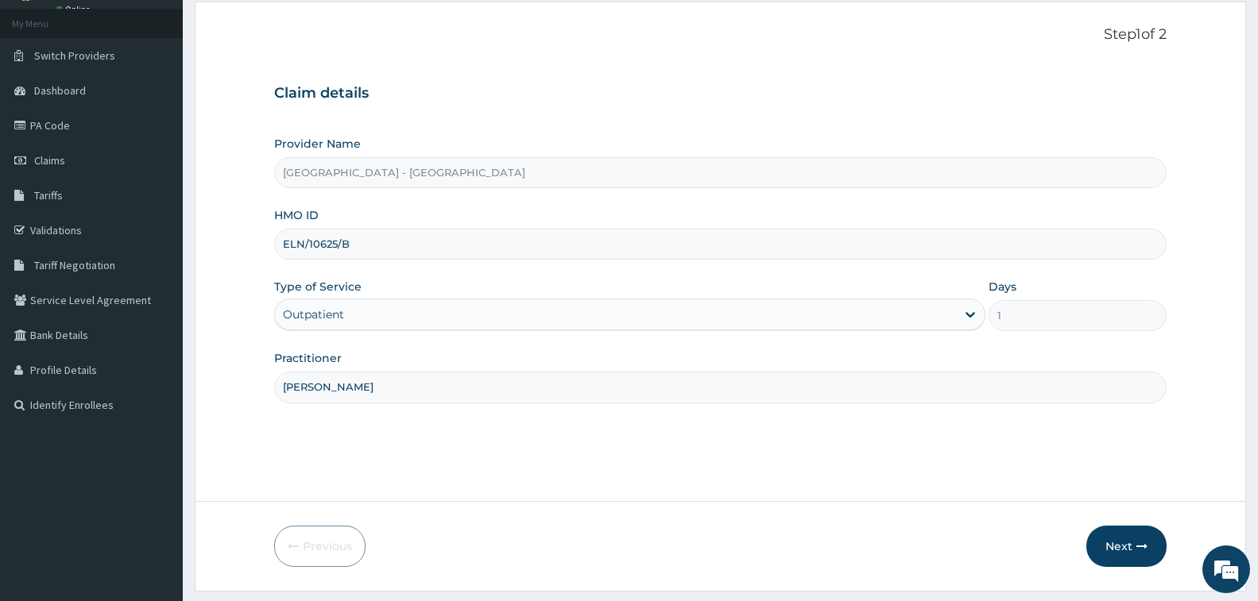
scroll to position [126, 0]
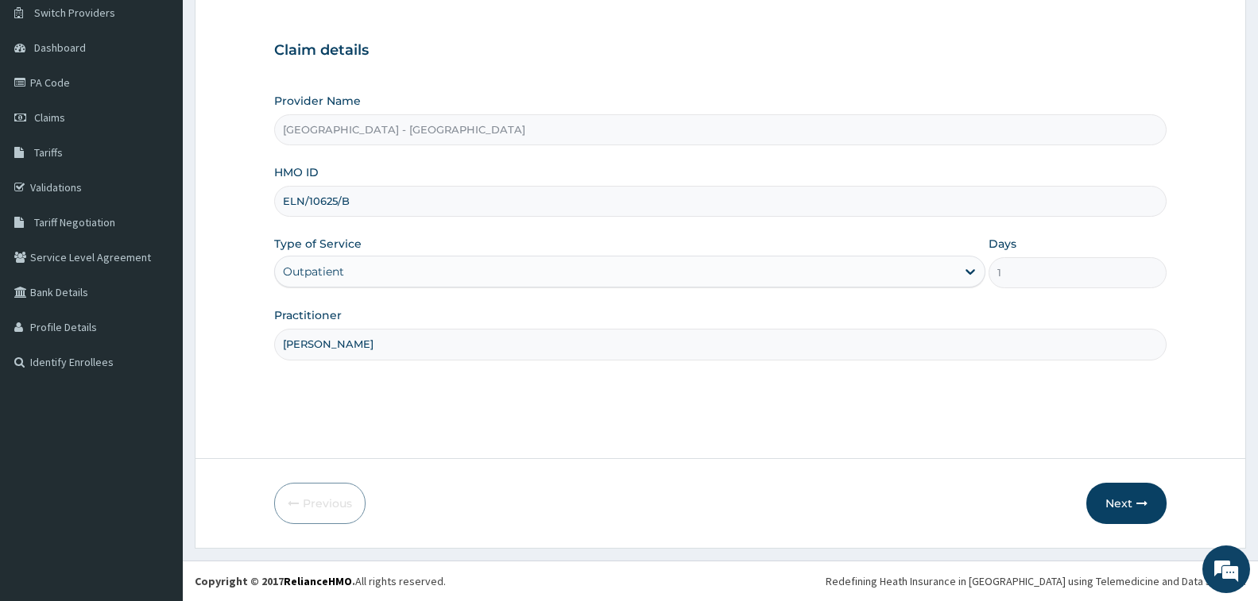
drag, startPoint x: 1121, startPoint y: 505, endPoint x: 211, endPoint y: 102, distance: 995.0
click at [1121, 505] on button "Next" at bounding box center [1126, 503] width 80 height 41
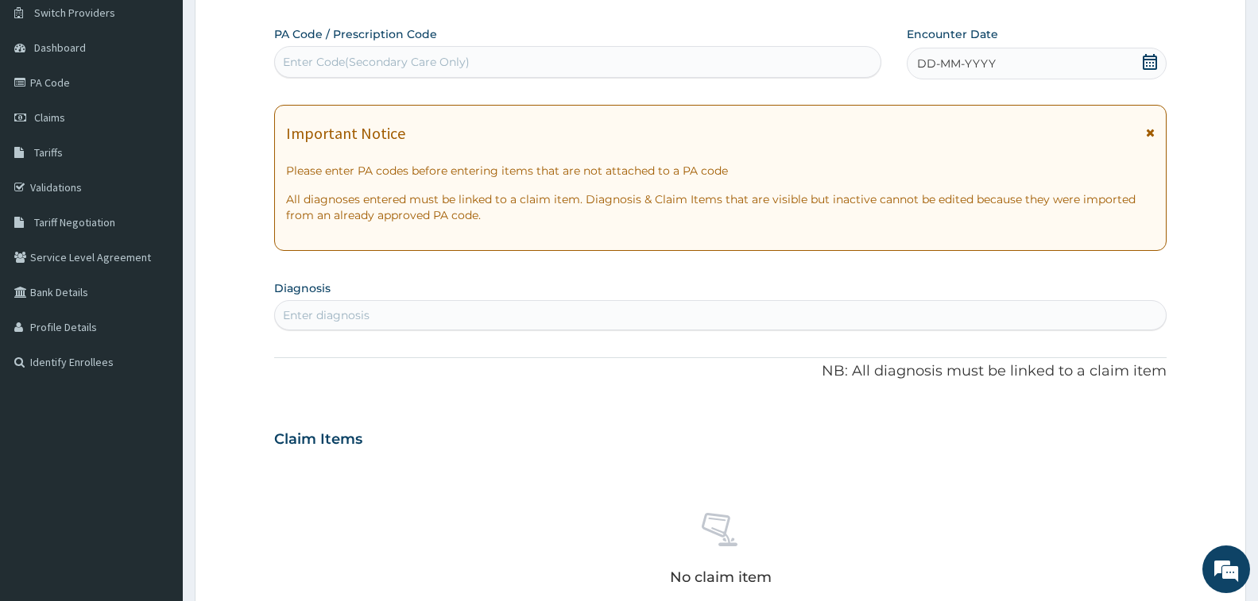
click at [358, 75] on div "Enter Code(Secondary Care Only)" at bounding box center [577, 61] width 605 height 25
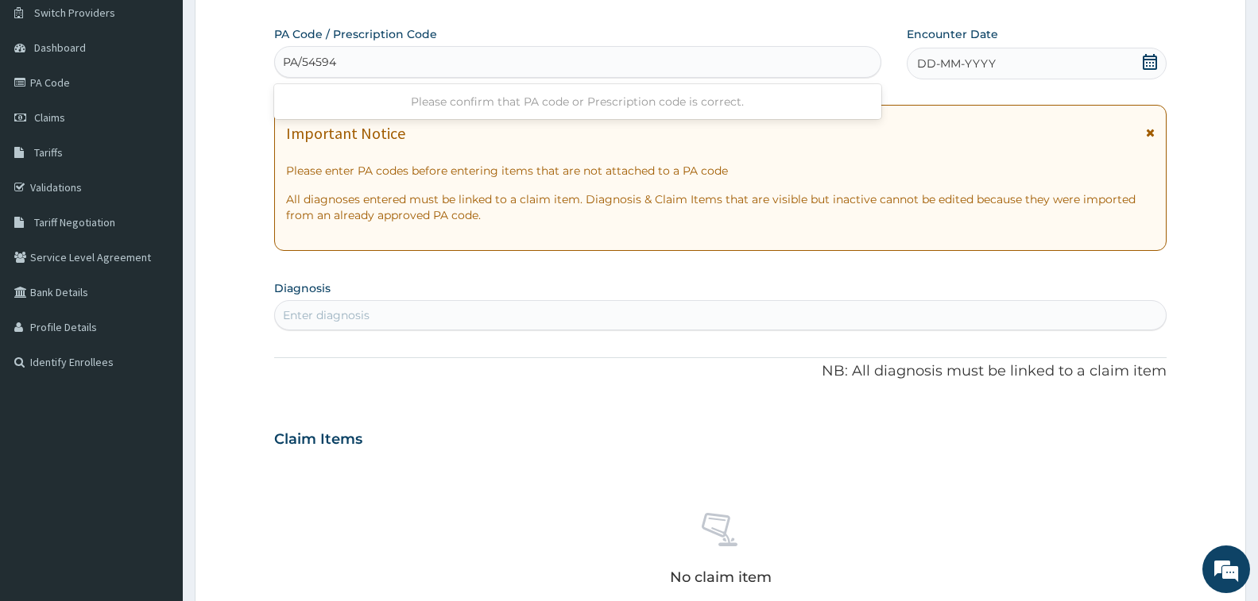
type input "PA/54594F"
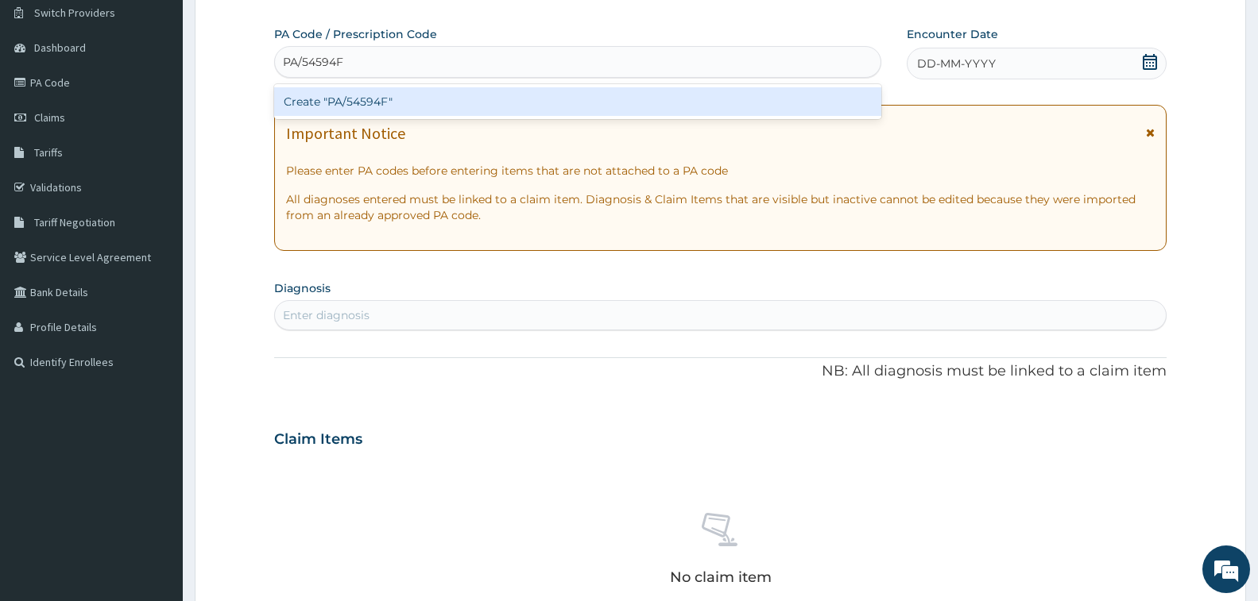
drag, startPoint x: 361, startPoint y: 102, endPoint x: 319, endPoint y: 0, distance: 109.8
click at [361, 102] on div "Create "PA/54594F"" at bounding box center [577, 101] width 607 height 29
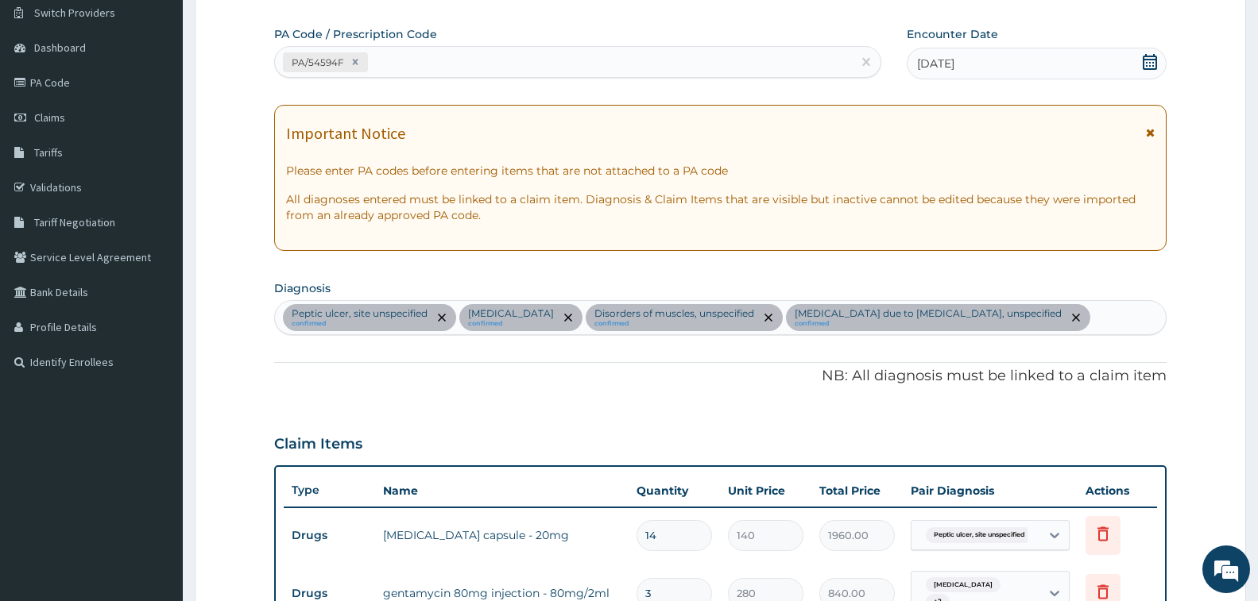
scroll to position [528, 0]
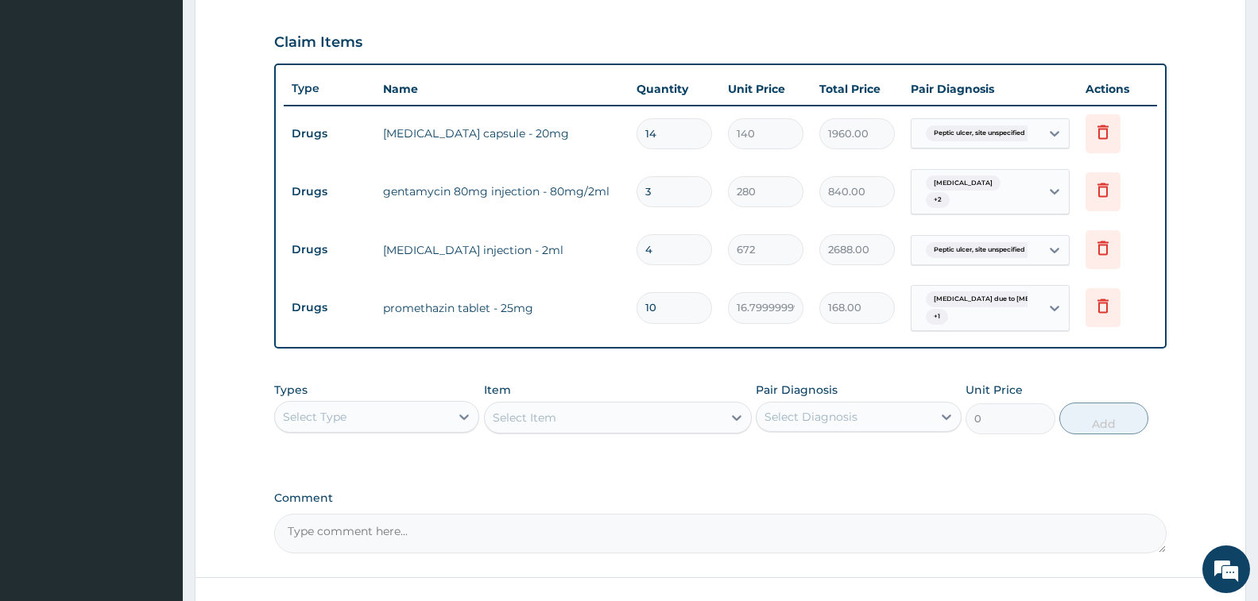
click at [362, 416] on div "Select Type" at bounding box center [362, 416] width 175 height 25
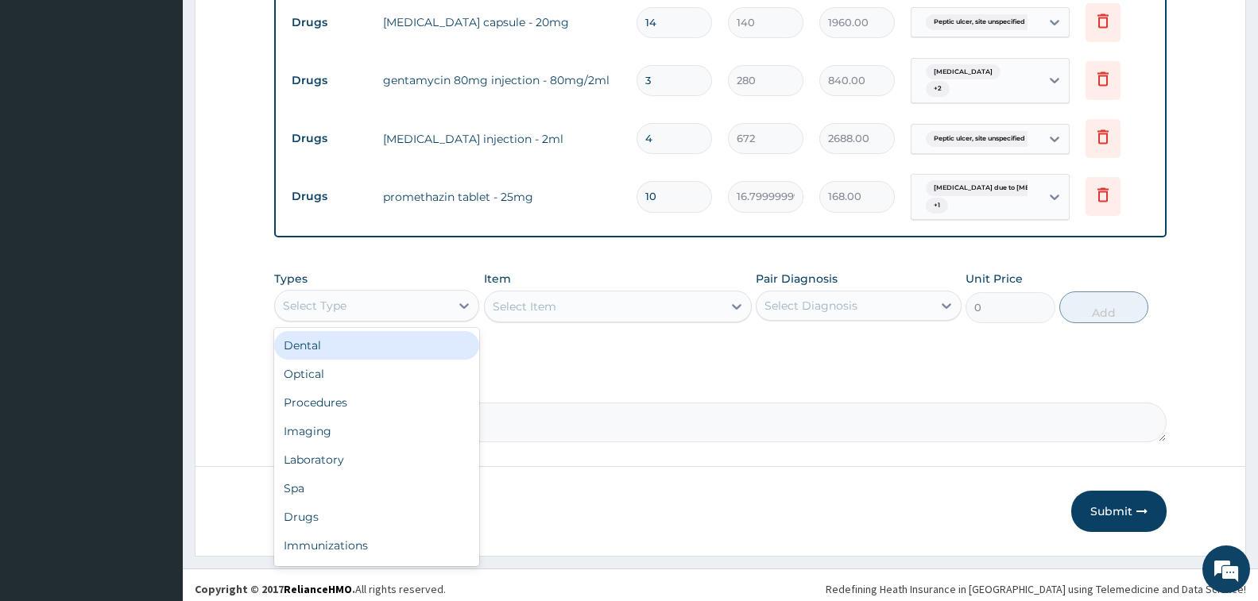
scroll to position [640, 0]
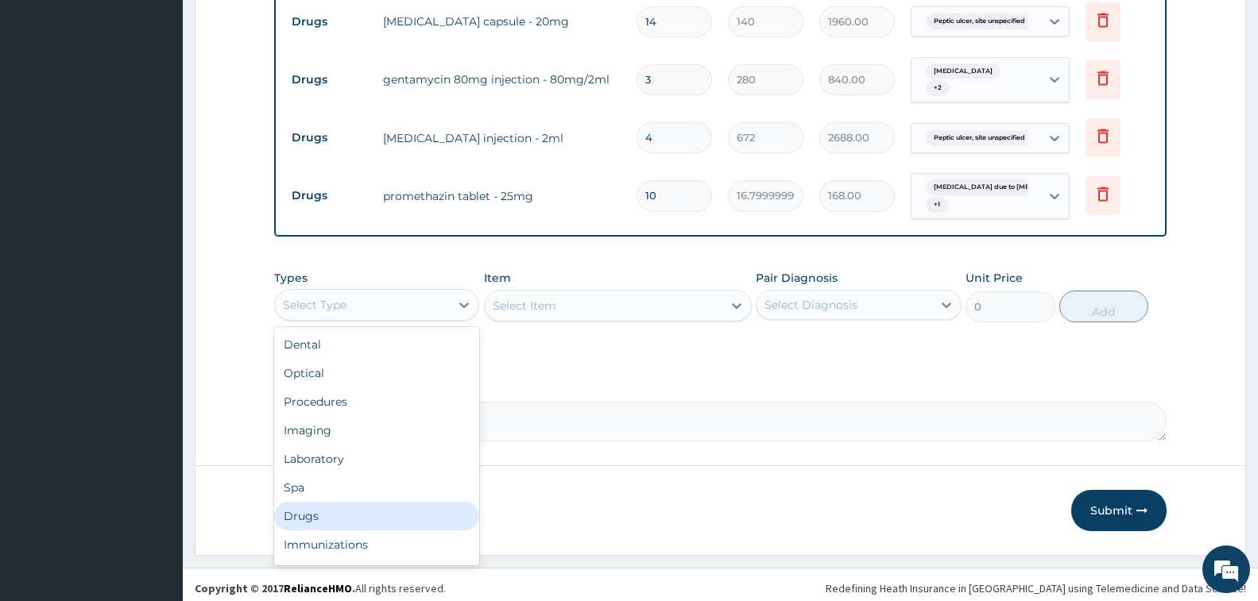
click at [369, 512] on div "Drugs" at bounding box center [376, 516] width 205 height 29
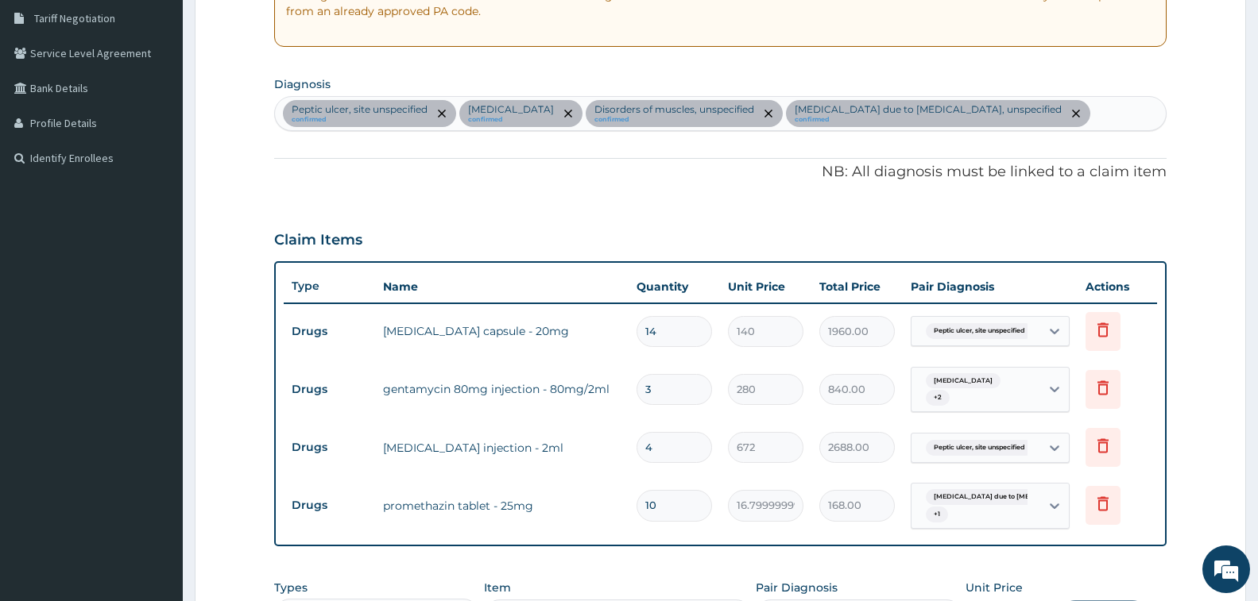
scroll to position [322, 0]
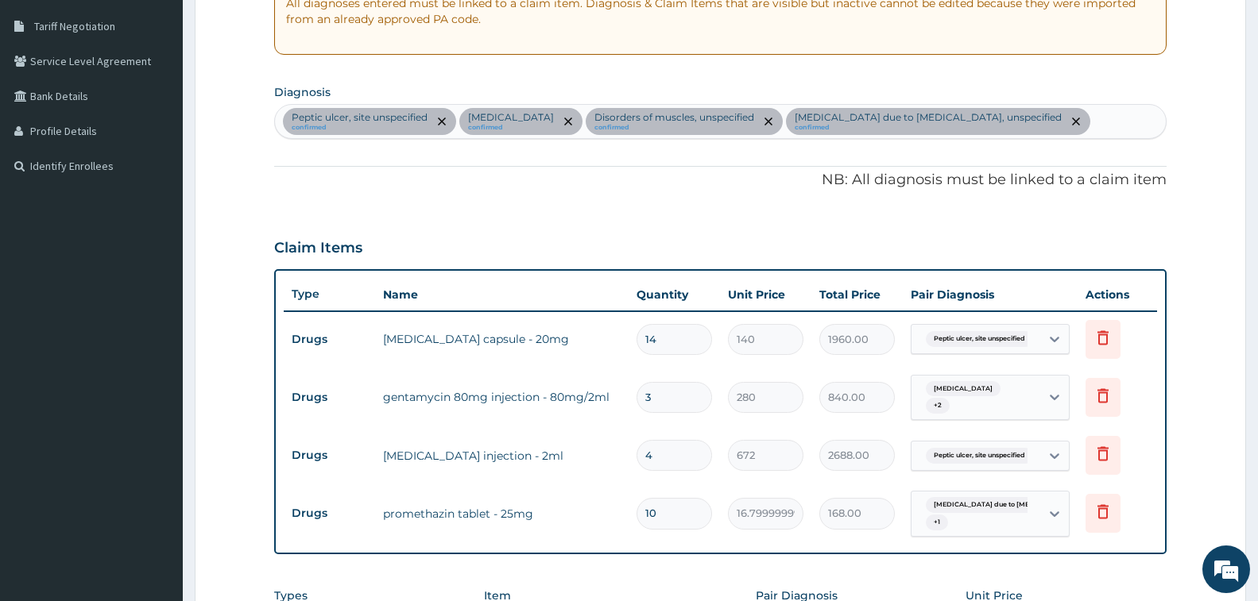
click at [1082, 126] on div "Peptic ulcer, site unspecified confirmed Cramp or spasm confirmed Disorders of …" at bounding box center [720, 121] width 891 height 33
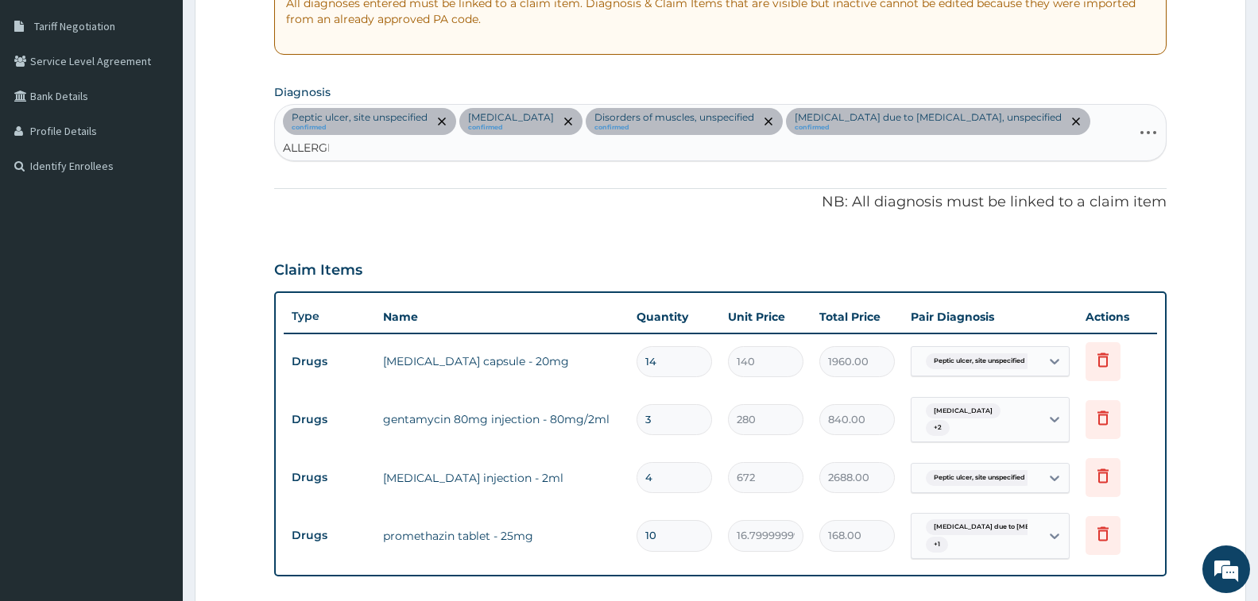
type input "ALLERGIC"
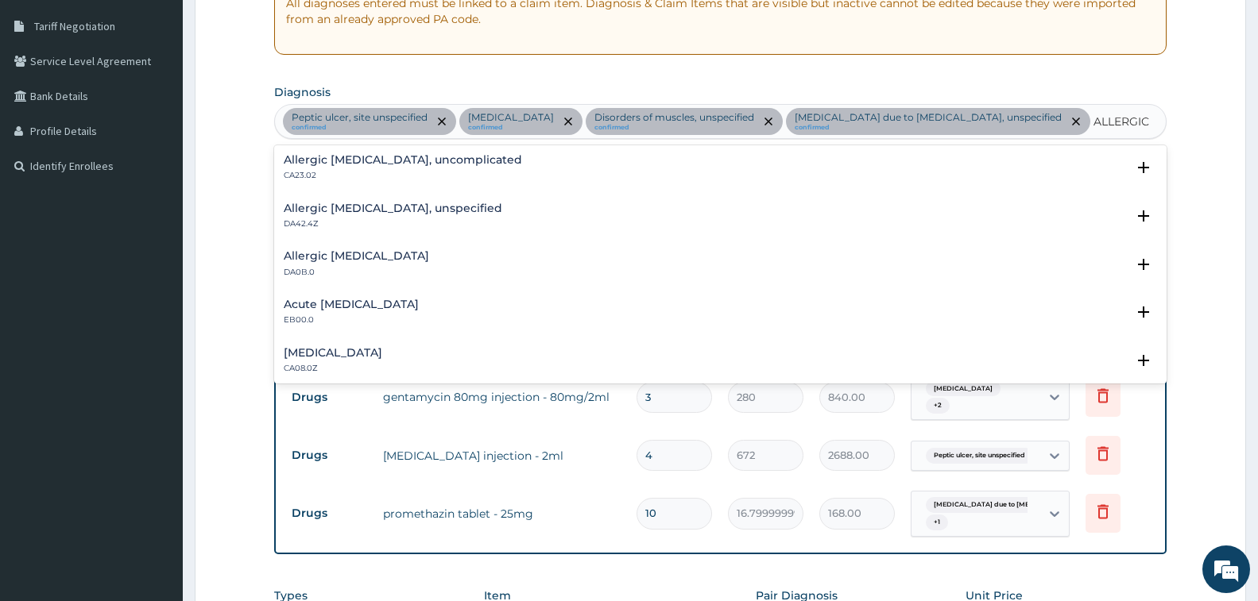
scroll to position [1430, 0]
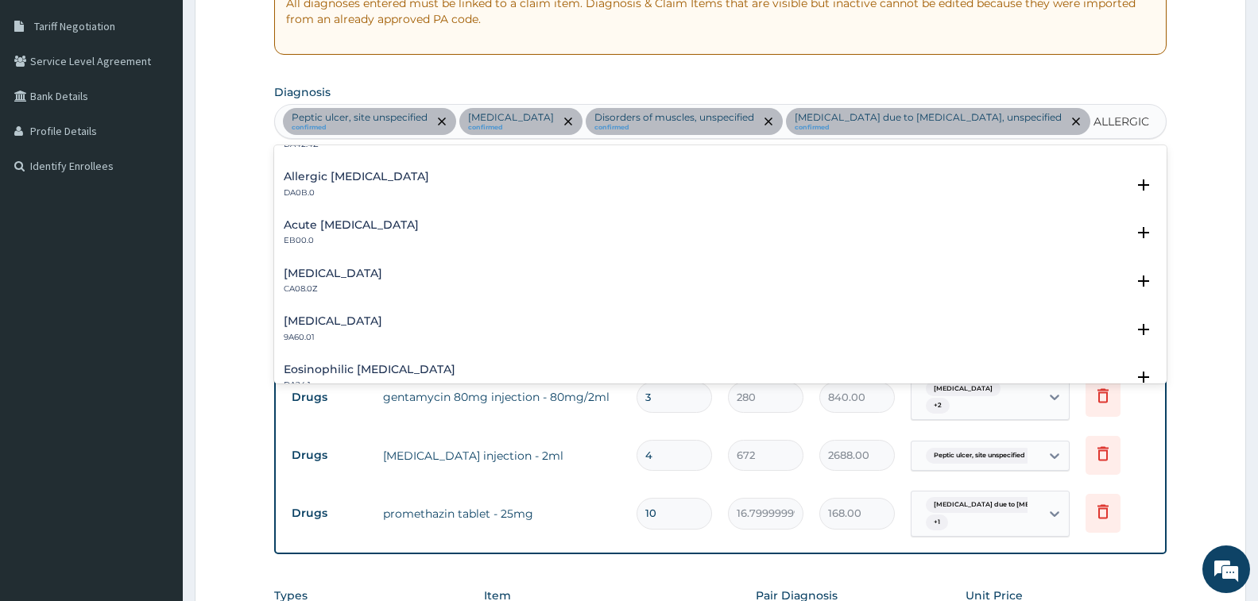
click at [453, 273] on div "Allergic rhinitis, unspecified CA08.0Z" at bounding box center [720, 282] width 873 height 28
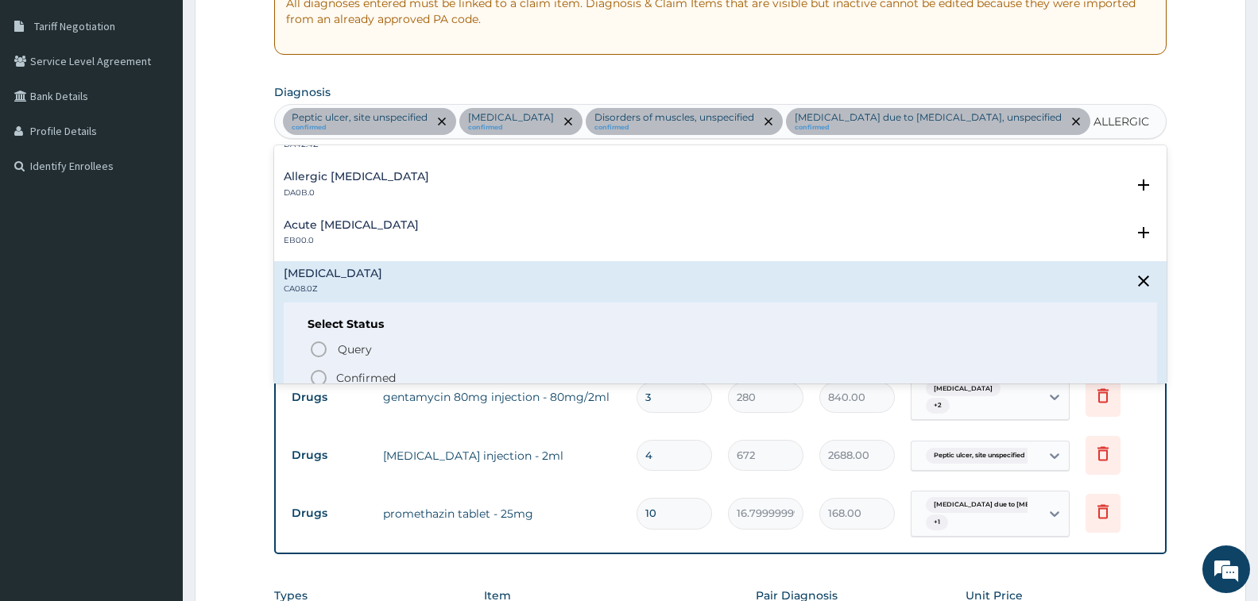
click at [363, 376] on p "Confirmed" at bounding box center [366, 378] width 60 height 16
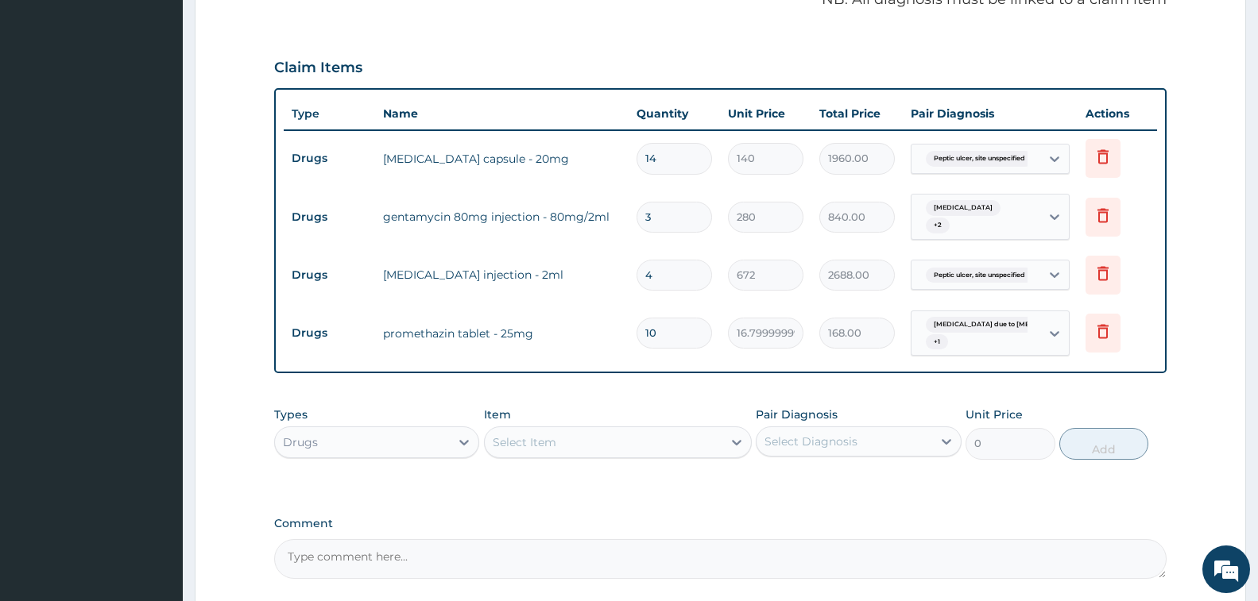
scroll to position [560, 0]
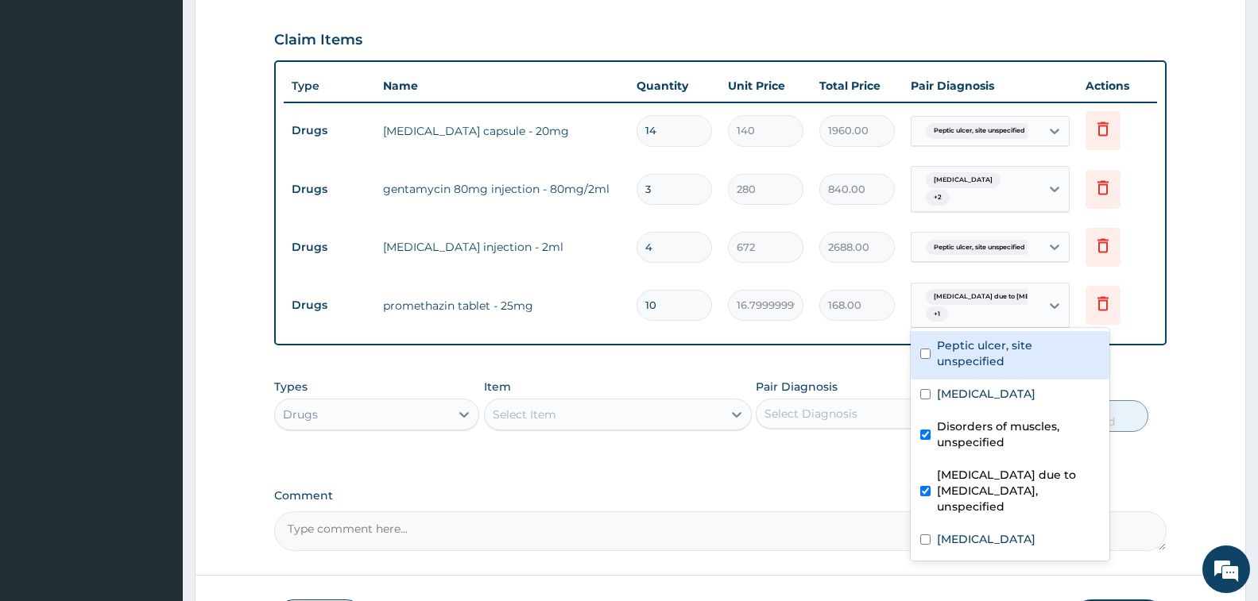
click at [961, 301] on div "Malaria due to Plasmodium falc... + 1" at bounding box center [973, 306] width 108 height 38
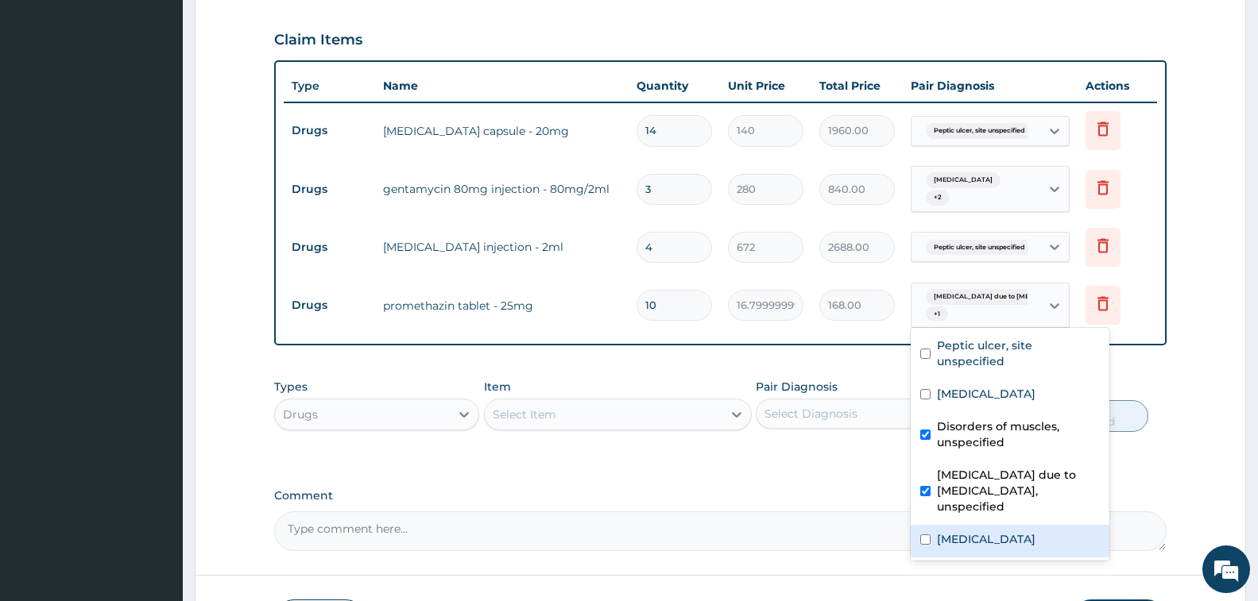
click at [960, 532] on label "Allergic rhinitis, unspecified" at bounding box center [986, 540] width 99 height 16
checkbox input "true"
click at [534, 407] on div "Select Item" at bounding box center [525, 415] width 64 height 16
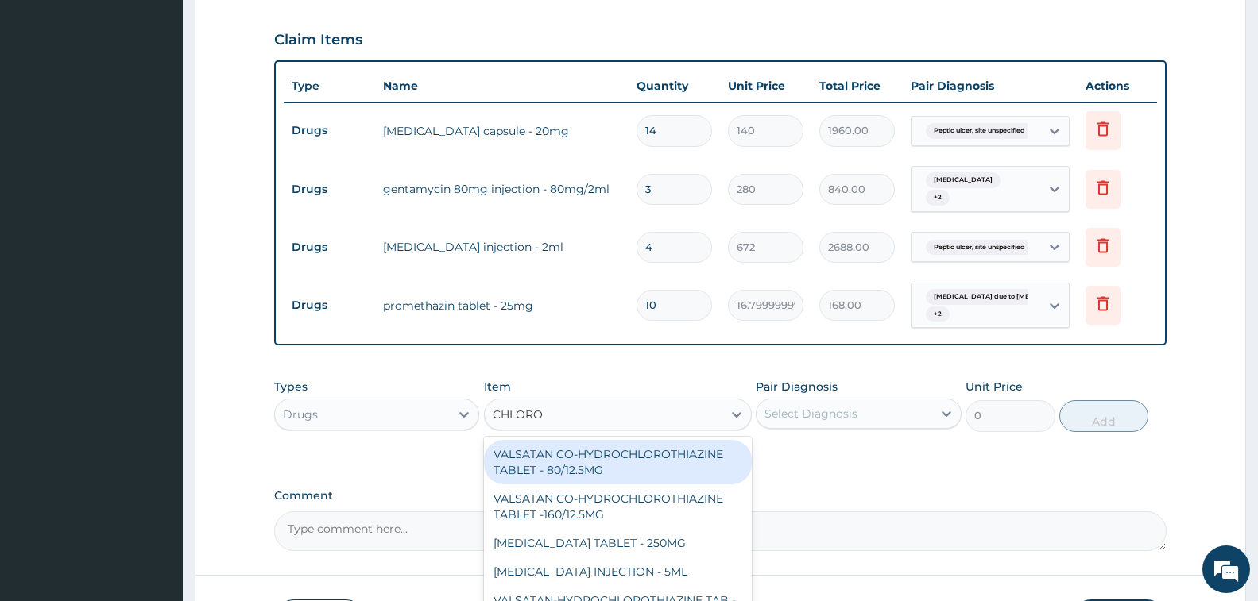
type input "CHLOROQ"
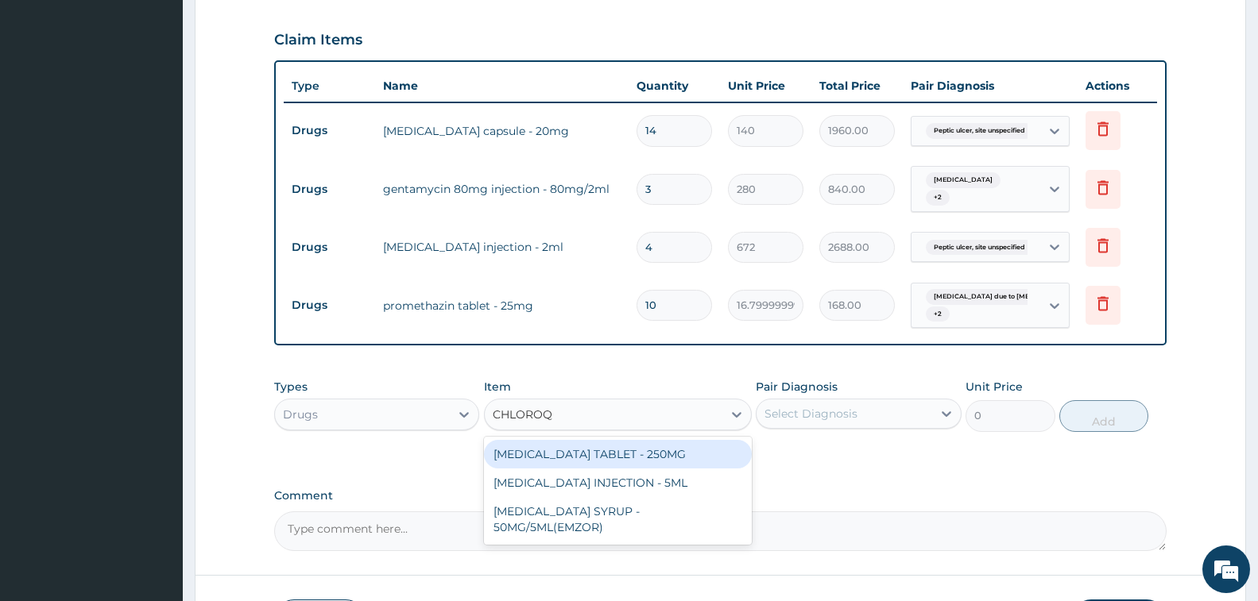
scroll to position [640, 0]
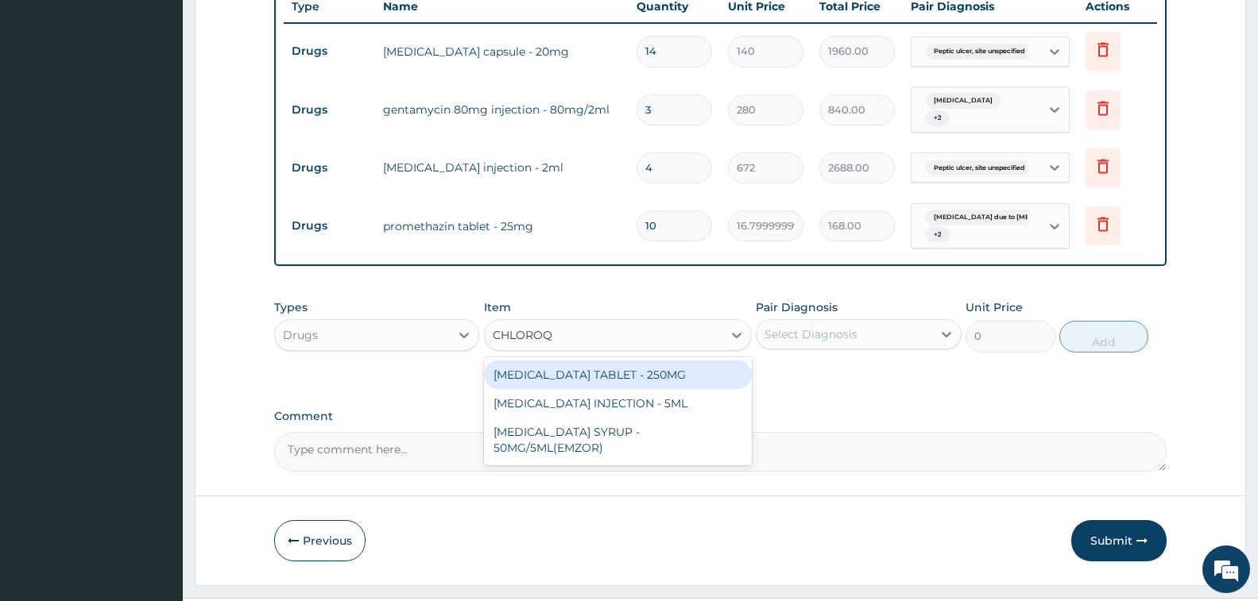
click at [621, 361] on div "CHLOROQUINE PHOSPHATE TABLET - 250MG" at bounding box center [618, 375] width 268 height 29
type input "25.2"
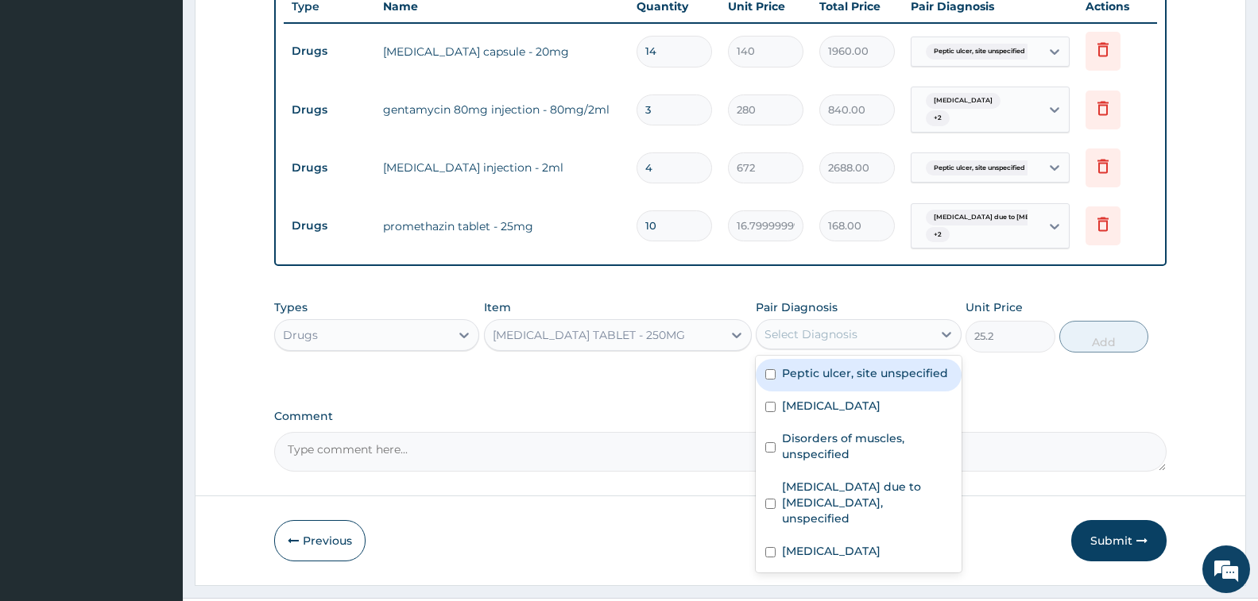
click at [854, 327] on div "Select Diagnosis" at bounding box center [810, 335] width 93 height 16
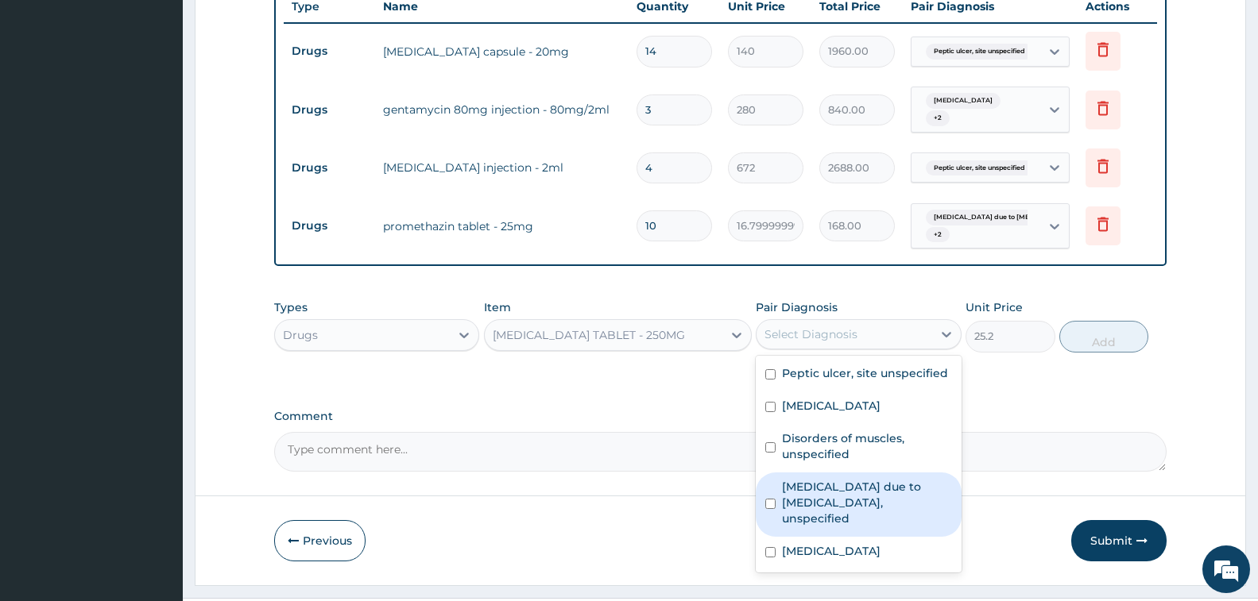
click at [841, 500] on label "Malaria due to Plasmodium falciparum, unspecified" at bounding box center [866, 503] width 169 height 48
checkbox input "true"
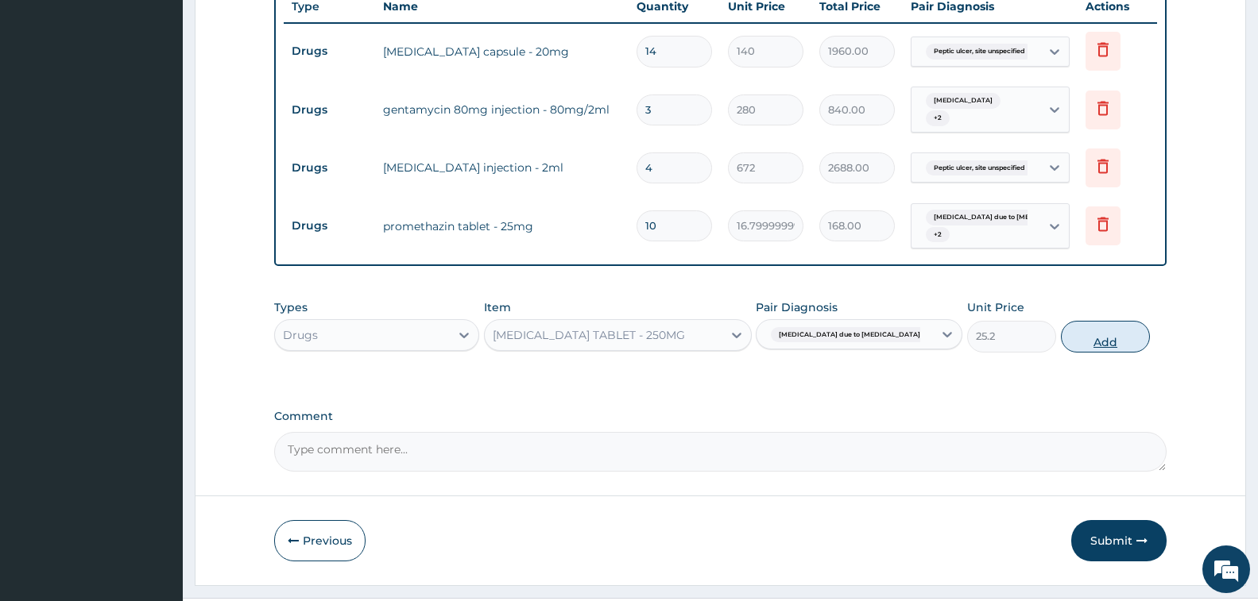
click at [1104, 333] on button "Add" at bounding box center [1105, 337] width 89 height 32
type input "0"
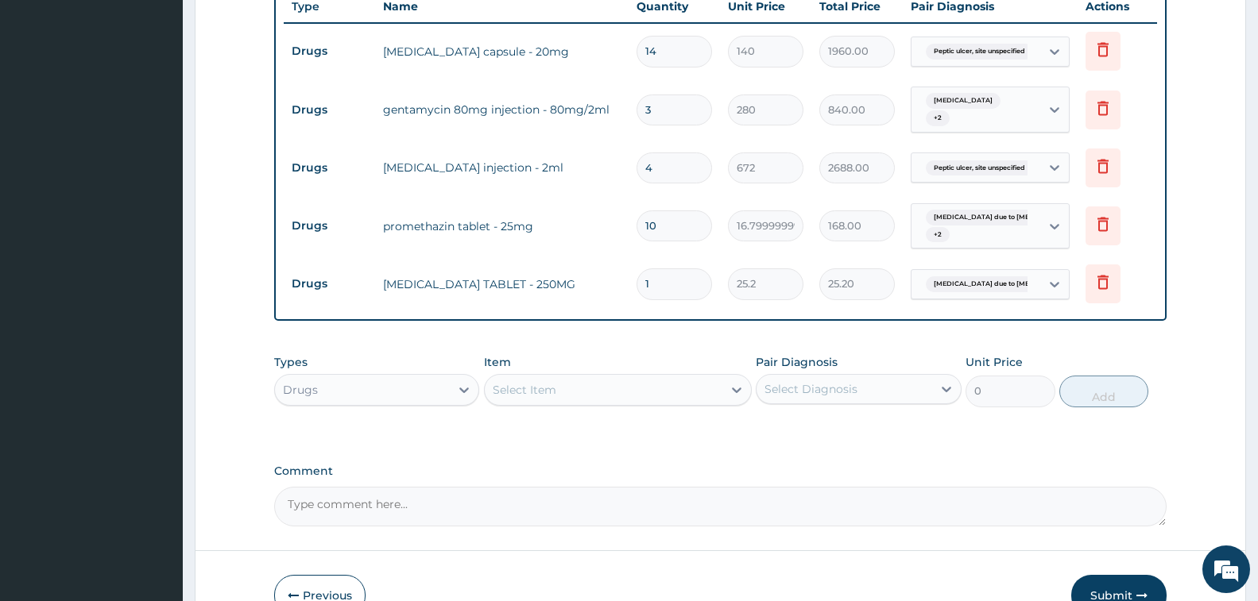
type input "10"
type input "252.00"
type input "10"
click at [596, 386] on div "Select Item" at bounding box center [604, 389] width 238 height 25
type input "SULFAD"
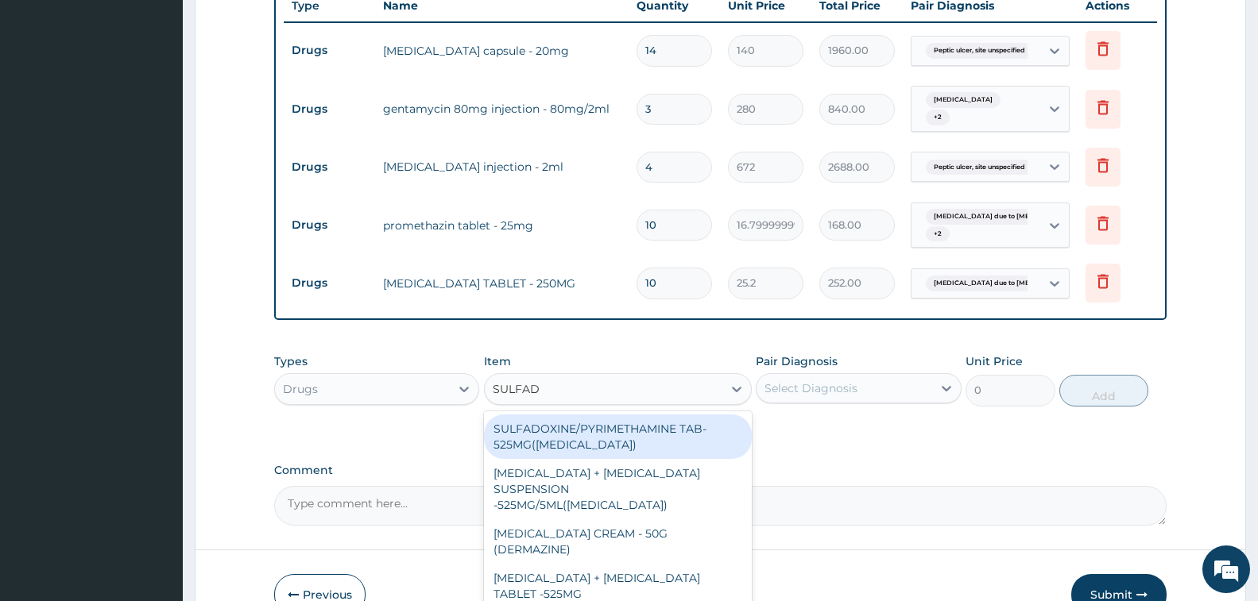
scroll to position [719, 0]
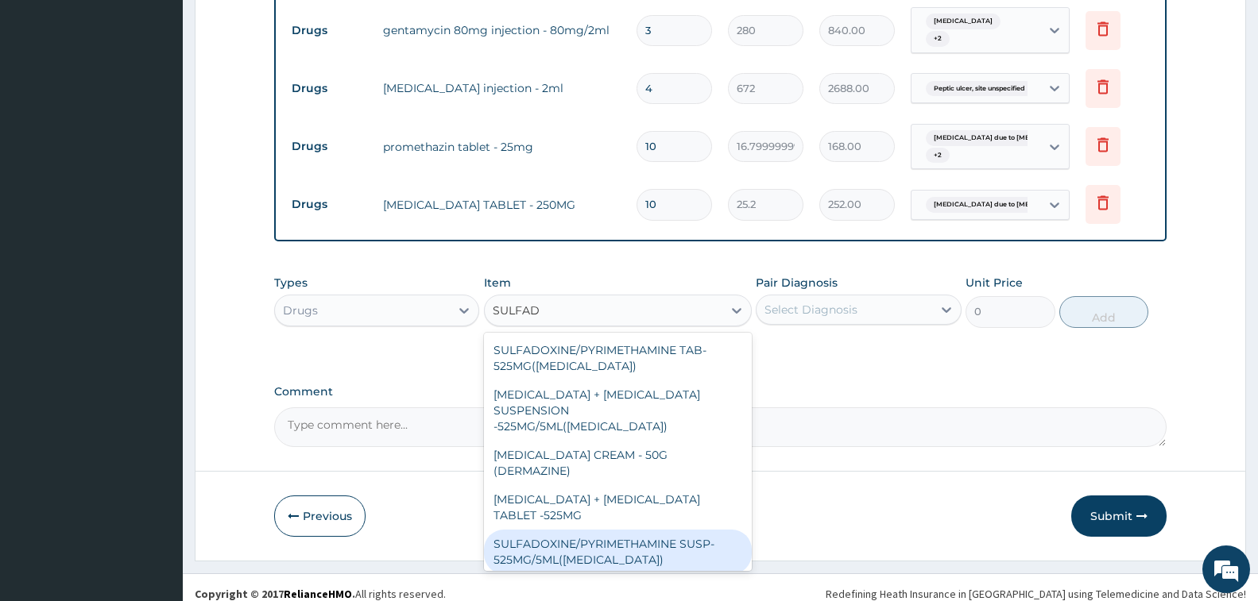
click at [631, 530] on div "SULFADOXINE/PYRIMETHAMINE SUSP- 525MG/5ML([MEDICAL_DATA])" at bounding box center [618, 552] width 268 height 44
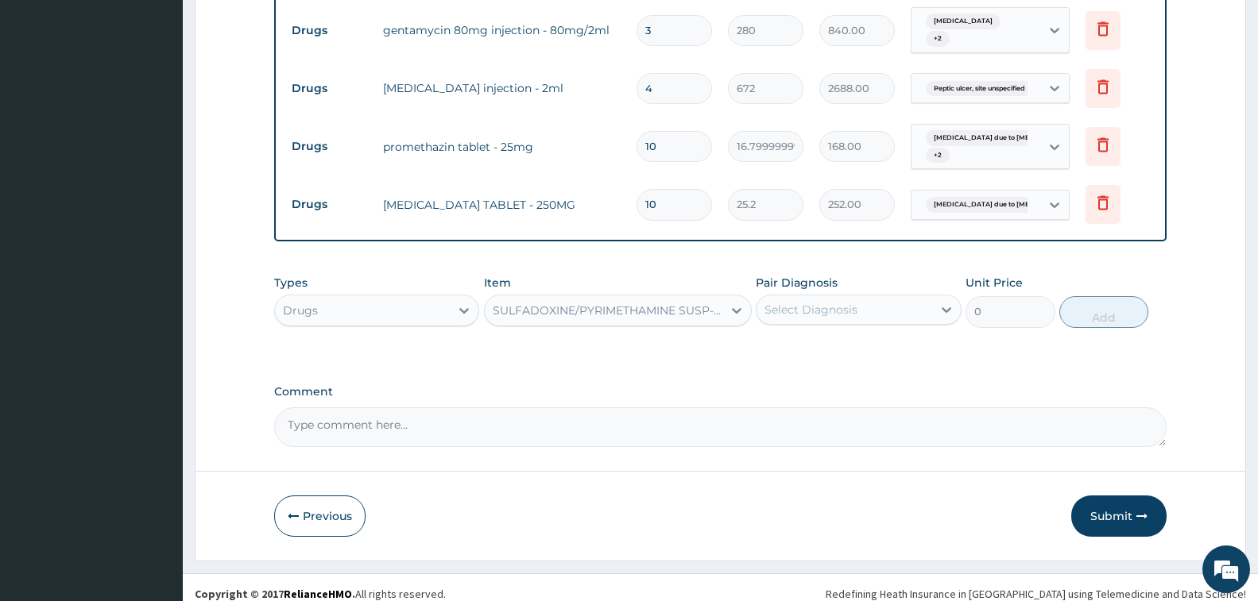
type input "588"
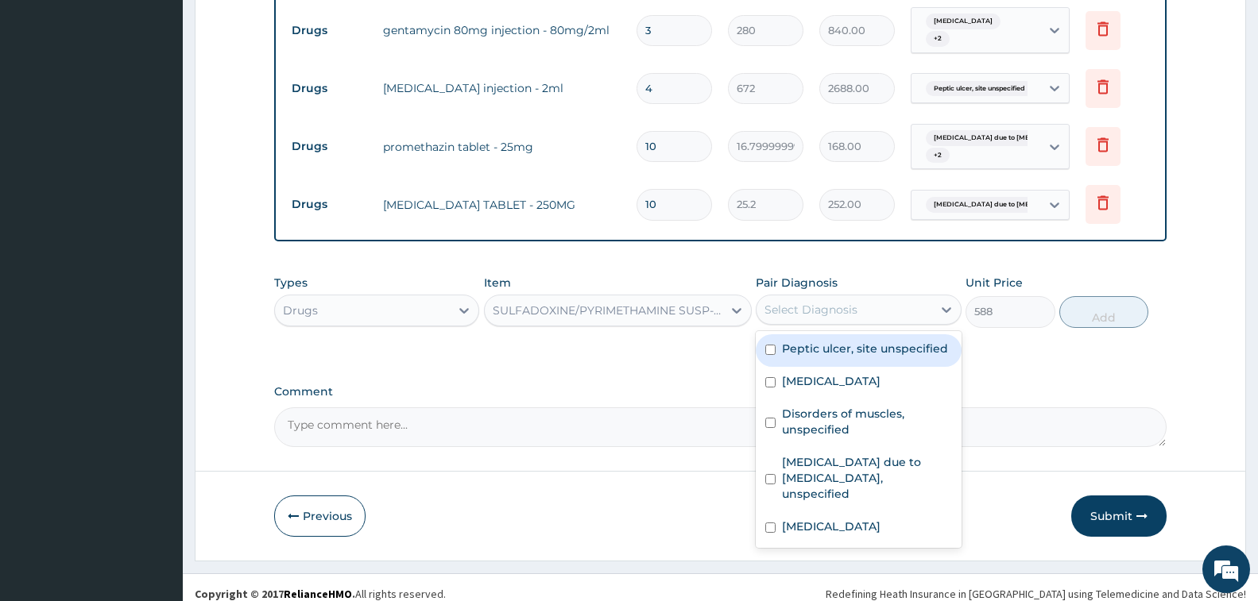
click at [824, 302] on div "Select Diagnosis" at bounding box center [810, 310] width 93 height 16
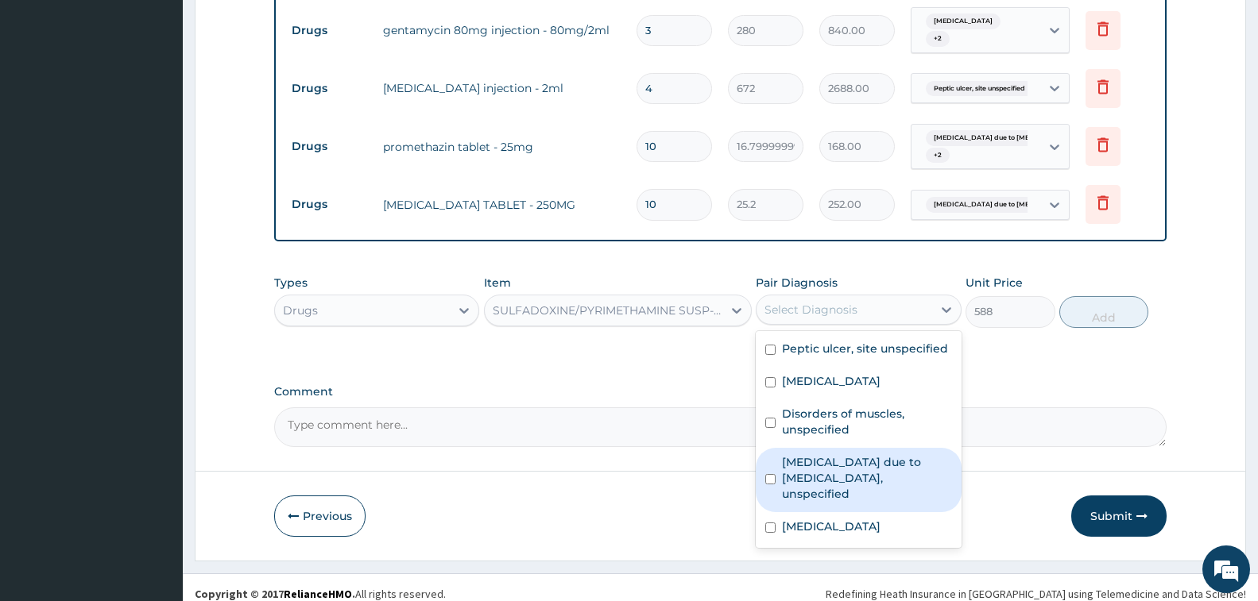
click at [848, 462] on label "[MEDICAL_DATA] due to [MEDICAL_DATA], unspecified" at bounding box center [866, 478] width 169 height 48
checkbox input "true"
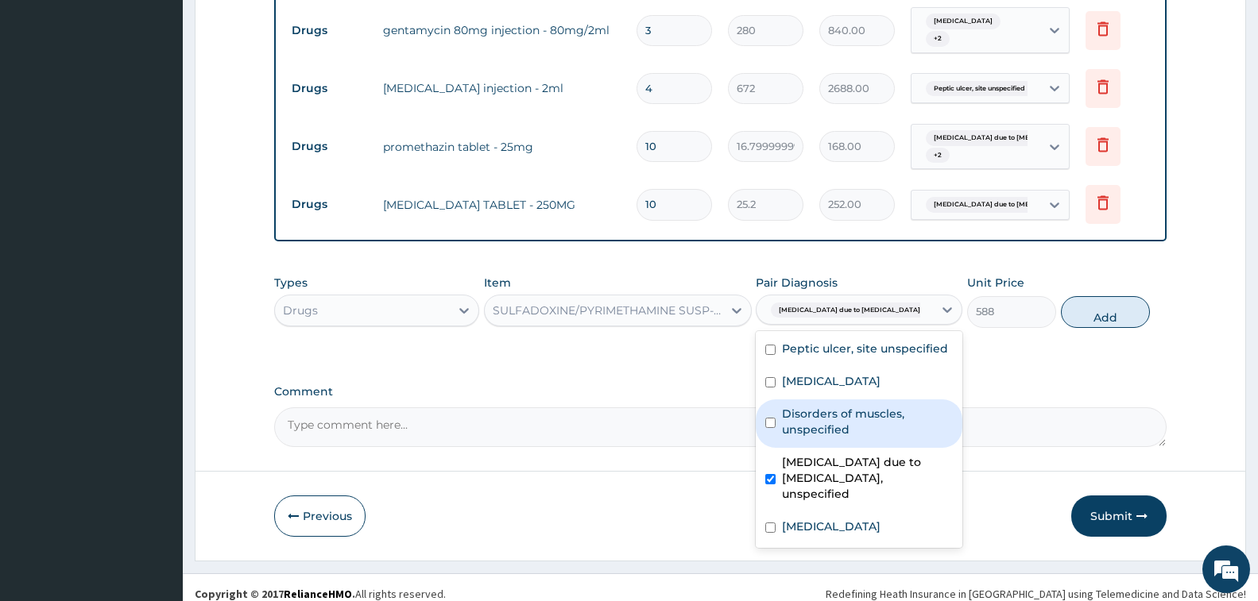
click at [1090, 282] on div "Types Drugs Item SULFADOXINE/PYRIMETHAMINE SUSP- 525MG/5ML(FANSIDAR) Pair Diagn…" at bounding box center [720, 301] width 892 height 68
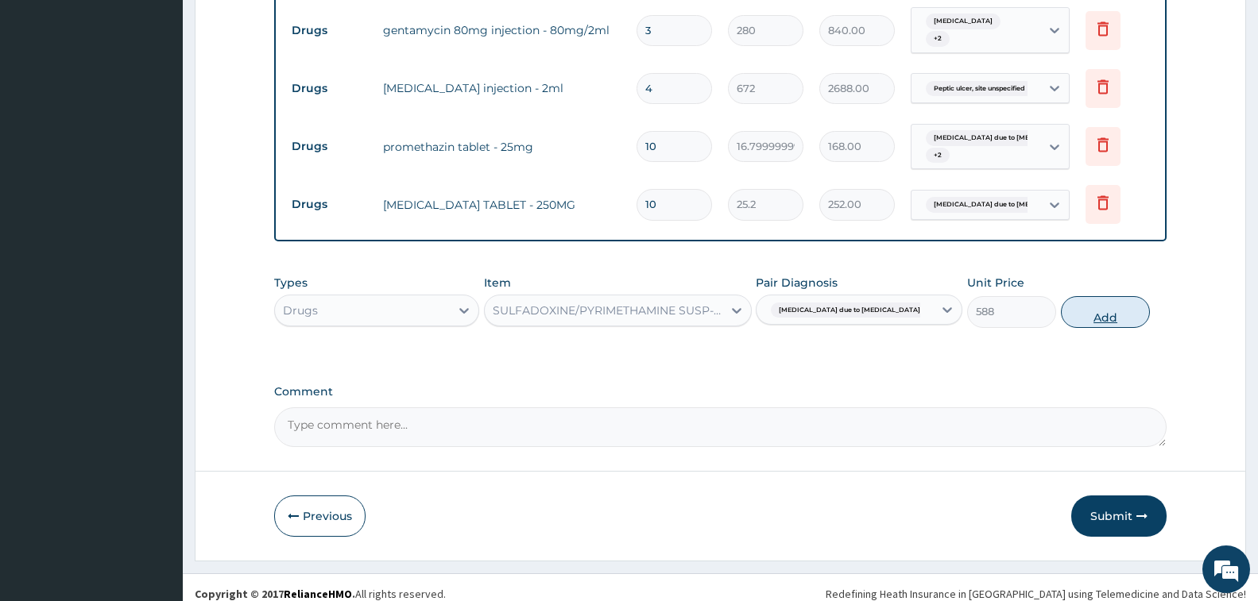
click at [1096, 298] on button "Add" at bounding box center [1105, 312] width 89 height 32
type input "0"
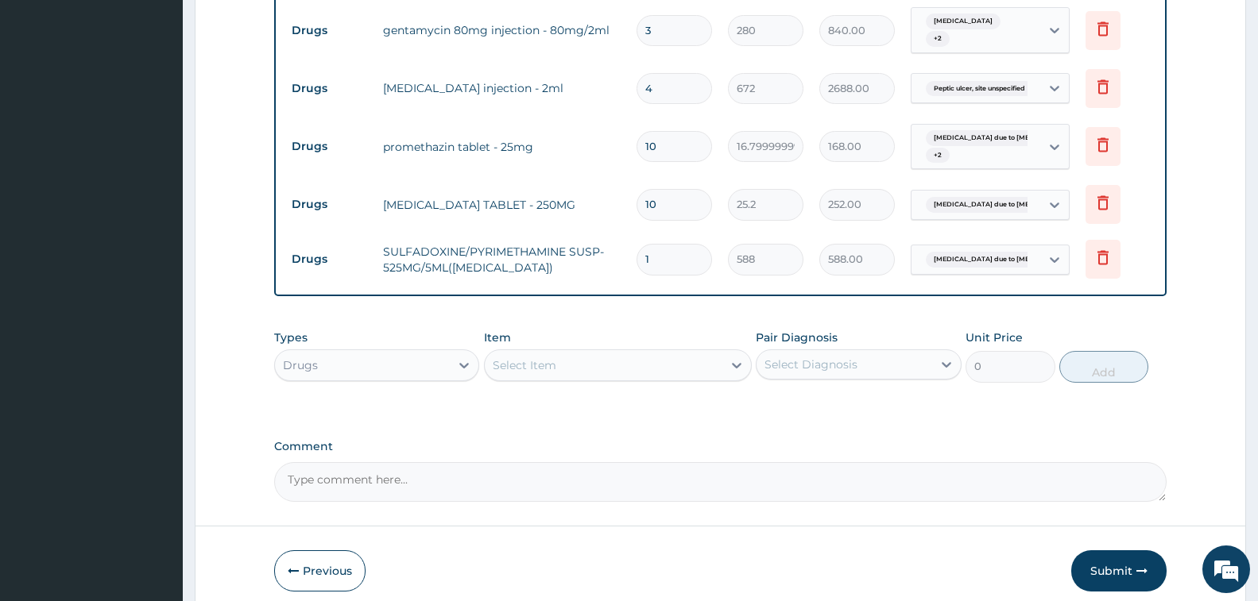
click at [698, 149] on input "10" at bounding box center [673, 146] width 75 height 31
type input "1"
type input "16.80"
type input "0.00"
type input "6"
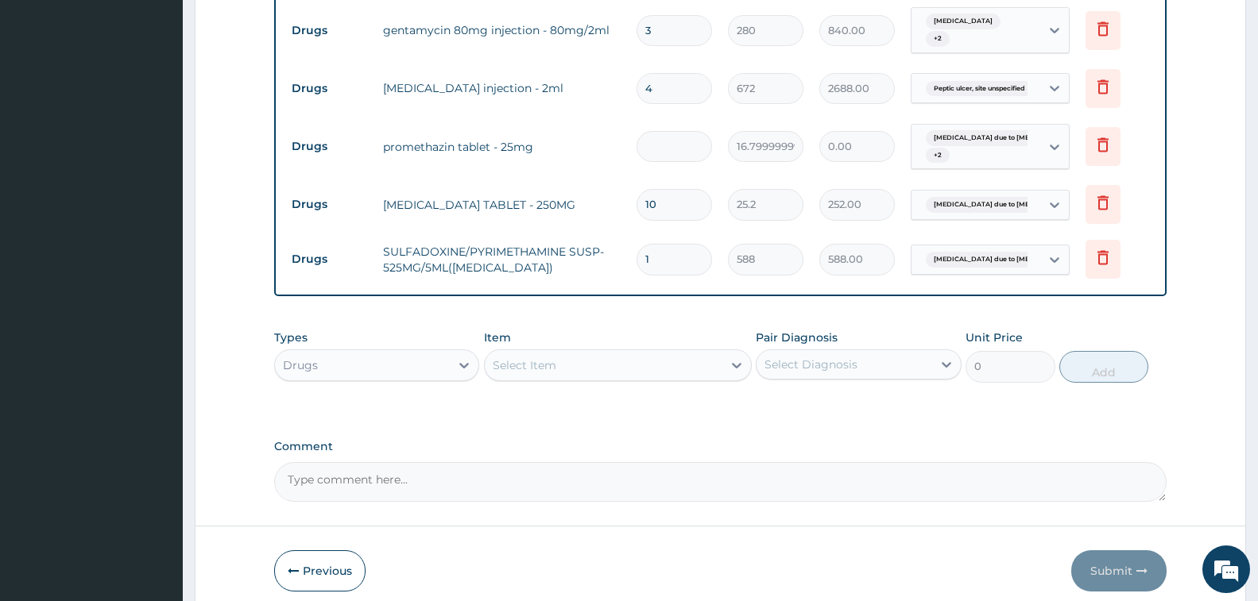
type input "100.80"
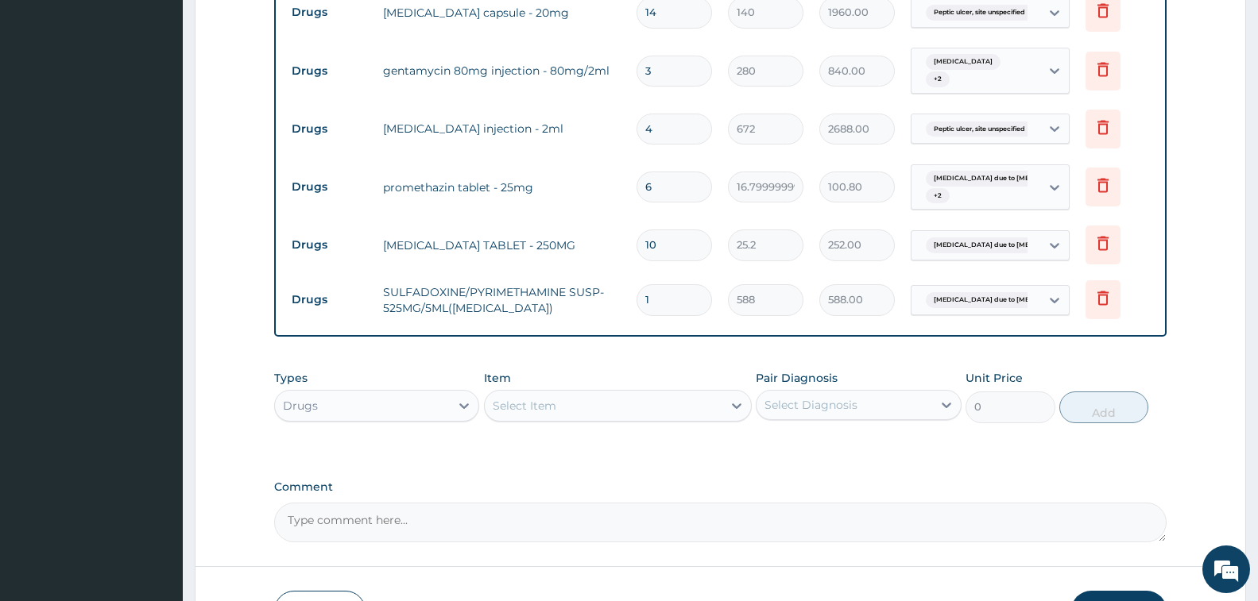
scroll to position [640, 0]
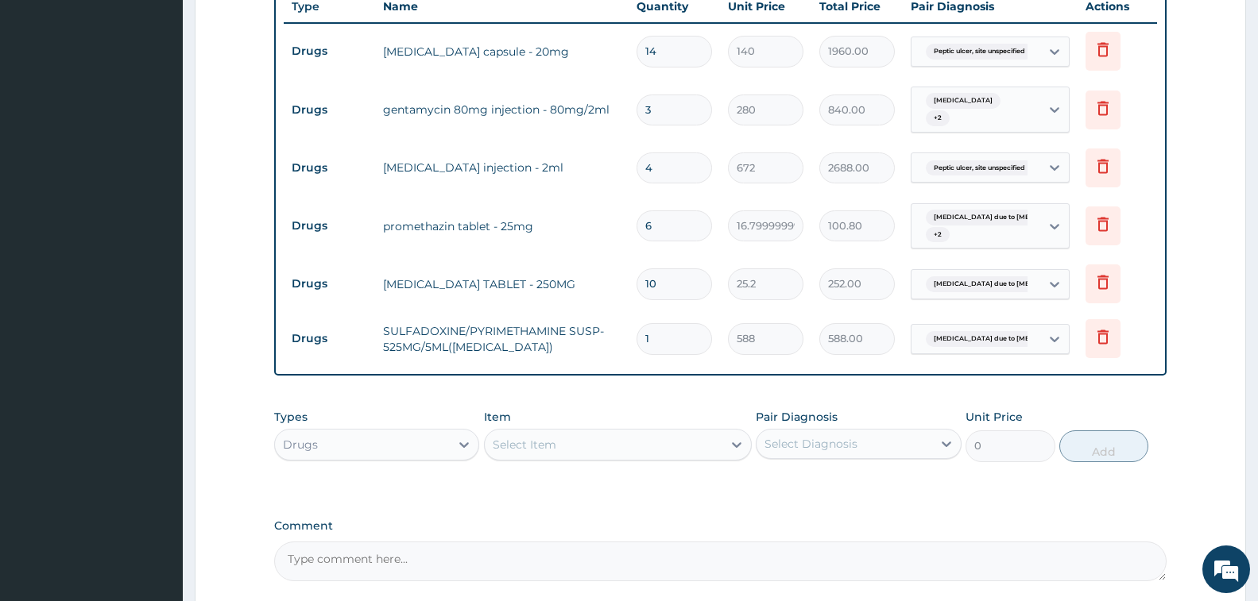
type input "6"
click at [667, 164] on input "4" at bounding box center [673, 168] width 75 height 31
type input "0.00"
type input "2"
type input "1344.00"
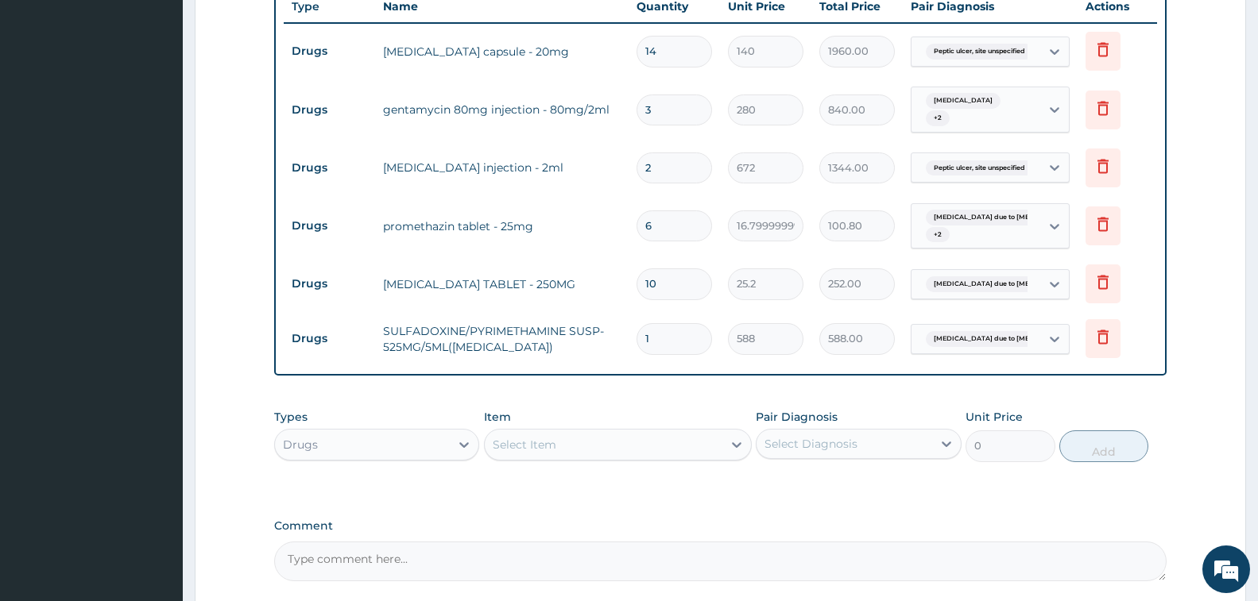
type input "2"
click at [666, 110] on input "3" at bounding box center [673, 110] width 75 height 31
type input "0.00"
type input "2"
type input "560.00"
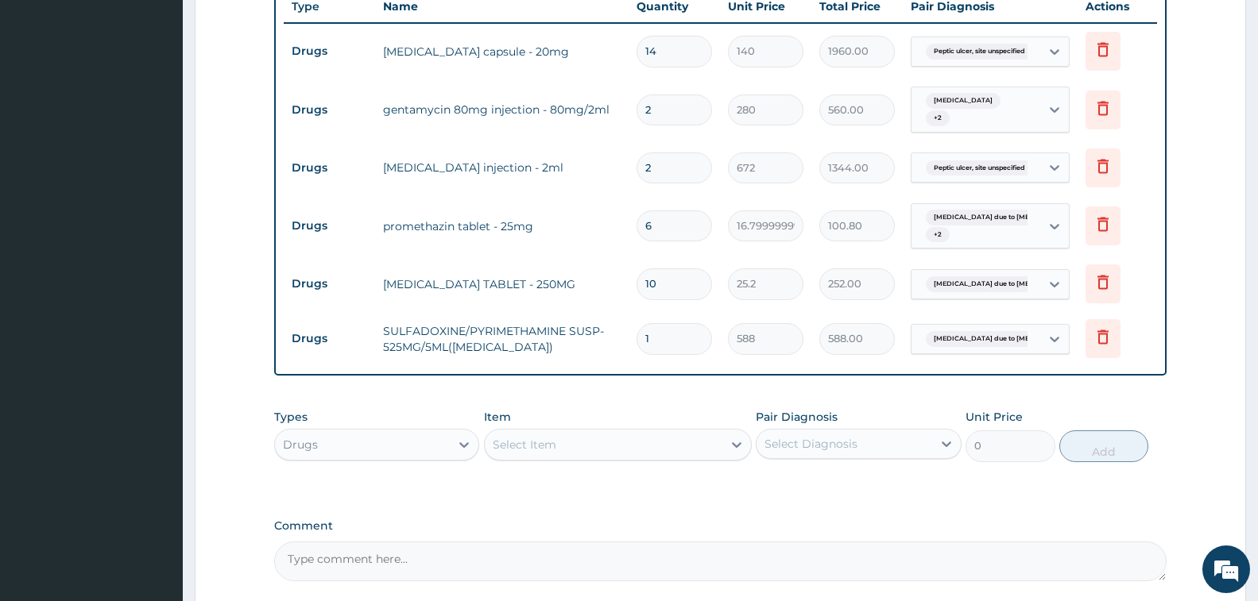
type input "2"
click at [566, 434] on div "Select Item" at bounding box center [604, 444] width 238 height 25
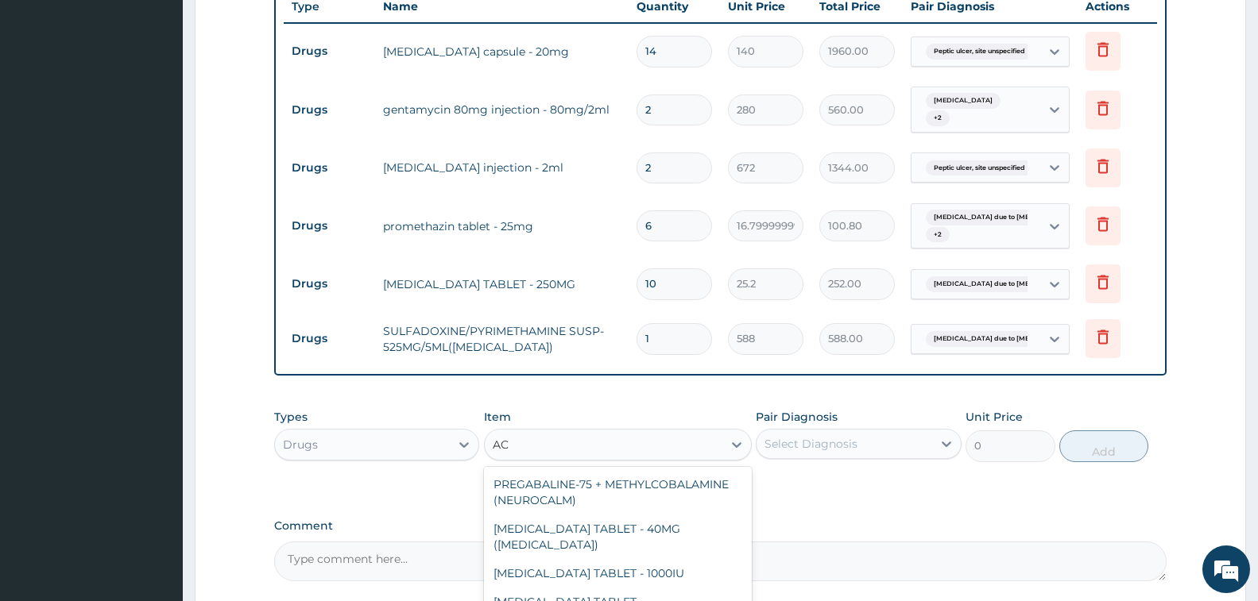
type input "A"
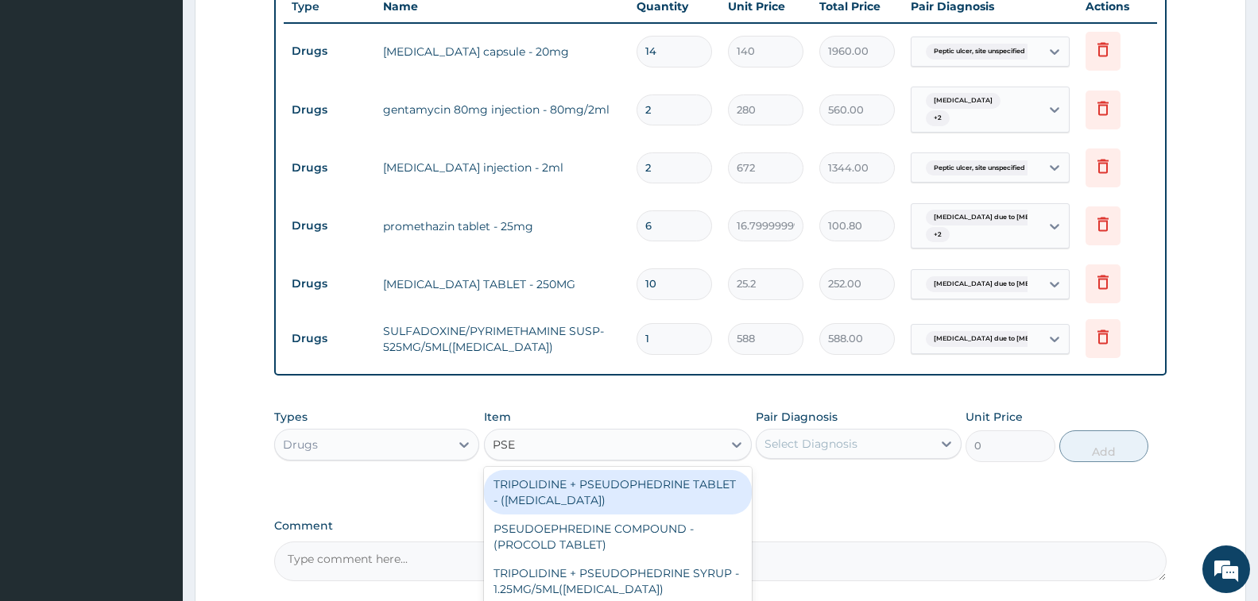
type input "PSEU"
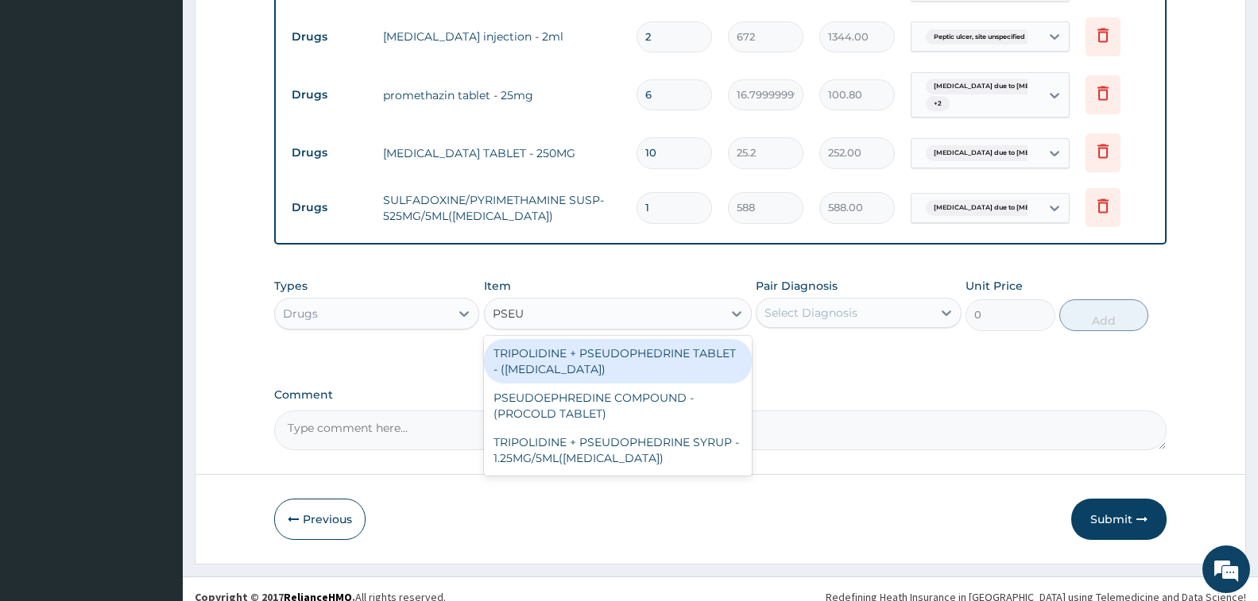
scroll to position [779, 0]
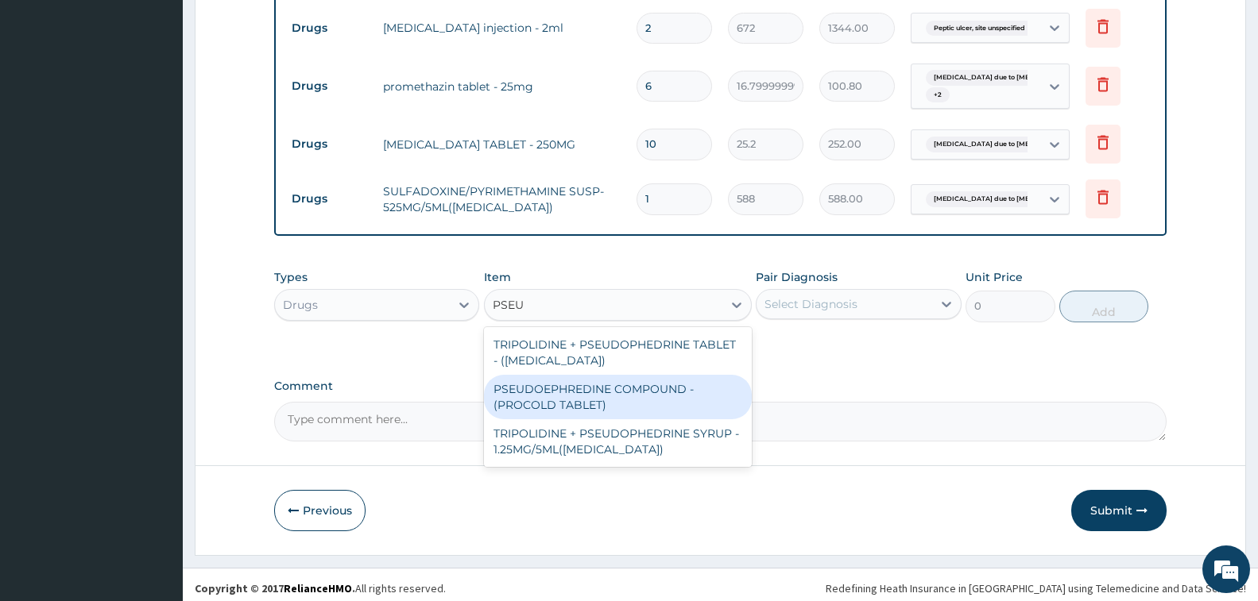
click at [662, 382] on div "PSEUDOEPHREDINE COMPOUND - (PROCOLD TABLET)" at bounding box center [618, 397] width 268 height 44
type input "84"
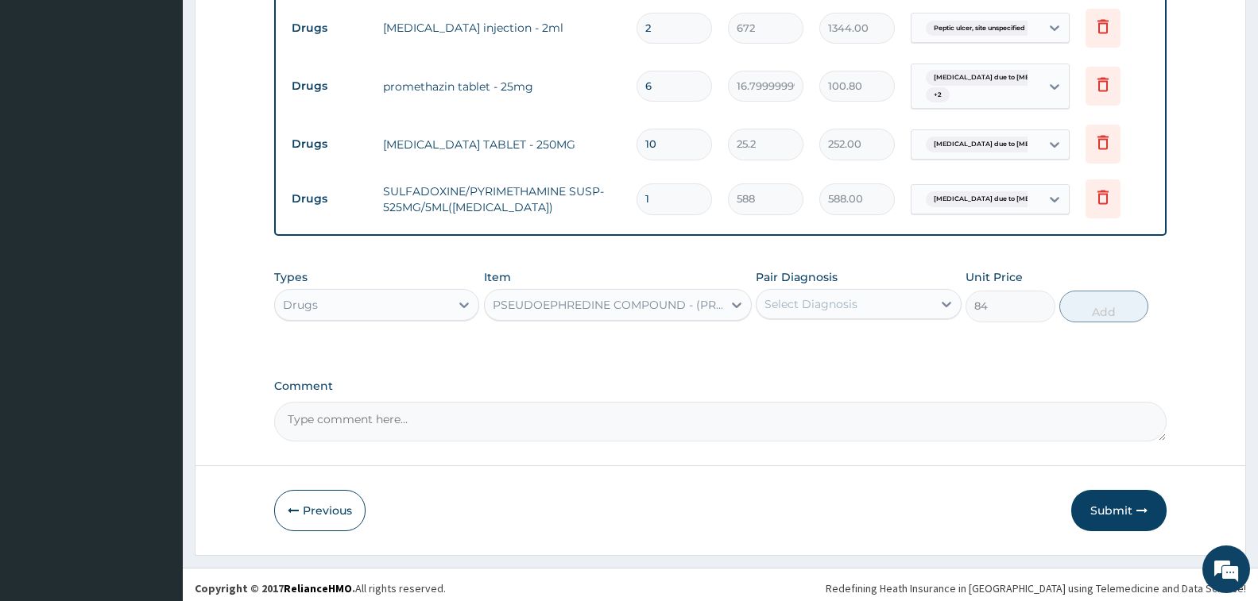
click at [799, 296] on div "Select Diagnosis" at bounding box center [810, 304] width 93 height 16
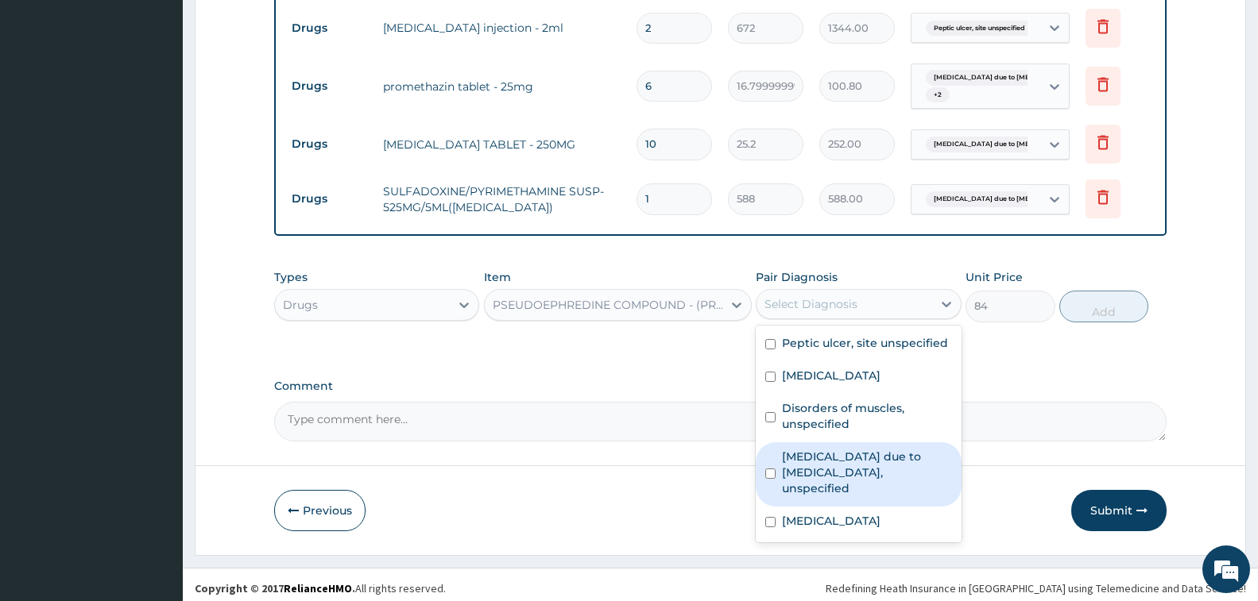
click at [853, 463] on label "Malaria due to Plasmodium falciparum, unspecified" at bounding box center [866, 473] width 169 height 48
checkbox input "true"
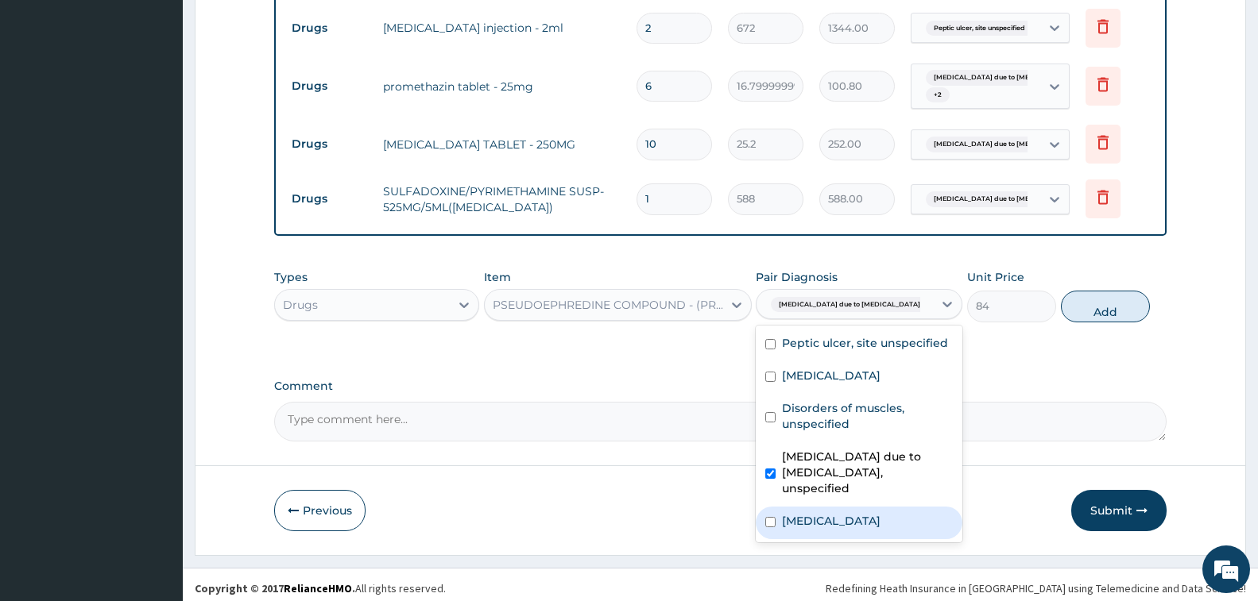
click at [860, 513] on label "Allergic rhinitis, unspecified" at bounding box center [831, 521] width 99 height 16
checkbox input "true"
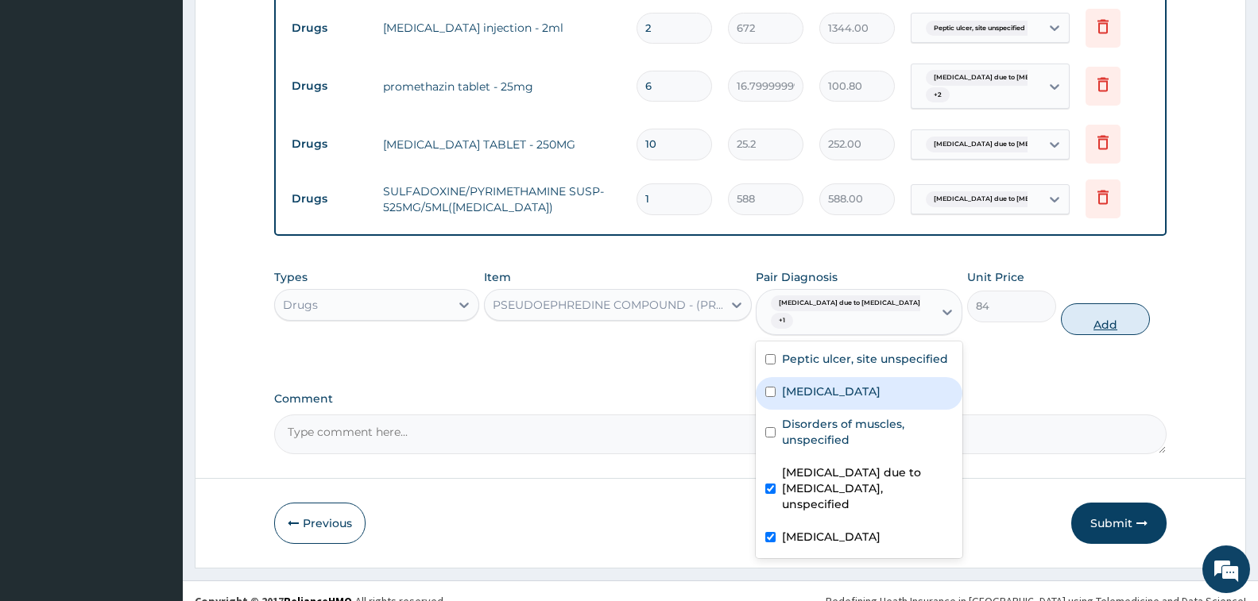
click at [1100, 307] on button "Add" at bounding box center [1105, 320] width 89 height 32
type input "0"
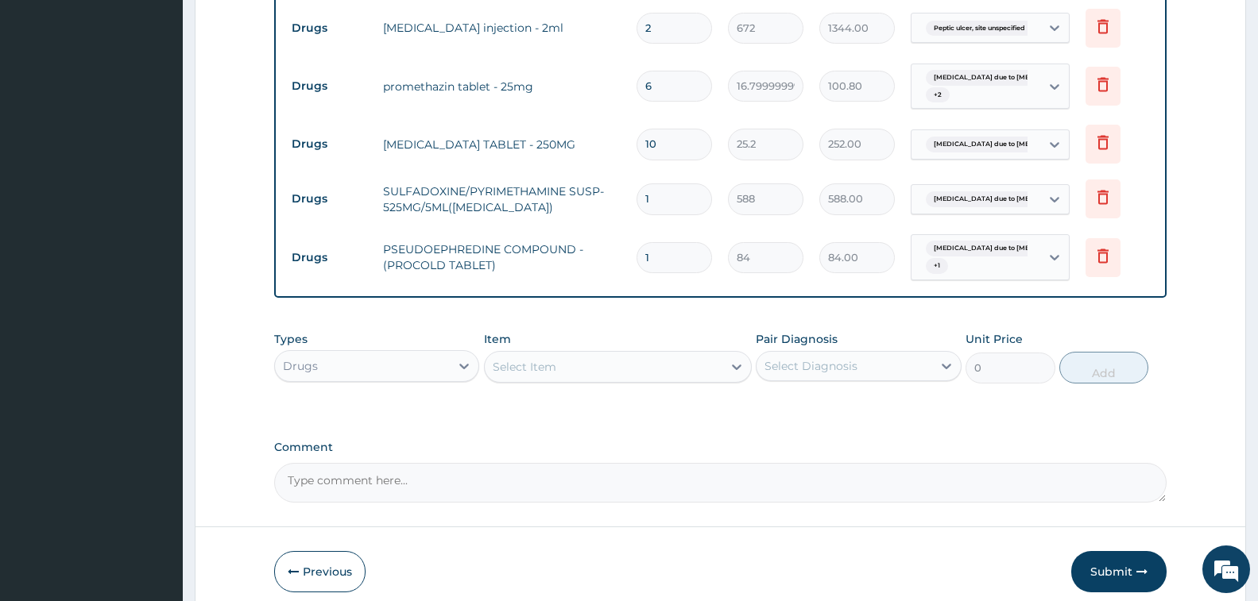
type input "0.00"
type input "6"
type input "504.00"
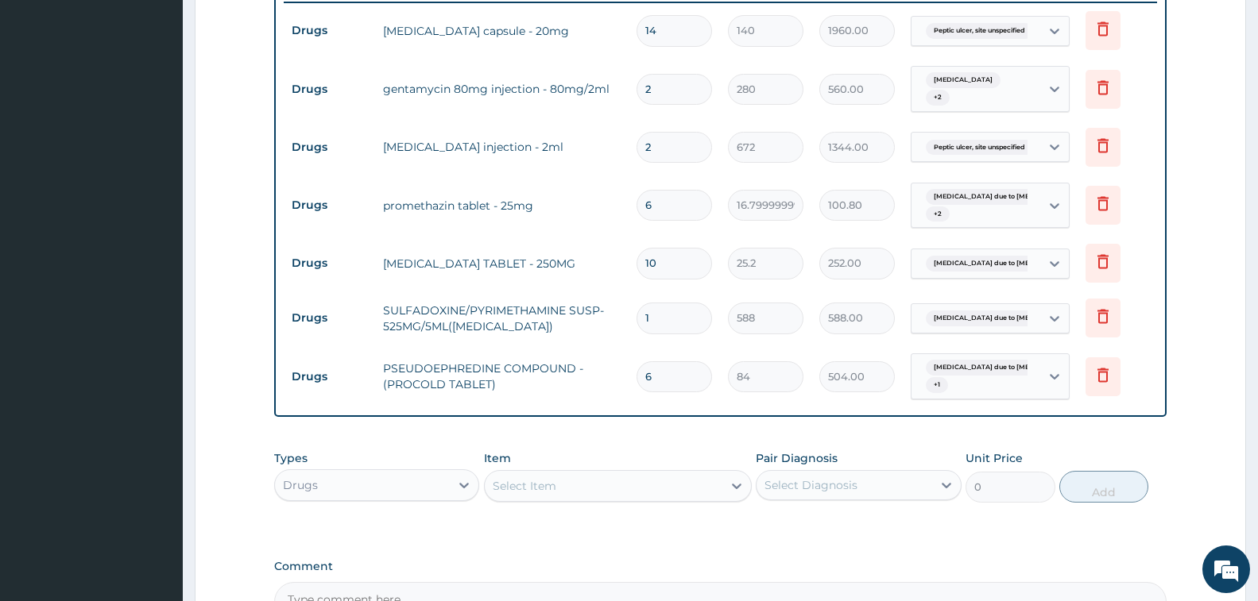
scroll to position [303, 0]
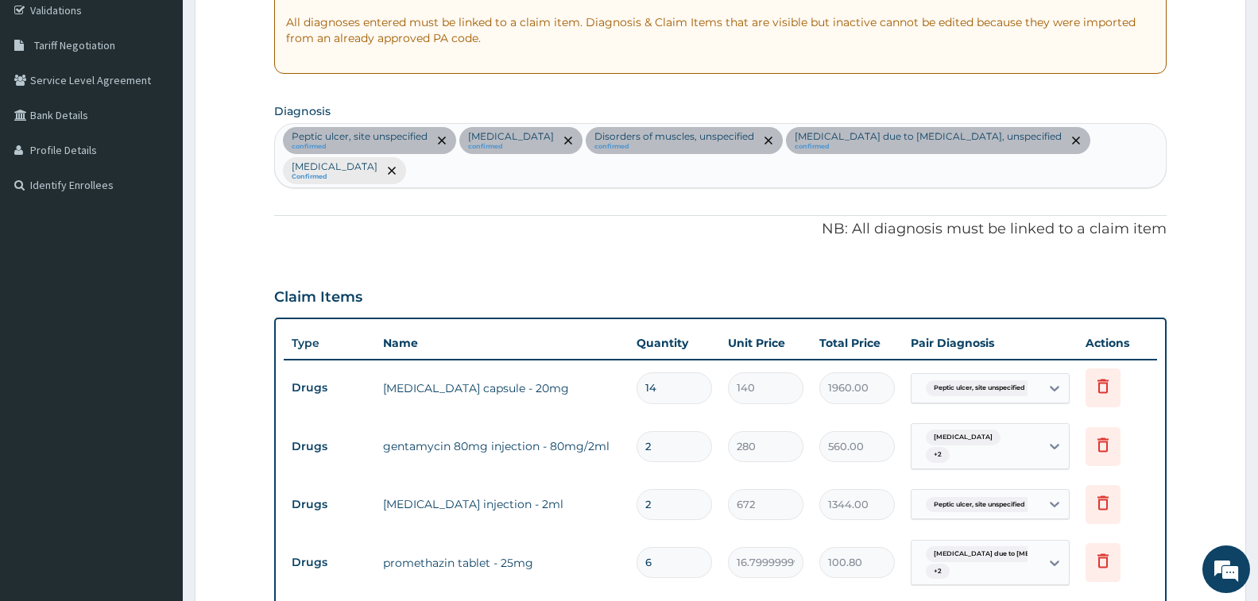
type input "6"
click at [723, 180] on div "Peptic ulcer, site unspecified confirmed Cramp or spasm confirmed Disorders of …" at bounding box center [720, 156] width 891 height 64
type input "U"
type input "COUGH"
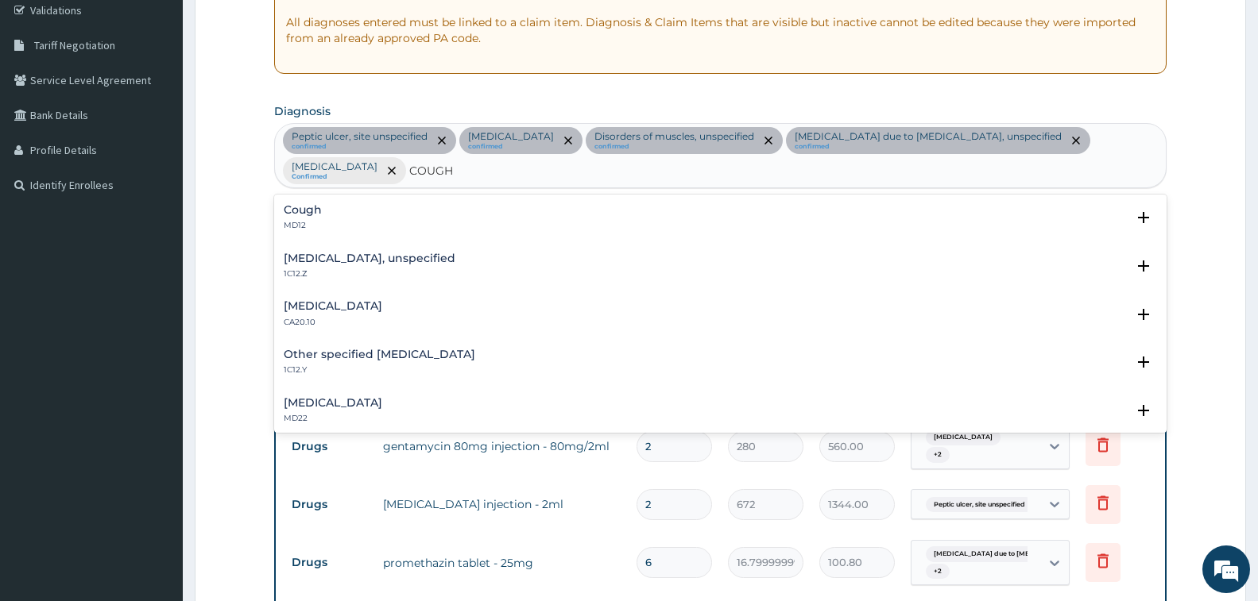
click at [308, 207] on h4 "Cough" at bounding box center [303, 210] width 38 height 12
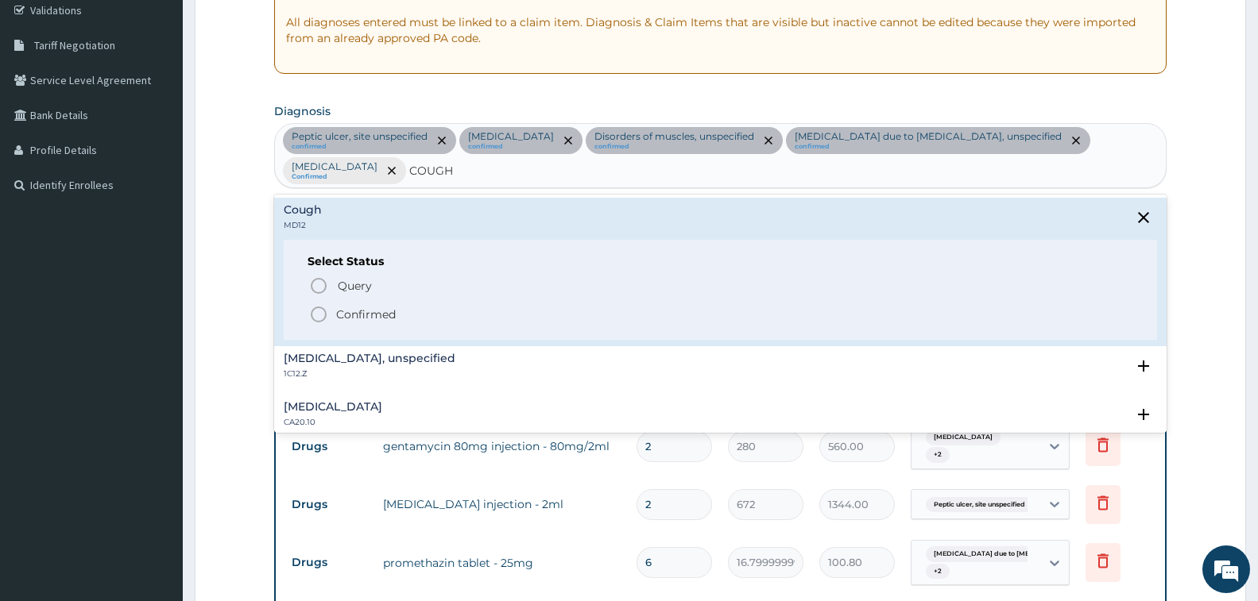
click at [367, 314] on p "Confirmed" at bounding box center [366, 315] width 60 height 16
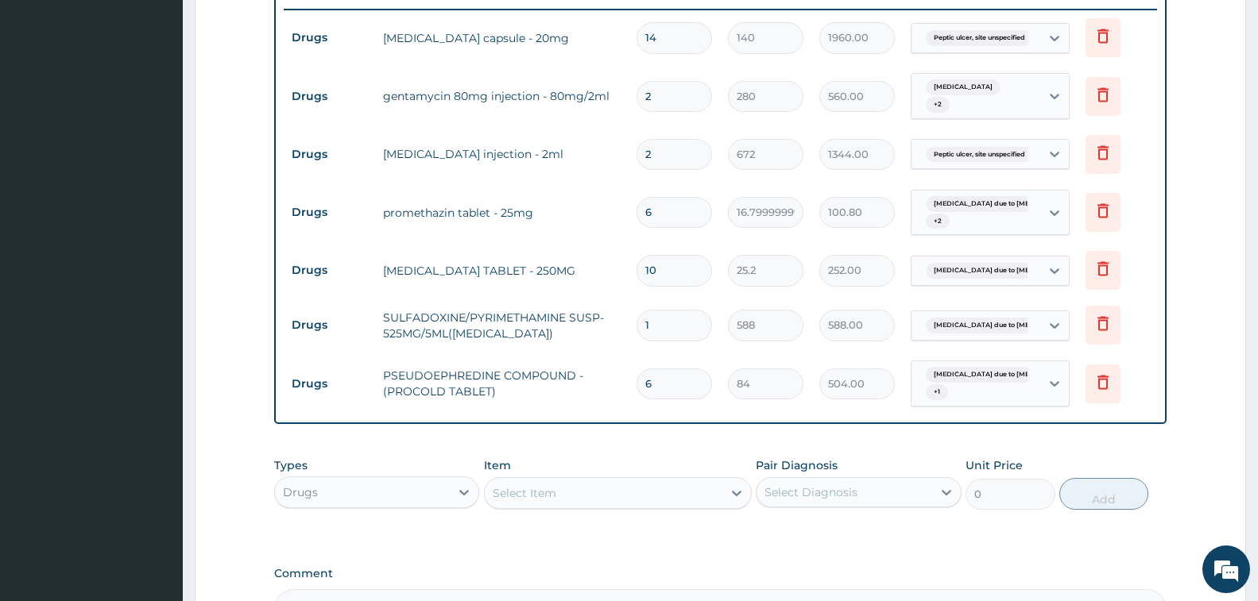
scroll to position [700, 0]
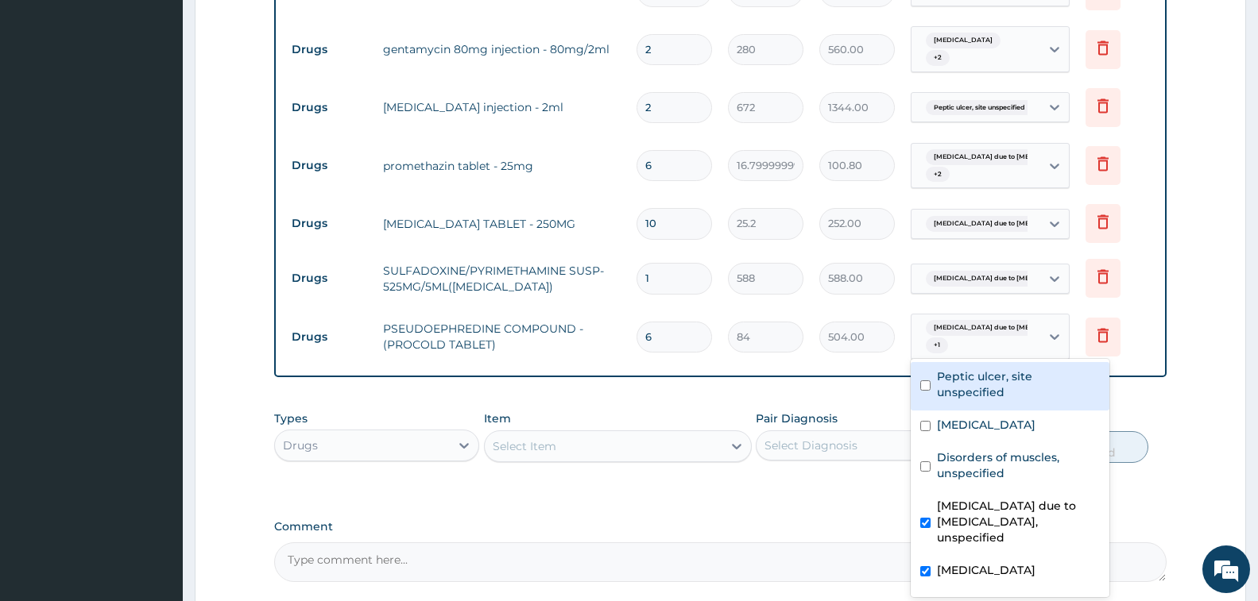
click at [1002, 331] on div "Malaria due to Plasmodium falc... + 1" at bounding box center [973, 337] width 108 height 38
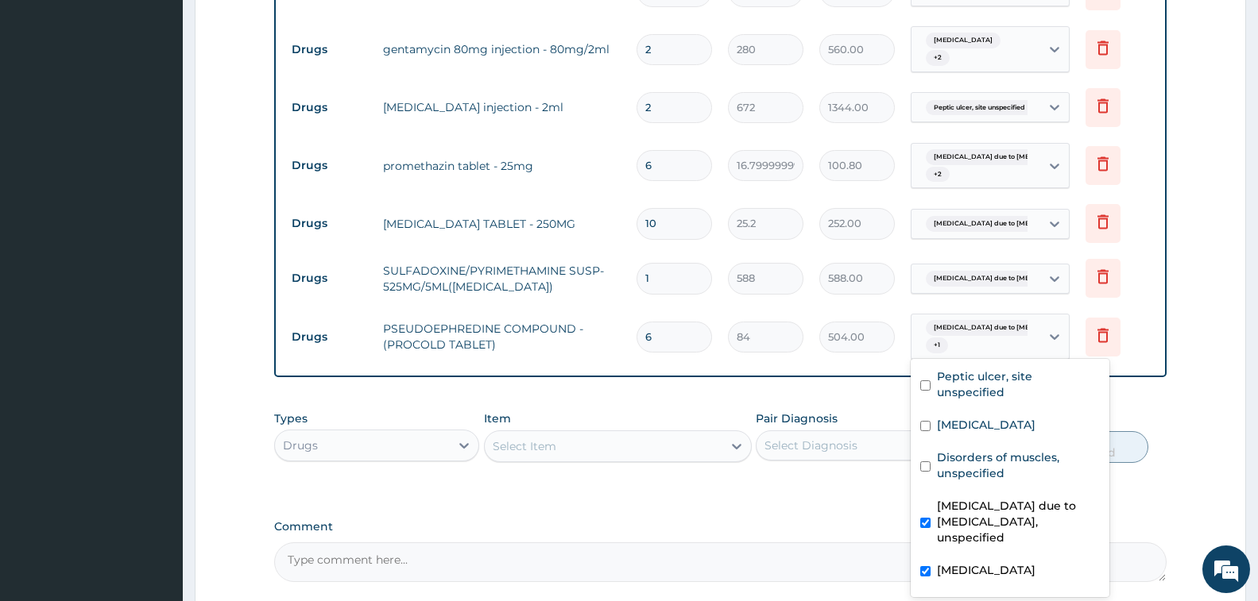
scroll to position [43, 0]
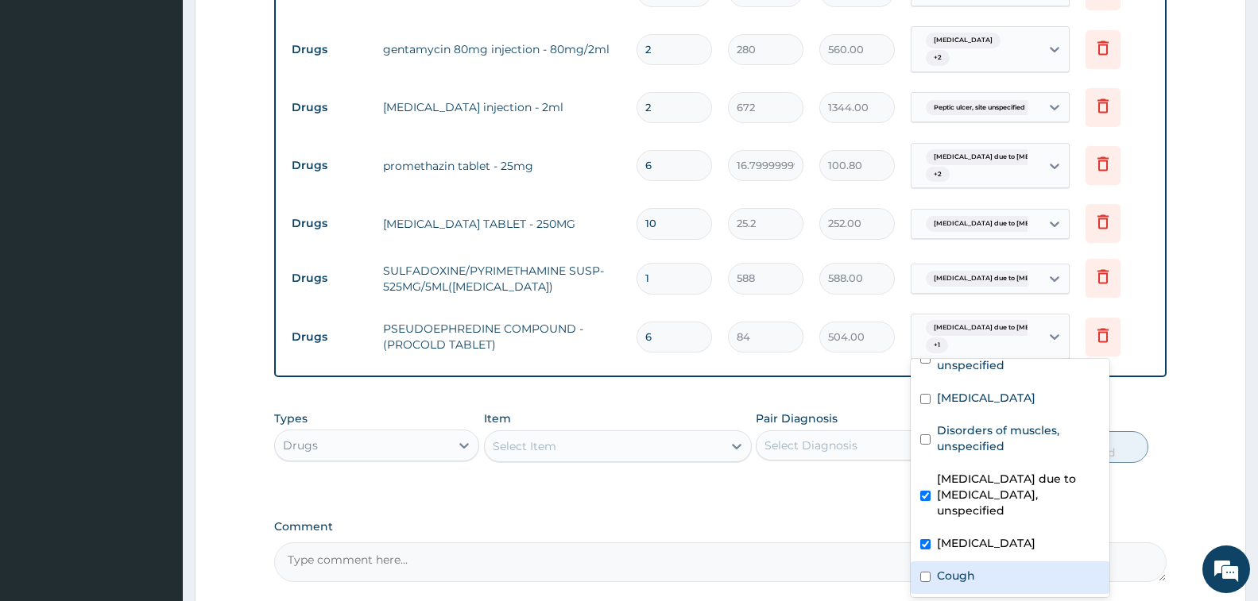
click at [960, 577] on label "Cough" at bounding box center [956, 576] width 38 height 16
checkbox input "true"
click at [659, 438] on div "Select Item" at bounding box center [604, 446] width 238 height 25
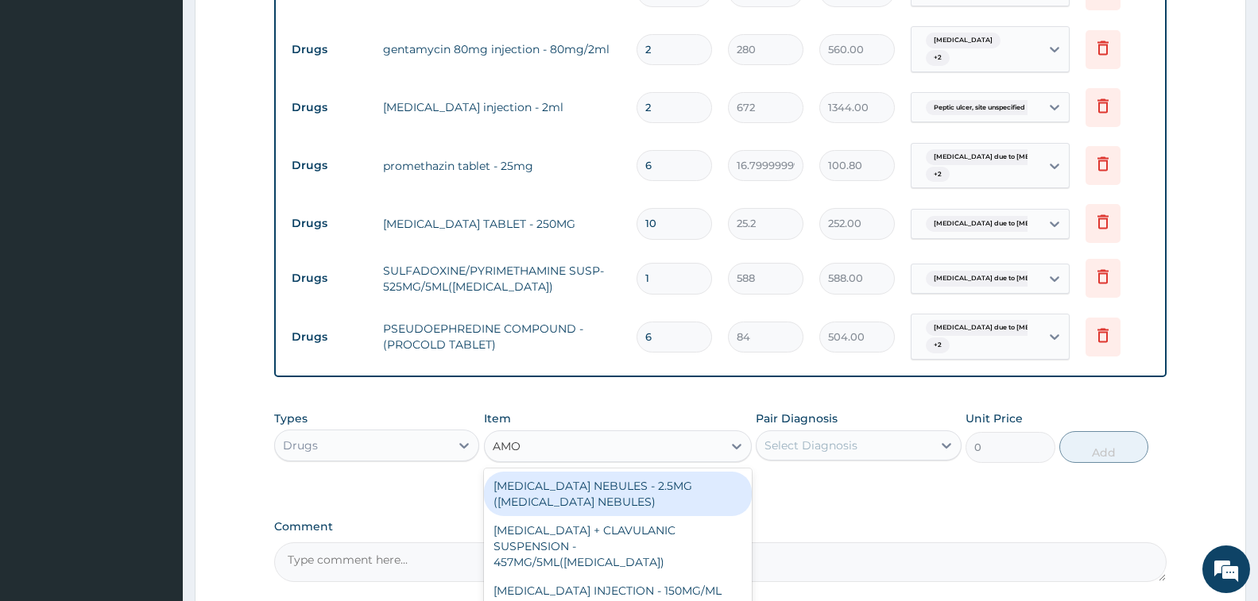
type input "AMOX"
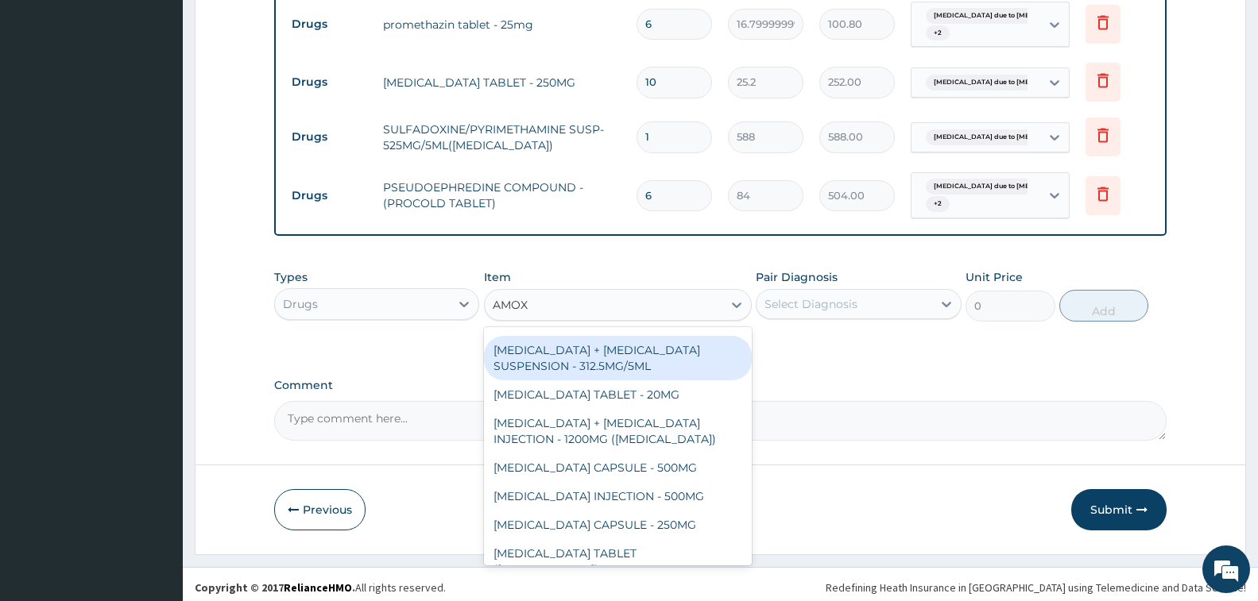
scroll to position [238, 0]
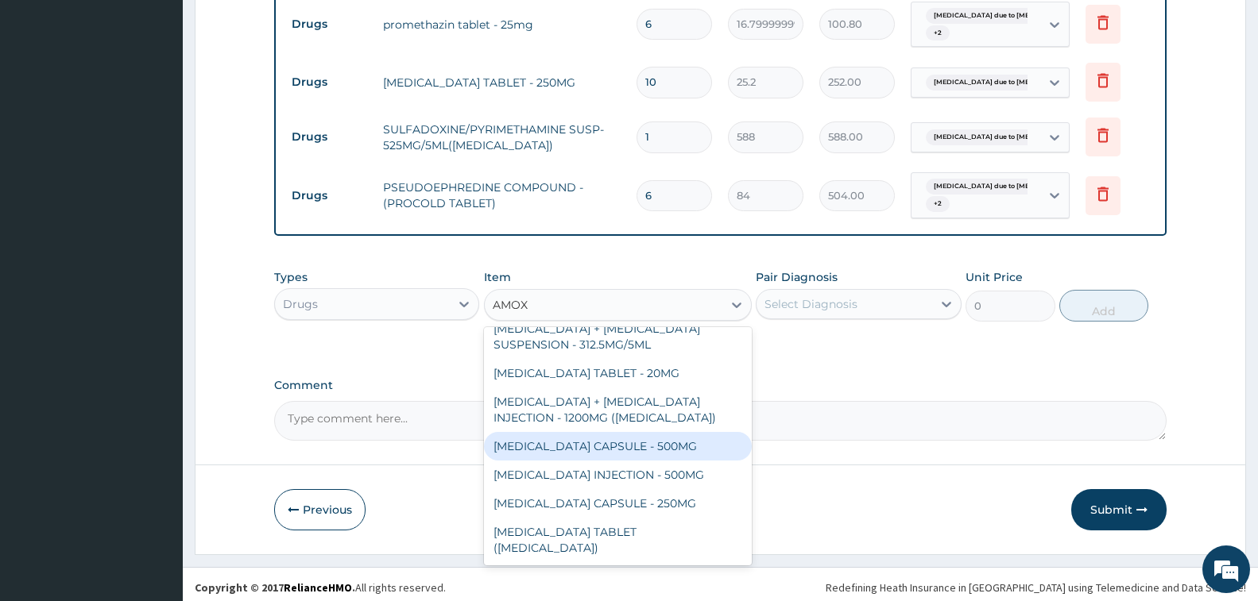
click at [664, 432] on div "AMOXICILLIN CAPSULE - 500MG" at bounding box center [618, 446] width 268 height 29
type input "112"
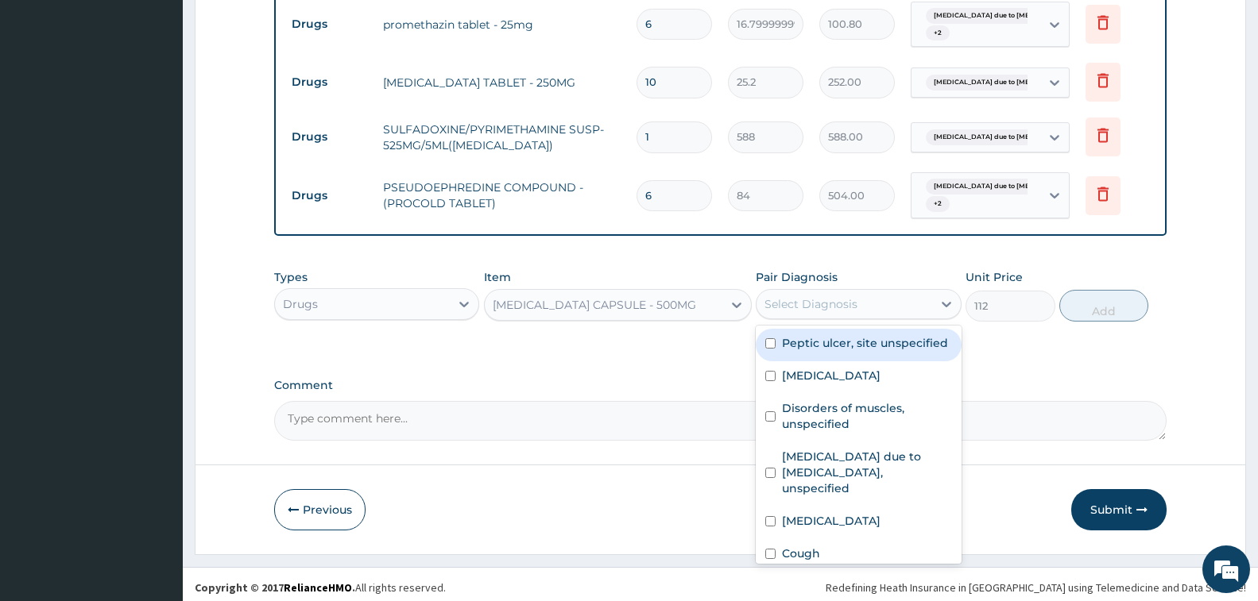
click at [814, 296] on div "Select Diagnosis" at bounding box center [810, 304] width 93 height 16
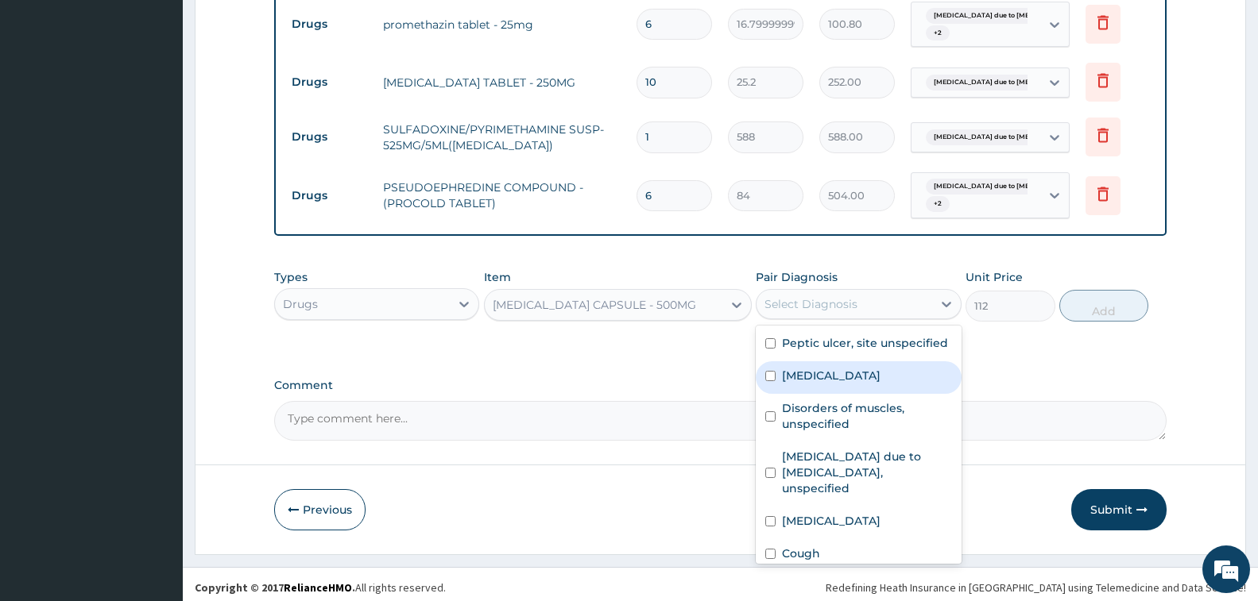
click at [1066, 412] on textarea "Comment" at bounding box center [720, 421] width 892 height 40
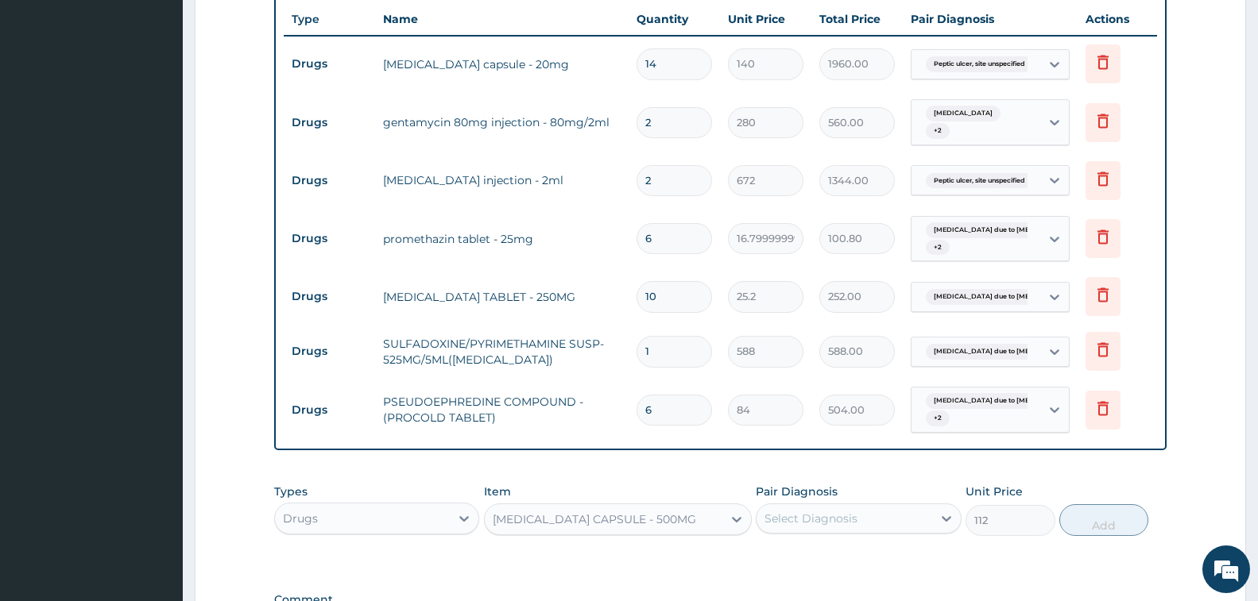
scroll to position [285, 0]
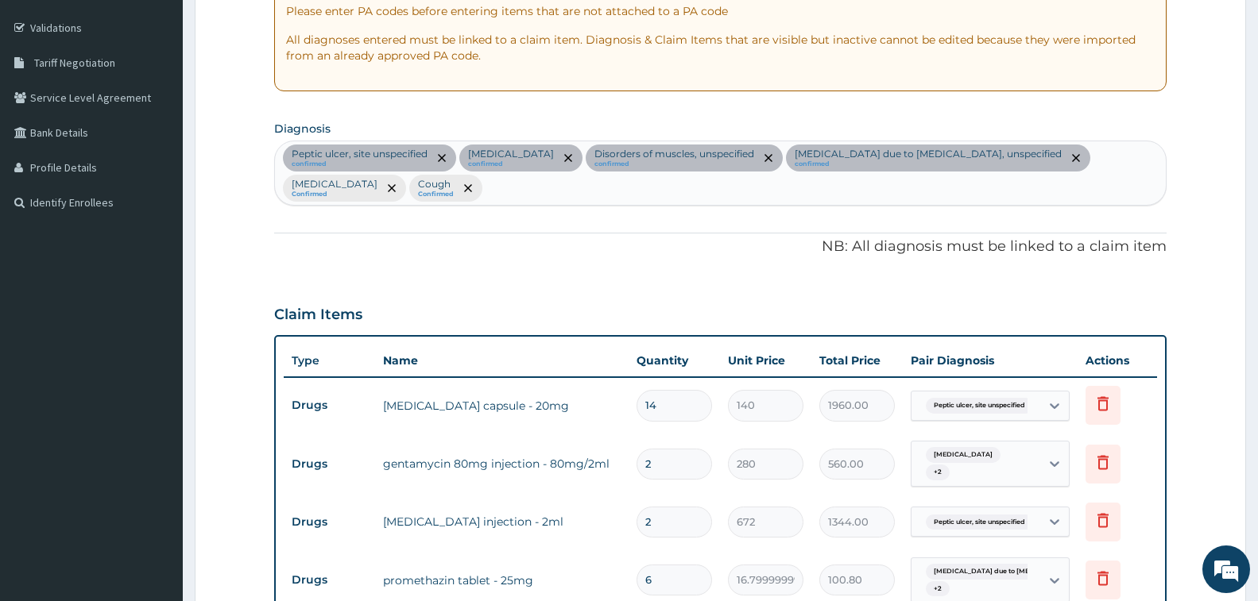
click at [557, 193] on div "Peptic ulcer, site unspecified confirmed Cramp or spasm confirmed Disorders of …" at bounding box center [720, 173] width 891 height 64
type input "SALMONELLA S"
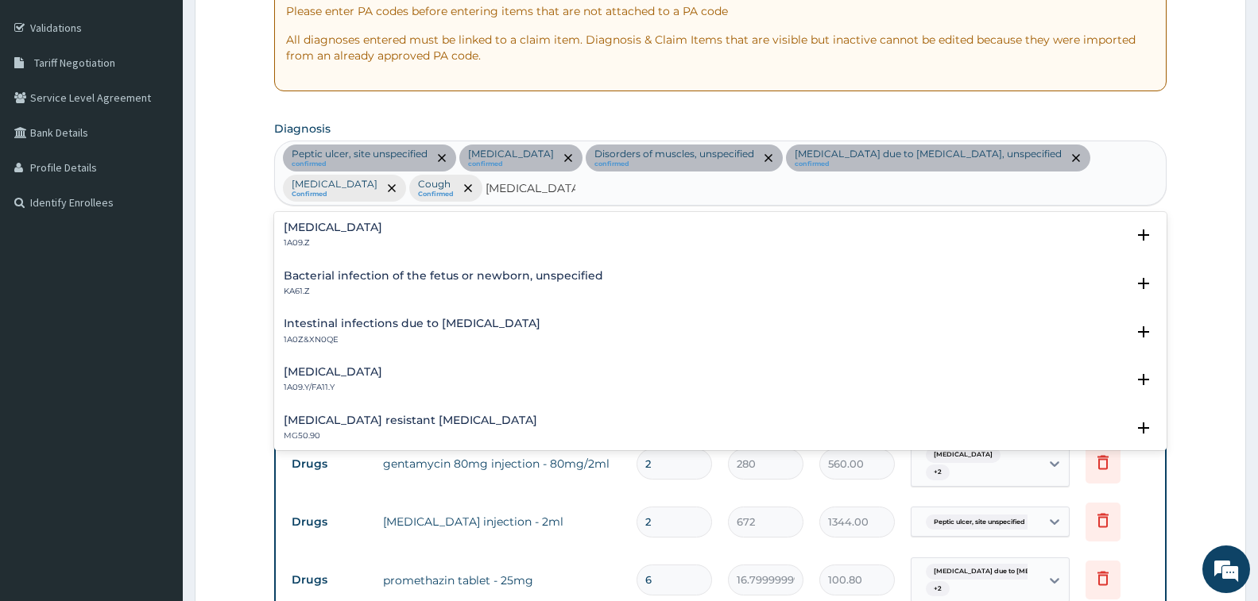
click at [333, 252] on div "Salmonella infection, unspecified 1A09.Z Select Status Query Query covers suspe…" at bounding box center [720, 240] width 873 height 36
click at [338, 217] on div "Salmonella infection, unspecified 1A09.Z Select Status Query Query covers suspe…" at bounding box center [720, 239] width 892 height 48
click at [344, 241] on p "1A09.Z" at bounding box center [333, 243] width 99 height 11
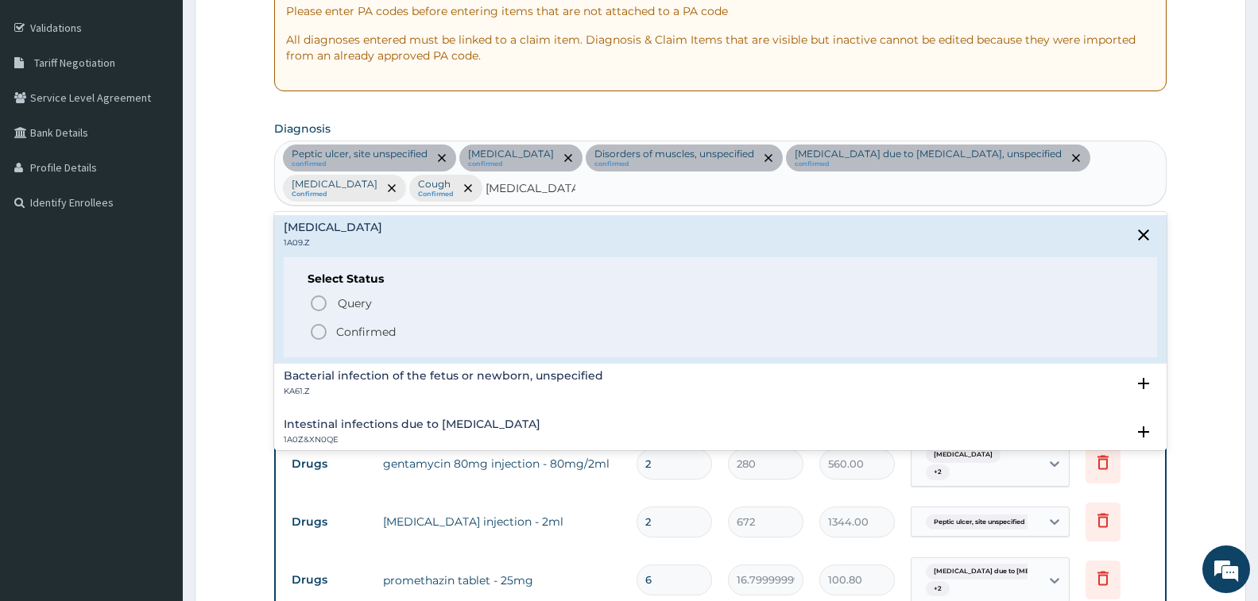
drag, startPoint x: 367, startPoint y: 340, endPoint x: 555, endPoint y: 312, distance: 190.3
click at [367, 341] on span "Confirmed" at bounding box center [721, 332] width 824 height 19
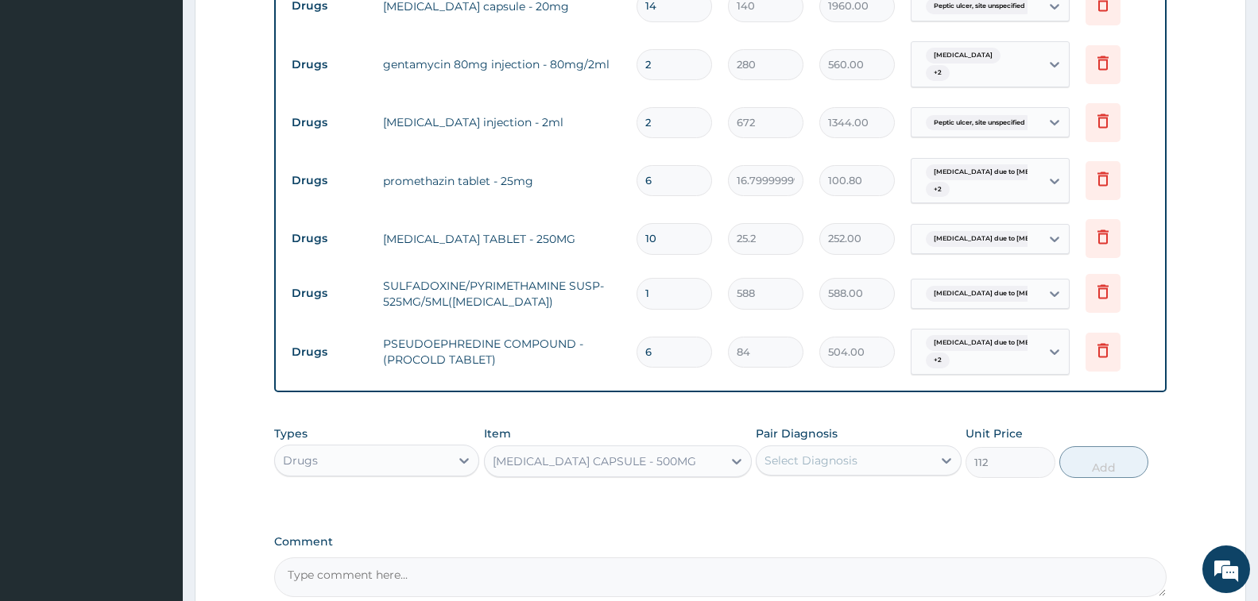
scroll to position [841, 0]
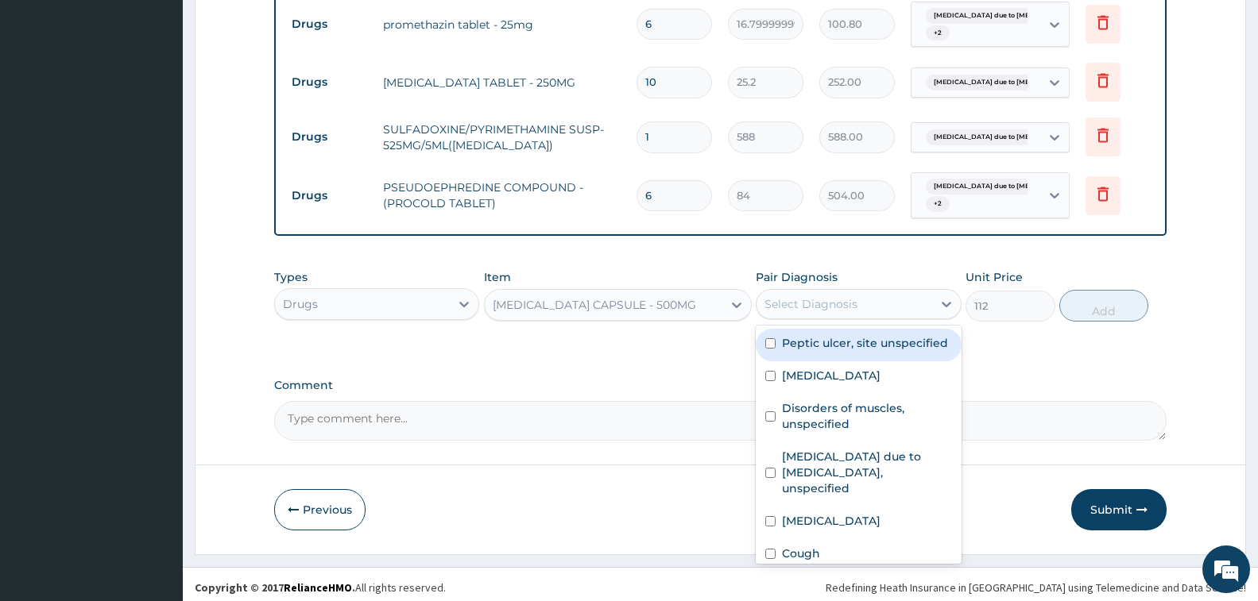
click at [826, 304] on div "Select Diagnosis" at bounding box center [810, 304] width 93 height 16
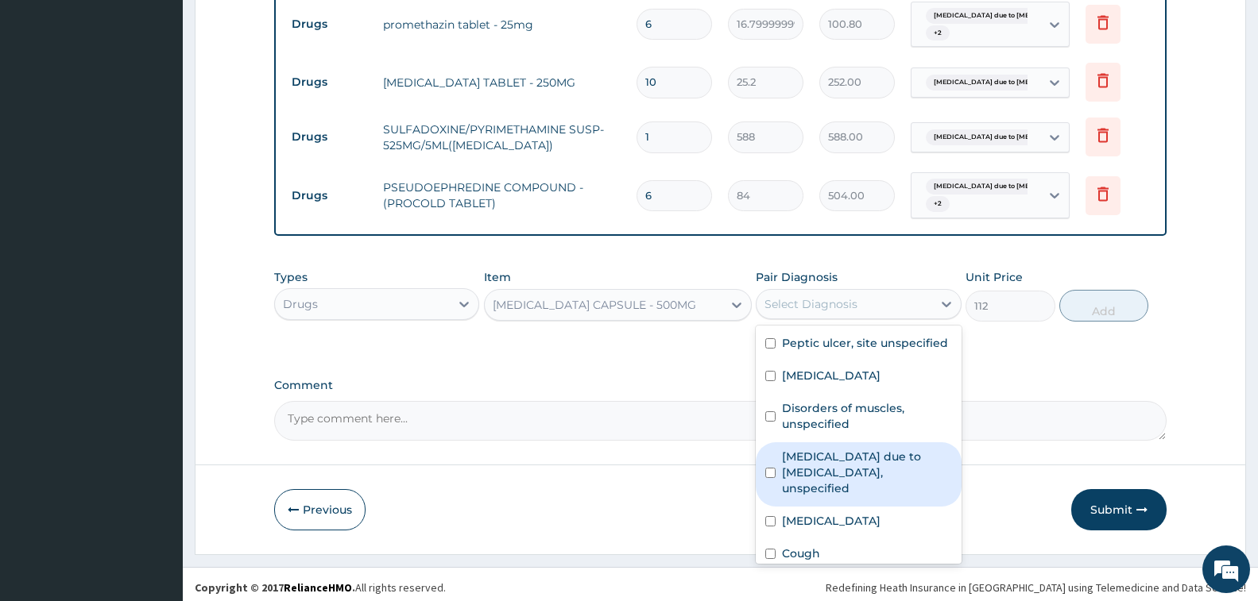
scroll to position [91, 0]
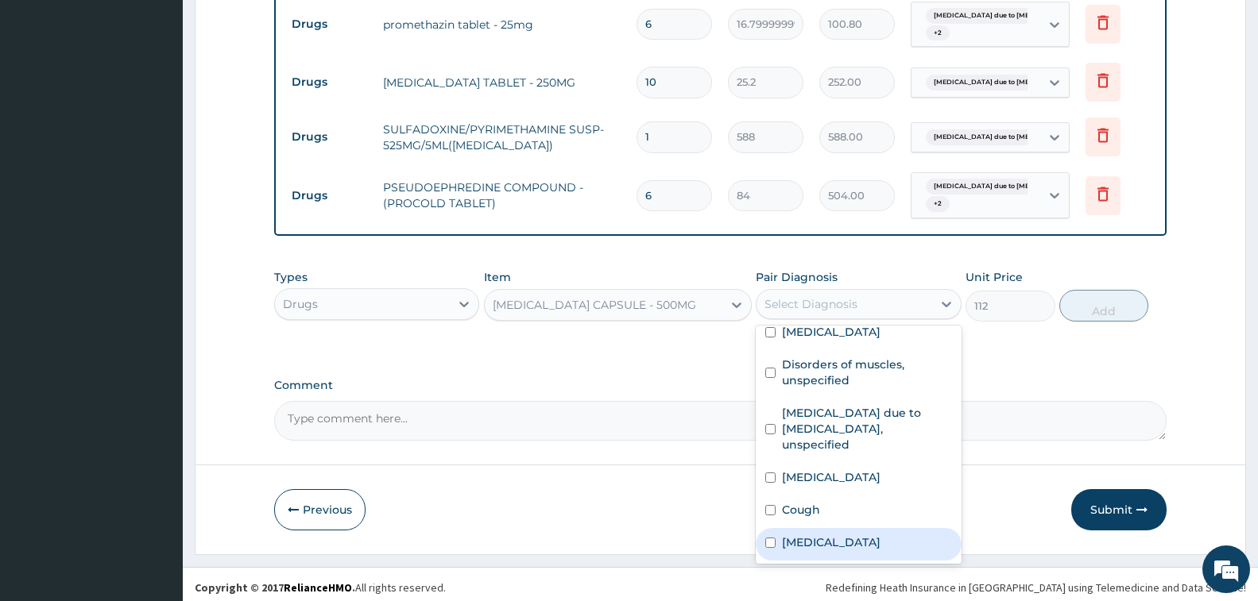
click at [826, 536] on label "Salmonella infection, unspecified" at bounding box center [831, 543] width 99 height 16
checkbox input "true"
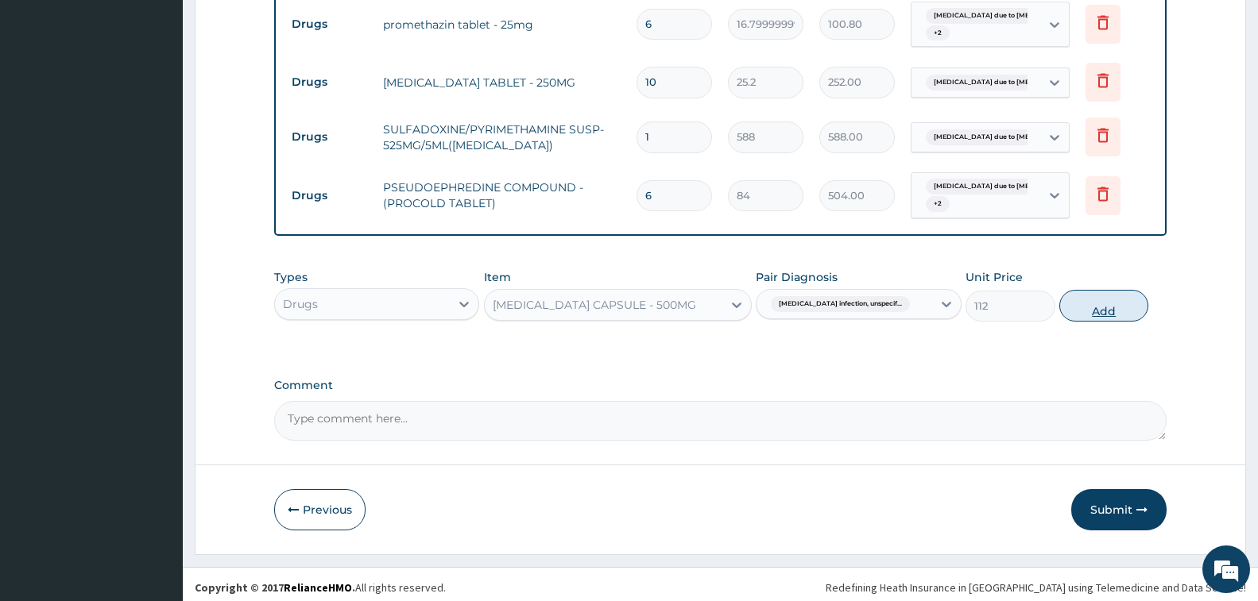
click at [1089, 290] on button "Add" at bounding box center [1103, 306] width 89 height 32
type input "0"
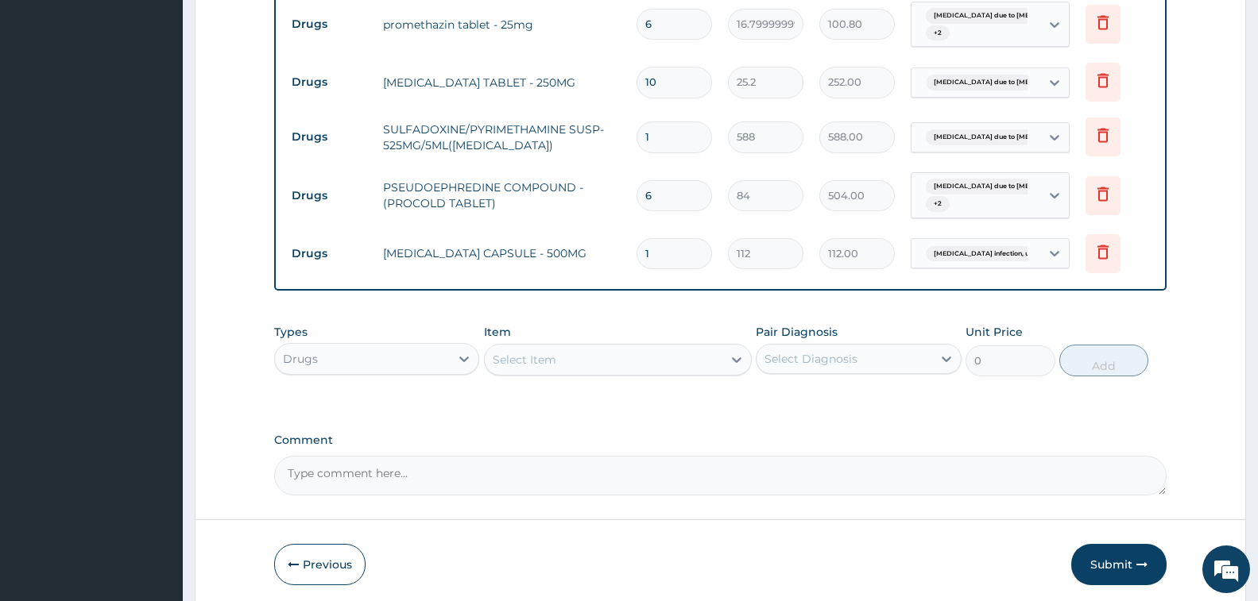
type input "12"
type input "1344.00"
type input "12"
click at [557, 344] on div "Select Item" at bounding box center [618, 360] width 268 height 32
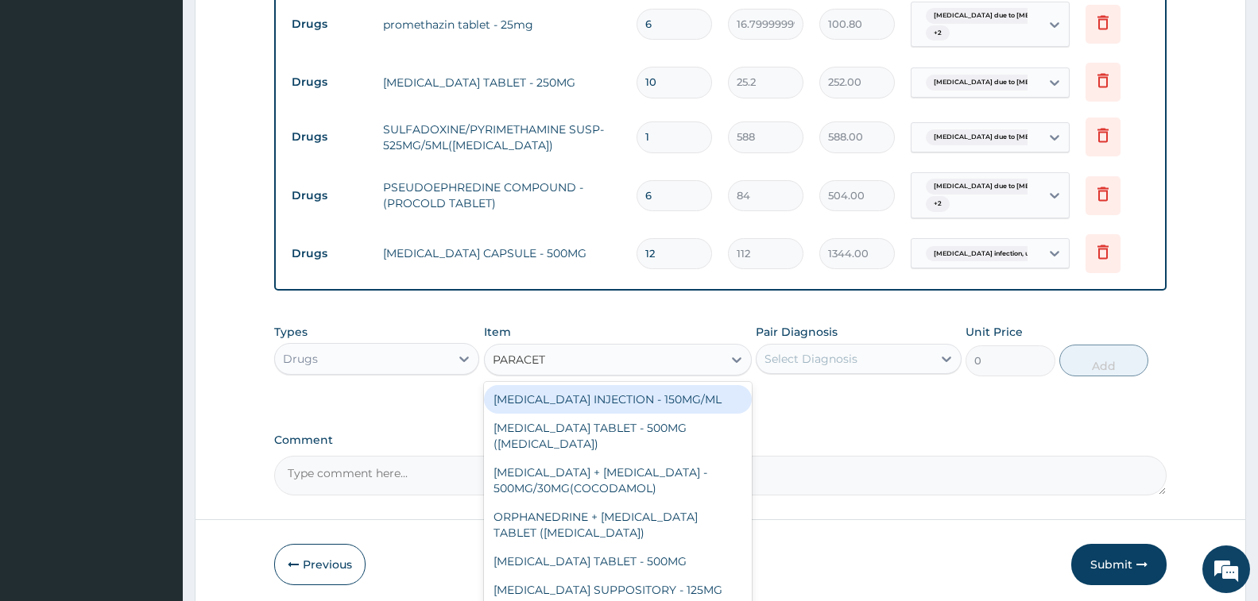
type input "PARACETA"
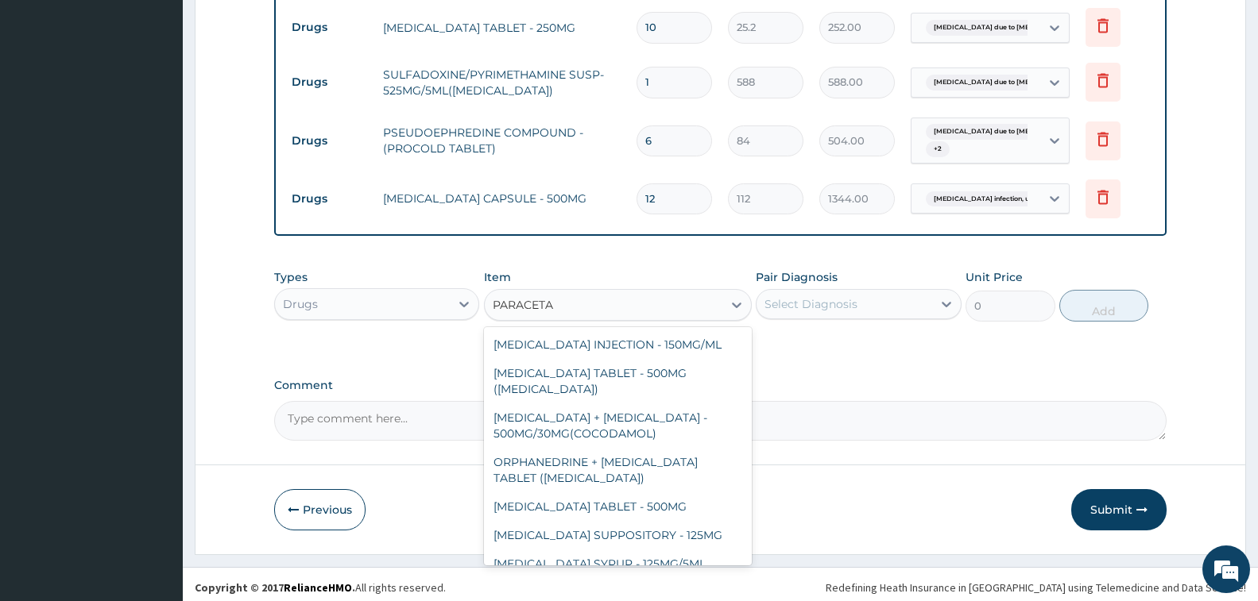
scroll to position [89, 0]
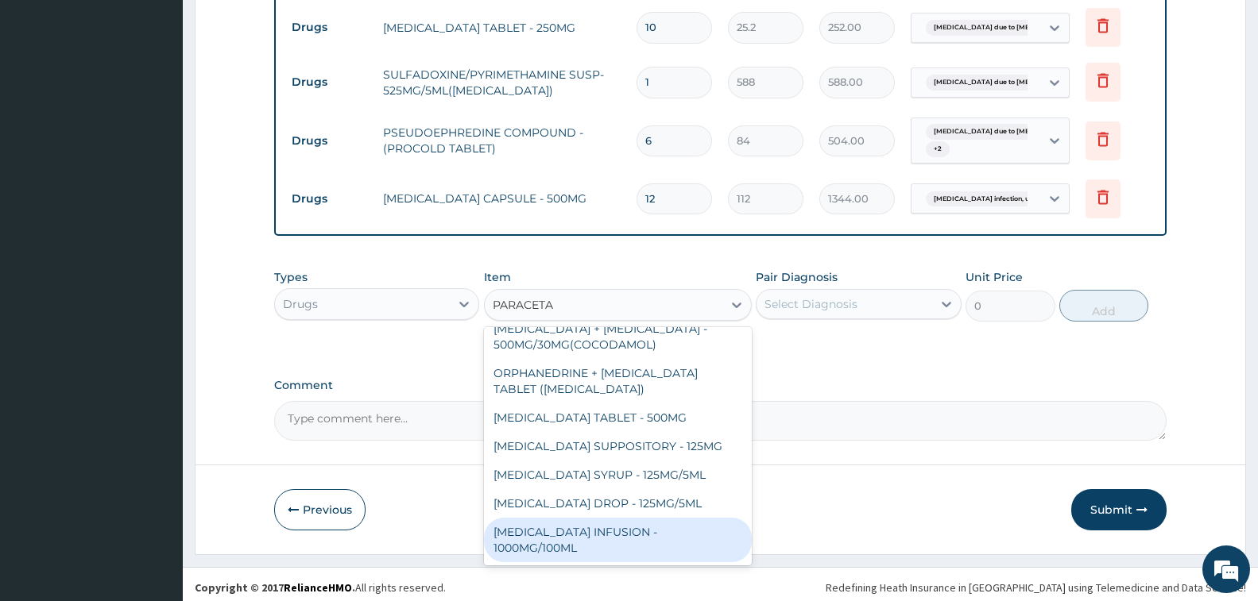
click at [648, 526] on div "PARACETAMOL INFUSION - 1000MG/100ML" at bounding box center [618, 540] width 268 height 44
type input "1819.9999999999998"
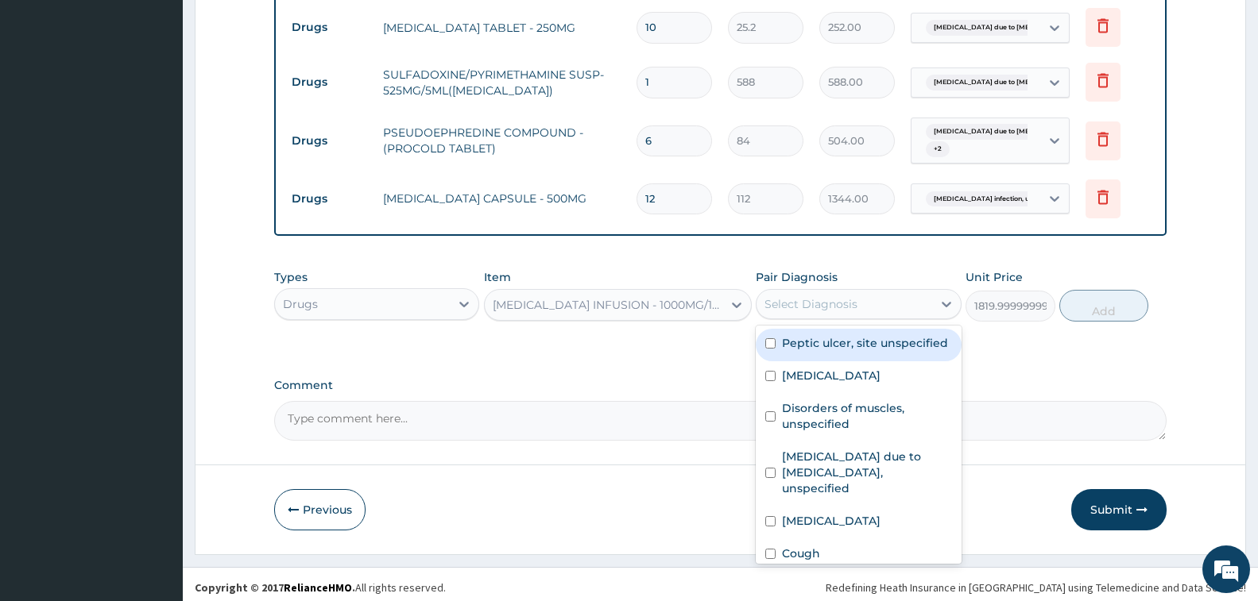
click at [818, 296] on div "Select Diagnosis" at bounding box center [810, 304] width 93 height 16
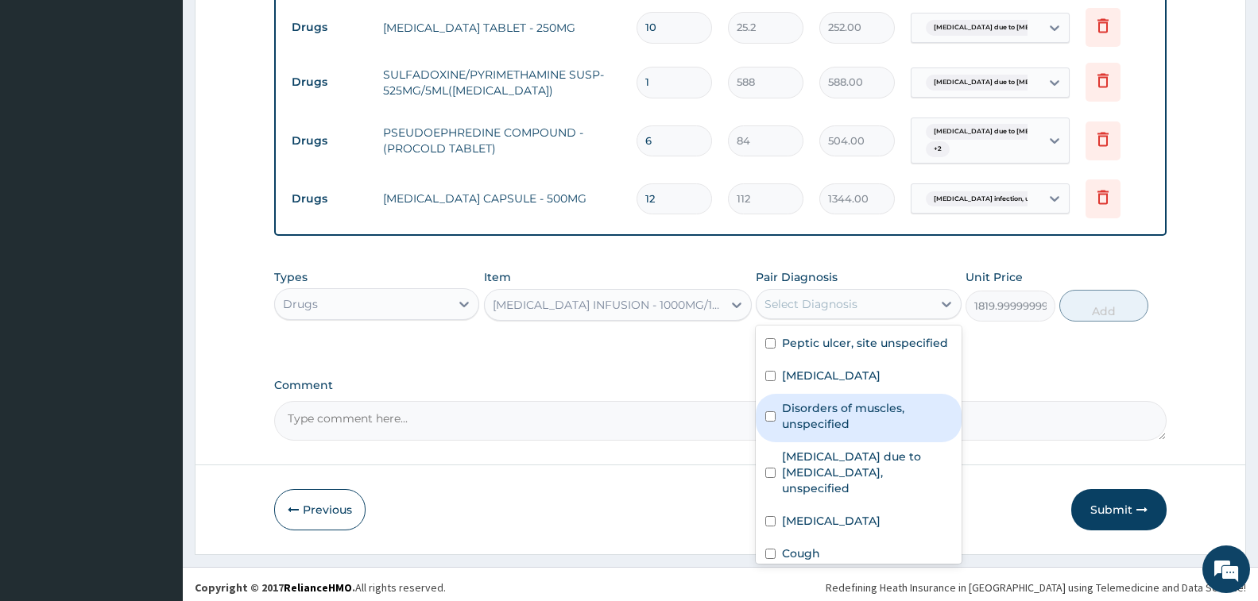
click at [842, 404] on div "Disorders of muscles, unspecified" at bounding box center [858, 418] width 205 height 48
checkbox input "true"
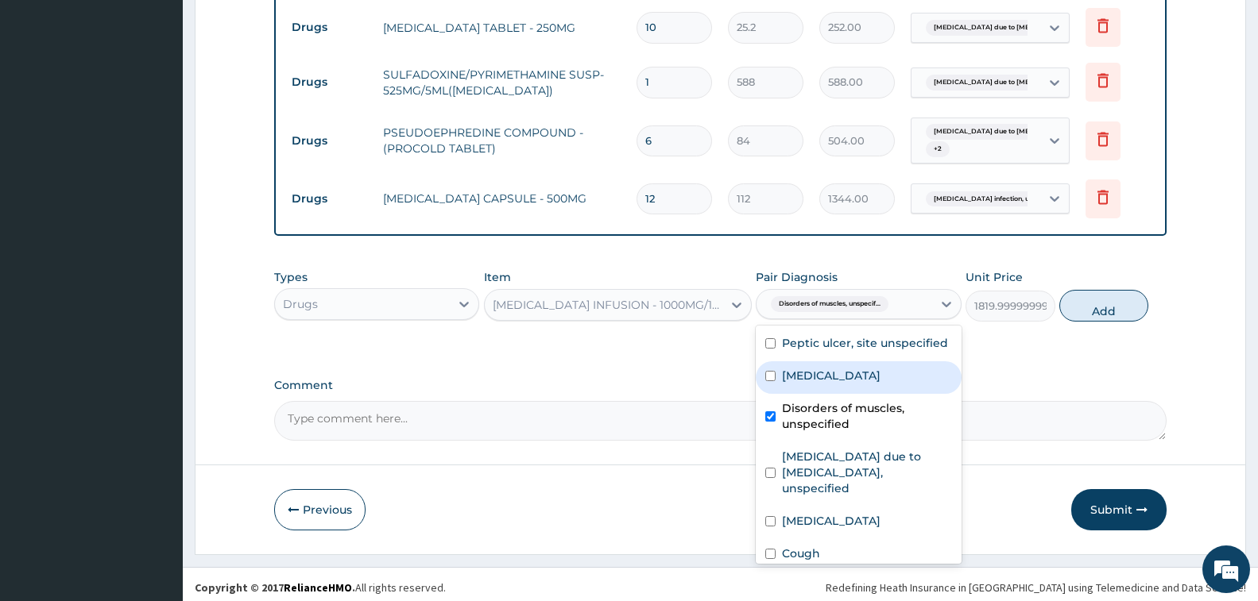
click at [842, 384] on label "Cramp or spasm" at bounding box center [831, 376] width 99 height 16
checkbox input "true"
click at [1076, 296] on button "Add" at bounding box center [1103, 306] width 89 height 32
type input "0"
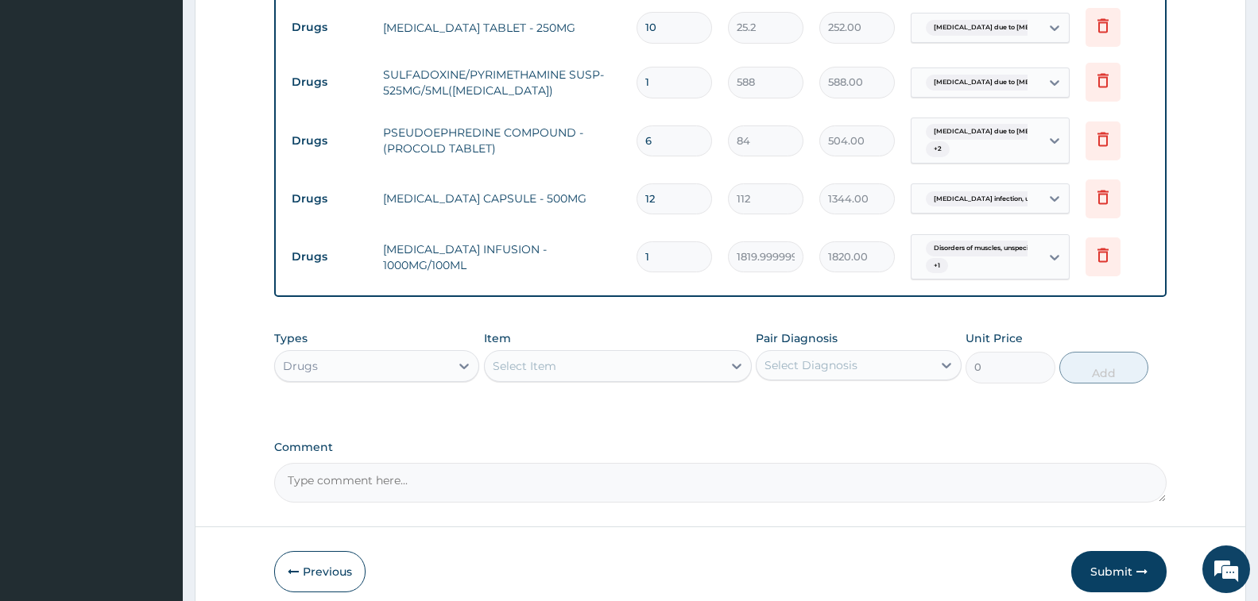
scroll to position [957, 0]
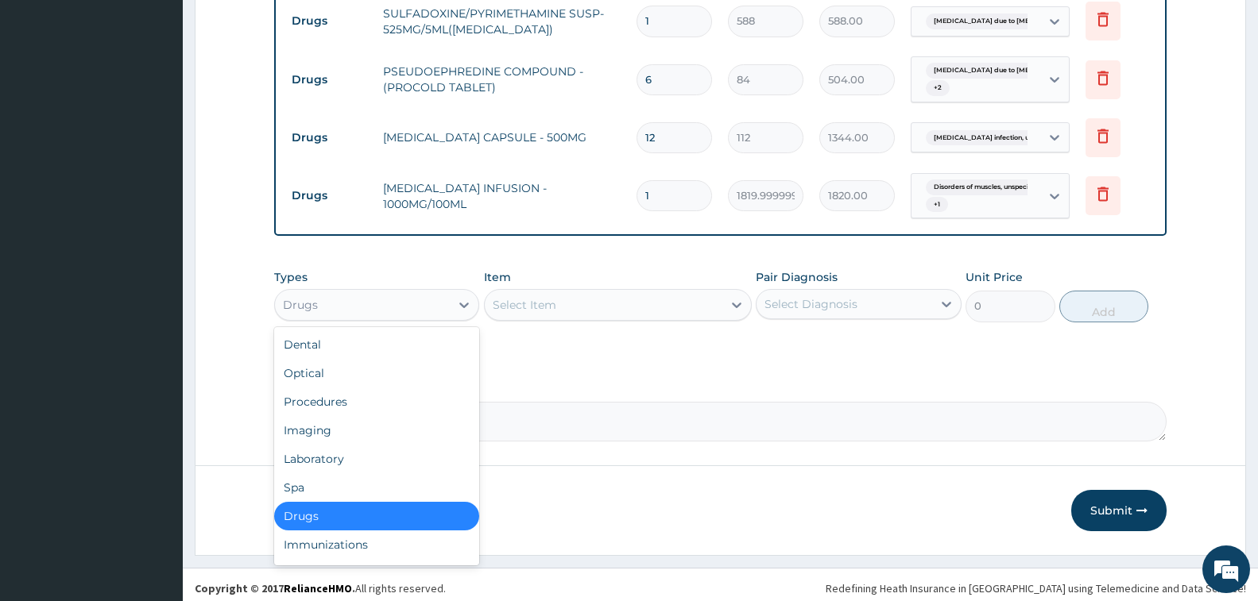
click at [396, 304] on div "Drugs" at bounding box center [362, 304] width 175 height 25
click at [371, 394] on div "Procedures" at bounding box center [376, 402] width 205 height 29
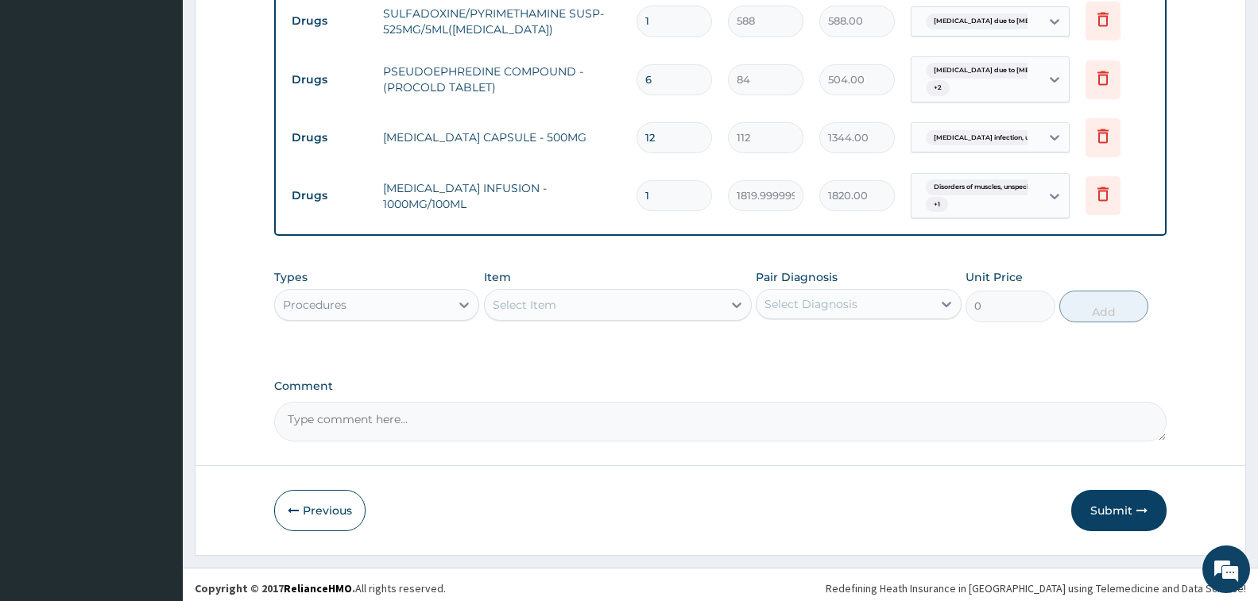
click at [509, 297] on div "Select Item" at bounding box center [525, 305] width 64 height 16
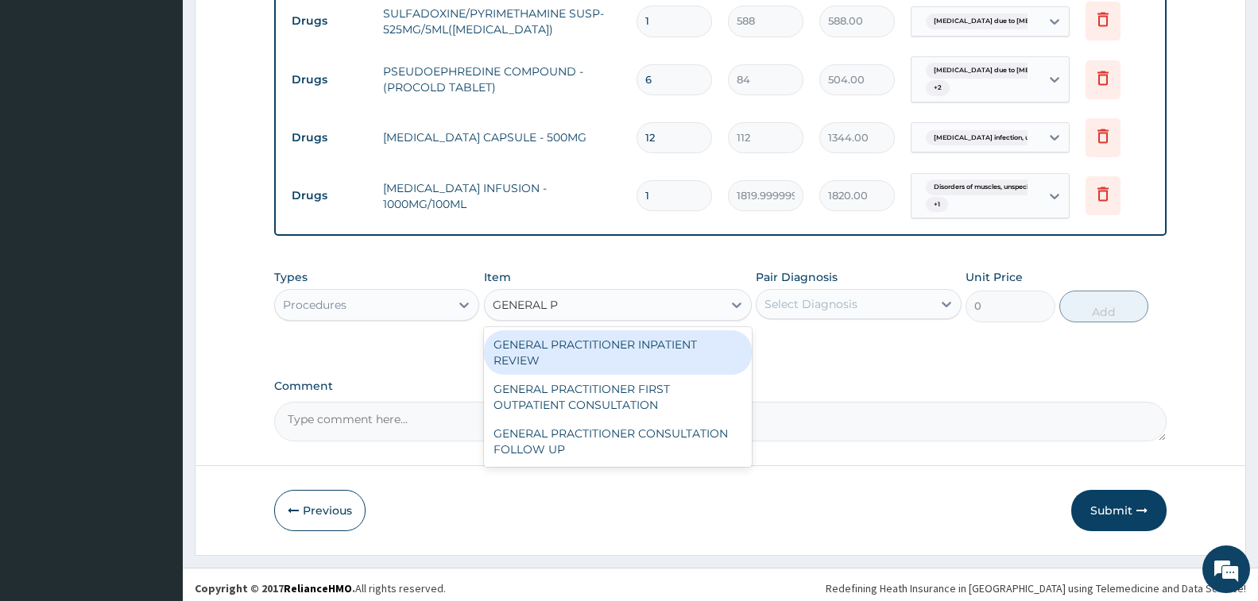
type input "GENERAL PR"
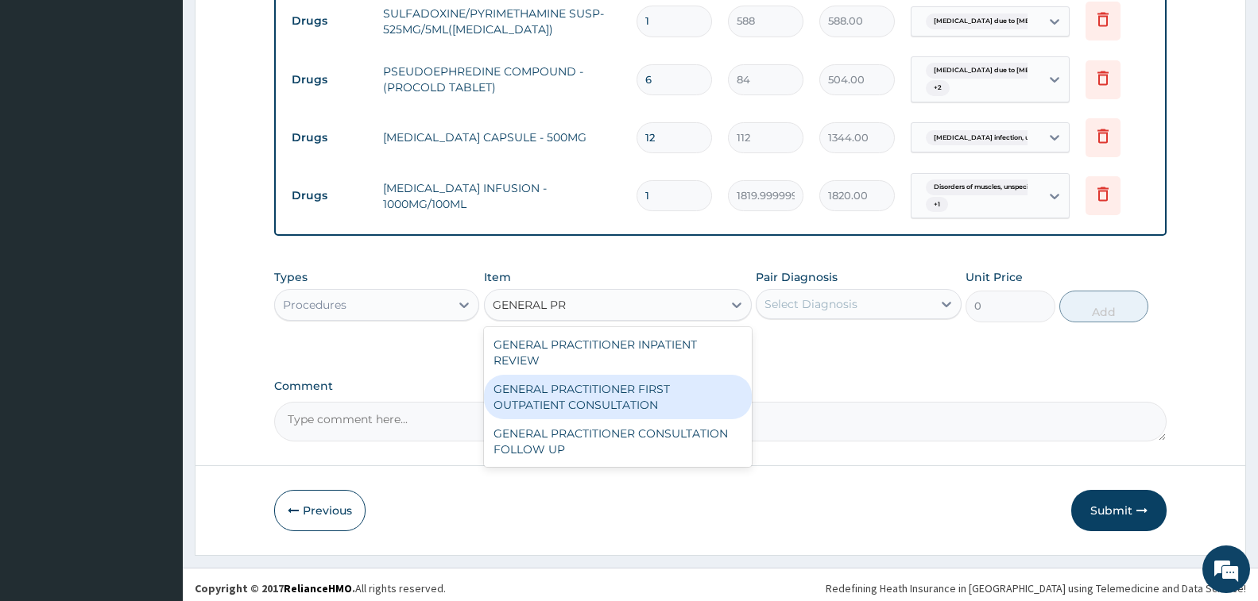
click at [647, 391] on div "GENERAL PRACTITIONER FIRST OUTPATIENT CONSULTATION" at bounding box center [618, 397] width 268 height 44
type input "3750"
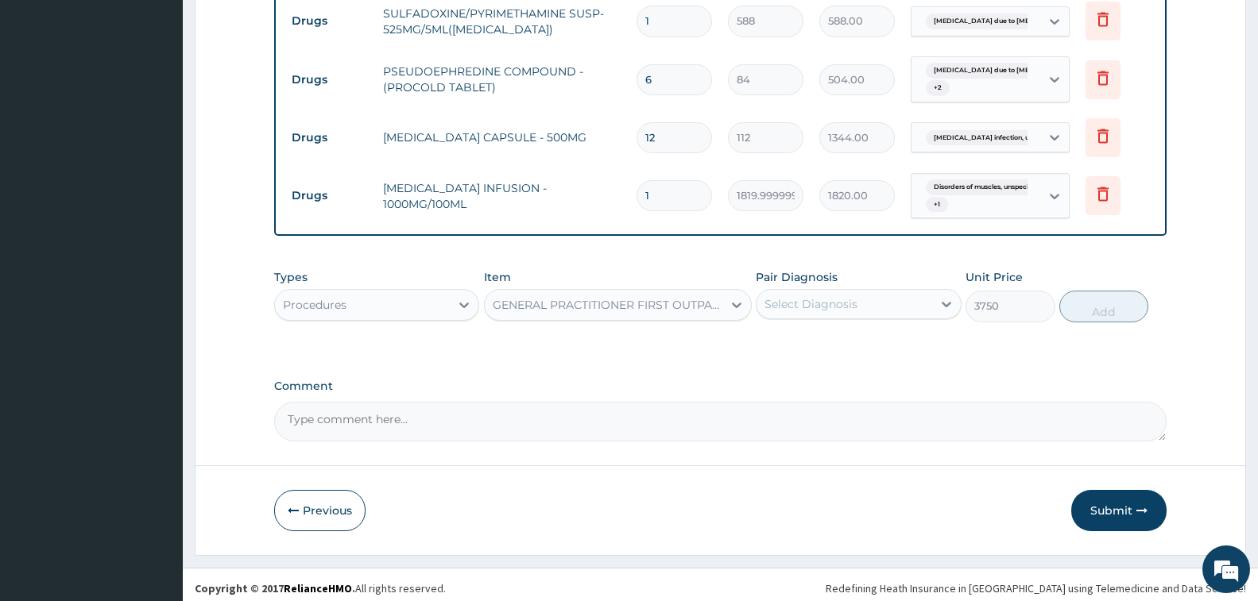
click at [783, 296] on div "Select Diagnosis" at bounding box center [810, 304] width 93 height 16
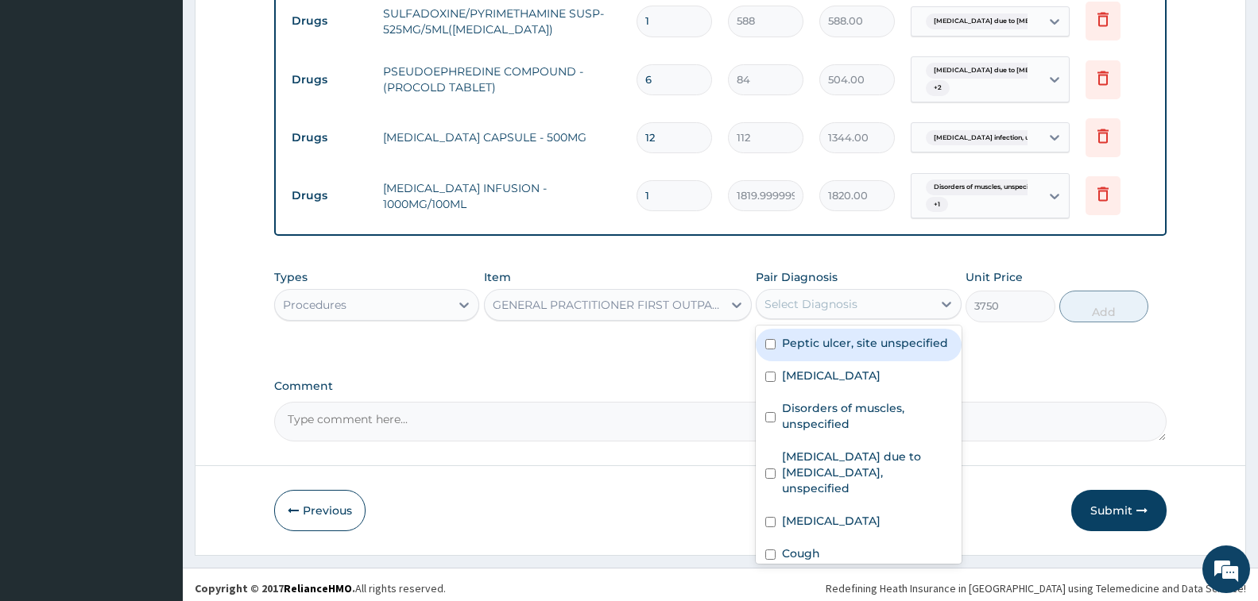
click at [832, 351] on label "Peptic ulcer, site unspecified" at bounding box center [865, 343] width 166 height 16
checkbox input "true"
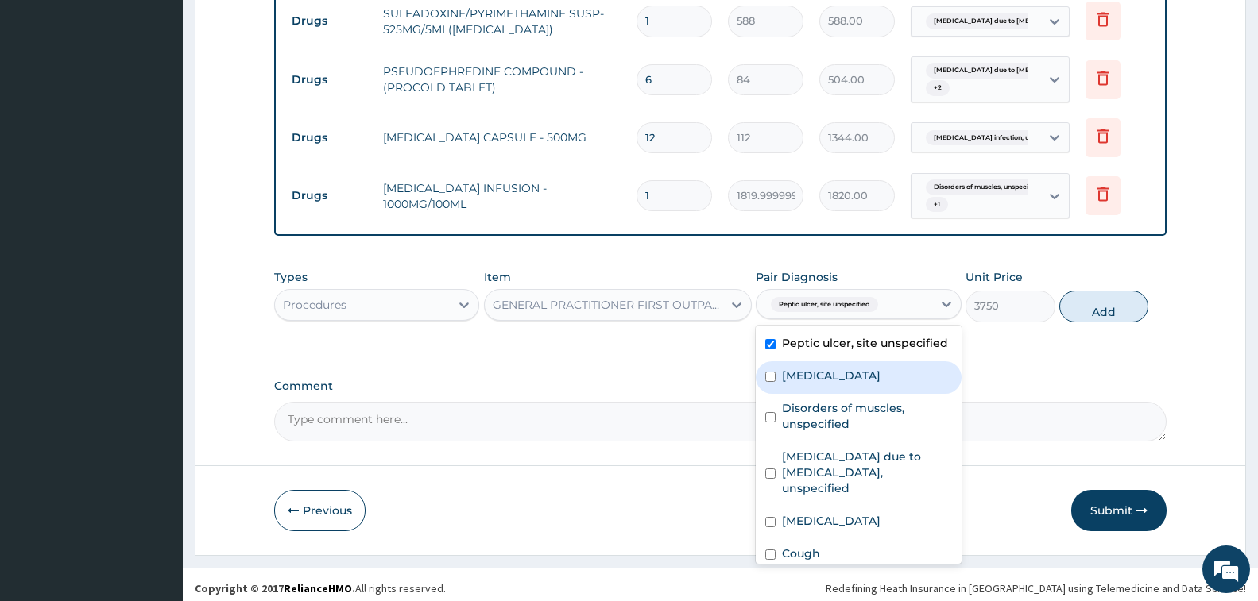
click at [839, 384] on label "Cramp or spasm" at bounding box center [831, 376] width 99 height 16
checkbox input "true"
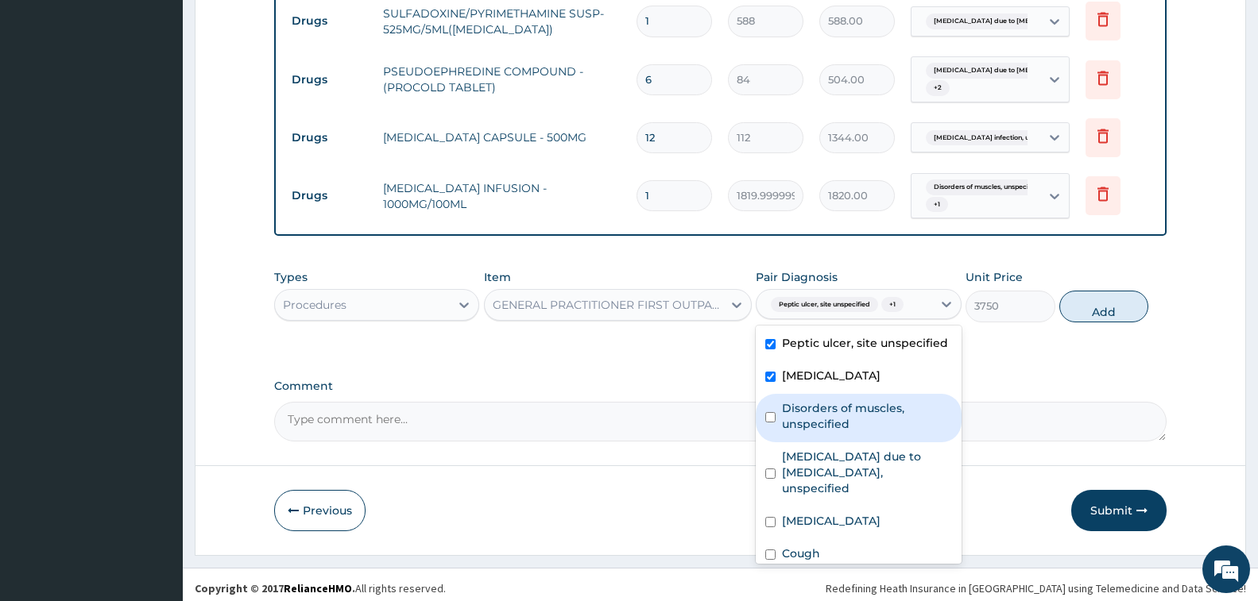
click at [856, 443] on div "Disorders of muscles, unspecified" at bounding box center [858, 418] width 205 height 48
checkbox input "true"
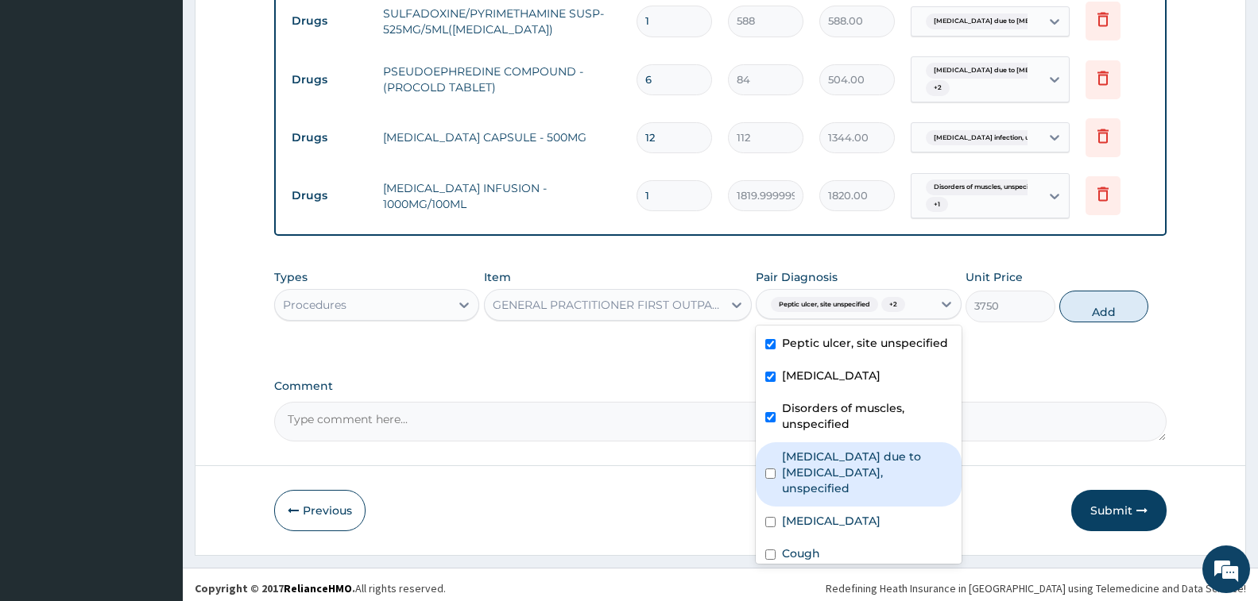
click at [856, 492] on label "Malaria due to Plasmodium falciparum, unspecified" at bounding box center [866, 473] width 169 height 48
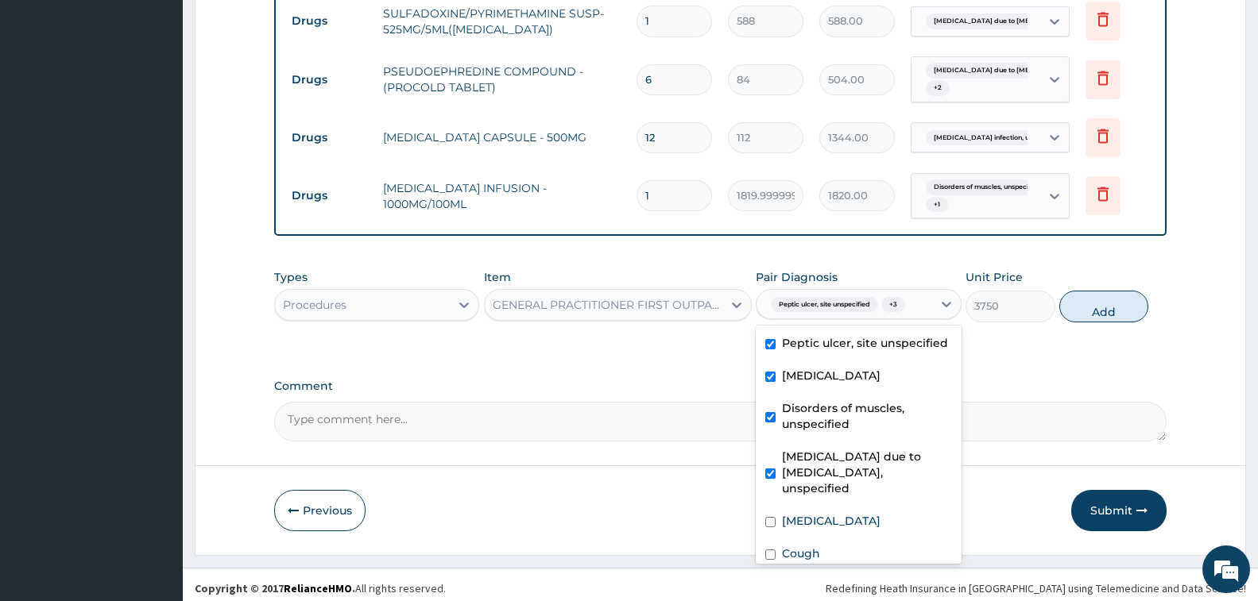
checkbox input "true"
drag, startPoint x: 847, startPoint y: 536, endPoint x: 861, endPoint y: 480, distance: 57.4
click at [847, 529] on label "Allergic rhinitis, unspecified" at bounding box center [831, 521] width 99 height 16
checkbox input "true"
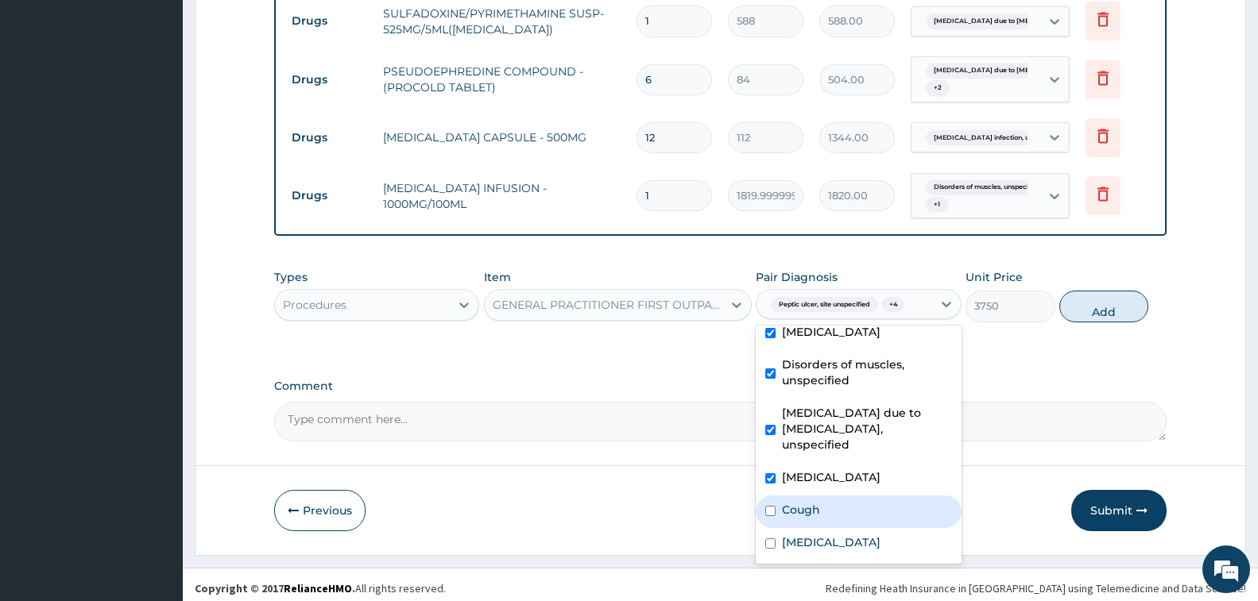
click at [826, 501] on div "Cough" at bounding box center [858, 512] width 205 height 33
checkbox input "true"
click at [832, 535] on label "Salmonella infection, unspecified" at bounding box center [831, 543] width 99 height 16
checkbox input "true"
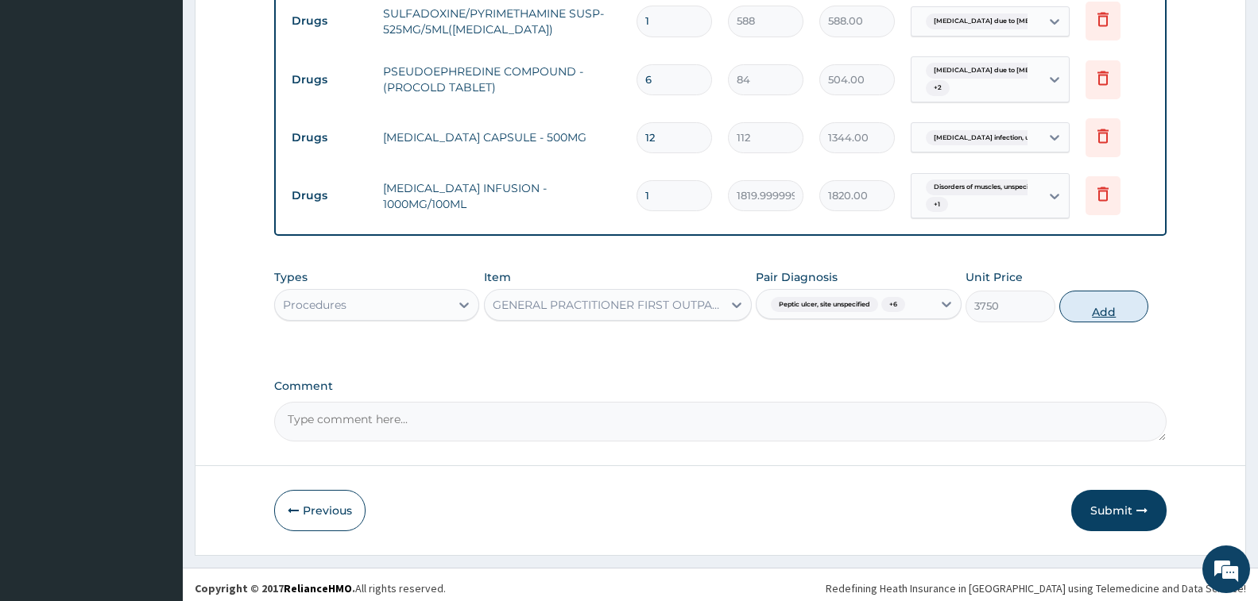
click at [1136, 300] on button "Add" at bounding box center [1103, 307] width 89 height 32
type input "0"
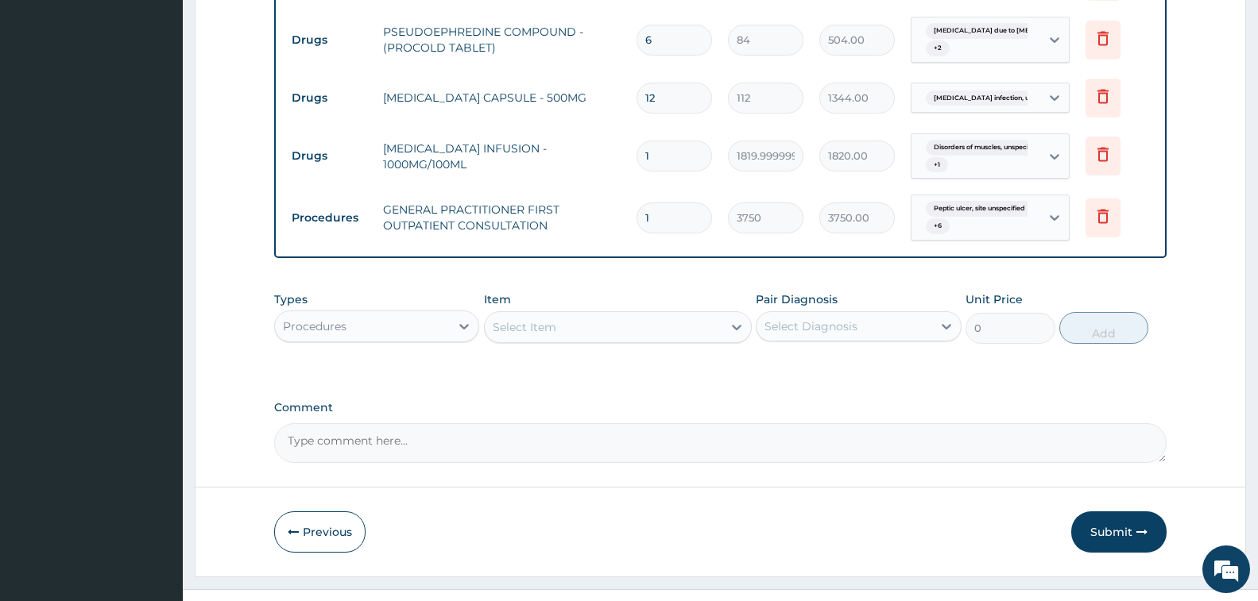
scroll to position [1019, 0]
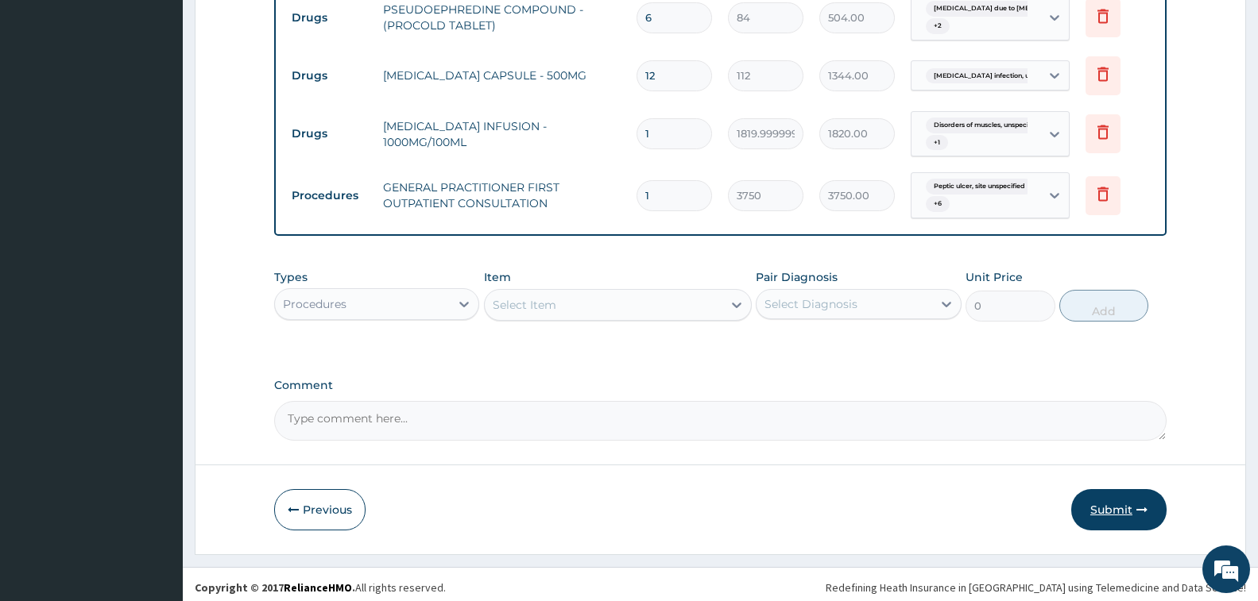
click at [1105, 506] on button "Submit" at bounding box center [1118, 509] width 95 height 41
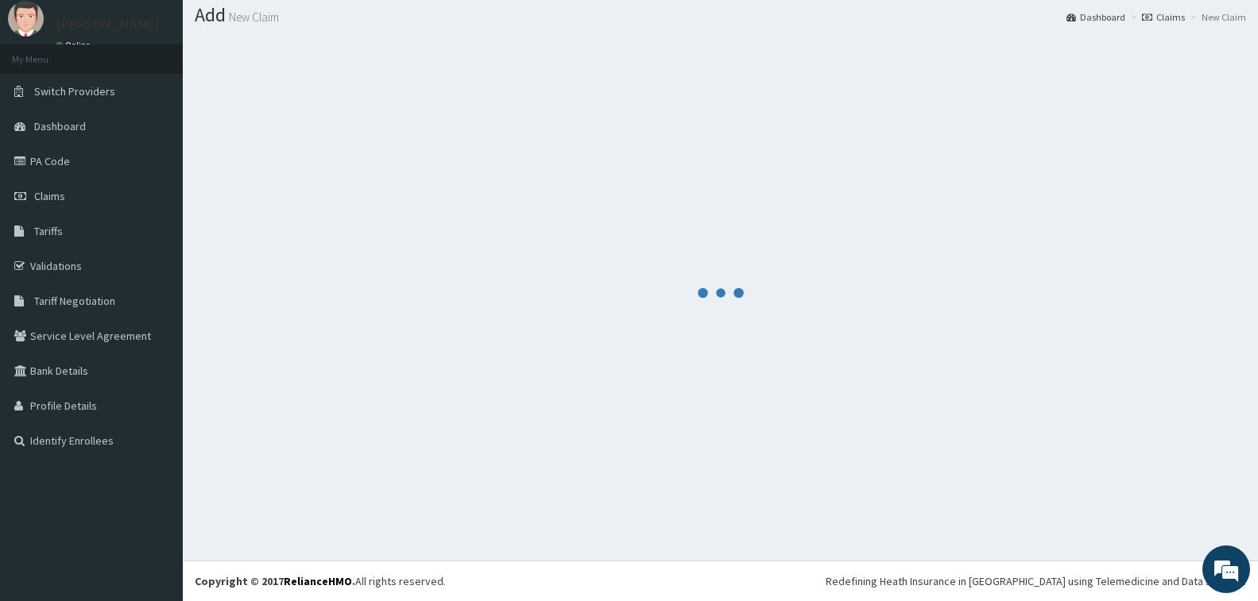
scroll to position [47, 0]
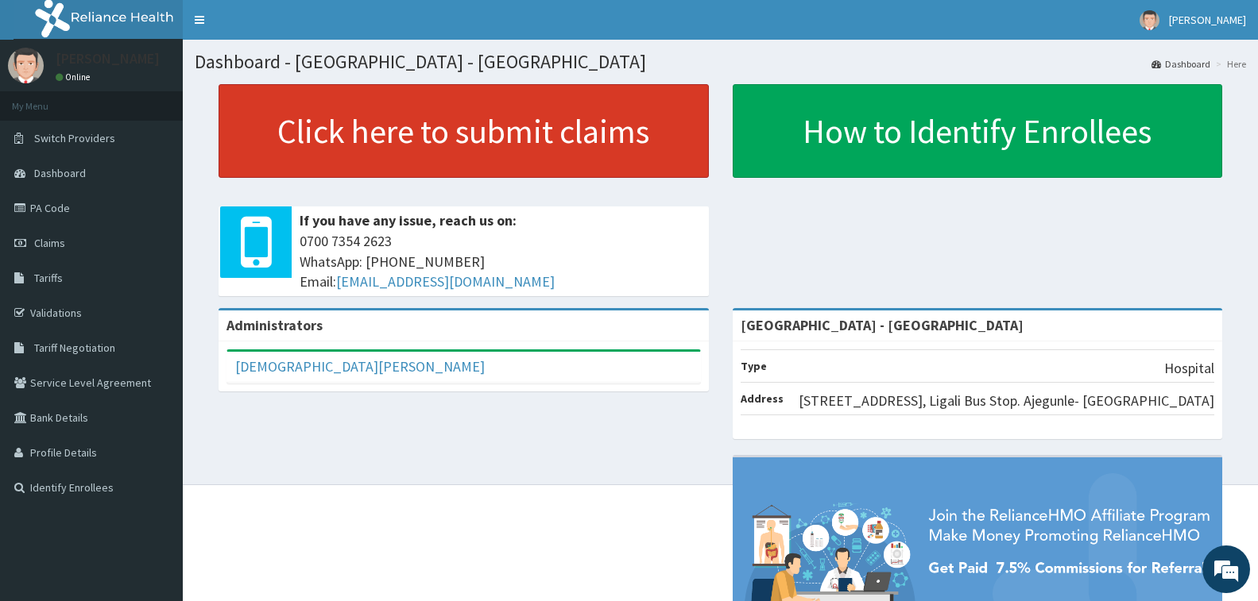
click at [420, 145] on link "Click here to submit claims" at bounding box center [464, 131] width 490 height 94
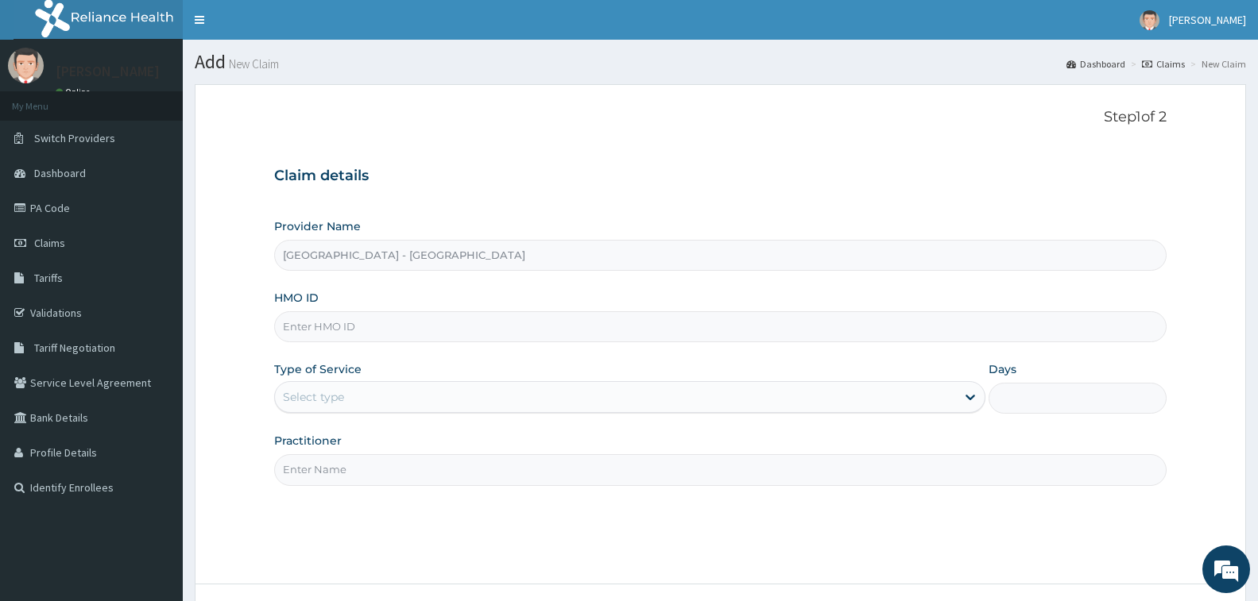
click at [366, 323] on input "HMO ID" at bounding box center [720, 326] width 892 height 31
paste input "ELN/10625/B"
type input "ELN/10625/D"
click at [322, 402] on div "Select type" at bounding box center [313, 397] width 61 height 16
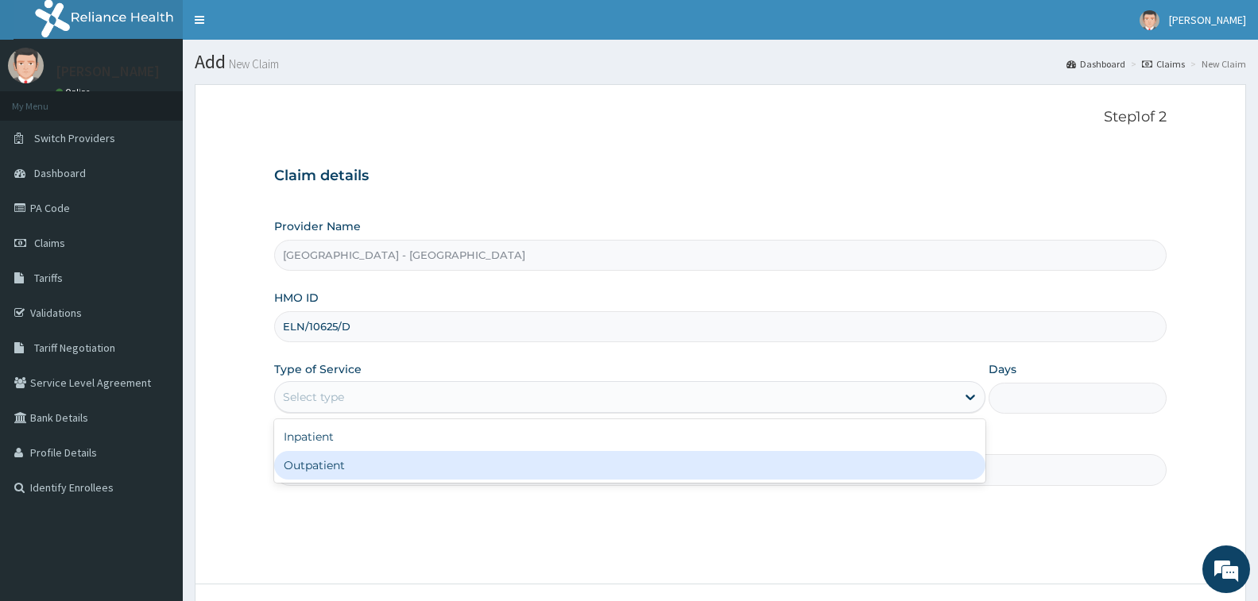
click at [335, 465] on div "Outpatient" at bounding box center [629, 465] width 711 height 29
type input "1"
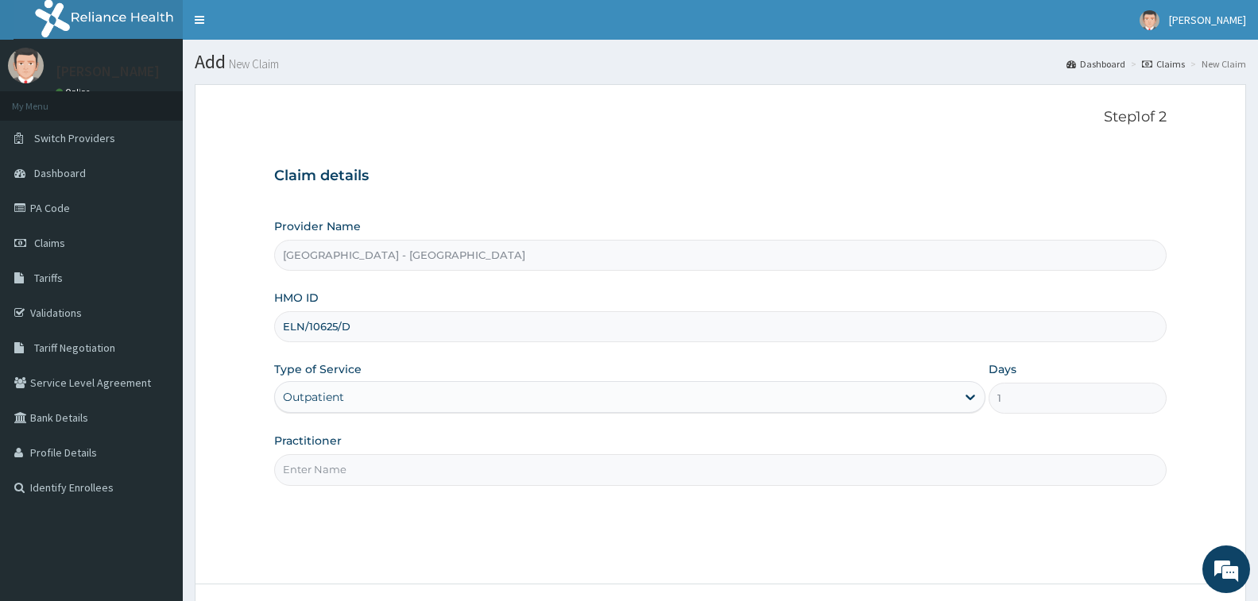
click at [335, 465] on input "Practitioner" at bounding box center [720, 469] width 892 height 31
type input "[PERSON_NAME]"
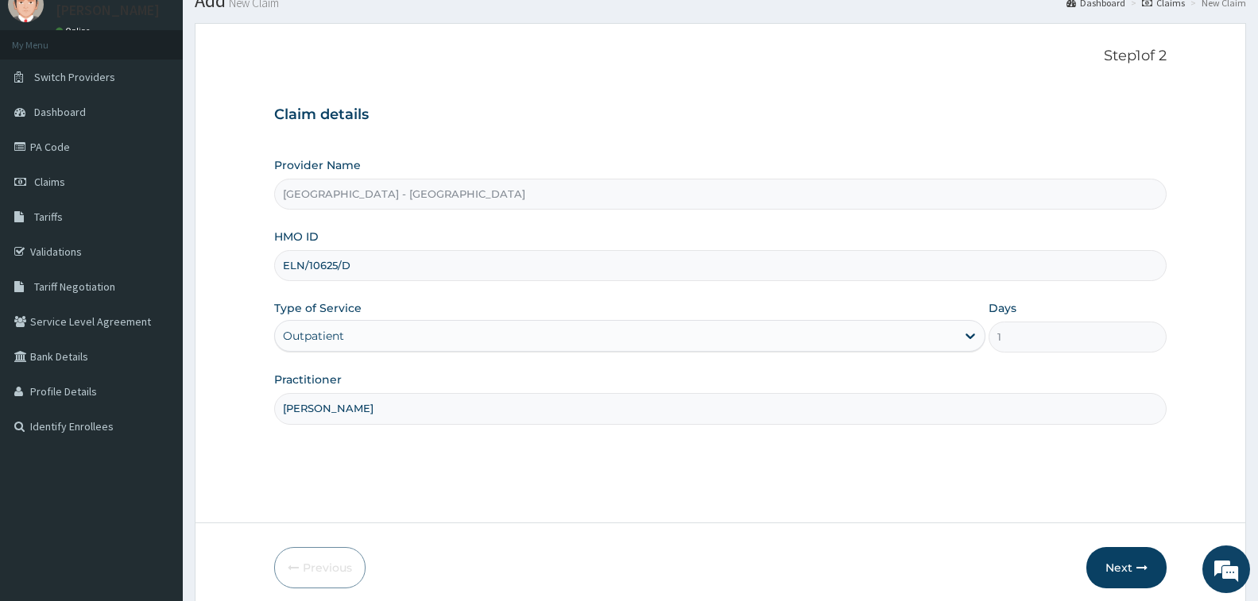
scroll to position [126, 0]
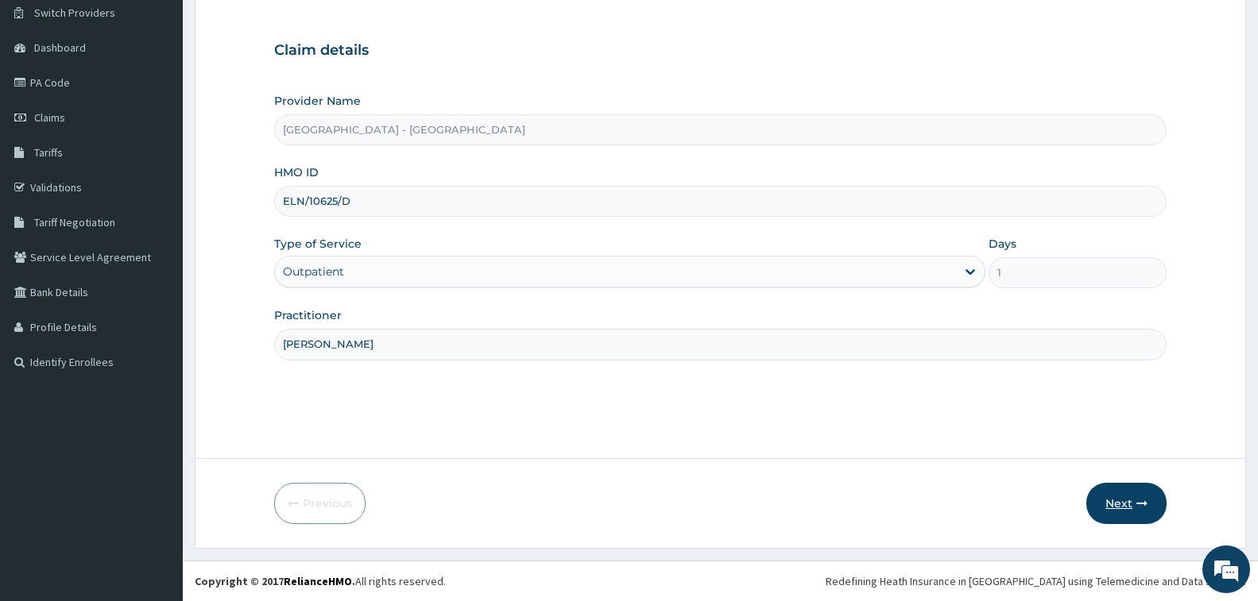
click at [1108, 495] on button "Next" at bounding box center [1126, 503] width 80 height 41
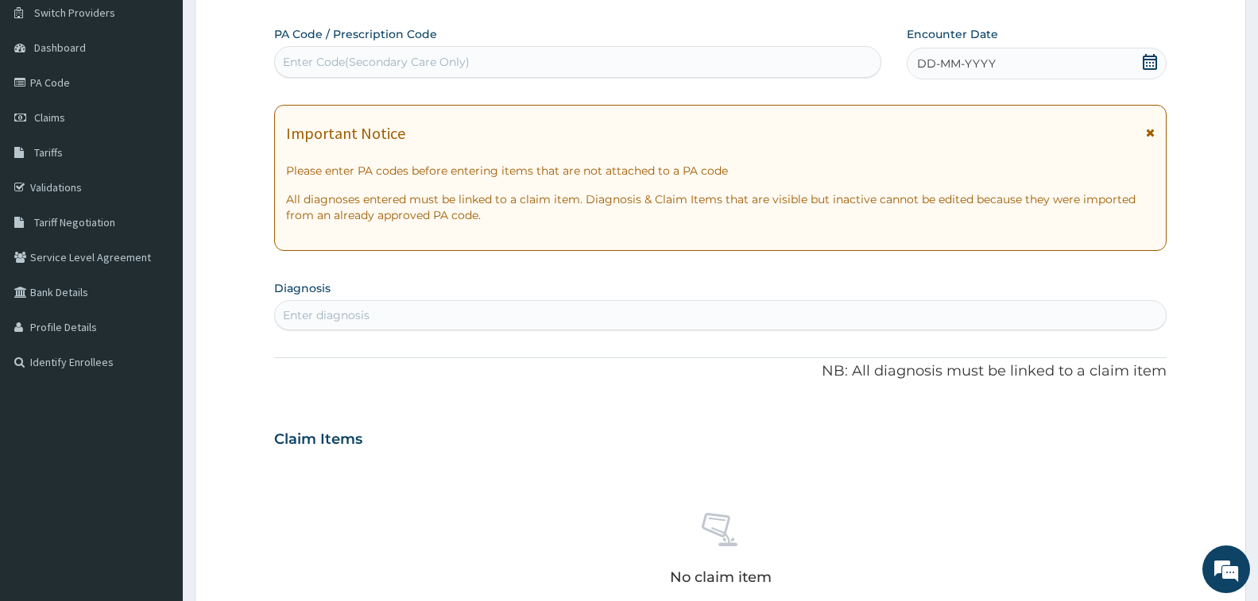
click at [388, 57] on div "Enter Code(Secondary Care Only)" at bounding box center [376, 62] width 187 height 16
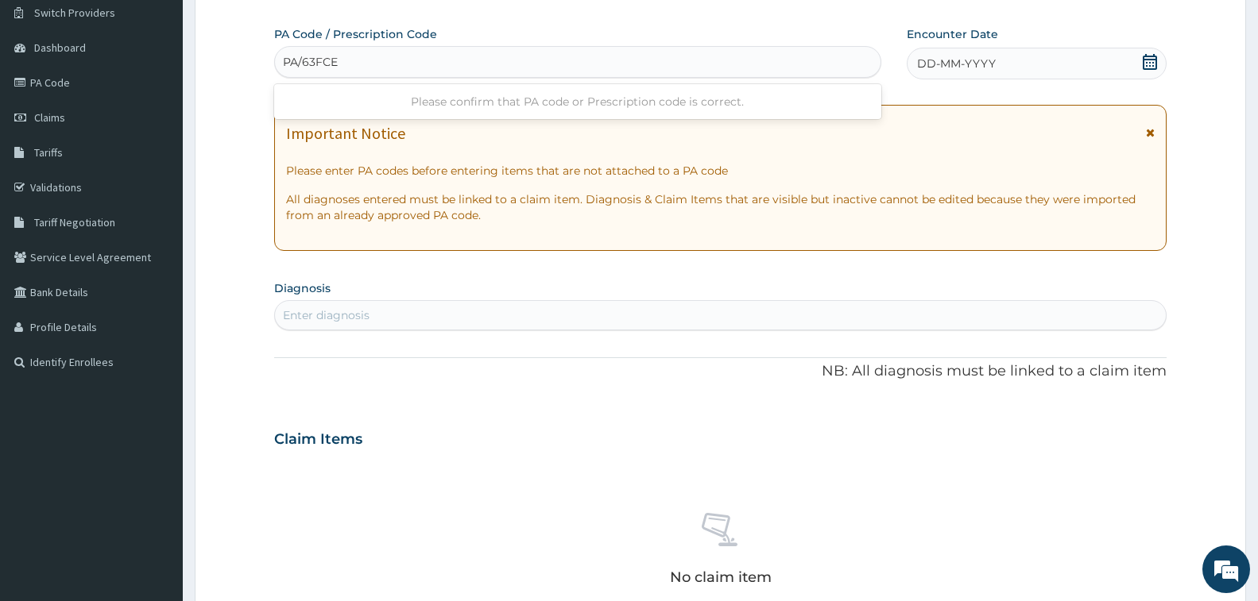
type input "PA/63FCEF"
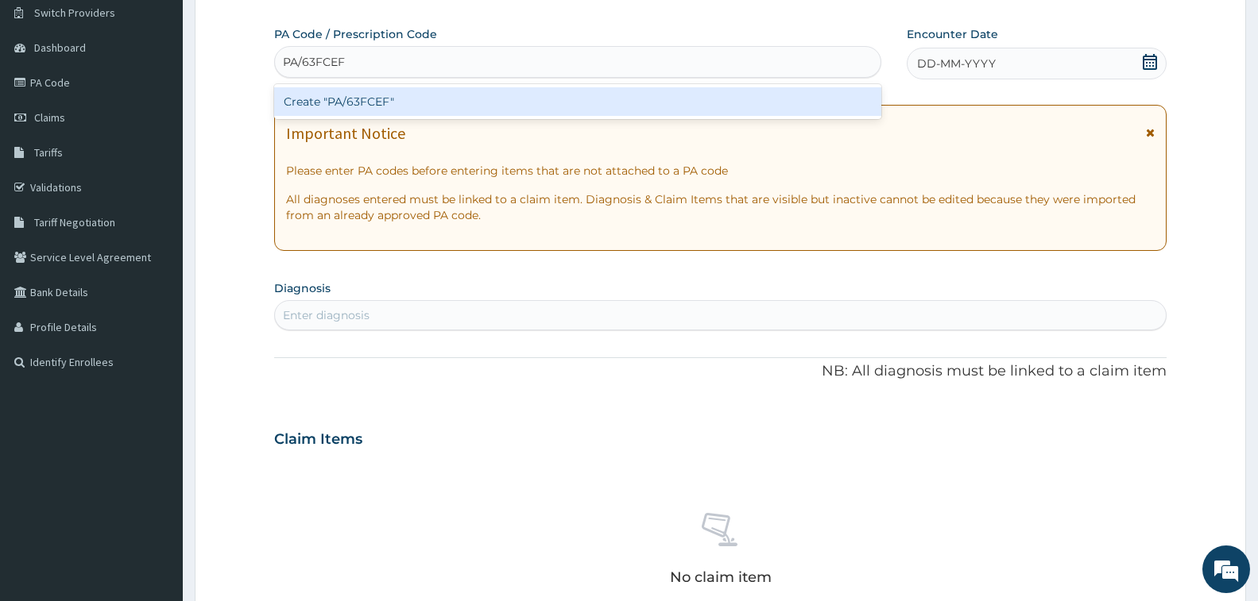
click at [344, 99] on div "Create "PA/63FCEF"" at bounding box center [577, 101] width 607 height 29
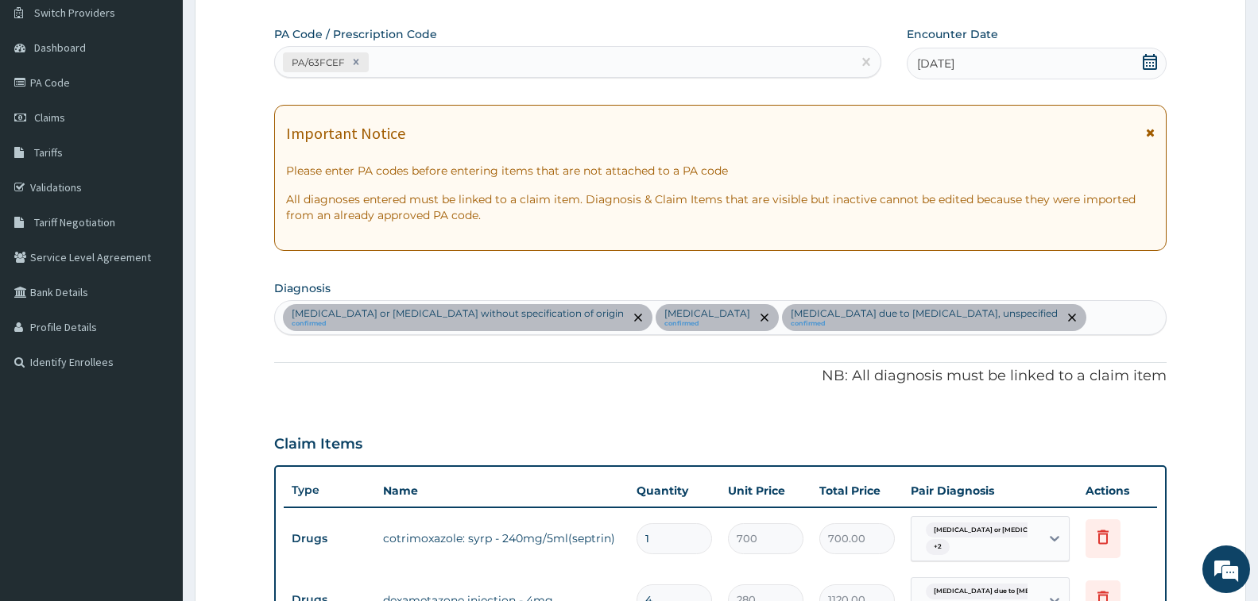
scroll to position [609, 0]
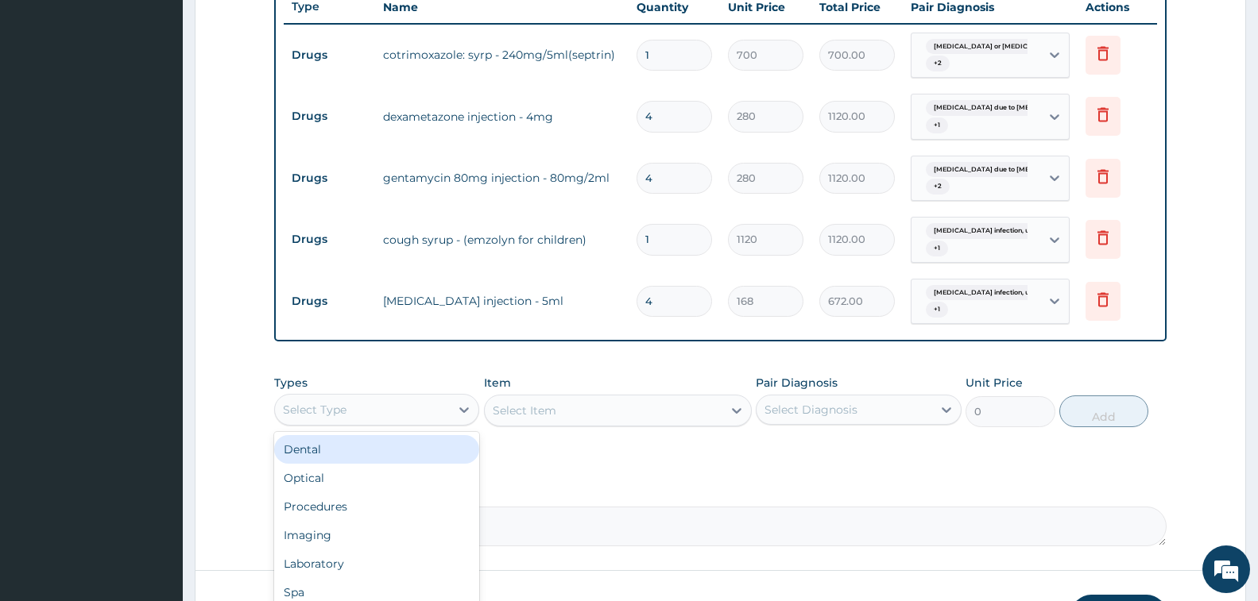
click at [393, 406] on div "Select Type" at bounding box center [362, 409] width 175 height 25
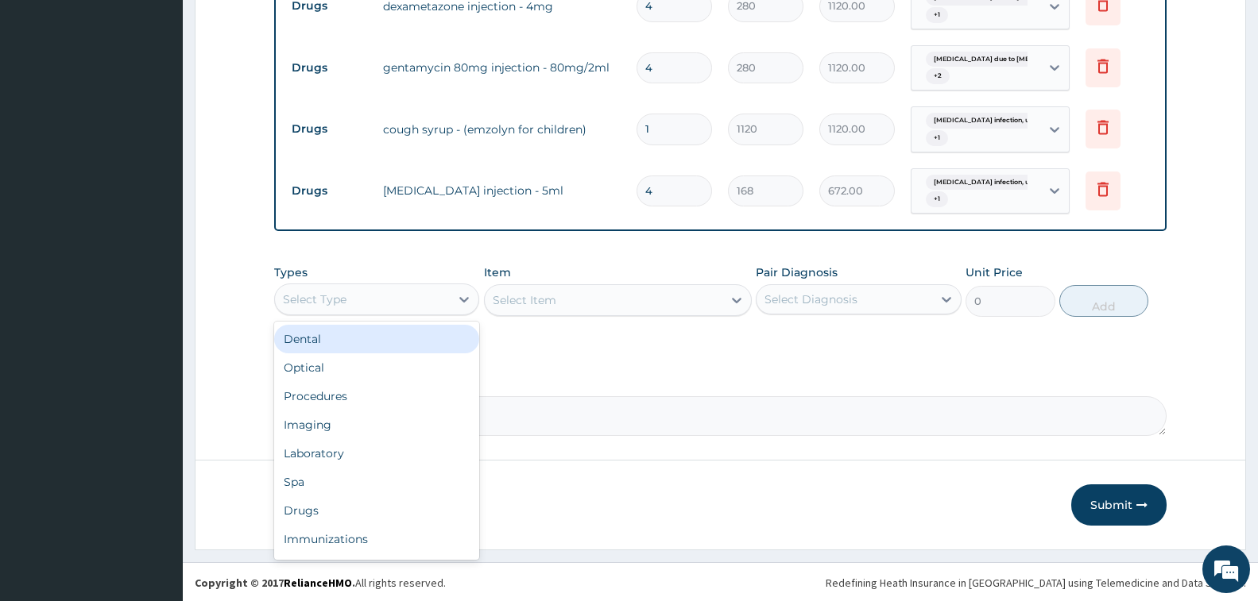
scroll to position [721, 0]
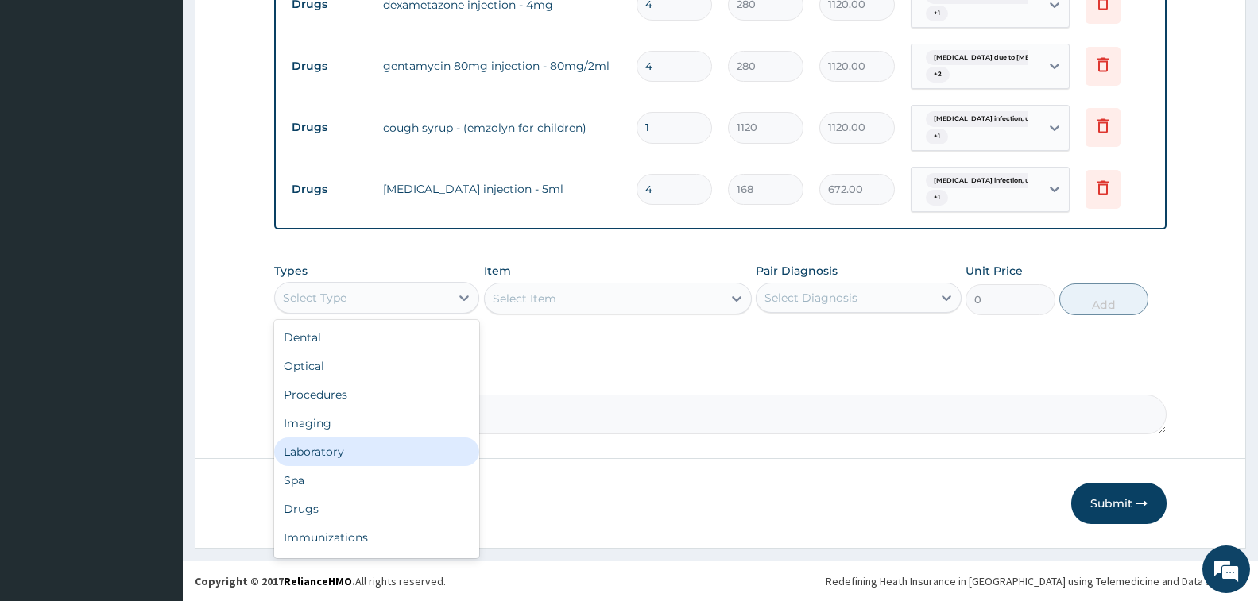
click at [370, 446] on div "Laboratory" at bounding box center [376, 452] width 205 height 29
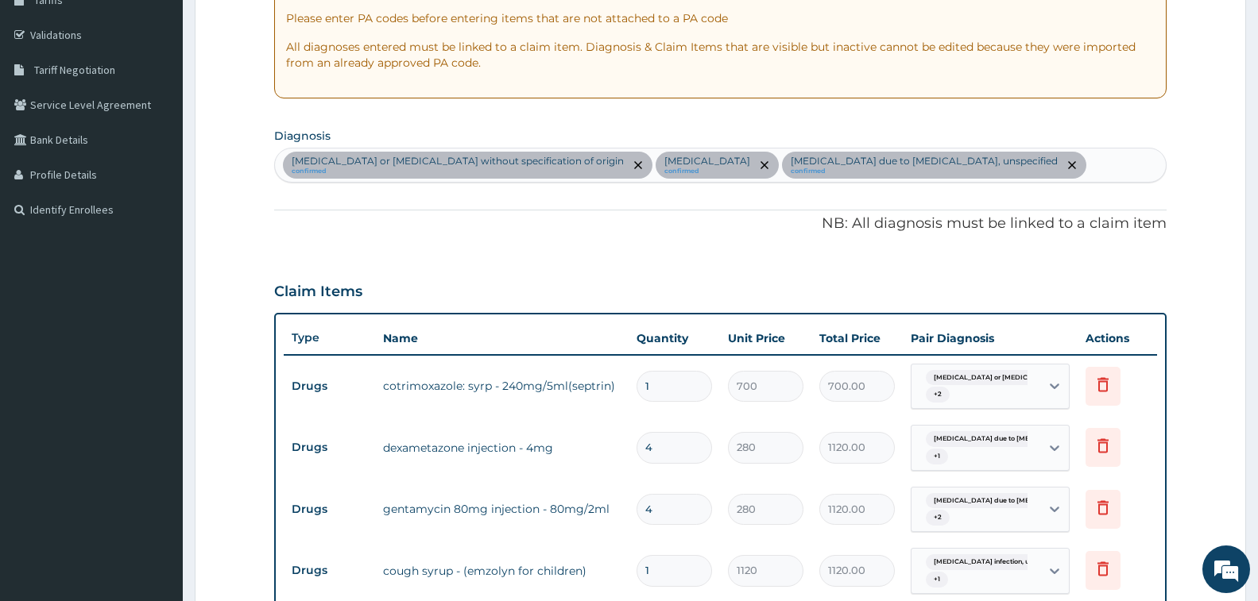
scroll to position [245, 0]
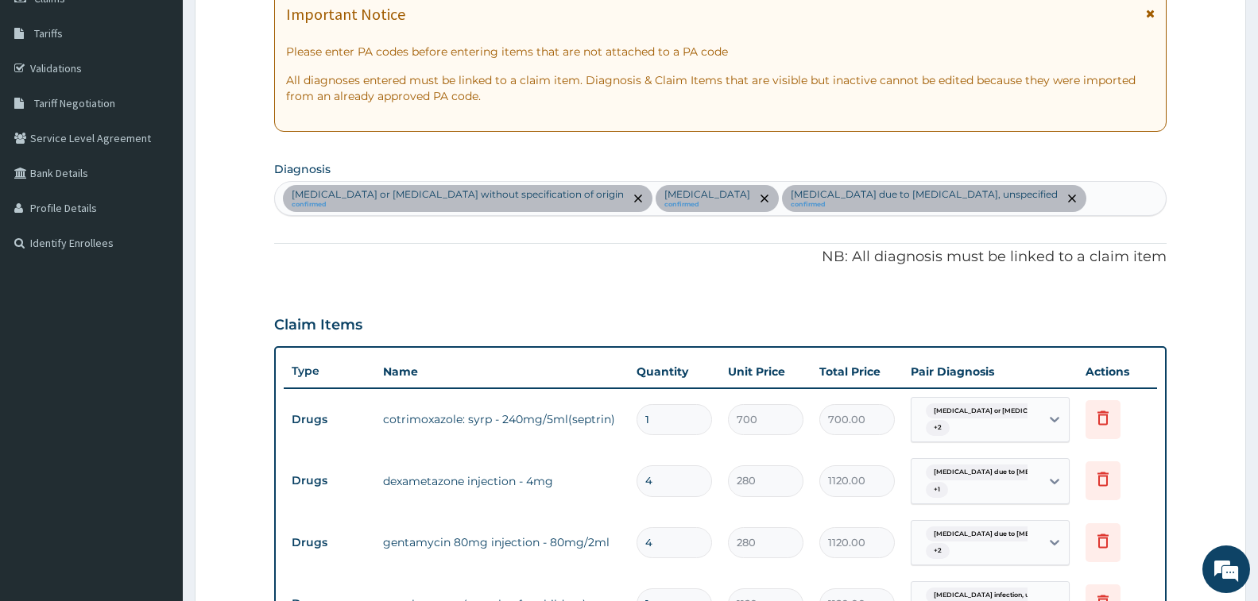
click at [1098, 196] on div "Gastroenteritis or colitis without specification of origin confirmed Salmonella…" at bounding box center [720, 198] width 891 height 33
type input "WORM"
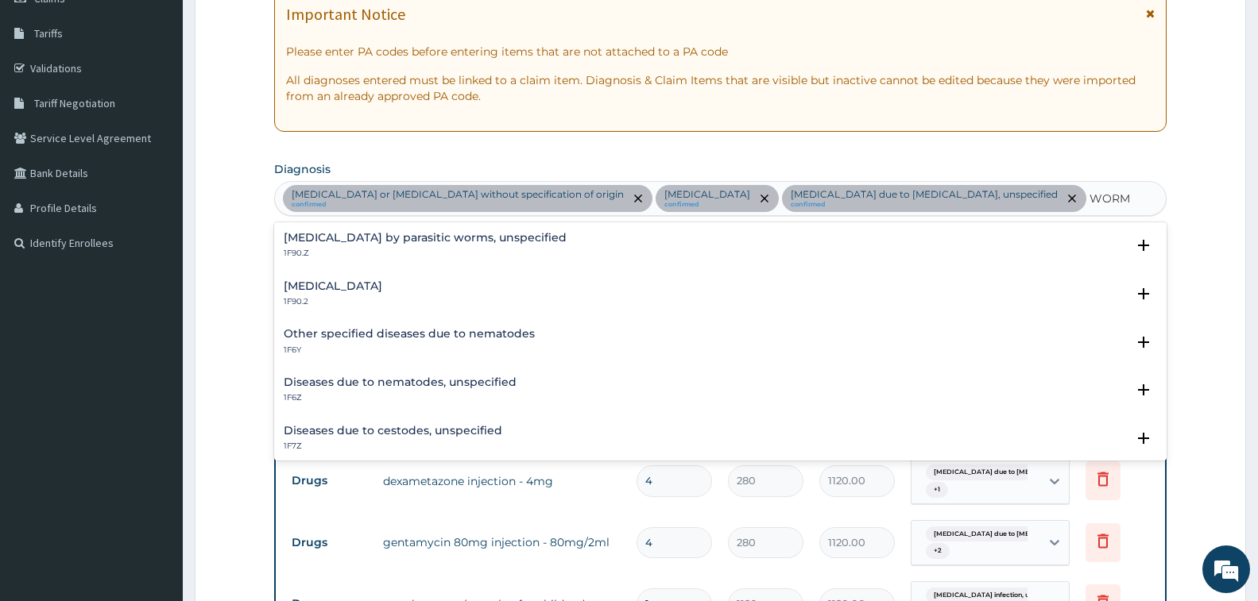
click at [382, 292] on h4 "Intestinal helminthiasis, unspecified" at bounding box center [333, 286] width 99 height 12
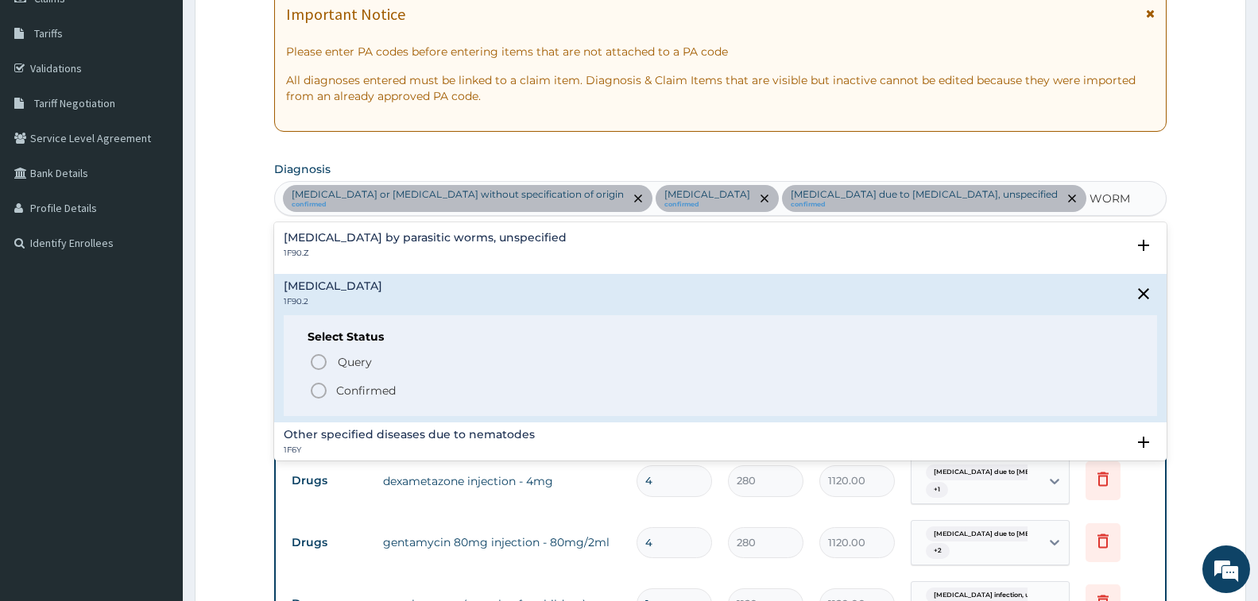
click at [373, 392] on p "Confirmed" at bounding box center [366, 391] width 60 height 16
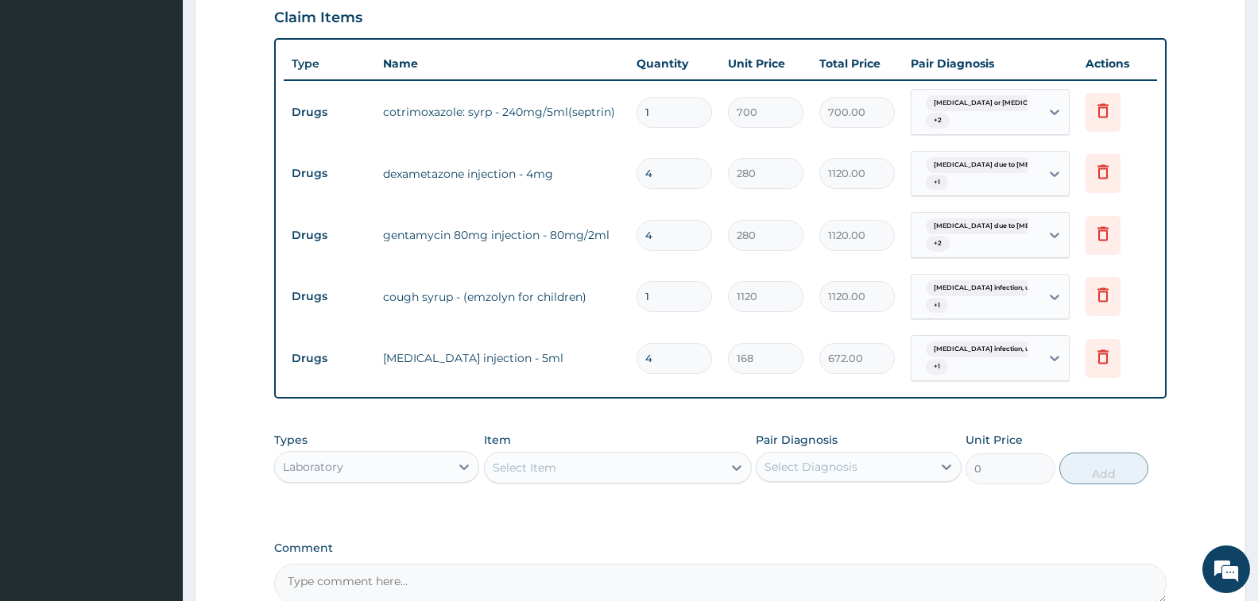
scroll to position [721, 0]
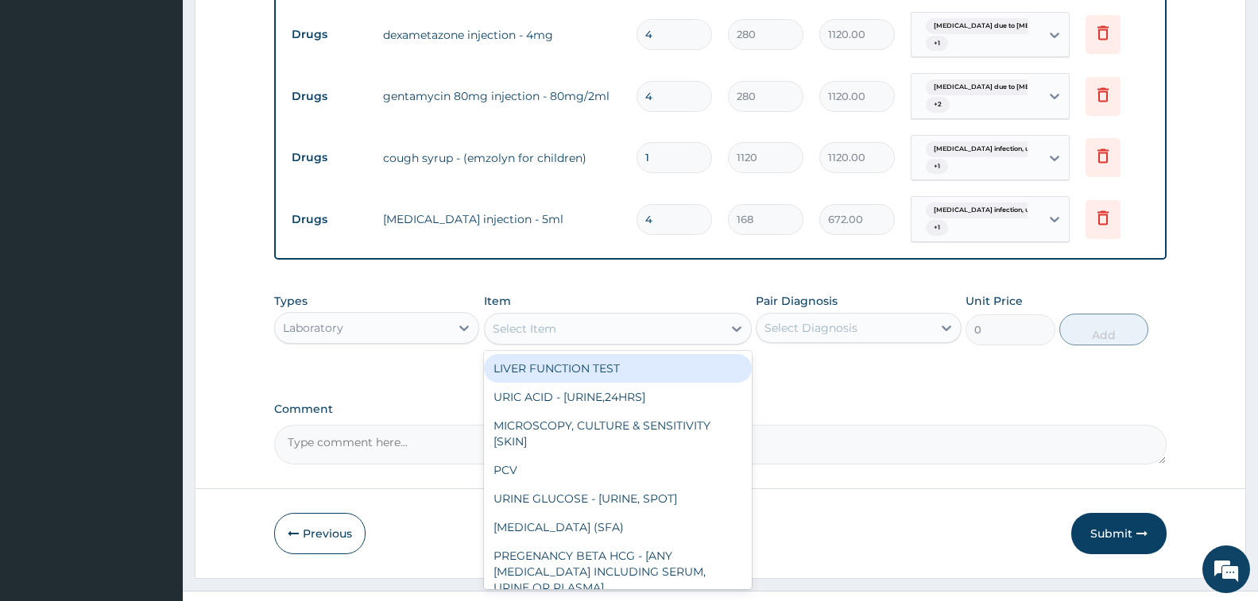
click at [621, 323] on div "Select Item" at bounding box center [604, 328] width 238 height 25
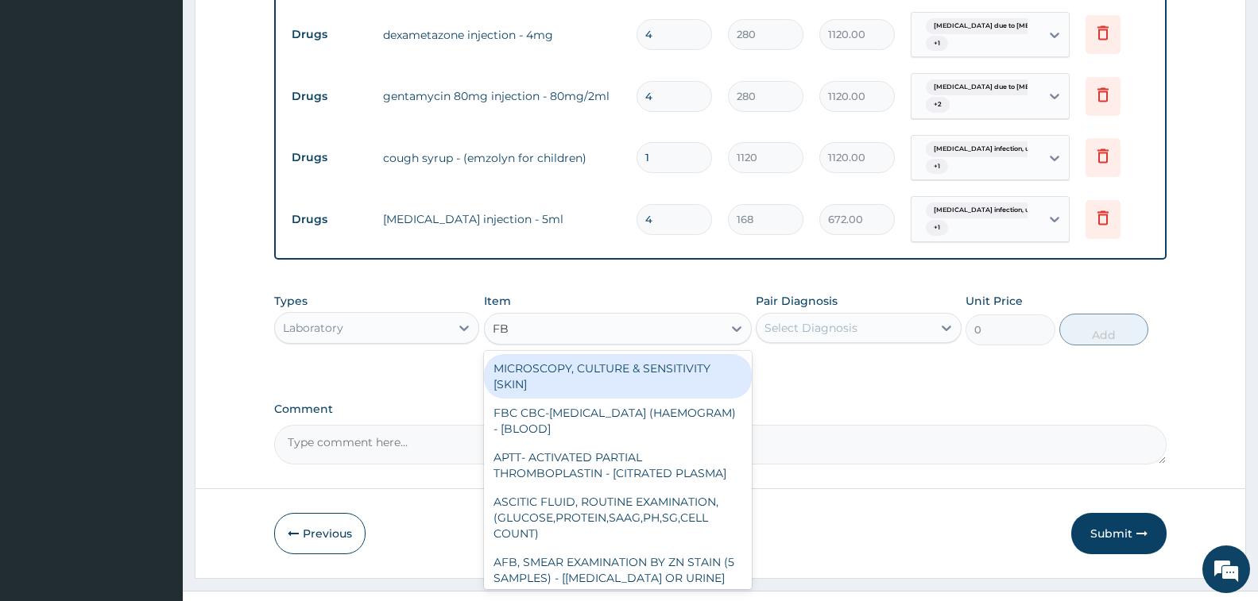
type input "FBC"
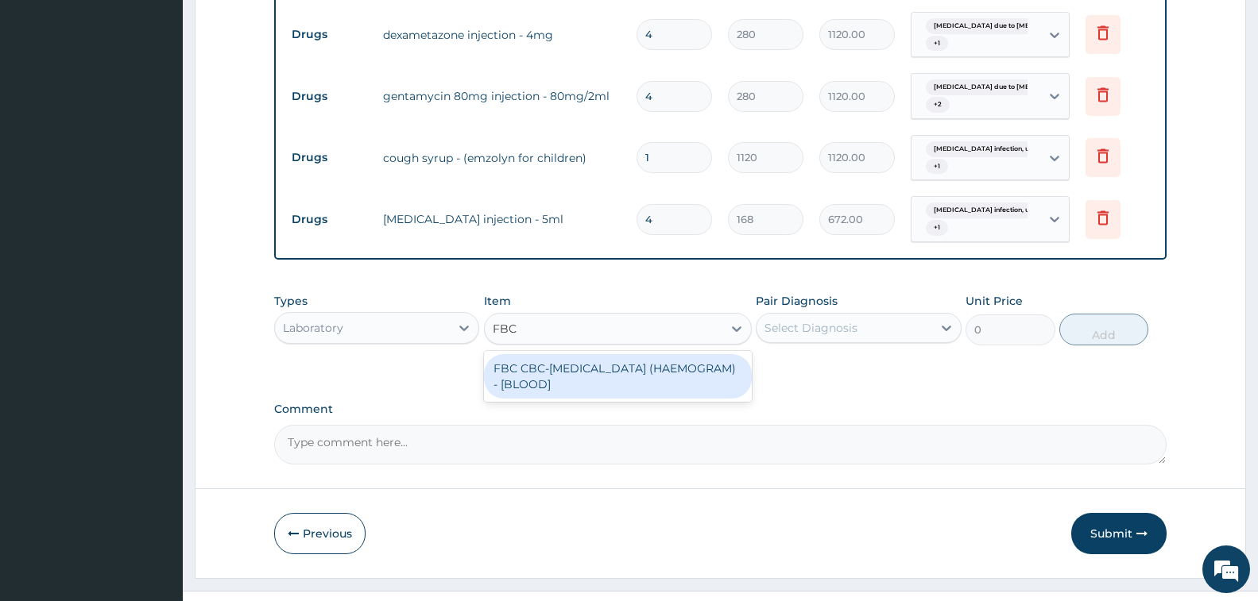
drag, startPoint x: 613, startPoint y: 371, endPoint x: 827, endPoint y: 356, distance: 214.3
click at [613, 372] on div "FBC CBC-COMPLETE BLOOD COUNT (HAEMOGRAM) - [BLOOD]" at bounding box center [618, 376] width 268 height 44
type input "5000"
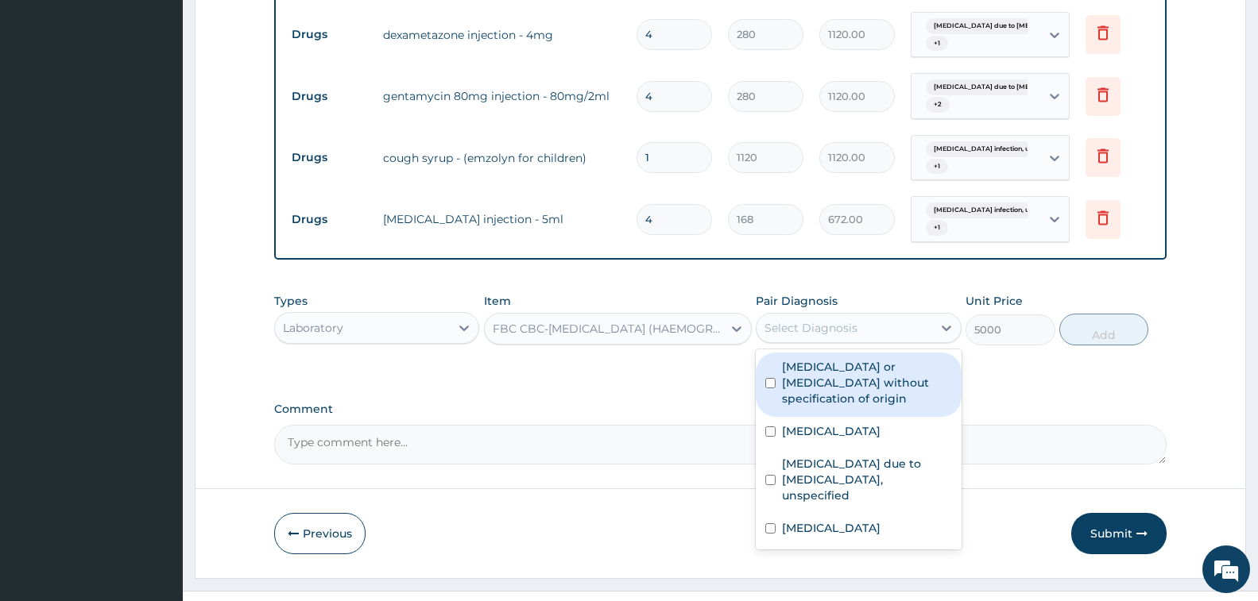
click at [830, 320] on div "Select Diagnosis" at bounding box center [810, 328] width 93 height 16
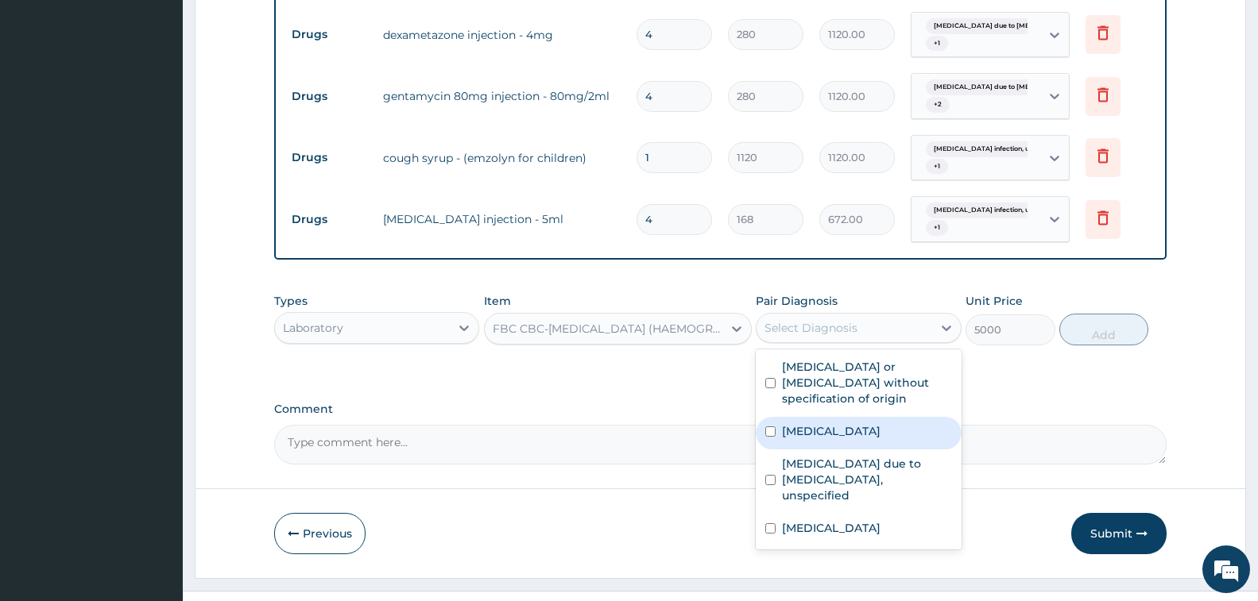
click at [826, 439] on label "Salmonella infection, unspecified" at bounding box center [831, 431] width 99 height 16
checkbox input "true"
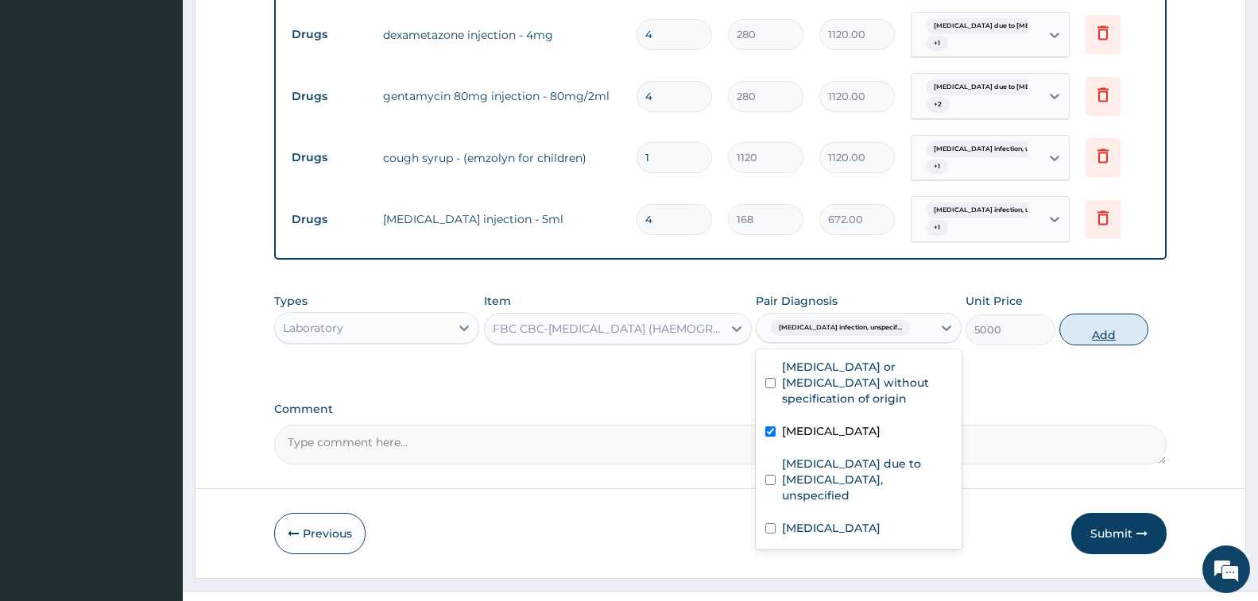
click at [1081, 322] on button "Add" at bounding box center [1103, 330] width 89 height 32
type input "0"
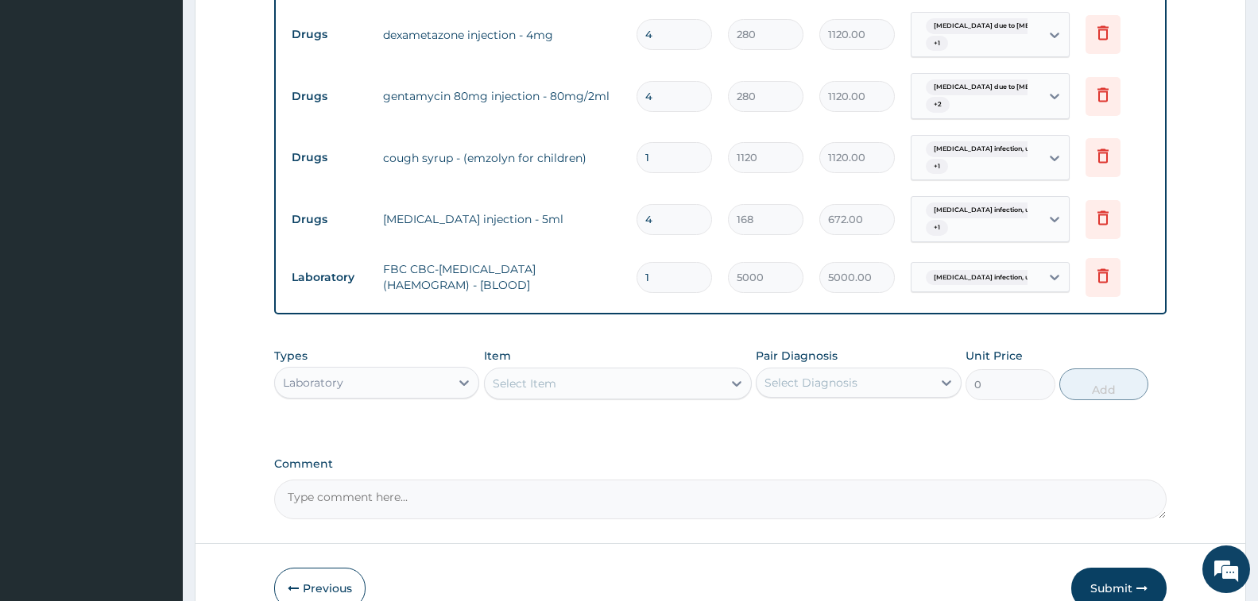
click at [625, 386] on div "Select Item" at bounding box center [604, 383] width 238 height 25
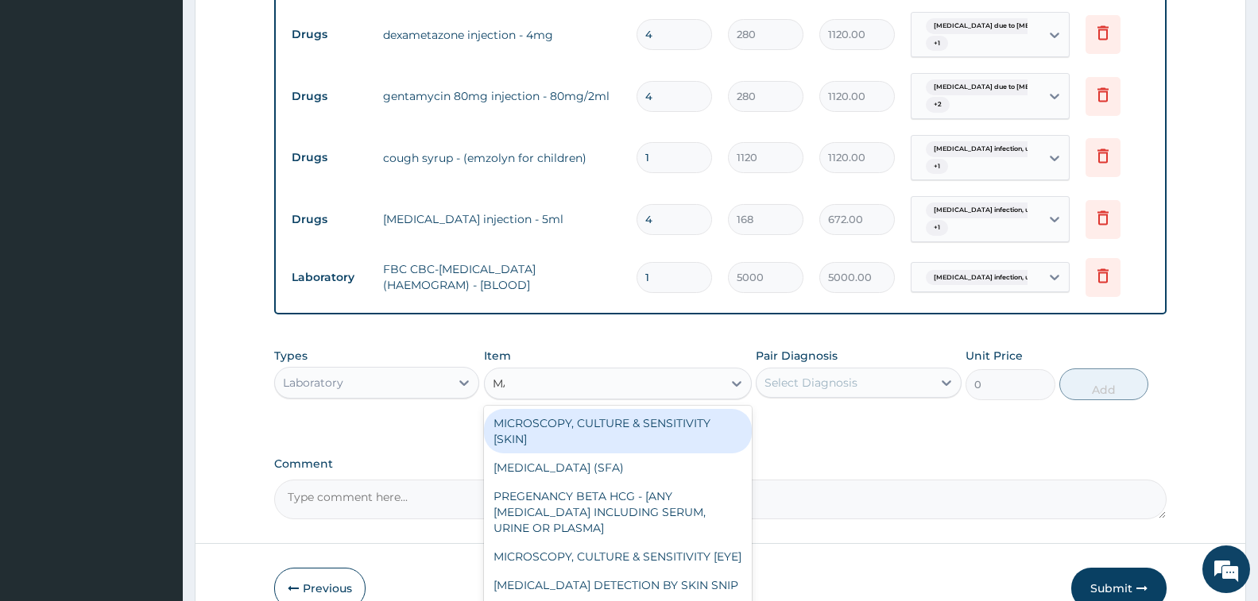
type input "MALA"
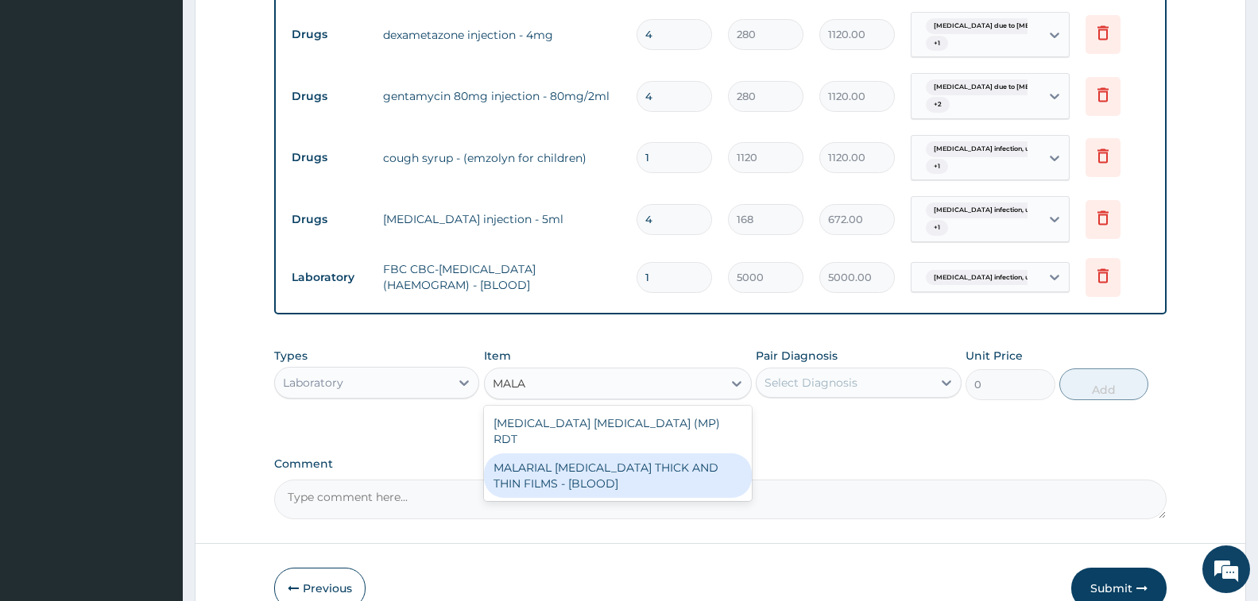
click at [632, 467] on div "MALARIAL [MEDICAL_DATA] THICK AND THIN FILMS - [BLOOD]" at bounding box center [618, 476] width 268 height 44
type input "2187.5"
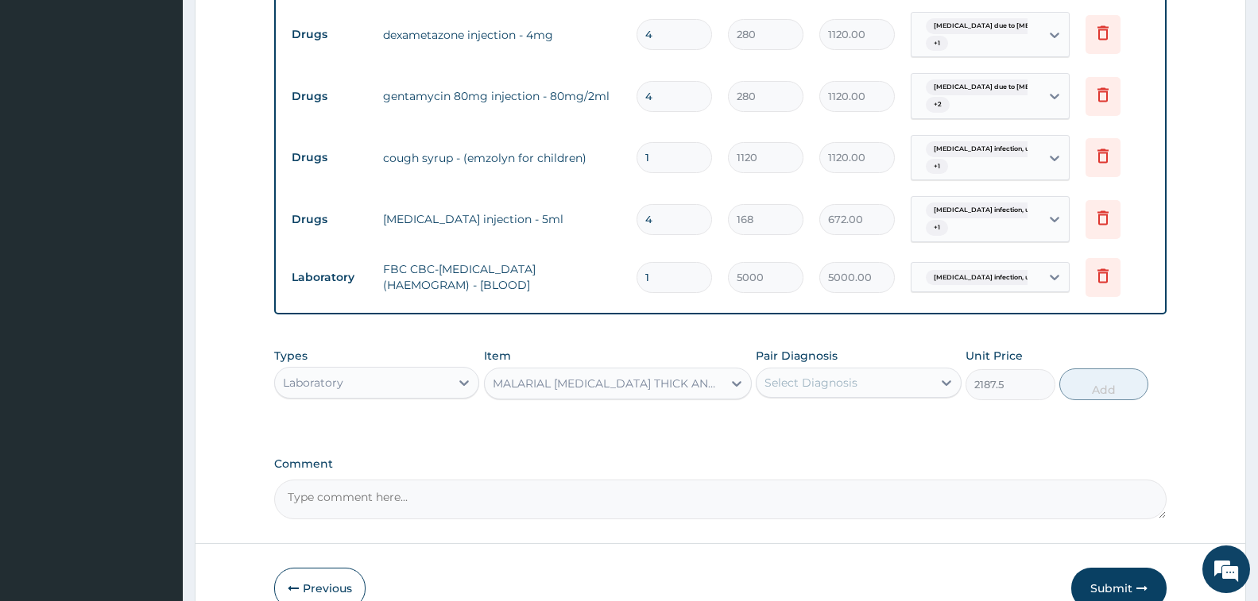
click at [836, 381] on div "Select Diagnosis" at bounding box center [810, 383] width 93 height 16
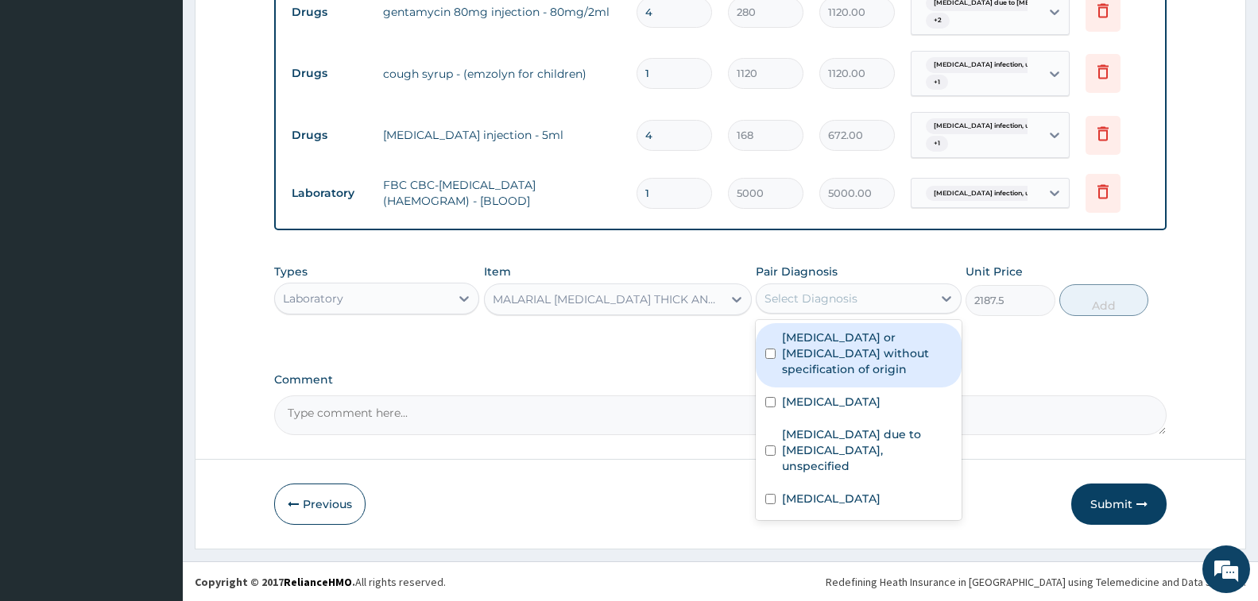
scroll to position [806, 0]
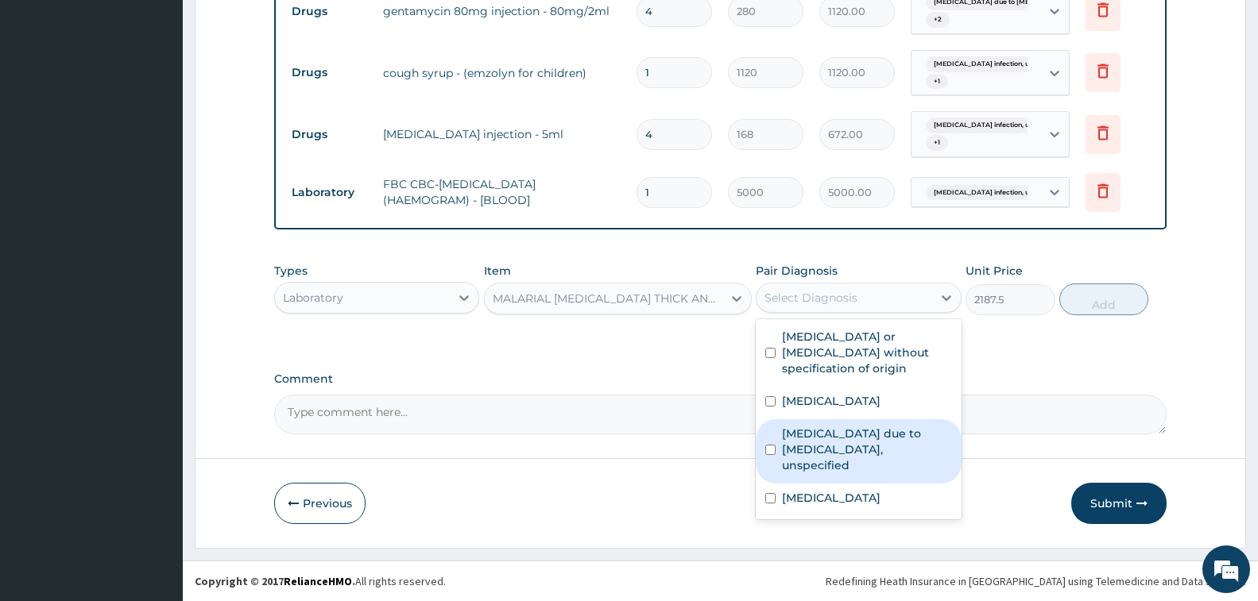
click at [877, 451] on label "[MEDICAL_DATA] due to [MEDICAL_DATA], unspecified" at bounding box center [866, 450] width 169 height 48
checkbox input "true"
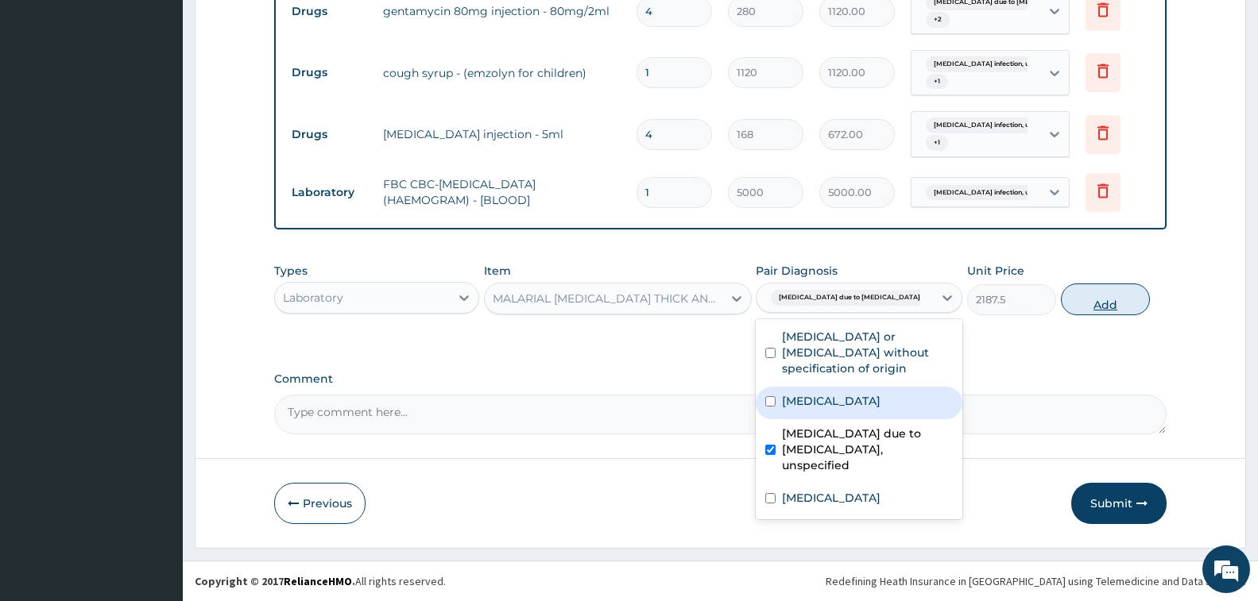
click at [1088, 306] on button "Add" at bounding box center [1105, 300] width 89 height 32
type input "0"
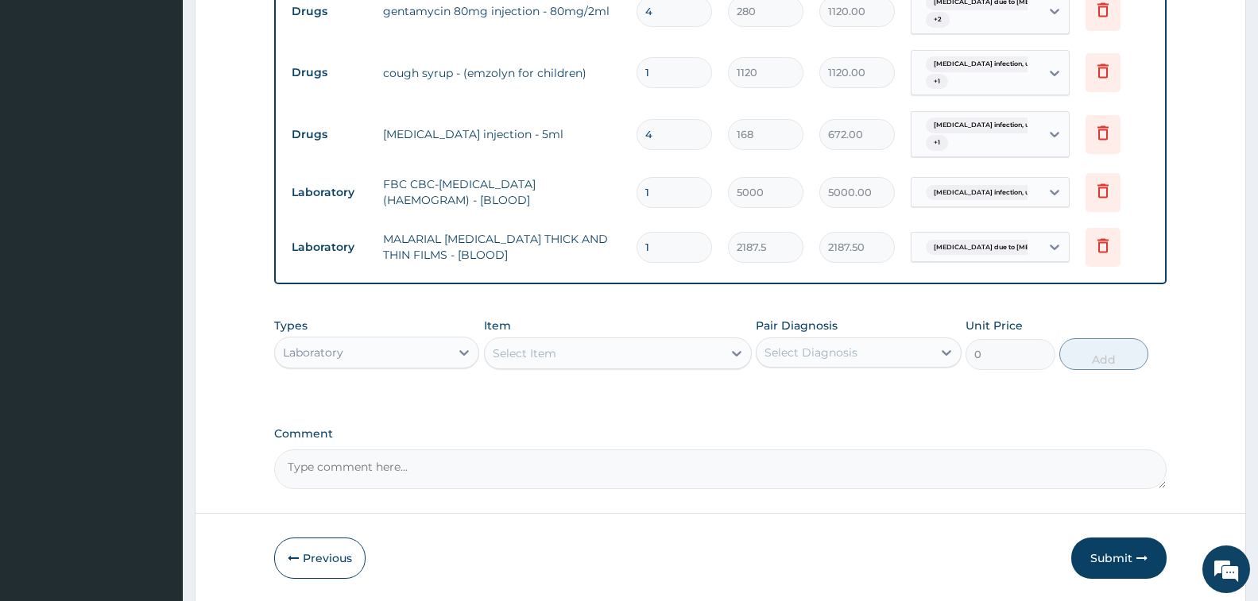
click at [405, 349] on div "Laboratory" at bounding box center [362, 352] width 175 height 25
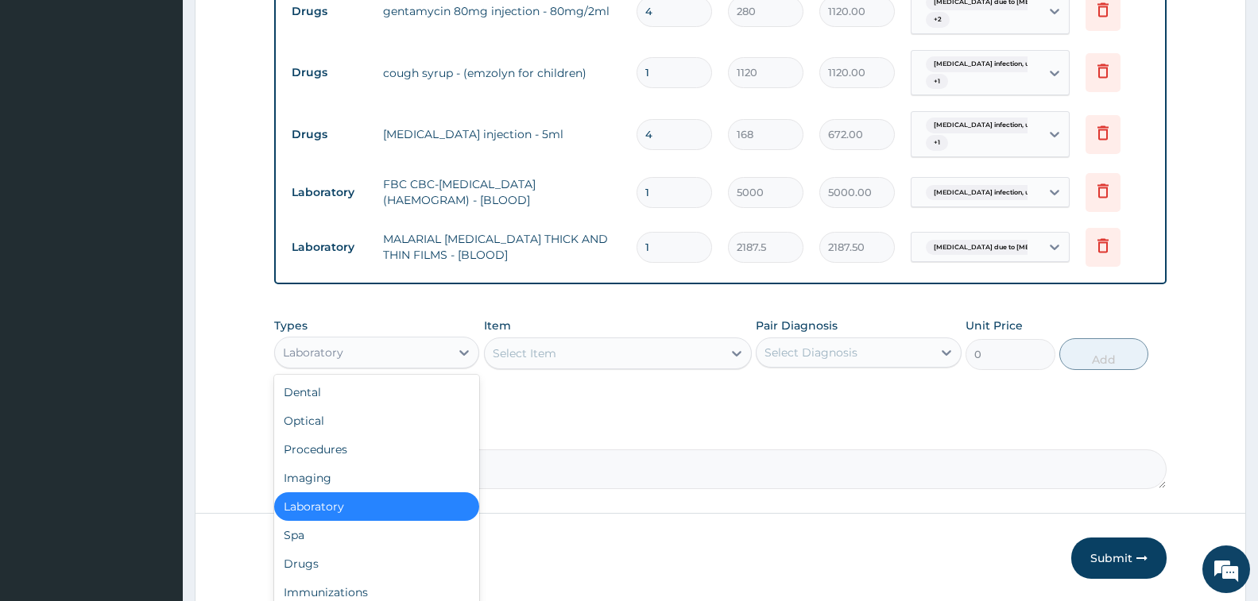
scroll to position [861, 0]
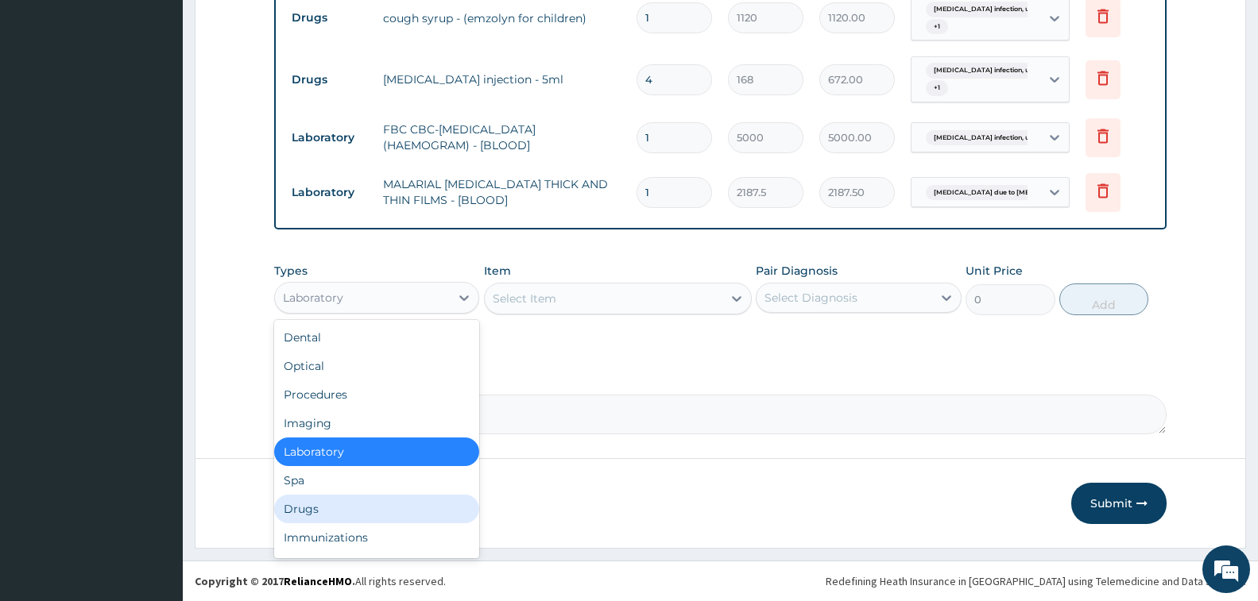
click at [371, 502] on div "Drugs" at bounding box center [376, 509] width 205 height 29
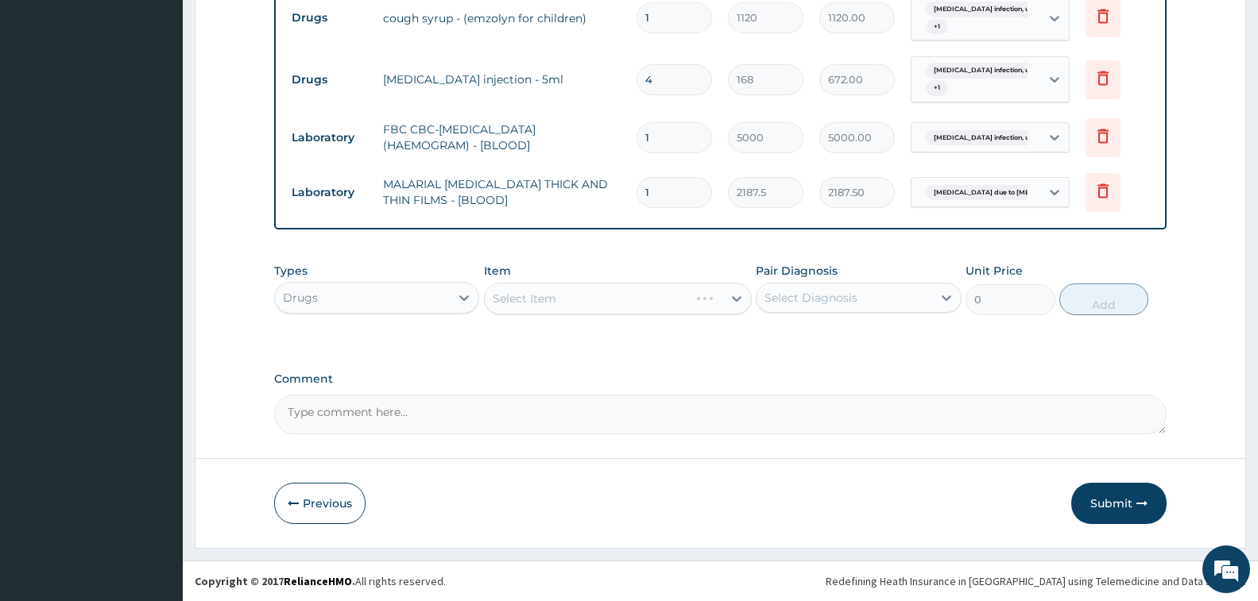
click at [554, 287] on div "Select Item" at bounding box center [618, 299] width 268 height 32
click at [559, 304] on div "Select Item" at bounding box center [618, 299] width 268 height 32
click at [547, 311] on div "Select Item" at bounding box center [618, 299] width 268 height 32
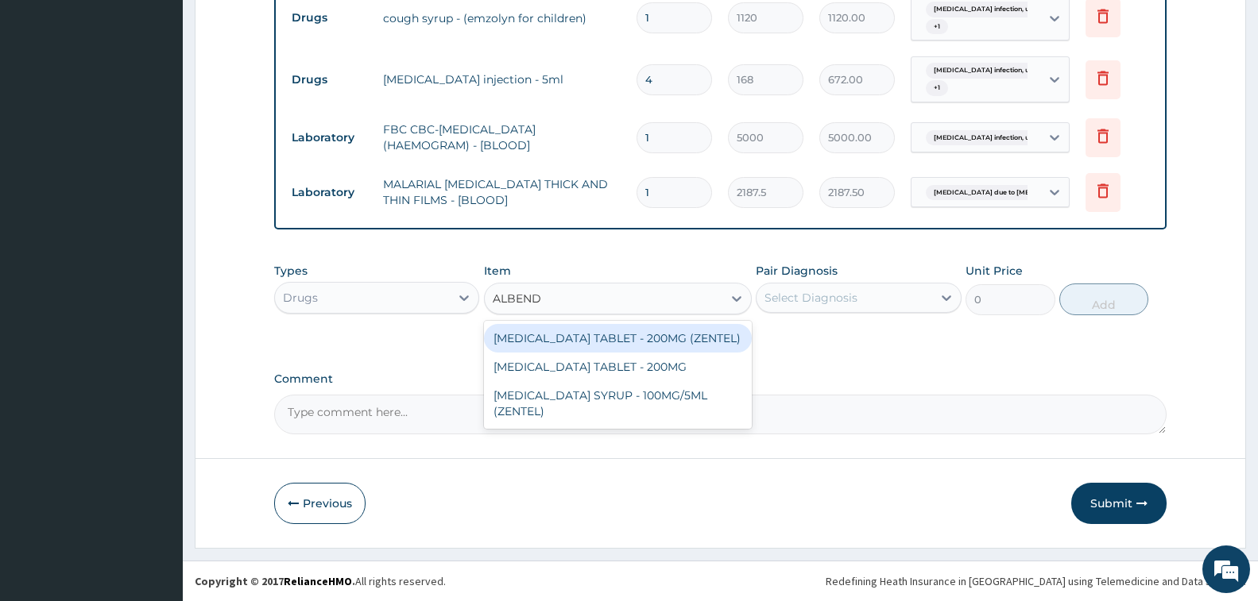
type input "ALBENDA"
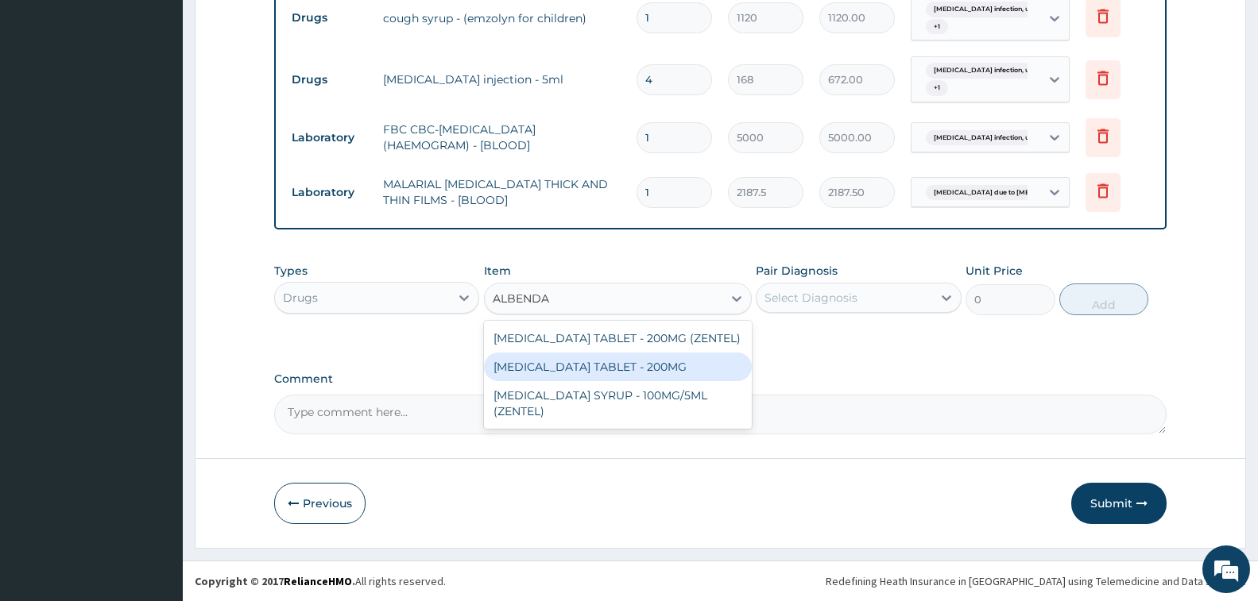
click at [607, 362] on div "[MEDICAL_DATA] TABLET - 200MG" at bounding box center [618, 367] width 268 height 29
type input "280"
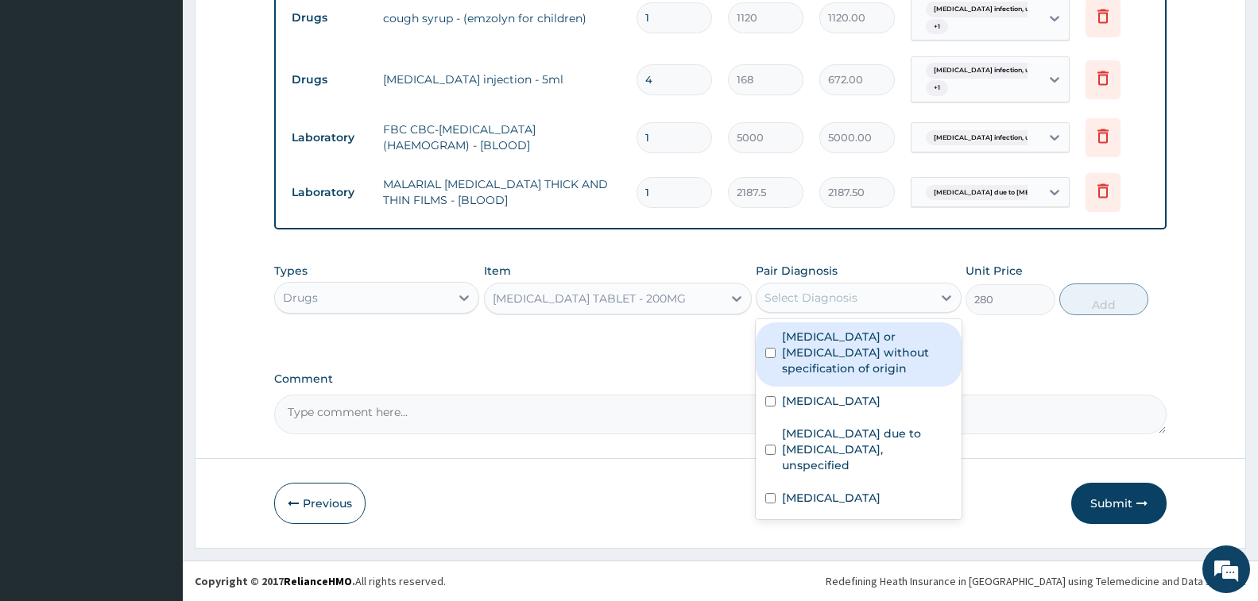
click at [842, 304] on div "Select Diagnosis" at bounding box center [810, 298] width 93 height 16
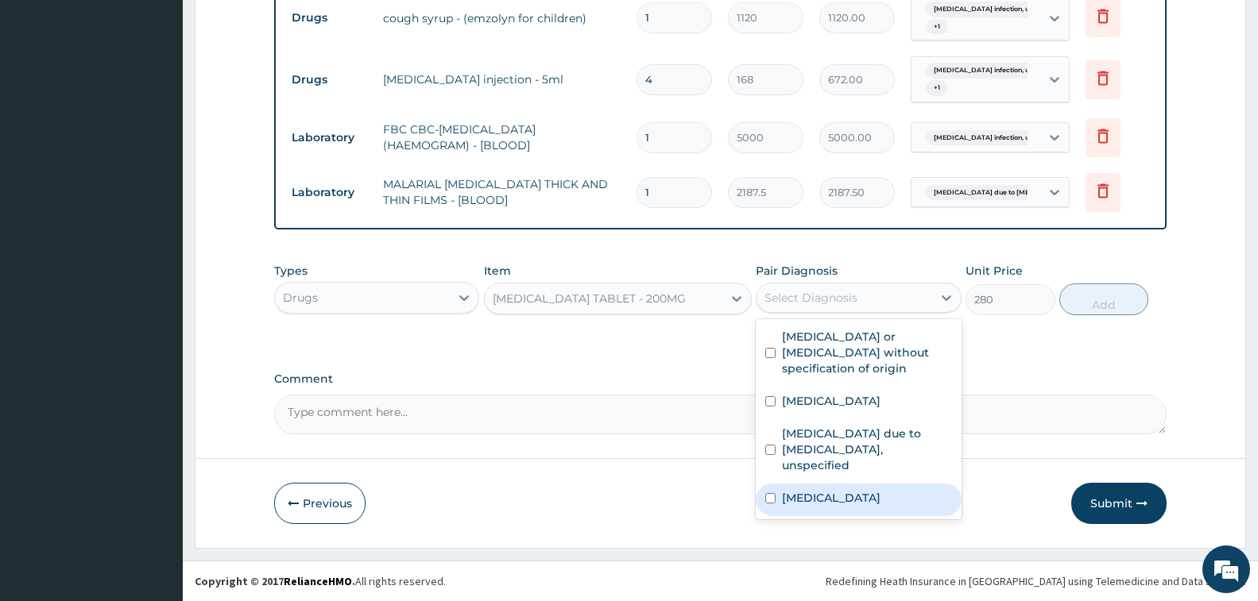
click at [819, 505] on label "Intestinal helminthiasis, unspecified" at bounding box center [831, 498] width 99 height 16
checkbox input "true"
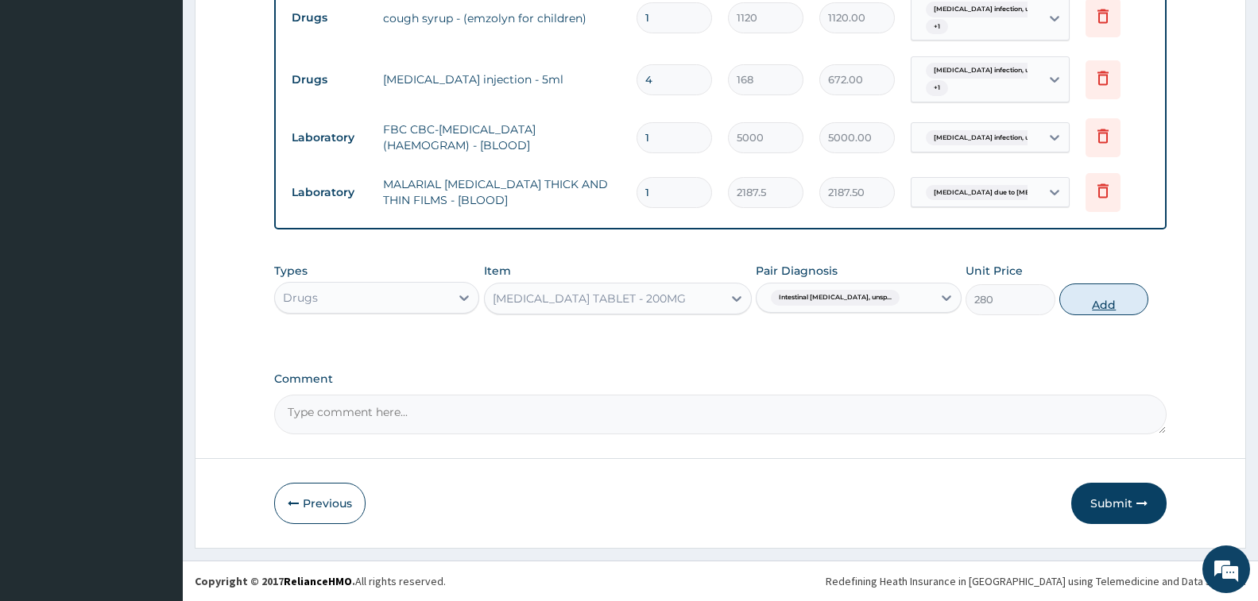
click at [1101, 292] on button "Add" at bounding box center [1103, 300] width 89 height 32
type input "0"
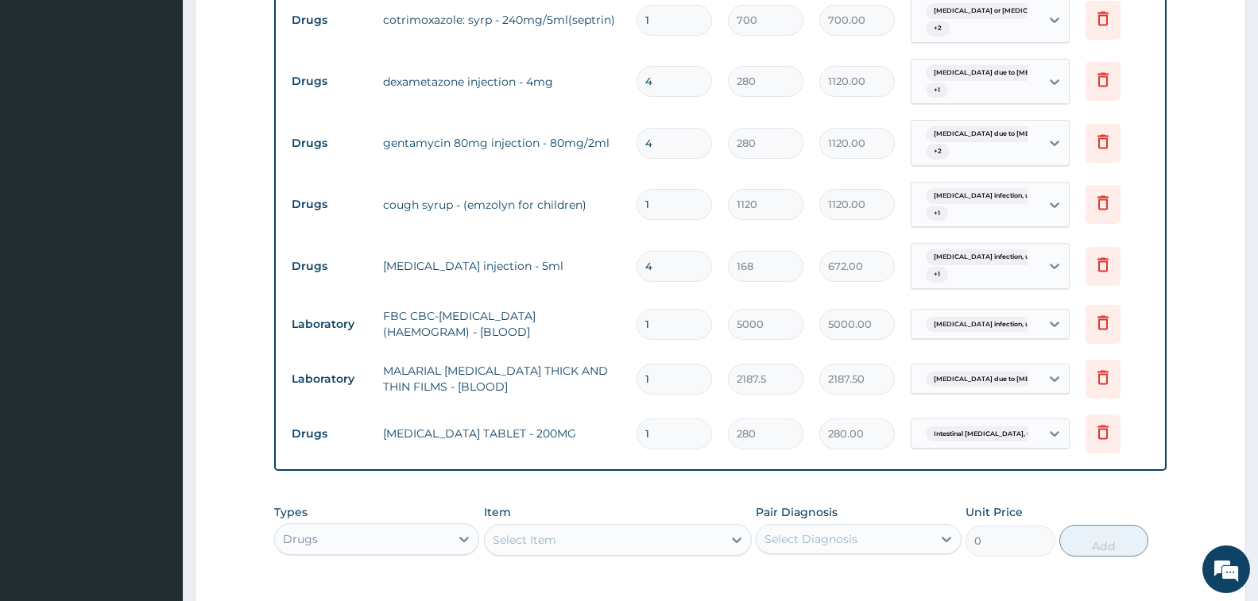
scroll to position [702, 0]
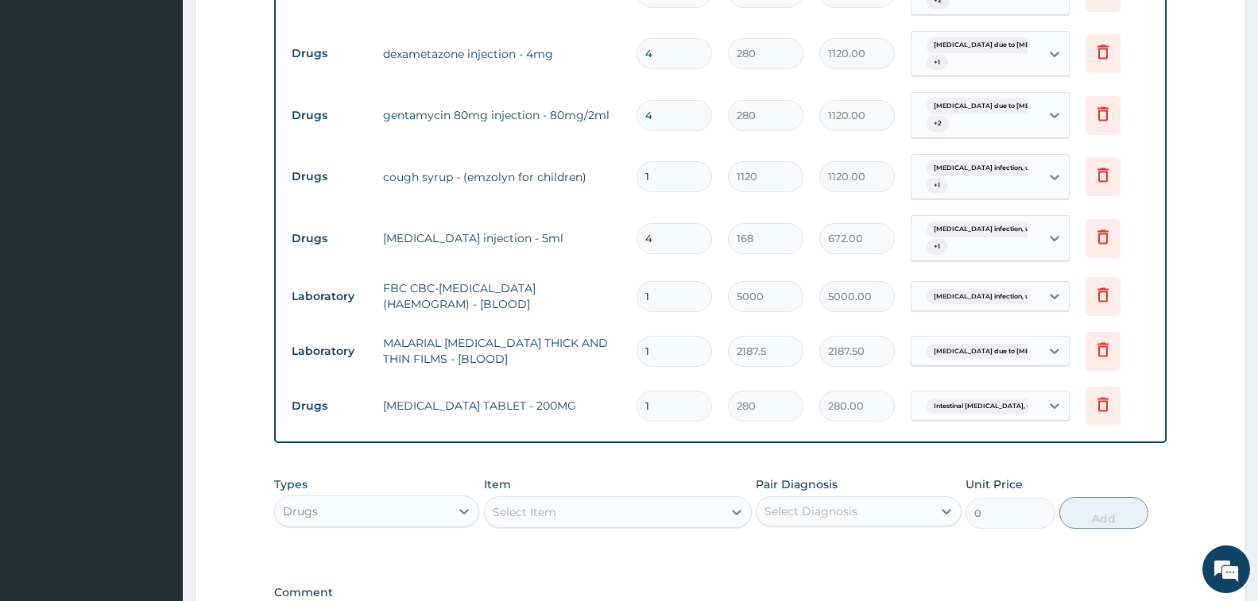
click at [565, 523] on div "Select Item" at bounding box center [604, 512] width 238 height 25
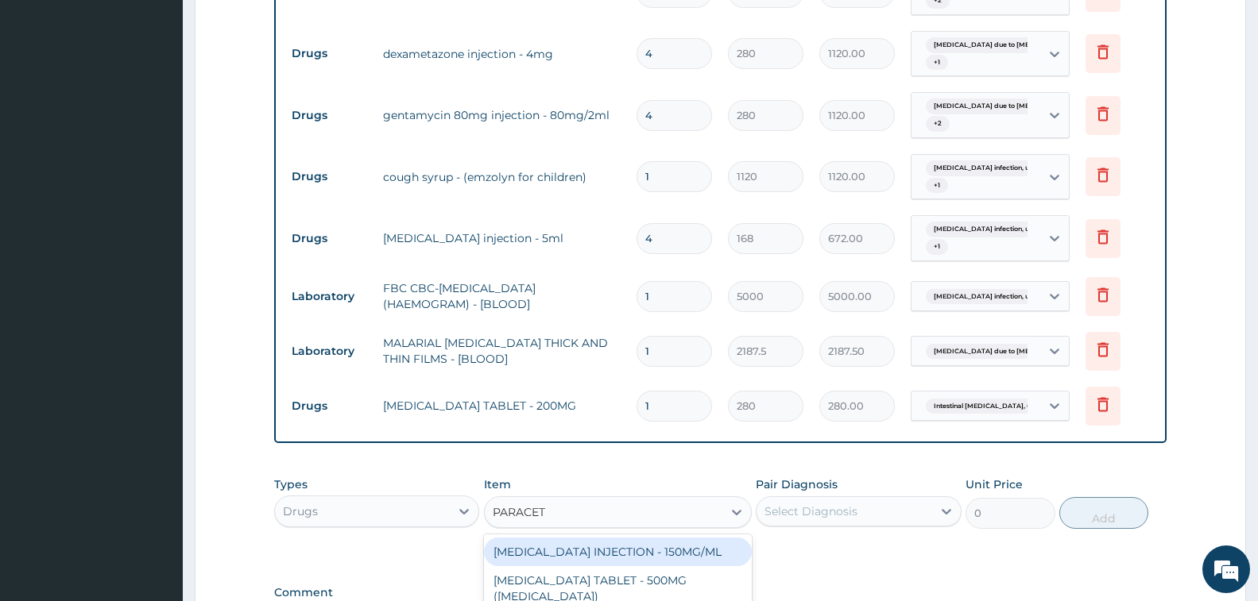
type input "PARACETA"
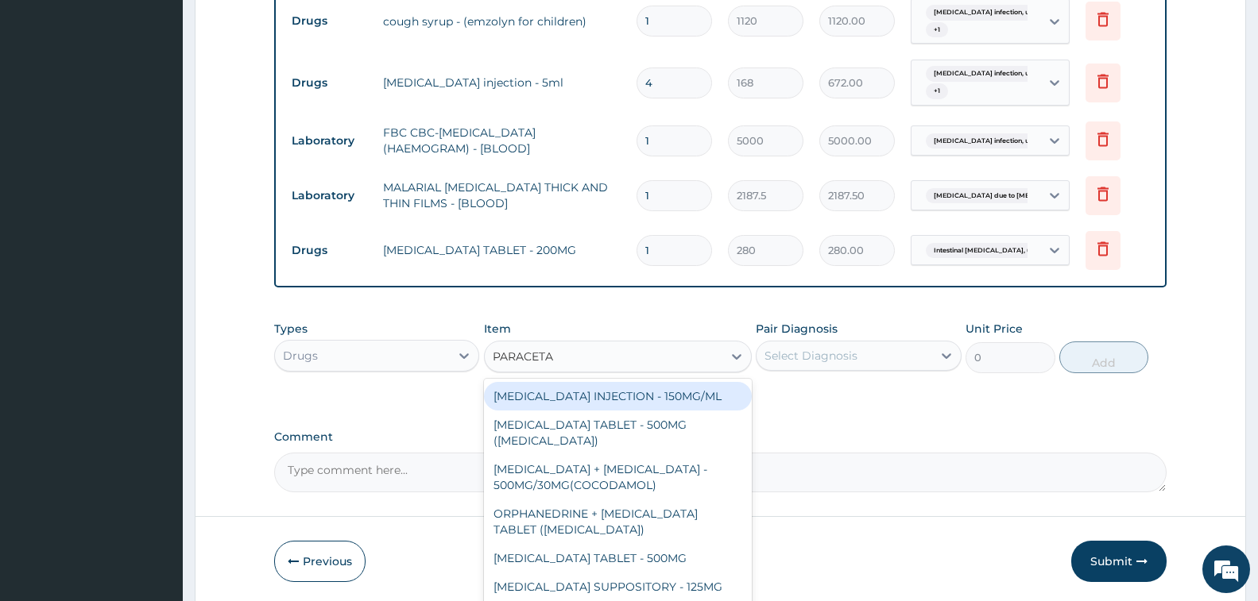
scroll to position [861, 0]
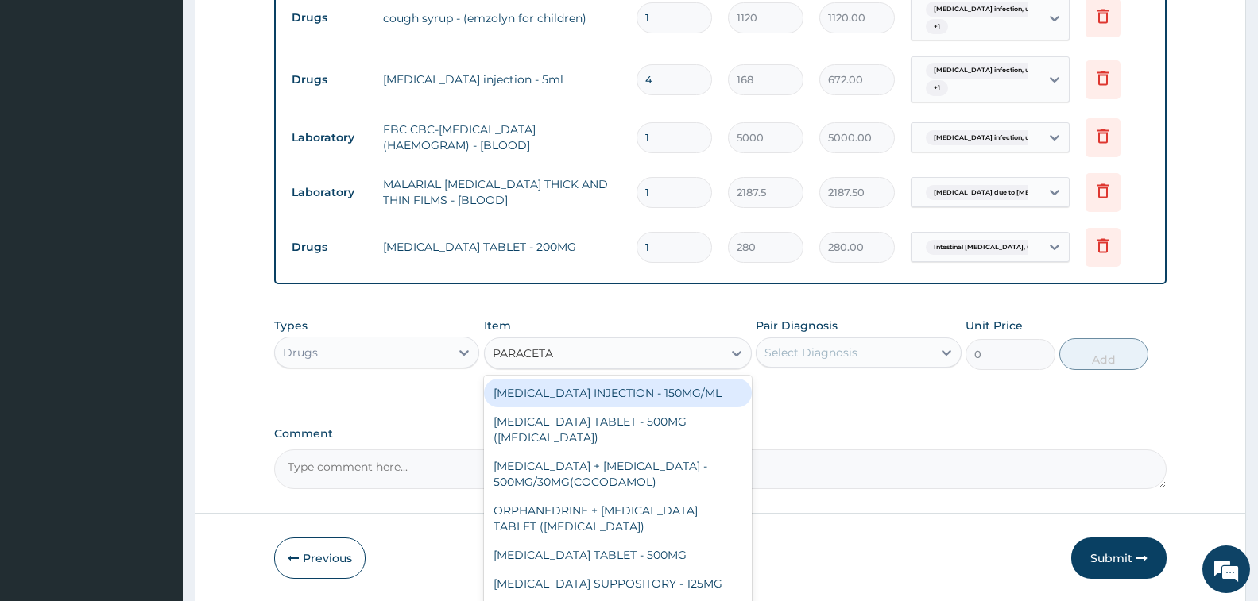
click at [695, 402] on div "PARACETAMOL INJECTION - 150MG/ML" at bounding box center [618, 393] width 268 height 29
type input "560"
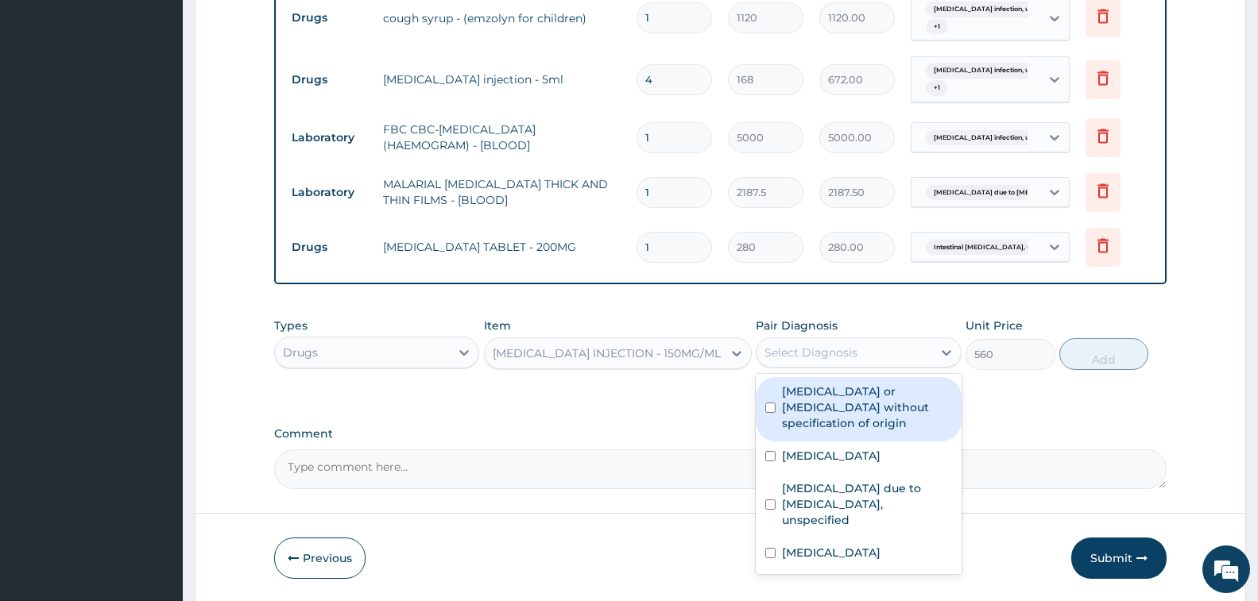
click at [831, 346] on div "Select Diagnosis" at bounding box center [810, 353] width 93 height 16
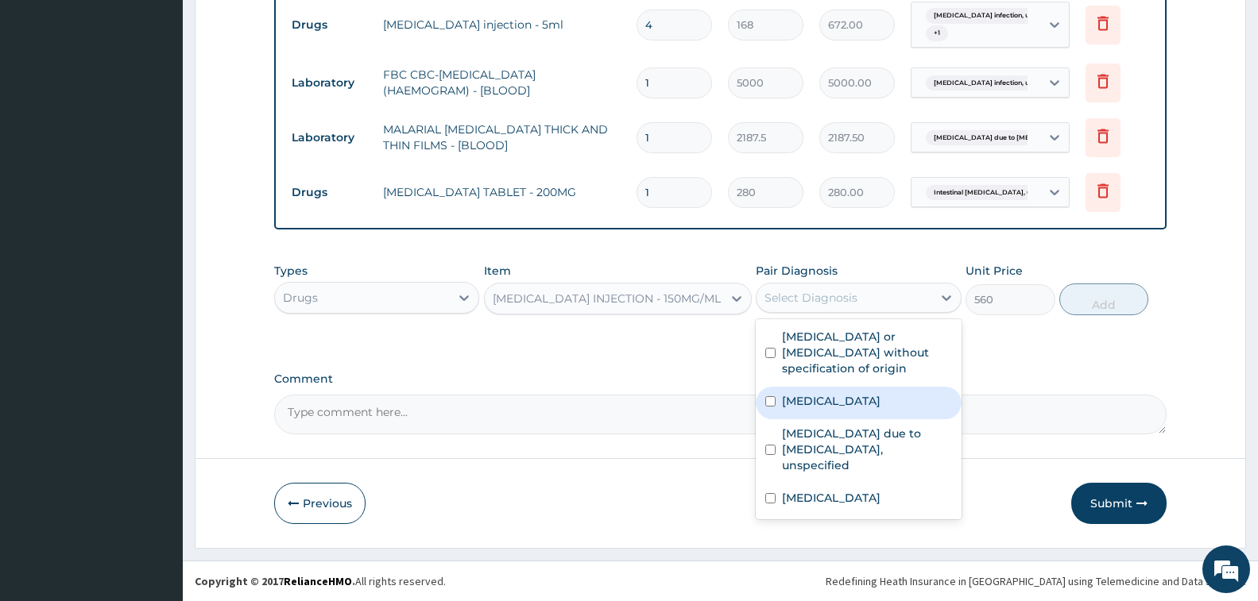
click at [841, 409] on label "Salmonella infection, unspecified" at bounding box center [831, 401] width 99 height 16
checkbox input "true"
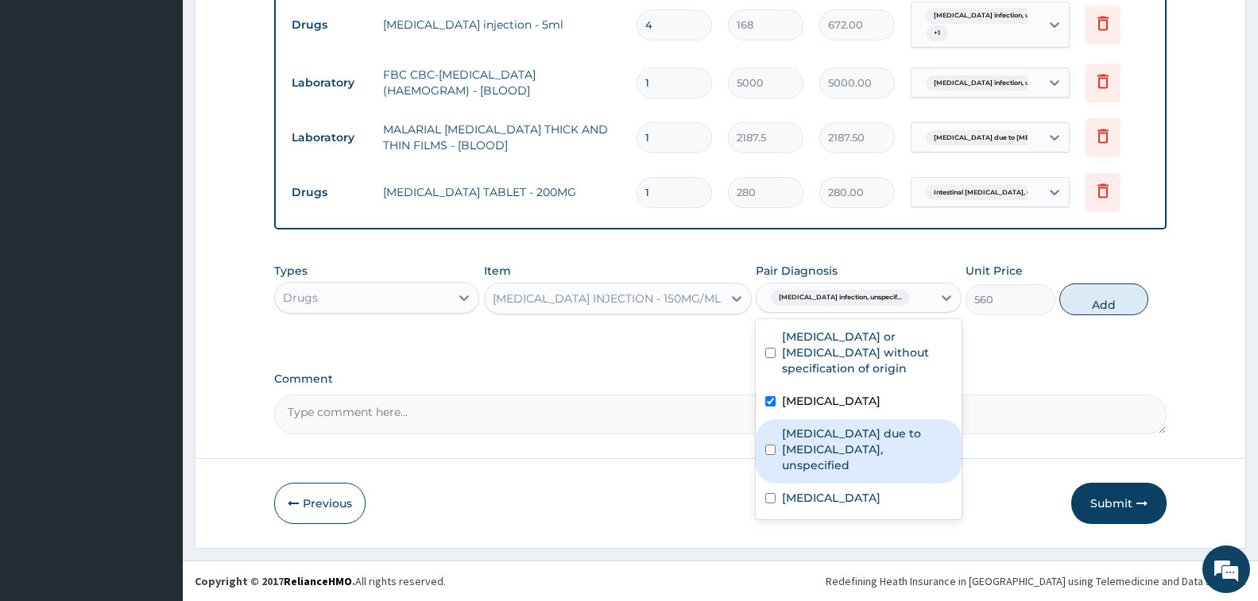
click at [842, 455] on label "Malaria due to Plasmodium falciparum, unspecified" at bounding box center [866, 450] width 169 height 48
checkbox input "true"
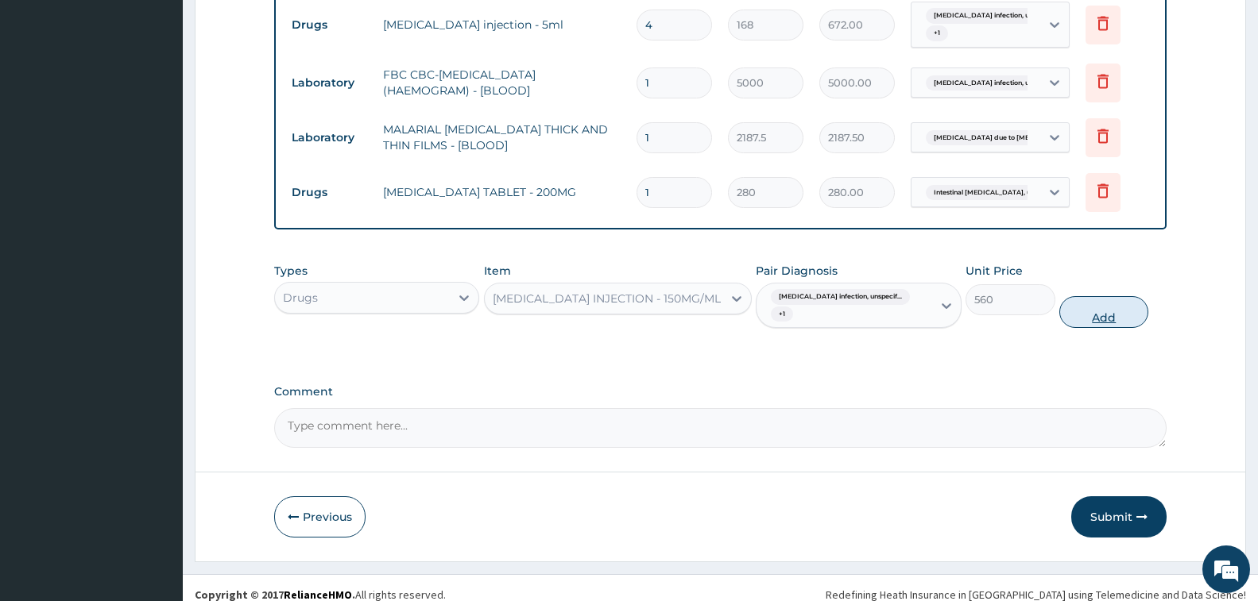
click at [1092, 313] on button "Add" at bounding box center [1103, 312] width 89 height 32
type input "0"
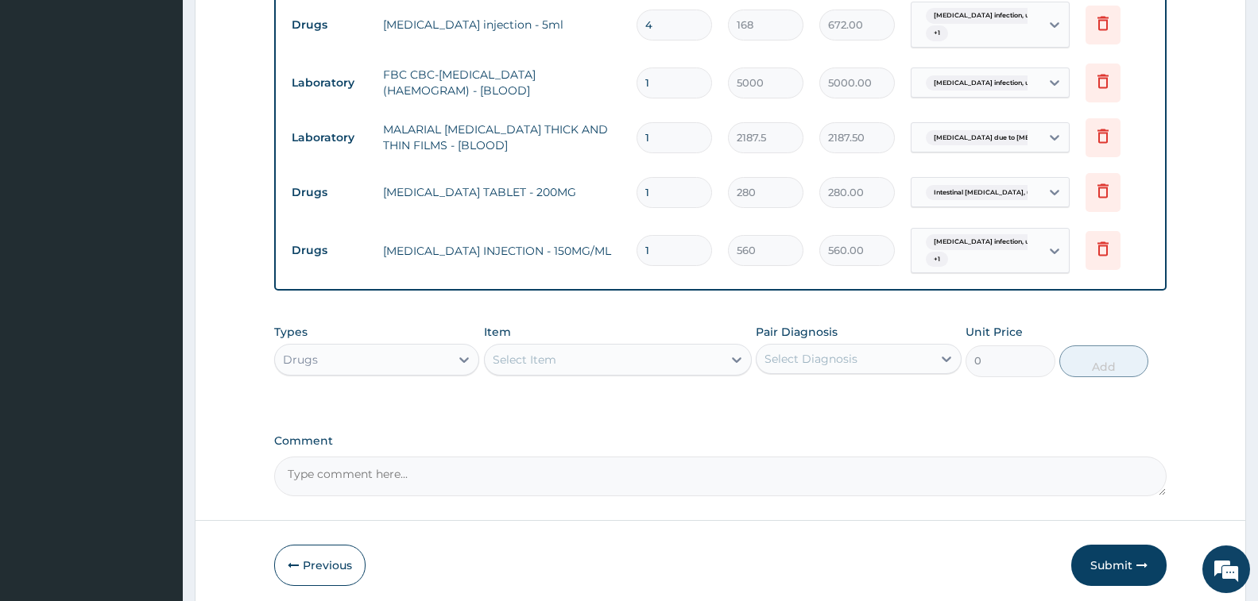
click at [568, 363] on div "Select Item" at bounding box center [604, 359] width 238 height 25
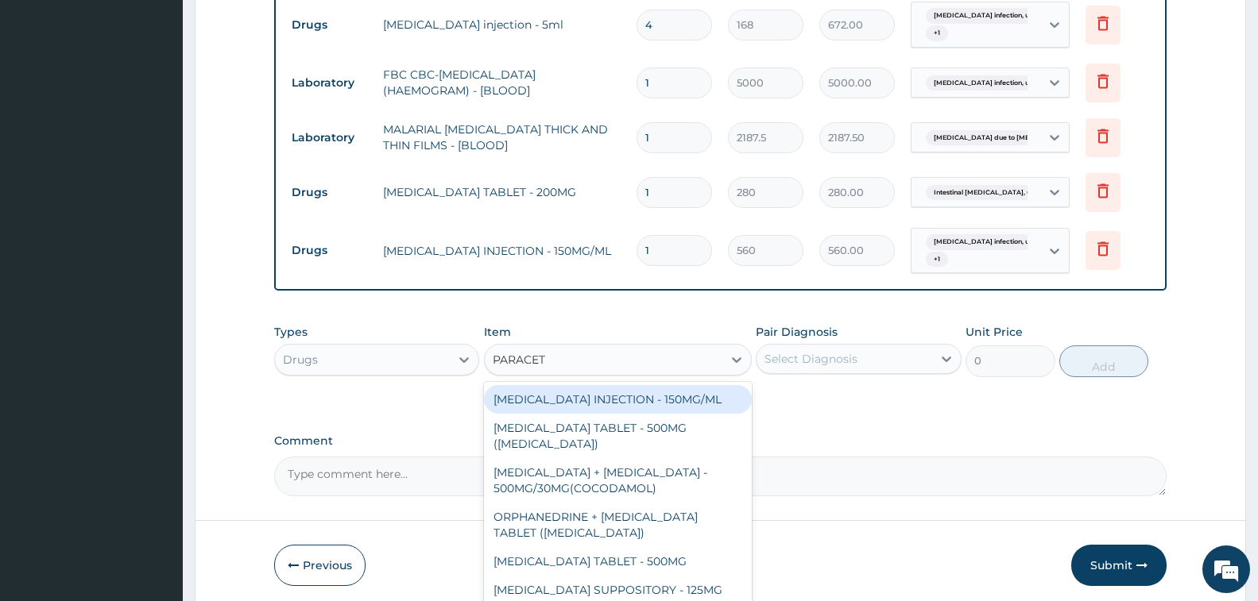
type input "PARACETA"
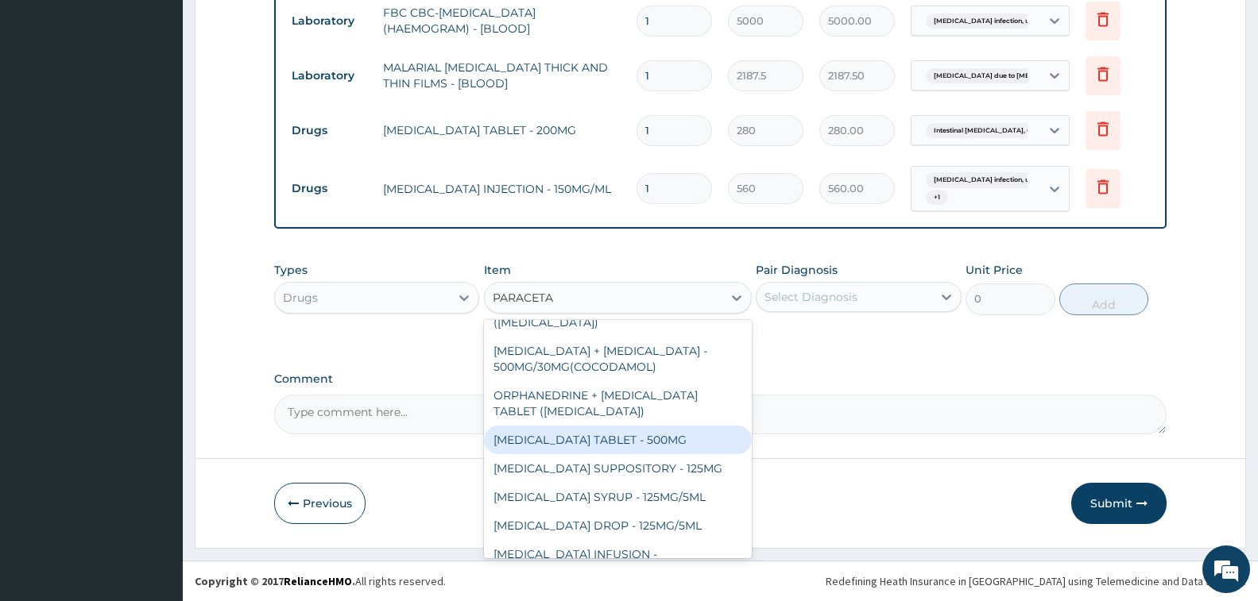
scroll to position [79, 0]
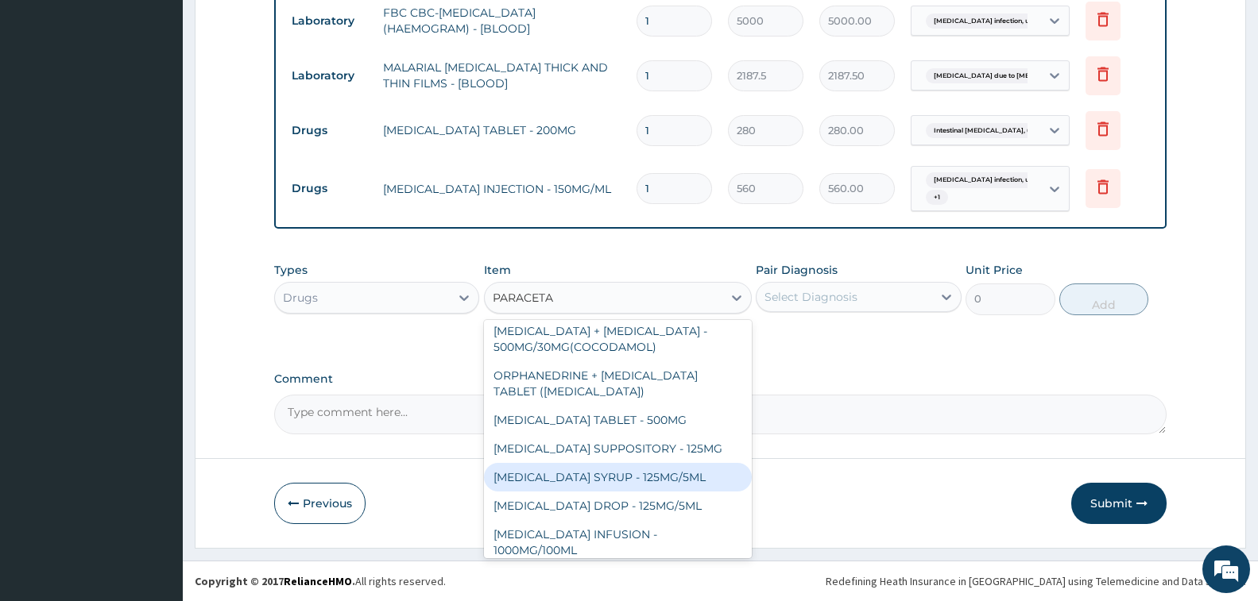
click at [663, 467] on div "PARACETAMOL SYRUP - 125MG/5ML" at bounding box center [618, 477] width 268 height 29
type input "840"
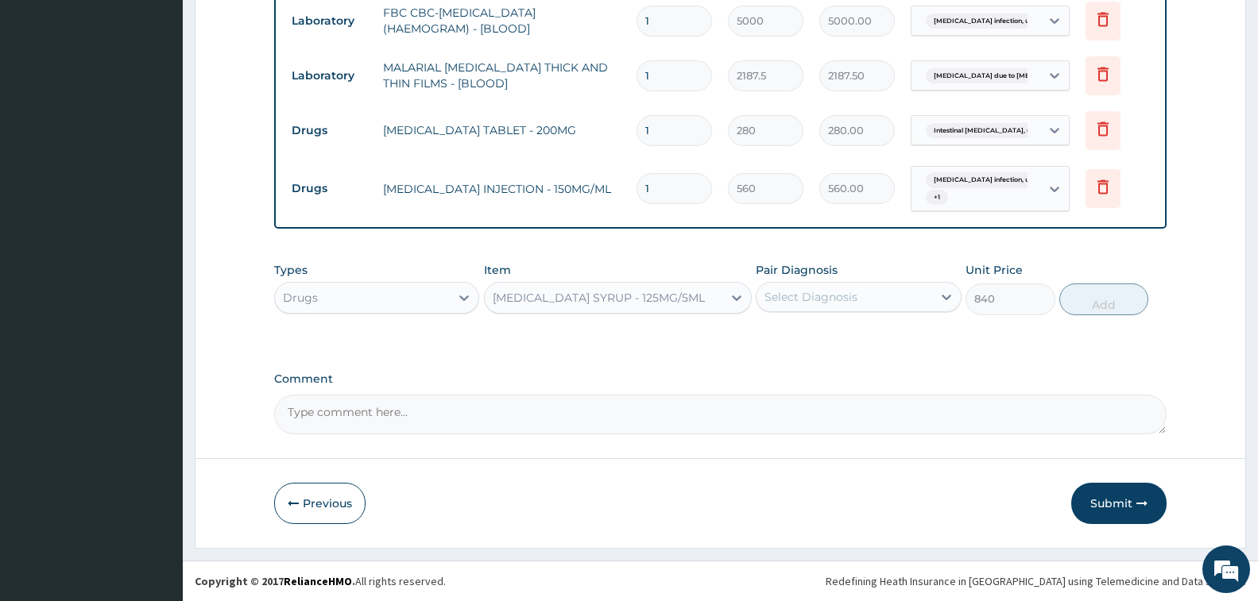
click at [831, 300] on div "Select Diagnosis" at bounding box center [810, 297] width 93 height 16
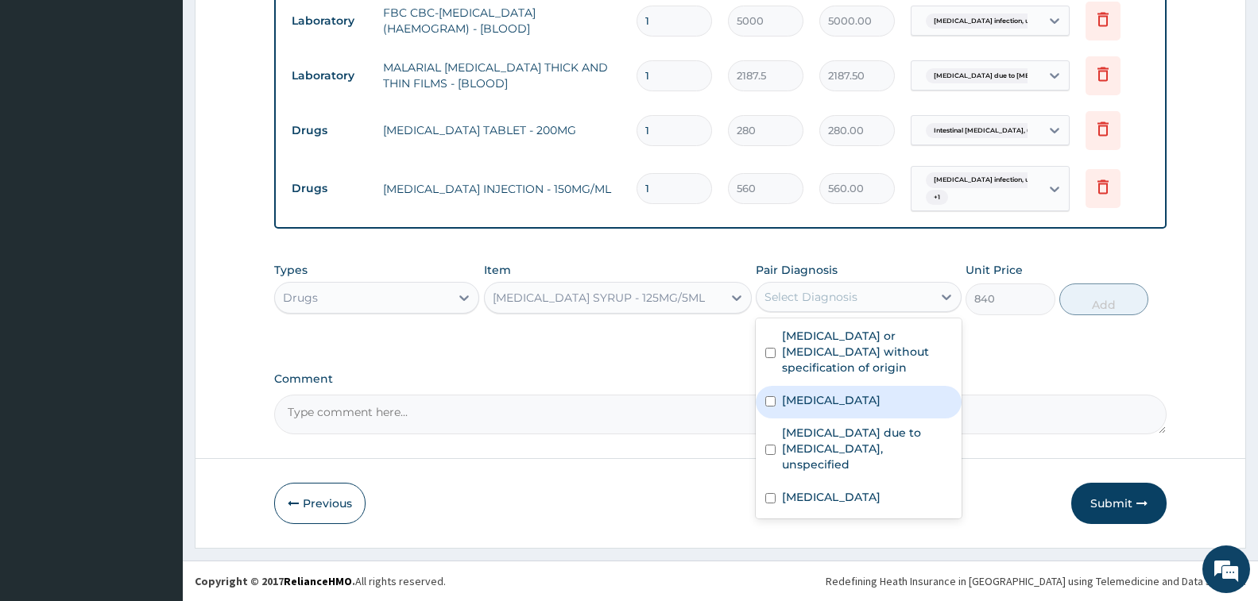
click at [857, 407] on label "Salmonella infection, unspecified" at bounding box center [831, 401] width 99 height 16
checkbox input "true"
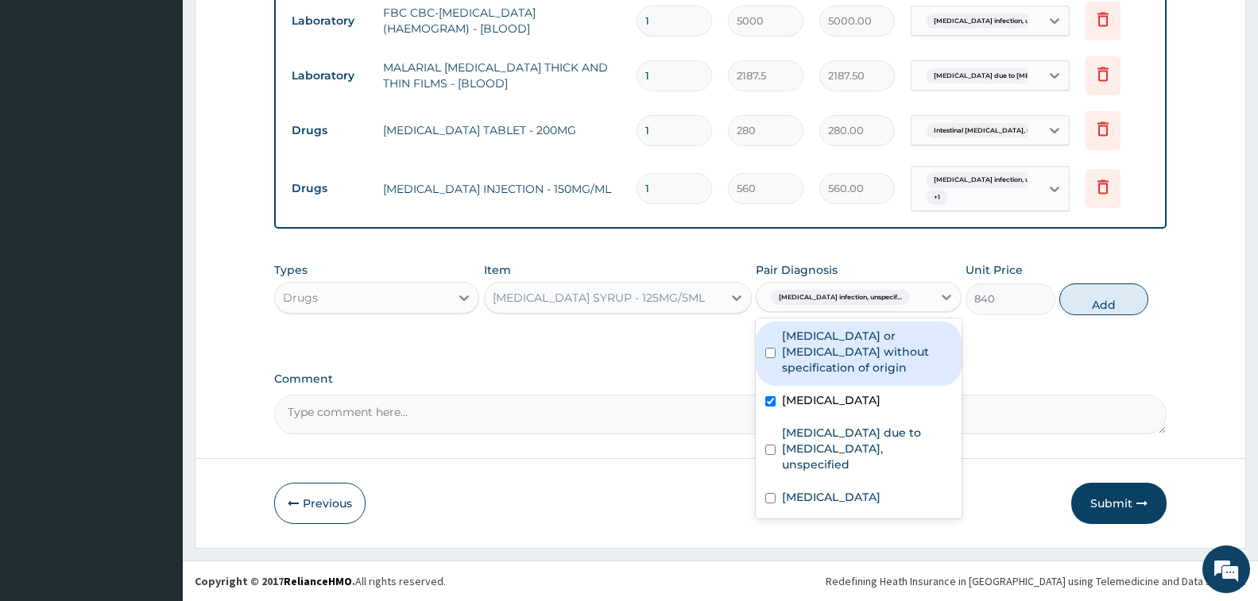
click at [863, 344] on label "Gastroenteritis or colitis without specification of origin" at bounding box center [866, 352] width 169 height 48
checkbox input "true"
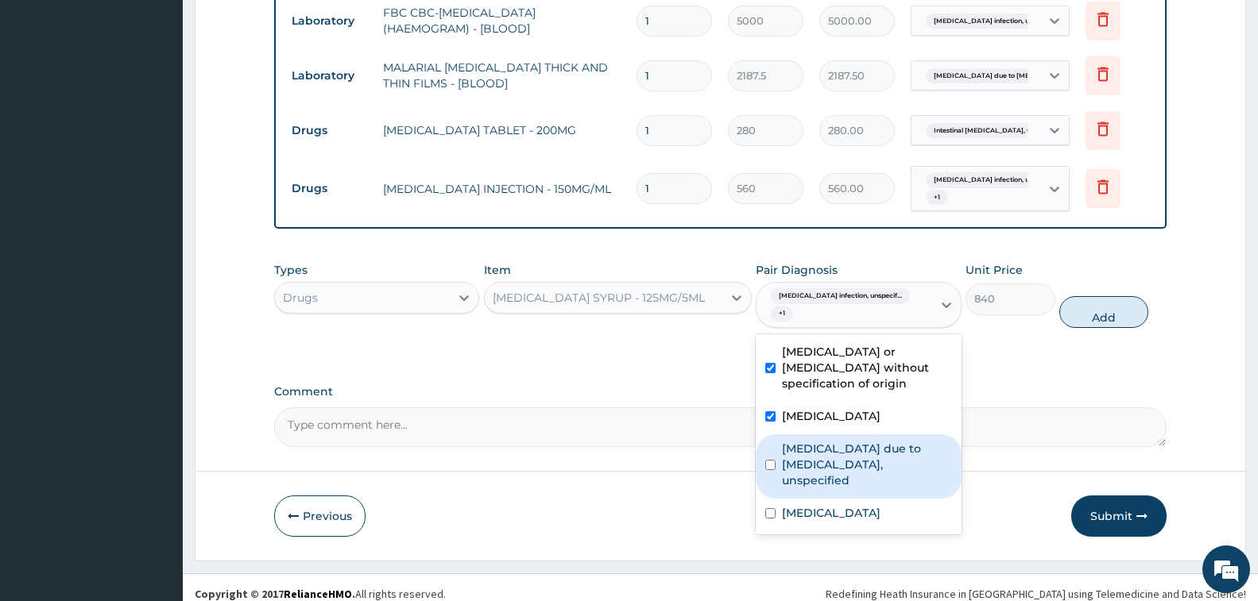
click at [876, 457] on label "Malaria due to Plasmodium falciparum, unspecified" at bounding box center [866, 465] width 169 height 48
checkbox input "true"
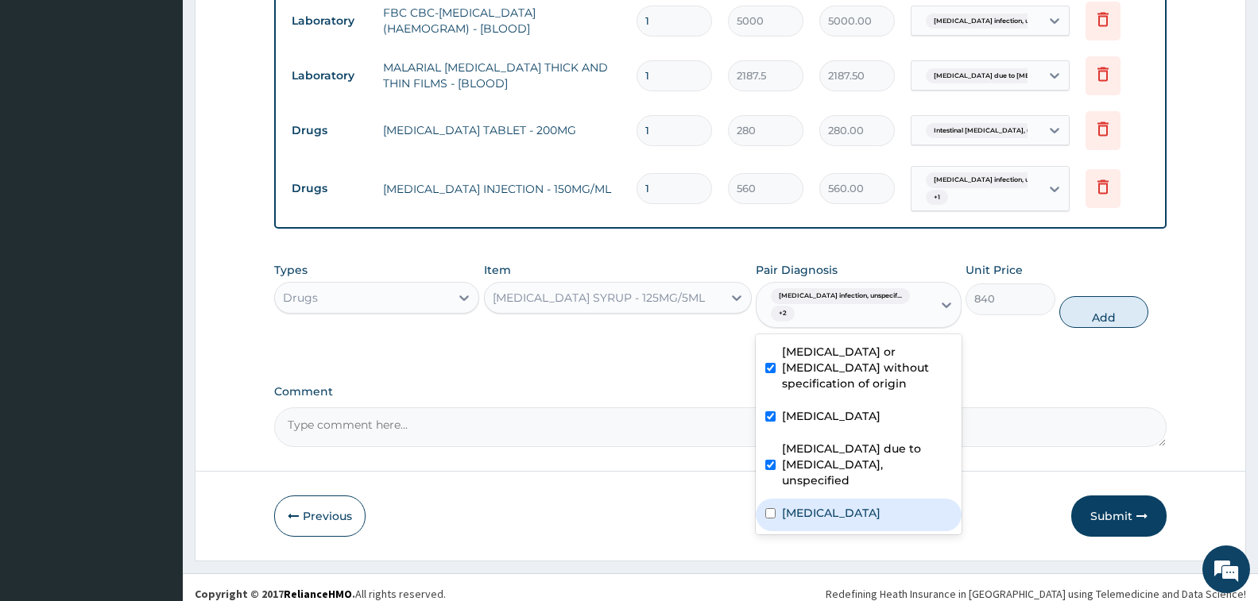
click at [849, 524] on div "Intestinal helminthiasis, unspecified" at bounding box center [858, 515] width 205 height 33
checkbox input "true"
click at [1087, 296] on button "Add" at bounding box center [1103, 312] width 89 height 32
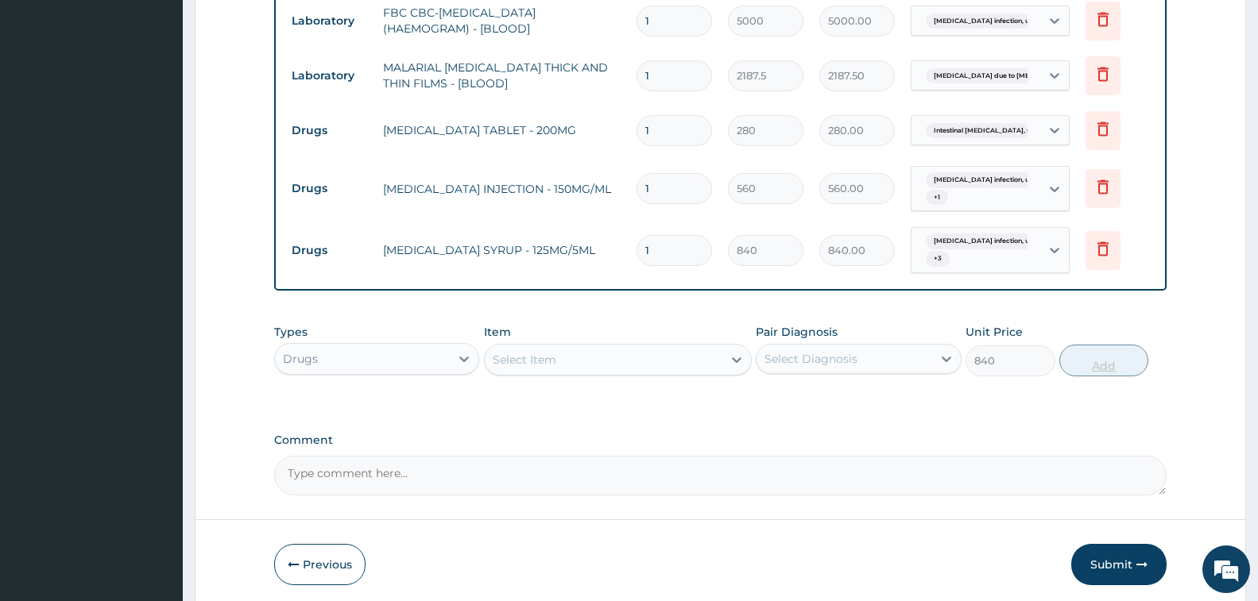
type input "0"
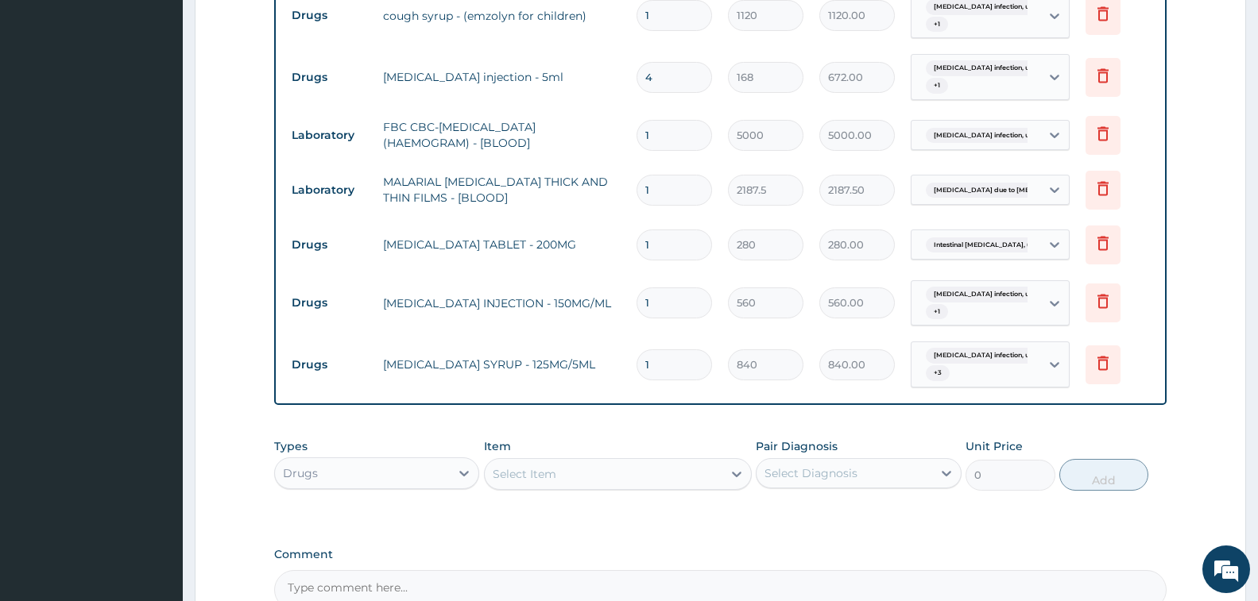
scroll to position [1039, 0]
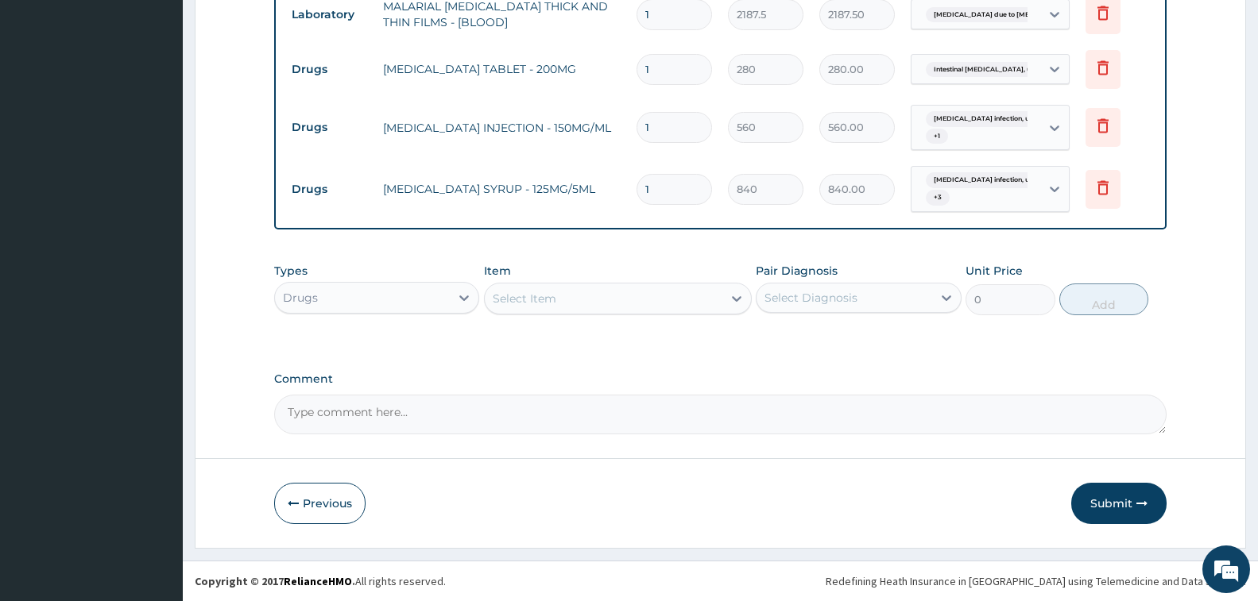
drag, startPoint x: 1095, startPoint y: 497, endPoint x: 437, endPoint y: 102, distance: 767.3
click at [1095, 497] on button "Submit" at bounding box center [1118, 503] width 95 height 41
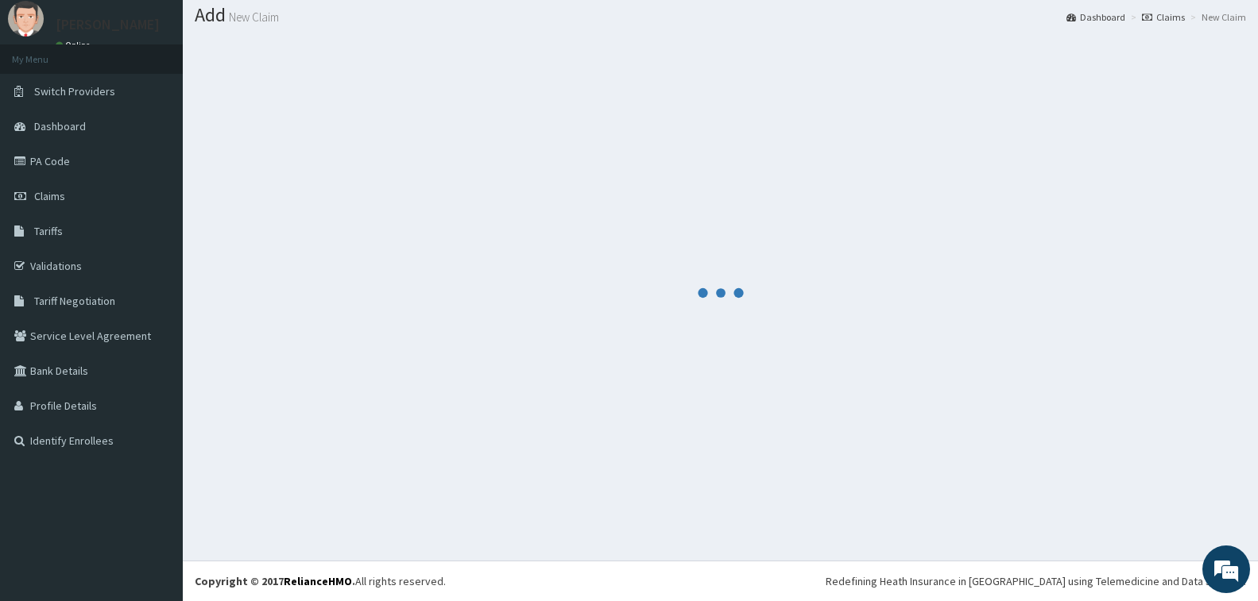
scroll to position [47, 0]
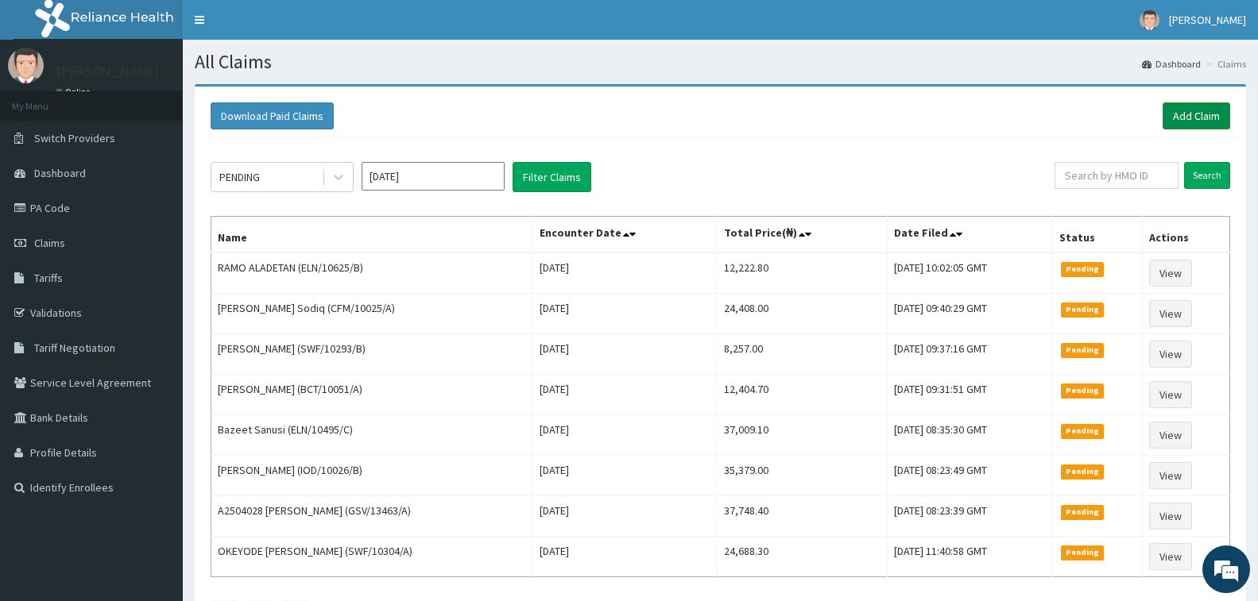
click at [1198, 112] on link "Add Claim" at bounding box center [1196, 115] width 68 height 27
click at [337, 180] on icon at bounding box center [339, 177] width 16 height 16
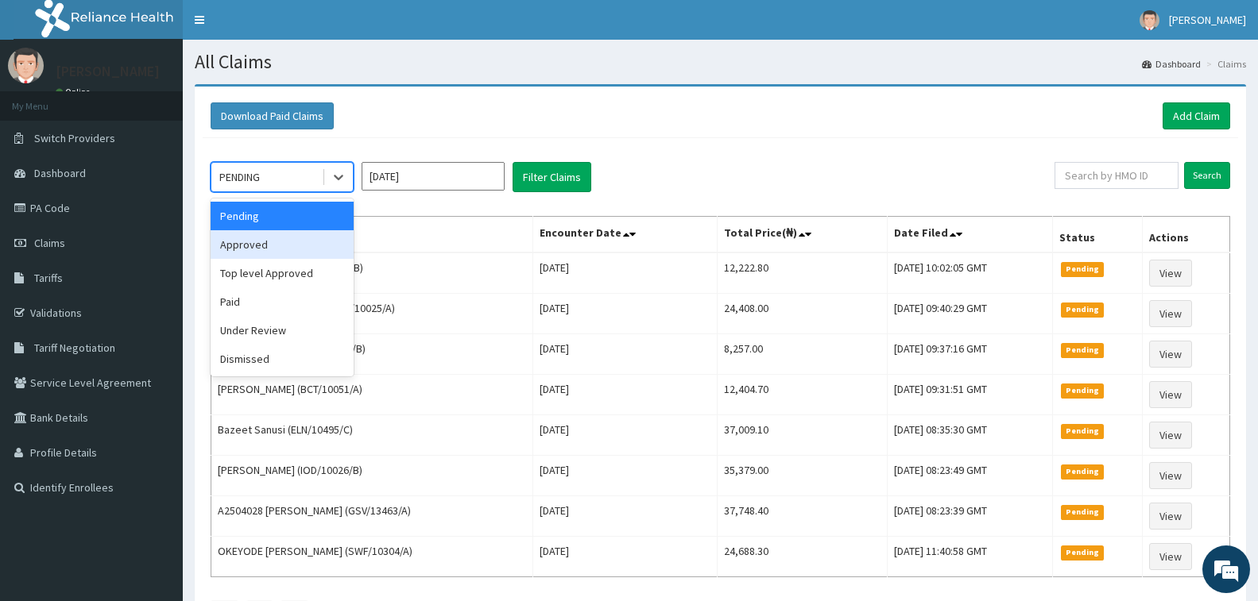
drag, startPoint x: 313, startPoint y: 246, endPoint x: 488, endPoint y: 212, distance: 178.1
click at [313, 246] on div "Approved" at bounding box center [282, 244] width 143 height 29
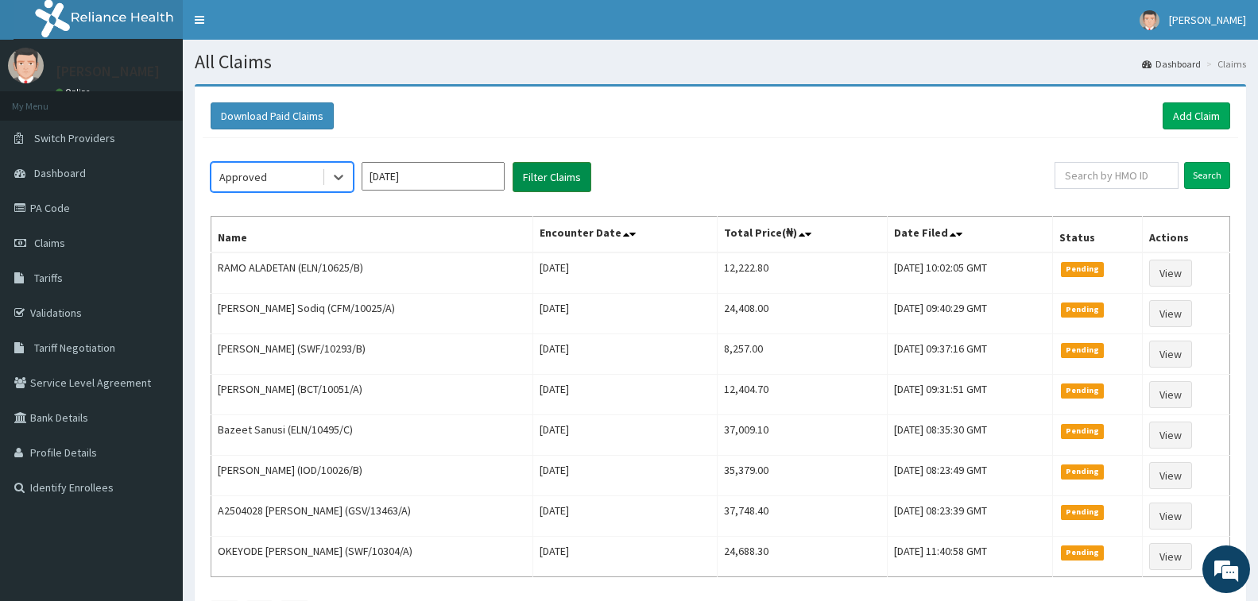
click at [534, 180] on button "Filter Claims" at bounding box center [551, 177] width 79 height 30
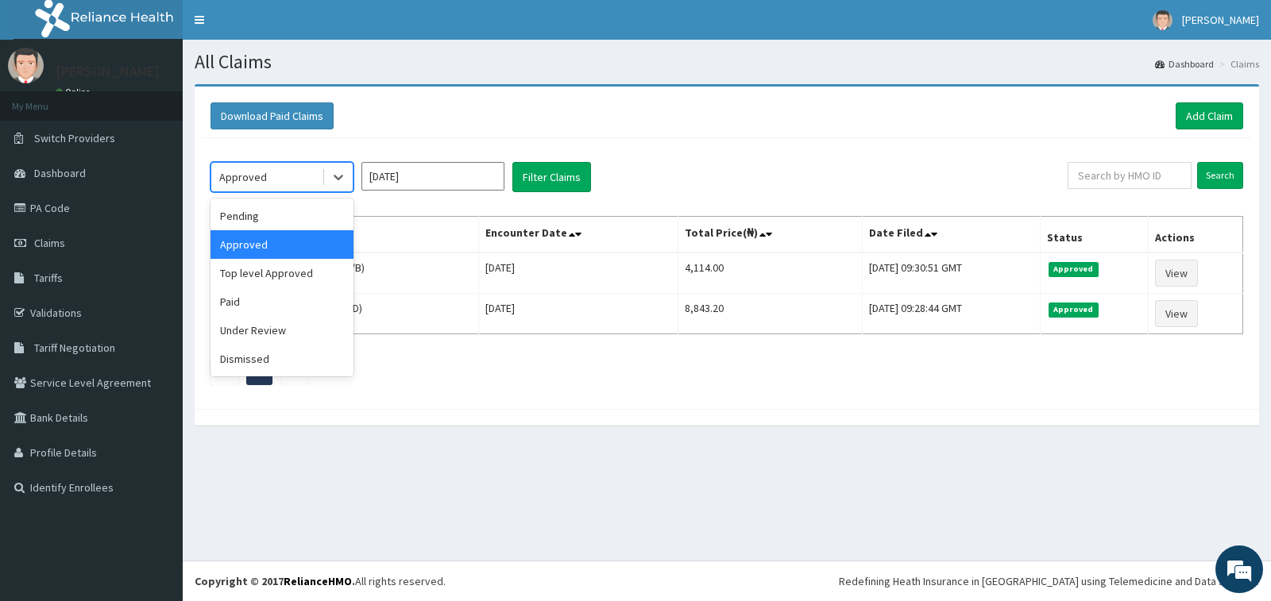
drag, startPoint x: 335, startPoint y: 180, endPoint x: 332, endPoint y: 228, distance: 47.7
click at [335, 180] on icon at bounding box center [339, 177] width 16 height 16
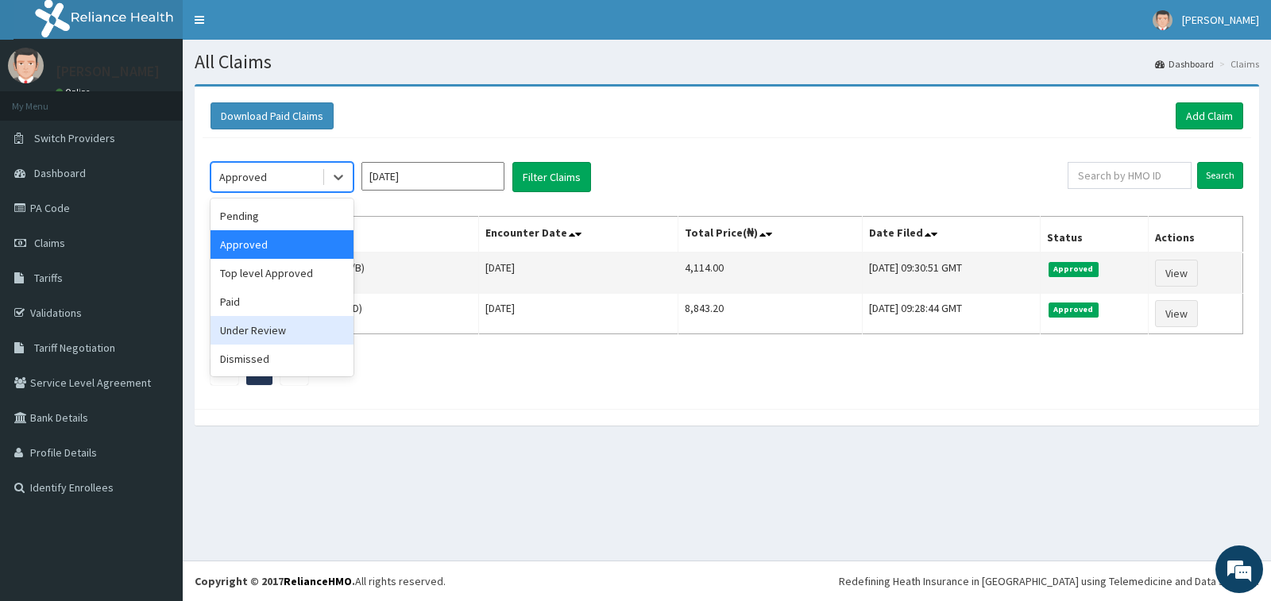
drag, startPoint x: 307, startPoint y: 323, endPoint x: 408, endPoint y: 292, distance: 105.8
click at [308, 325] on div "Under Review" at bounding box center [282, 330] width 143 height 29
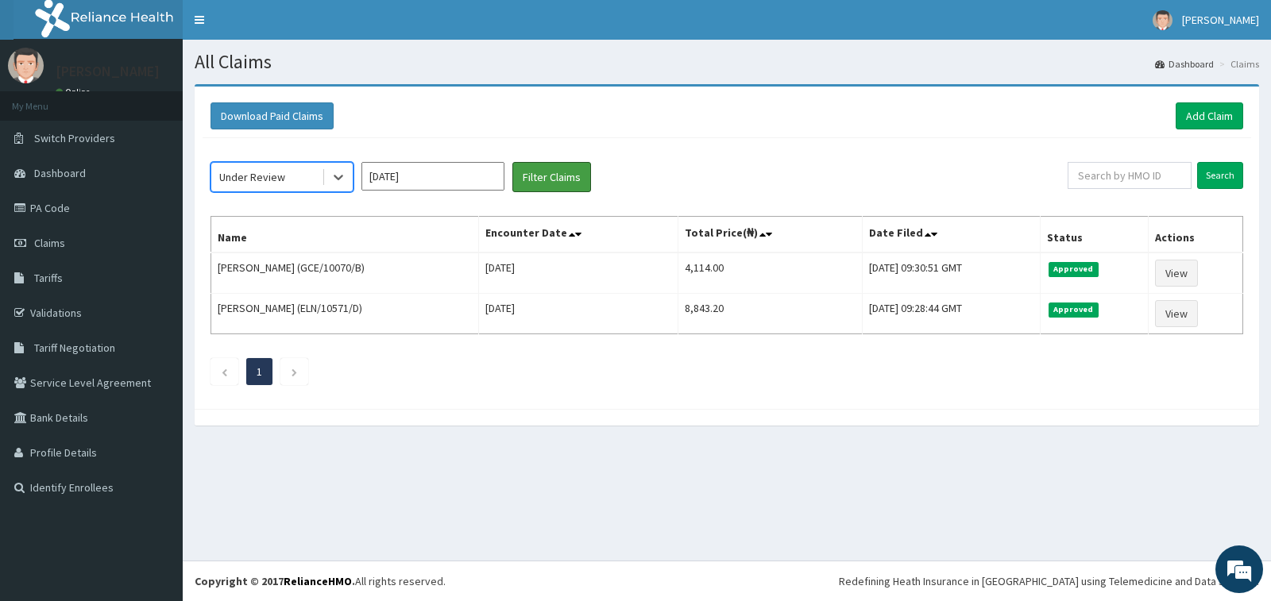
drag, startPoint x: 533, startPoint y: 174, endPoint x: 174, endPoint y: 36, distance: 384.8
click at [531, 171] on button "Filter Claims" at bounding box center [551, 177] width 79 height 30
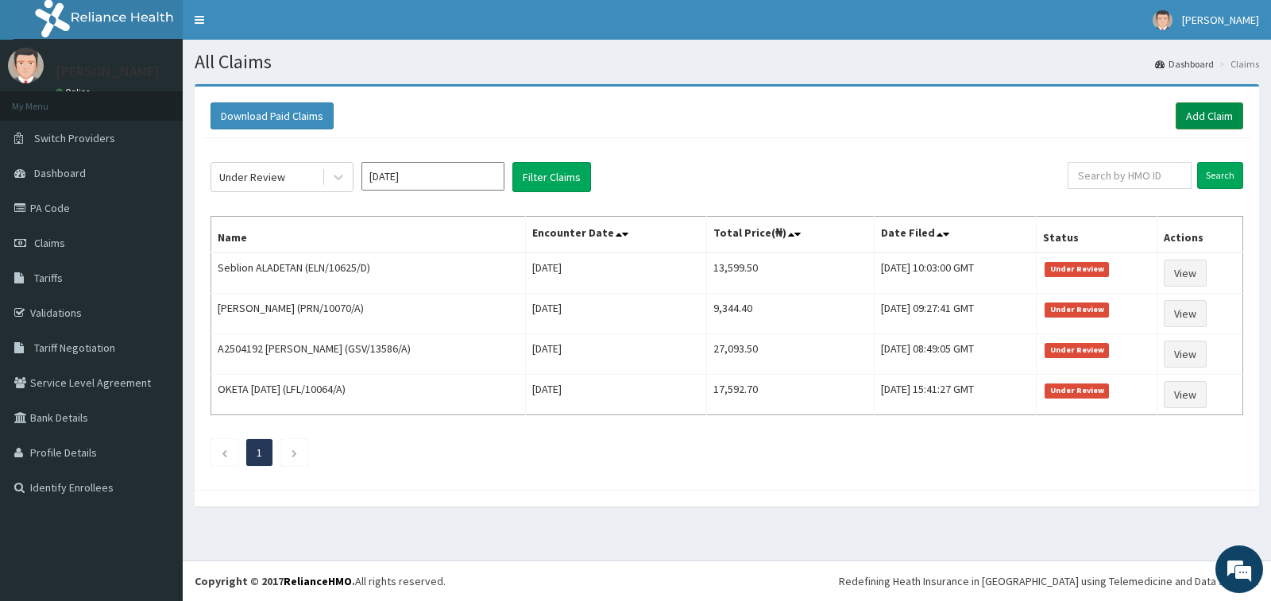
click at [1183, 110] on link "Add Claim" at bounding box center [1210, 115] width 68 height 27
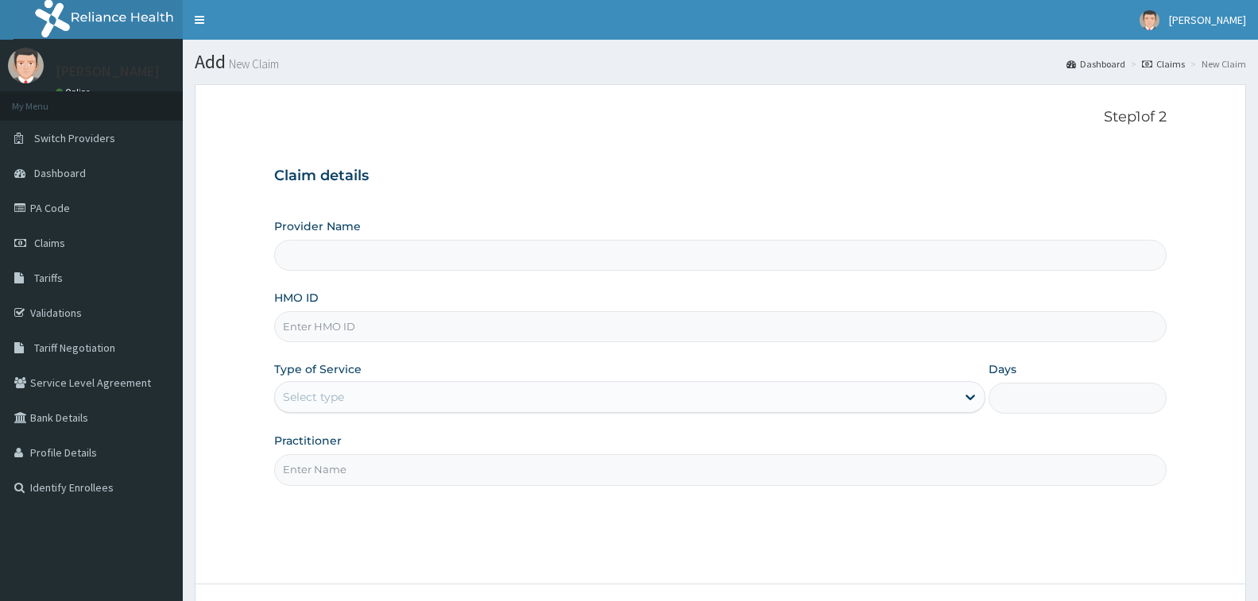
type input "[GEOGRAPHIC_DATA] - [GEOGRAPHIC_DATA]"
click at [350, 335] on input "HMO ID" at bounding box center [720, 326] width 892 height 31
type input "ETN/10006/D"
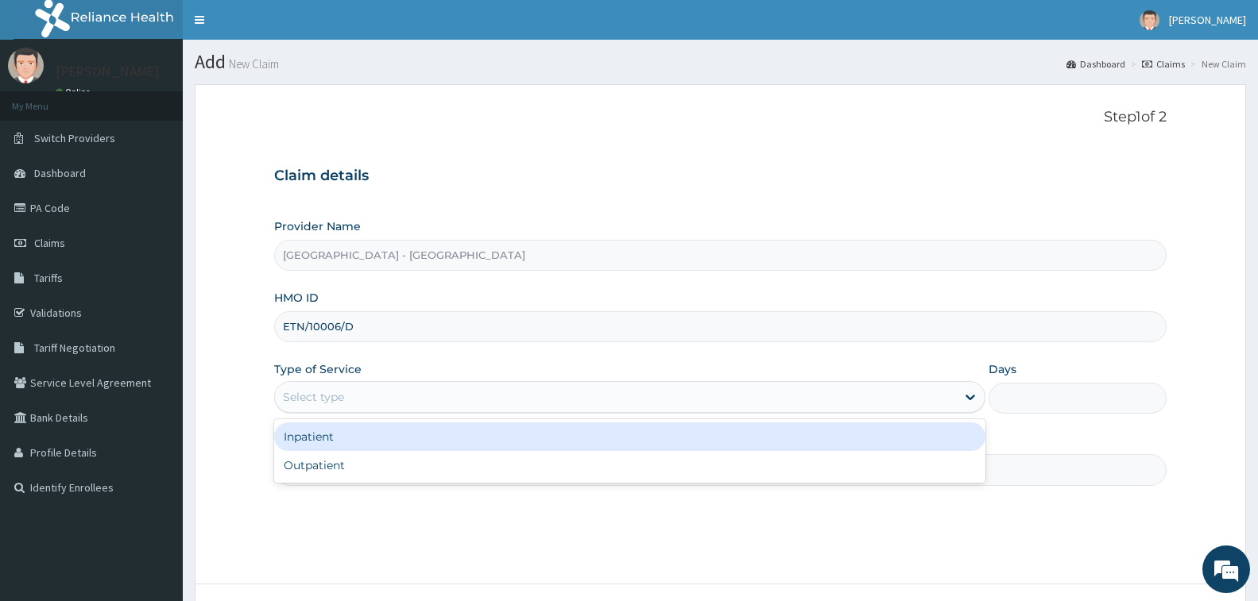
click at [359, 384] on div "Select type" at bounding box center [629, 397] width 711 height 32
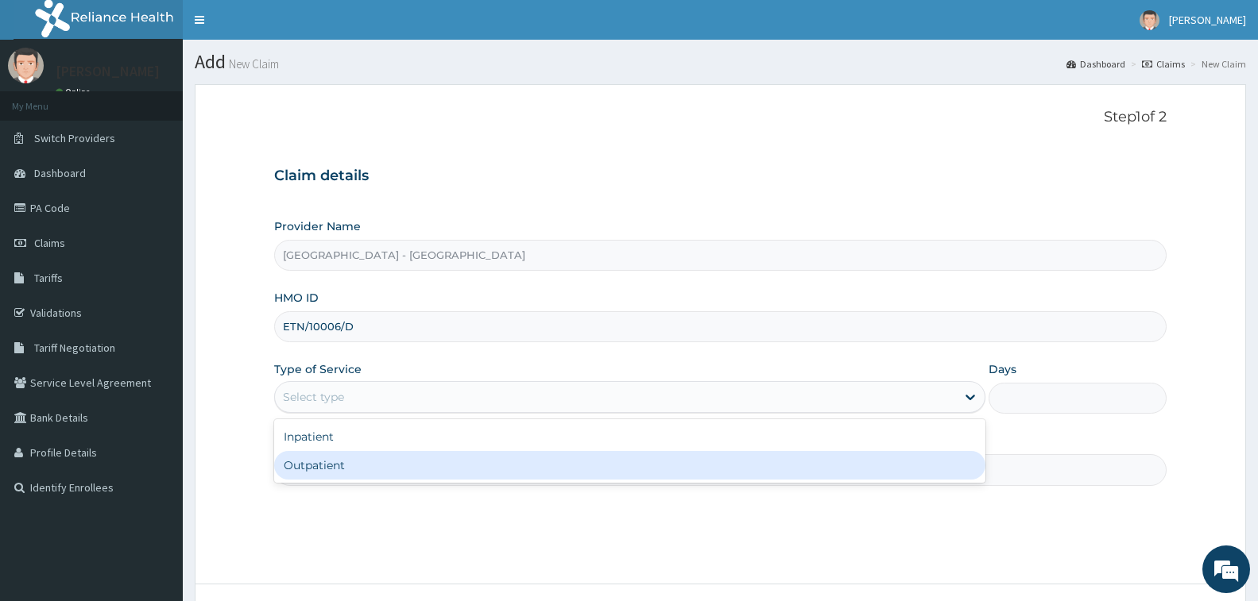
click at [362, 458] on div "Outpatient" at bounding box center [629, 465] width 711 height 29
type input "1"
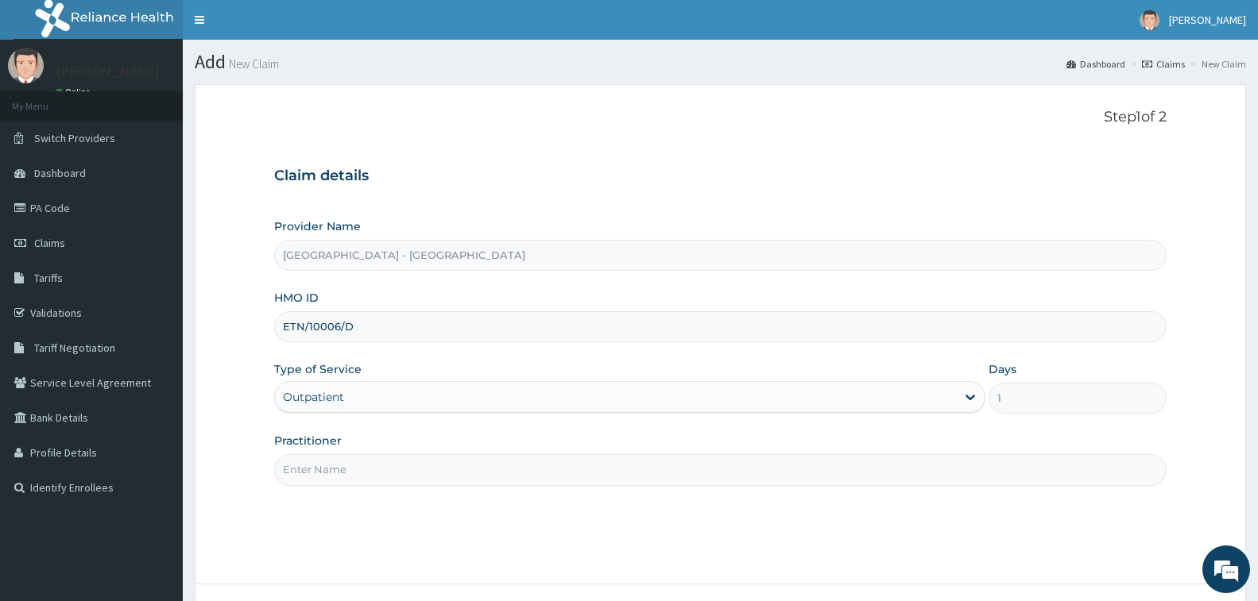
click at [362, 458] on input "Practitioner" at bounding box center [720, 469] width 892 height 31
type input "[PERSON_NAME]"
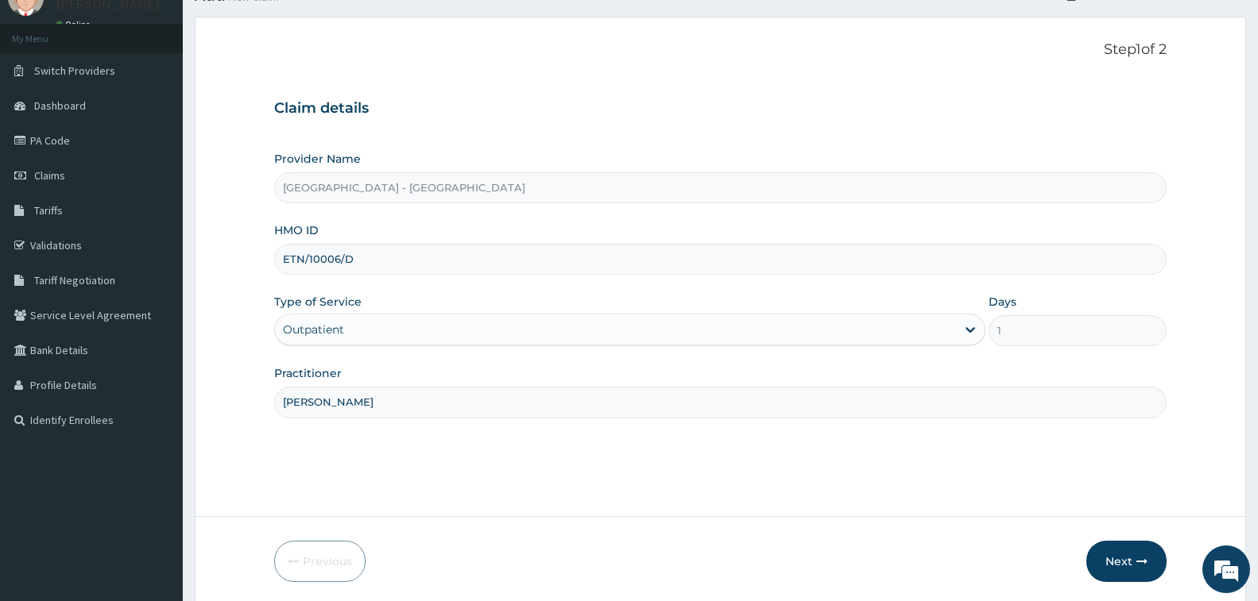
scroll to position [126, 0]
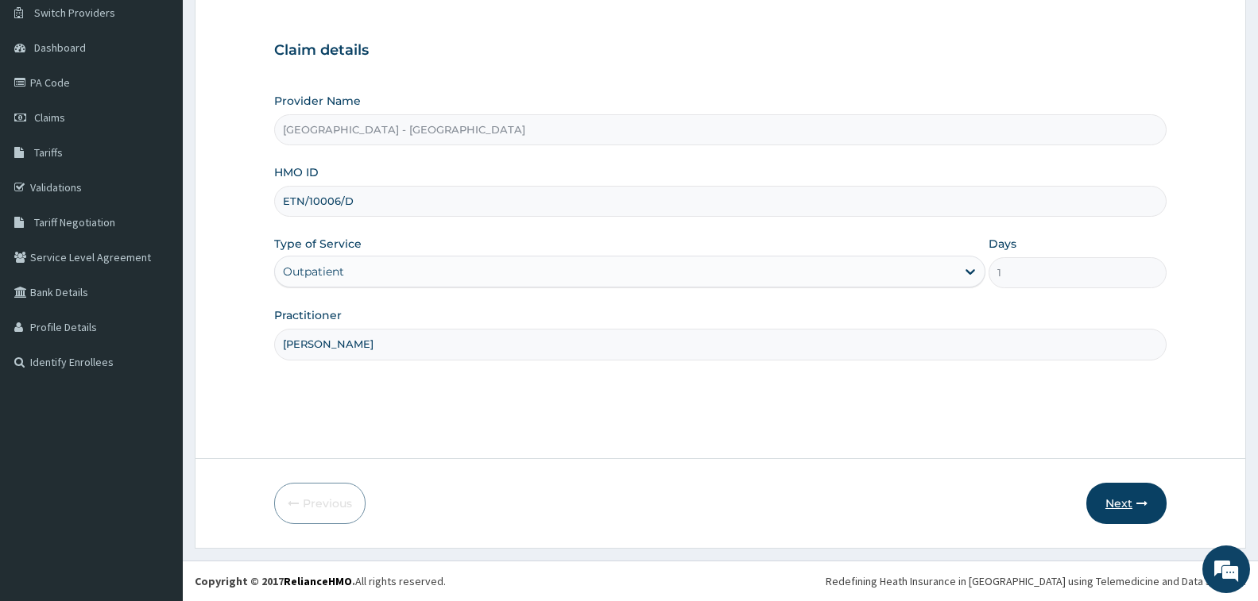
click at [1104, 506] on button "Next" at bounding box center [1126, 503] width 80 height 41
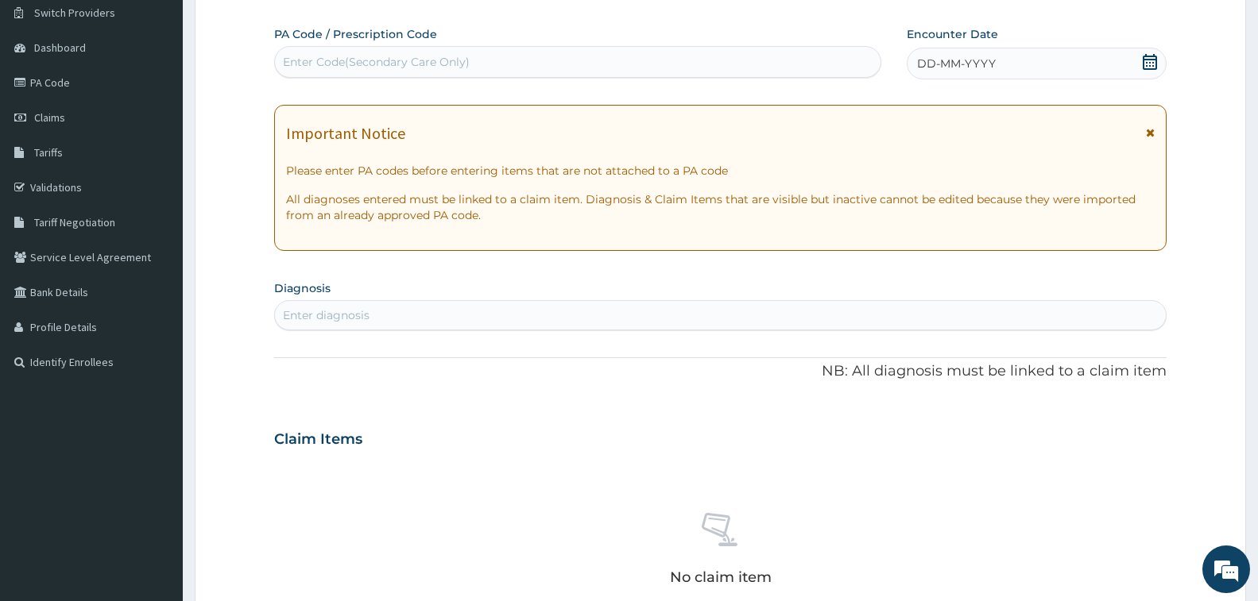
click at [376, 64] on div "Enter Code(Secondary Care Only)" at bounding box center [376, 62] width 187 height 16
type input "PA/"
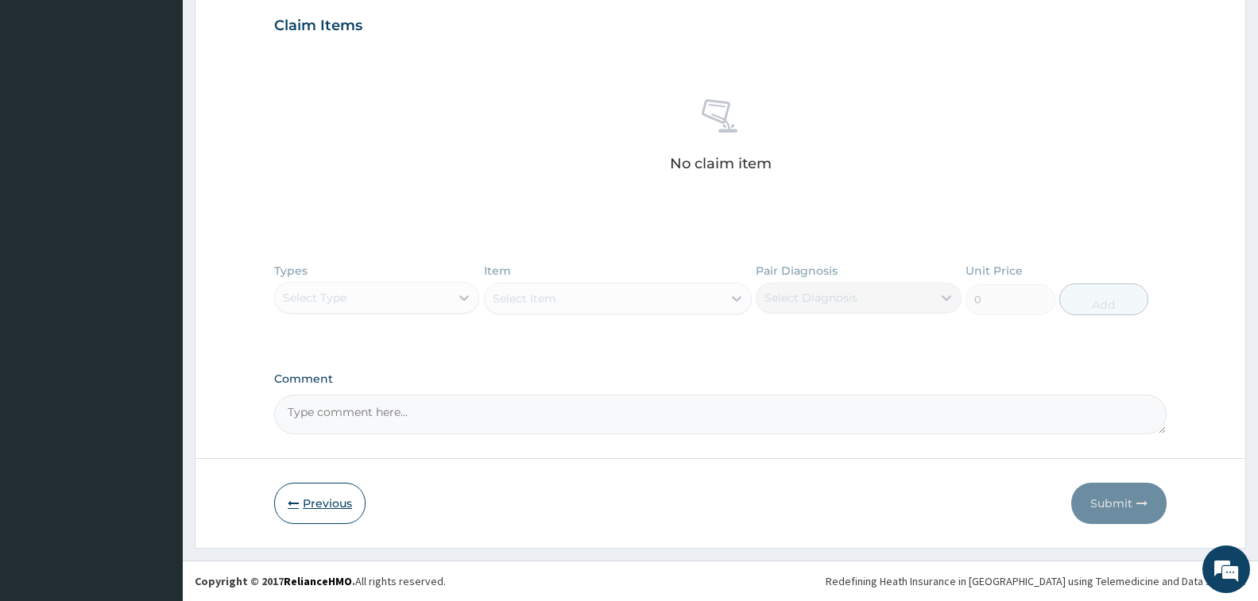
click at [327, 507] on button "Previous" at bounding box center [319, 503] width 91 height 41
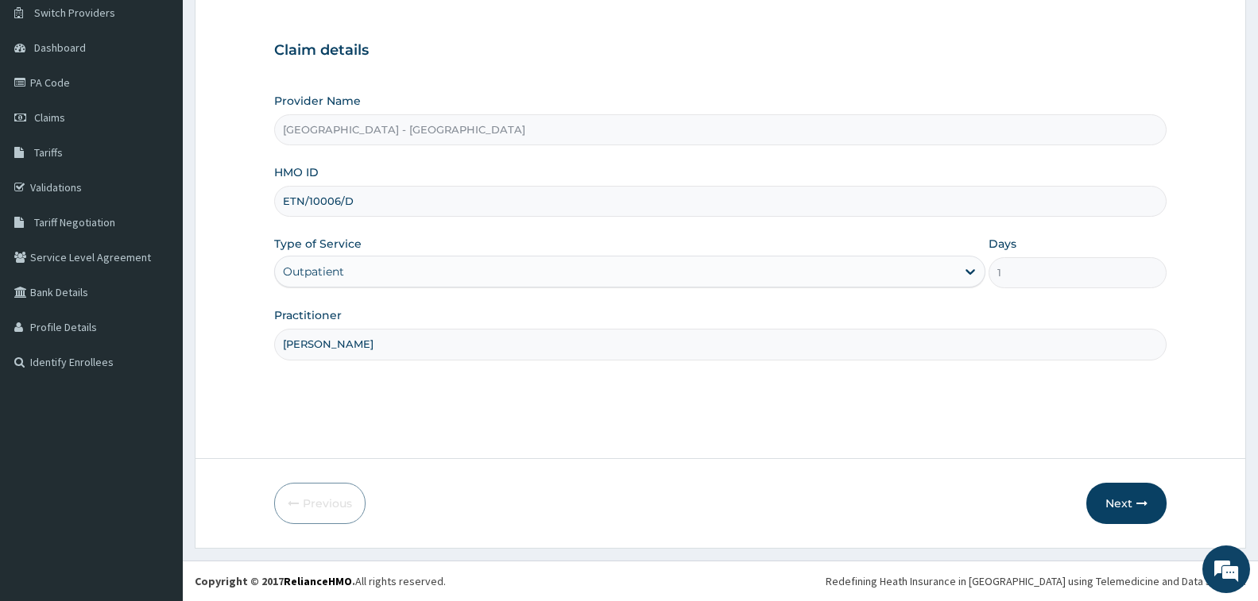
drag, startPoint x: 369, startPoint y: 209, endPoint x: 230, endPoint y: 208, distance: 138.3
click at [230, 208] on form "Step 1 of 2 Claim details Provider Name [GEOGRAPHIC_DATA] - Apapa HMO ID ETN/10…" at bounding box center [720, 254] width 1051 height 590
type input "LFL/10093/E"
click at [1131, 504] on button "Next" at bounding box center [1126, 503] width 80 height 41
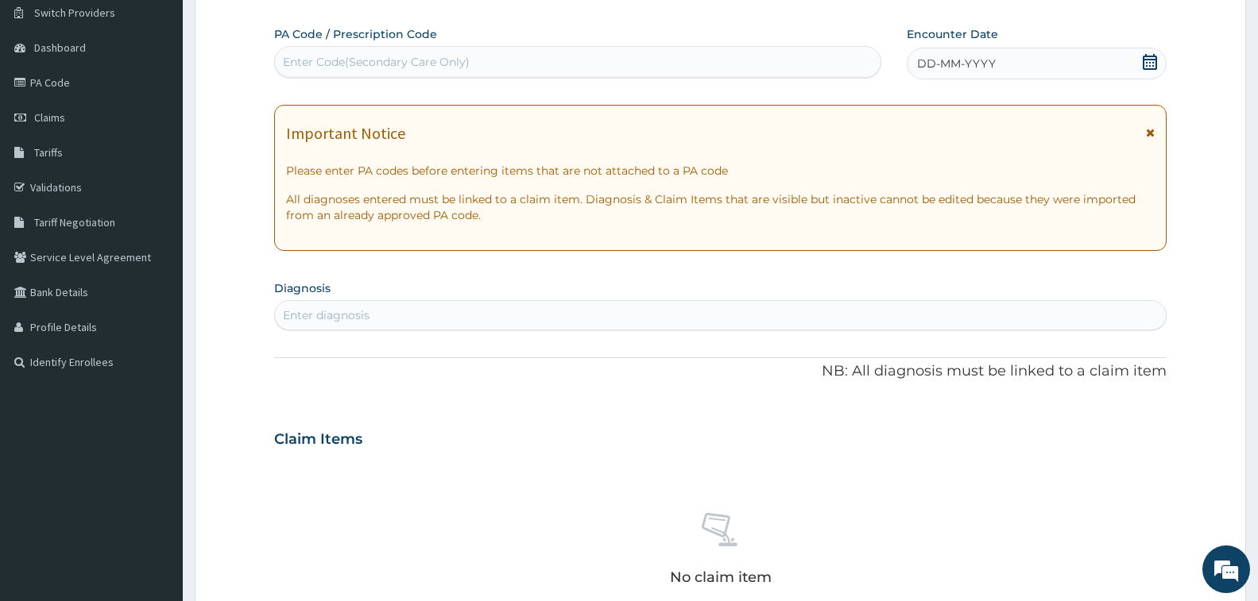
click at [381, 49] on div "Enter Code(Secondary Care Only)" at bounding box center [577, 61] width 605 height 25
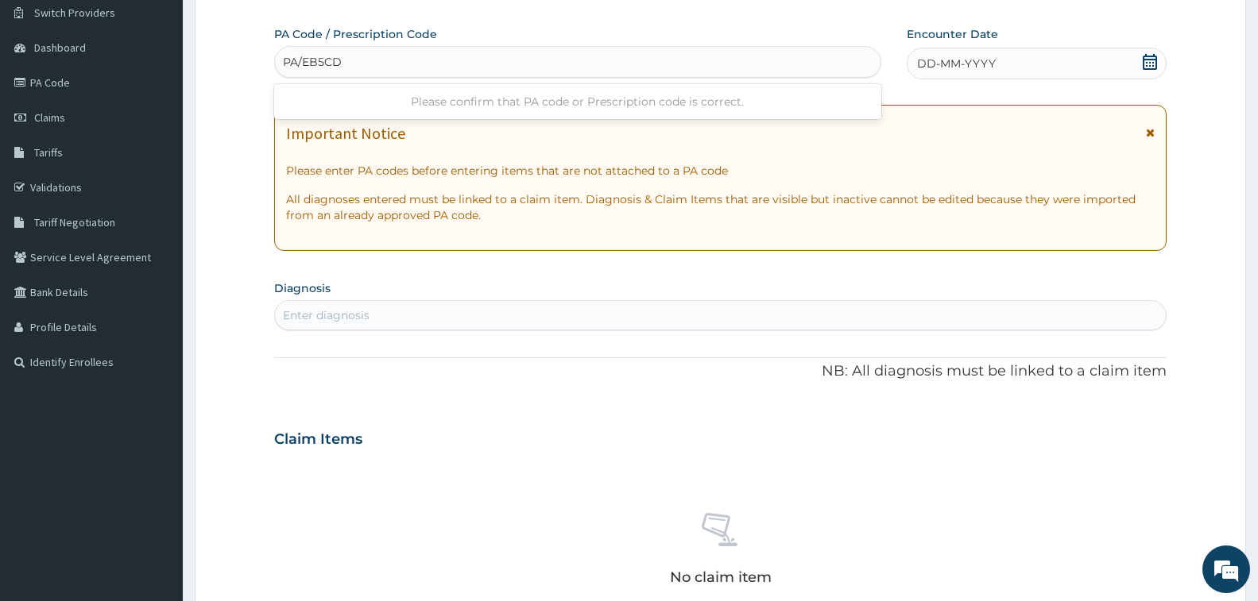
type input "PA/EB5CD7"
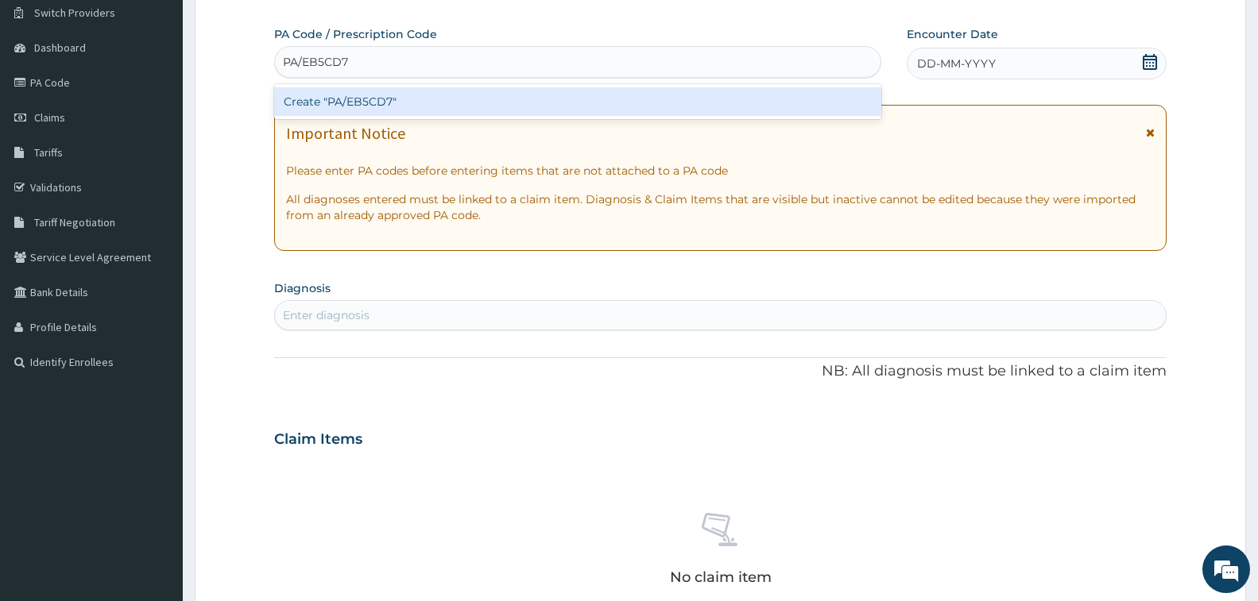
click at [355, 94] on div "Create "PA/EB5CD7"" at bounding box center [577, 101] width 607 height 29
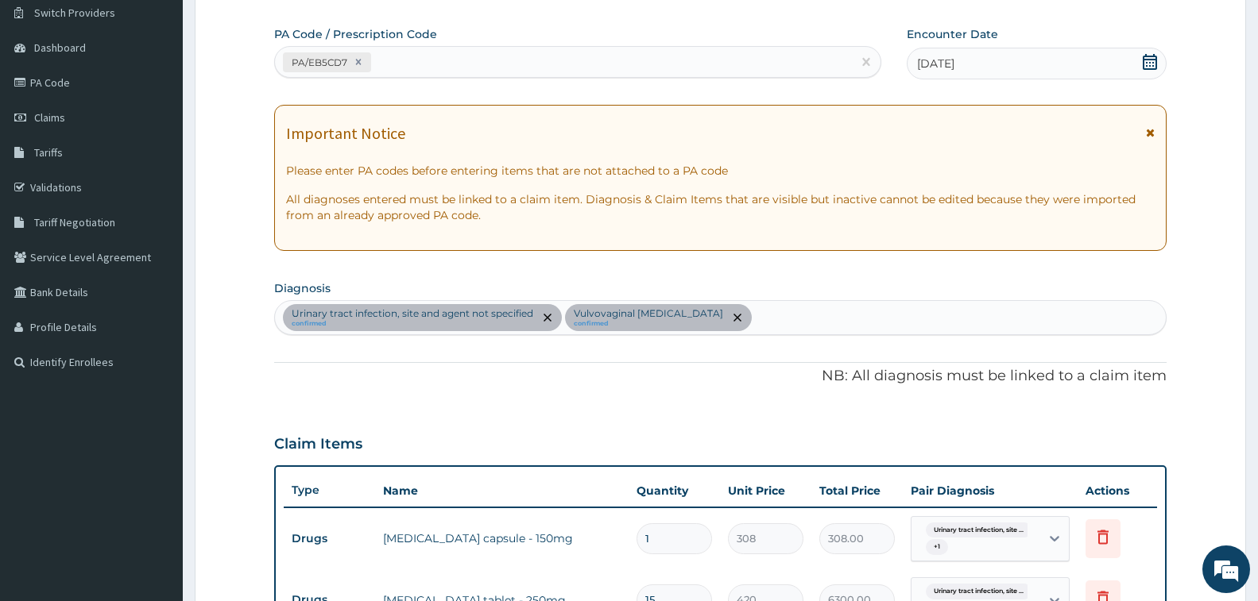
scroll to position [486, 0]
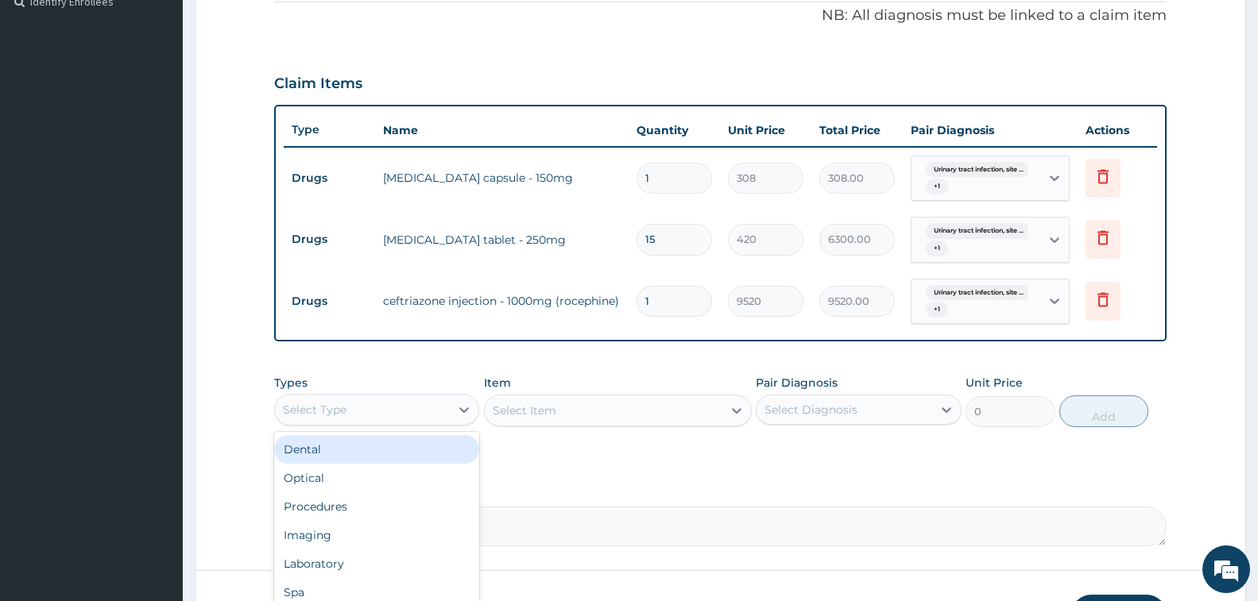
click at [408, 404] on div "Select Type" at bounding box center [362, 409] width 175 height 25
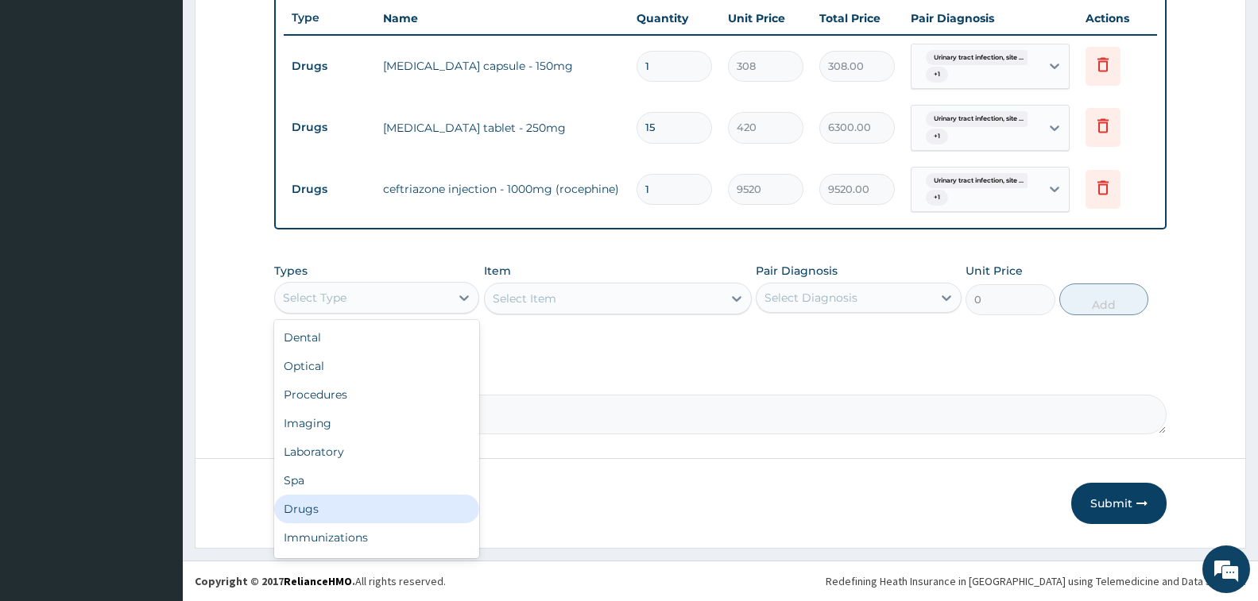
click at [369, 508] on div "Drugs" at bounding box center [376, 509] width 205 height 29
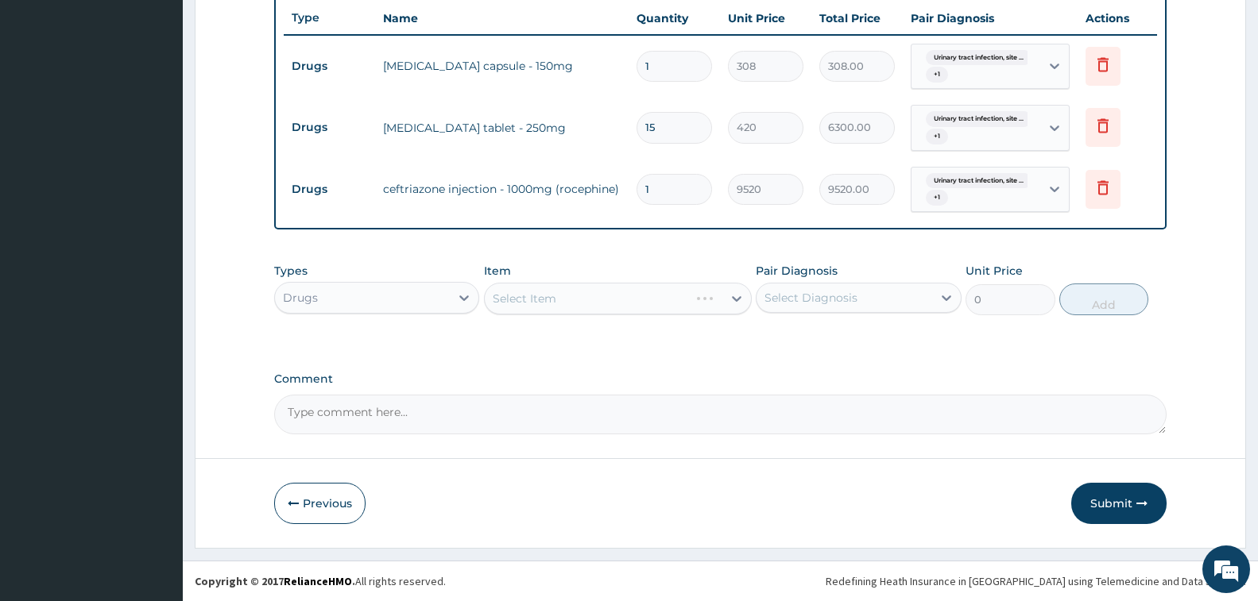
click at [602, 308] on div "Select Item" at bounding box center [618, 299] width 268 height 32
click at [599, 288] on div "Select Item" at bounding box center [618, 299] width 268 height 32
click at [598, 300] on div "Select Item" at bounding box center [618, 299] width 268 height 32
click at [575, 294] on div "Select Item" at bounding box center [604, 298] width 238 height 25
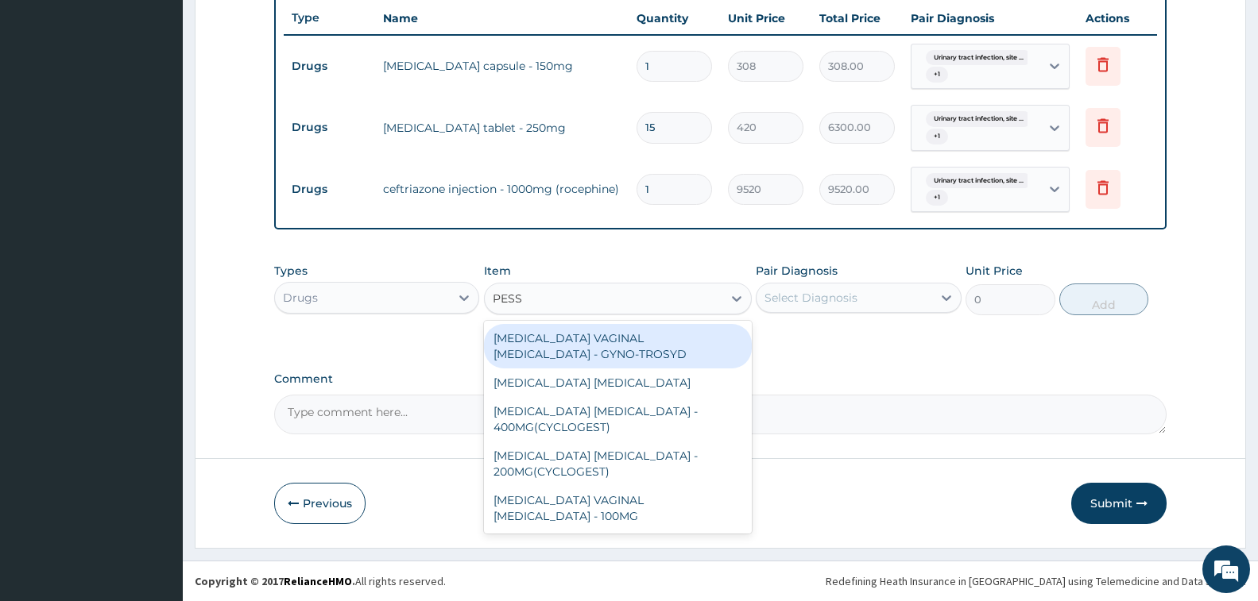
type input "PESSA"
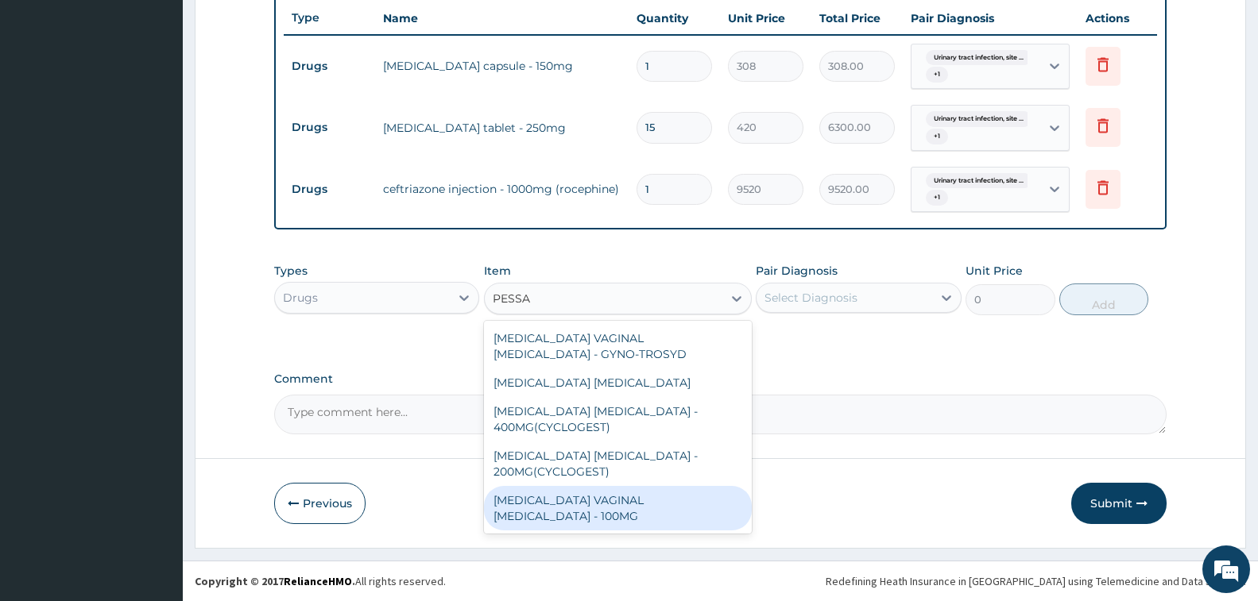
click at [644, 498] on div "[MEDICAL_DATA] VAGINAL [MEDICAL_DATA] - 100MG" at bounding box center [618, 508] width 268 height 44
type input "448"
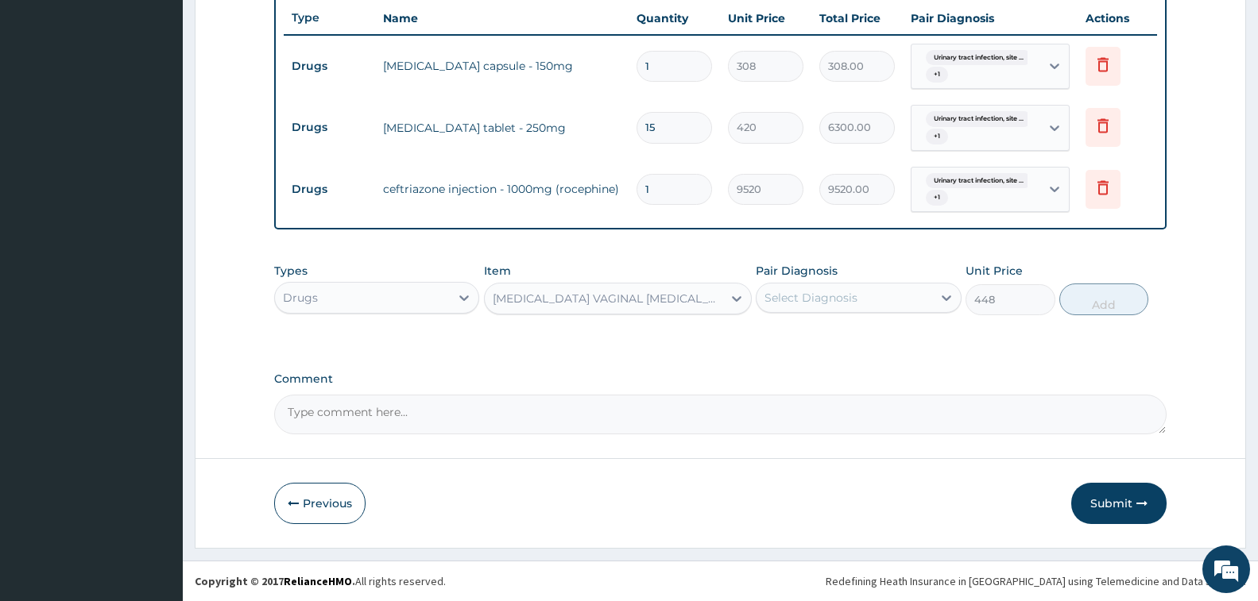
click at [819, 286] on div "Select Diagnosis" at bounding box center [843, 297] width 175 height 25
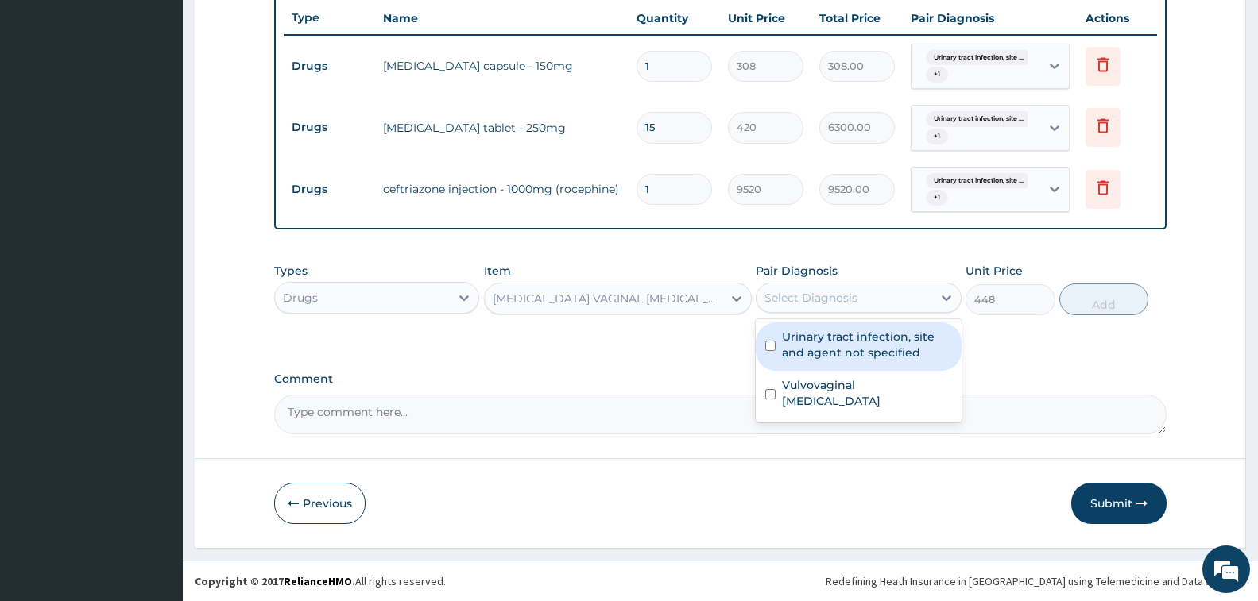
click at [818, 358] on label "Urinary tract infection, site and agent not specified" at bounding box center [866, 345] width 169 height 32
checkbox input "true"
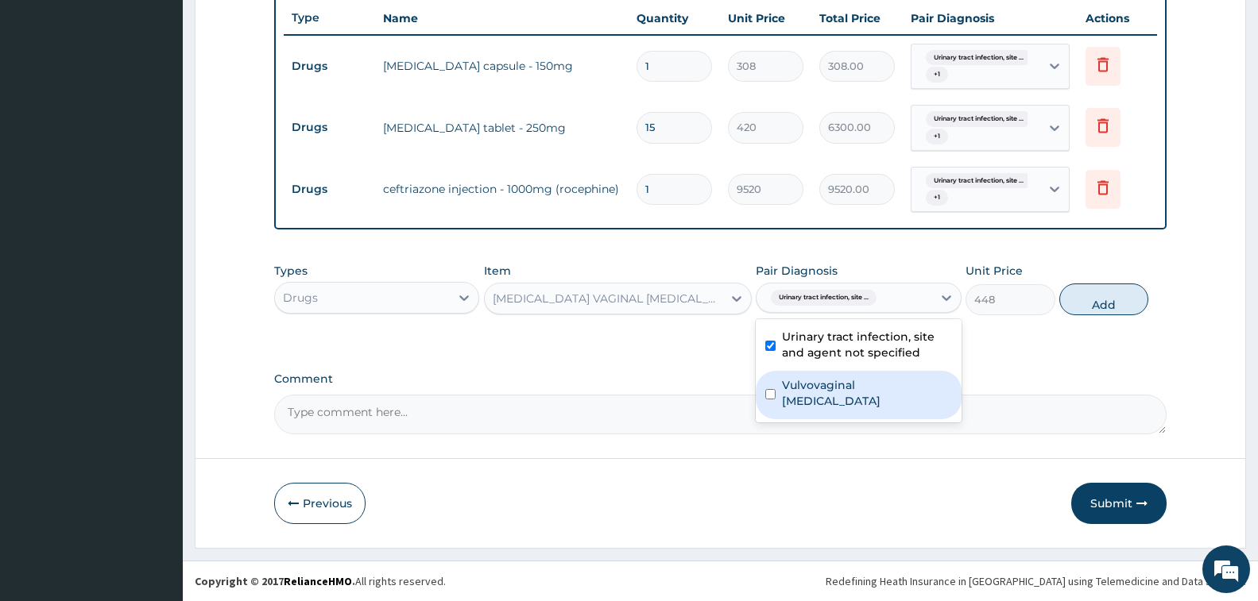
click at [846, 386] on label "Vulvovaginal candidosis" at bounding box center [866, 393] width 169 height 32
checkbox input "true"
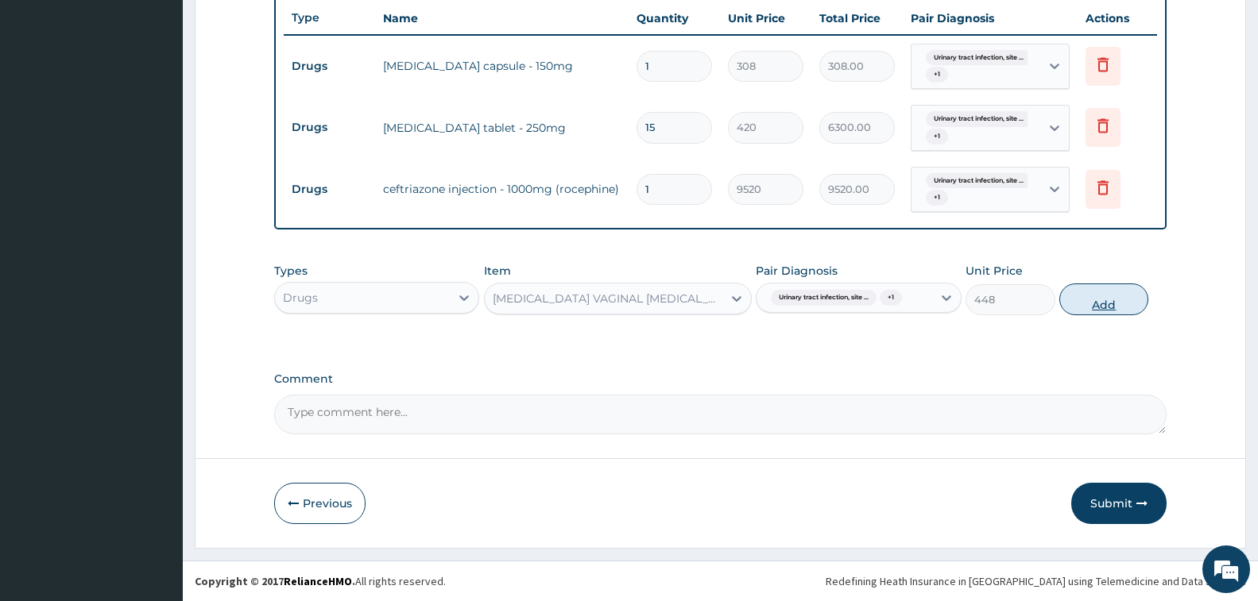
click at [1111, 295] on button "Add" at bounding box center [1103, 300] width 89 height 32
type input "0"
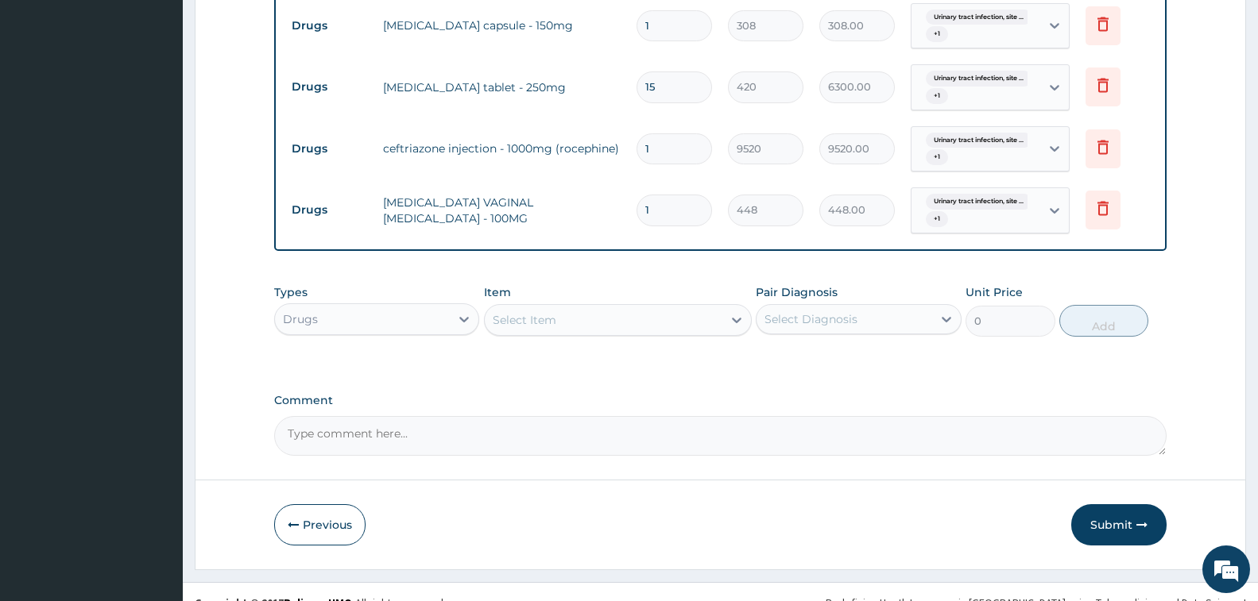
scroll to position [660, 0]
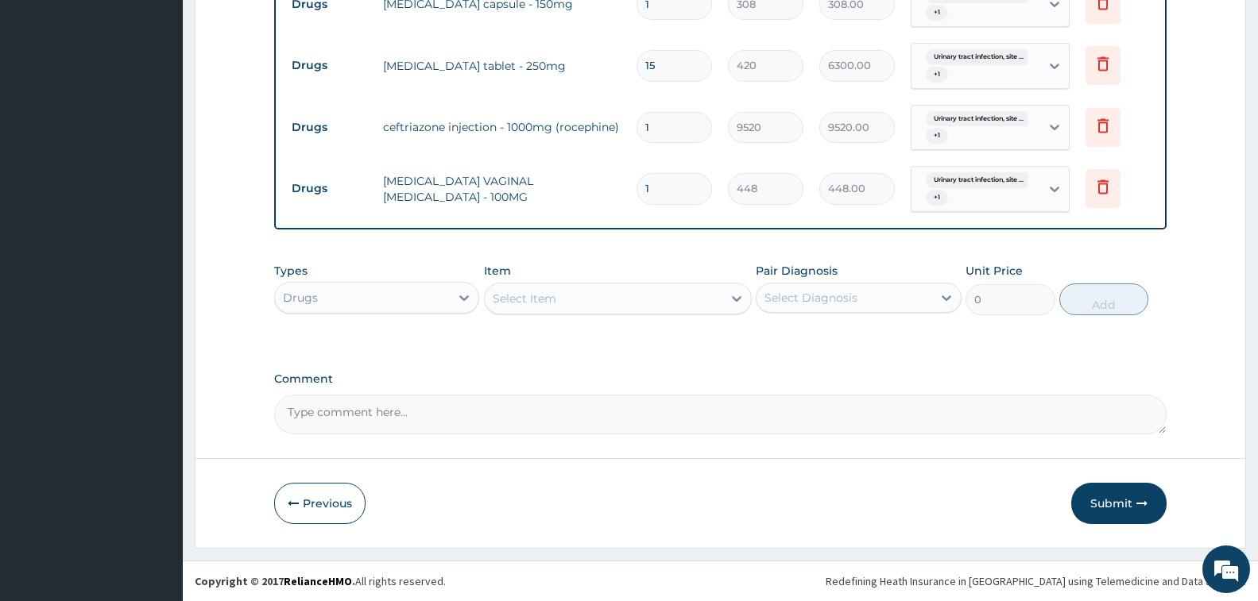
drag, startPoint x: 1115, startPoint y: 493, endPoint x: 359, endPoint y: 17, distance: 893.0
click at [1116, 489] on button "Submit" at bounding box center [1118, 503] width 95 height 41
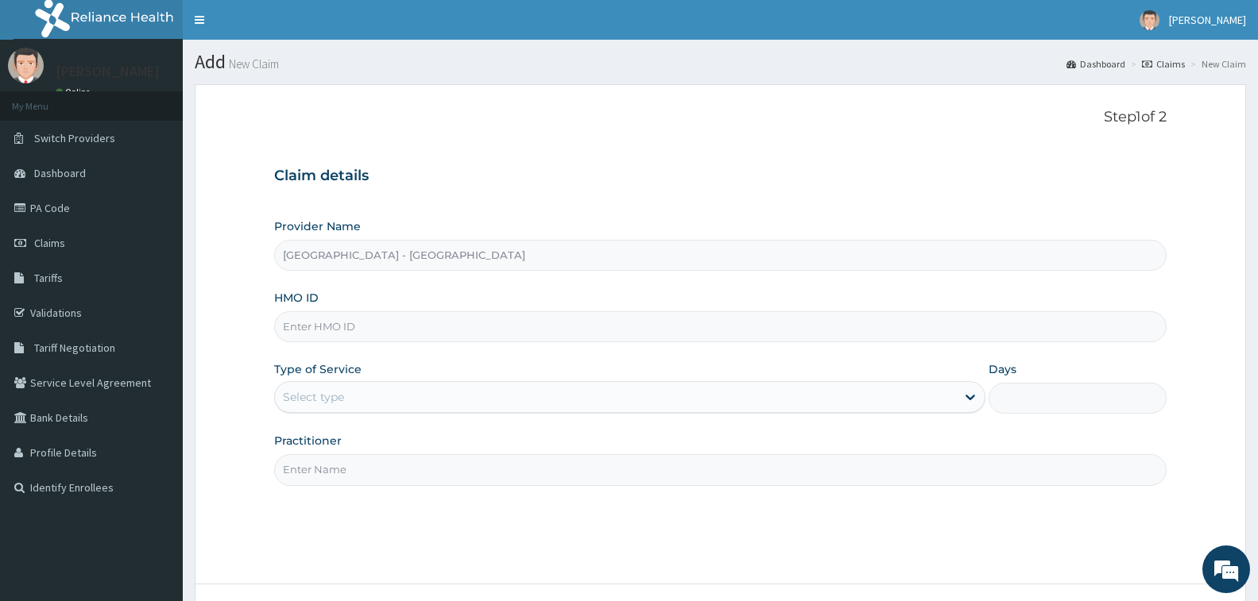
click at [360, 335] on input "HMO ID" at bounding box center [720, 326] width 892 height 31
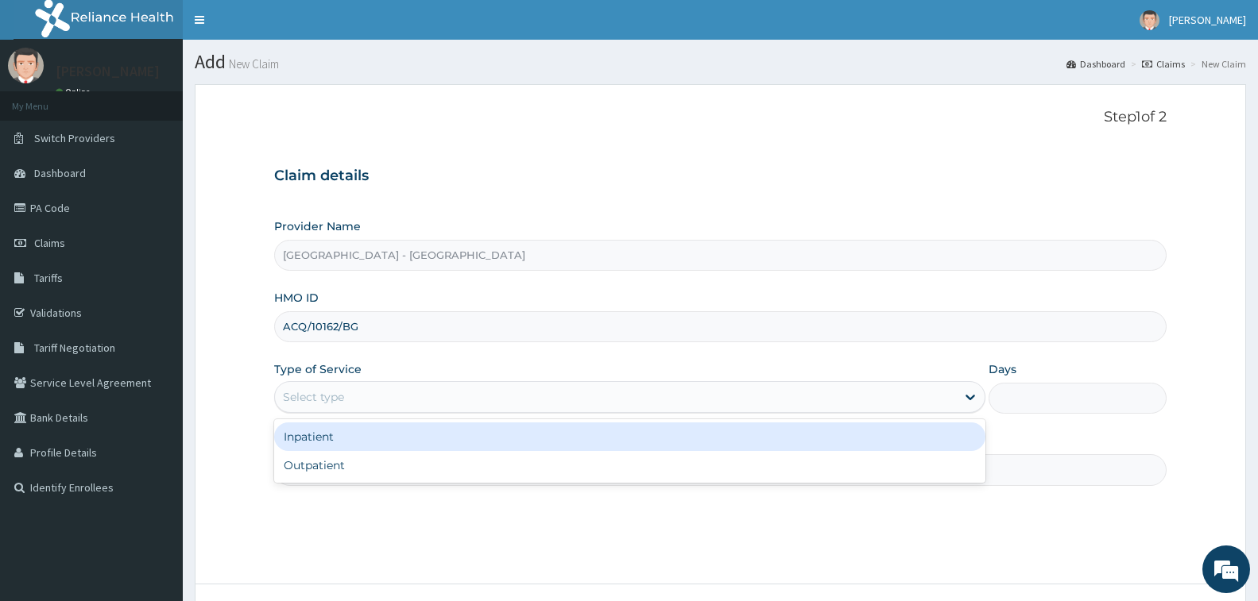
click at [352, 401] on div "Select type" at bounding box center [615, 397] width 681 height 25
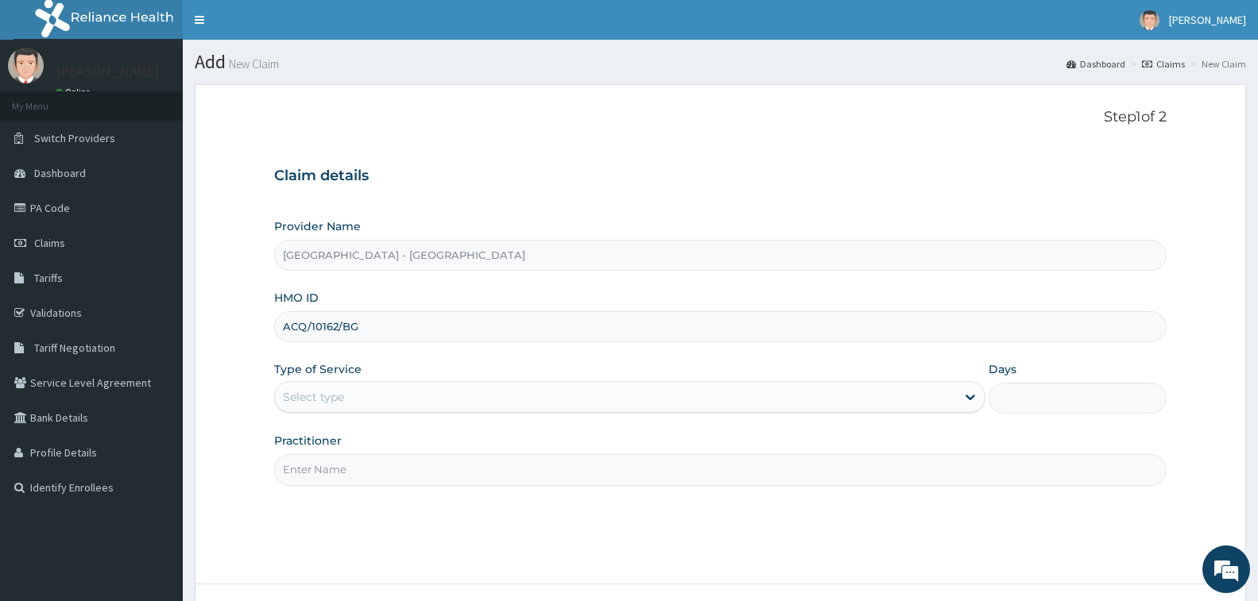
click at [381, 323] on input "ACQ/10162/BG" at bounding box center [720, 326] width 892 height 31
type input "ACQ/10162/B"
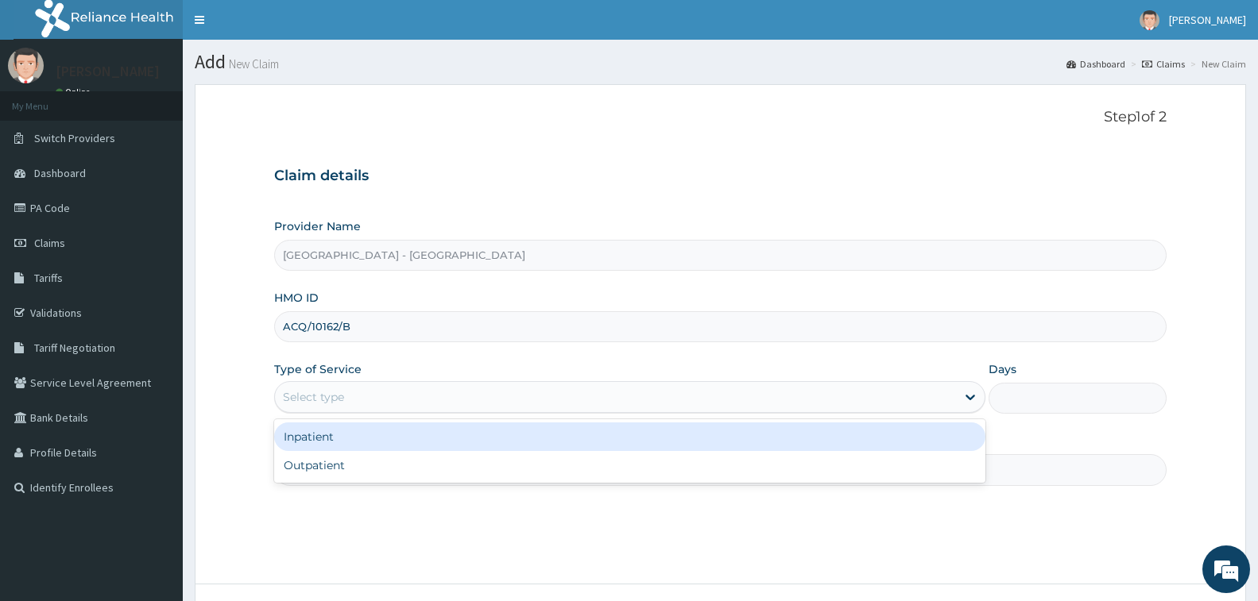
click at [368, 410] on div "Select type" at bounding box center [615, 397] width 681 height 25
click at [362, 435] on div "Inpatient" at bounding box center [629, 437] width 711 height 29
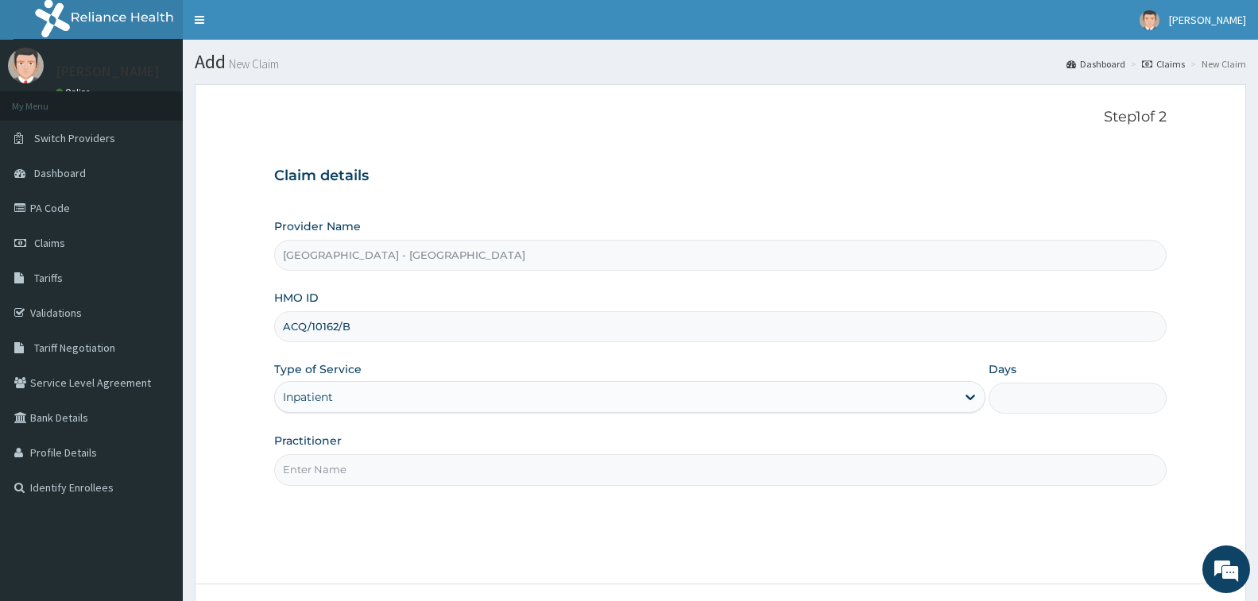
drag, startPoint x: 375, startPoint y: 466, endPoint x: 390, endPoint y: 477, distance: 18.3
click at [379, 468] on input "Practitioner" at bounding box center [720, 469] width 892 height 31
type input "[PERSON_NAME]"
click at [1054, 401] on input "Days" at bounding box center [1077, 398] width 178 height 31
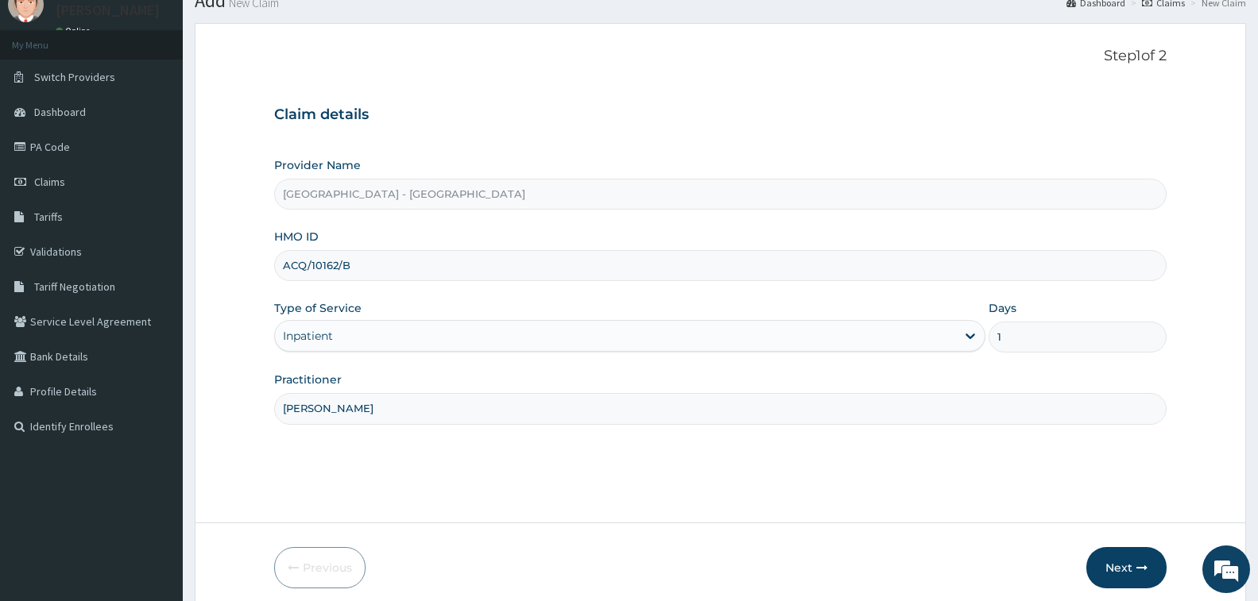
scroll to position [126, 0]
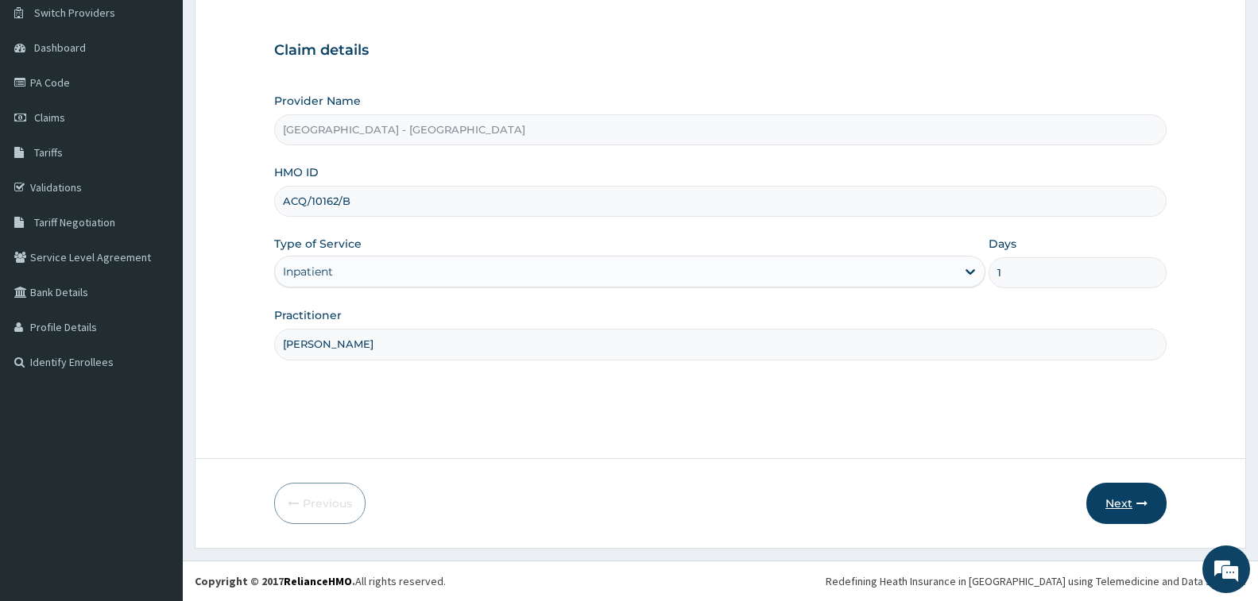
type input "1"
click at [1100, 505] on button "Next" at bounding box center [1126, 503] width 80 height 41
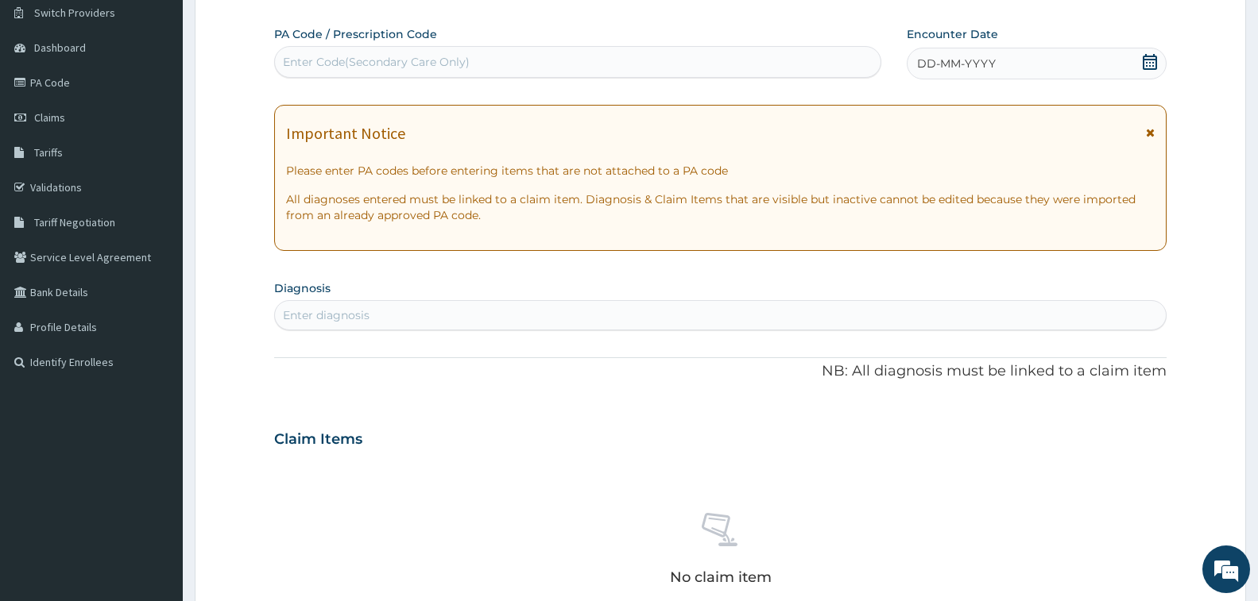
click at [427, 55] on div "Enter Code(Secondary Care Only)" at bounding box center [376, 62] width 187 height 16
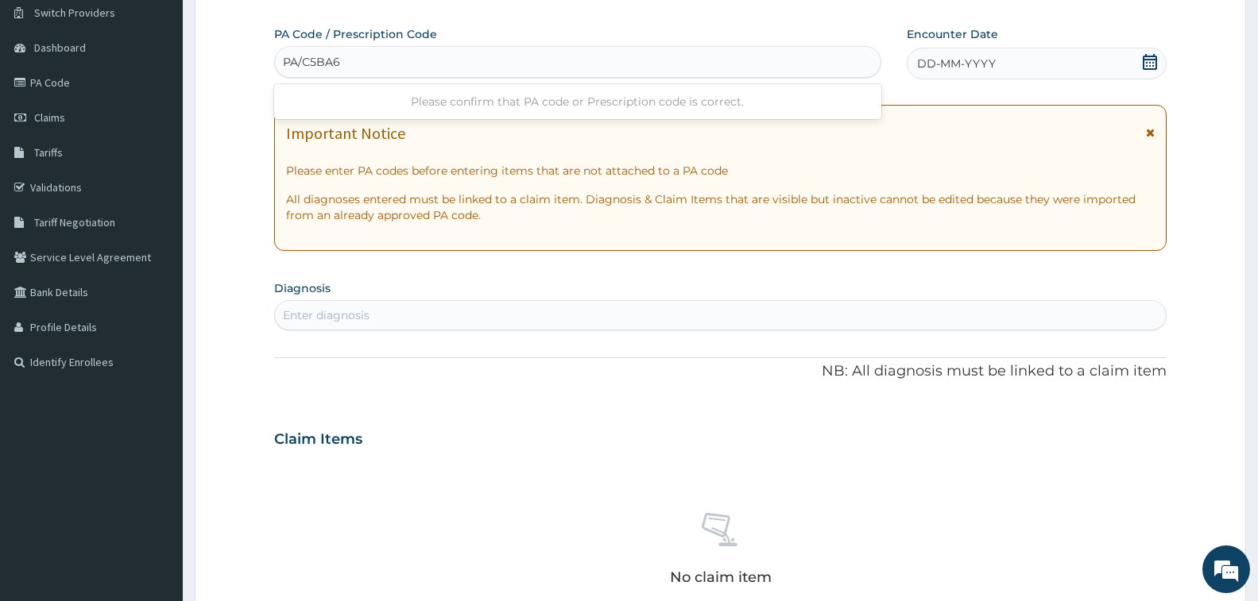
type input "PA/C5BA66"
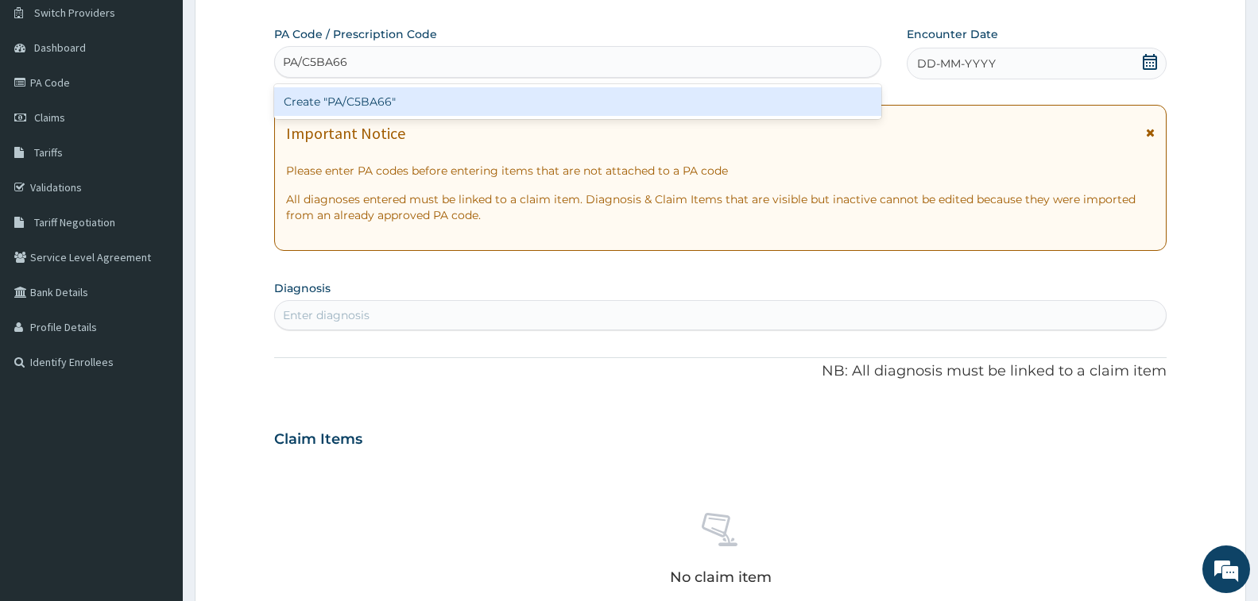
click at [395, 101] on div "Create "PA/C5BA66"" at bounding box center [577, 101] width 607 height 29
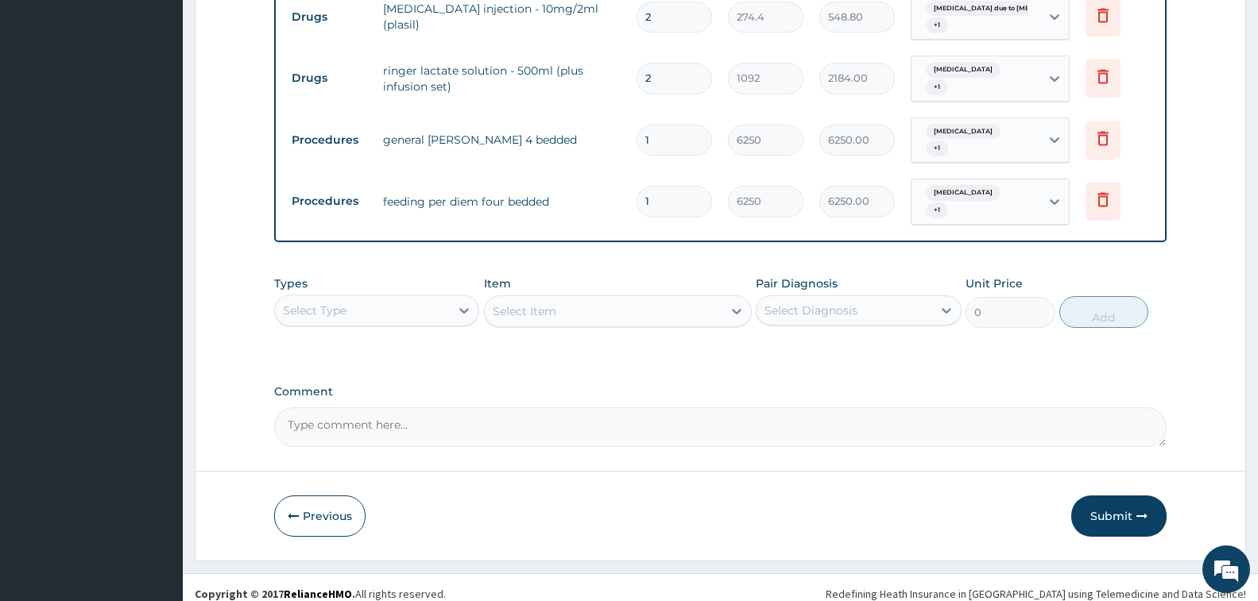
scroll to position [907, 0]
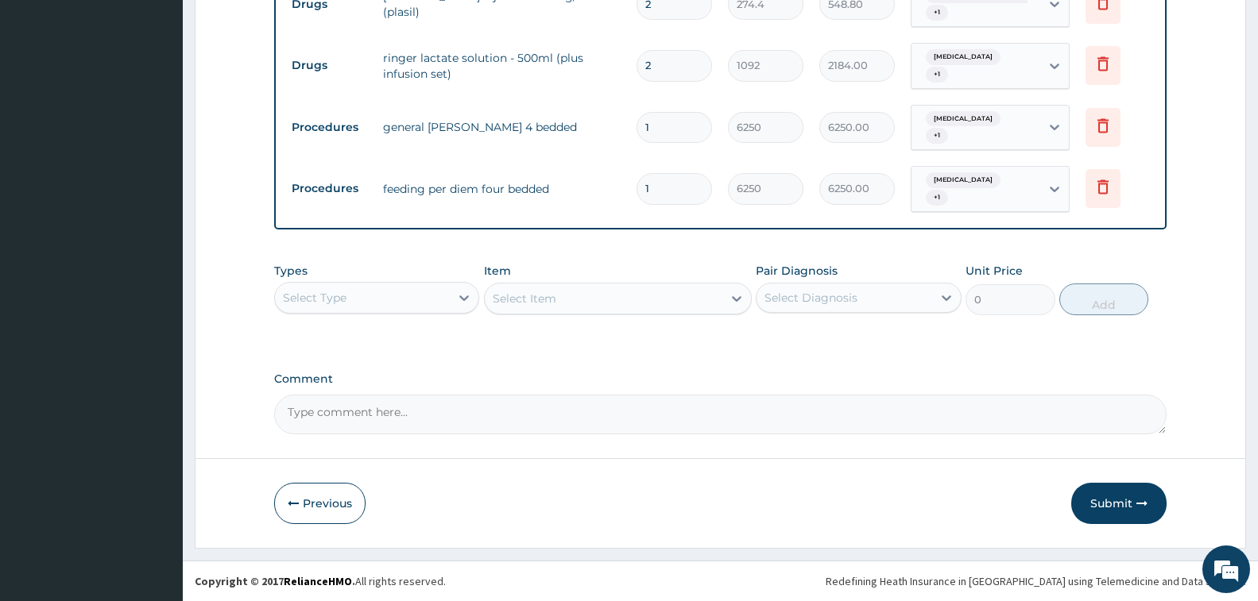
click at [418, 288] on div "Select Type" at bounding box center [362, 297] width 175 height 25
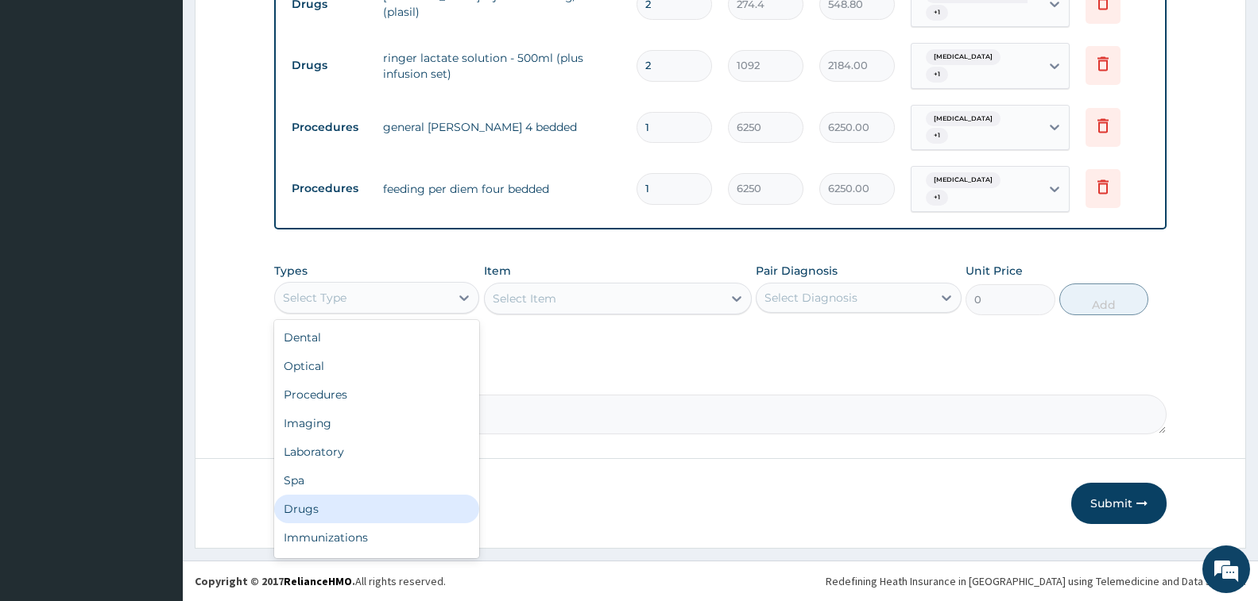
click at [368, 504] on div "Drugs" at bounding box center [376, 509] width 205 height 29
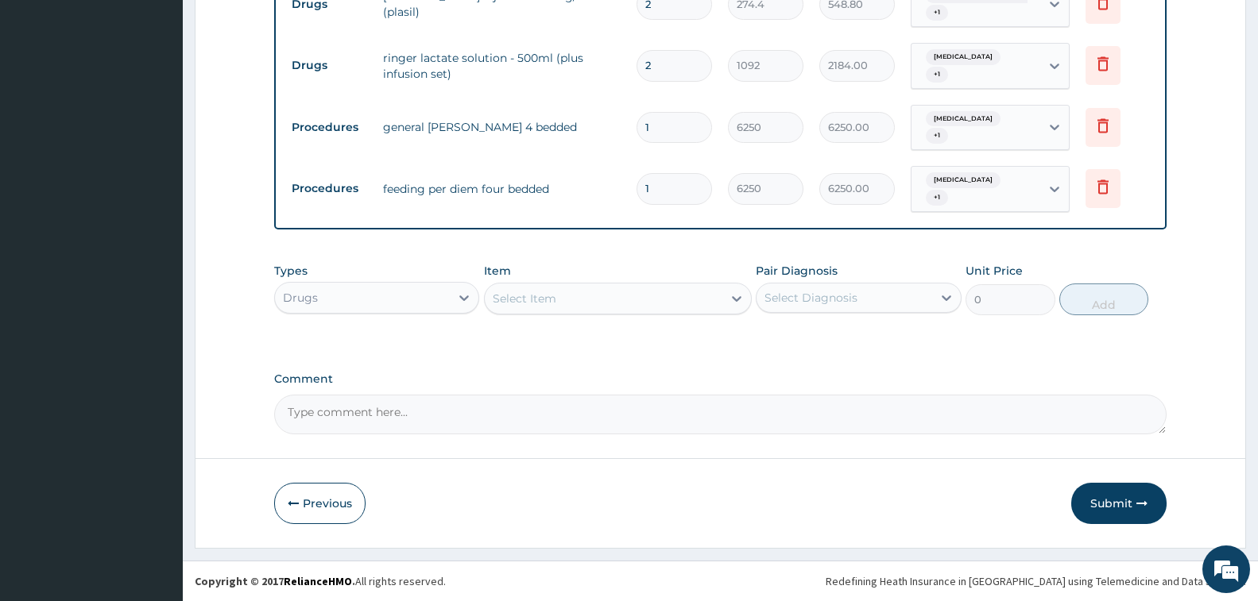
click at [547, 280] on div "Item Select Item" at bounding box center [618, 289] width 268 height 52
click at [549, 307] on div "Select Item" at bounding box center [604, 298] width 238 height 25
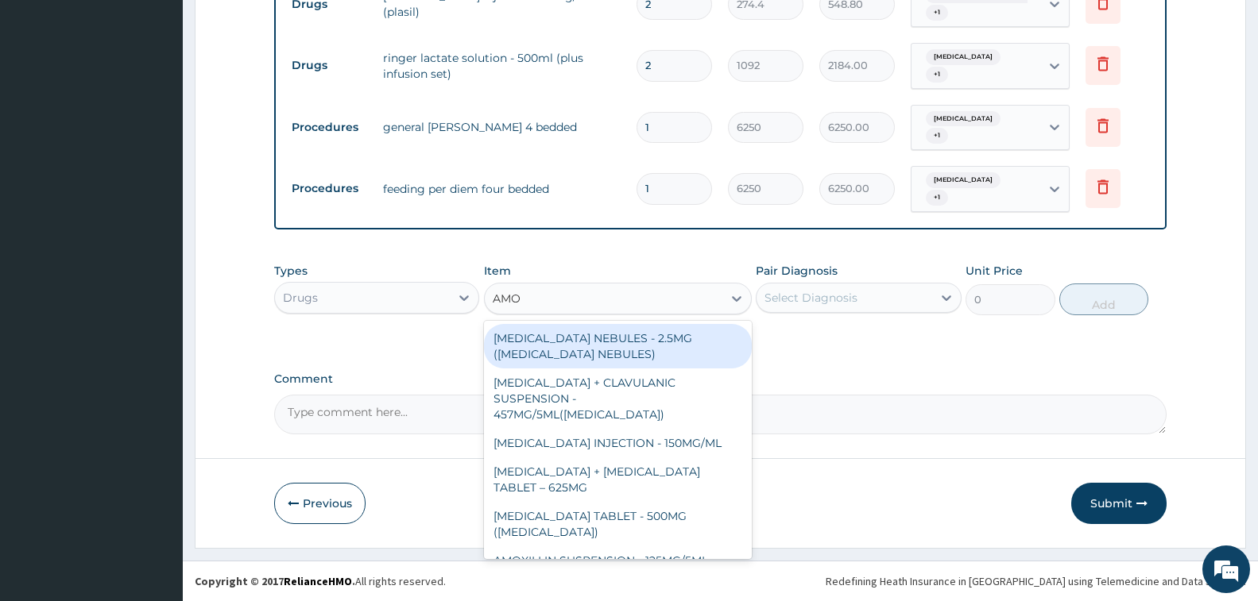
type input "AMOX"
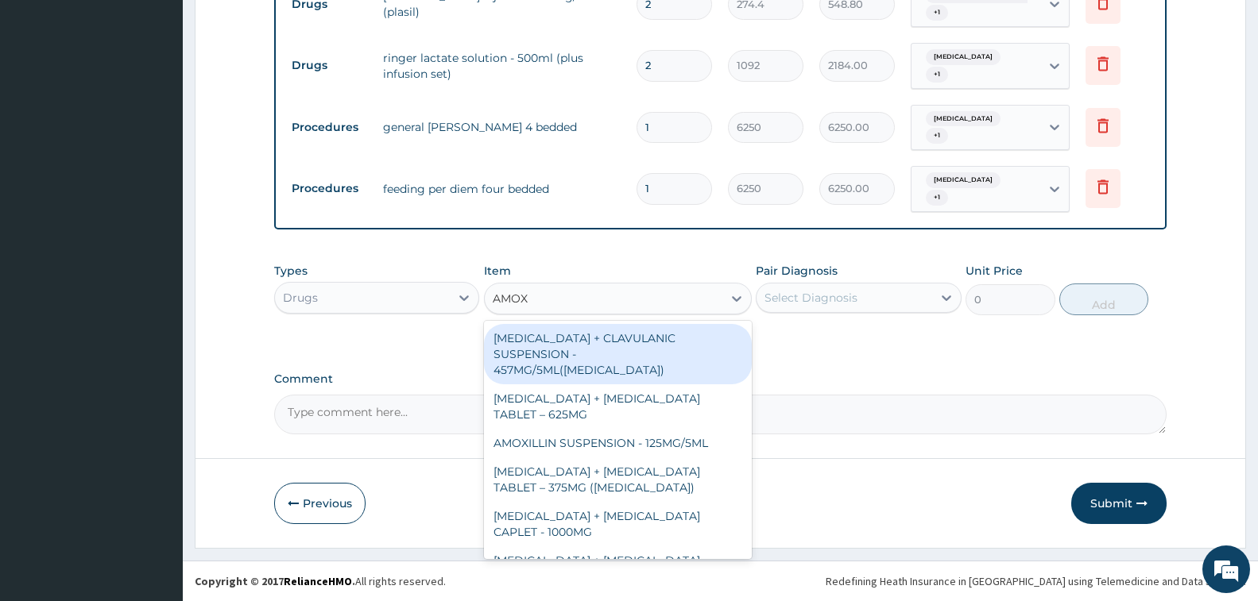
click at [658, 356] on div "AMOXICILLIN + CLAVULANIC SUSPENSION - 457MG/5ML(AUGMENTIN)" at bounding box center [618, 354] width 268 height 60
type input "7279.999999999999"
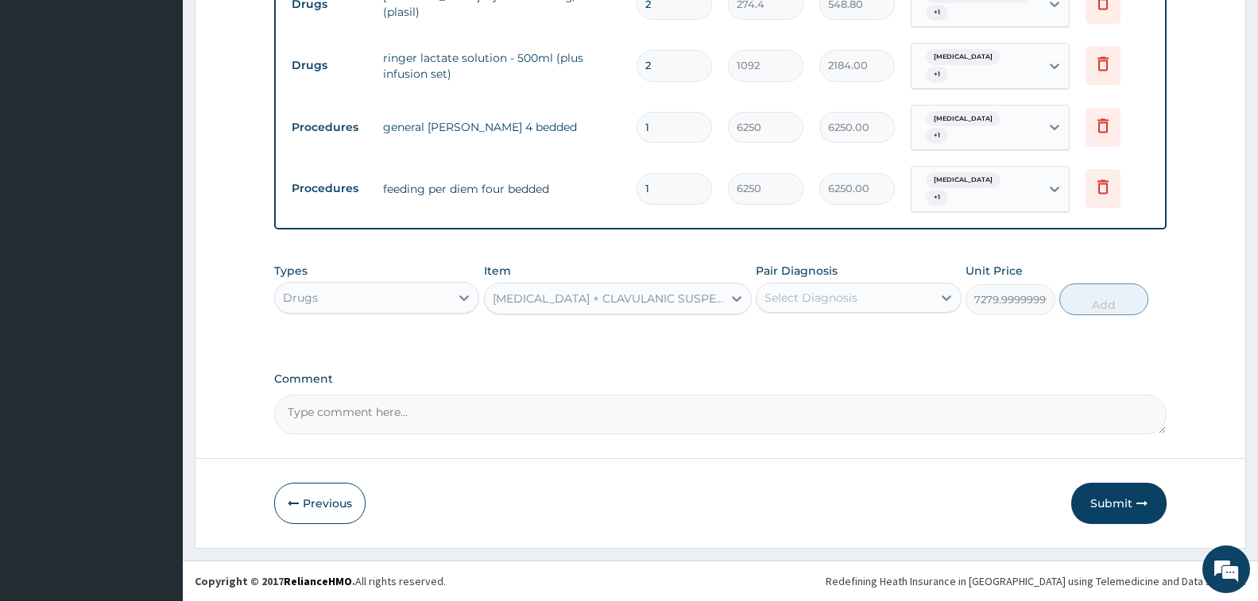
click at [662, 301] on div "AMOXICILLIN + CLAVULANIC SUSPENSION - 457MG/5ML(AUGMENTIN)" at bounding box center [608, 299] width 231 height 16
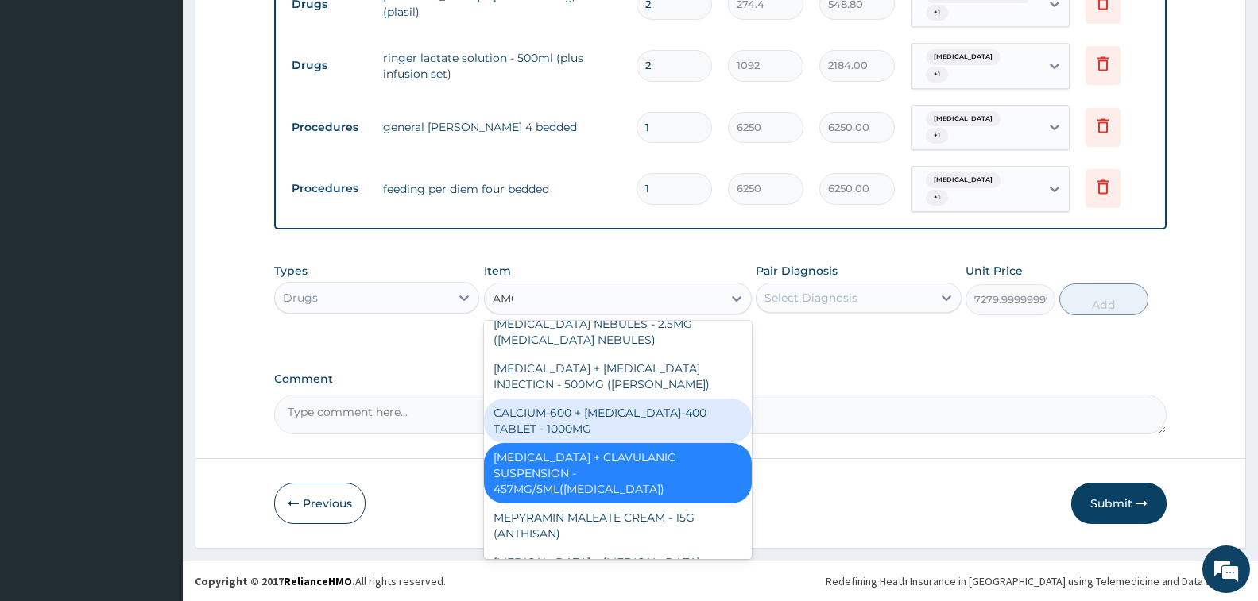
scroll to position [14, 0]
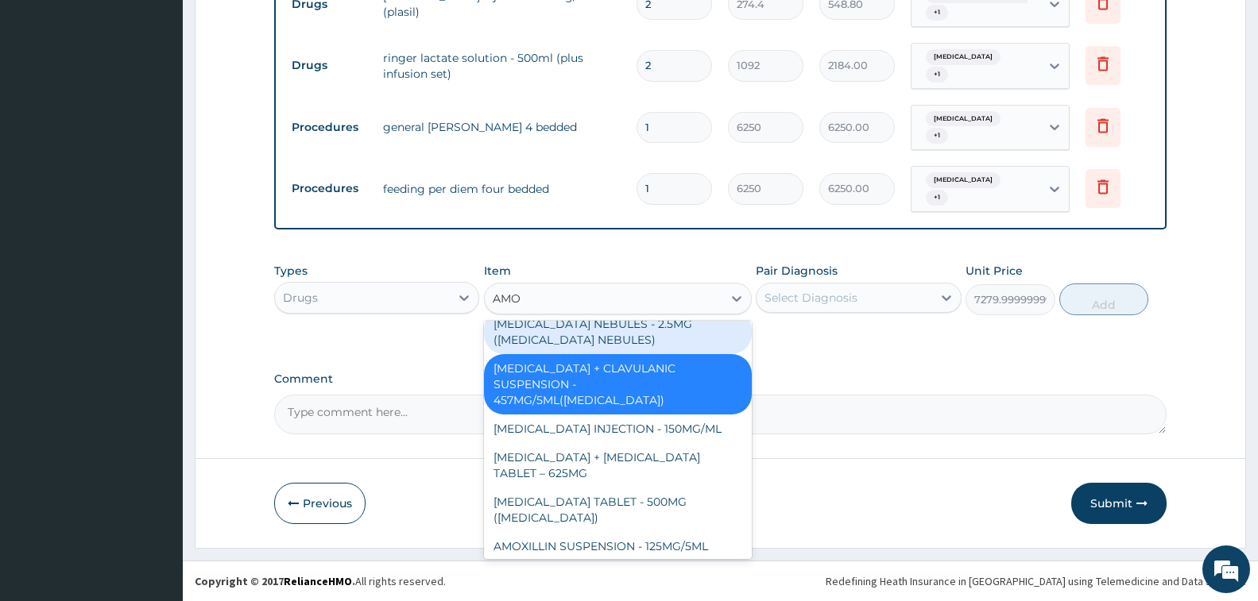
type input "AMOX"
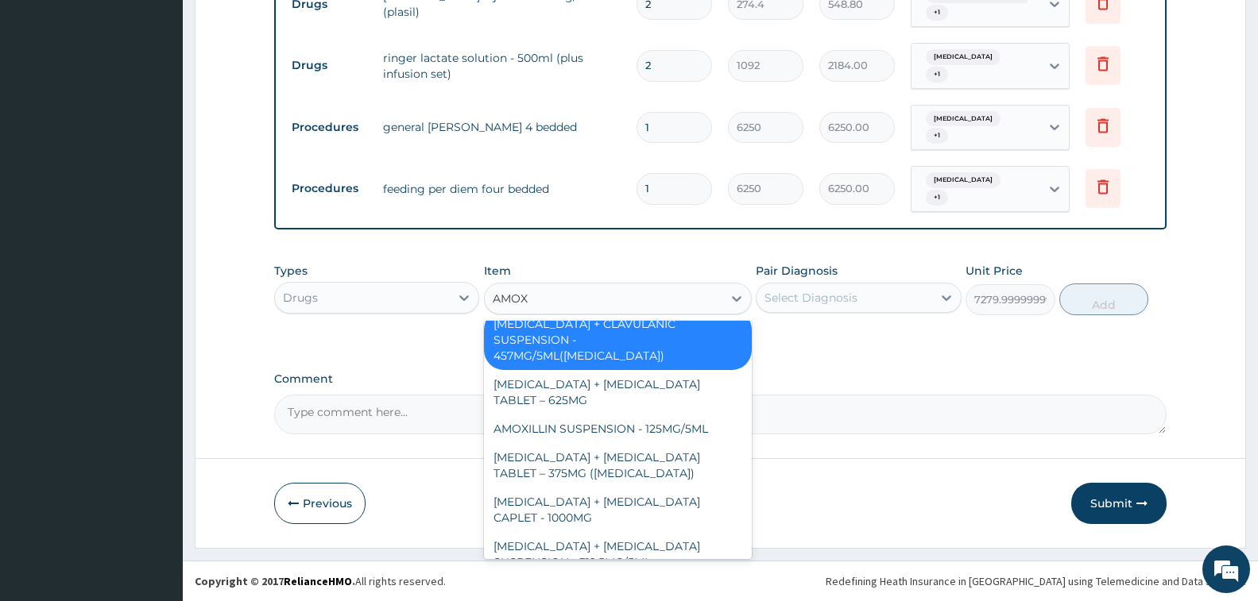
scroll to position [0, 0]
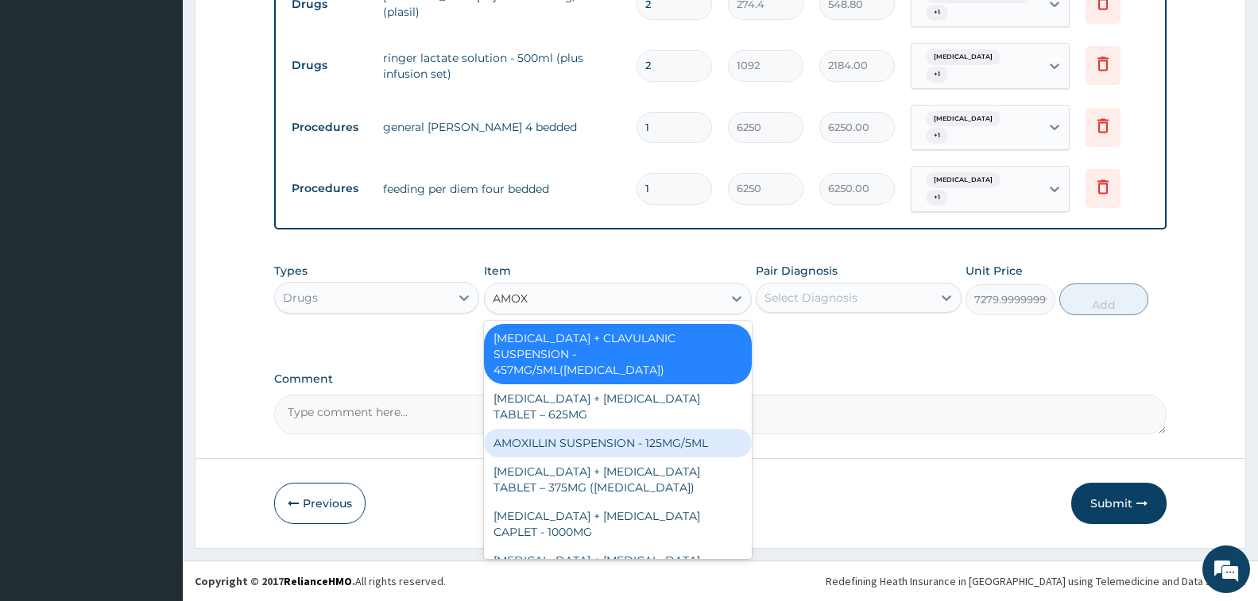
click at [636, 429] on div "AMOXILLIN SUSPENSION - 125MG/5ML" at bounding box center [618, 443] width 268 height 29
type input "840"
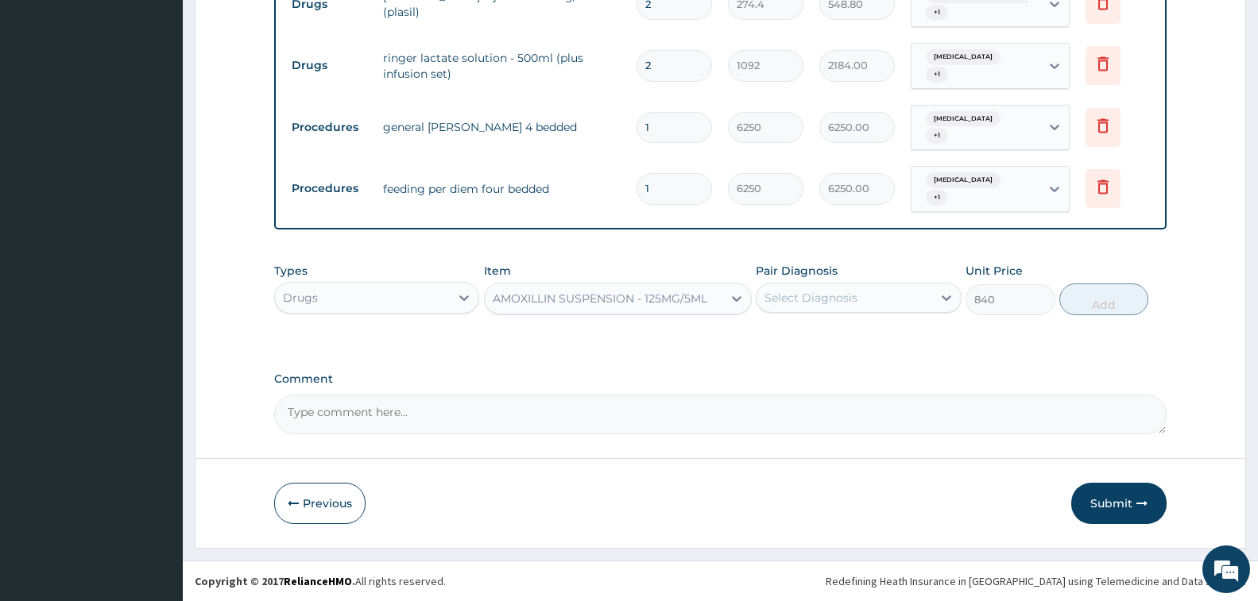
click at [646, 303] on div "AMOXILLIN SUSPENSION - 125MG/5ML" at bounding box center [600, 299] width 215 height 16
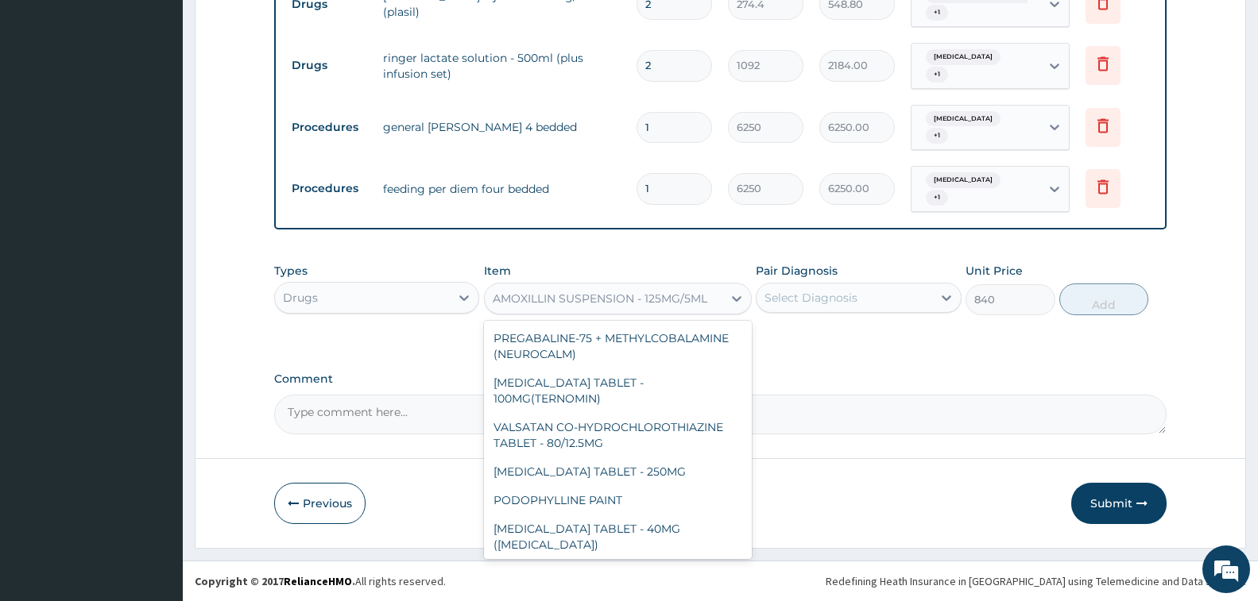
scroll to position [1535, 0]
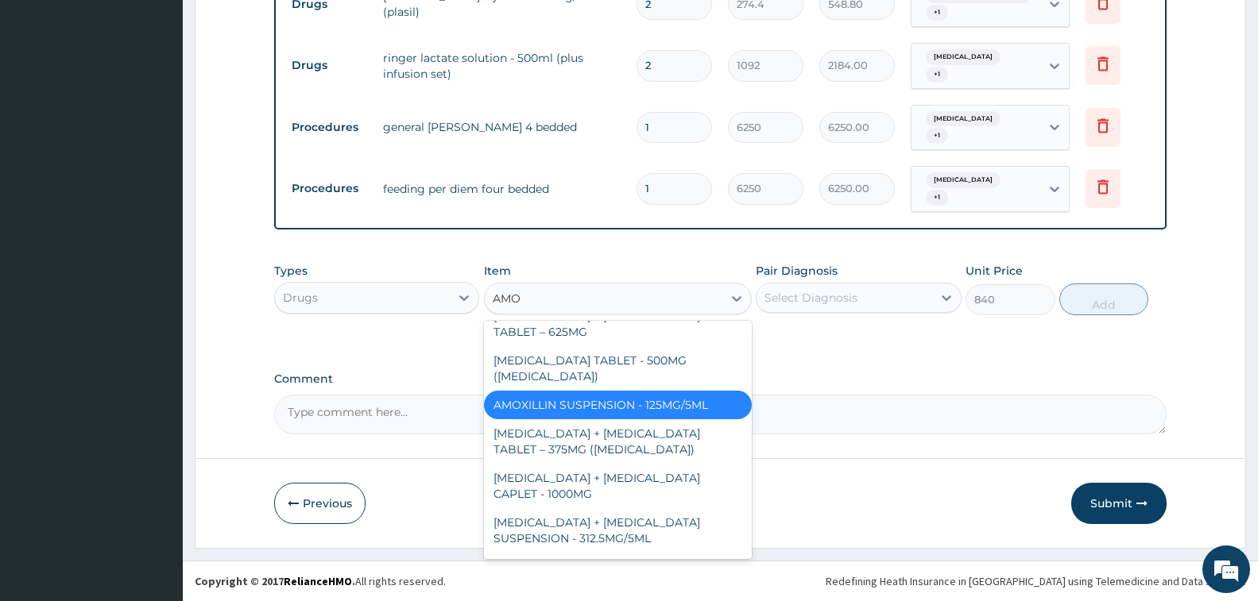
type input "AMOX"
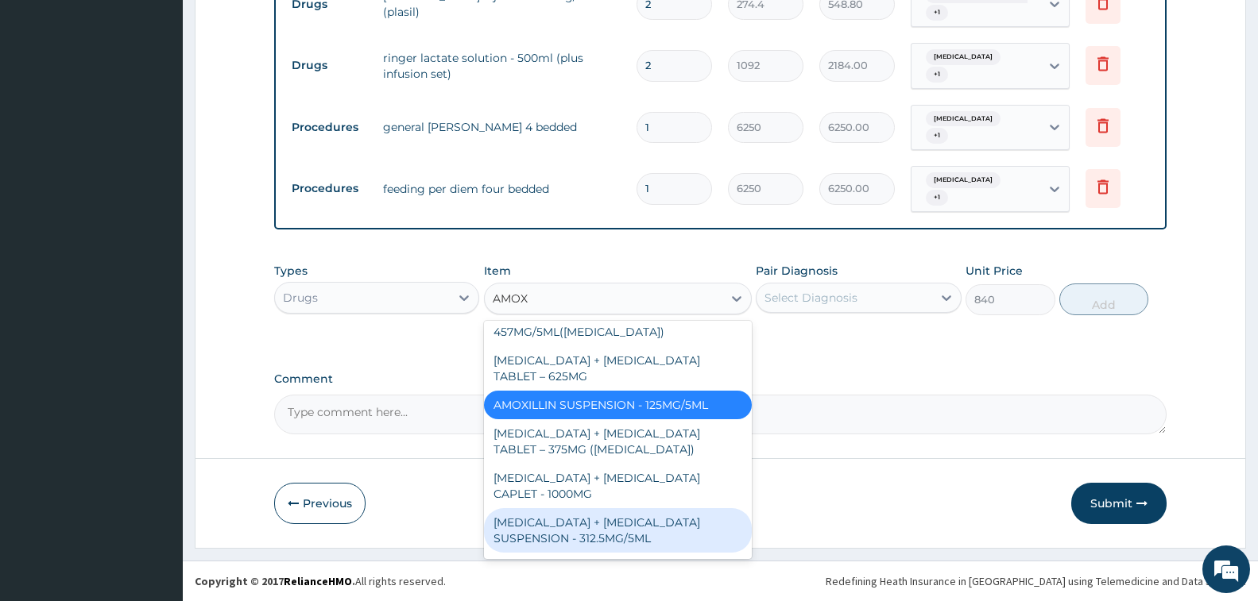
click at [613, 518] on div "AMOXICILLIN + CLAVULANIC ACID SUSPENSION - 312.5MG/5ML" at bounding box center [618, 531] width 268 height 44
type input "6720"
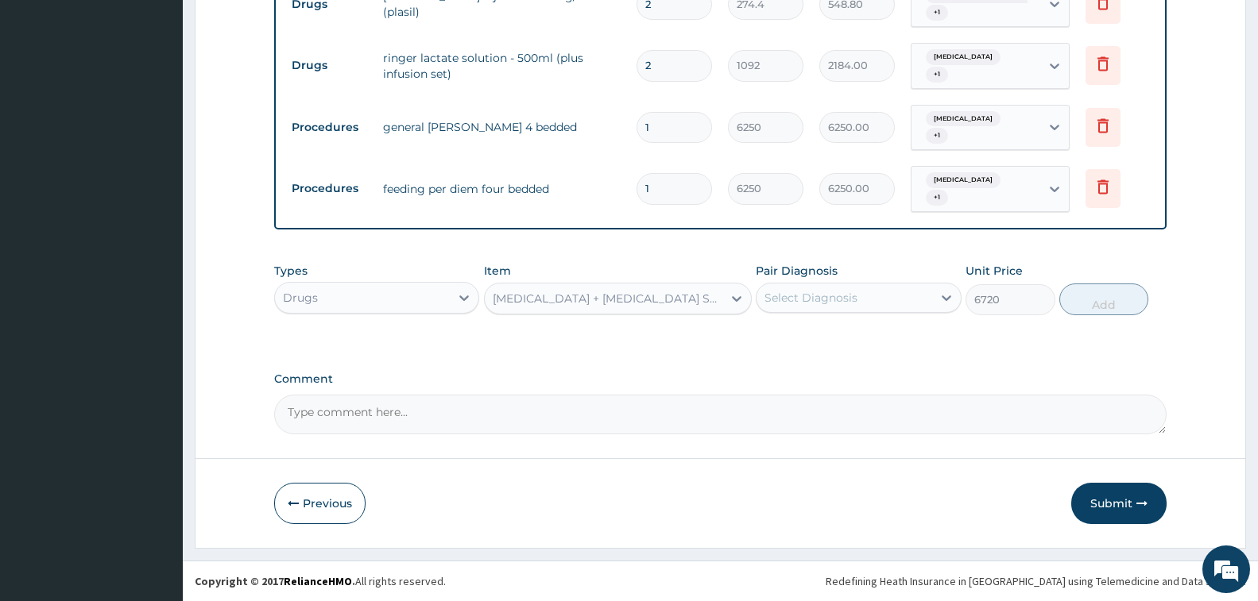
click at [830, 288] on div "Select Diagnosis" at bounding box center [843, 297] width 175 height 25
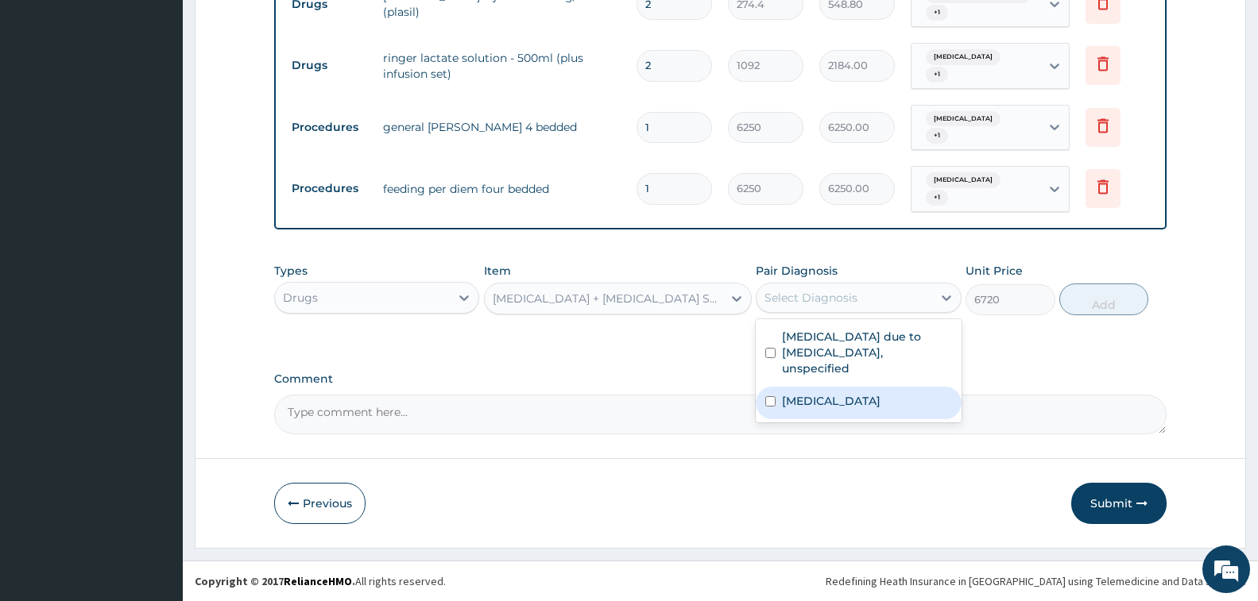
click at [858, 393] on label "Salmonella enteritis" at bounding box center [831, 401] width 99 height 16
checkbox input "true"
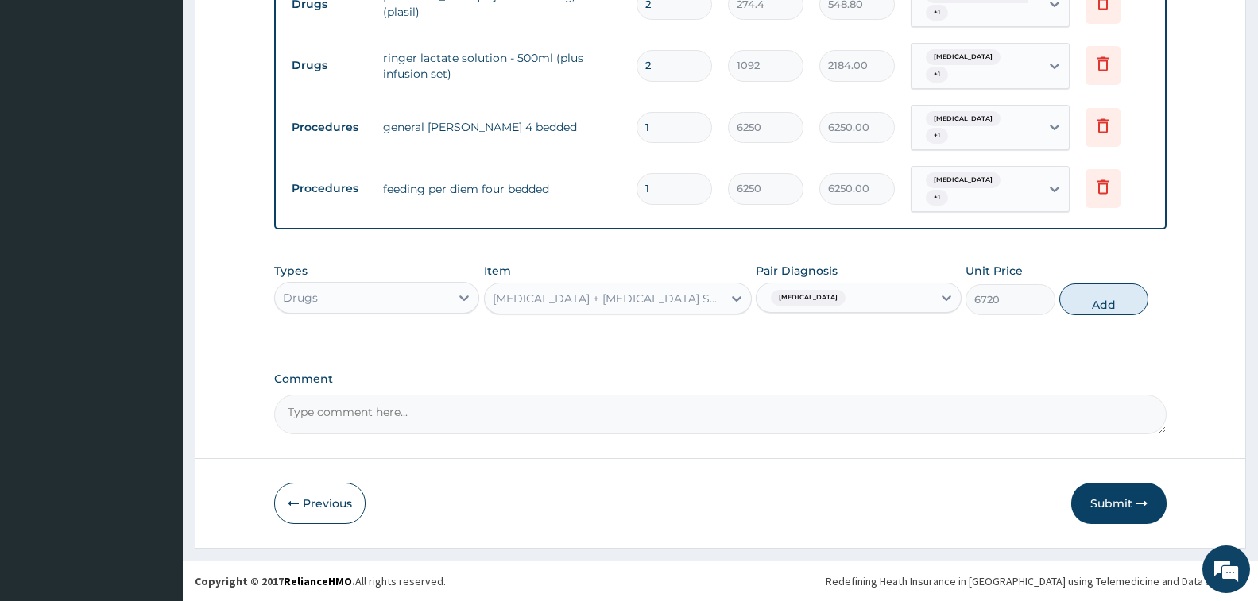
click at [1105, 298] on button "Add" at bounding box center [1103, 300] width 89 height 32
type input "0"
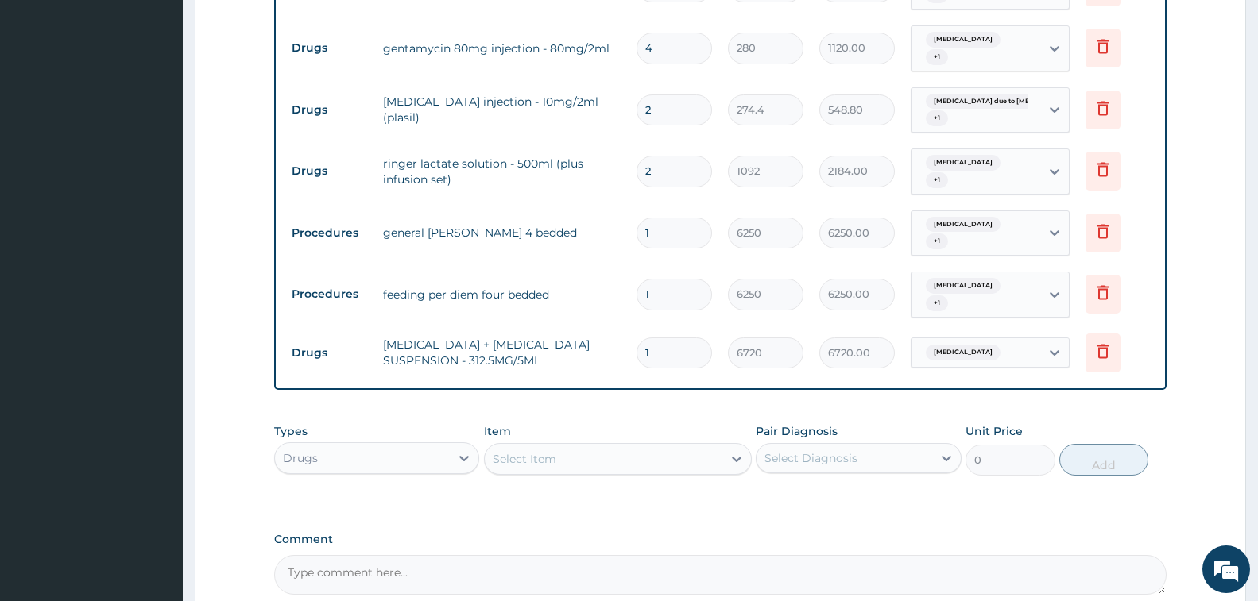
scroll to position [961, 0]
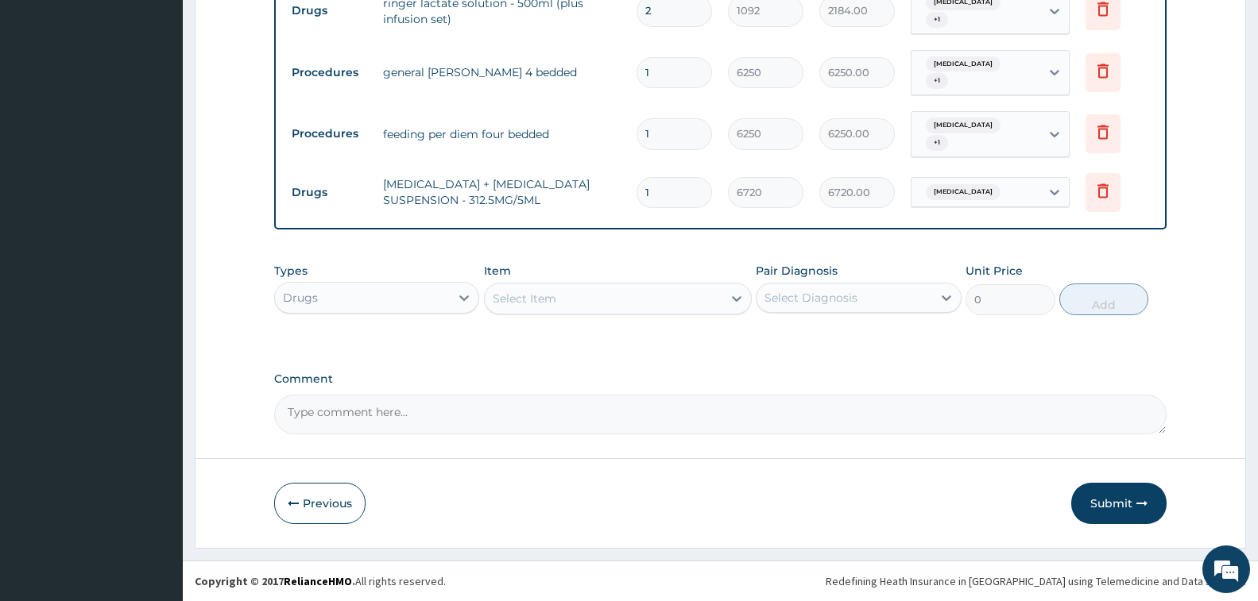
click at [587, 303] on div "Select Item" at bounding box center [604, 298] width 238 height 25
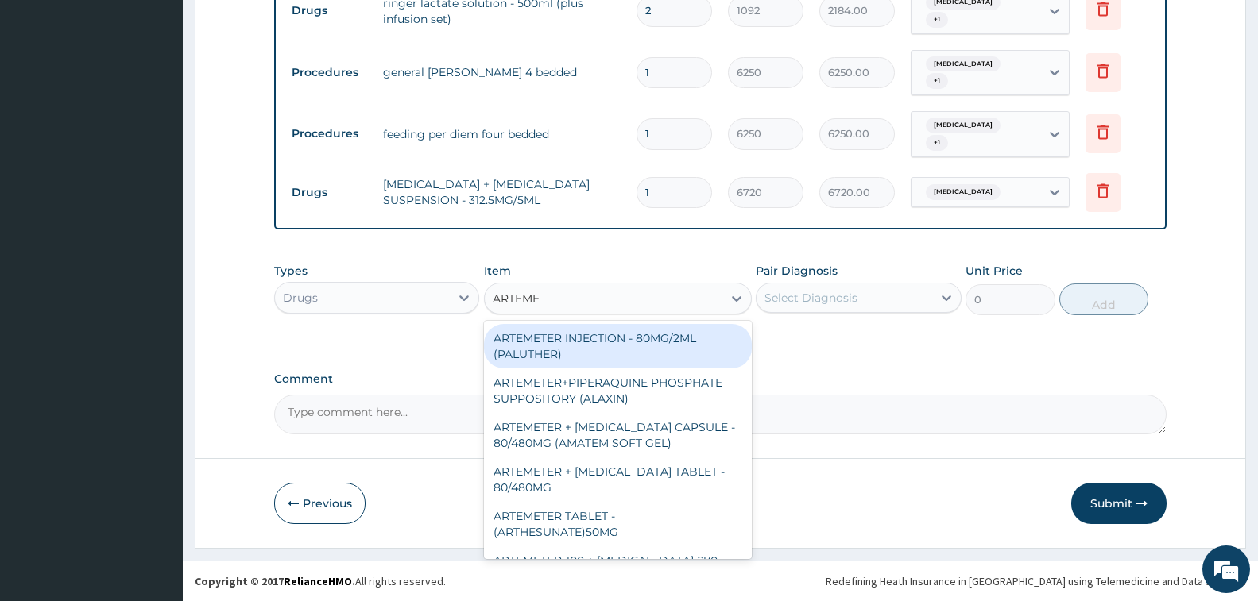
type input "ARTEMET"
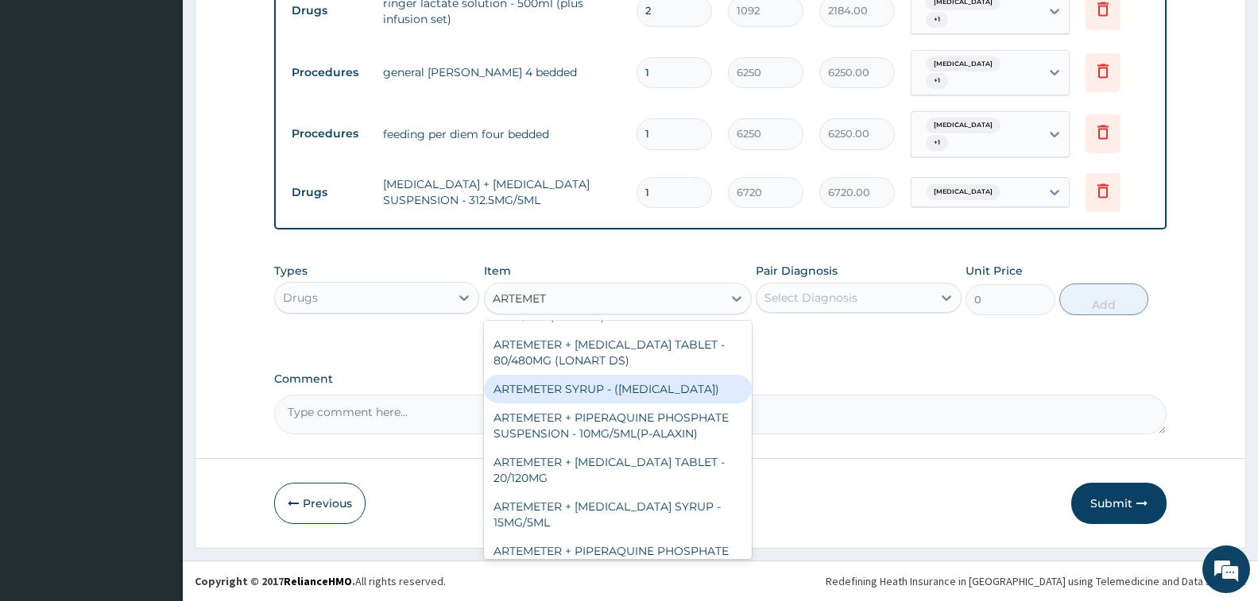
scroll to position [582, 0]
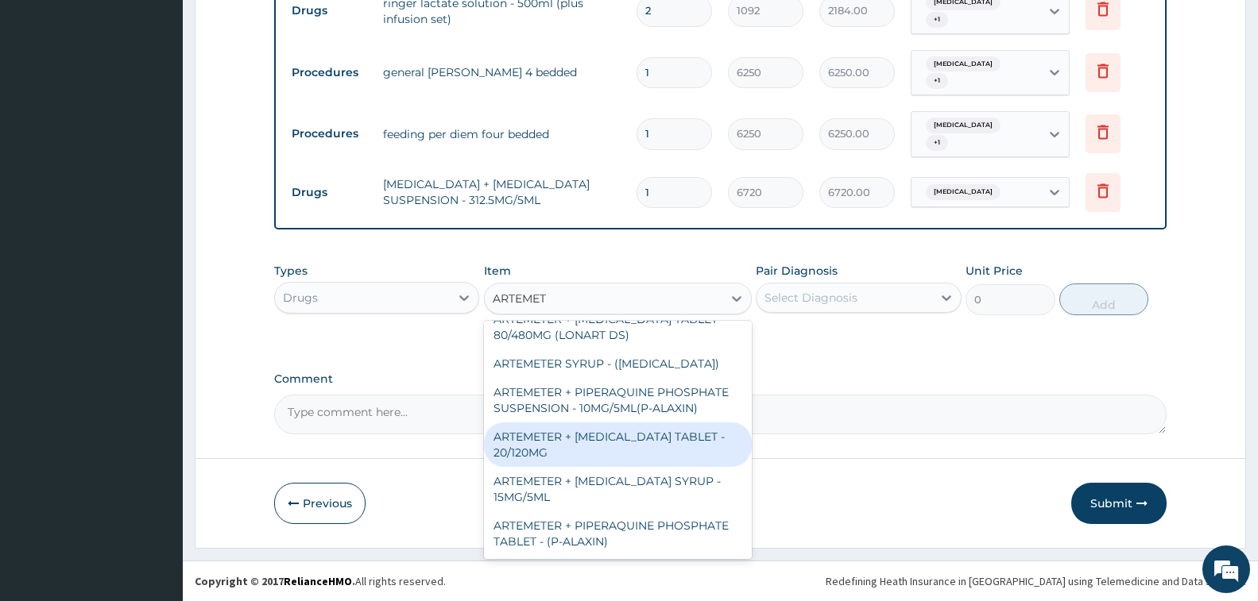
drag, startPoint x: 659, startPoint y: 447, endPoint x: 720, endPoint y: 398, distance: 78.1
click at [659, 447] on div "ARTEMETER + LUMEFANTRINE TABLET - 20/120MG" at bounding box center [618, 445] width 268 height 44
type input "196"
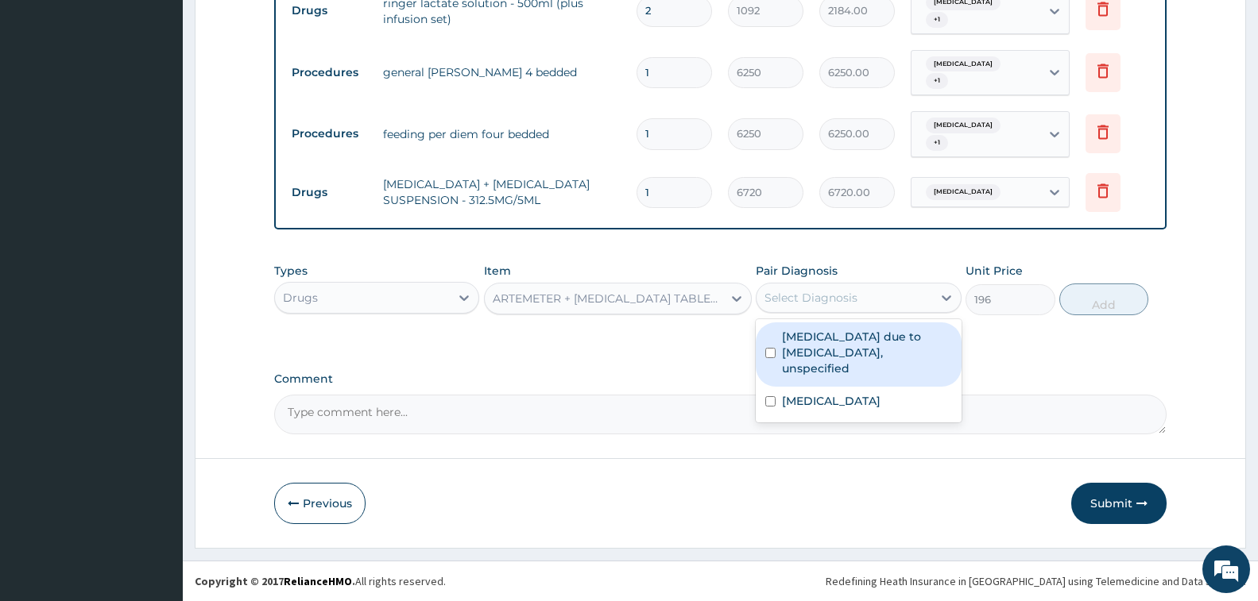
click at [833, 305] on div "Select Diagnosis" at bounding box center [810, 298] width 93 height 16
click at [846, 343] on label "Malaria due to Plasmodium falciparum, unspecified" at bounding box center [866, 353] width 169 height 48
checkbox input "true"
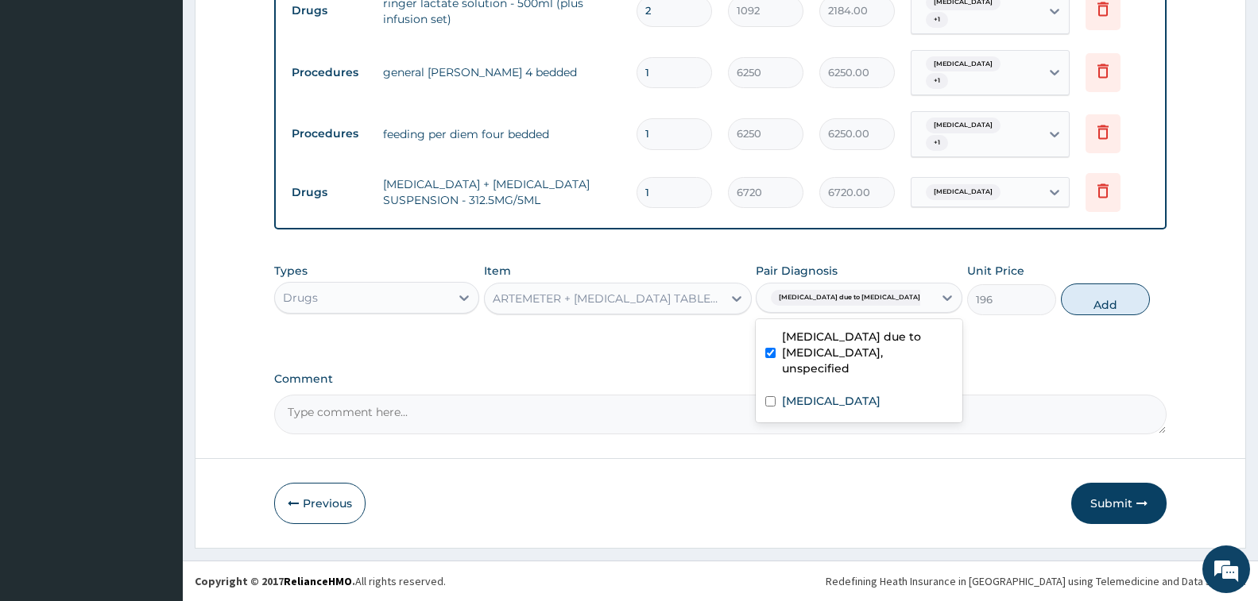
drag, startPoint x: 1114, startPoint y: 298, endPoint x: 1007, endPoint y: 300, distance: 107.3
click at [1114, 298] on button "Add" at bounding box center [1105, 300] width 89 height 32
type input "0"
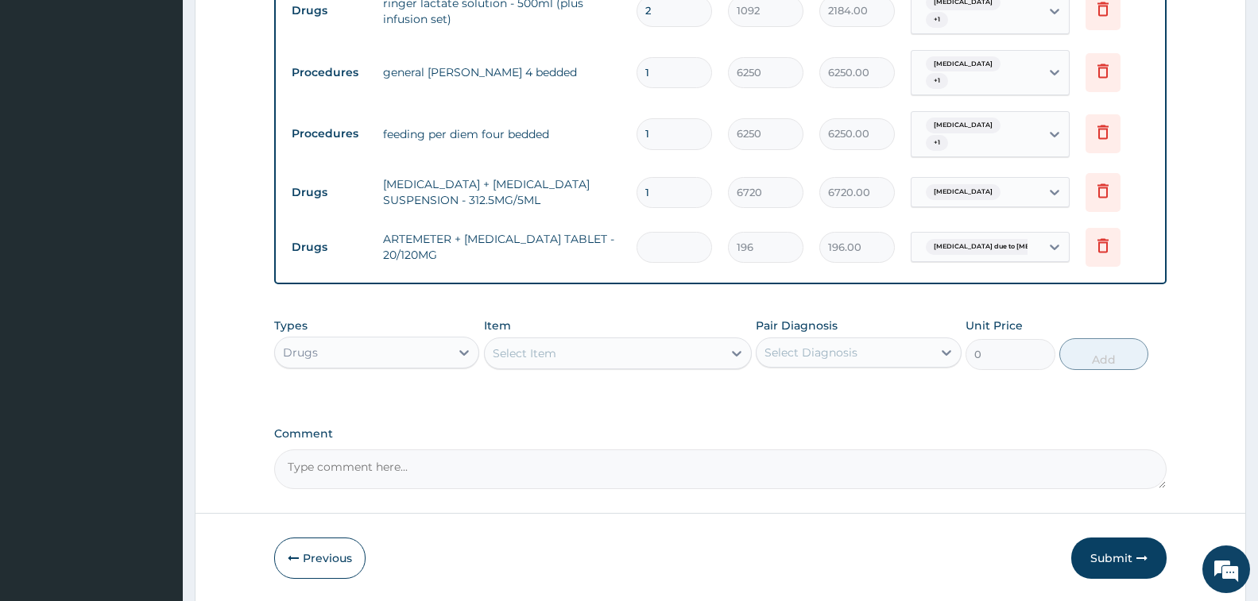
type input "0.00"
type input "6"
type input "1176.00"
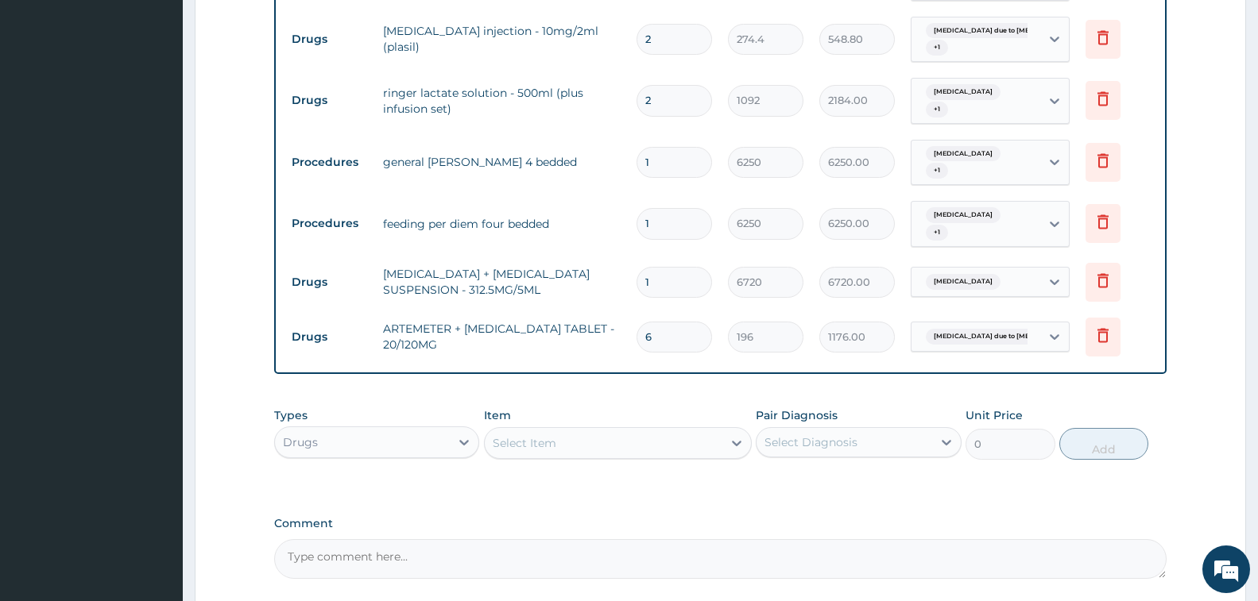
scroll to position [882, 0]
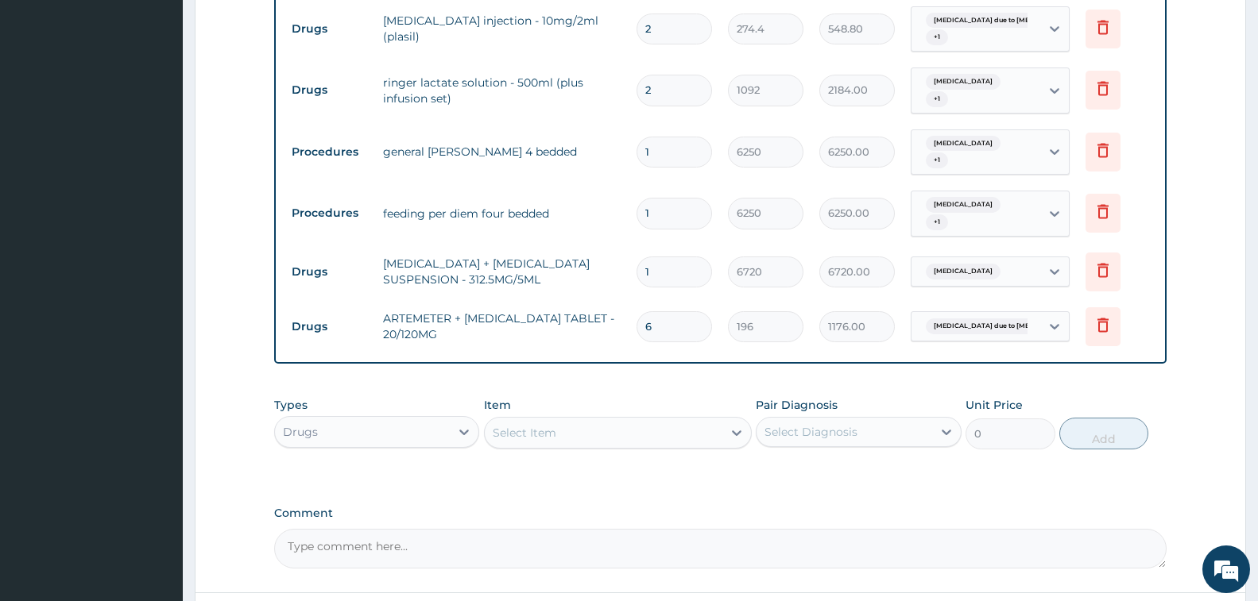
type input "6"
click at [579, 427] on div "Select Item" at bounding box center [604, 432] width 238 height 25
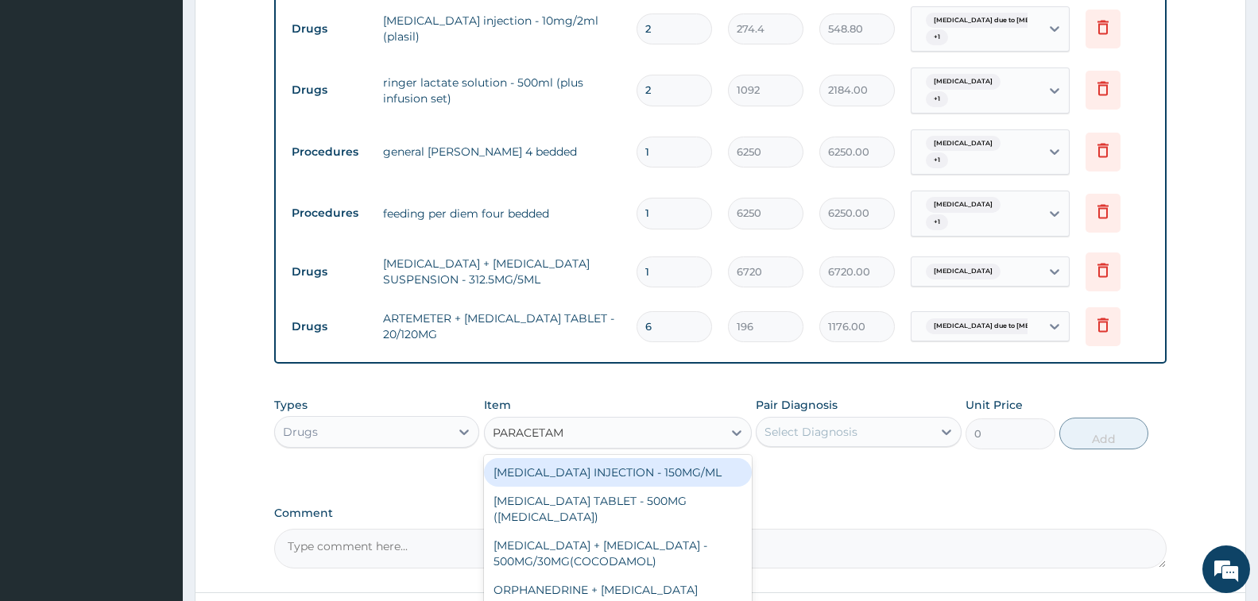
type input "PARACETAMO"
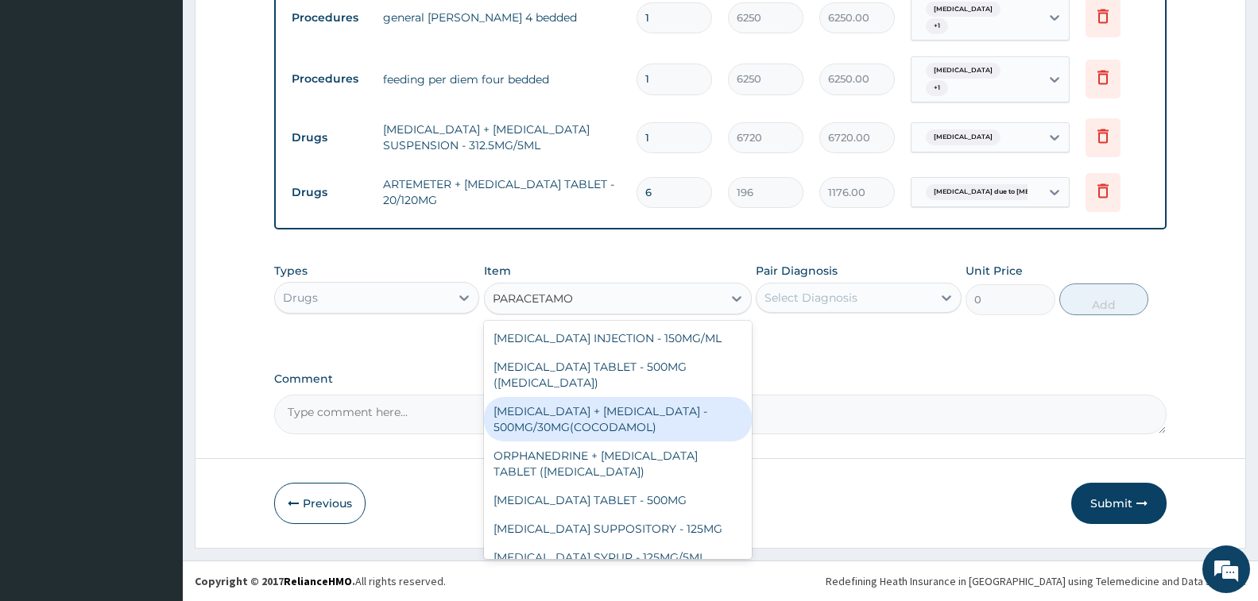
scroll to position [89, 0]
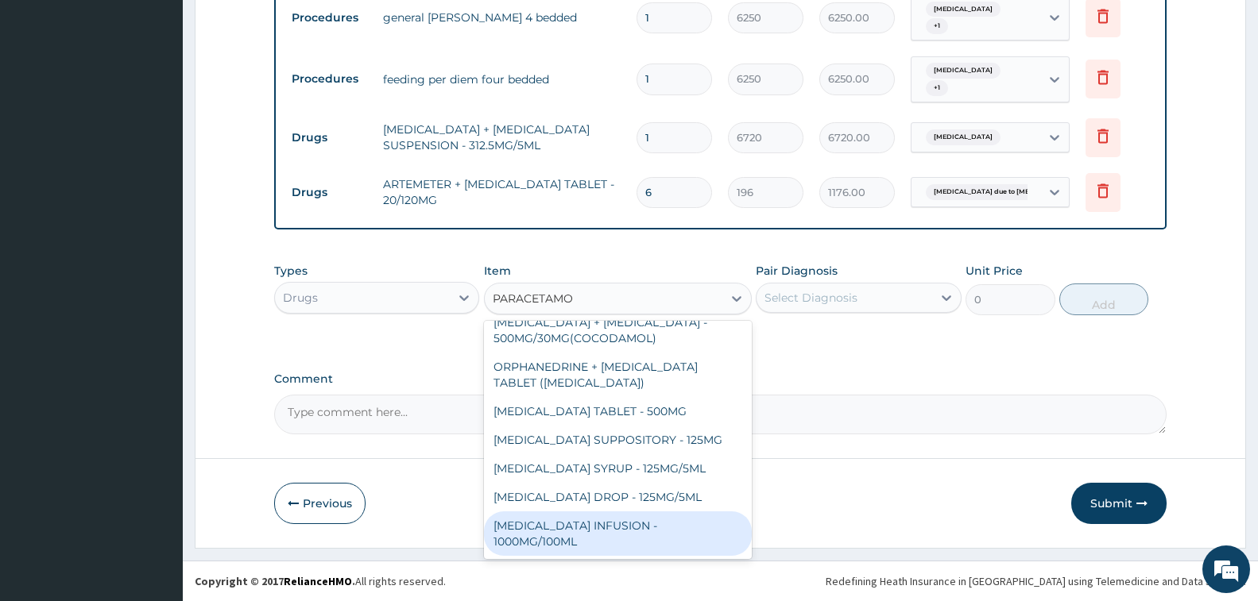
click at [622, 528] on div "PARACETAMOL INFUSION - 1000MG/100ML" at bounding box center [618, 534] width 268 height 44
type input "1819.9999999999998"
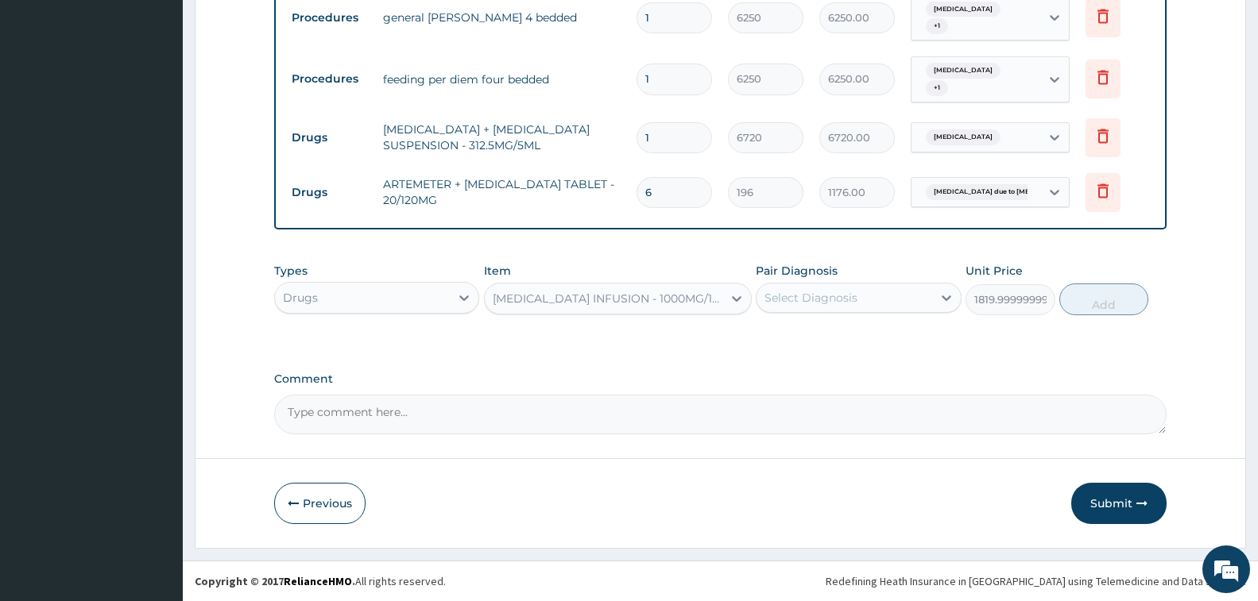
click at [810, 292] on div "Select Diagnosis" at bounding box center [810, 298] width 93 height 16
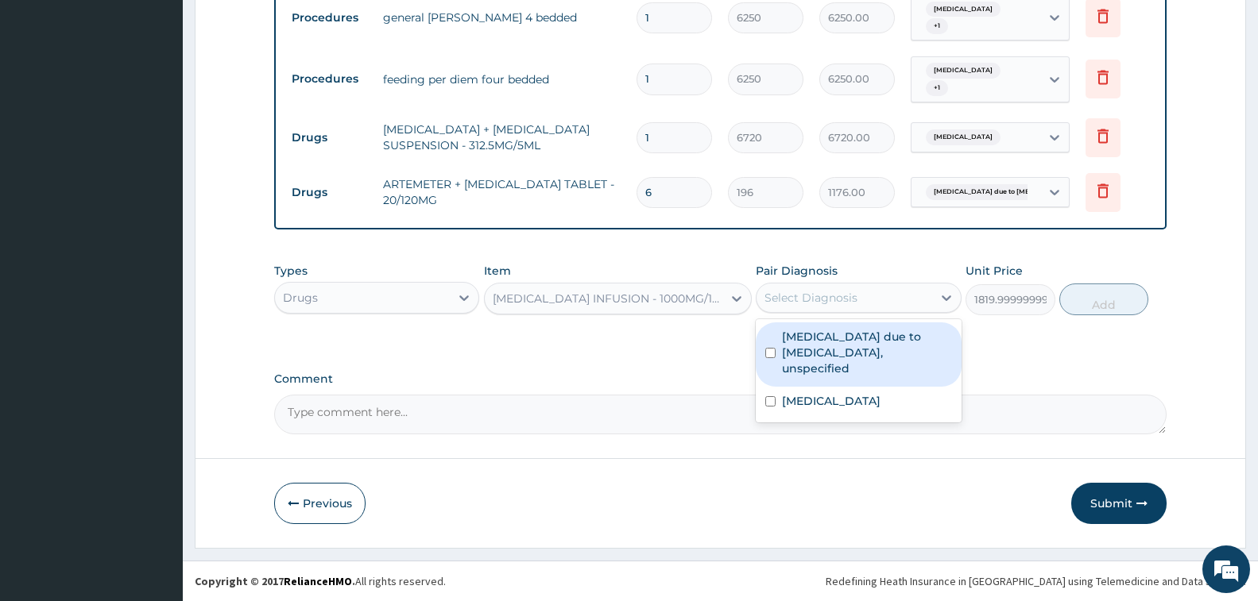
drag, startPoint x: 864, startPoint y: 348, endPoint x: 868, endPoint y: 361, distance: 13.3
click at [867, 355] on label "Malaria due to Plasmodium falciparum, unspecified" at bounding box center [866, 353] width 169 height 48
checkbox input "true"
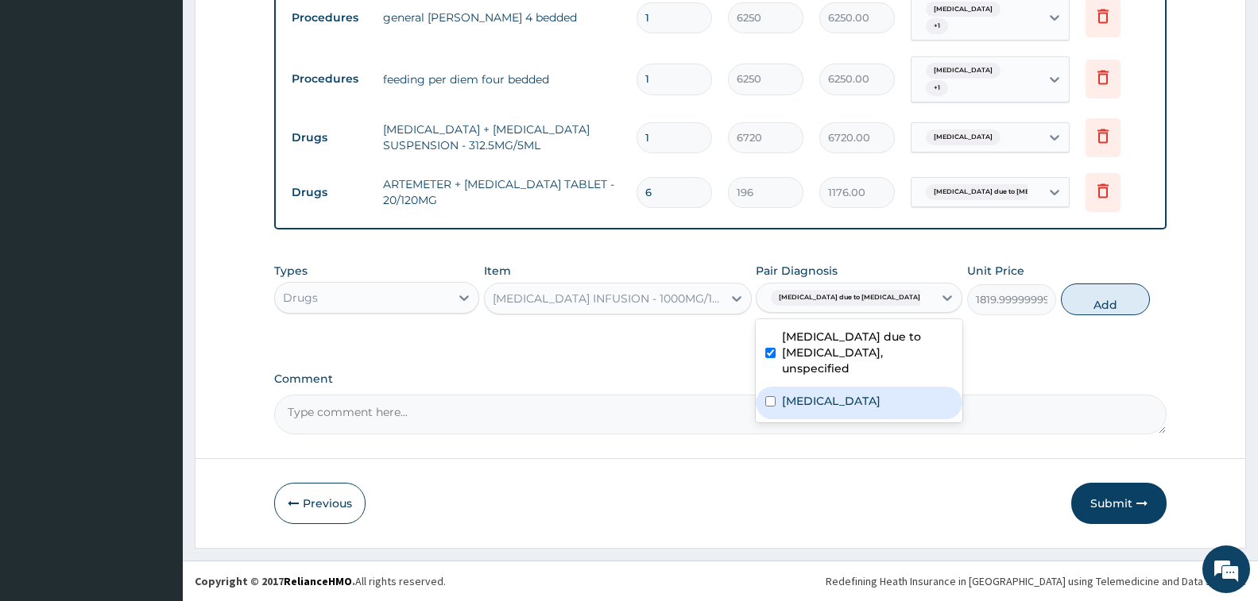
click at [874, 393] on label "Salmonella enteritis" at bounding box center [831, 401] width 99 height 16
checkbox input "true"
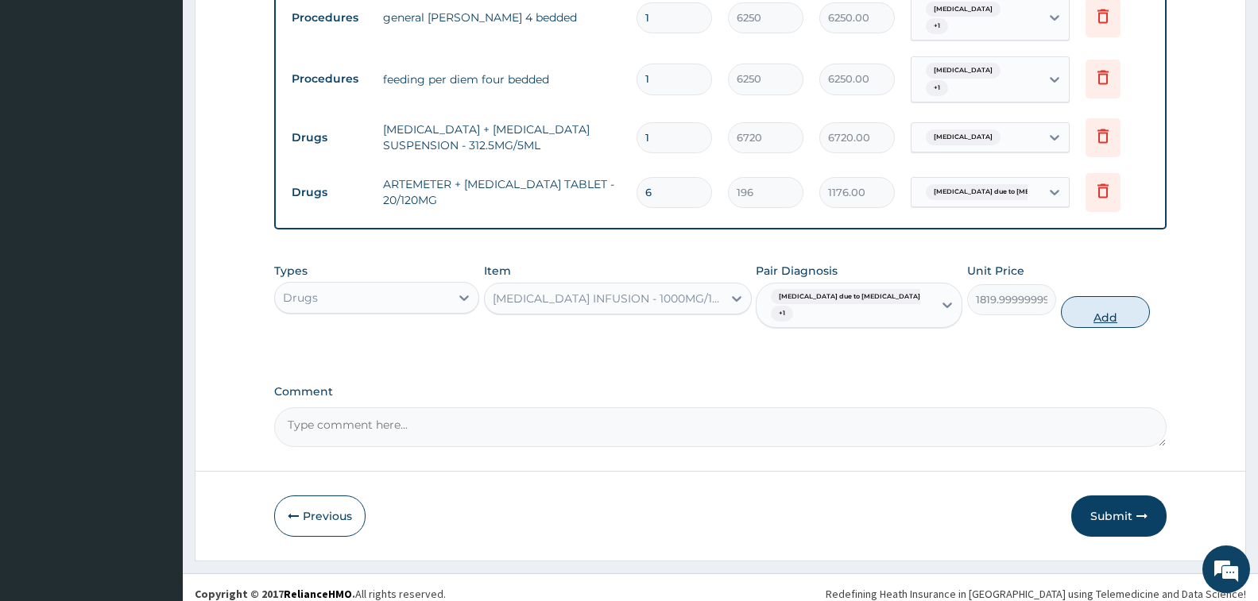
click at [1098, 314] on button "Add" at bounding box center [1105, 312] width 89 height 32
type input "0"
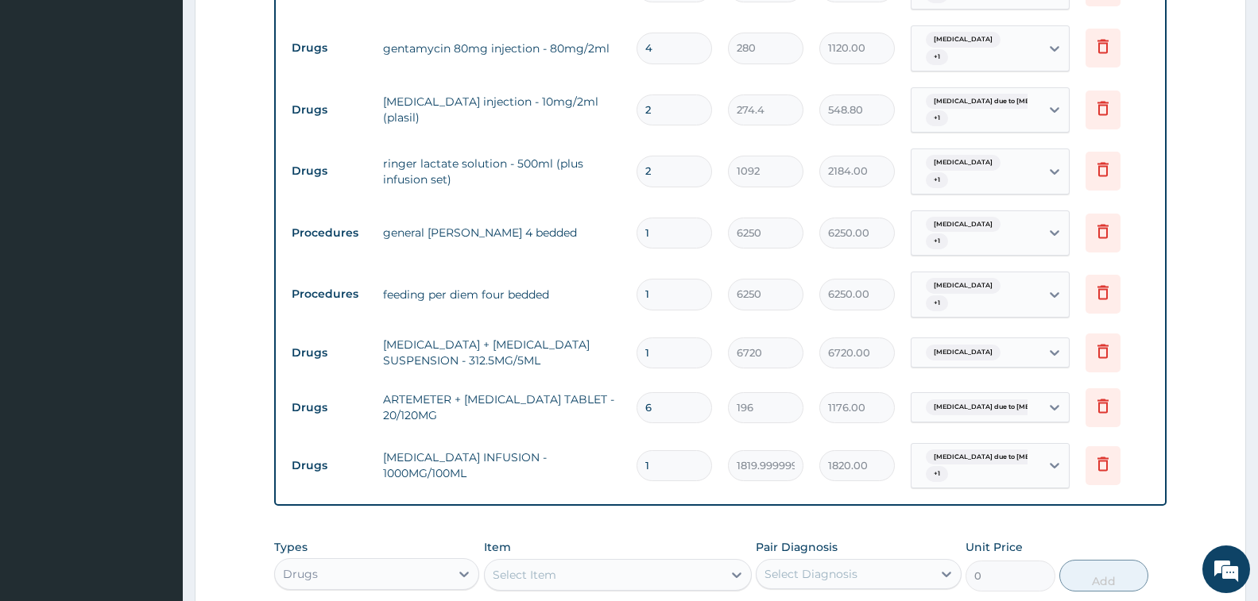
scroll to position [1077, 0]
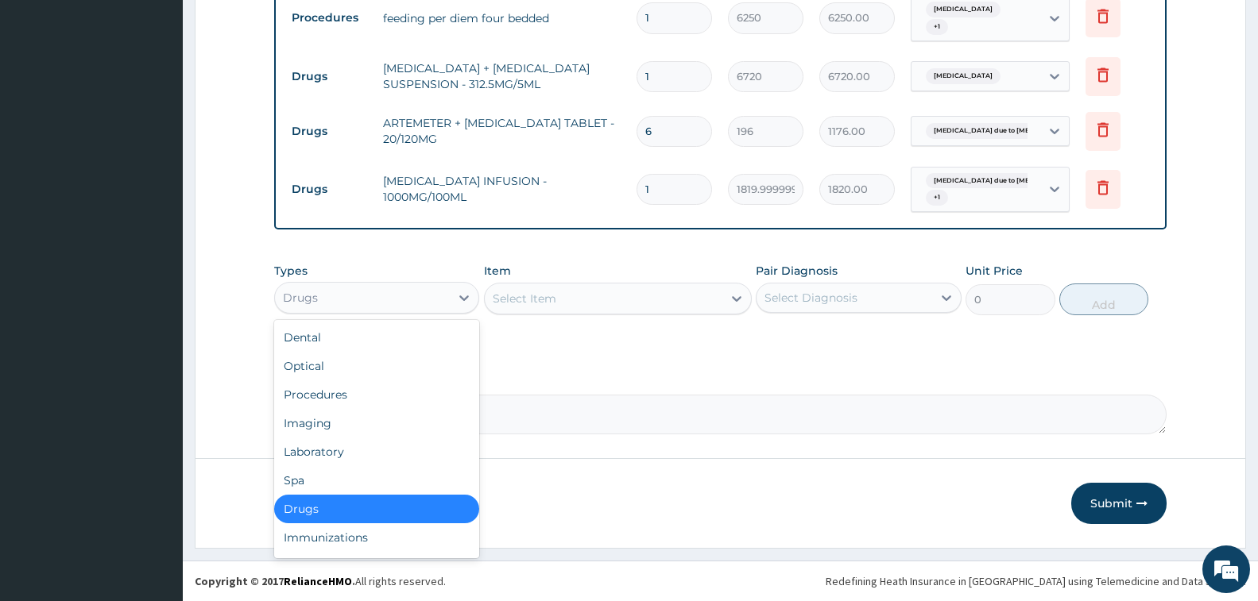
click at [391, 292] on div "Drugs" at bounding box center [362, 297] width 175 height 25
click at [369, 451] on div "Laboratory" at bounding box center [376, 452] width 205 height 29
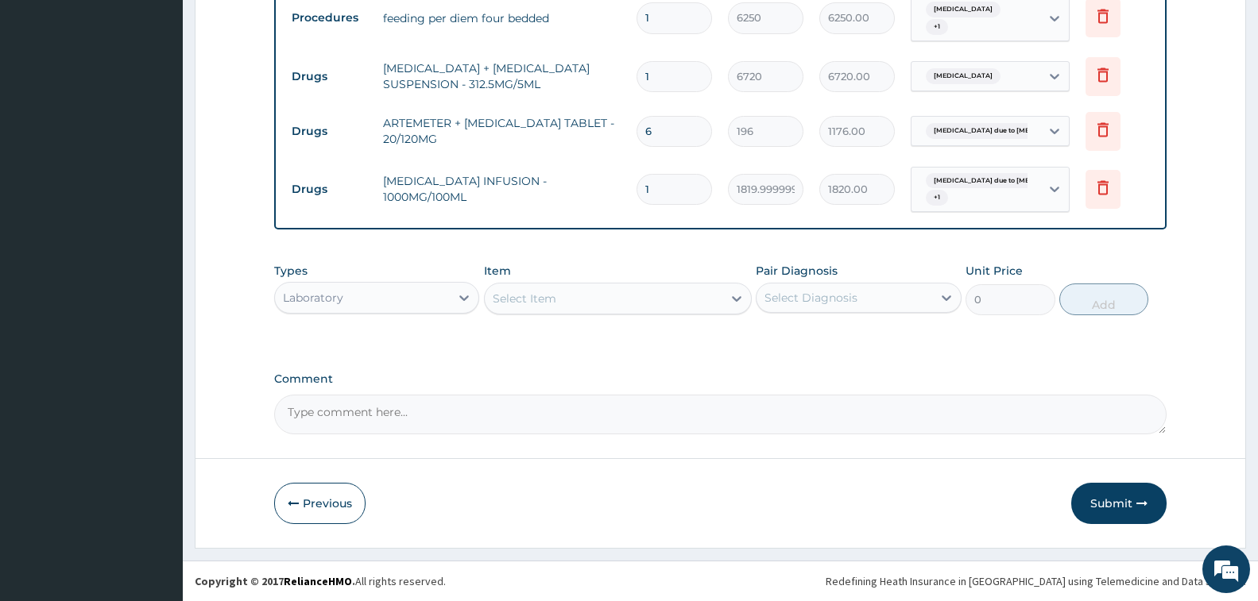
click at [539, 294] on div "Select Item" at bounding box center [525, 299] width 64 height 16
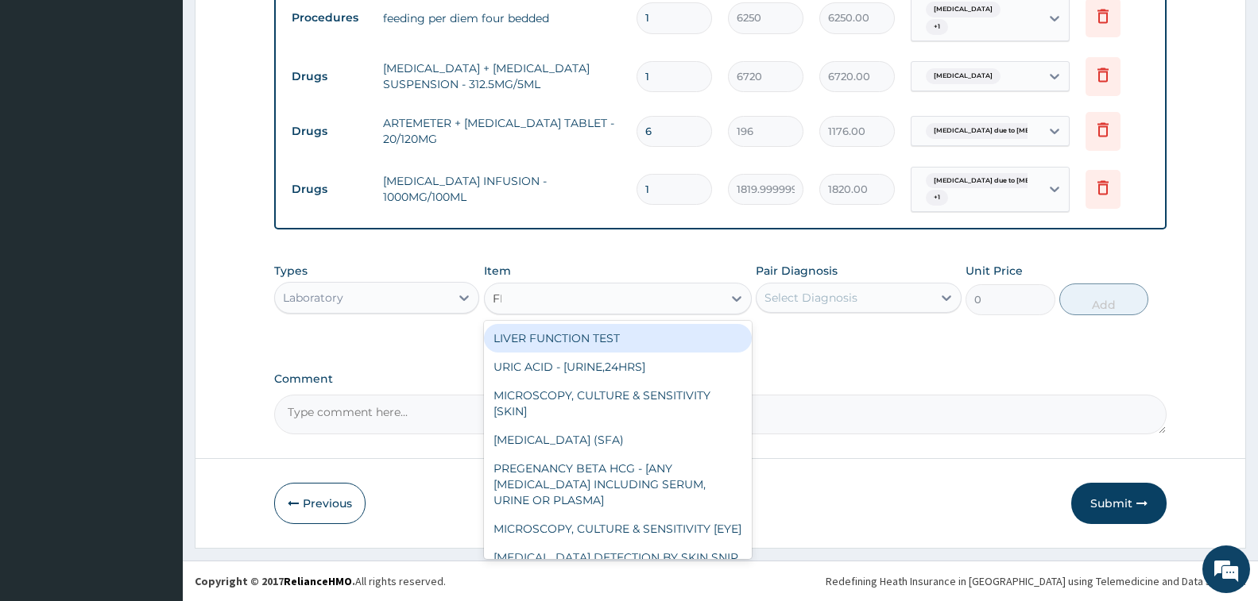
type input "FBC"
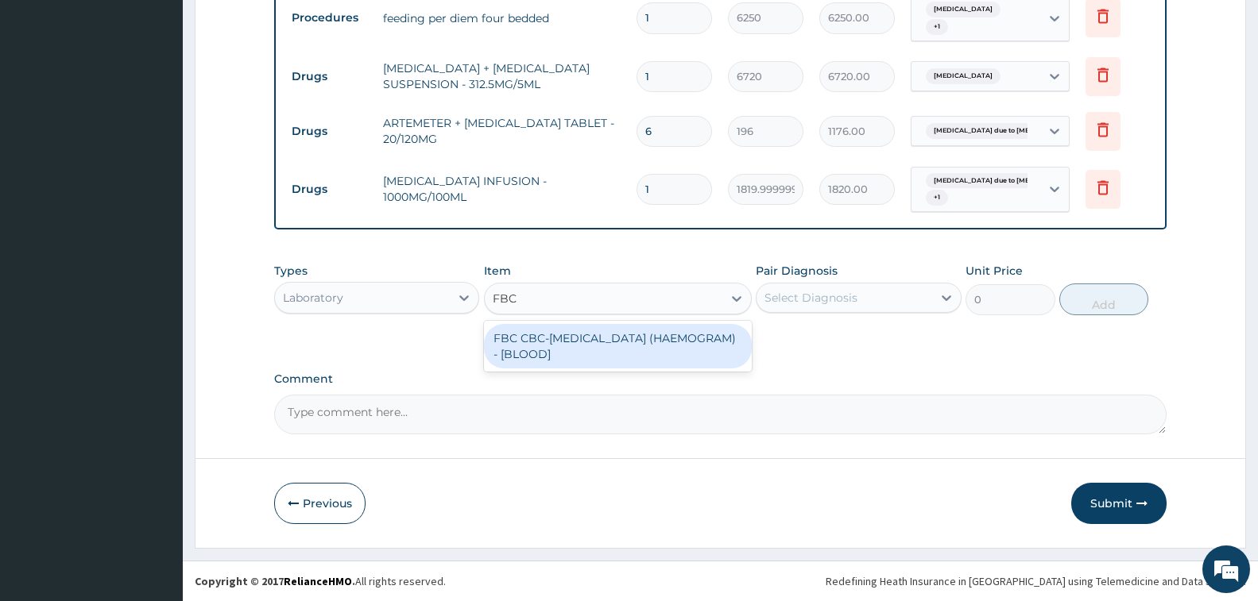
drag, startPoint x: 597, startPoint y: 340, endPoint x: 659, endPoint y: 339, distance: 62.8
click at [597, 339] on div "FBC CBC-COMPLETE BLOOD COUNT (HAEMOGRAM) - [BLOOD]" at bounding box center [618, 346] width 268 height 44
type input "5000"
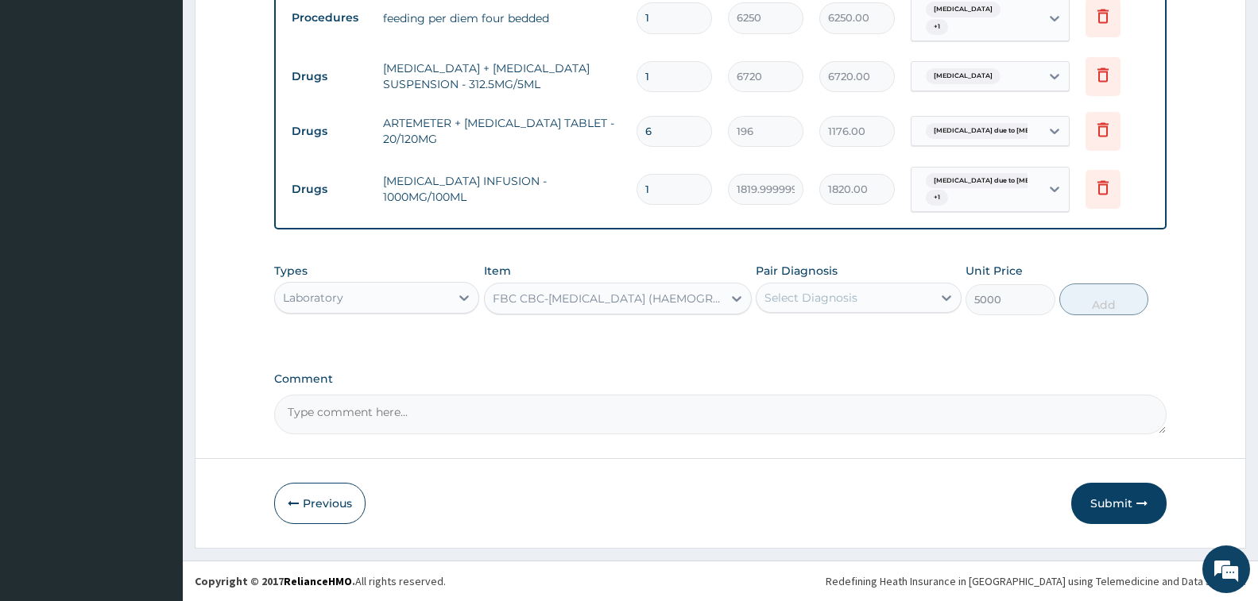
click at [819, 294] on div "Select Diagnosis" at bounding box center [810, 298] width 93 height 16
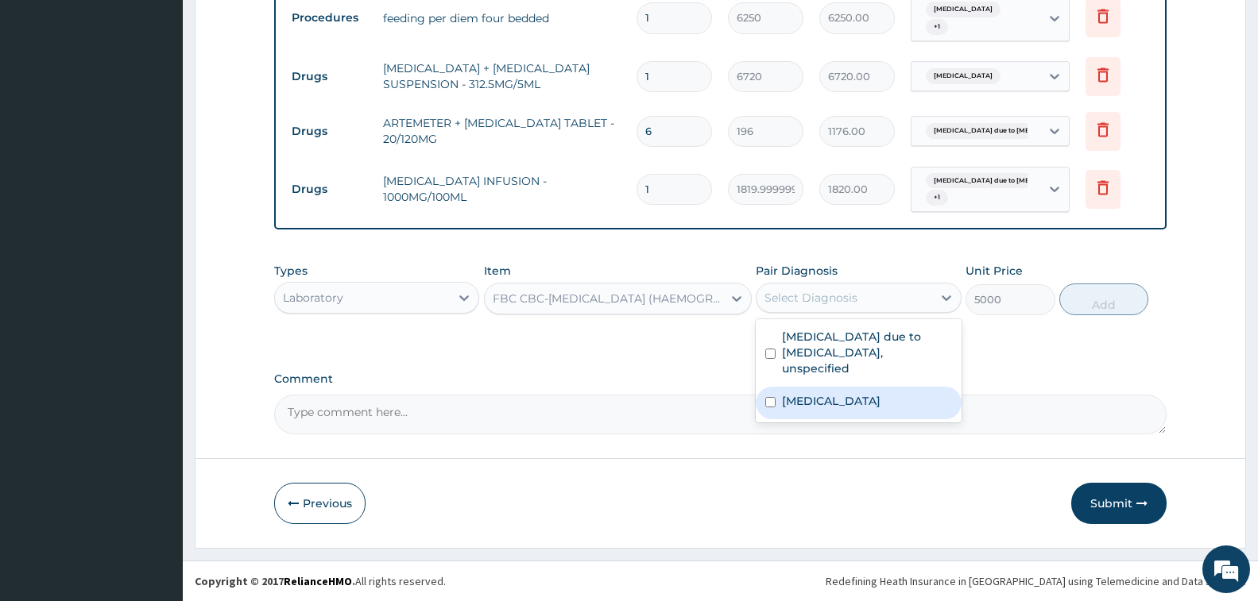
click at [842, 393] on label "Salmonella enteritis" at bounding box center [831, 401] width 99 height 16
checkbox input "true"
click at [1078, 300] on button "Add" at bounding box center [1103, 300] width 89 height 32
type input "0"
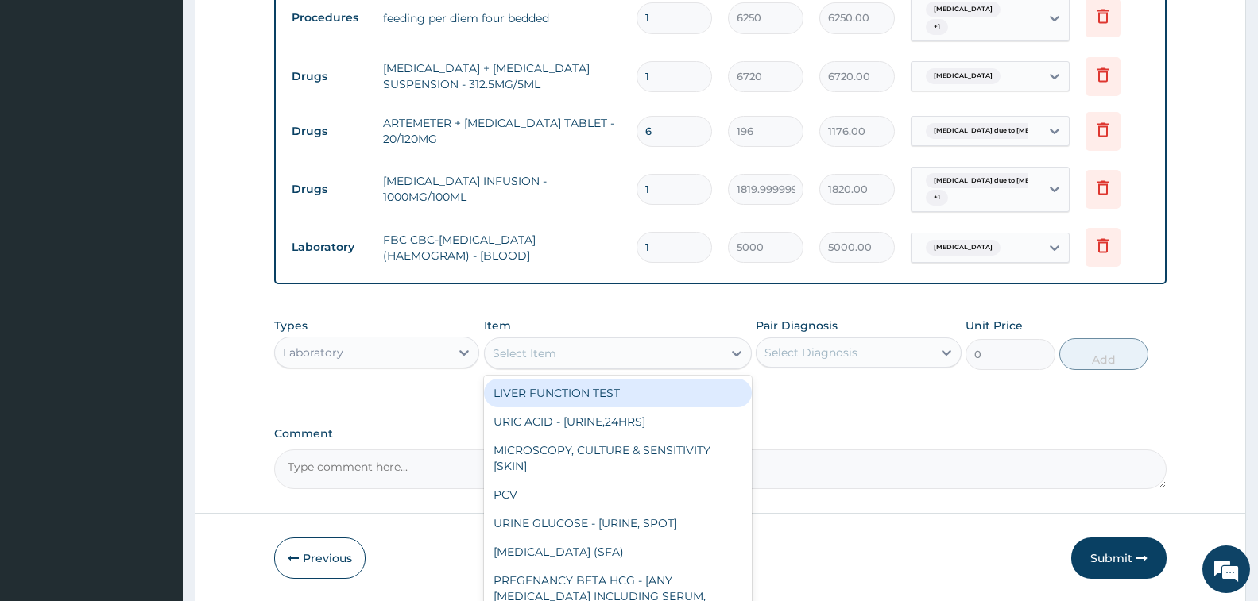
click at [601, 346] on div "Select Item" at bounding box center [604, 353] width 238 height 25
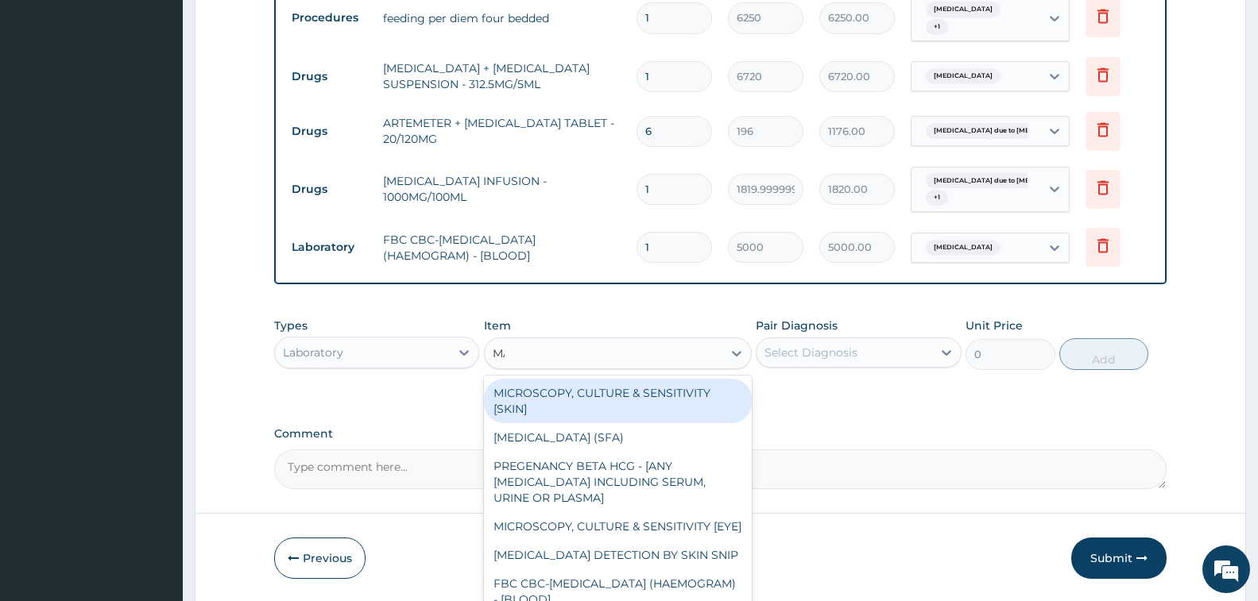
type input "MALA"
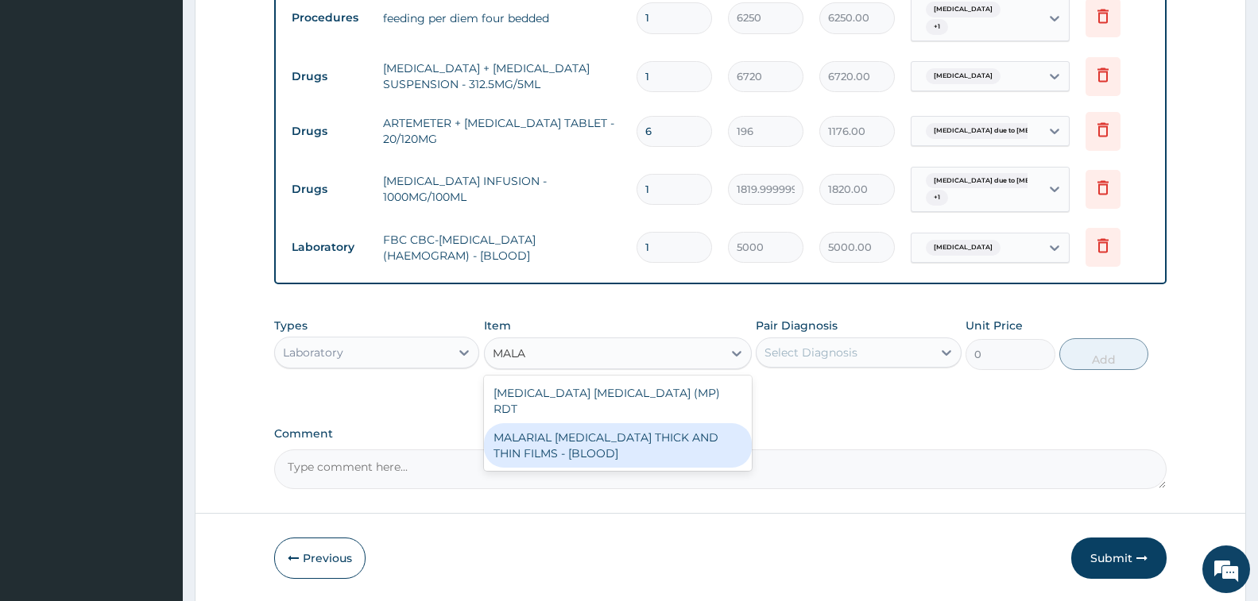
click at [628, 426] on div "MALARIAL PARASITE THICK AND THIN FILMS - [BLOOD]" at bounding box center [618, 445] width 268 height 44
type input "2187.5"
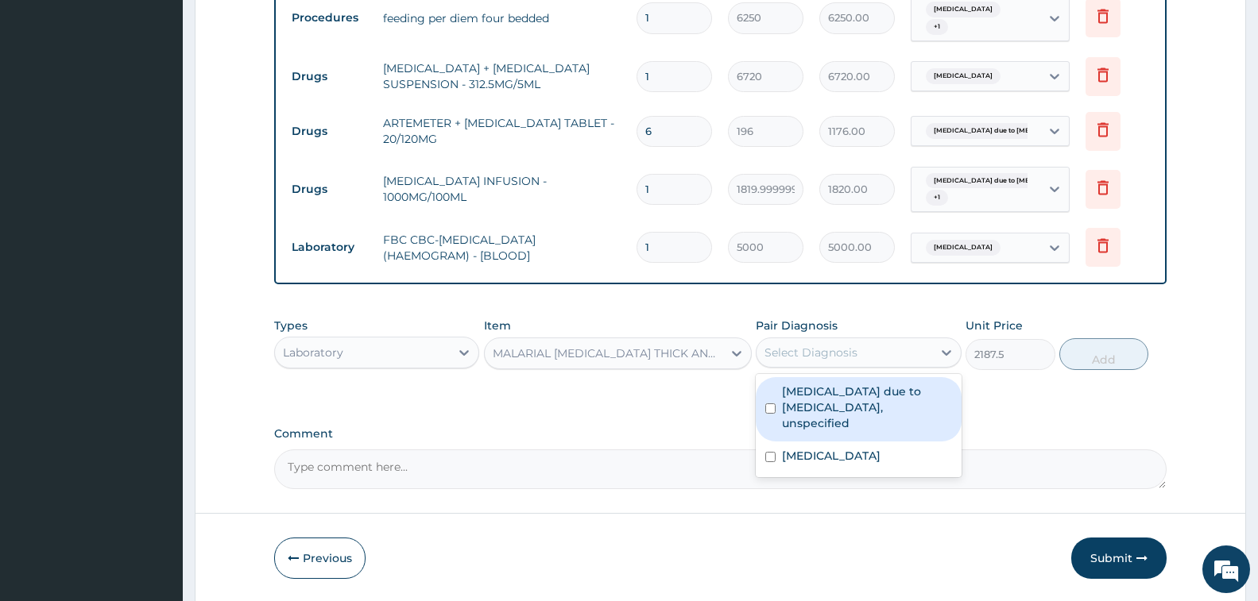
click at [857, 356] on div "Select Diagnosis" at bounding box center [810, 353] width 93 height 16
drag, startPoint x: 867, startPoint y: 394, endPoint x: 928, endPoint y: 393, distance: 61.2
click at [868, 393] on label "Malaria due to Plasmodium falciparum, unspecified" at bounding box center [866, 408] width 169 height 48
checkbox input "true"
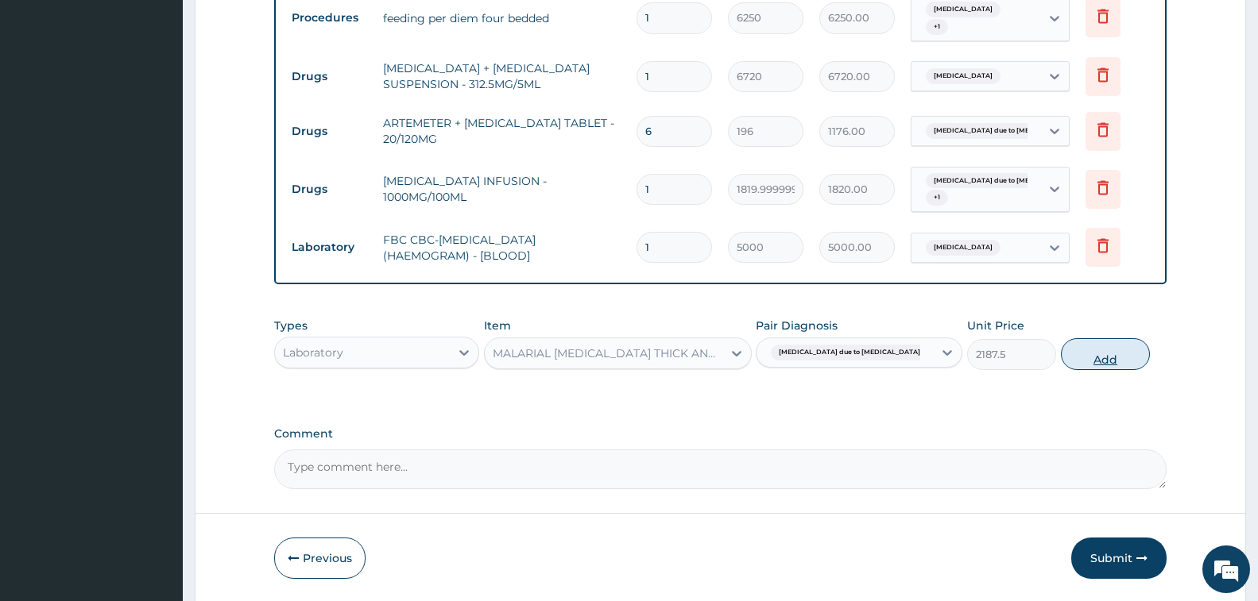
click at [1085, 362] on button "Add" at bounding box center [1105, 354] width 89 height 32
type input "0"
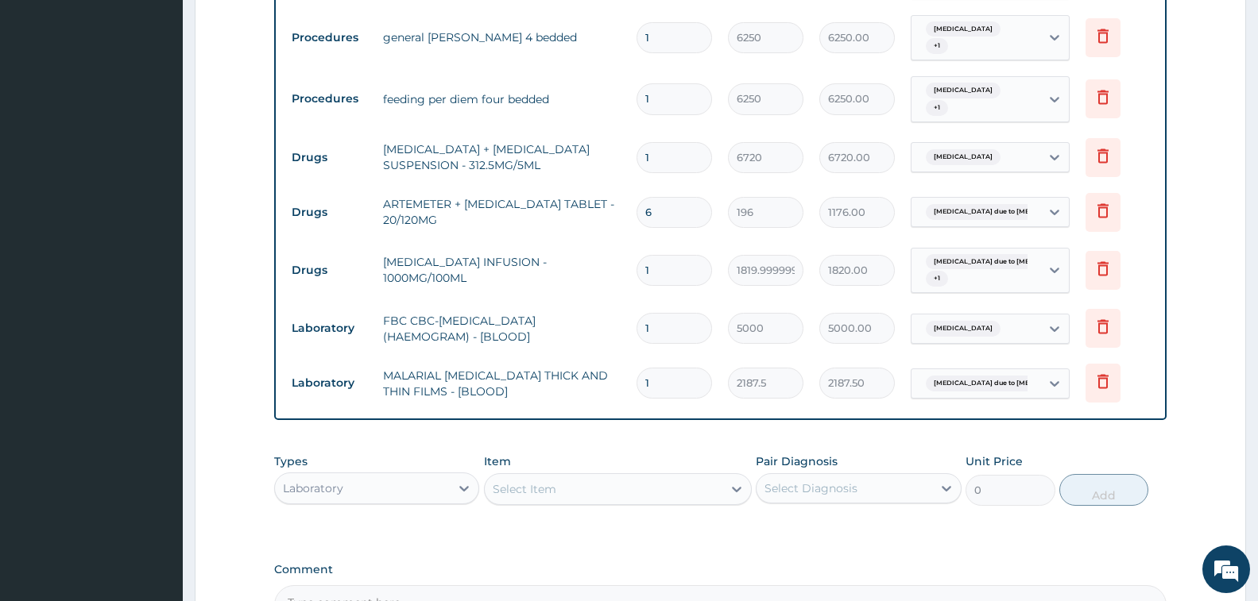
scroll to position [1187, 0]
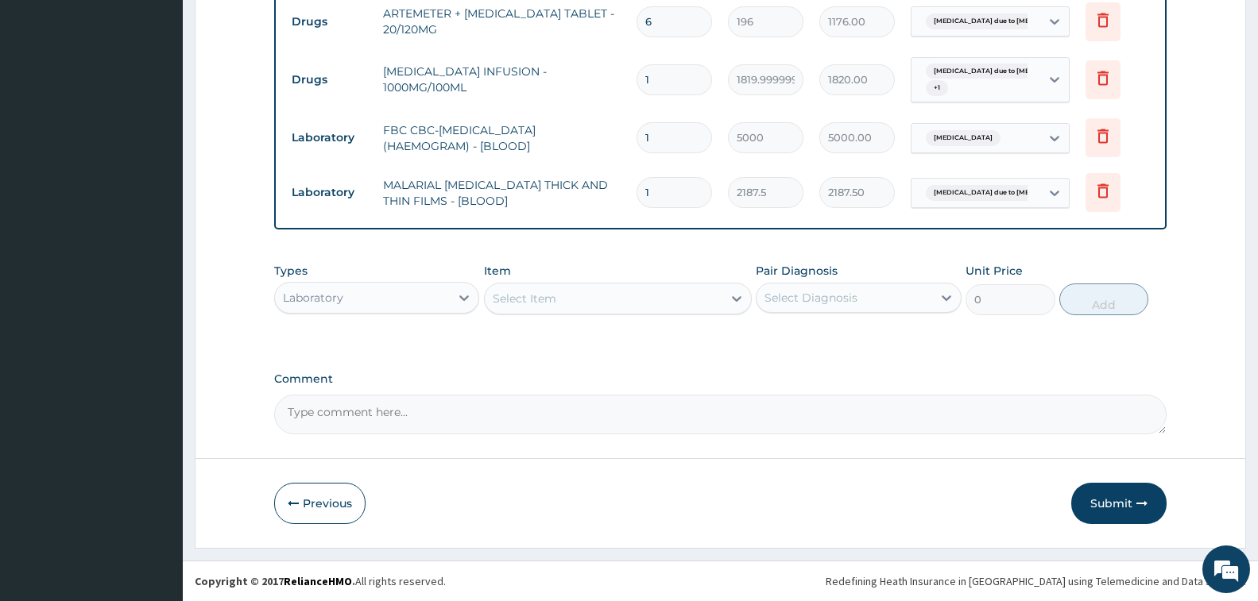
click at [410, 297] on div "Laboratory" at bounding box center [362, 297] width 175 height 25
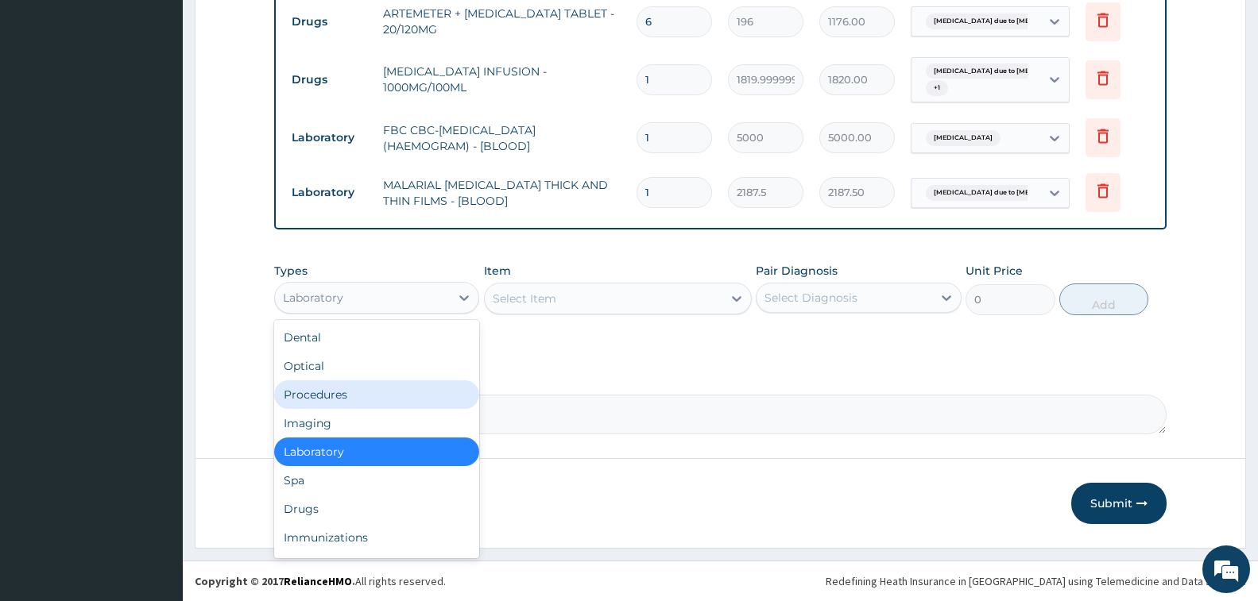
click at [359, 397] on div "Procedures" at bounding box center [376, 395] width 205 height 29
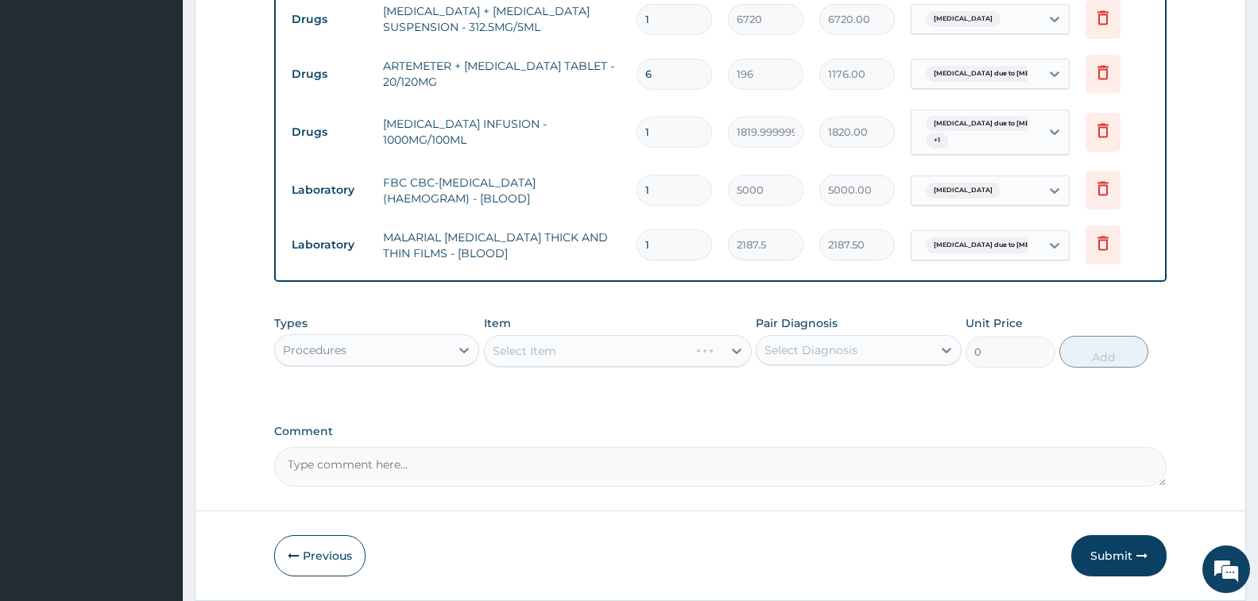
scroll to position [1108, 0]
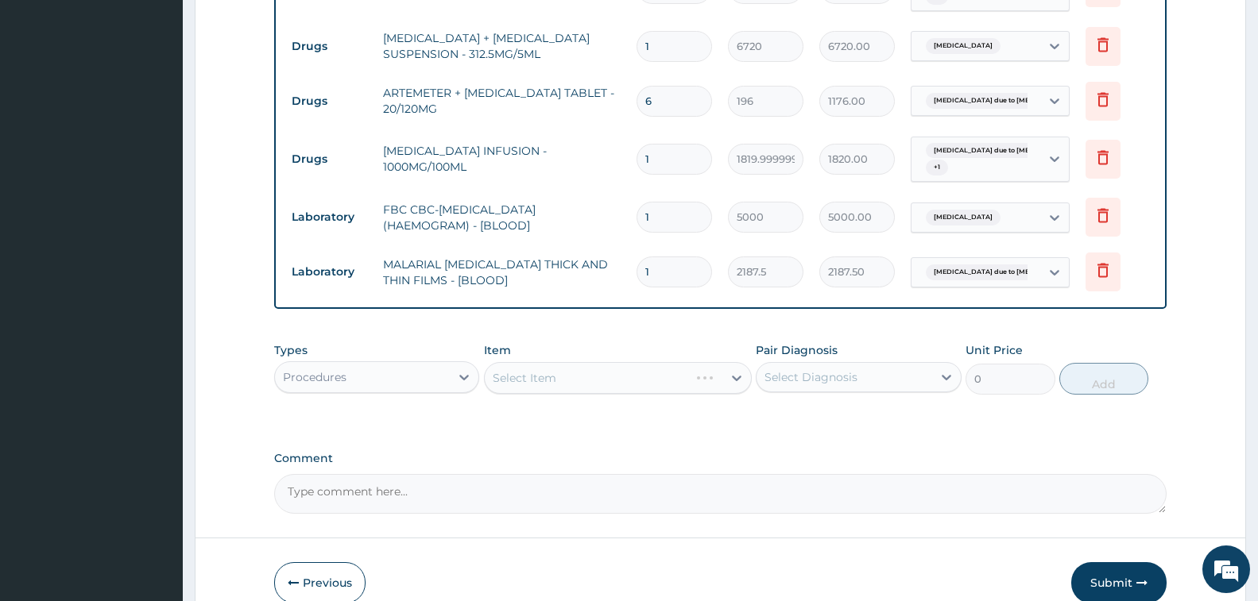
click at [547, 375] on div "Select Item" at bounding box center [618, 378] width 268 height 32
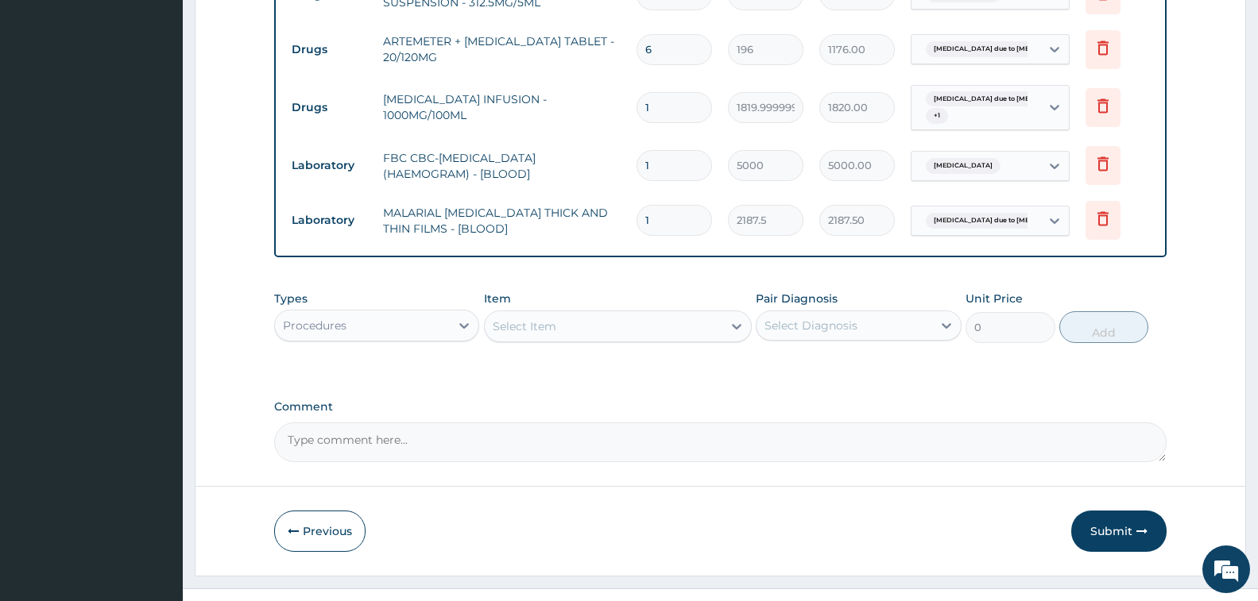
scroll to position [1187, 0]
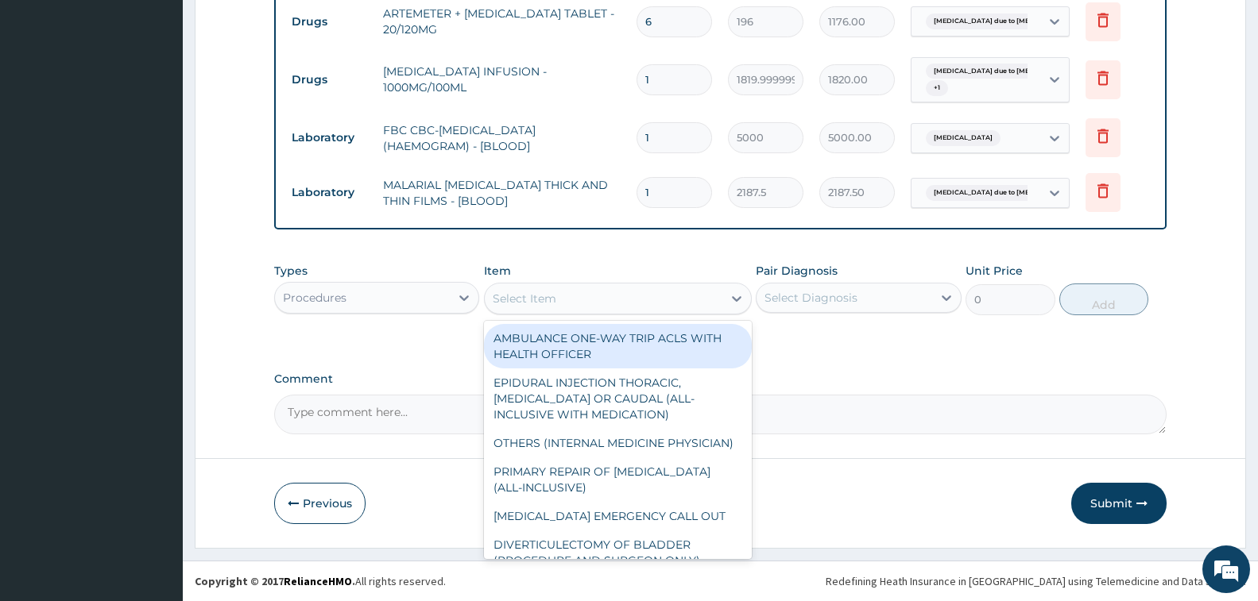
click at [604, 307] on div "Select Item" at bounding box center [604, 298] width 238 height 25
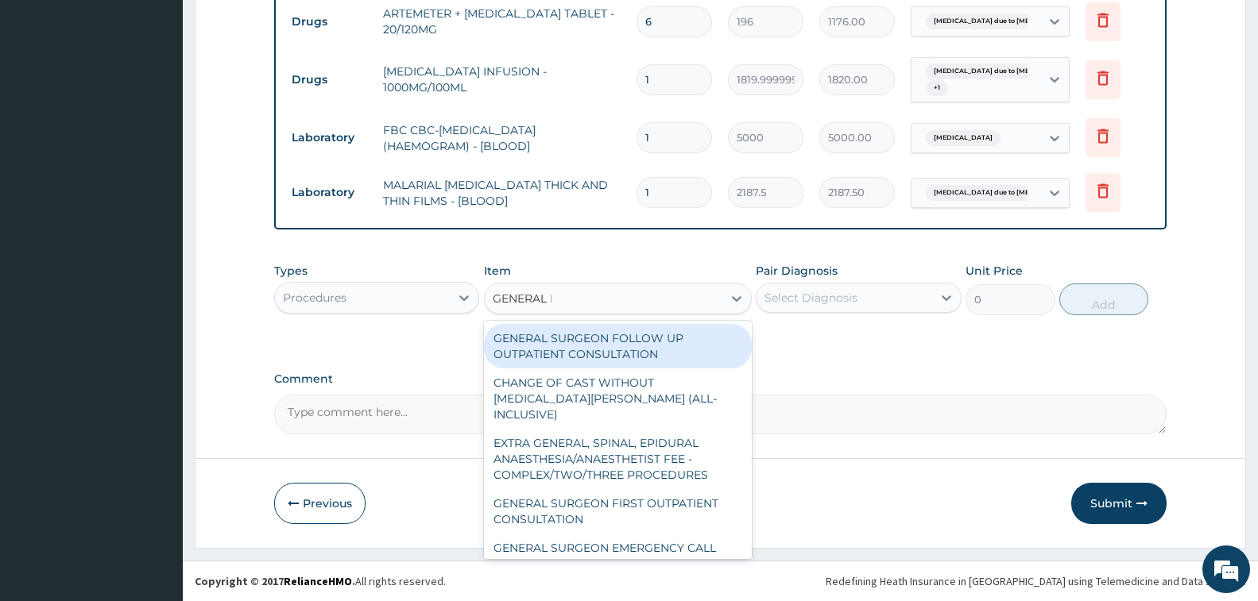
type input "GENERAL PR"
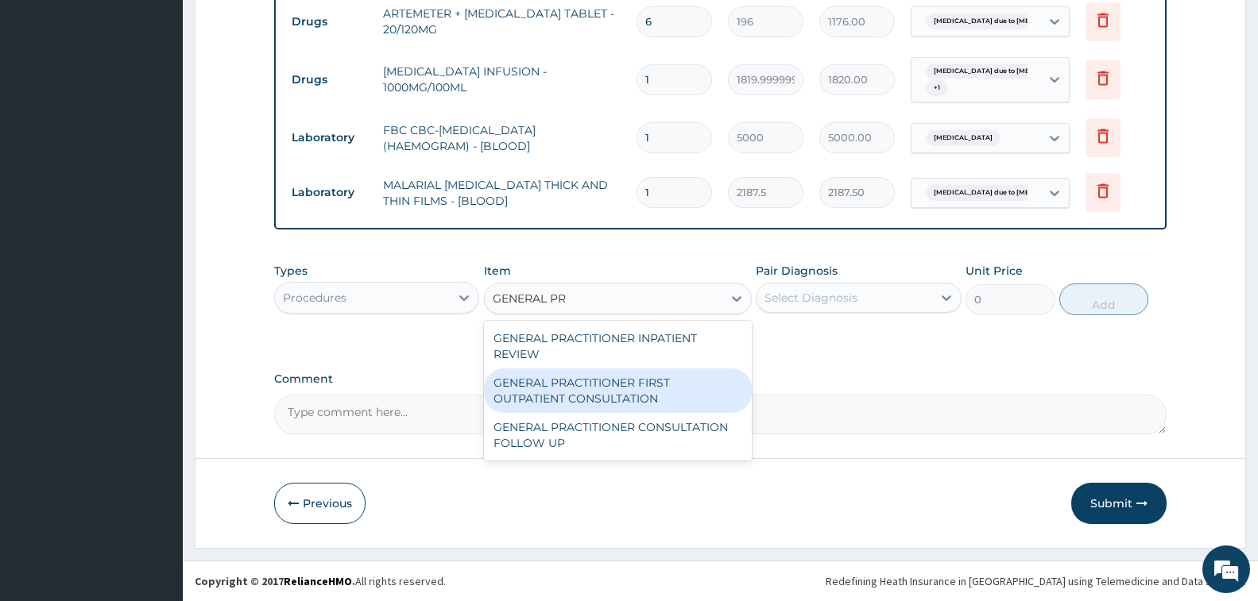
click at [601, 406] on div "GENERAL PRACTITIONER FIRST OUTPATIENT CONSULTATION" at bounding box center [618, 391] width 268 height 44
type input "3750"
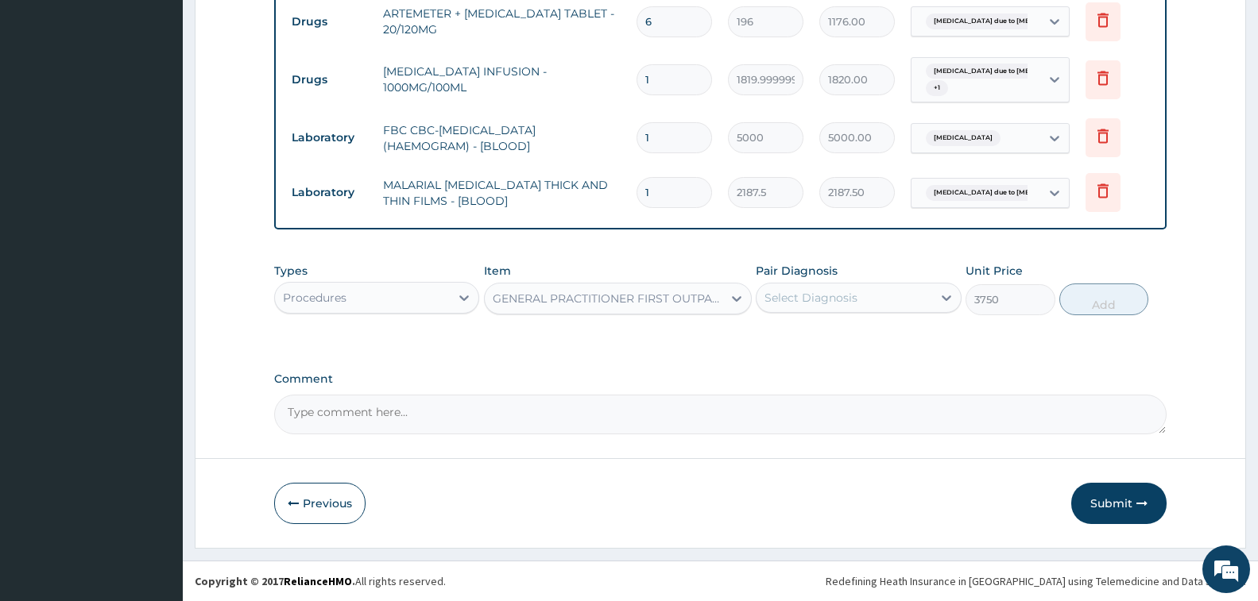
click at [855, 307] on div "Select Diagnosis" at bounding box center [843, 297] width 175 height 25
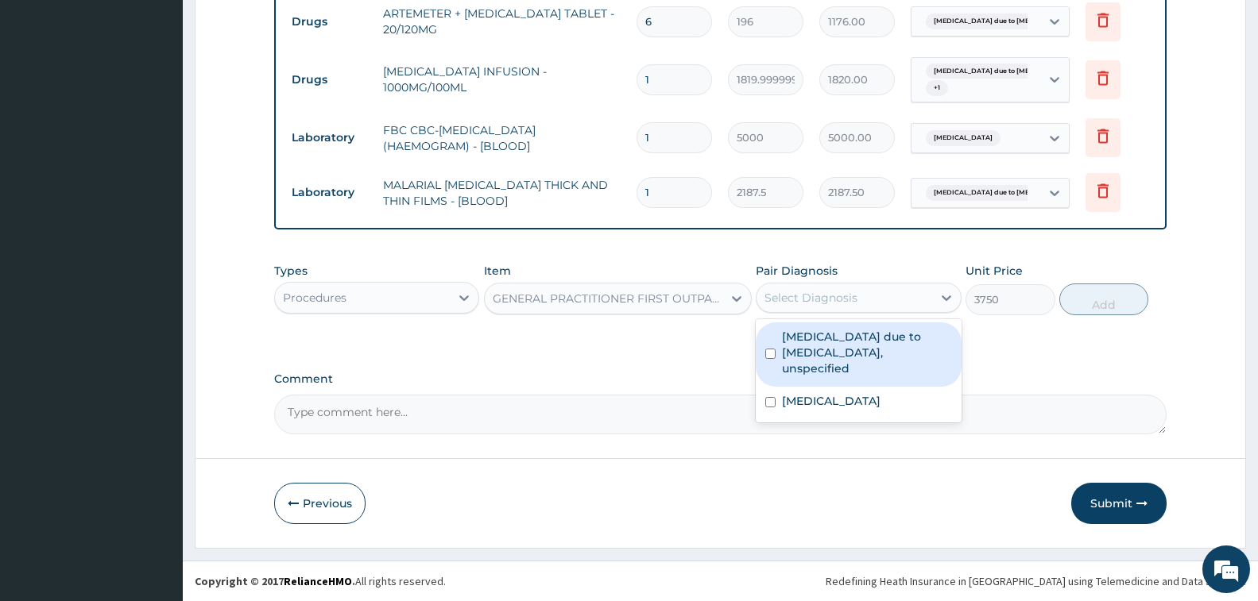
click at [855, 343] on label "Malaria due to Plasmodium falciparum, unspecified" at bounding box center [866, 353] width 169 height 48
checkbox input "true"
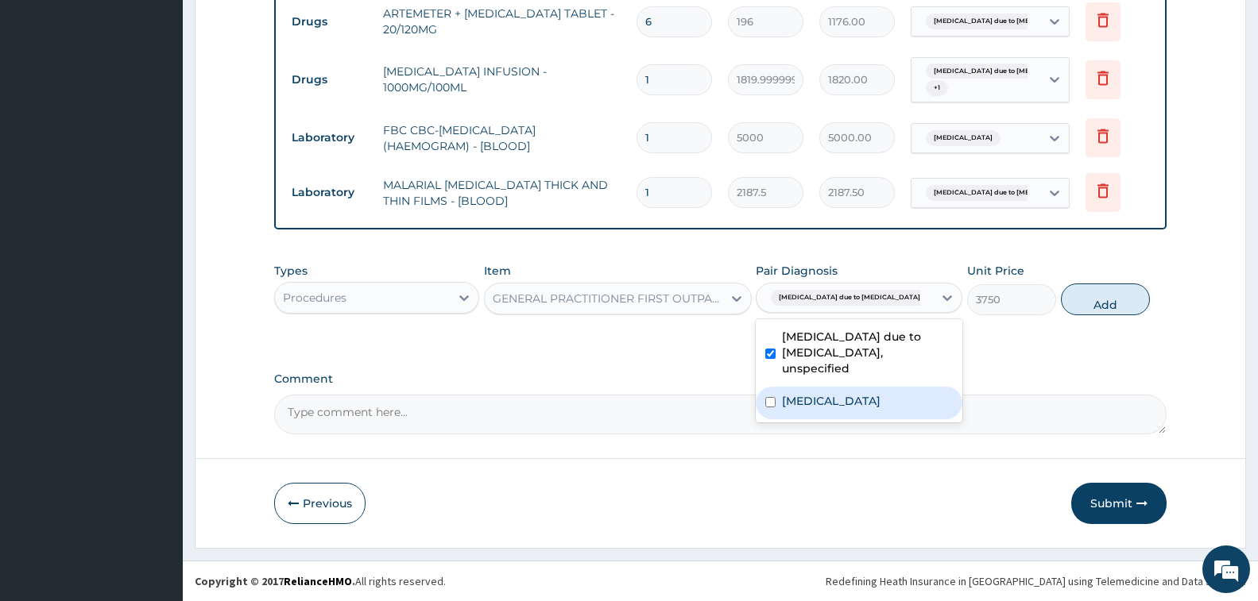
click at [864, 393] on label "Salmonella enteritis" at bounding box center [831, 401] width 99 height 16
checkbox input "true"
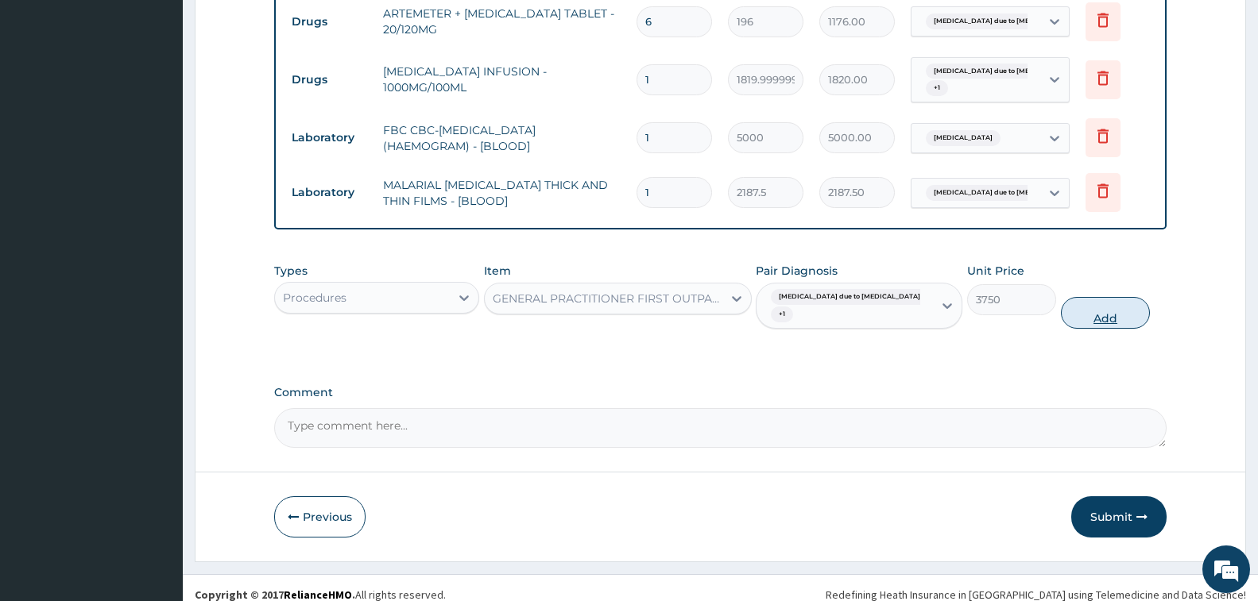
click at [1108, 319] on button "Add" at bounding box center [1105, 313] width 89 height 32
type input "0"
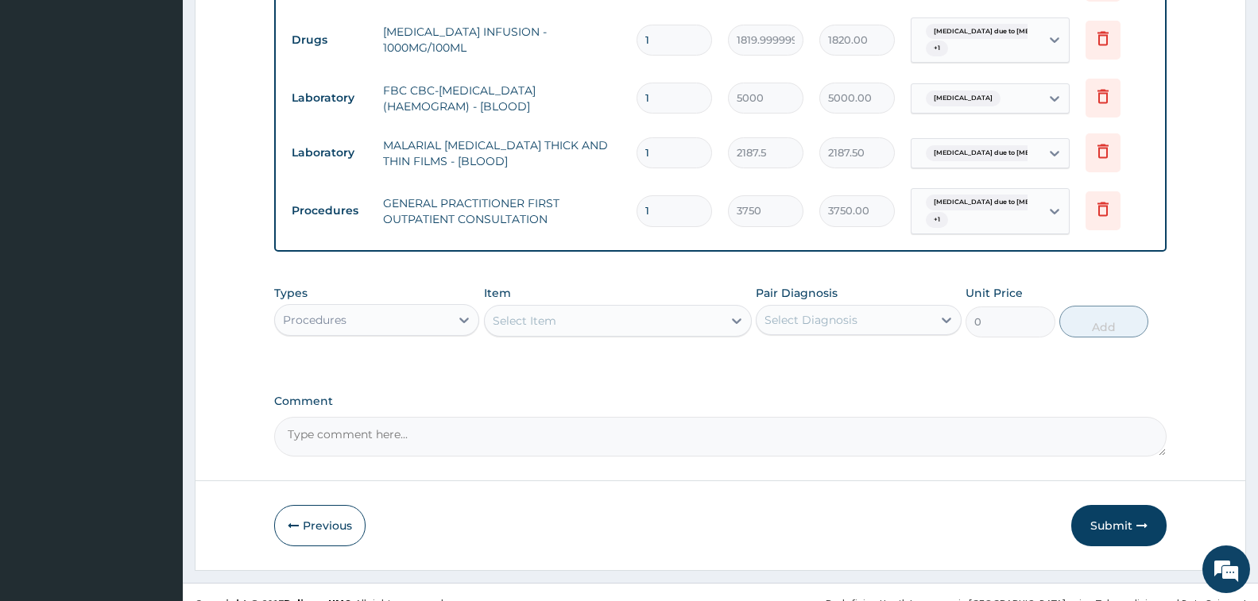
scroll to position [1249, 0]
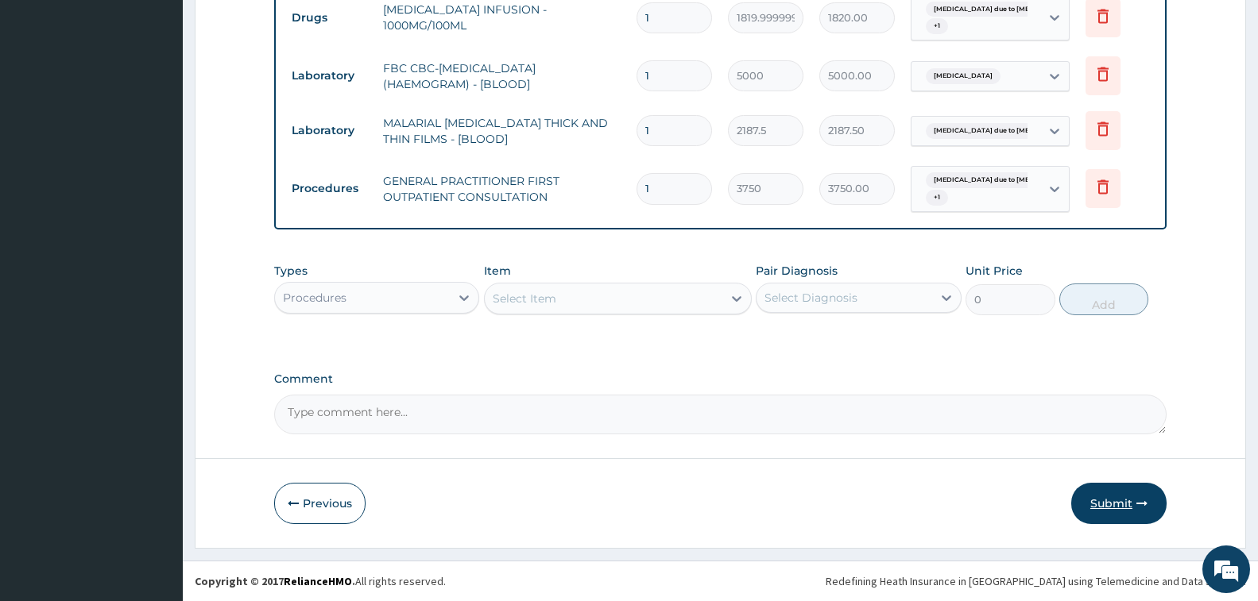
click at [1122, 509] on button "Submit" at bounding box center [1118, 503] width 95 height 41
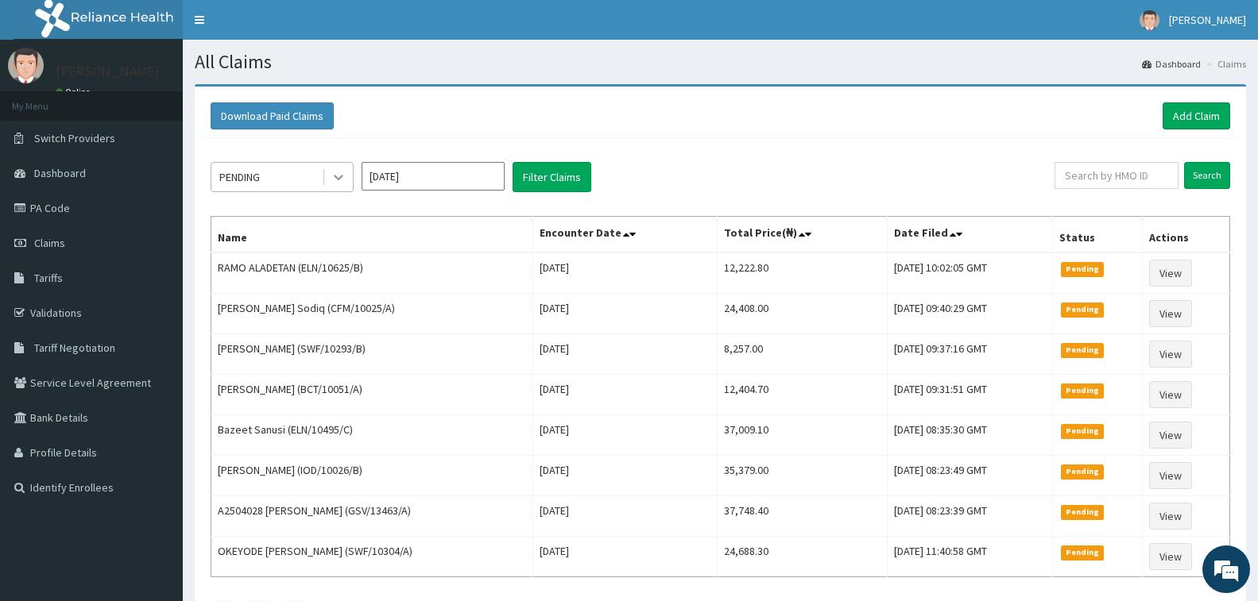
click at [335, 173] on icon at bounding box center [339, 177] width 16 height 16
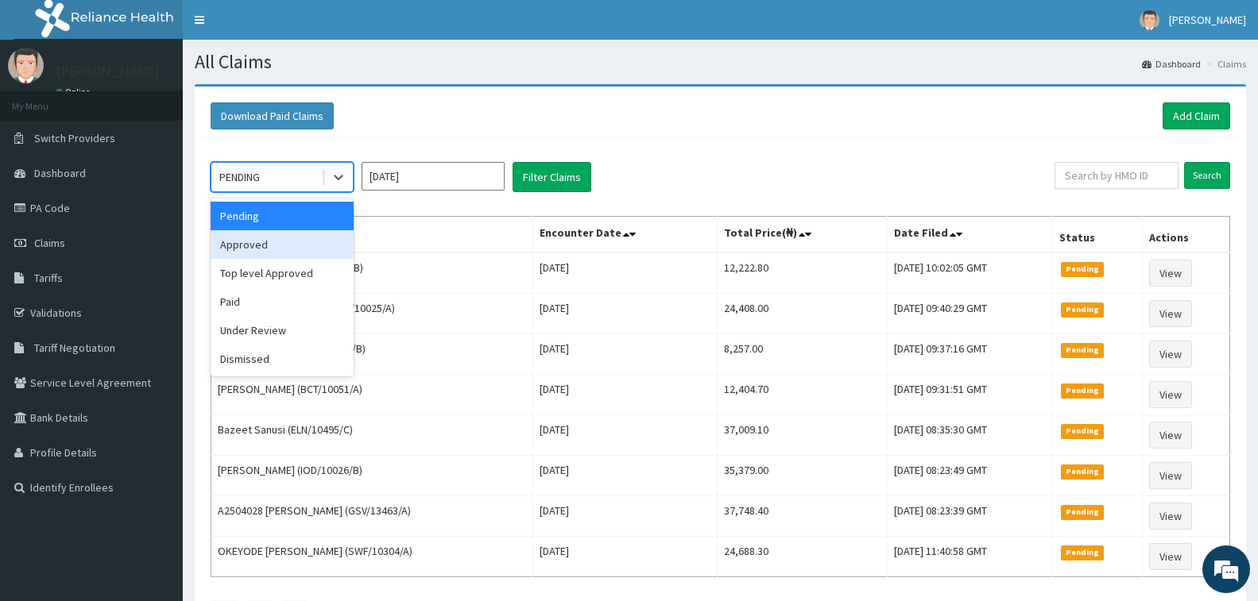
click at [310, 249] on div "Approved" at bounding box center [282, 244] width 143 height 29
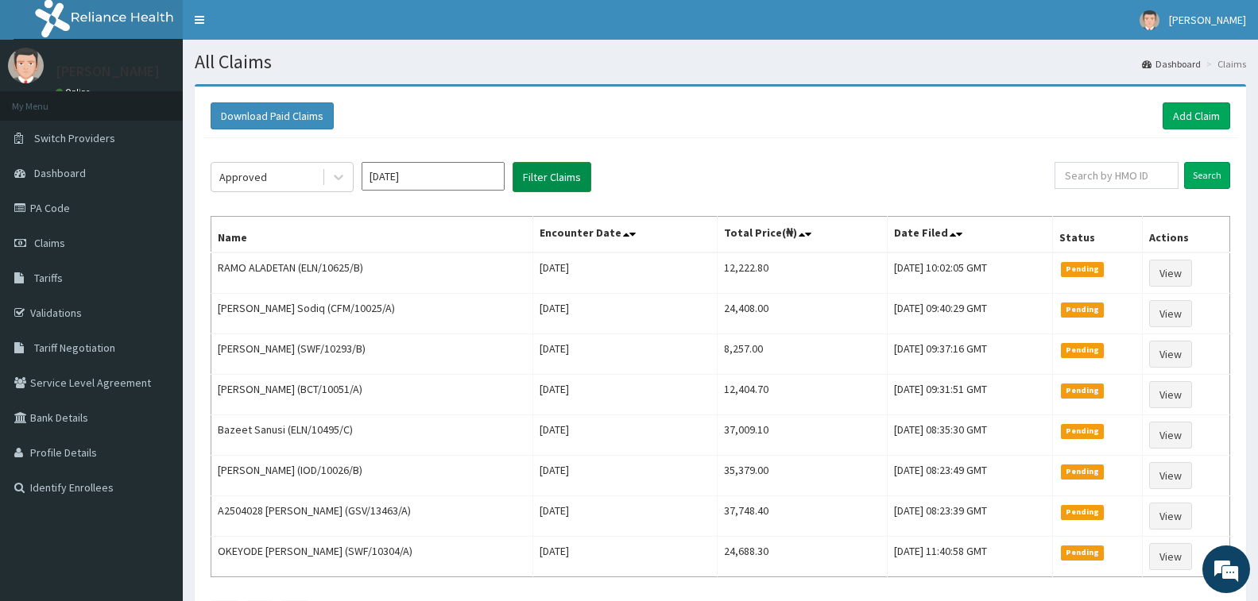
click at [547, 181] on button "Filter Claims" at bounding box center [551, 177] width 79 height 30
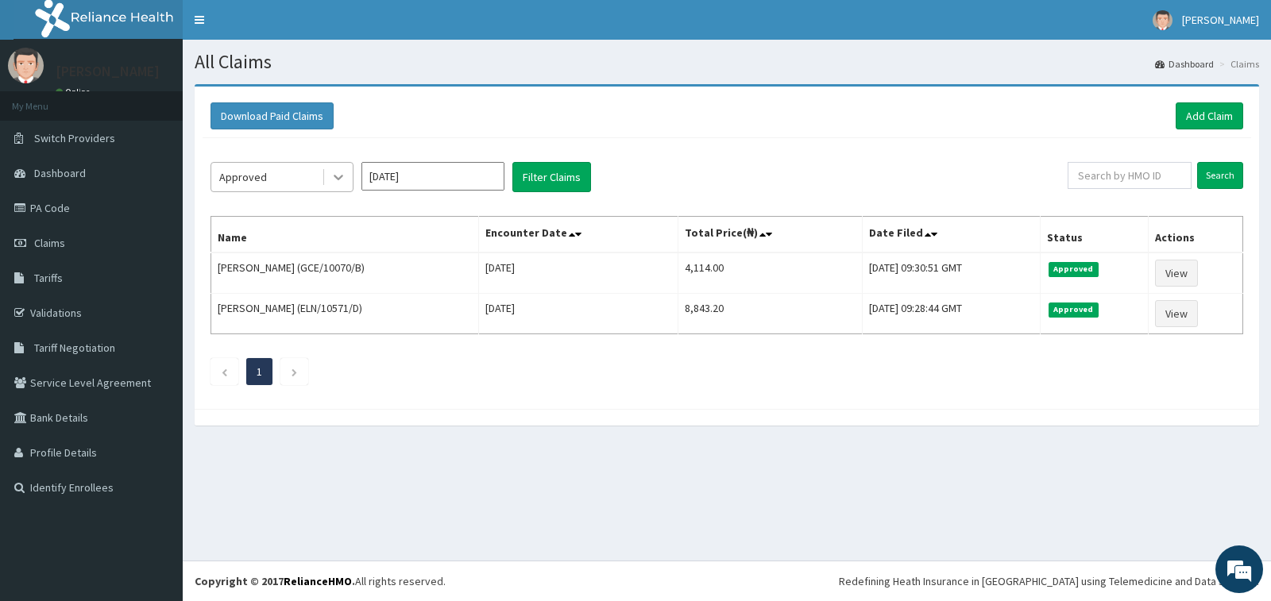
click at [335, 173] on icon at bounding box center [339, 177] width 16 height 16
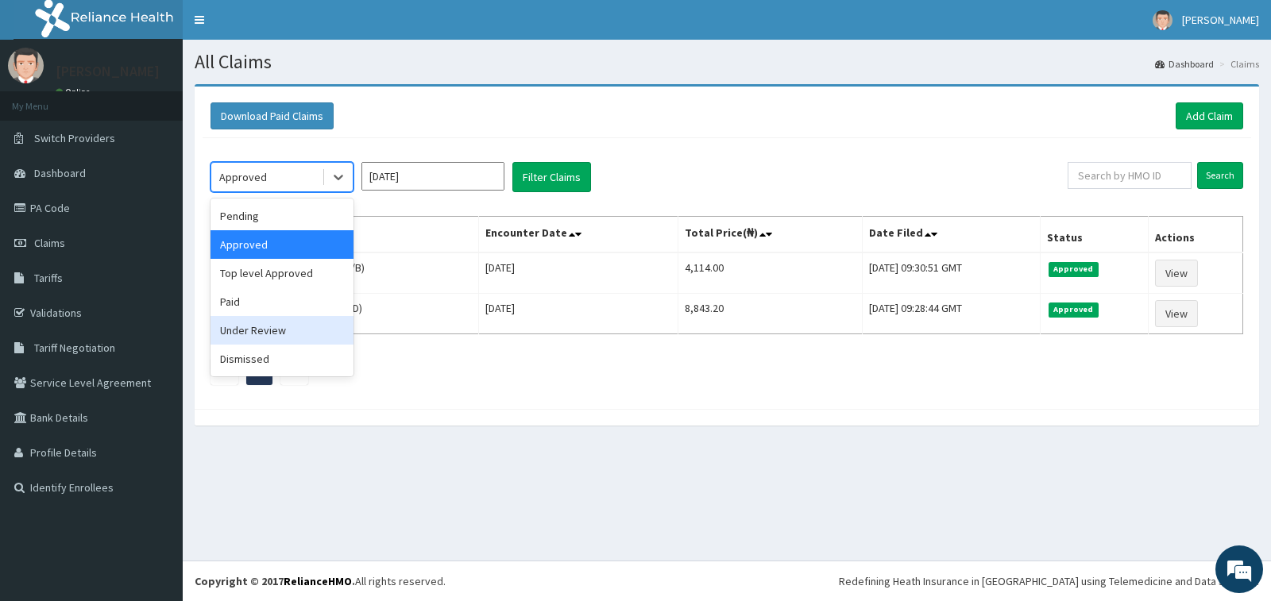
click at [306, 328] on div "Under Review" at bounding box center [282, 330] width 143 height 29
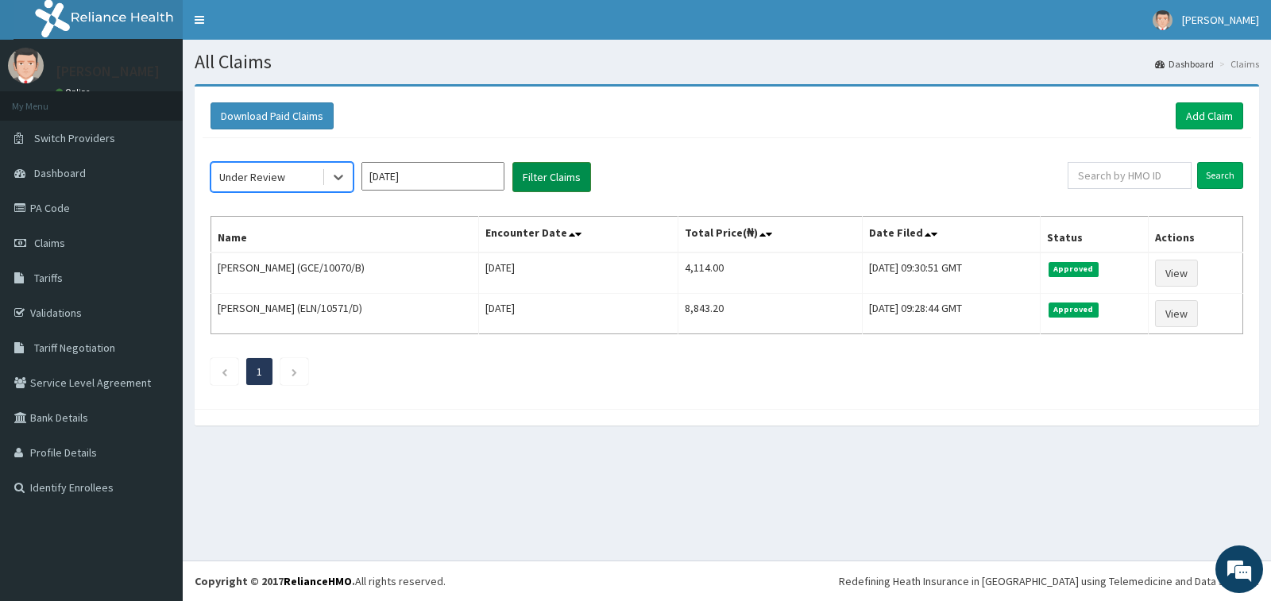
click at [570, 179] on button "Filter Claims" at bounding box center [551, 177] width 79 height 30
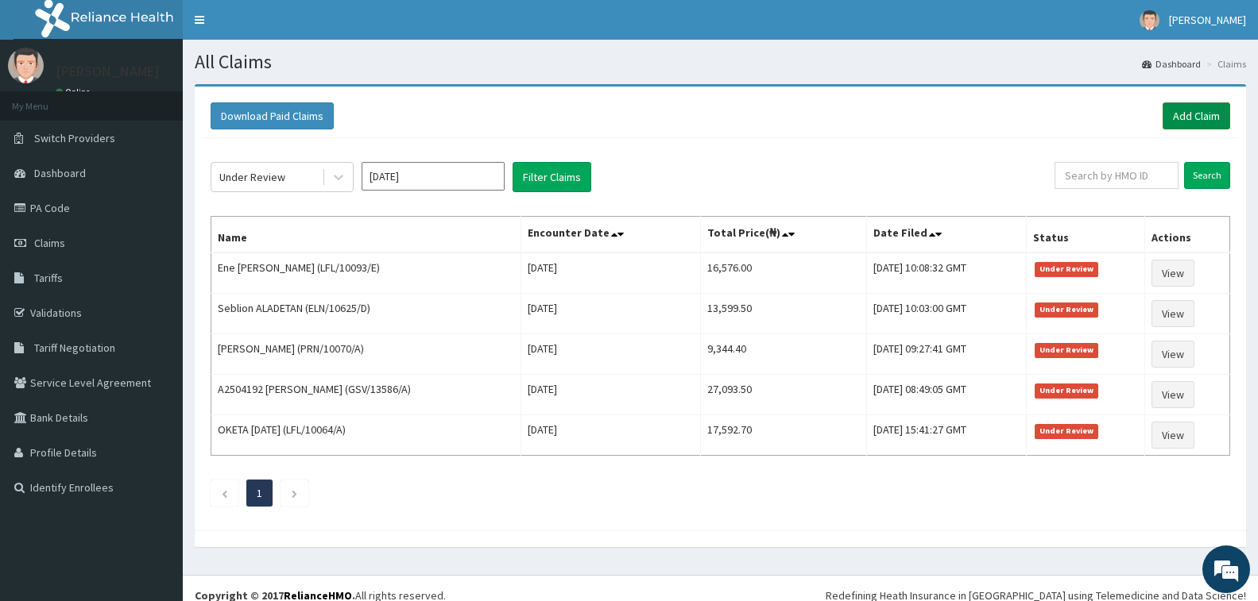
click at [1195, 106] on link "Add Claim" at bounding box center [1196, 115] width 68 height 27
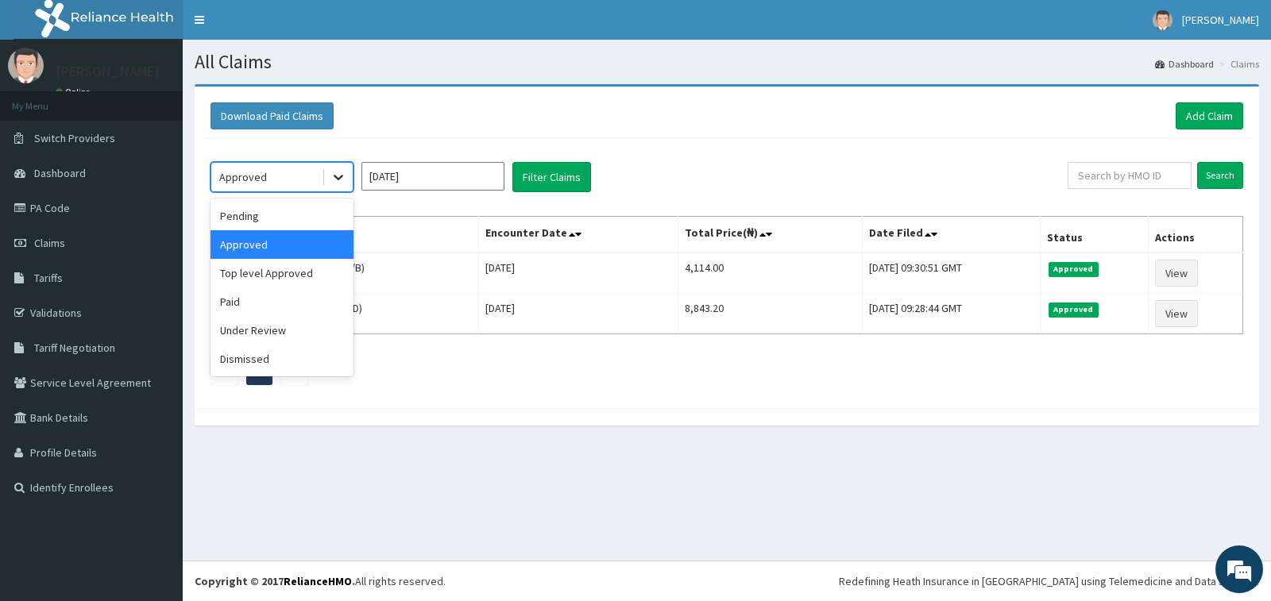
click at [336, 180] on icon at bounding box center [339, 177] width 16 height 16
click at [303, 330] on div "Under Review" at bounding box center [282, 330] width 143 height 29
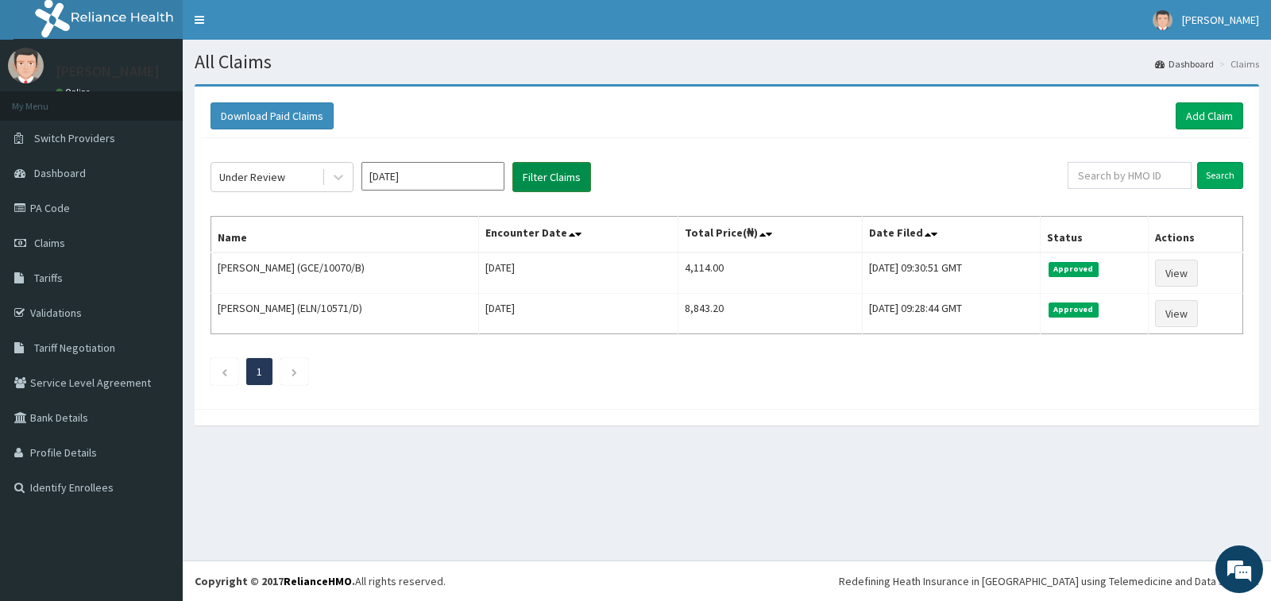
click at [553, 165] on button "Filter Claims" at bounding box center [551, 177] width 79 height 30
